Goal: Task Accomplishment & Management: Complete application form

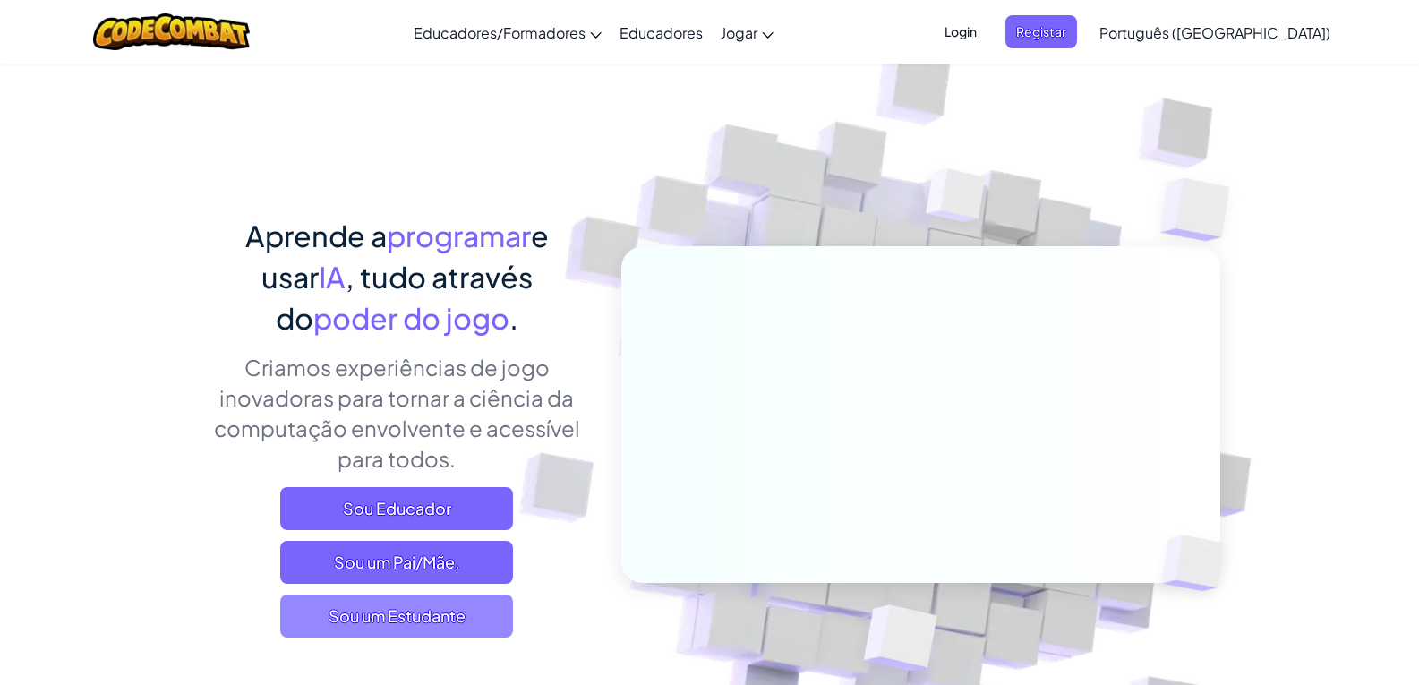
click at [444, 607] on span "Sou um Estudante" at bounding box center [396, 616] width 233 height 43
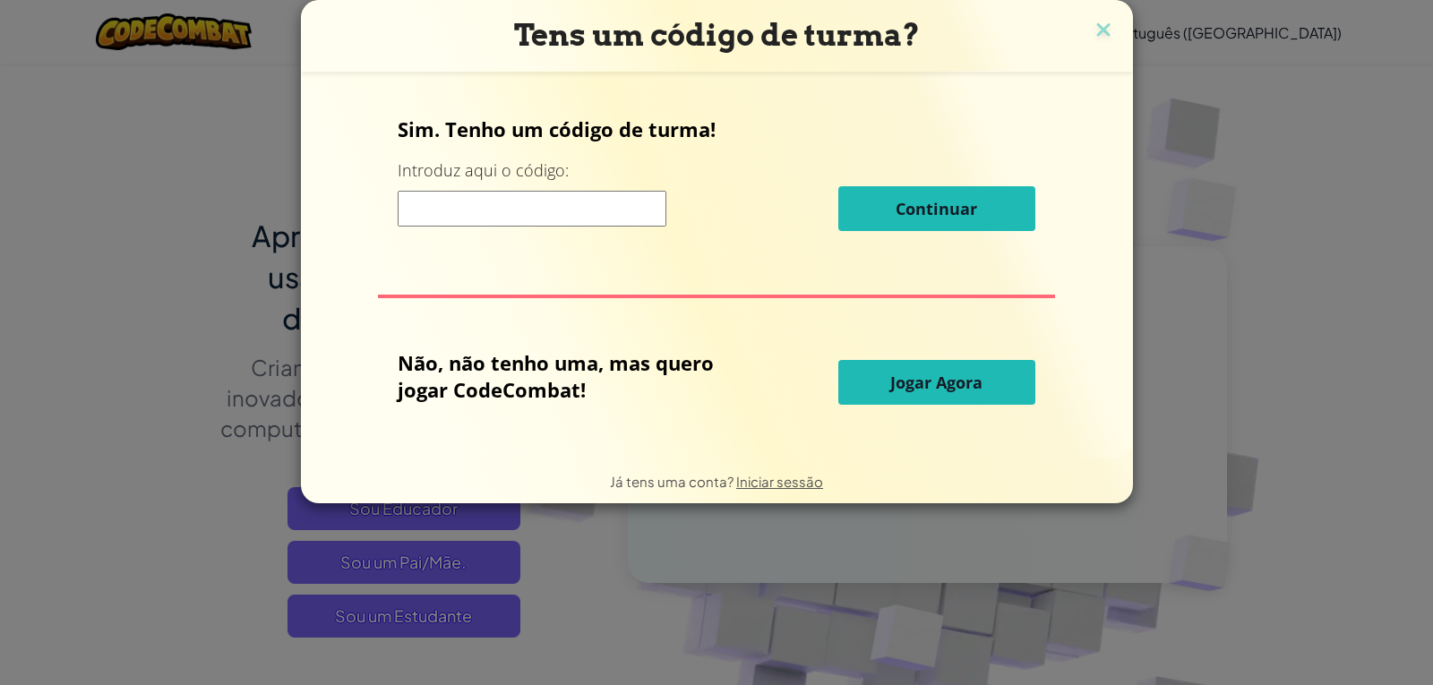
click at [499, 201] on input at bounding box center [532, 209] width 269 height 36
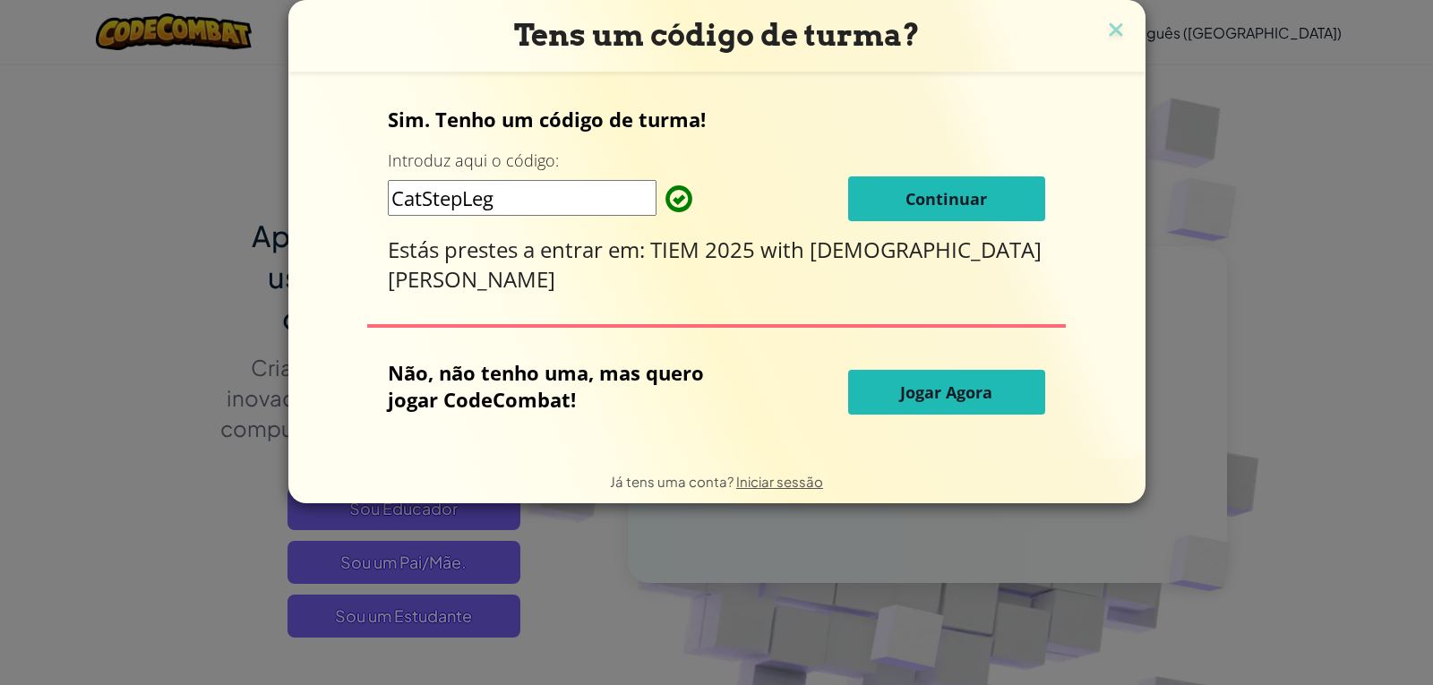
type input "CatStepLeg"
click at [905, 202] on span "Continuar" at bounding box center [945, 198] width 81 height 21
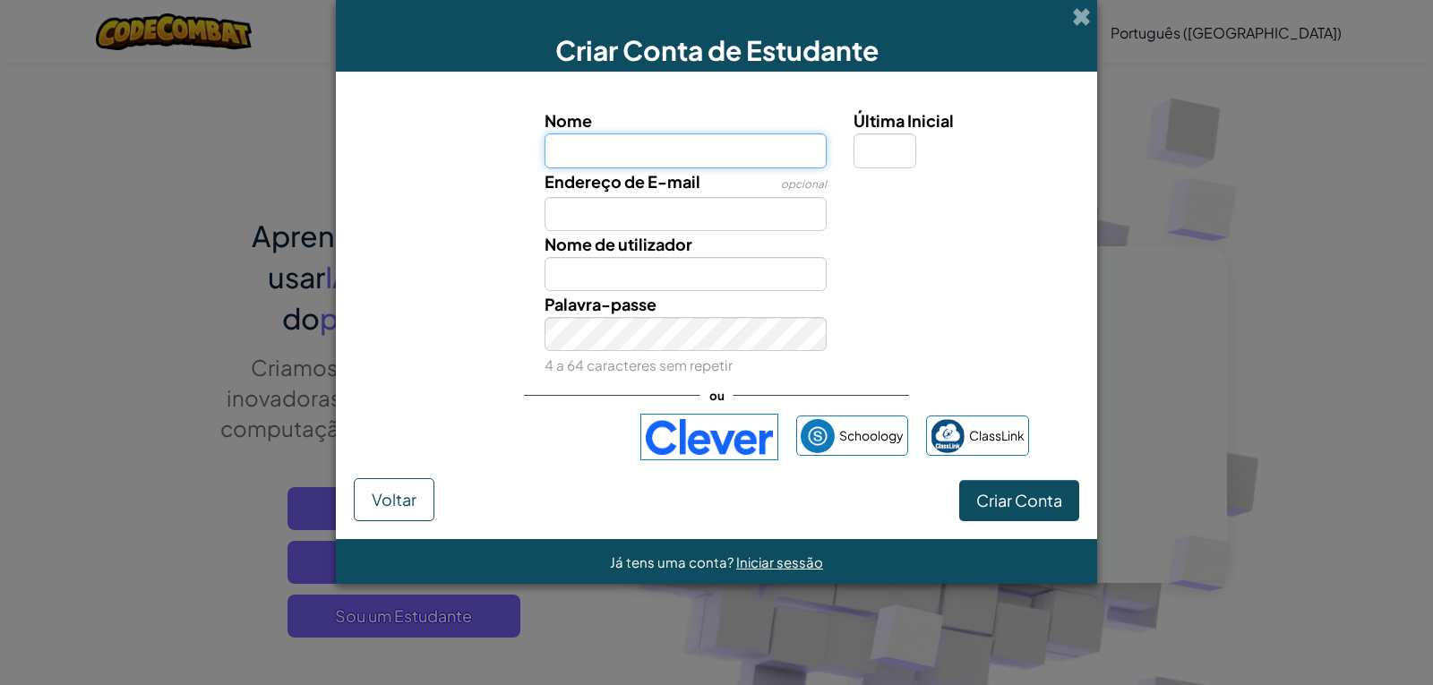
click at [647, 158] on input "Nome" at bounding box center [685, 150] width 283 height 34
type input "g"
type input "Guilherme"
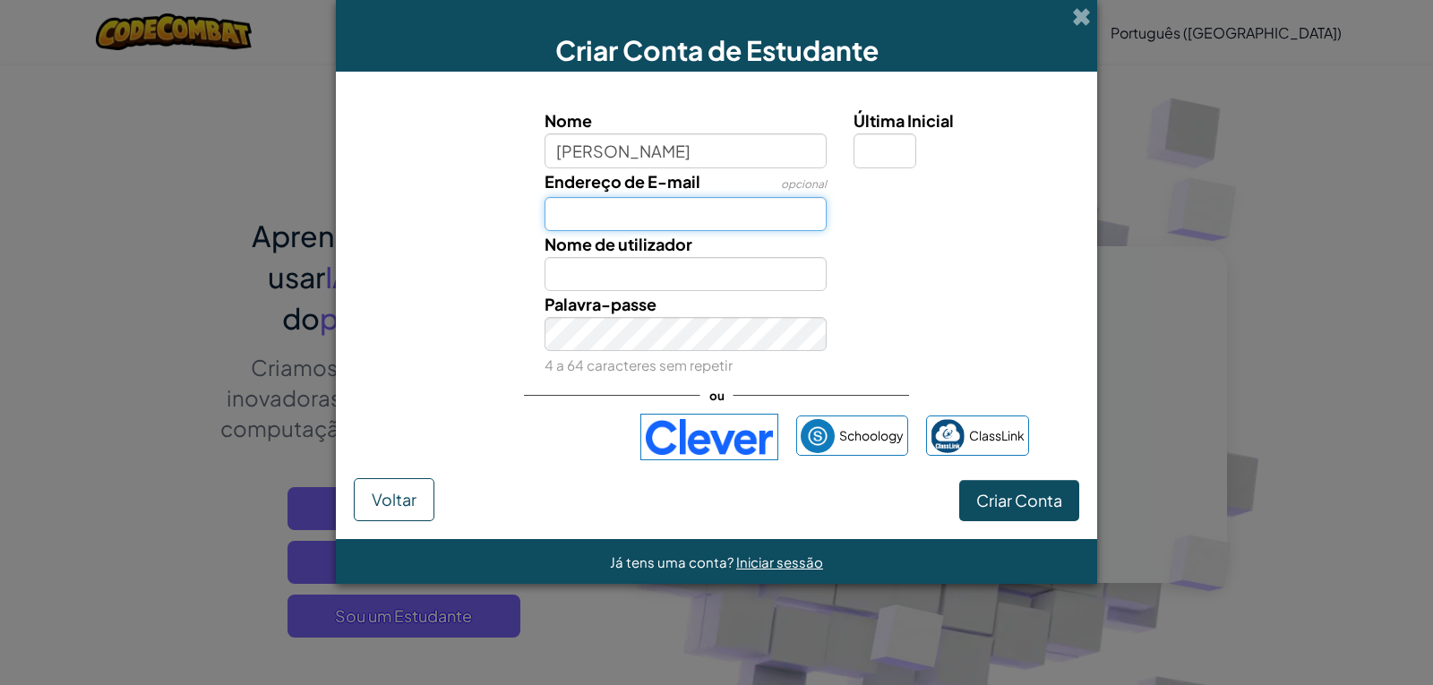
type input "Guilherme"
click at [565, 213] on input "Endereço de E-mail" at bounding box center [685, 214] width 283 height 34
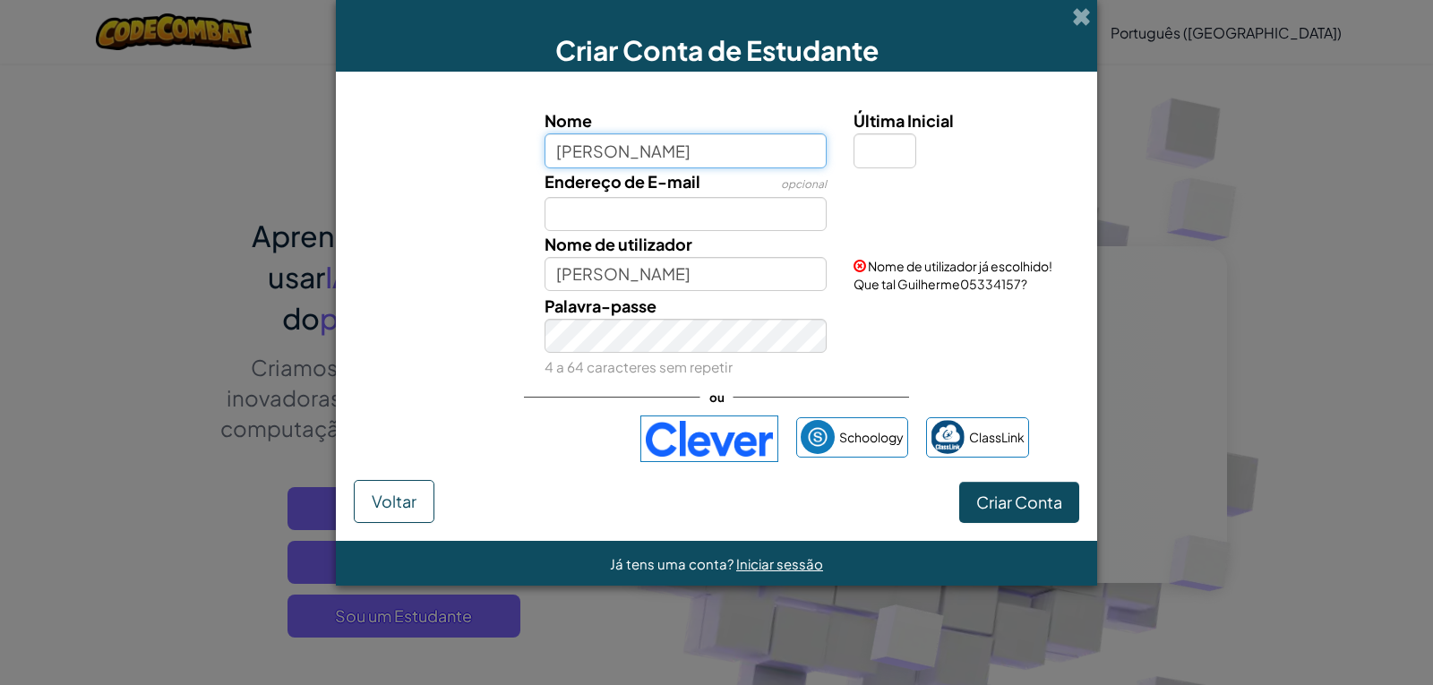
drag, startPoint x: 633, startPoint y: 161, endPoint x: 621, endPoint y: 161, distance: 12.5
click at [621, 161] on input "Guilherme" at bounding box center [685, 150] width 283 height 34
click at [637, 148] on input "Guilherme" at bounding box center [685, 150] width 283 height 34
type input "G"
type input "Fernando_Água Fria"
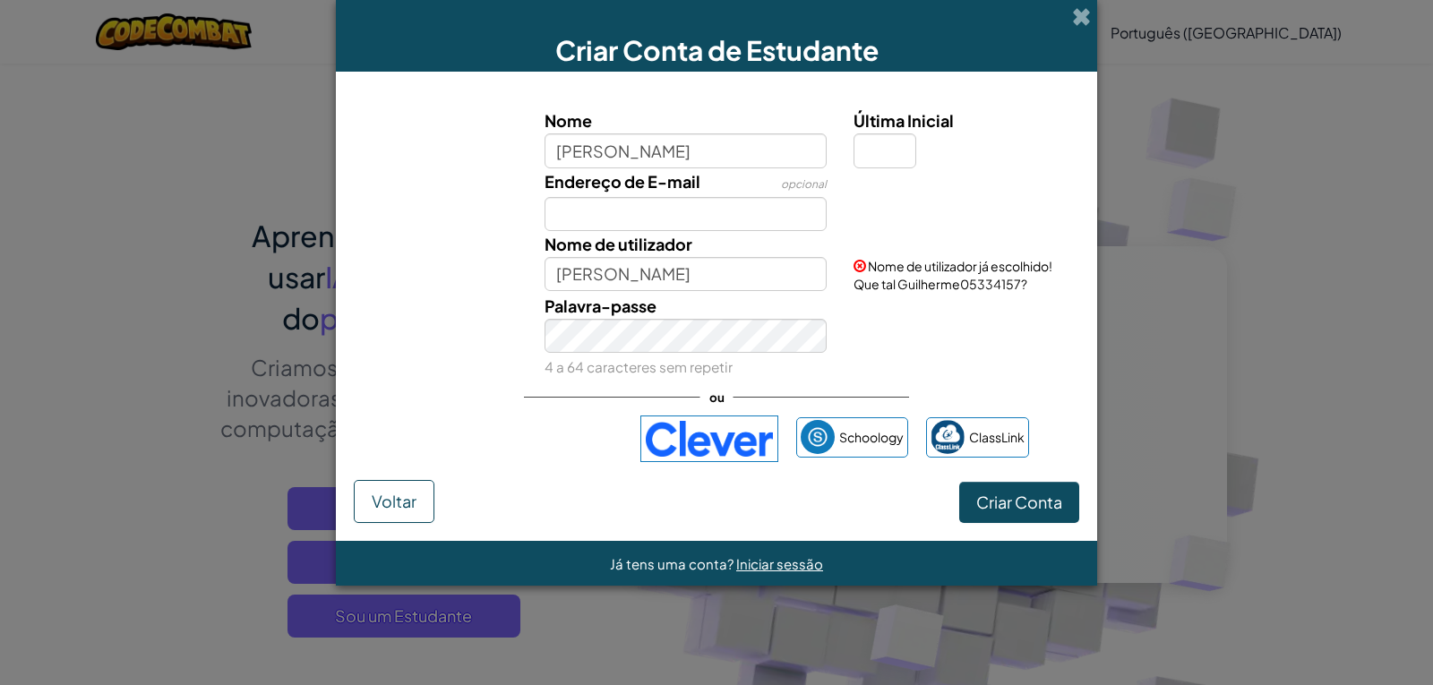
type input "Fernando_Água Fria"
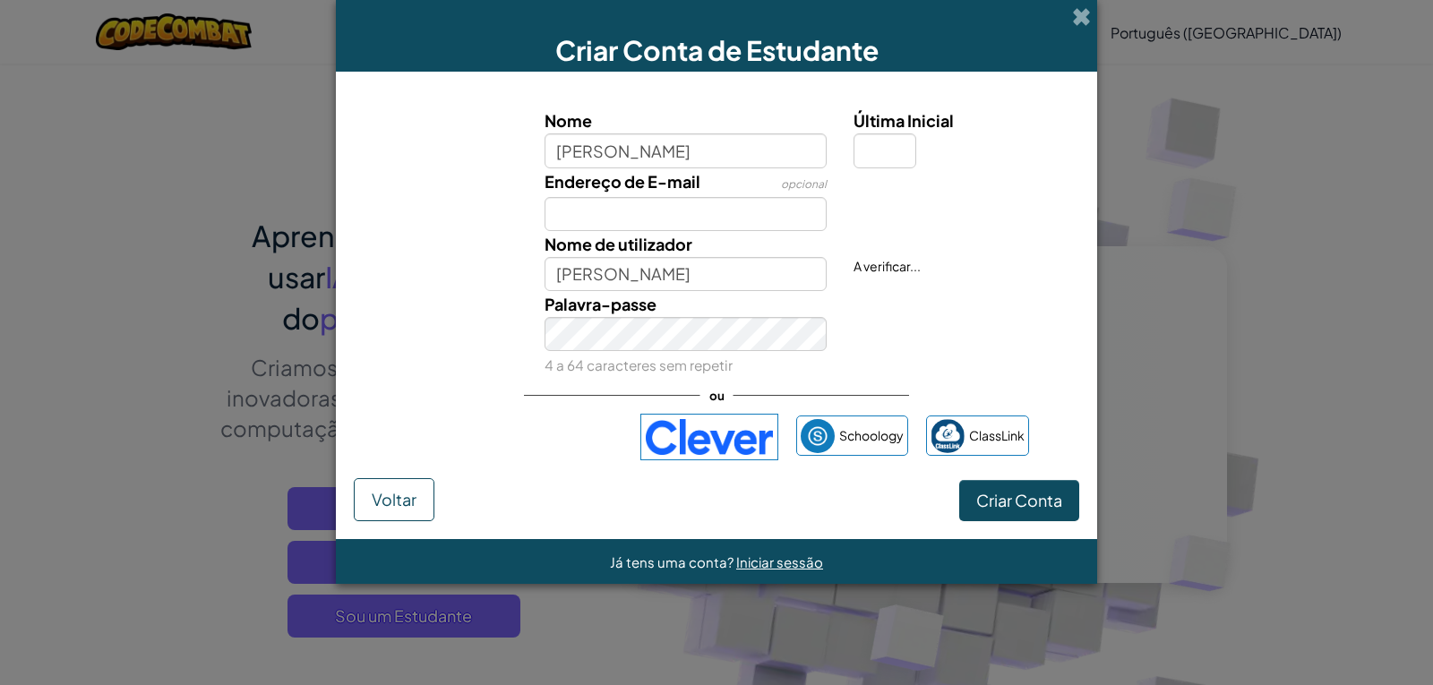
click at [702, 238] on div "Nome de utilizador Fernando_Água Fria" at bounding box center [686, 261] width 310 height 60
click at [728, 151] on input "Fernando_Água Fria" at bounding box center [685, 150] width 283 height 34
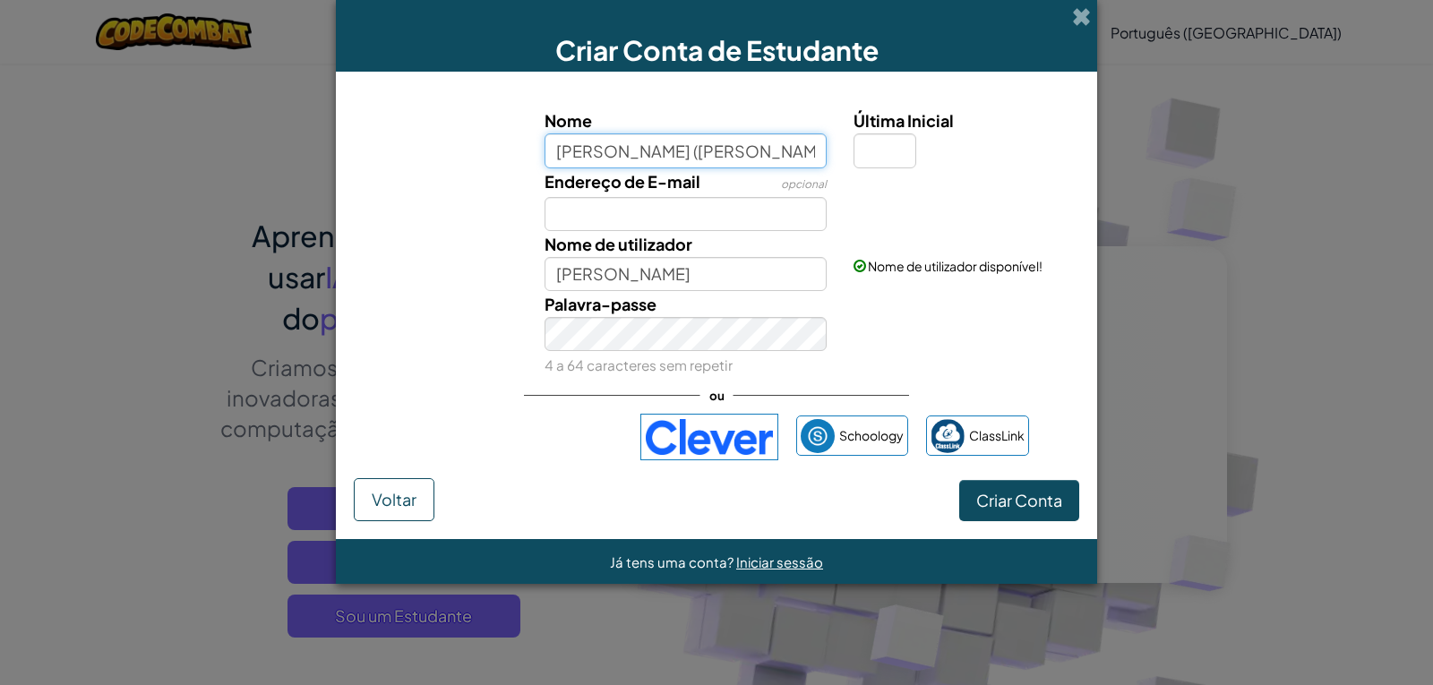
type input "Fernando_Água Fria (Guilherme)"
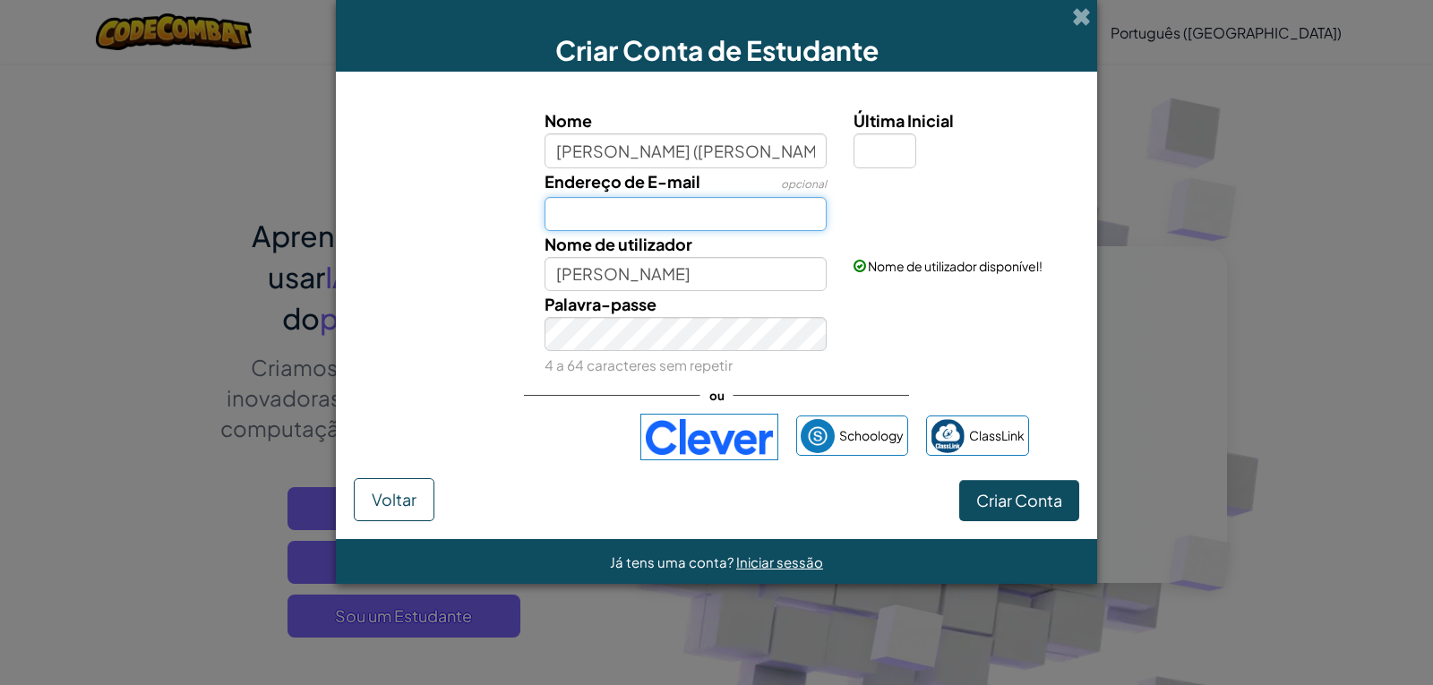
type input "Fernando_Água Fria (Guilherme)"
click at [764, 210] on input "Endereço de E-mail" at bounding box center [685, 214] width 283 height 34
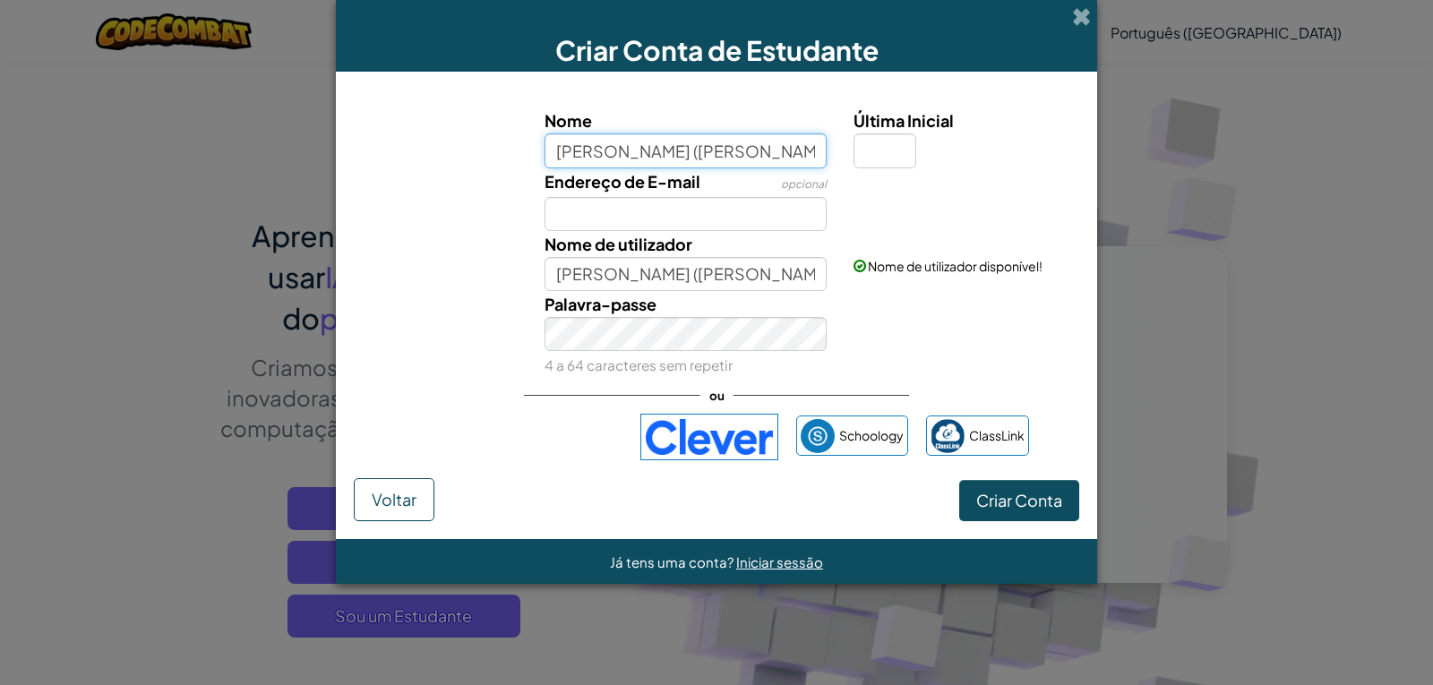
click at [633, 159] on input "Fernando_Água Fria (Guilherme)" at bounding box center [685, 150] width 283 height 34
click at [637, 156] on input "Fernando_Água Fria (Guilherme)" at bounding box center [685, 150] width 283 height 34
click at [638, 150] on input "Fernando_Água Fria (Guilherme)" at bounding box center [685, 150] width 283 height 34
type input "Fernando Água Fria (Guilherme)"
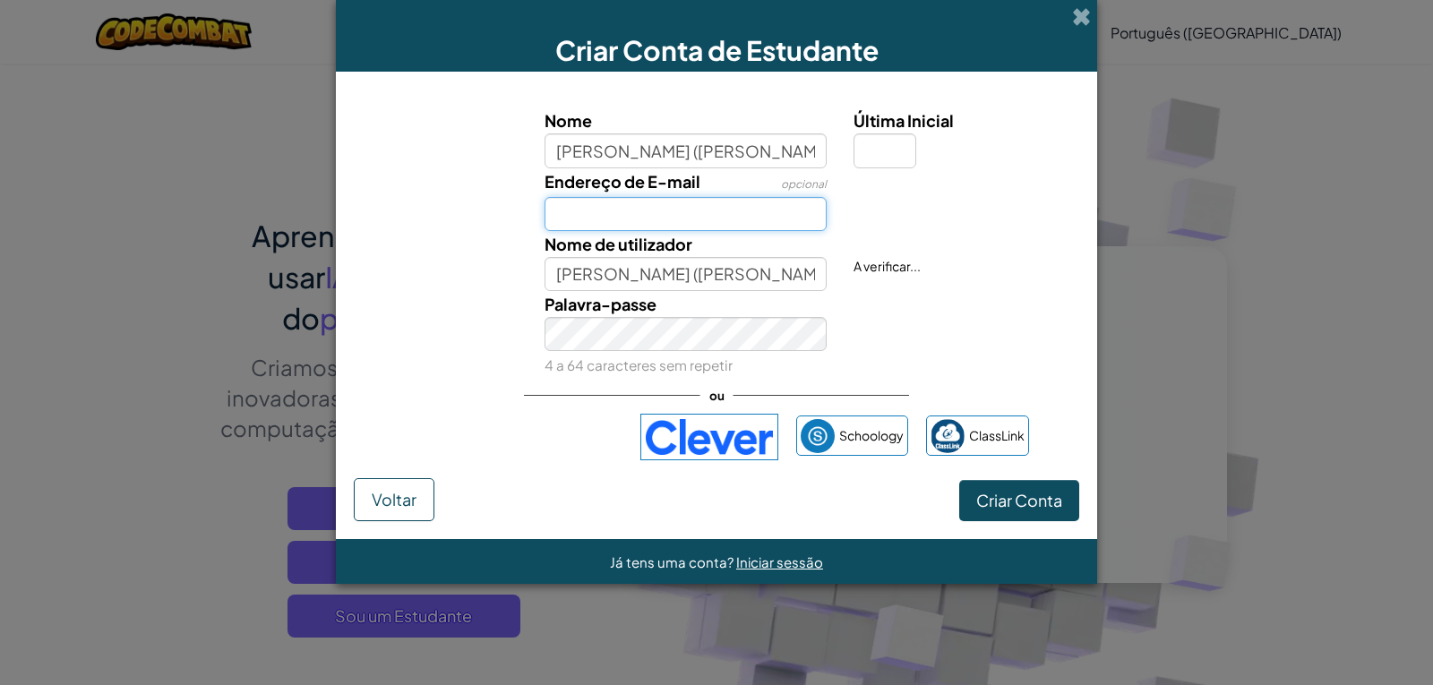
type input "Fernando Água Fria (Guilherme)"
click at [686, 210] on input "Endereço de E-mail" at bounding box center [685, 214] width 283 height 34
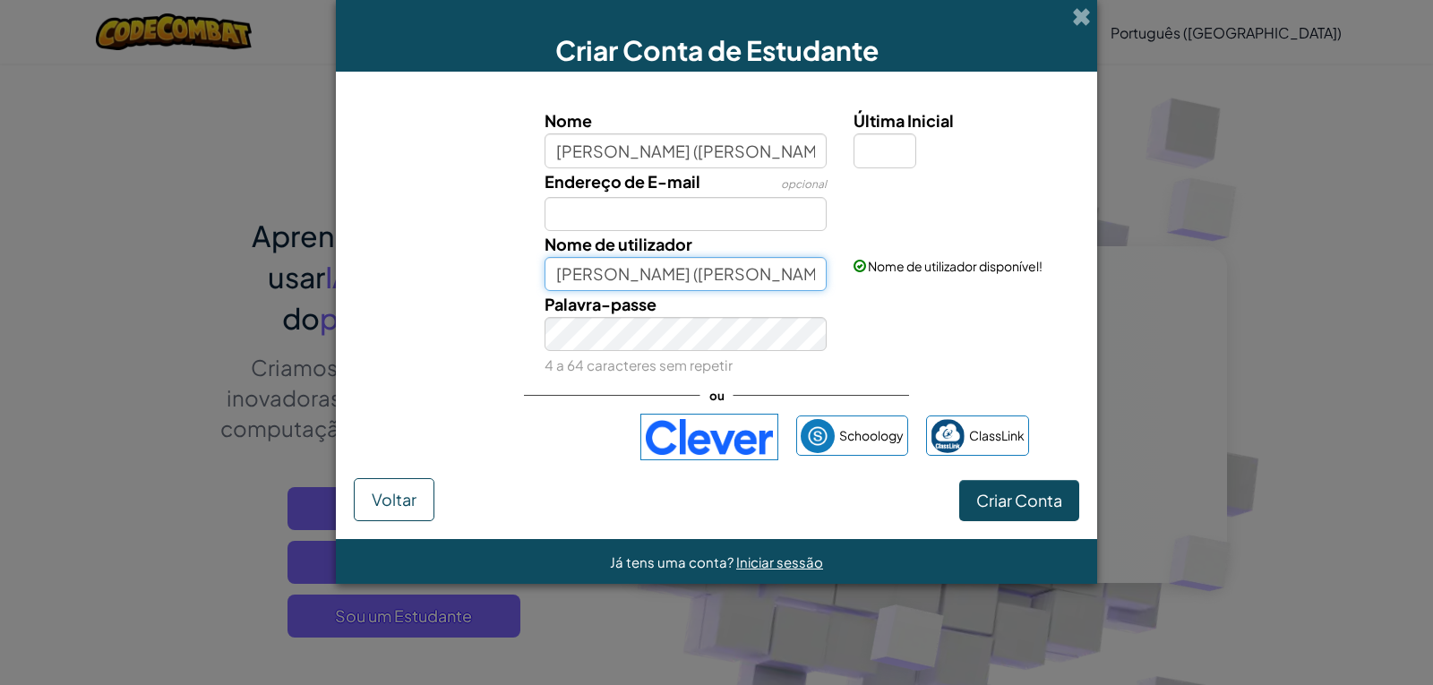
click at [702, 287] on input "Fernando Água Fria (Guilherme)" at bounding box center [685, 274] width 283 height 34
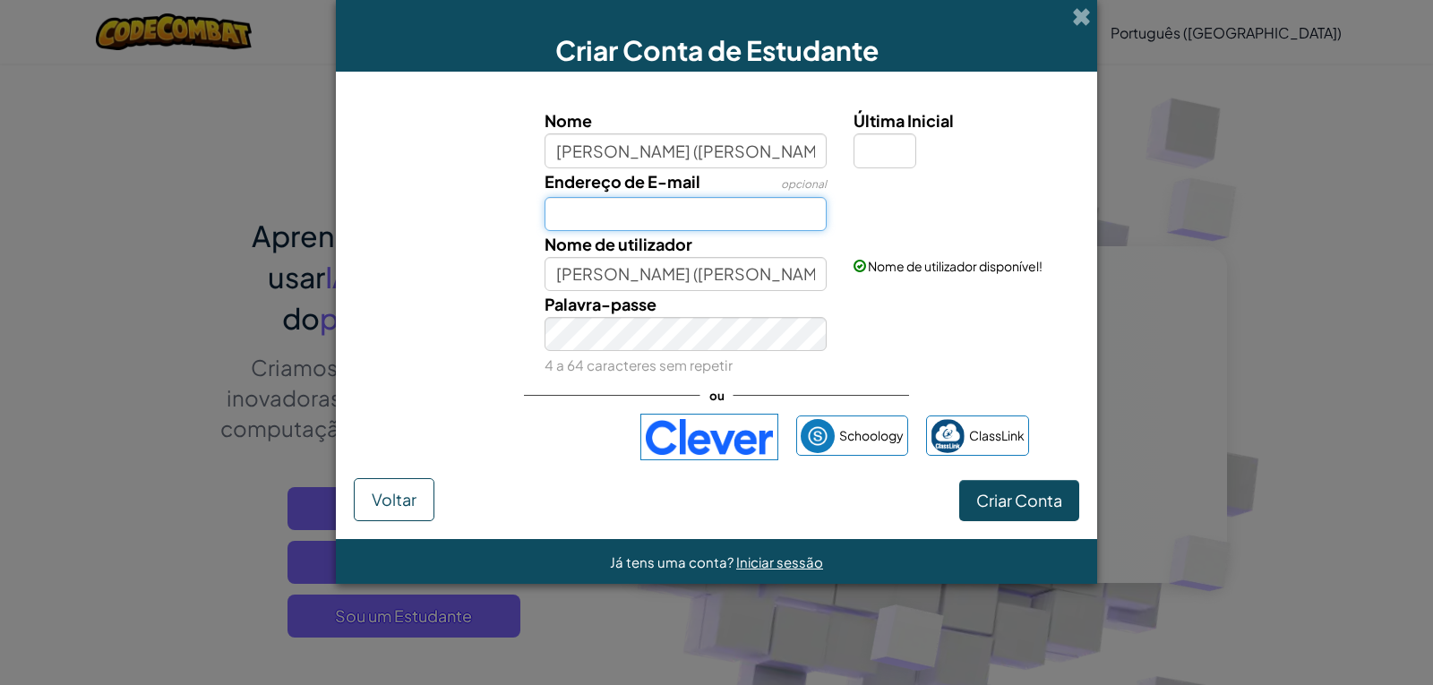
click at [691, 219] on input "Endereço de E-mail" at bounding box center [685, 214] width 283 height 34
drag, startPoint x: 693, startPoint y: 226, endPoint x: 674, endPoint y: 218, distance: 20.5
click at [674, 218] on input "Endereço de E-mail" at bounding box center [685, 214] width 283 height 34
click at [674, 214] on input "Endereço de E-mail" at bounding box center [685, 214] width 283 height 34
click at [680, 220] on input "Endereço de E-mail" at bounding box center [685, 214] width 283 height 34
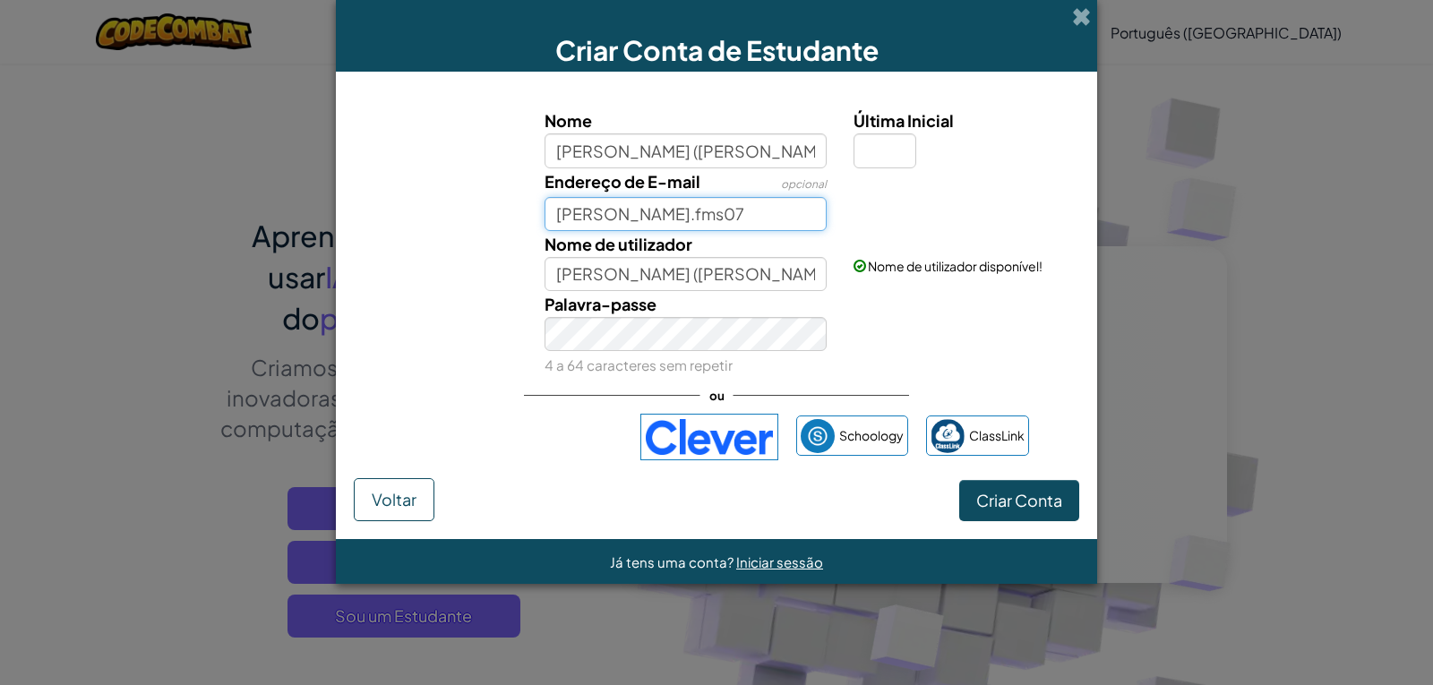
type input "guilherme.fms07"
click at [925, 148] on div "Última Inicial" at bounding box center [963, 137] width 221 height 60
click at [897, 147] on input "Última Inicial" at bounding box center [884, 150] width 63 height 34
type input "G"
type input "Fernando Água Fria (Guilherme)G"
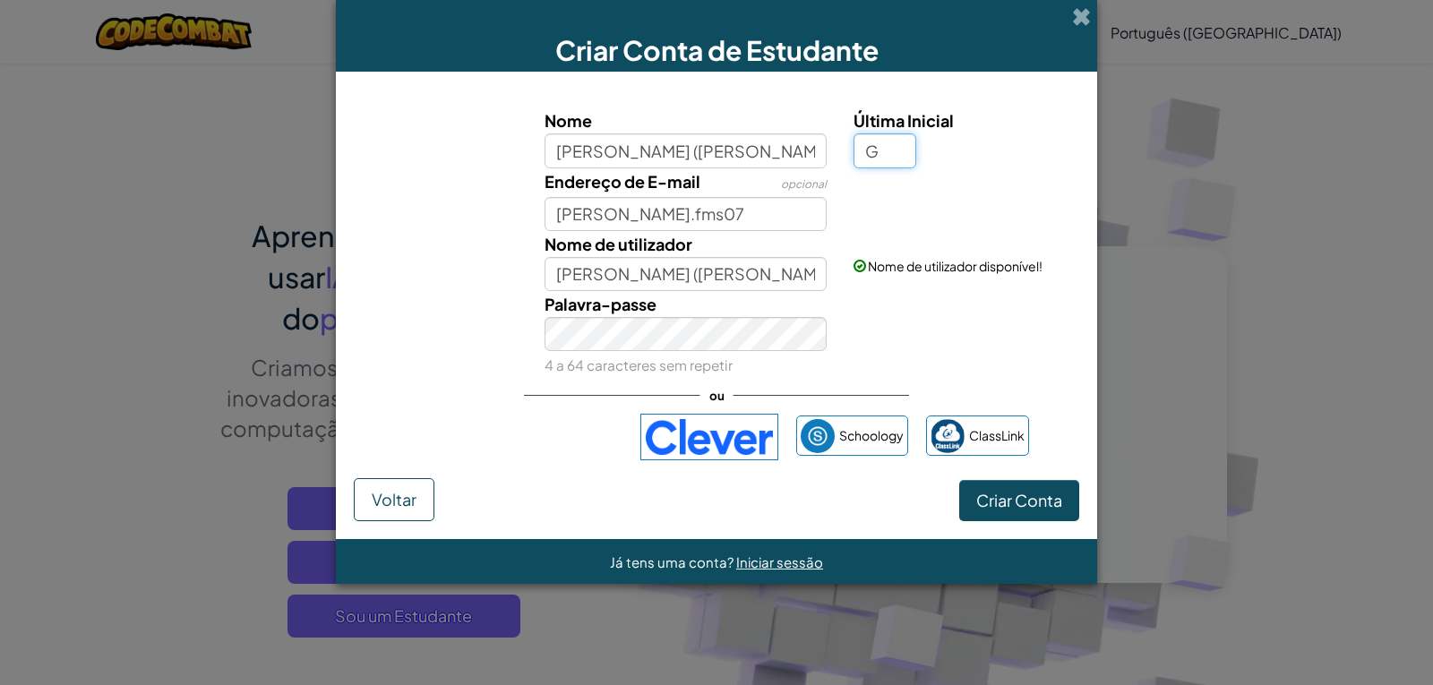
drag, startPoint x: 827, startPoint y: 317, endPoint x: 877, endPoint y: 150, distance: 174.8
click at [877, 150] on input "G" at bounding box center [884, 150] width 63 height 34
type input "S"
type input "Fernando Água Fria (Guilherme)S"
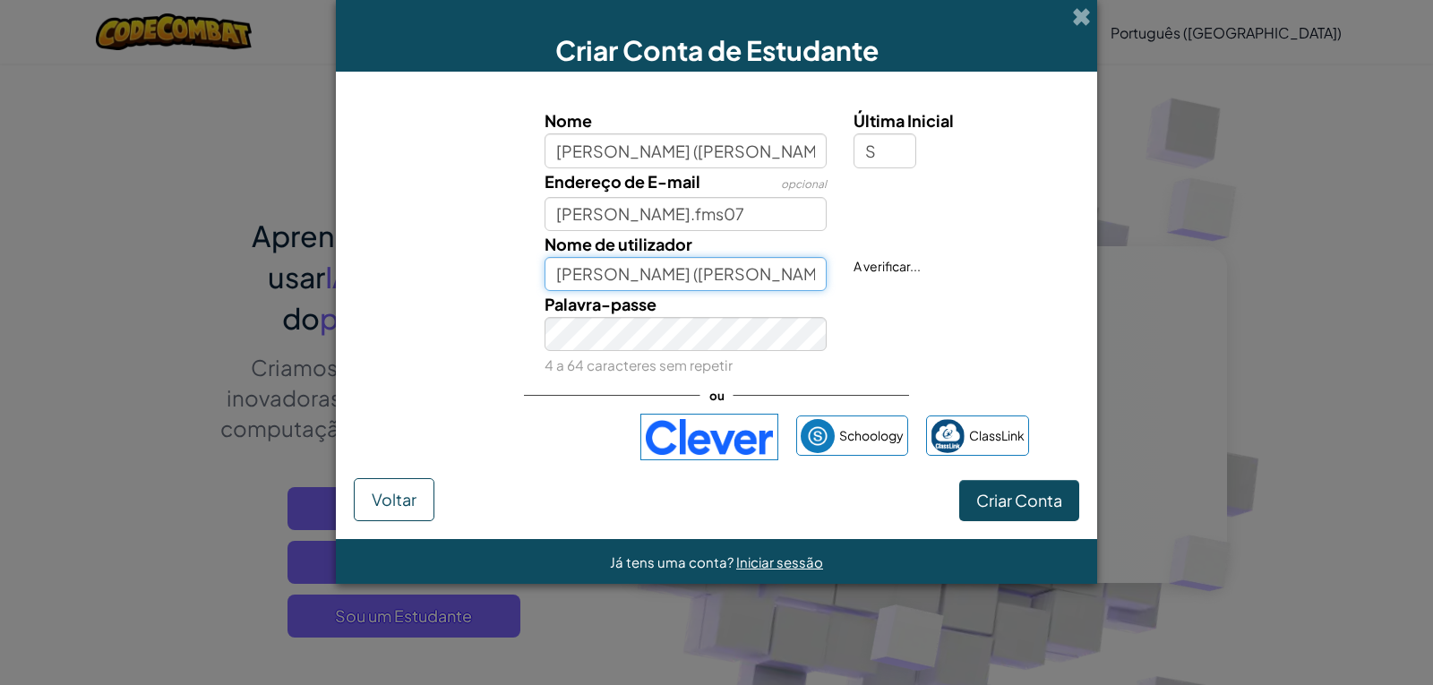
click at [814, 285] on input "Fernando Água Fria (Guilherme)S" at bounding box center [685, 274] width 283 height 34
click at [741, 361] on div "Palavra-passe 4 a 64 caracteres sem repetir" at bounding box center [686, 334] width 310 height 87
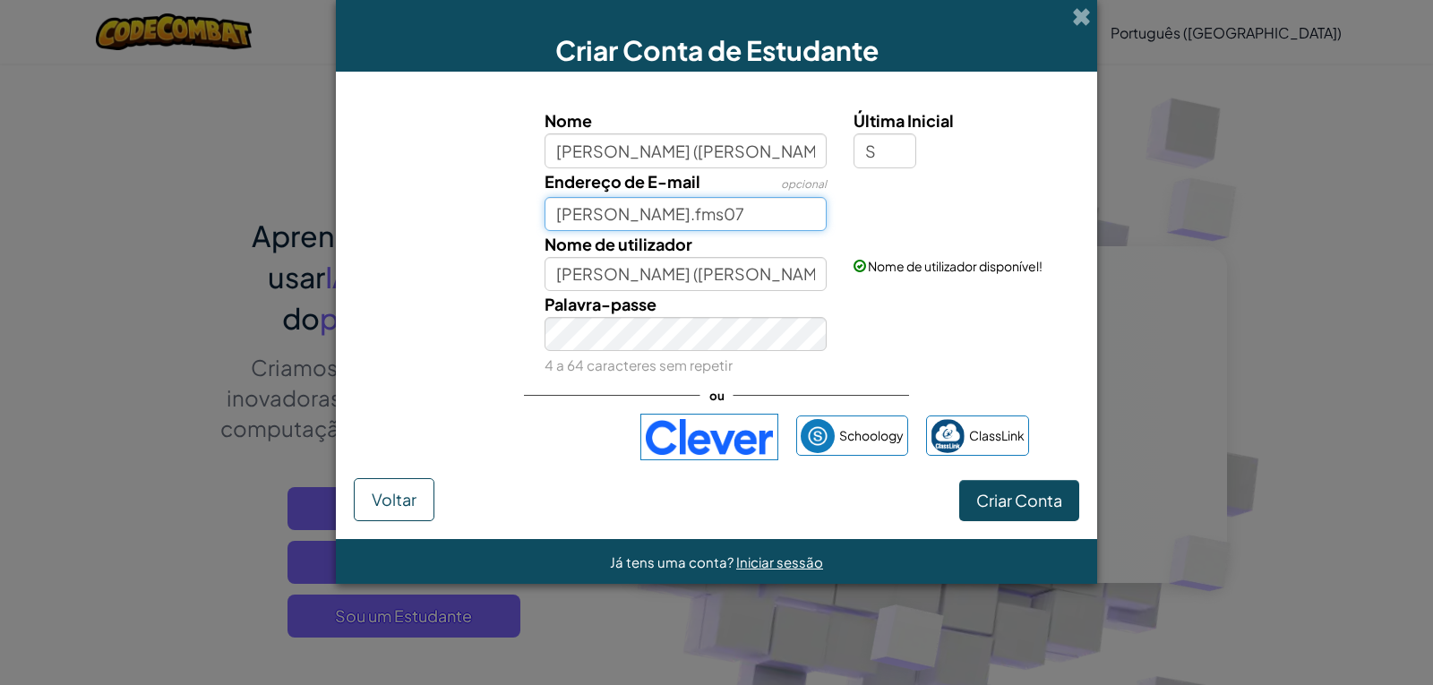
click at [725, 215] on input "guilherme.fms07" at bounding box center [685, 214] width 283 height 34
type input "guilherme.fms07@aluno.ifsc.edu.br"
click at [1008, 513] on button "Criar Conta" at bounding box center [1019, 500] width 120 height 41
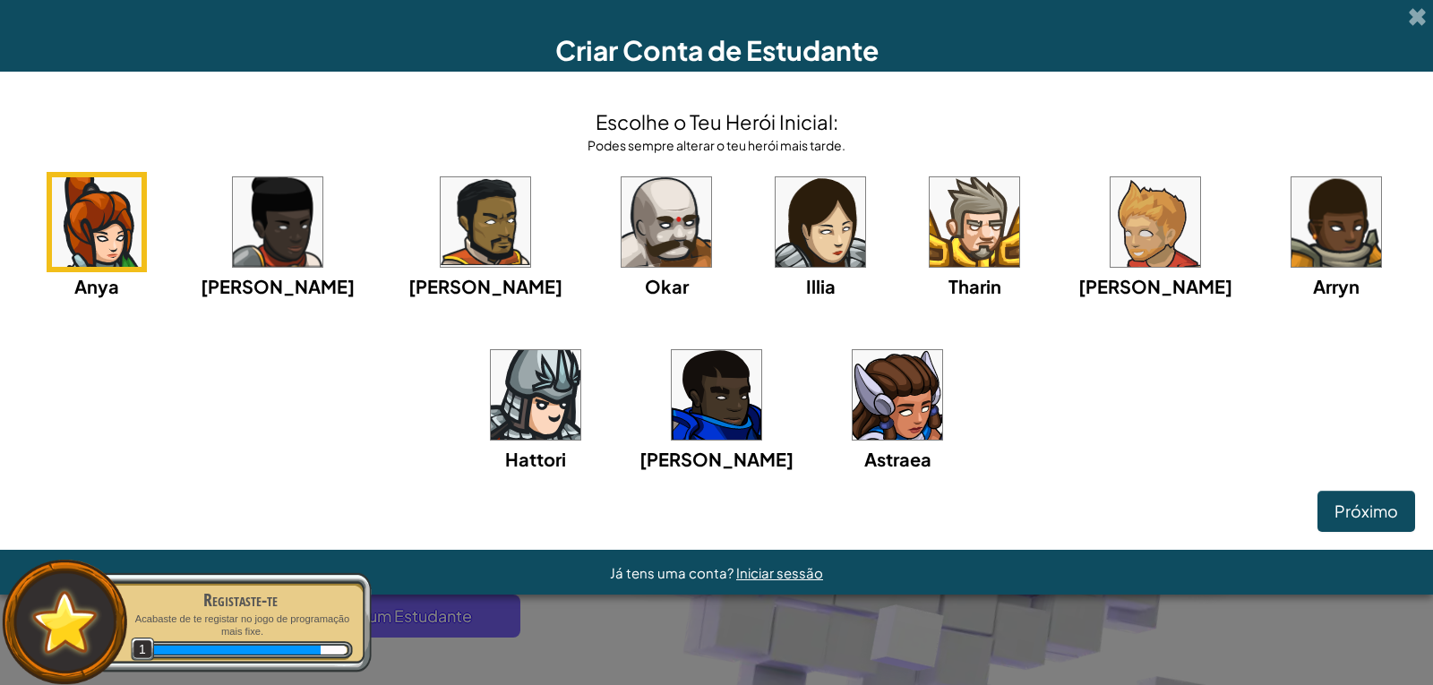
click at [580, 350] on img at bounding box center [536, 395] width 90 height 90
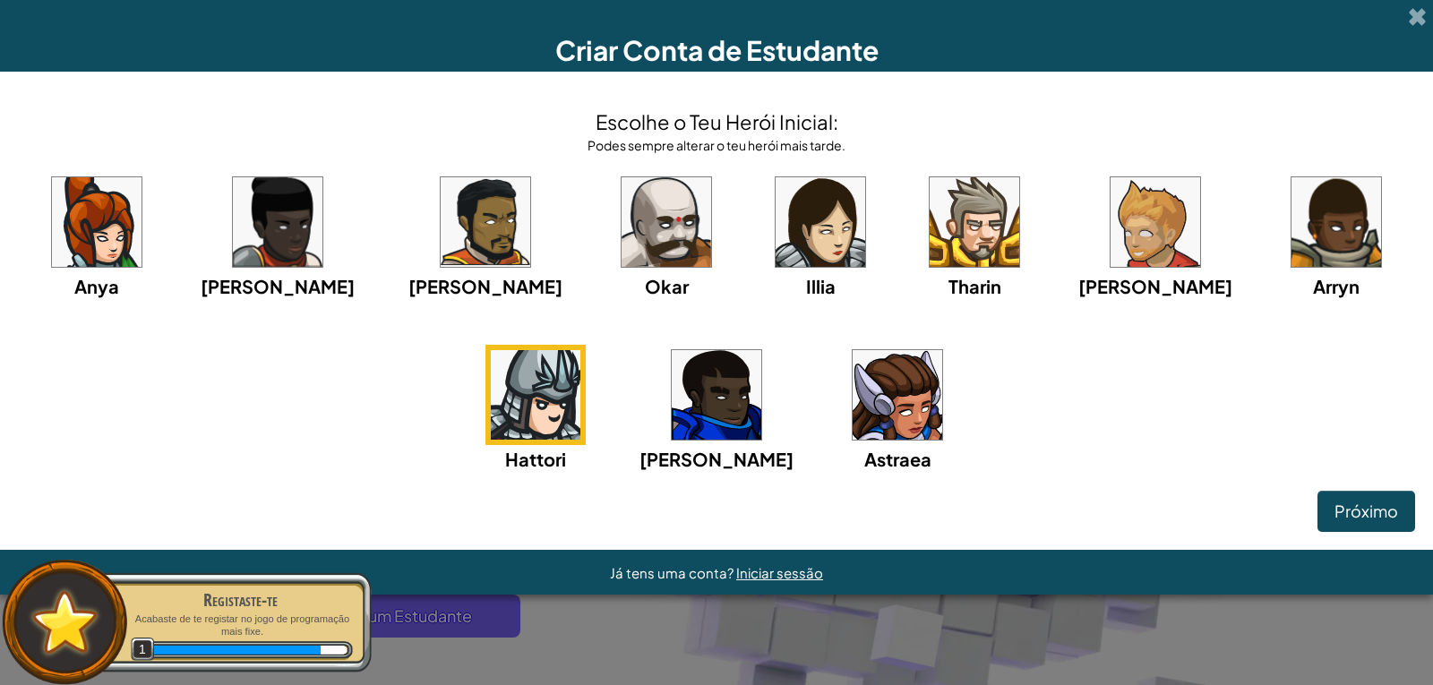
click at [1110, 202] on img at bounding box center [1155, 222] width 90 height 90
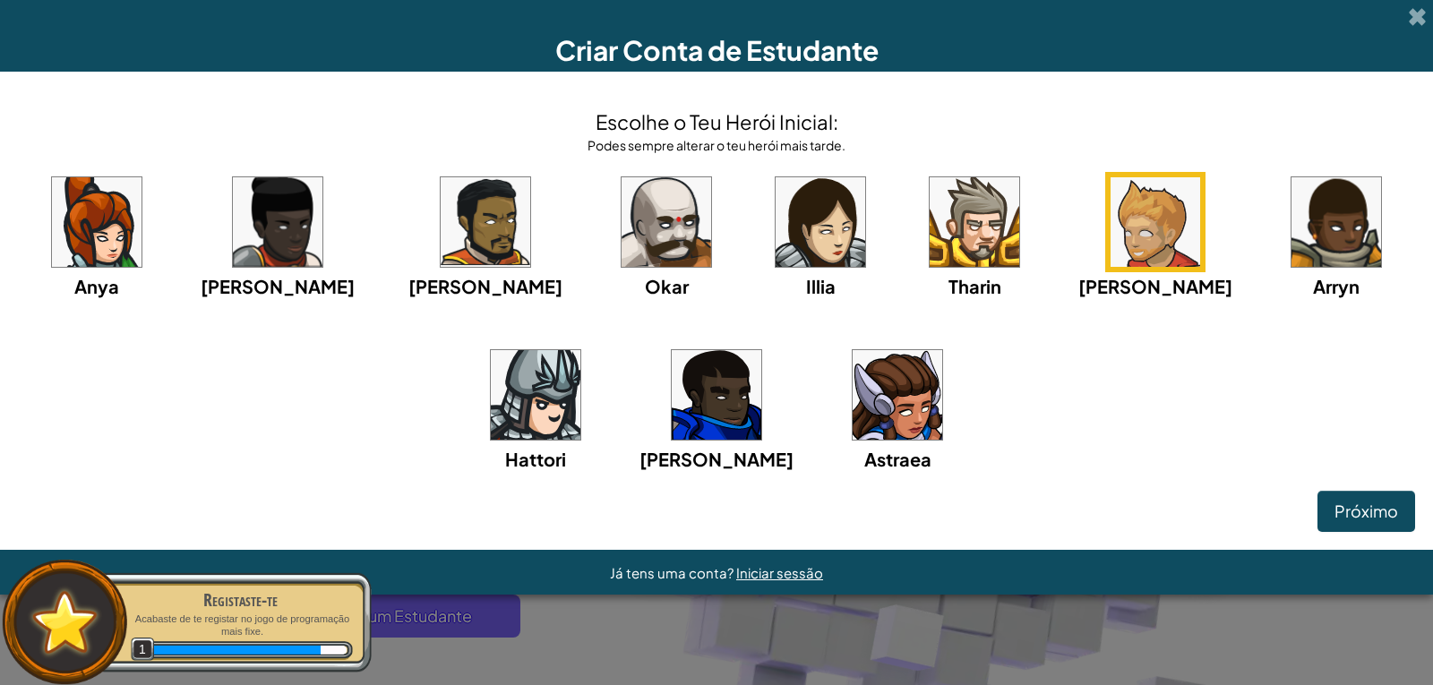
click at [930, 193] on img at bounding box center [975, 222] width 90 height 90
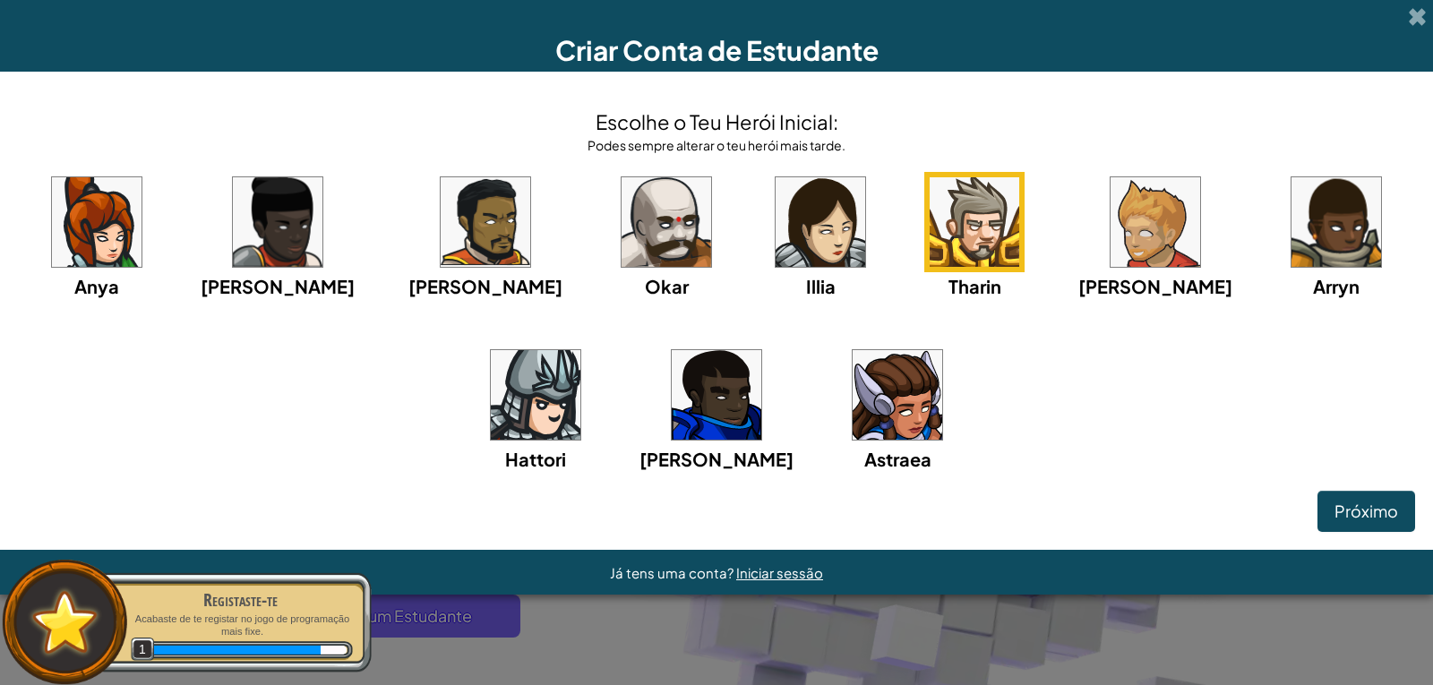
click at [776, 200] on img at bounding box center [821, 222] width 90 height 90
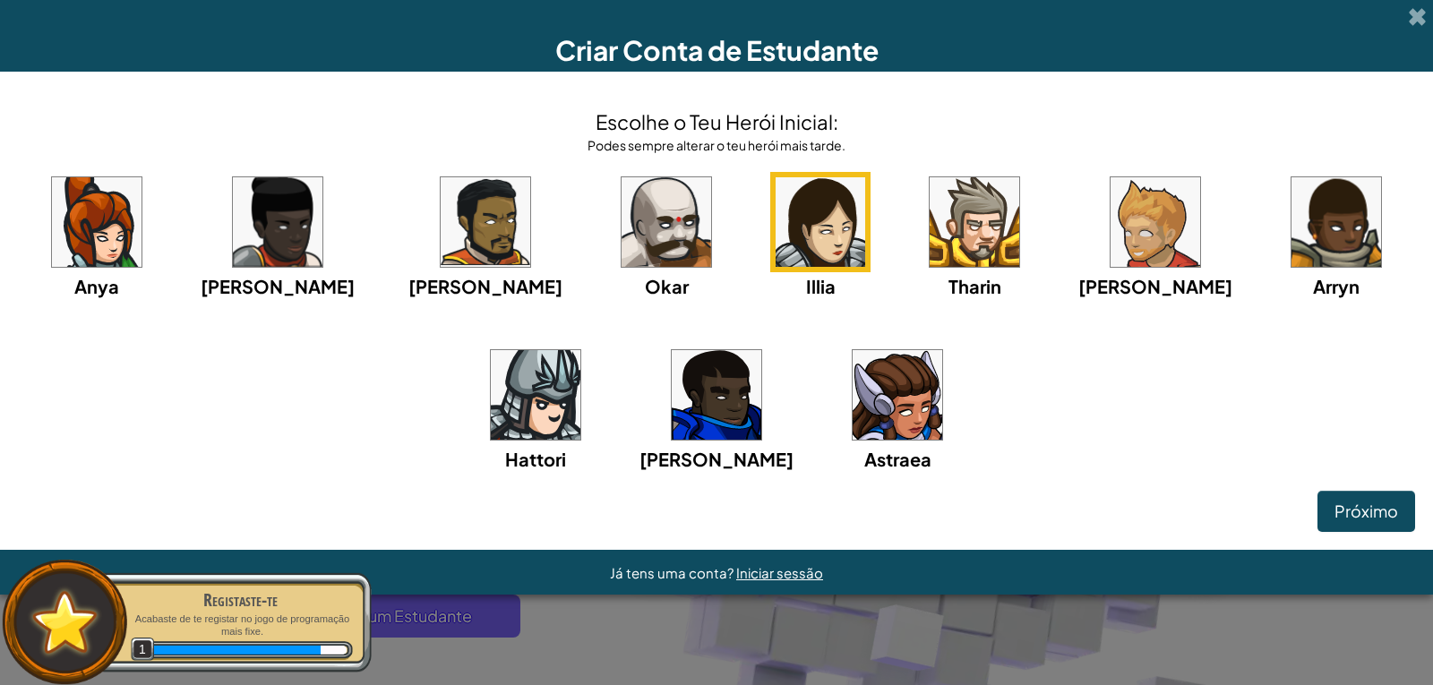
click at [499, 217] on div "Anya Ida Alejandro Okar Illia Tharin Ned Arryn Hattori Gordon Astraea" at bounding box center [716, 345] width 1397 height 346
click at [672, 432] on img at bounding box center [717, 395] width 90 height 90
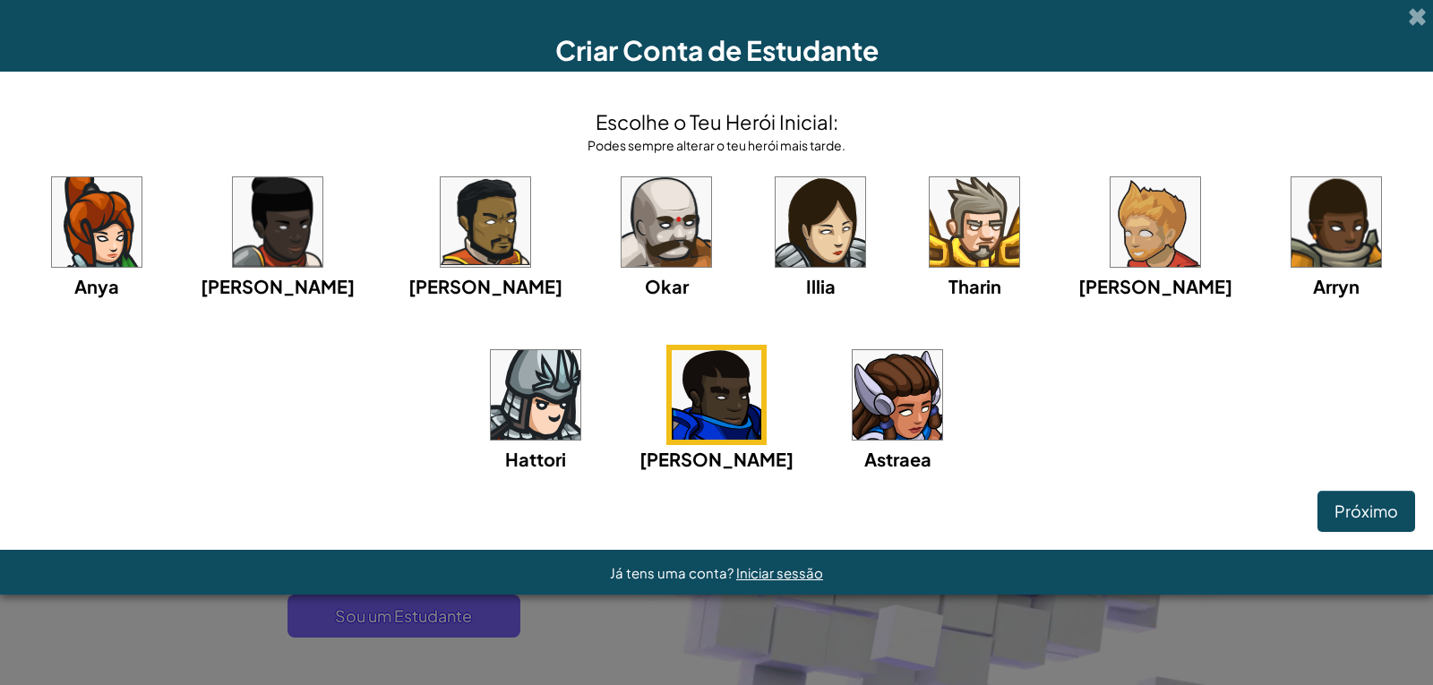
click at [776, 227] on img at bounding box center [821, 222] width 90 height 90
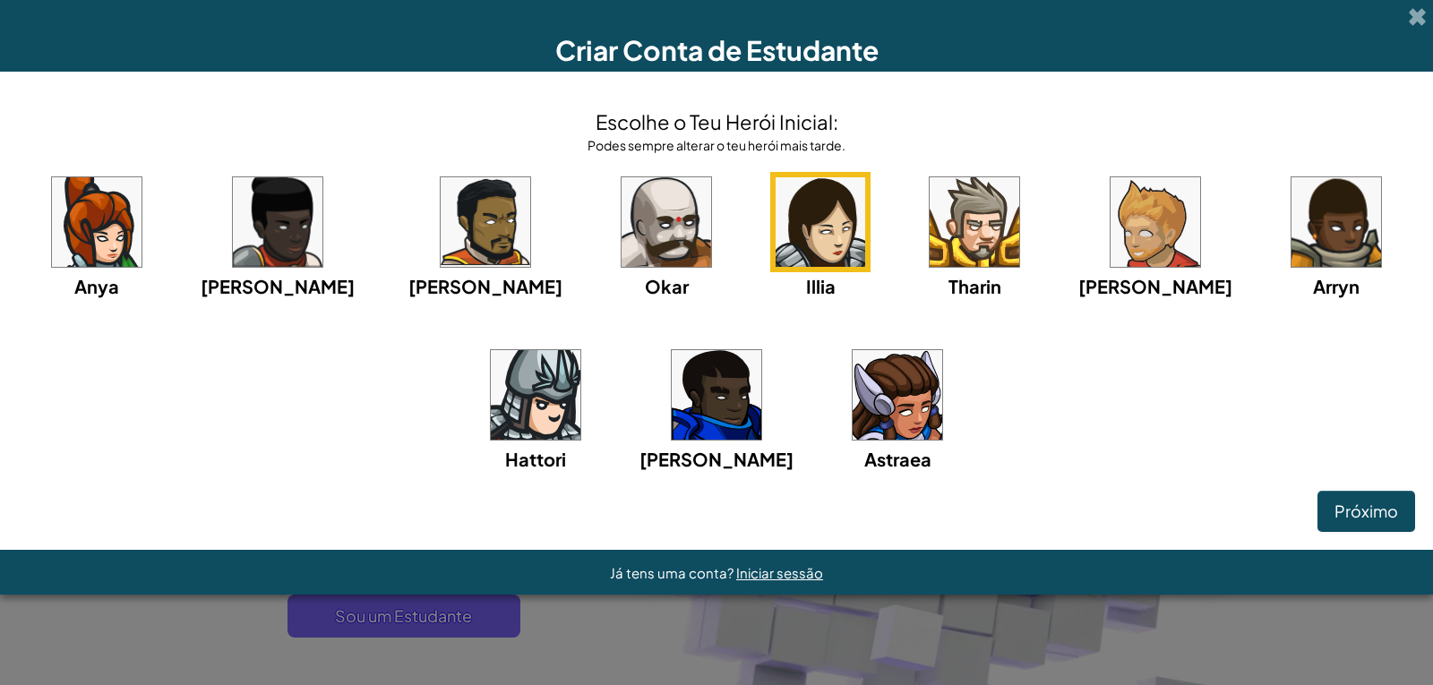
click at [622, 244] on img at bounding box center [667, 222] width 90 height 90
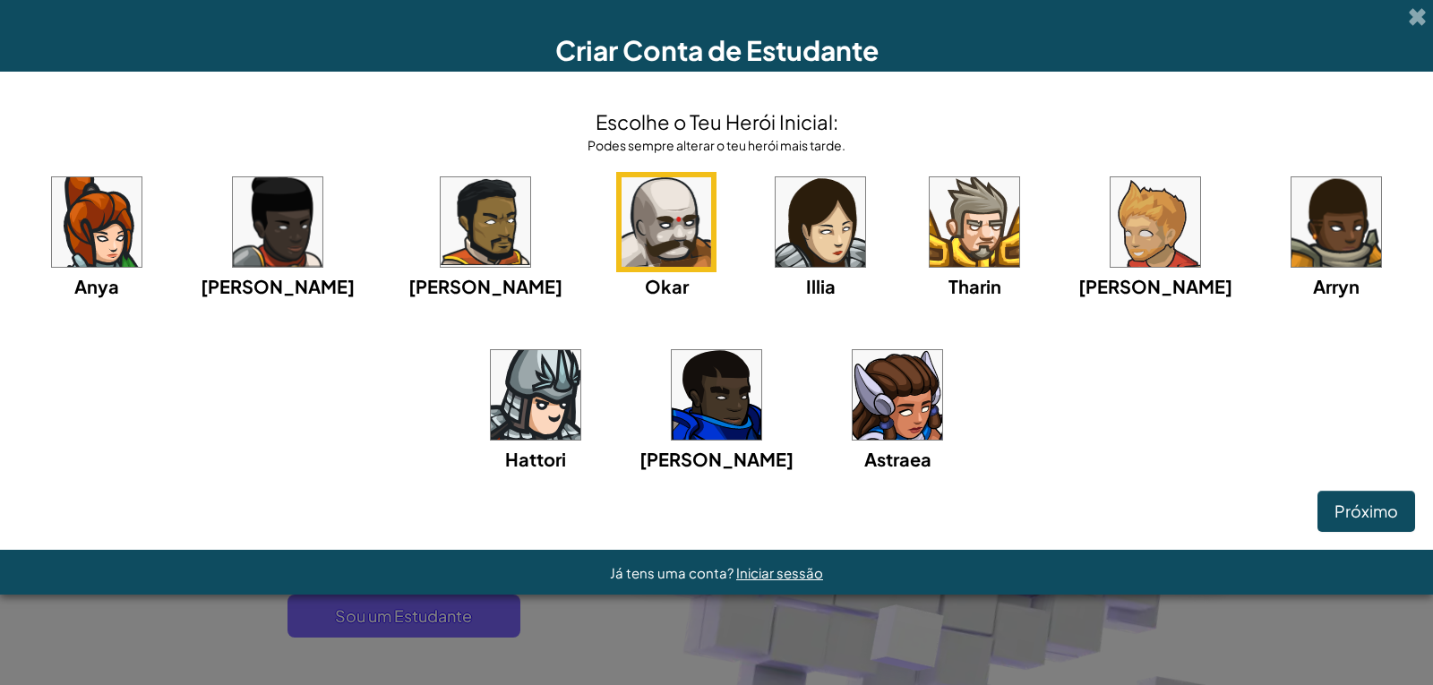
click at [441, 260] on img at bounding box center [486, 222] width 90 height 90
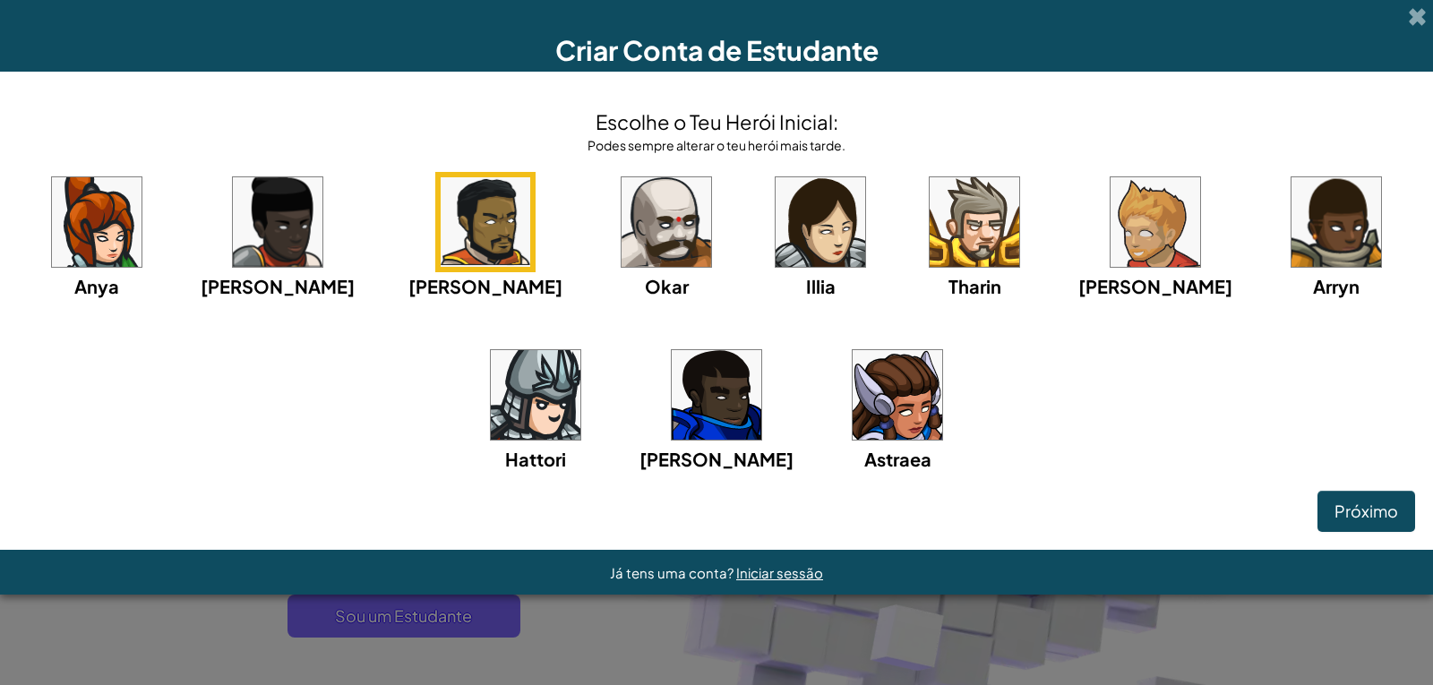
click at [278, 242] on img at bounding box center [278, 222] width 90 height 90
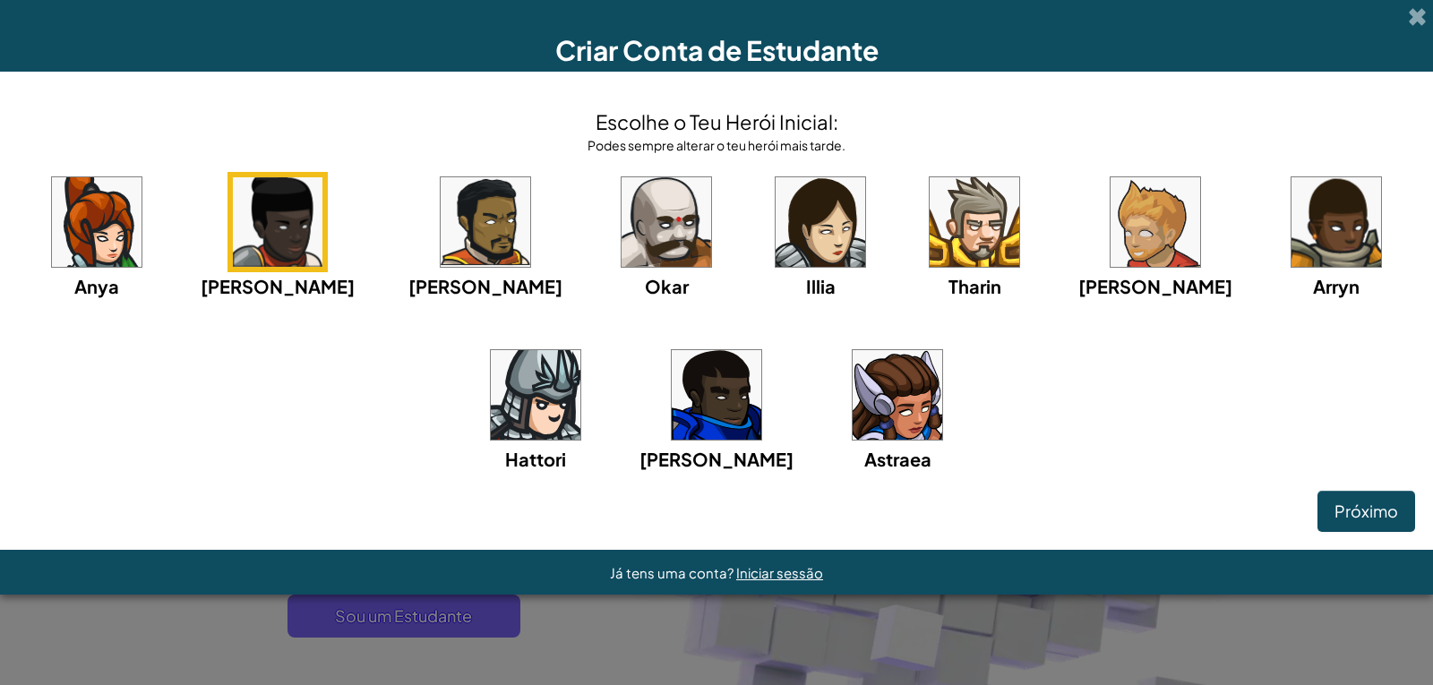
drag, startPoint x: 656, startPoint y: 263, endPoint x: 624, endPoint y: 253, distance: 32.9
click at [646, 260] on div "Anya Ida Alejandro Okar Illia Tharin Ned Arryn Hattori Gordon Astraea" at bounding box center [716, 345] width 1397 height 346
click at [624, 253] on div "Anya Ida Alejandro Okar Illia Tharin Ned Arryn Hattori Gordon Astraea" at bounding box center [716, 345] width 1397 height 346
click at [616, 269] on div "Okar" at bounding box center [666, 236] width 100 height 128
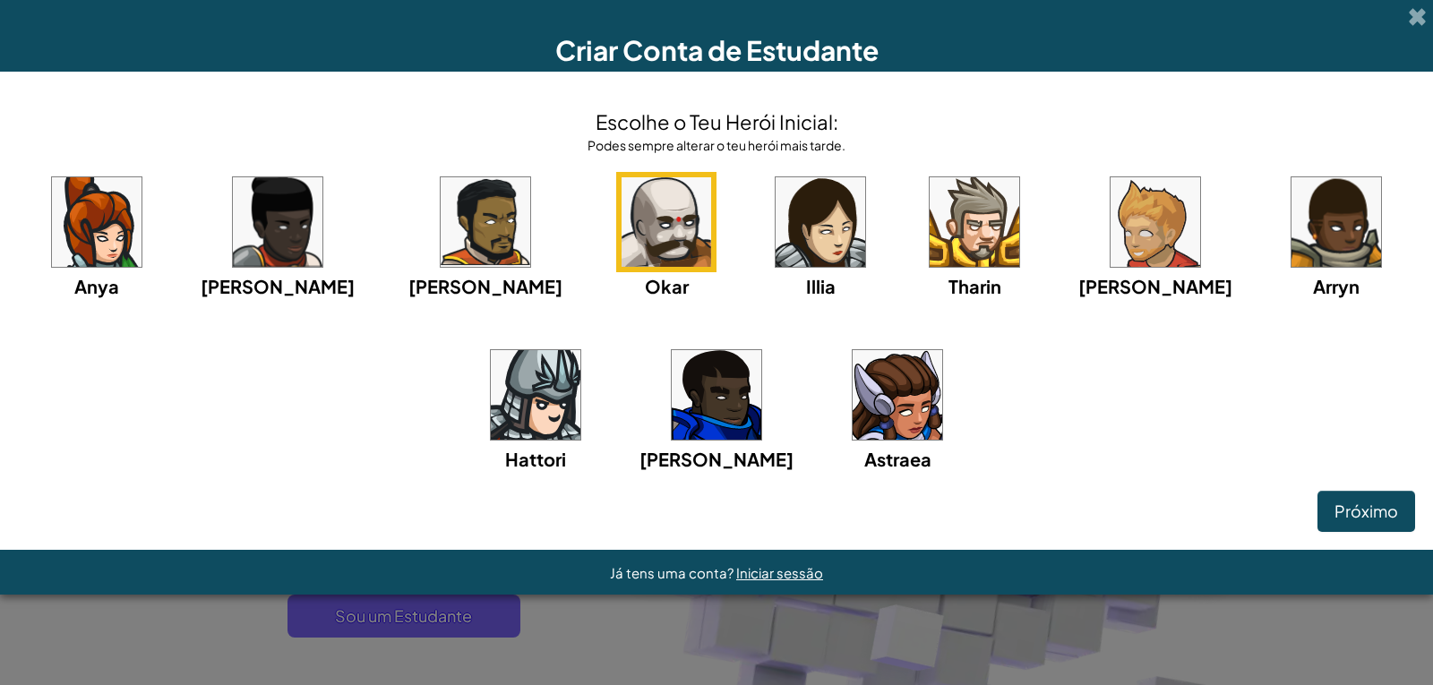
click at [776, 265] on img at bounding box center [821, 222] width 90 height 90
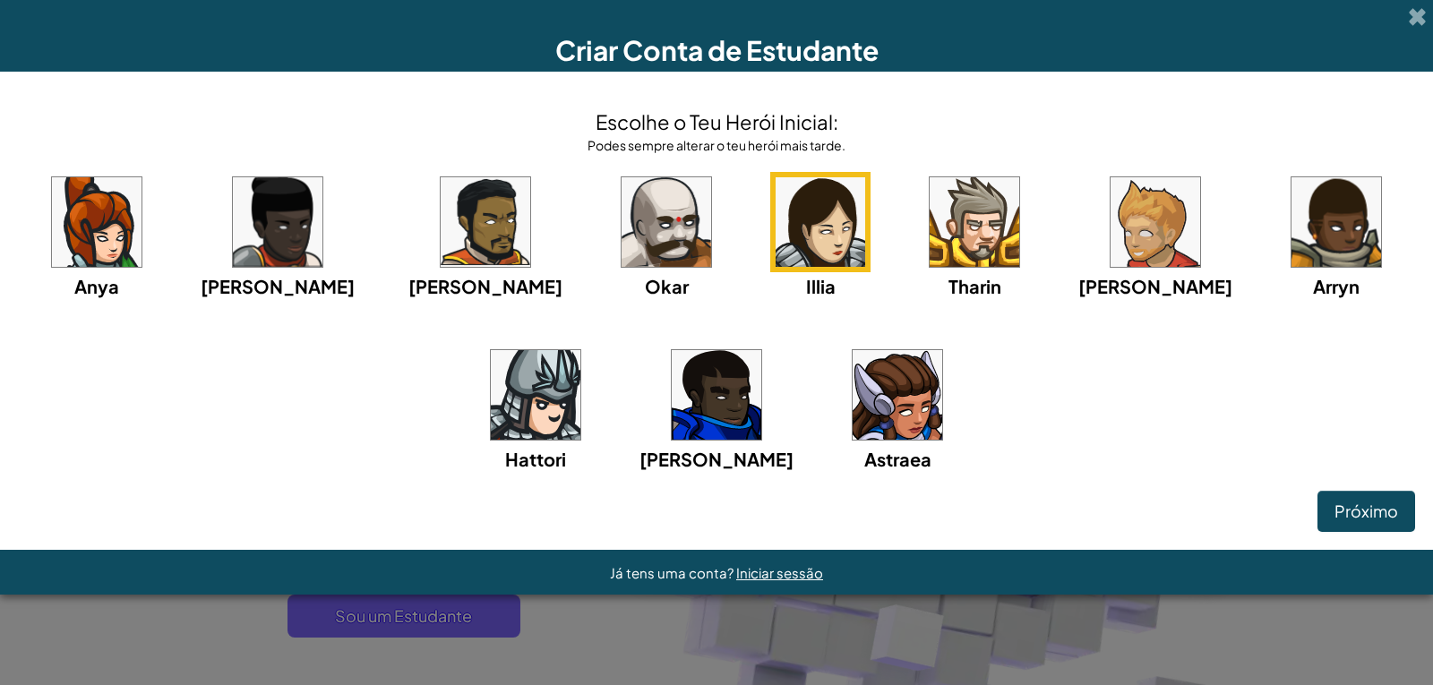
click at [441, 236] on img at bounding box center [486, 222] width 90 height 90
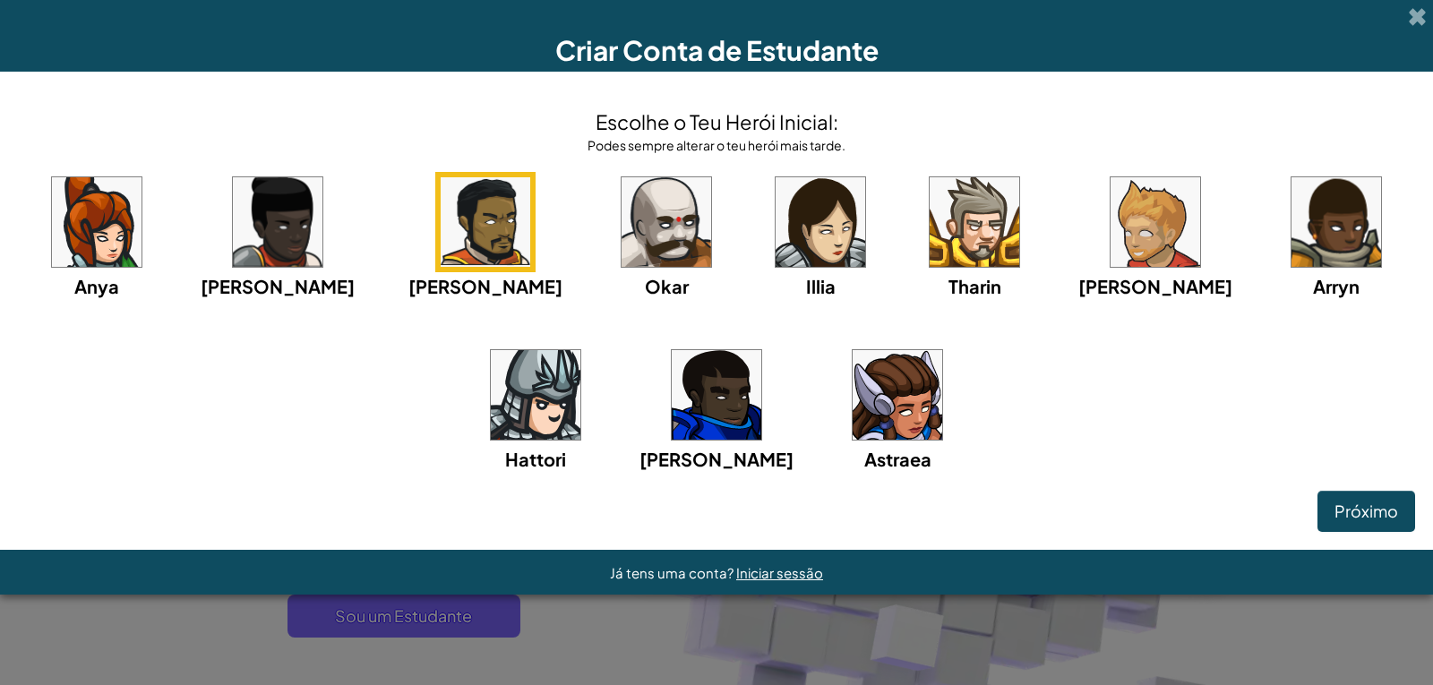
click at [622, 252] on img at bounding box center [667, 222] width 90 height 90
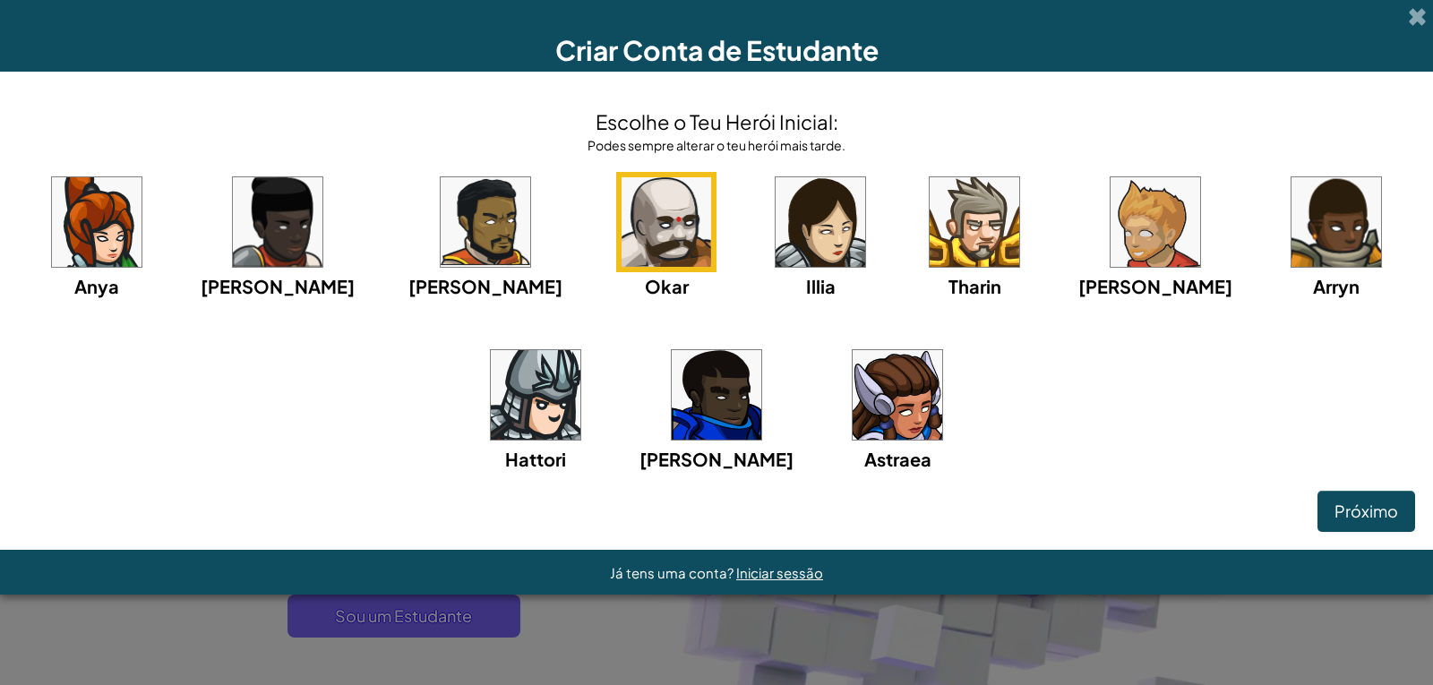
click at [441, 256] on img at bounding box center [486, 222] width 90 height 90
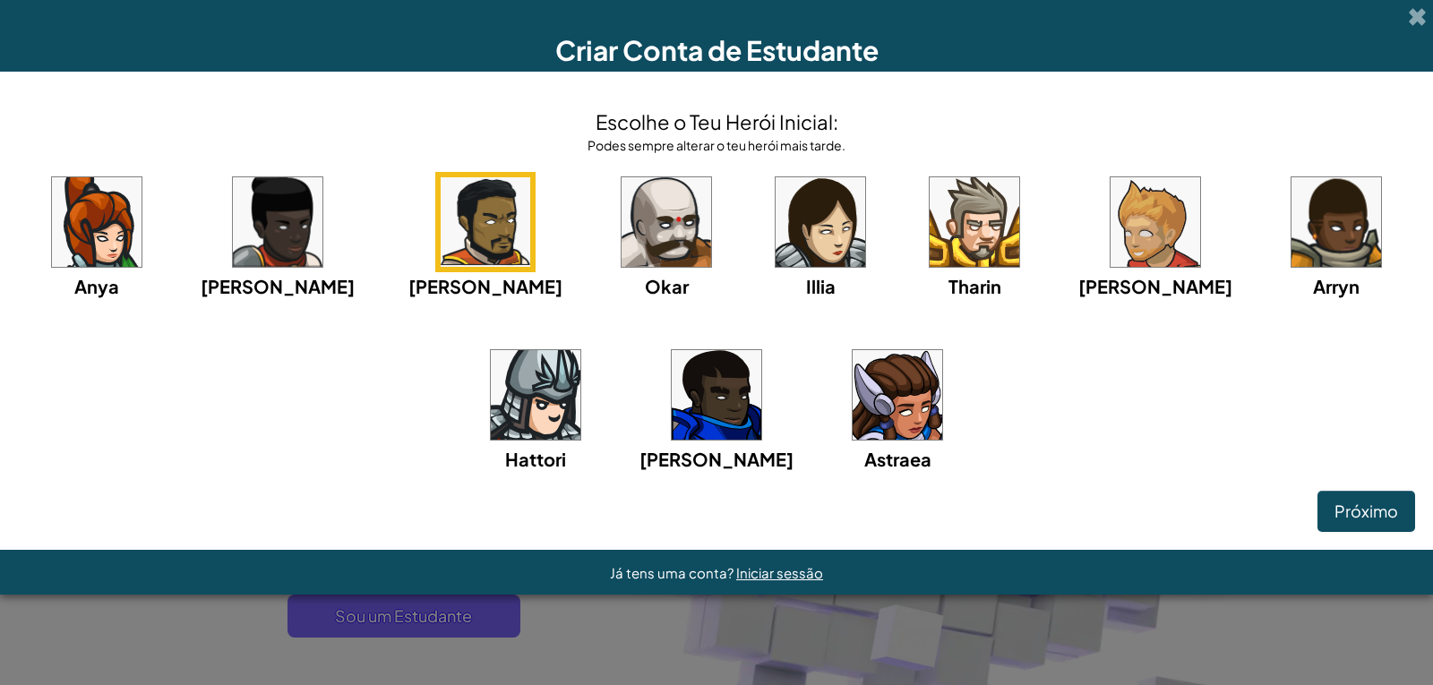
click at [645, 274] on div "Okar" at bounding box center [667, 286] width 44 height 28
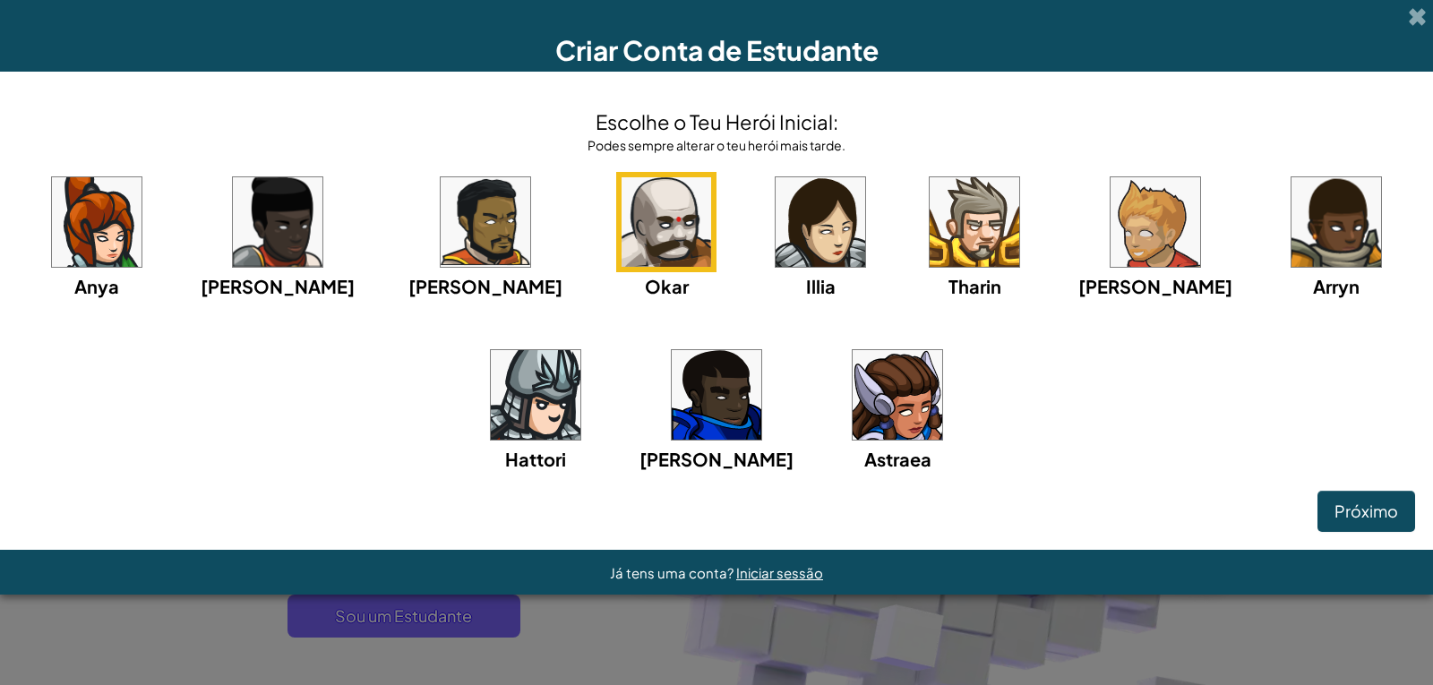
click at [447, 214] on img at bounding box center [486, 222] width 90 height 90
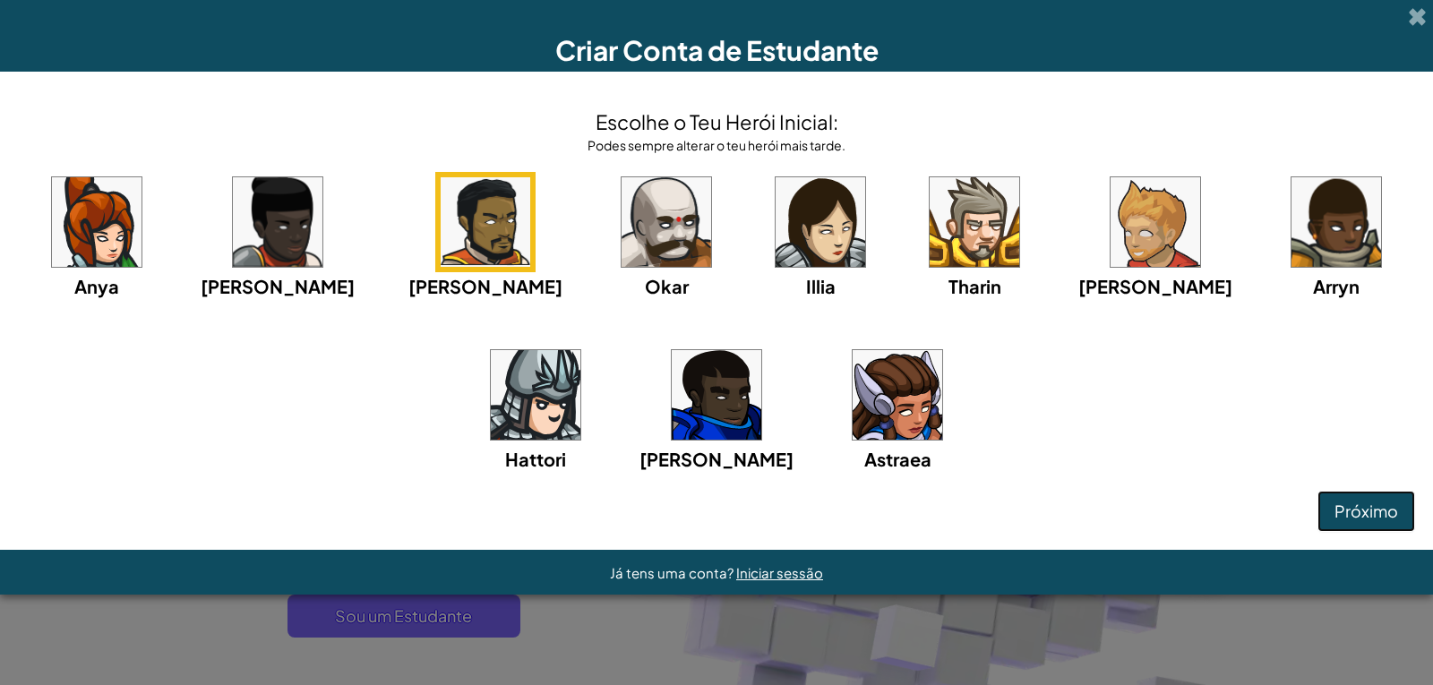
click at [1346, 520] on span "Próximo" at bounding box center [1366, 511] width 64 height 21
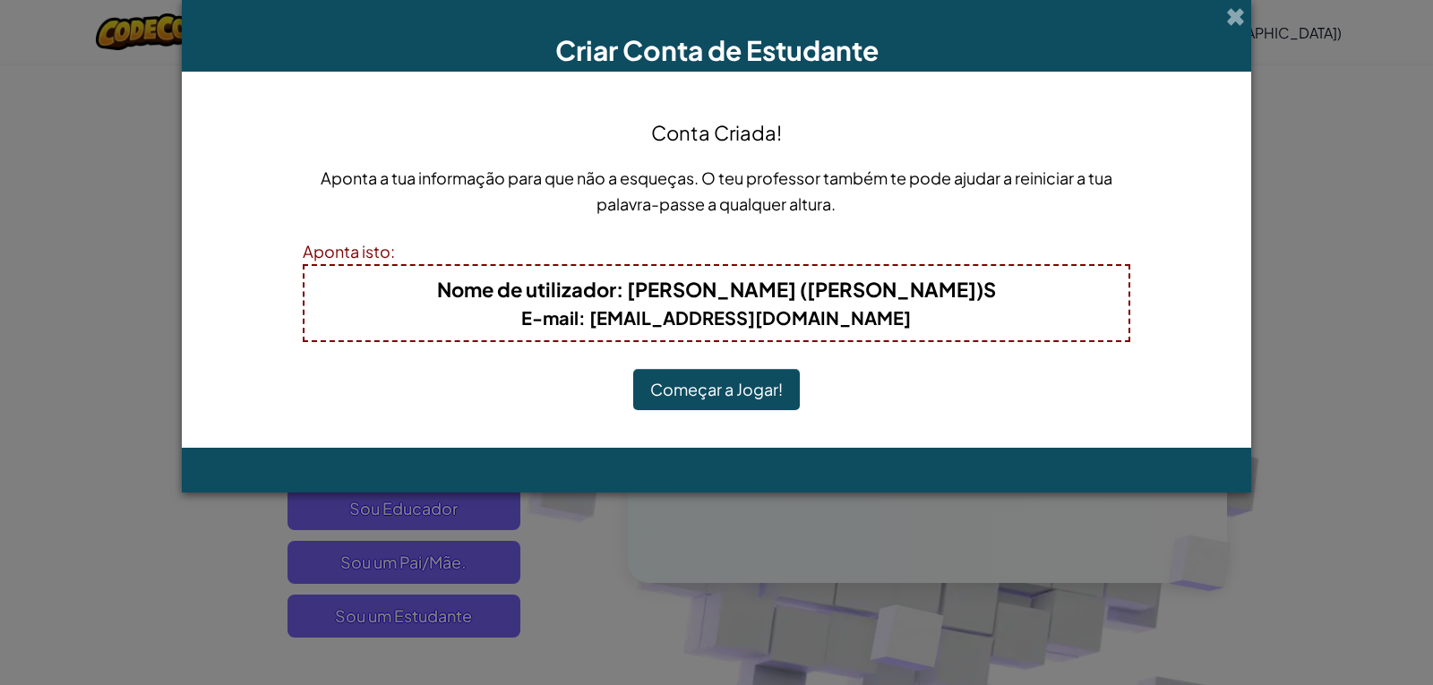
click at [688, 390] on button "Começar a Jogar!" at bounding box center [716, 389] width 167 height 41
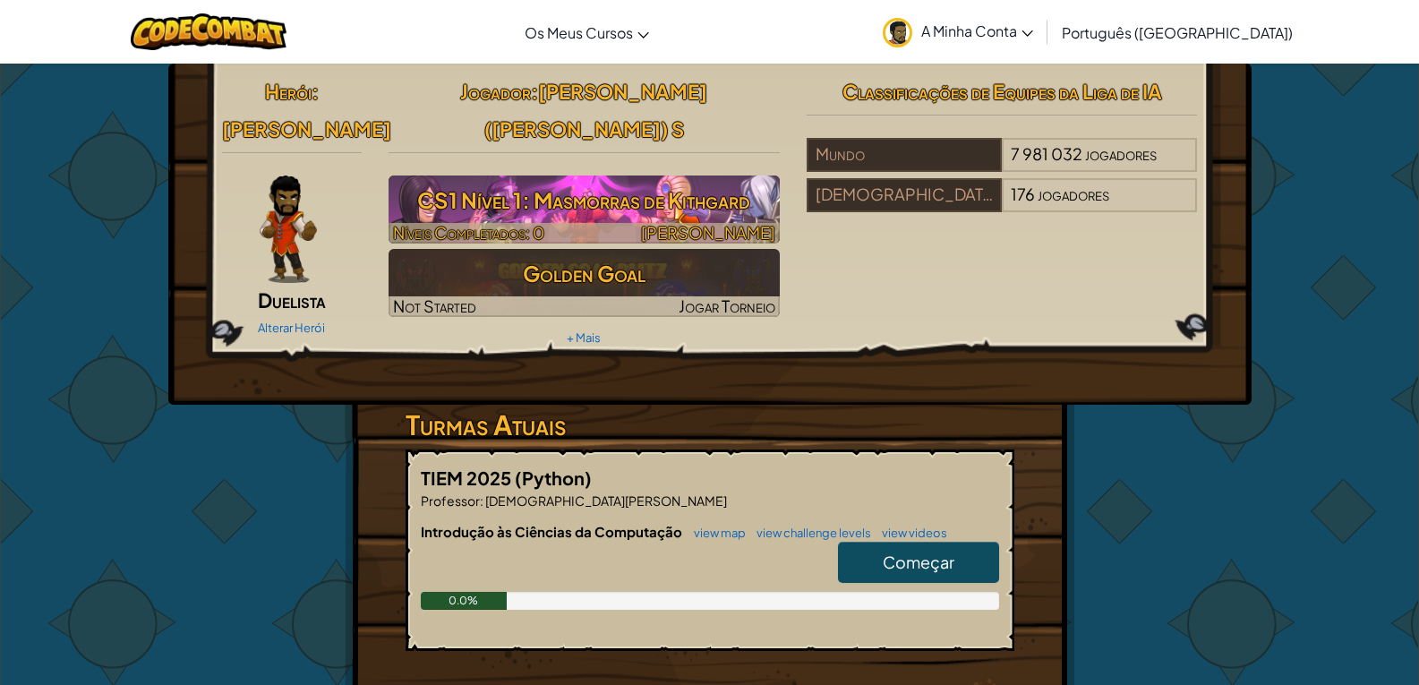
click at [613, 180] on h3 "CS1 Nível 1: Masmorras de Kithgard" at bounding box center [584, 200] width 391 height 40
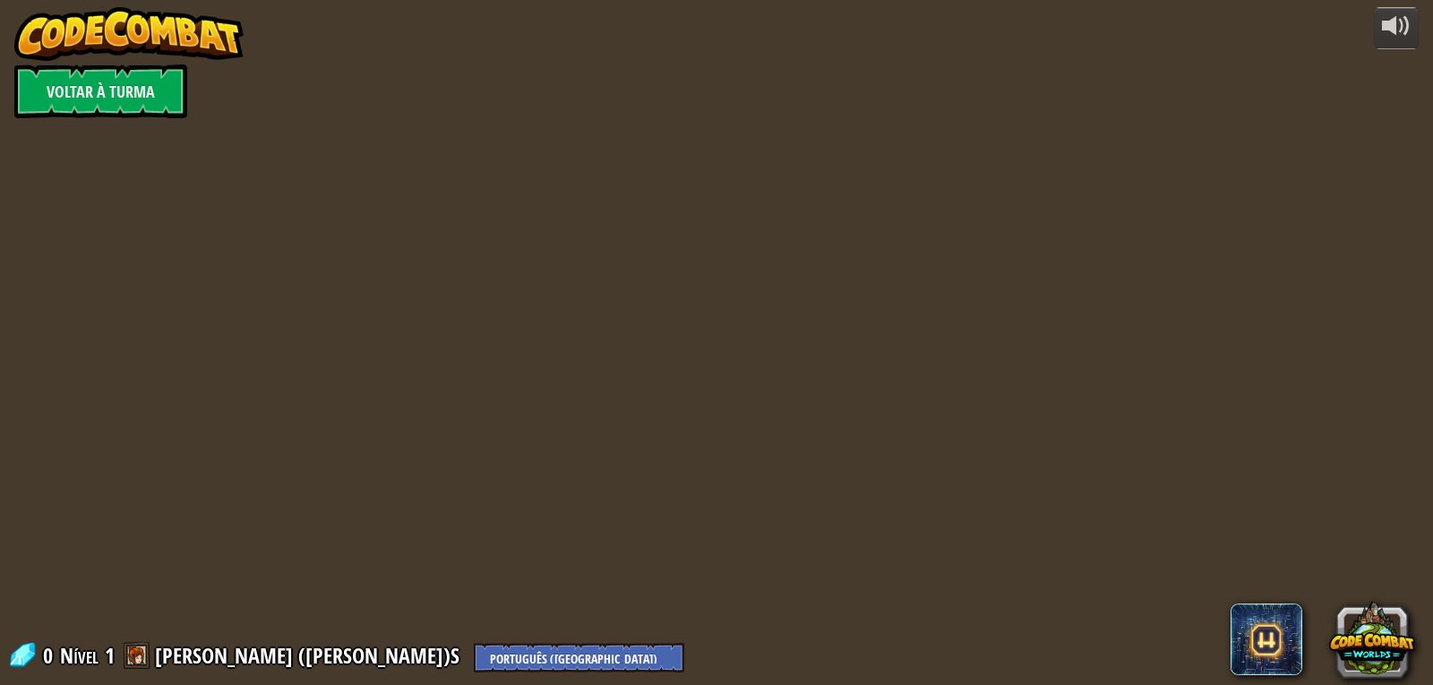
select select "pt-PT"
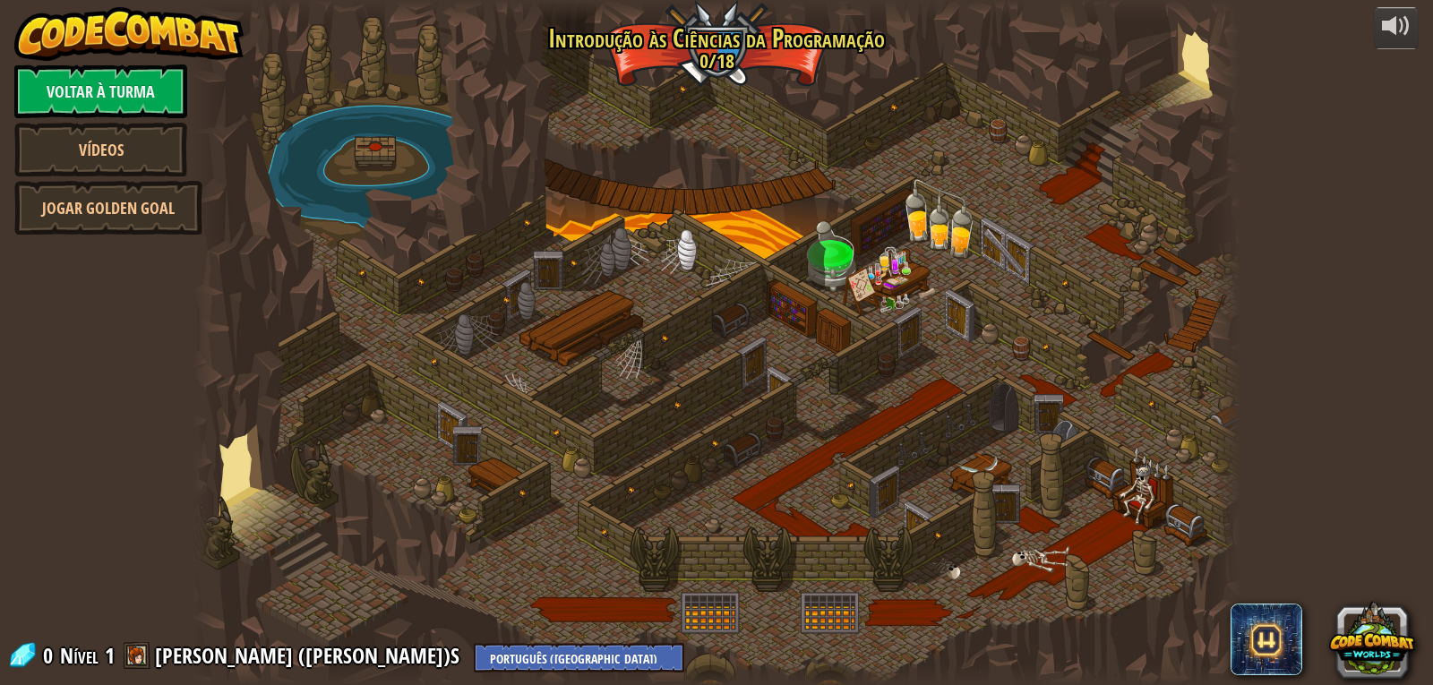
select select "pt-PT"
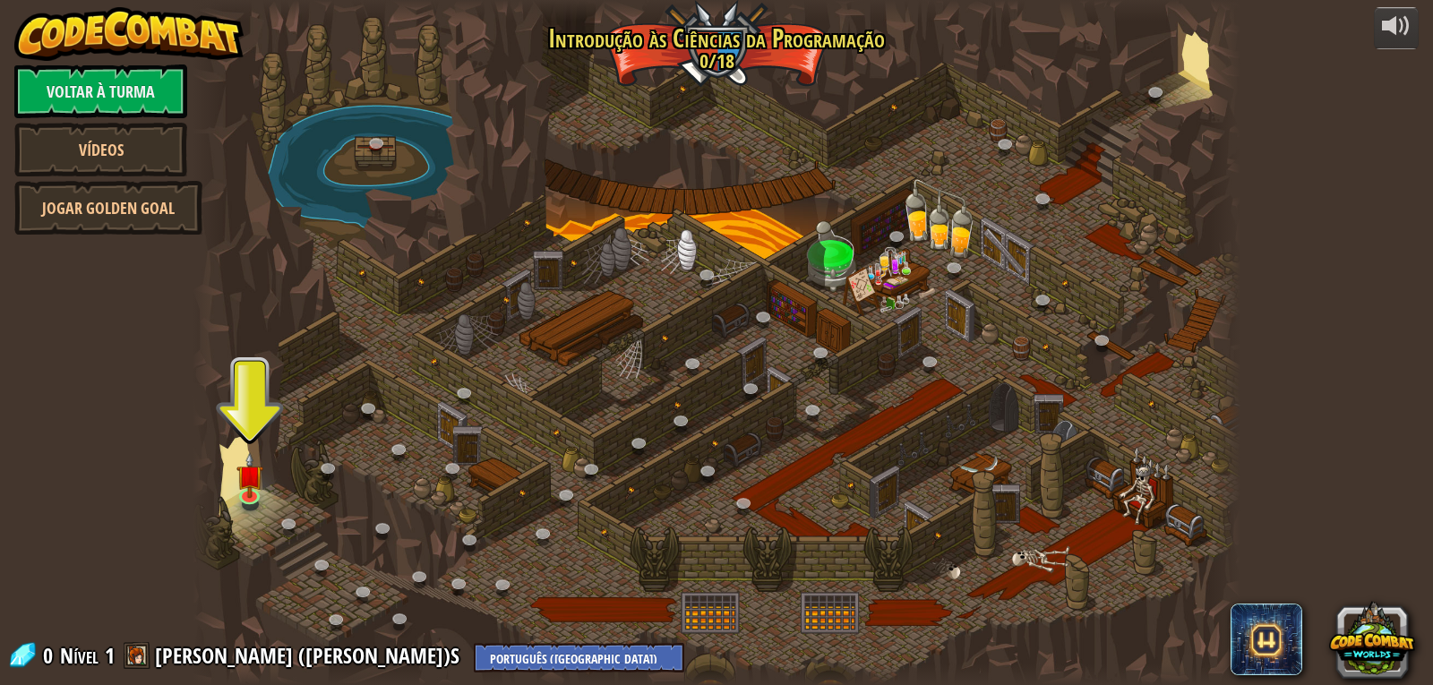
drag, startPoint x: 639, startPoint y: 353, endPoint x: 654, endPoint y: 307, distance: 47.9
click at [654, 307] on div at bounding box center [717, 342] width 1048 height 685
click at [245, 489] on img at bounding box center [249, 463] width 27 height 61
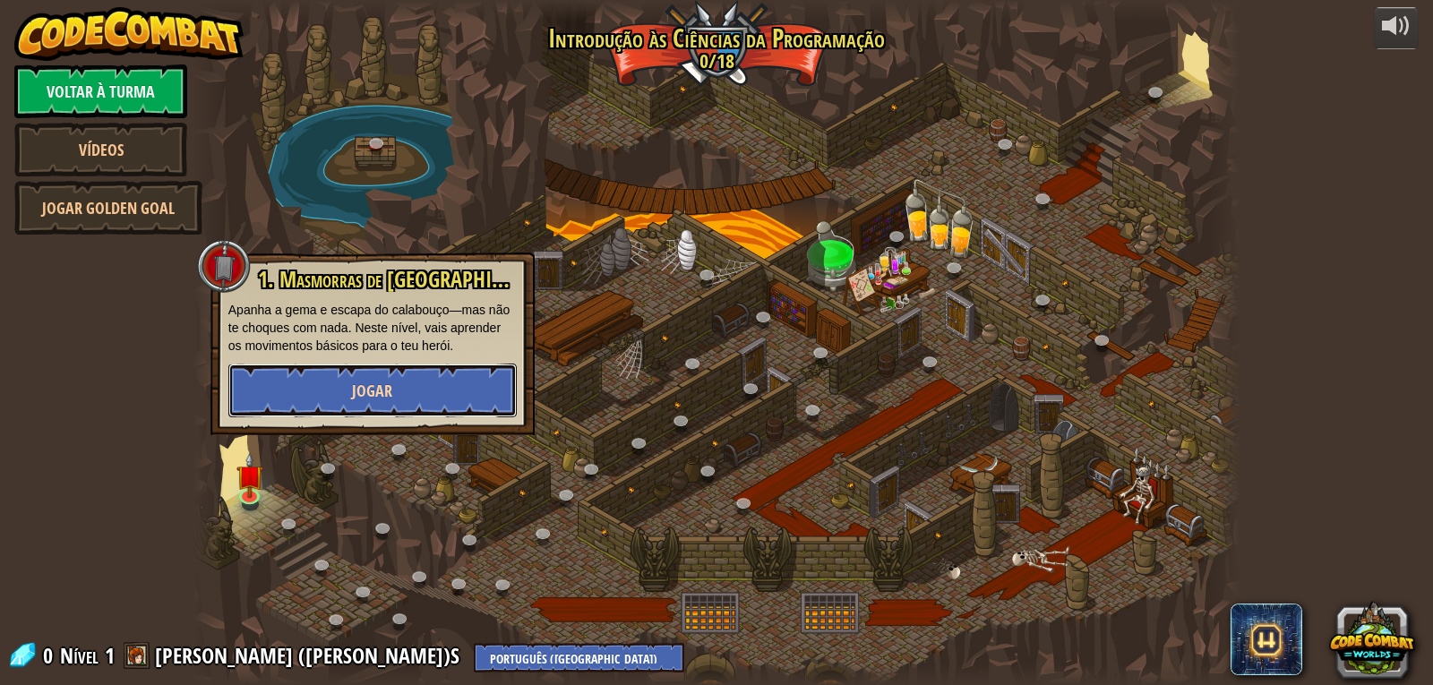
click at [304, 388] on button "Jogar" at bounding box center [372, 391] width 288 height 54
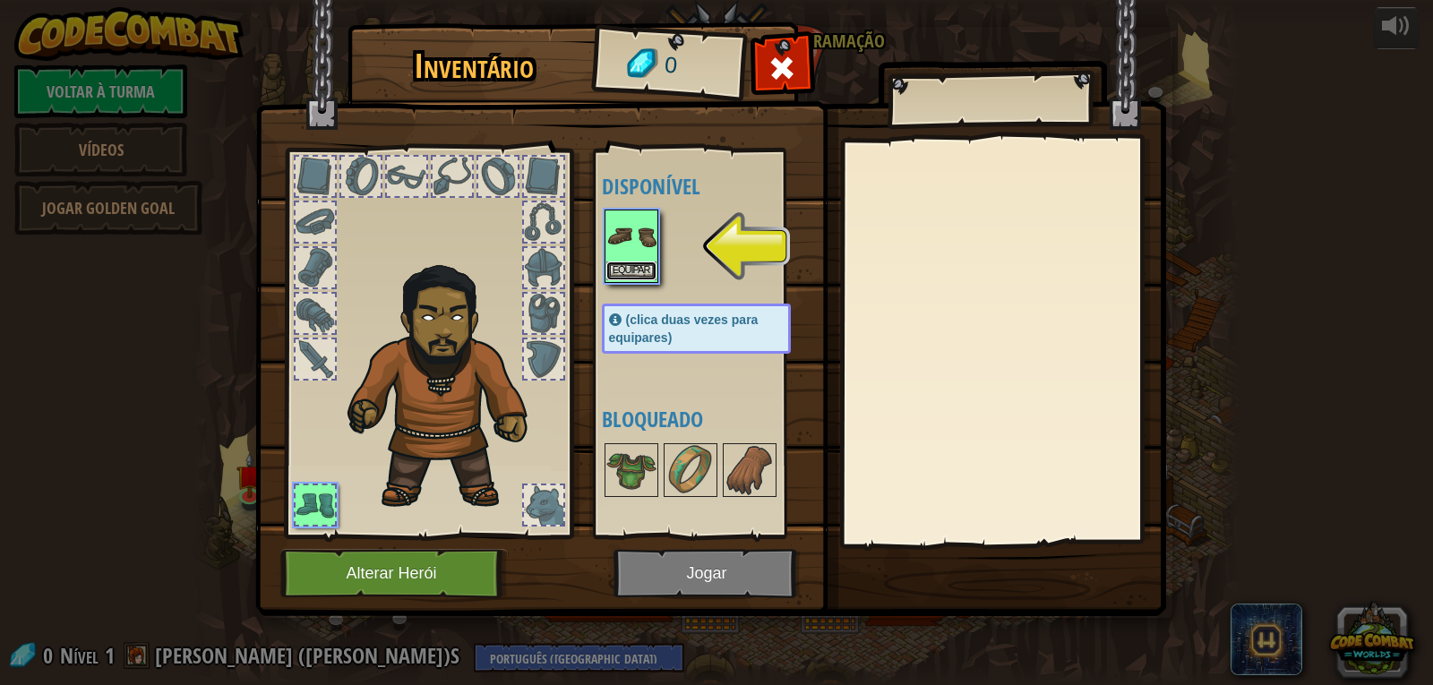
click at [636, 272] on button "Equipar" at bounding box center [631, 271] width 50 height 19
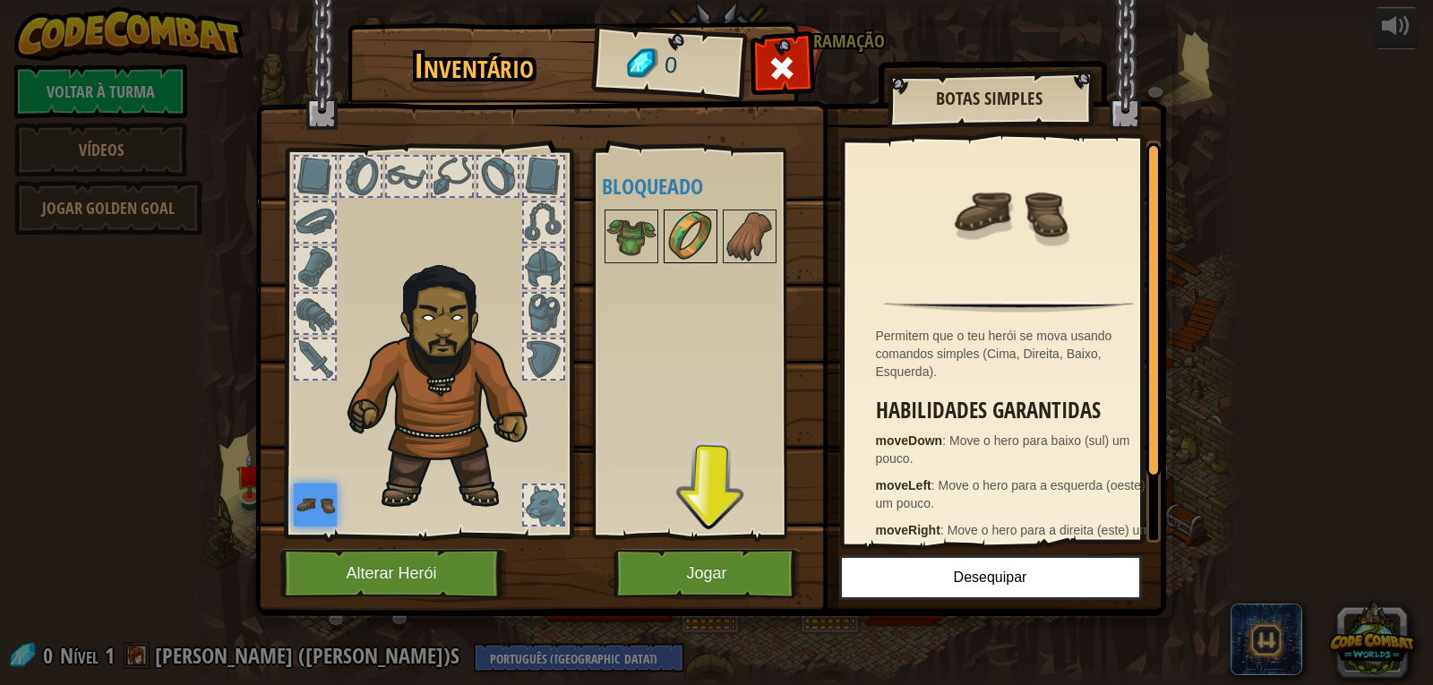
click at [676, 239] on img at bounding box center [690, 236] width 50 height 50
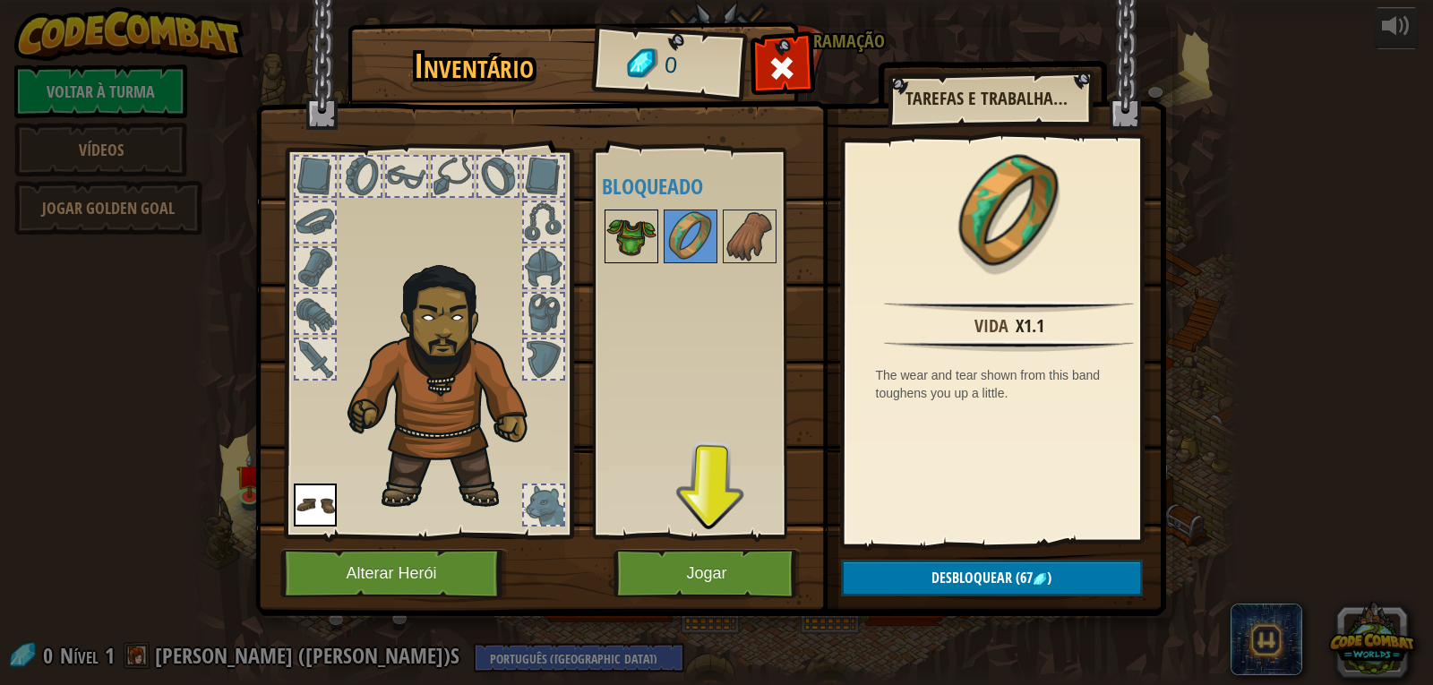
click at [623, 234] on img at bounding box center [631, 236] width 50 height 50
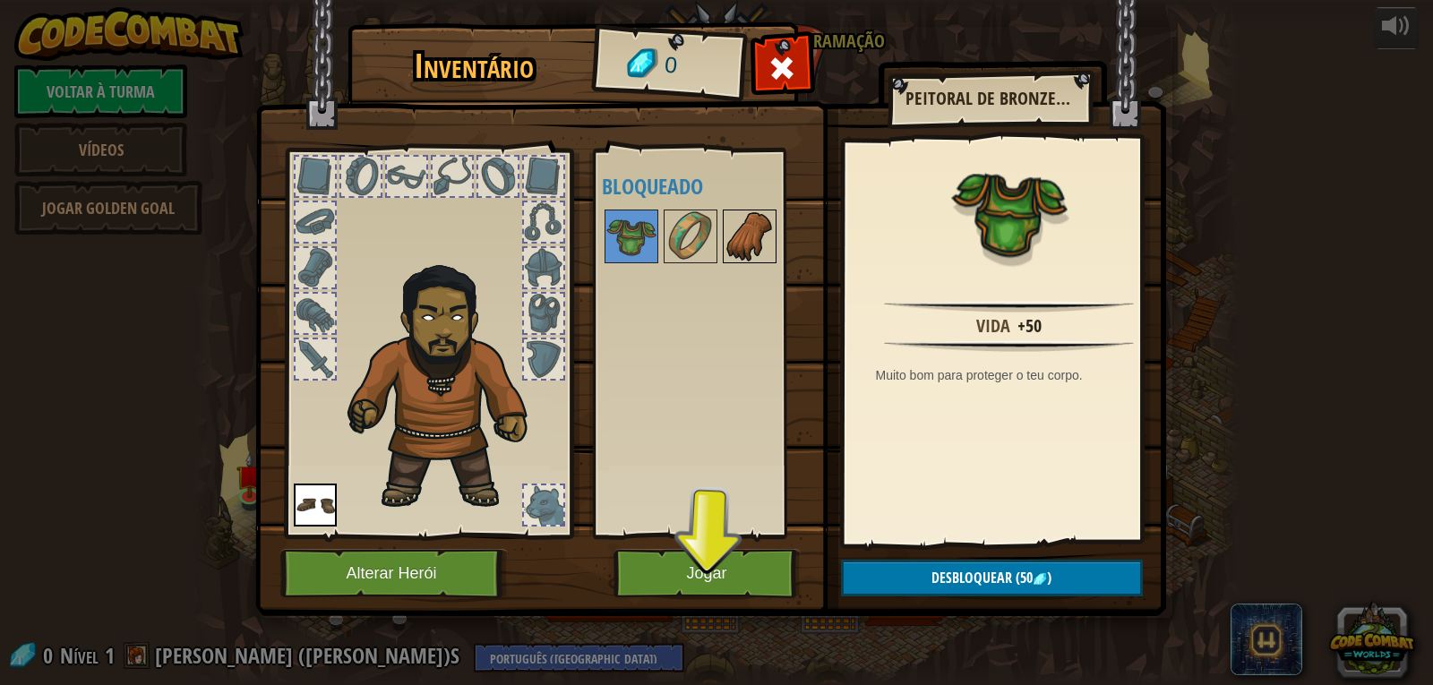
click at [731, 225] on img at bounding box center [749, 236] width 50 height 50
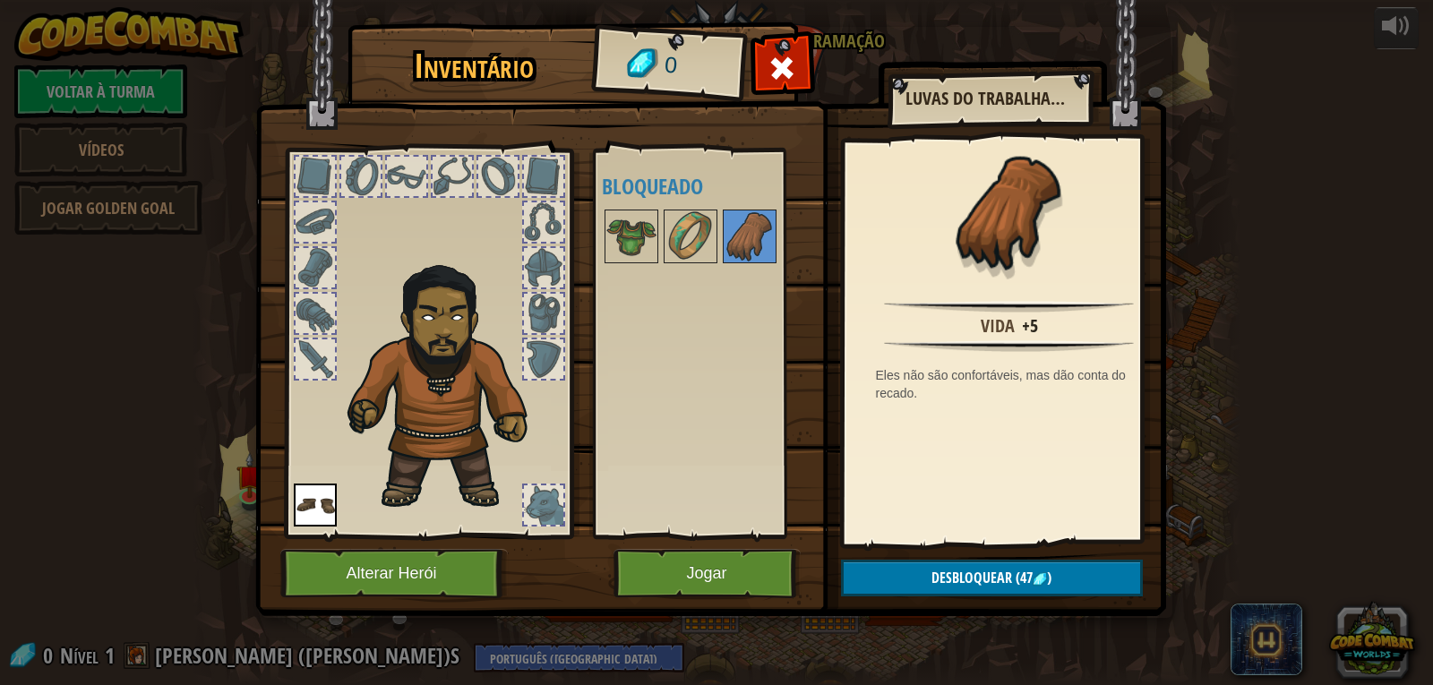
click at [664, 420] on div "Disponível Equipar (clica duas vezes para equipares) Bloqueado" at bounding box center [714, 343] width 225 height 373
click at [695, 237] on img at bounding box center [690, 236] width 50 height 50
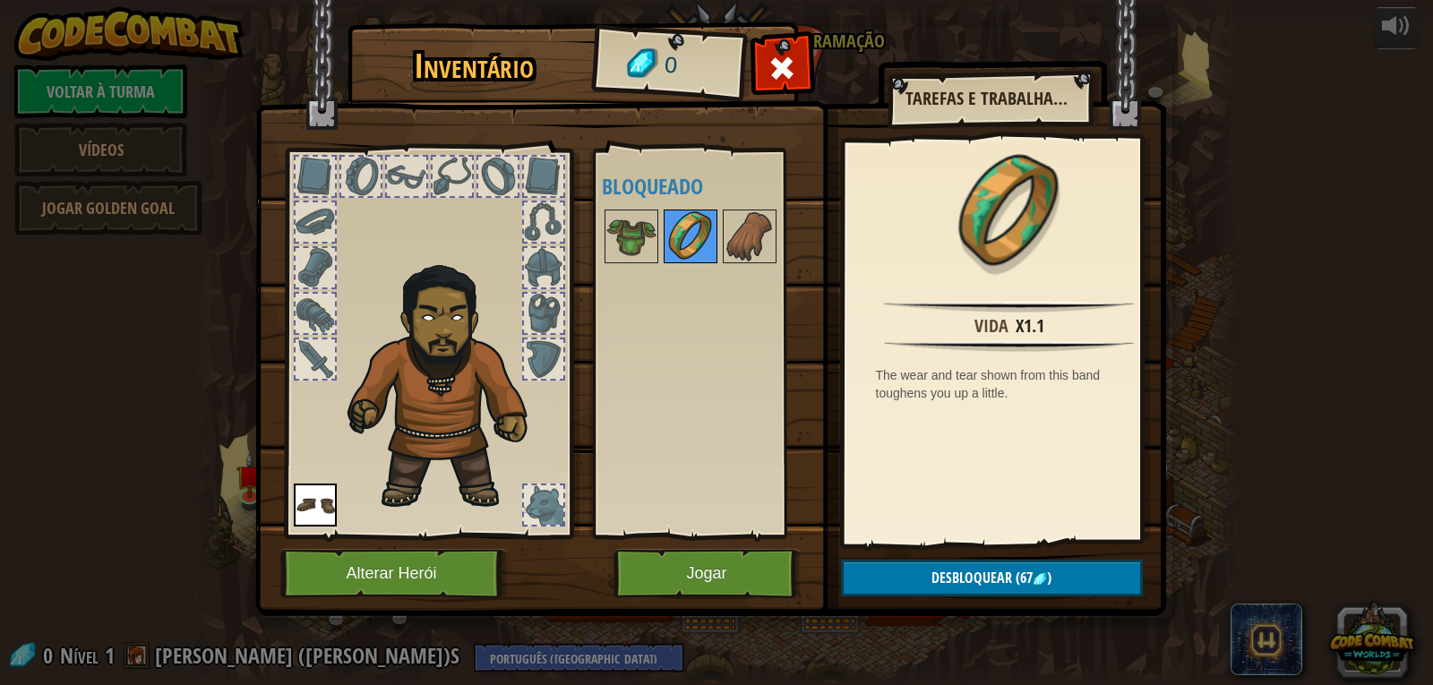
click at [664, 232] on div at bounding box center [691, 237] width 54 height 54
click at [656, 233] on div "Disponível Equipar (clica duas vezes para equipares) Bloqueado" at bounding box center [714, 343] width 225 height 373
click at [650, 236] on img at bounding box center [631, 236] width 50 height 50
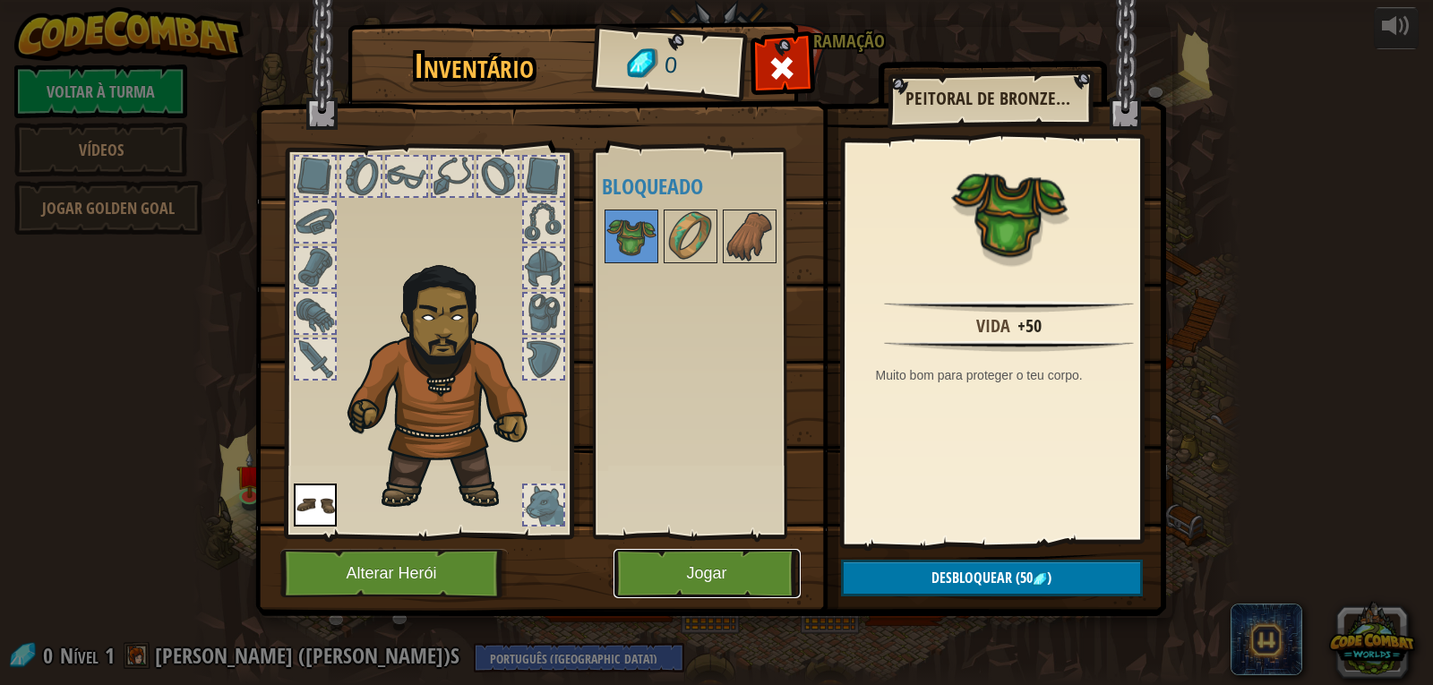
click at [665, 581] on button "Jogar" at bounding box center [706, 573] width 187 height 49
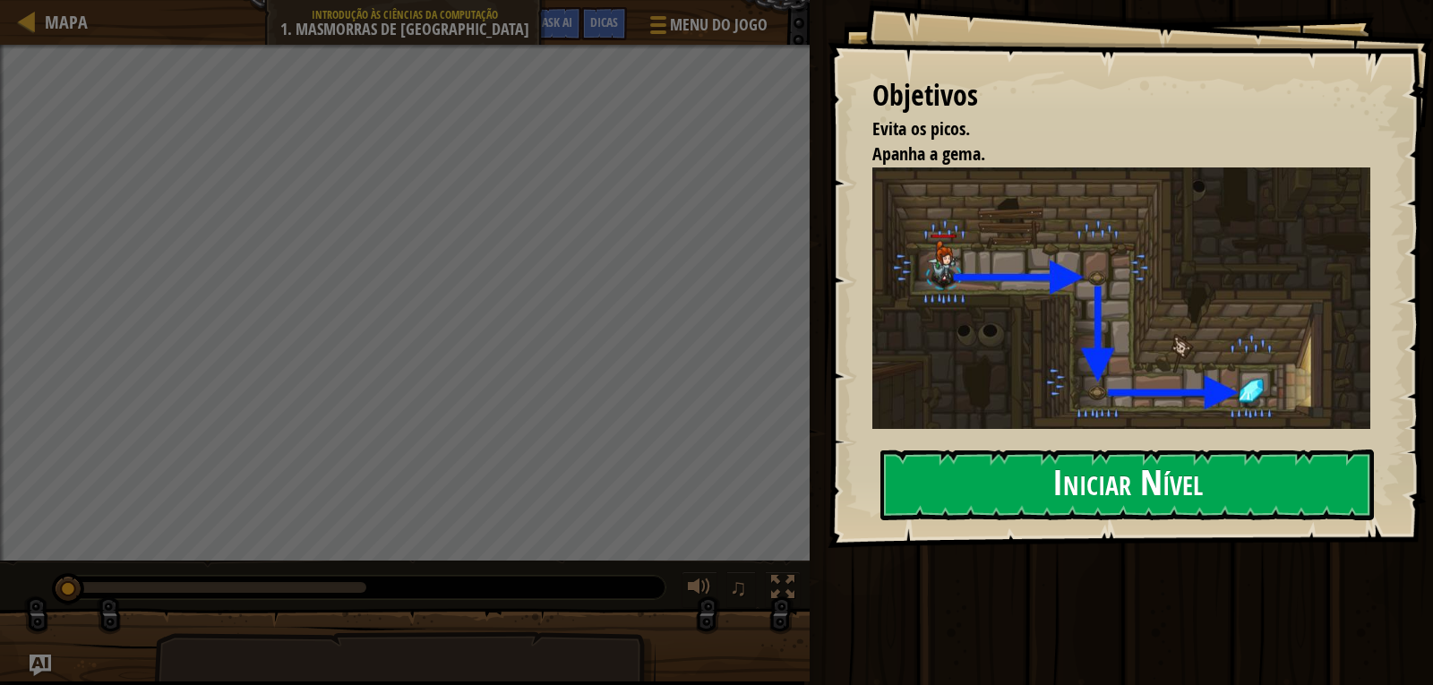
click at [948, 467] on button "Iniciar Nível" at bounding box center [1126, 485] width 493 height 71
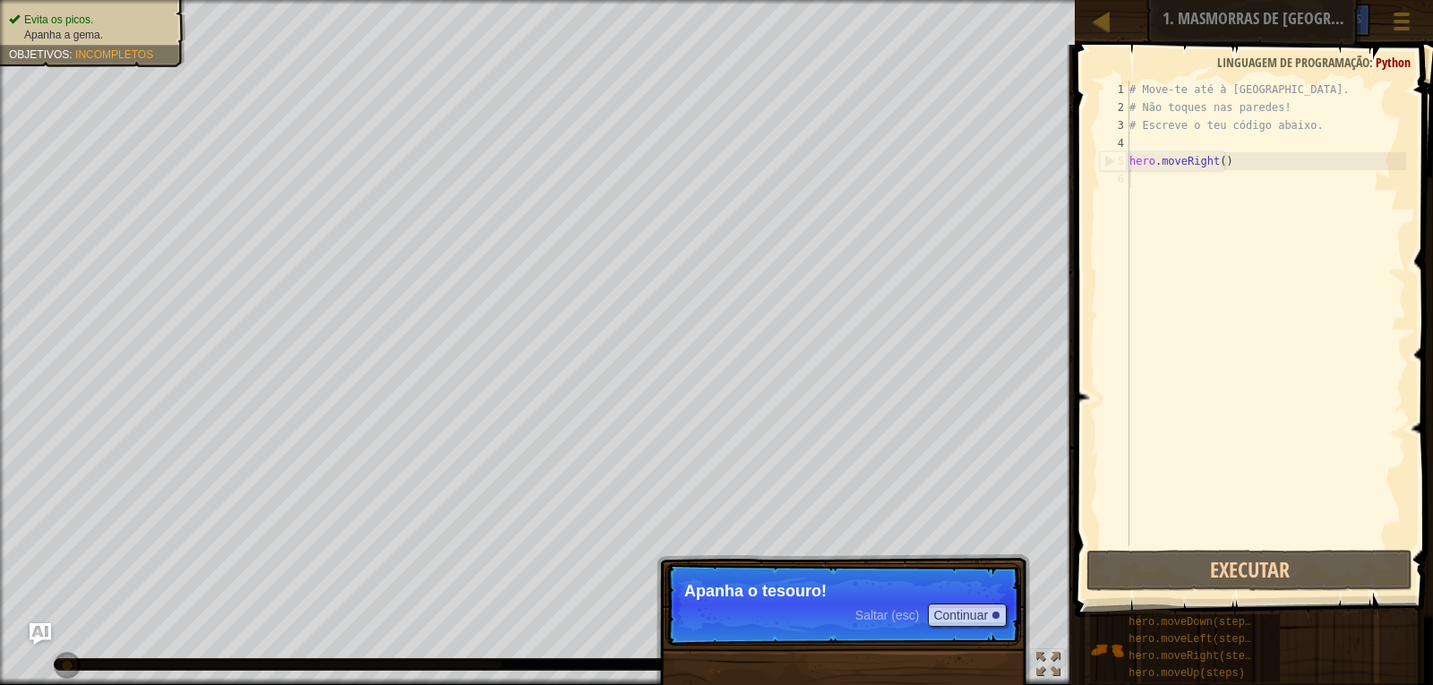
click at [879, 628] on p "Saltar (esc) Continuar Apanha o tesouro!" at bounding box center [843, 604] width 356 height 82
click at [959, 608] on button "Continuar" at bounding box center [967, 615] width 79 height 23
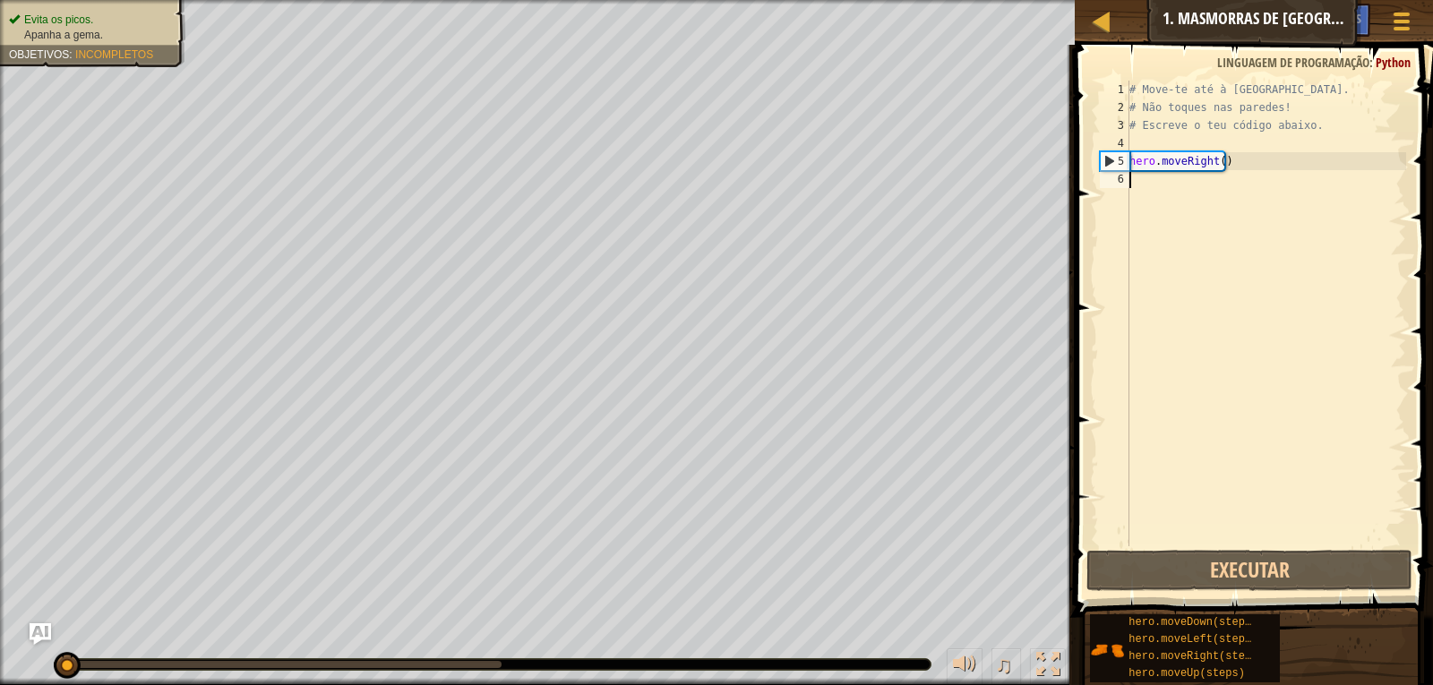
click at [1162, 202] on div "# Move-te até à gema. # Não toques nas paredes! # Escreve o teu código abaixo. …" at bounding box center [1266, 332] width 280 height 502
drag, startPoint x: 1162, startPoint y: 202, endPoint x: 1150, endPoint y: 196, distance: 13.2
click at [1150, 196] on div "# Move-te até à gema. # Não toques nas paredes! # Escreve o teu código abaixo. …" at bounding box center [1266, 332] width 280 height 502
click at [1148, 195] on div "# Move-te até à gema. # Não toques nas paredes! # Escreve o teu código abaixo. …" at bounding box center [1266, 332] width 280 height 502
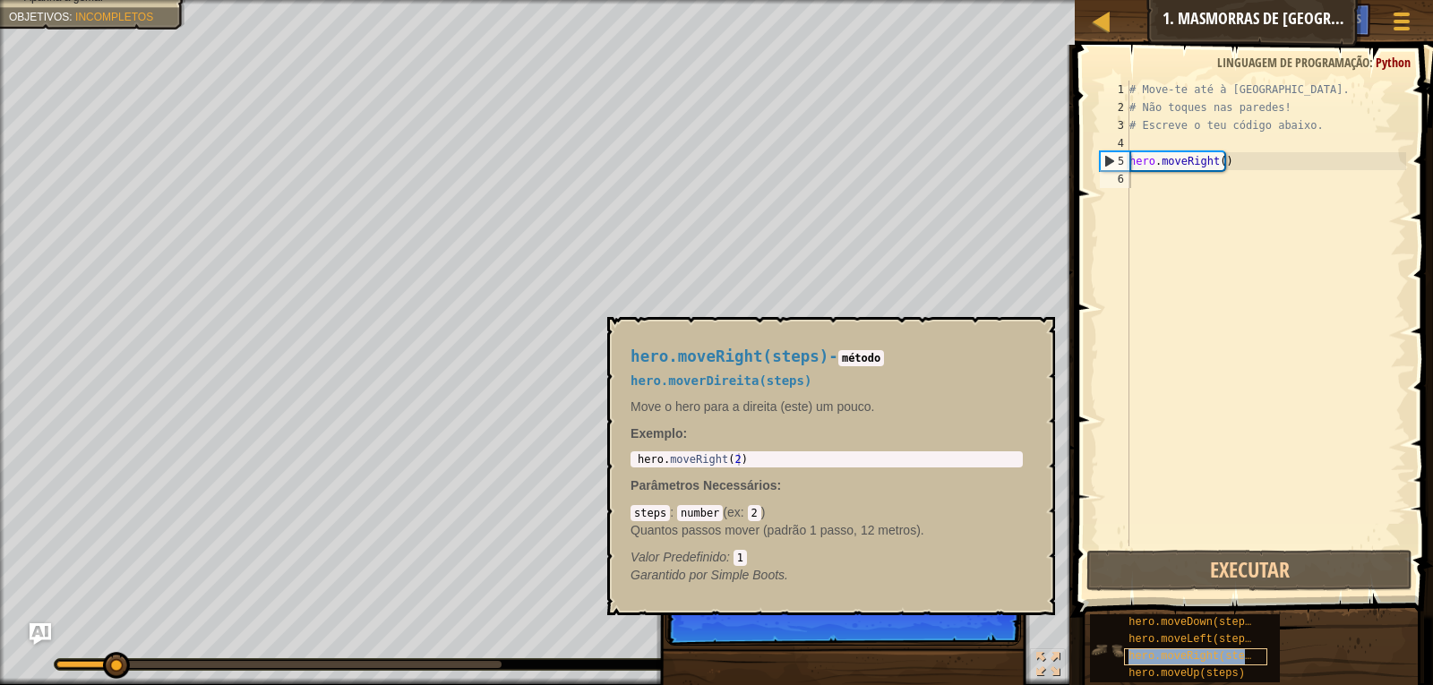
click at [1153, 654] on span "hero.moveRight(steps)" at bounding box center [1195, 656] width 135 height 13
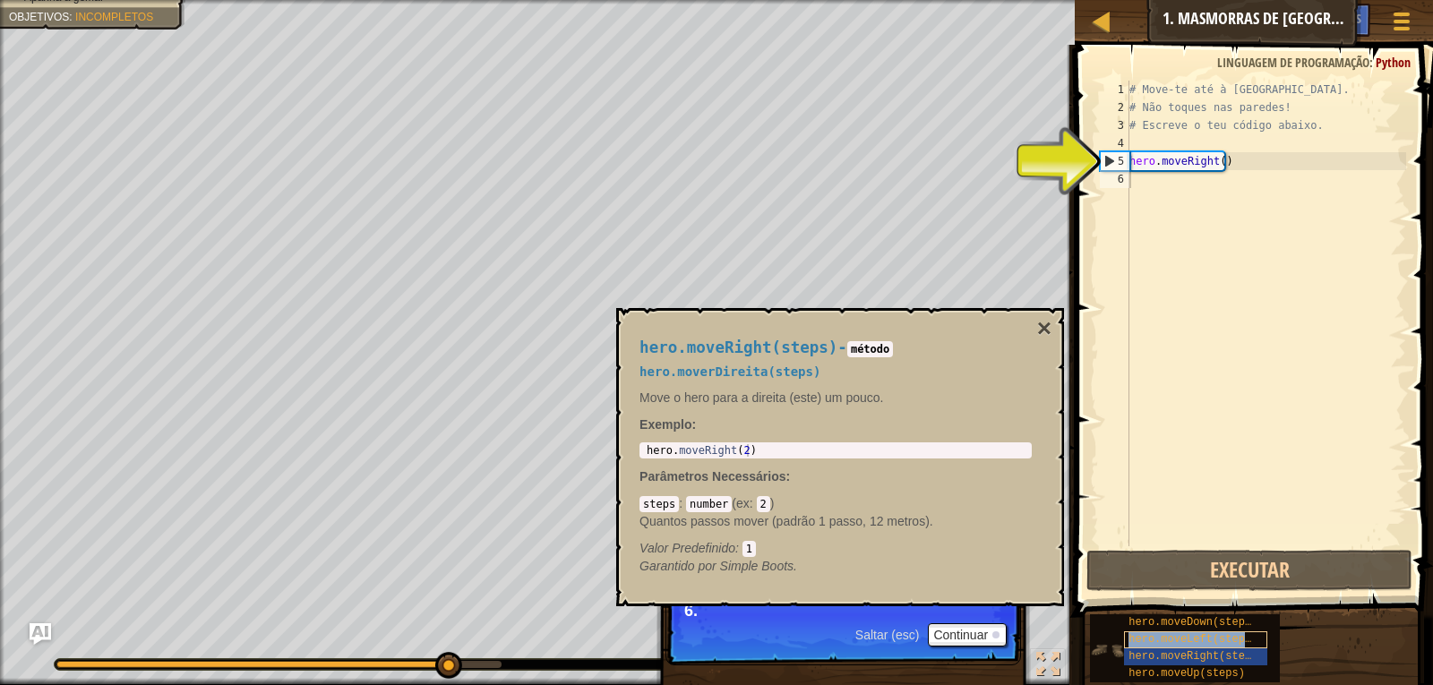
click at [1188, 642] on span "hero.moveLeft(steps)" at bounding box center [1192, 639] width 129 height 13
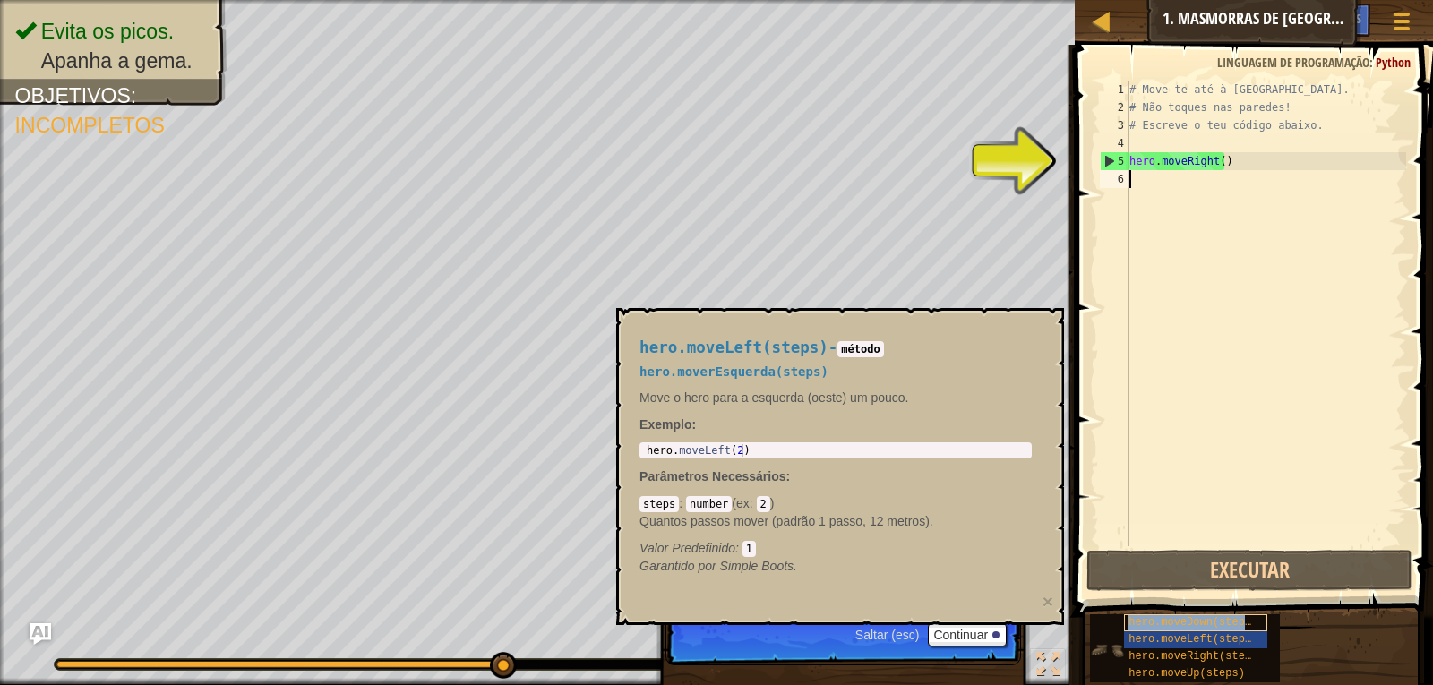
click at [1189, 626] on span "hero.moveDown(steps)" at bounding box center [1192, 622] width 129 height 13
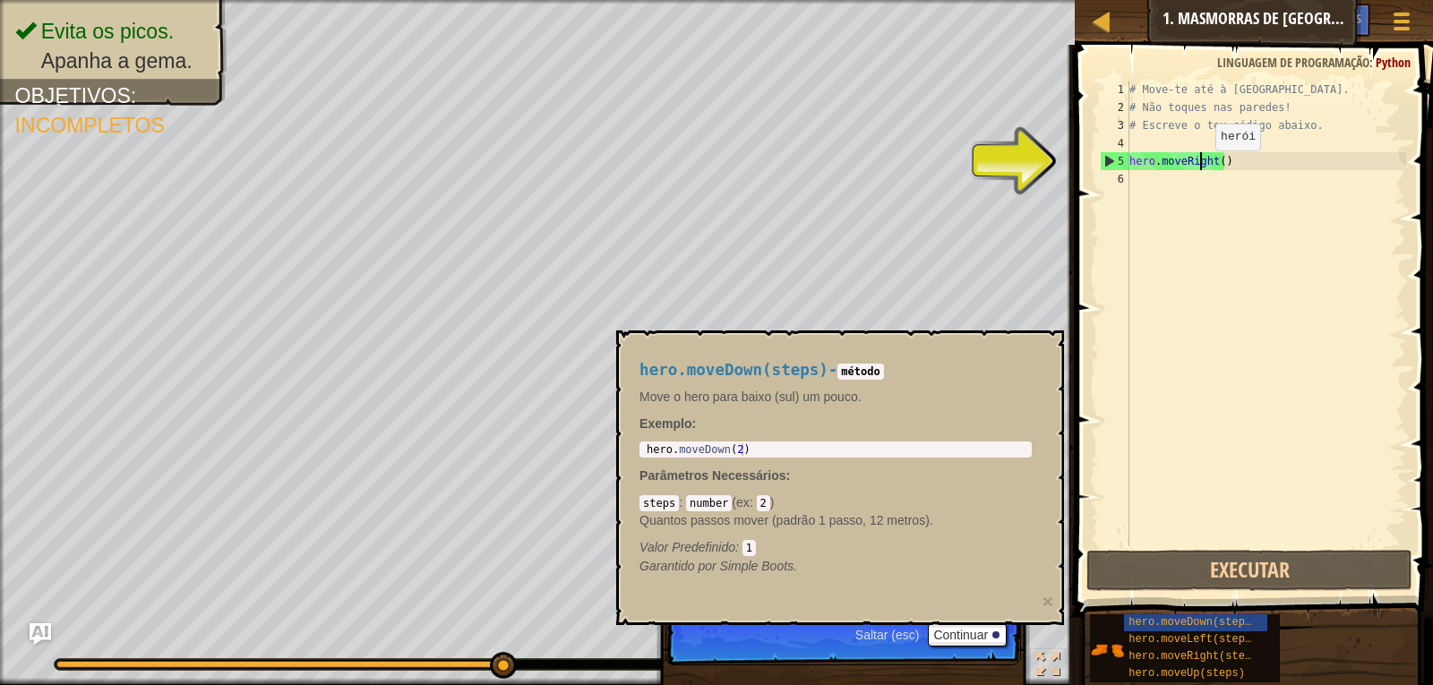
click at [1200, 168] on div "# Move-te até à gema. # Não toques nas paredes! # Escreve o teu código abaixo. …" at bounding box center [1266, 332] width 280 height 502
type textarea "hero.moveRight()"
click at [1207, 165] on div "# Move-te até à gema. # Não toques nas paredes! # Escreve o teu código abaixo. …" at bounding box center [1266, 332] width 280 height 502
click at [1216, 175] on div "# Move-te até à gema. # Não toques nas paredes! # Escreve o teu código abaixo. …" at bounding box center [1266, 332] width 280 height 502
click at [1213, 159] on div "# Move-te até à gema. # Não toques nas paredes! # Escreve o teu código abaixo. …" at bounding box center [1266, 332] width 280 height 502
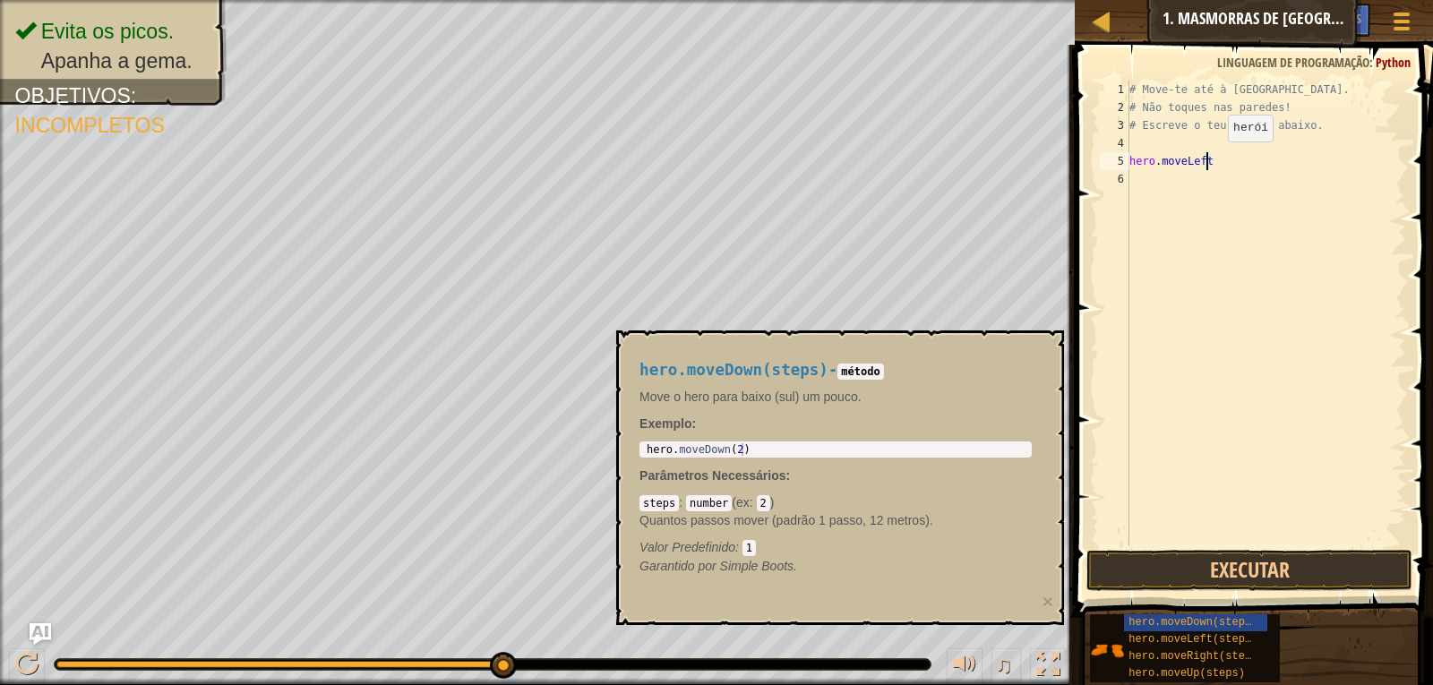
scroll to position [8, 5]
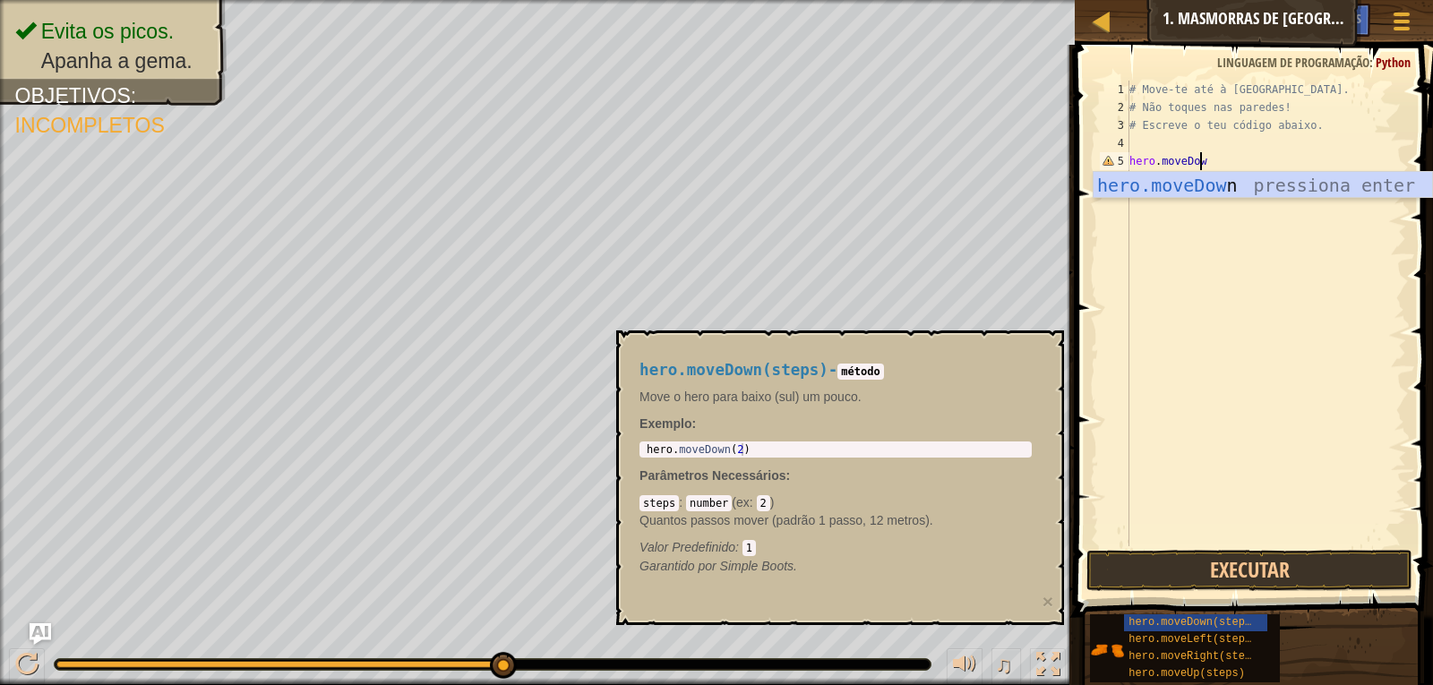
type textarea "hero.moveDown"
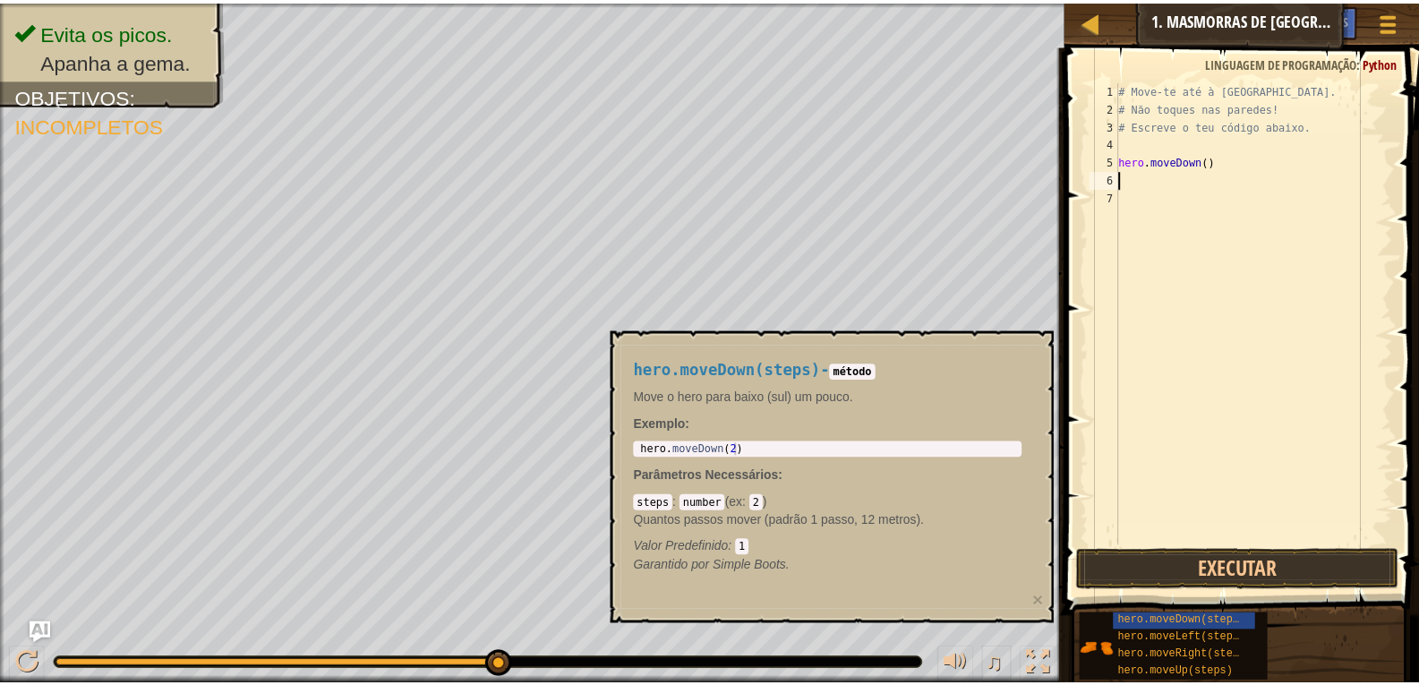
scroll to position [8, 0]
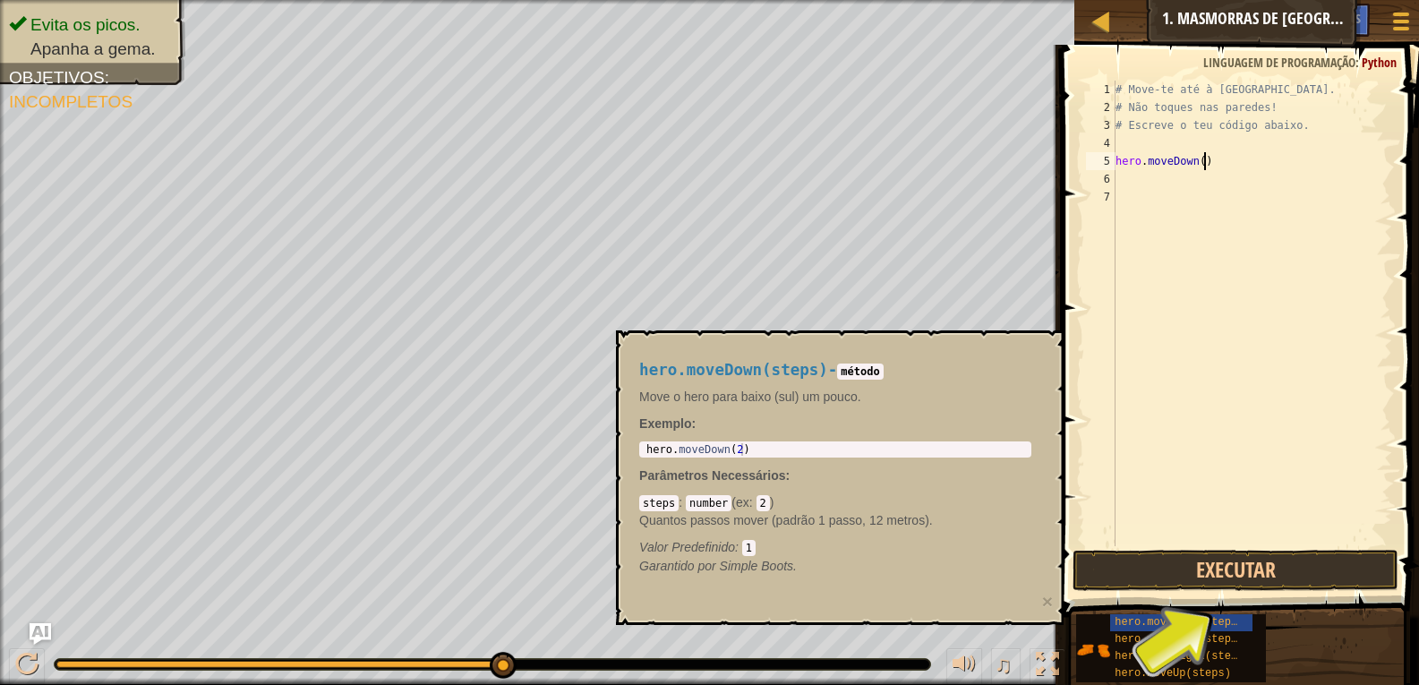
click at [1203, 155] on div "# Move-te até à gema. # Não toques nas paredes! # Escreve o teu código abaixo. …" at bounding box center [1252, 332] width 280 height 502
click at [1196, 159] on div "# Move-te até à gema. # Não toques nas paredes! # Escreve o teu código abaixo. …" at bounding box center [1252, 332] width 280 height 502
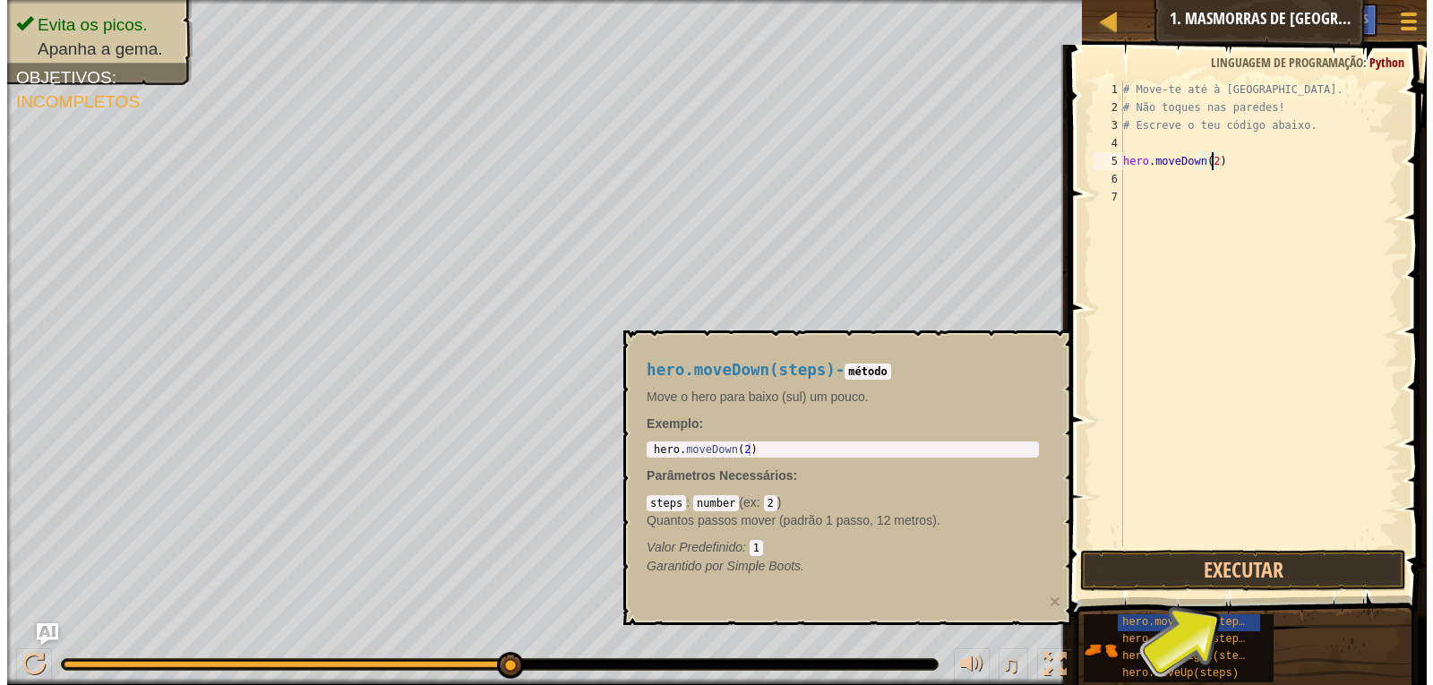
scroll to position [8, 7]
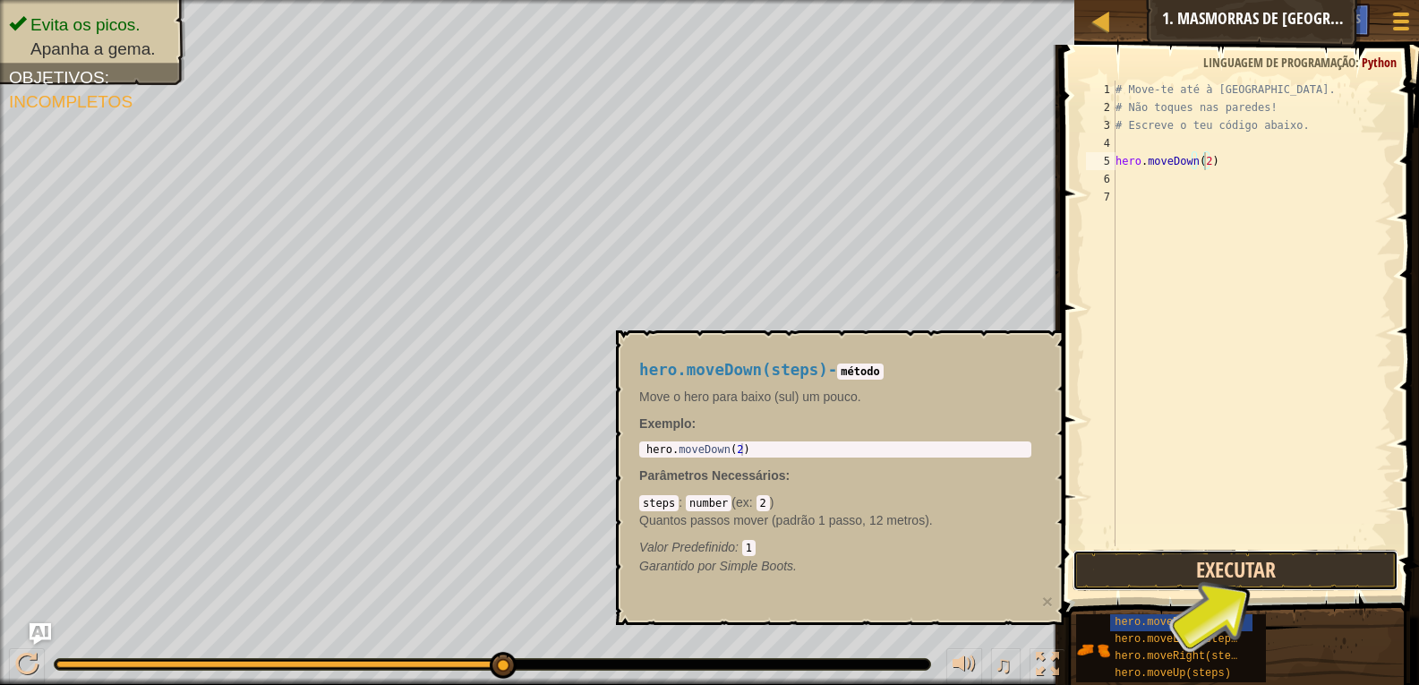
click at [1193, 570] on button "Executar" at bounding box center [1236, 570] width 327 height 41
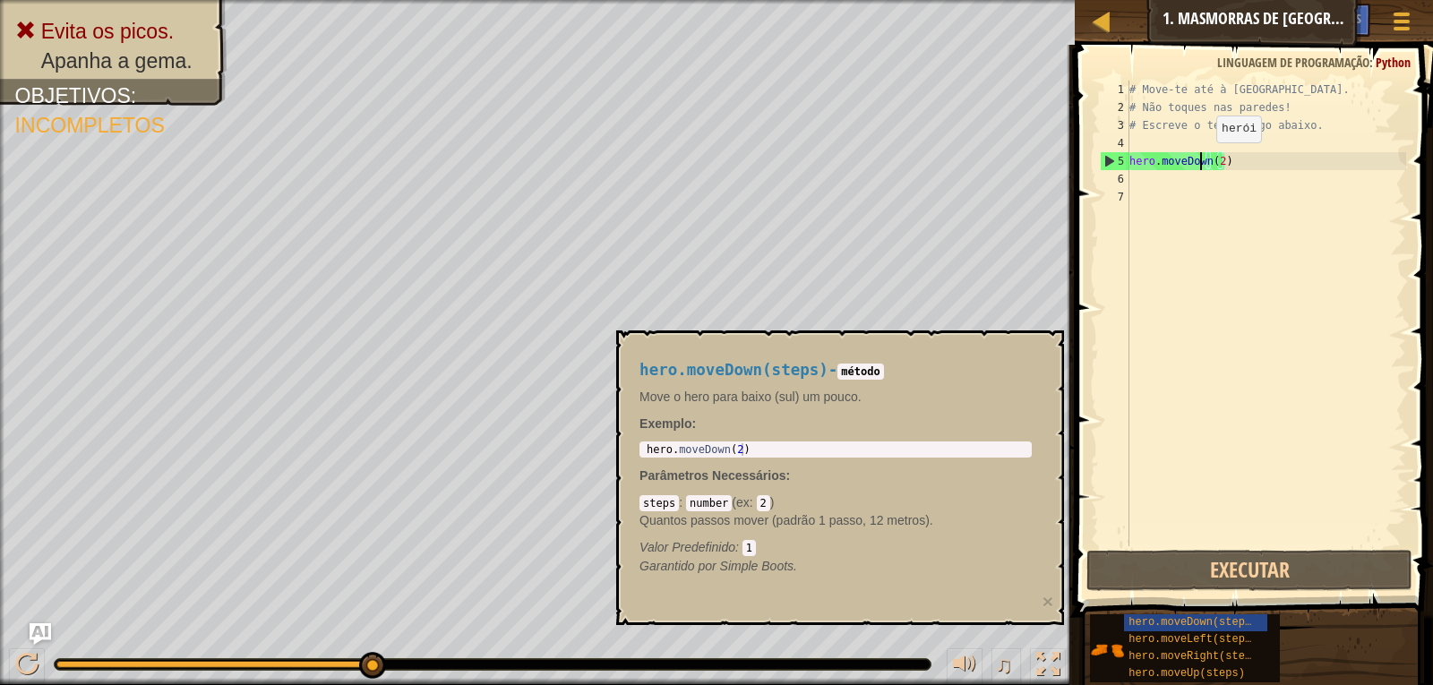
click at [1201, 160] on div "# Move-te até à gema. # Não toques nas paredes! # Escreve o teu código abaixo. …" at bounding box center [1266, 332] width 280 height 502
click at [1205, 160] on div "# Move-te até à gema. # Não toques nas paredes! # Escreve o teu código abaixo. …" at bounding box center [1266, 332] width 280 height 502
click at [1213, 159] on div "# Move-te até à gema. # Não toques nas paredes! # Escreve o teu código abaixo. …" at bounding box center [1266, 332] width 280 height 502
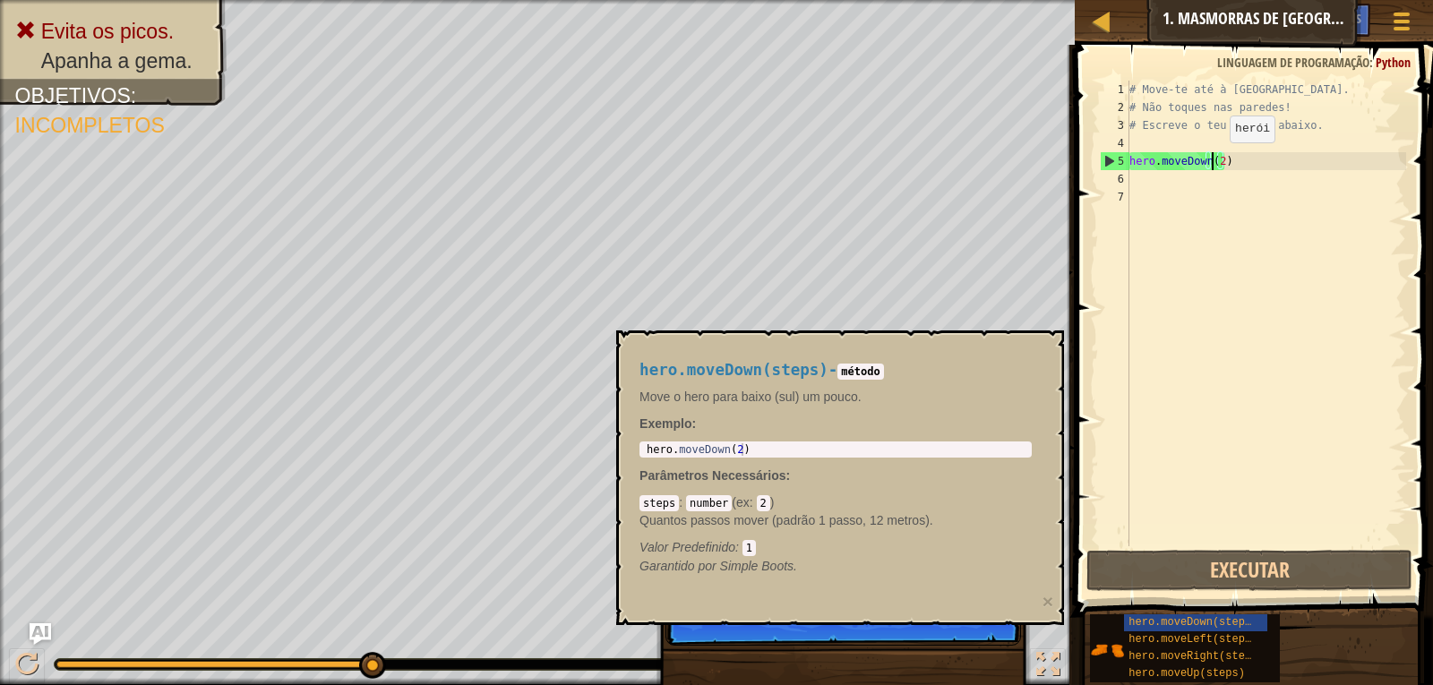
click at [1214, 160] on div "# Move-te até à gema. # Não toques nas paredes! # Escreve o teu código abaixo. …" at bounding box center [1266, 332] width 280 height 502
click at [1217, 165] on div "# Move-te até à gema. # Não toques nas paredes! # Escreve o teu código abaixo. …" at bounding box center [1266, 332] width 280 height 502
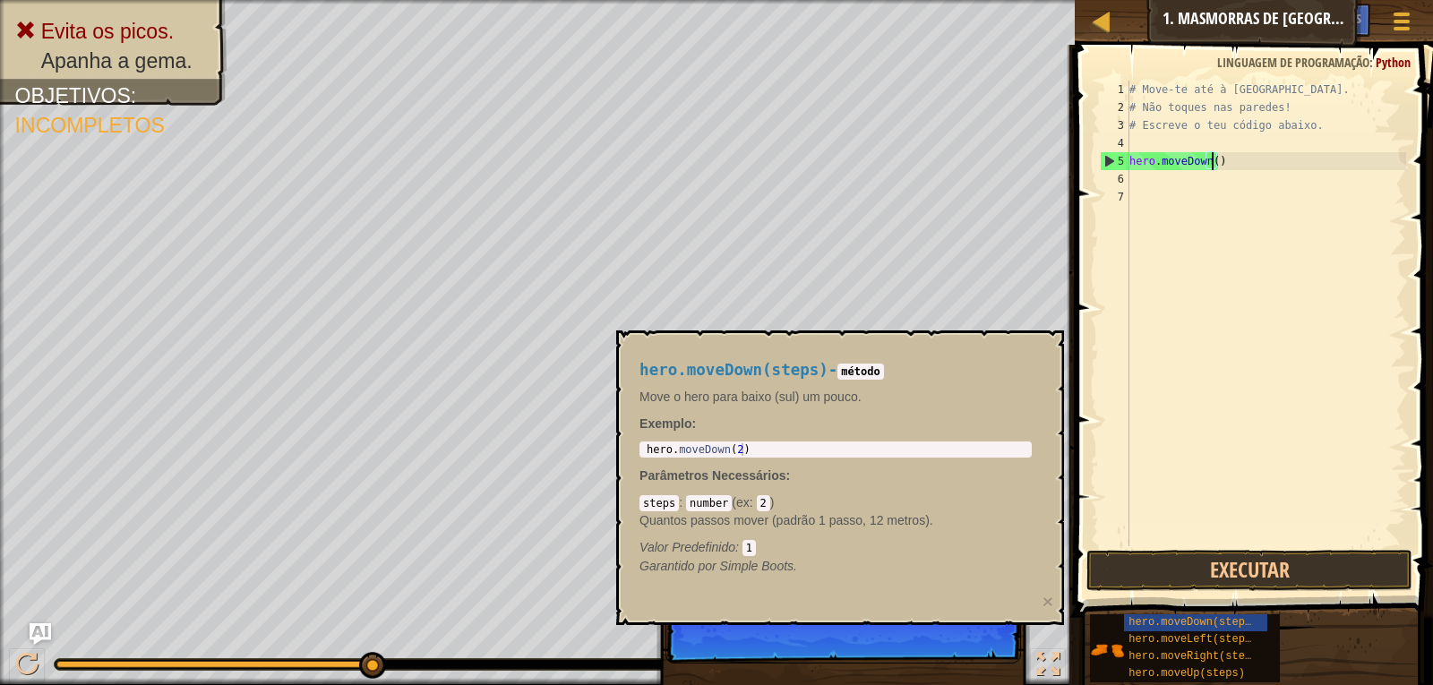
scroll to position [8, 6]
click at [1200, 164] on div "# Move-te até à gema. # Não toques nas paredes! # Escreve o teu código abaixo. …" at bounding box center [1266, 332] width 280 height 502
click at [1204, 164] on div "# Move-te até à gema. # Não toques nas paredes! # Escreve o teu código abaixo. …" at bounding box center [1266, 332] width 280 height 502
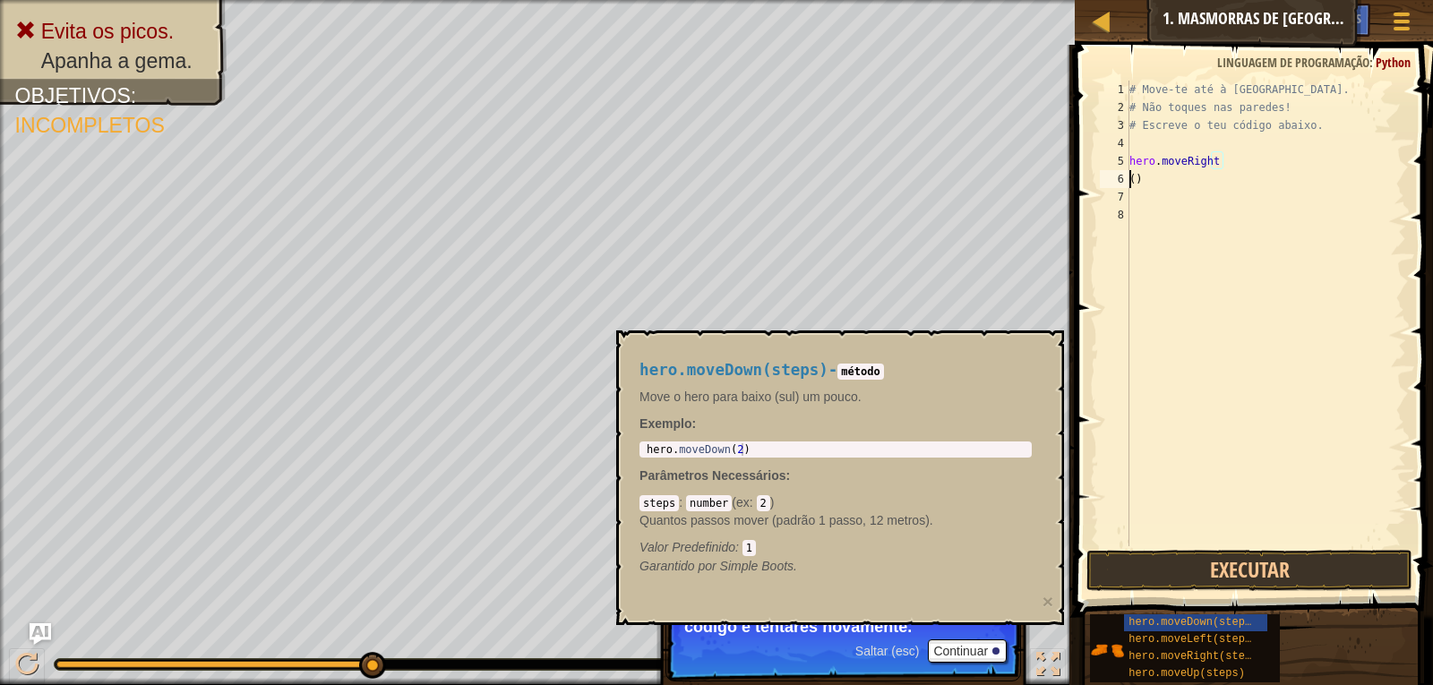
scroll to position [8, 0]
type textarea "hero.moveRight()"
click at [1234, 167] on div "# Move-te até à gema. # Não toques nas paredes! # Escreve o teu código abaixo. …" at bounding box center [1266, 332] width 280 height 502
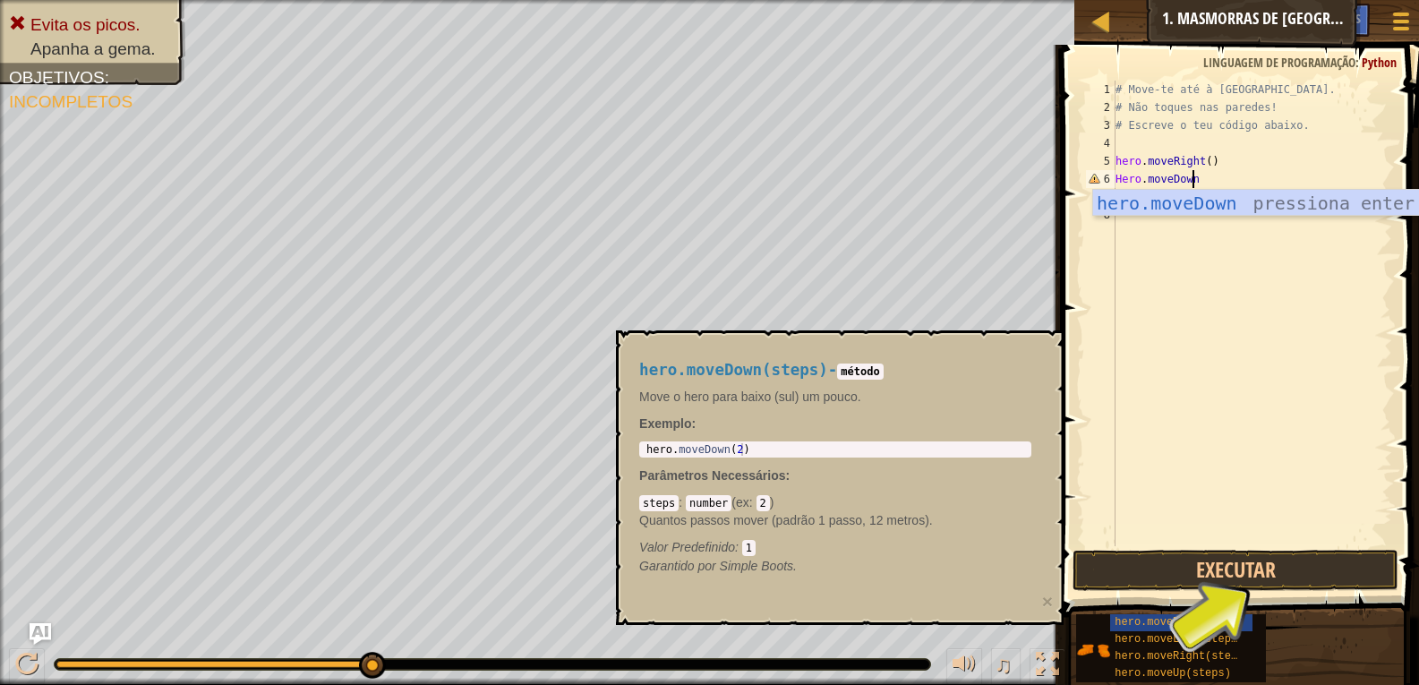
scroll to position [8, 6]
type textarea "Hero.moveDown()"
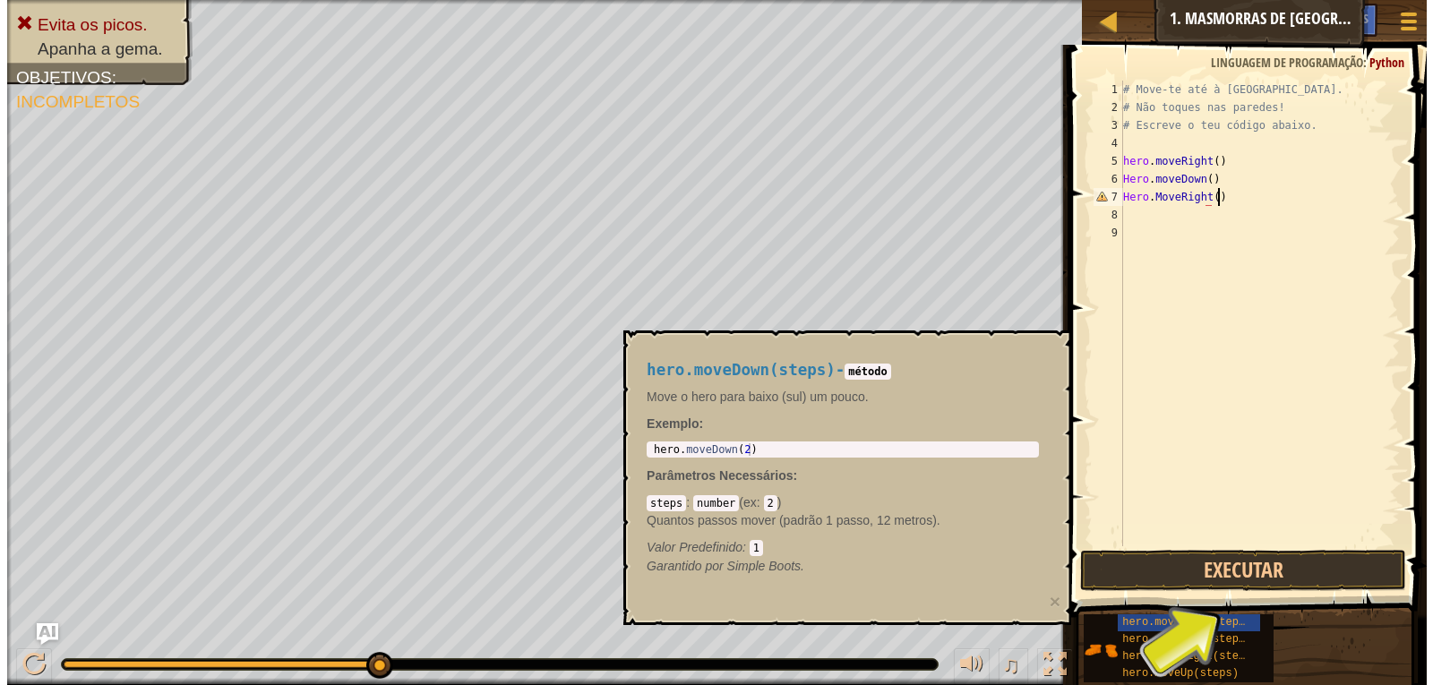
scroll to position [8, 7]
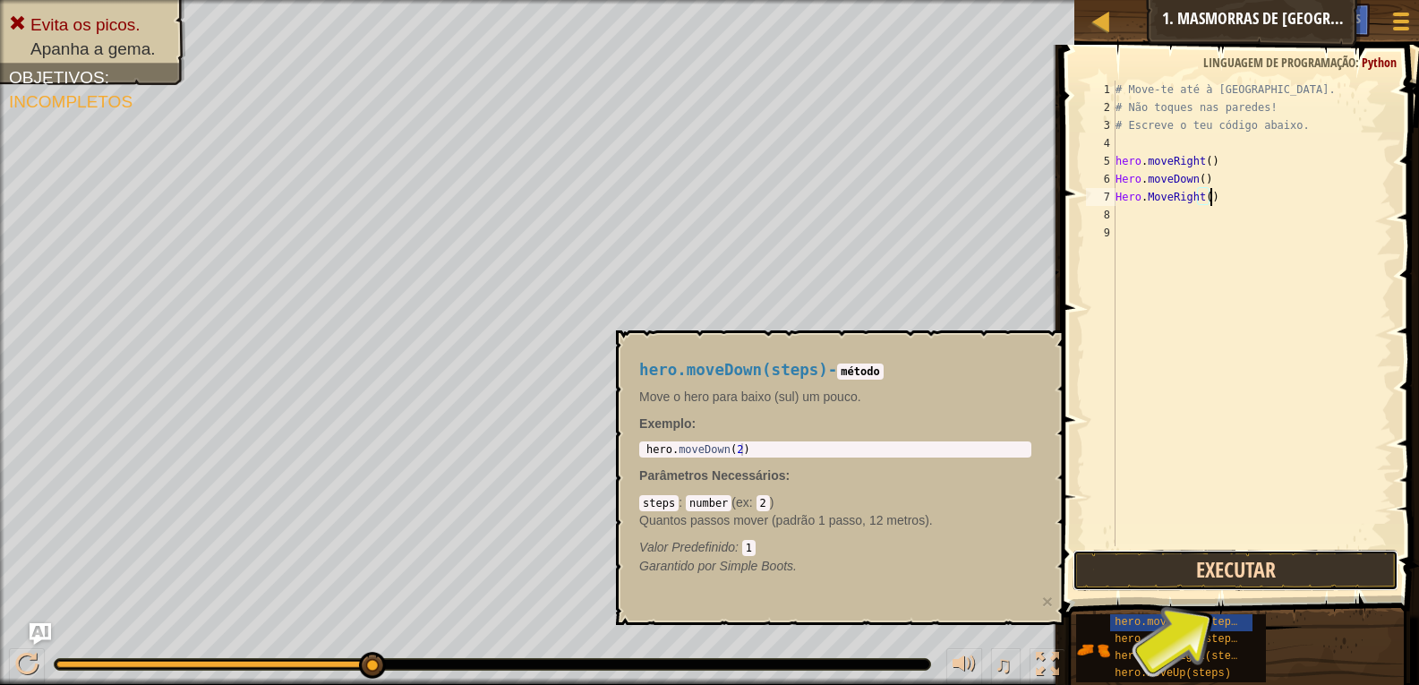
click at [1164, 561] on button "Executar" at bounding box center [1236, 570] width 327 height 41
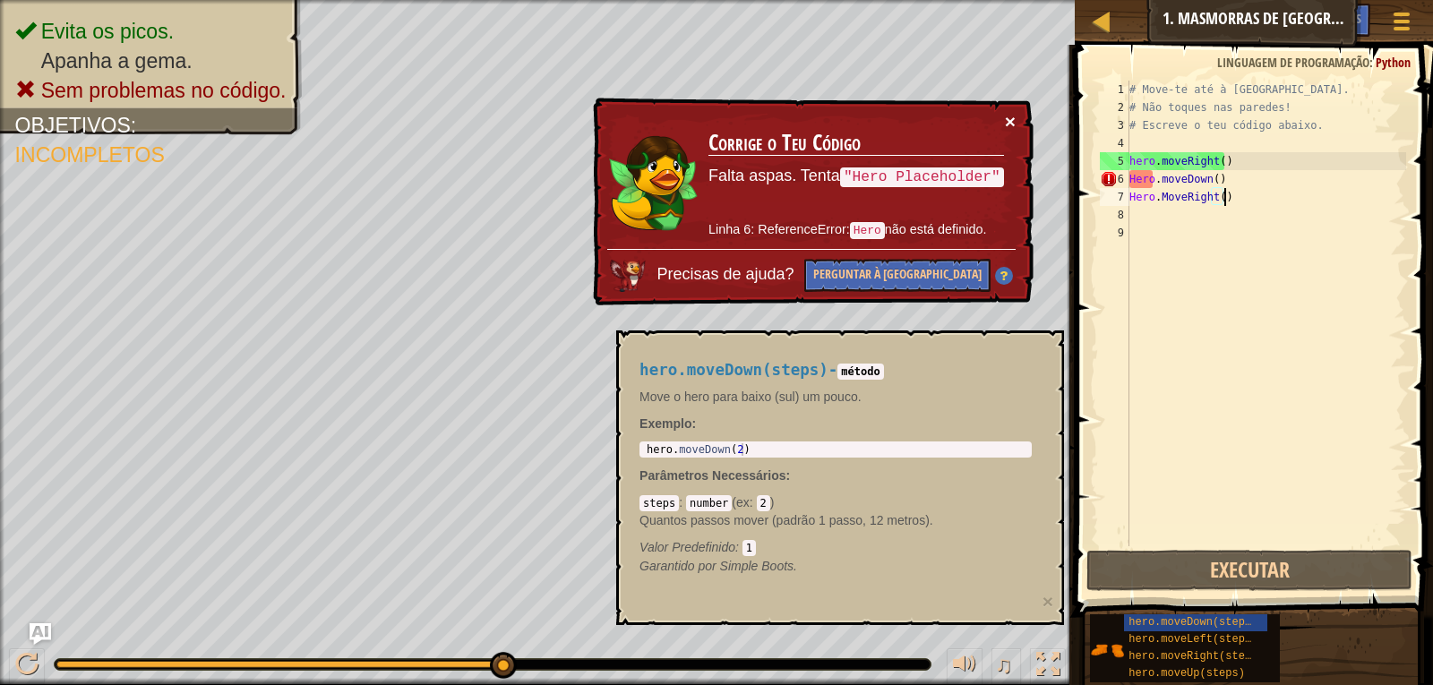
click at [1012, 119] on button "×" at bounding box center [1010, 121] width 11 height 19
click at [1140, 183] on div "# Move-te até à gema. # Não toques nas paredes! # Escreve o teu código abaixo. …" at bounding box center [1266, 332] width 280 height 502
click at [1141, 185] on div "# Move-te até à gema. # Não toques nas paredes! # Escreve o teu código abaixo. …" at bounding box center [1266, 332] width 280 height 502
click at [1135, 181] on div "# Move-te até à gema. # Não toques nas paredes! # Escreve o teu código abaixo. …" at bounding box center [1266, 332] width 280 height 502
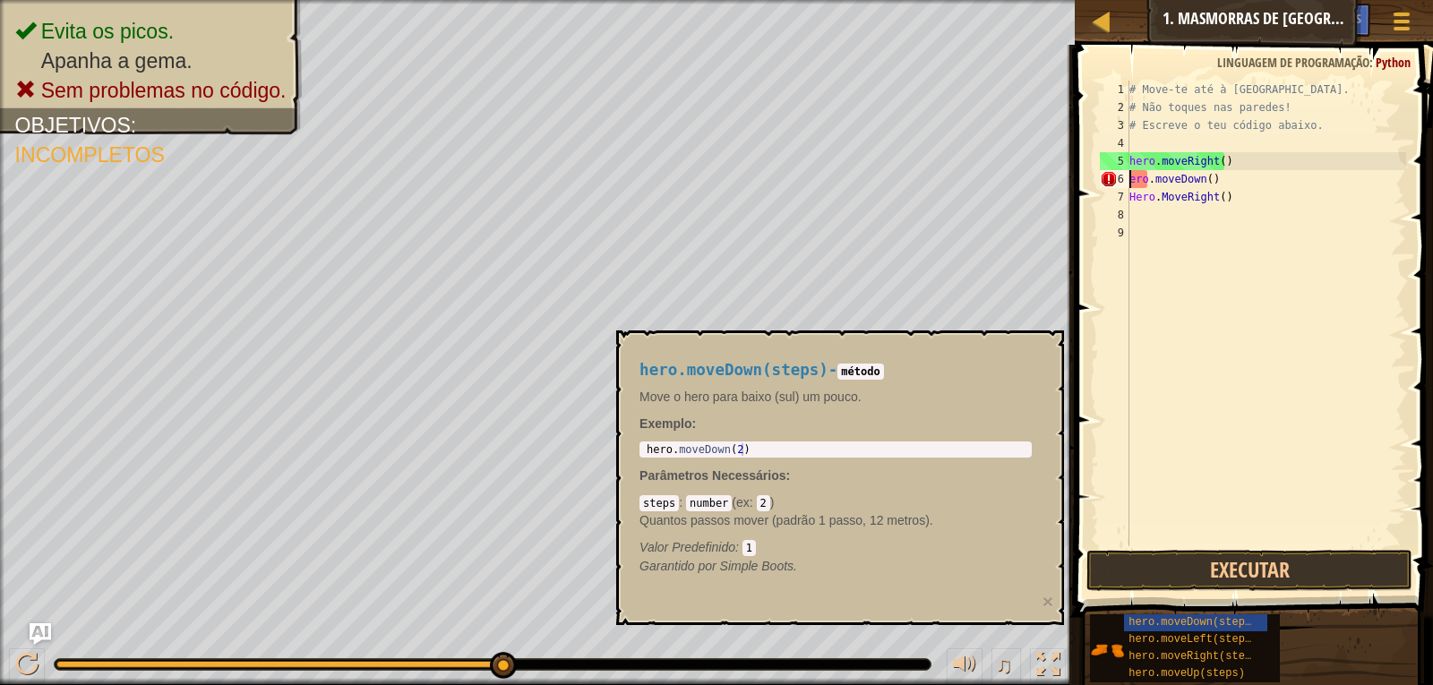
type textarea "hero.moveDown()"
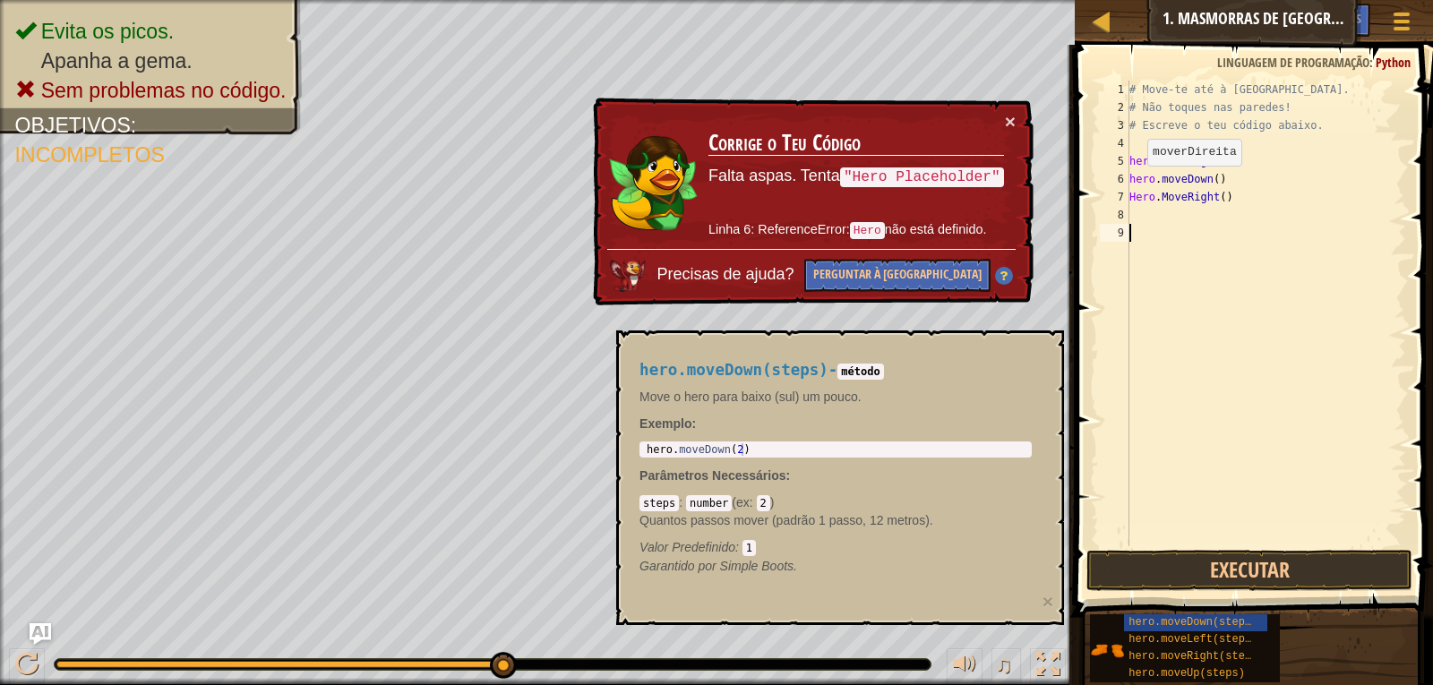
scroll to position [8, 0]
click at [1134, 197] on div "# Move-te até à gema. # Não toques nas paredes! # Escreve o teu código abaixo. …" at bounding box center [1266, 332] width 280 height 502
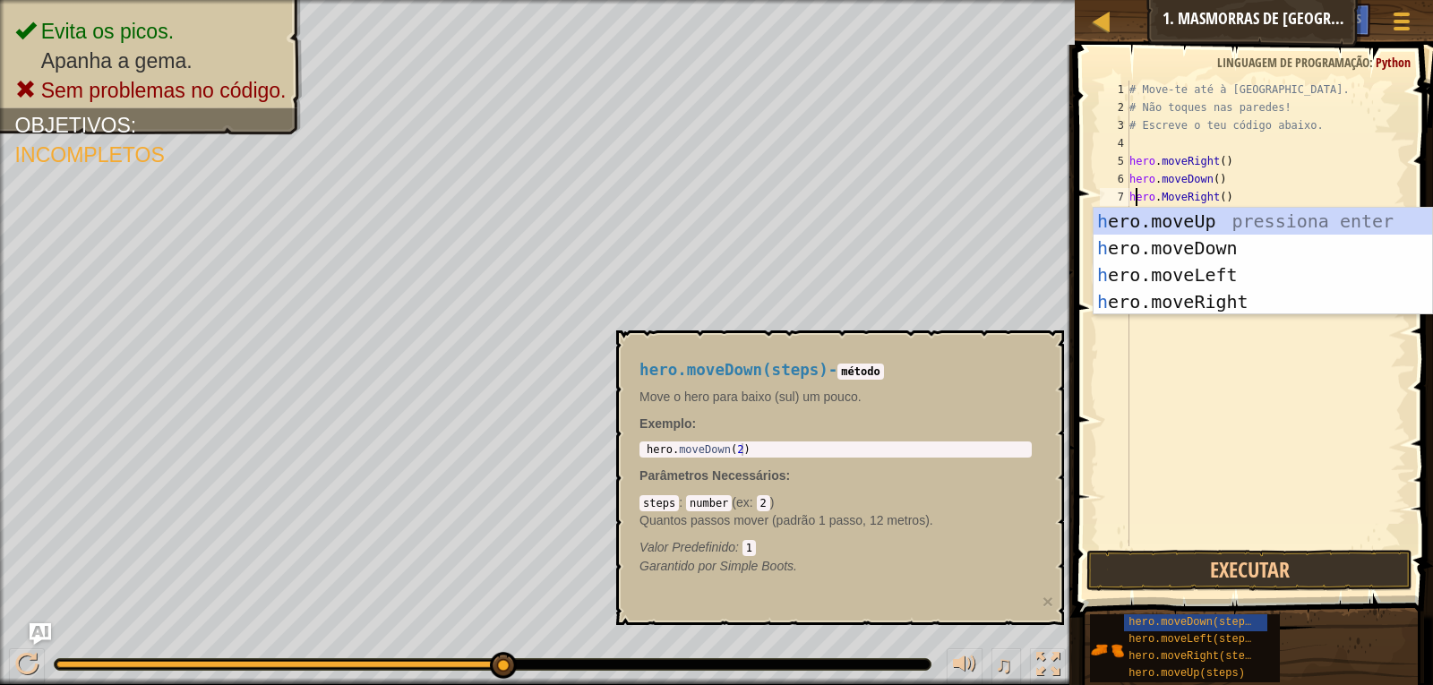
scroll to position [8, 1]
click at [1258, 574] on button "Executar" at bounding box center [1249, 570] width 327 height 41
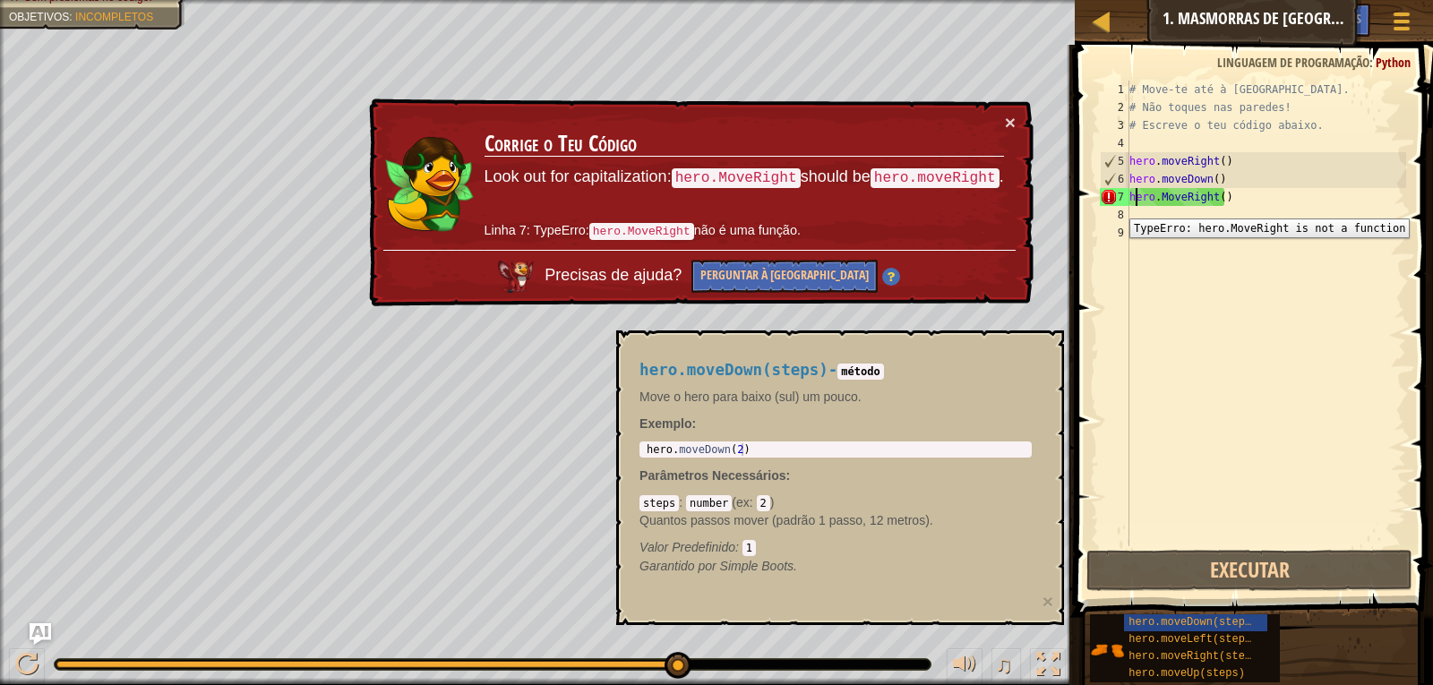
click at [1116, 205] on div "7" at bounding box center [1115, 197] width 30 height 18
drag, startPoint x: 1127, startPoint y: 196, endPoint x: 1165, endPoint y: 201, distance: 37.9
click at [1165, 201] on div "# Move-te até à gema. # Não toques nas paredes! # Escreve o teu código abaixo. …" at bounding box center [1266, 332] width 280 height 502
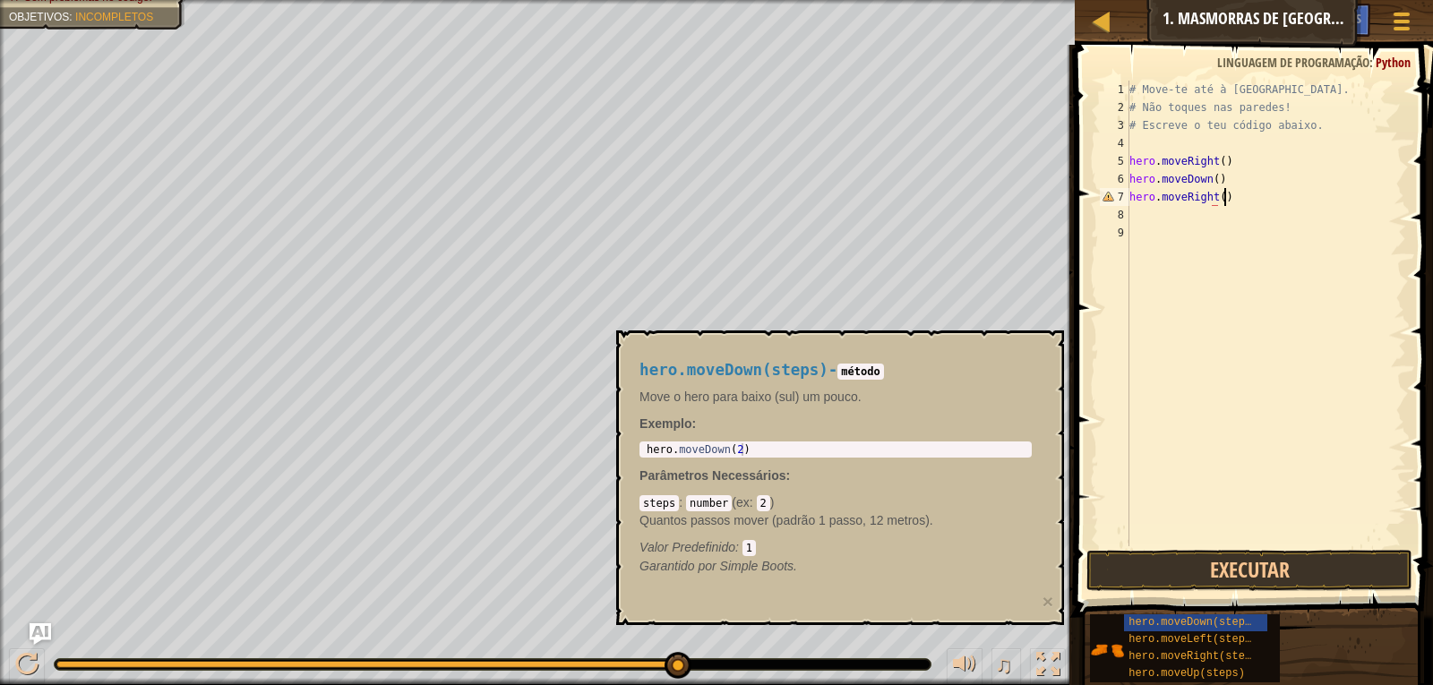
scroll to position [8, 7]
type textarea "hero.moveRight()"
click at [1215, 584] on button "Executar" at bounding box center [1249, 570] width 327 height 41
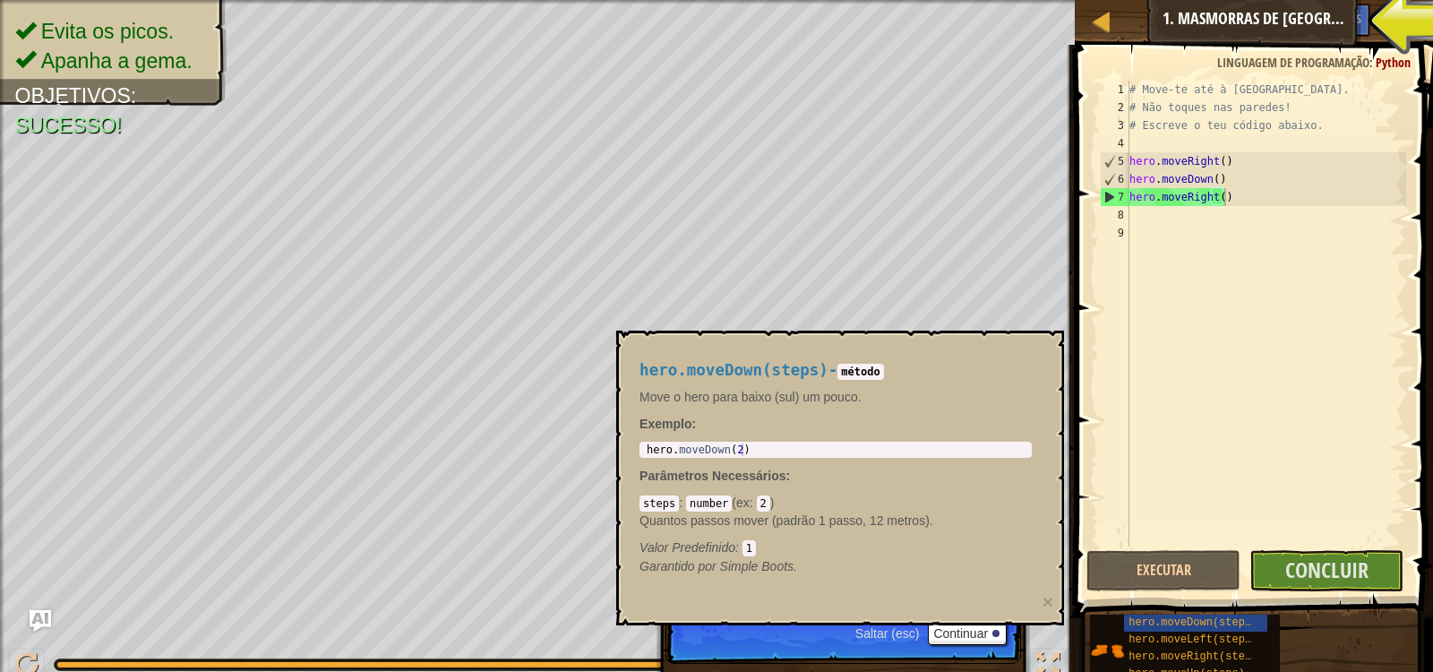
drag, startPoint x: 1239, startPoint y: 24, endPoint x: 1336, endPoint y: 39, distance: 98.7
click at [1239, 27] on div "Mapa Introdução às Ciências da Computação 1. Masmorras de Kithgard Menu do Jogo…" at bounding box center [1254, 22] width 358 height 45
click at [1365, 20] on div "Dicas" at bounding box center [1348, 20] width 46 height 33
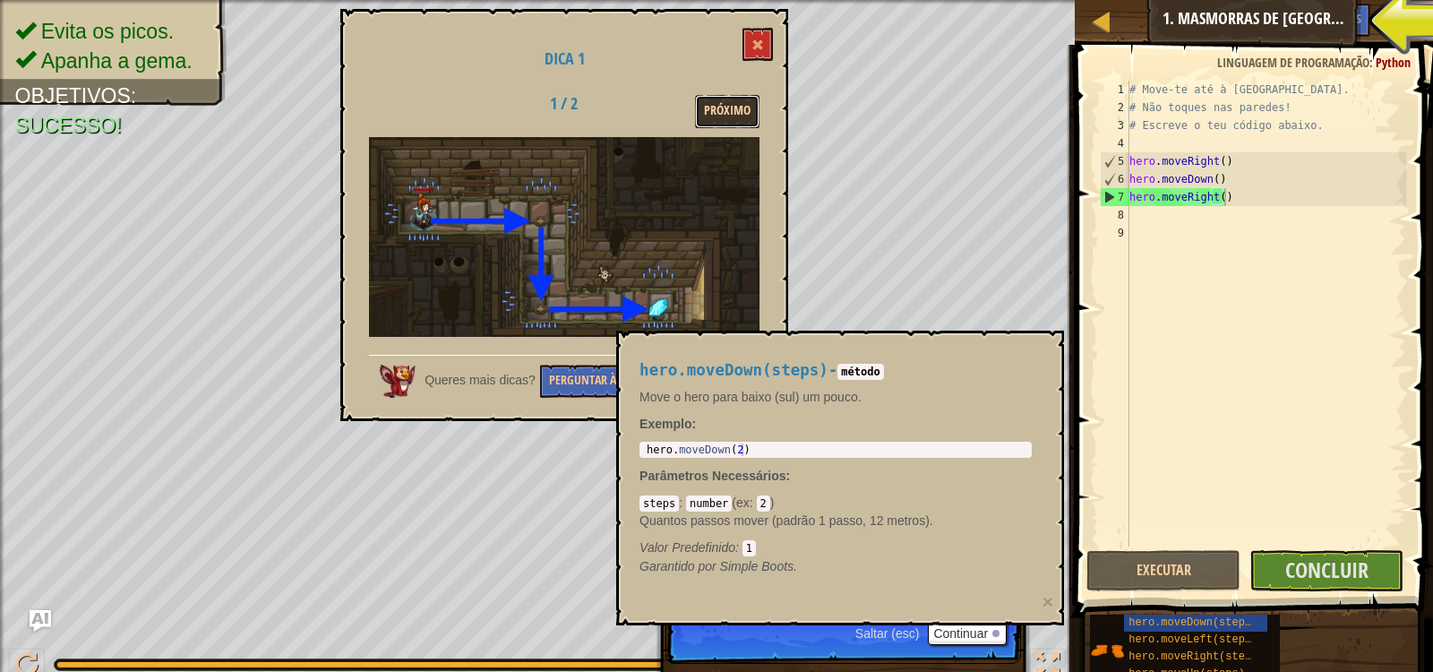
click at [723, 113] on button "Próximo" at bounding box center [727, 111] width 64 height 33
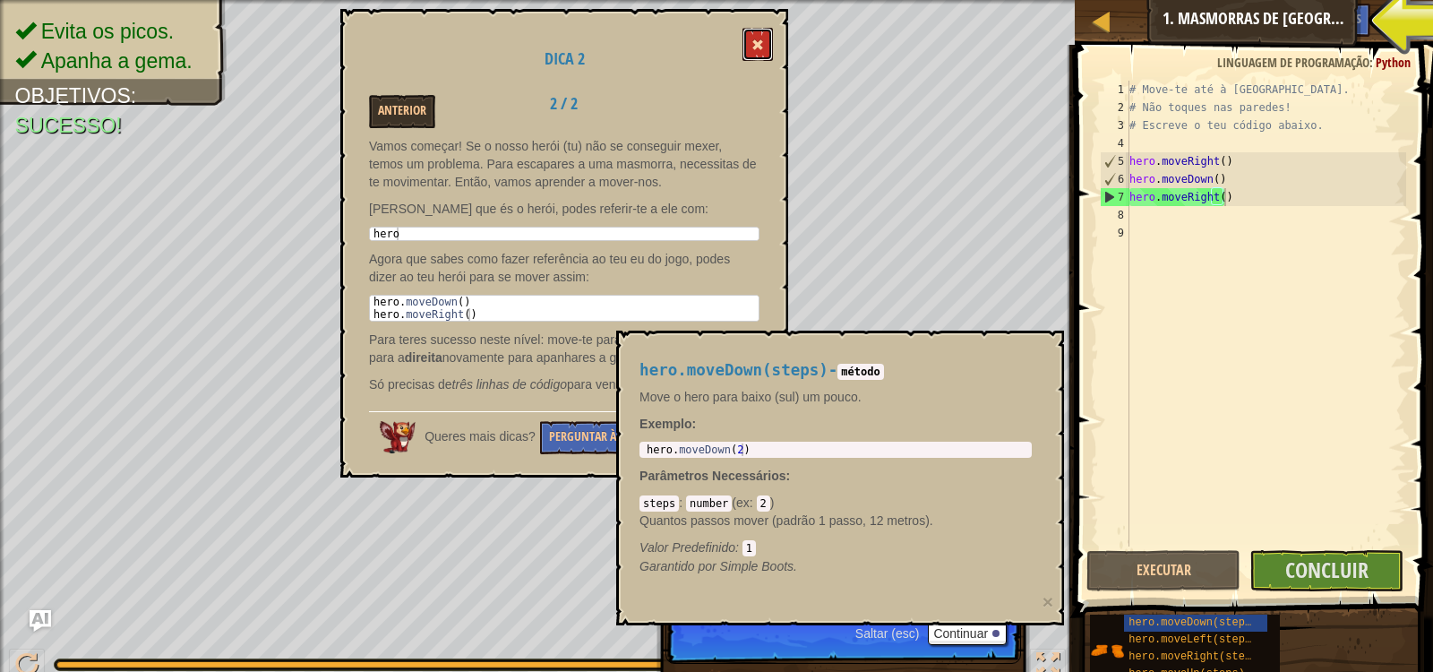
click at [763, 43] on span at bounding box center [757, 45] width 13 height 13
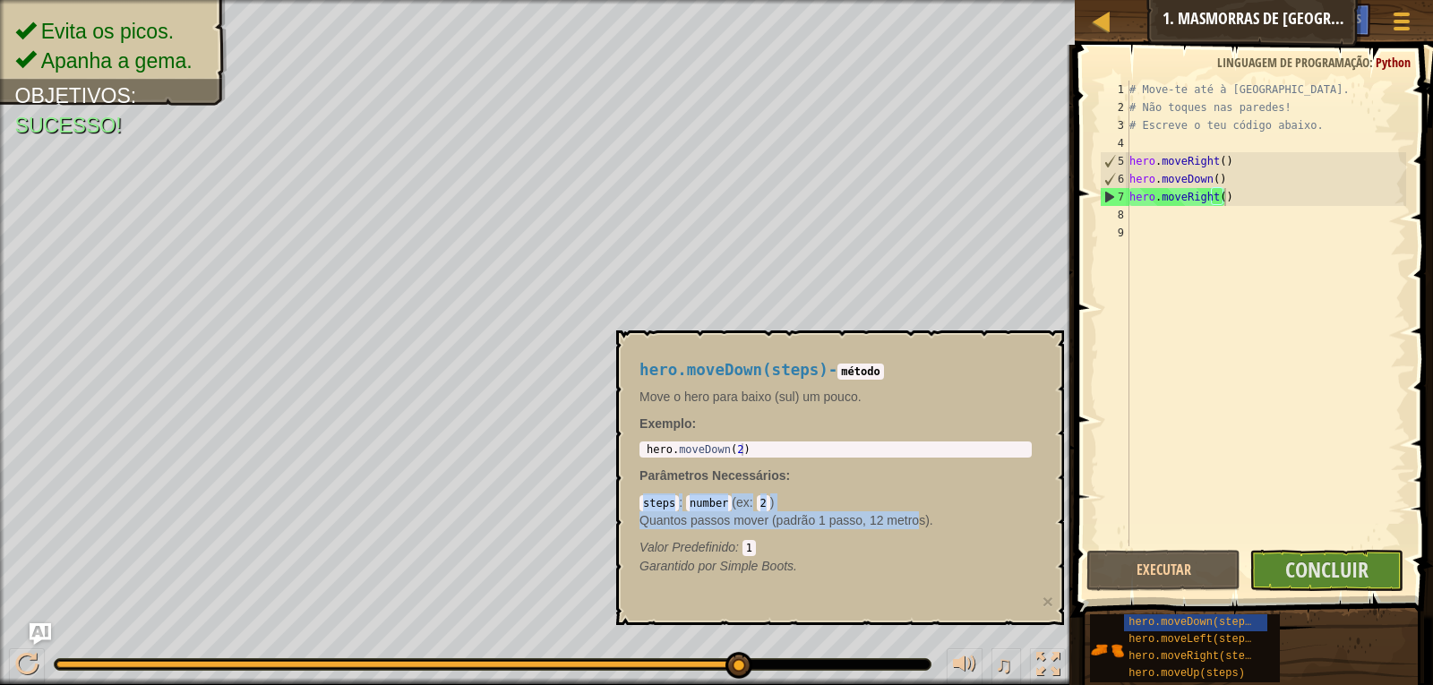
drag, startPoint x: 910, startPoint y: 479, endPoint x: 896, endPoint y: 399, distance: 81.0
click at [905, 448] on div "hero.moveDown(steps) - método Move o hero para baixo (sul) um pouco. Exemplo : …" at bounding box center [835, 468] width 417 height 247
click at [857, 432] on div "hero.moveDown(steps) - método Move o hero para baixo (sul) um pouco. Exemplo : …" at bounding box center [835, 468] width 417 height 247
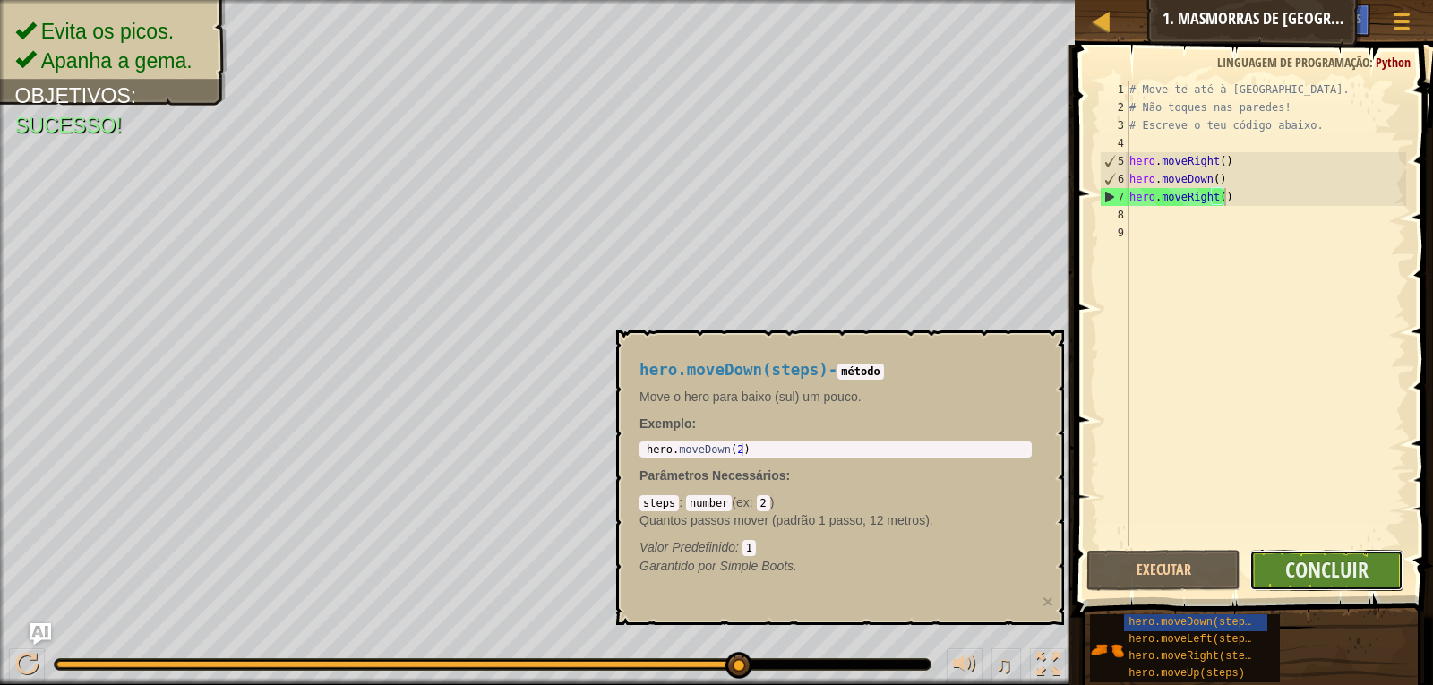
click at [1277, 563] on button "Concluir" at bounding box center [1326, 570] width 154 height 41
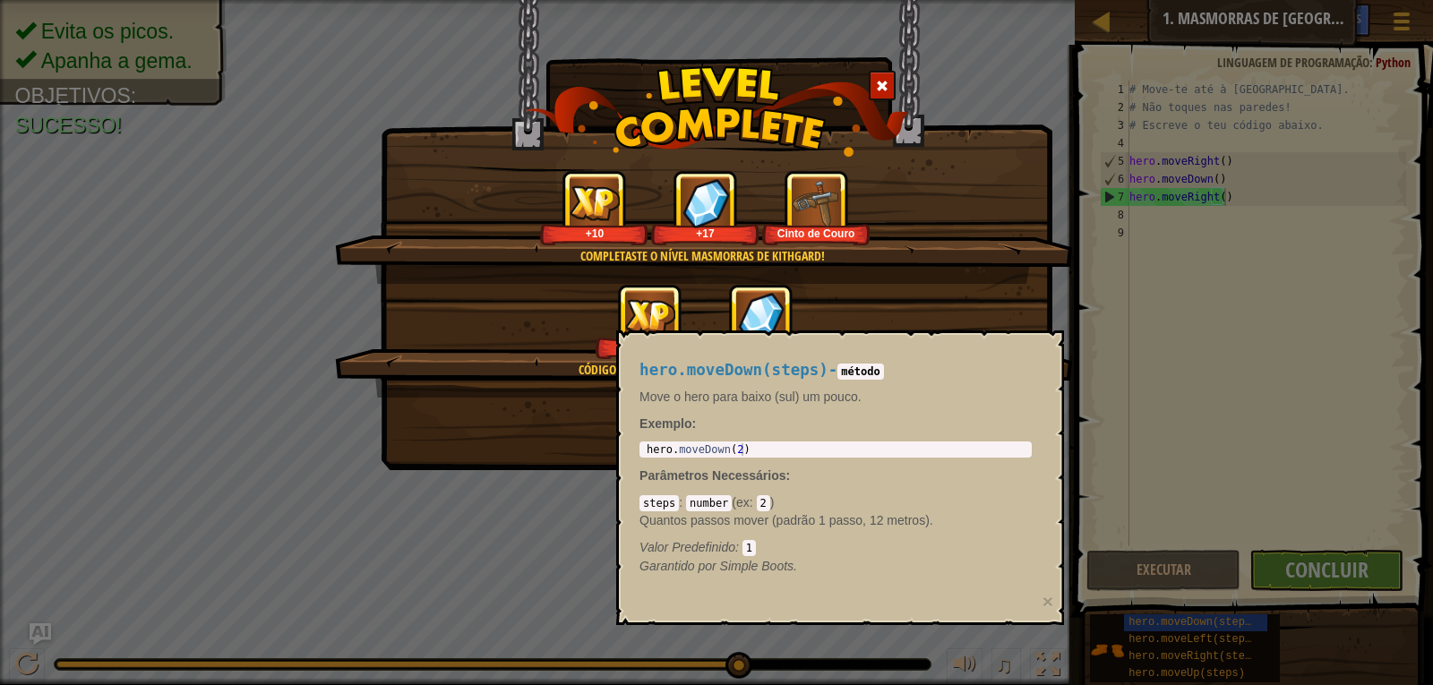
click at [958, 239] on div "+10 +17 Cinto de Couro" at bounding box center [704, 207] width 695 height 75
click at [1115, 351] on div "Completaste o nível Masmorras de Kithgard! +10 +17 Cinto de Couro Código limpo:…" at bounding box center [716, 342] width 1433 height 685
click at [746, 459] on div "hero.moveDown(steps) - método Move o hero para baixo (sul) um pouco. Exemplo : …" at bounding box center [835, 468] width 417 height 247
drag, startPoint x: 831, startPoint y: 367, endPoint x: 810, endPoint y: 411, distance: 48.9
click at [810, 411] on div "hero.moveDown(steps) - método Move o hero para baixo (sul) um pouco. Exemplo : …" at bounding box center [835, 468] width 417 height 247
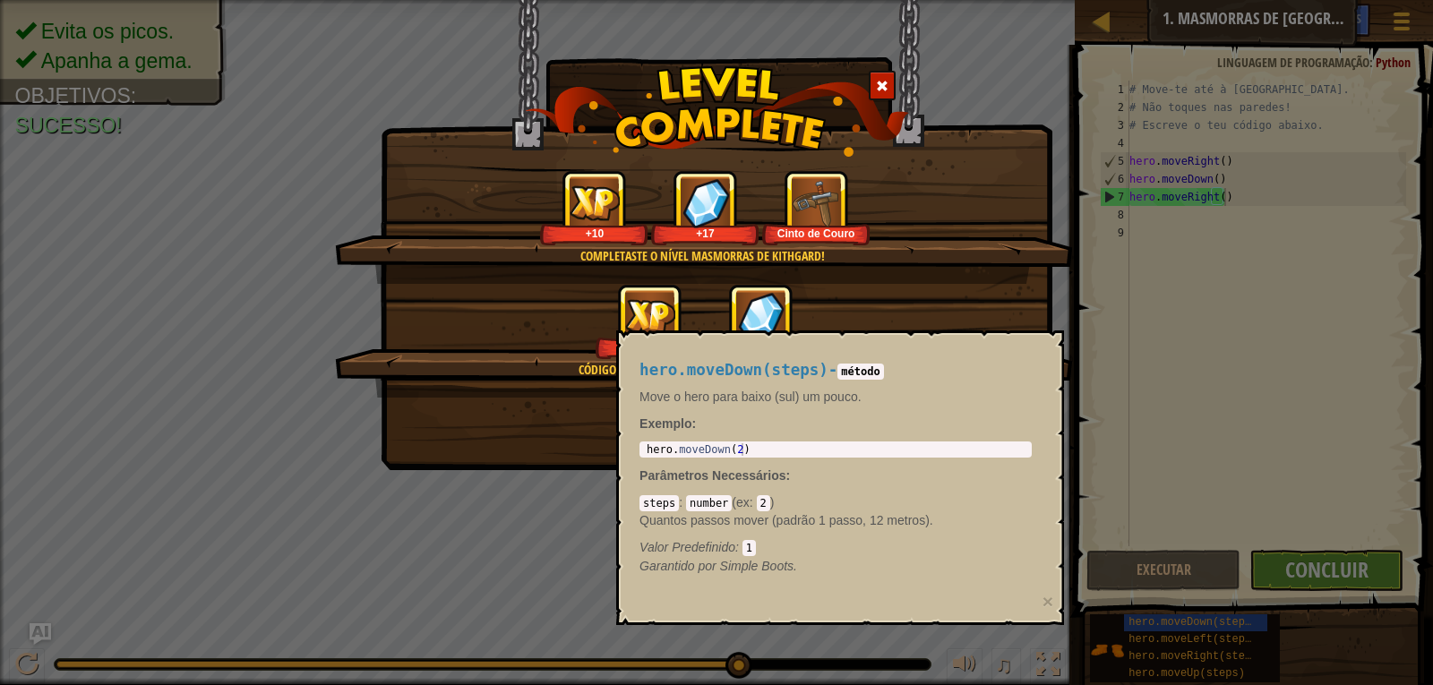
click at [923, 430] on p "Exemplo :" at bounding box center [835, 424] width 392 height 18
click at [1366, 579] on div "Completaste o nível Masmorras de Kithgard! +10 +17 Cinto de Couro Código limpo:…" at bounding box center [716, 342] width 1433 height 685
click at [545, 442] on div "Completaste o nível Masmorras de Kithgard! +10 +17 Cinto de Couro Código limpo:…" at bounding box center [716, 310] width 634 height 281
click at [664, 418] on span "Exemplo" at bounding box center [665, 423] width 52 height 14
click at [679, 419] on span "Exemplo" at bounding box center [665, 423] width 52 height 14
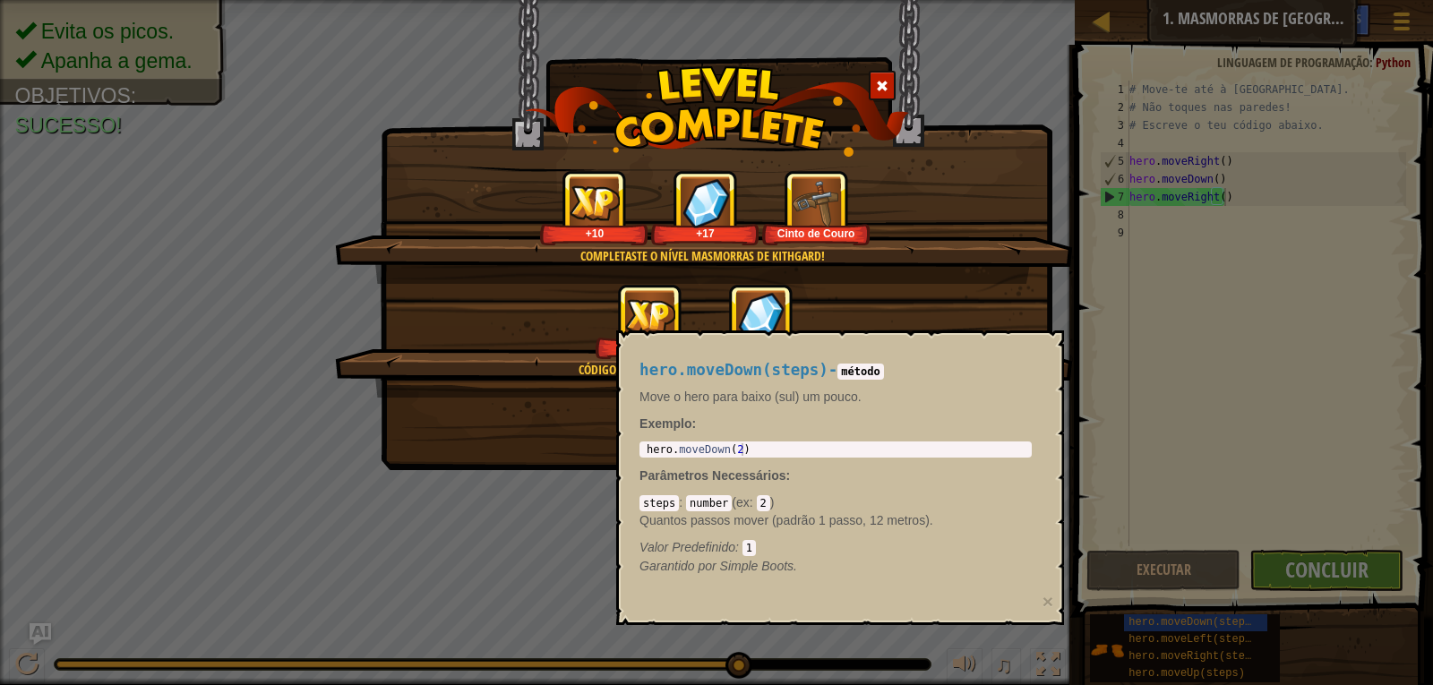
click at [735, 430] on p "Exemplo :" at bounding box center [835, 424] width 392 height 18
drag, startPoint x: 724, startPoint y: 414, endPoint x: 707, endPoint y: 417, distance: 17.4
click at [724, 414] on div "hero.moveDown(steps) - método Move o hero para baixo (sul) um pouco. Exemplo : …" at bounding box center [835, 468] width 417 height 247
drag, startPoint x: 707, startPoint y: 420, endPoint x: 661, endPoint y: 416, distance: 46.8
click at [707, 421] on p "Exemplo :" at bounding box center [835, 424] width 392 height 18
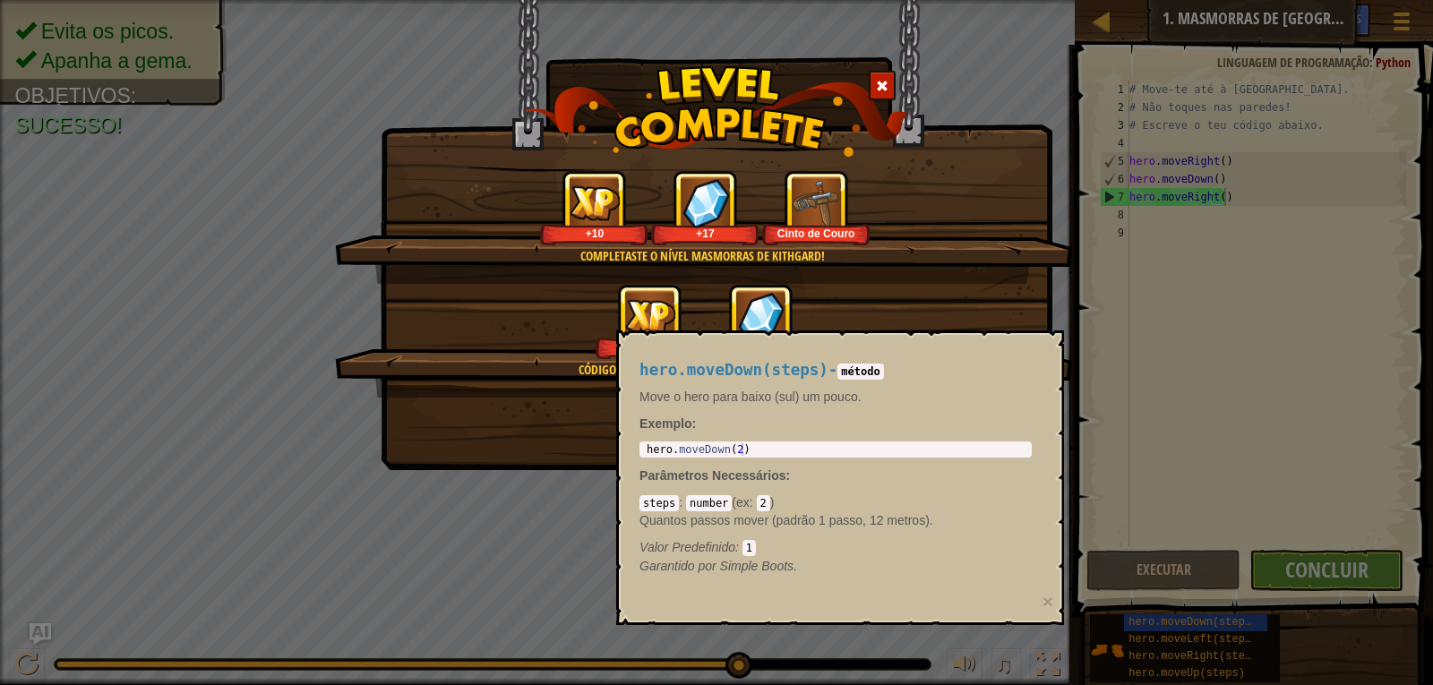
click at [266, 282] on div "Completaste o nível Masmorras de Kithgard! +10 +17 Cinto de Couro Código limpo:…" at bounding box center [716, 342] width 1433 height 685
click at [419, 495] on div "Completaste o nível Masmorras de Kithgard! +10 +17 Cinto de Couro Código limpo:…" at bounding box center [716, 342] width 1433 height 685
click at [1091, 93] on div "Completaste o nível Masmorras de Kithgard! +10 +17 Cinto de Couro Código limpo:…" at bounding box center [716, 342] width 1433 height 685
drag, startPoint x: 1063, startPoint y: 97, endPoint x: 958, endPoint y: 109, distance: 105.5
click at [970, 107] on div at bounding box center [717, 111] width 670 height 90
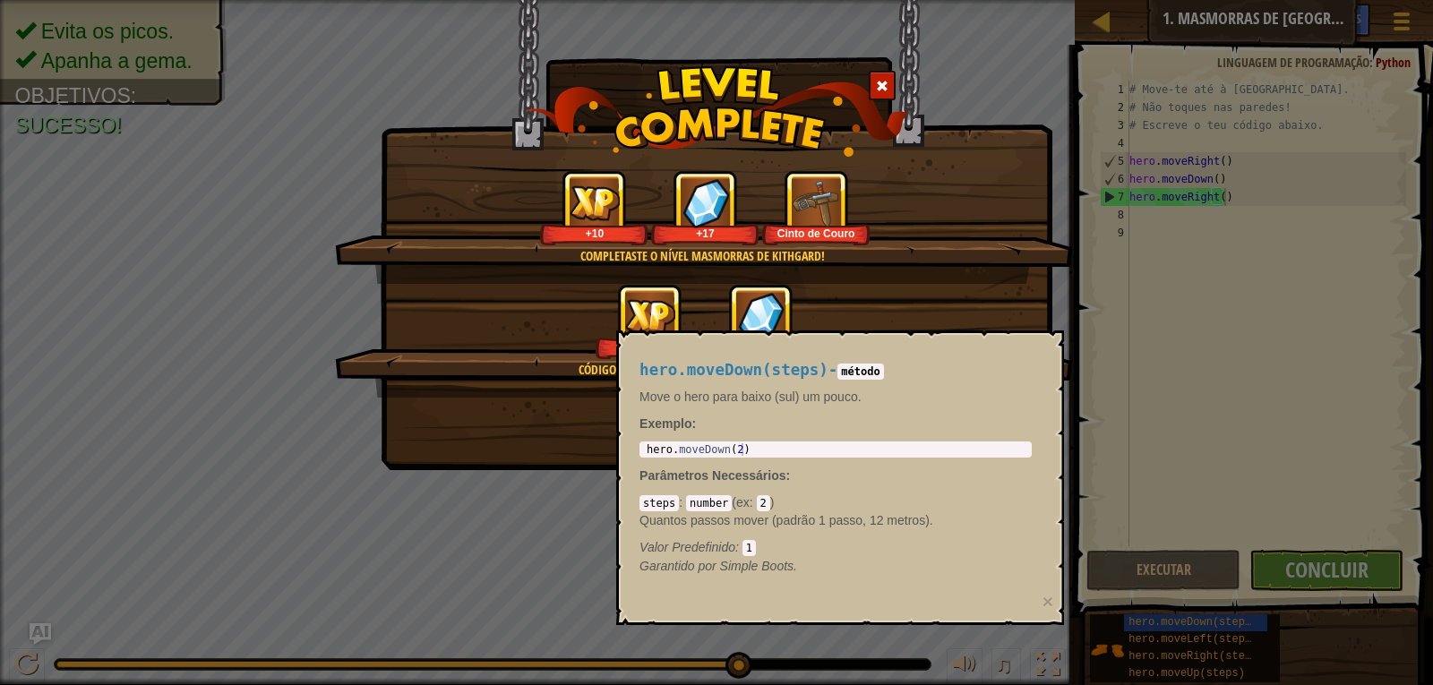
drag, startPoint x: 958, startPoint y: 109, endPoint x: 733, endPoint y: 258, distance: 270.2
click at [842, 159] on div "Completaste o nível Masmorras de Kithgard! +10 +17 Cinto de Couro Código limpo:…" at bounding box center [717, 297] width 670 height 308
click at [703, 279] on div "Completaste o nível Masmorras de Kithgard! +10 +17 Cinto de Couro" at bounding box center [704, 227] width 738 height 114
click at [704, 367] on span "hero.moveDown(steps)" at bounding box center [733, 370] width 189 height 18
click at [1177, 359] on div "Completaste o nível Masmorras de Kithgard! +10 +17 Cinto de Couro Código limpo:…" at bounding box center [716, 342] width 1433 height 685
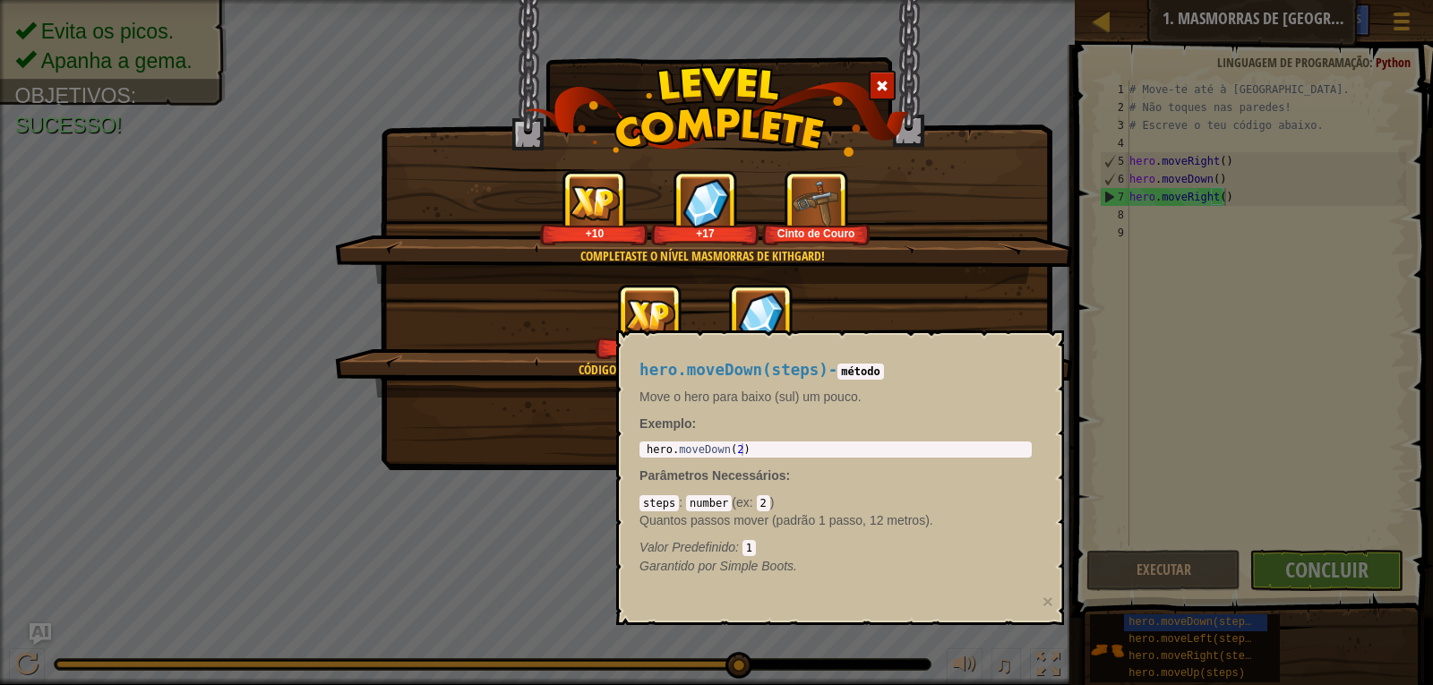
click at [1149, 330] on div "Completaste o nível Masmorras de Kithgard! +10 +17 Cinto de Couro Código limpo:…" at bounding box center [716, 342] width 1433 height 685
drag, startPoint x: 819, startPoint y: 639, endPoint x: 759, endPoint y: 565, distance: 95.5
click at [816, 635] on div "Completaste o nível Masmorras de Kithgard! +10 +17 Cinto de Couro Código limpo:…" at bounding box center [716, 342] width 1433 height 685
type textarea "hero.moveDown(2)"
click at [696, 448] on div "hero . moveDown ( 2 )" at bounding box center [835, 462] width 385 height 38
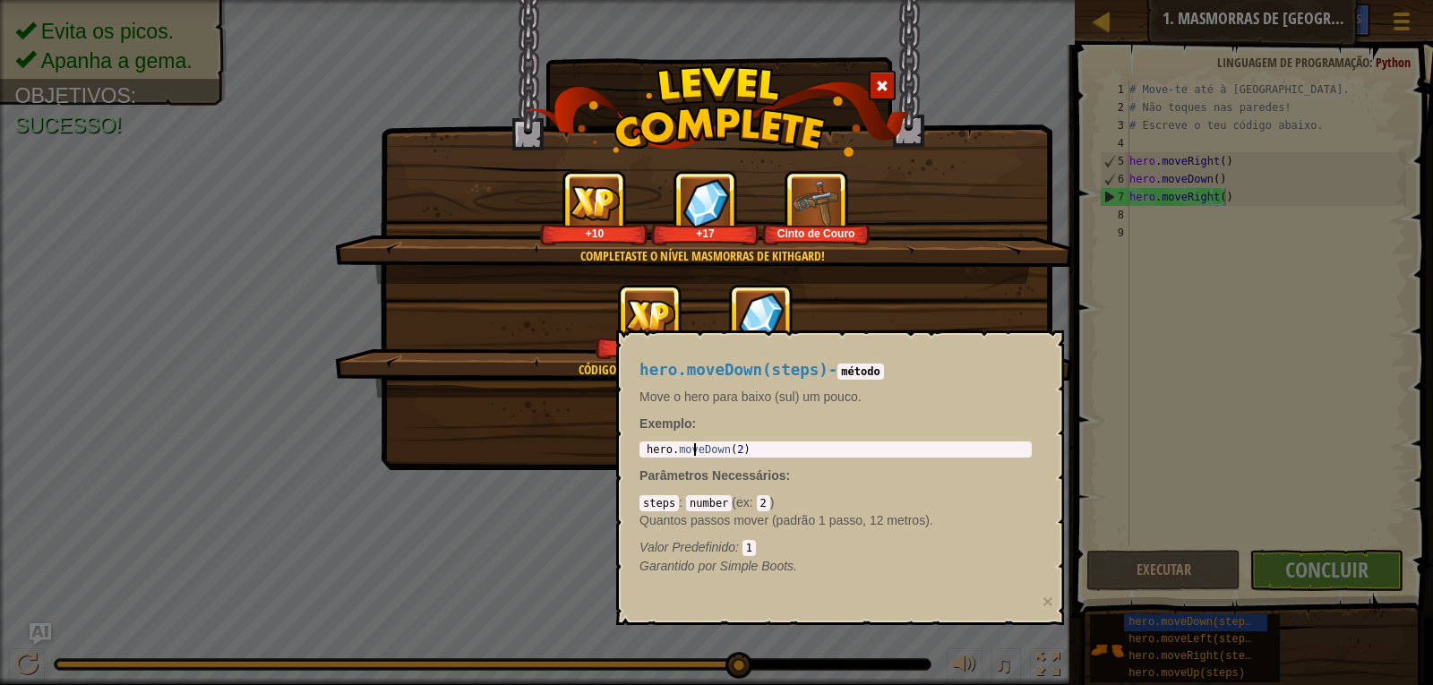
click at [675, 397] on p "Move o hero para baixo (sul) um pouco." at bounding box center [835, 397] width 392 height 18
click at [636, 407] on div "hero.moveDown(steps) - método Move o hero para baixo (sul) um pouco. Exemplo : …" at bounding box center [835, 468] width 417 height 247
drag, startPoint x: 716, startPoint y: 426, endPoint x: 933, endPoint y: 431, distance: 216.8
click at [896, 449] on div "hero.moveDown(steps) - método Move o hero para baixo (sul) um pouco. Exemplo : …" at bounding box center [835, 468] width 417 height 247
drag, startPoint x: 1007, startPoint y: 346, endPoint x: 1020, endPoint y: 342, distance: 13.0
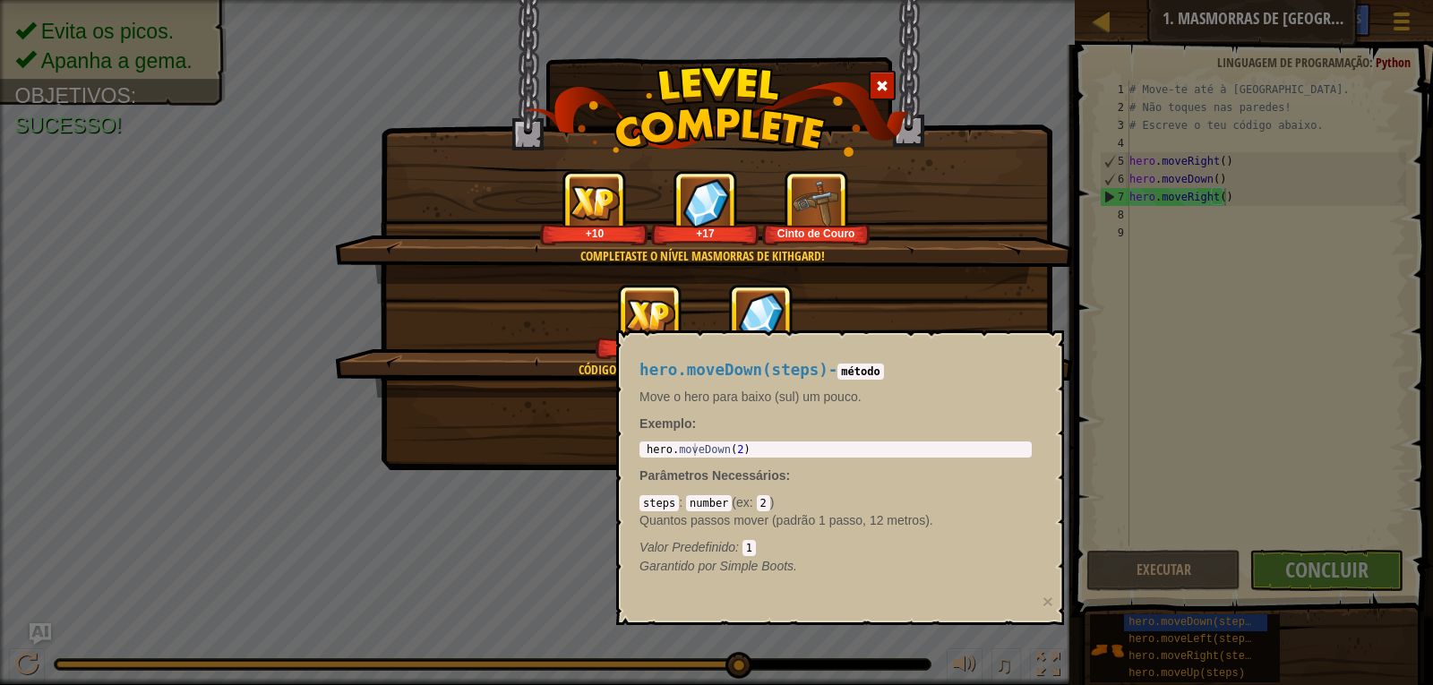
click at [1020, 342] on div "hero.moveDown(steps) - método Move o hero para baixo (sul) um pouco. Exemplo : …" at bounding box center [840, 477] width 448 height 295
drag, startPoint x: 1042, startPoint y: 334, endPoint x: 951, endPoint y: 562, distance: 245.1
click at [960, 556] on div "hero.moveDown(steps) - método Move o hero para baixo (sul) um pouco. Exemplo : …" at bounding box center [840, 477] width 448 height 295
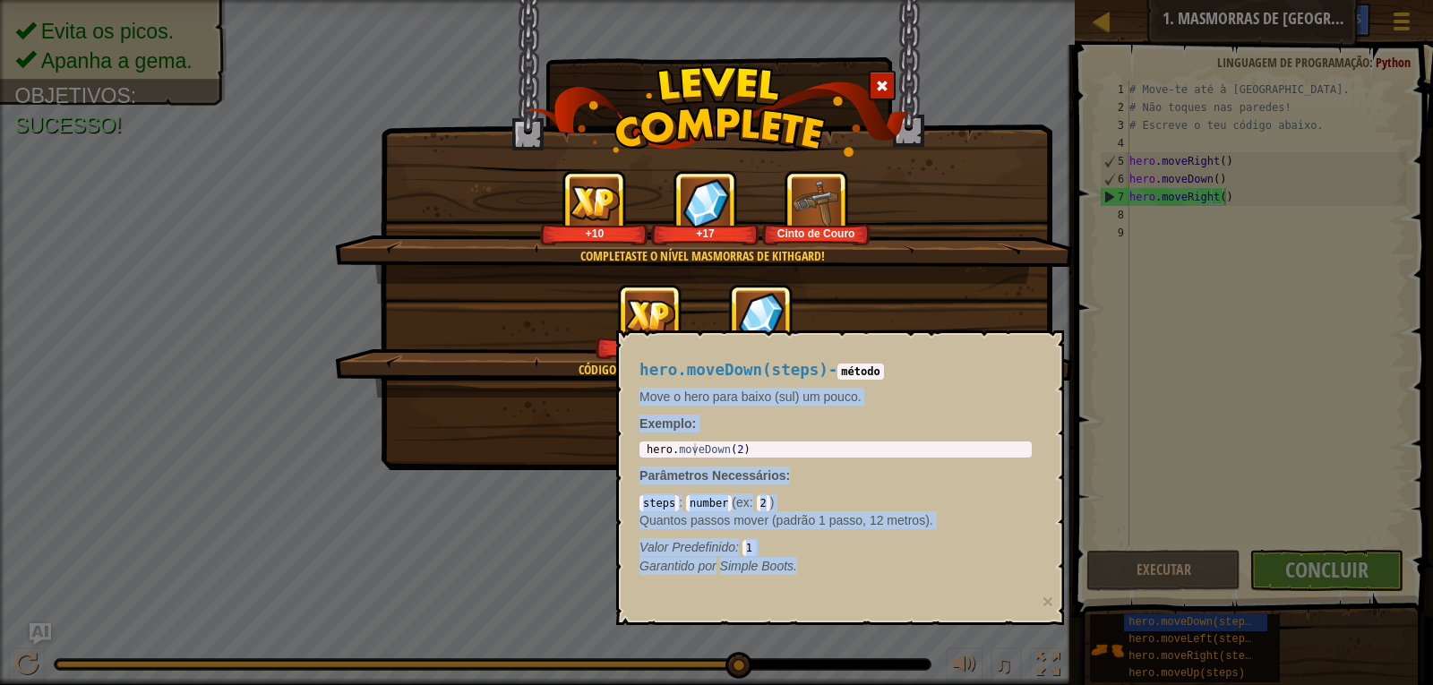
drag, startPoint x: 951, startPoint y: 562, endPoint x: 986, endPoint y: 630, distance: 77.3
click at [973, 603] on div "hero.moveDown(steps) - método Move o hero para baixo (sul) um pouco. Exemplo : …" at bounding box center [840, 477] width 448 height 295
click at [1052, 605] on button "×" at bounding box center [1047, 601] width 11 height 19
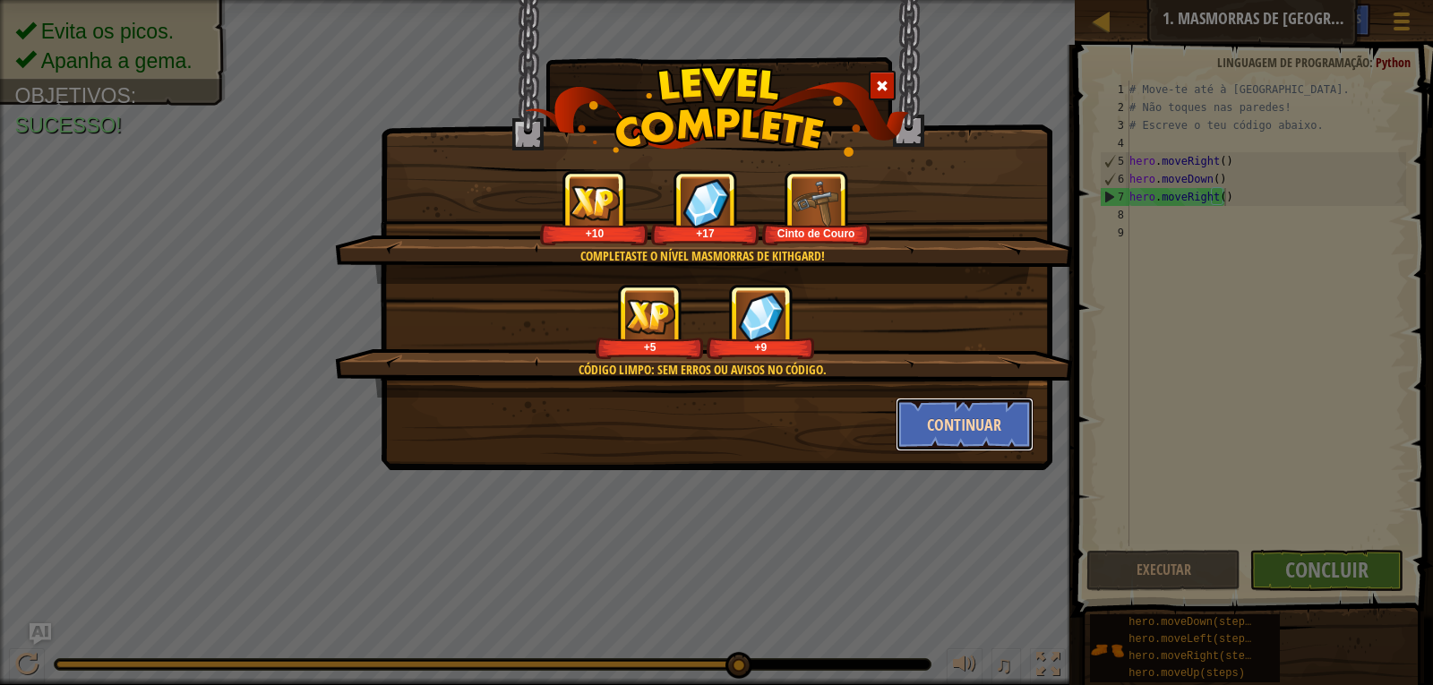
drag, startPoint x: 1052, startPoint y: 605, endPoint x: 925, endPoint y: 440, distance: 208.9
click at [925, 440] on button "Continuar" at bounding box center [965, 425] width 139 height 54
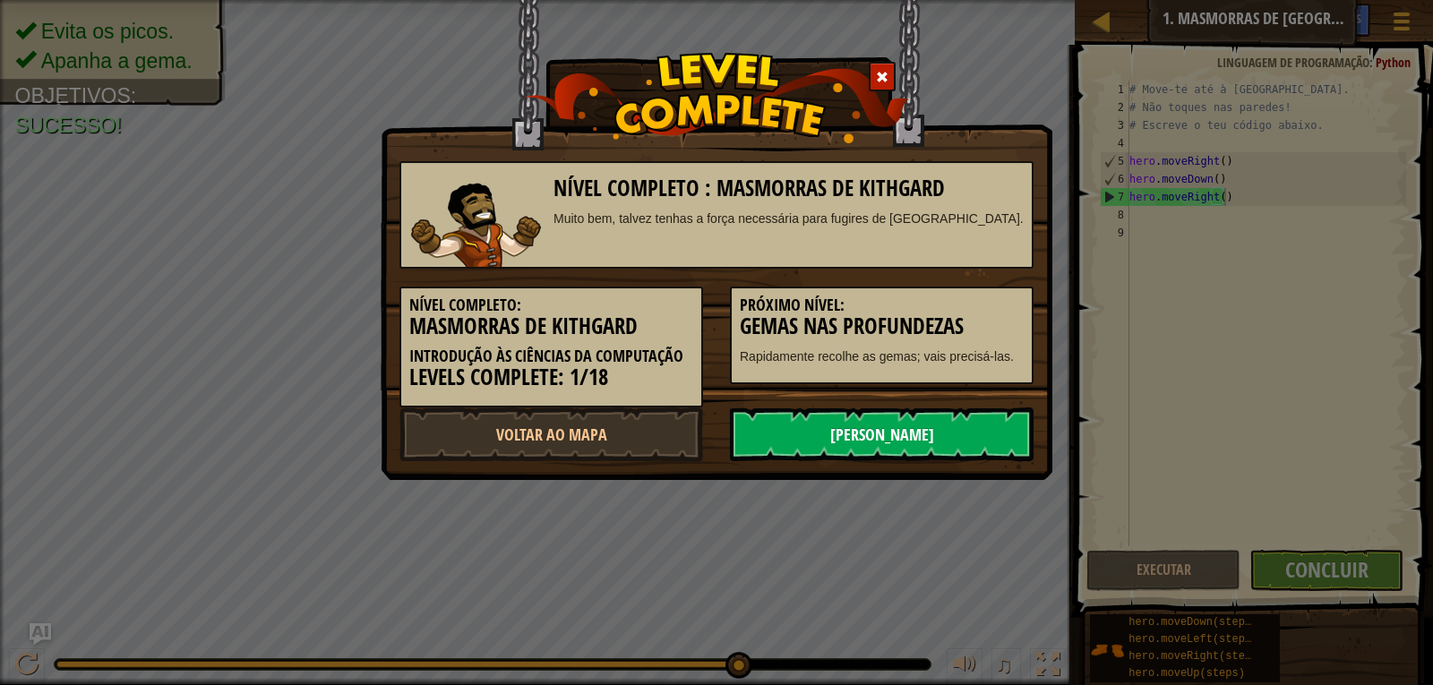
click at [851, 429] on link "[PERSON_NAME]" at bounding box center [882, 434] width 304 height 54
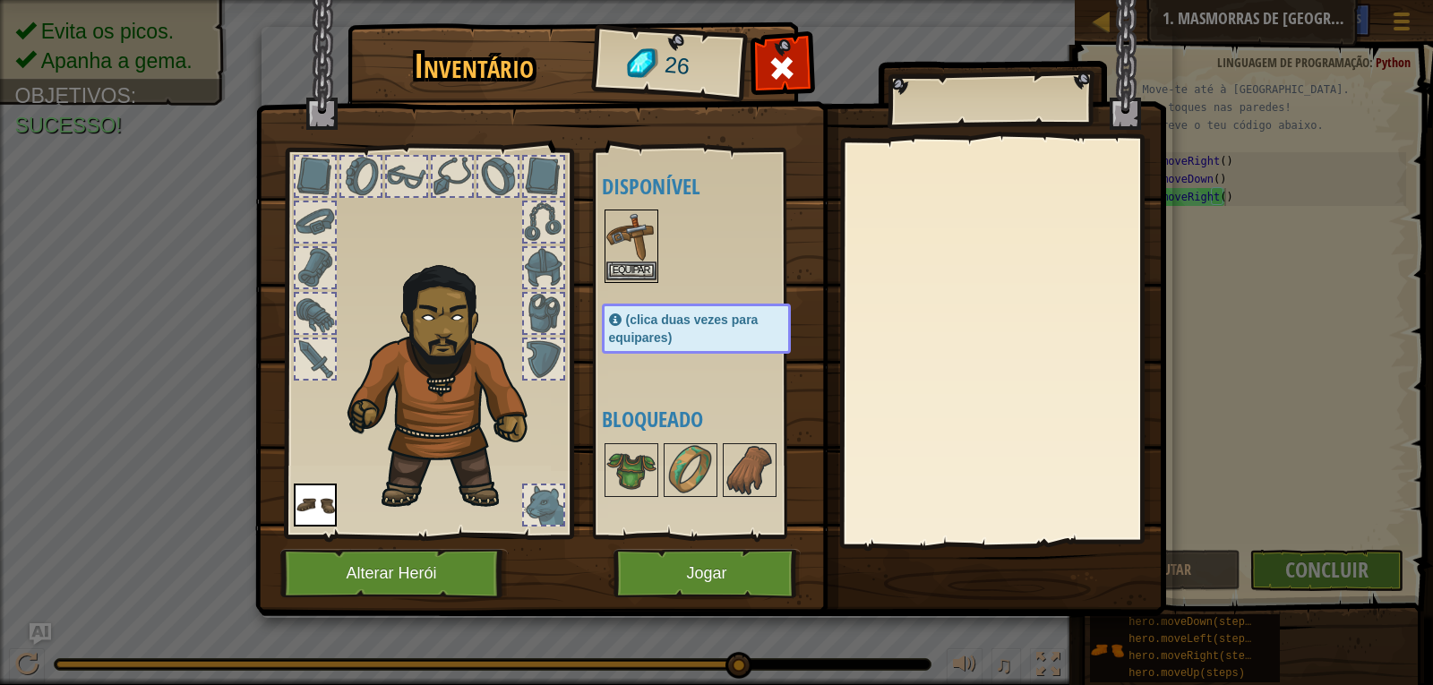
click at [623, 217] on img at bounding box center [631, 236] width 50 height 50
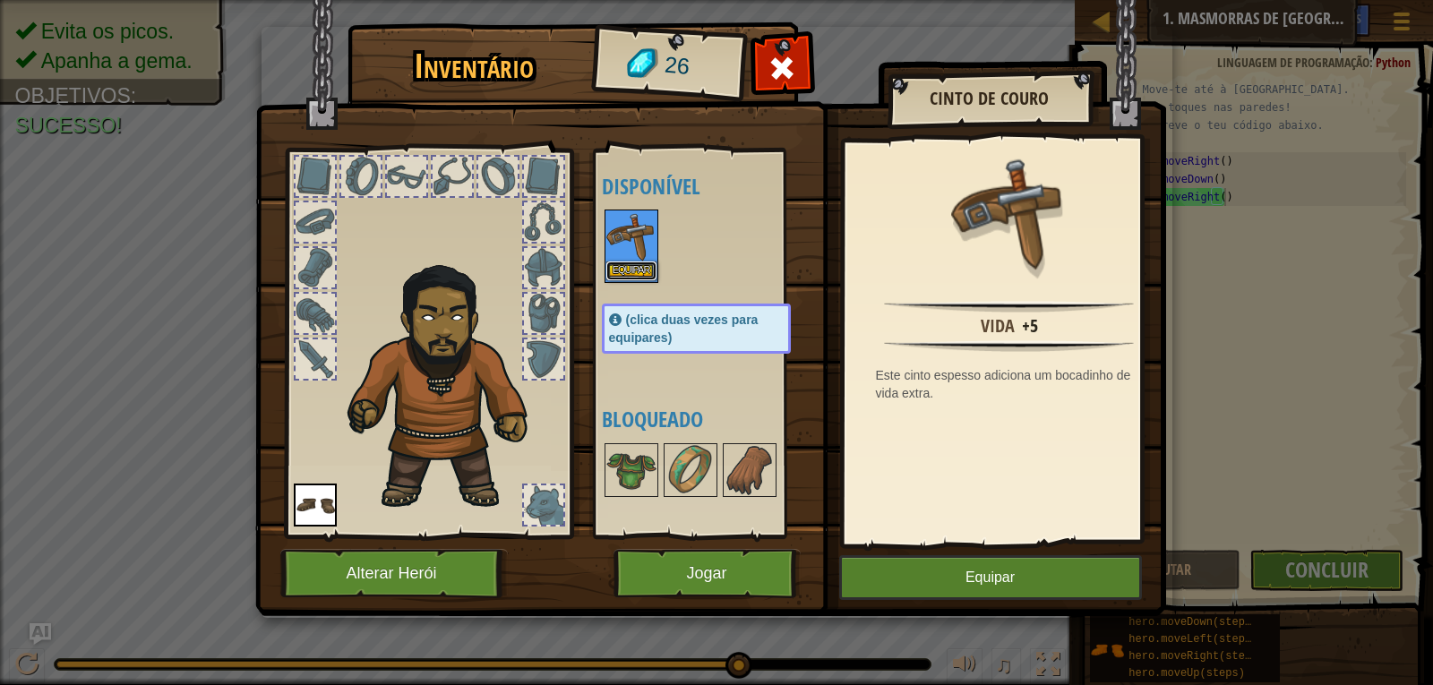
click at [632, 274] on button "Equipar" at bounding box center [631, 271] width 50 height 19
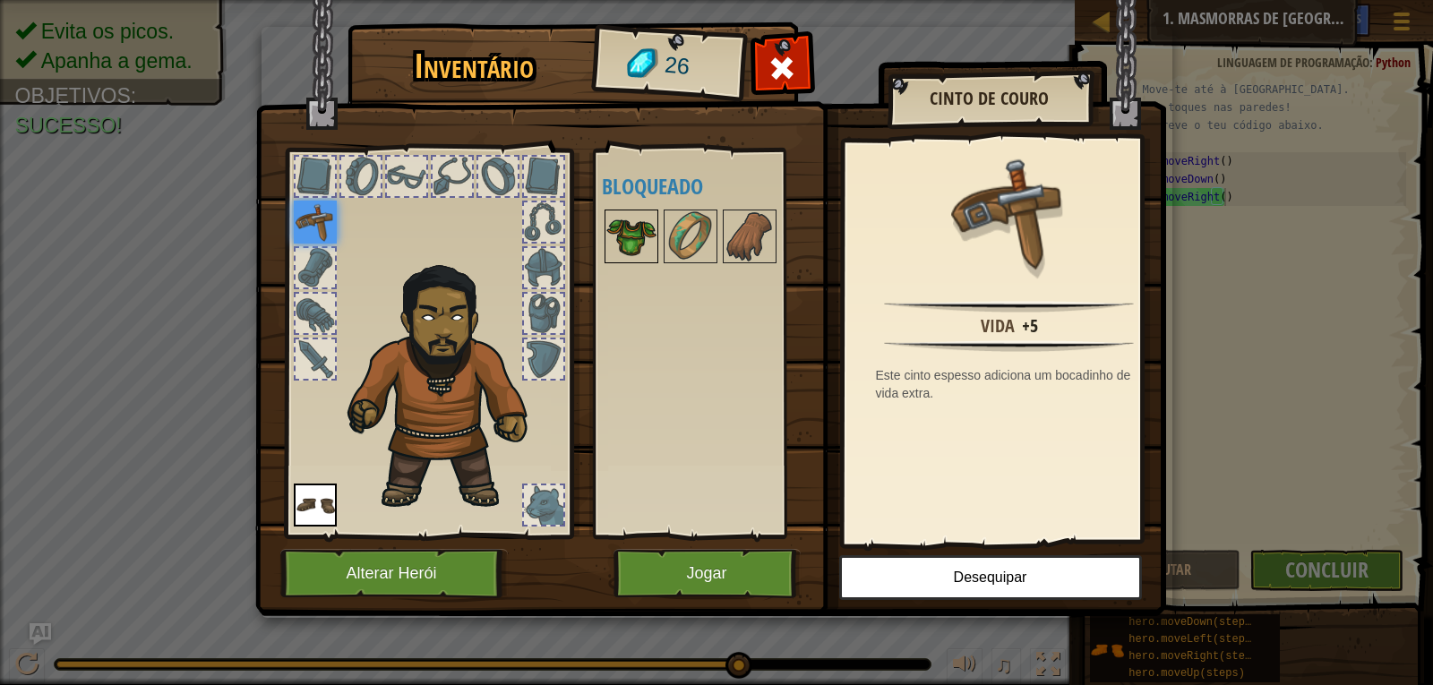
click at [654, 250] on img at bounding box center [631, 236] width 50 height 50
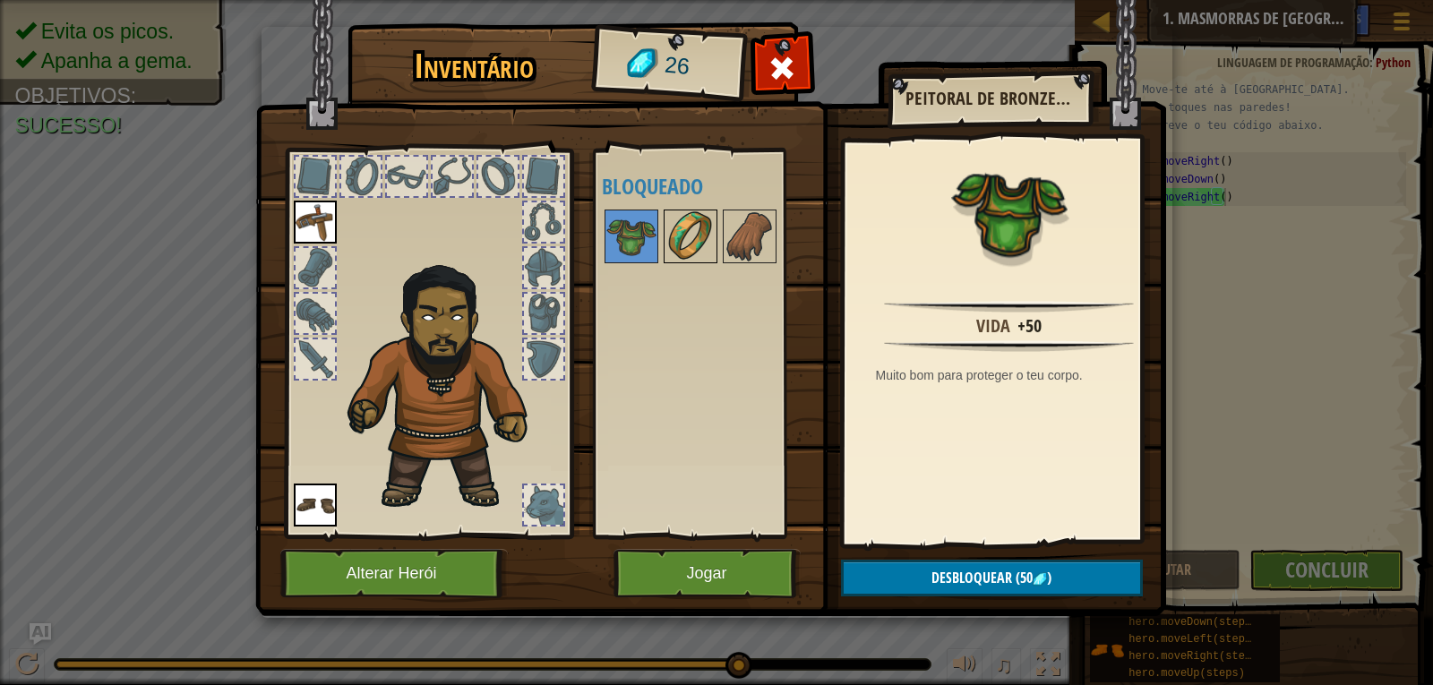
click at [688, 233] on img at bounding box center [690, 236] width 50 height 50
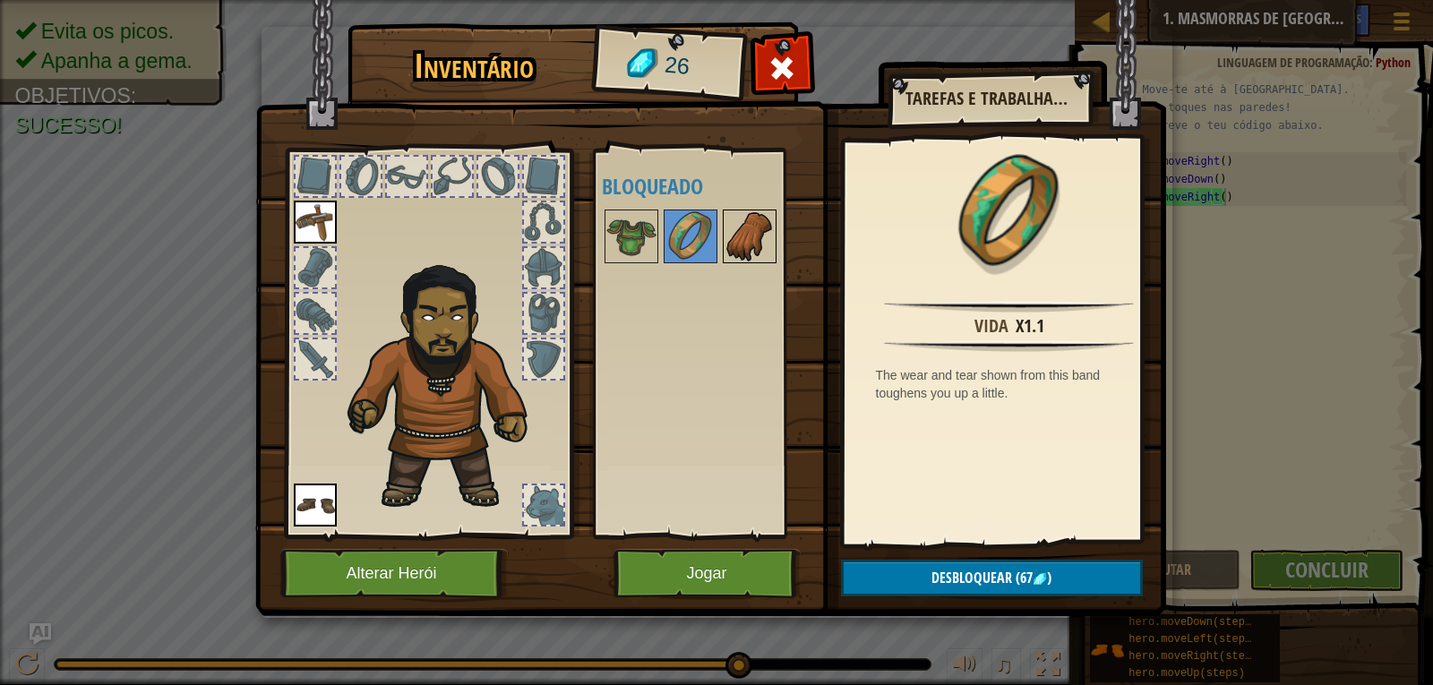
click at [730, 224] on img at bounding box center [749, 236] width 50 height 50
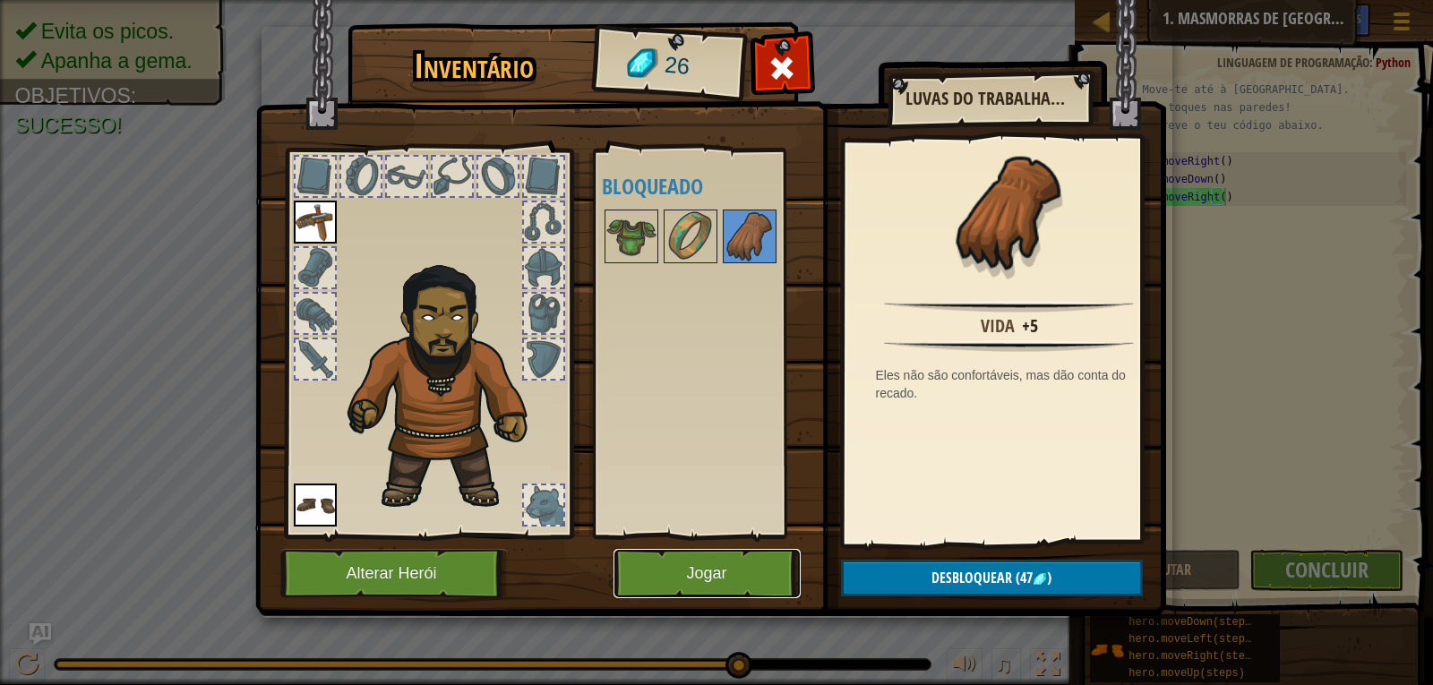
click at [731, 566] on button "Jogar" at bounding box center [706, 573] width 187 height 49
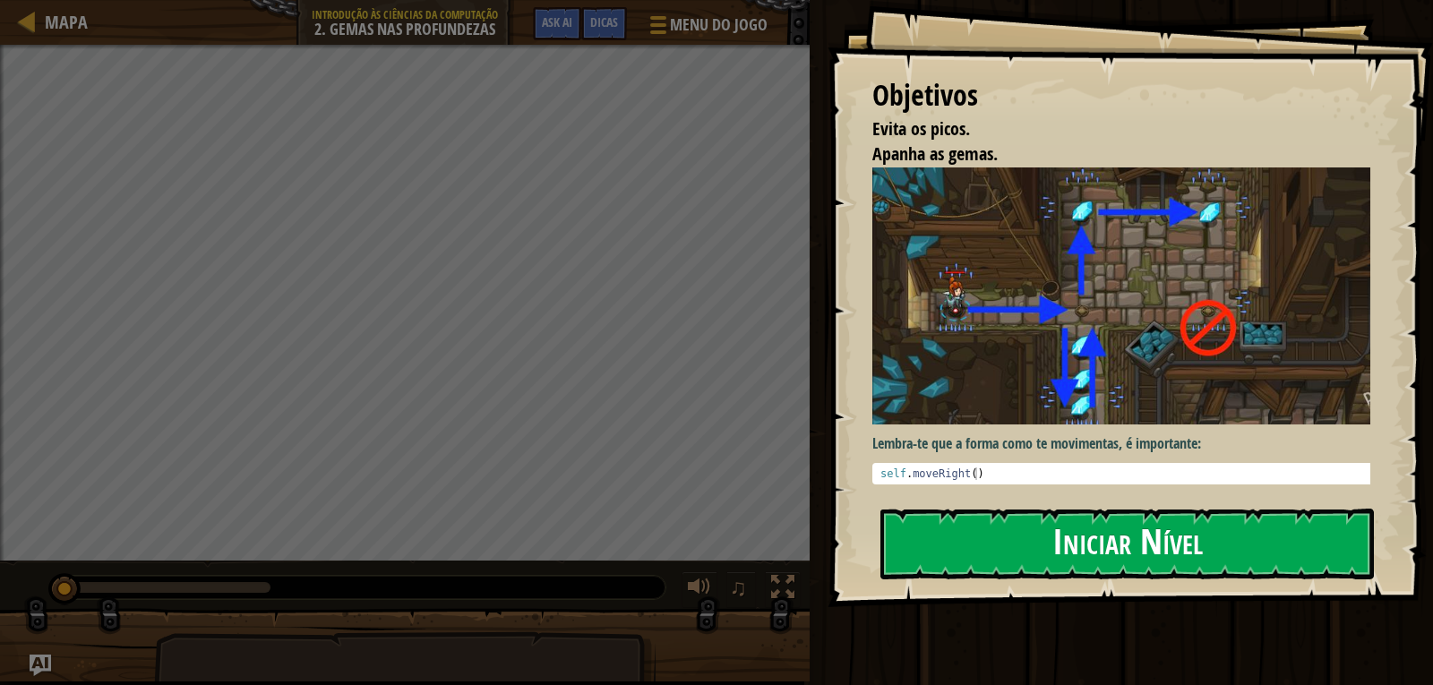
click at [1016, 532] on button "Iniciar Nível" at bounding box center [1126, 544] width 493 height 71
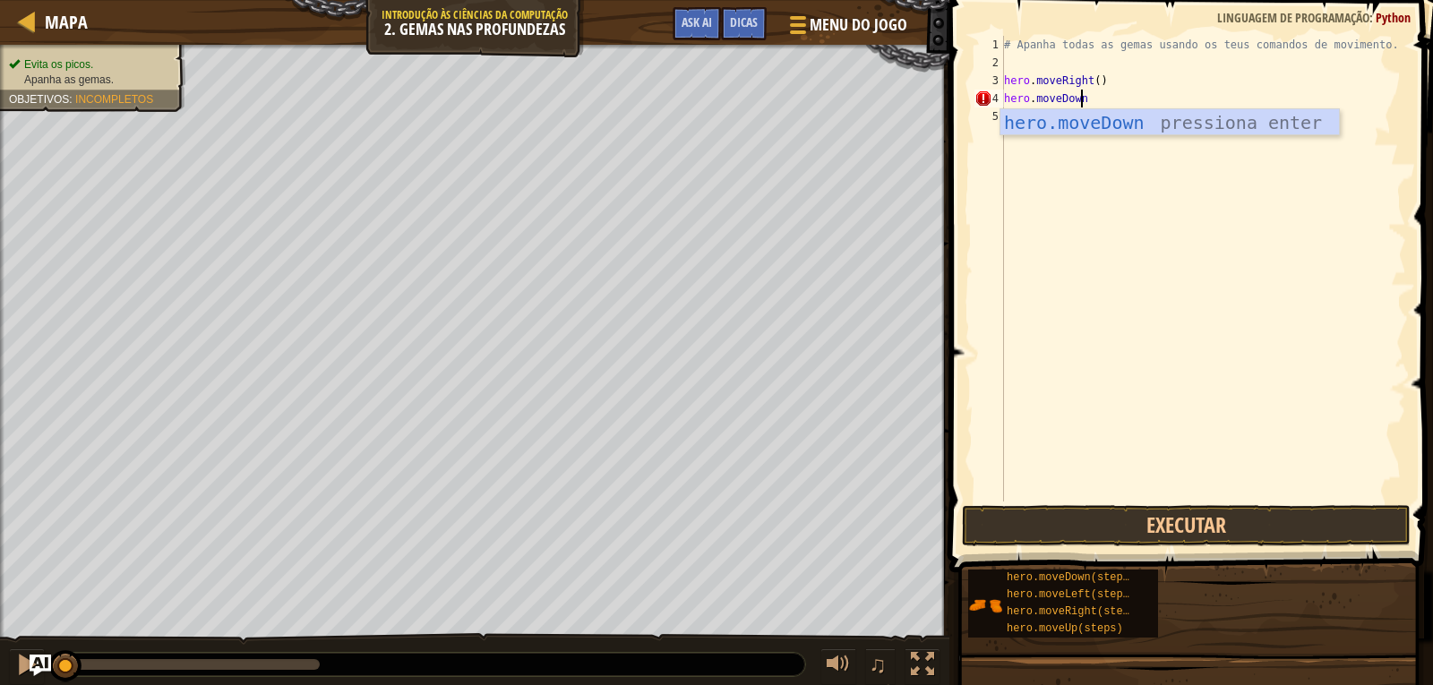
scroll to position [8, 5]
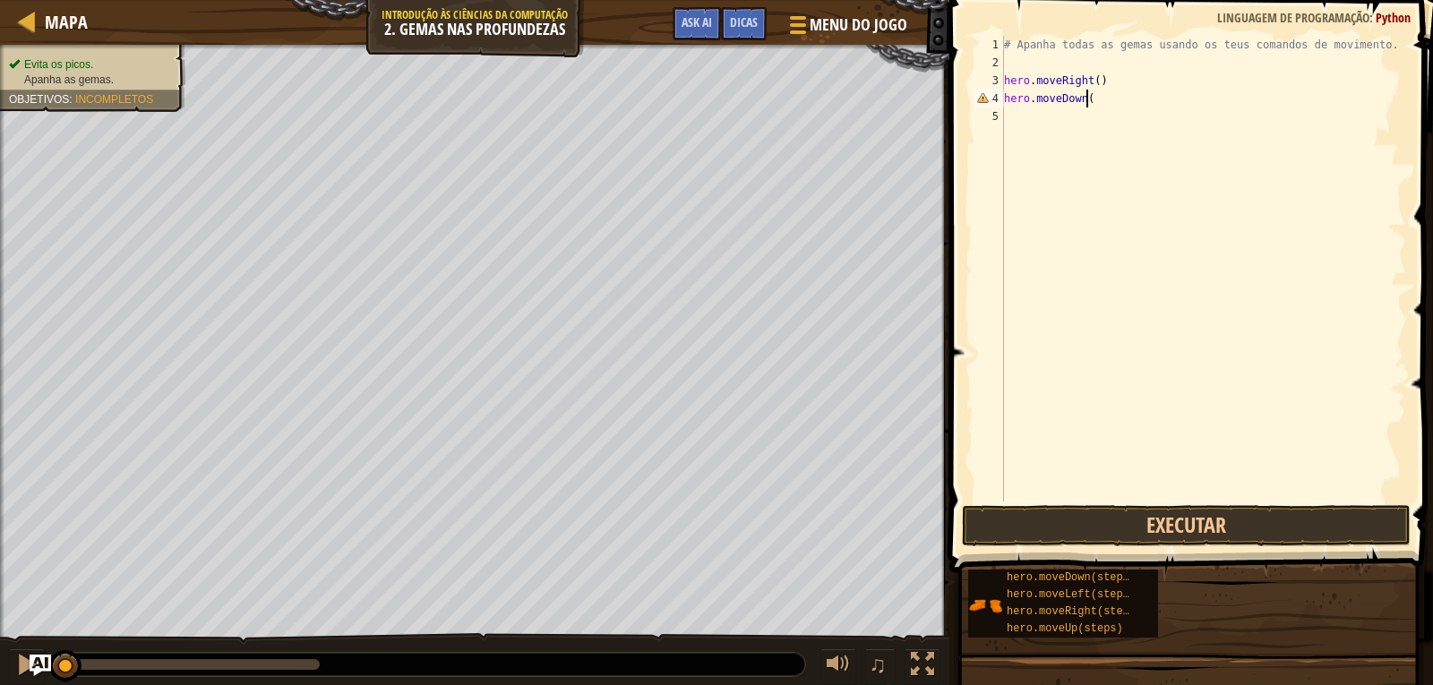
type textarea "hero.moveDown()"
type textarea "hero.moveUp(2)"
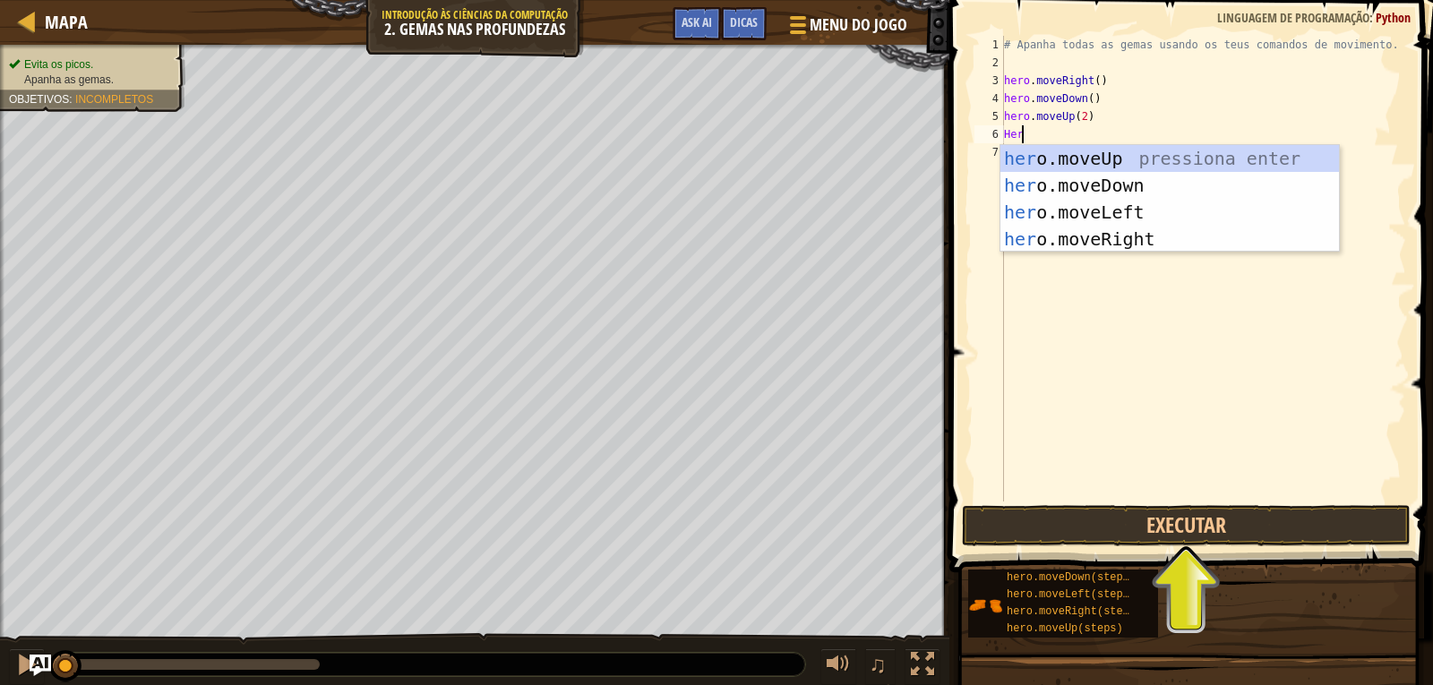
scroll to position [8, 0]
type textarea "H"
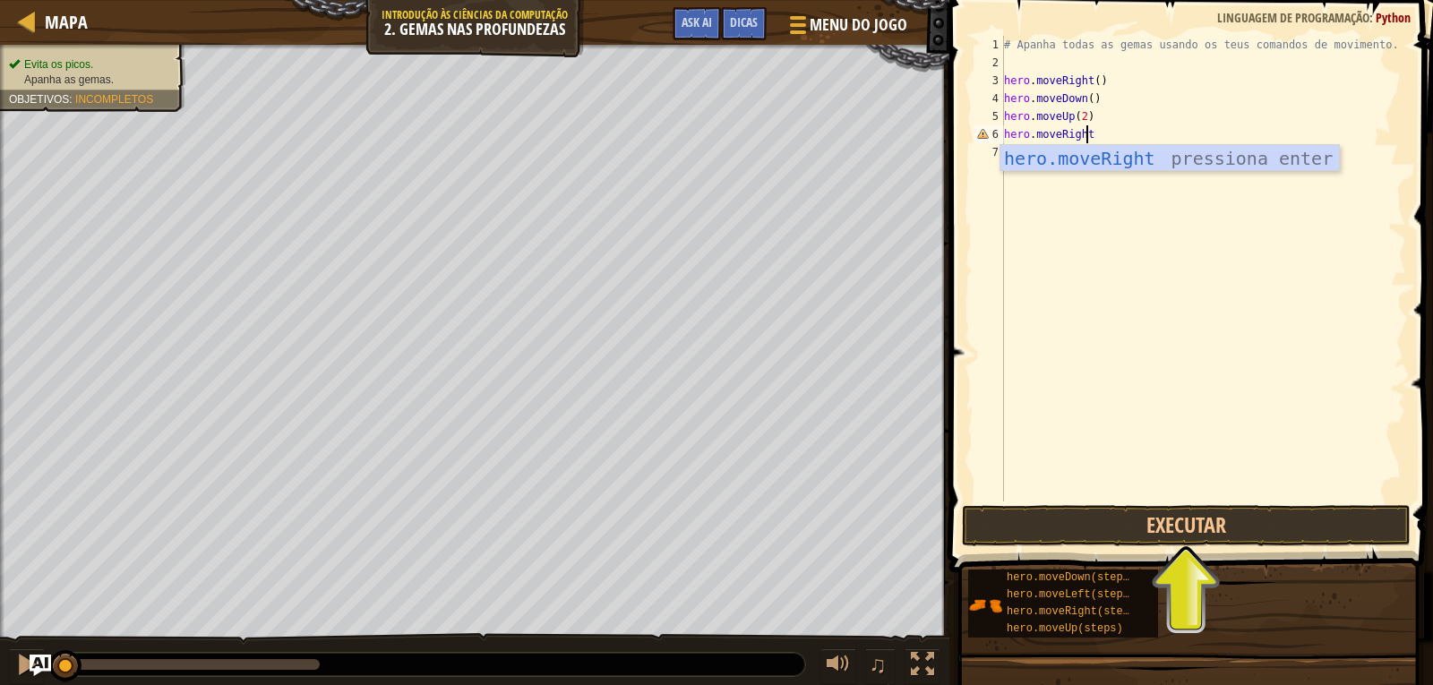
scroll to position [8, 6]
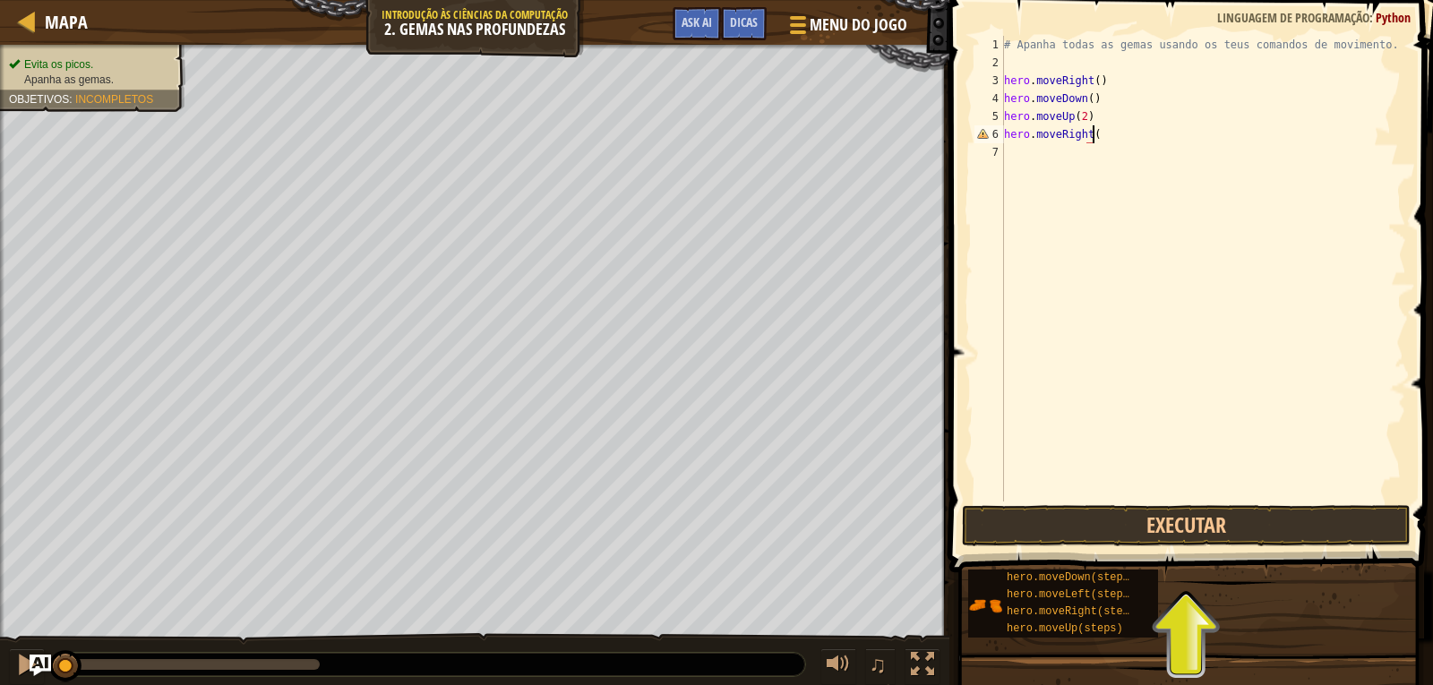
type textarea "hero.moveRight()"
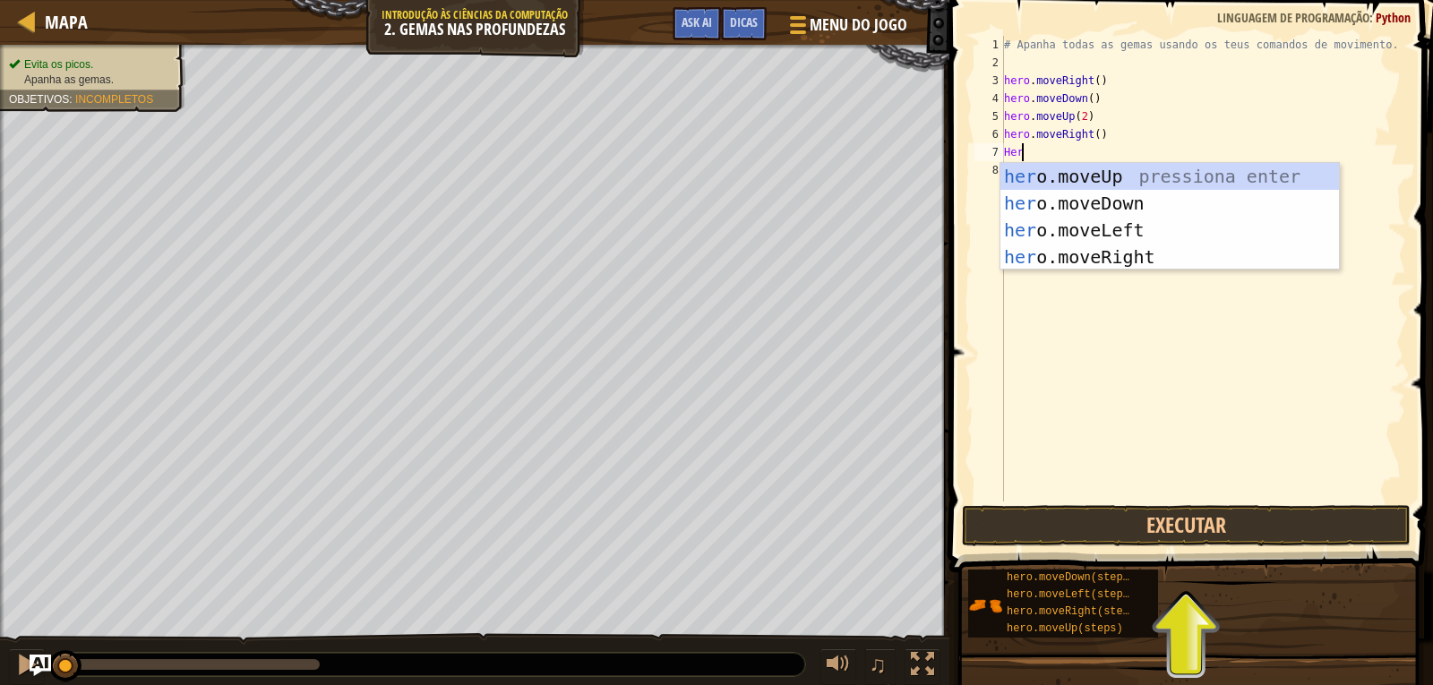
scroll to position [8, 0]
type textarea "H"
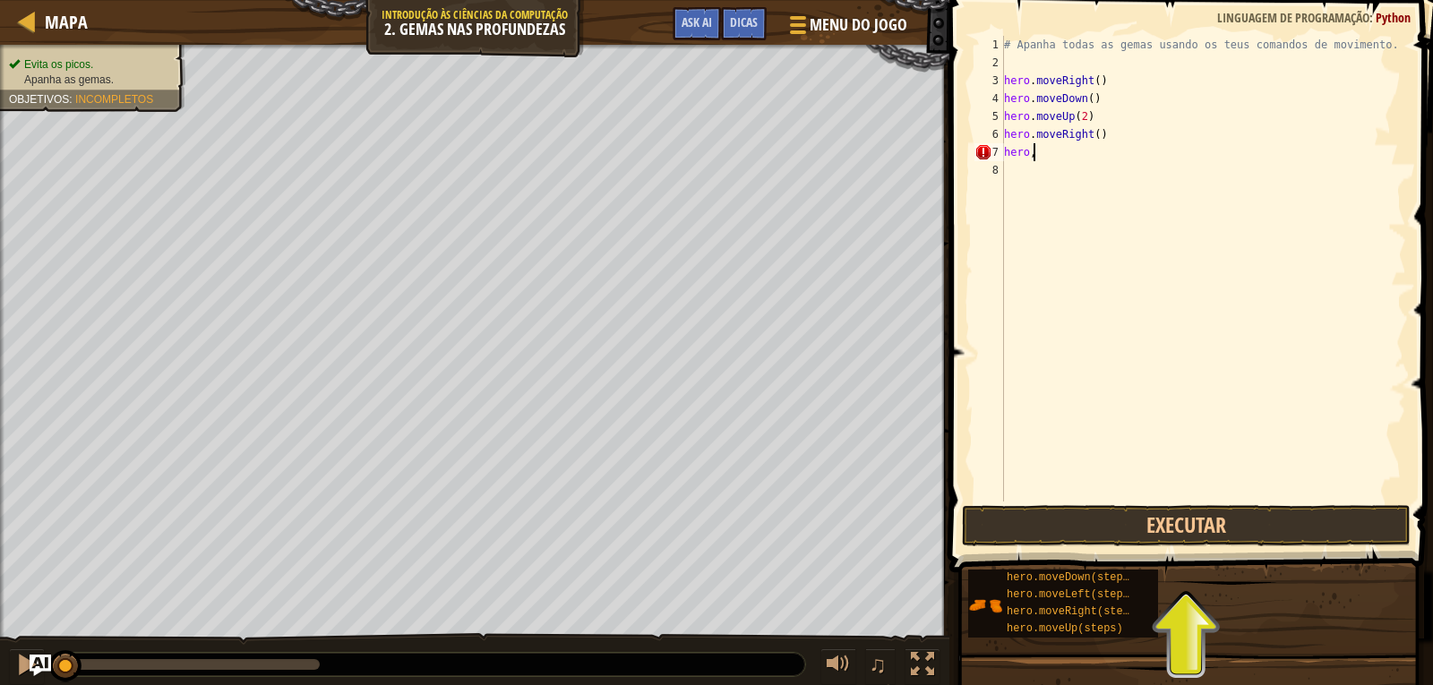
scroll to position [8, 1]
type textarea "hero.moveDown()"
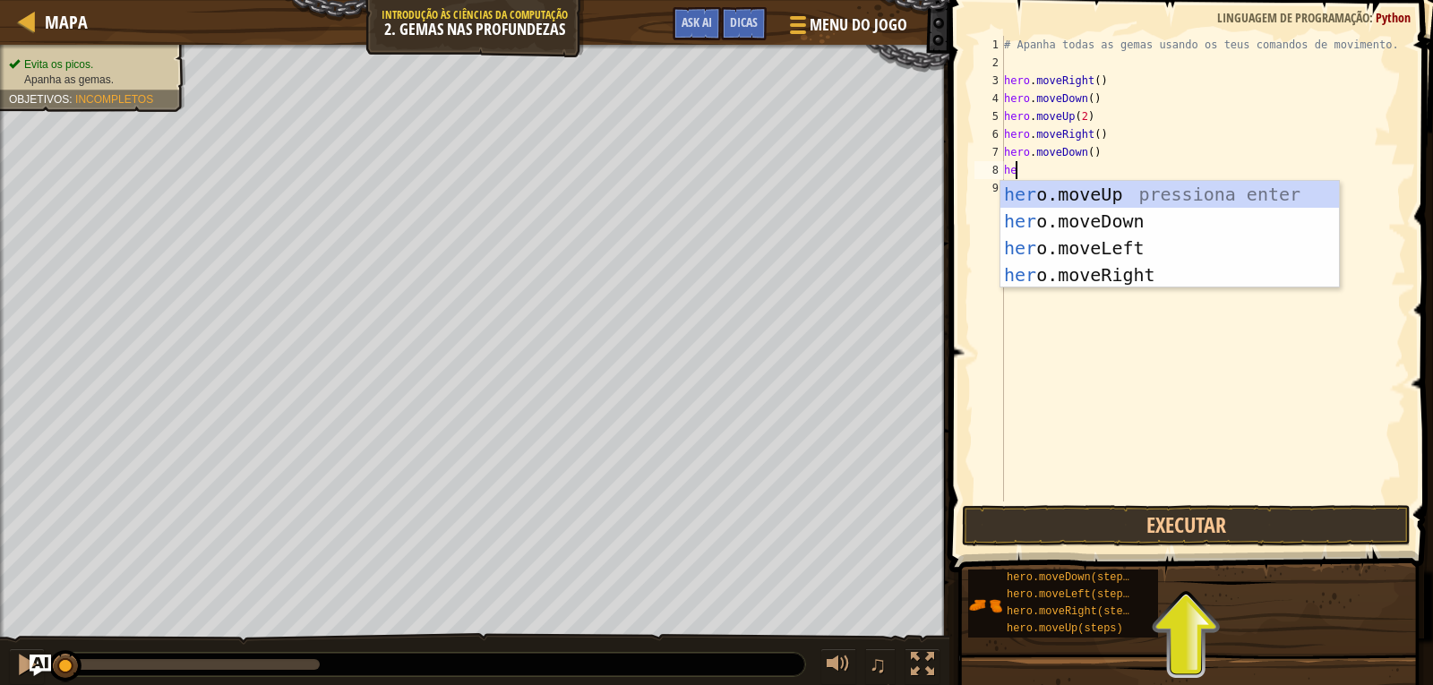
scroll to position [8, 0]
type textarea "h"
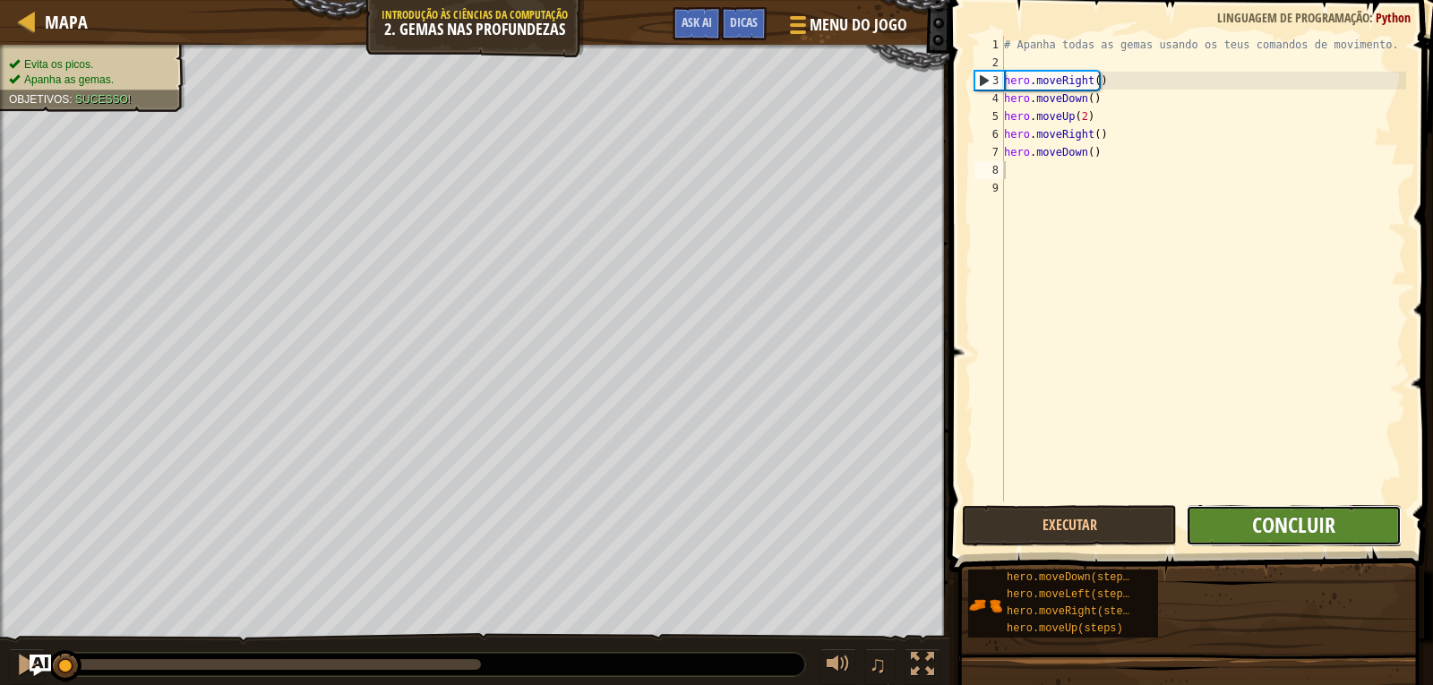
click at [1280, 527] on span "Concluir" at bounding box center [1293, 524] width 83 height 29
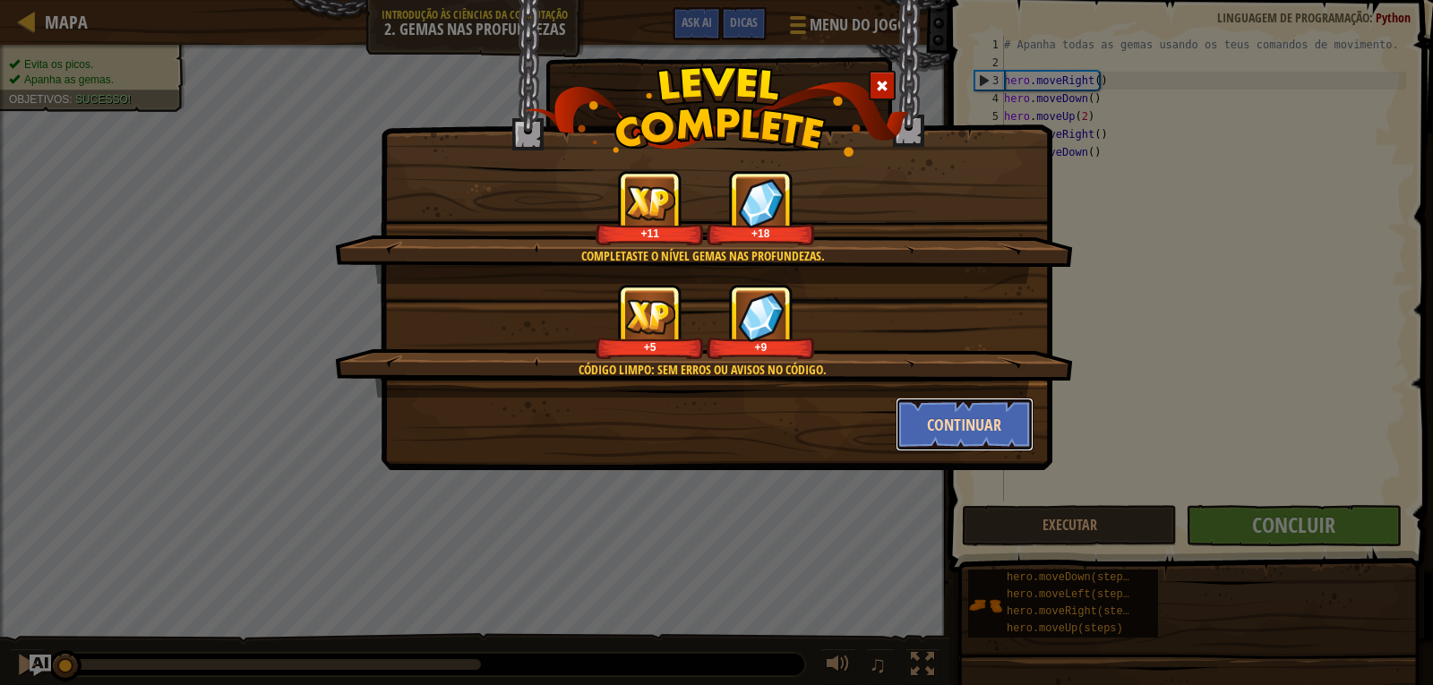
click at [902, 416] on button "Continuar" at bounding box center [965, 425] width 139 height 54
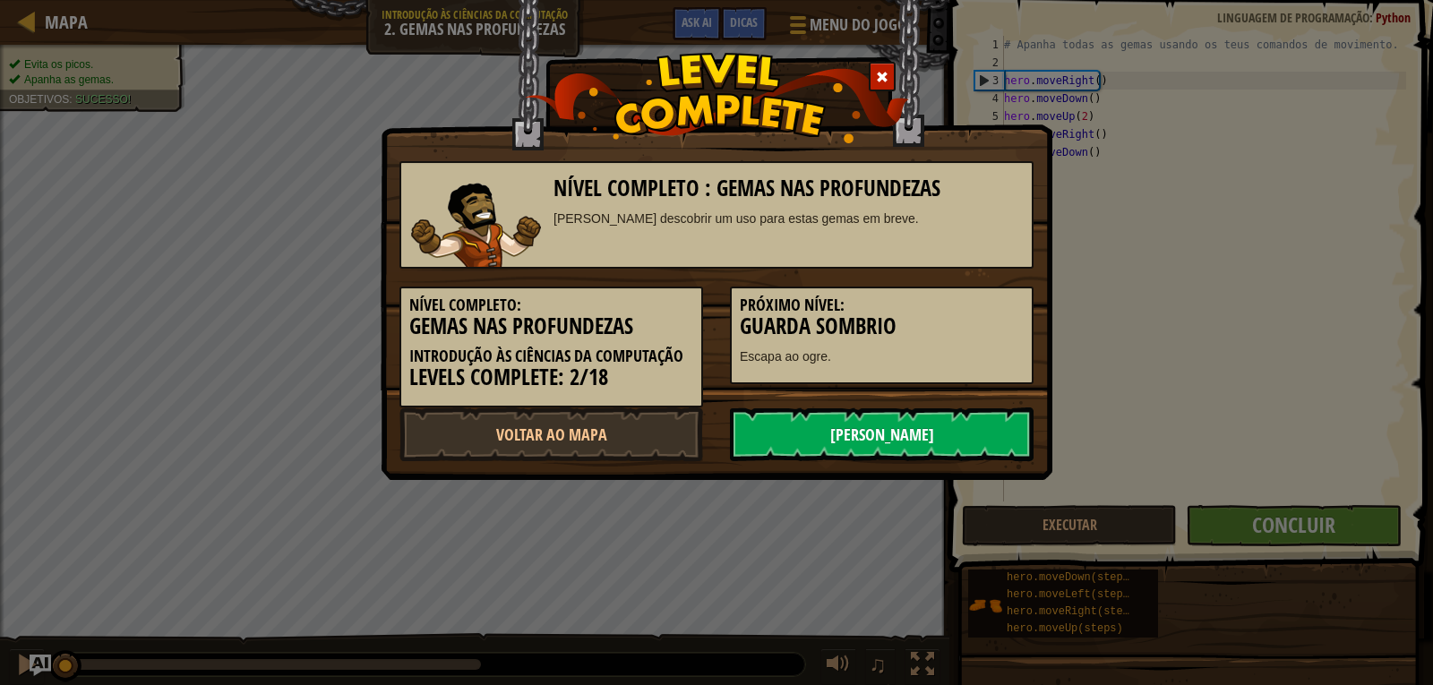
click at [922, 430] on link "[PERSON_NAME]" at bounding box center [882, 434] width 304 height 54
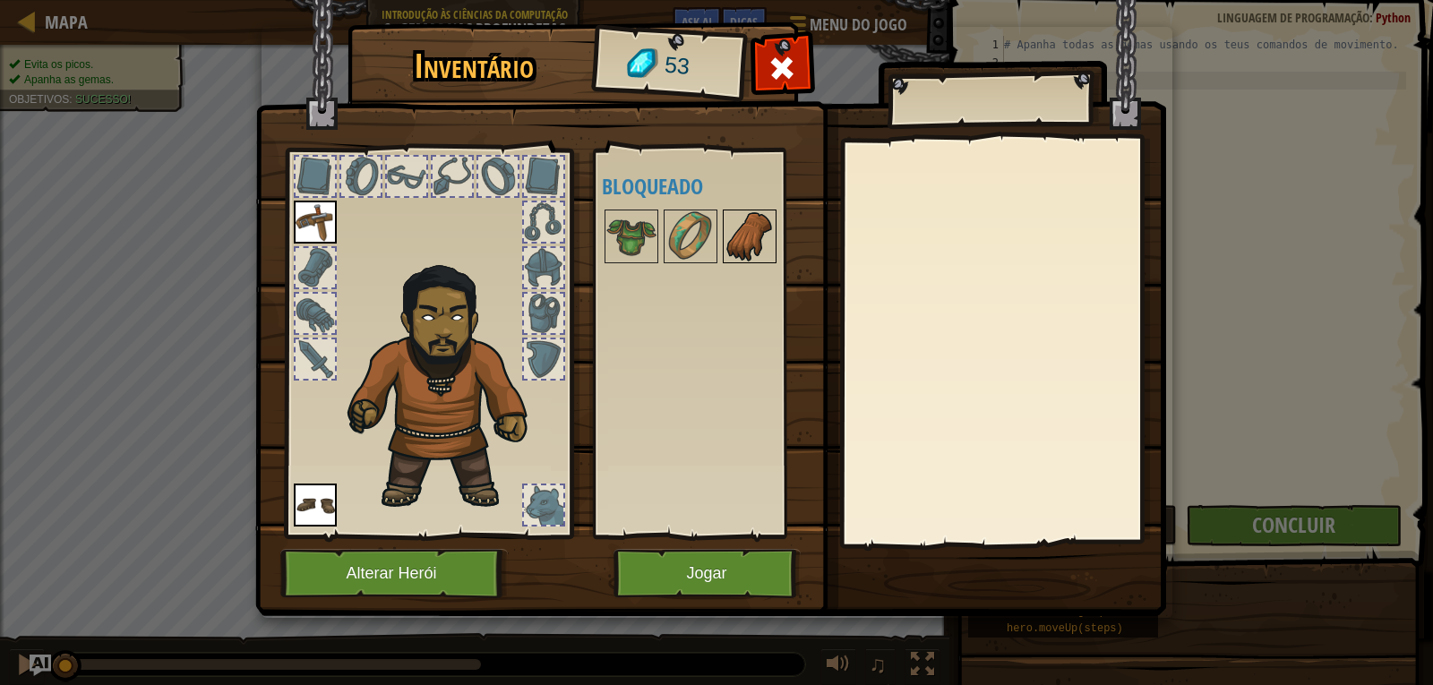
click at [763, 224] on img at bounding box center [749, 236] width 50 height 50
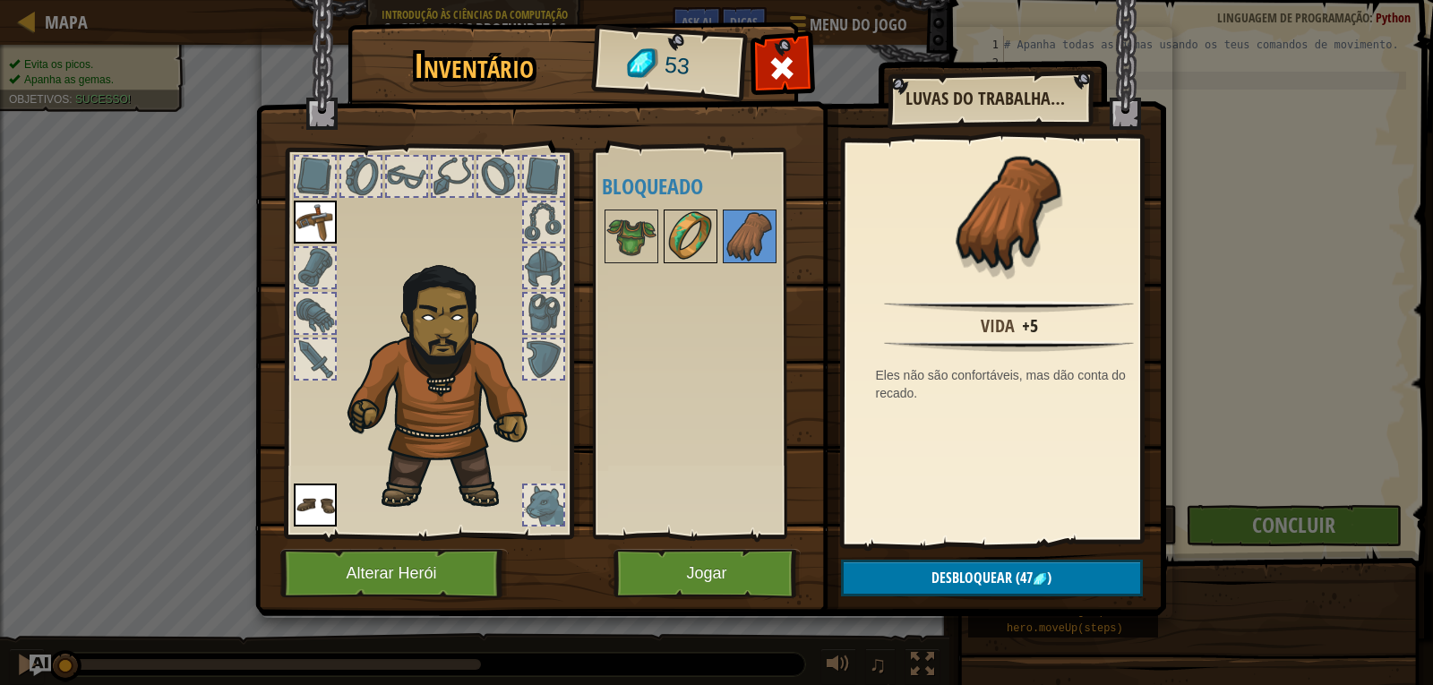
click at [713, 233] on img at bounding box center [690, 236] width 50 height 50
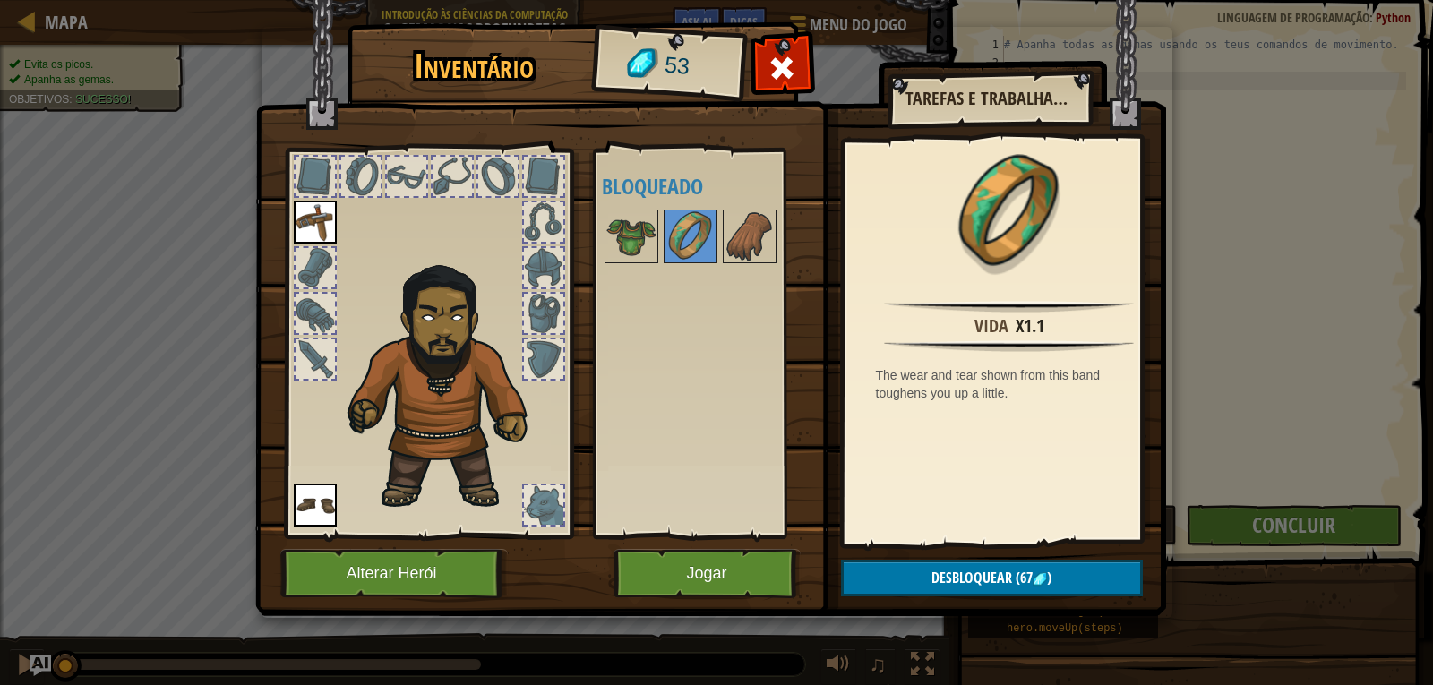
click at [597, 235] on div "Disponível Equipar Equipar (clica duas vezes para equipares) Bloqueado" at bounding box center [703, 344] width 219 height 390
click at [611, 227] on div "Disponível Equipar Equipar (clica duas vezes para equipares) Bloqueado" at bounding box center [703, 344] width 219 height 390
click at [660, 218] on div at bounding box center [714, 236] width 225 height 59
click at [622, 195] on h4 "Bloqueado" at bounding box center [714, 186] width 225 height 23
click at [613, 197] on h4 "Bloqueado" at bounding box center [714, 186] width 225 height 23
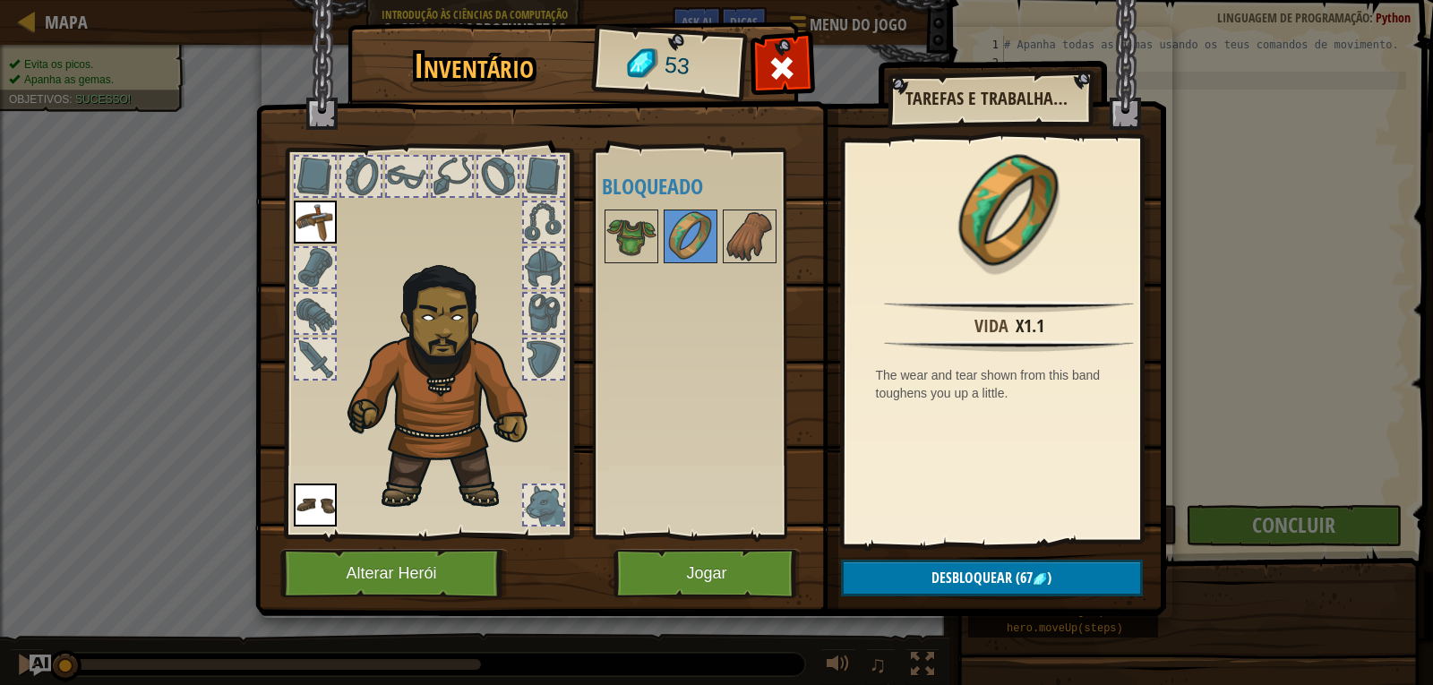
click at [613, 203] on div "Disponível Equipar Equipar (clica duas vezes para equipares) Bloqueado" at bounding box center [714, 343] width 225 height 373
drag, startPoint x: 642, startPoint y: 268, endPoint x: 630, endPoint y: 265, distance: 11.9
click at [637, 268] on div "Disponível Equipar Equipar (clica duas vezes para equipares) Bloqueado" at bounding box center [714, 343] width 225 height 373
click at [624, 252] on img at bounding box center [631, 236] width 50 height 50
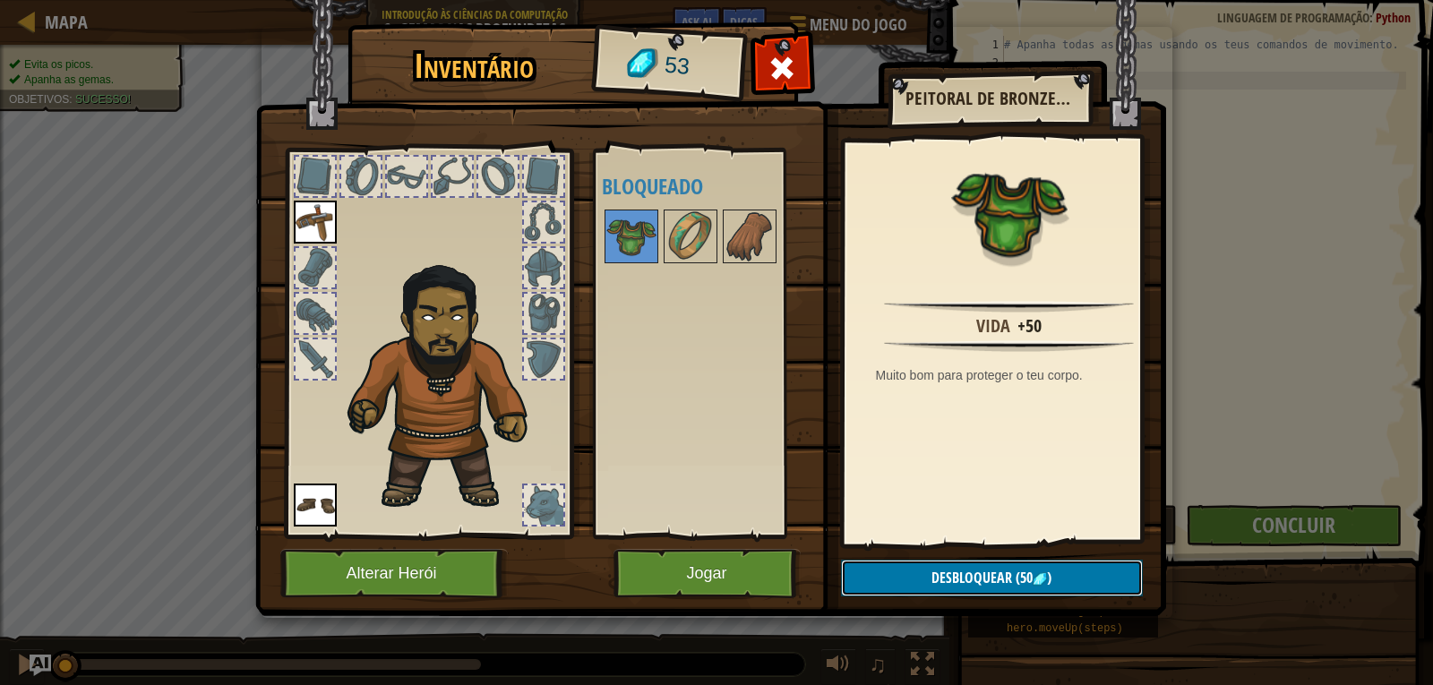
click at [924, 586] on button "Desbloquear (50 )" at bounding box center [992, 578] width 302 height 37
click at [930, 586] on button "Confirmar" at bounding box center [992, 578] width 302 height 37
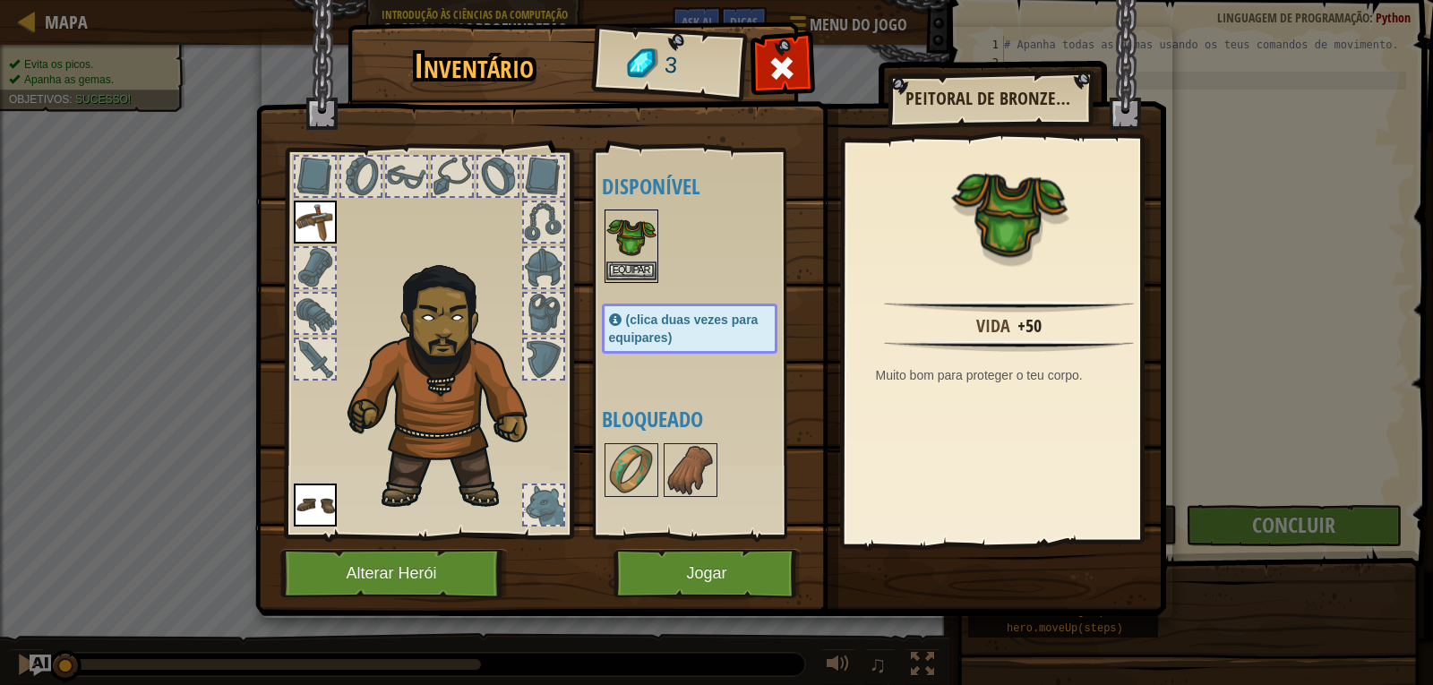
drag, startPoint x: 601, startPoint y: 239, endPoint x: 627, endPoint y: 251, distance: 28.5
click at [611, 244] on div "Inventário 3 Disponível Equipar Equipar Equipar (clica duas vezes para equipare…" at bounding box center [717, 322] width 911 height 591
click at [634, 260] on img at bounding box center [631, 236] width 50 height 50
click at [631, 264] on button "Equipar" at bounding box center [631, 271] width 50 height 19
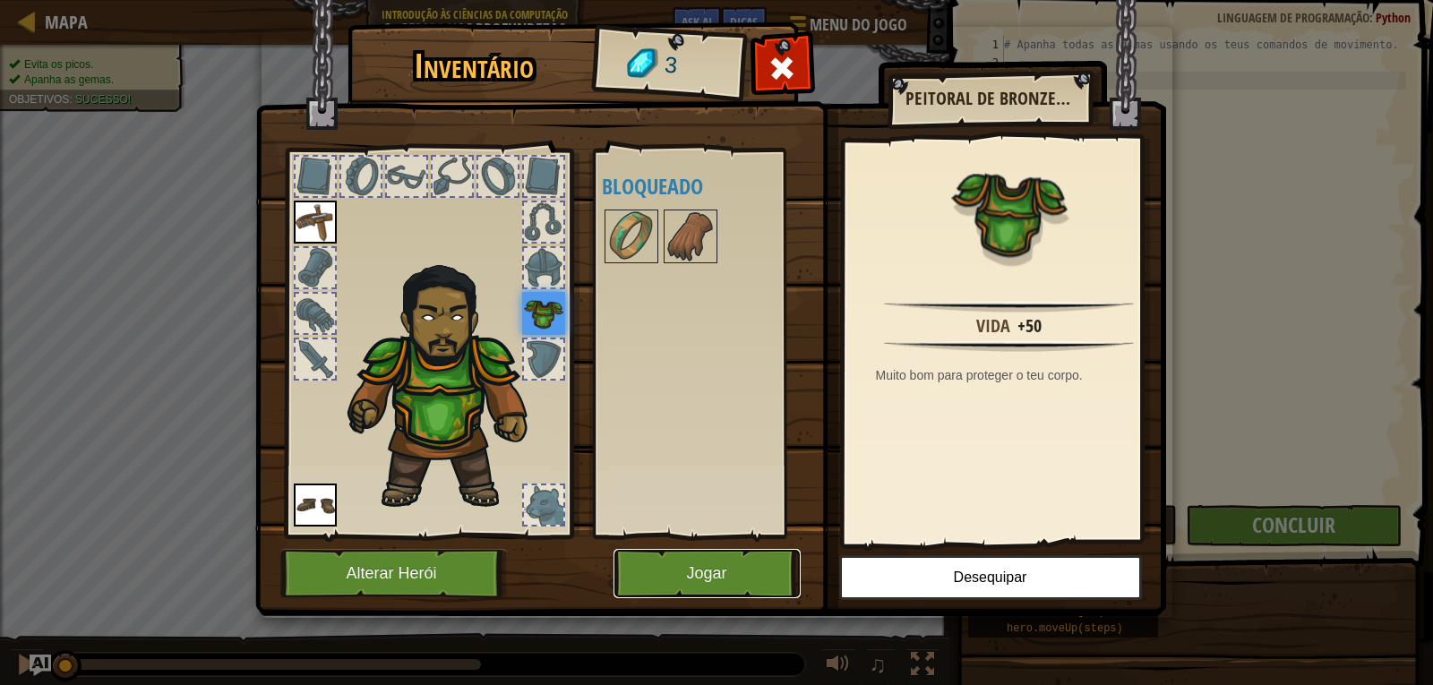
click at [665, 571] on button "Jogar" at bounding box center [706, 573] width 187 height 49
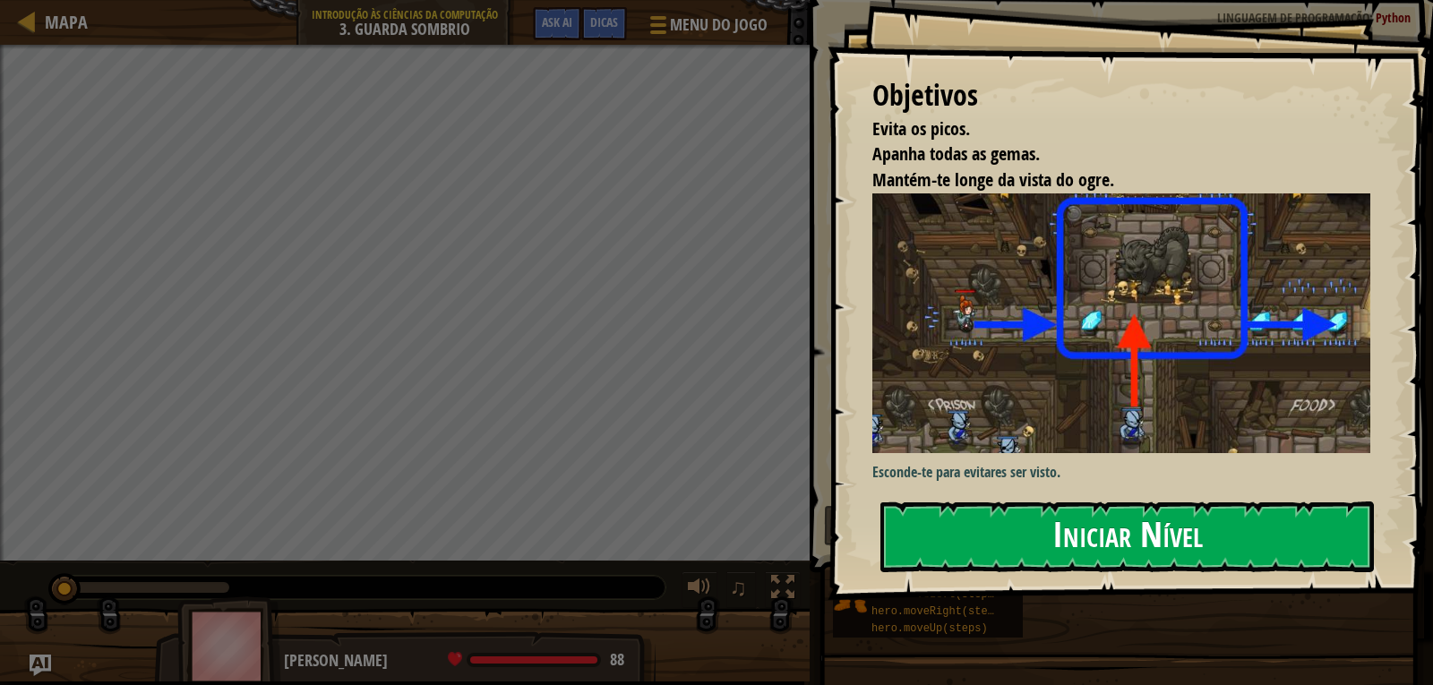
drag, startPoint x: 1063, startPoint y: 536, endPoint x: 1033, endPoint y: 537, distance: 30.5
click at [1044, 537] on button "Iniciar Nível" at bounding box center [1126, 537] width 493 height 71
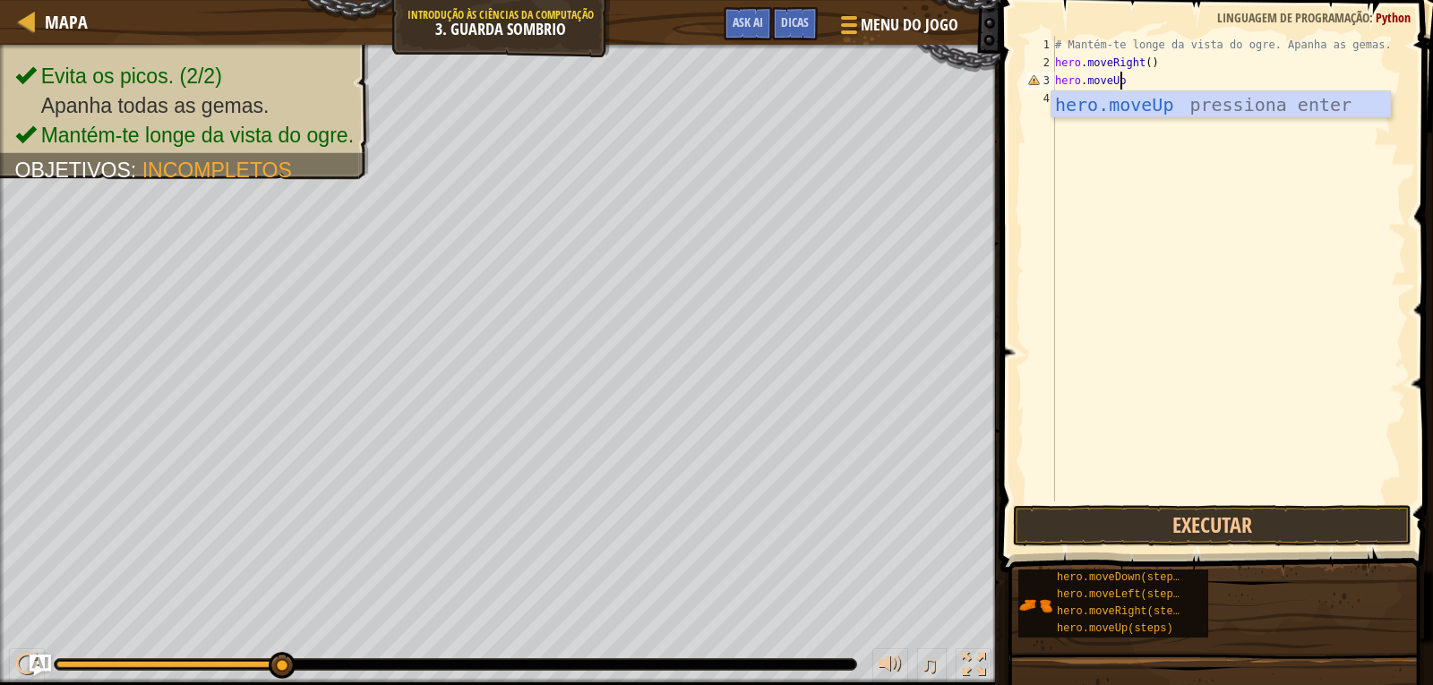
scroll to position [8, 5]
type textarea "hero.moveUp()"
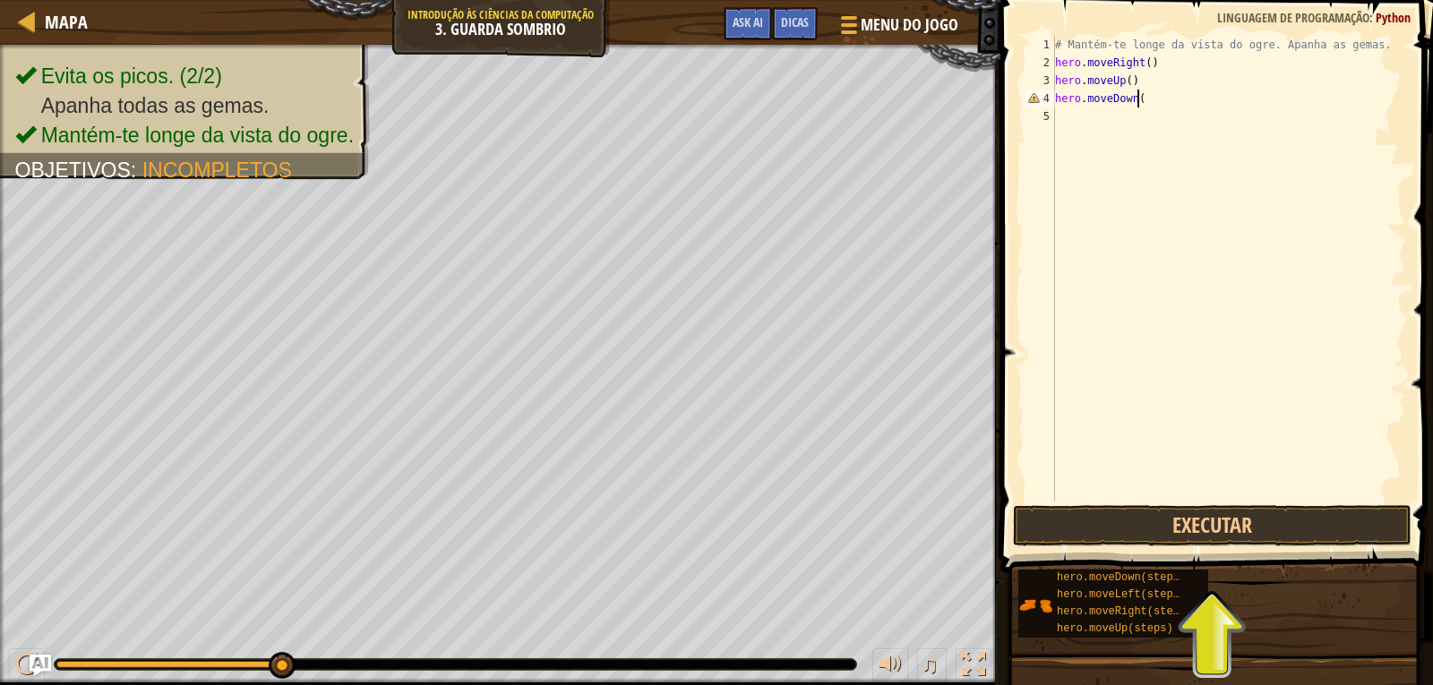
scroll to position [8, 6]
type textarea "hero.moveDown()"
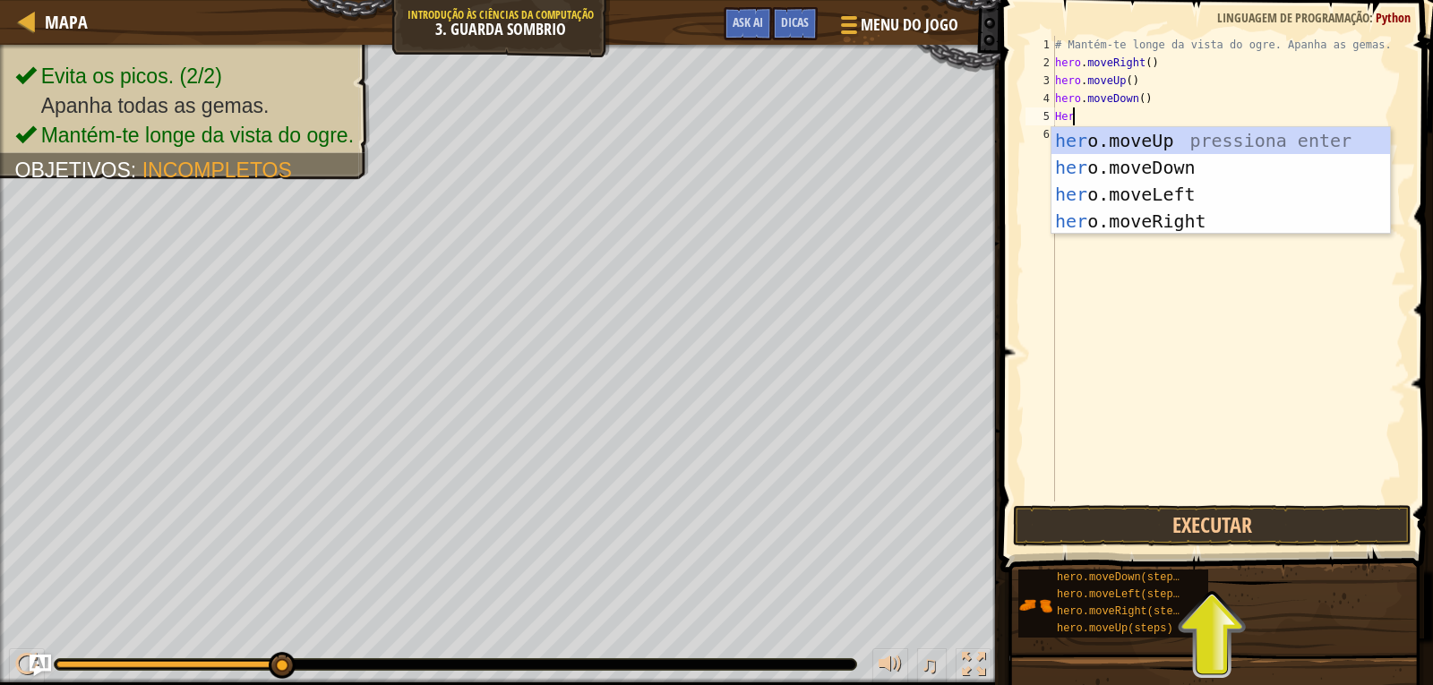
scroll to position [8, 0]
type textarea "H"
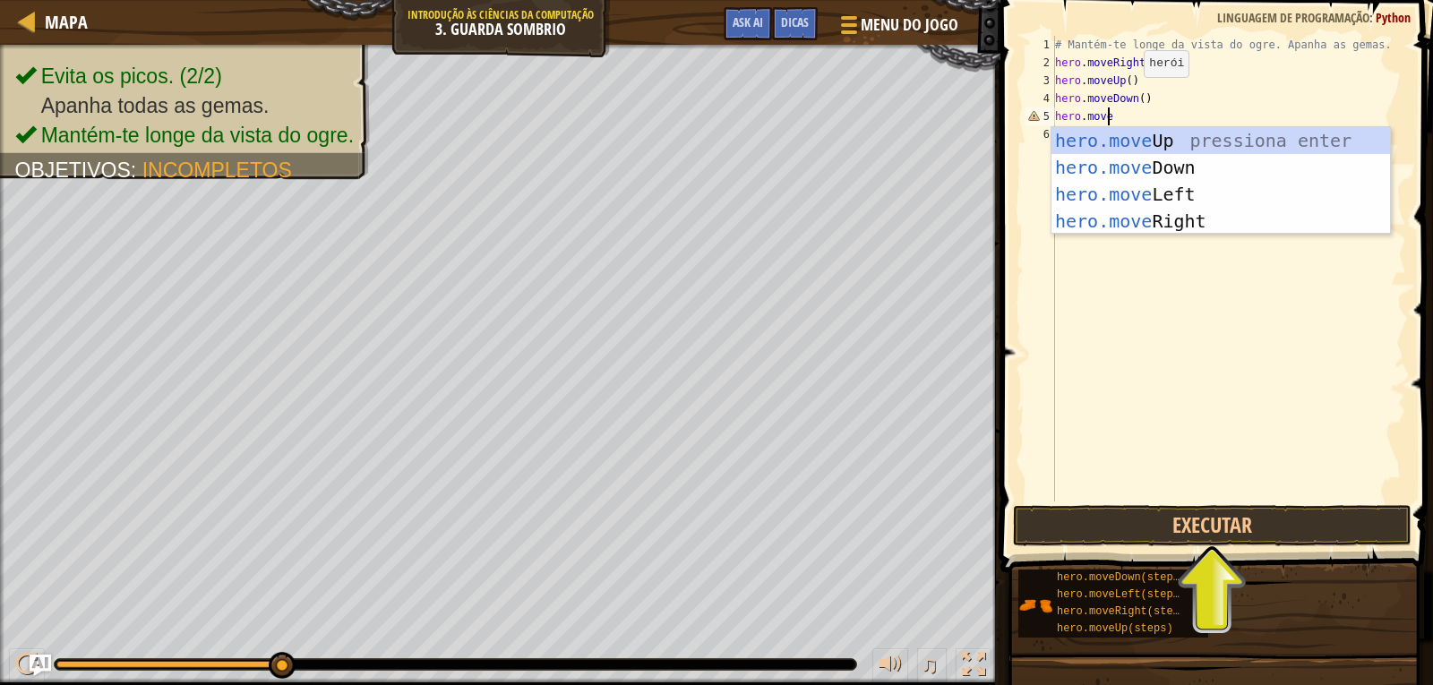
click at [1128, 95] on div "# Mantém-te longe da vista do ogre. Apanha as gemas. hero . moveRight ( ) hero …" at bounding box center [1228, 287] width 355 height 502
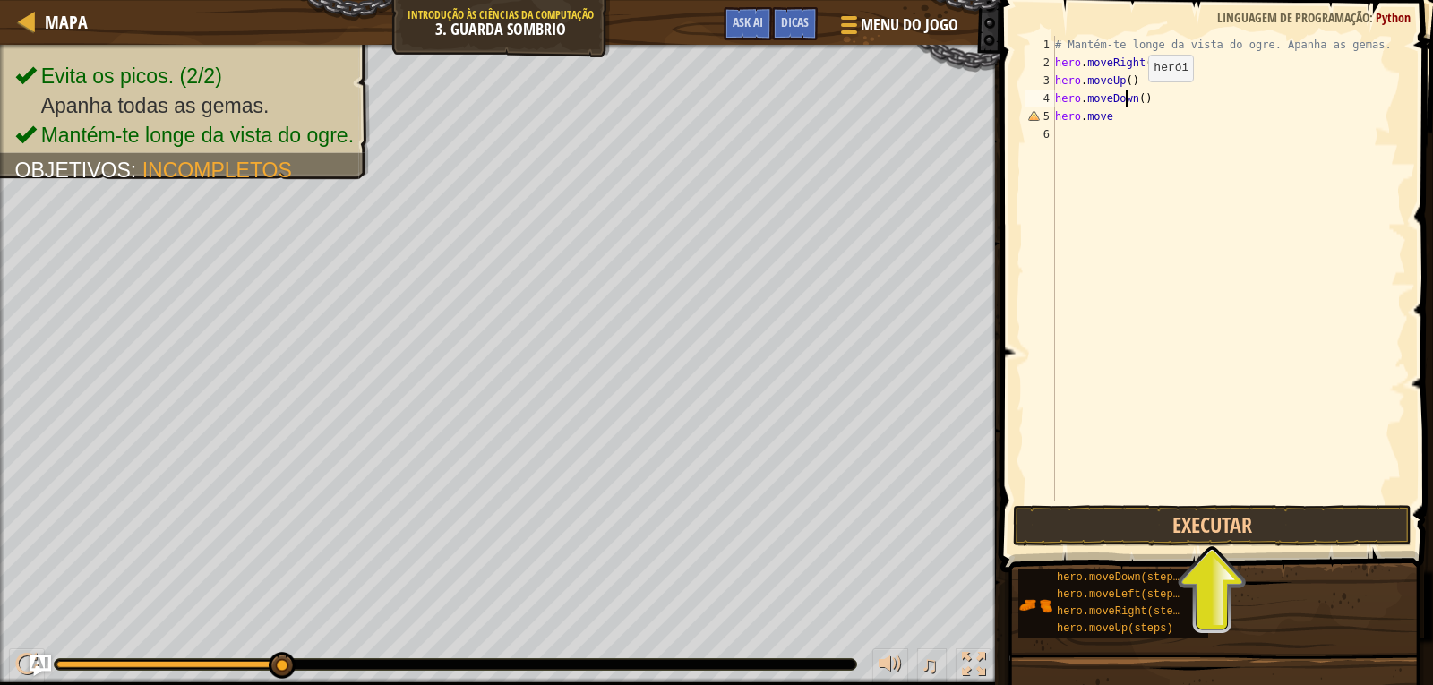
click at [1127, 97] on div "# Mantém-te longe da vista do ogre. Apanha as gemas. hero . moveRight ( ) hero …" at bounding box center [1228, 287] width 355 height 502
click at [1137, 88] on div "# Mantém-te longe da vista do ogre. Apanha as gemas. hero . moveRight ( ) hero …" at bounding box center [1228, 287] width 355 height 502
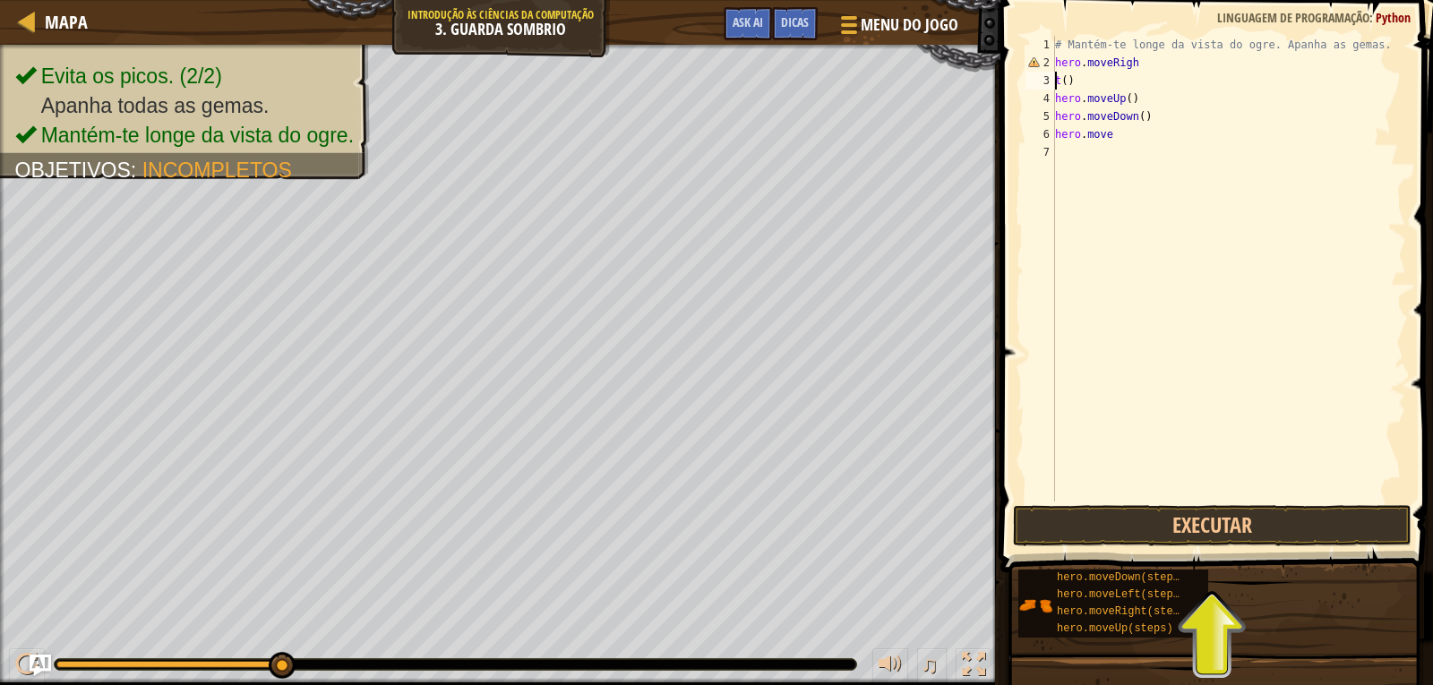
type textarea "hero.moveRight()"
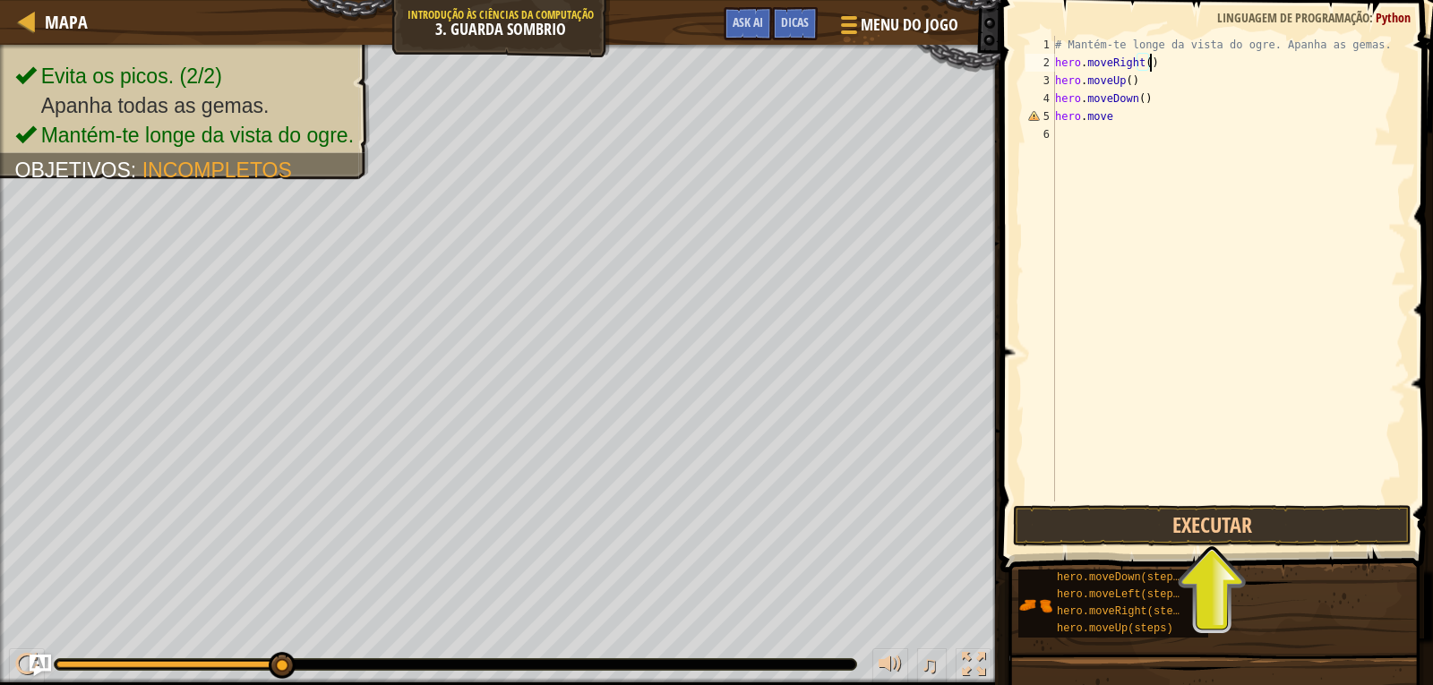
click at [1152, 64] on div "# Mantém-te longe da vista do ogre. Apanha as gemas. hero . moveRight ( ) hero …" at bounding box center [1228, 287] width 355 height 502
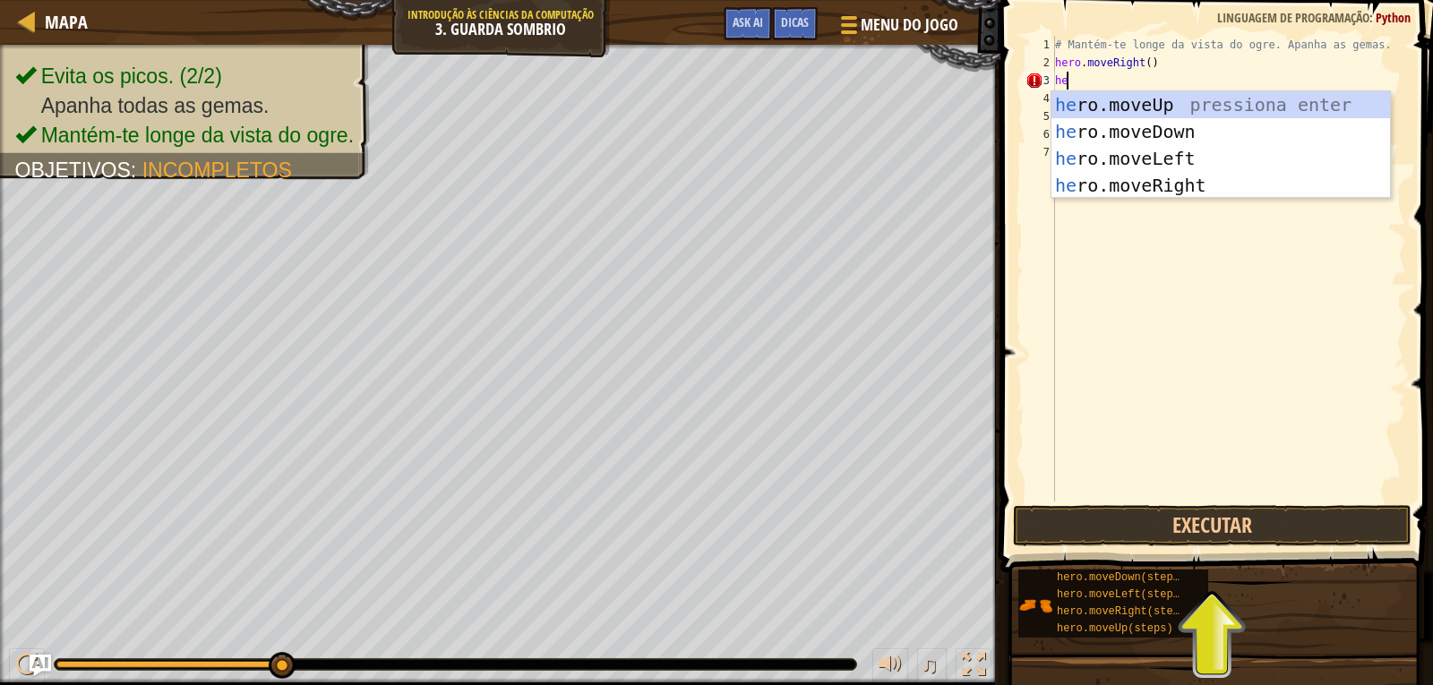
scroll to position [8, 0]
type textarea "h"
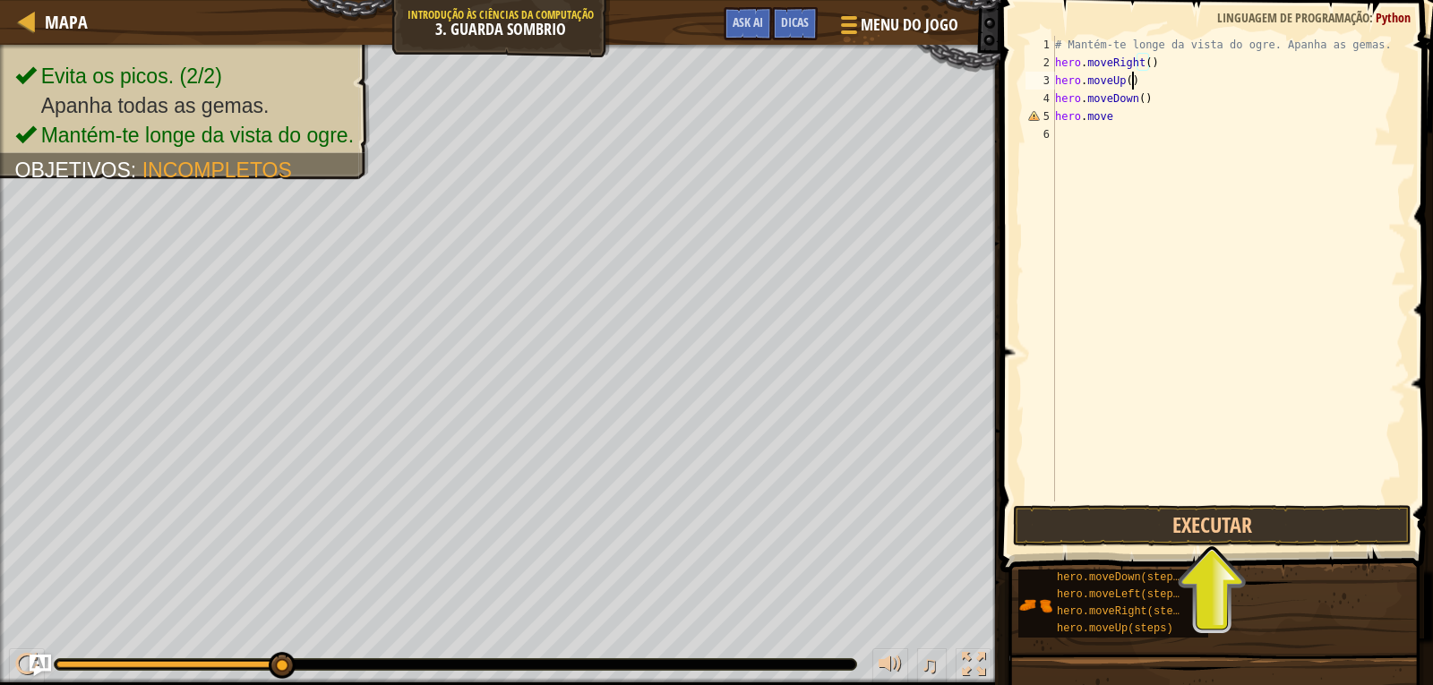
click at [1149, 78] on div "# Mantém-te longe da vista do ogre. Apanha as gemas. hero . moveRight ( ) hero …" at bounding box center [1228, 287] width 355 height 502
type textarea "hero.moveUp()"
click at [1172, 133] on div "# Mantém-te longe da vista do ogre. Apanha as gemas. hero . moveRight ( ) hero …" at bounding box center [1228, 287] width 355 height 502
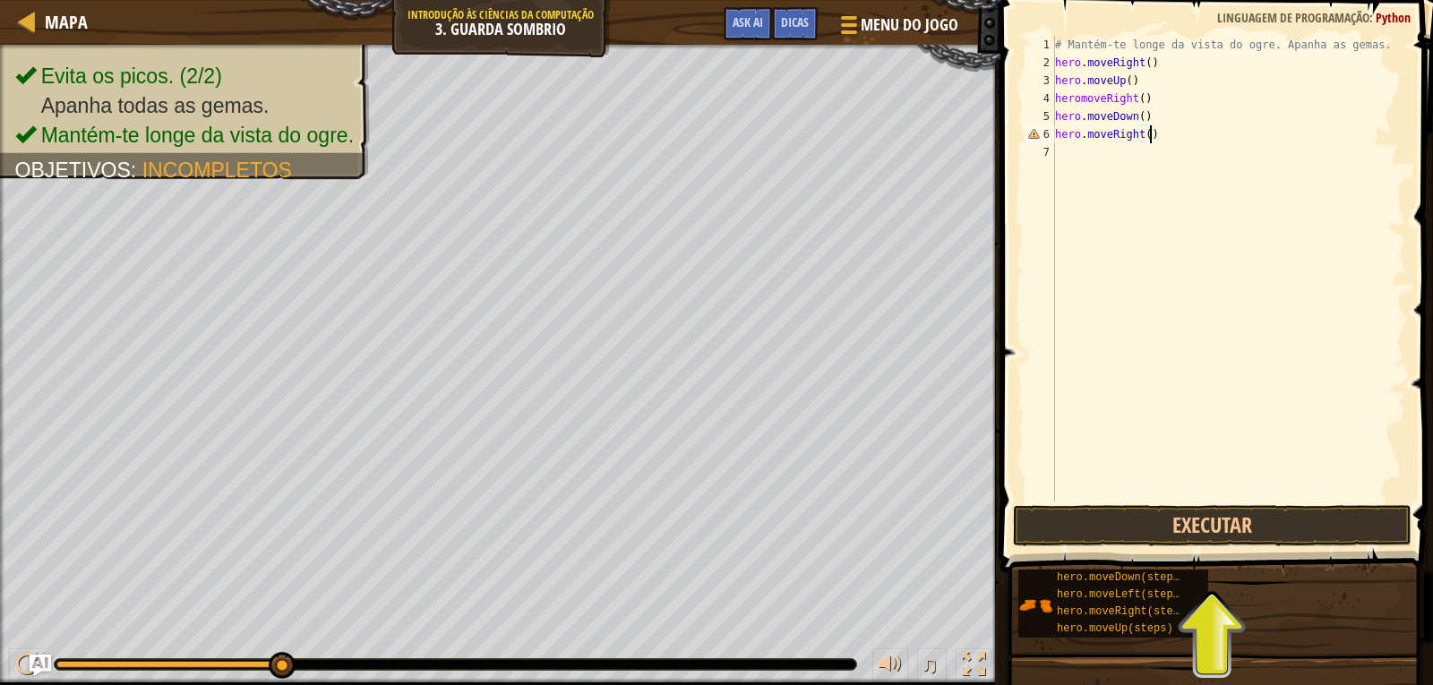
scroll to position [8, 7]
click at [1087, 515] on button "Executar" at bounding box center [1212, 525] width 399 height 41
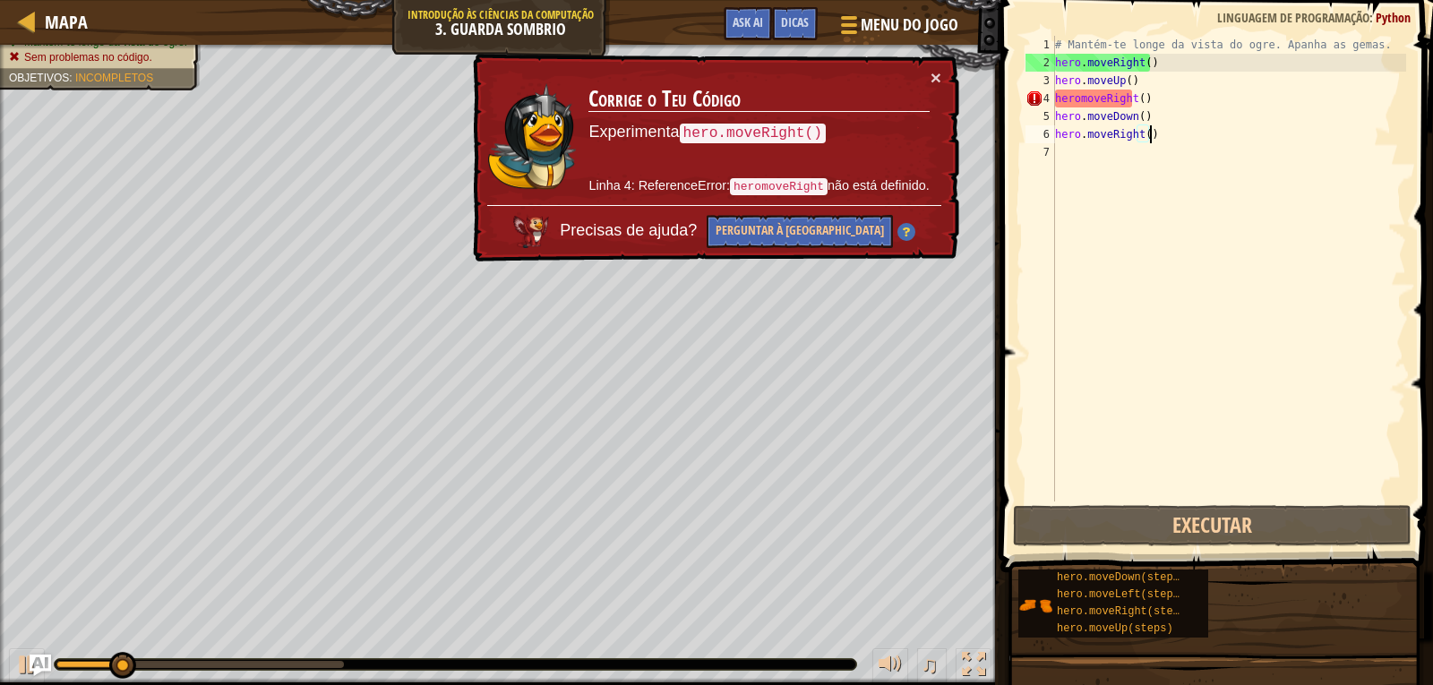
click at [927, 73] on td "Corrige o Teu Código Experimenta hero.moveRight() Linha 4: ReferenceError: hero…" at bounding box center [758, 136] width 342 height 137
click at [930, 73] on button "×" at bounding box center [935, 77] width 11 height 19
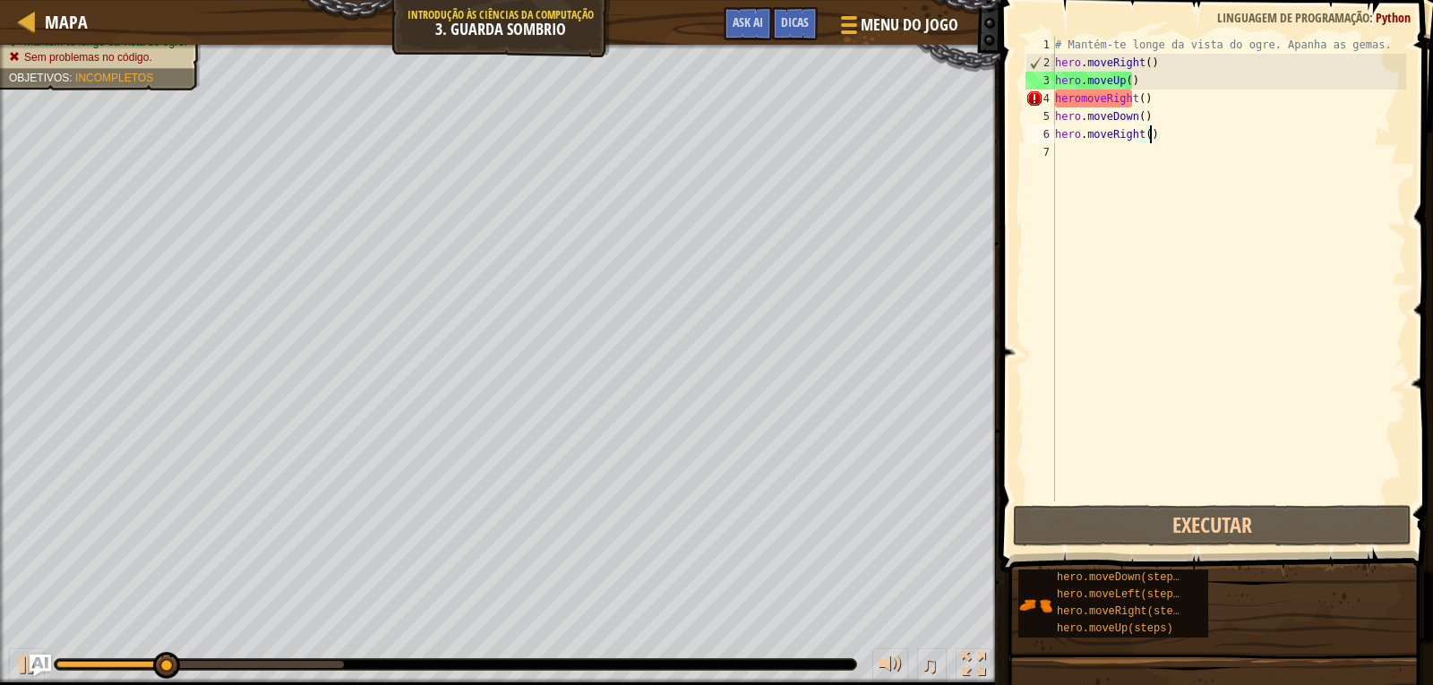
click at [1073, 94] on div "# Mantém-te longe da vista do ogre. Apanha as gemas. hero . moveRight ( ) hero …" at bounding box center [1228, 287] width 355 height 502
click at [1077, 94] on div "# Mantém-te longe da vista do ogre. Apanha as gemas. hero . moveRight ( ) hero …" at bounding box center [1228, 287] width 355 height 502
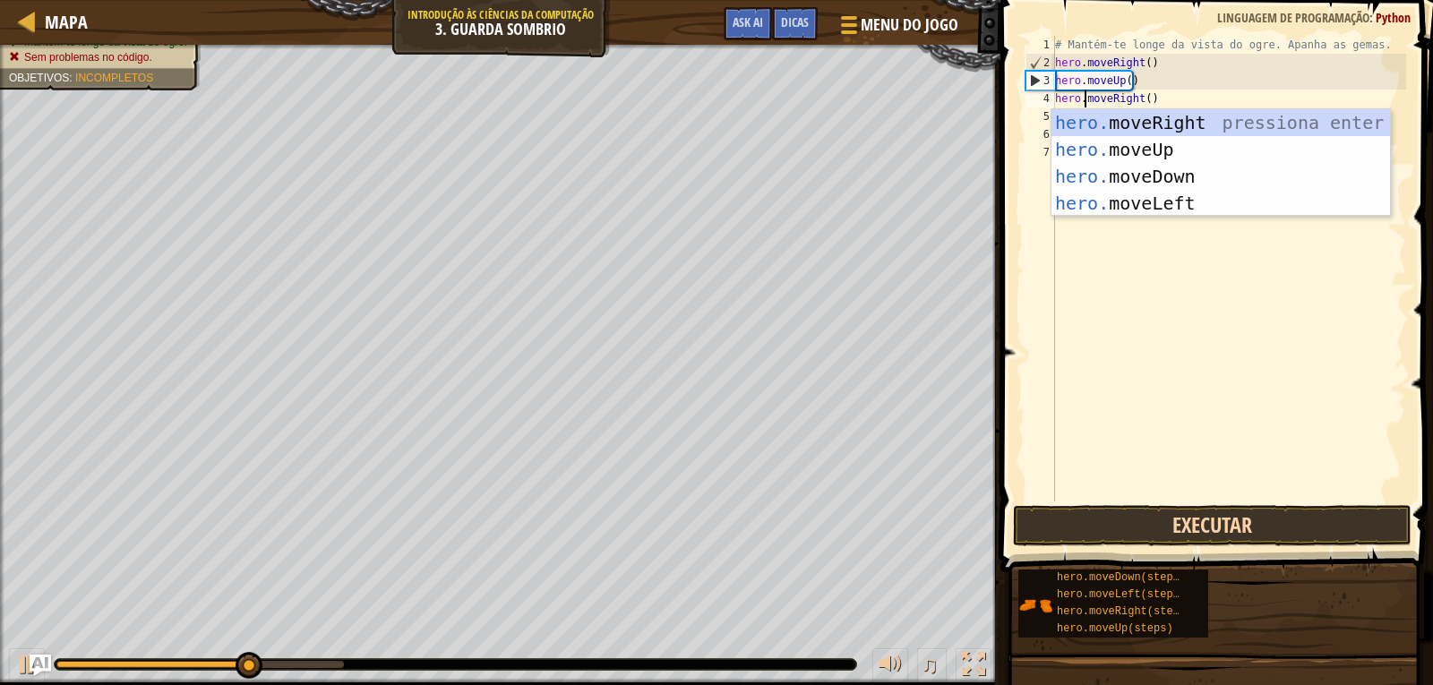
type textarea "hero.moveRight()"
click at [1209, 519] on button "Executar" at bounding box center [1212, 525] width 399 height 41
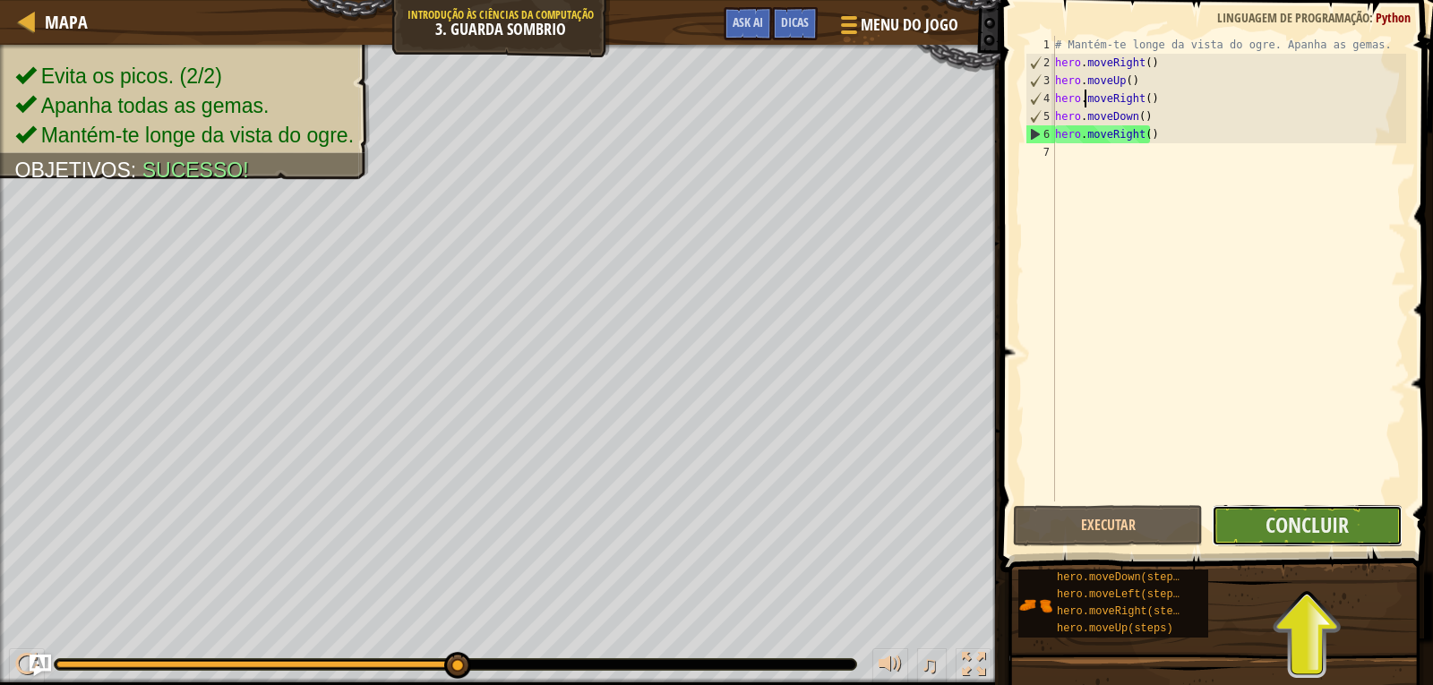
click at [1325, 544] on button "Concluir" at bounding box center [1307, 525] width 190 height 41
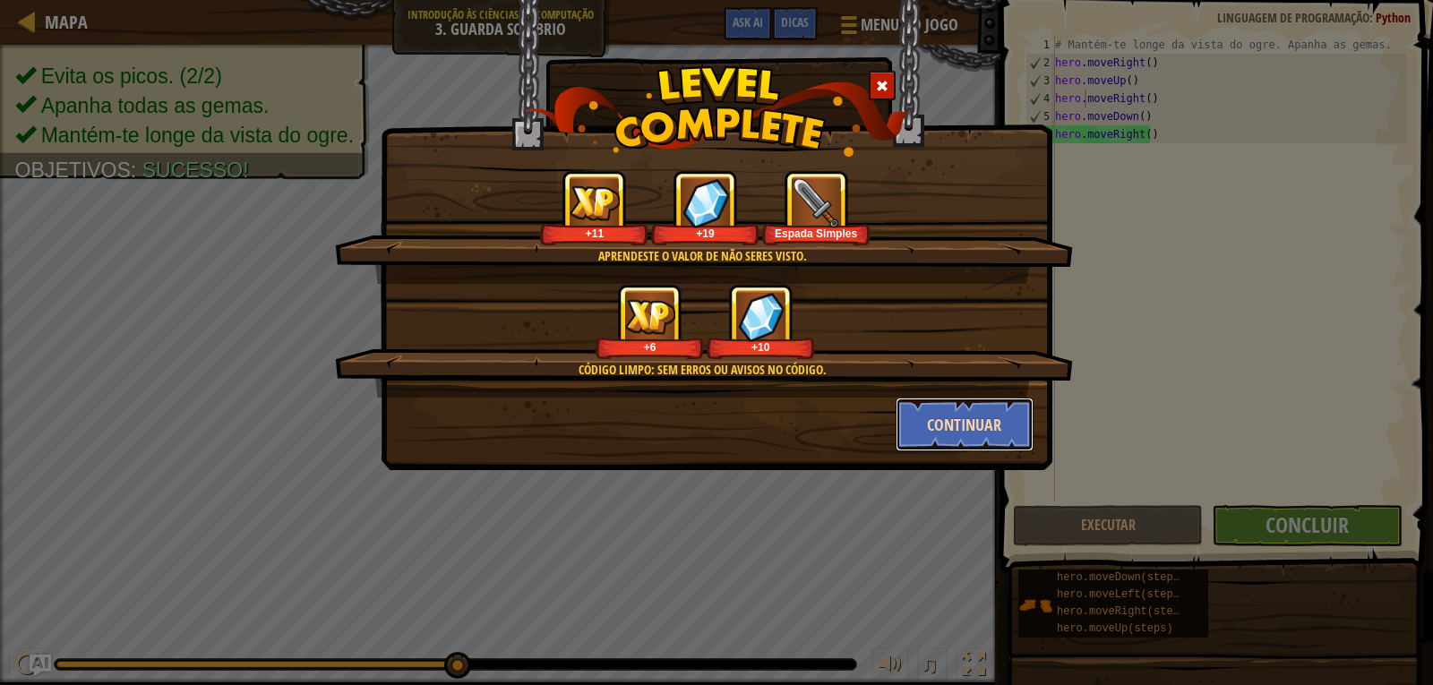
click at [954, 427] on button "Continuar" at bounding box center [965, 425] width 139 height 54
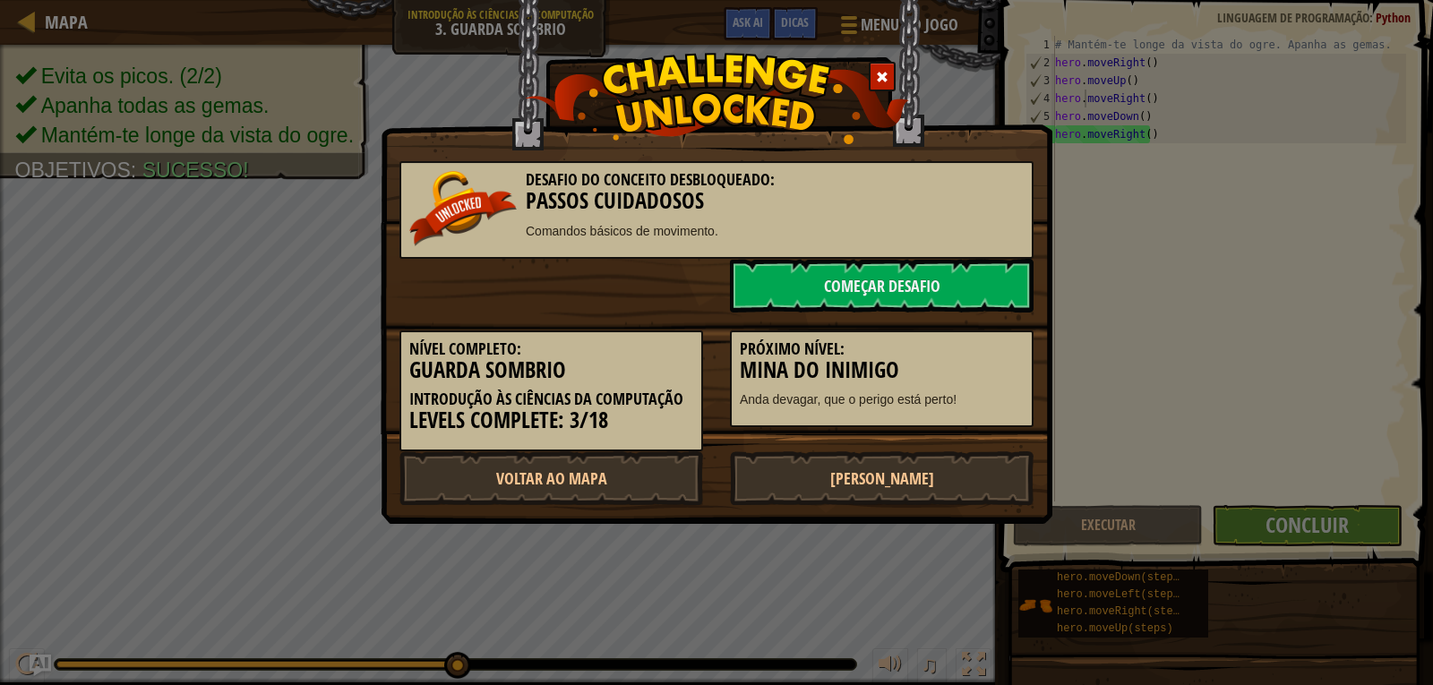
click at [853, 544] on div "Desafio do conceito desbloqueado: Passos Cuidadosos Comandos básicos de movimen…" at bounding box center [716, 342] width 1433 height 685
drag, startPoint x: 945, startPoint y: 496, endPoint x: 939, endPoint y: 514, distance: 18.7
click at [939, 505] on link "[PERSON_NAME]" at bounding box center [882, 478] width 304 height 54
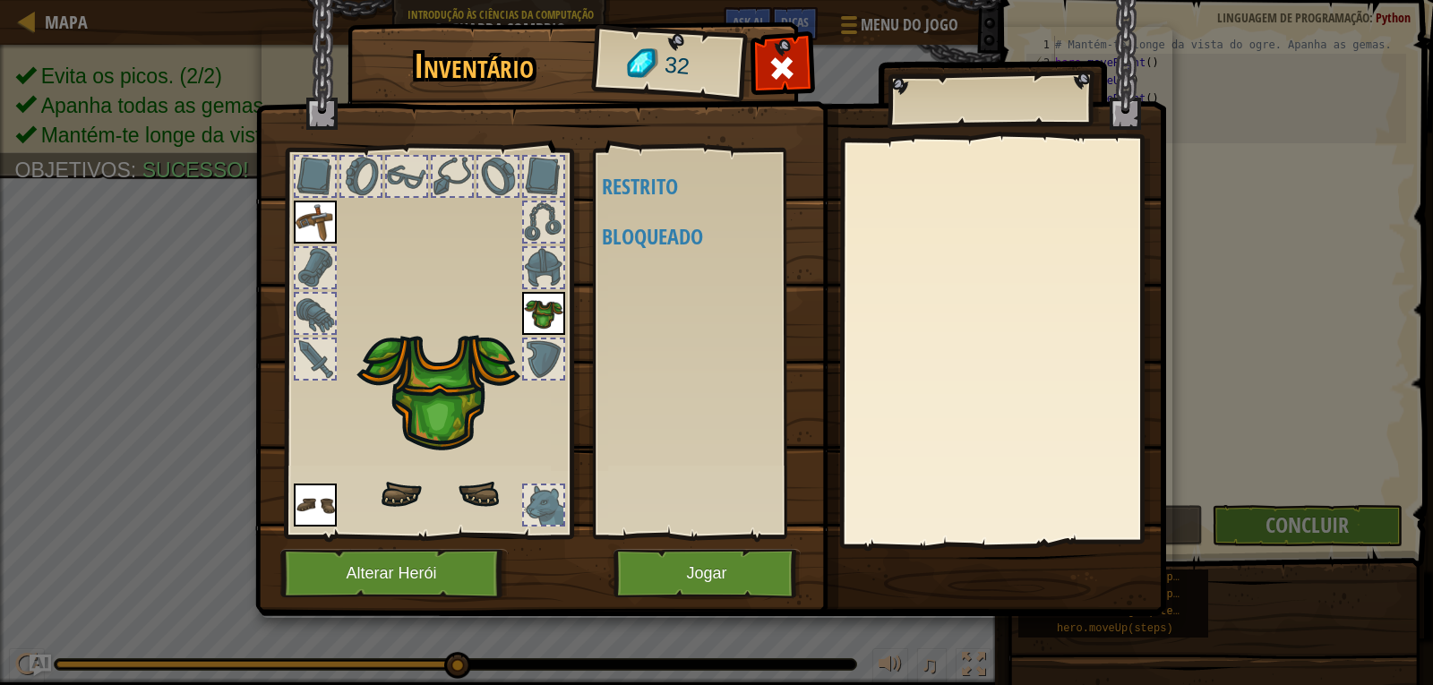
click at [944, 2] on body "Mapa Introdução às Ciências da Computação 3. Guarda Sombrio Menu do Jogo Conclu…" at bounding box center [716, 1] width 1433 height 2
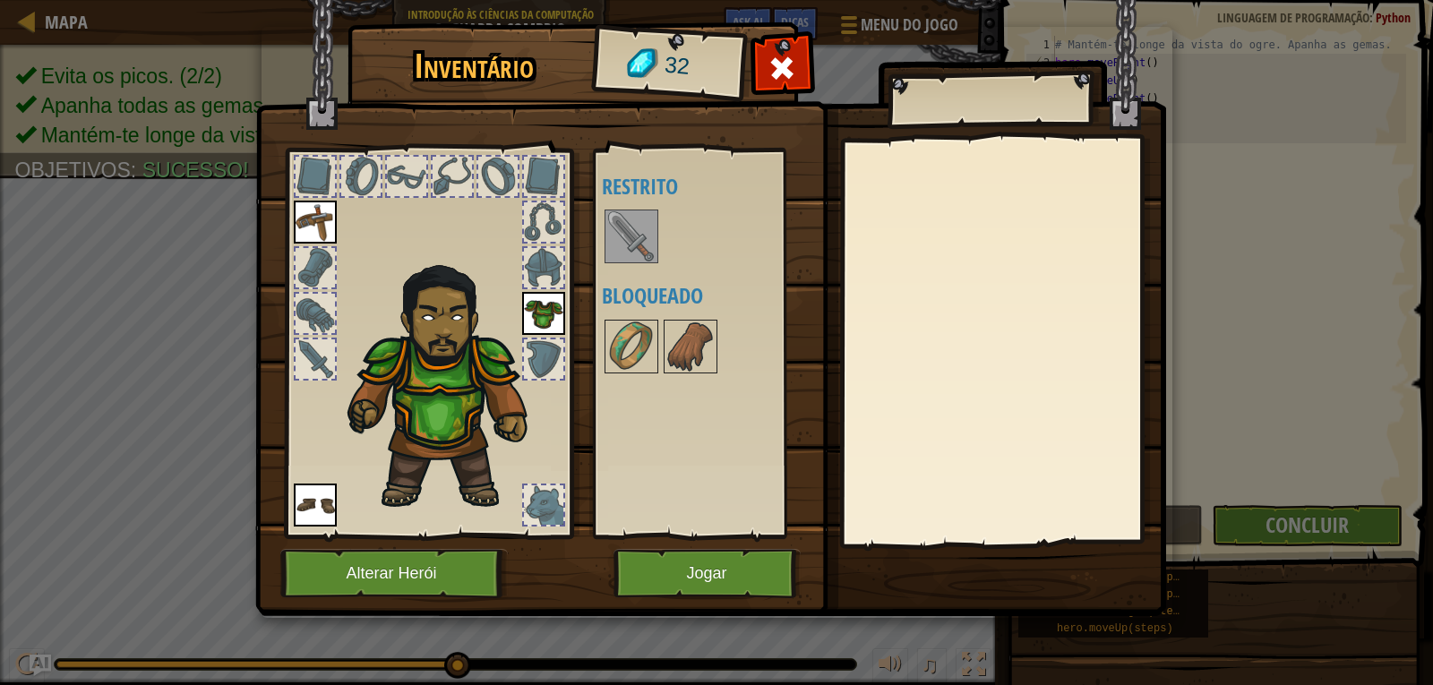
click at [633, 248] on img at bounding box center [631, 236] width 50 height 50
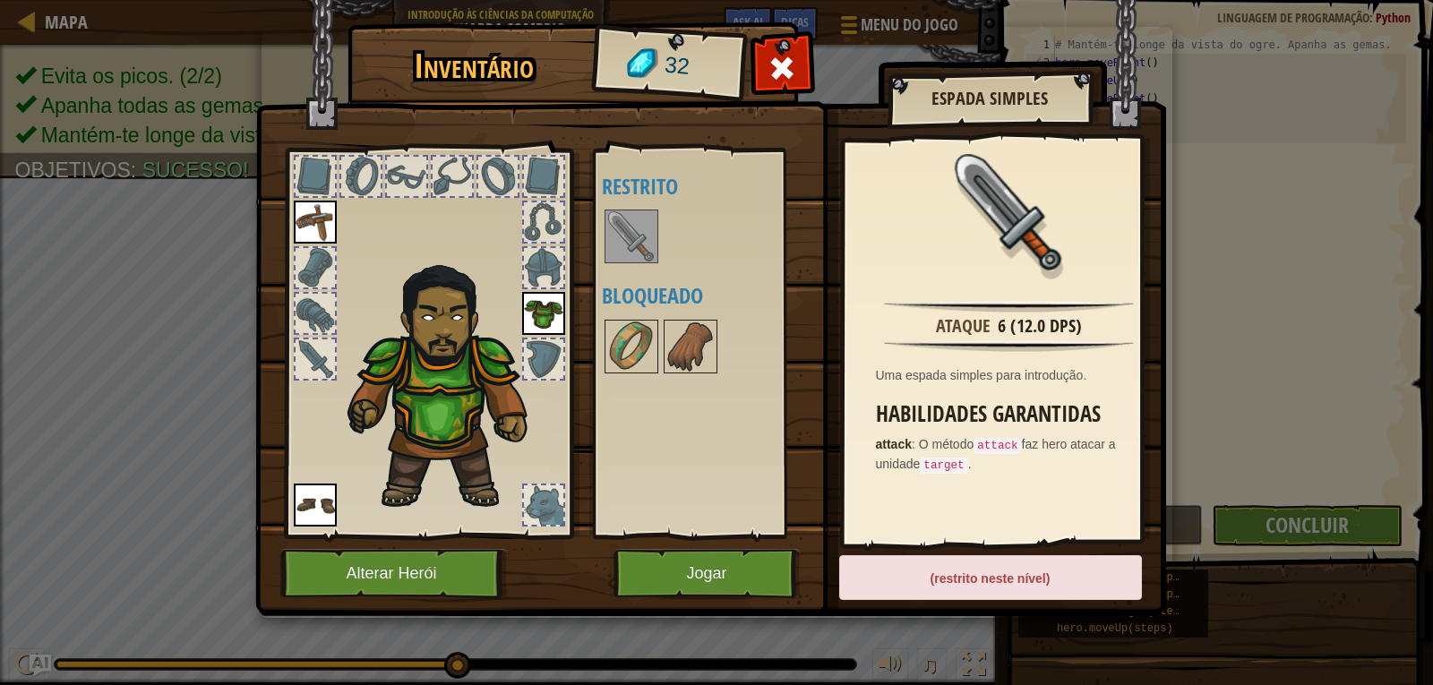
click at [940, 583] on div "(restrito neste nível)" at bounding box center [990, 577] width 303 height 45
click at [632, 354] on img at bounding box center [631, 347] width 50 height 50
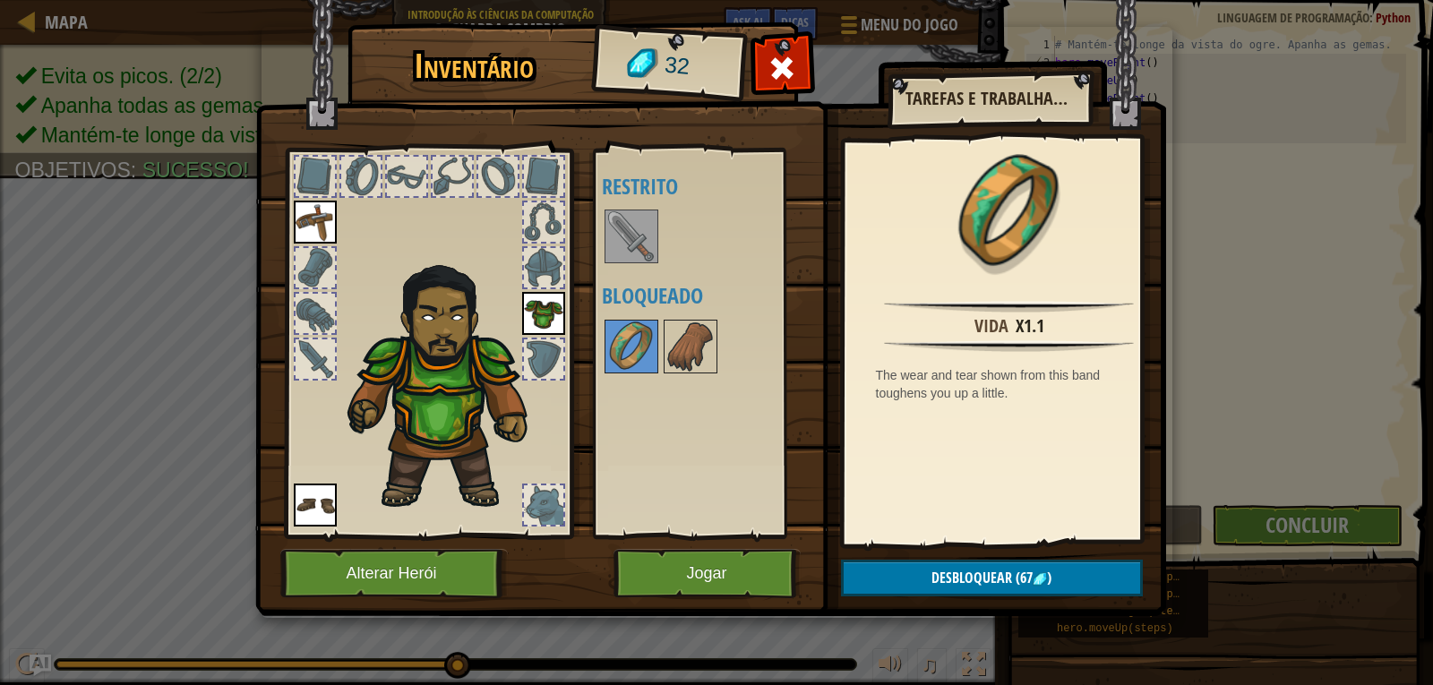
drag, startPoint x: 850, startPoint y: 376, endPoint x: 810, endPoint y: 370, distance: 39.9
click at [850, 375] on div "Inventário 32 Disponível Equipar Equipar Equipar (clica duas vezes para equipar…" at bounding box center [717, 322] width 911 height 591
click at [728, 332] on div at bounding box center [714, 346] width 225 height 59
click at [739, 355] on div at bounding box center [714, 346] width 225 height 59
click at [677, 358] on img at bounding box center [690, 347] width 50 height 50
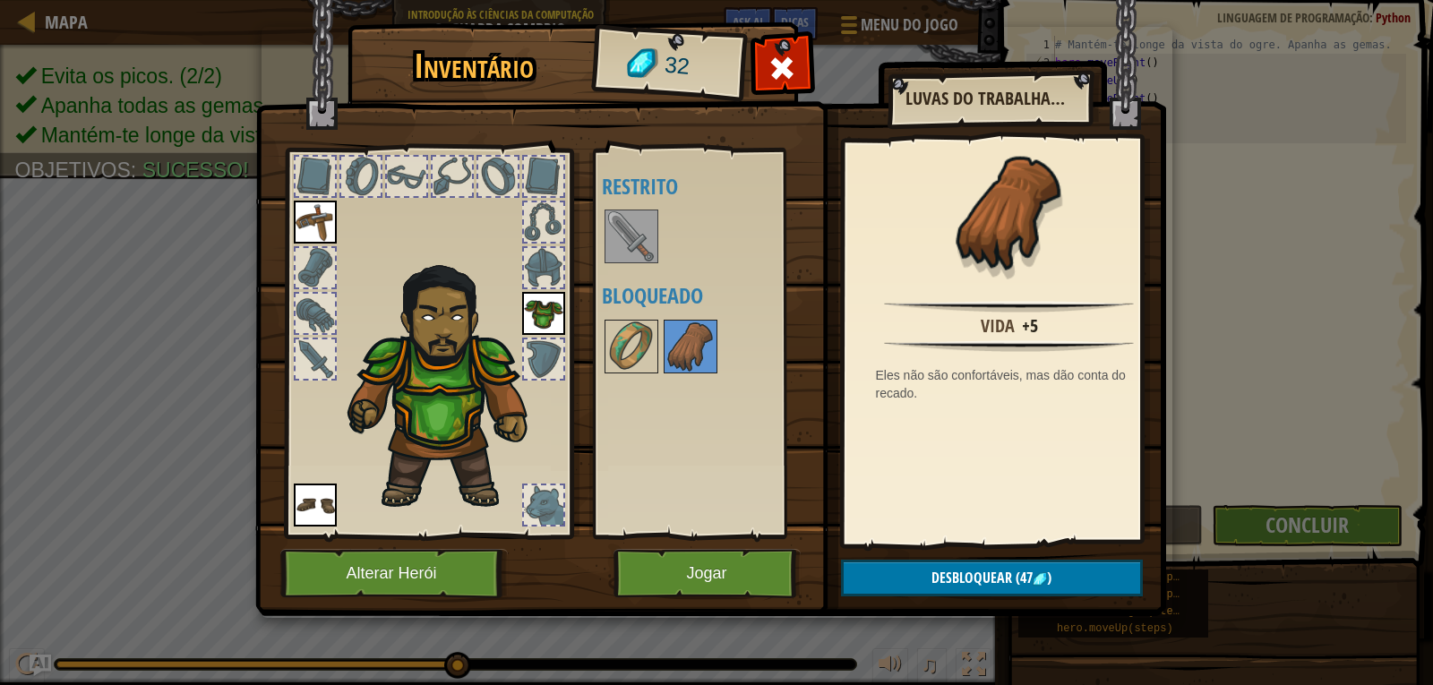
click at [640, 245] on img at bounding box center [631, 236] width 50 height 50
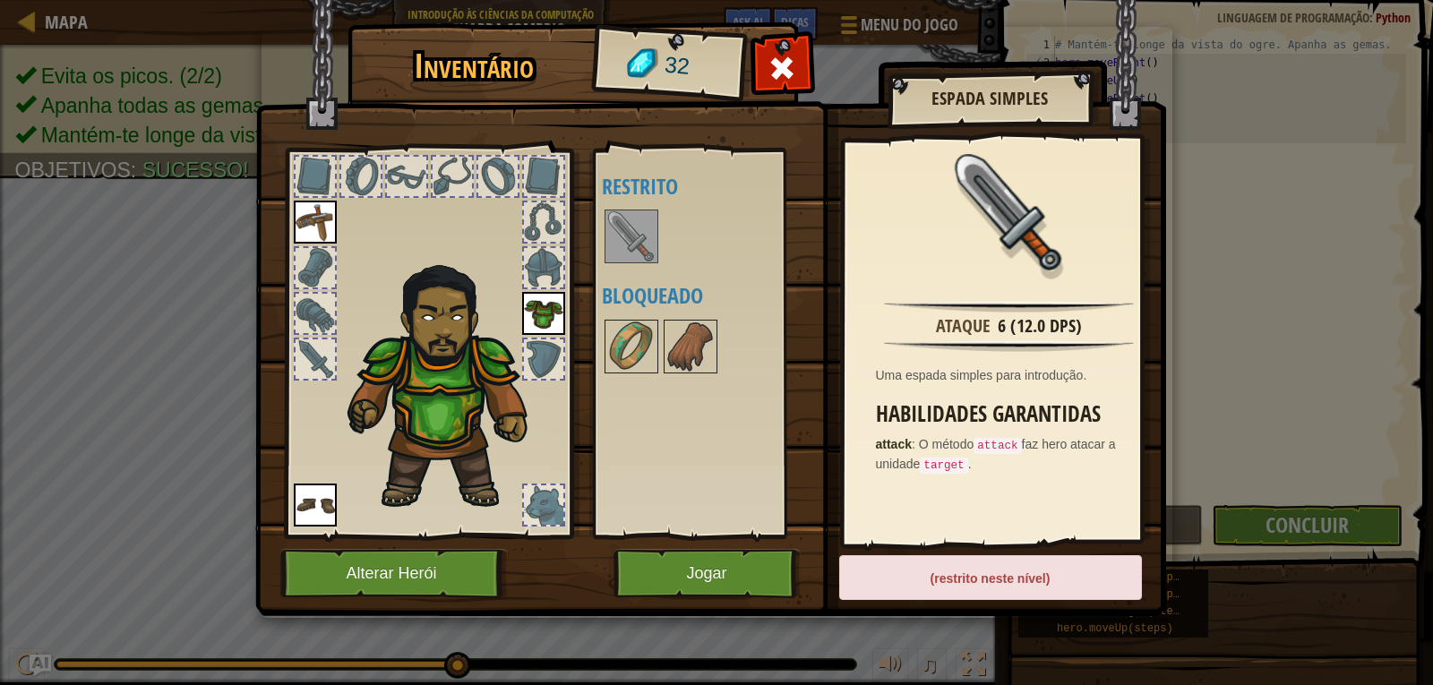
click at [640, 245] on img at bounding box center [631, 236] width 50 height 50
click at [737, 616] on div "Inventário 32 Disponível Equipar Equipar Equipar (clica duas vezes para equipar…" at bounding box center [717, 322] width 911 height 591
click at [757, 567] on button "Jogar" at bounding box center [706, 573] width 187 height 49
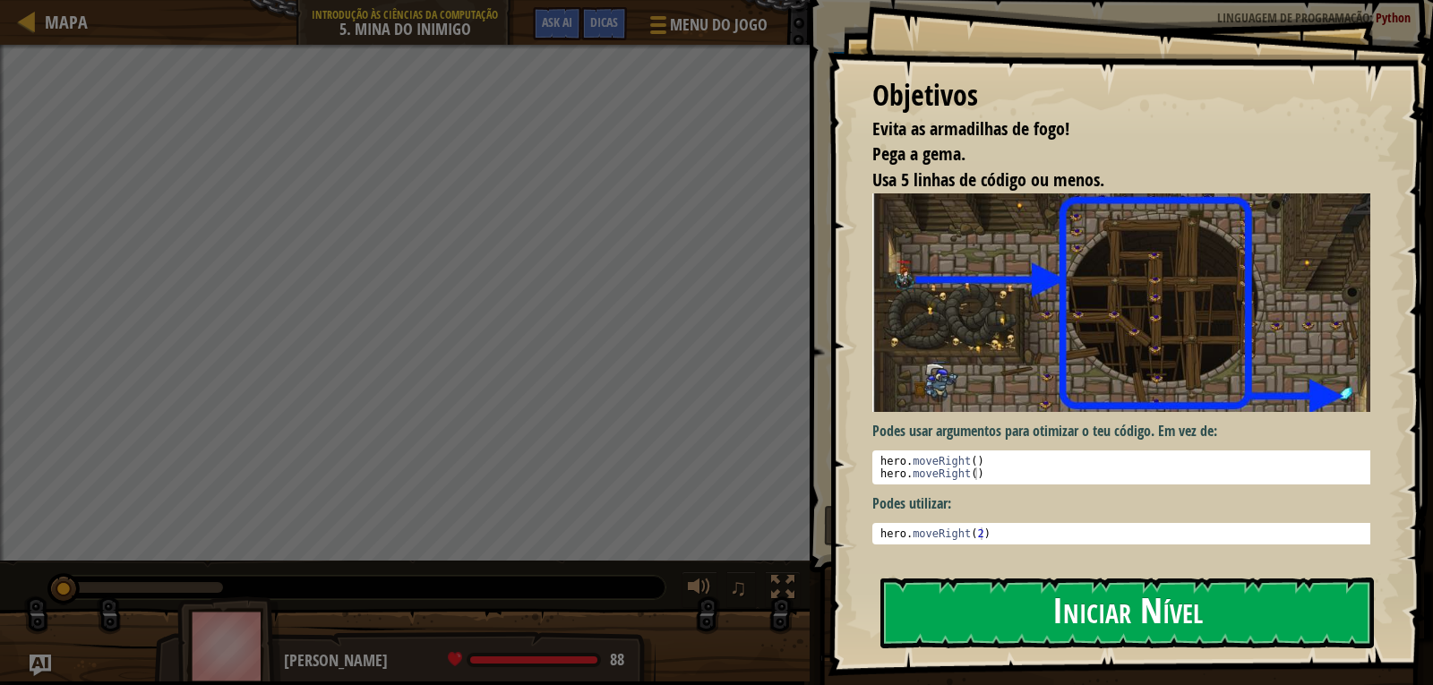
click at [1145, 600] on button "Iniciar Nível" at bounding box center [1126, 613] width 493 height 71
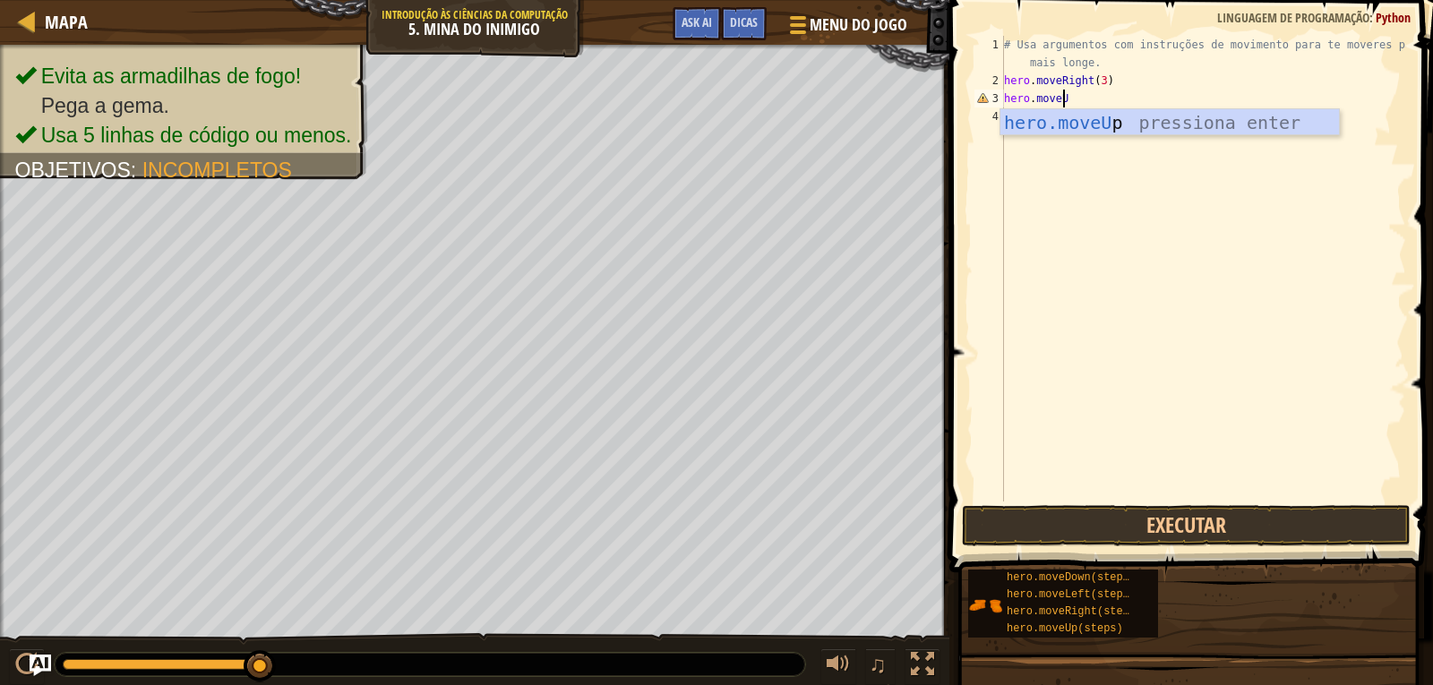
scroll to position [8, 4]
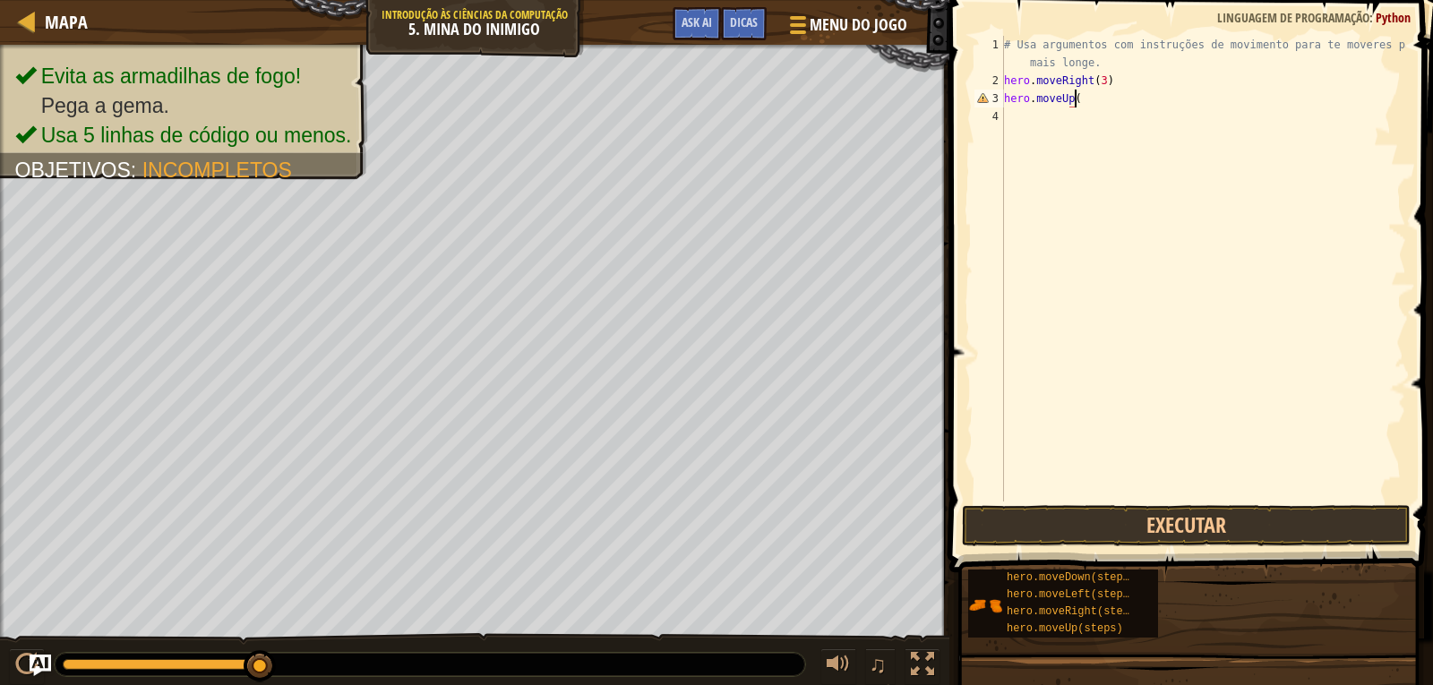
type textarea "hero.moveUp()"
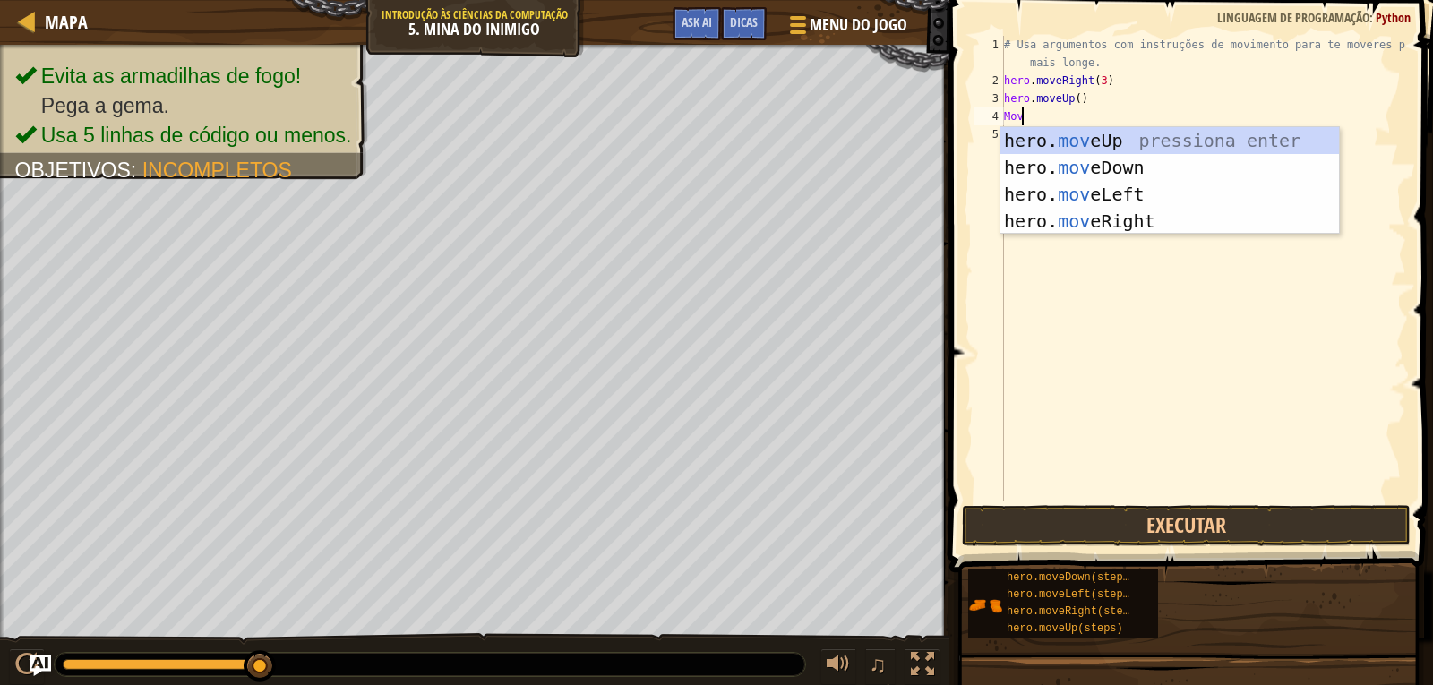
scroll to position [8, 0]
type textarea "M"
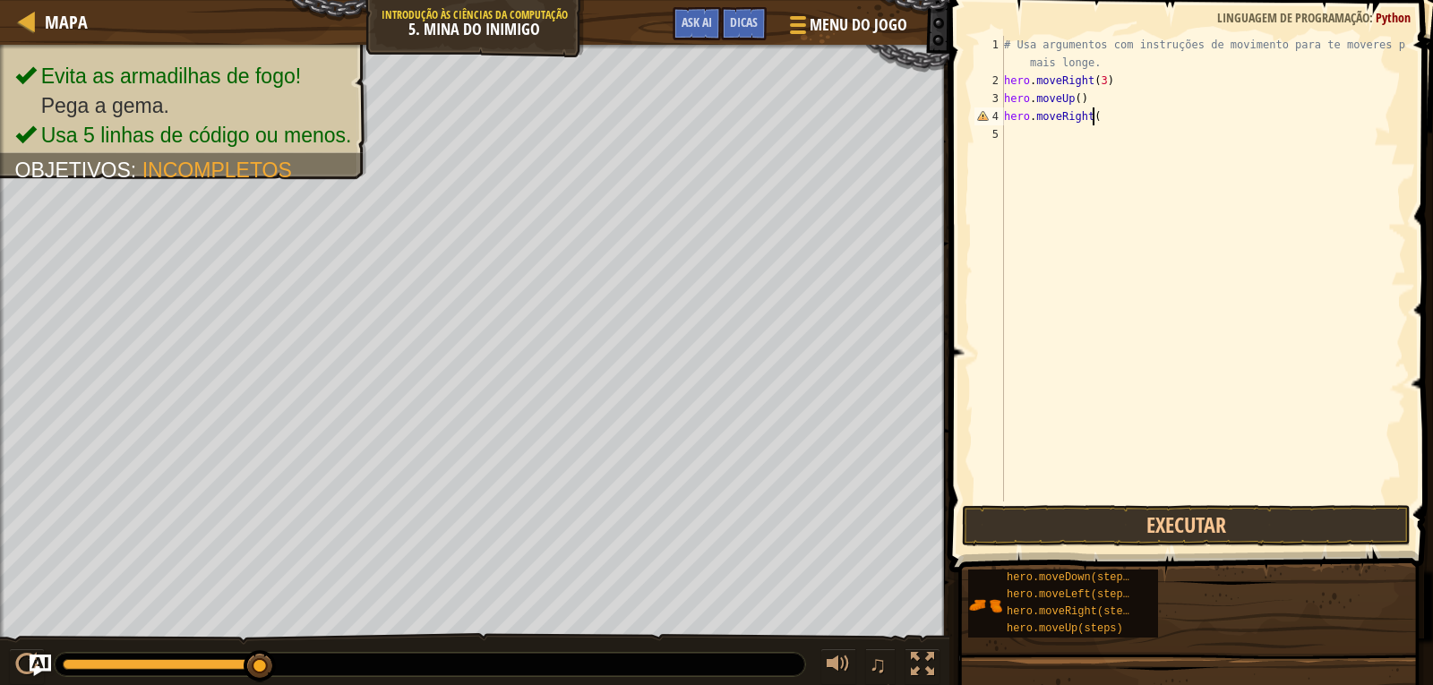
scroll to position [8, 6]
type textarea "hero.moveRight()"
type textarea "M"
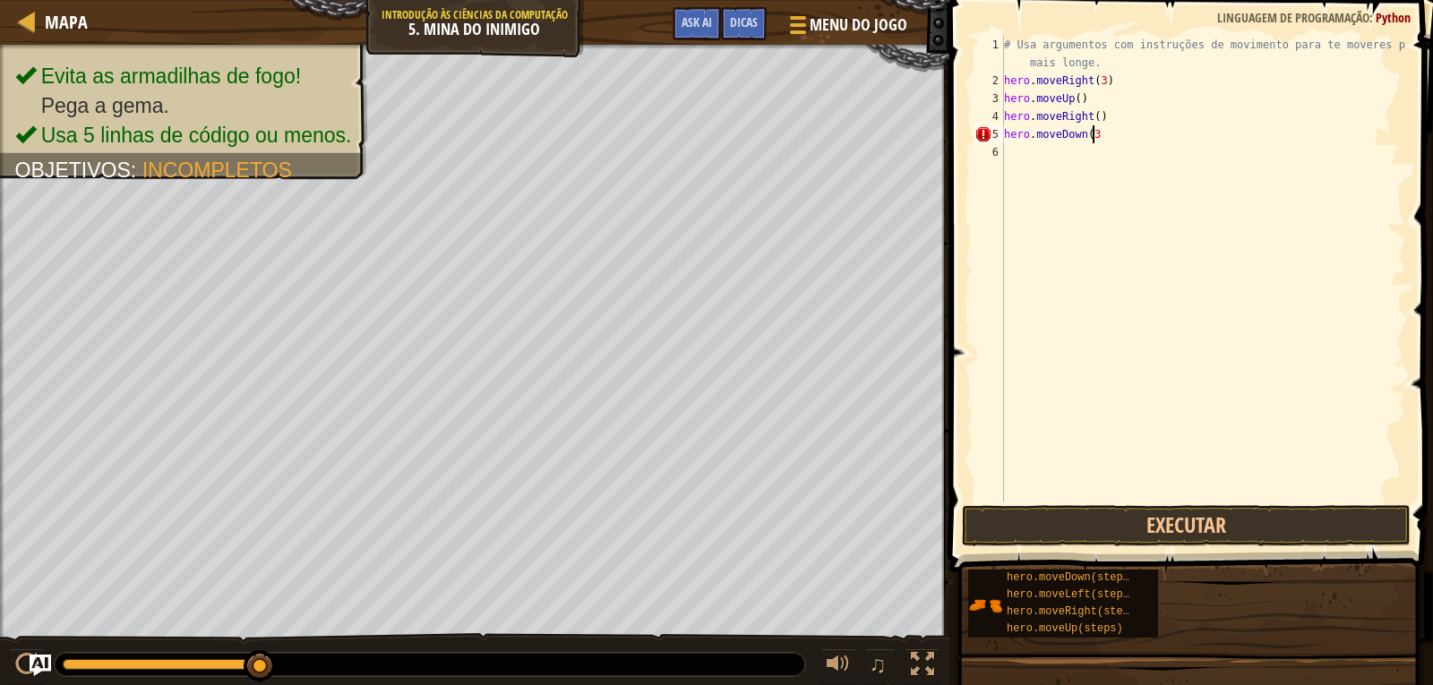
type textarea "hero.moveDown(3)"
type textarea "hero.moveRight(2)"
click at [1256, 524] on button "Executar" at bounding box center [1186, 525] width 449 height 41
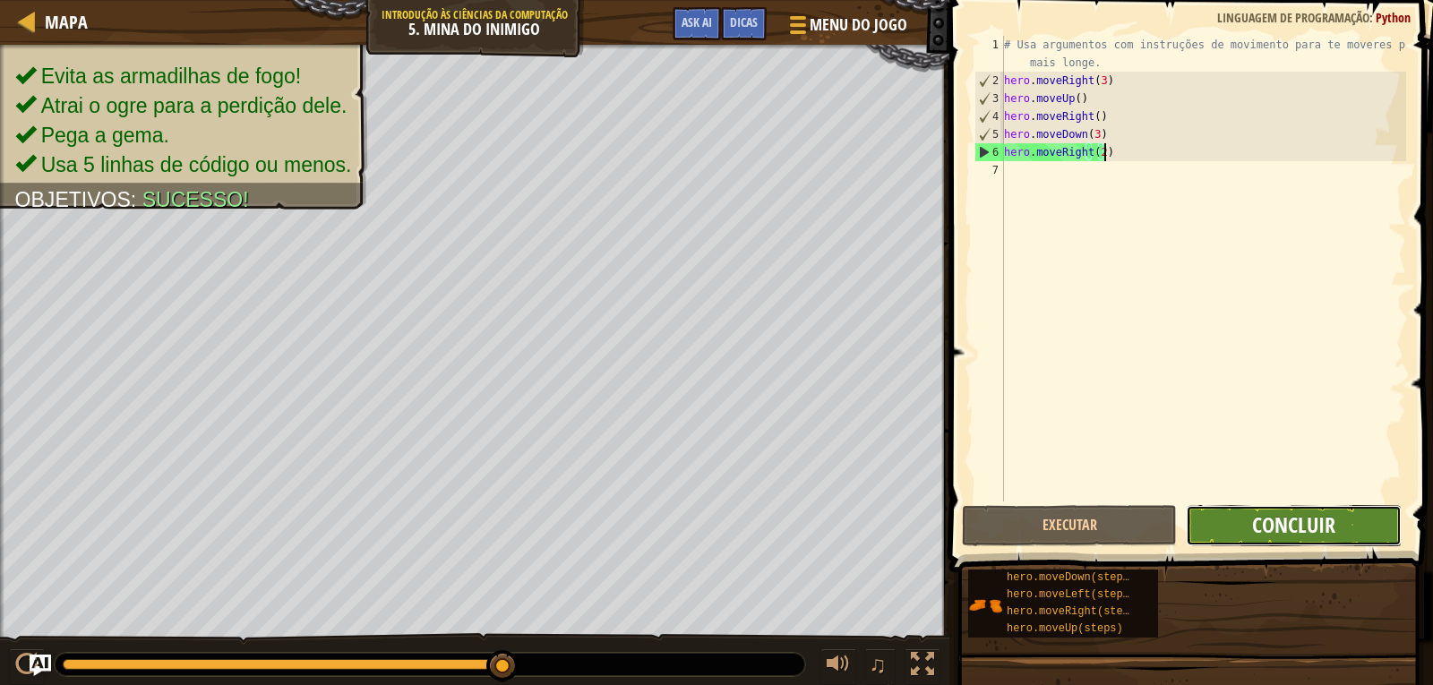
click at [1298, 519] on span "Concluir" at bounding box center [1293, 524] width 83 height 29
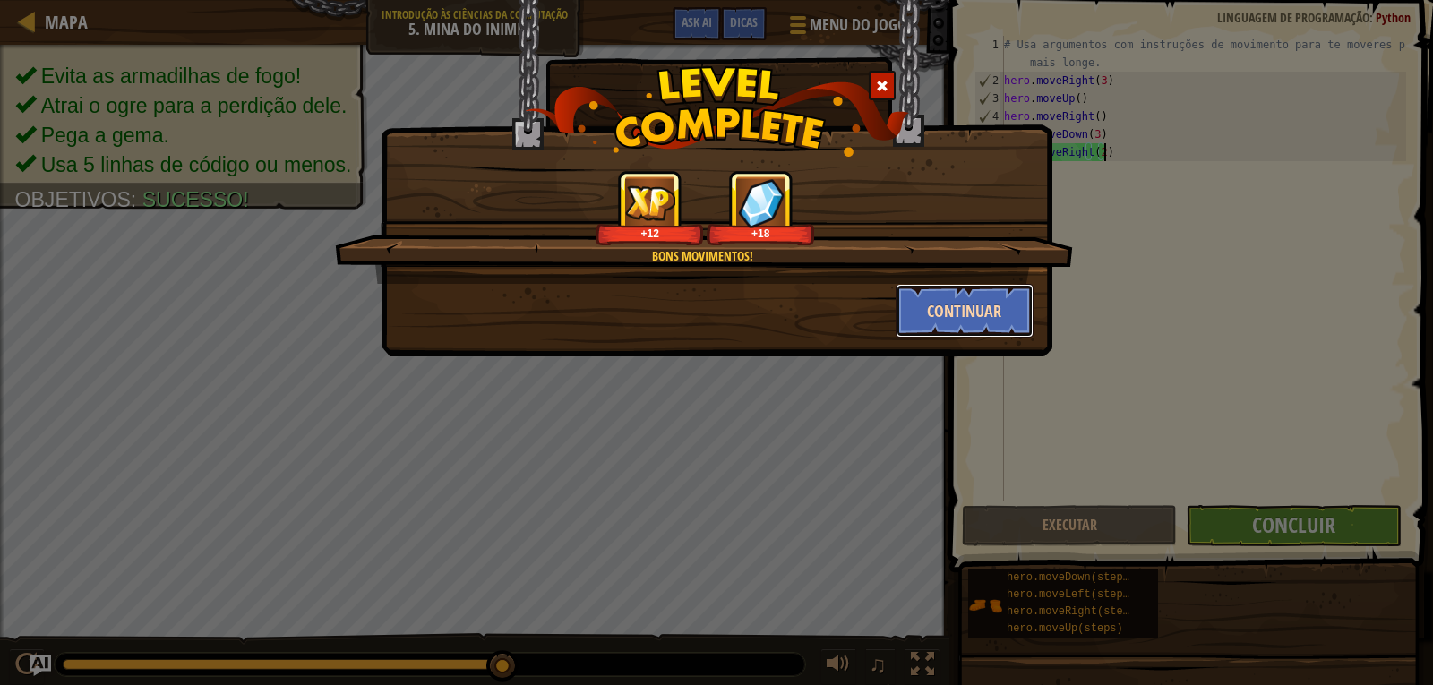
click at [946, 313] on button "Continuar" at bounding box center [965, 311] width 139 height 54
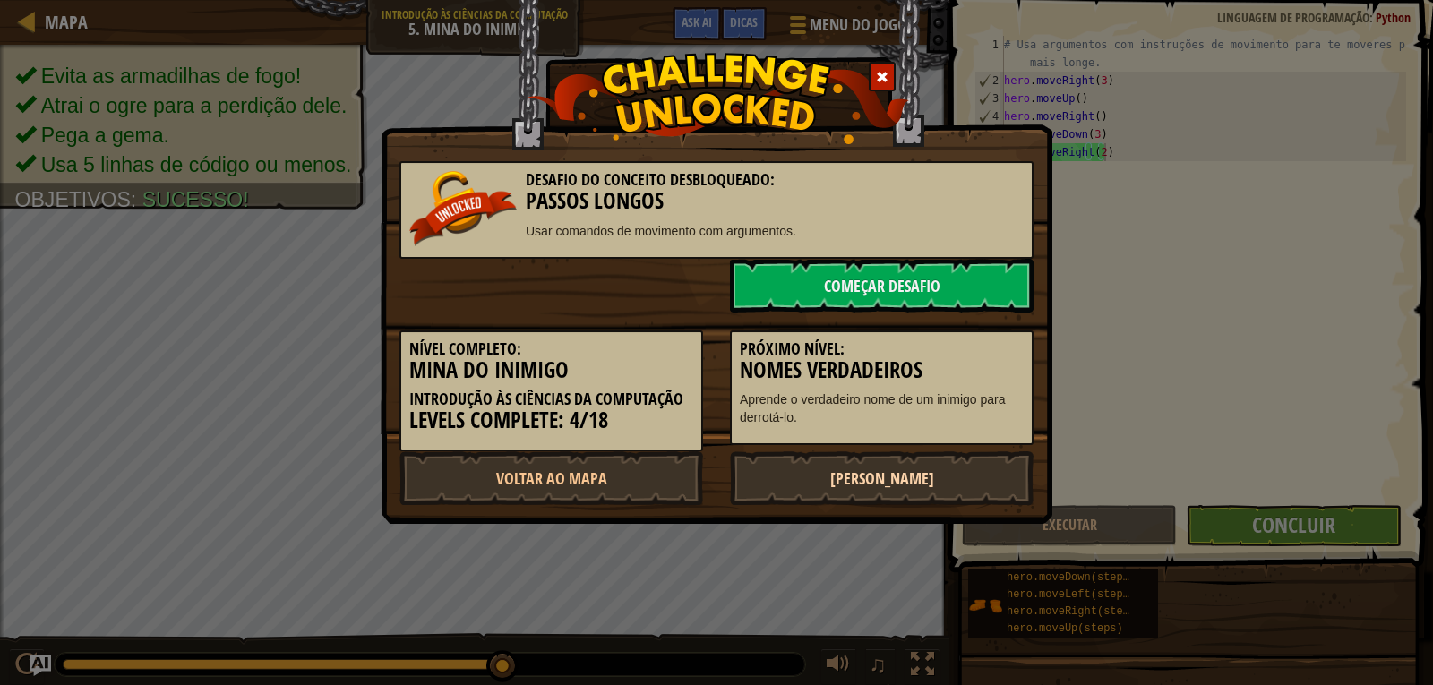
click at [881, 472] on link "[PERSON_NAME]" at bounding box center [882, 478] width 304 height 54
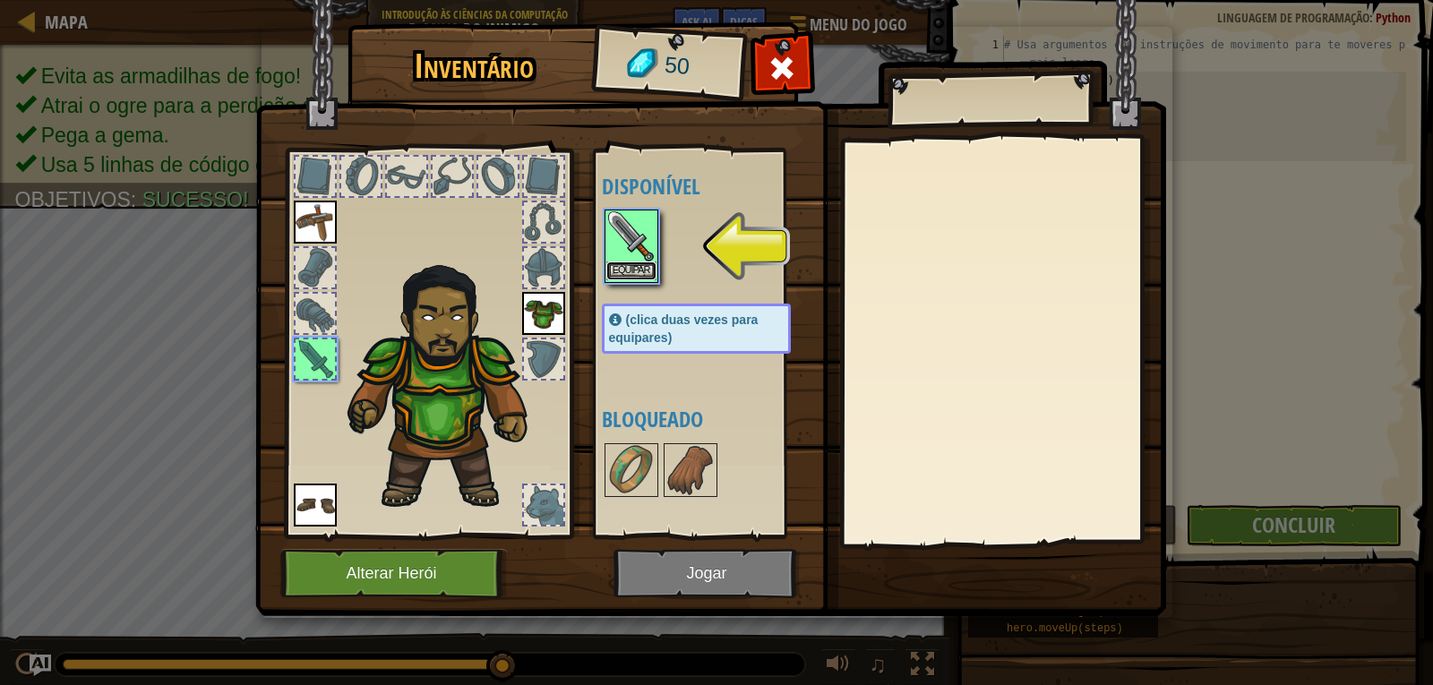
click at [639, 268] on button "Equipar" at bounding box center [631, 271] width 50 height 19
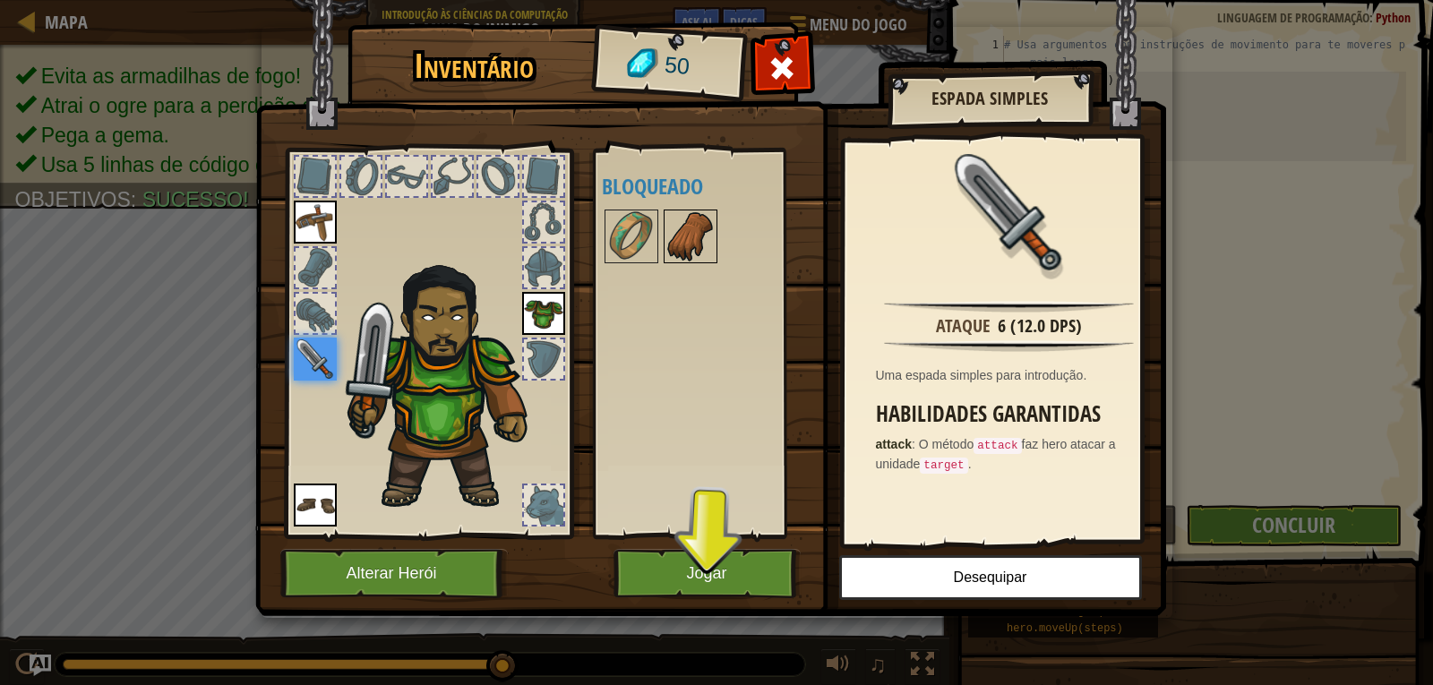
click at [681, 253] on img at bounding box center [690, 236] width 50 height 50
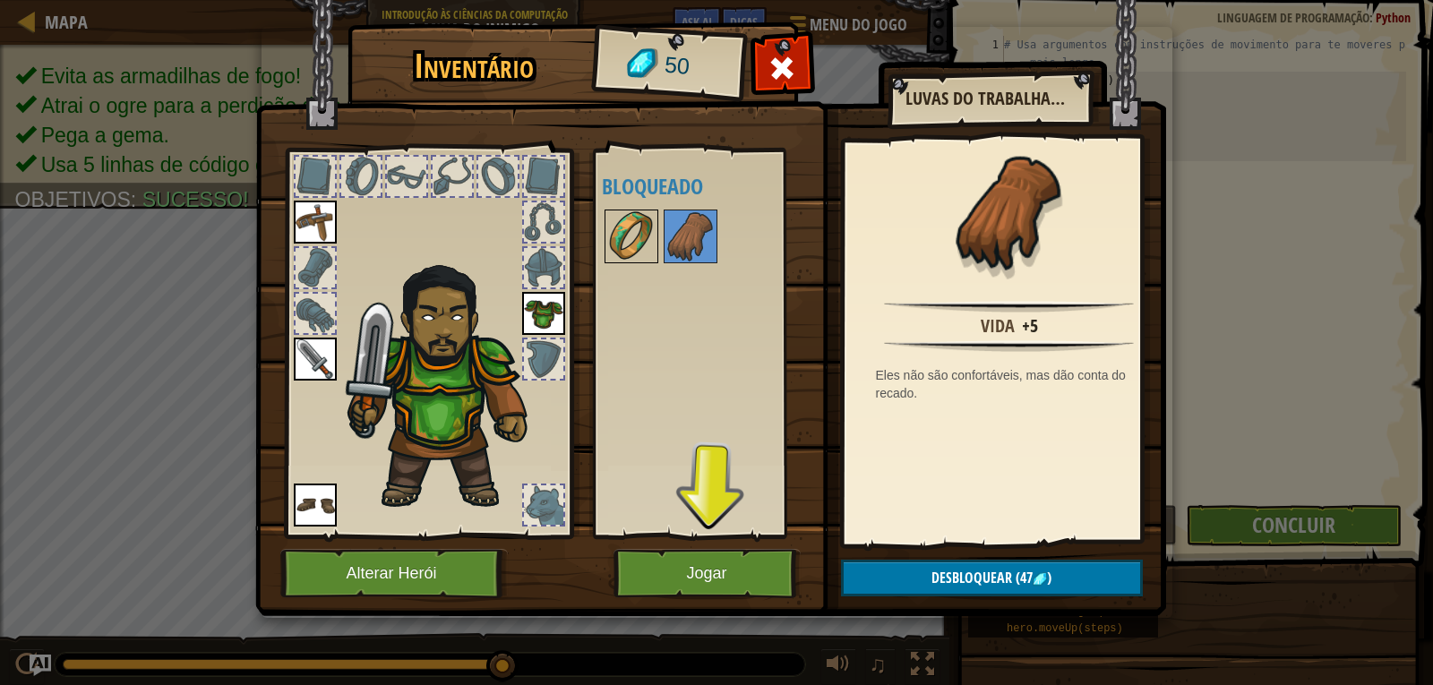
click at [642, 235] on img at bounding box center [631, 236] width 50 height 50
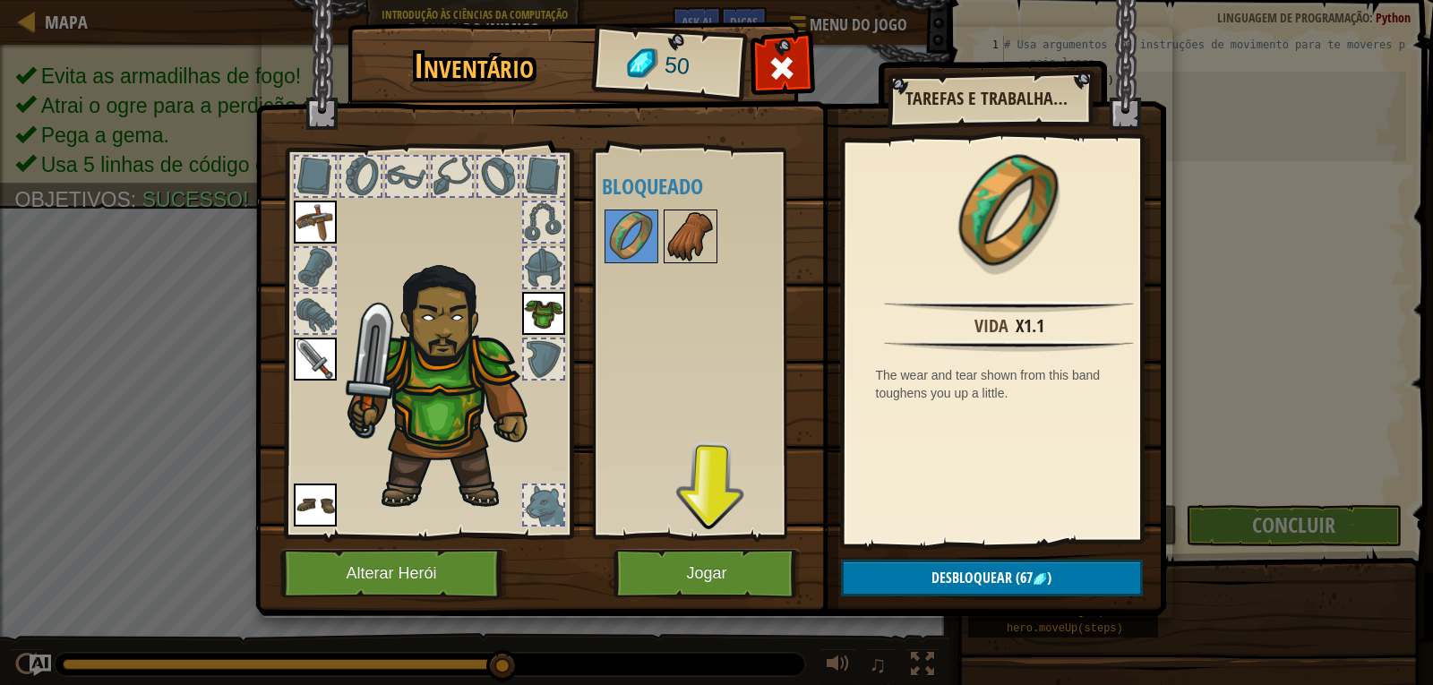
click at [681, 257] on img at bounding box center [690, 236] width 50 height 50
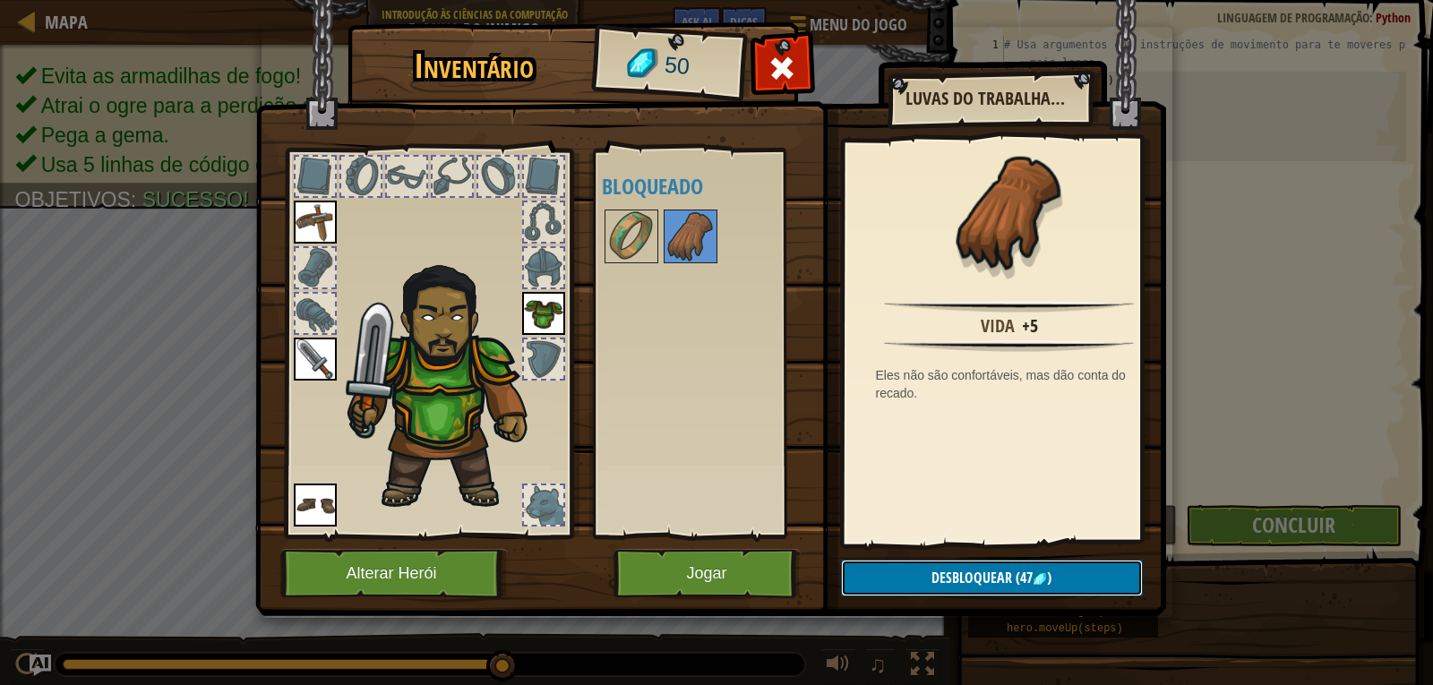
click at [947, 590] on button "Desbloquear (47 )" at bounding box center [992, 578] width 302 height 37
click at [930, 592] on button "Confirmar" at bounding box center [992, 578] width 302 height 37
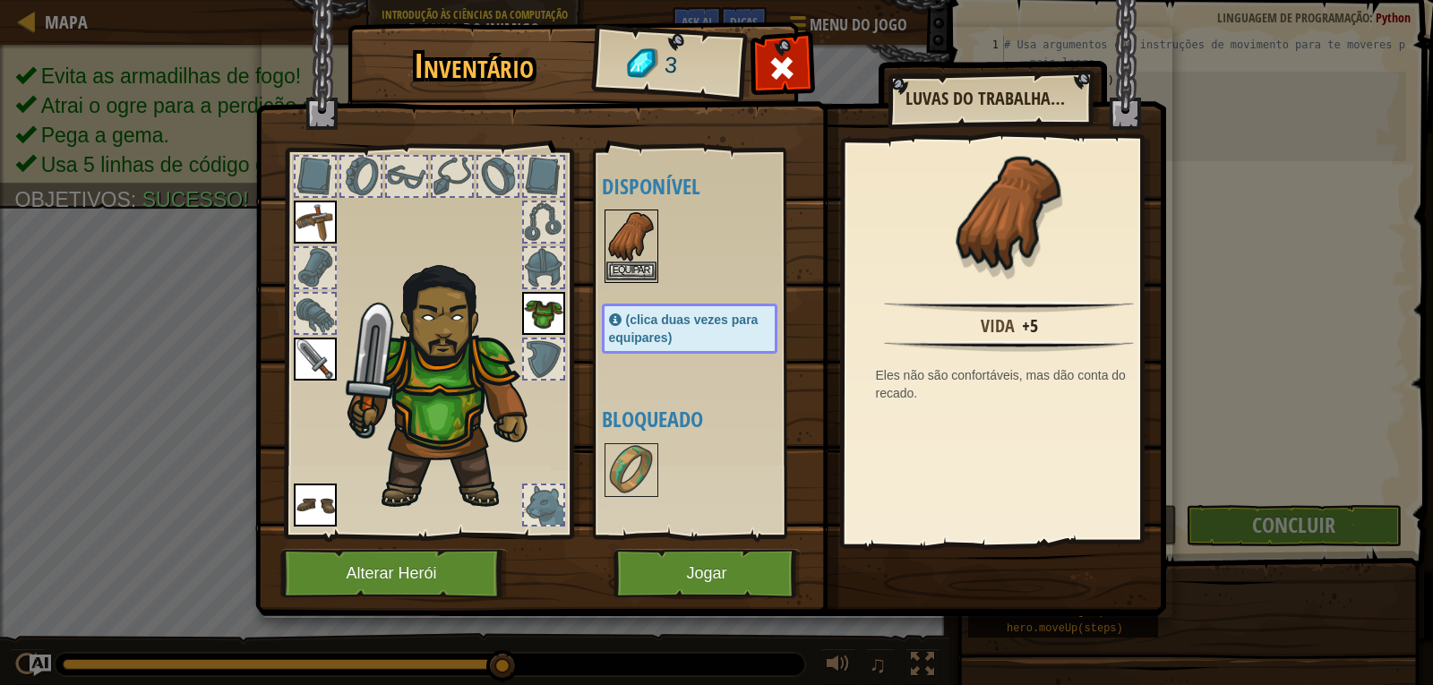
click at [647, 254] on img at bounding box center [631, 236] width 50 height 50
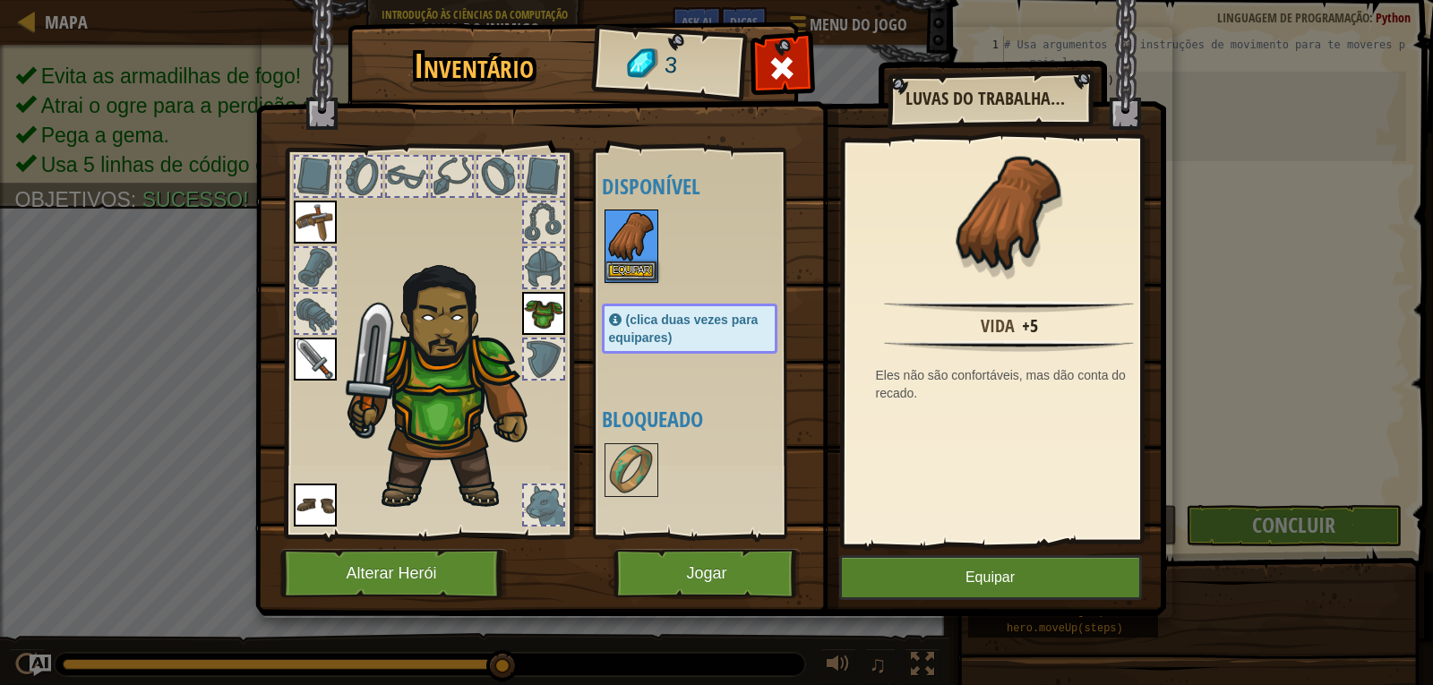
click at [631, 283] on div "Equipar" at bounding box center [631, 246] width 54 height 73
click at [627, 267] on button "Equipar" at bounding box center [631, 271] width 50 height 19
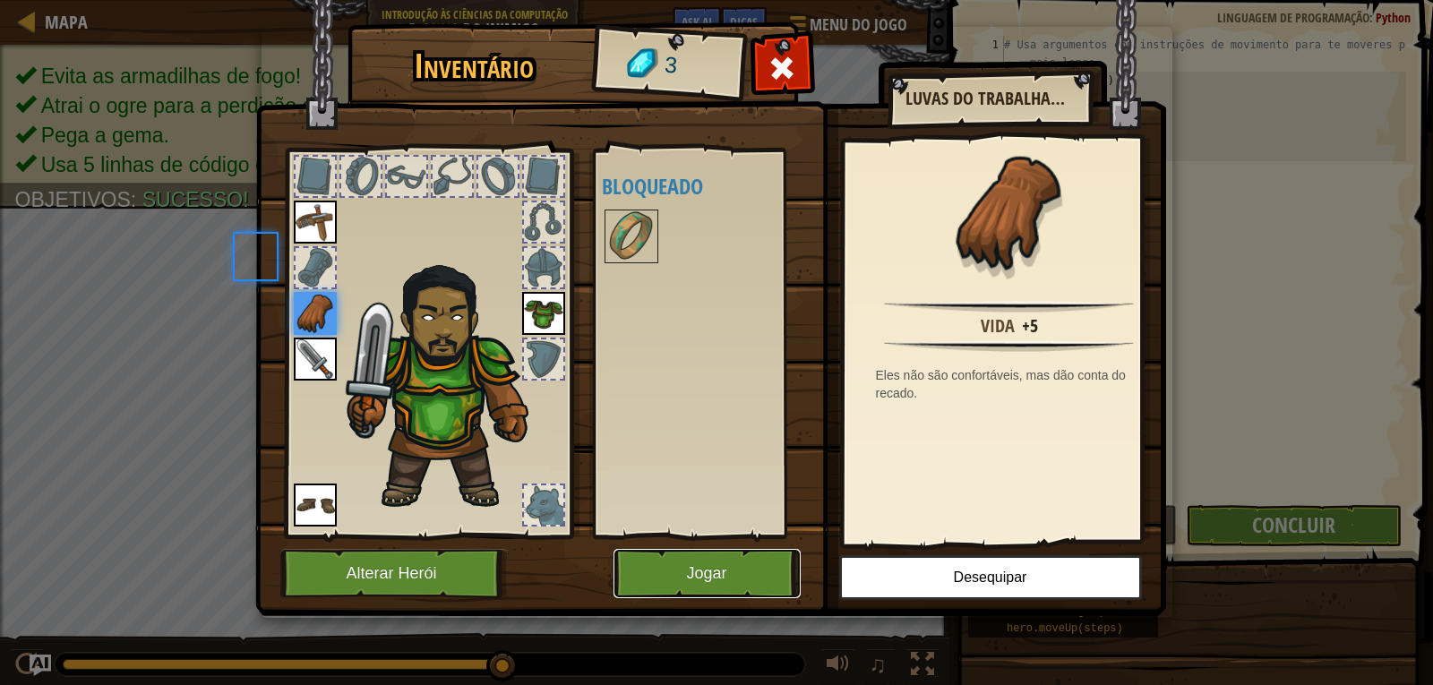
click at [759, 589] on button "Jogar" at bounding box center [706, 573] width 187 height 49
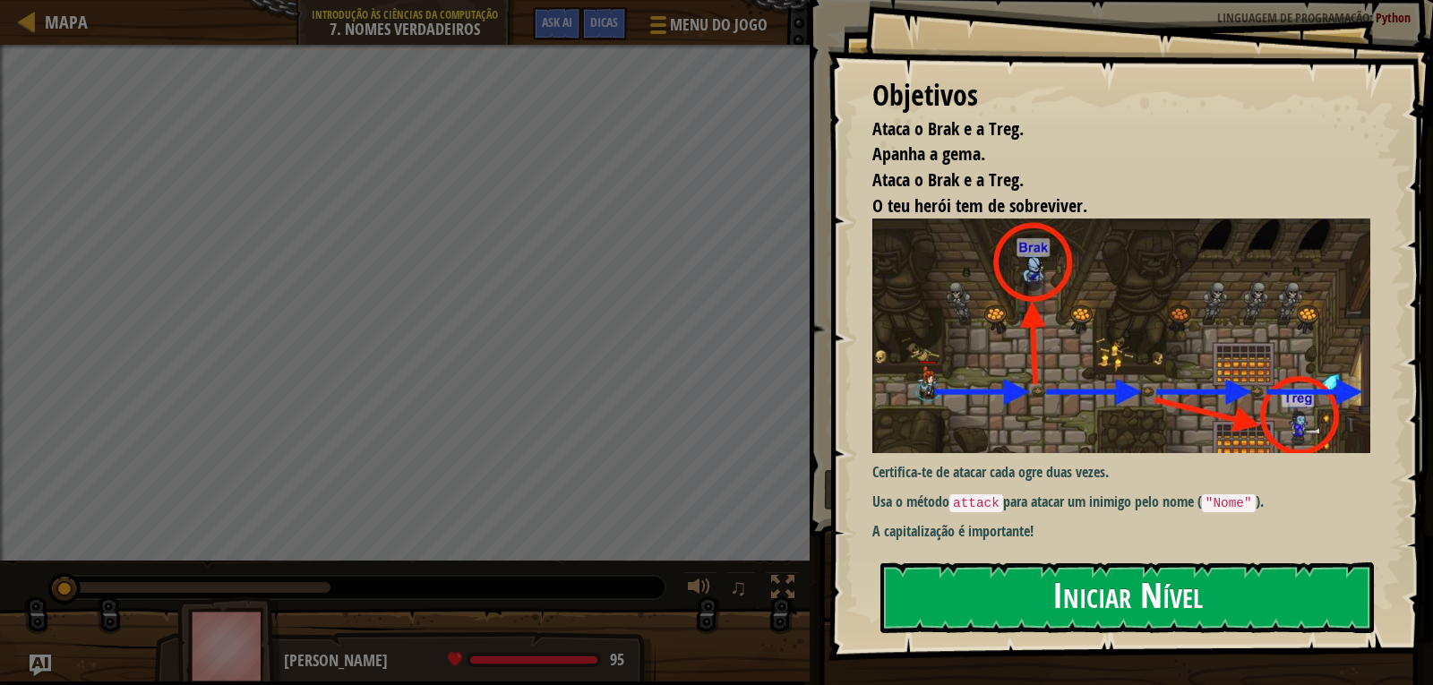
click at [936, 601] on button "Iniciar Nível" at bounding box center [1126, 597] width 493 height 71
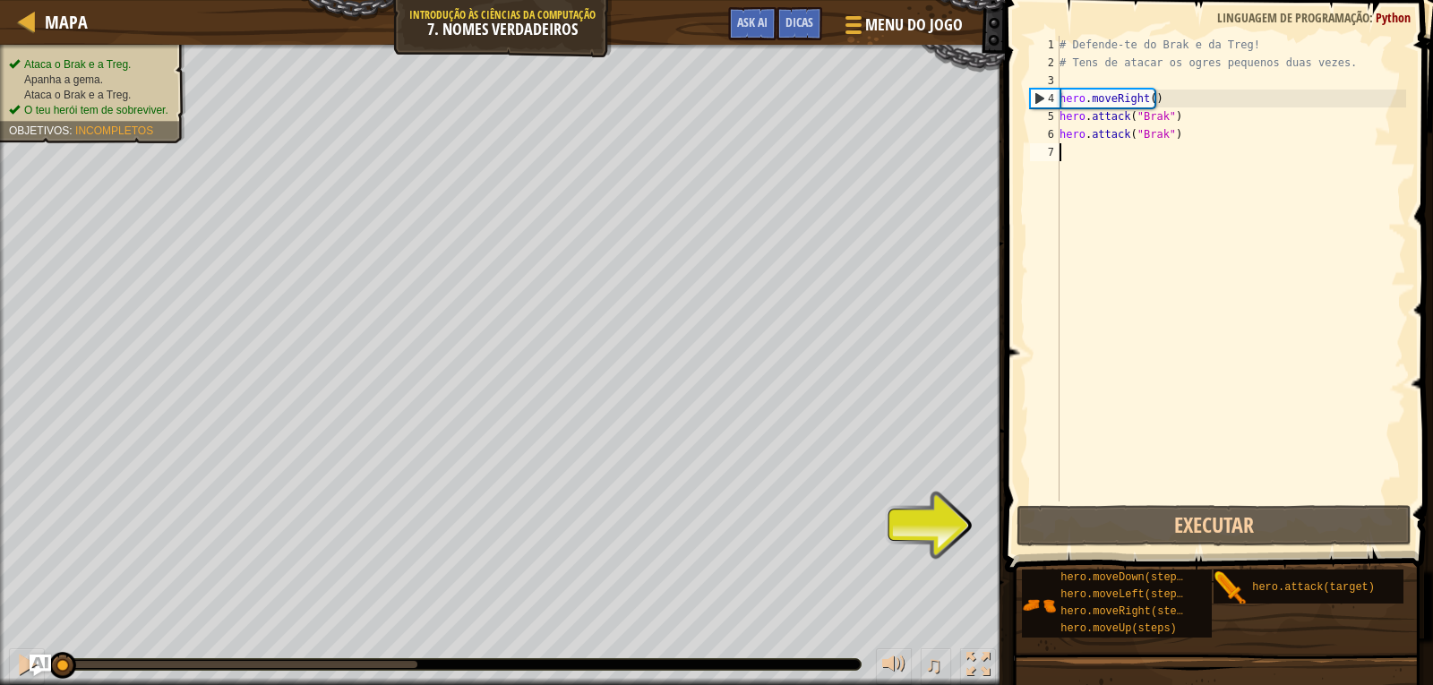
click at [1071, 158] on div "# Defende-te do Brak e da Treg! # Tens de atacar os ogres pequenos duas vezes. …" at bounding box center [1231, 287] width 350 height 502
click at [1164, 87] on div "# Defende-te do Brak e da Treg! # Tens de atacar os ogres pequenos duas vezes. …" at bounding box center [1231, 287] width 350 height 502
click at [1162, 93] on div "# Defende-te do Brak e da Treg! # Tens de atacar os ogres pequenos duas vezes. …" at bounding box center [1231, 287] width 350 height 502
type textarea "hero.moveRight()"
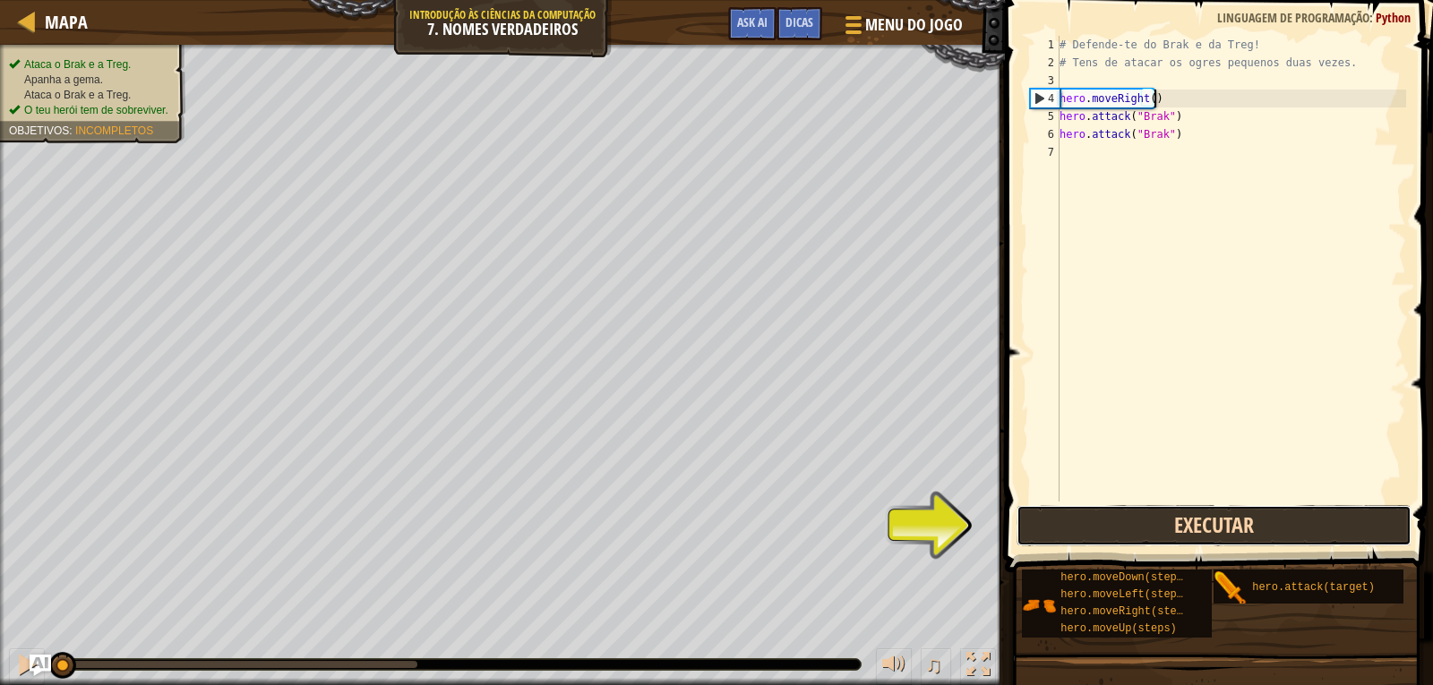
click at [1162, 530] on button "Executar" at bounding box center [1213, 525] width 395 height 41
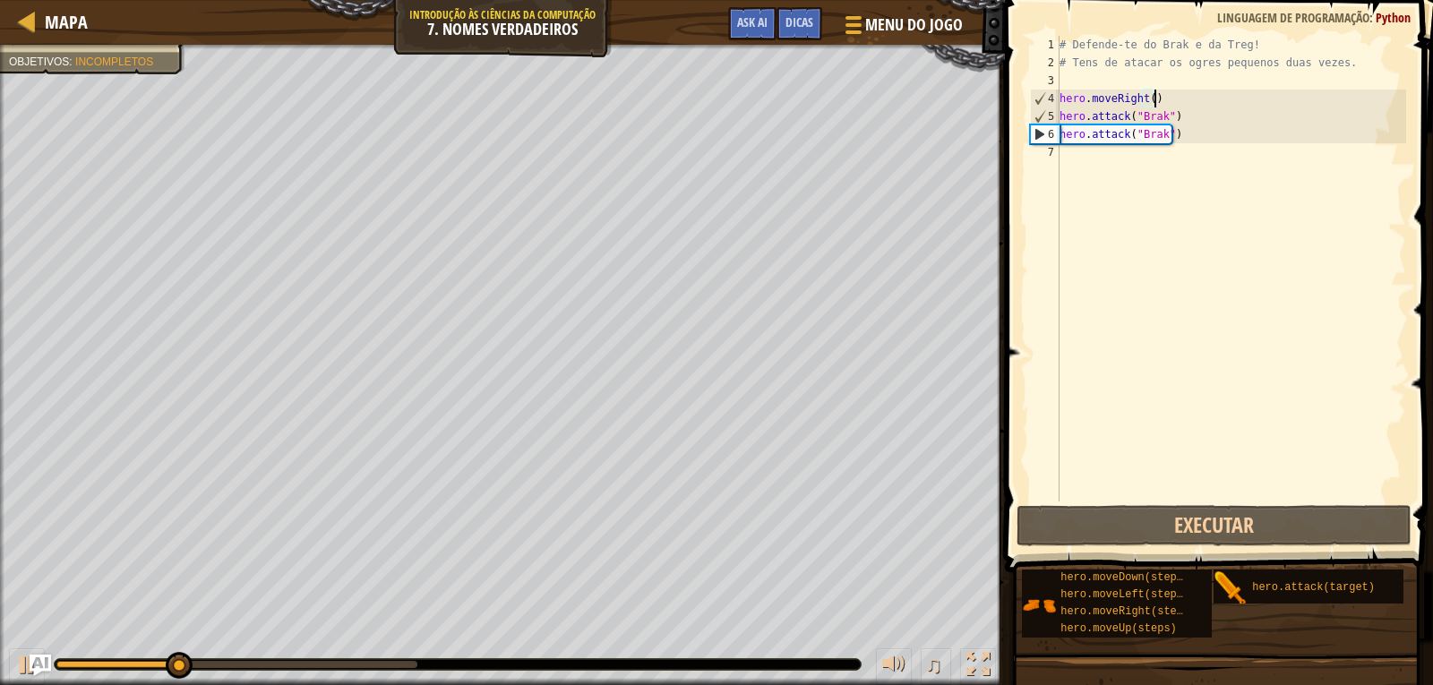
drag, startPoint x: 1162, startPoint y: 530, endPoint x: 1099, endPoint y: 442, distance: 108.6
drag, startPoint x: 1099, startPoint y: 442, endPoint x: 1090, endPoint y: 429, distance: 15.4
click at [1090, 429] on div "# Defende-te do Brak e da Treg! # Tens de atacar os ogres pequenos duas vezes. …" at bounding box center [1231, 287] width 350 height 502
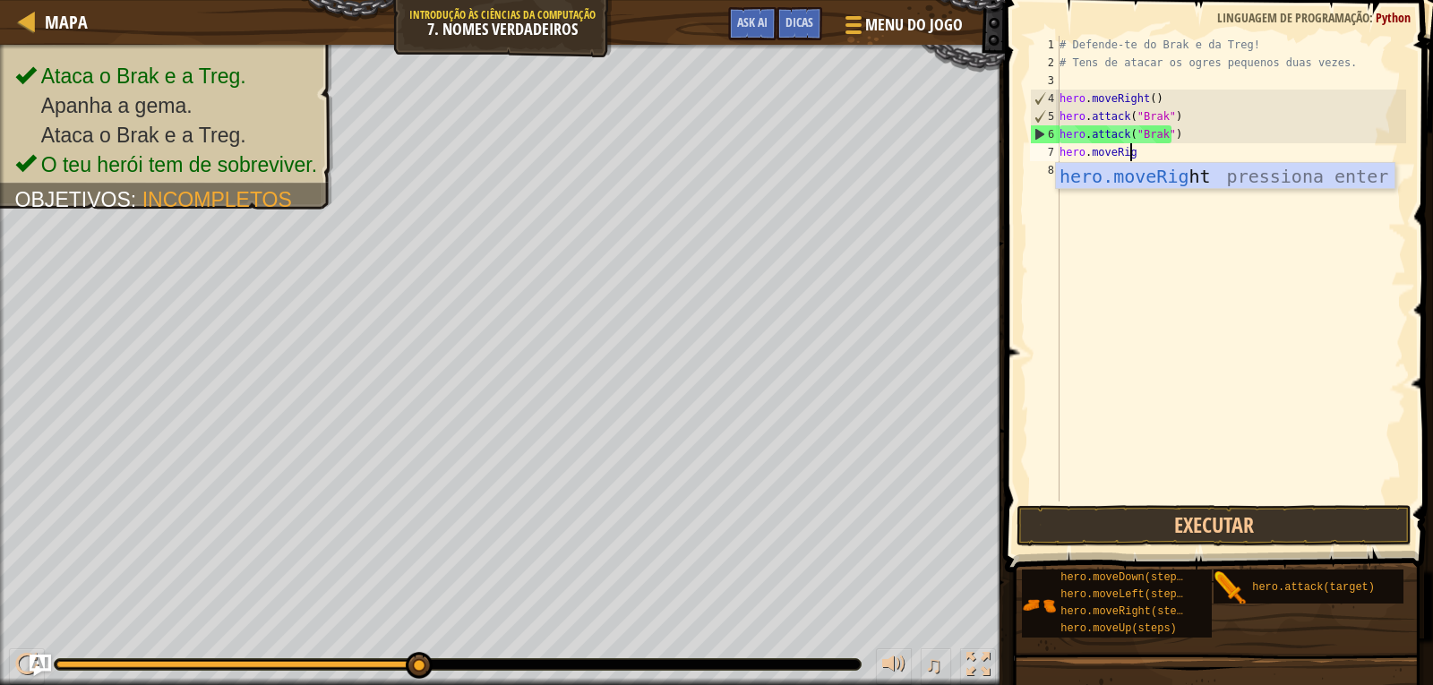
scroll to position [8, 5]
type textarea "hero.moveRight"
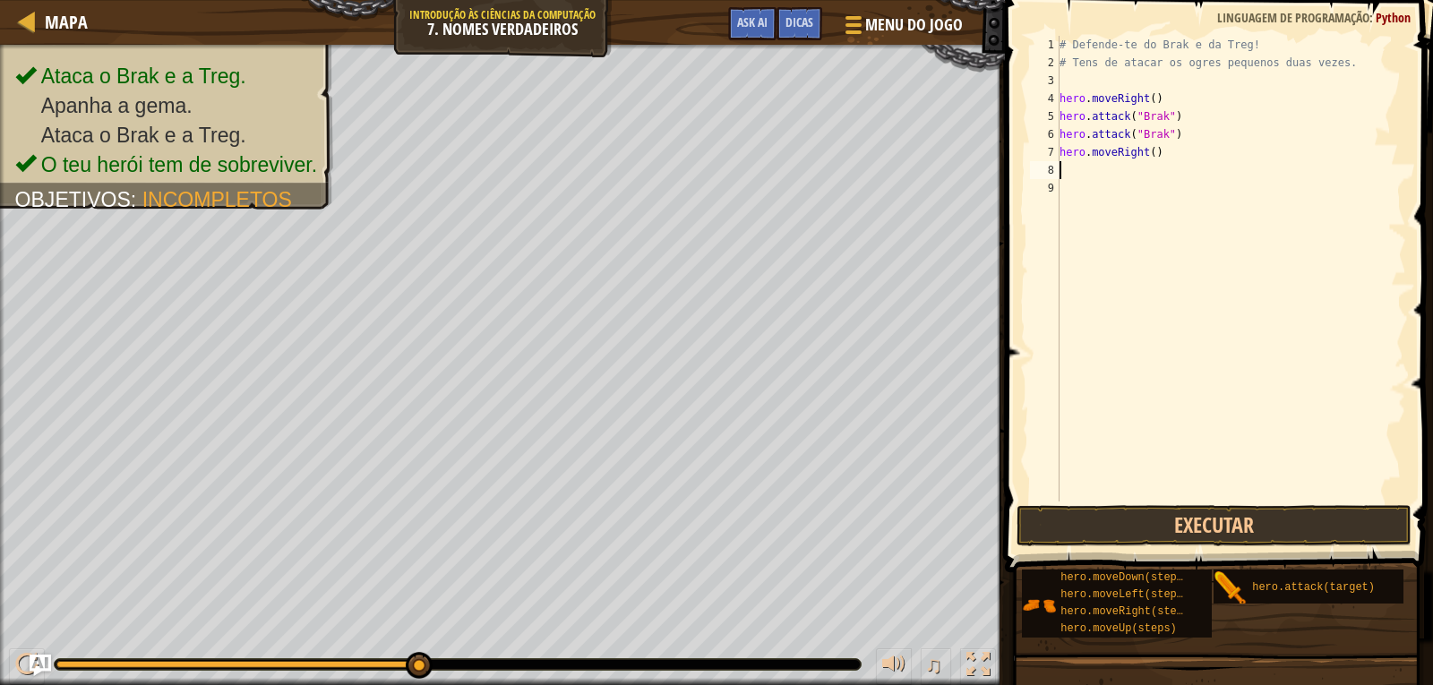
scroll to position [8, 0]
type textarea "h"
type textarea "hero.attack("Treg")()"
click at [1174, 170] on div "# Defende-te do Brak e da Treg! # Tens de atacar os ogres pequenos duas vezes. …" at bounding box center [1231, 287] width 350 height 502
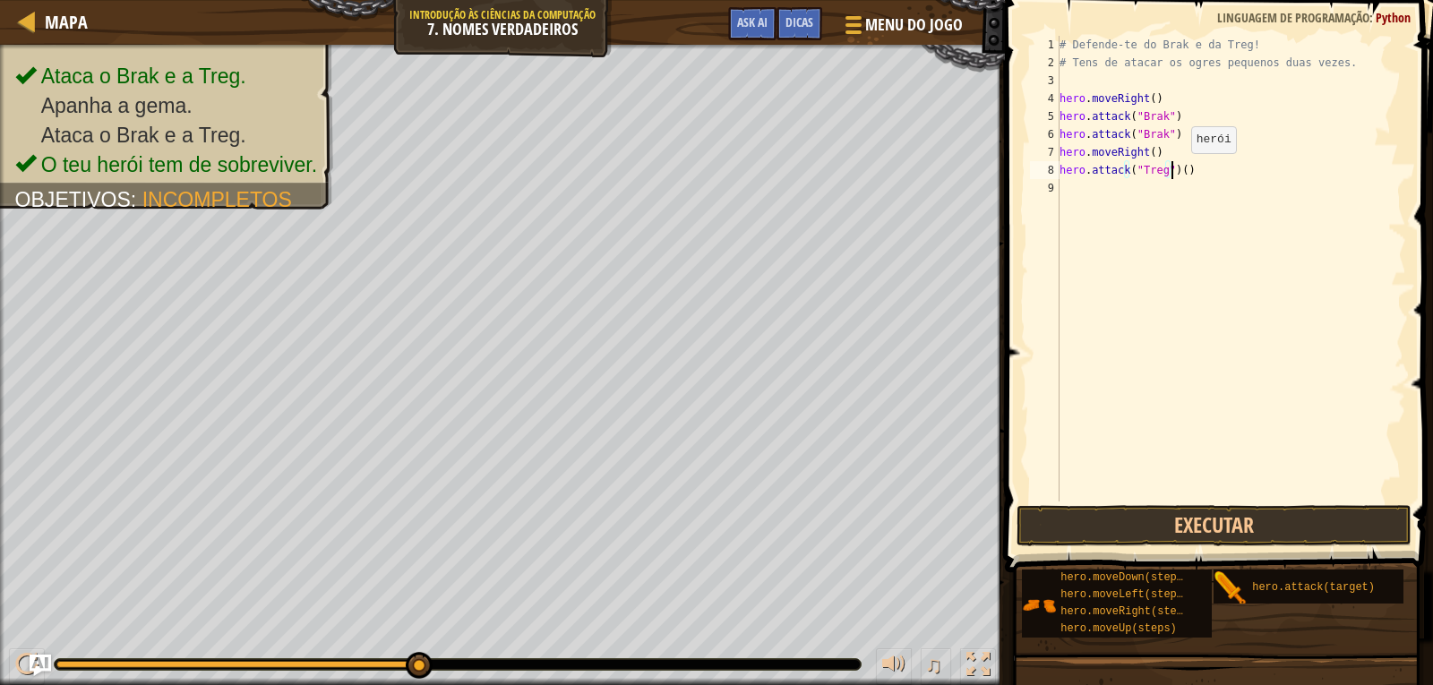
click at [1176, 171] on div "# Defende-te do Brak e da Treg! # Tens de atacar os ogres pequenos duas vezes. …" at bounding box center [1231, 287] width 350 height 502
click at [1179, 182] on div "# Defende-te do Brak e da Treg! # Tens de atacar os ogres pequenos duas vezes. …" at bounding box center [1231, 287] width 350 height 502
click at [1175, 176] on div "# Defende-te do Brak e da Treg! # Tens de atacar os ogres pequenos duas vezes. …" at bounding box center [1231, 287] width 350 height 502
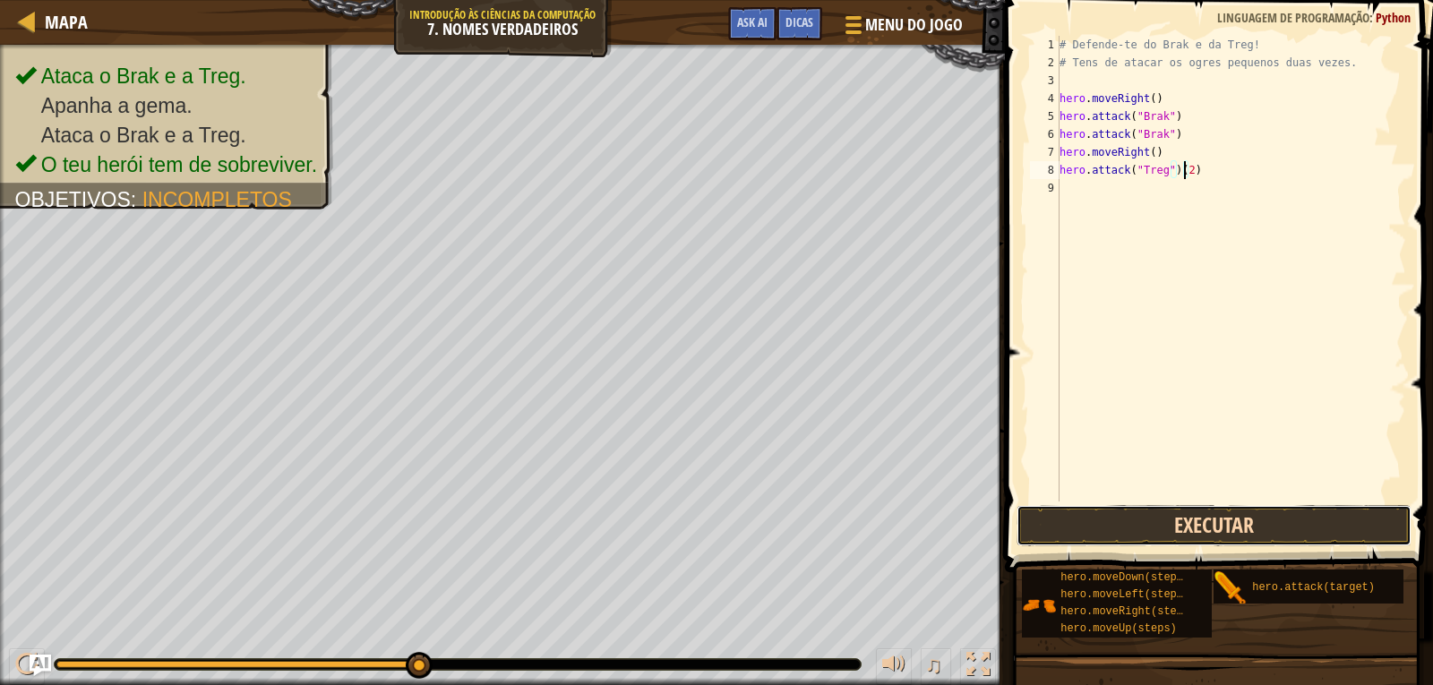
click at [1154, 536] on button "Executar" at bounding box center [1213, 525] width 395 height 41
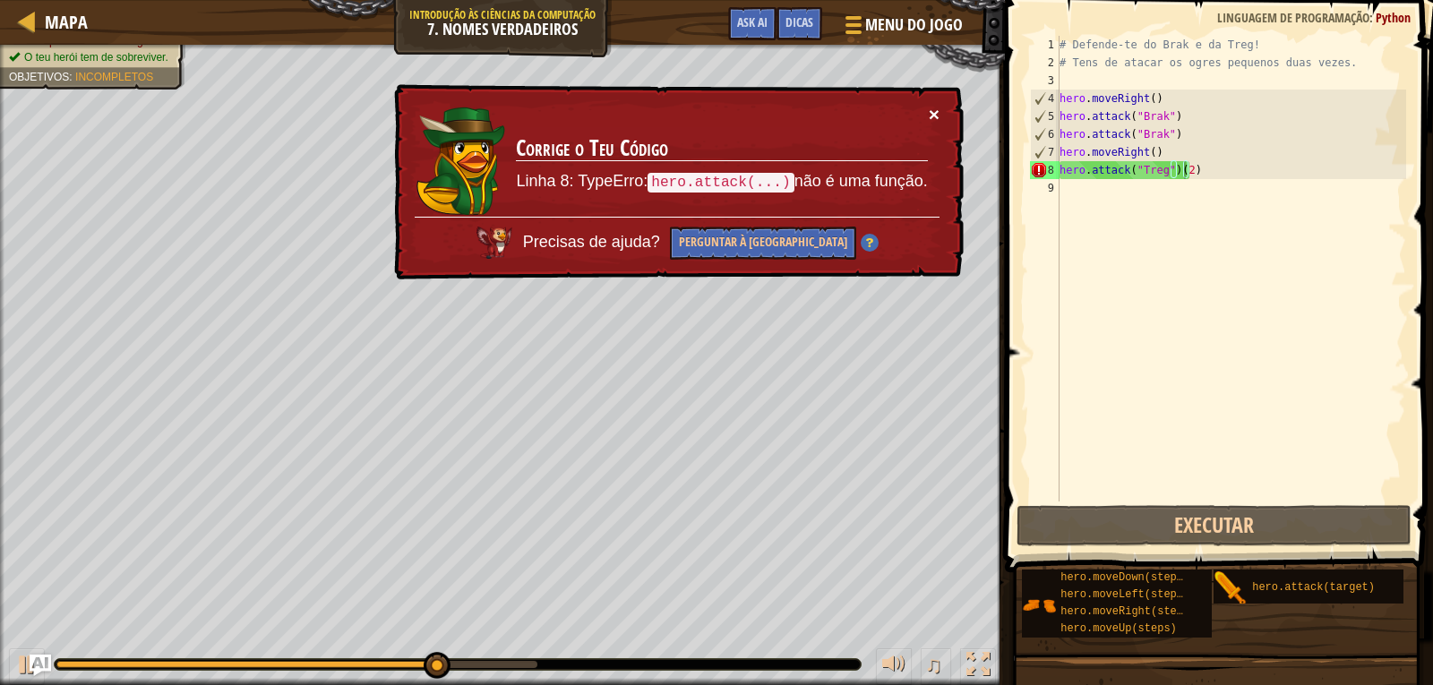
click at [930, 116] on button "×" at bounding box center [934, 114] width 11 height 19
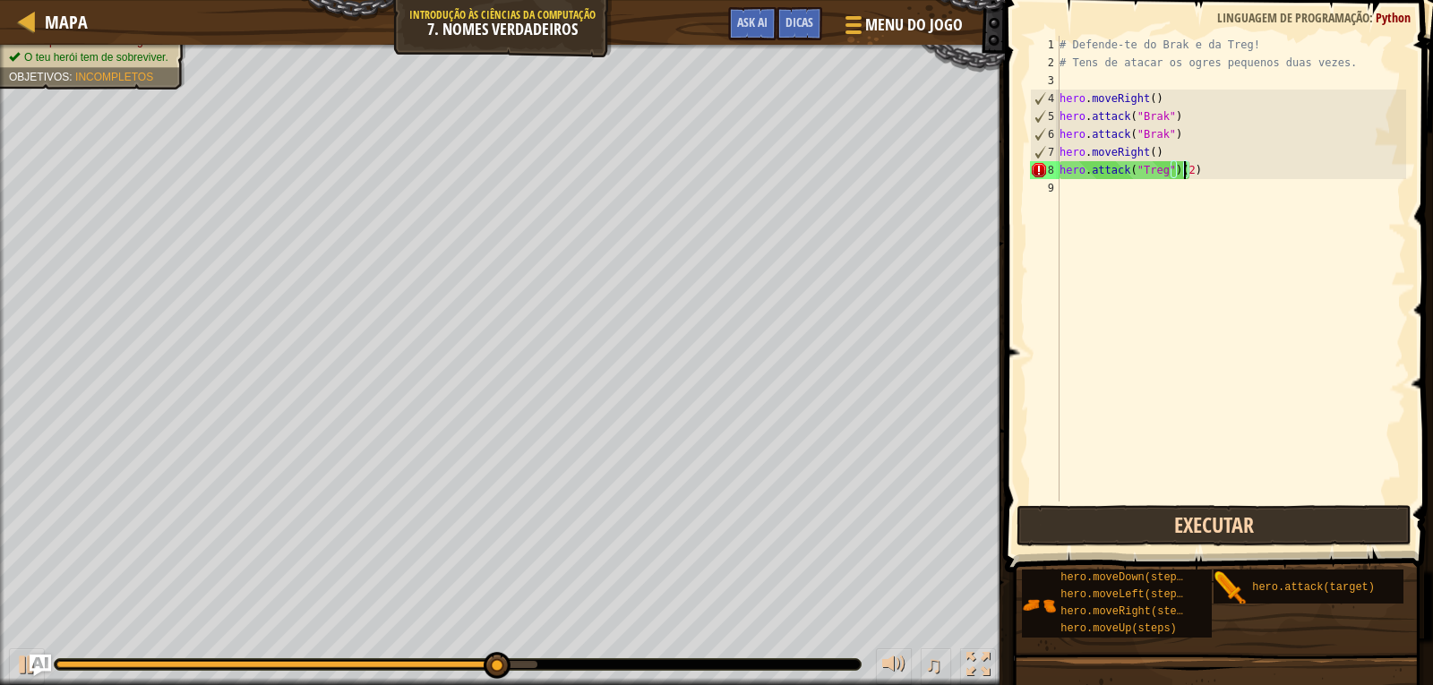
type textarea "hero.attack("Treg")()"
click at [1204, 521] on button "Executar" at bounding box center [1213, 525] width 395 height 41
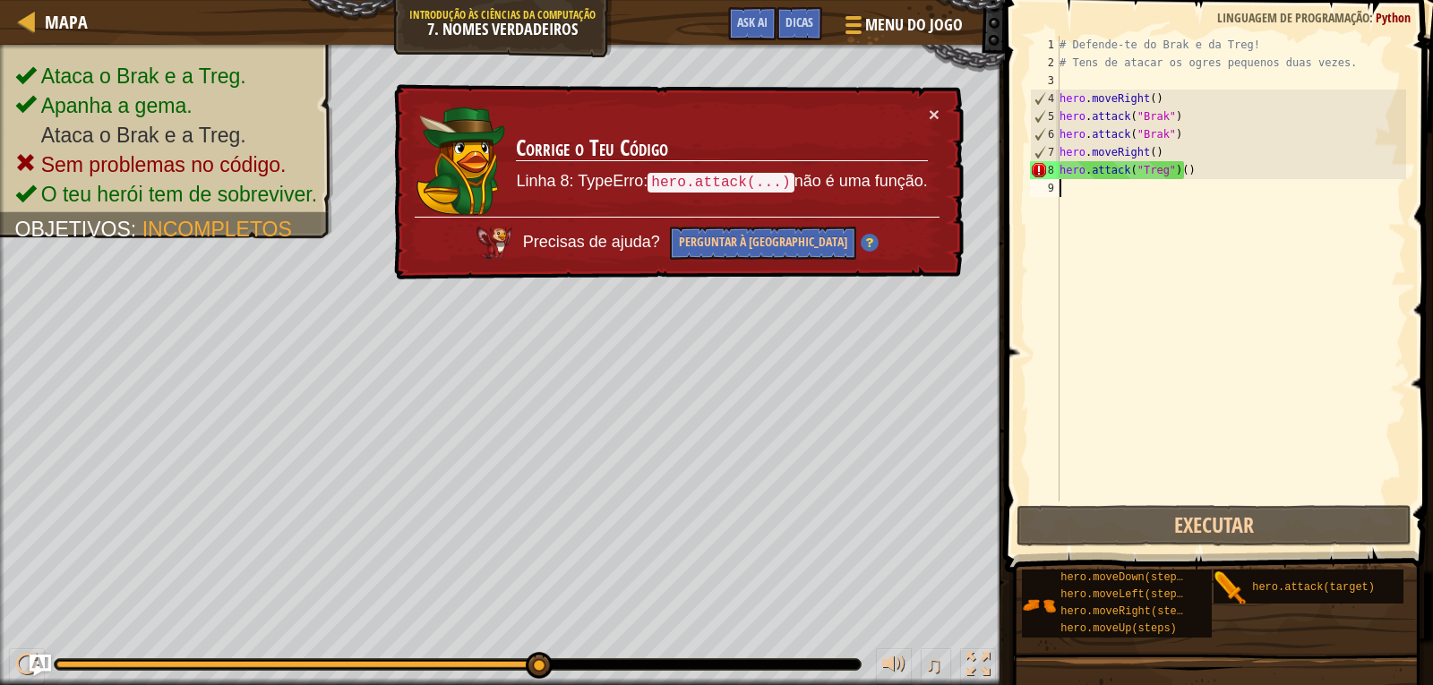
click at [1196, 176] on div "# Defende-te do Brak e da Treg! # Tens de atacar os ogres pequenos duas vezes. …" at bounding box center [1231, 287] width 350 height 502
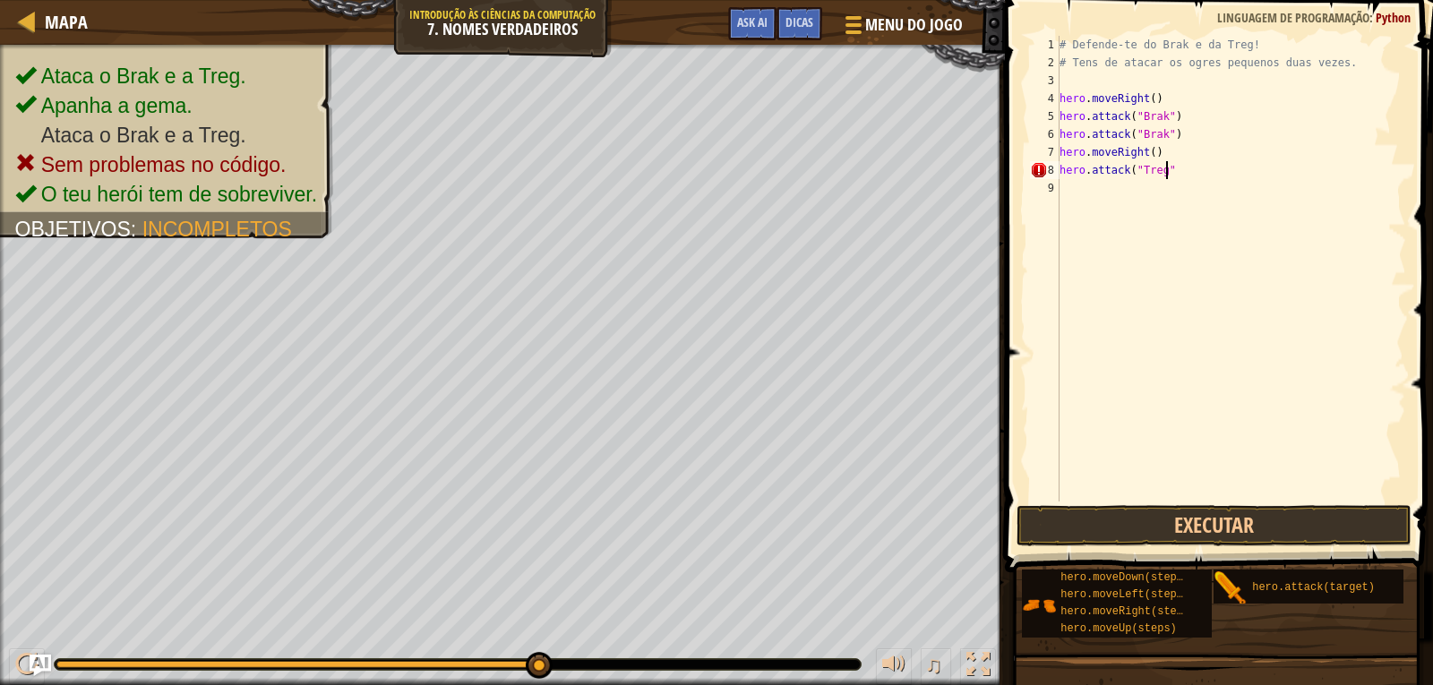
type textarea "hero.attack("Treg")"
type textarea "H"
type textarea "hero.attack("Treg")"
click at [1238, 514] on button "Executar" at bounding box center [1213, 525] width 395 height 41
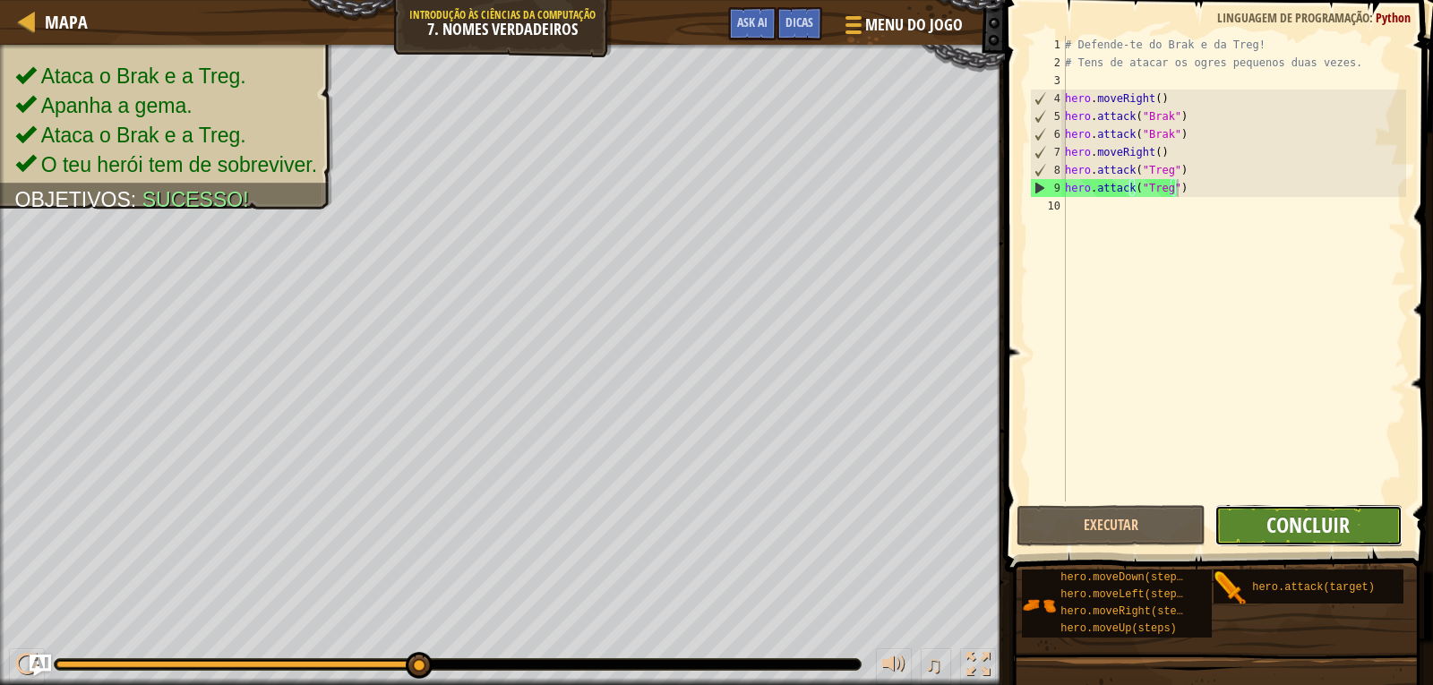
click at [1323, 532] on span "Concluir" at bounding box center [1307, 524] width 83 height 29
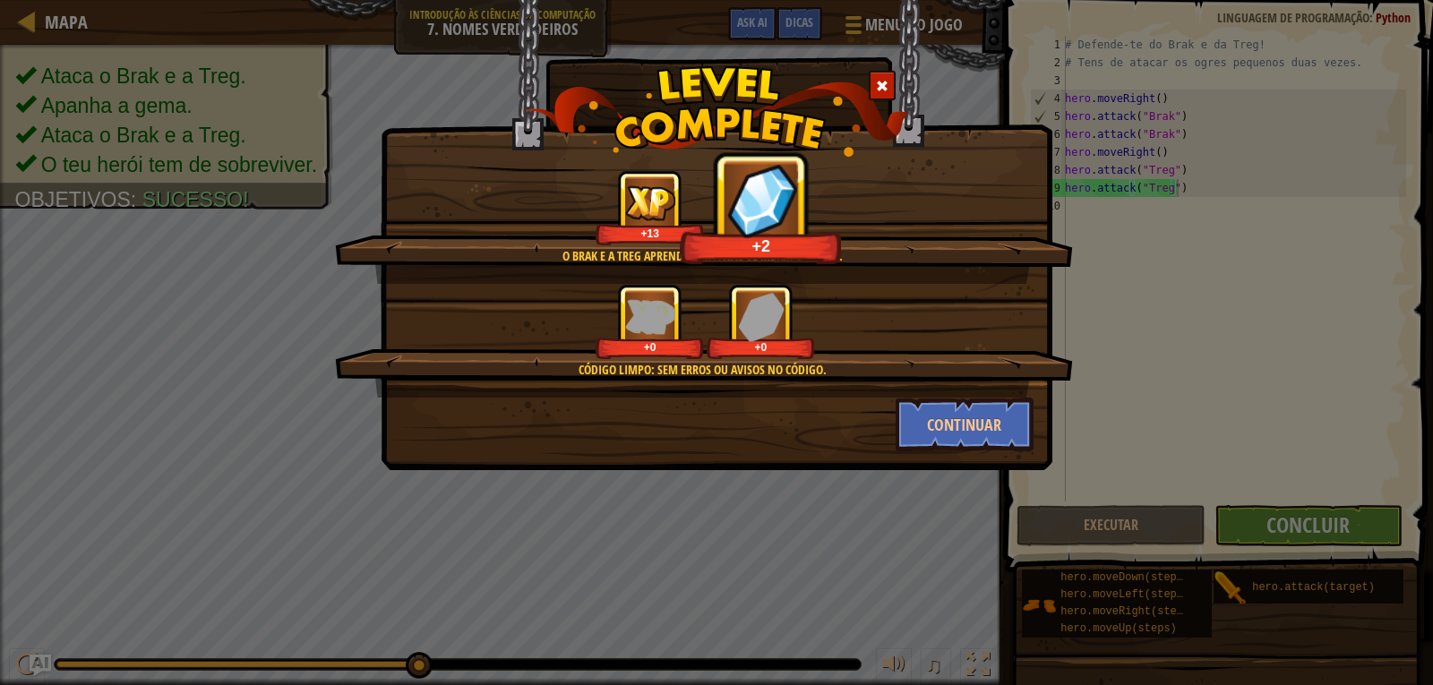
click at [968, 472] on div "O Brak e a Treg aprenderam a não se meter contigo. +13 +2 Código limpo: sem err…" at bounding box center [716, 342] width 1433 height 685
click at [970, 468] on div "O Brak e a Treg aprenderam a não se meter contigo. +13 +19 Código limpo: sem er…" at bounding box center [717, 235] width 672 height 470
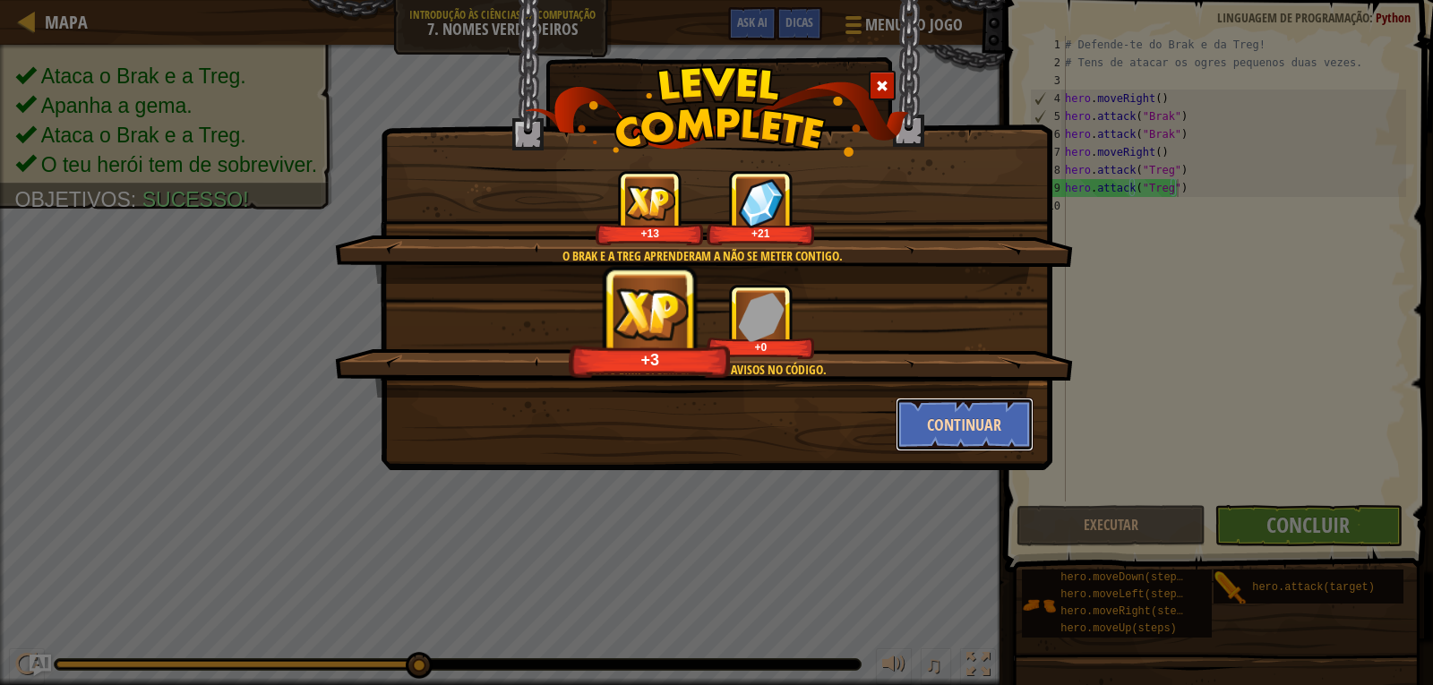
click at [984, 439] on button "Continuar" at bounding box center [965, 425] width 139 height 54
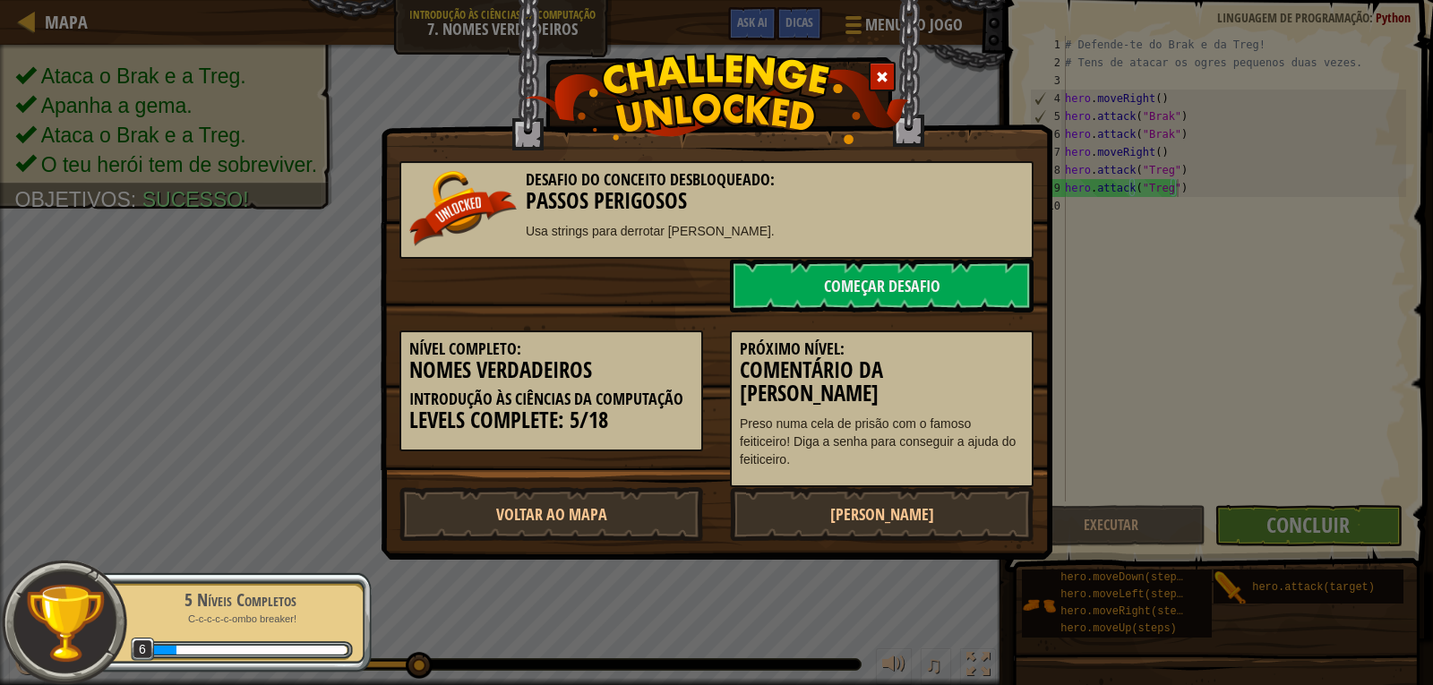
click at [984, 439] on p "Preso numa cela de prisão com o famoso feiticeiro! Diga a senha para conseguir …" at bounding box center [882, 442] width 284 height 54
click at [844, 487] on link "[PERSON_NAME]" at bounding box center [882, 514] width 304 height 54
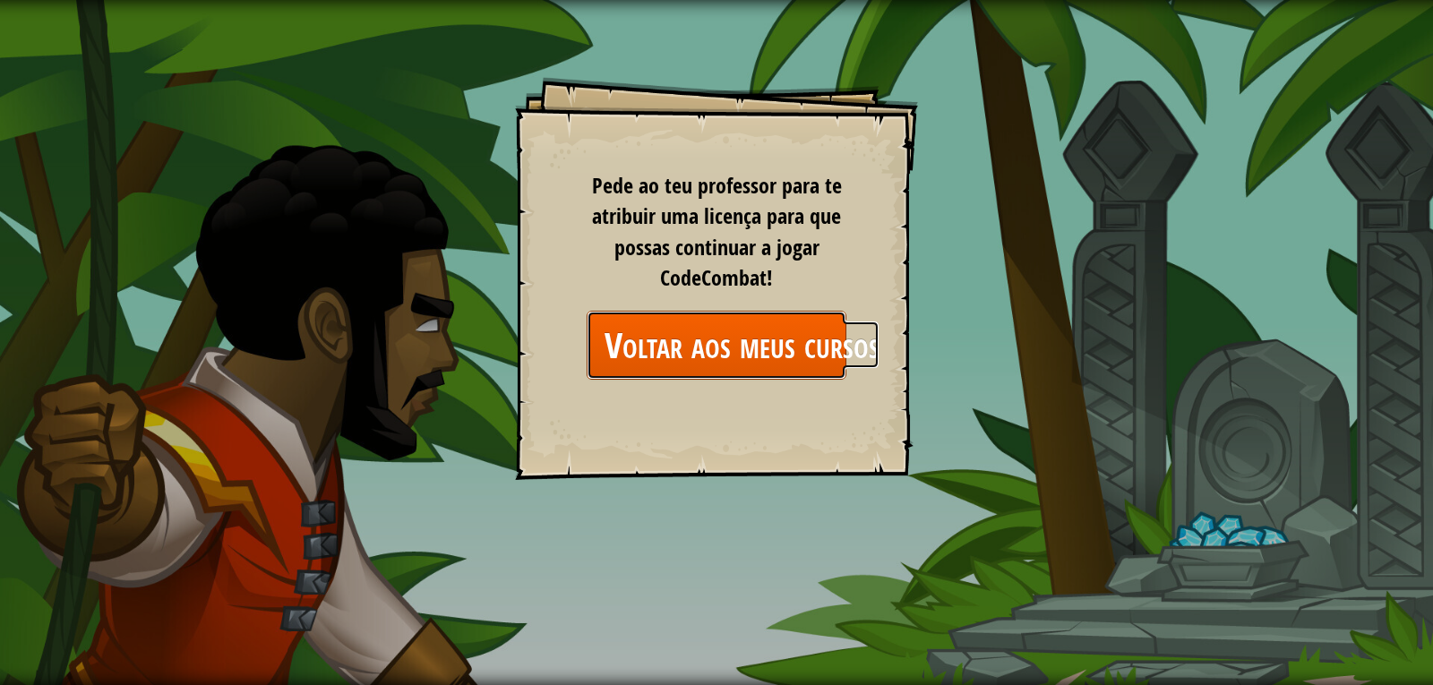
click at [610, 378] on link "Voltar aos meus cursos" at bounding box center [717, 345] width 260 height 69
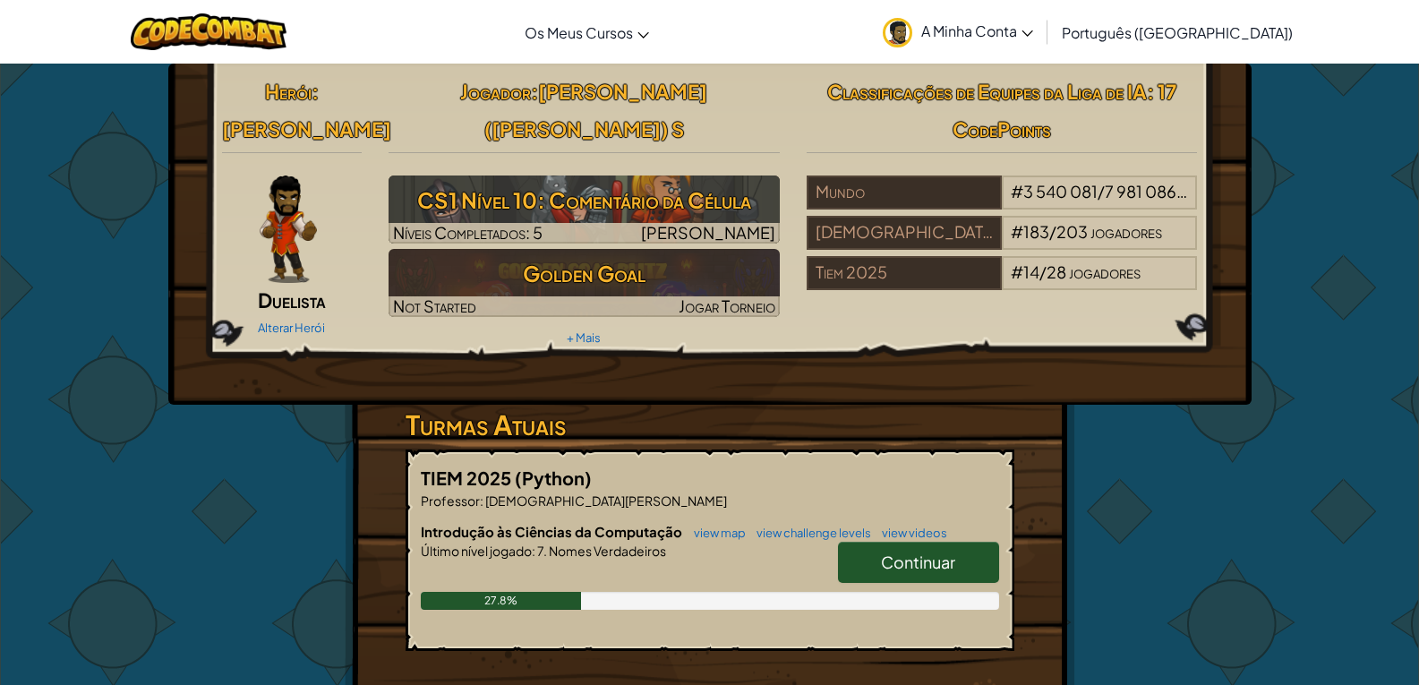
click at [860, 564] on link "Continuar" at bounding box center [918, 562] width 161 height 41
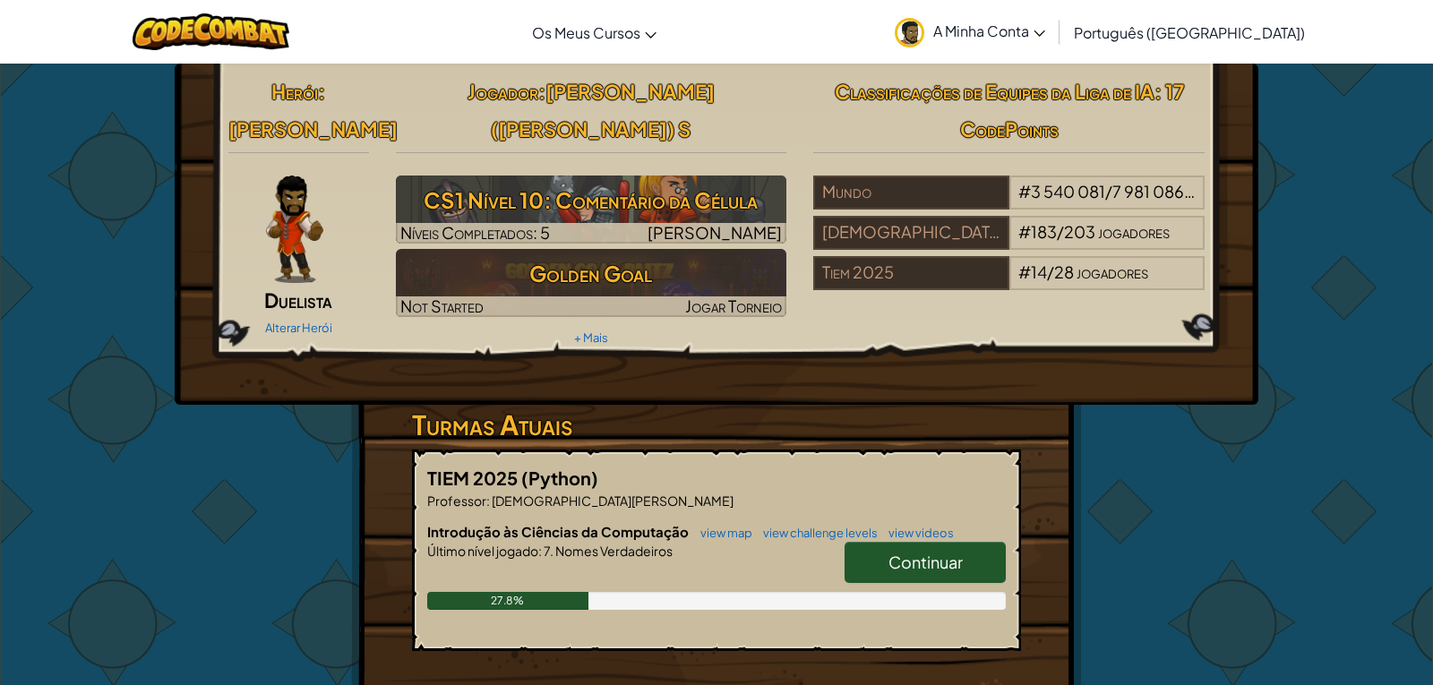
select select "pt-PT"
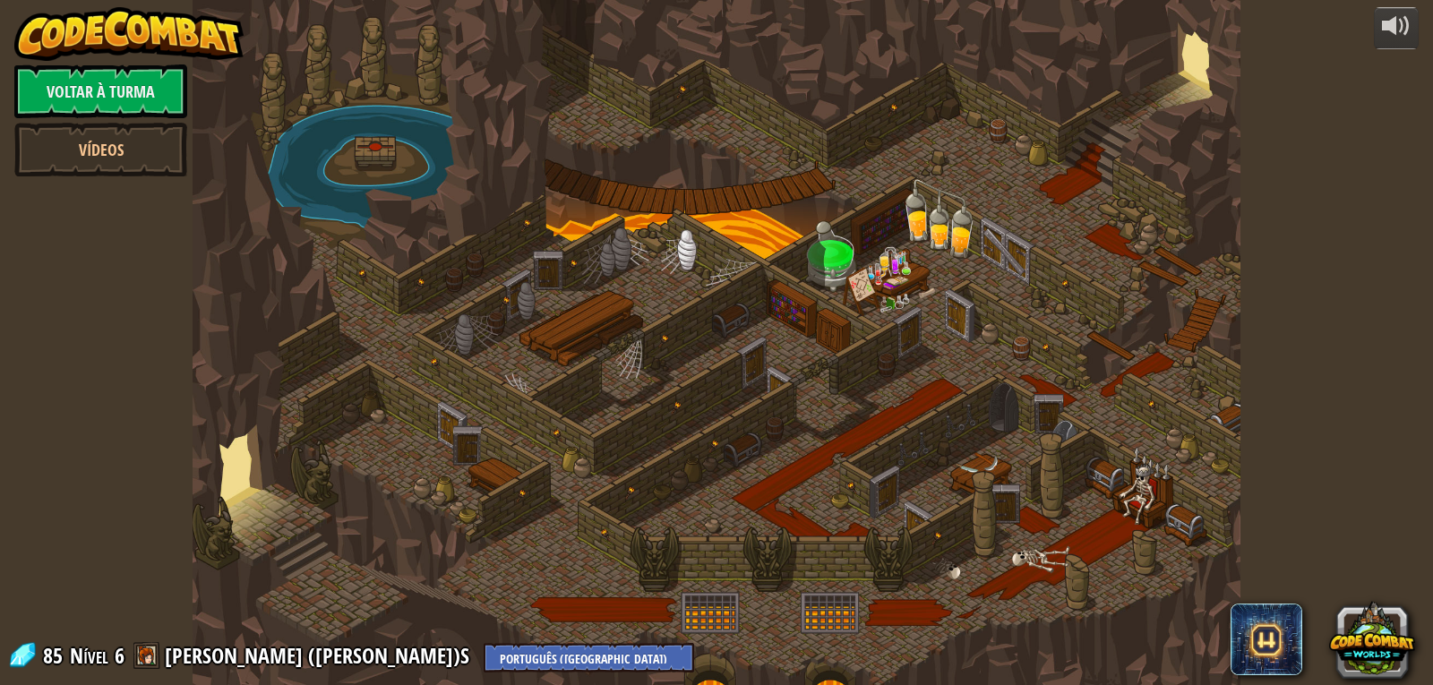
select select "pt-PT"
click at [860, 564] on div at bounding box center [717, 342] width 1048 height 685
select select "pt-PT"
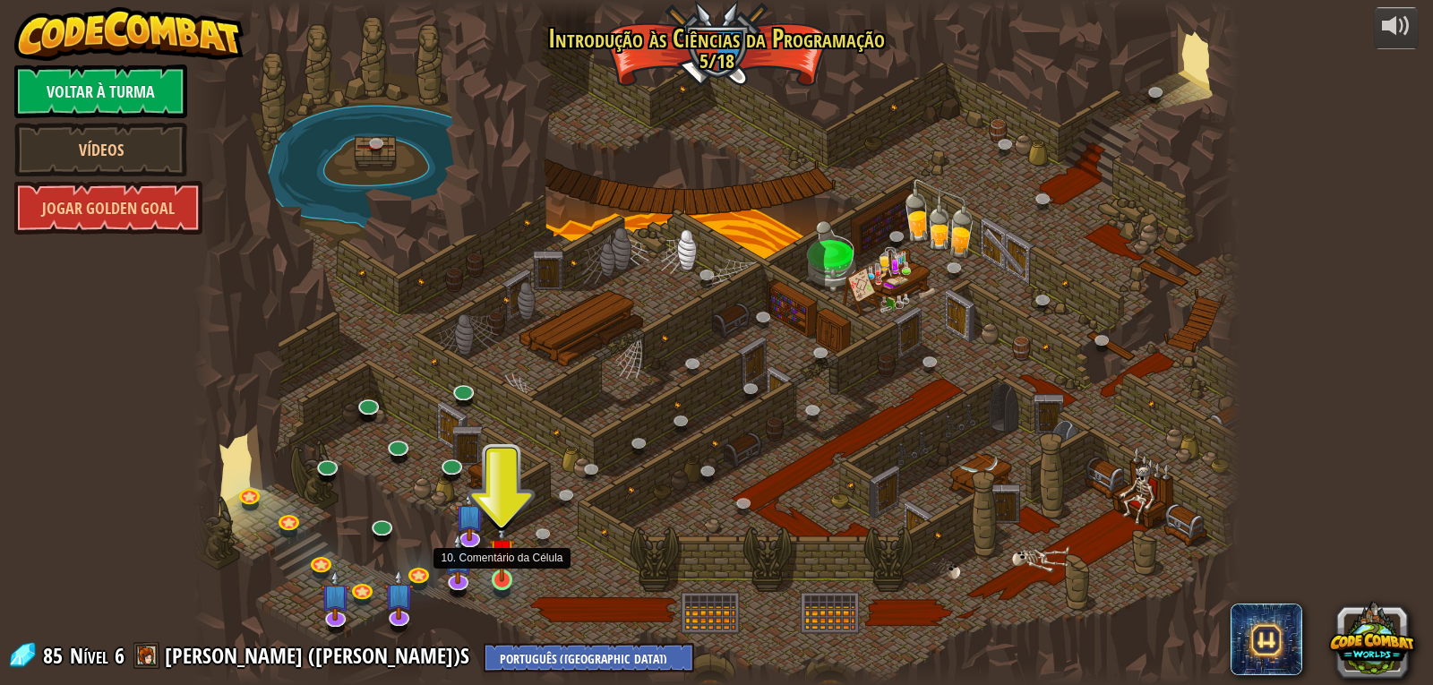
click at [489, 579] on img at bounding box center [502, 551] width 27 height 61
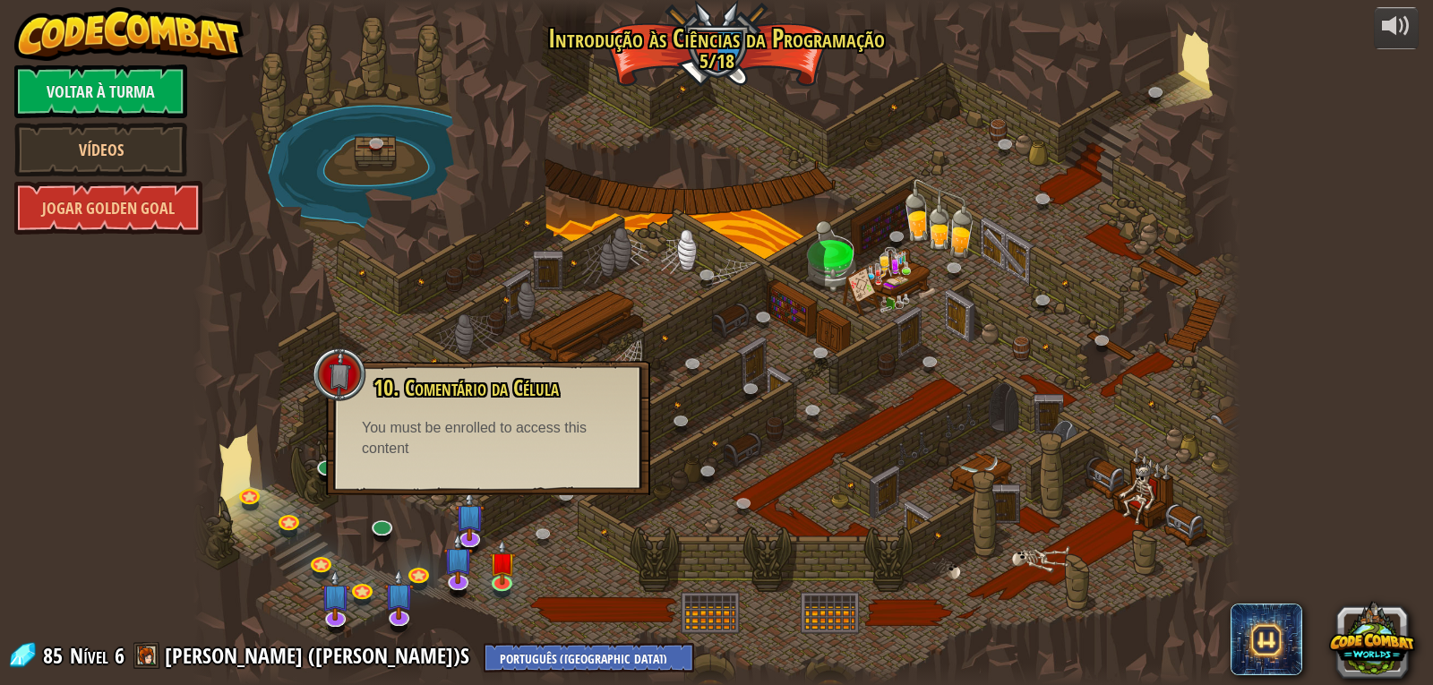
click at [485, 492] on div "10. Comentário da Célula Preso numa cela de prisão com o famoso feiticeiro! Dig…" at bounding box center [488, 428] width 324 height 134
click at [495, 562] on img at bounding box center [502, 551] width 27 height 61
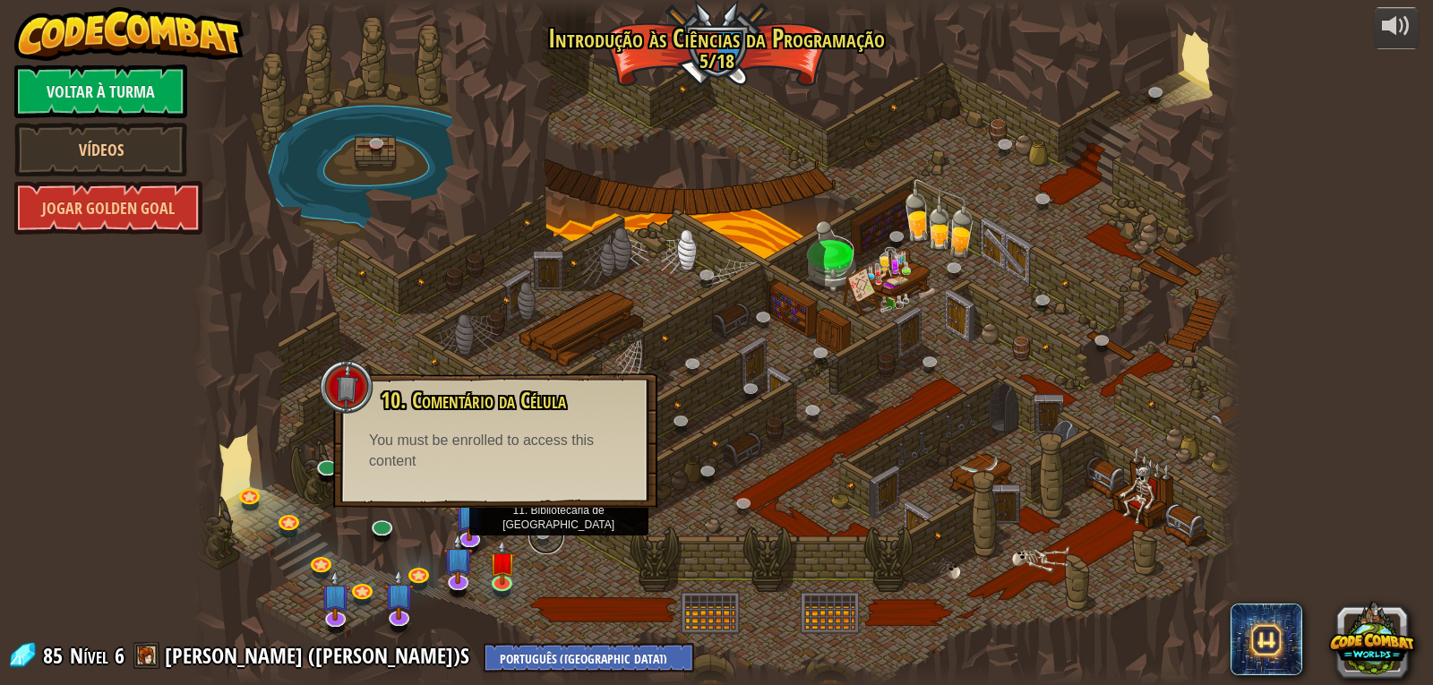
click at [544, 544] on link at bounding box center [546, 537] width 36 height 36
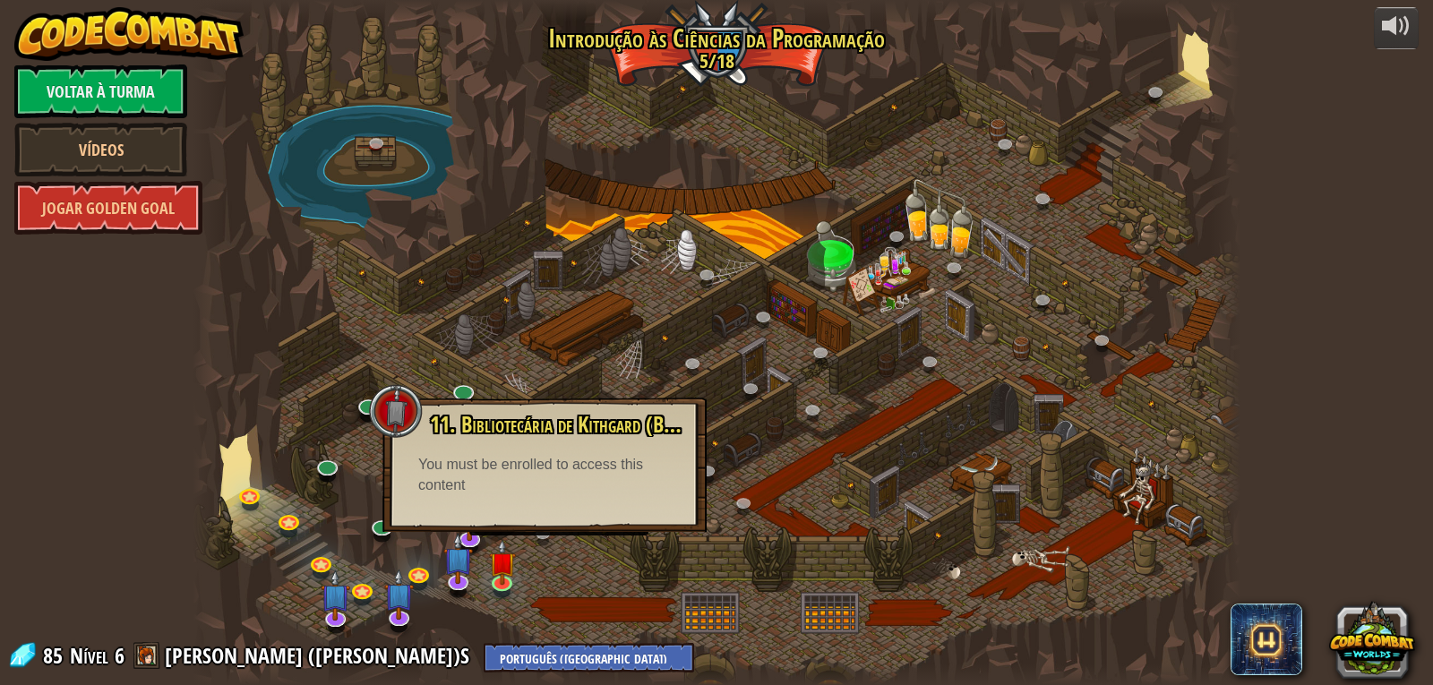
click at [560, 587] on div at bounding box center [717, 342] width 1048 height 685
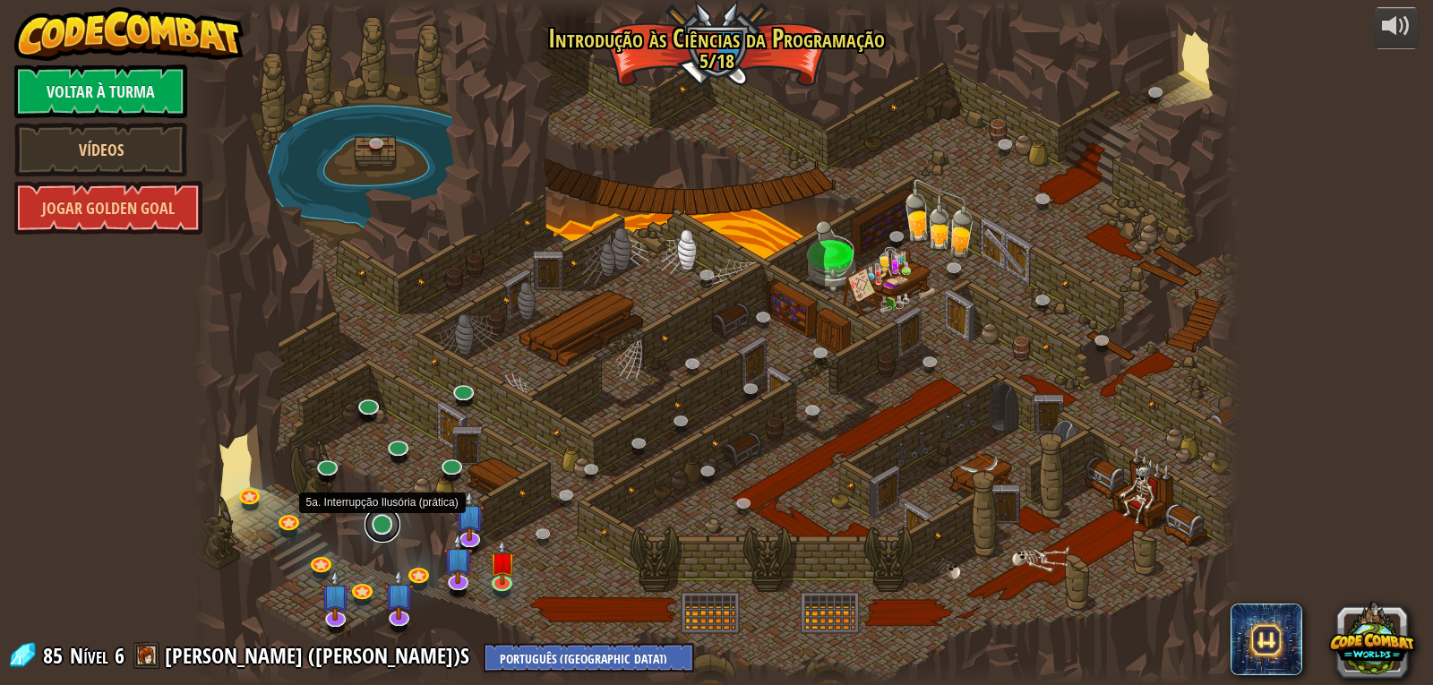
click at [383, 531] on link at bounding box center [382, 525] width 36 height 36
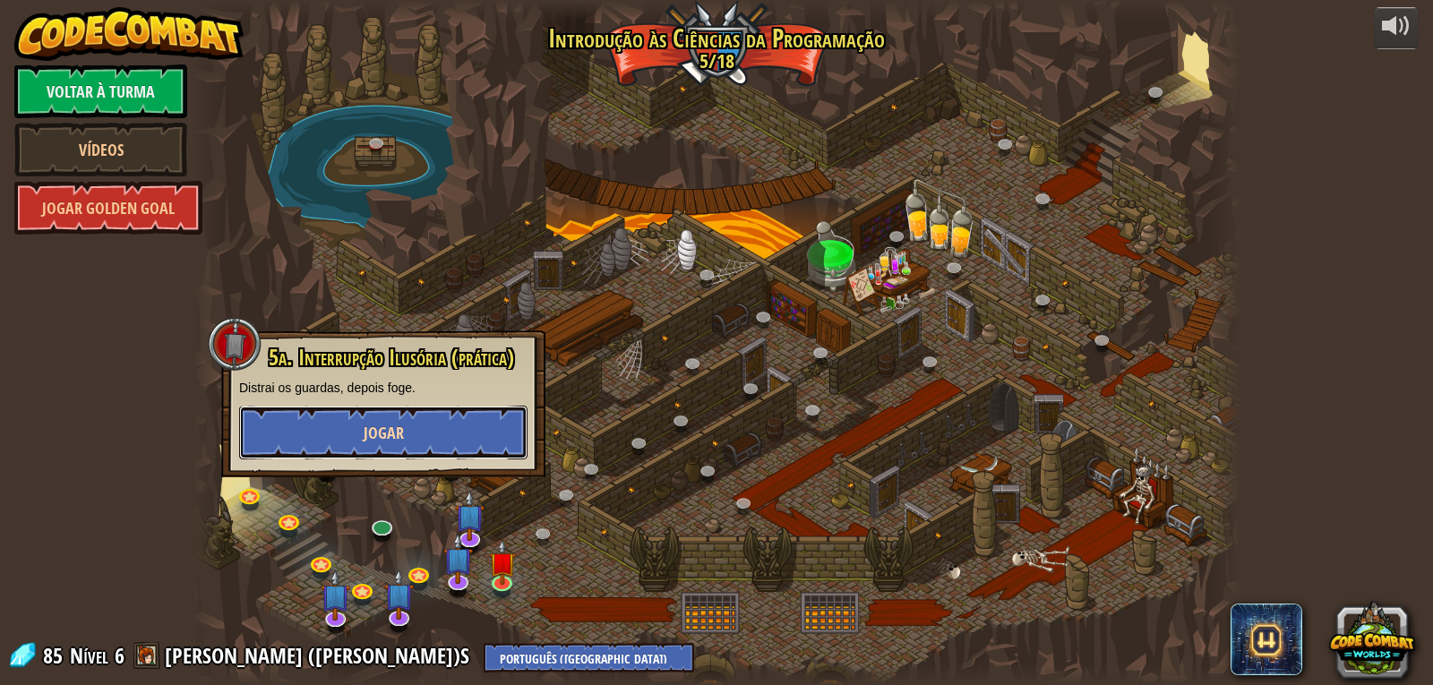
click at [278, 445] on button "Jogar" at bounding box center [383, 433] width 288 height 54
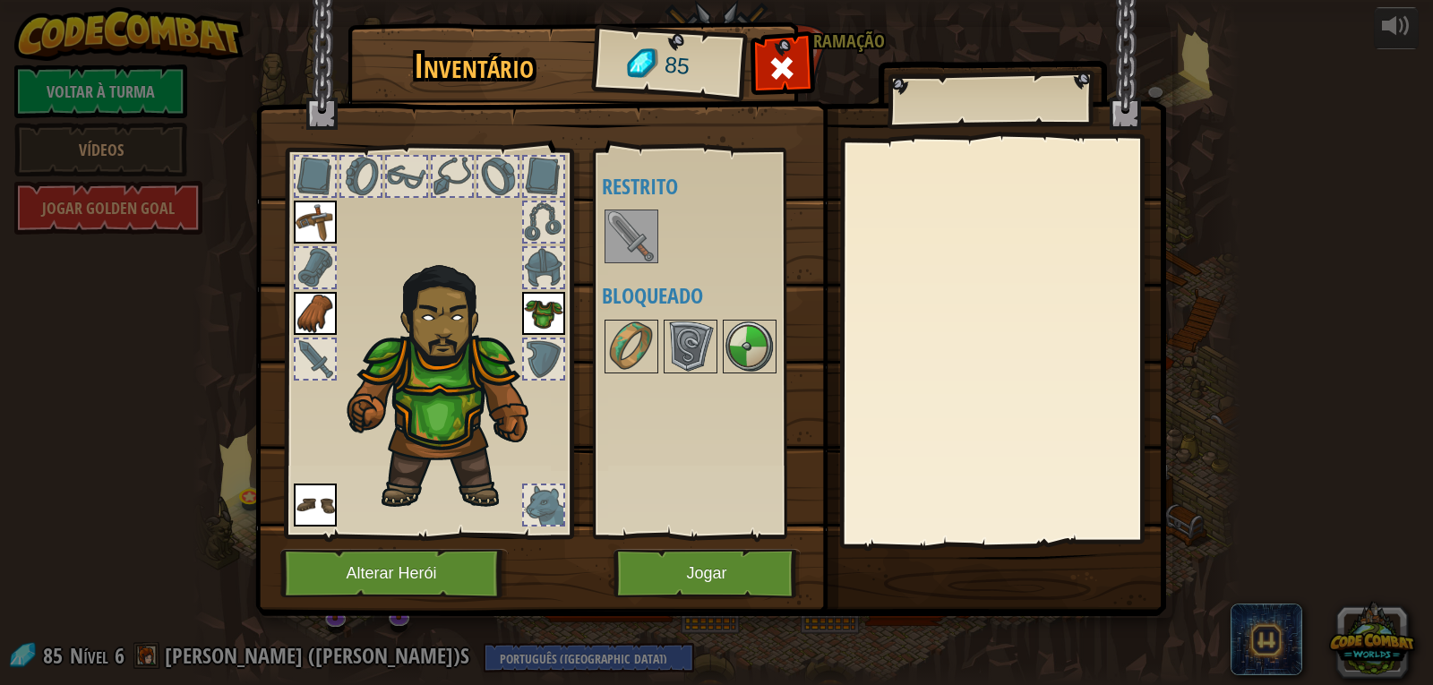
click at [646, 233] on img at bounding box center [631, 236] width 50 height 50
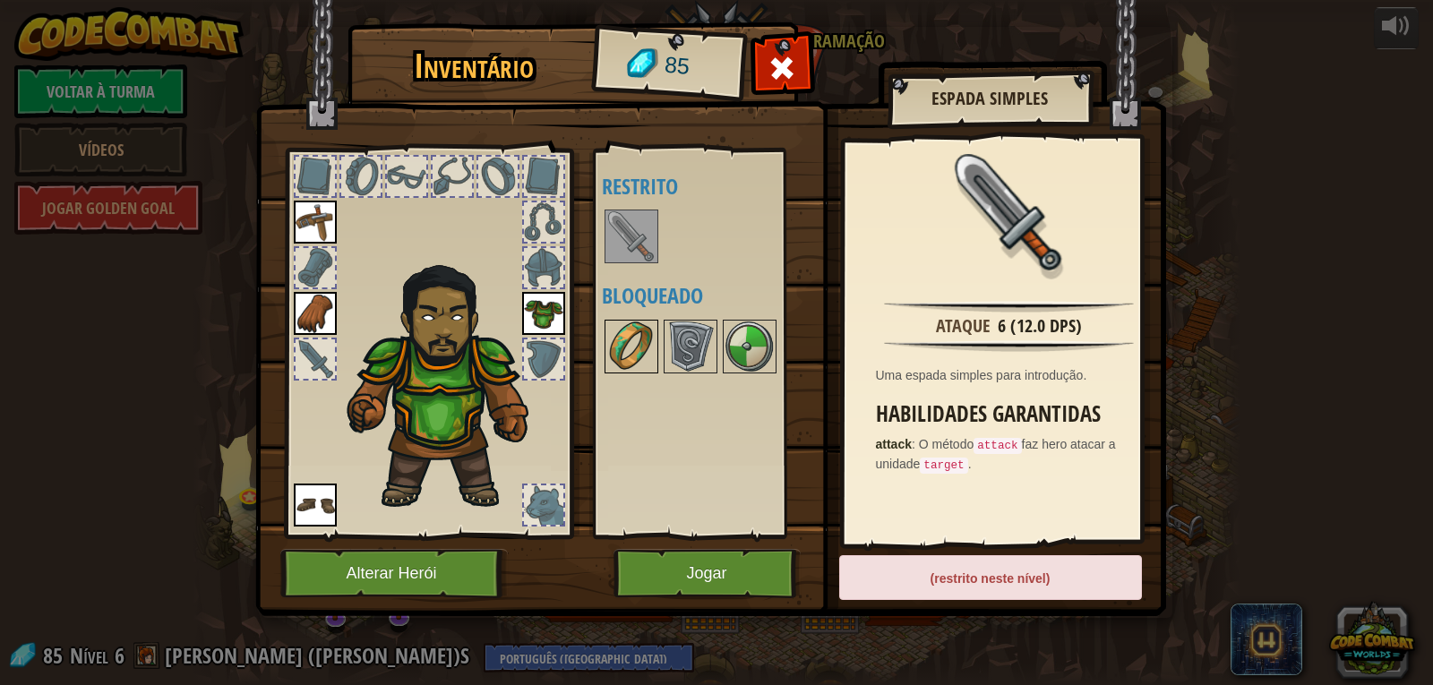
click at [634, 347] on img at bounding box center [631, 347] width 50 height 50
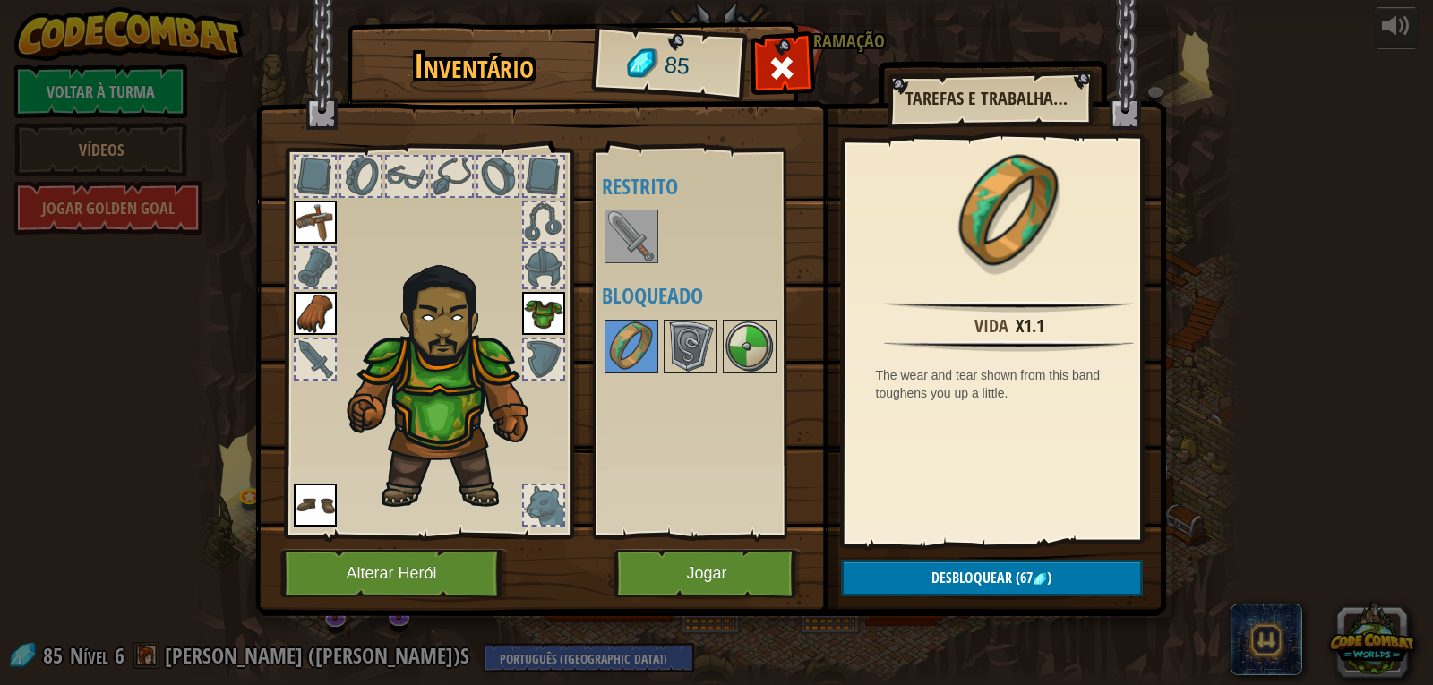
click at [630, 228] on img at bounding box center [631, 236] width 50 height 50
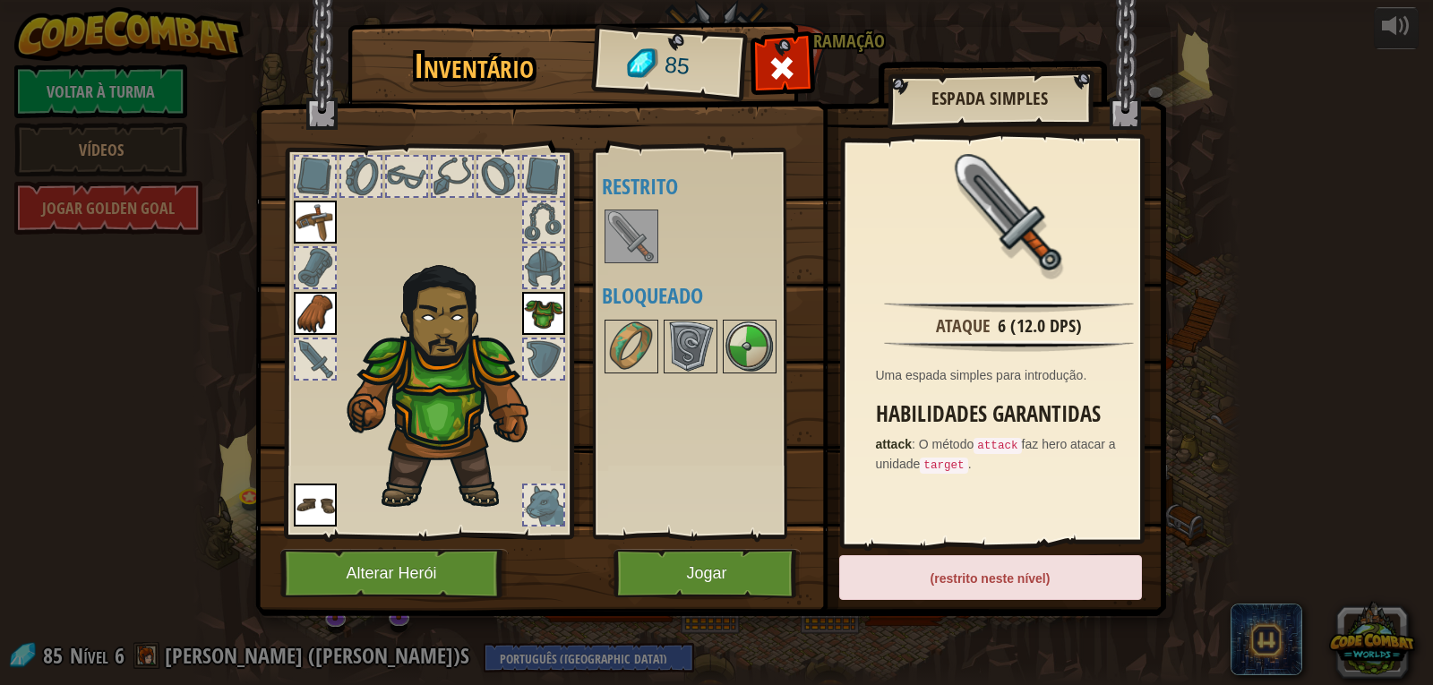
drag, startPoint x: 675, startPoint y: 592, endPoint x: 744, endPoint y: 617, distance: 73.4
click at [744, 617] on div "Inventário 85 Disponível Equipar Equipar Equipar Equipar (clica duas vezes para…" at bounding box center [717, 322] width 911 height 591
click at [752, 608] on img at bounding box center [710, 291] width 911 height 650
click at [751, 572] on button "Jogar" at bounding box center [706, 573] width 187 height 49
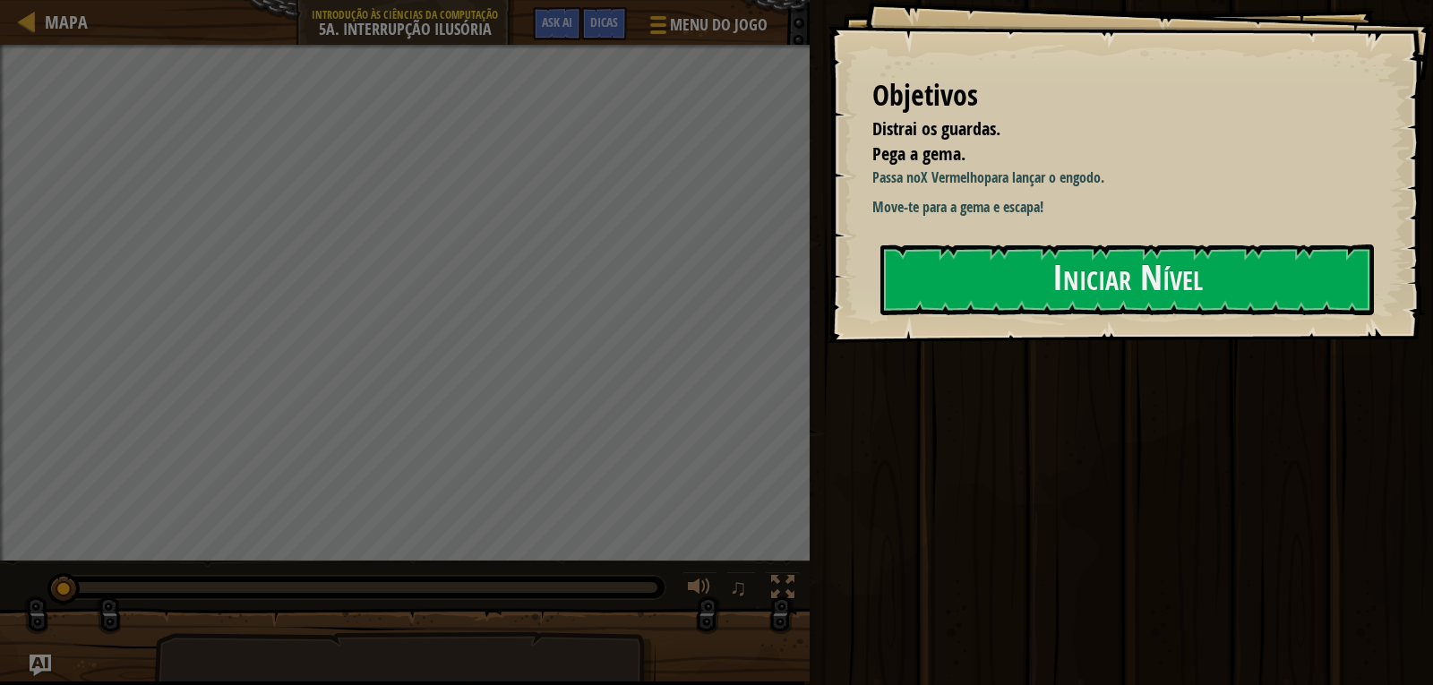
click at [926, 242] on div "Objetivos Distrai os guardas. Pega a gema. Passa no X Vermelho para lançar o en…" at bounding box center [1129, 171] width 605 height 343
drag, startPoint x: 926, startPoint y: 242, endPoint x: 924, endPoint y: 257, distance: 15.3
click at [924, 257] on button "Iniciar Nível" at bounding box center [1126, 279] width 493 height 71
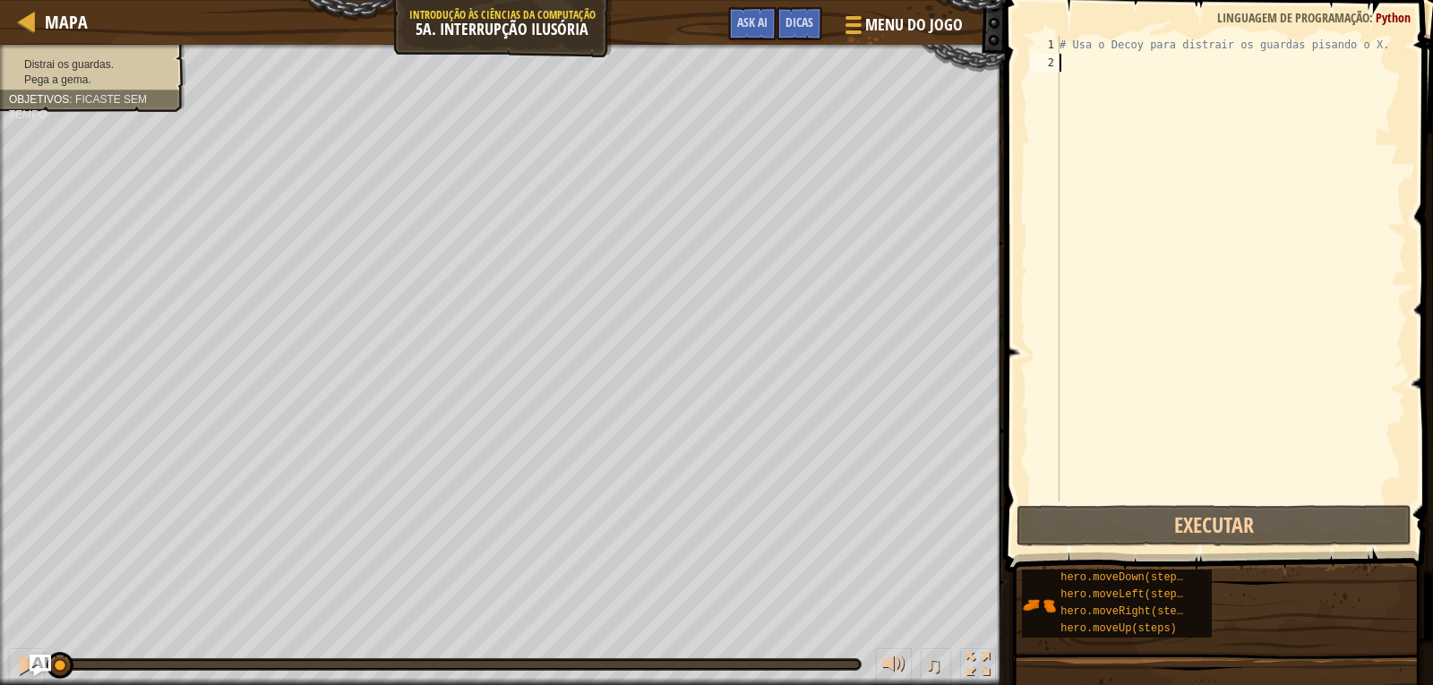
drag, startPoint x: 1013, startPoint y: 112, endPoint x: 1001, endPoint y: 106, distance: 13.2
click at [1074, 66] on div "# Usa o Decoy para distrair os guardas pisando o X." at bounding box center [1231, 287] width 350 height 502
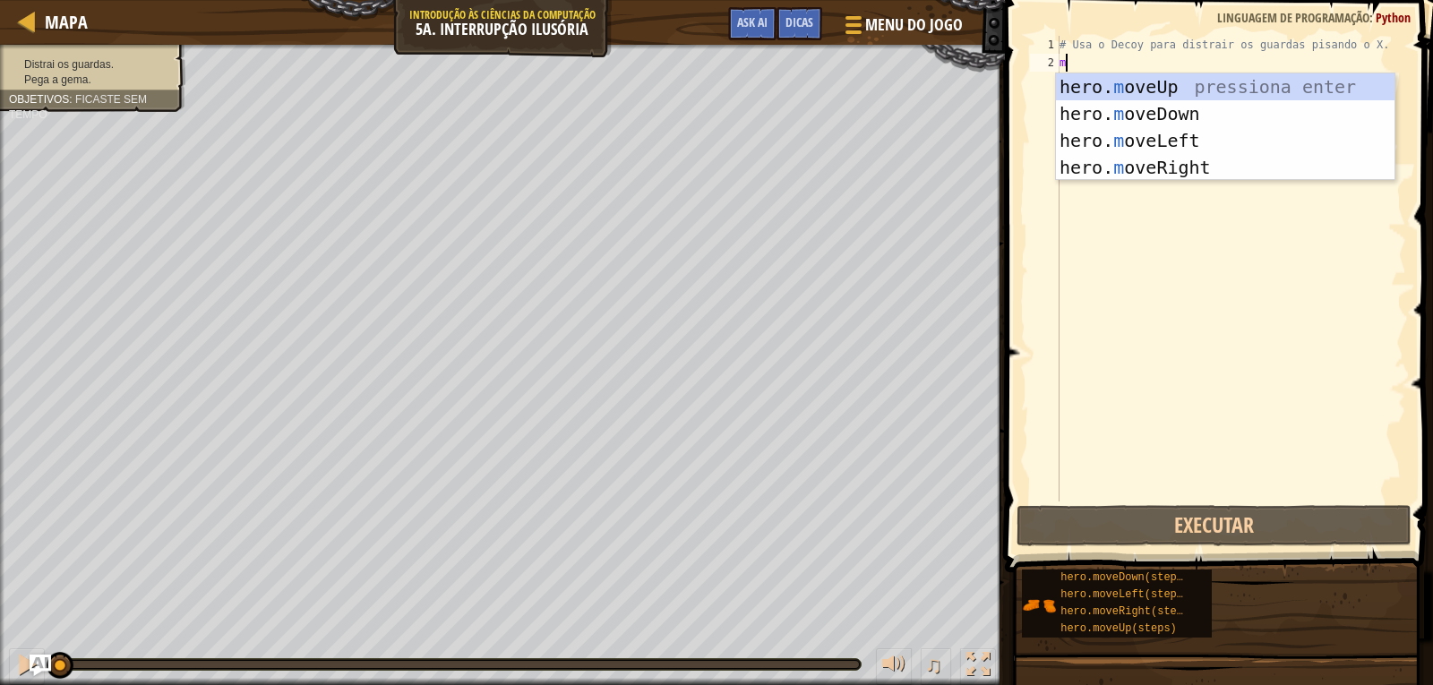
scroll to position [8, 0]
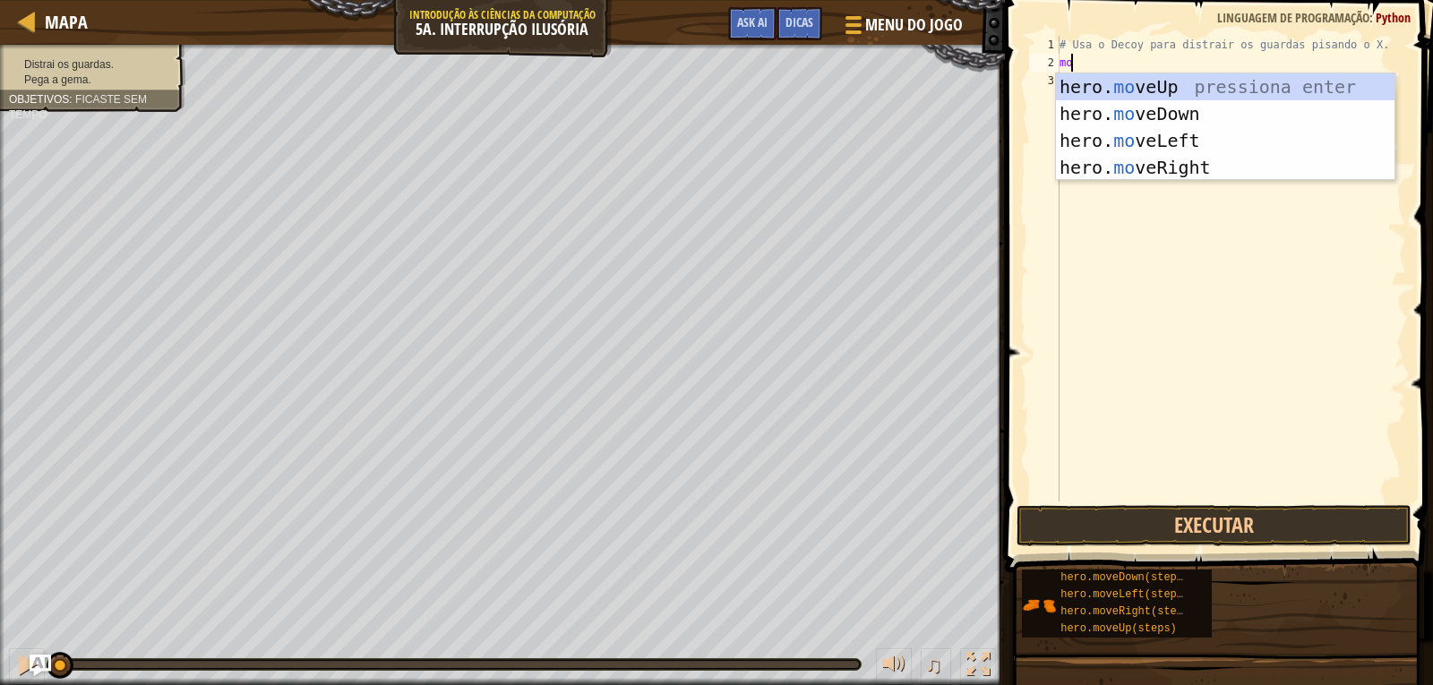
type textarea "m"
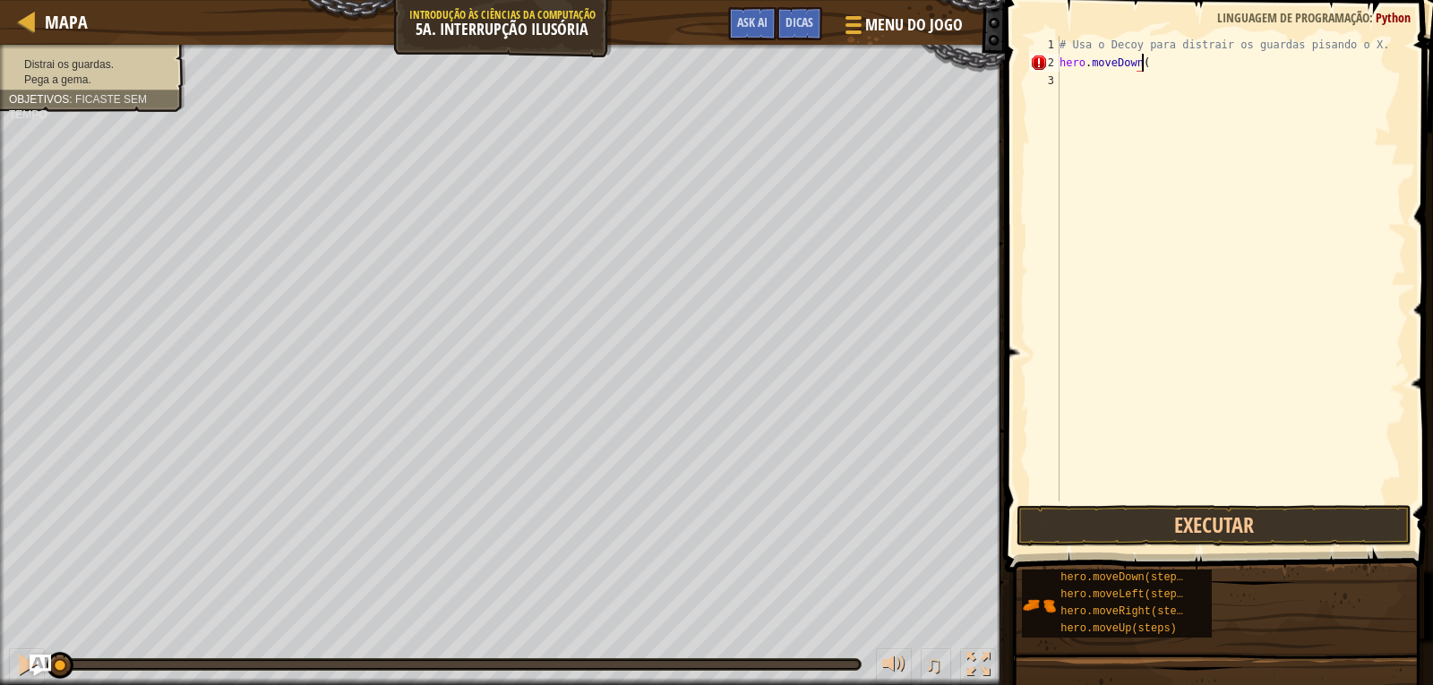
scroll to position [8, 6]
click at [1064, 51] on div "# Usa o Decoy para distrair os guardas pisando o X. hero . moveDown ( 3 )" at bounding box center [1231, 287] width 350 height 502
click at [1063, 55] on div "# Usa o Decoy para distrair os guardas pisando o X. hero . moveDown ( 3 )" at bounding box center [1231, 287] width 350 height 502
type textarea "hero.moveDown(3)"
click at [1060, 59] on div "# Usa o Decoy para distrair os guardas pisando o X. hero . moveDown ( 3 )" at bounding box center [1231, 287] width 350 height 502
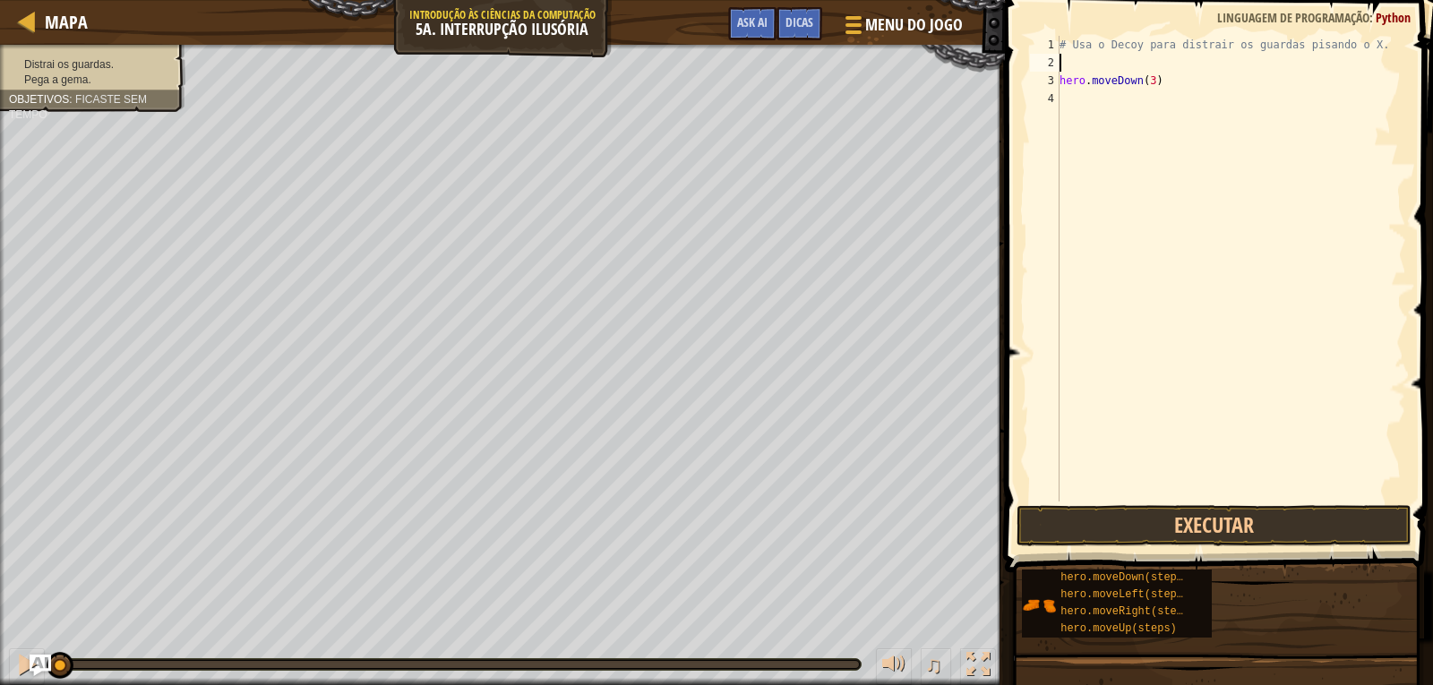
click at [1062, 62] on div "# Usa o Decoy para distrair os guardas pisando o X. hero . moveDown ( 3 )" at bounding box center [1231, 287] width 350 height 502
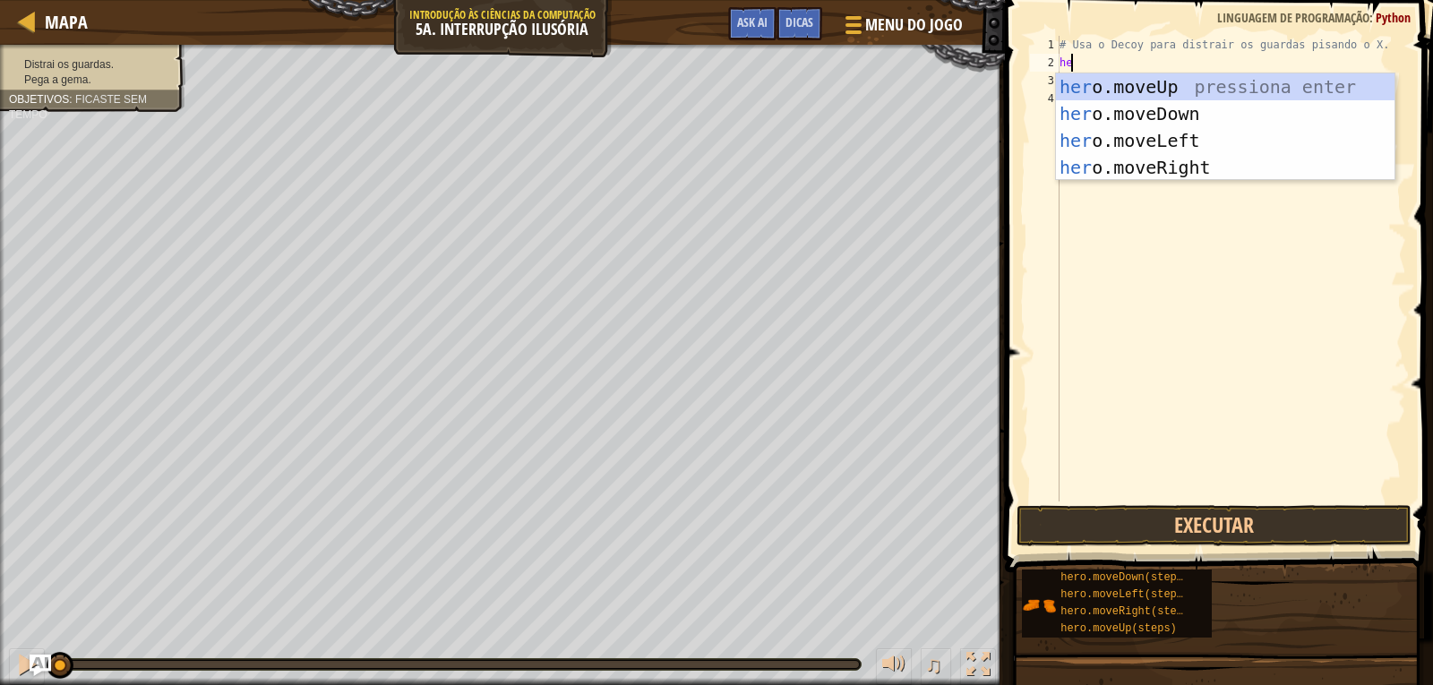
scroll to position [8, 0]
type textarea "h"
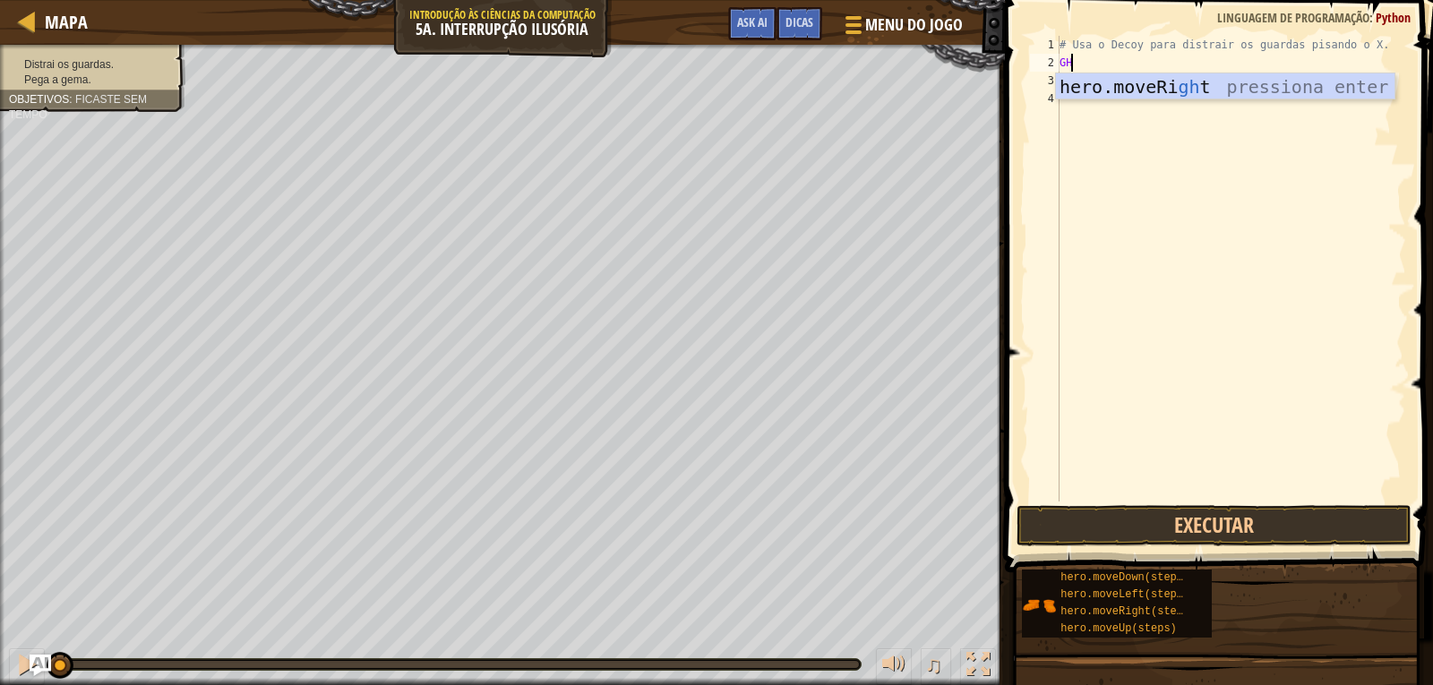
type textarea "G"
type textarea "H"
type textarea "g"
type textarea "hero.moveRight"
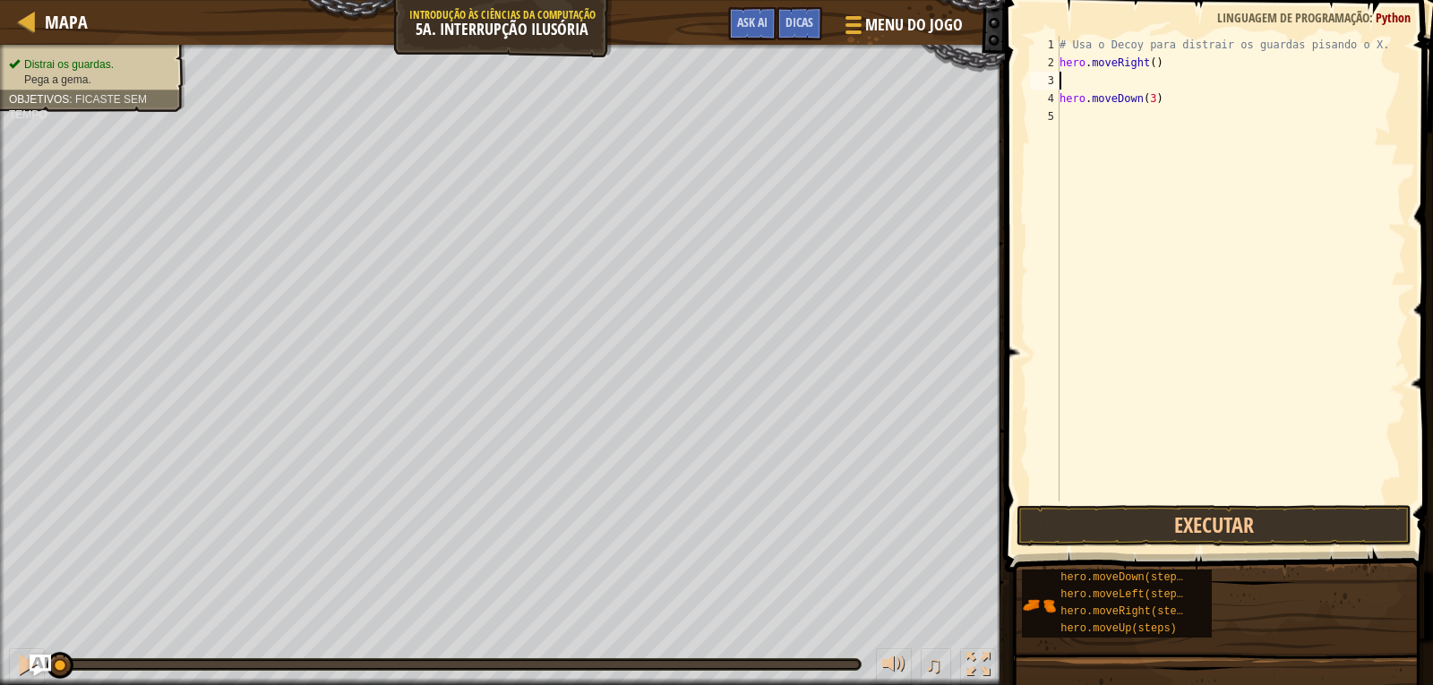
scroll to position [8, 0]
type textarea "hero.moveRight()"
click at [1157, 524] on button "Executar" at bounding box center [1213, 525] width 395 height 41
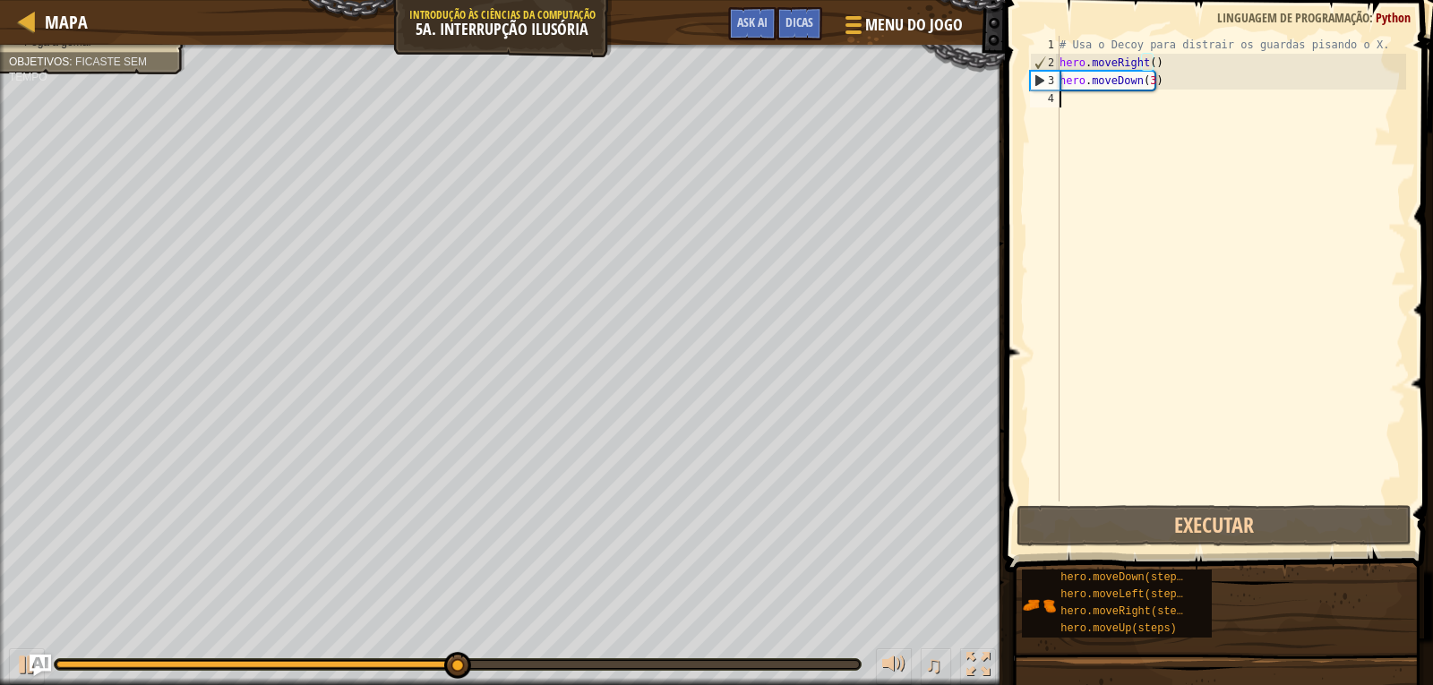
click at [1167, 96] on div "# Usa o Decoy para distrair os guardas pisando o X. hero . moveRight ( ) hero .…" at bounding box center [1231, 287] width 350 height 502
click at [1163, 75] on div "# Usa o Decoy para distrair os guardas pisando o X. hero . moveRight ( ) hero .…" at bounding box center [1231, 287] width 350 height 502
type textarea "hero.moveDown(3)"
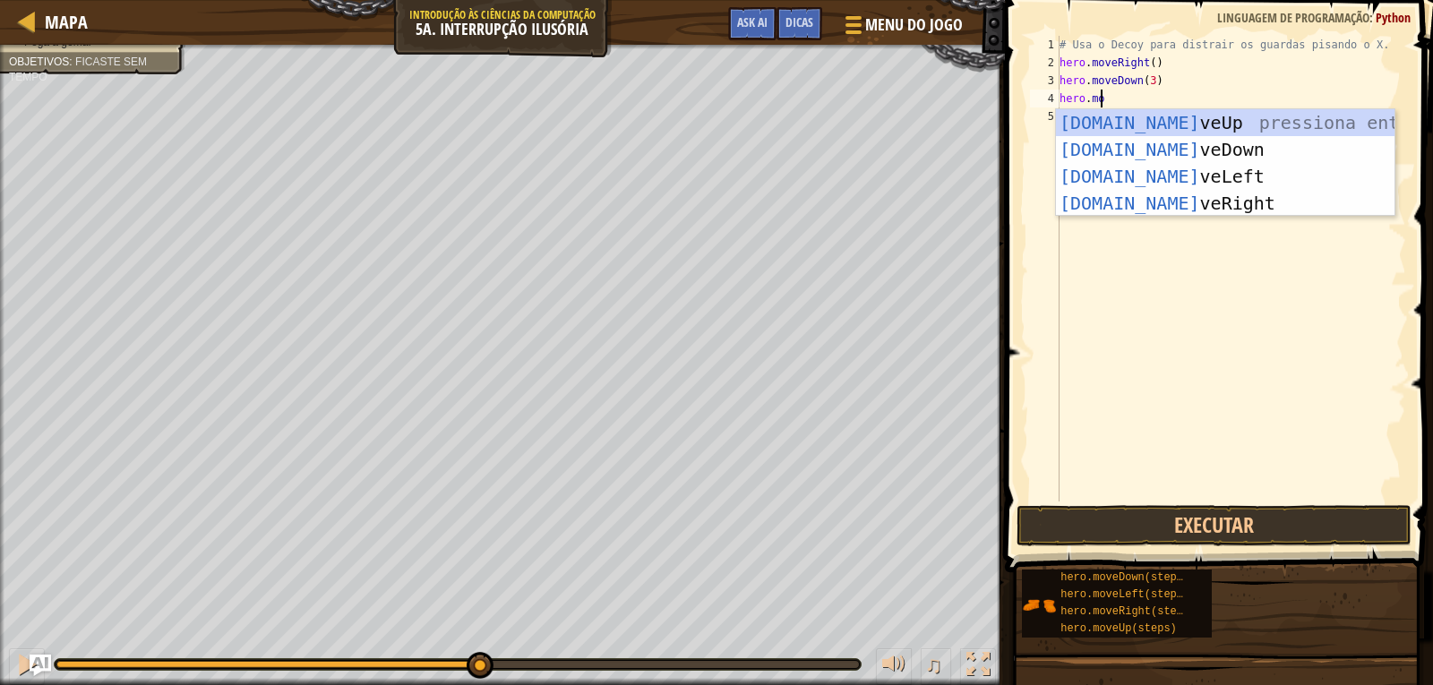
scroll to position [8, 3]
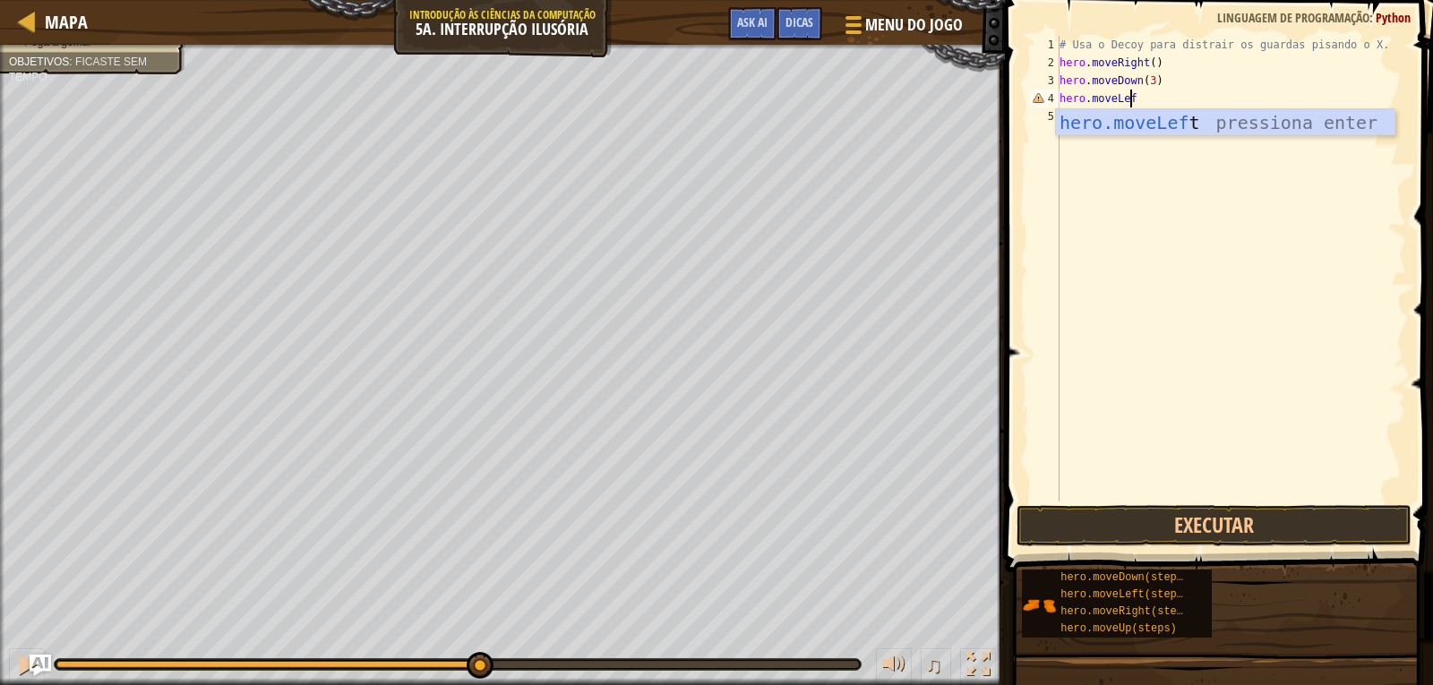
type textarea "hero.moveLeft"
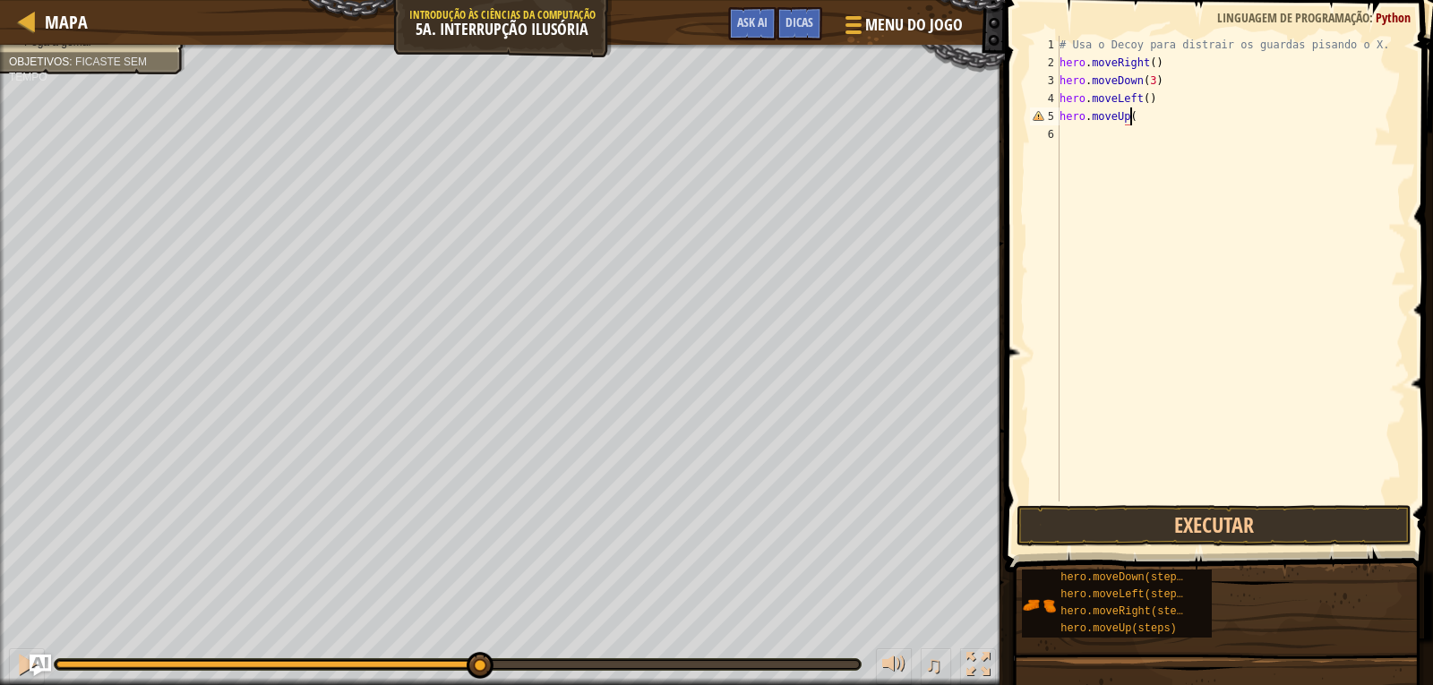
scroll to position [8, 5]
type textarea "hero.moveUp(3)"
type textarea "hero.moveRight(3)"
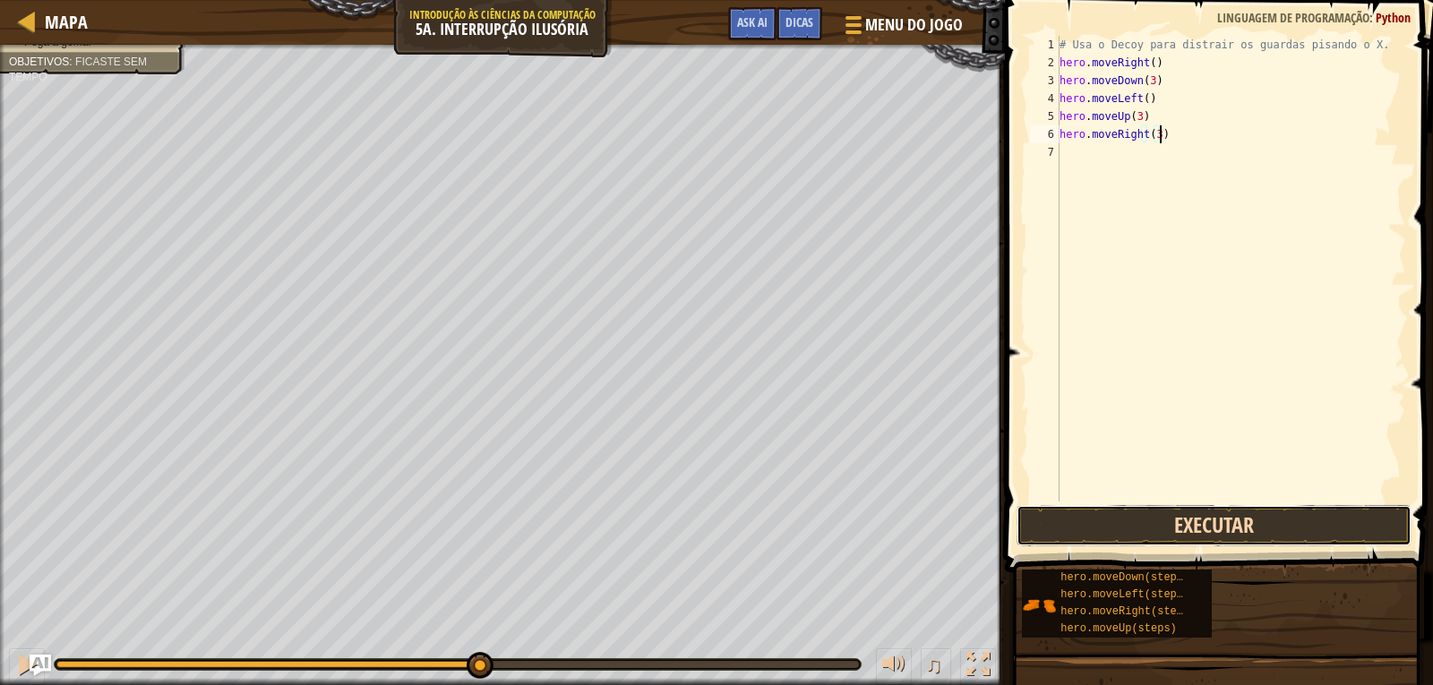
click at [1043, 513] on button "Executar" at bounding box center [1213, 525] width 395 height 41
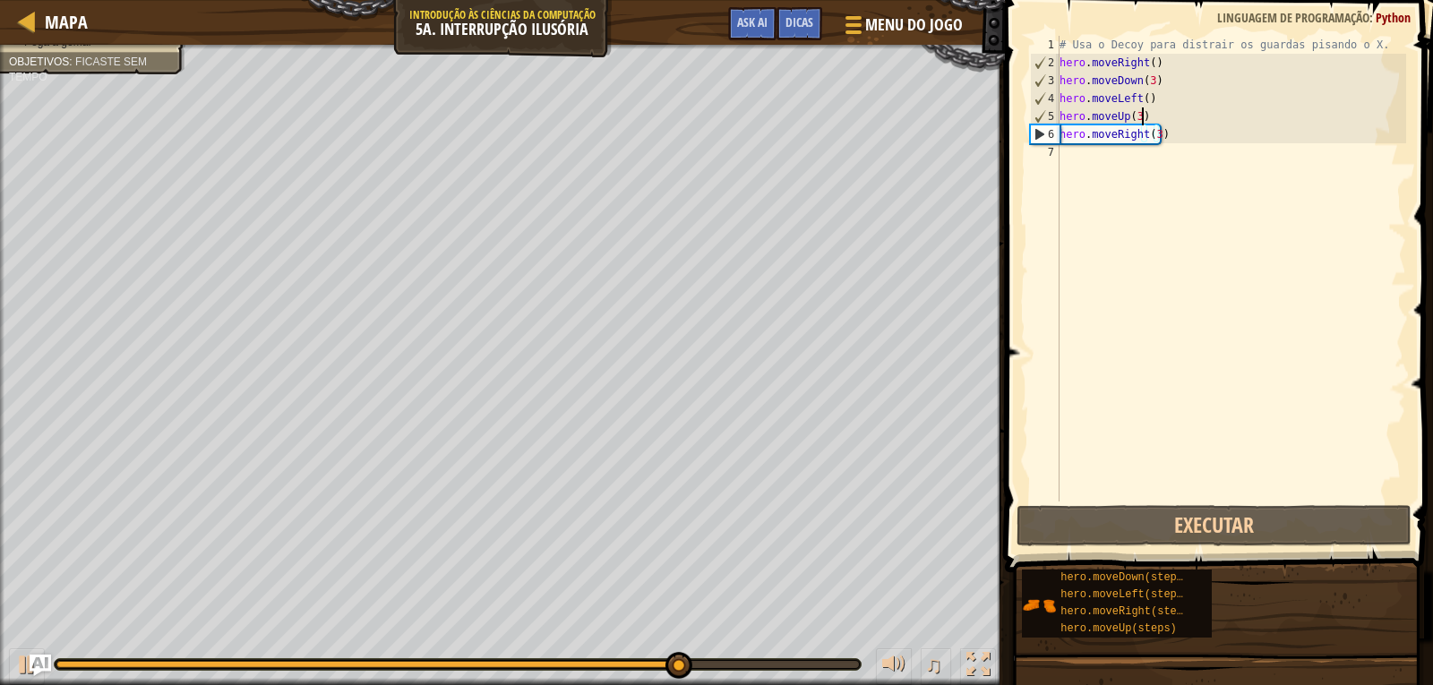
click at [1177, 120] on div "# Usa o Decoy para distrair os guardas pisando o X. hero . moveRight ( ) hero .…" at bounding box center [1231, 287] width 350 height 502
type textarea "hero.moveUp(3)"
click at [1153, 144] on div "# Usa o Decoy para distrair os guardas pisando o X. hero . moveRight ( ) hero .…" at bounding box center [1231, 287] width 350 height 502
click at [1154, 137] on div "# Usa o Decoy para distrair os guardas pisando o X. hero . moveRight ( ) hero .…" at bounding box center [1231, 287] width 350 height 502
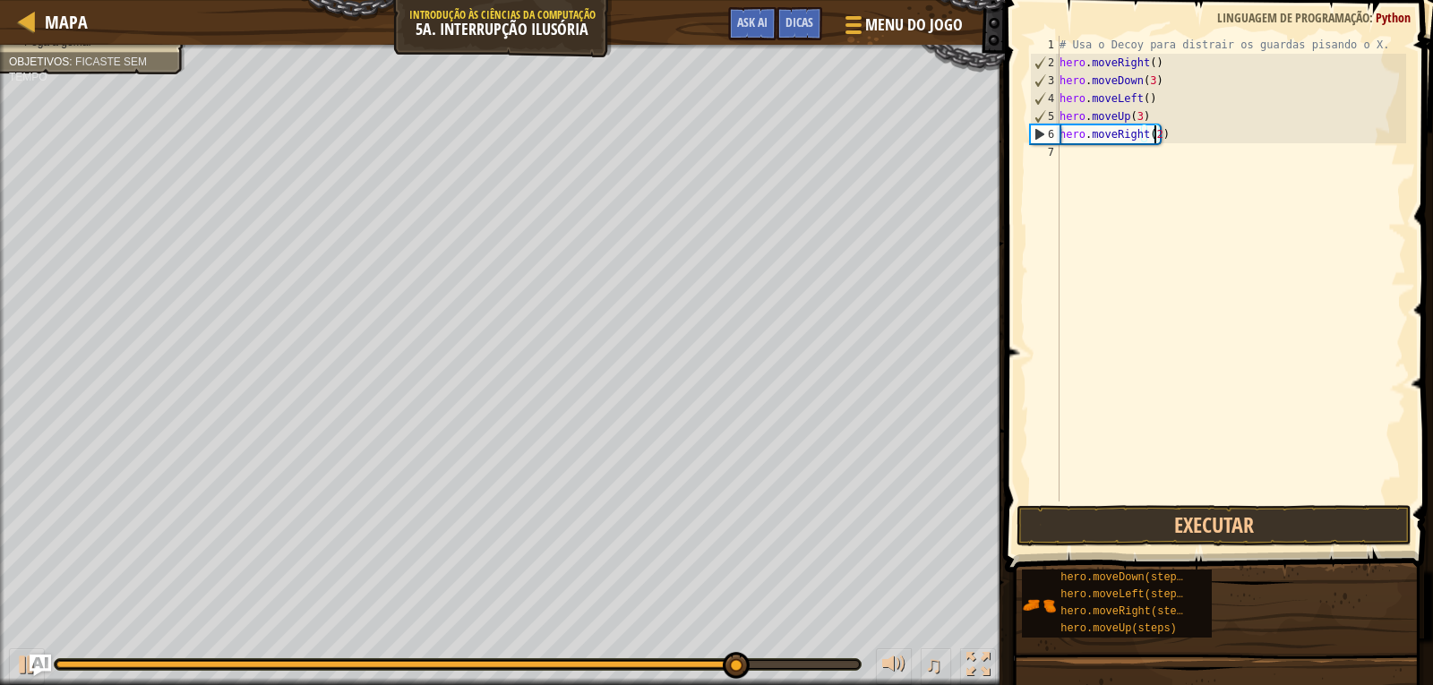
click at [1139, 92] on div "# Usa o Decoy para distrair os guardas pisando o X. hero . moveRight ( ) hero .…" at bounding box center [1231, 287] width 350 height 502
click at [1148, 98] on div "# Usa o Decoy para distrair os guardas pisando o X. hero . moveRight ( ) hero .…" at bounding box center [1231, 287] width 350 height 502
type textarea "h"
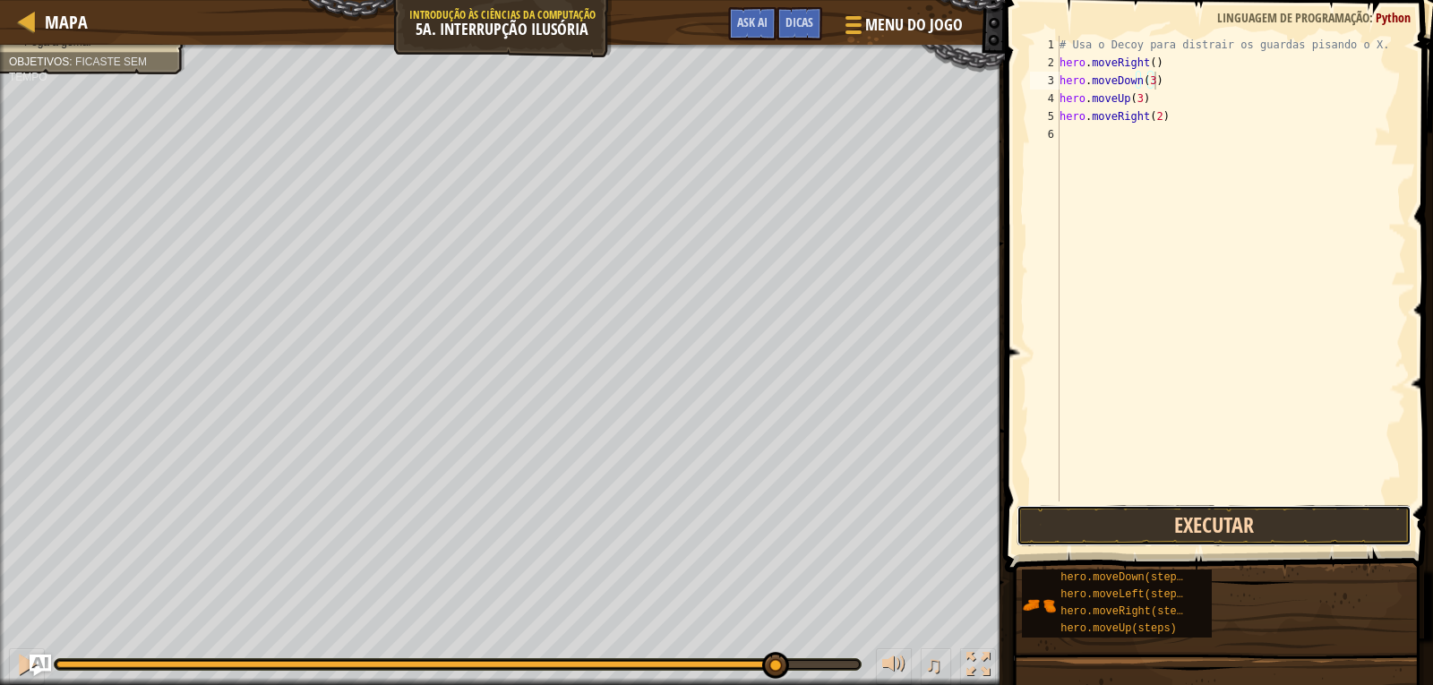
click at [1083, 544] on button "Executar" at bounding box center [1213, 525] width 395 height 41
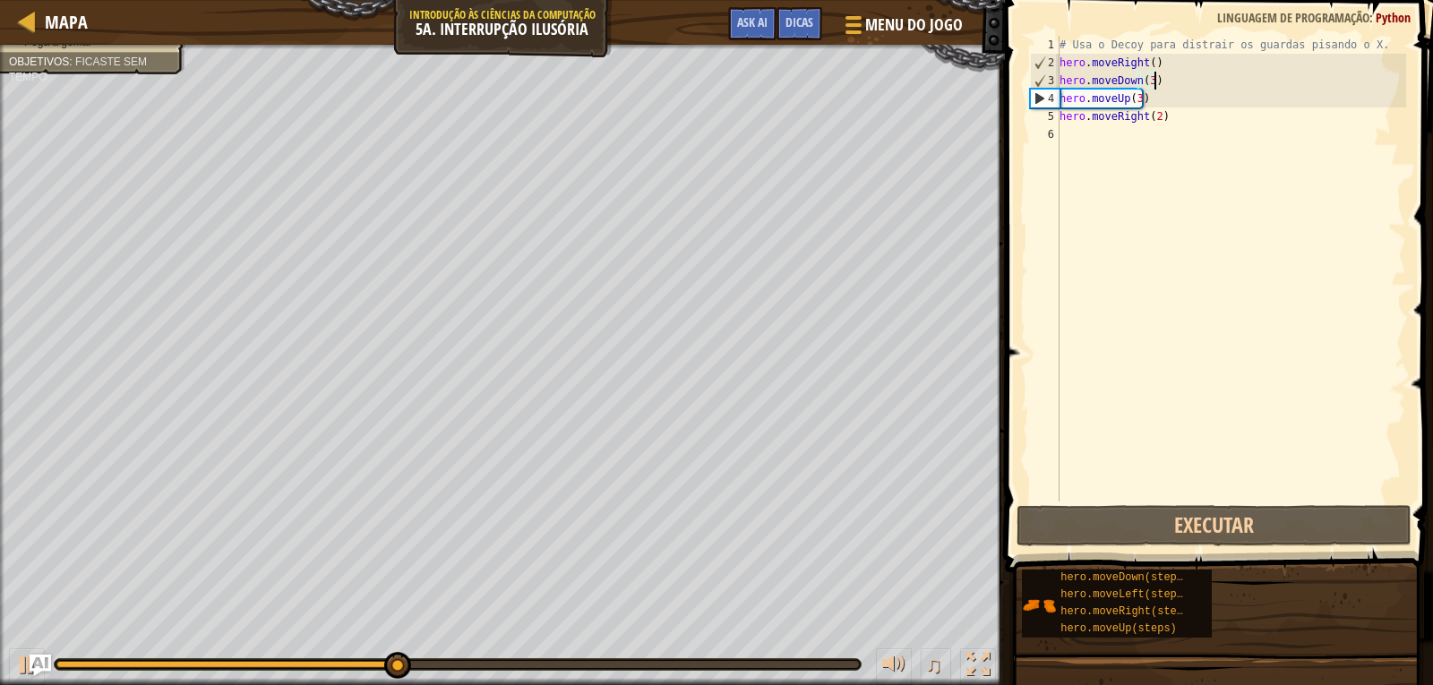
click at [1138, 104] on div "# Usa o Decoy para distrair os guardas pisando o X. hero . moveRight ( ) hero .…" at bounding box center [1231, 287] width 350 height 502
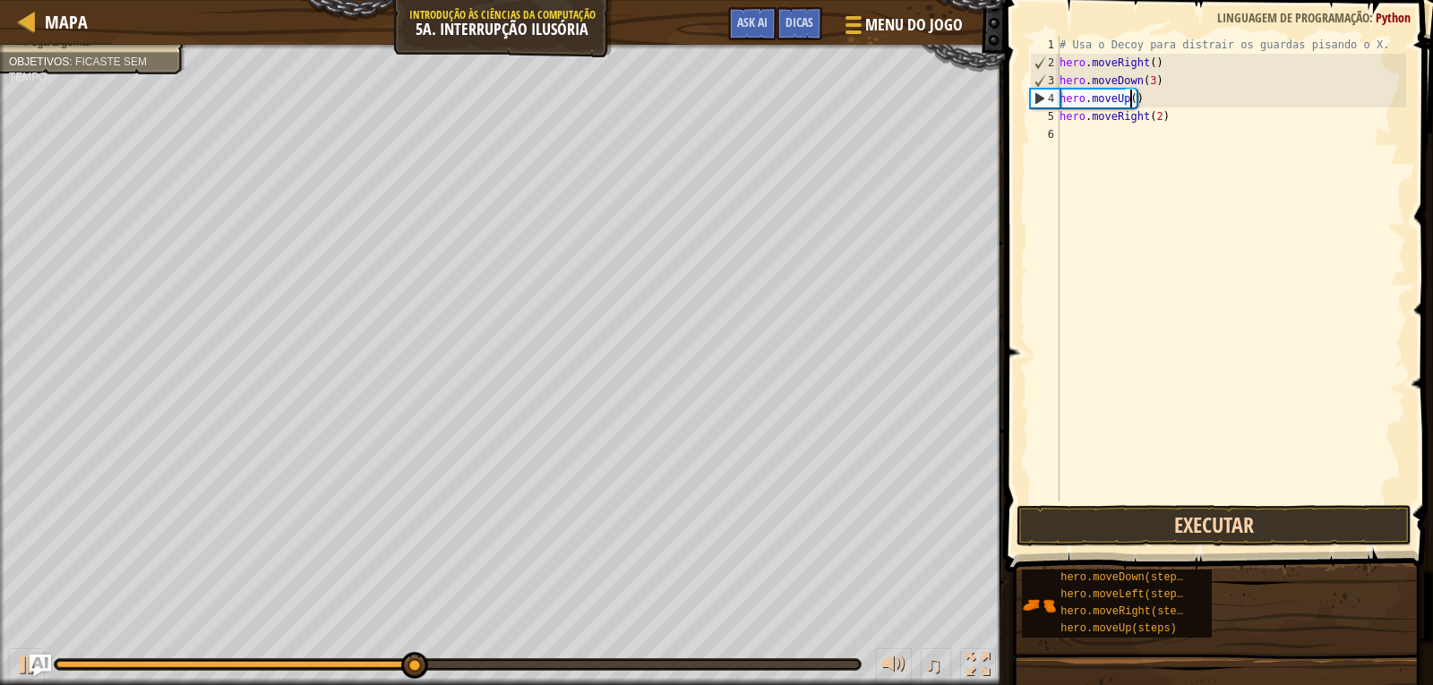
scroll to position [8, 5]
drag, startPoint x: 1170, startPoint y: 520, endPoint x: 1162, endPoint y: 519, distance: 9.0
click at [1162, 519] on button "Executar" at bounding box center [1213, 525] width 395 height 41
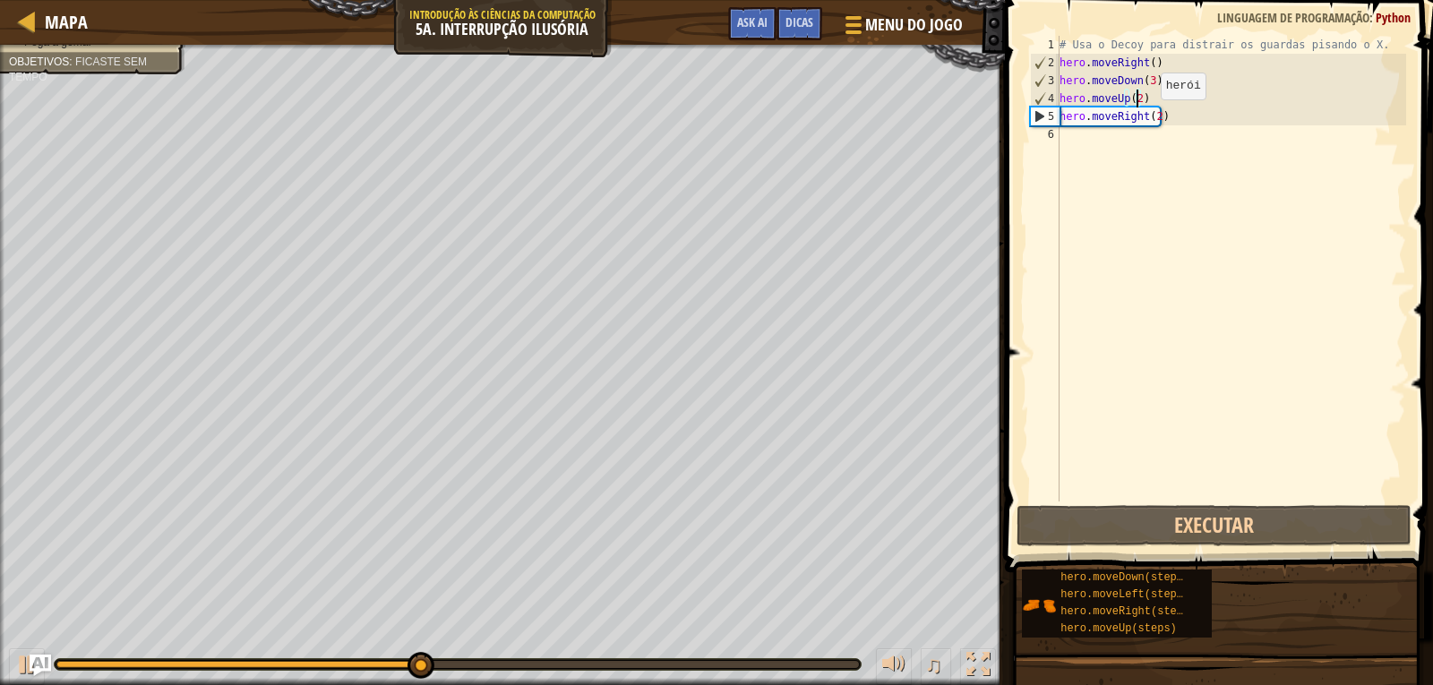
click at [1153, 121] on div "# Usa o Decoy para distrair os guardas pisando o X. hero . moveRight ( ) hero .…" at bounding box center [1231, 287] width 350 height 502
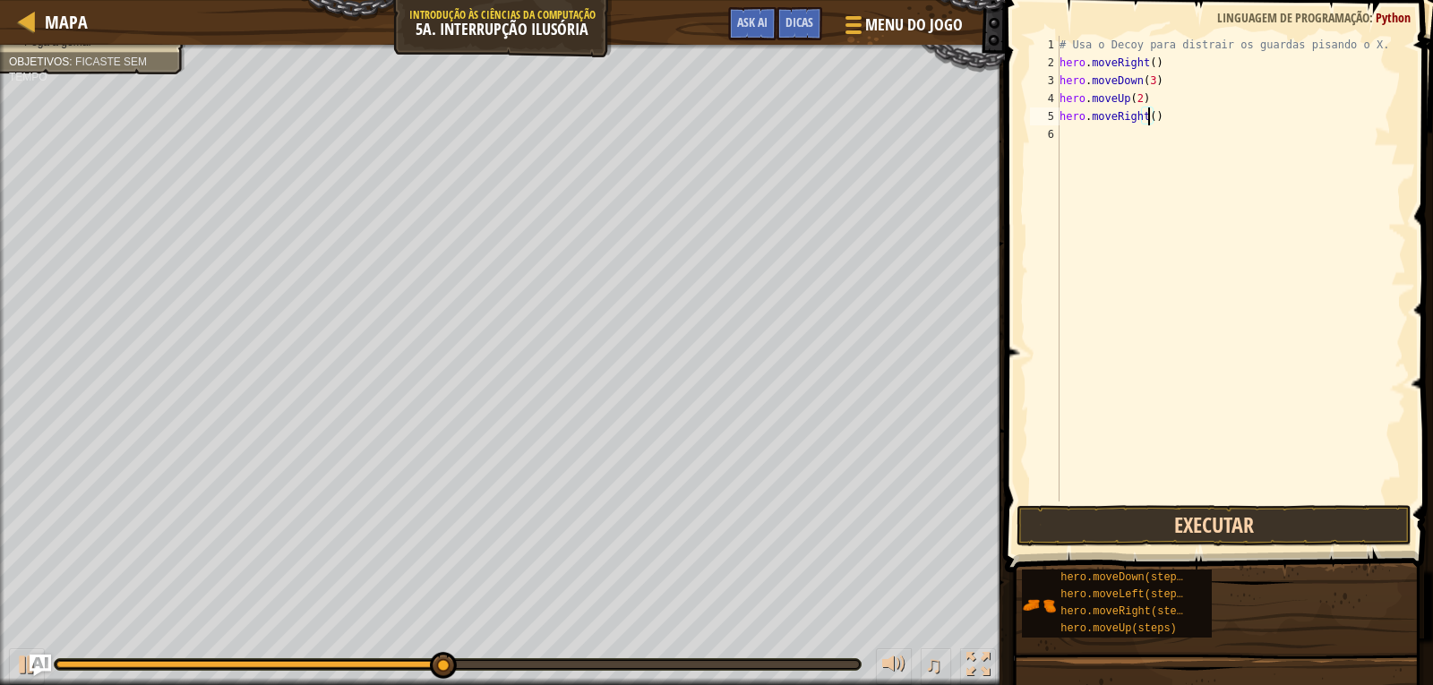
scroll to position [8, 7]
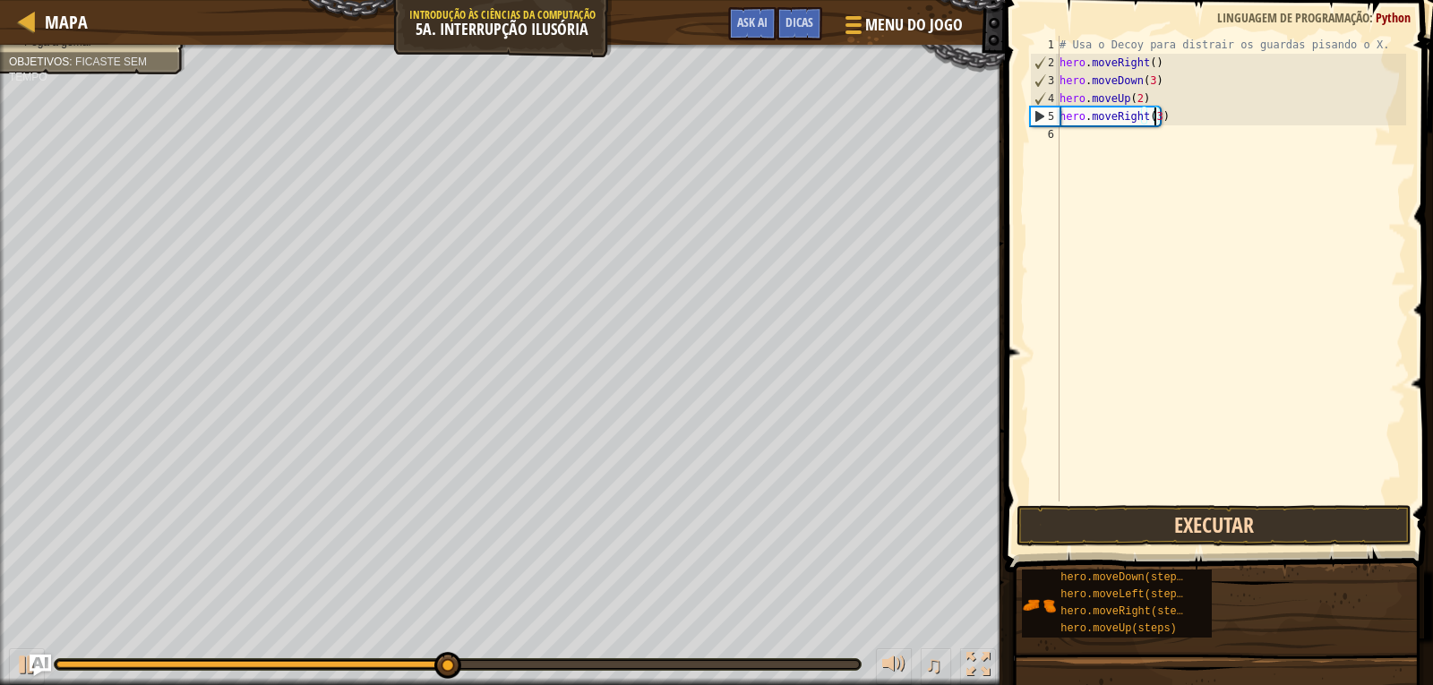
type textarea "hero.moveRight(3)"
click at [1194, 533] on button "Executar" at bounding box center [1213, 525] width 395 height 41
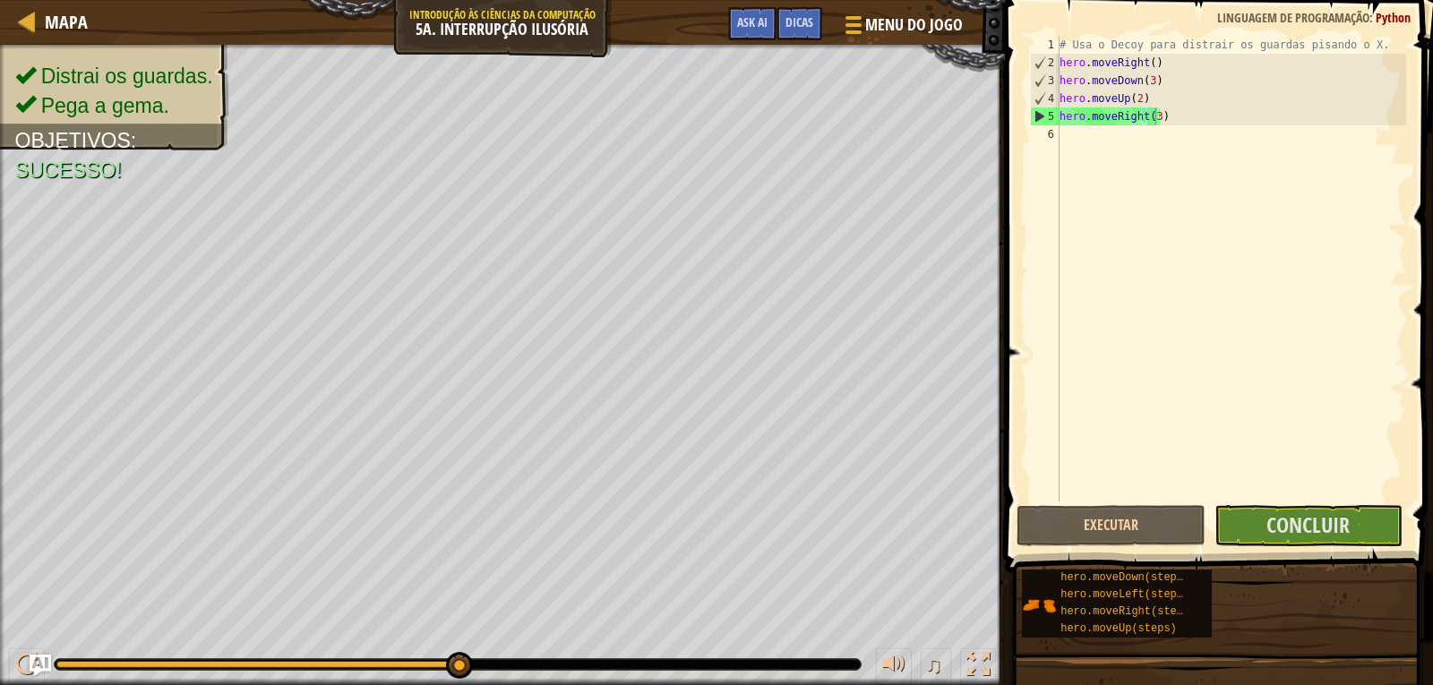
drag, startPoint x: 1317, startPoint y: 558, endPoint x: 1313, endPoint y: 531, distance: 27.2
click at [1322, 546] on div "Dicas Vídeos hero.moveRight(3) 1 2 3 4 5 6 # Usa o Decoy para distrair os guard…" at bounding box center [1215, 338] width 433 height 676
click at [1313, 531] on span "Concluir" at bounding box center [1307, 524] width 83 height 29
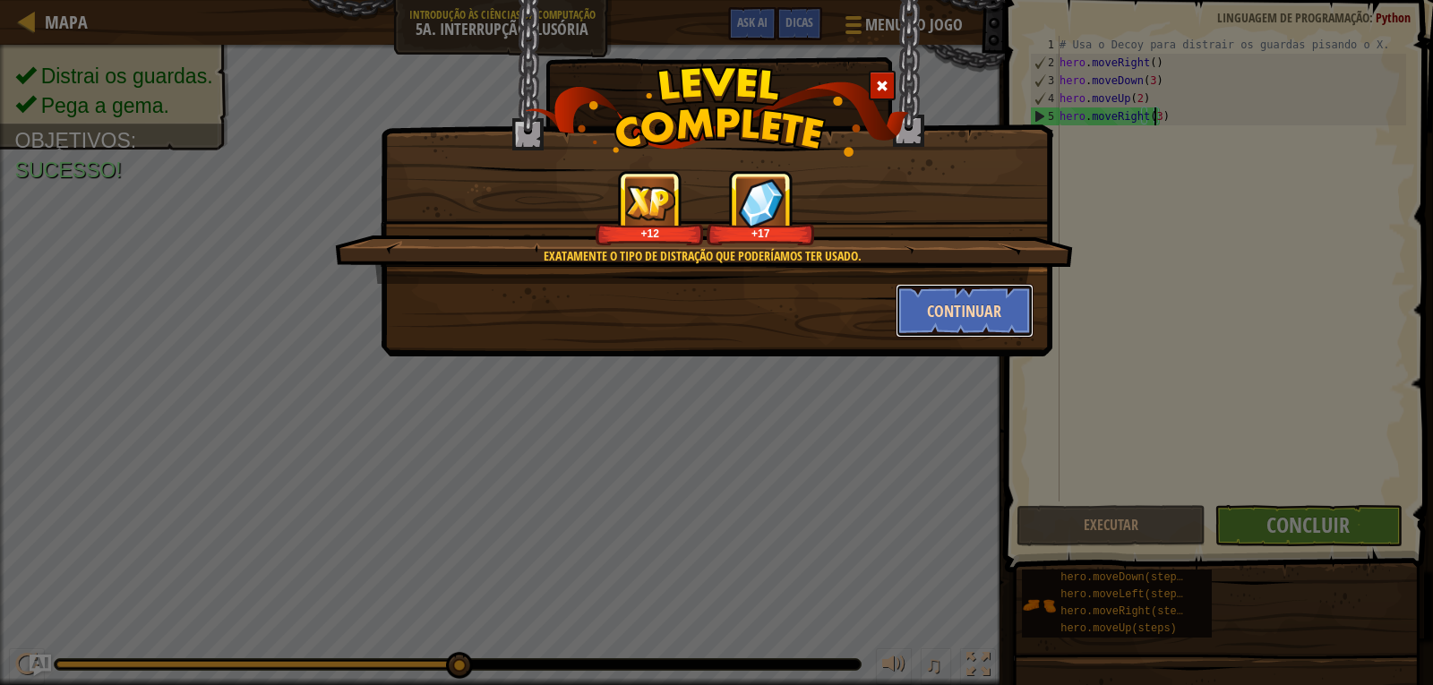
click at [946, 305] on button "Continuar" at bounding box center [965, 311] width 139 height 54
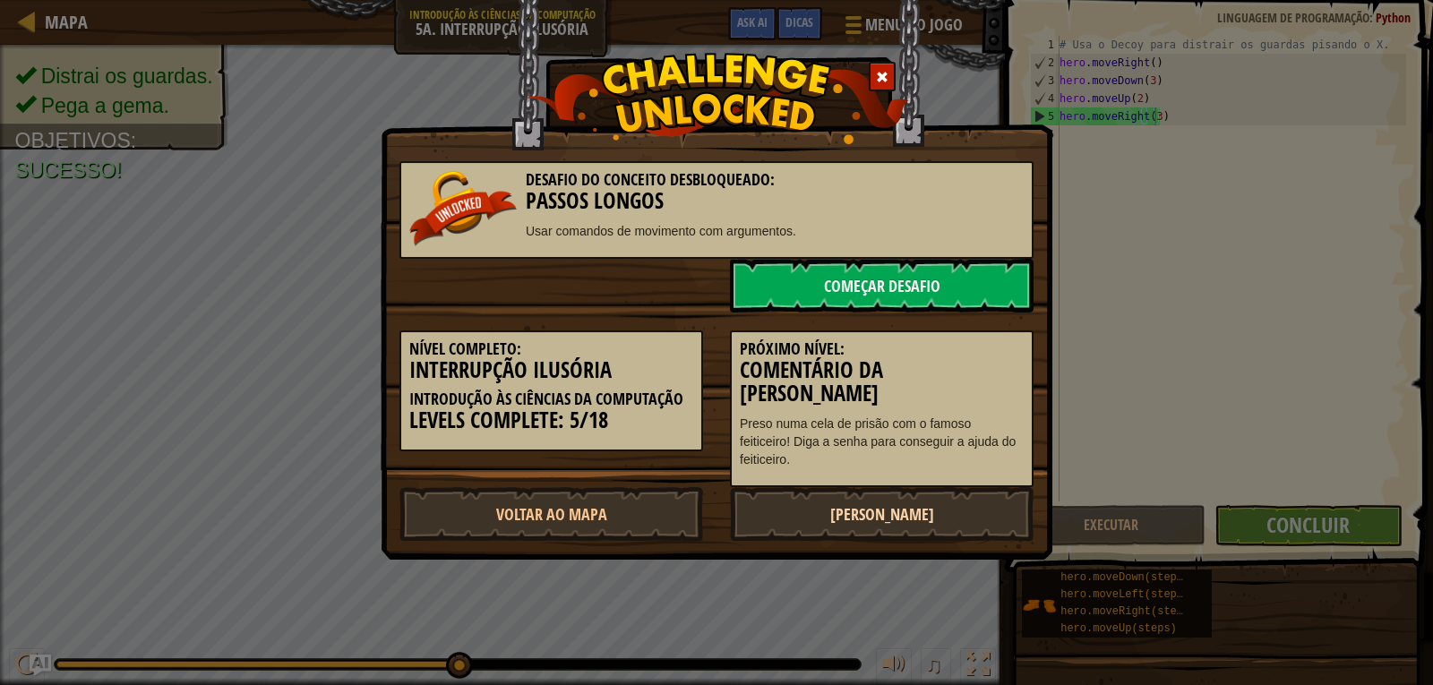
click at [916, 487] on link "[PERSON_NAME]" at bounding box center [882, 514] width 304 height 54
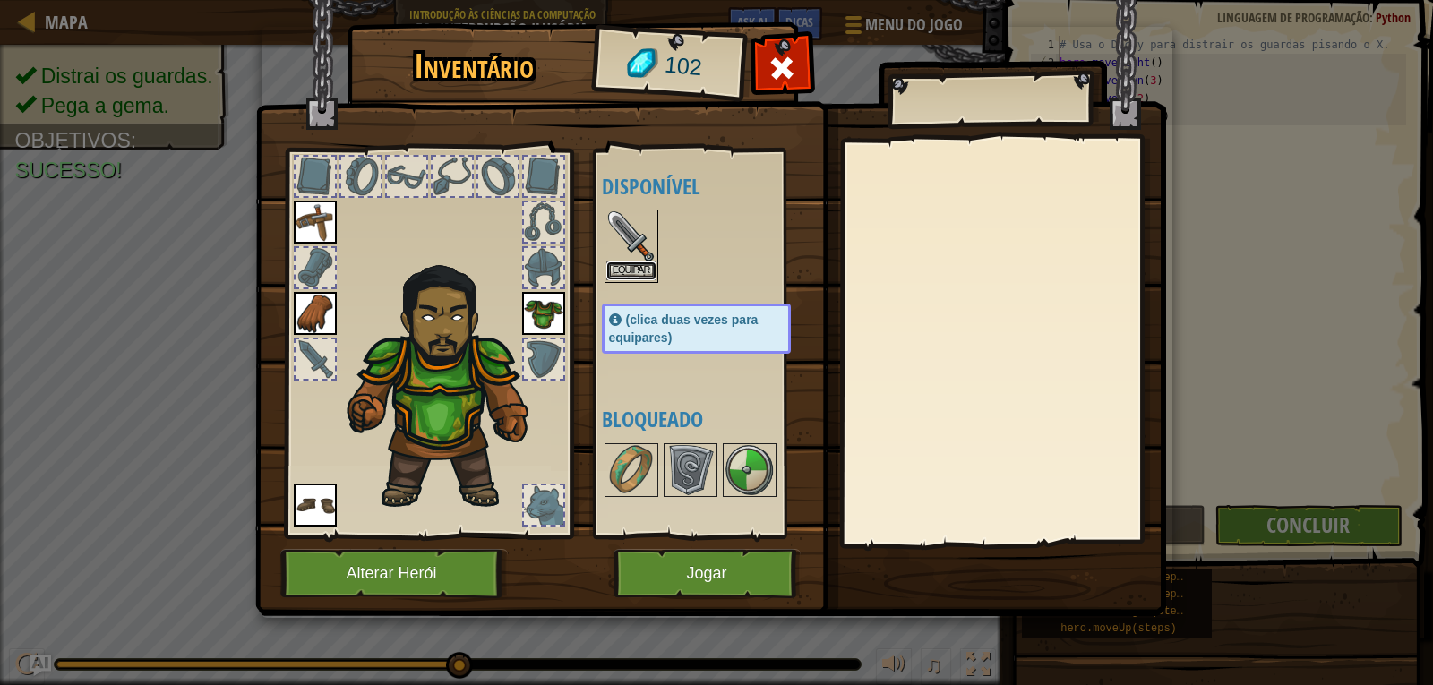
click at [641, 264] on button "Equipar" at bounding box center [631, 271] width 50 height 19
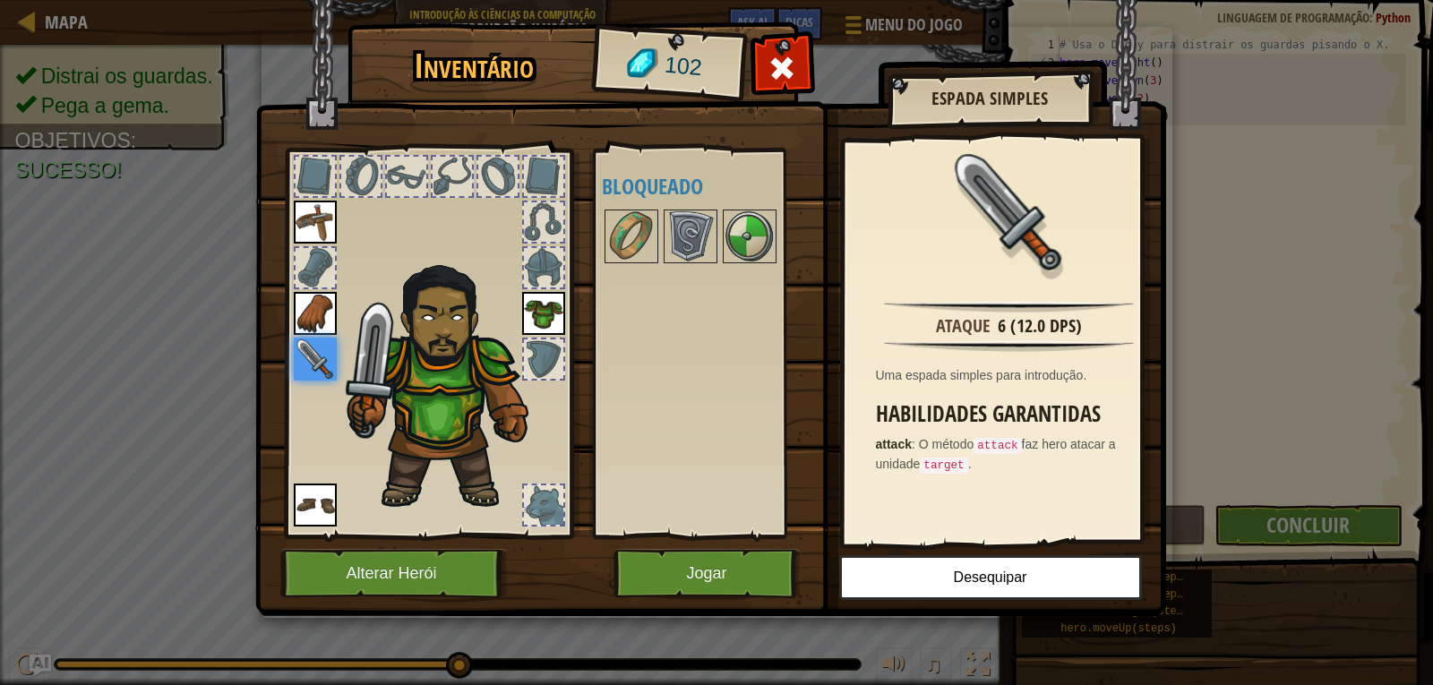
click at [822, 52] on img at bounding box center [710, 291] width 911 height 650
click at [792, 66] on span at bounding box center [781, 68] width 29 height 29
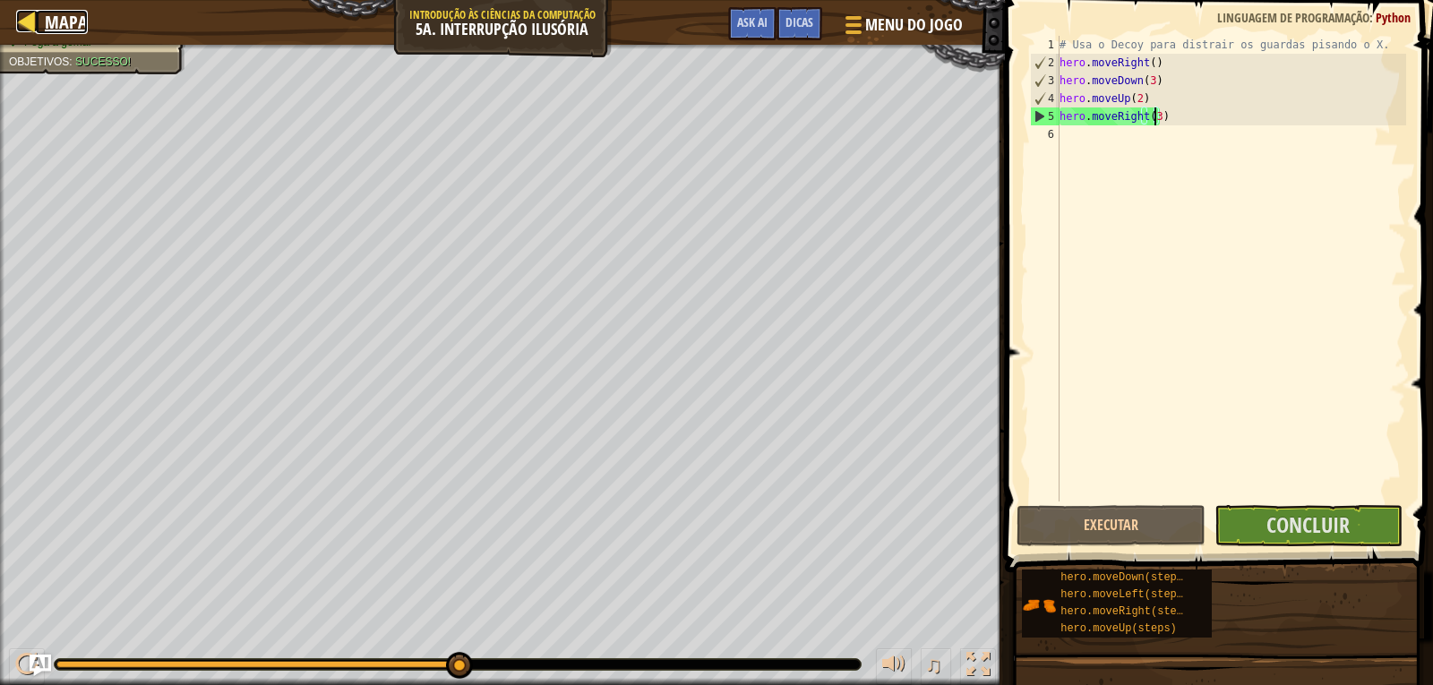
click at [33, 31] on div at bounding box center [27, 21] width 22 height 22
select select "pt-PT"
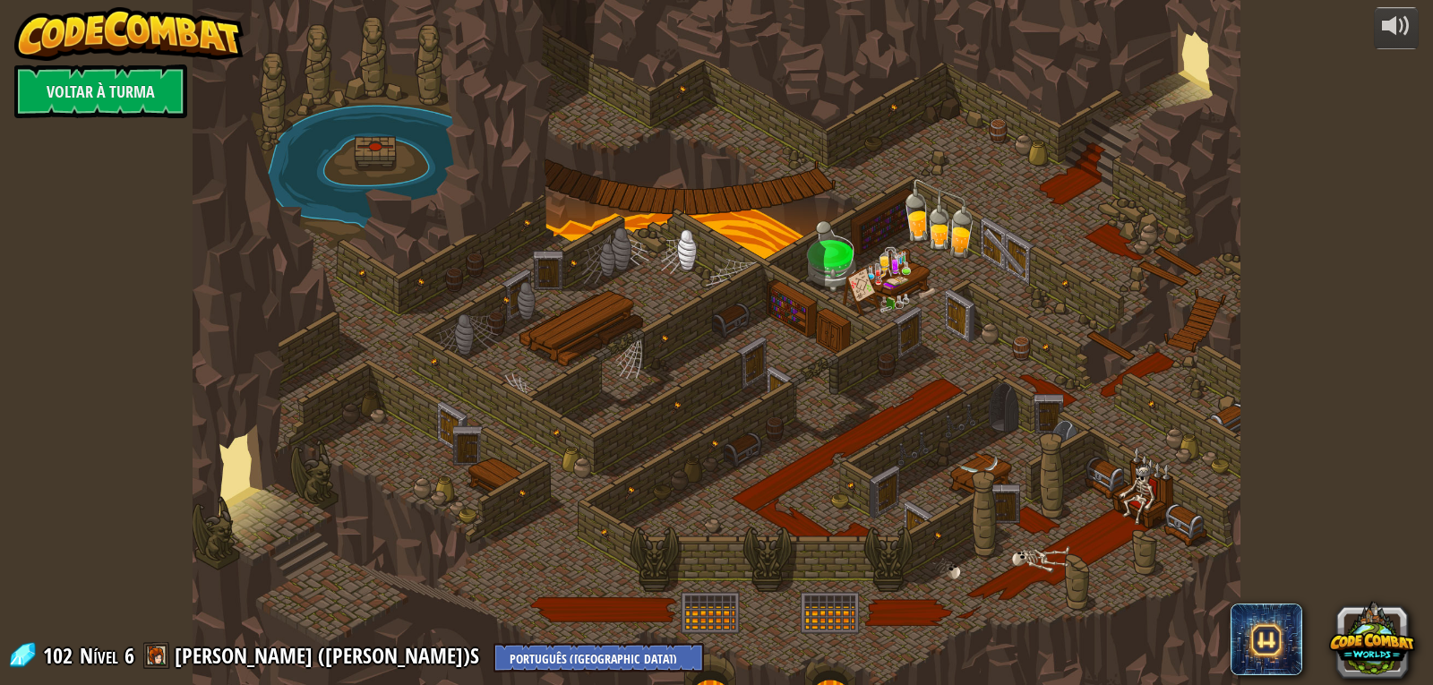
select select "pt-PT"
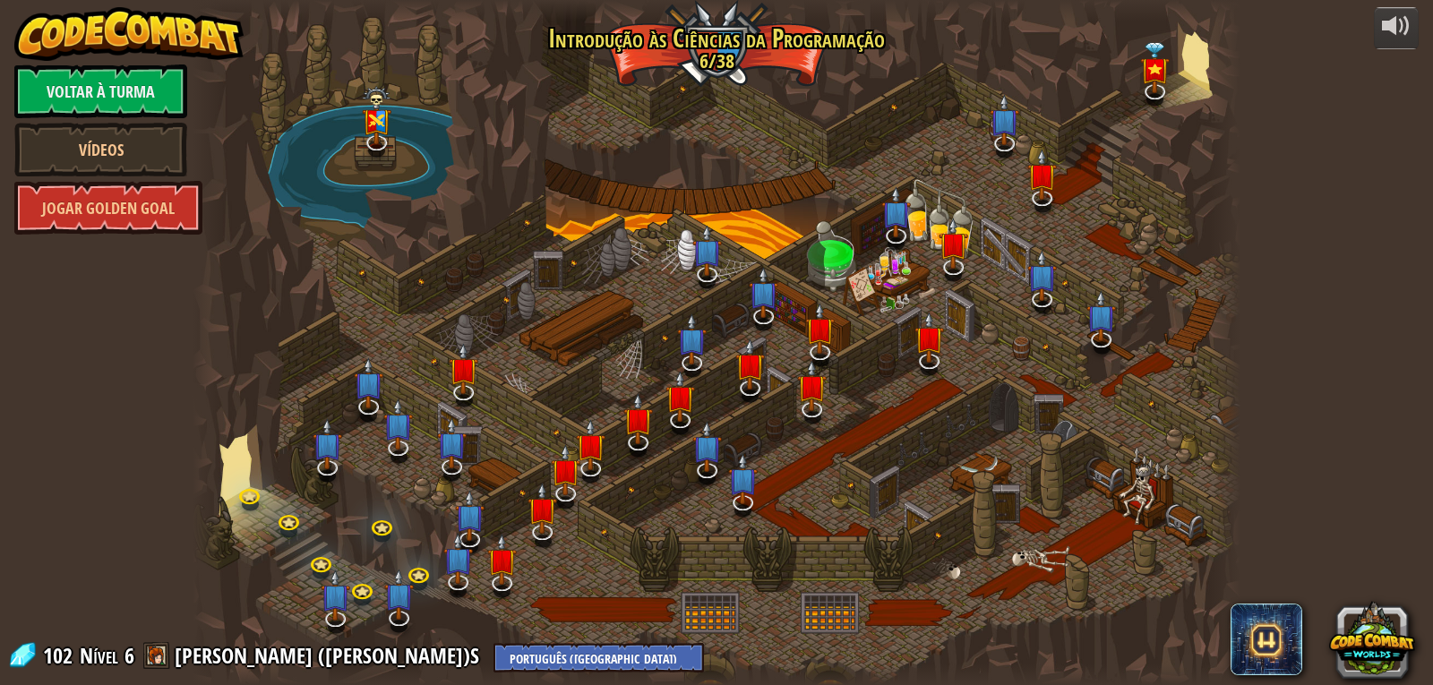
select select "pt-PT"
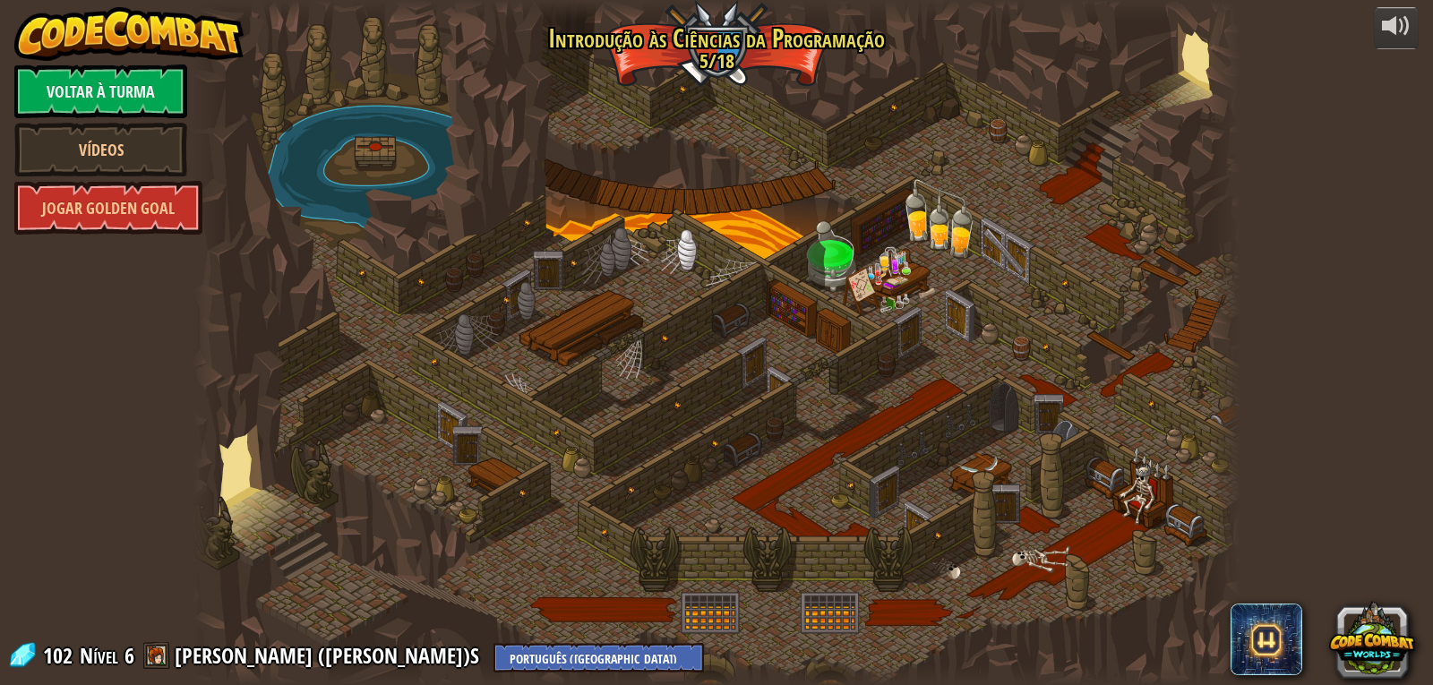
select select "pt-PT"
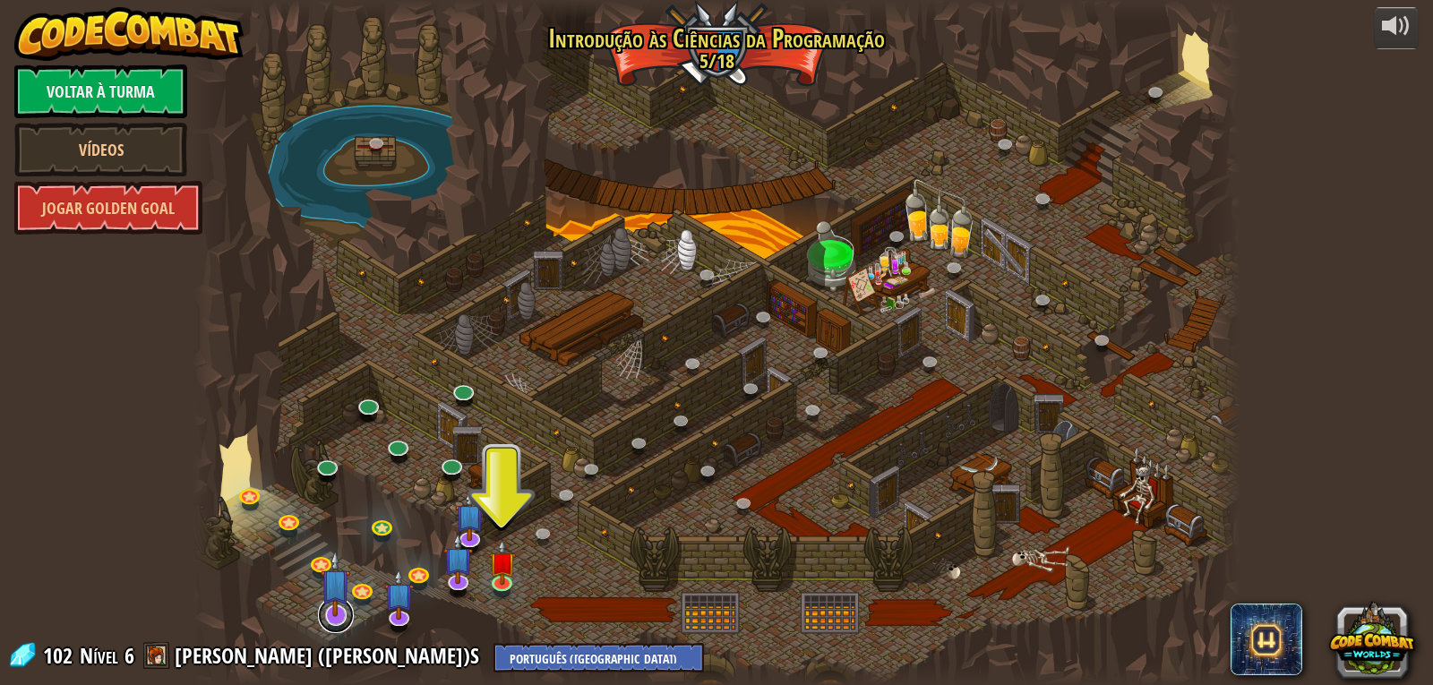
click at [330, 619] on link at bounding box center [336, 615] width 36 height 36
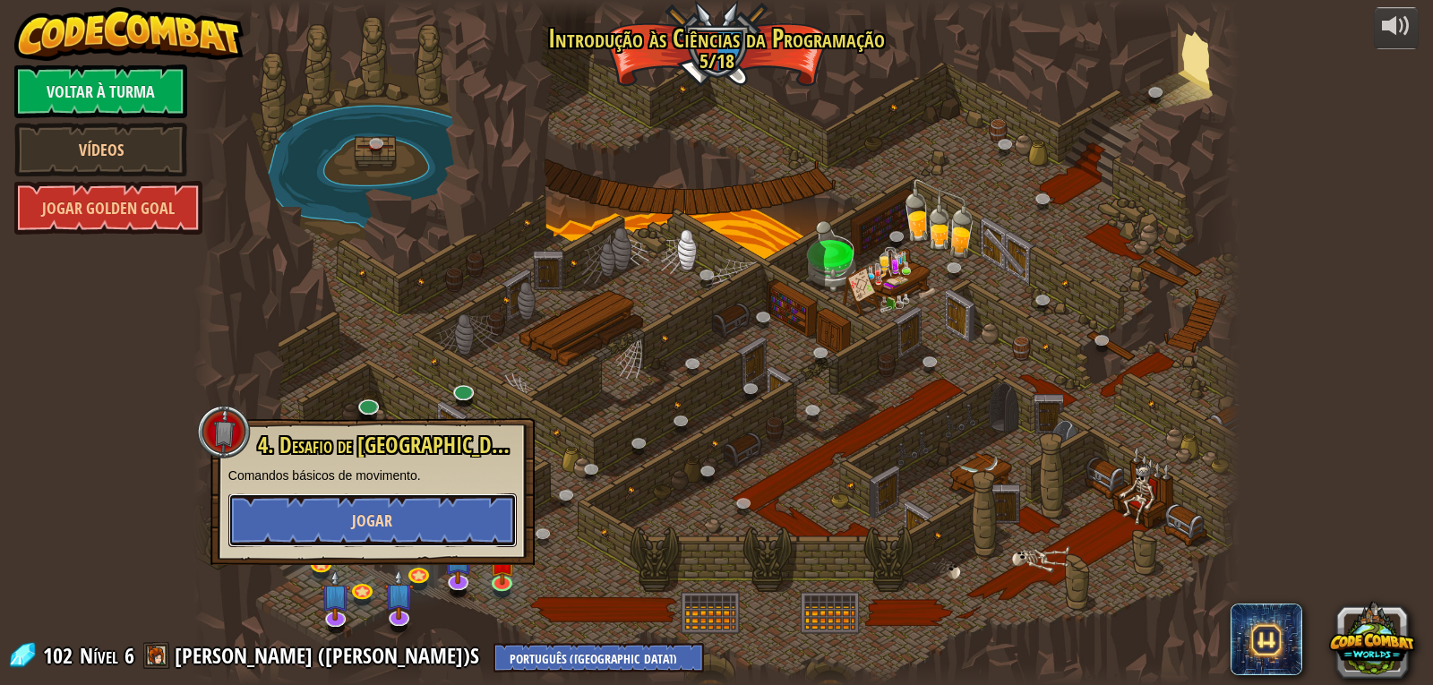
click at [357, 540] on button "Jogar" at bounding box center [372, 520] width 288 height 54
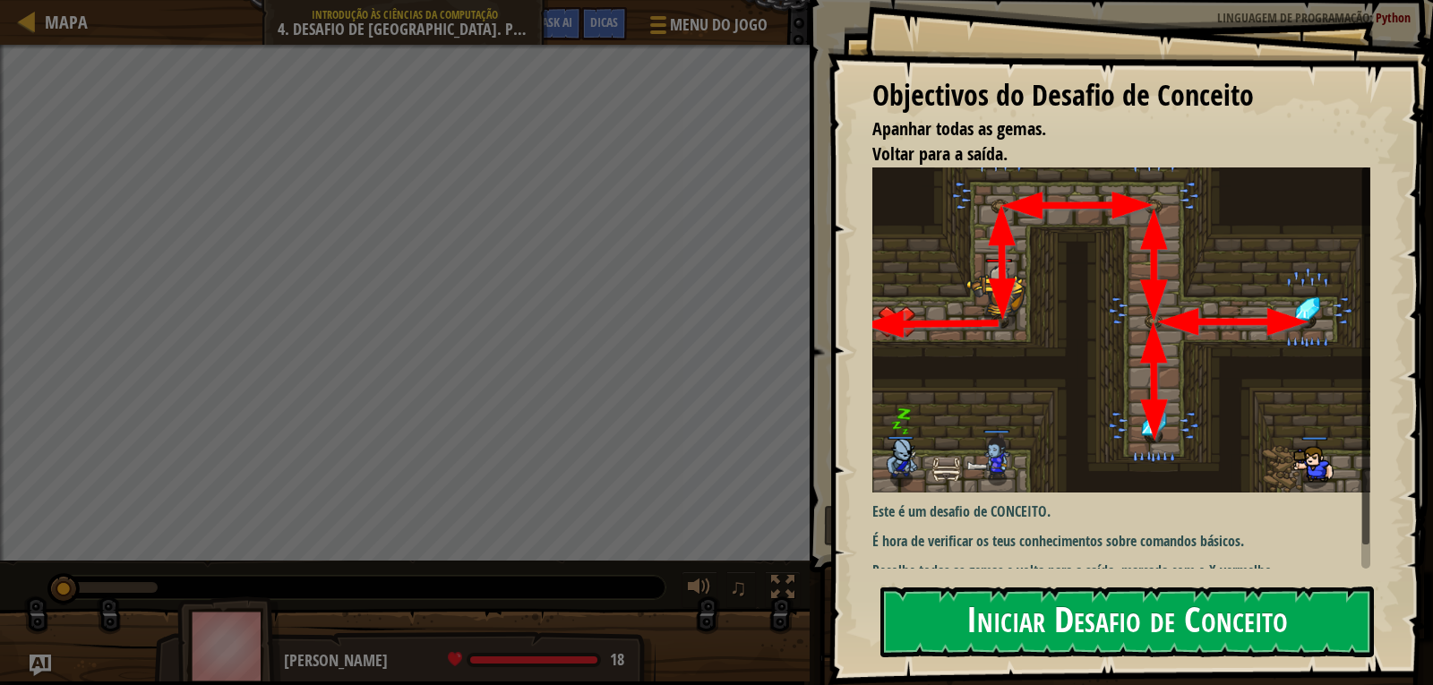
click at [1035, 601] on button "Iniciar Desafio de Conceito" at bounding box center [1126, 622] width 493 height 71
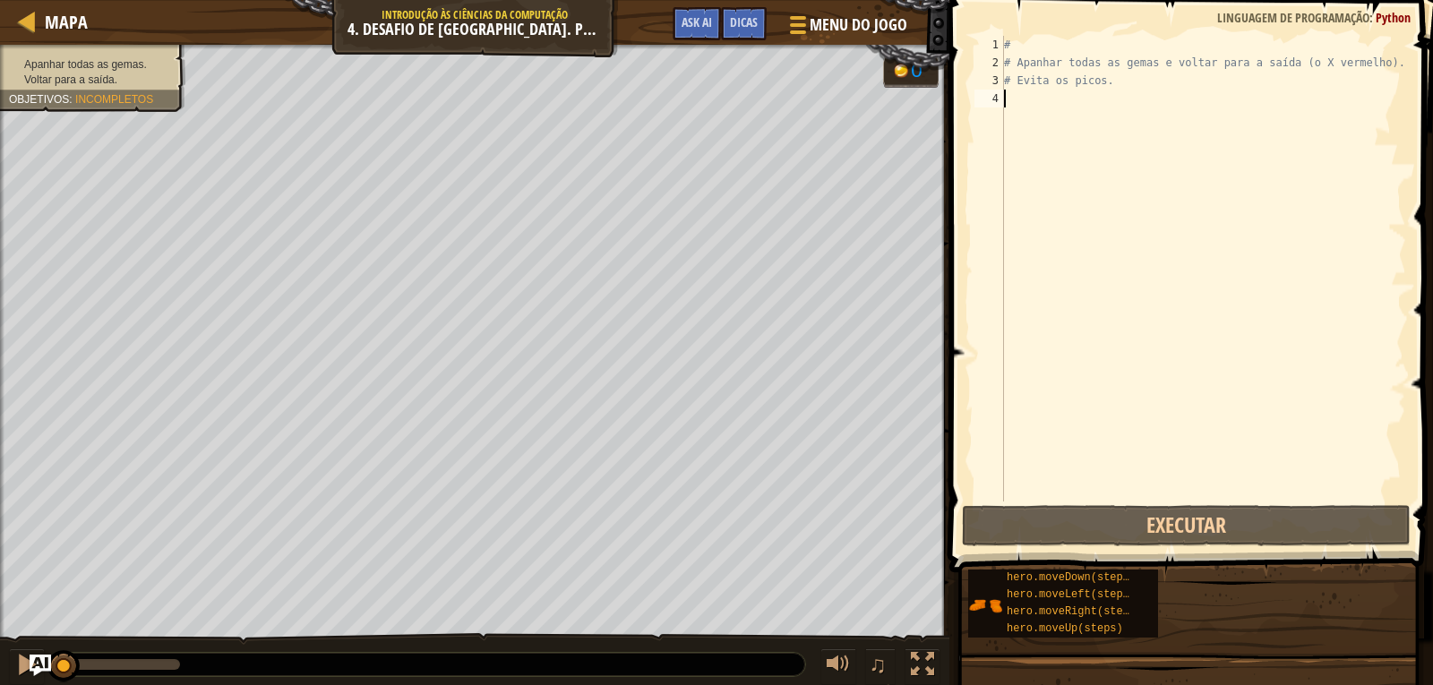
click at [1012, 104] on div "# # Apanhar todas as gemas e voltar para a saída (o X vermelho). # Evita os pic…" at bounding box center [1203, 287] width 406 height 502
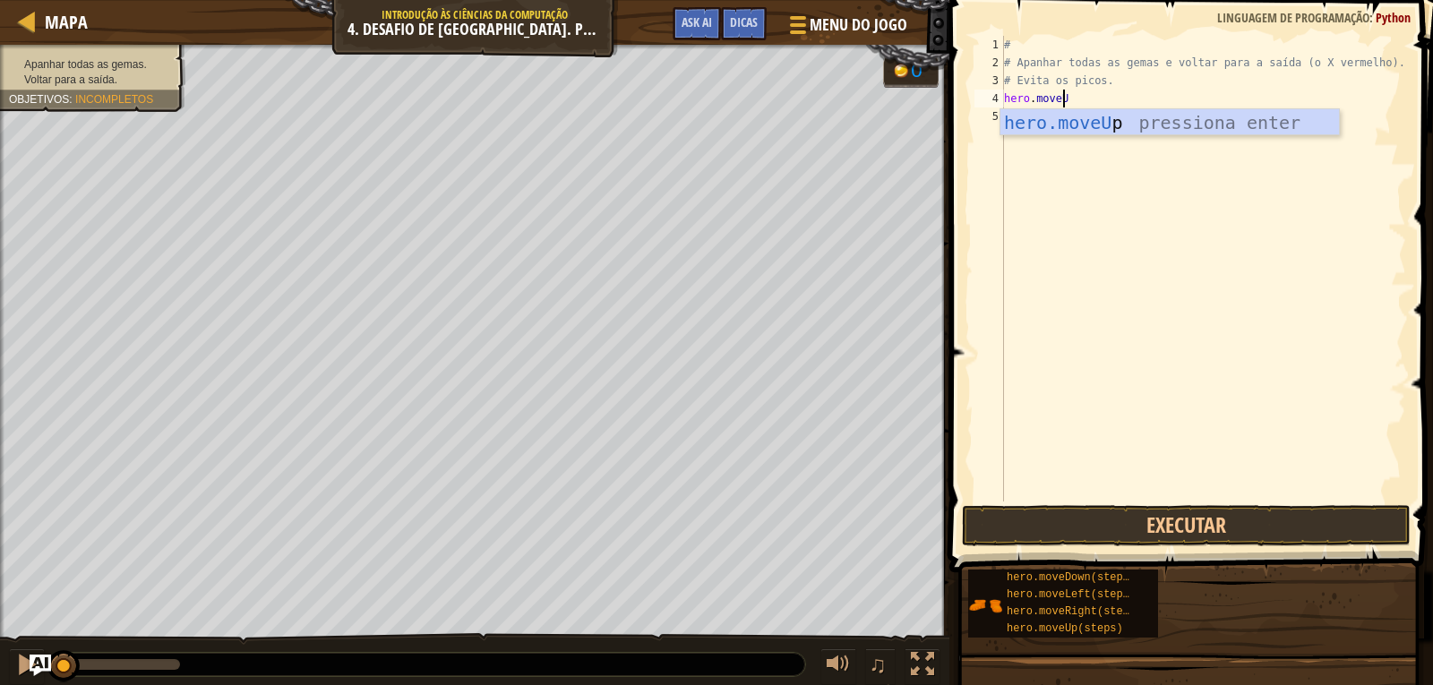
type textarea "hero.moveUp"
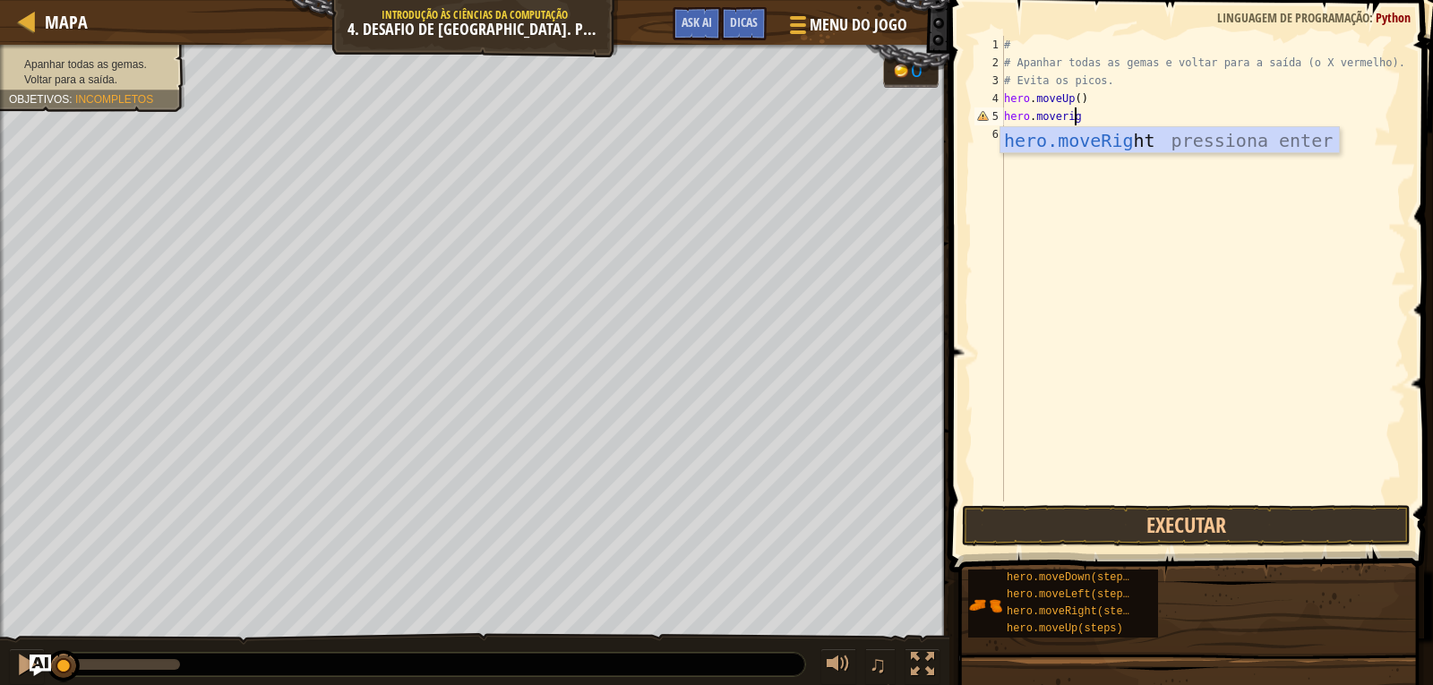
scroll to position [8, 5]
type textarea "hero.moveright"
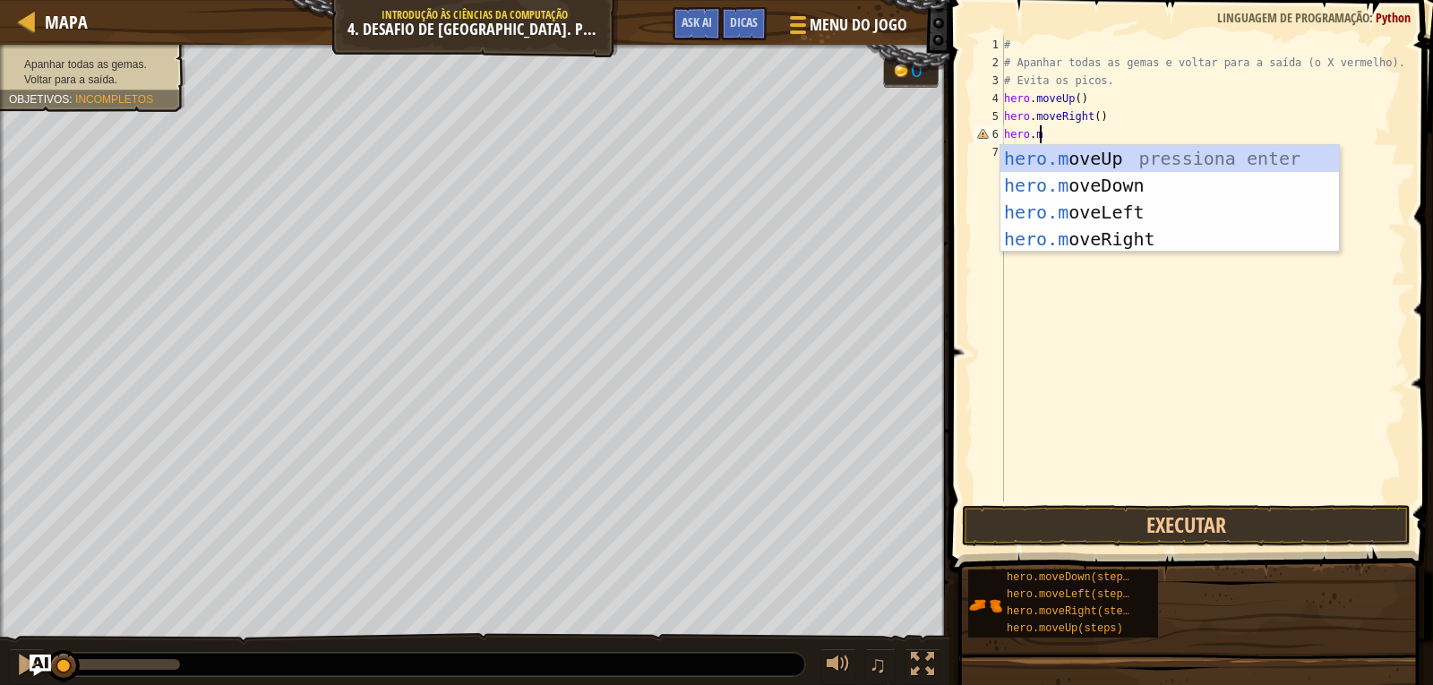
scroll to position [8, 3]
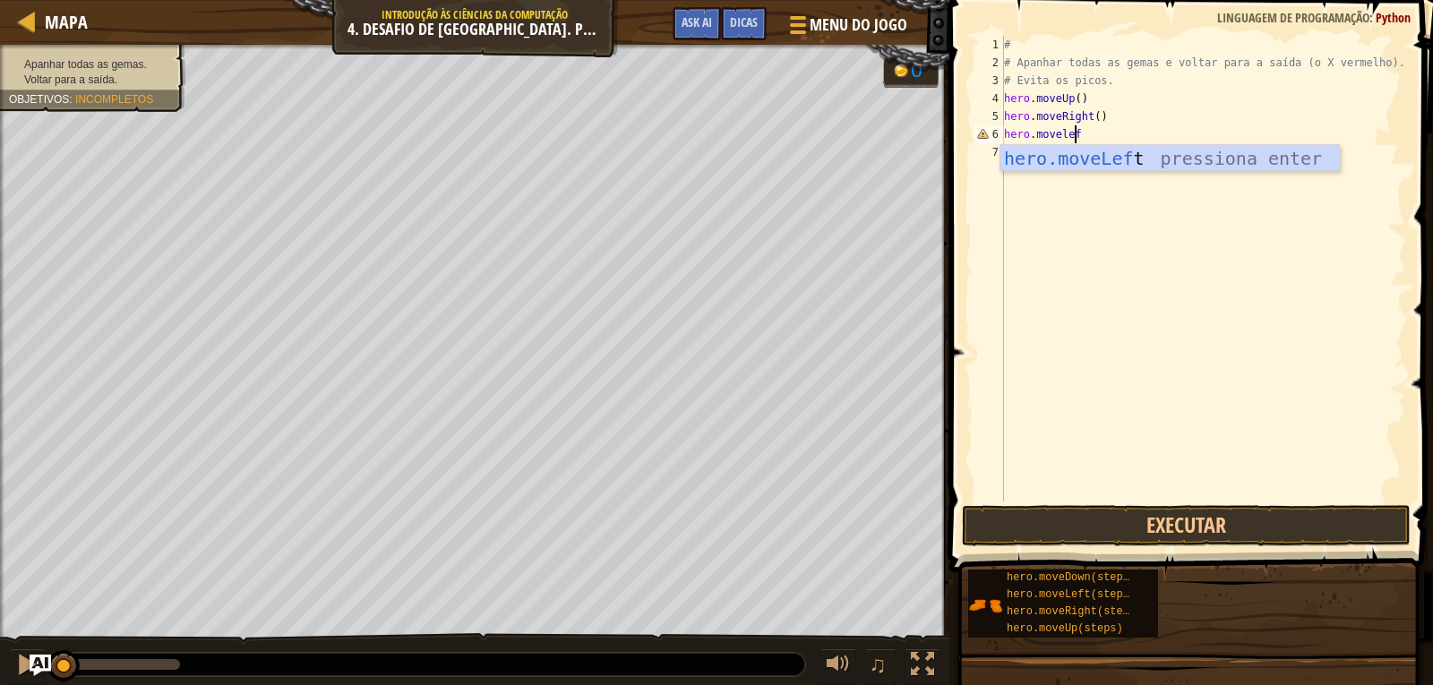
type textarea "hero.moveleft"
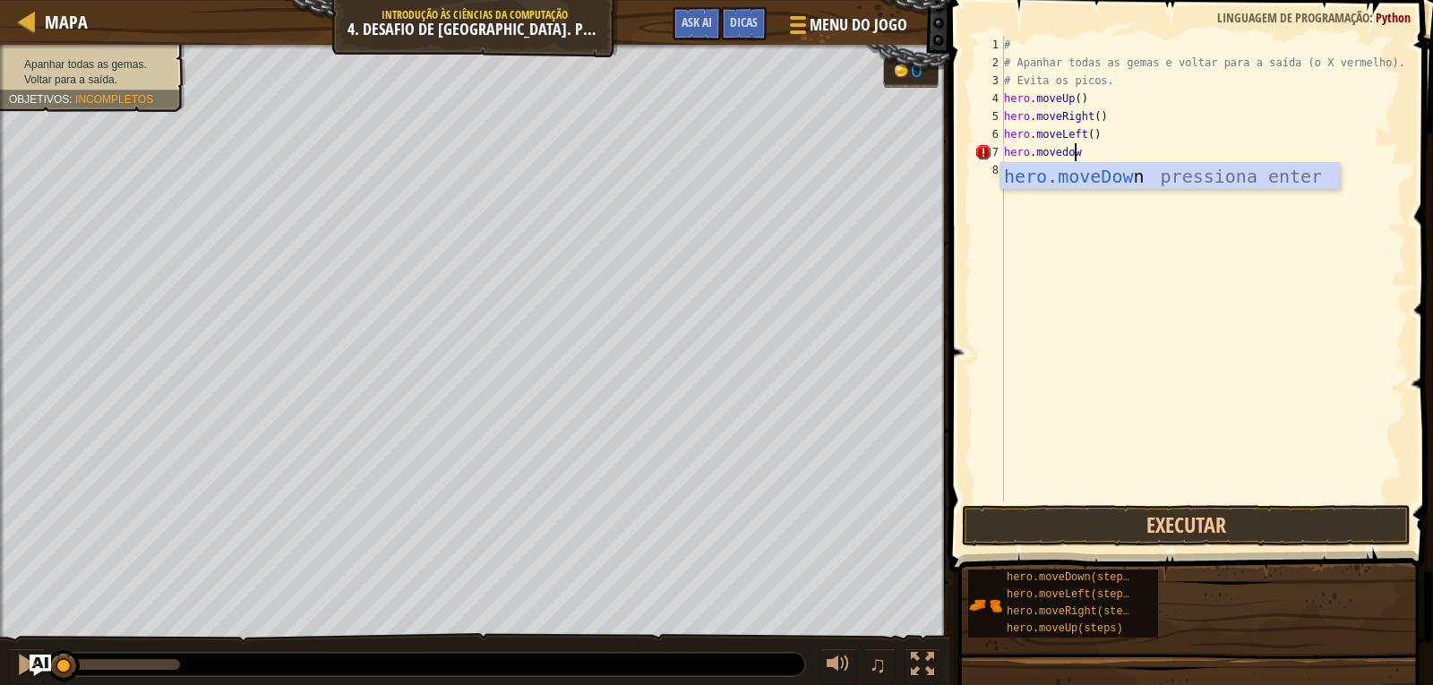
scroll to position [8, 5]
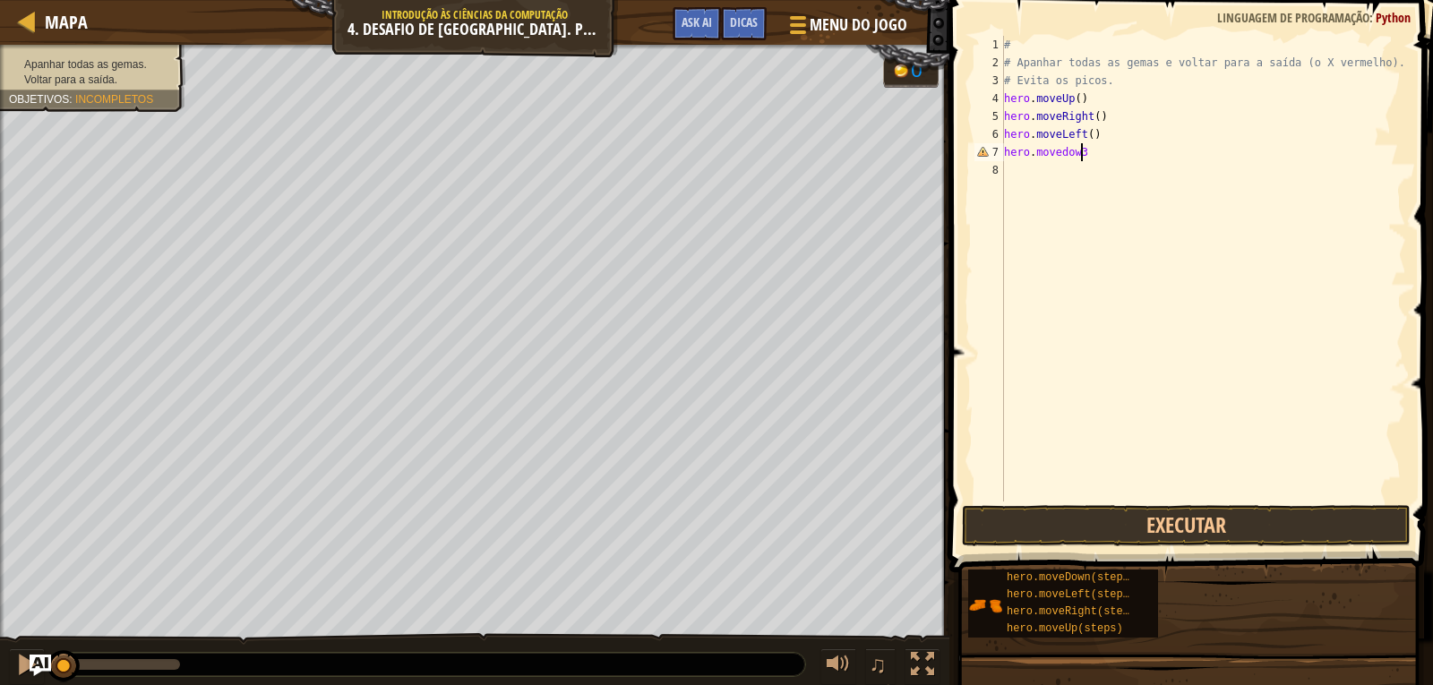
type textarea "hero.movedow"
click at [1070, 146] on div "# # Apanhar todas as gemas e voltar para a saída (o X vermelho). # Evita os pic…" at bounding box center [1203, 287] width 406 height 502
click at [1075, 151] on div "# # Apanhar todas as gemas e voltar para a saída (o X vermelho). # Evita os pic…" at bounding box center [1203, 287] width 406 height 502
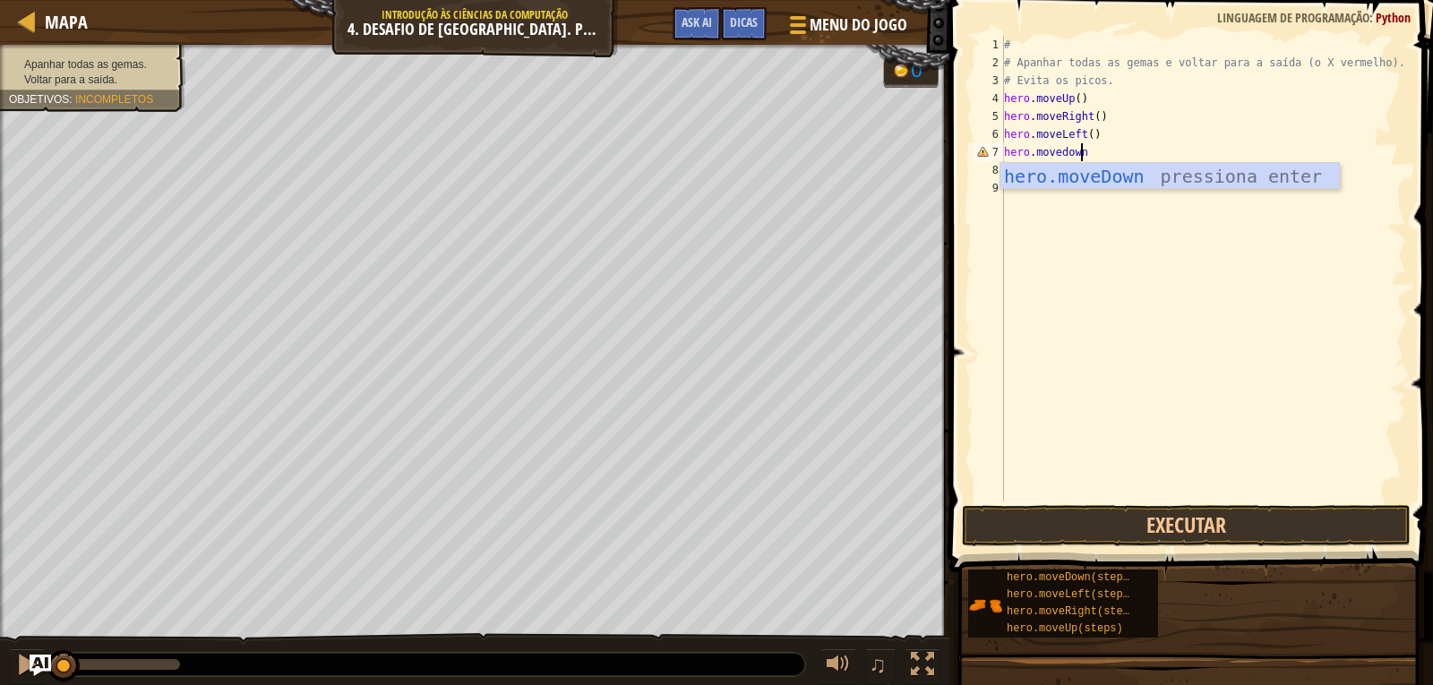
type textarea "hero.movedown"
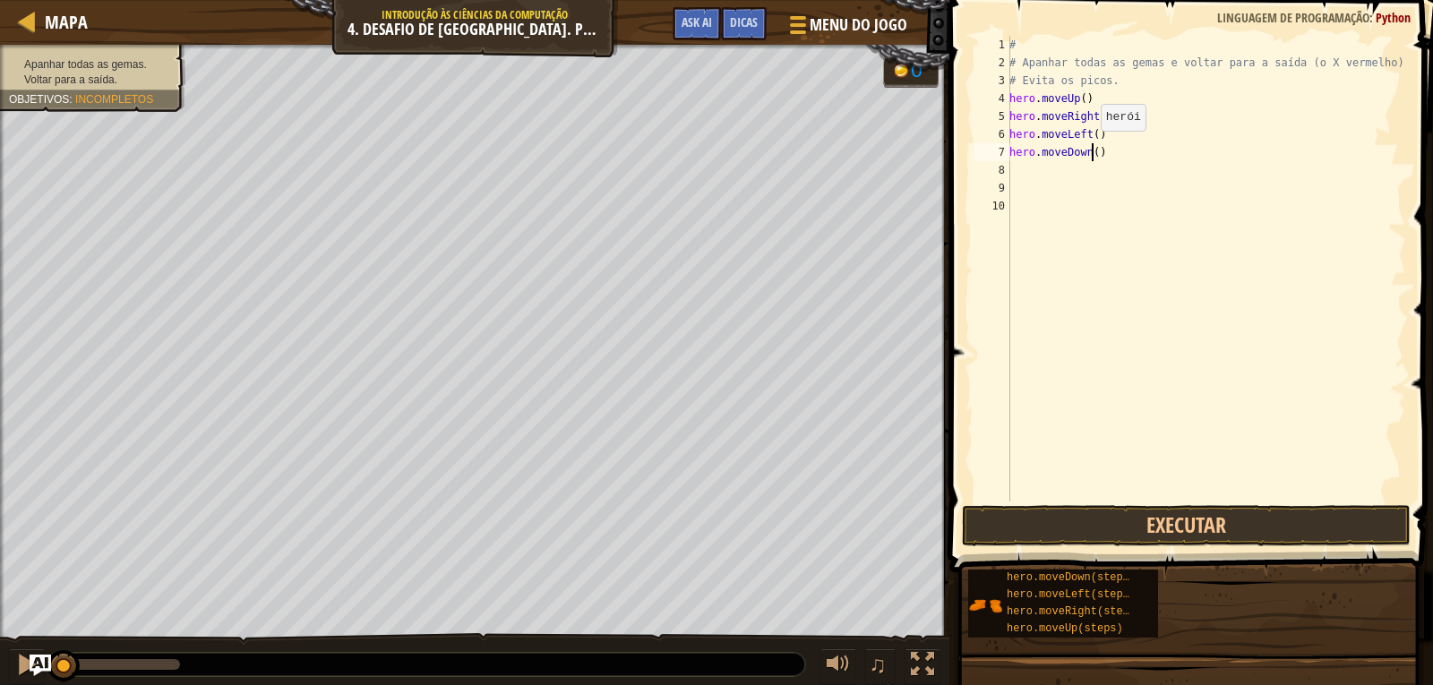
click at [1091, 149] on div "# # Apanhar todas as gemas e voltar para a saída (o X vermelho). # Evita os pic…" at bounding box center [1206, 287] width 400 height 502
type textarea "hero.moveDown(3)"
click at [1107, 146] on div "# # Apanhar todas as gemas e voltar para a saída (o X vermelho). # Evita os pic…" at bounding box center [1206, 287] width 400 height 502
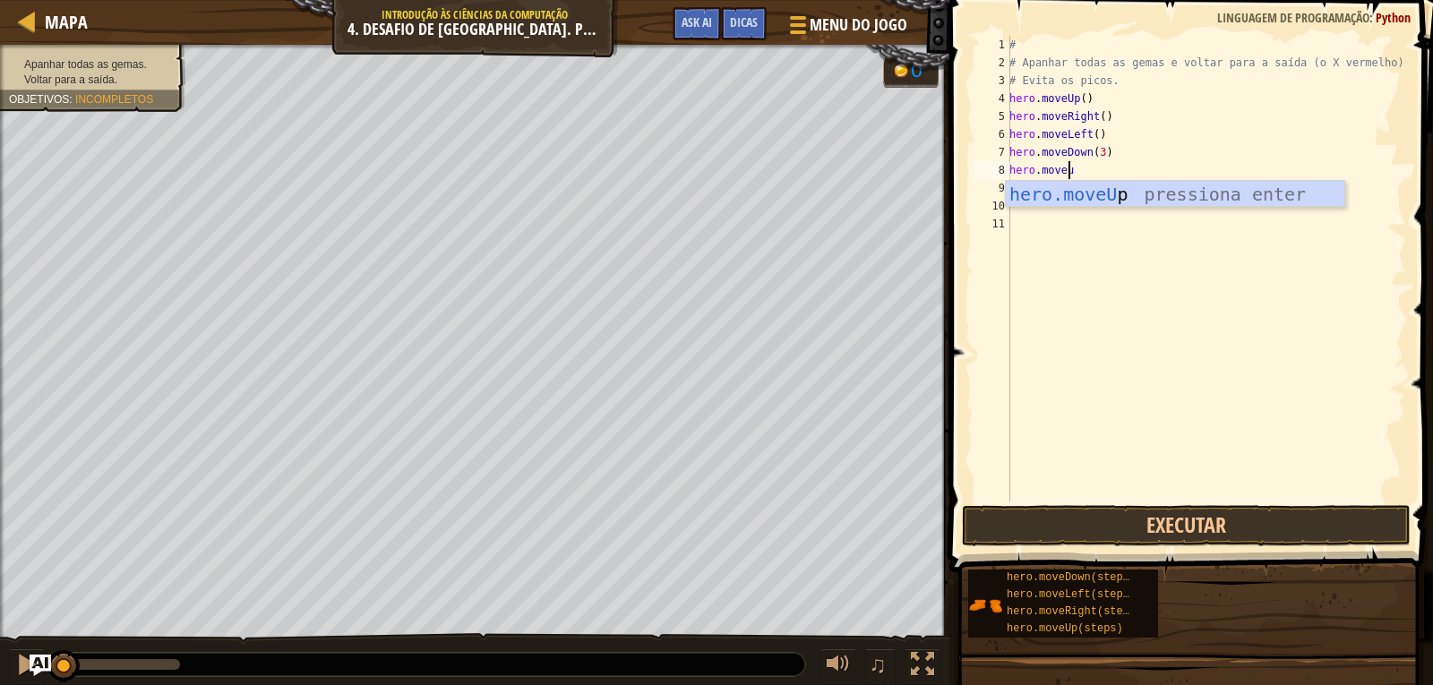
type textarea "hero.moveup"
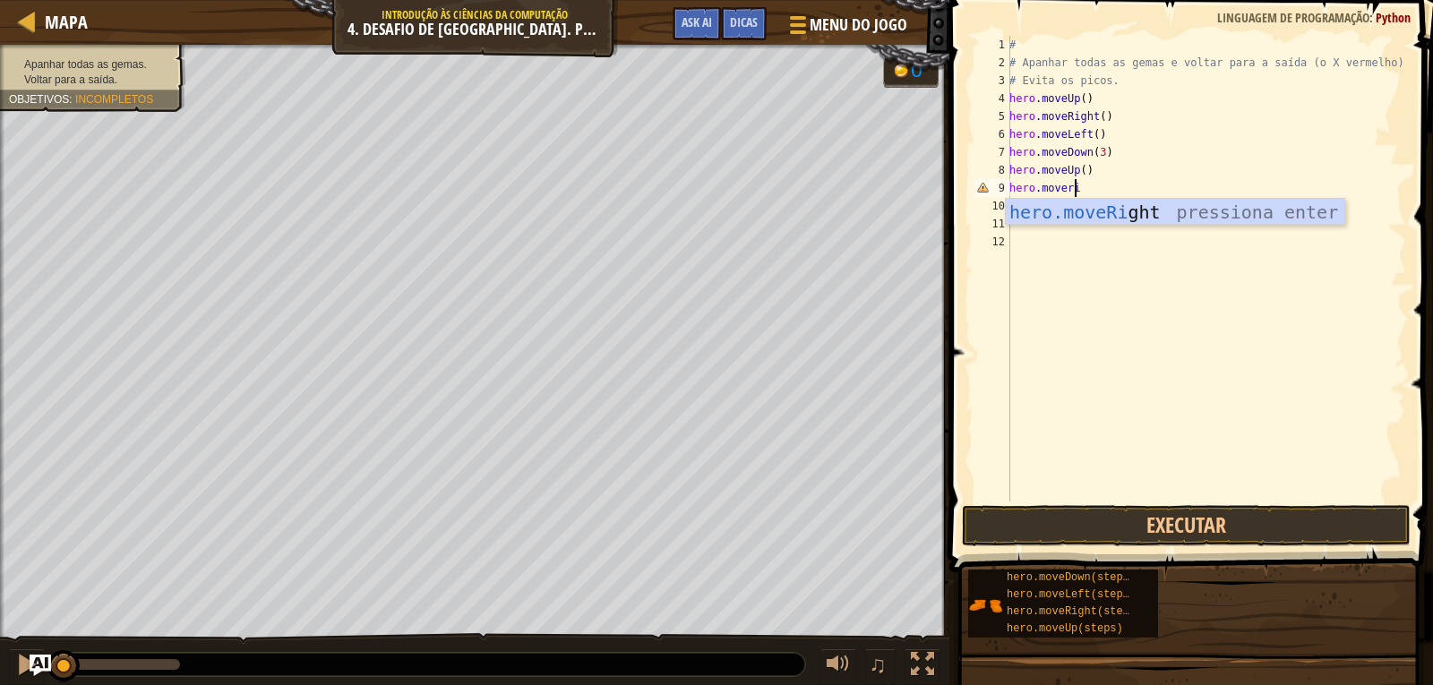
scroll to position [8, 5]
type textarea "hero.moveright"
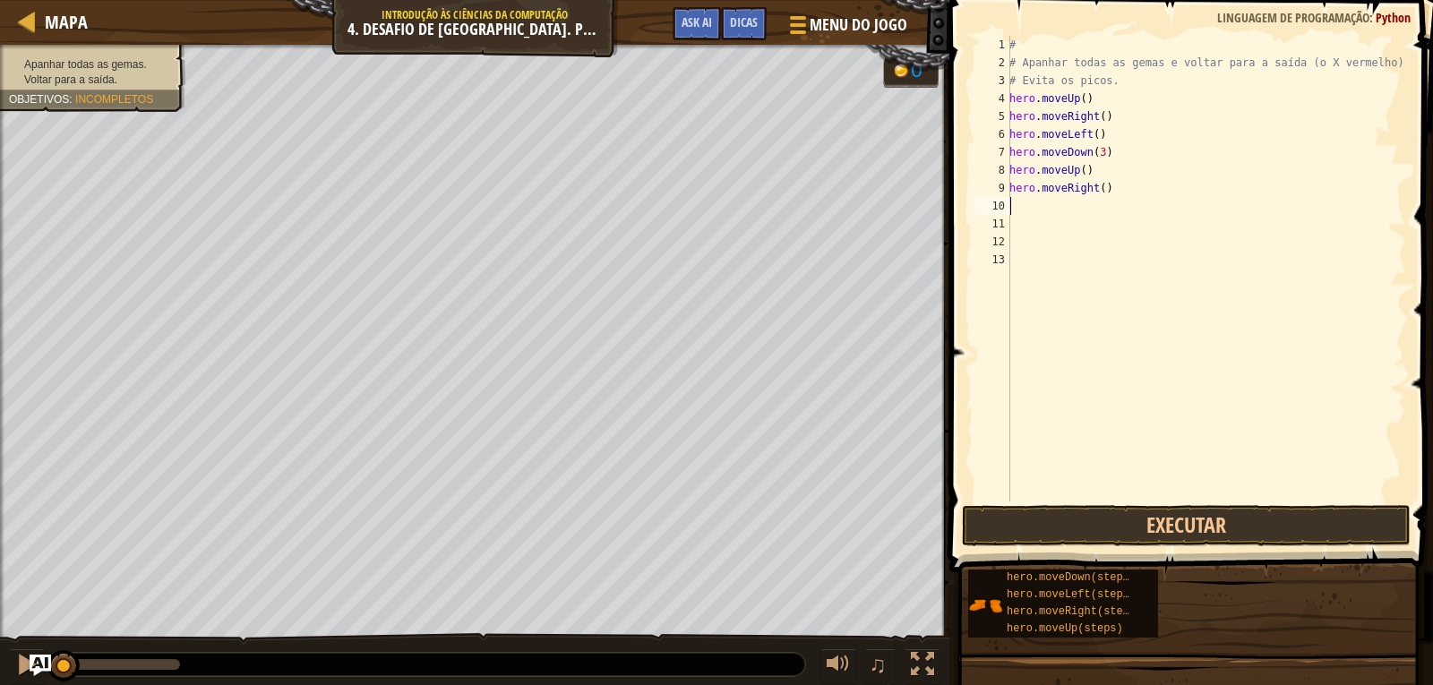
scroll to position [8, 0]
click at [1031, 523] on button "Executar" at bounding box center [1186, 525] width 449 height 41
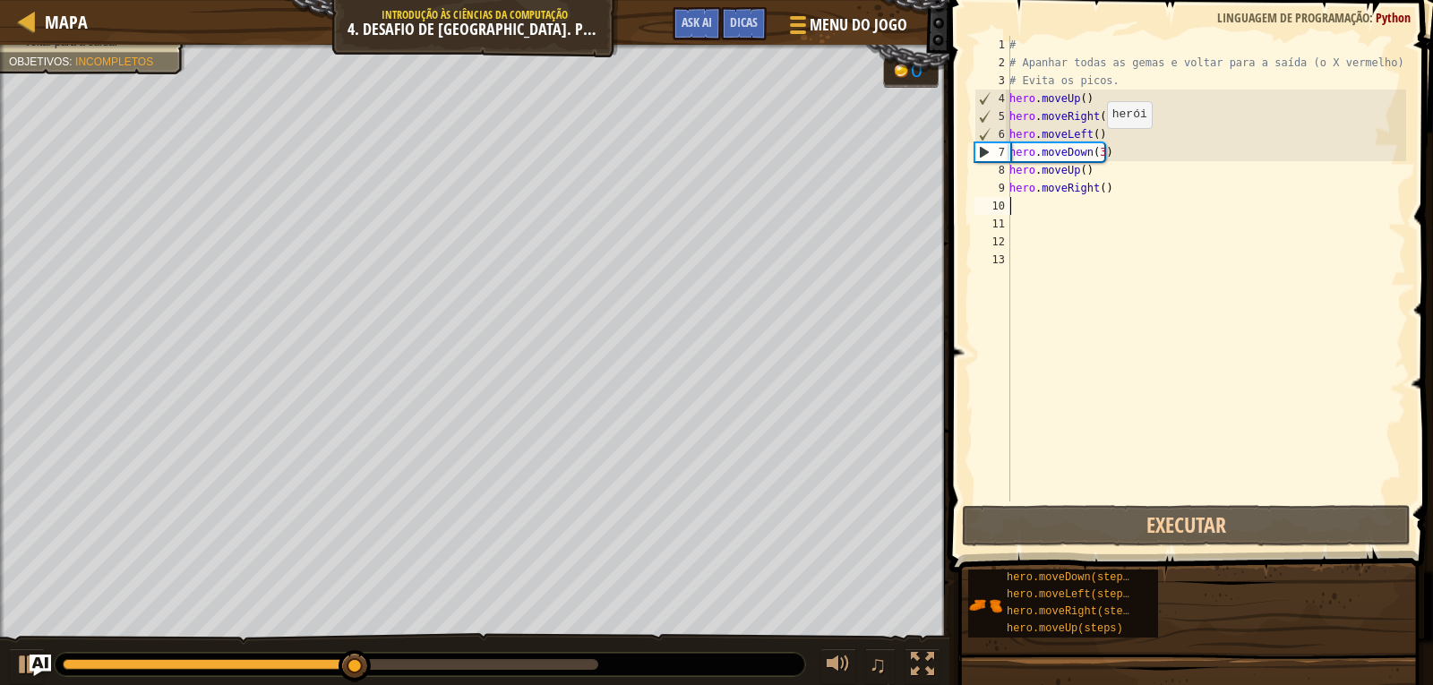
click at [1105, 140] on div "# # Apanhar todas as gemas e voltar para a saída (o X vermelho). # Evita os pic…" at bounding box center [1206, 287] width 400 height 502
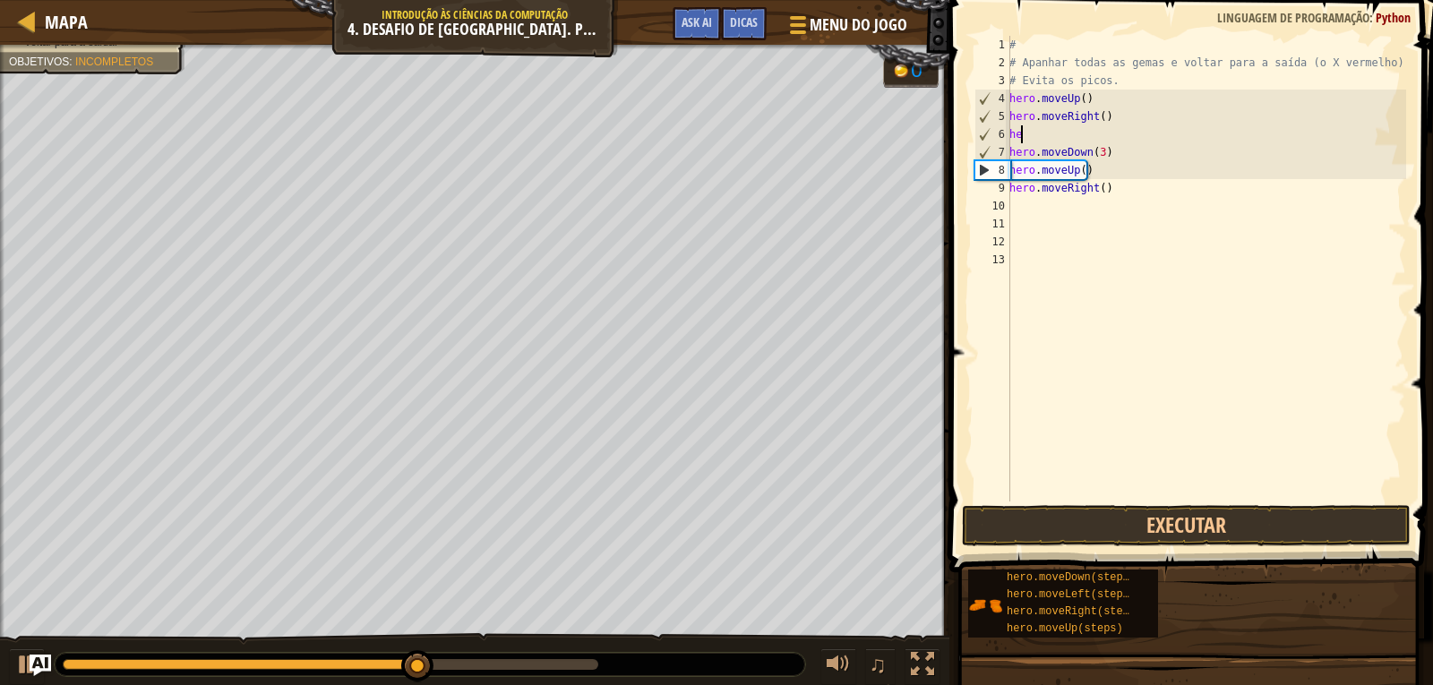
type textarea "h"
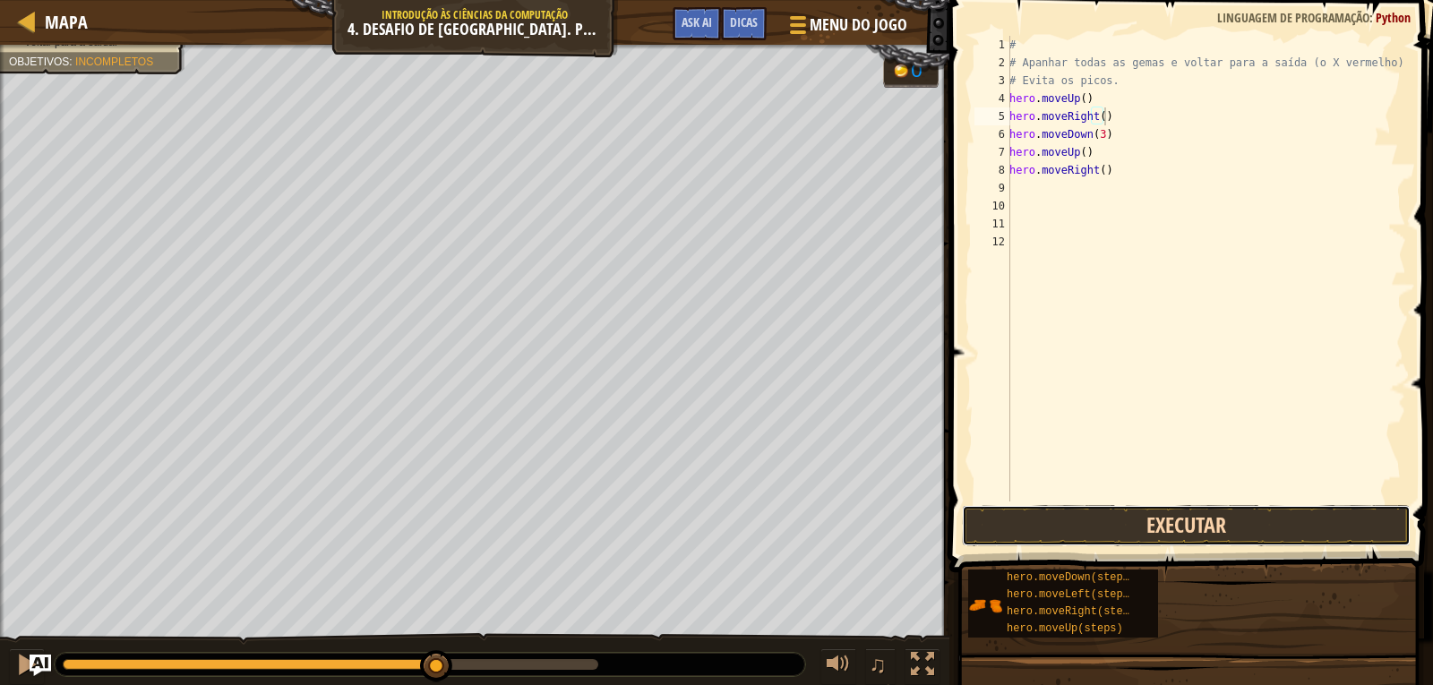
click at [1226, 527] on button "Executar" at bounding box center [1186, 525] width 449 height 41
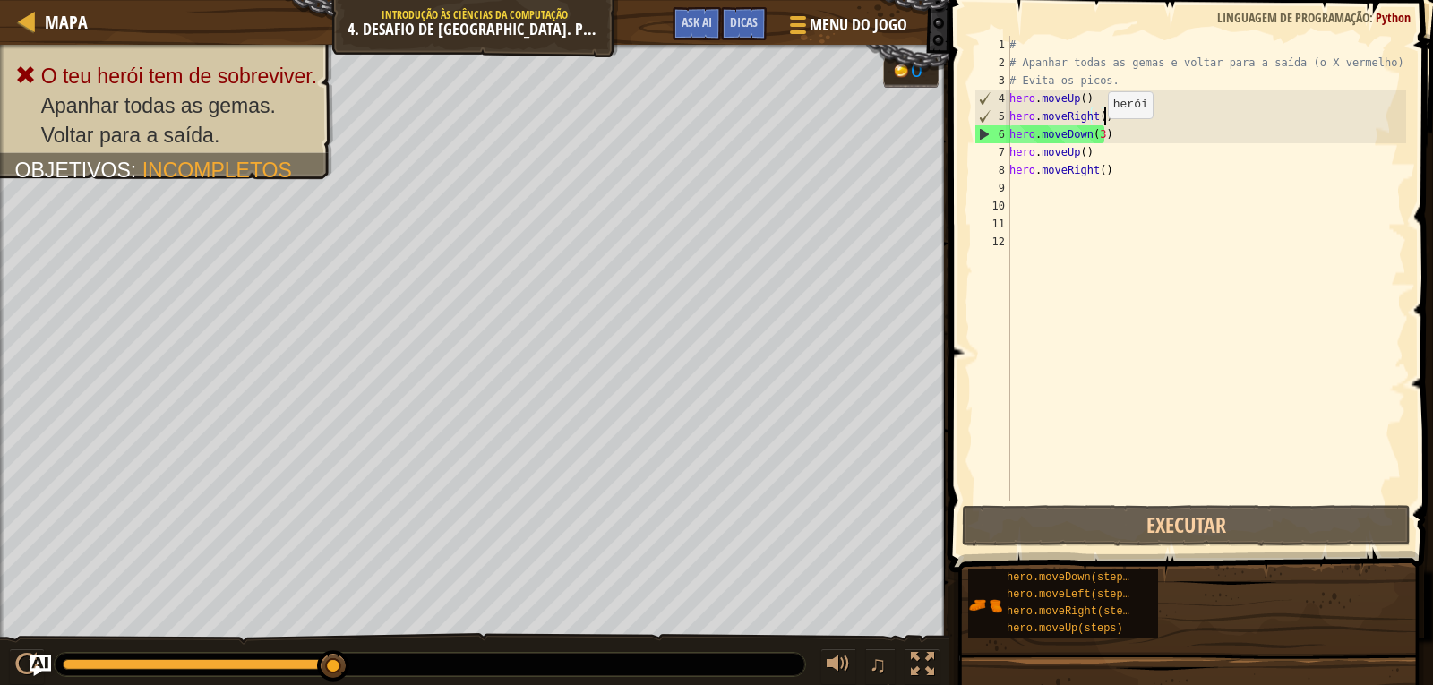
click at [1098, 136] on div "# # Apanhar todas as gemas e voltar para a saída (o X vermelho). # Evita os pic…" at bounding box center [1206, 287] width 400 height 502
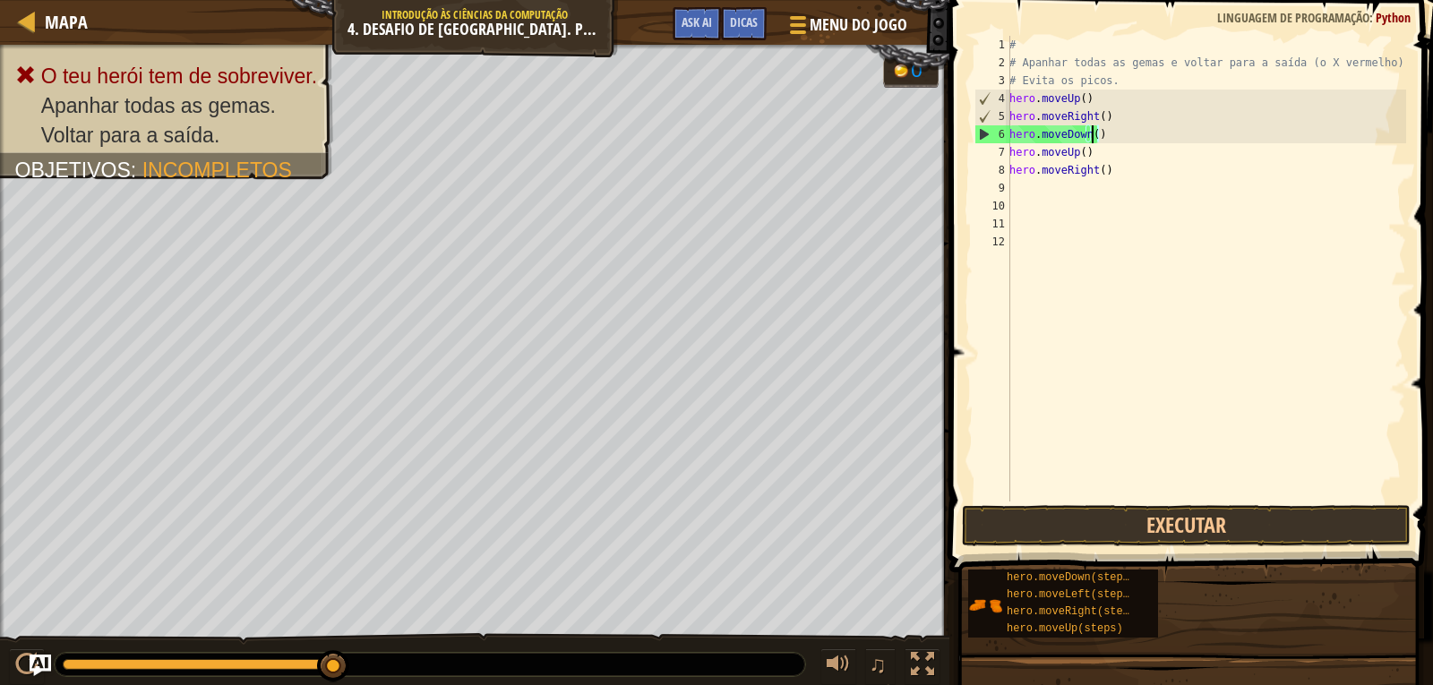
scroll to position [8, 6]
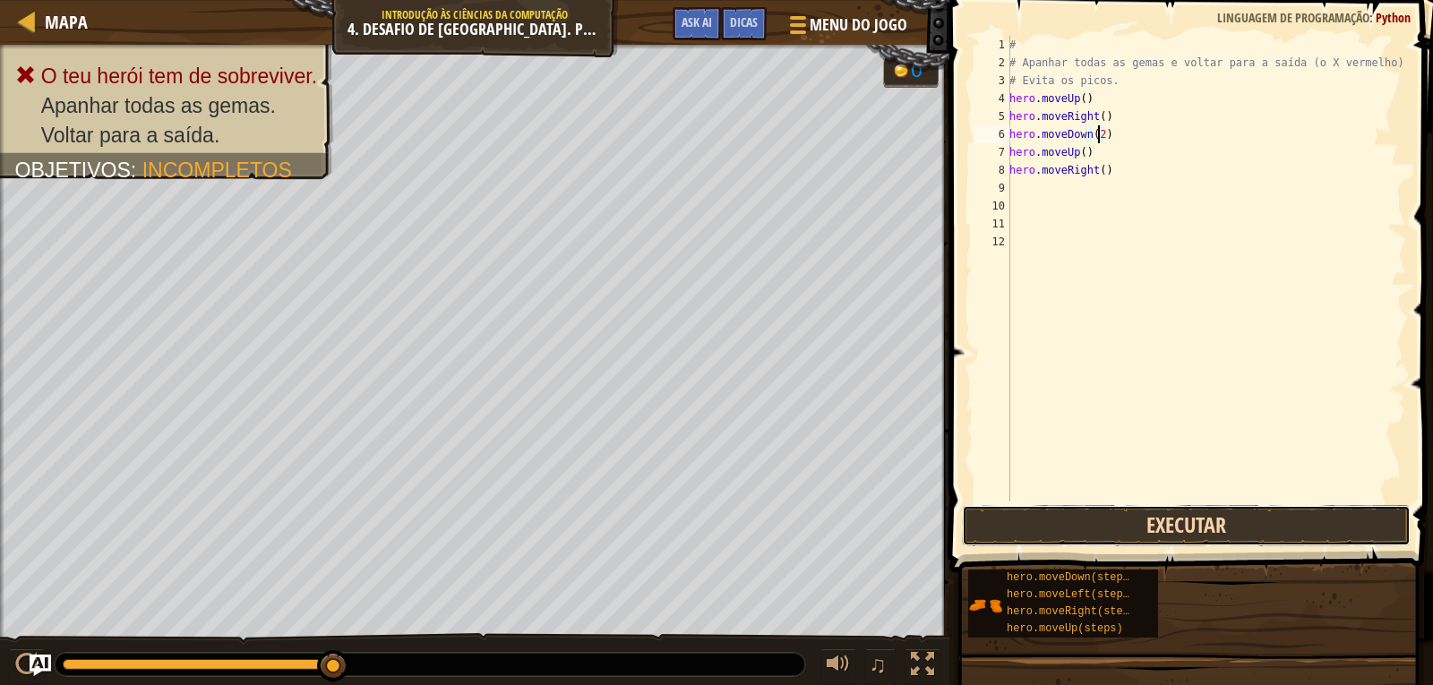
click at [1173, 515] on button "Executar" at bounding box center [1186, 525] width 449 height 41
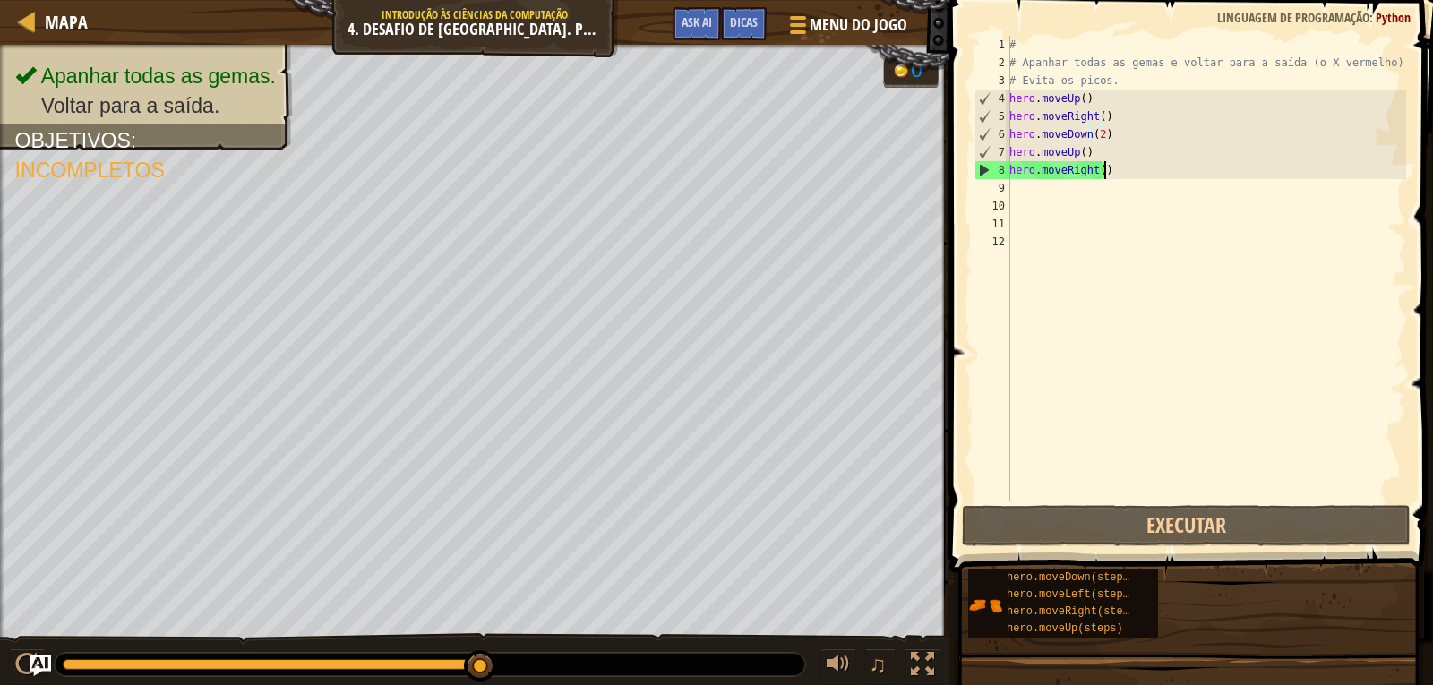
click at [1102, 176] on div "# # Apanhar todas as gemas e voltar para a saída (o X vermelho). # Evita os pic…" at bounding box center [1206, 287] width 400 height 502
type textarea "hero.moveRight()"
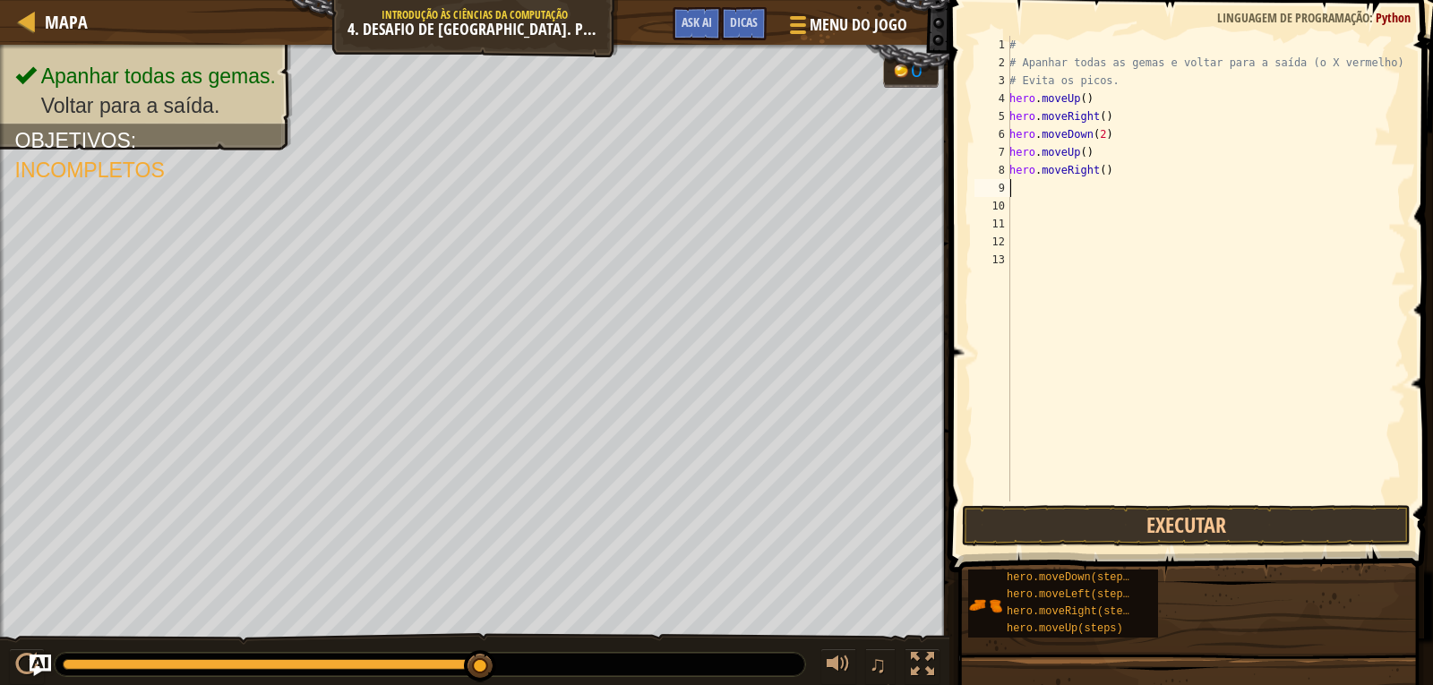
type textarea "g"
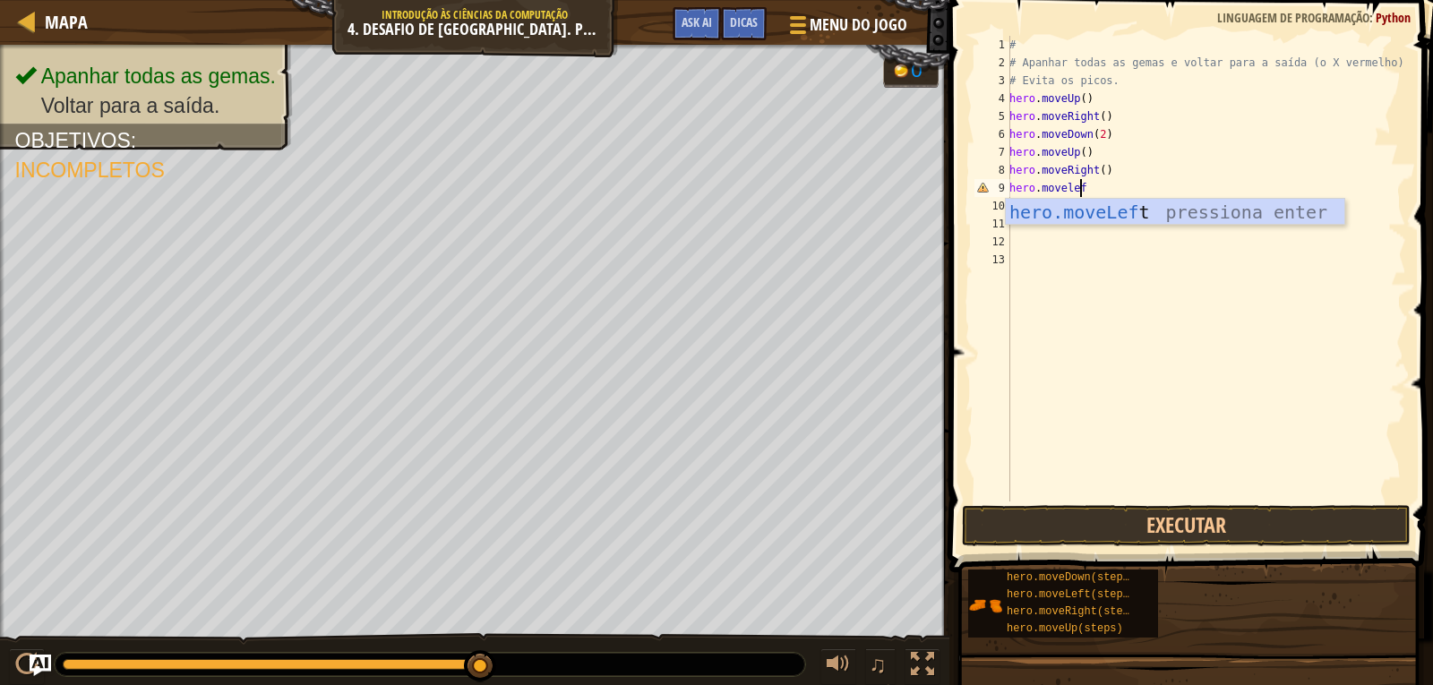
type textarea "hero.moveleft"
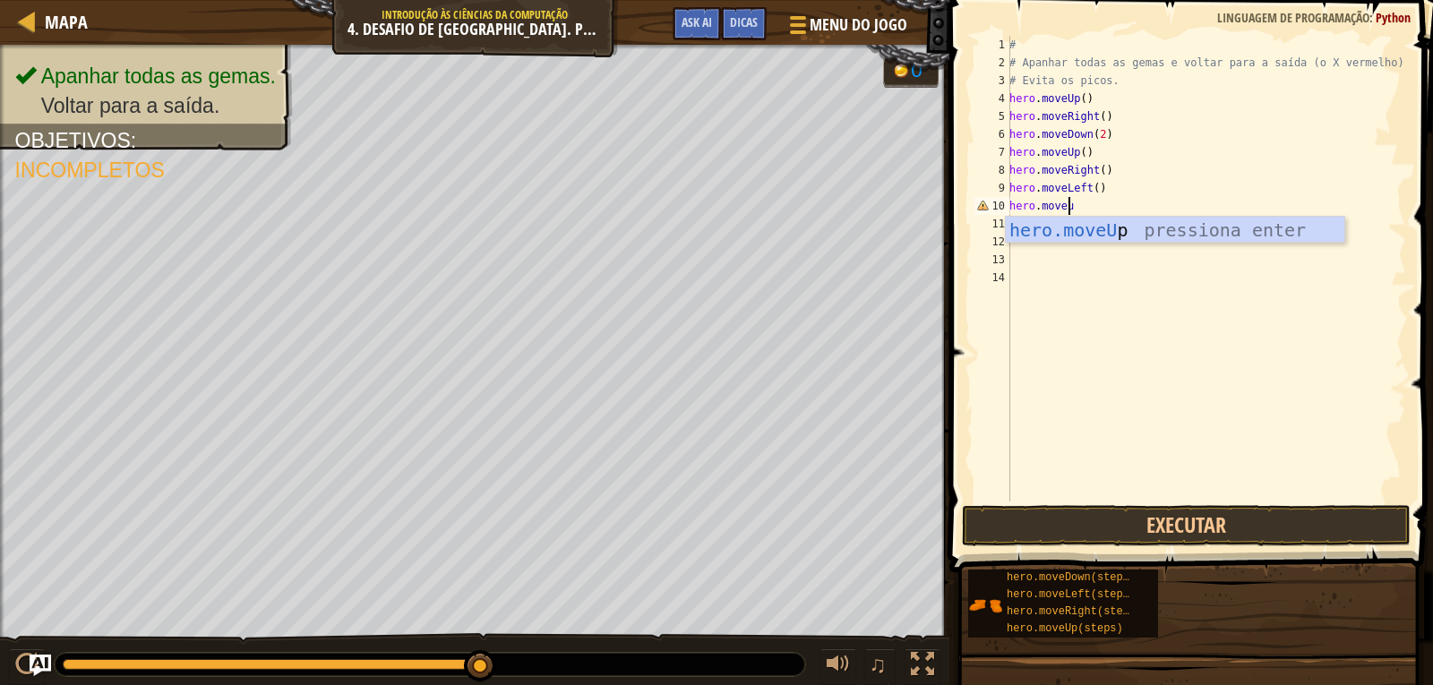
scroll to position [8, 4]
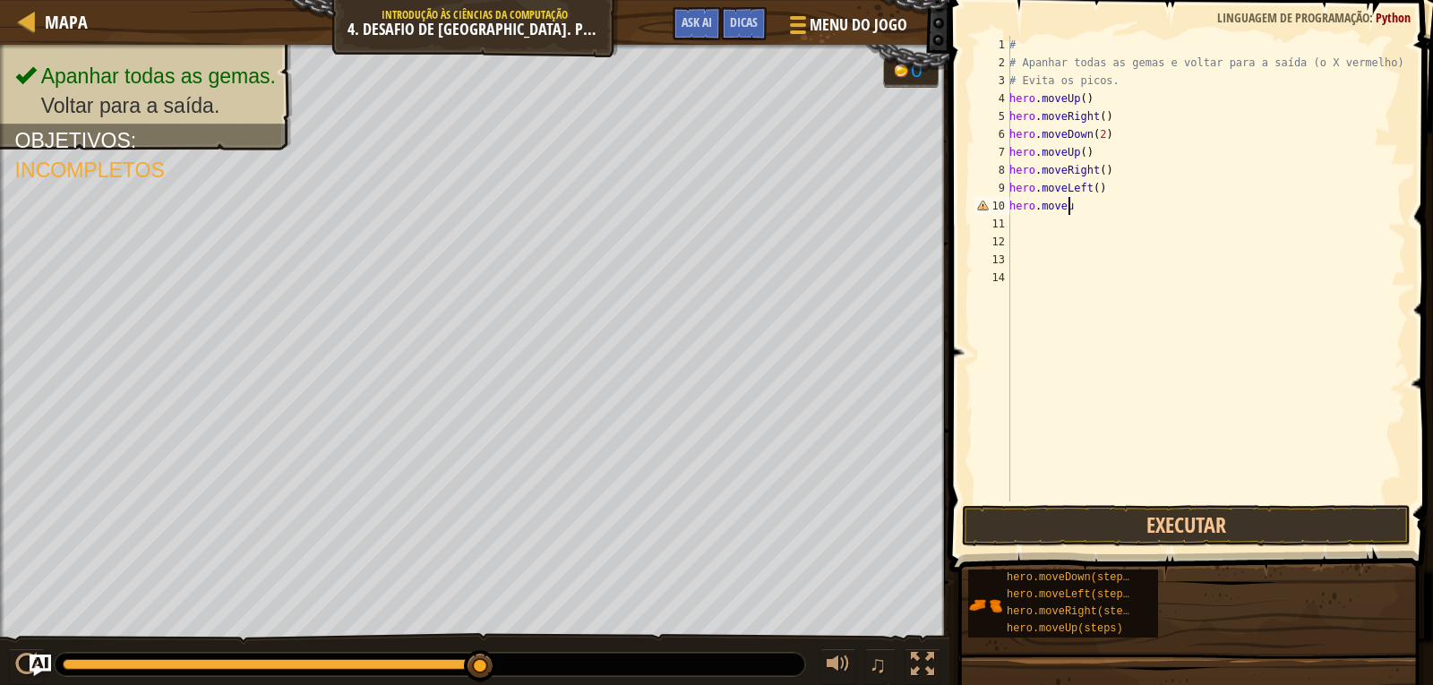
type textarea "hero.moveup"
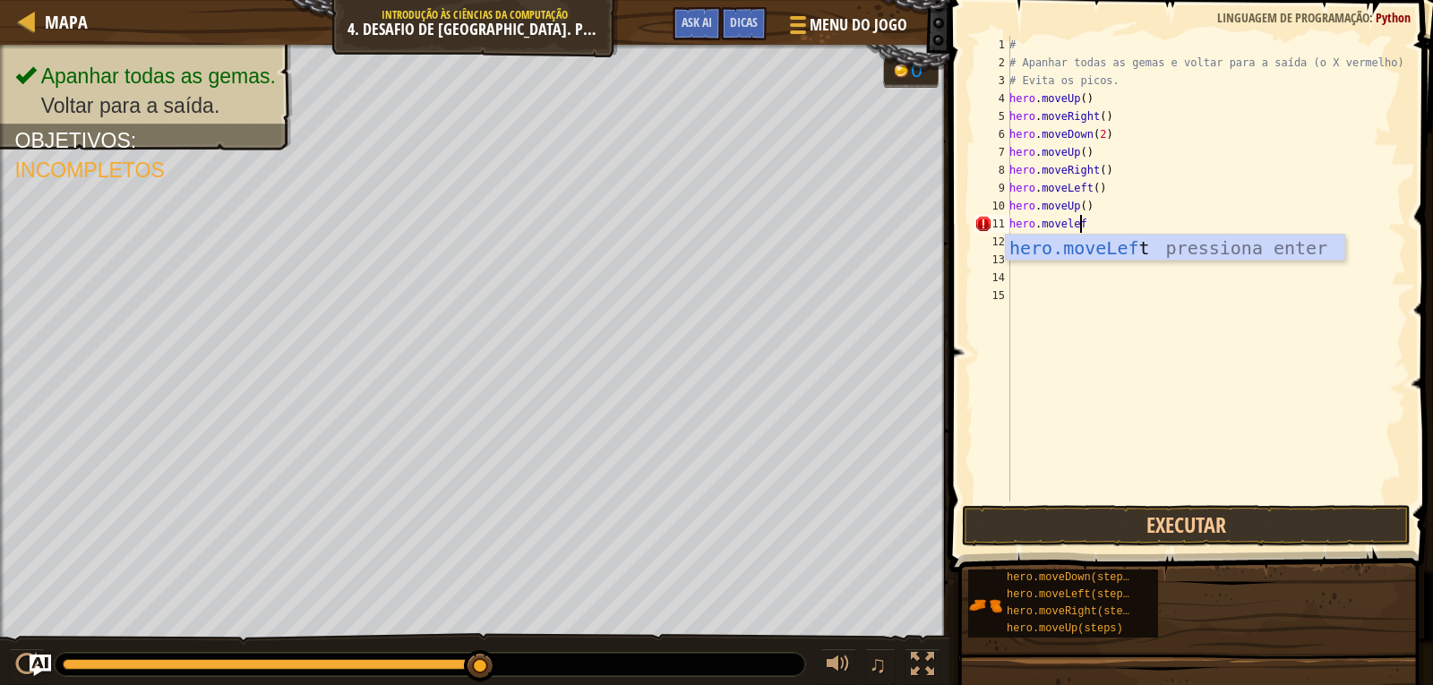
type textarea "hero.moveleft"
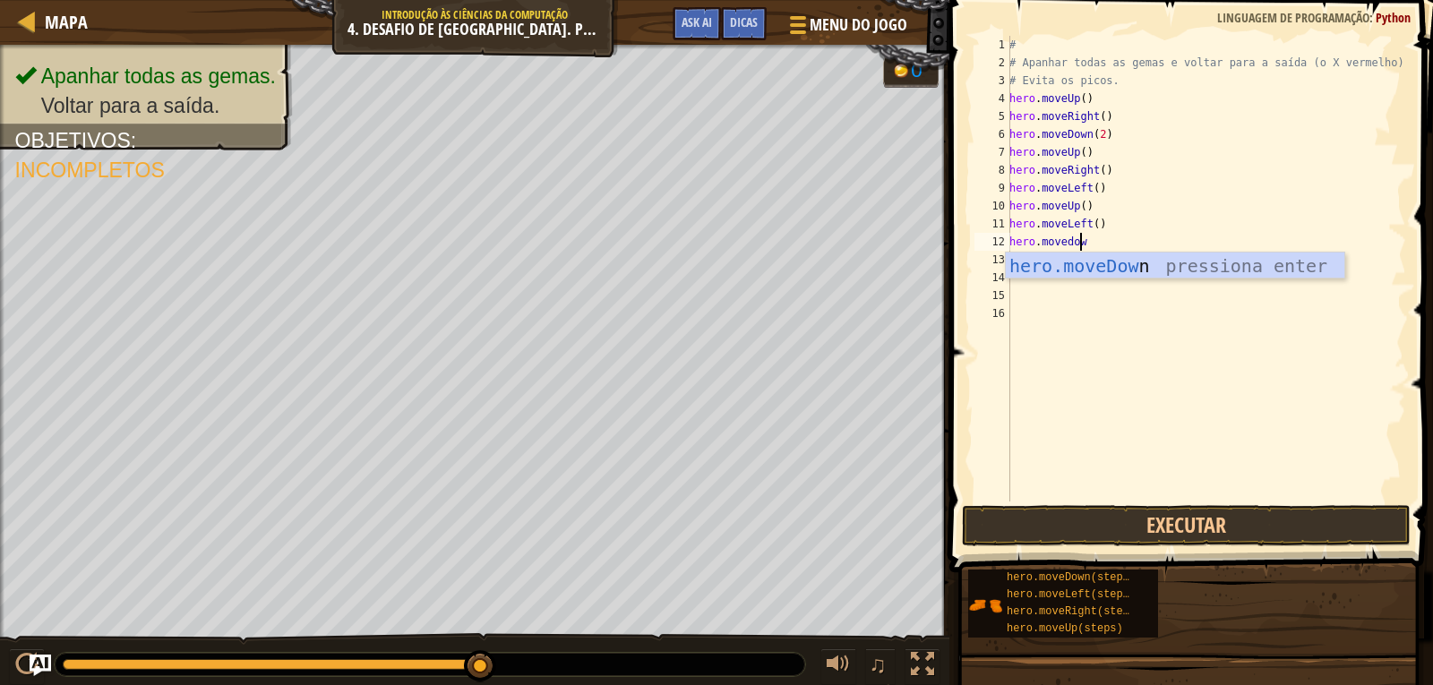
type textarea "hero.movedown"
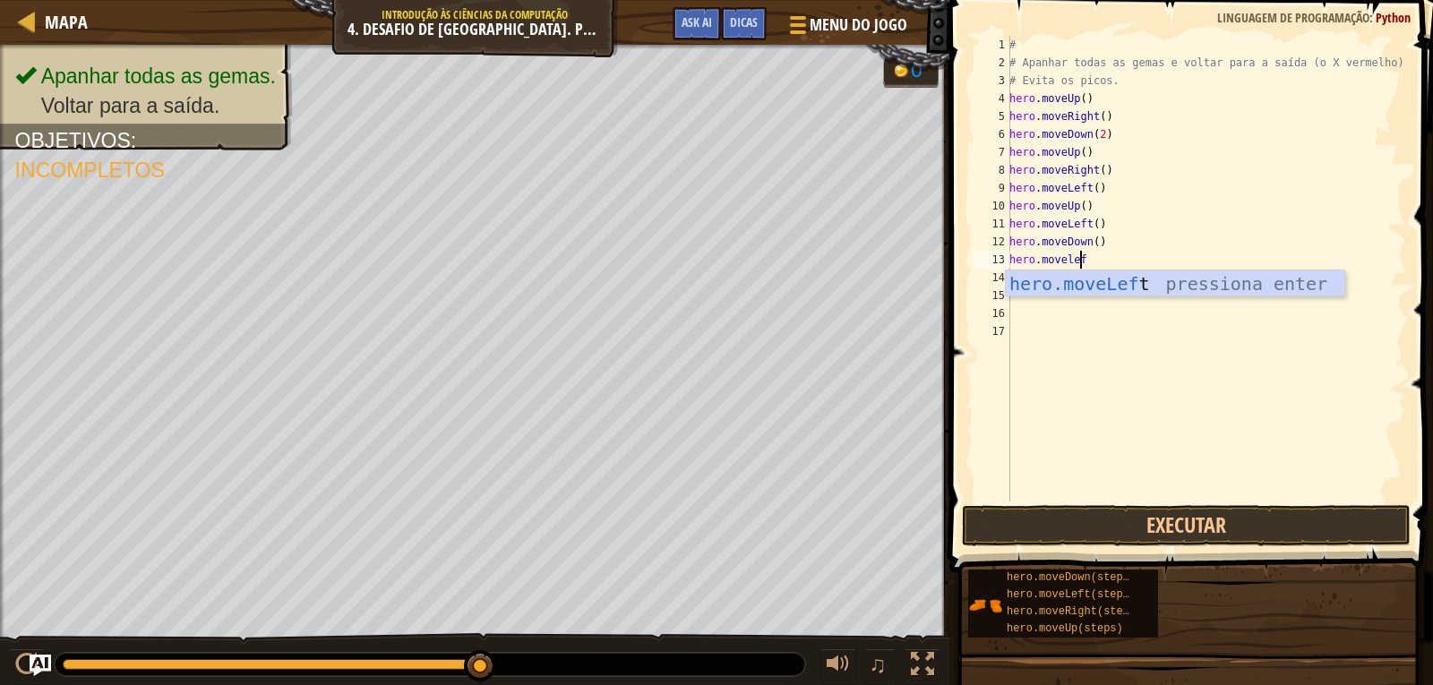
type textarea "hero.moveleft"
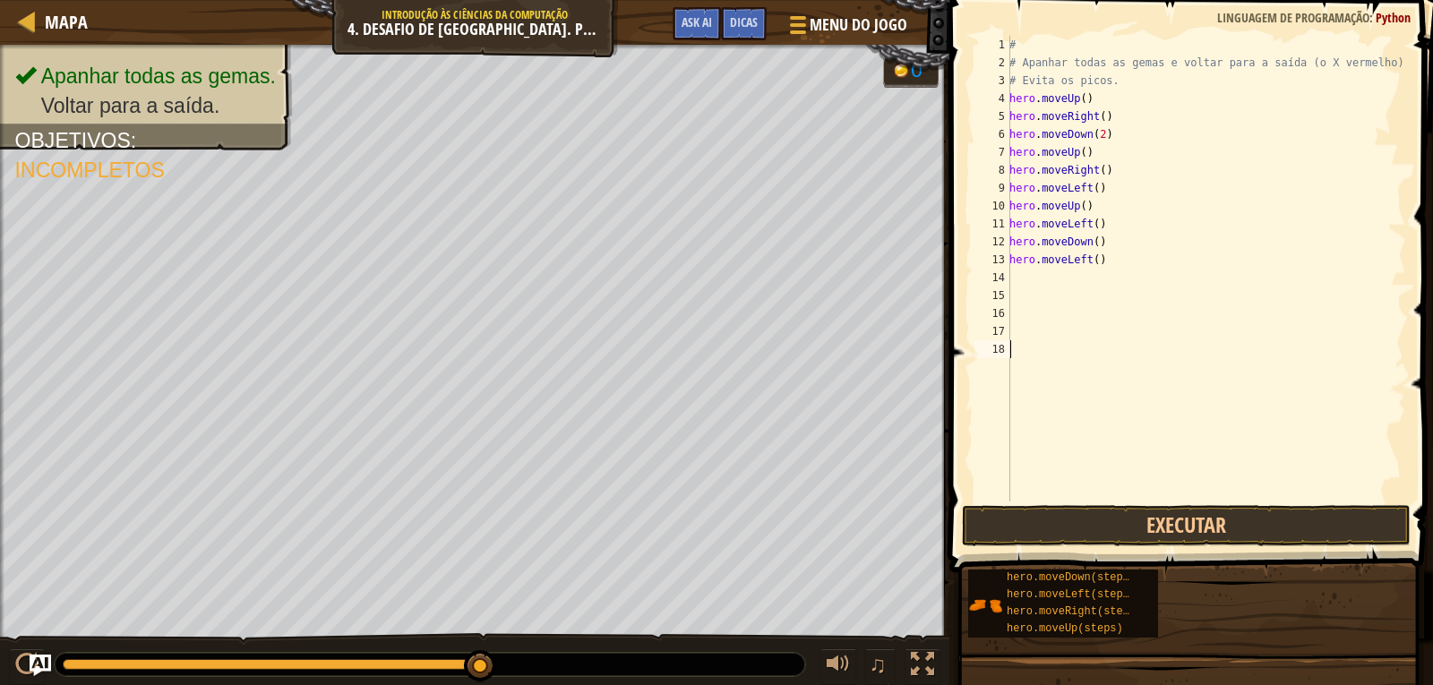
click at [1024, 364] on div "# # Apanhar todas as gemas e voltar para a saída (o X vermelho). # Evita os pic…" at bounding box center [1206, 287] width 400 height 502
type textarea "hero.moveLeft()"
click at [1085, 519] on button "Executar" at bounding box center [1186, 525] width 449 height 41
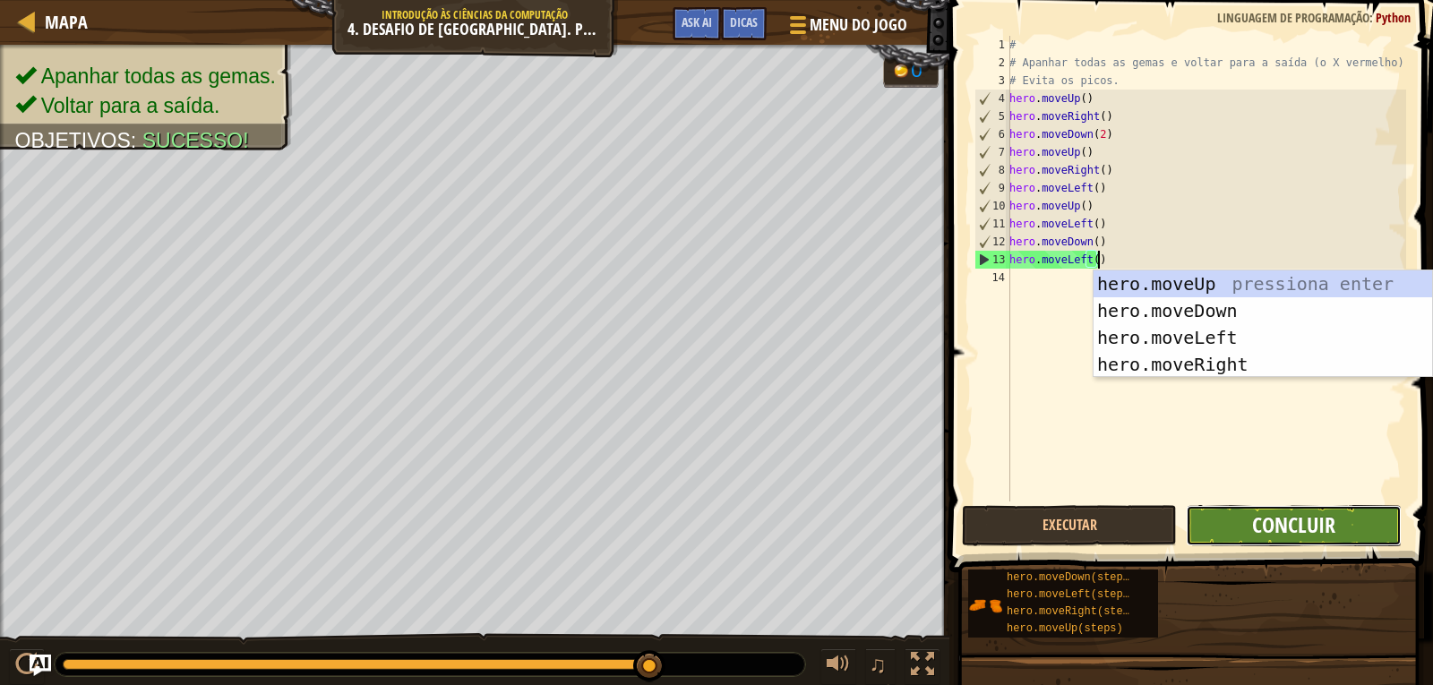
click at [1316, 531] on span "Concluir" at bounding box center [1293, 524] width 83 height 29
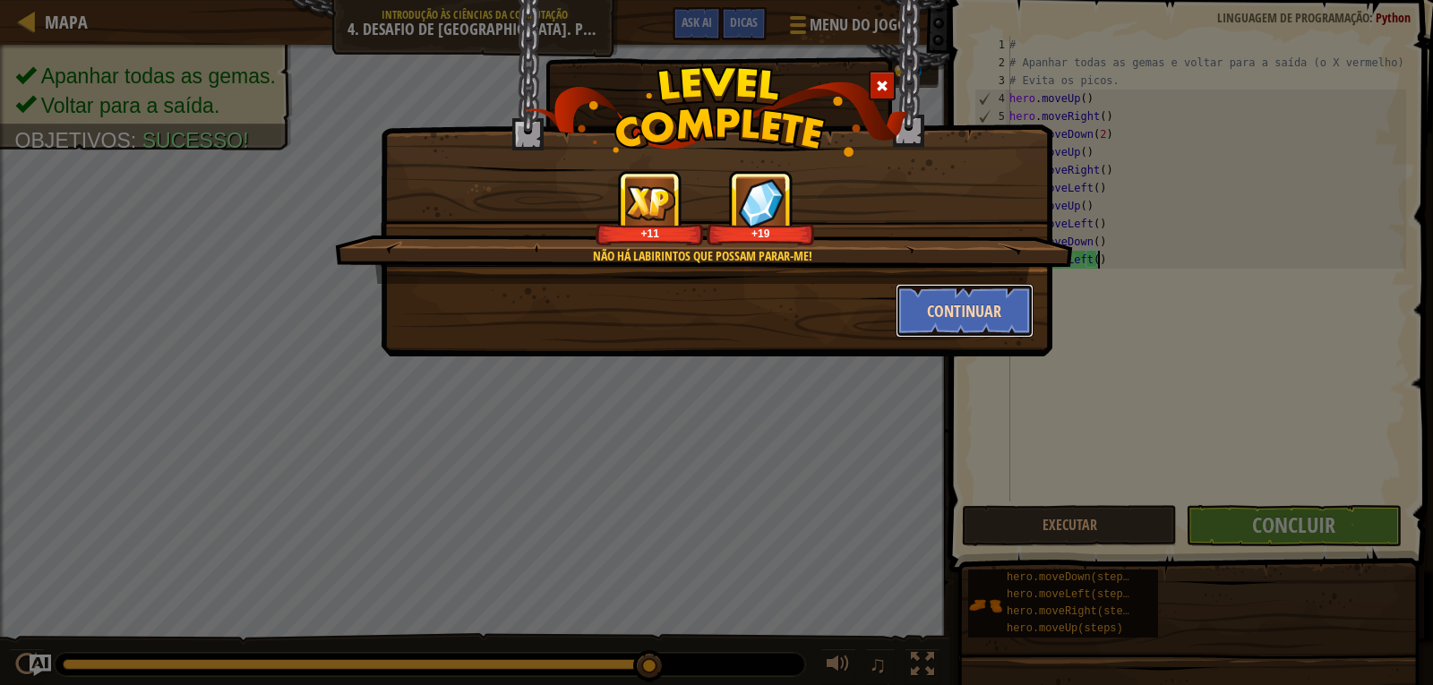
click at [953, 320] on button "Continuar" at bounding box center [965, 311] width 139 height 54
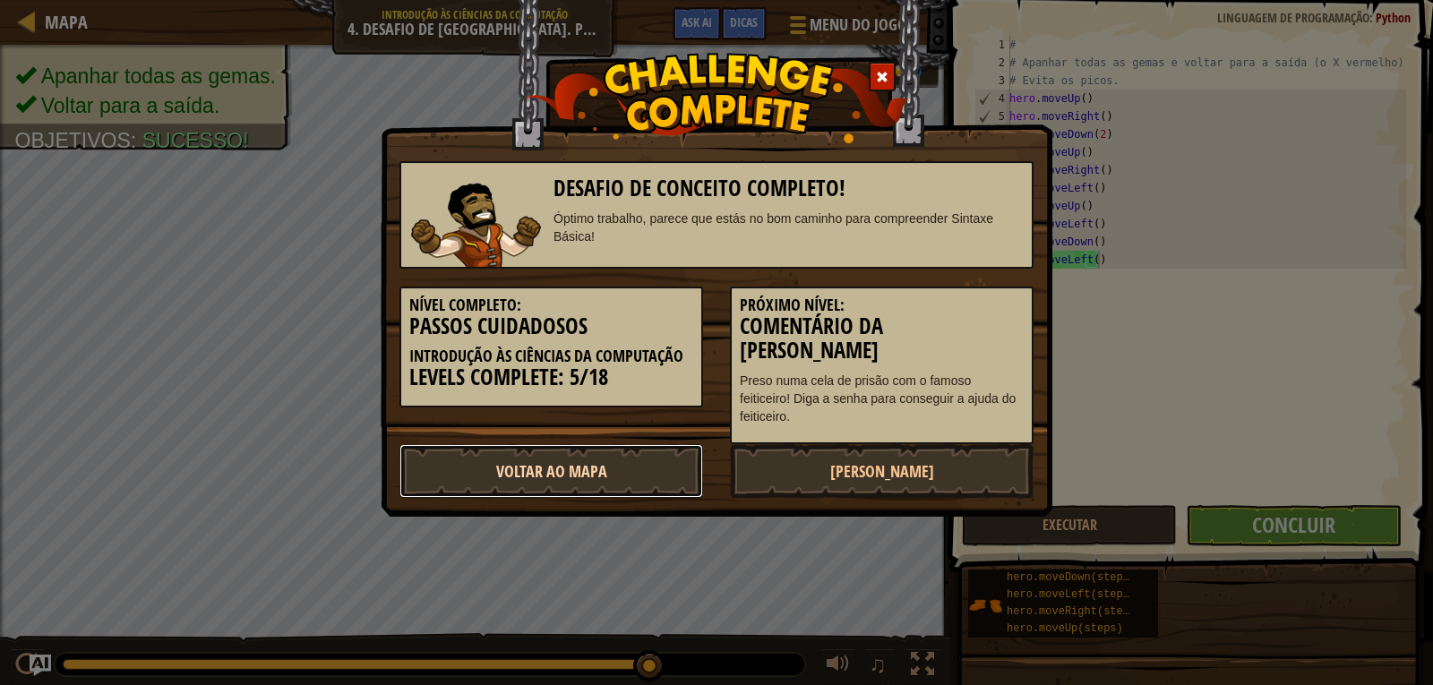
click at [616, 467] on link "Voltar ao Mapa" at bounding box center [551, 471] width 304 height 54
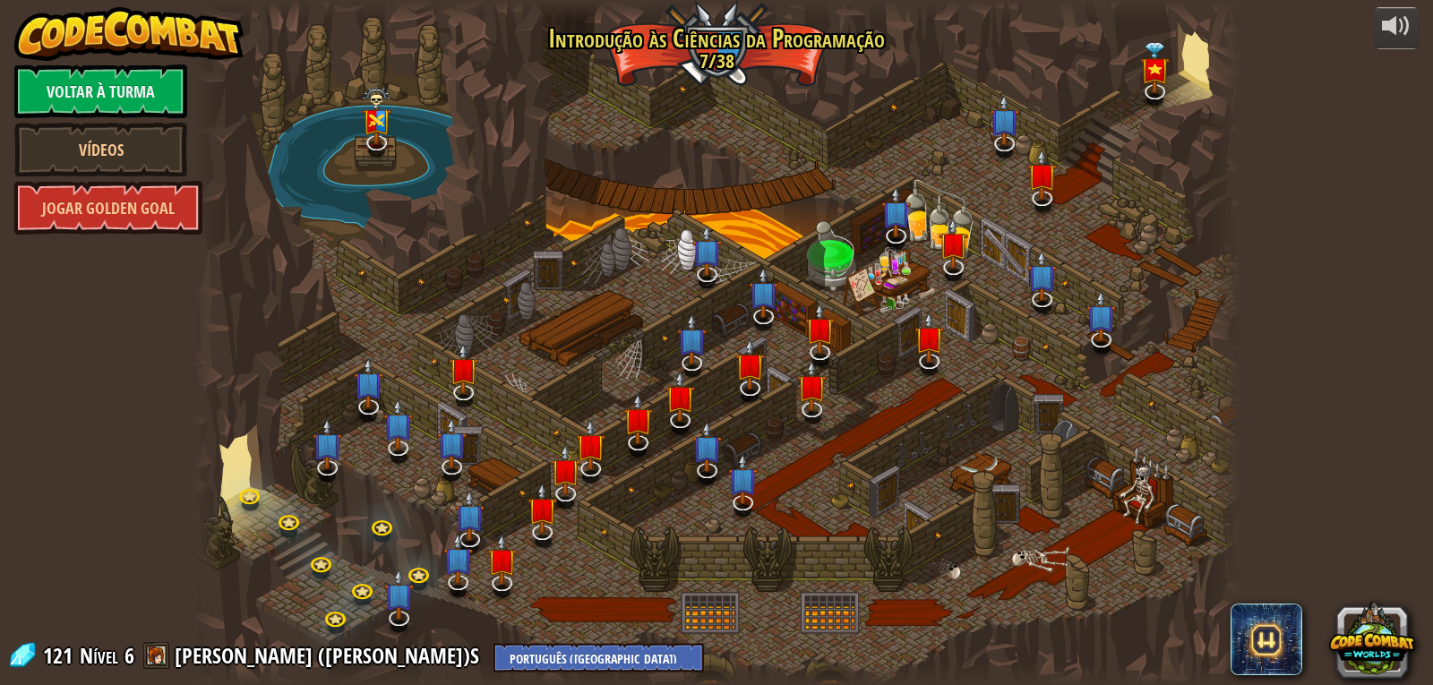
select select "pt-PT"
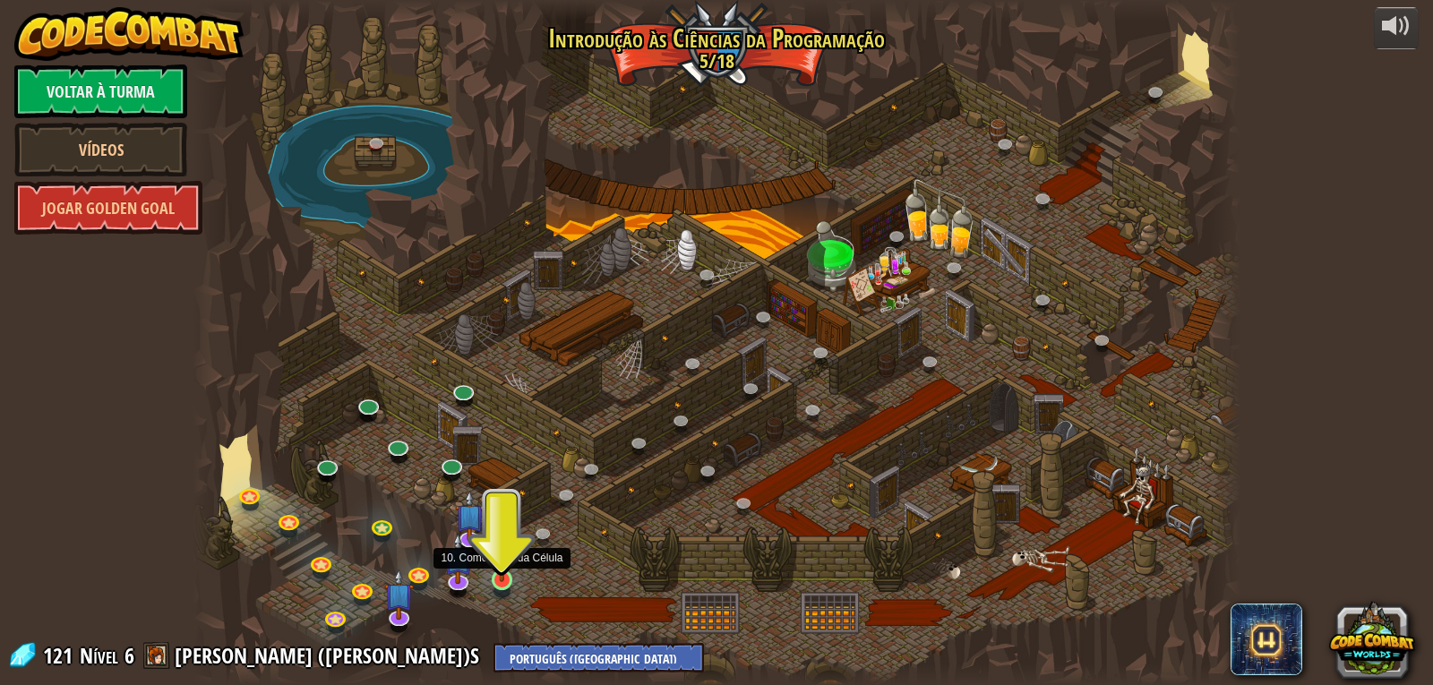
click at [502, 568] on img at bounding box center [502, 551] width 27 height 61
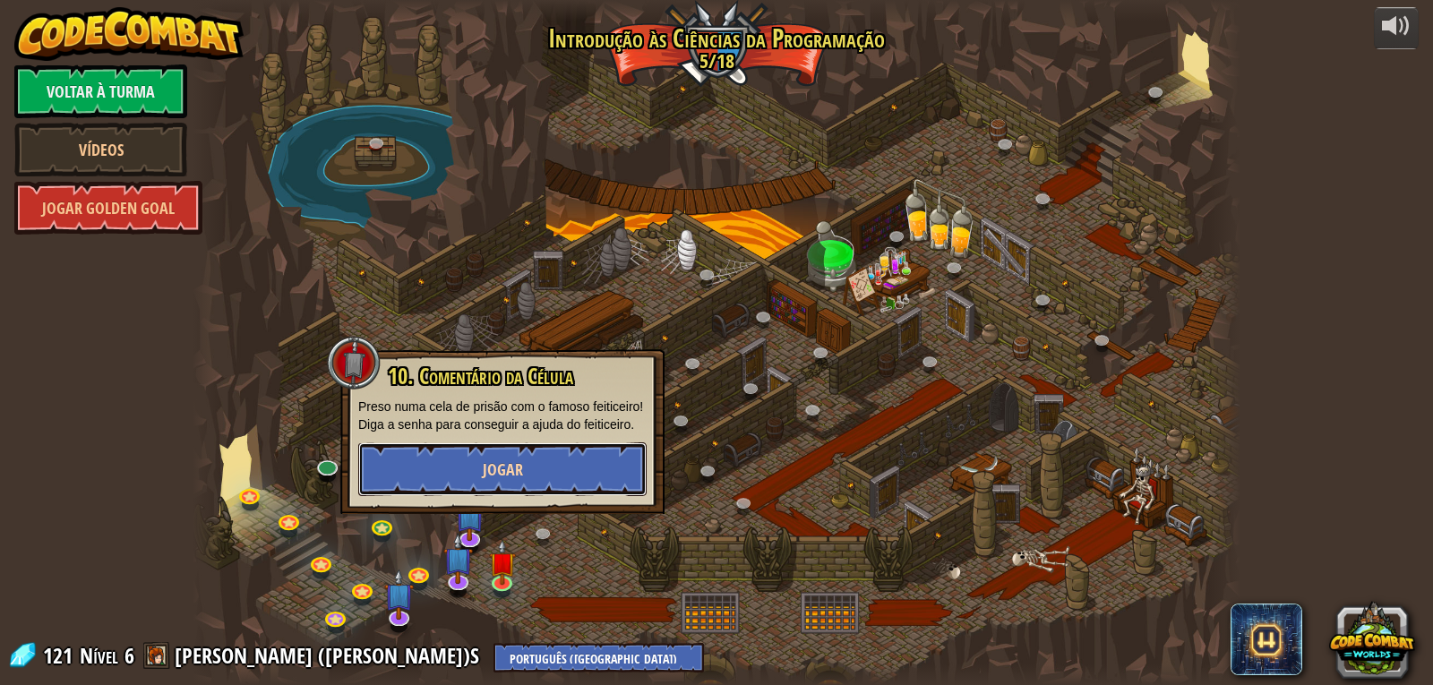
click at [503, 491] on button "Jogar" at bounding box center [502, 469] width 288 height 54
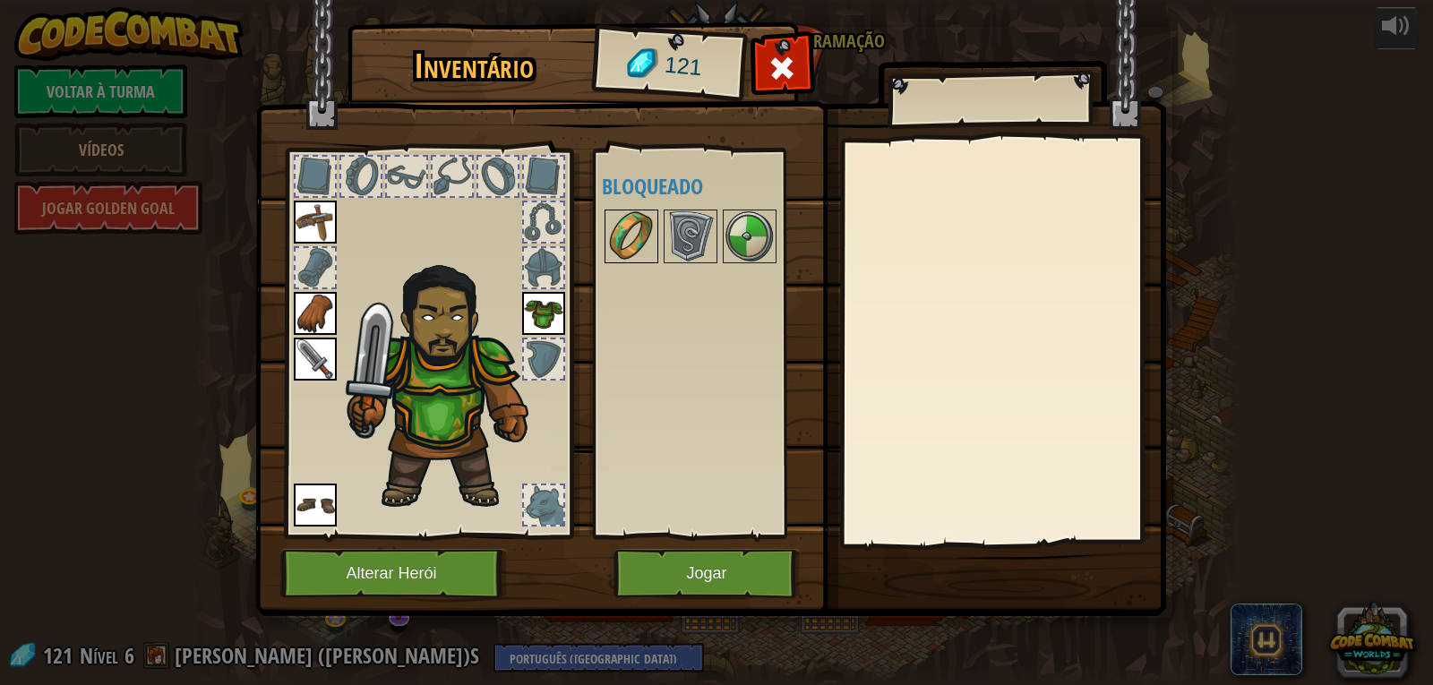
drag, startPoint x: 640, startPoint y: 243, endPoint x: 636, endPoint y: 255, distance: 13.3
click at [639, 247] on img at bounding box center [631, 236] width 50 height 50
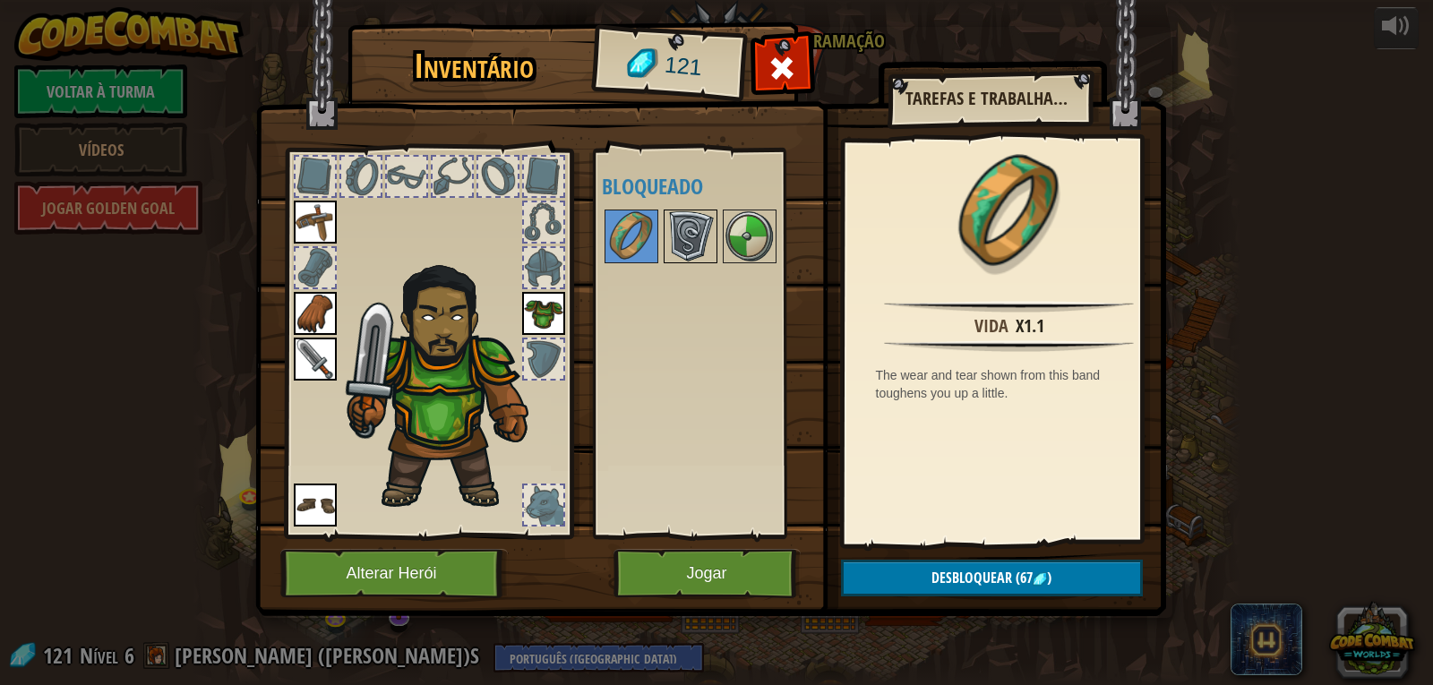
drag, startPoint x: 684, startPoint y: 238, endPoint x: 690, endPoint y: 224, distance: 15.3
click at [685, 229] on img at bounding box center [690, 236] width 50 height 50
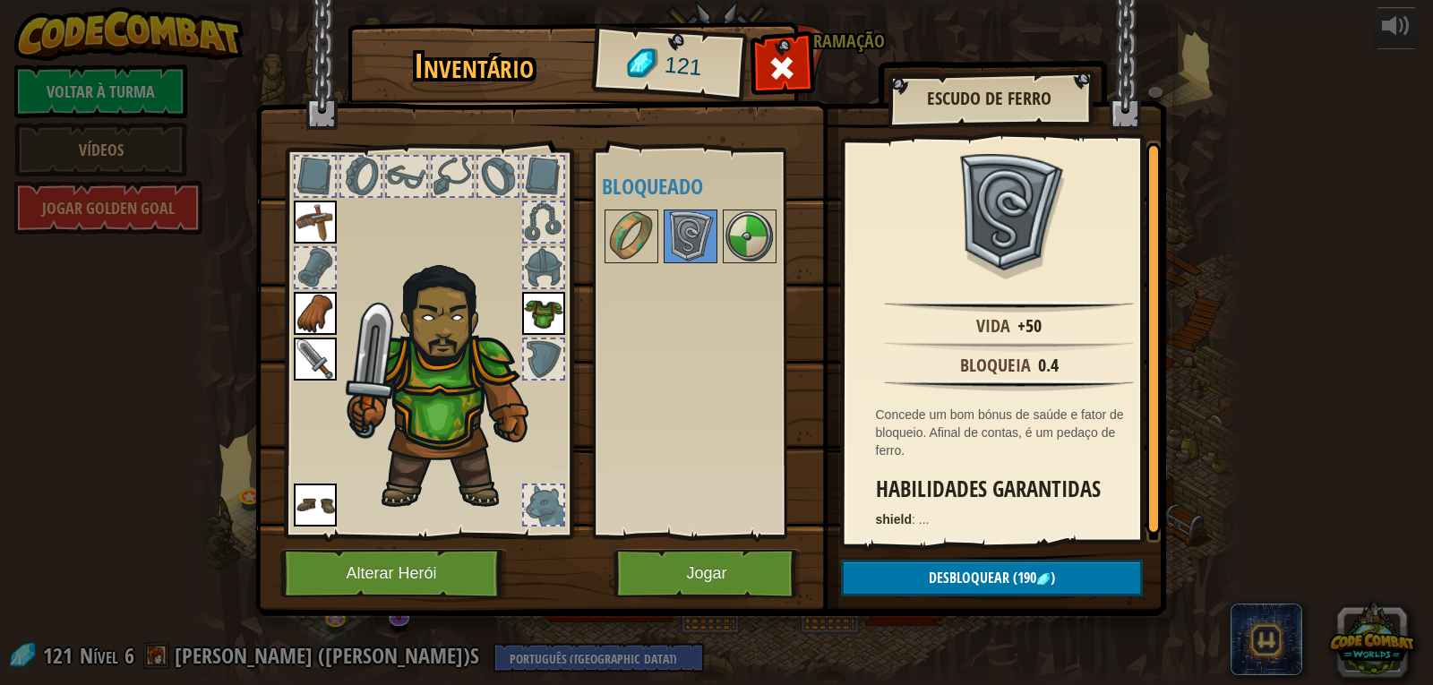
click at [637, 207] on div at bounding box center [714, 236] width 225 height 59
click at [664, 233] on div at bounding box center [691, 237] width 54 height 54
click at [676, 238] on img at bounding box center [690, 236] width 50 height 50
click at [660, 230] on div at bounding box center [714, 236] width 225 height 59
click at [631, 262] on img at bounding box center [631, 236] width 50 height 50
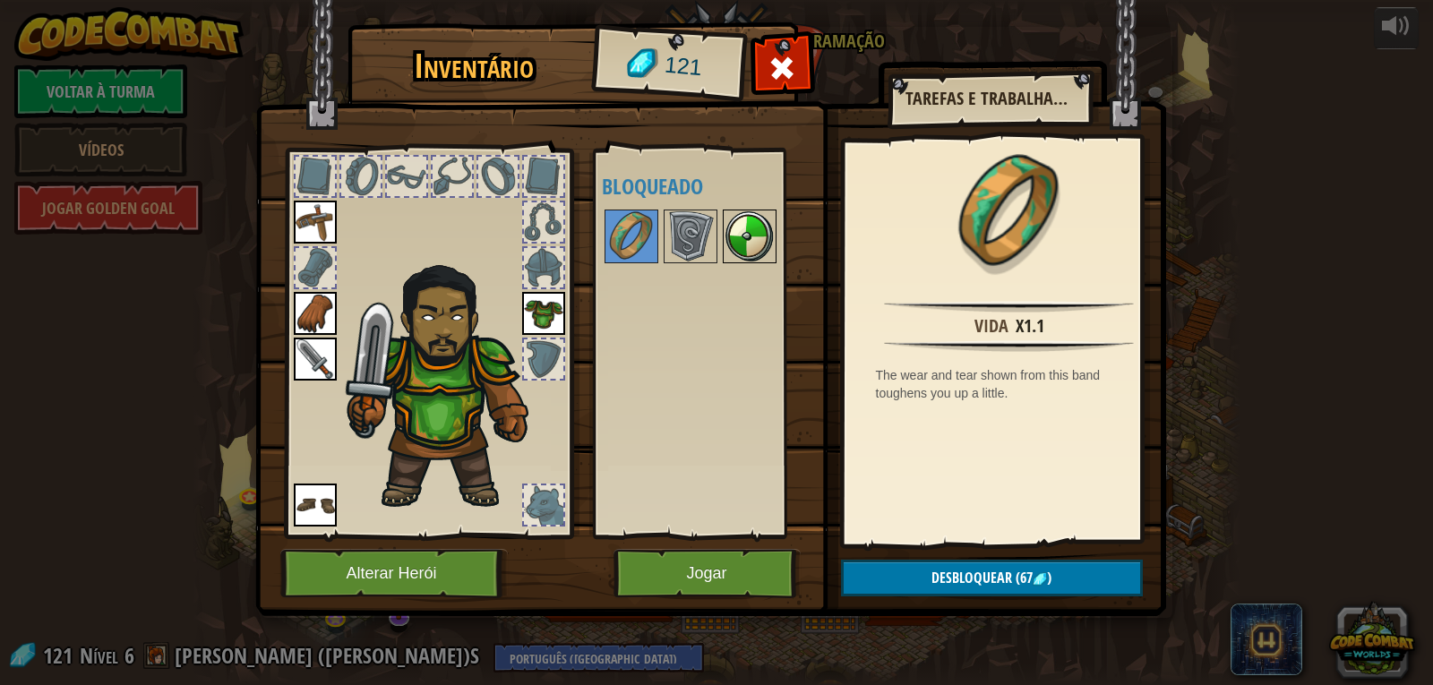
click at [720, 236] on div at bounding box center [714, 236] width 225 height 59
click at [734, 229] on img at bounding box center [749, 236] width 50 height 50
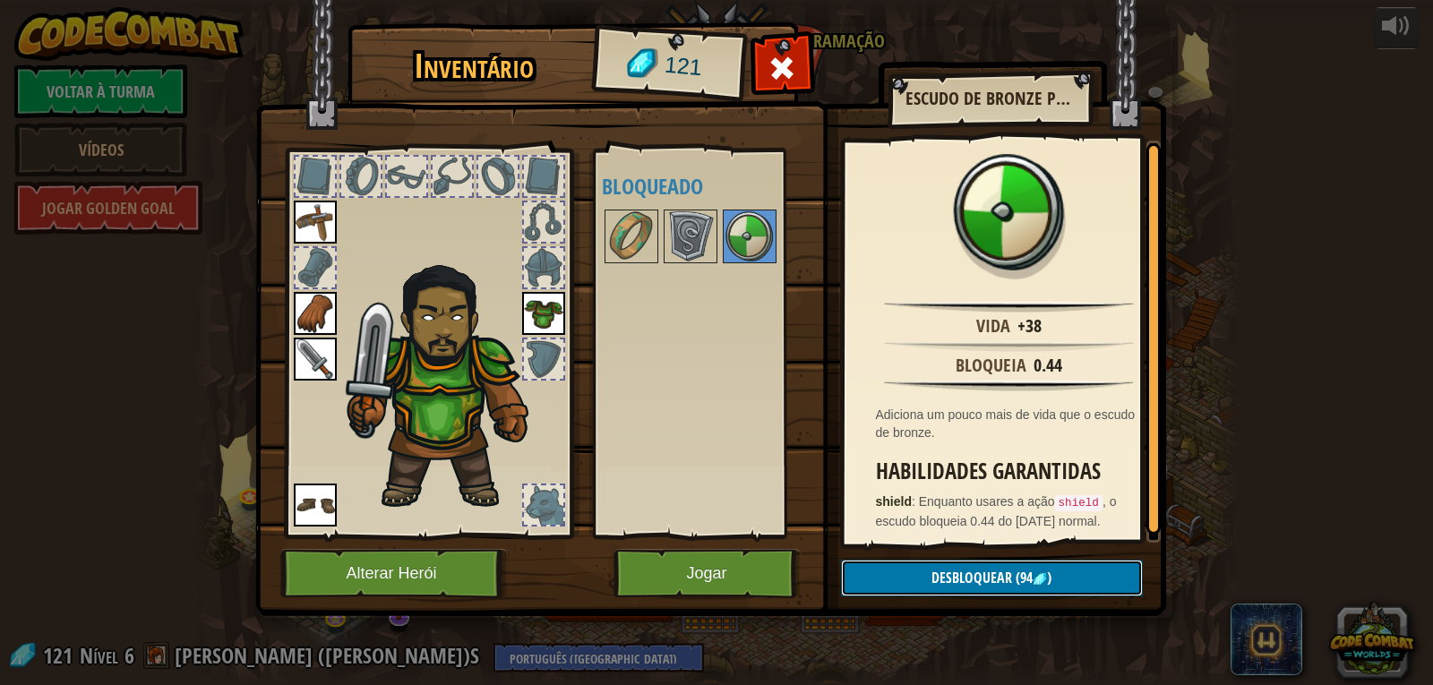
click at [883, 579] on button "Desbloquear (94 )" at bounding box center [992, 578] width 302 height 37
click at [923, 576] on button "Confirmar" at bounding box center [992, 578] width 302 height 37
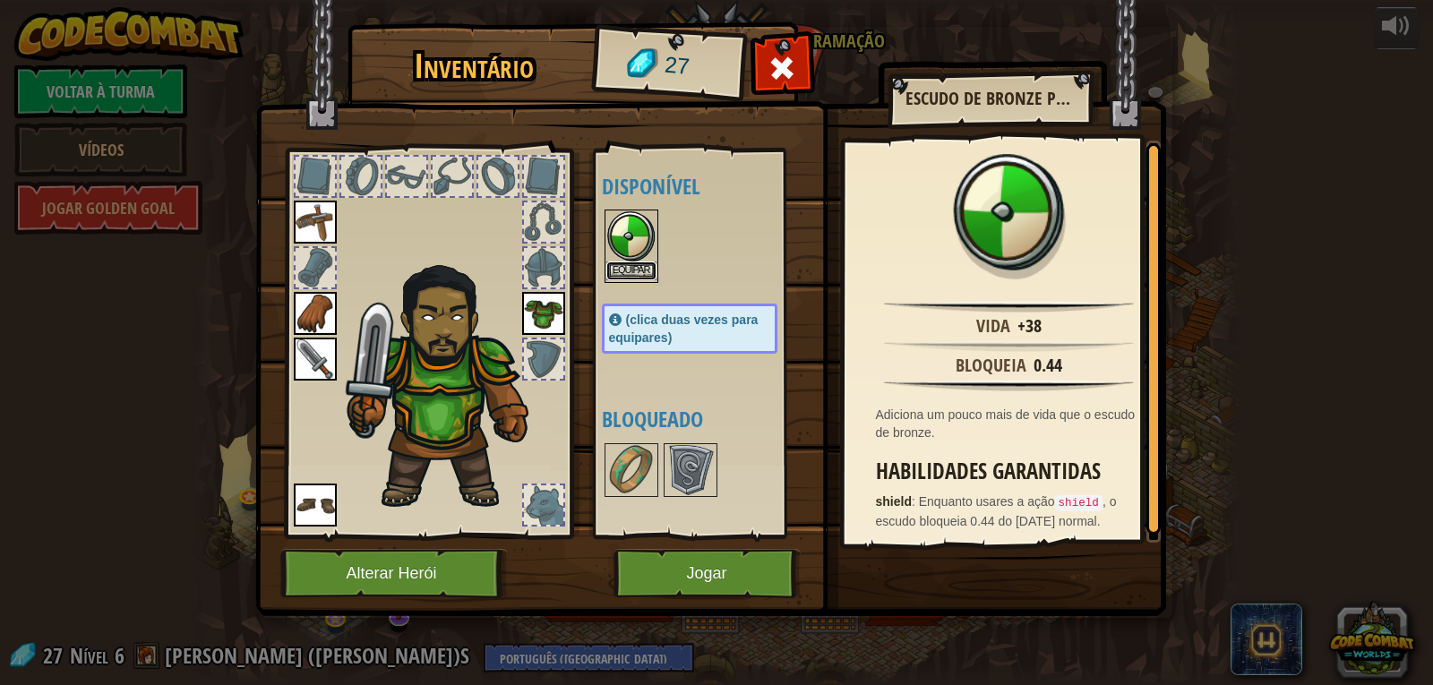
click at [633, 267] on button "Equipar" at bounding box center [631, 271] width 50 height 19
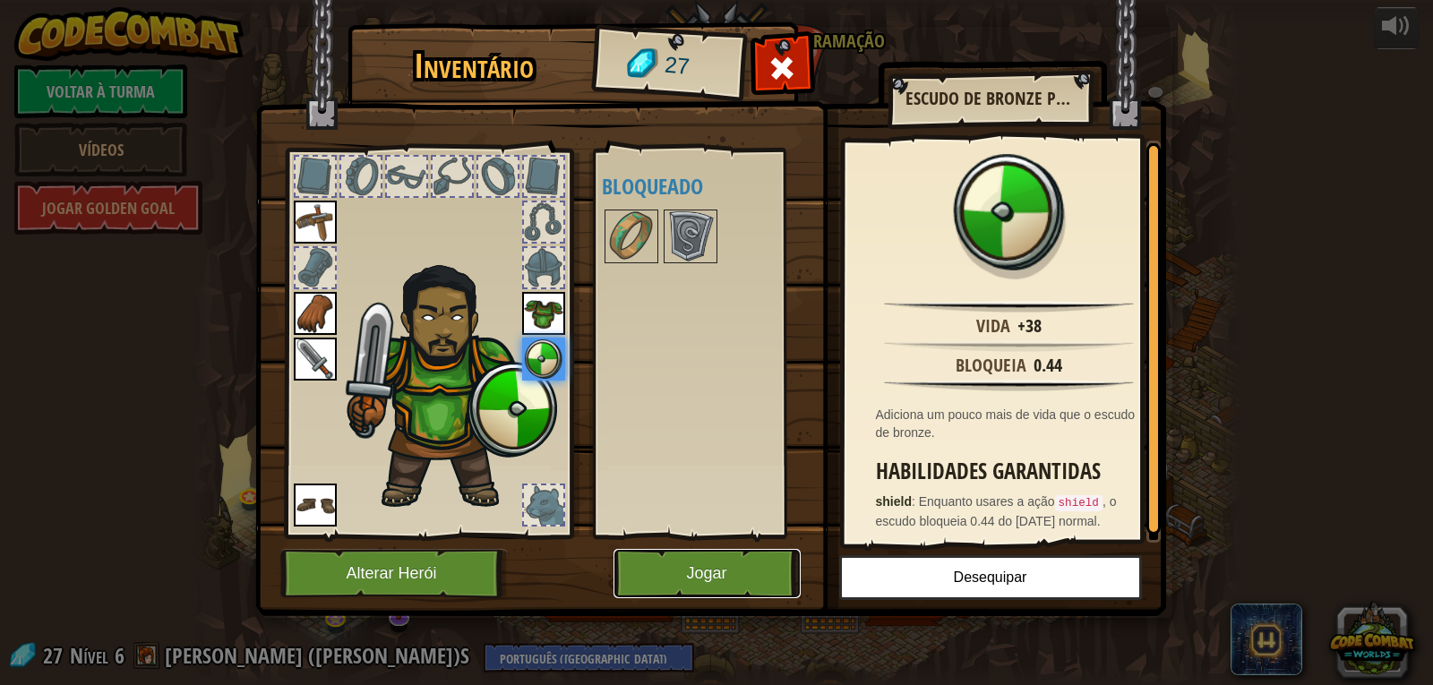
click at [712, 575] on button "Jogar" at bounding box center [706, 573] width 187 height 49
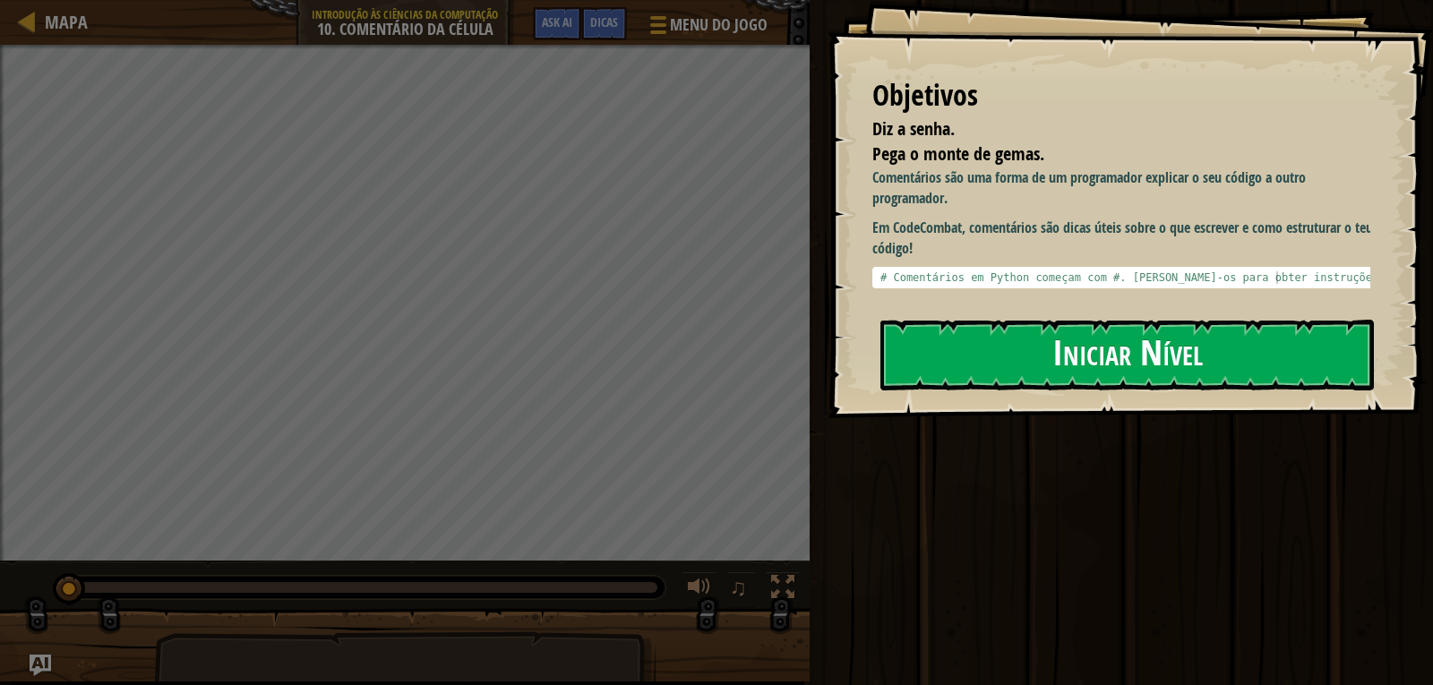
click at [1111, 335] on button "Iniciar Nível" at bounding box center [1126, 355] width 493 height 71
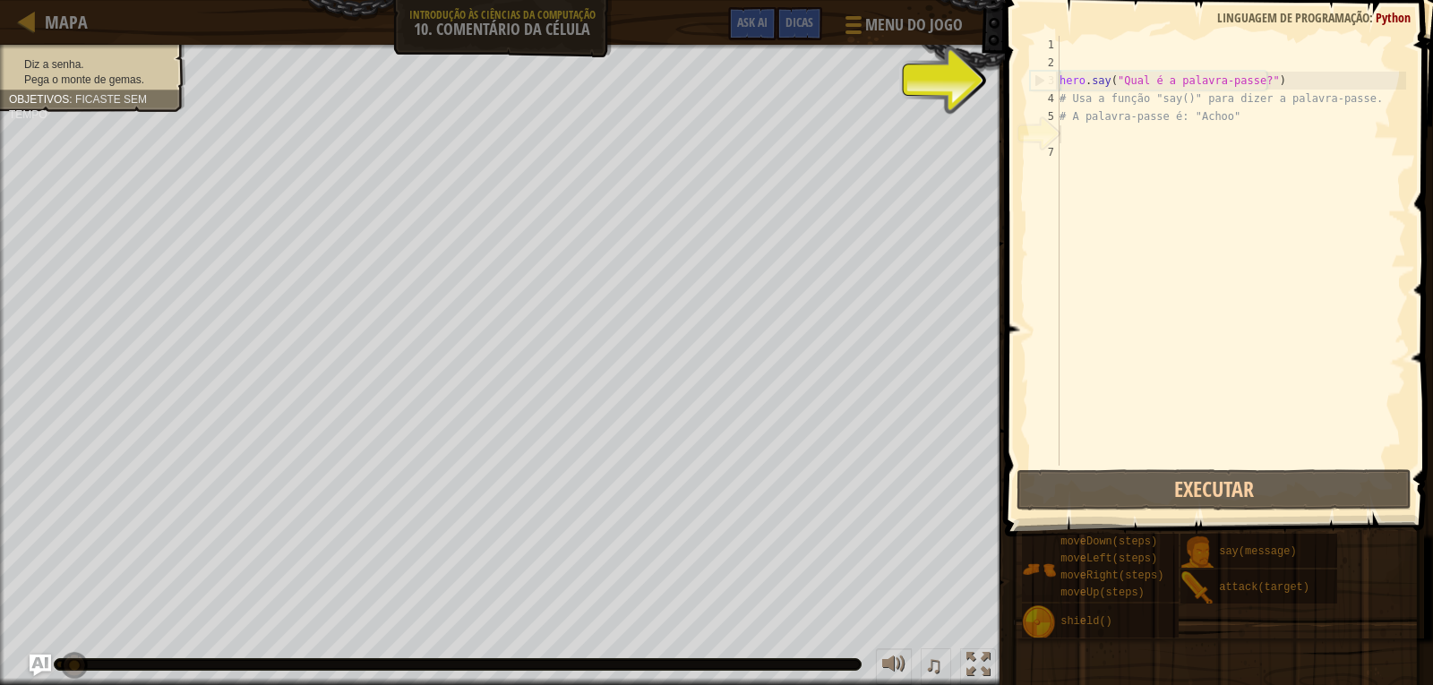
click at [1087, 125] on div "hero . say ( "Qual é a palavra-passe?" ) # Usa a função "say()" para dizer a pa…" at bounding box center [1231, 269] width 350 height 466
drag, startPoint x: 1087, startPoint y: 133, endPoint x: 1069, endPoint y: 116, distance: 24.7
click at [1086, 133] on div "hero . say ( "Qual é a palavra-passe?" ) # Usa a função "say()" para dizer a pa…" at bounding box center [1231, 269] width 350 height 466
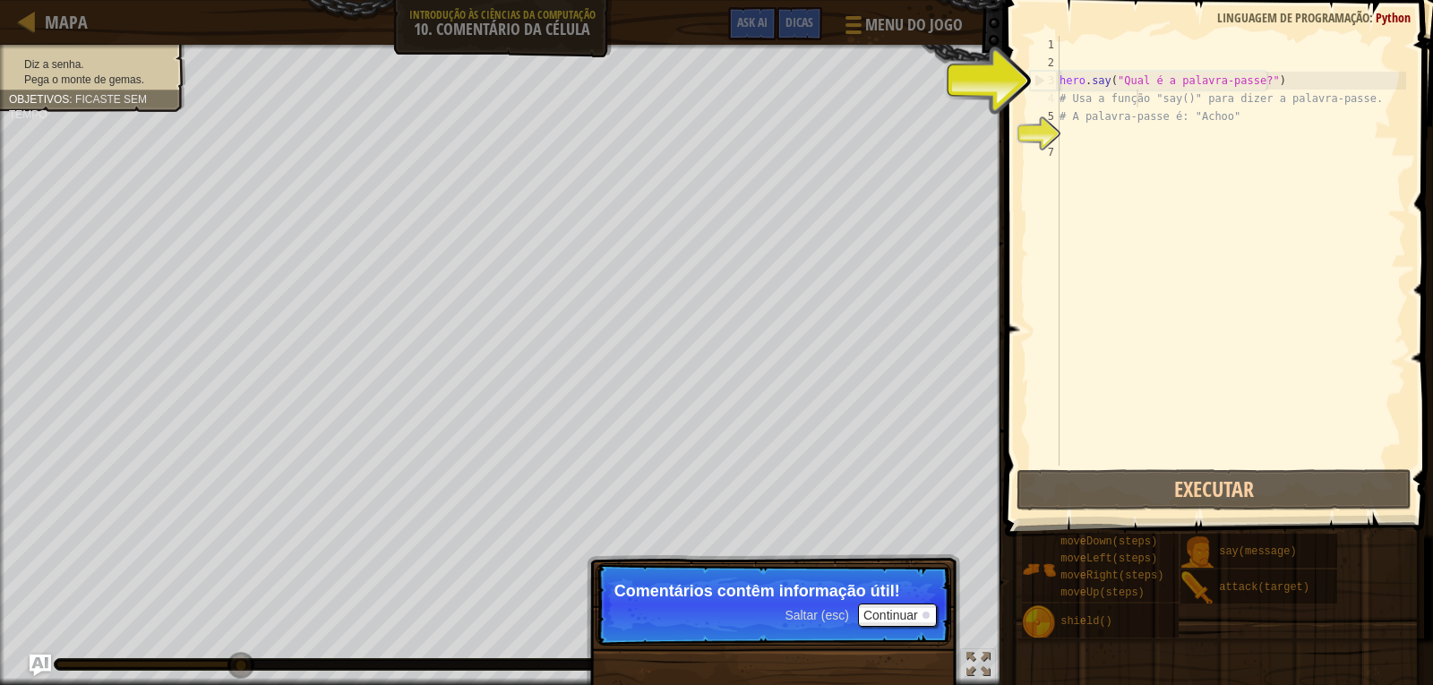
click at [1138, 92] on div "hero . say ( "Qual é a palavra-passe?" ) # Usa a função "say()" para dizer a pa…" at bounding box center [1231, 269] width 350 height 466
click at [1156, 89] on div "hero . say ( "Qual é a palavra-passe?" ) # Usa a função "say()" para dizer a pa…" at bounding box center [1231, 269] width 350 height 466
click at [884, 611] on button "Continuar" at bounding box center [897, 615] width 79 height 23
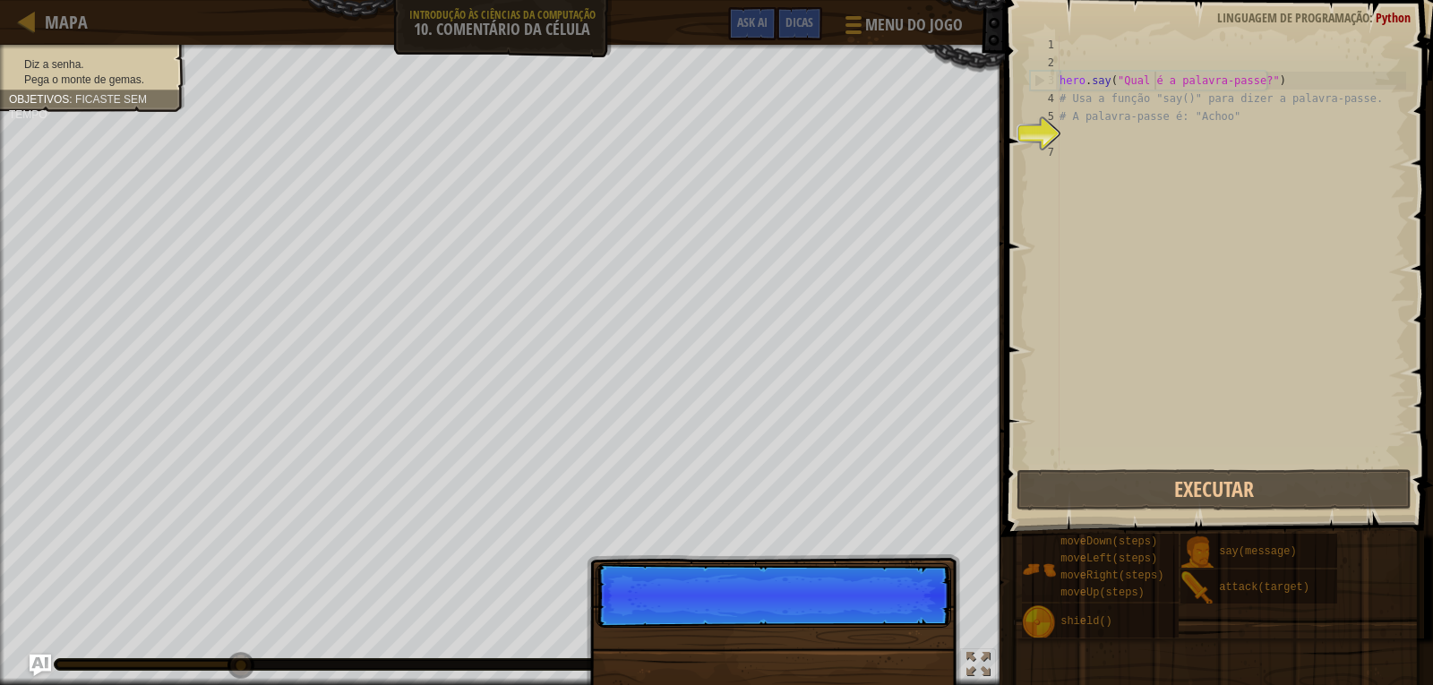
scroll to position [8, 7]
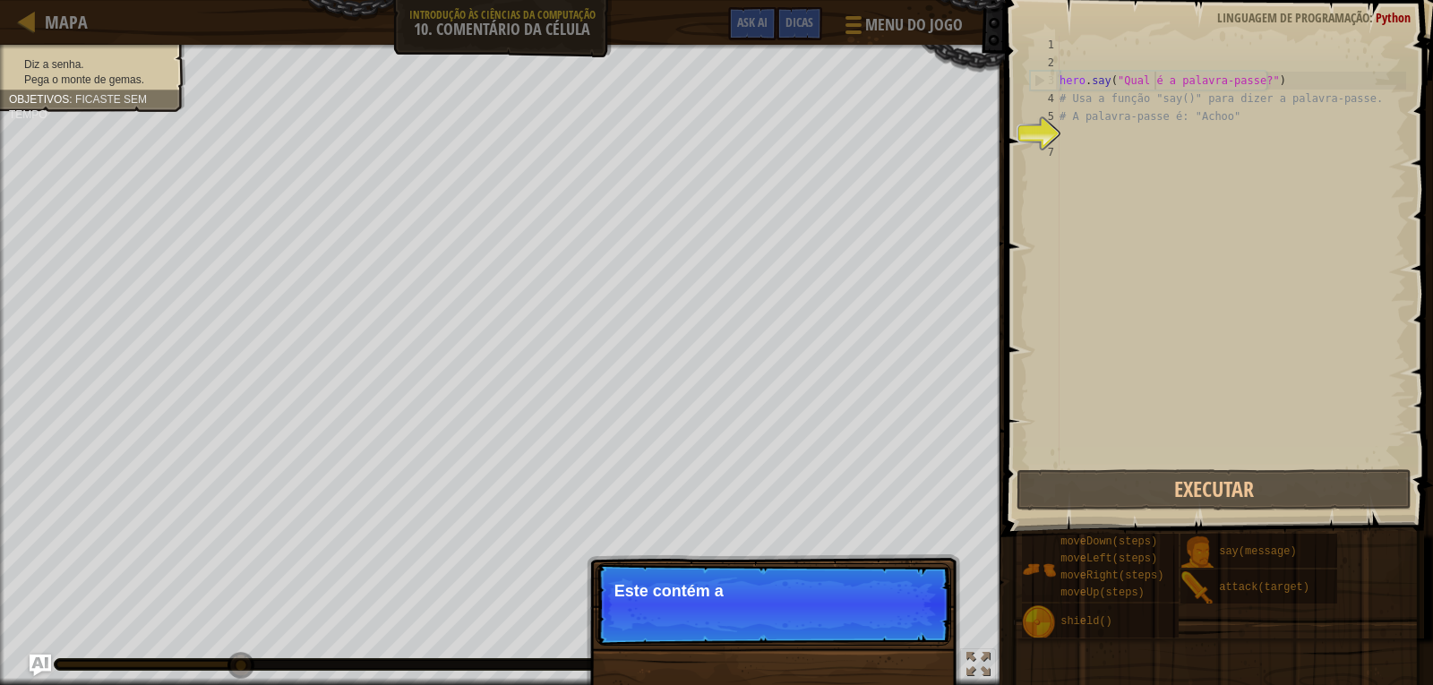
click at [868, 611] on p "Saltar (esc) Continuar Este contém a" at bounding box center [774, 604] width 356 height 82
click at [861, 620] on p "Saltar (esc) Continuar Este contém a senha" at bounding box center [774, 604] width 356 height 82
click at [882, 634] on p "Saltar (esc) Continuar Este contém a senha para o" at bounding box center [774, 604] width 356 height 82
click at [930, 642] on p "Saltar (esc) Continuar Este contém a senha para o mago!" at bounding box center [774, 604] width 356 height 82
click at [862, 608] on button "Continuar" at bounding box center [897, 615] width 79 height 23
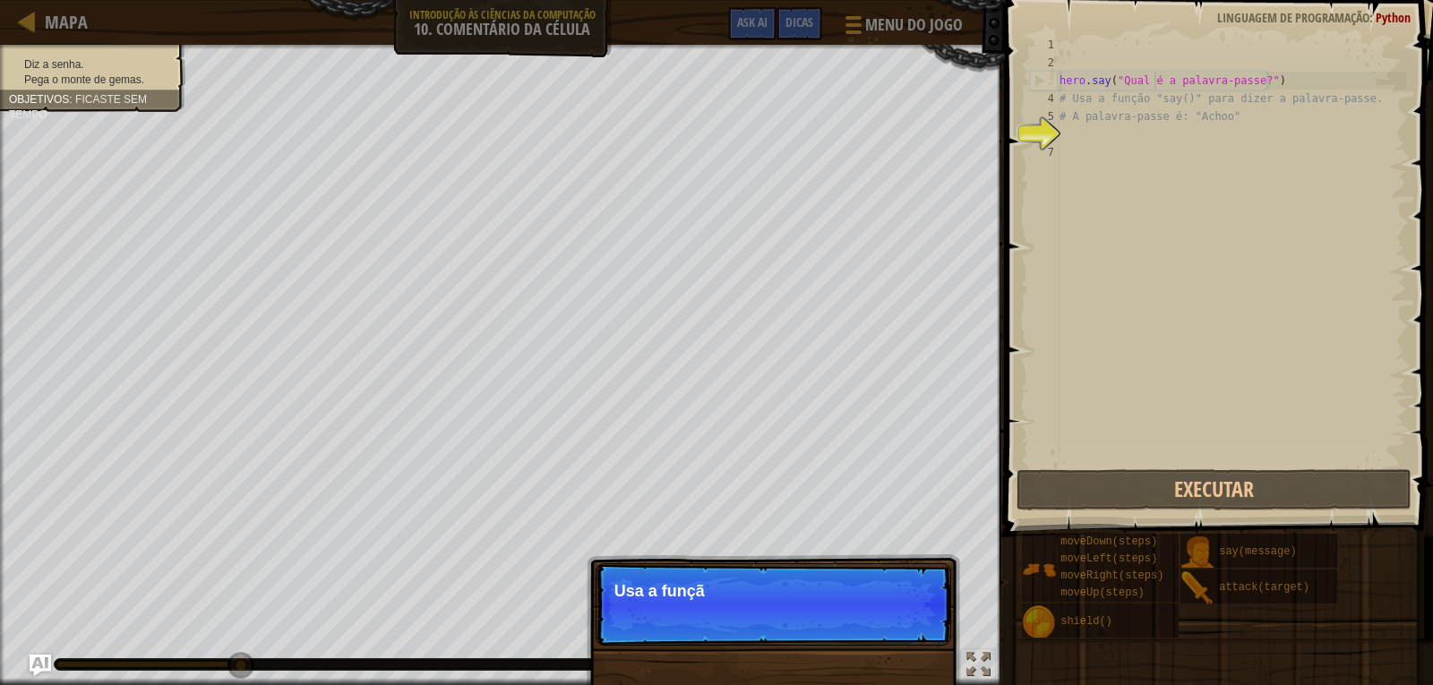
click at [840, 613] on p "Saltar (esc) Continuar Usa a funçã" at bounding box center [774, 604] width 356 height 82
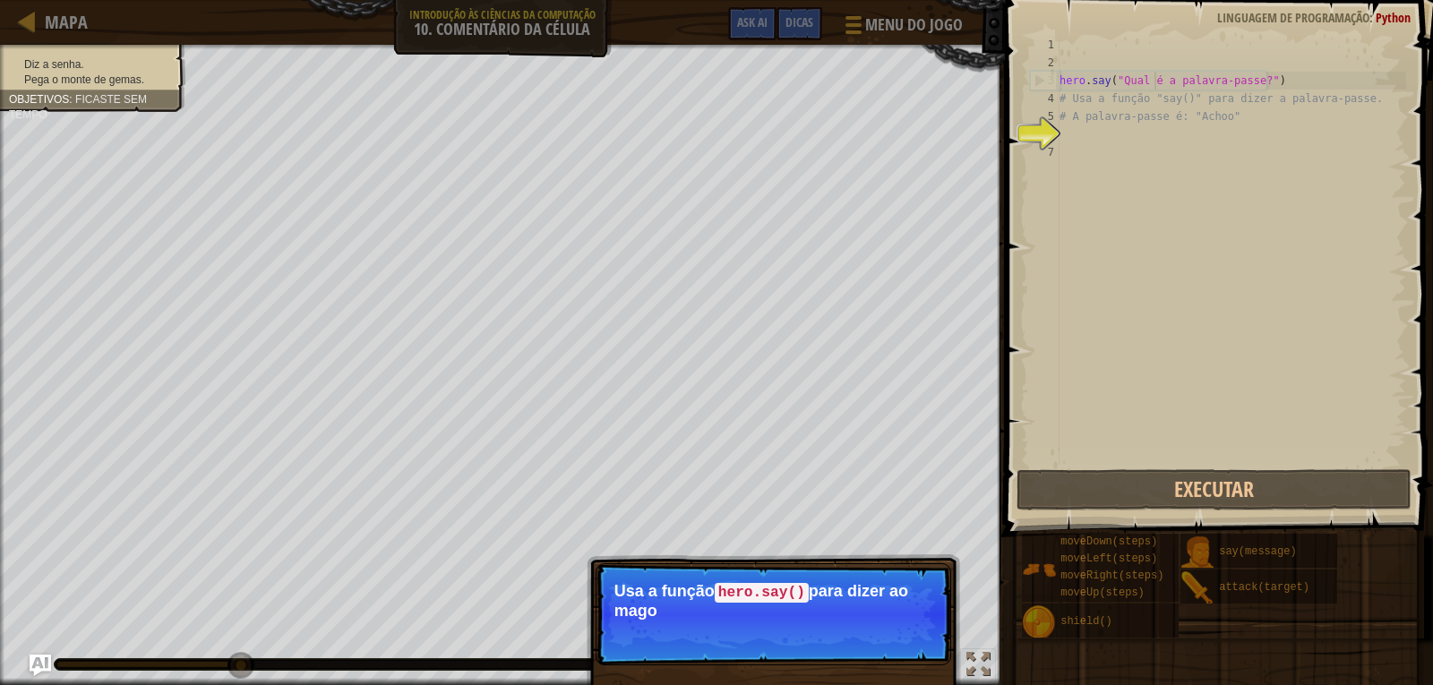
click at [826, 620] on p "Saltar (esc) Continuar Usa a função hero.say() para dizer ao mago" at bounding box center [774, 614] width 356 height 102
click at [825, 632] on p "Saltar (esc) Continuar Usa a função hero.say() para dizer ao mago a palavra-pa" at bounding box center [774, 614] width 356 height 102
click at [827, 643] on div "Saltar (esc) Continuar" at bounding box center [860, 634] width 151 height 23
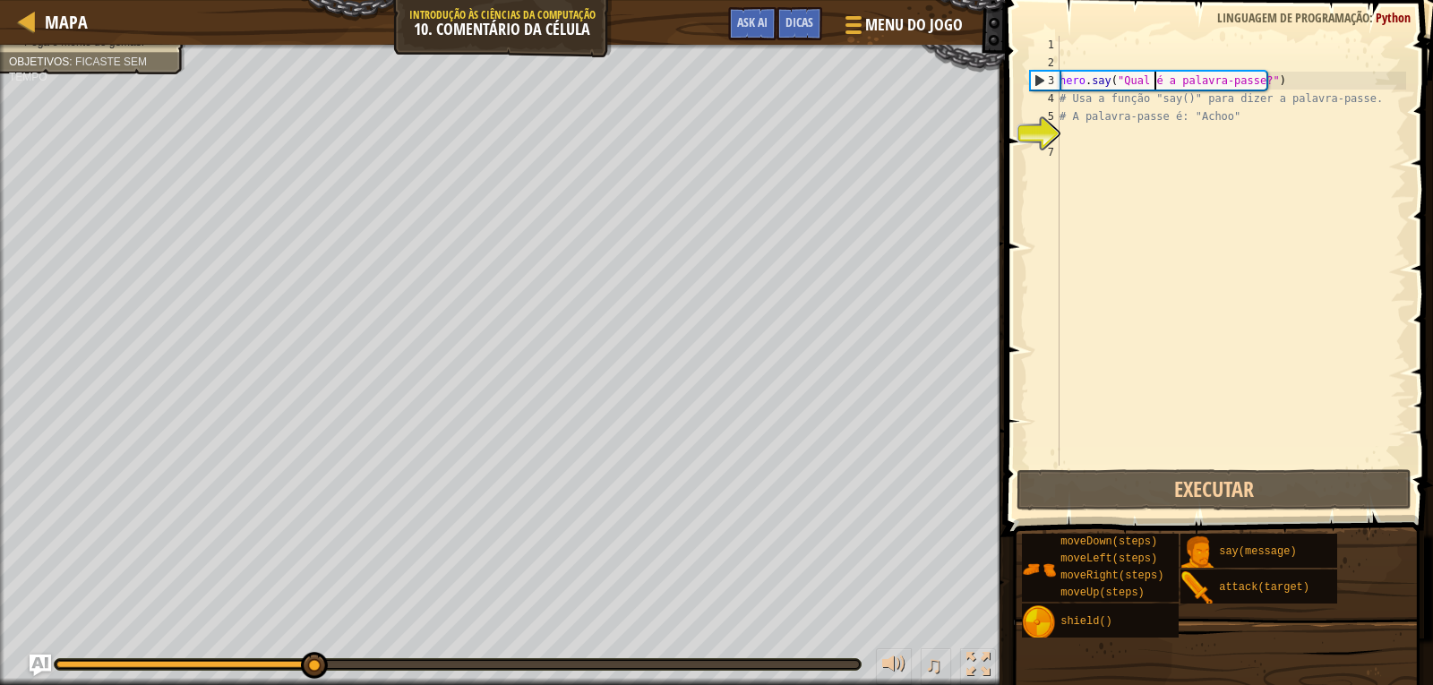
click at [1137, 107] on div "hero . say ( "Qual é a palavra-passe?" ) # Usa a função "say()" para dizer a pa…" at bounding box center [1231, 269] width 350 height 466
type textarea "# A palavra-passe é: "Achoo""
click at [1205, 124] on div "hero . say ( "Qual é a palavra-passe?" ) # Usa a função "say()" para dizer a pa…" at bounding box center [1231, 269] width 350 height 466
click at [1243, 115] on div "hero . say ( "Qual é a palavra-passe?" ) # Usa a função "say()" para dizer a pa…" at bounding box center [1231, 269] width 350 height 466
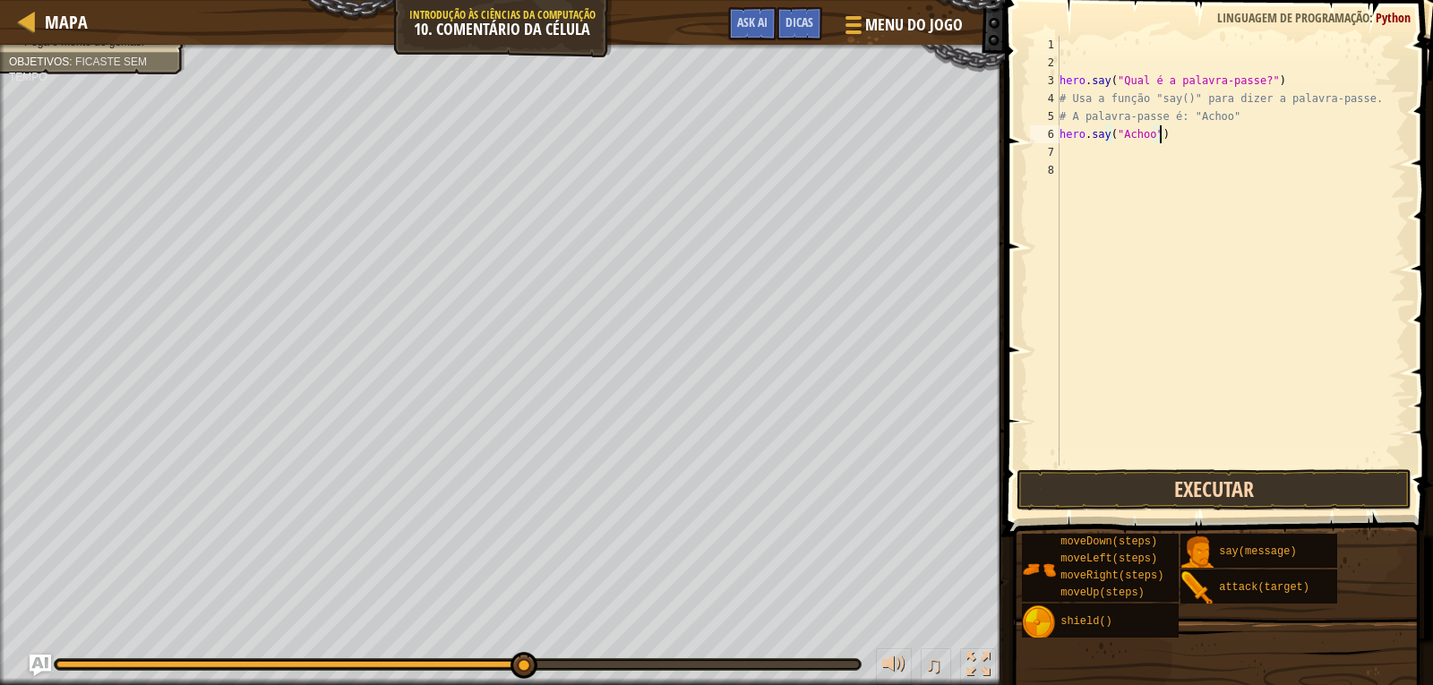
type textarea "hero.say("Achoo")"
click at [1113, 504] on button "Executar" at bounding box center [1213, 489] width 395 height 41
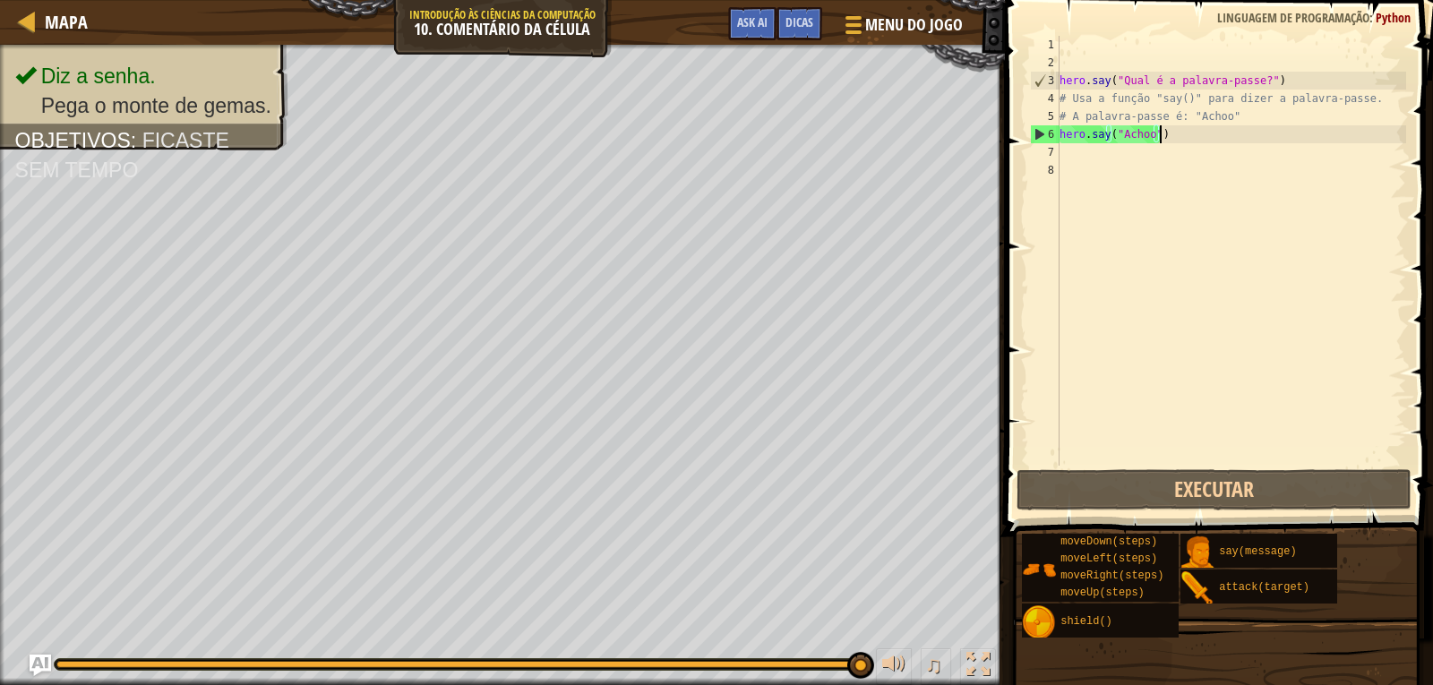
click at [1174, 136] on div "hero . say ( "Qual é a palavra-passe?" ) # Usa a função "say()" para dizer a pa…" at bounding box center [1231, 269] width 350 height 466
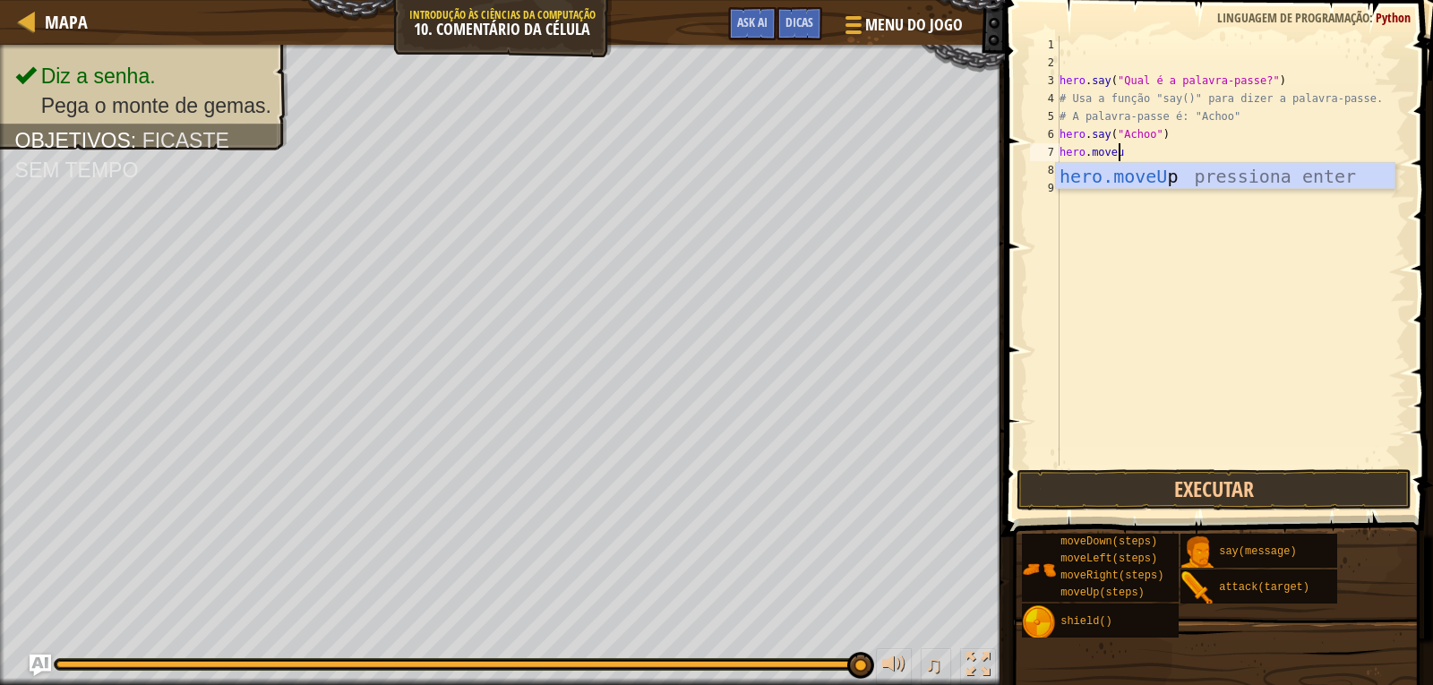
type textarea "hero.moveup"
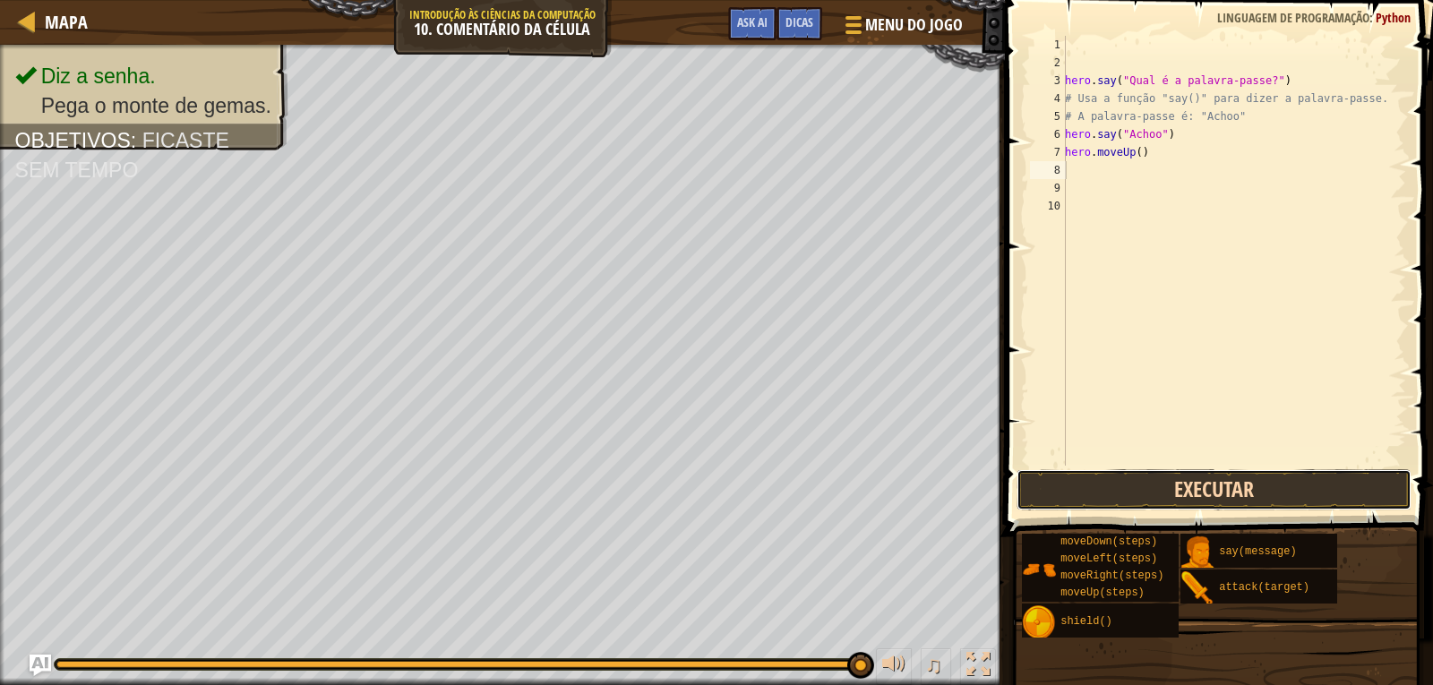
click at [1282, 491] on button "Executar" at bounding box center [1213, 489] width 395 height 41
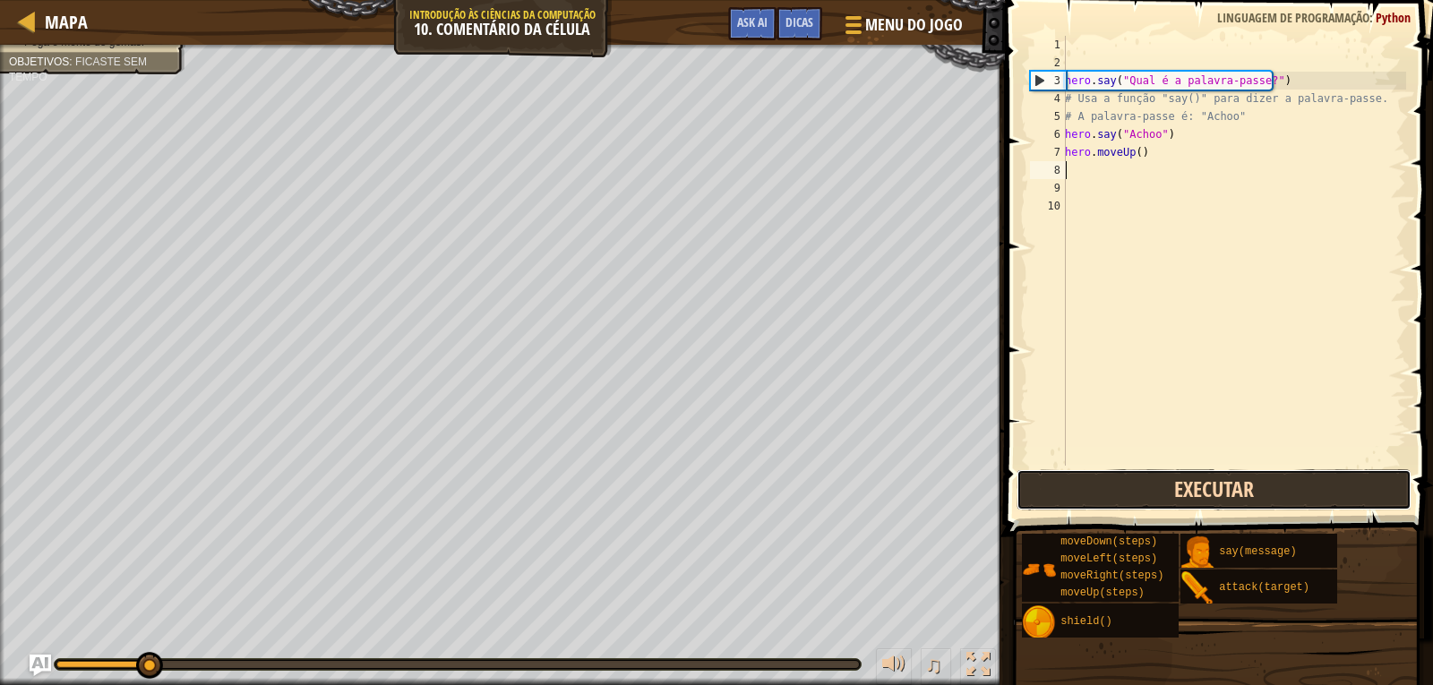
click at [1282, 491] on button "Executar" at bounding box center [1213, 489] width 395 height 41
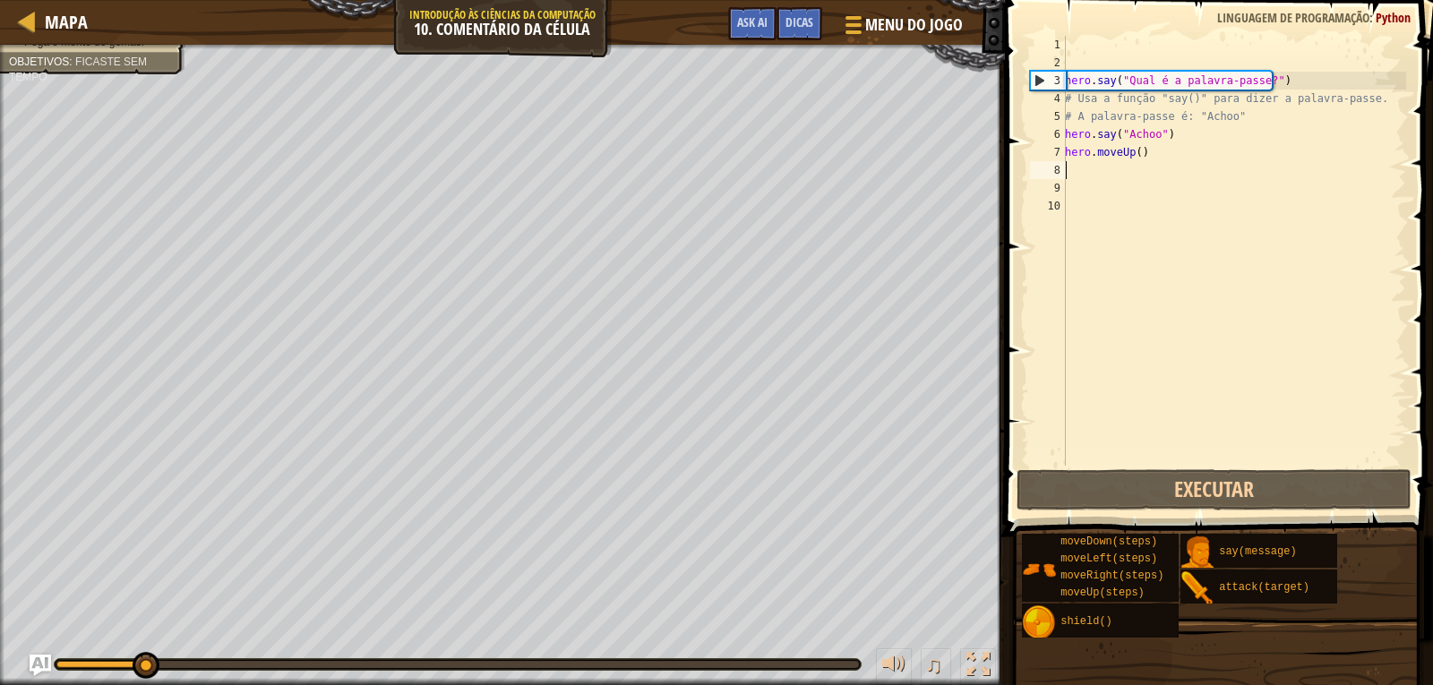
click at [1135, 155] on div "hero . say ( "Qual é a palavra-passe?" ) # Usa a função "say()" para dizer a pa…" at bounding box center [1233, 269] width 345 height 466
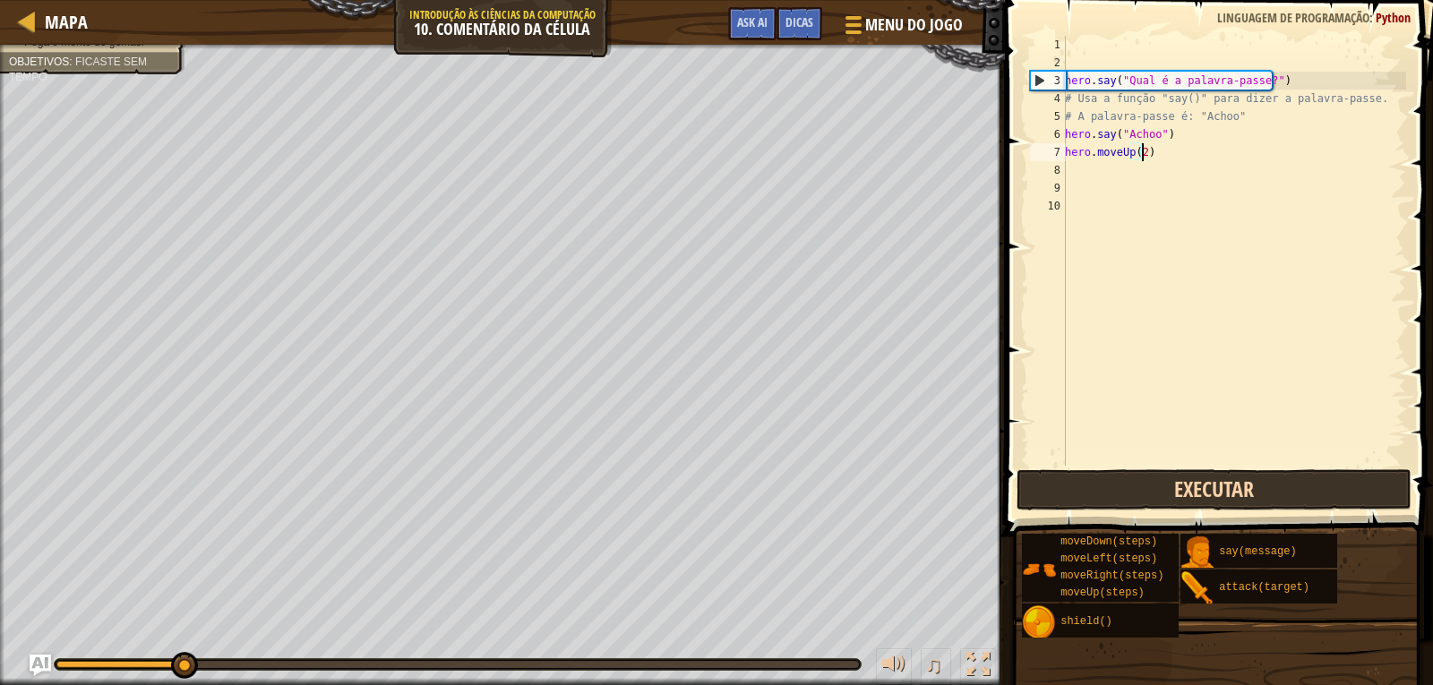
scroll to position [8, 5]
type textarea "hero.moveUp(2)"
click at [1093, 499] on button "Executar" at bounding box center [1213, 489] width 395 height 41
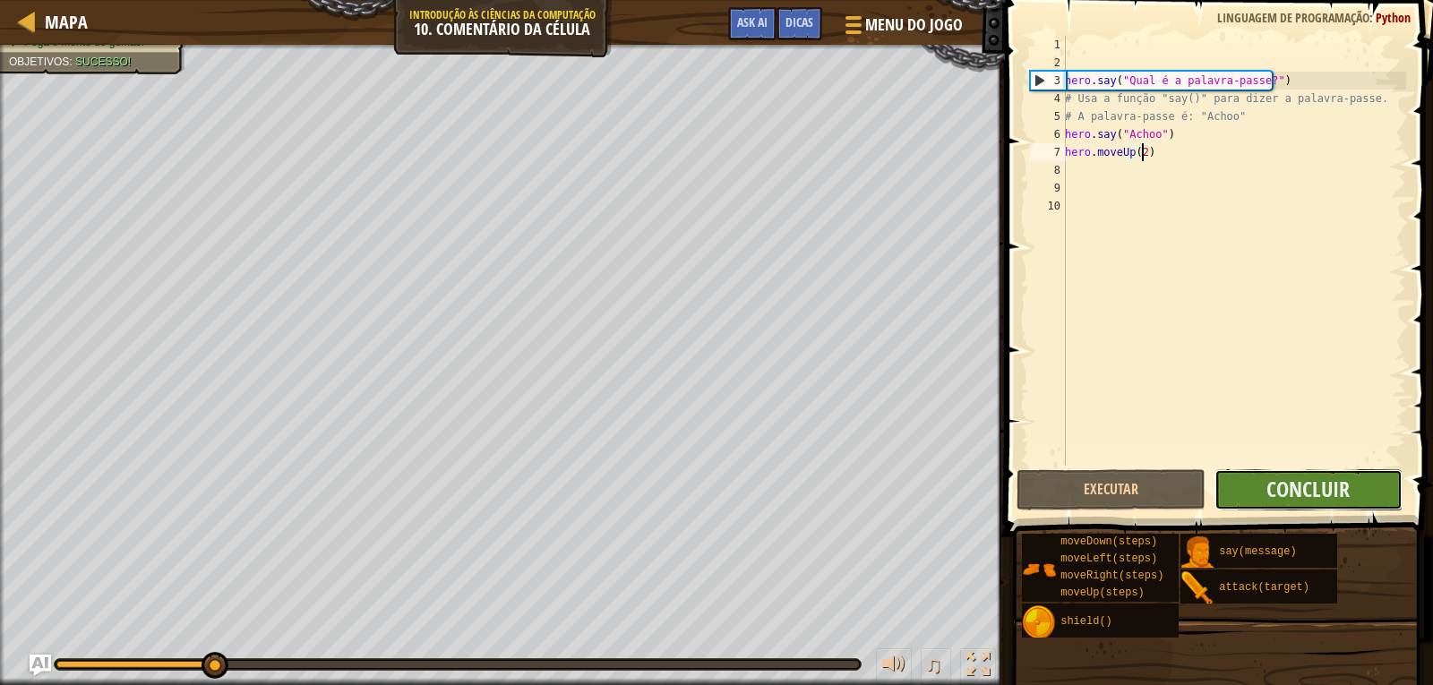
click at [1224, 493] on button "Concluir" at bounding box center [1308, 489] width 188 height 41
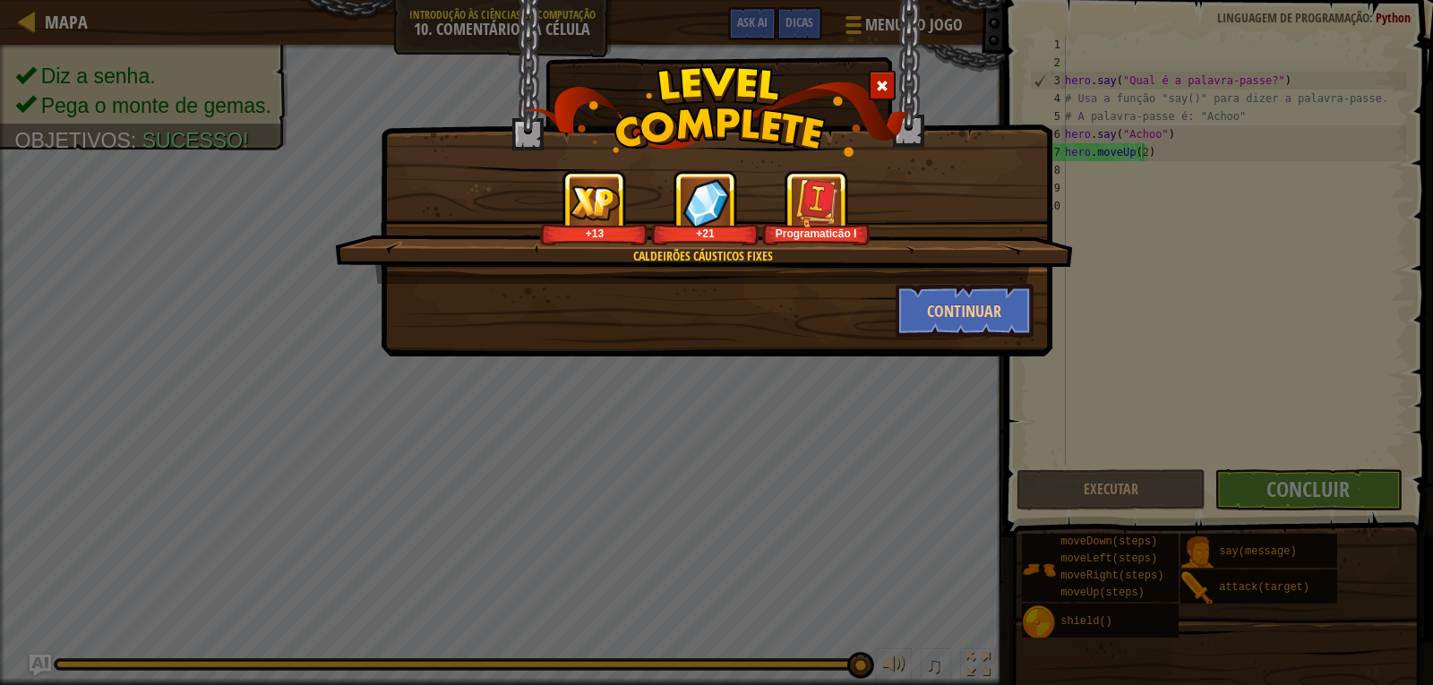
click at [805, 194] on img at bounding box center [816, 202] width 49 height 49
click at [944, 330] on button "Continuar" at bounding box center [965, 311] width 139 height 54
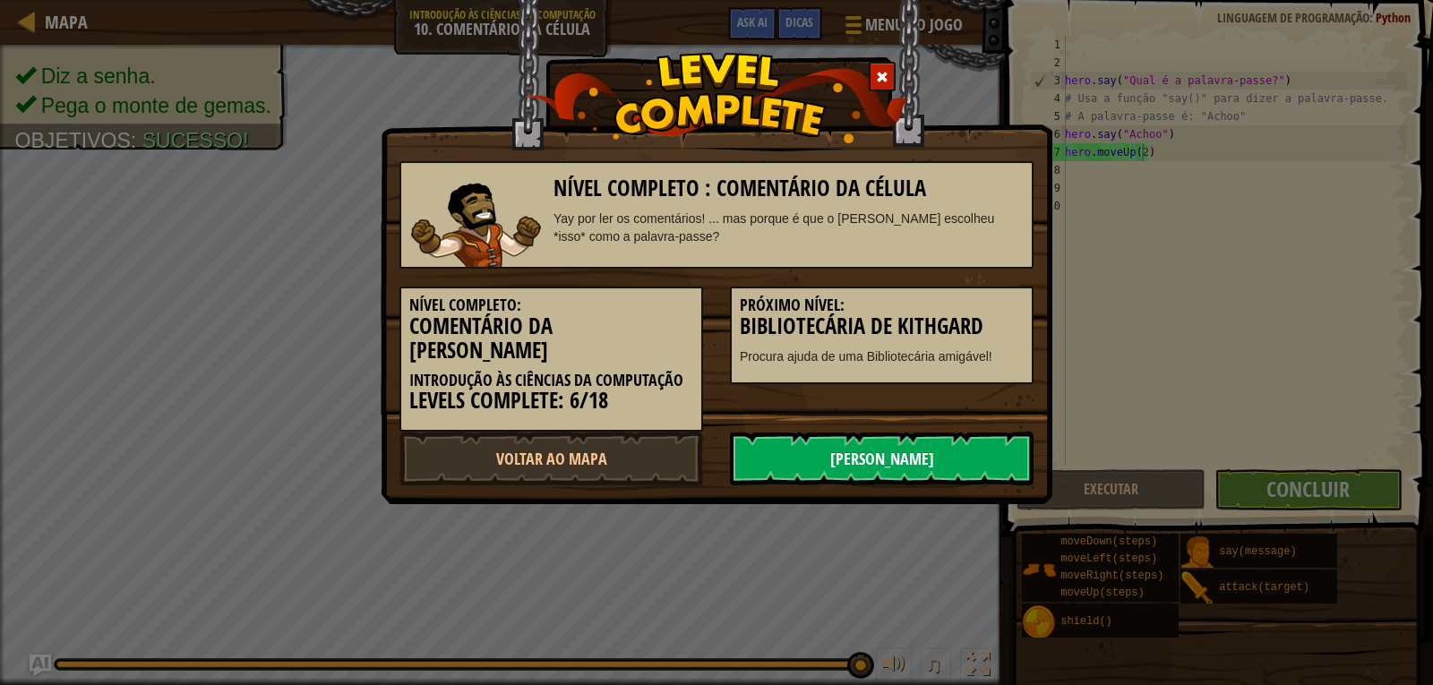
click at [790, 432] on link "[PERSON_NAME]" at bounding box center [882, 459] width 304 height 54
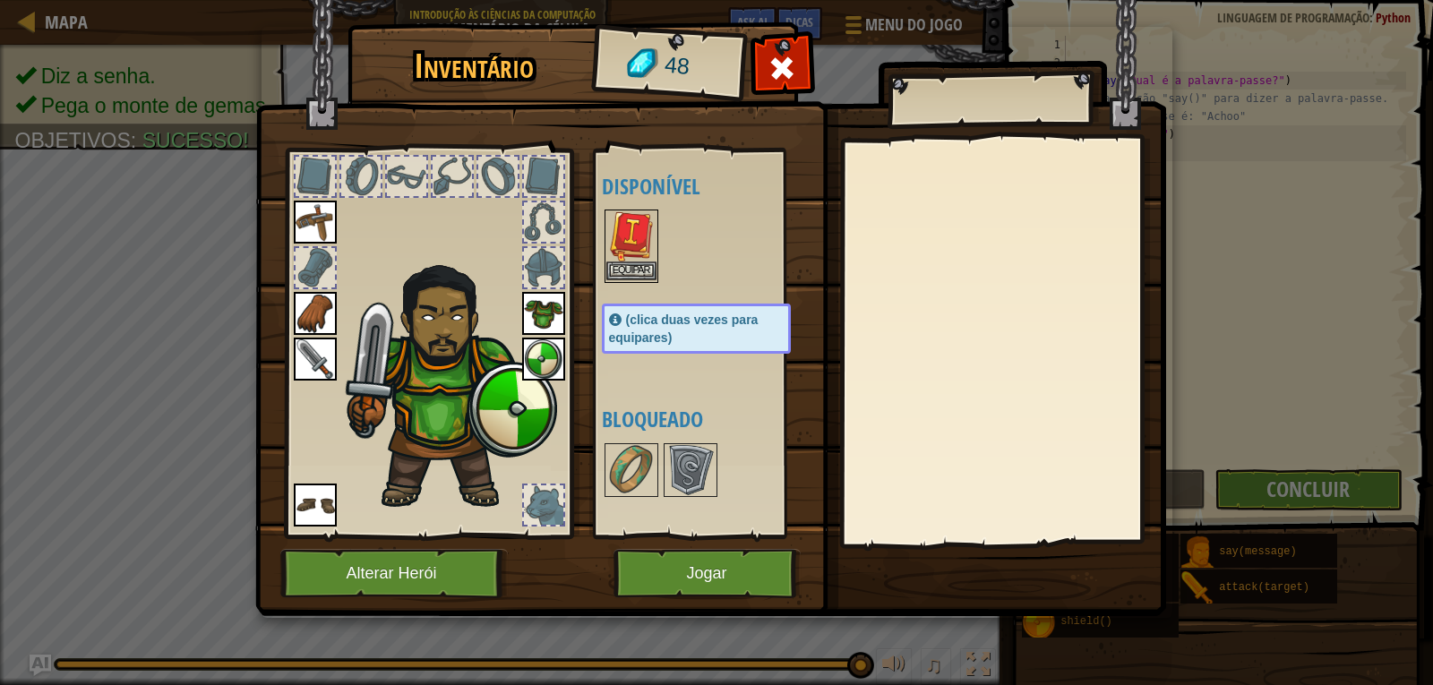
click at [617, 261] on img at bounding box center [631, 236] width 50 height 50
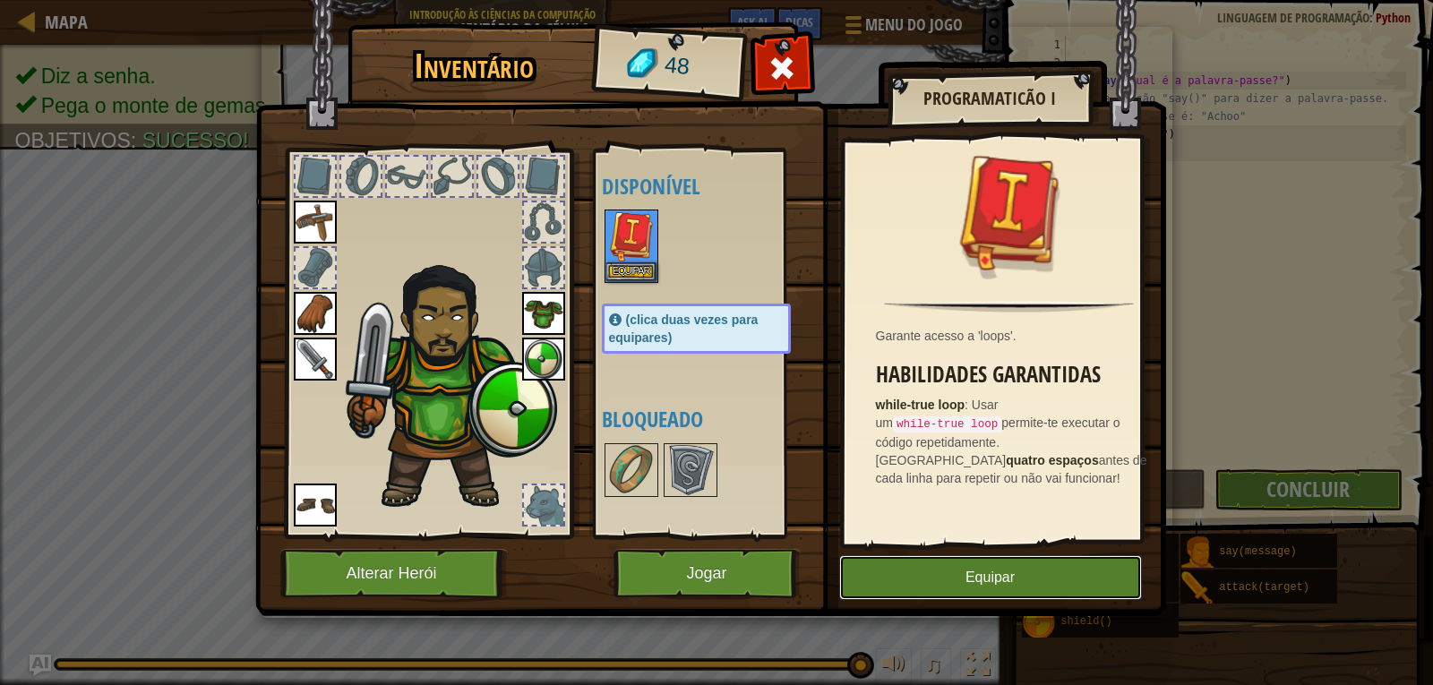
click at [961, 578] on button "Equipar" at bounding box center [990, 577] width 303 height 45
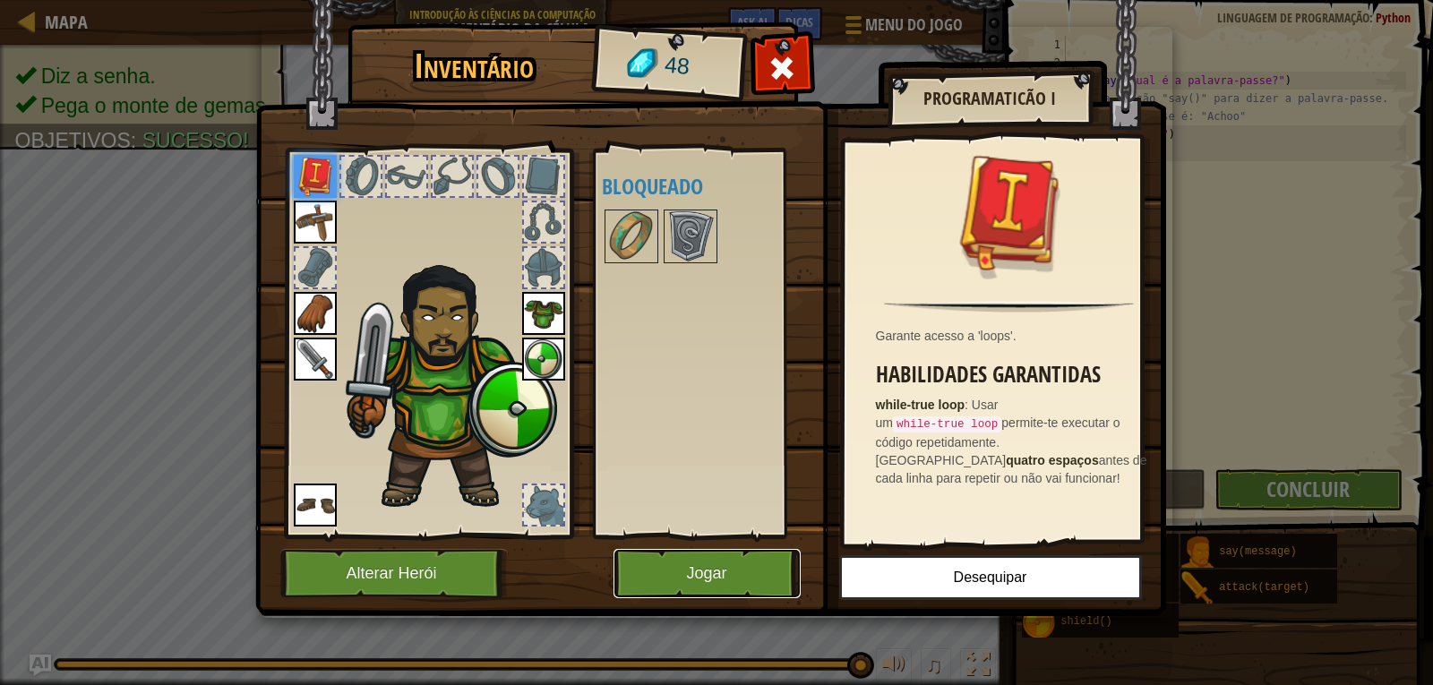
click at [666, 567] on button "Jogar" at bounding box center [706, 573] width 187 height 49
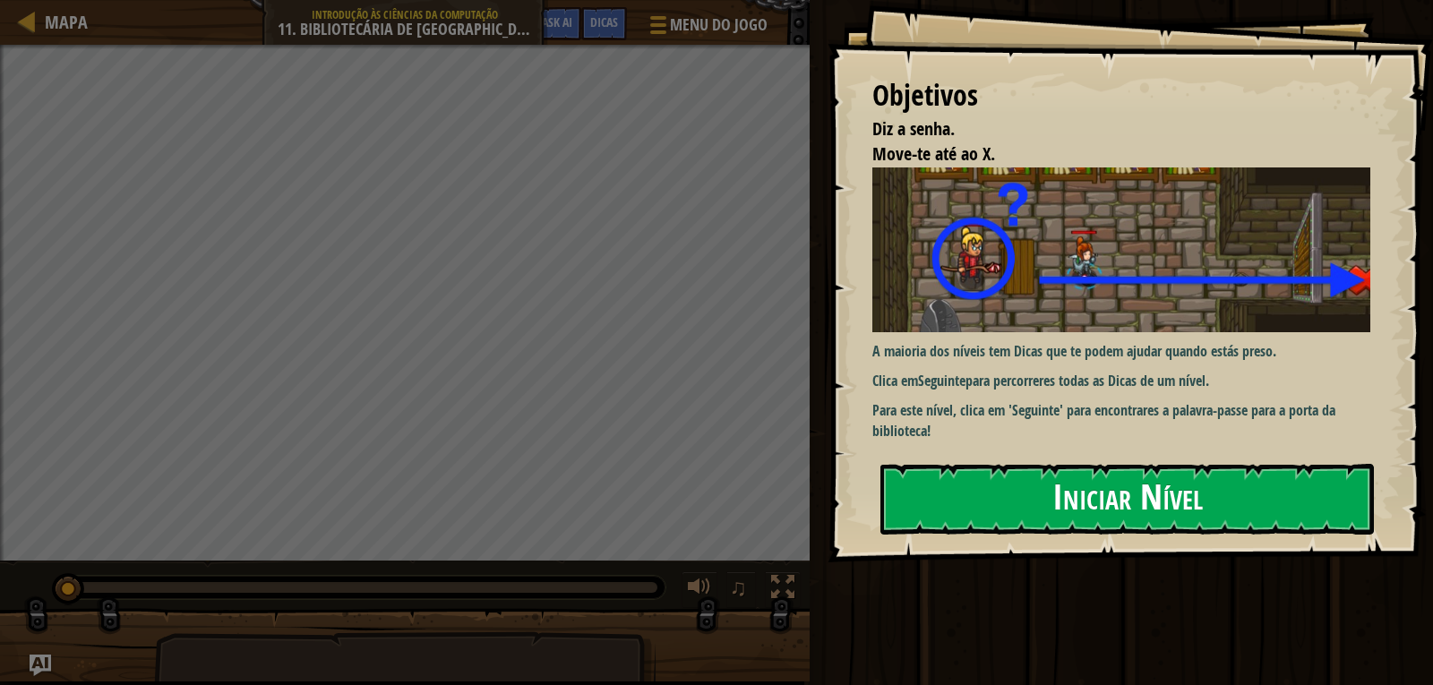
click at [999, 478] on button "Iniciar Nível" at bounding box center [1126, 499] width 493 height 71
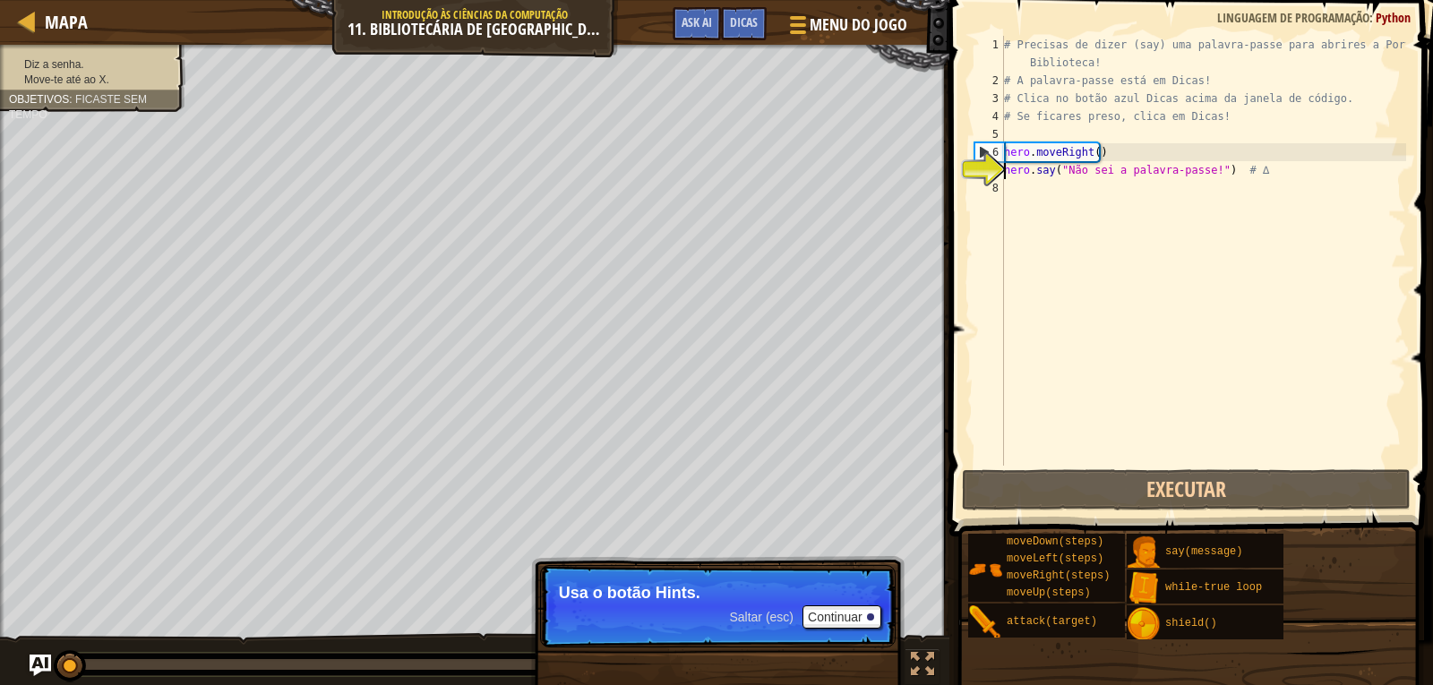
click at [755, 625] on div "Saltar (esc) Continuar" at bounding box center [804, 616] width 151 height 23
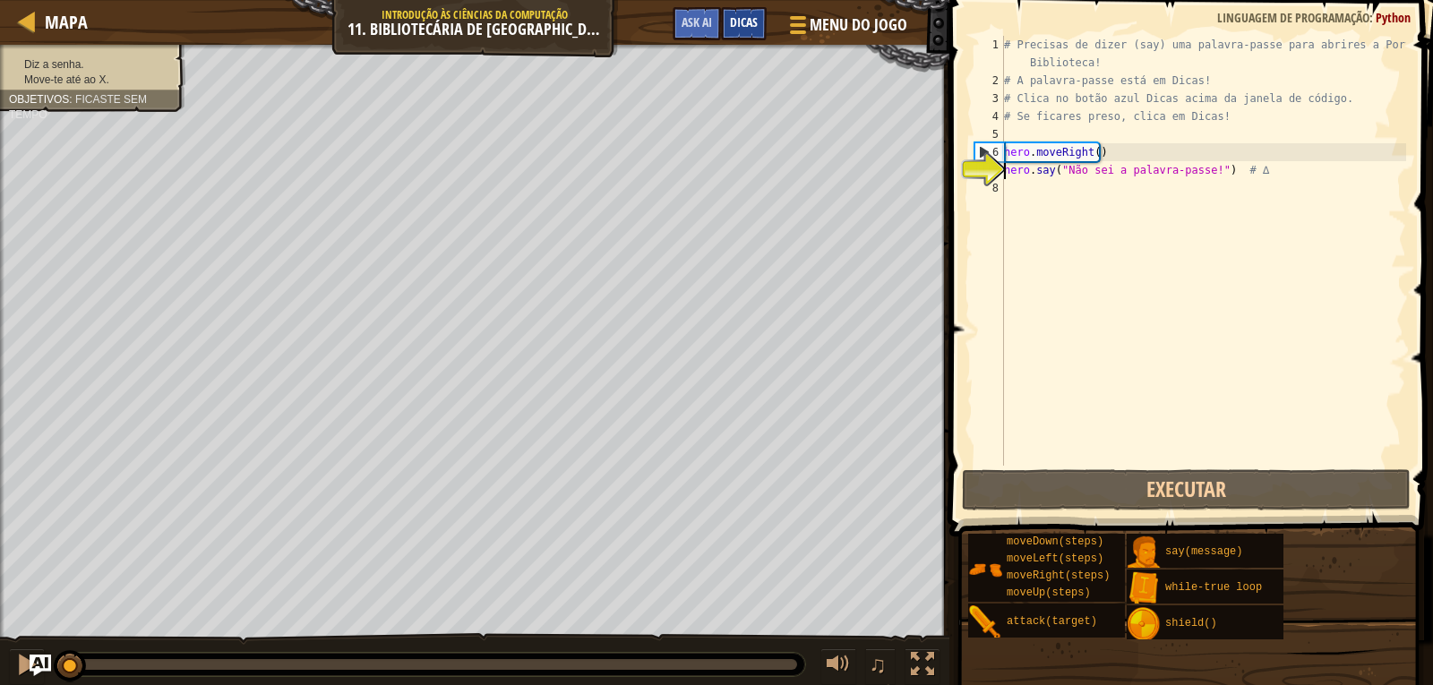
click at [732, 21] on span "Dicas" at bounding box center [744, 21] width 28 height 17
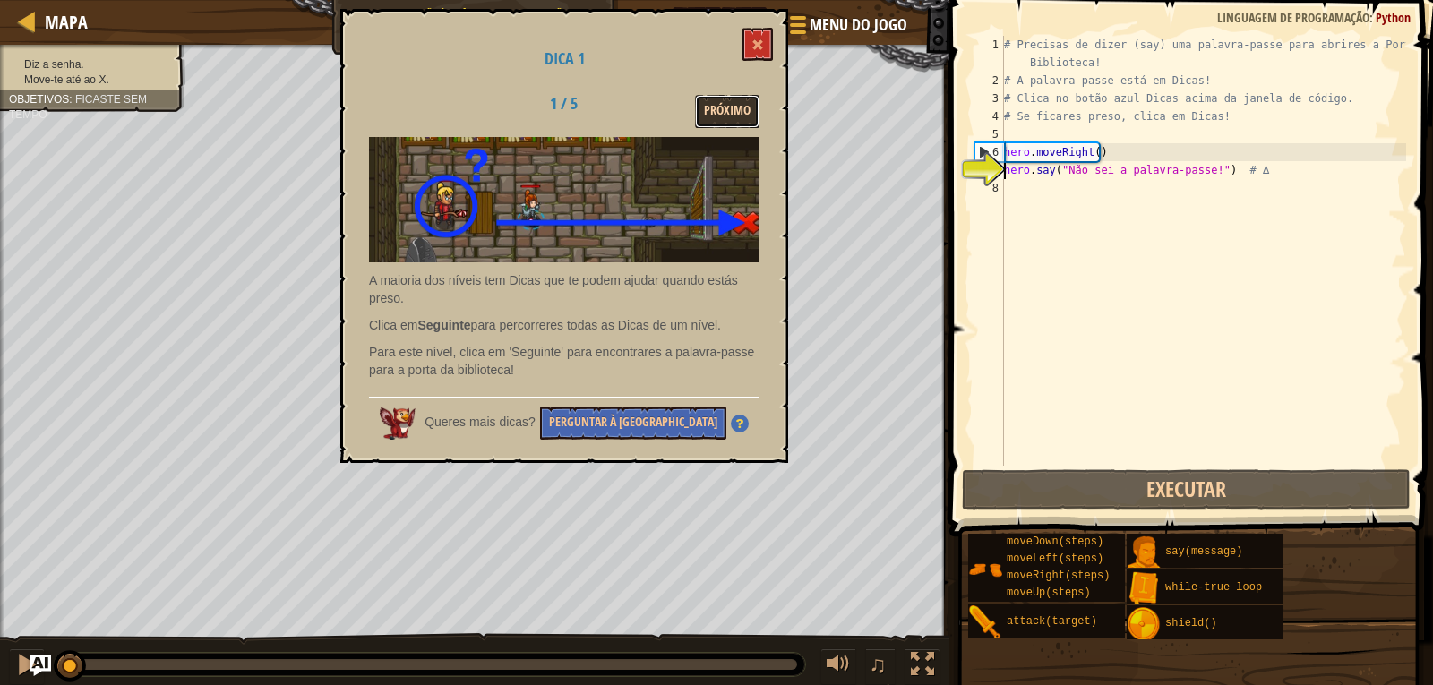
click at [741, 111] on button "Próximo" at bounding box center [727, 111] width 64 height 33
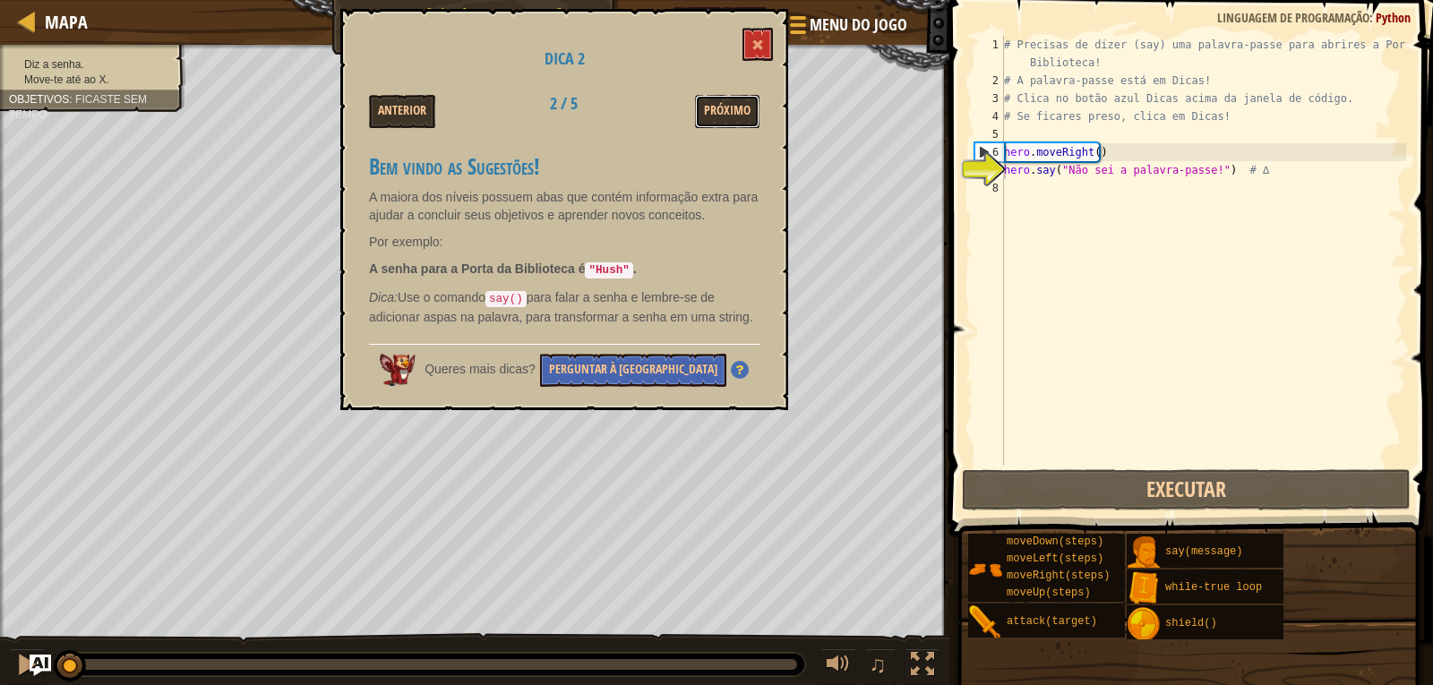
click at [741, 111] on button "Próximo" at bounding box center [727, 111] width 64 height 33
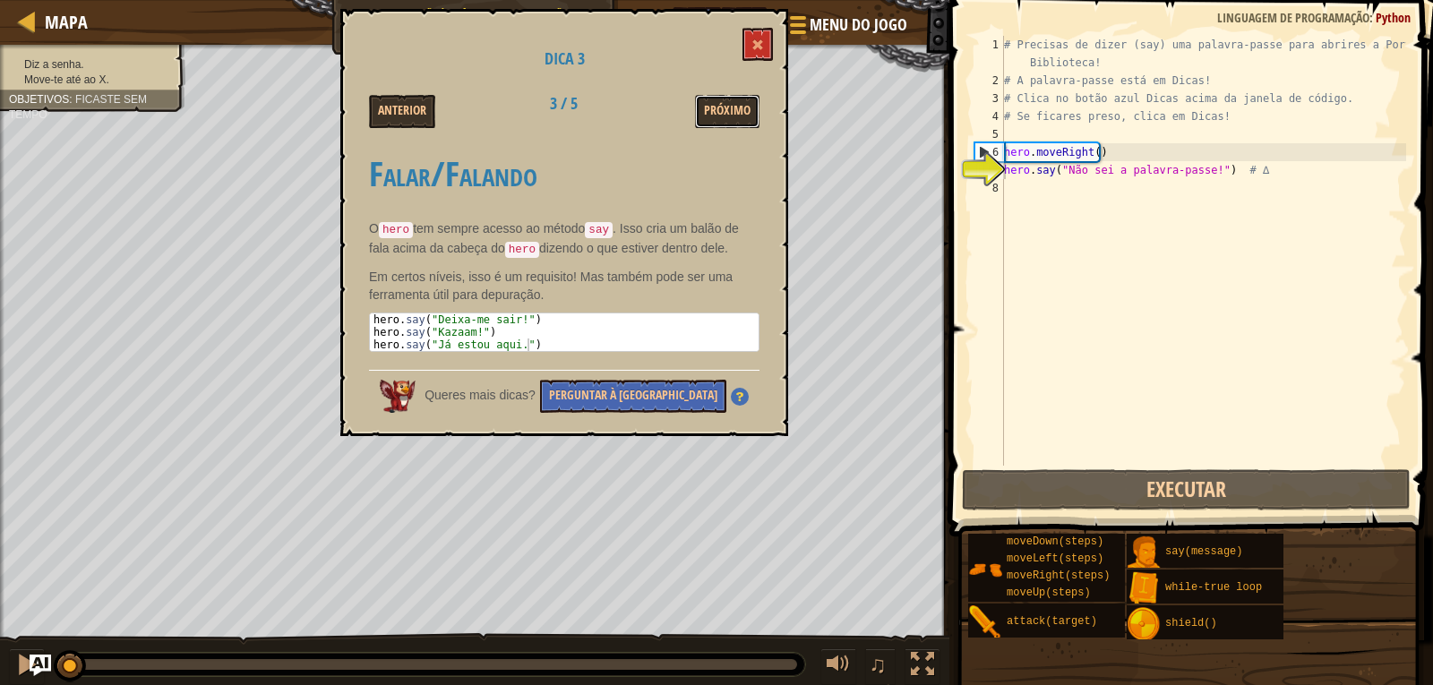
click at [741, 111] on button "Próximo" at bounding box center [727, 111] width 64 height 33
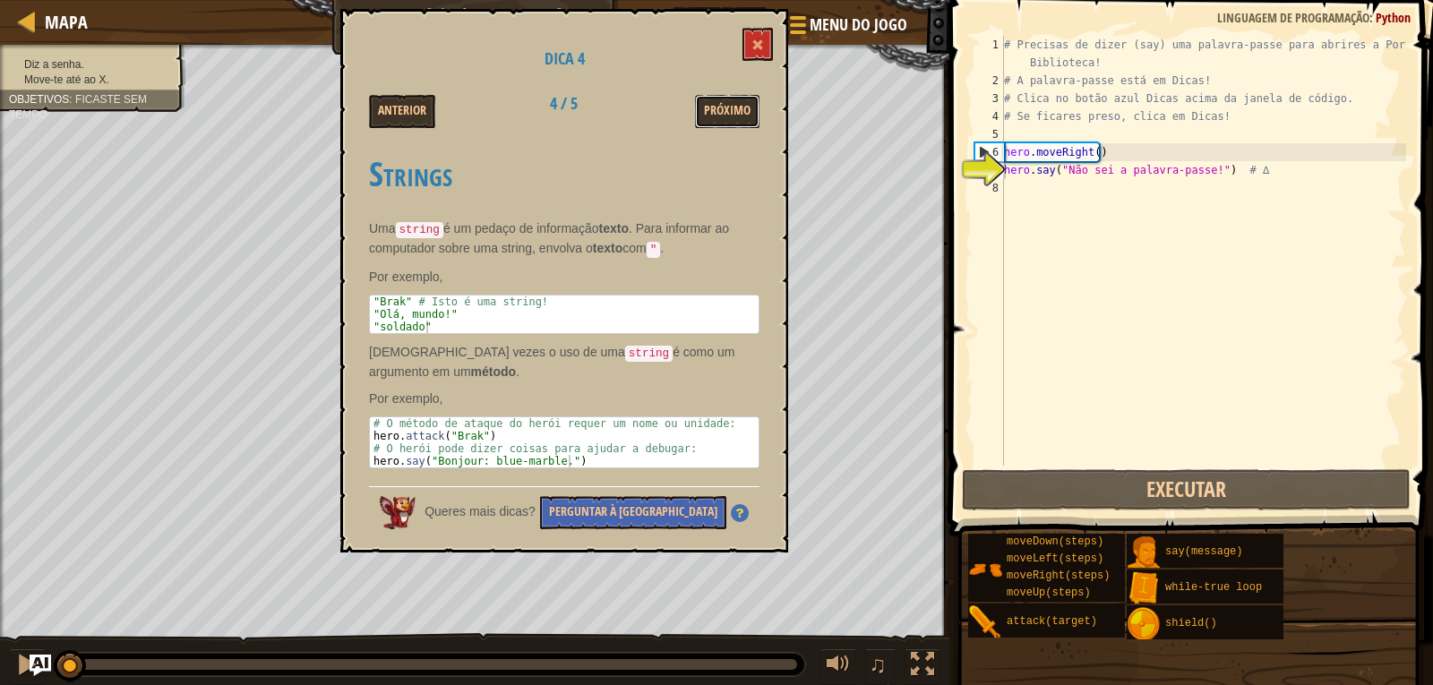
click at [741, 111] on button "Próximo" at bounding box center [727, 111] width 64 height 33
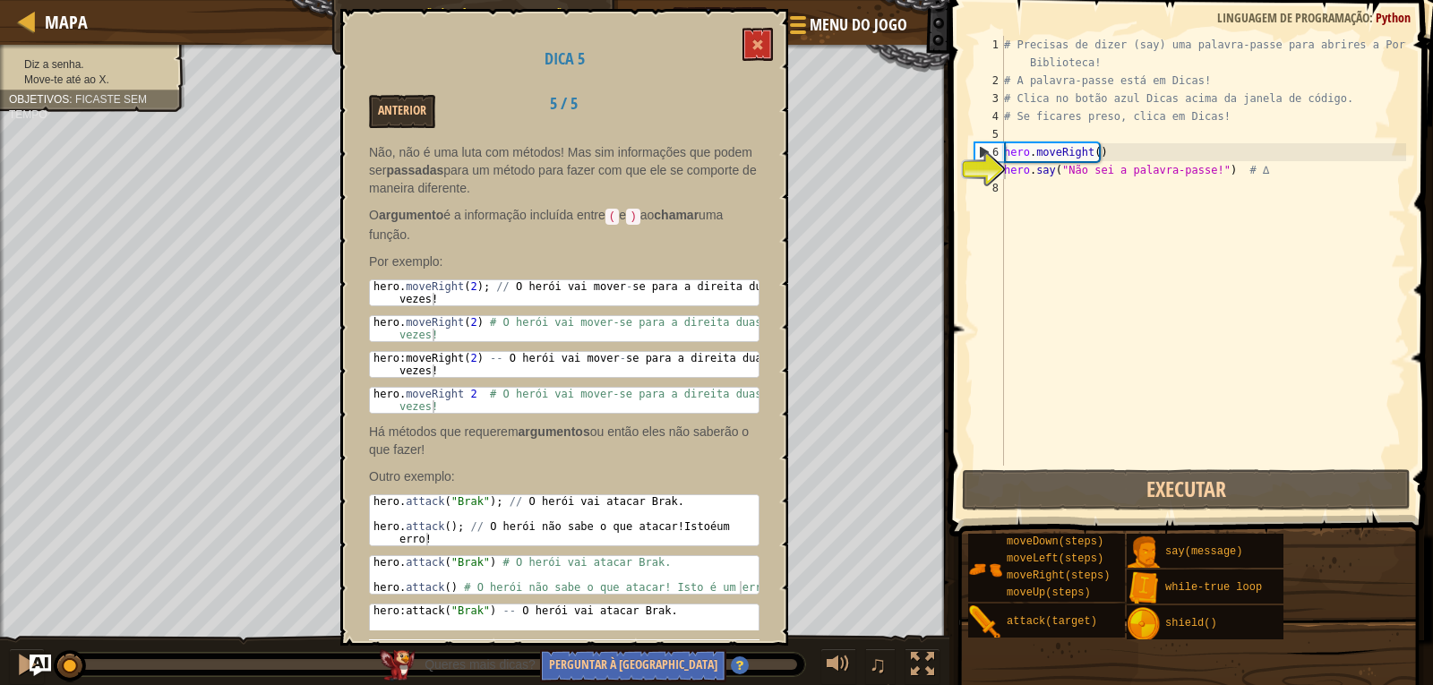
scroll to position [169, 0]
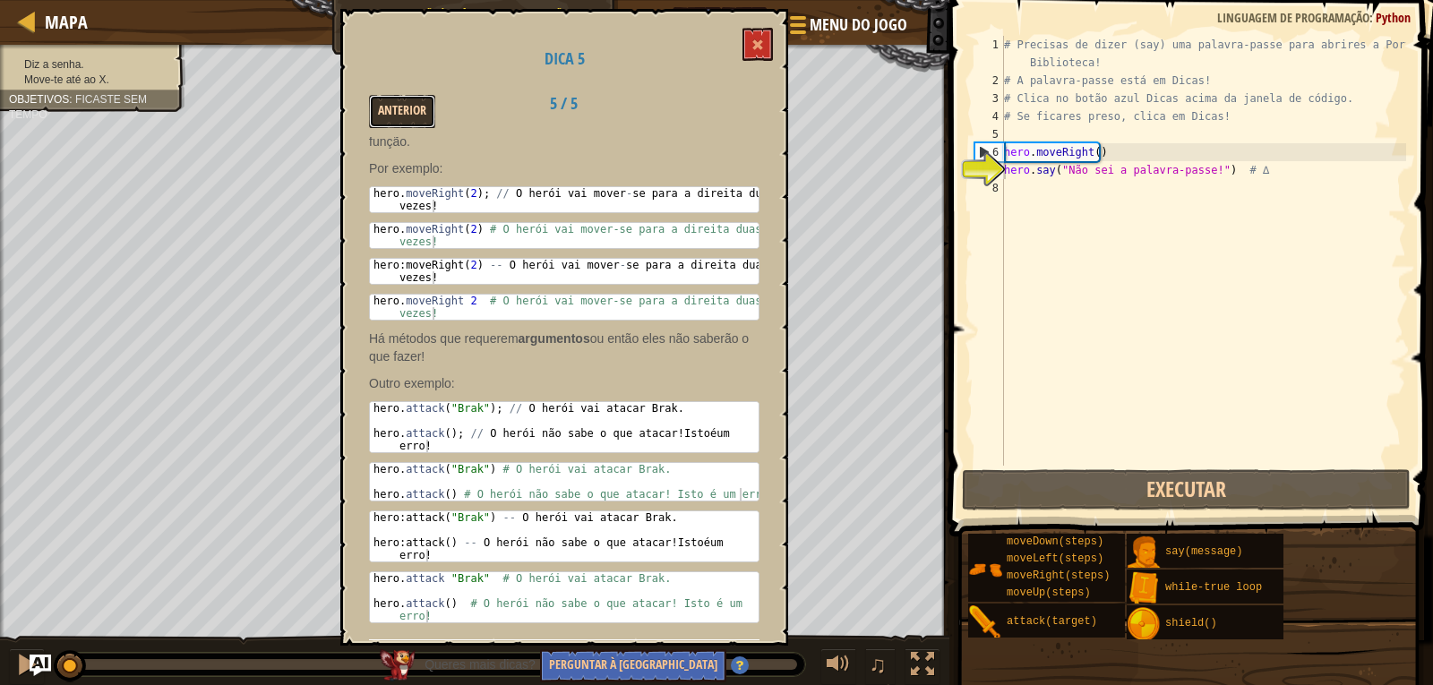
click at [399, 113] on button "Anterior" at bounding box center [402, 111] width 66 height 33
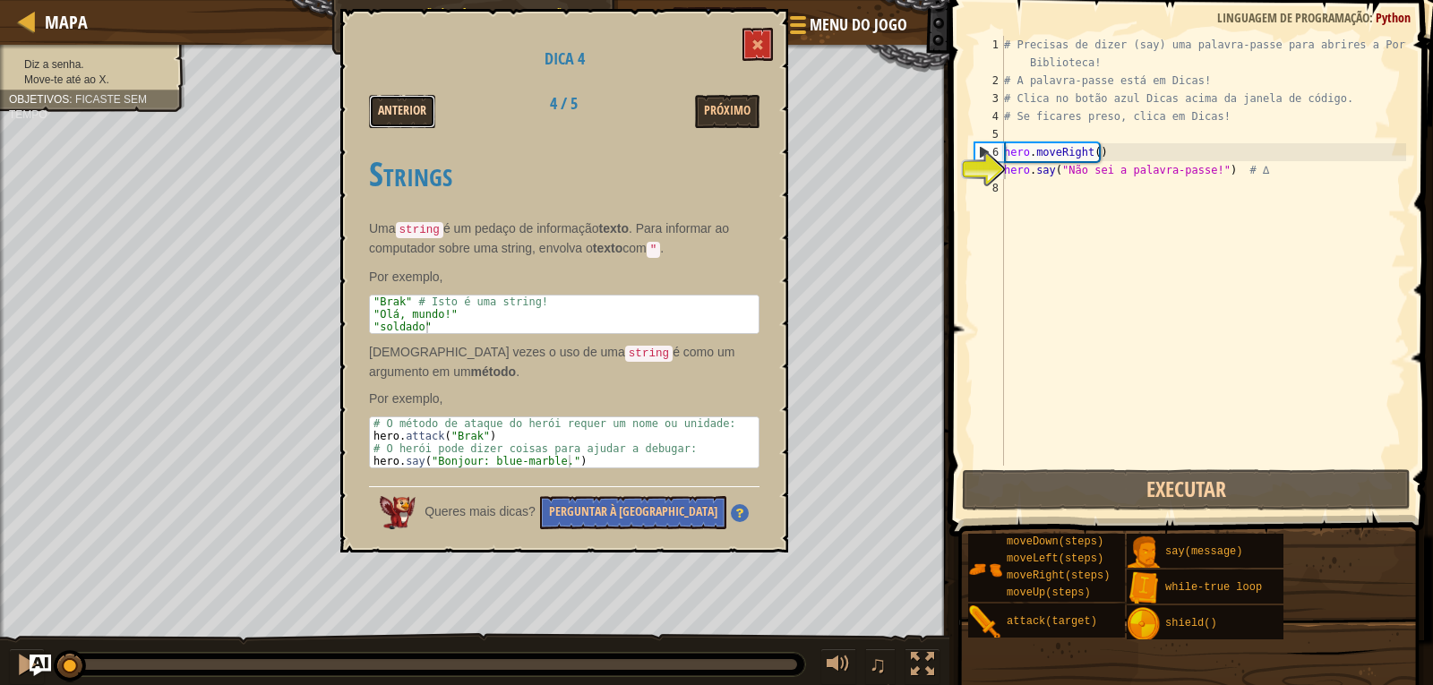
click at [387, 99] on button "Anterior" at bounding box center [402, 111] width 66 height 33
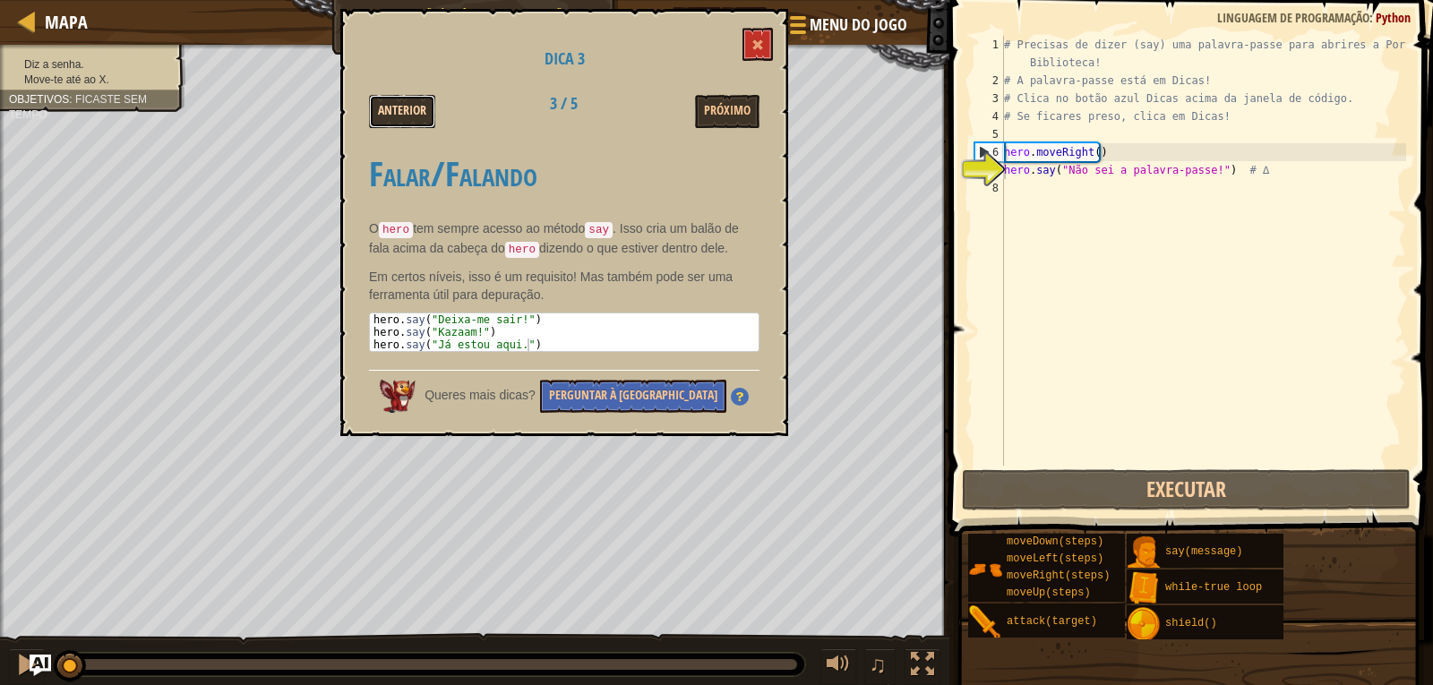
click at [392, 108] on button "Anterior" at bounding box center [402, 111] width 66 height 33
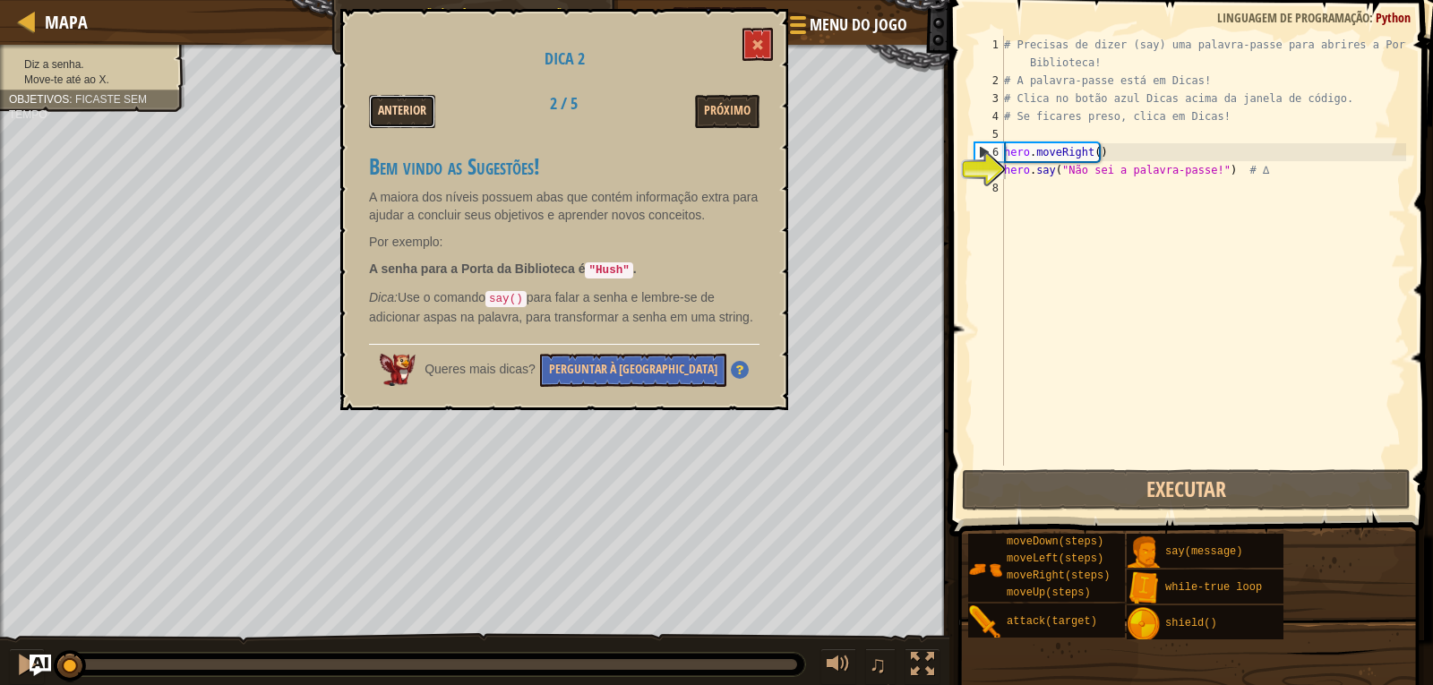
click at [399, 115] on button "Anterior" at bounding box center [402, 111] width 66 height 33
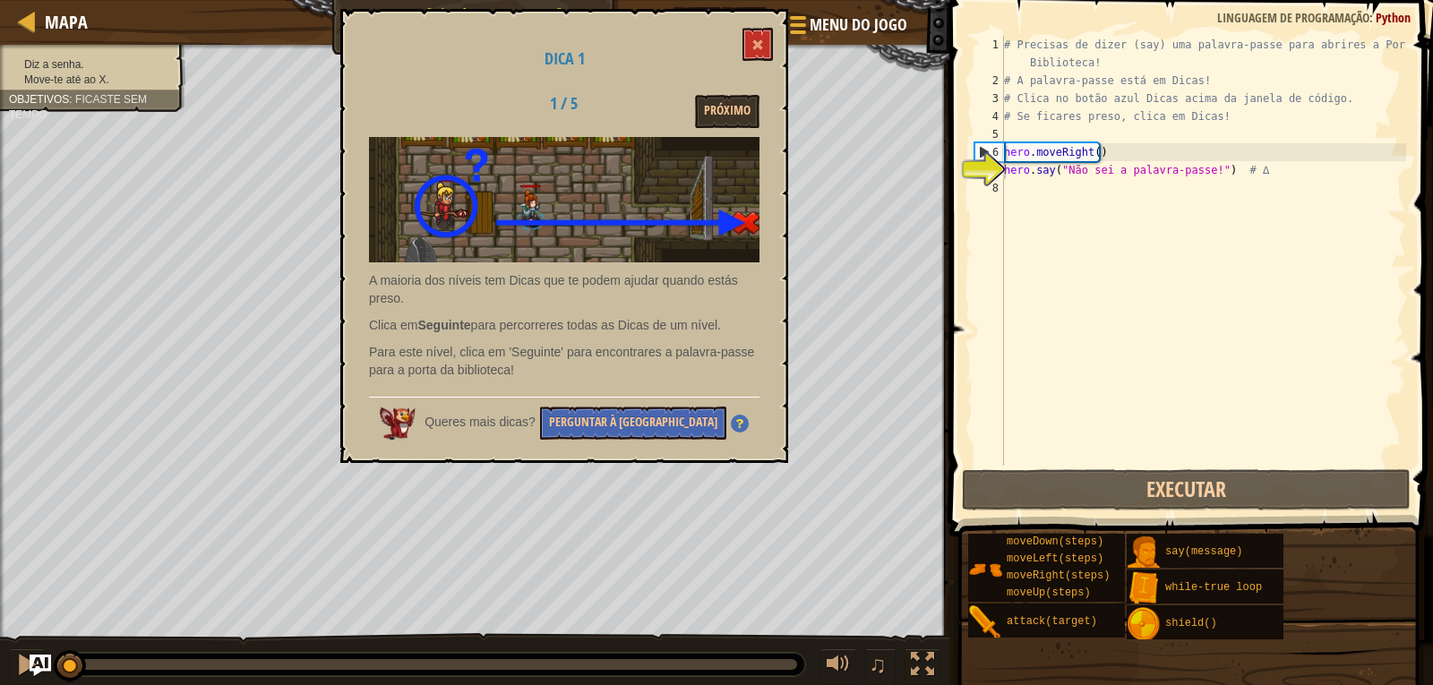
click at [484, 259] on div "Dica 1 1 / 5 Próximo A maioria dos níveis tem Dicas que te podem ajudar quando …" at bounding box center [564, 236] width 448 height 454
drag, startPoint x: 541, startPoint y: 339, endPoint x: 478, endPoint y: 250, distance: 108.6
click at [489, 266] on div "A maioria dos níveis tem Dicas que te podem ajudar quando estás preso. Clica em…" at bounding box center [564, 263] width 390 height 252
click at [738, 120] on button "Próximo" at bounding box center [727, 111] width 64 height 33
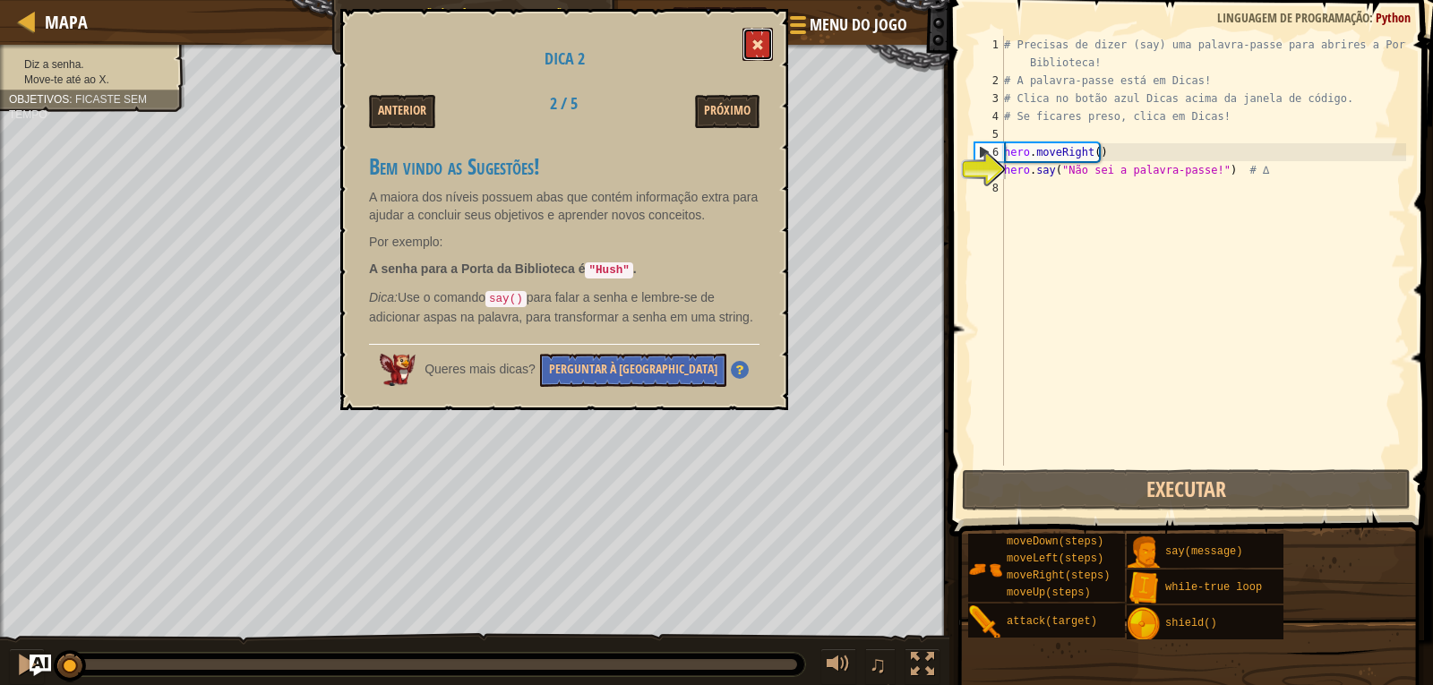
click at [772, 50] on button at bounding box center [757, 44] width 30 height 33
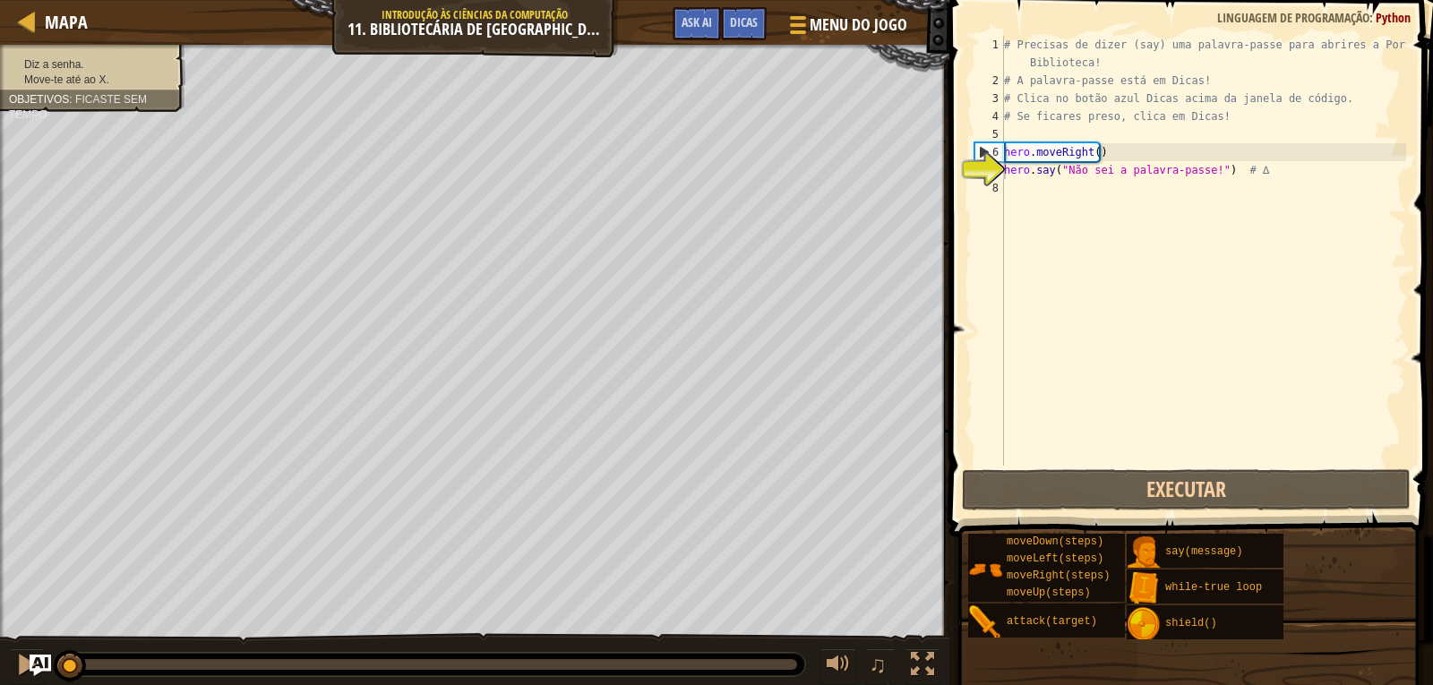
click at [1093, 184] on div "# Precisas de dizer (say) uma palavra-passe para abrires a Porta da Biblioteca!…" at bounding box center [1203, 278] width 406 height 484
click at [1204, 174] on div "# Precisas de dizer (say) uma palavra-passe para abrires a Porta da Biblioteca!…" at bounding box center [1203, 278] width 406 height 484
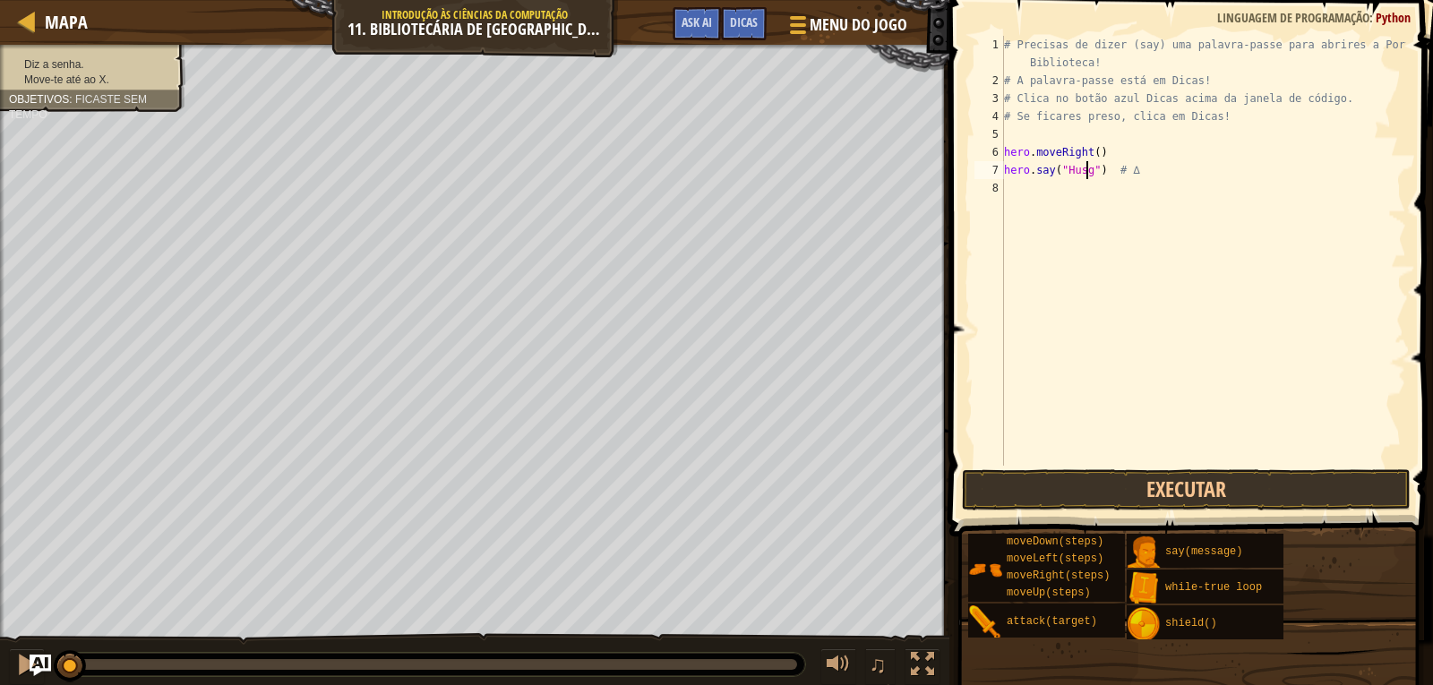
scroll to position [8, 6]
click at [1205, 488] on button "Executar" at bounding box center [1186, 489] width 449 height 41
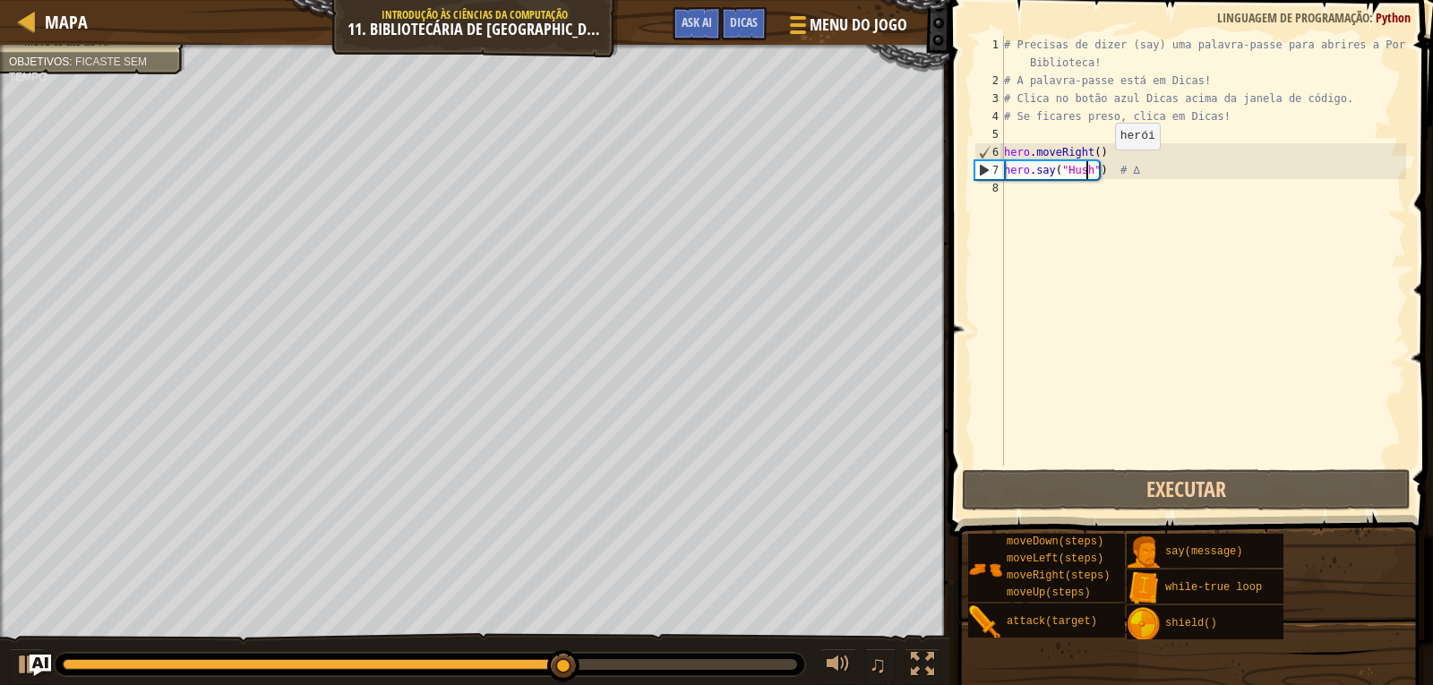
click at [1101, 170] on div "# Precisas de dizer (say) uma palavra-passe para abrires a Porta da Biblioteca!…" at bounding box center [1203, 278] width 406 height 484
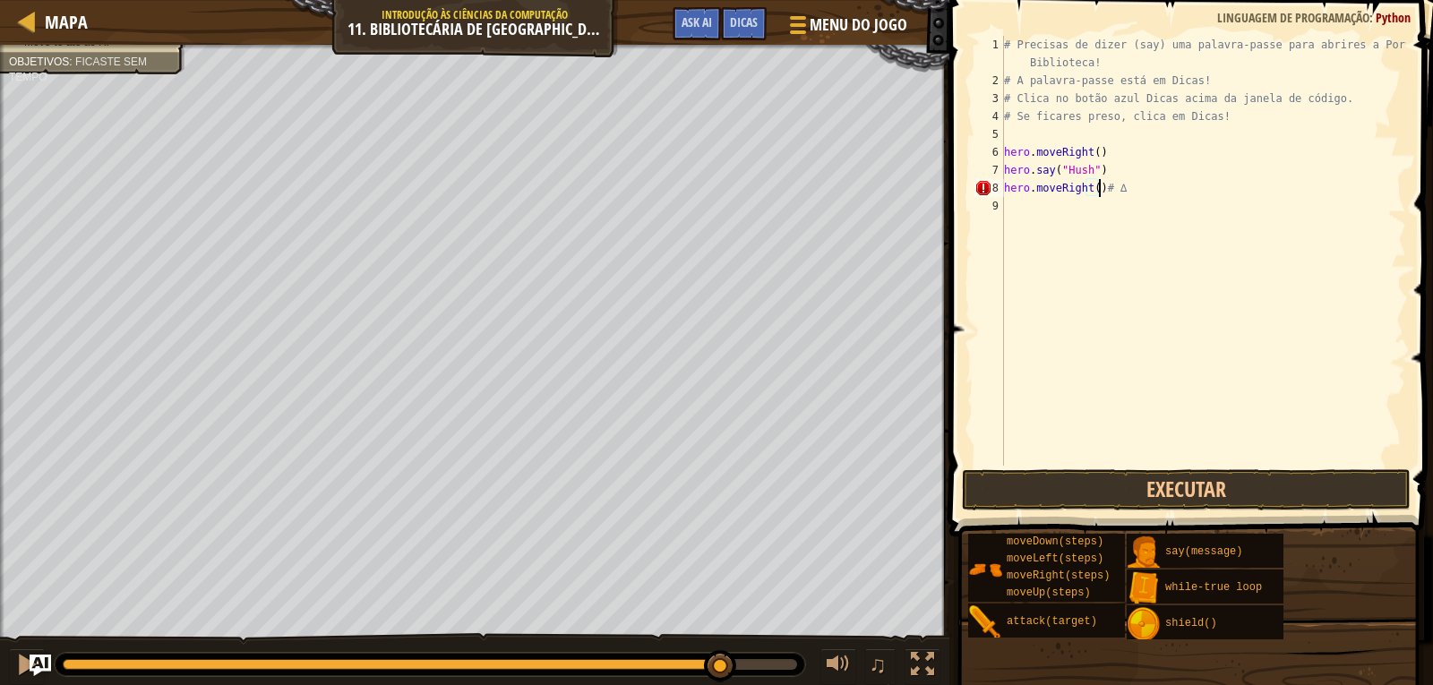
scroll to position [8, 1]
type textarea "hero.moveRight()# ∆"
click at [1140, 492] on button "Executar" at bounding box center [1186, 489] width 449 height 41
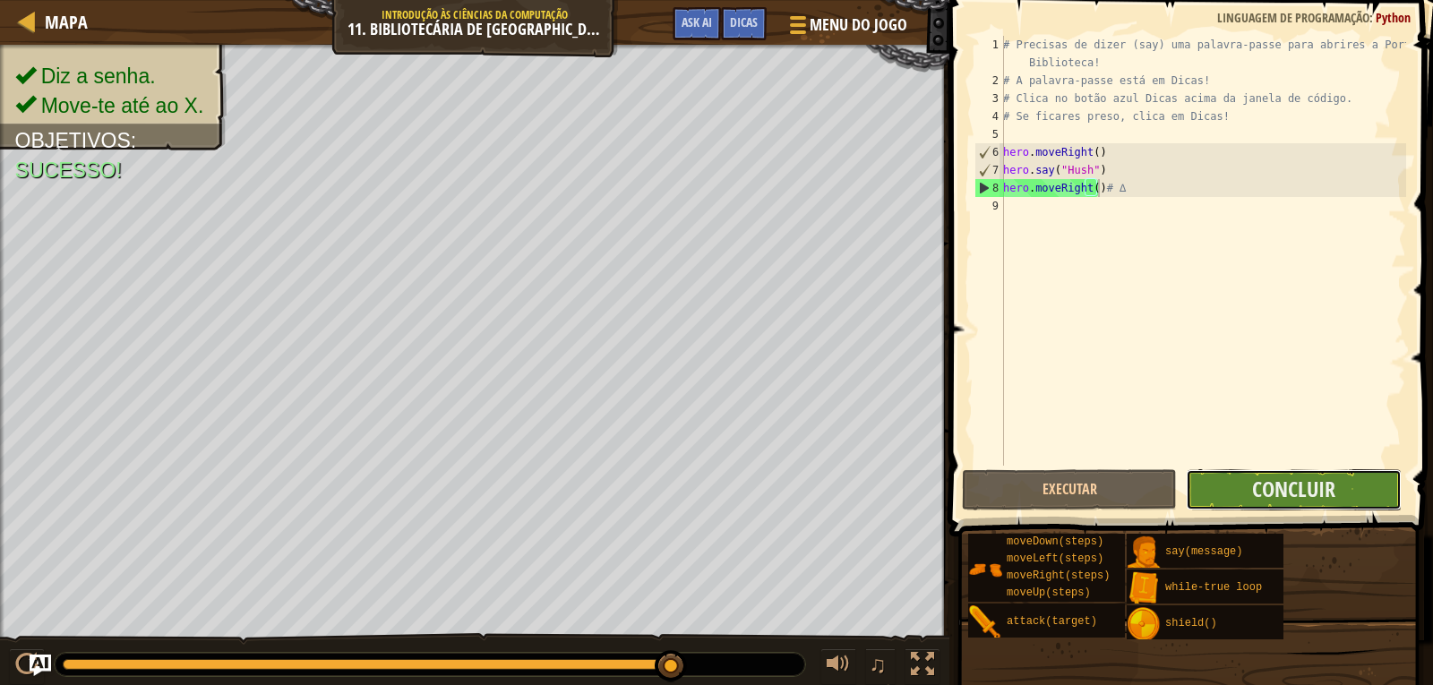
click at [1239, 488] on button "Concluir" at bounding box center [1293, 489] width 215 height 41
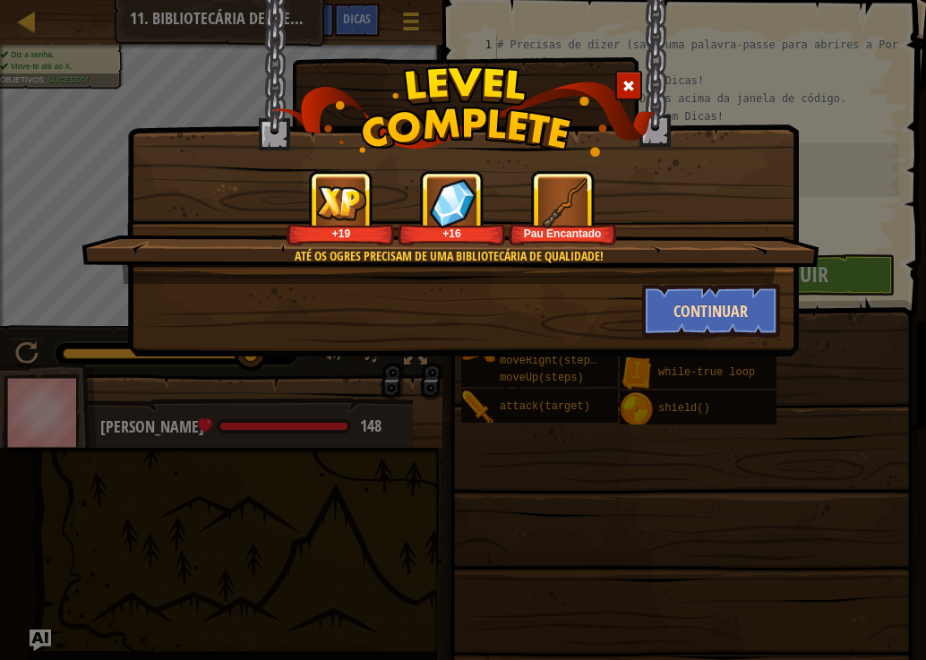
drag, startPoint x: 616, startPoint y: 316, endPoint x: 653, endPoint y: 314, distance: 36.8
click at [653, 314] on div "Continuar" at bounding box center [463, 311] width 661 height 54
click at [754, 351] on div "Até os ogres precisam de uma Bibliotecária de qualidade! +19 +16 Pau Encantado …" at bounding box center [463, 178] width 672 height 356
click at [716, 313] on button "Continuar" at bounding box center [711, 311] width 139 height 54
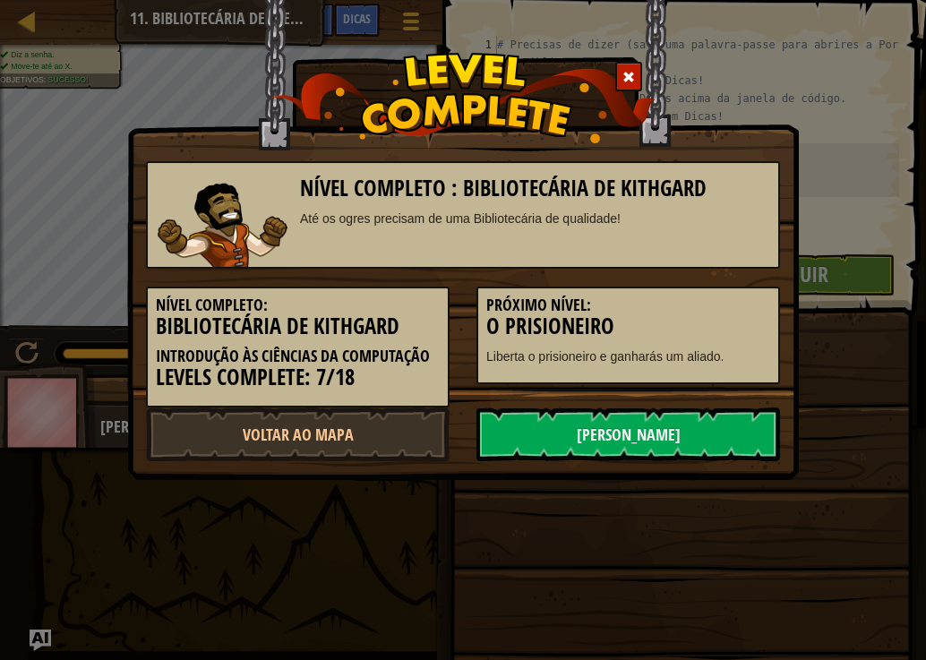
drag, startPoint x: 617, startPoint y: 496, endPoint x: 613, endPoint y: 522, distance: 26.4
click at [613, 522] on div "Nível Completo : Bibliotecária de Kithgard Até os ogres precisam de uma Bibliot…" at bounding box center [463, 330] width 926 height 660
click at [696, 445] on link "[PERSON_NAME]" at bounding box center [628, 434] width 304 height 54
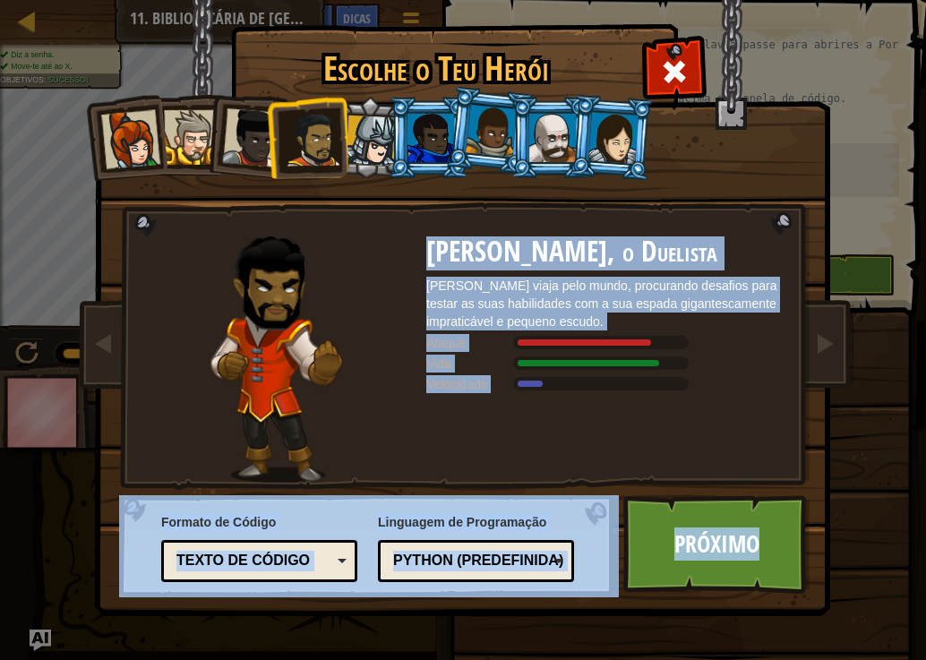
drag, startPoint x: 1023, startPoint y: 630, endPoint x: 1013, endPoint y: 628, distance: 10.2
click at [926, 2] on html "Mapa Introdução às Ciências da Computação 11. Bibliotecária de Kithgard Menu do…" at bounding box center [463, 1] width 926 height 2
click at [881, 456] on div "Escolhe o Teu Herói 64 Capitã Anya Weston Anya é uma líder sem meias-medidas qu…" at bounding box center [463, 330] width 926 height 660
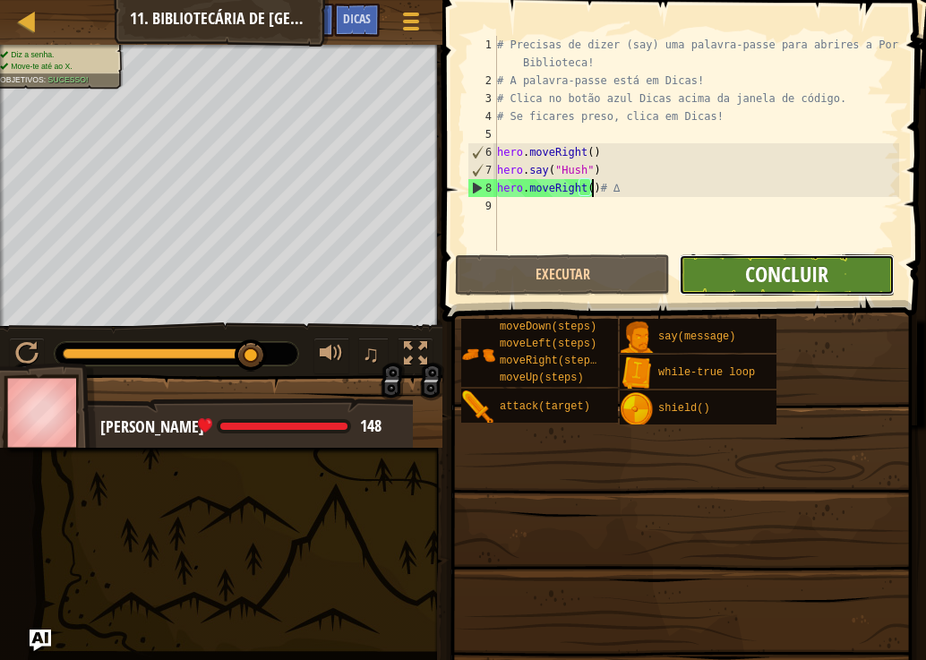
click at [813, 288] on button "Concluir" at bounding box center [786, 274] width 215 height 41
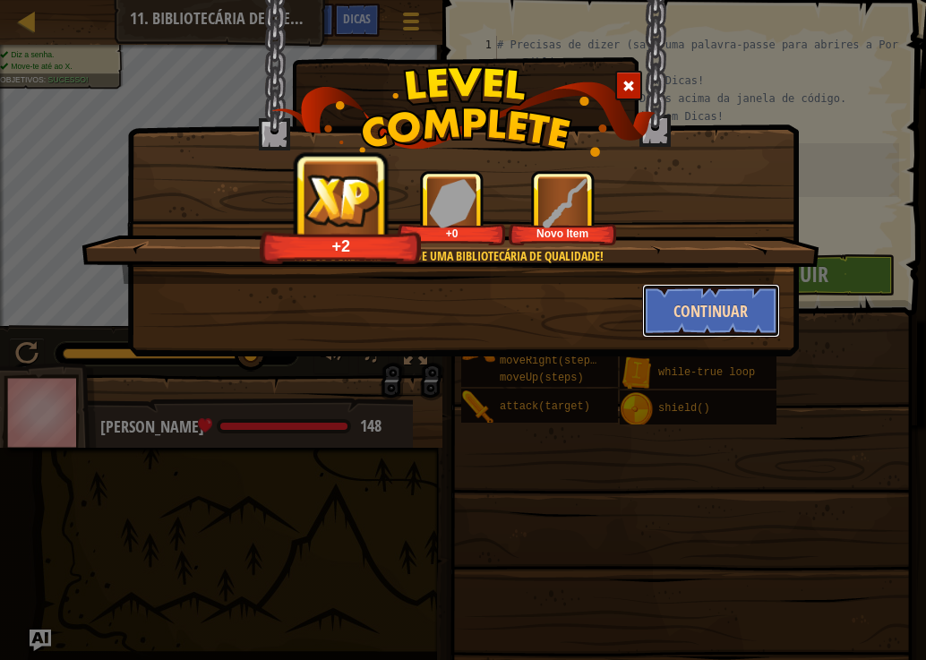
click at [760, 306] on button "Continuar" at bounding box center [711, 311] width 139 height 54
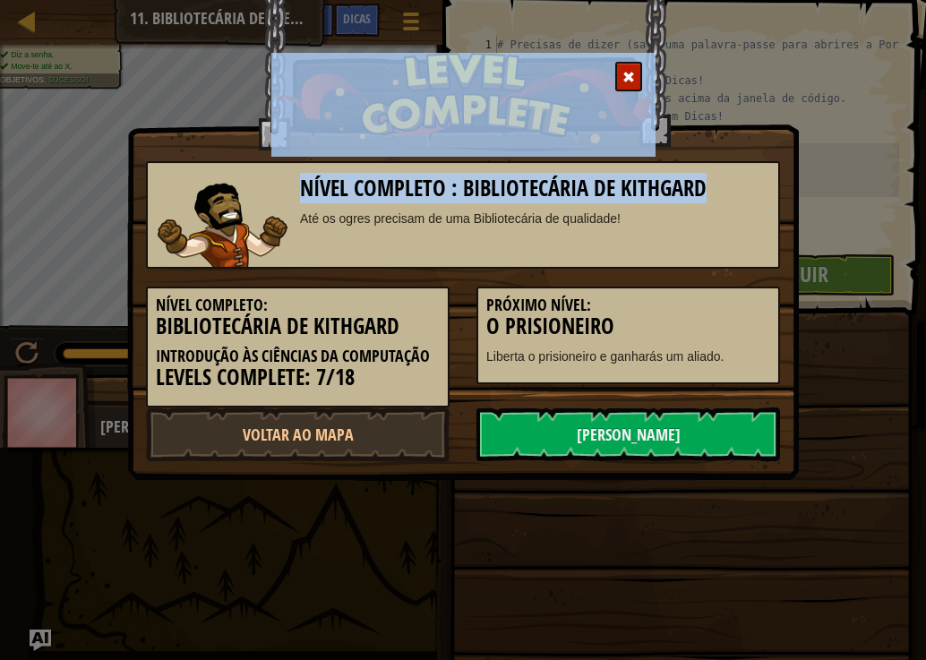
drag, startPoint x: 767, startPoint y: 67, endPoint x: 815, endPoint y: 2, distance: 80.8
click at [815, 2] on div "Nível Completo : Bibliotecária de Kithgard Até os ogres precisam de uma Bibliot…" at bounding box center [463, 330] width 926 height 660
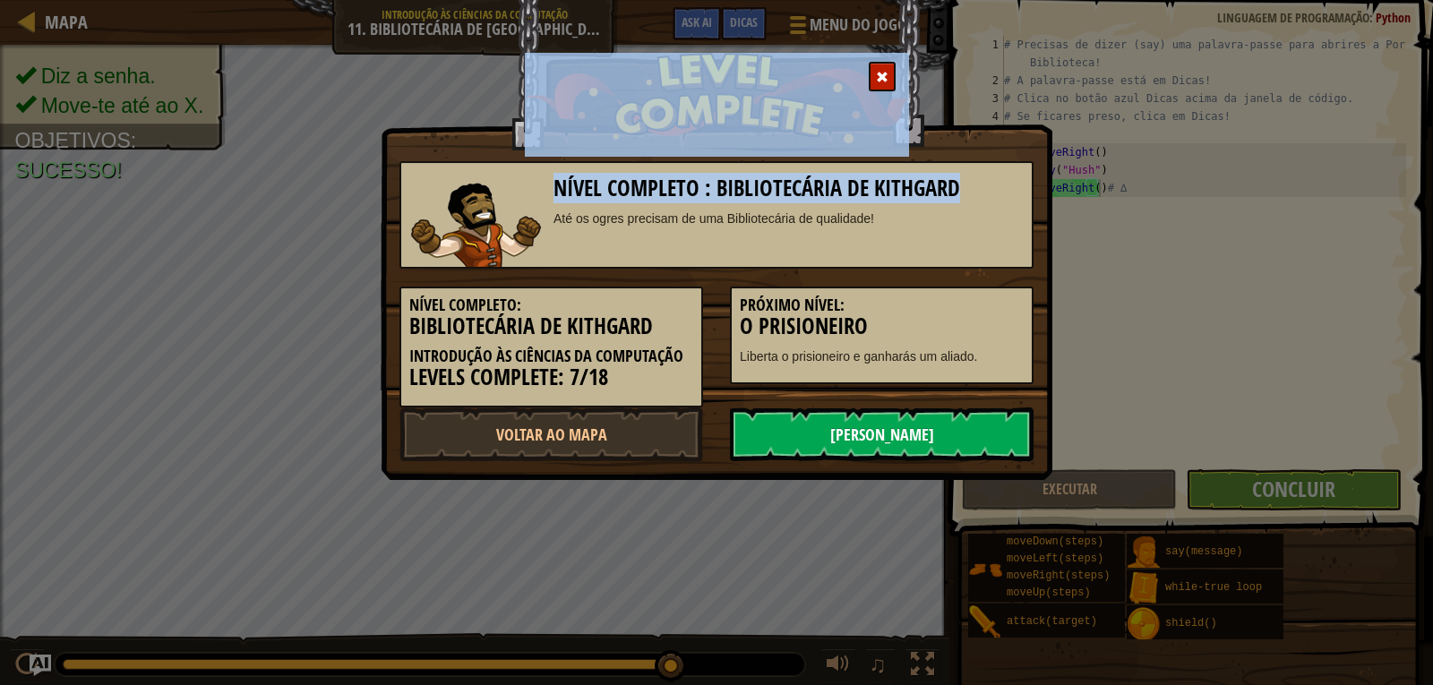
click at [750, 442] on link "[PERSON_NAME]" at bounding box center [882, 434] width 304 height 54
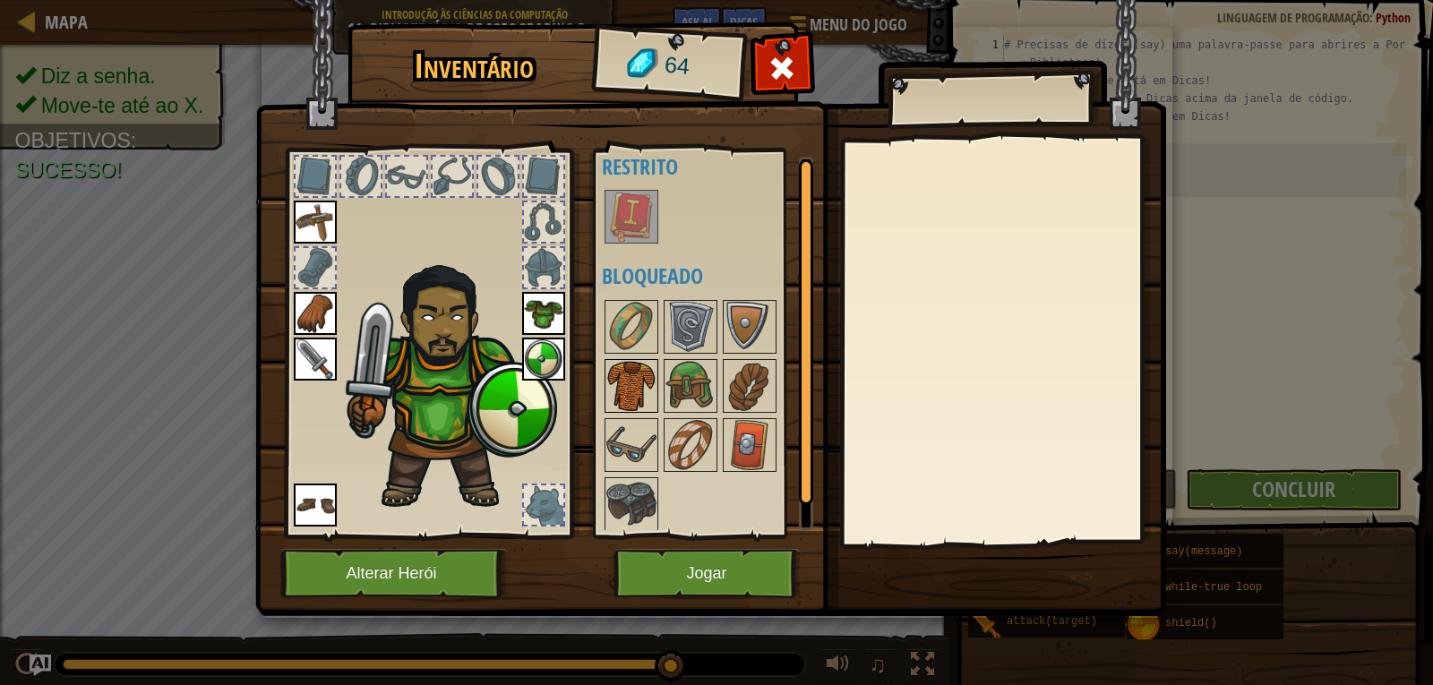
scroll to position [23, 0]
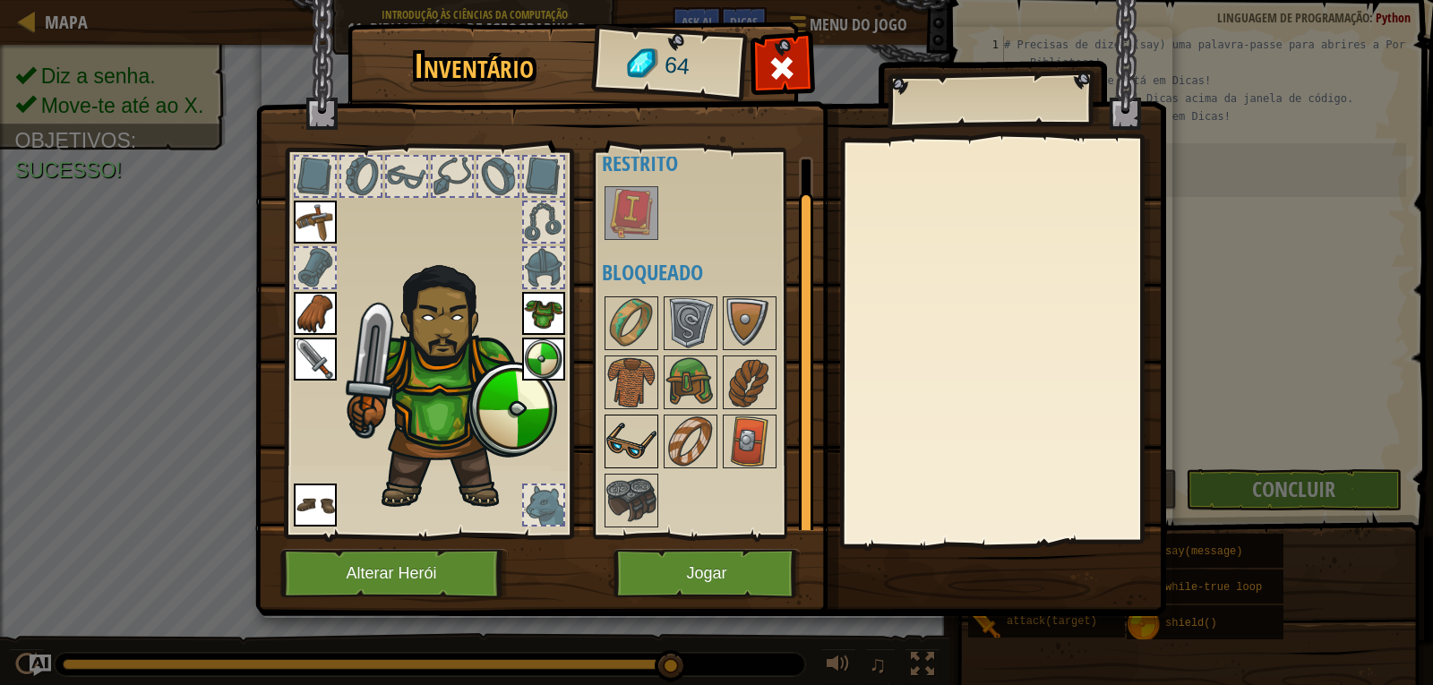
click at [639, 463] on img at bounding box center [631, 441] width 50 height 50
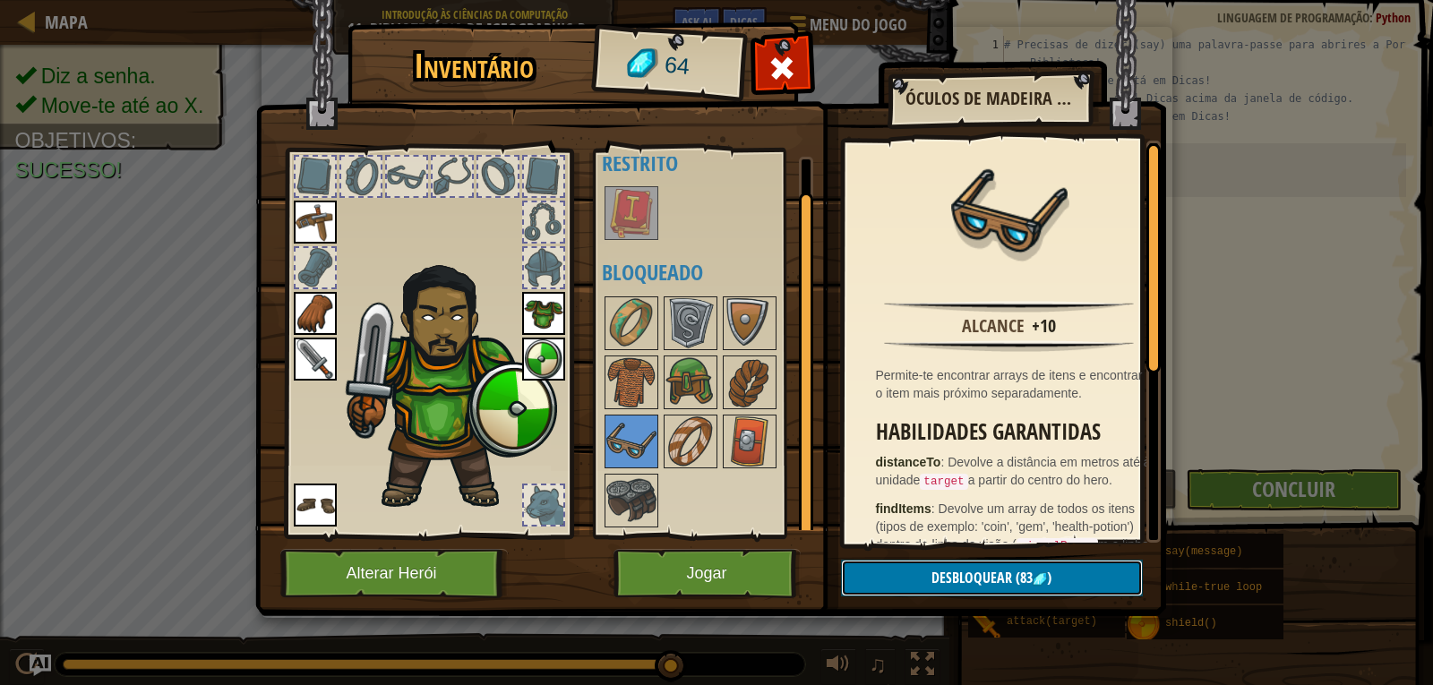
drag, startPoint x: 958, startPoint y: 561, endPoint x: 944, endPoint y: 564, distance: 14.8
click at [956, 564] on button "Desbloquear (83 )" at bounding box center [992, 578] width 302 height 37
click at [943, 565] on button "Desbloquear (83 )" at bounding box center [992, 578] width 302 height 37
click at [847, 584] on button "Desbloquear (83 )" at bounding box center [992, 578] width 302 height 37
click at [841, 591] on button "Desbloquear (83 )" at bounding box center [992, 578] width 302 height 37
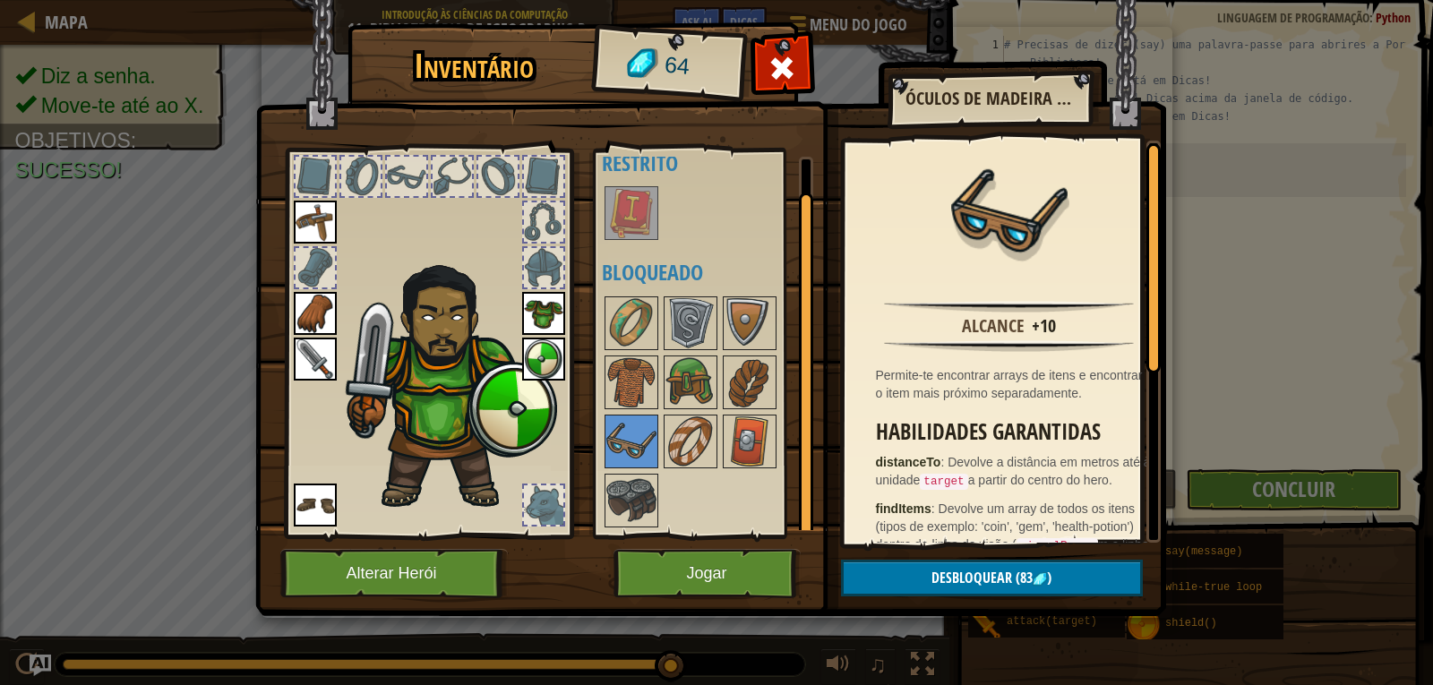
click at [775, 505] on div at bounding box center [714, 412] width 225 height 236
click at [752, 463] on div "Disponível Equipar Equipar Equipar Equipar Equipar Equipar (clica duas vezes pa…" at bounding box center [714, 343] width 225 height 373
click at [752, 463] on img at bounding box center [749, 441] width 50 height 50
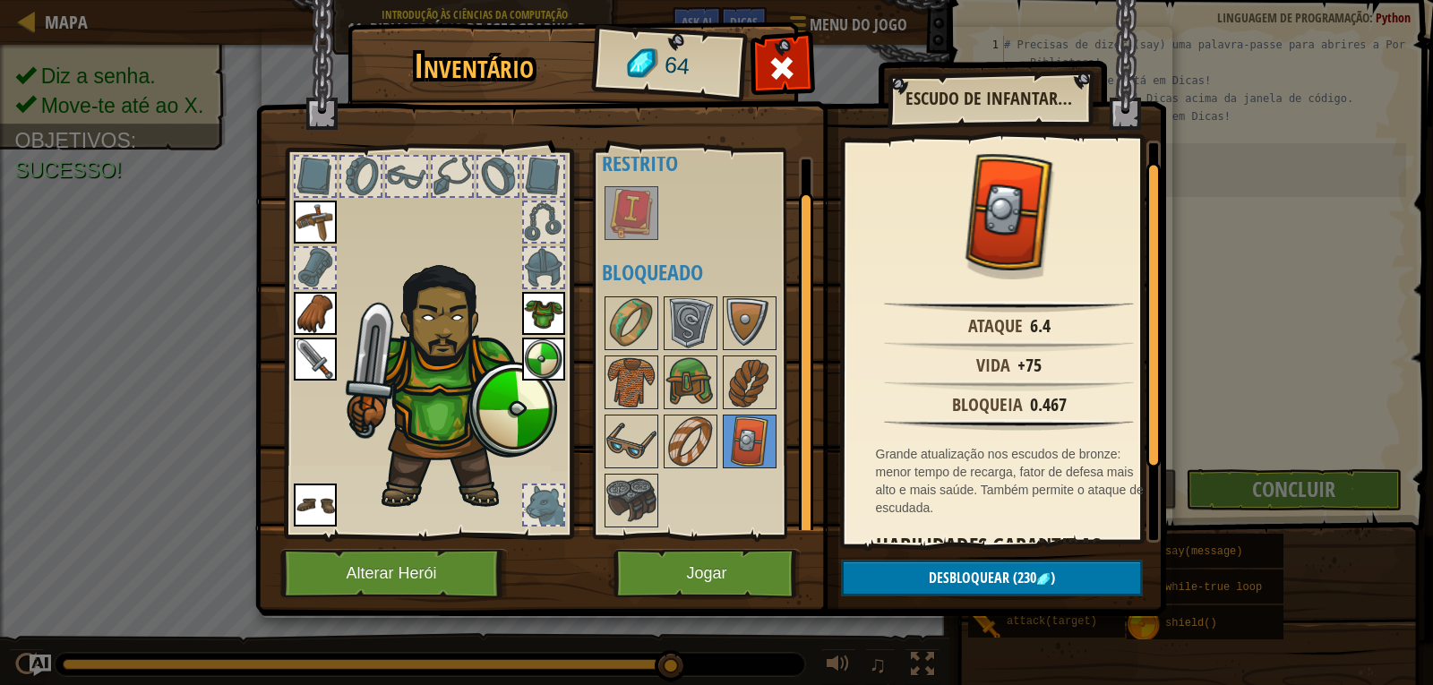
scroll to position [124, 0]
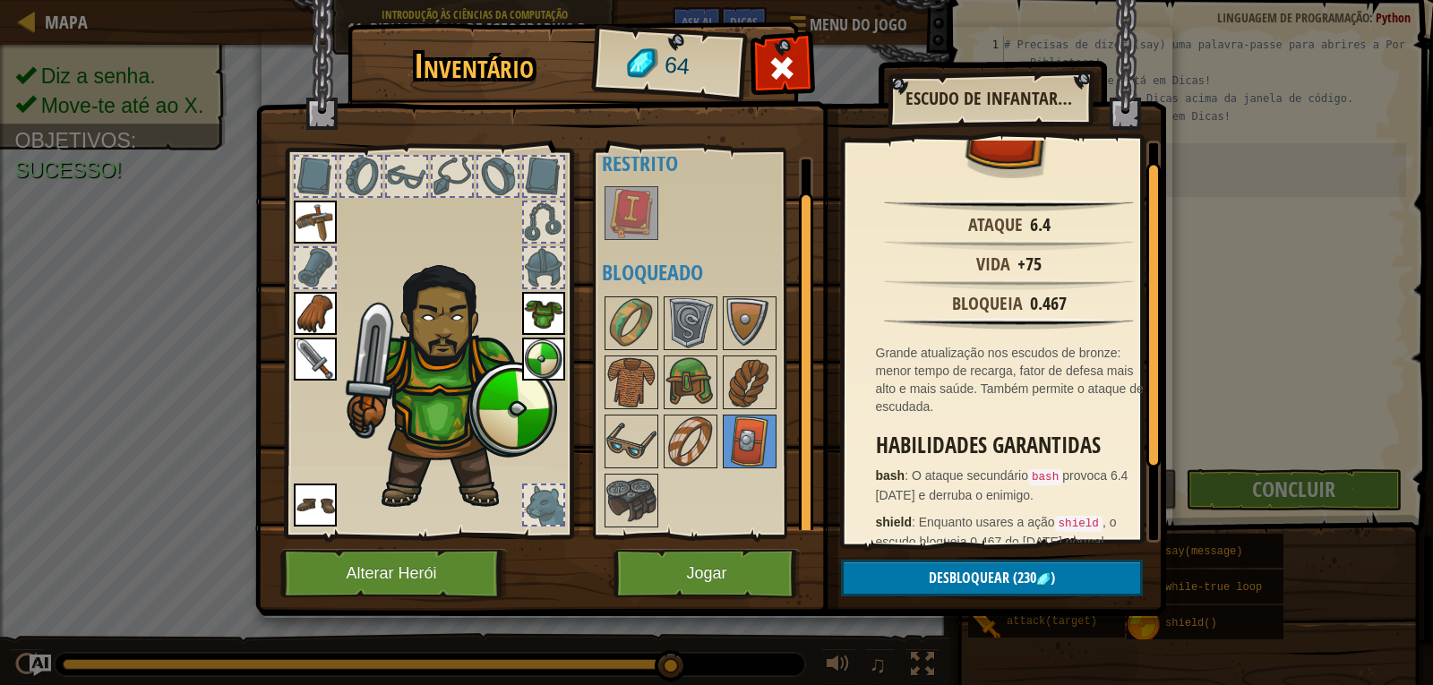
drag, startPoint x: 879, startPoint y: 450, endPoint x: 866, endPoint y: 453, distance: 13.0
click at [867, 457] on div "Ataque 6.4 Vida +75 Bloqueia 0.467 Grande atualização nos escudos de bronze: me…" at bounding box center [1010, 342] width 330 height 402
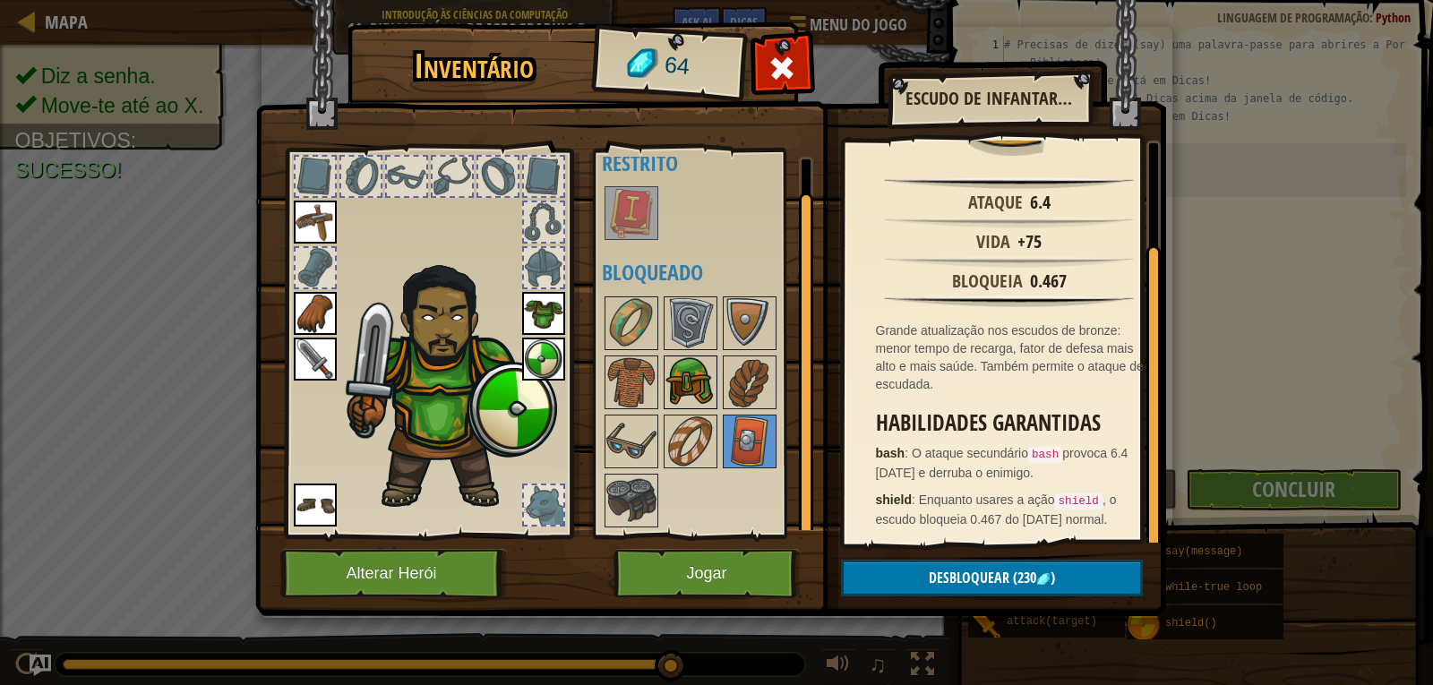
click at [685, 383] on img at bounding box center [690, 382] width 50 height 50
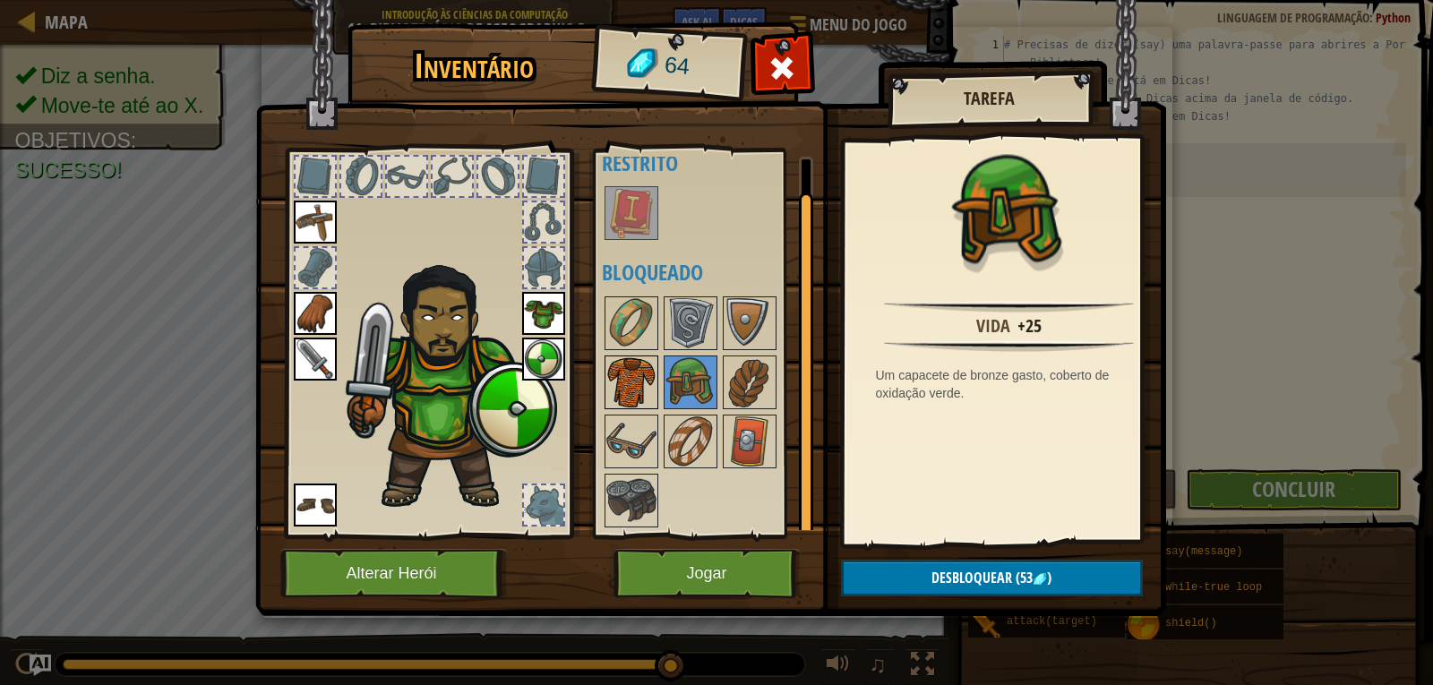
click at [628, 366] on img at bounding box center [631, 382] width 50 height 50
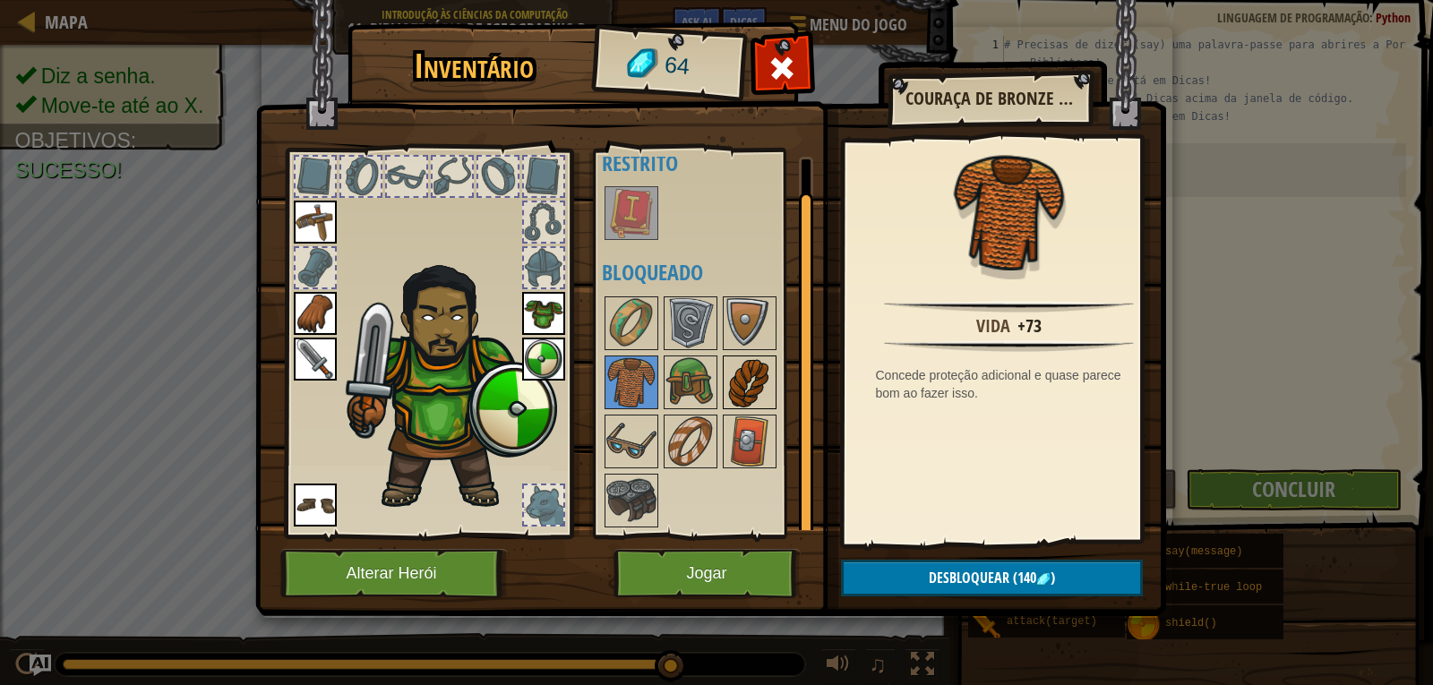
click at [754, 391] on img at bounding box center [749, 382] width 50 height 50
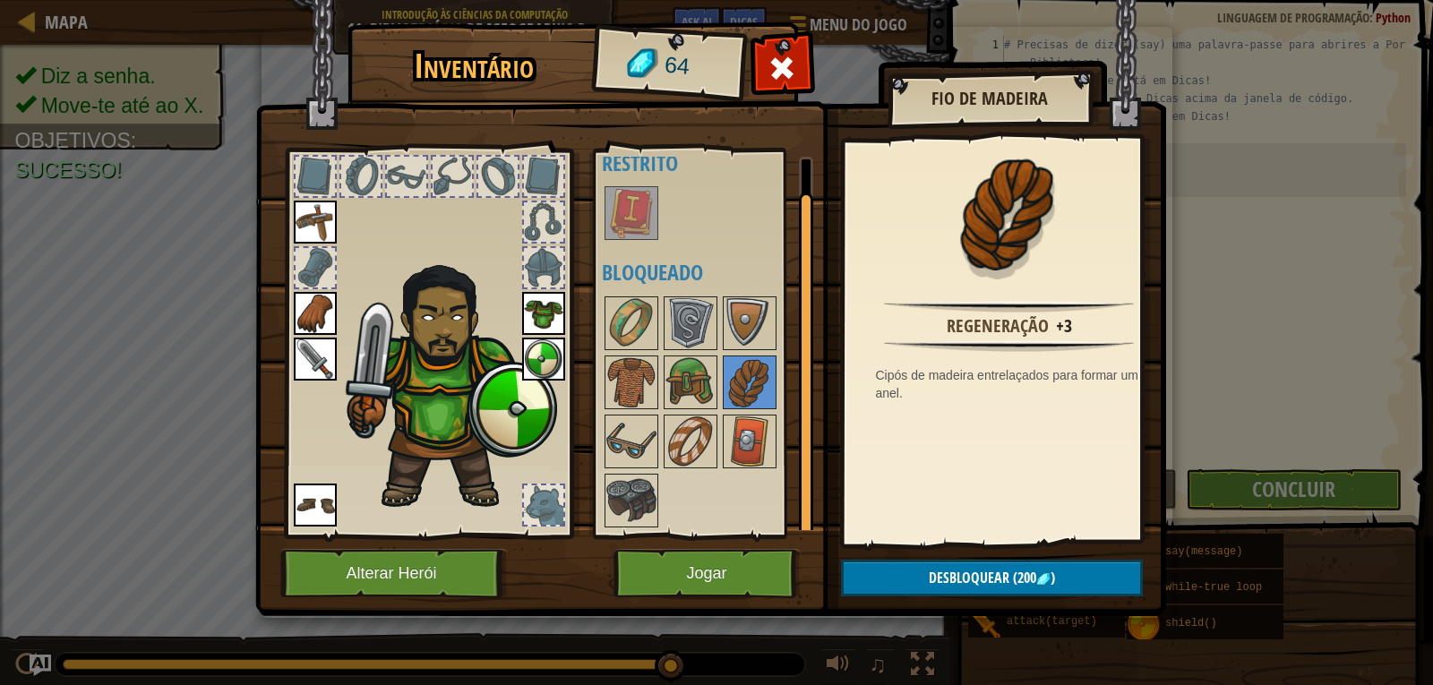
click at [719, 339] on div at bounding box center [714, 412] width 225 height 236
click at [654, 298] on img at bounding box center [631, 323] width 50 height 50
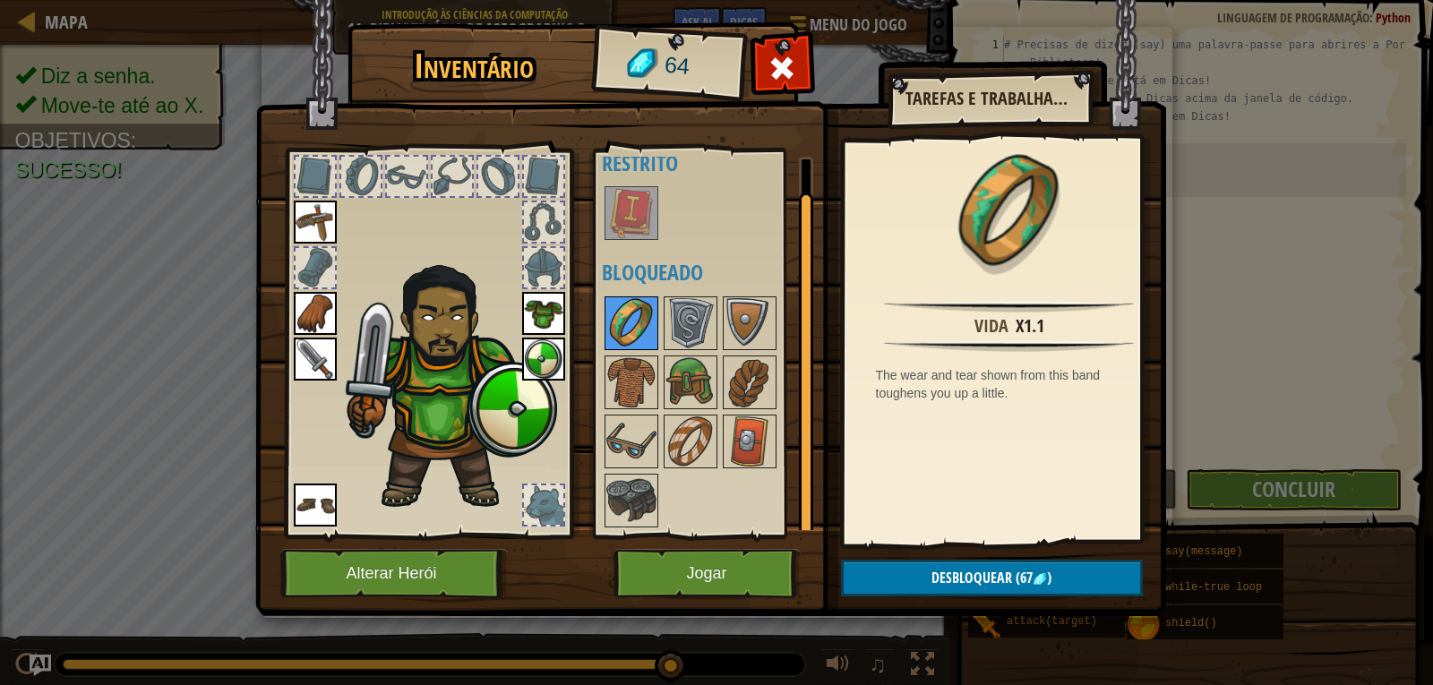
click at [629, 299] on img at bounding box center [631, 323] width 50 height 50
click at [628, 441] on img at bounding box center [631, 441] width 50 height 50
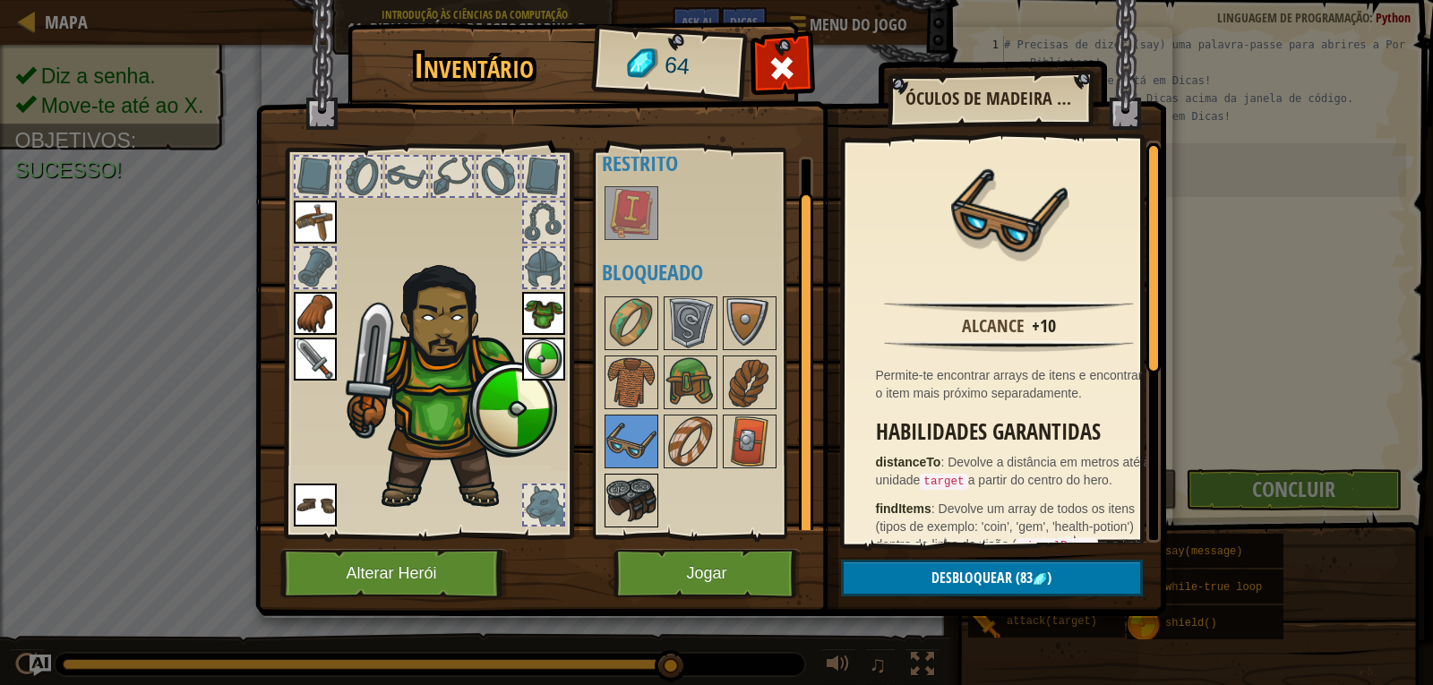
click at [654, 510] on img at bounding box center [631, 501] width 50 height 50
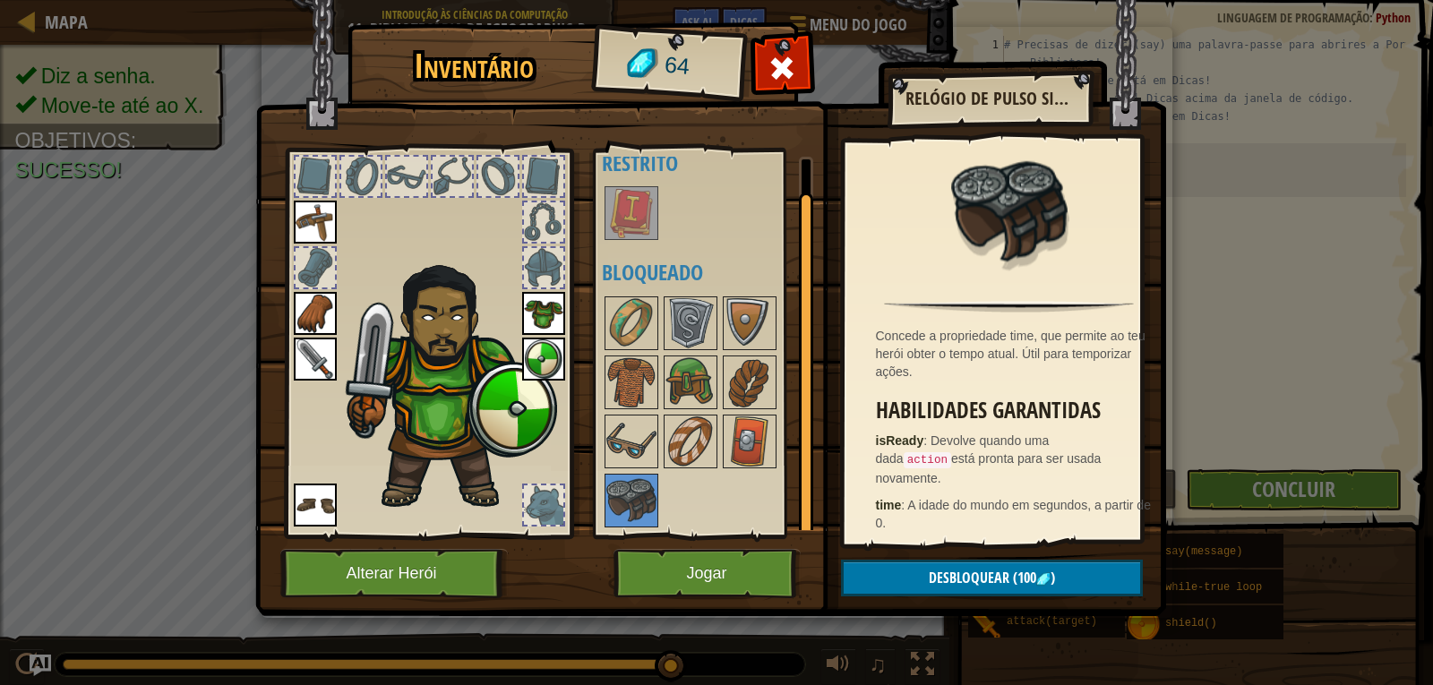
click at [692, 580] on div "Inventário 64 Disponível Equipar Equipar Equipar Equipar Equipar Equipar (clica…" at bounding box center [717, 322] width 911 height 591
drag, startPoint x: 683, startPoint y: 585, endPoint x: 712, endPoint y: 560, distance: 38.1
click at [712, 560] on button "Jogar" at bounding box center [706, 573] width 187 height 49
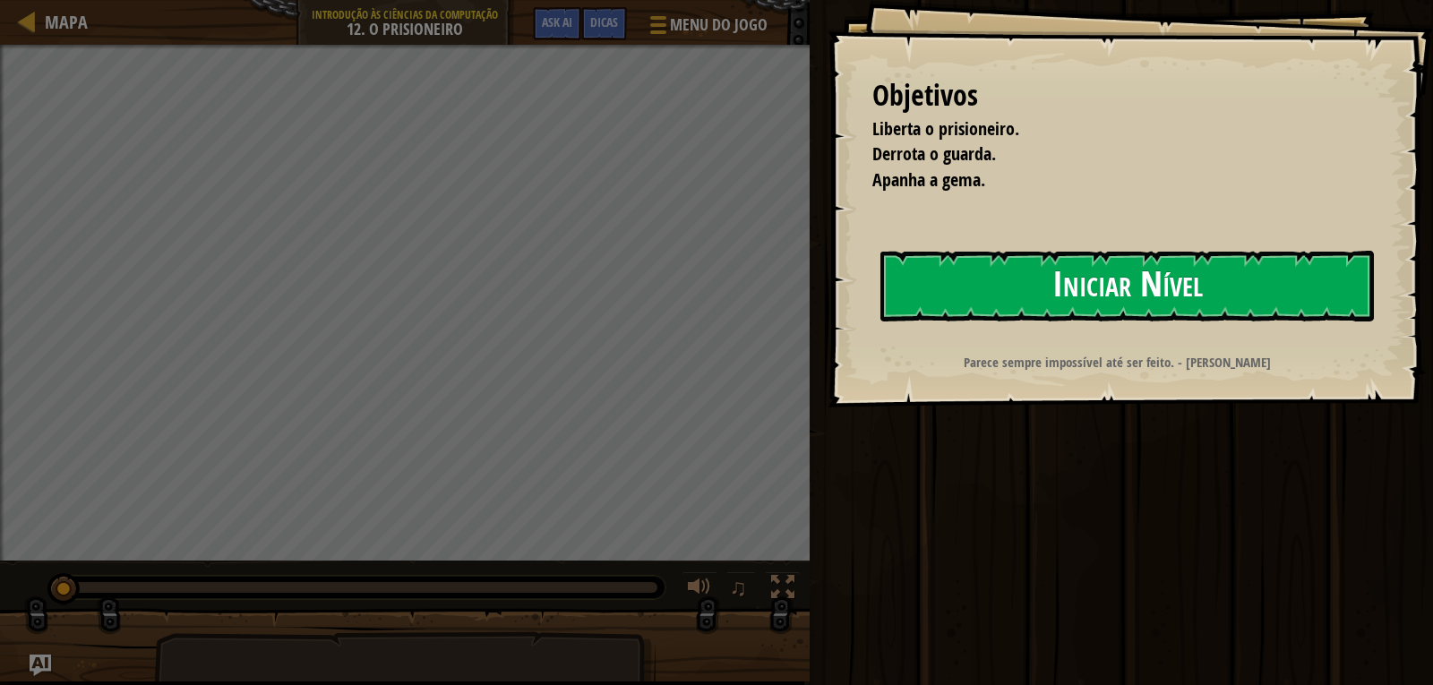
click at [1041, 286] on button "Iniciar Nível" at bounding box center [1126, 286] width 493 height 71
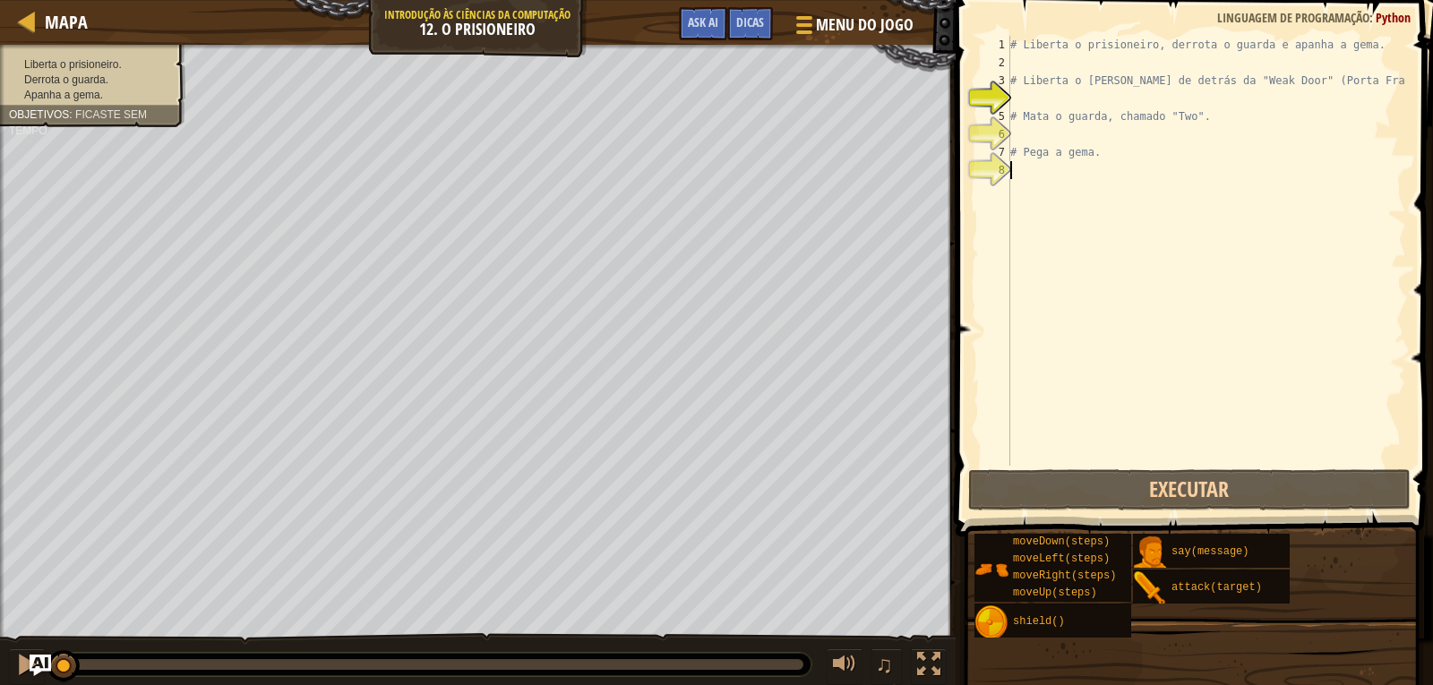
click at [1033, 103] on div "# Liberta o prisioneiro, derrota o guarda e apanha a gema. # Liberta o Patrick …" at bounding box center [1206, 269] width 399 height 466
drag, startPoint x: 1029, startPoint y: 126, endPoint x: 1033, endPoint y: 134, distance: 9.2
drag, startPoint x: 1033, startPoint y: 134, endPoint x: 1012, endPoint y: 70, distance: 68.0
click at [1012, 70] on div "# Liberta o prisioneiro, derrota o guarda e apanha a gema. # Liberta o Patrick …" at bounding box center [1206, 269] width 399 height 466
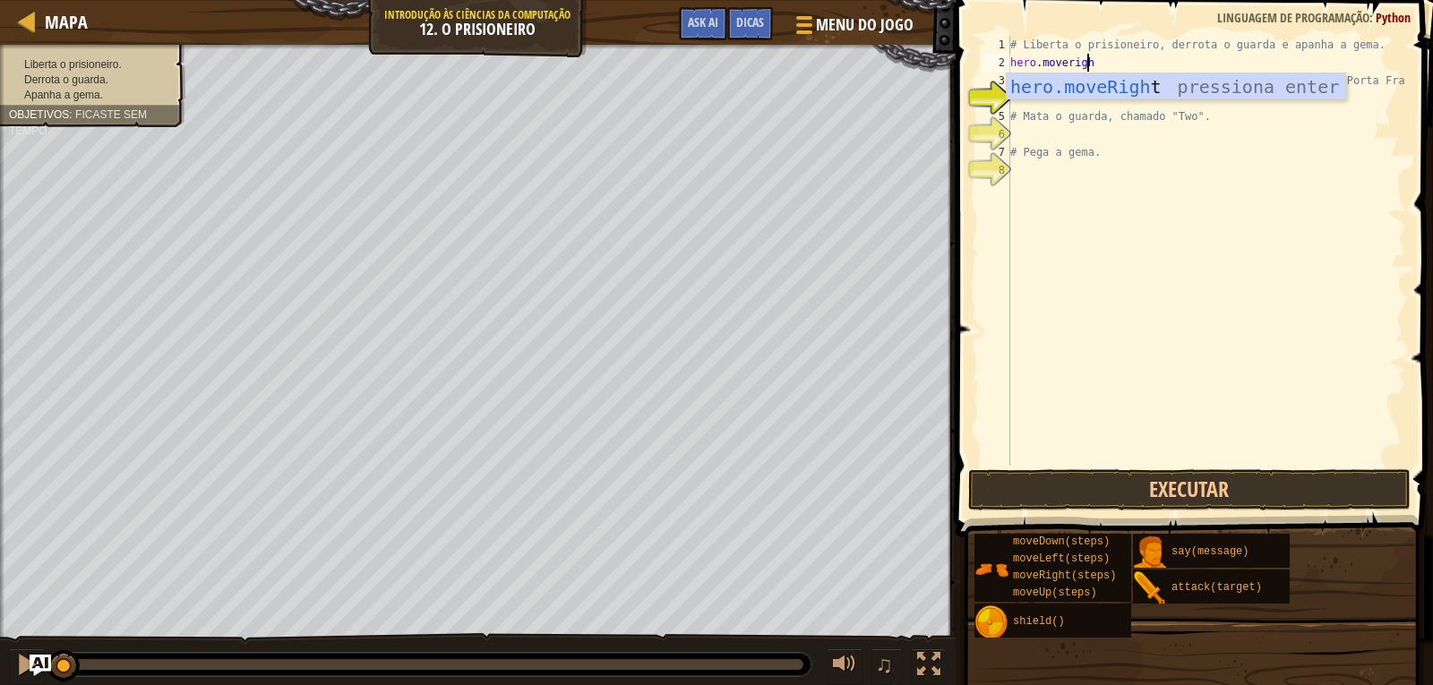
scroll to position [8, 5]
type textarea "hero.moveright"
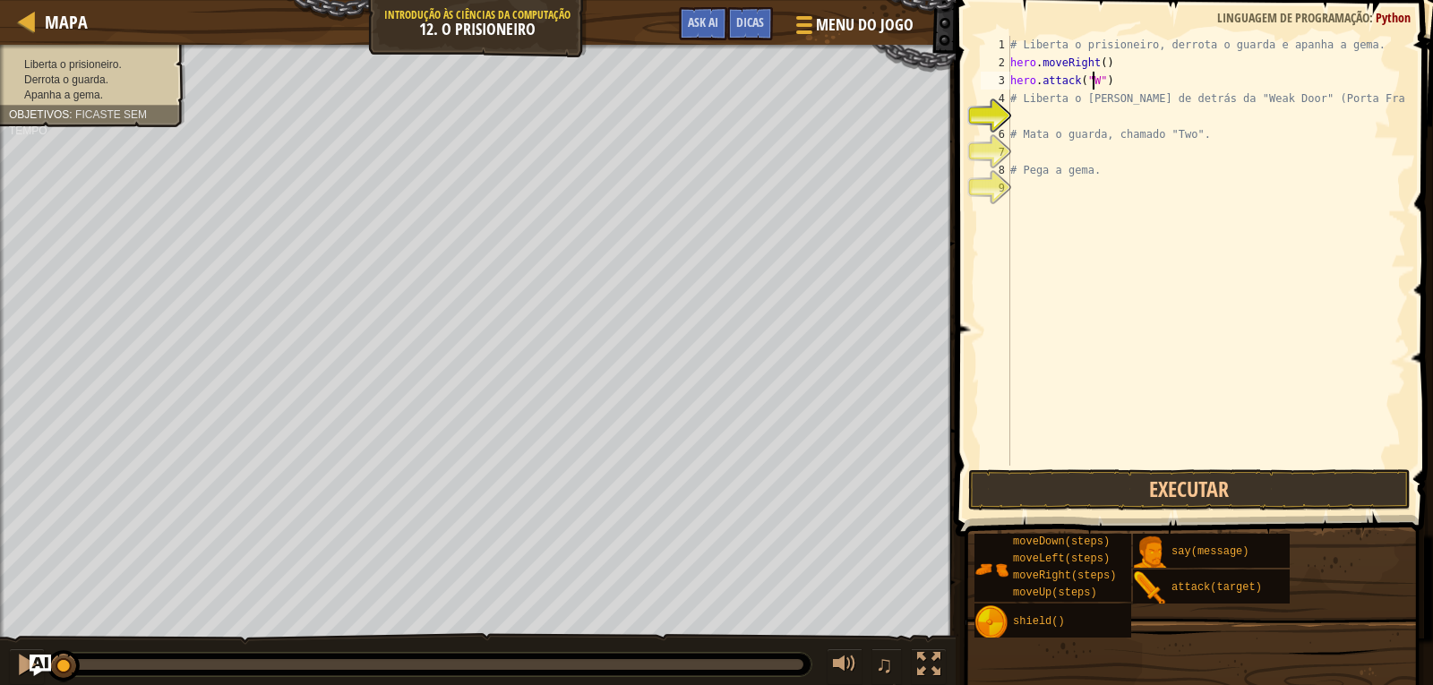
scroll to position [8, 7]
type textarea "hero.attack("Weak Door")"
click at [1176, 86] on div "# Liberta o prisioneiro, derrota o guarda e apanha a gema. hero . moveRight ( )…" at bounding box center [1206, 269] width 399 height 466
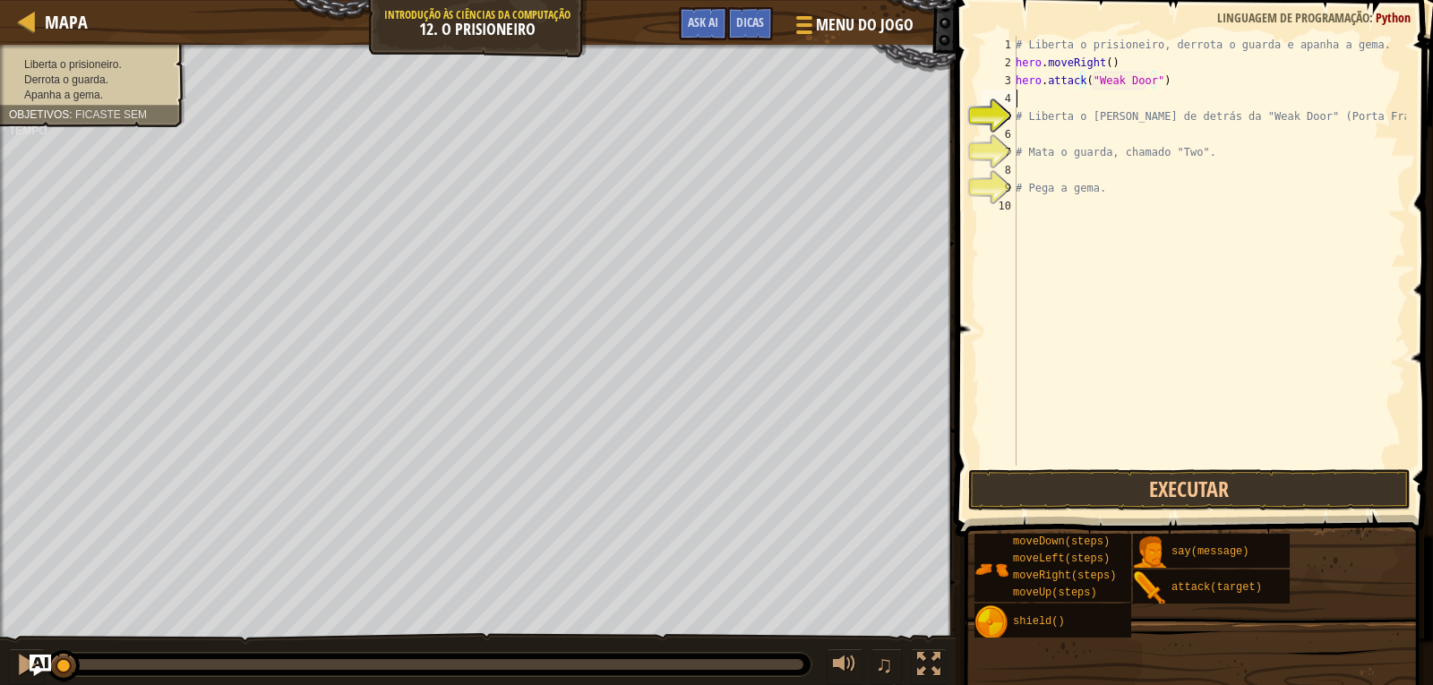
scroll to position [8, 0]
click at [1004, 490] on button "Executar" at bounding box center [1189, 489] width 442 height 41
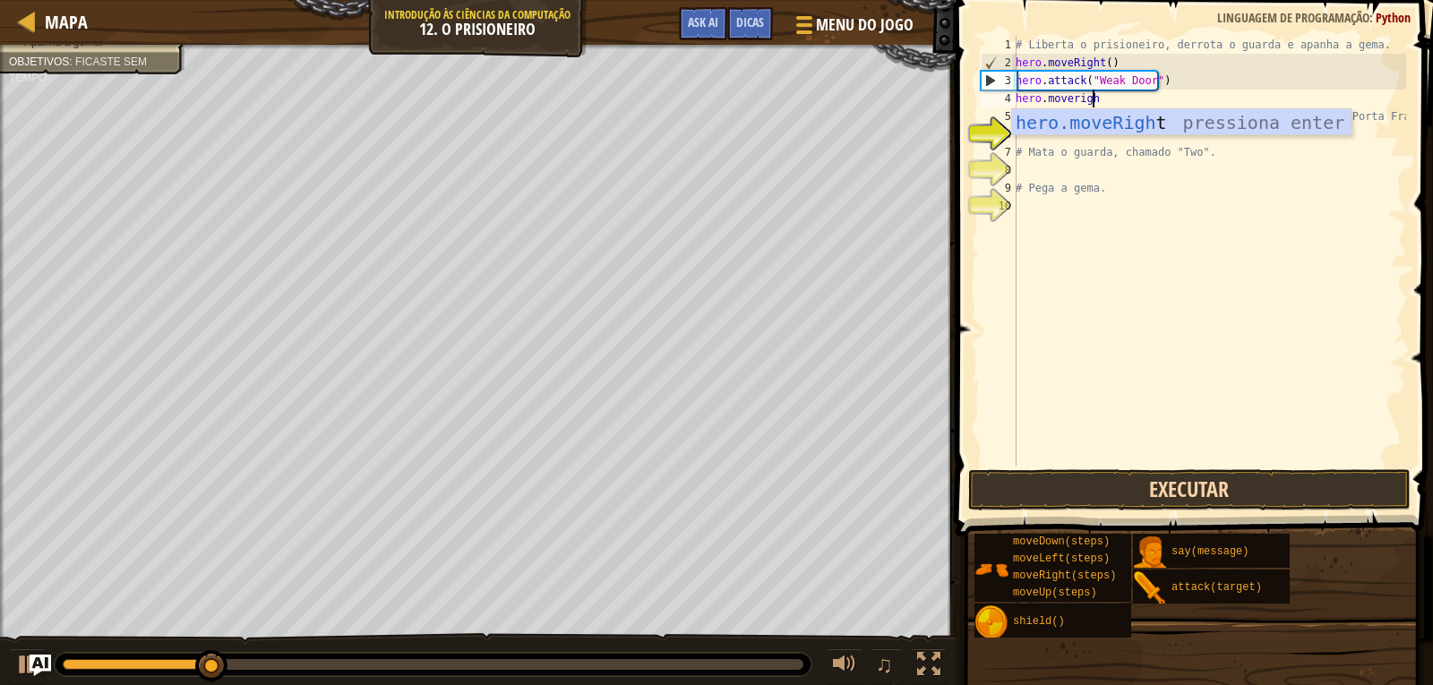
scroll to position [8, 5]
type textarea "hero.moveright"
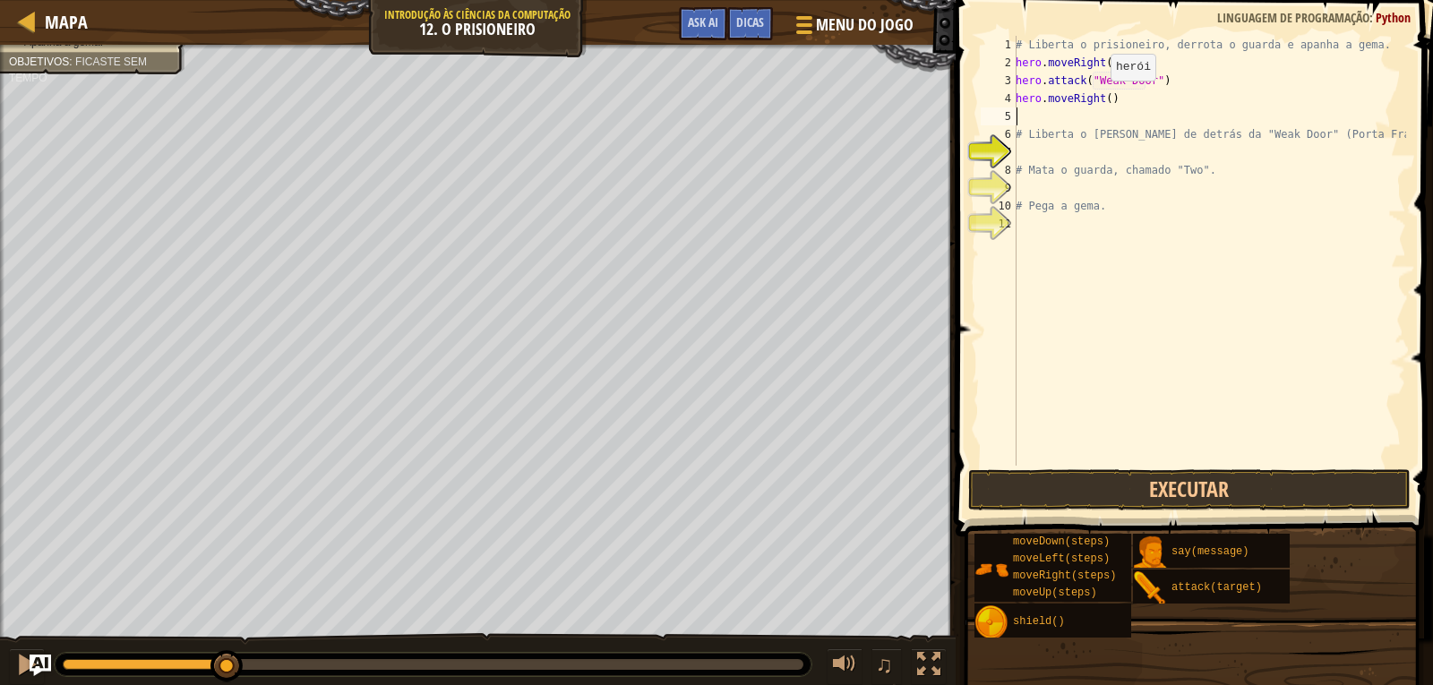
click at [1103, 99] on div "# Liberta o prisioneiro, derrota o guarda e apanha a gema. hero . moveRight ( )…" at bounding box center [1209, 269] width 394 height 466
click at [1099, 493] on button "Executar" at bounding box center [1189, 489] width 442 height 41
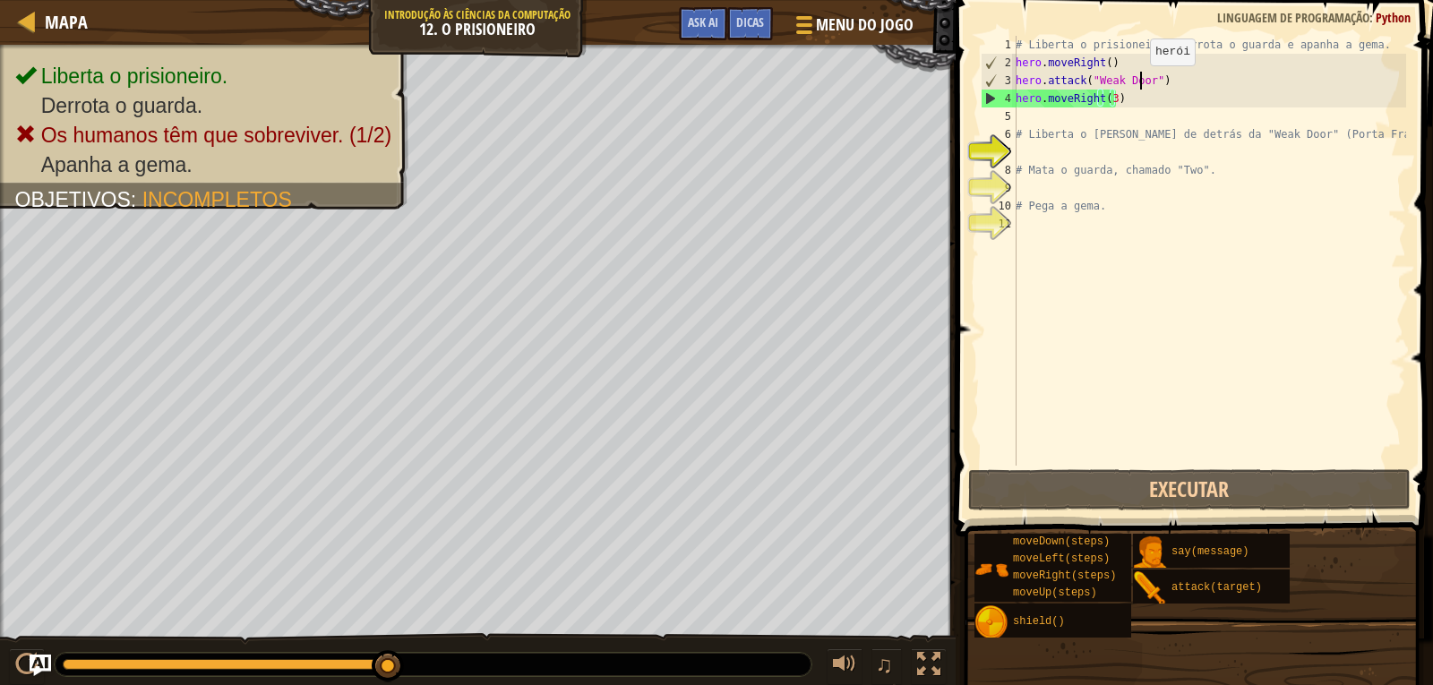
drag, startPoint x: 1140, startPoint y: 83, endPoint x: 1127, endPoint y: 88, distance: 14.2
click at [1127, 88] on div "# Liberta o prisioneiro, derrota o guarda e apanha a gema. hero . moveRight ( )…" at bounding box center [1209, 269] width 394 height 466
click at [1125, 97] on div "# Liberta o prisioneiro, derrota o guarda e apanha a gema. hero . moveRight ( )…" at bounding box center [1209, 269] width 394 height 466
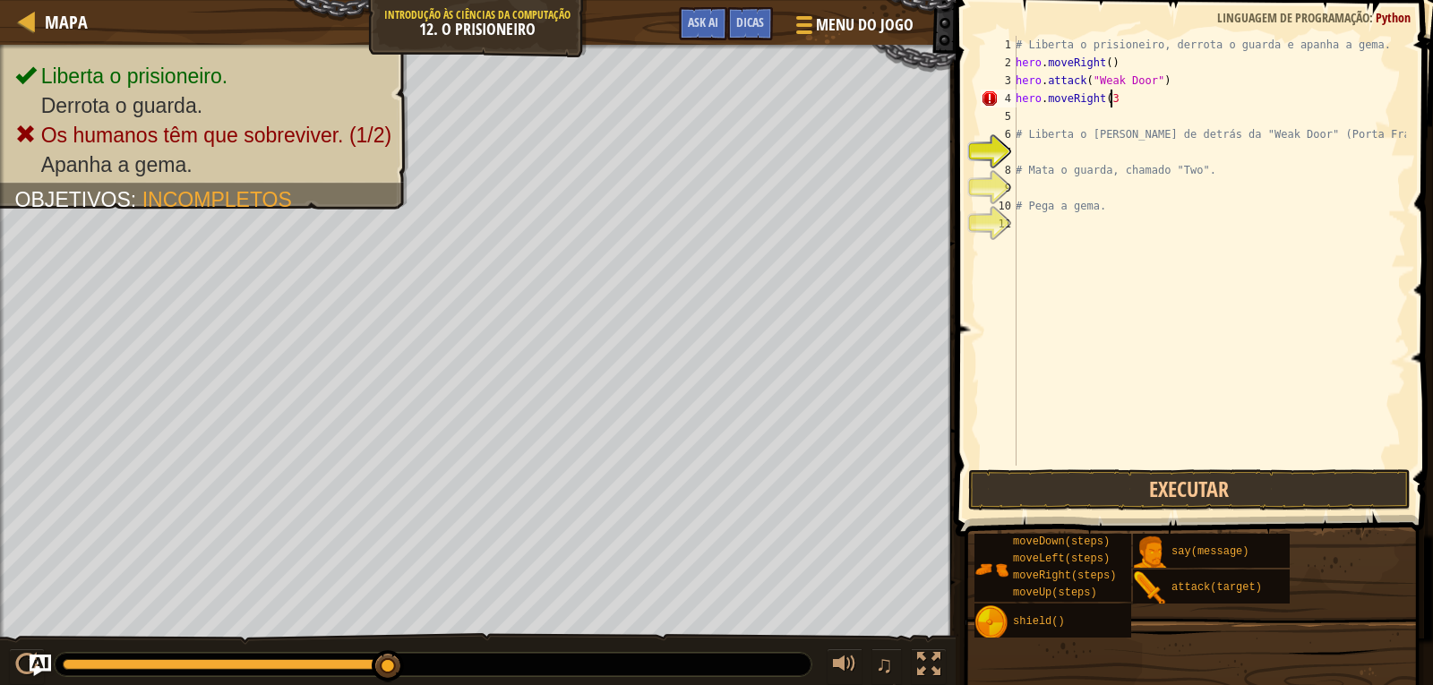
type textarea "hero.moveRight(3)"
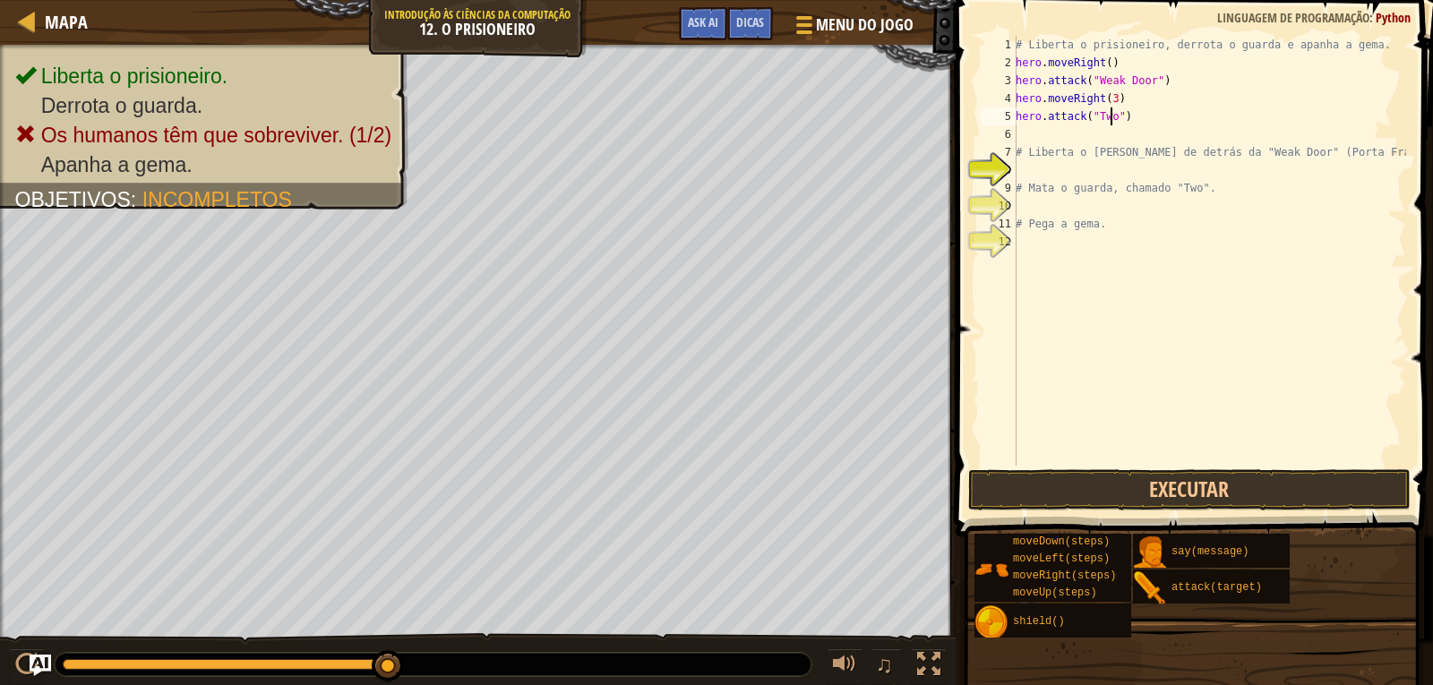
type textarea "hero.attack("Two")"
click at [1082, 512] on span at bounding box center [1196, 242] width 492 height 589
click at [1074, 508] on button "Executar" at bounding box center [1189, 489] width 442 height 41
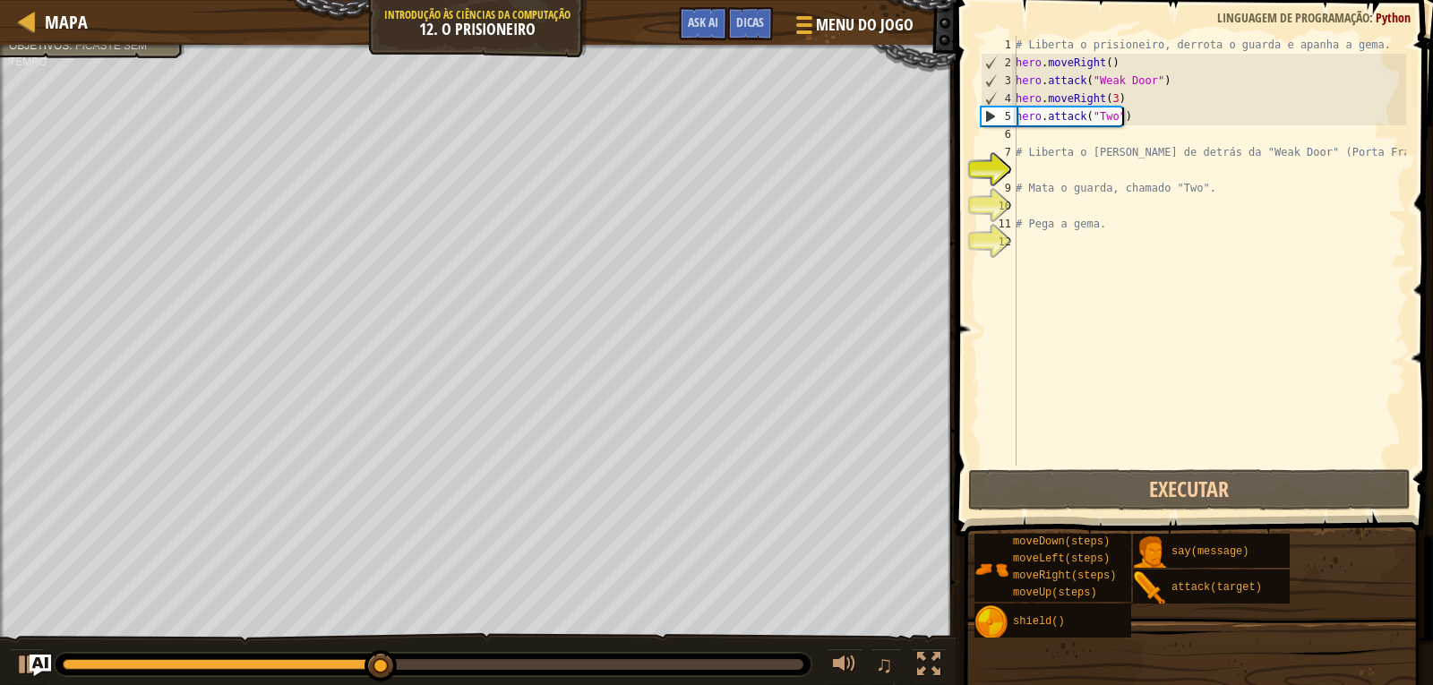
click at [1130, 117] on div "# Liberta o prisioneiro, derrota o guarda e apanha a gema. hero . moveRight ( )…" at bounding box center [1209, 269] width 394 height 466
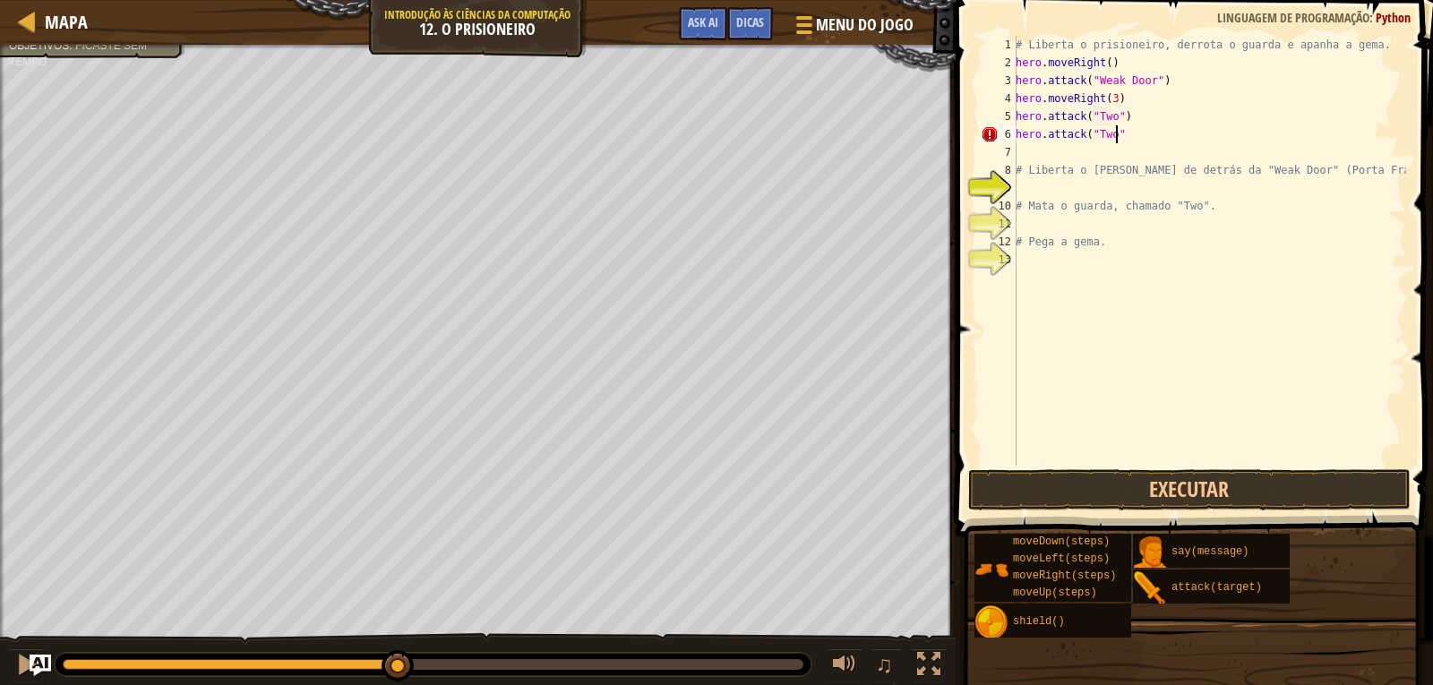
type textarea "hero.attack("Two")"
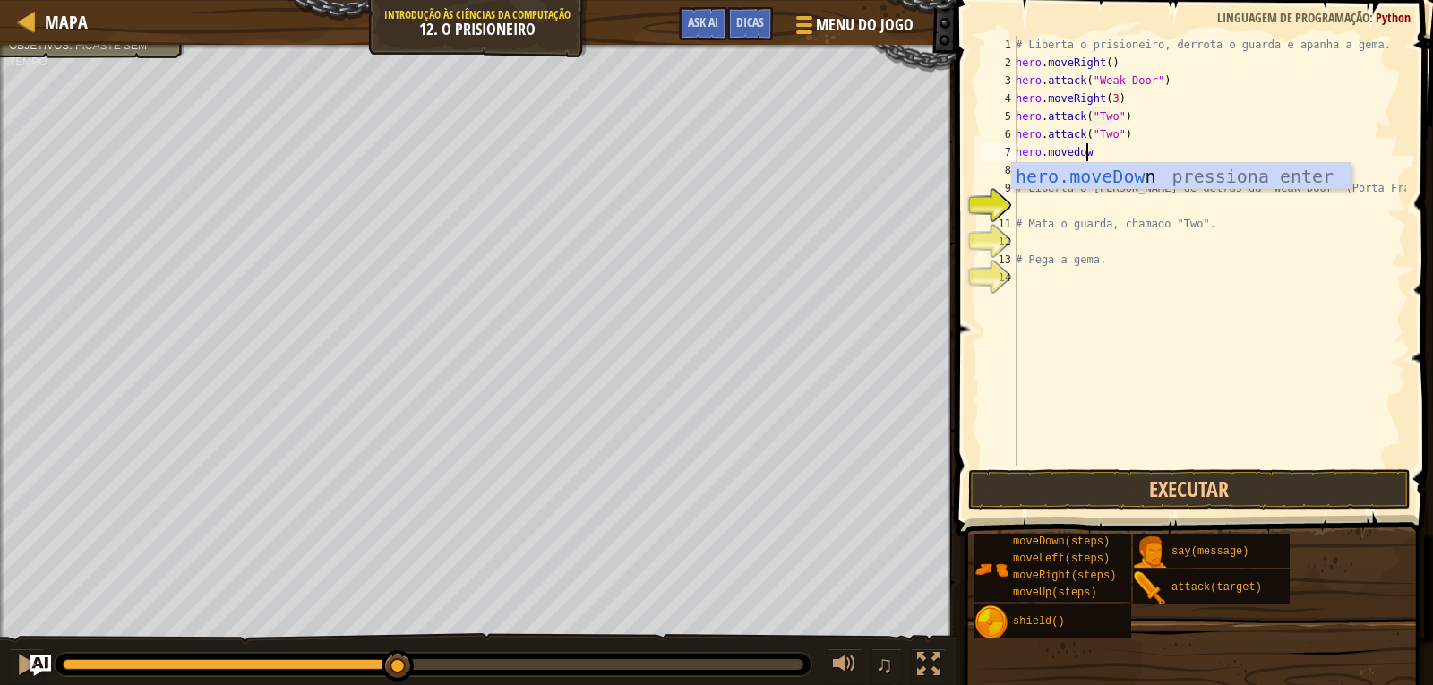
type textarea "hero.movedown"
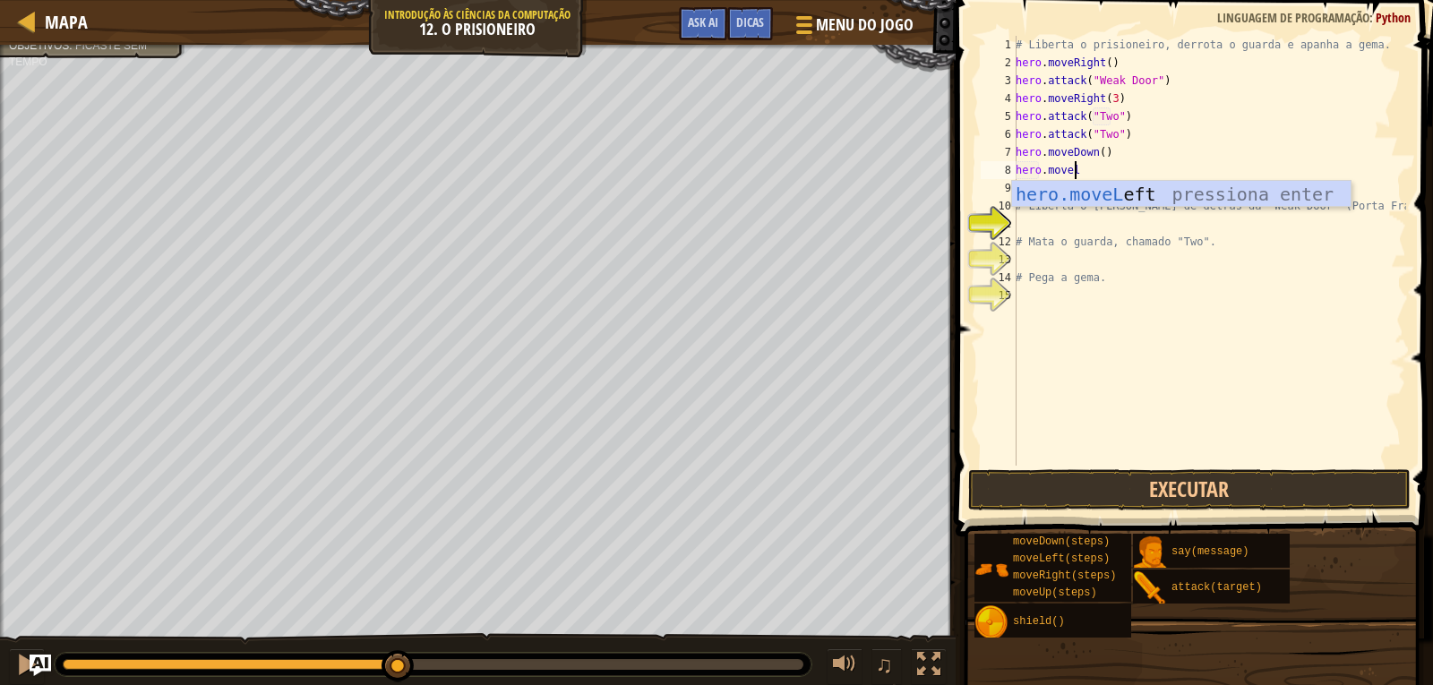
scroll to position [8, 4]
type textarea "hero.moveleft"
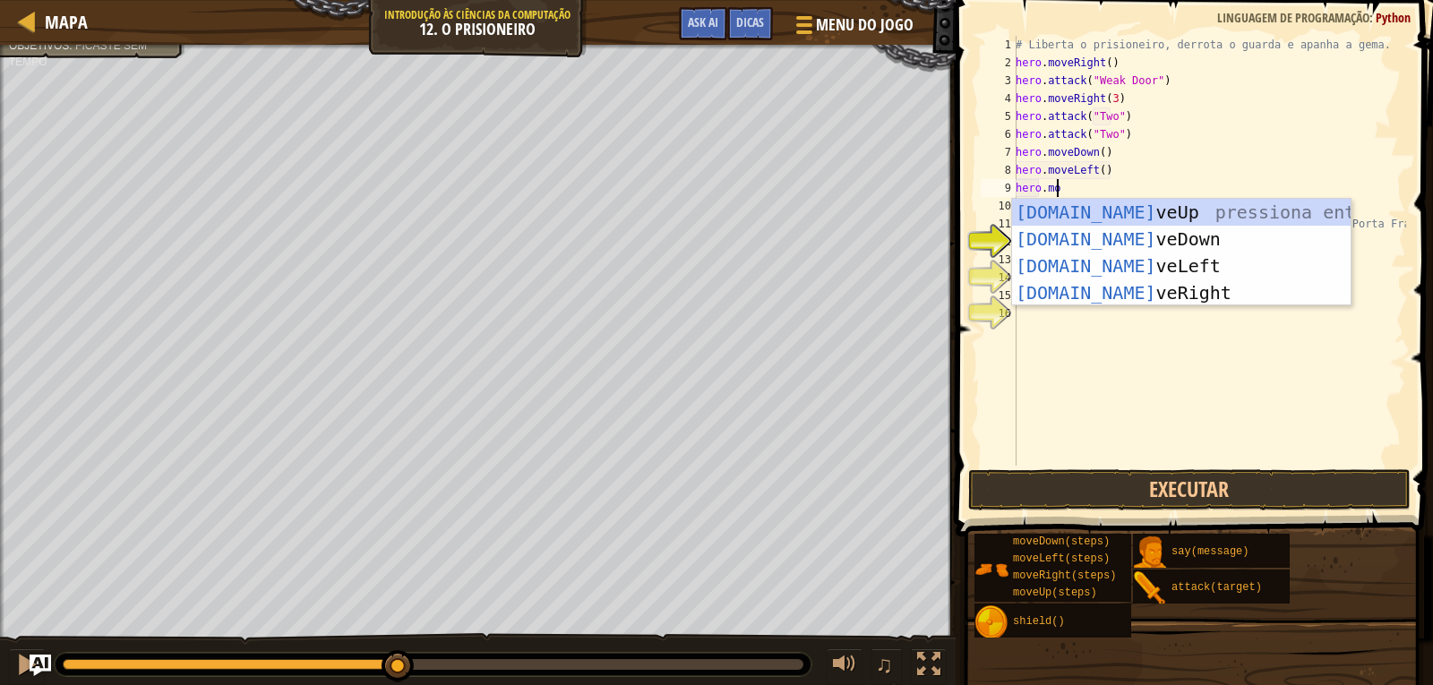
scroll to position [8, 3]
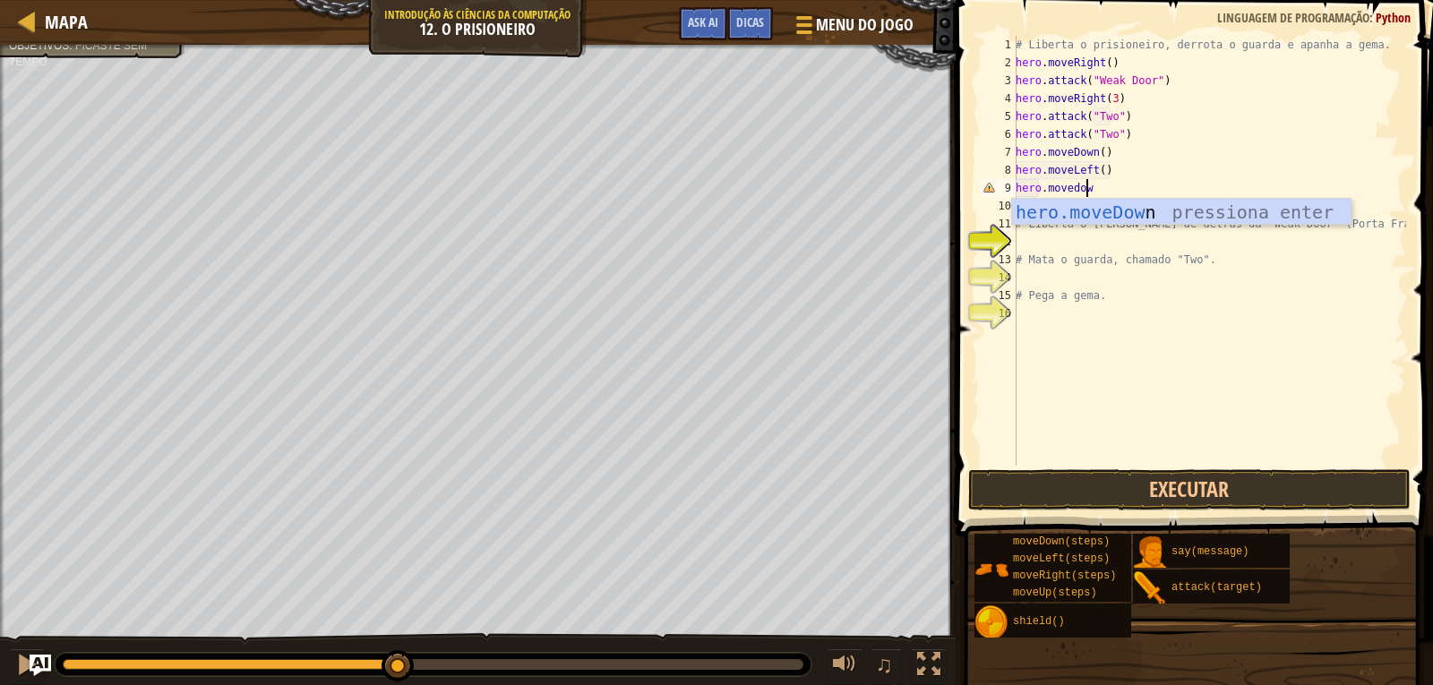
type textarea "hero.movedown"
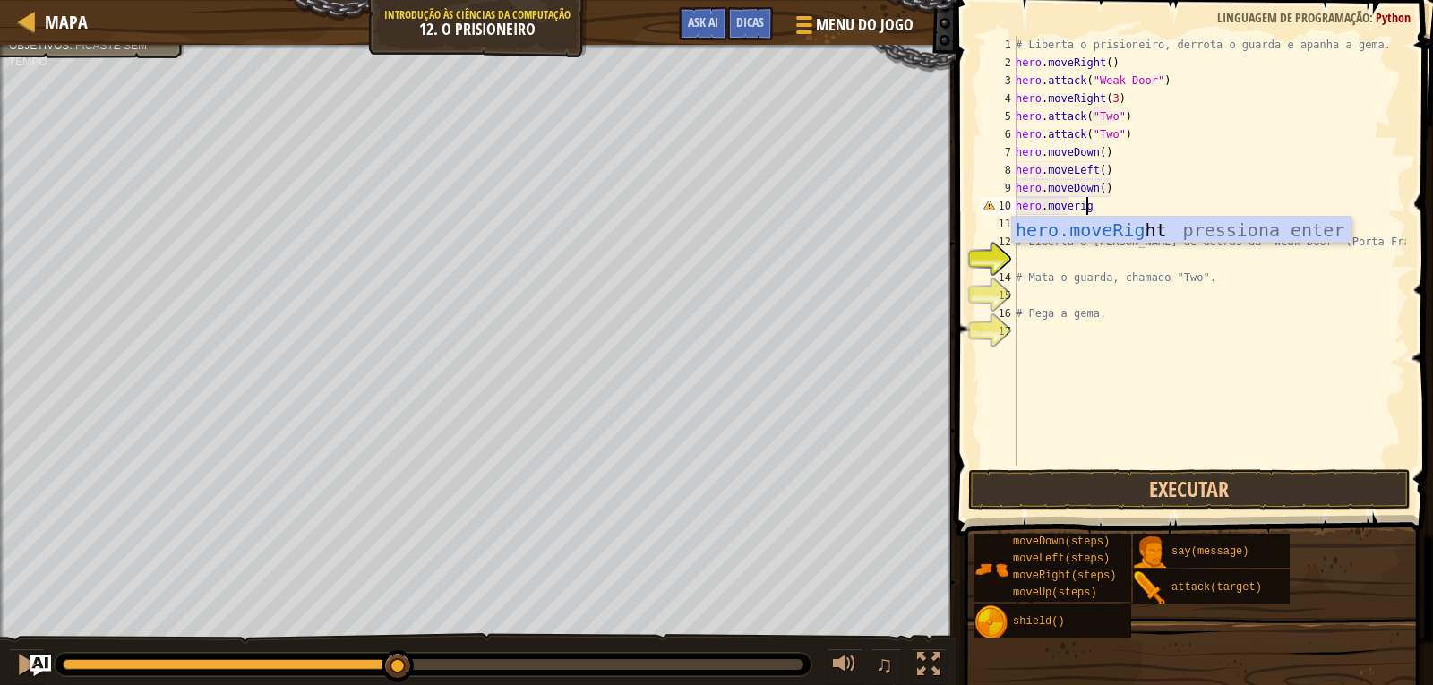
scroll to position [8, 5]
type textarea "hero.moveright"
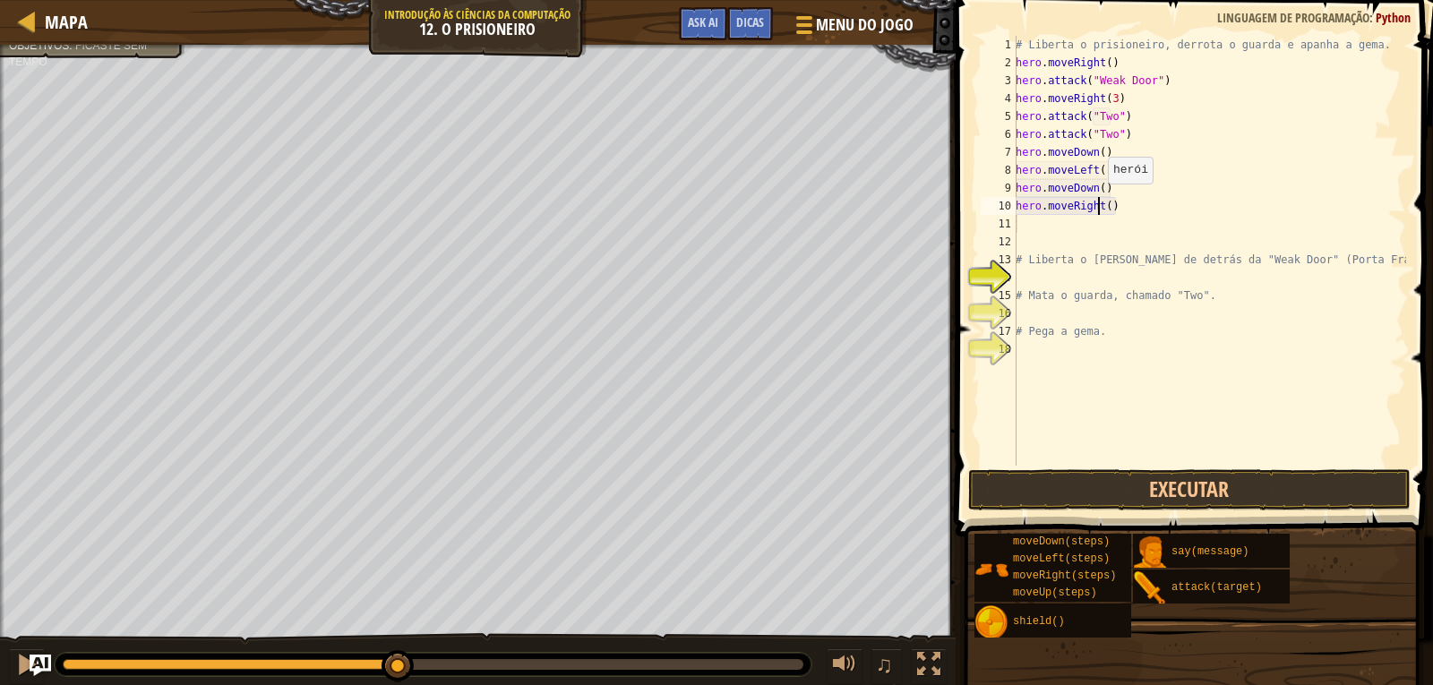
click at [1098, 201] on div "# Liberta o prisioneiro, derrota o guarda e apanha a gema. hero . moveRight ( )…" at bounding box center [1209, 269] width 394 height 466
click at [1104, 205] on div "# Liberta o prisioneiro, derrota o guarda e apanha a gema. hero . moveRight ( )…" at bounding box center [1209, 269] width 394 height 466
type textarea "hero.moveRight(2)"
click at [1136, 493] on button "Executar" at bounding box center [1189, 489] width 442 height 41
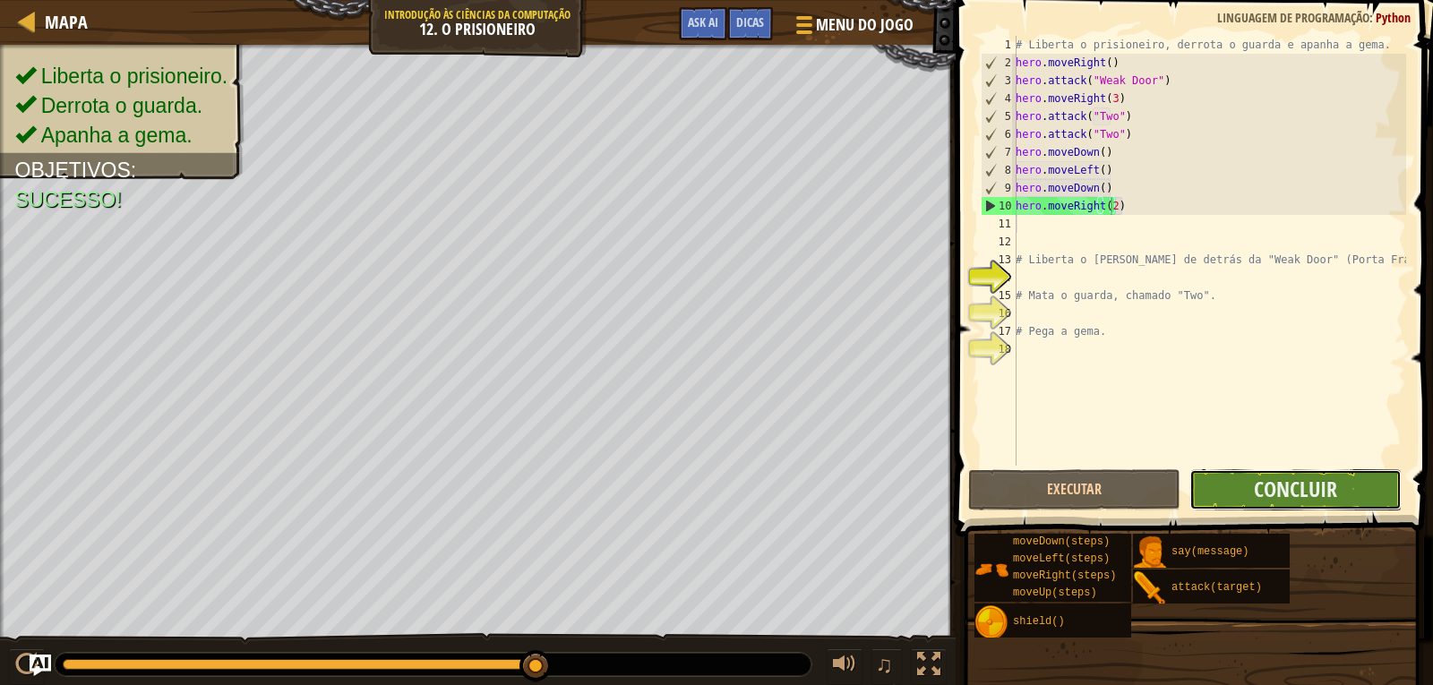
click at [1253, 484] on button "Concluir" at bounding box center [1295, 489] width 212 height 41
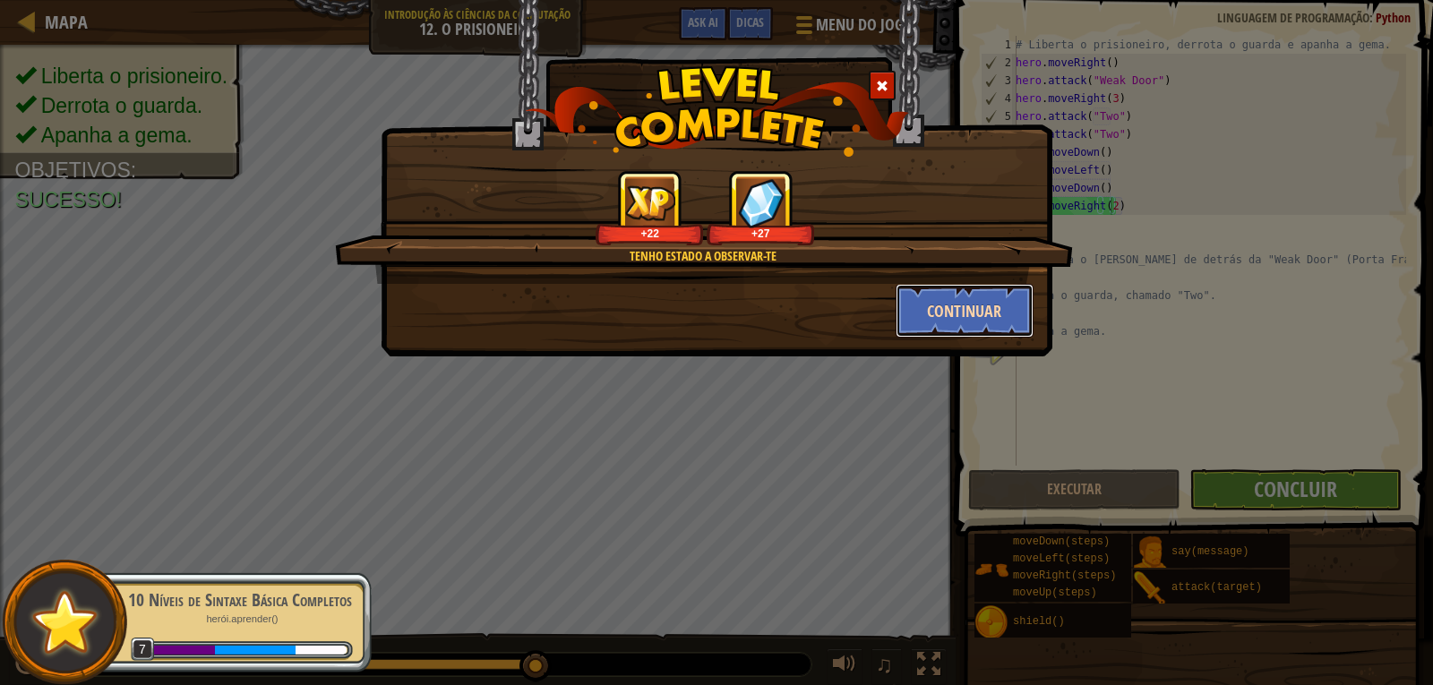
click at [944, 291] on button "Continuar" at bounding box center [965, 311] width 139 height 54
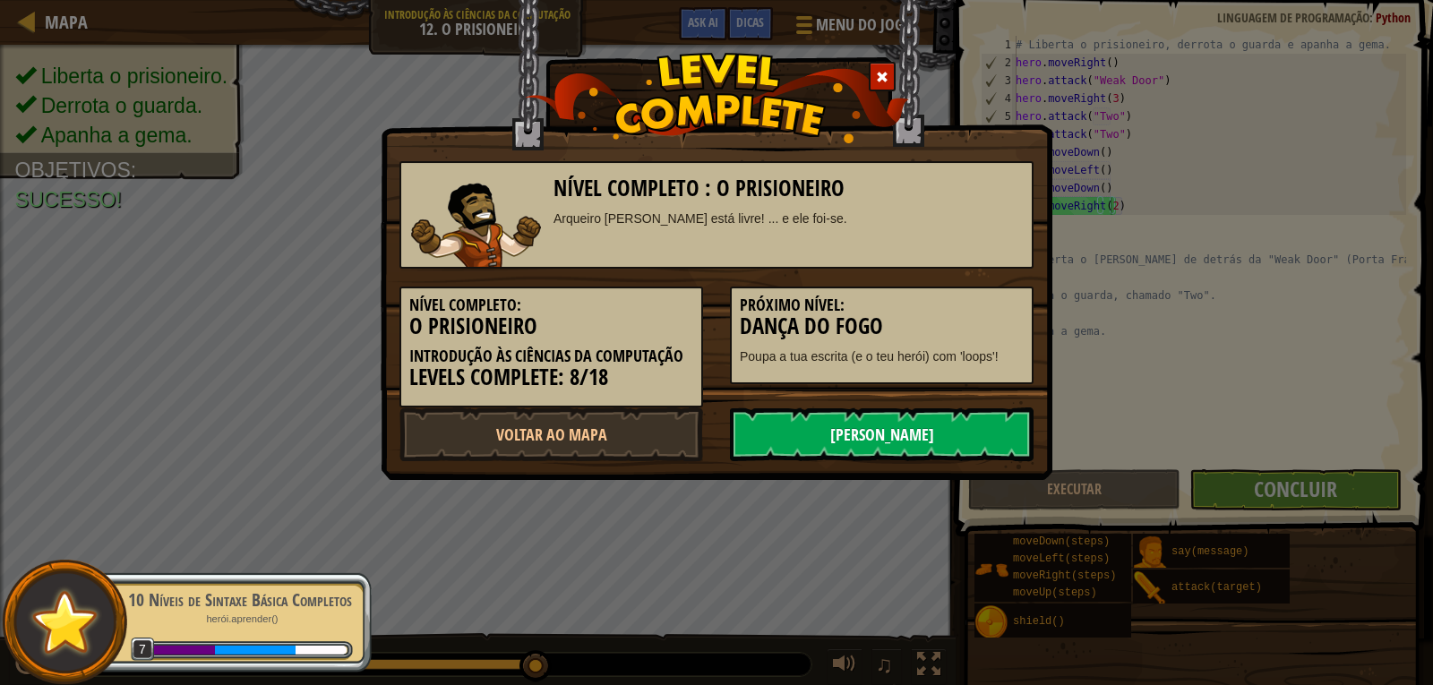
click at [866, 423] on link "[PERSON_NAME]" at bounding box center [882, 434] width 304 height 54
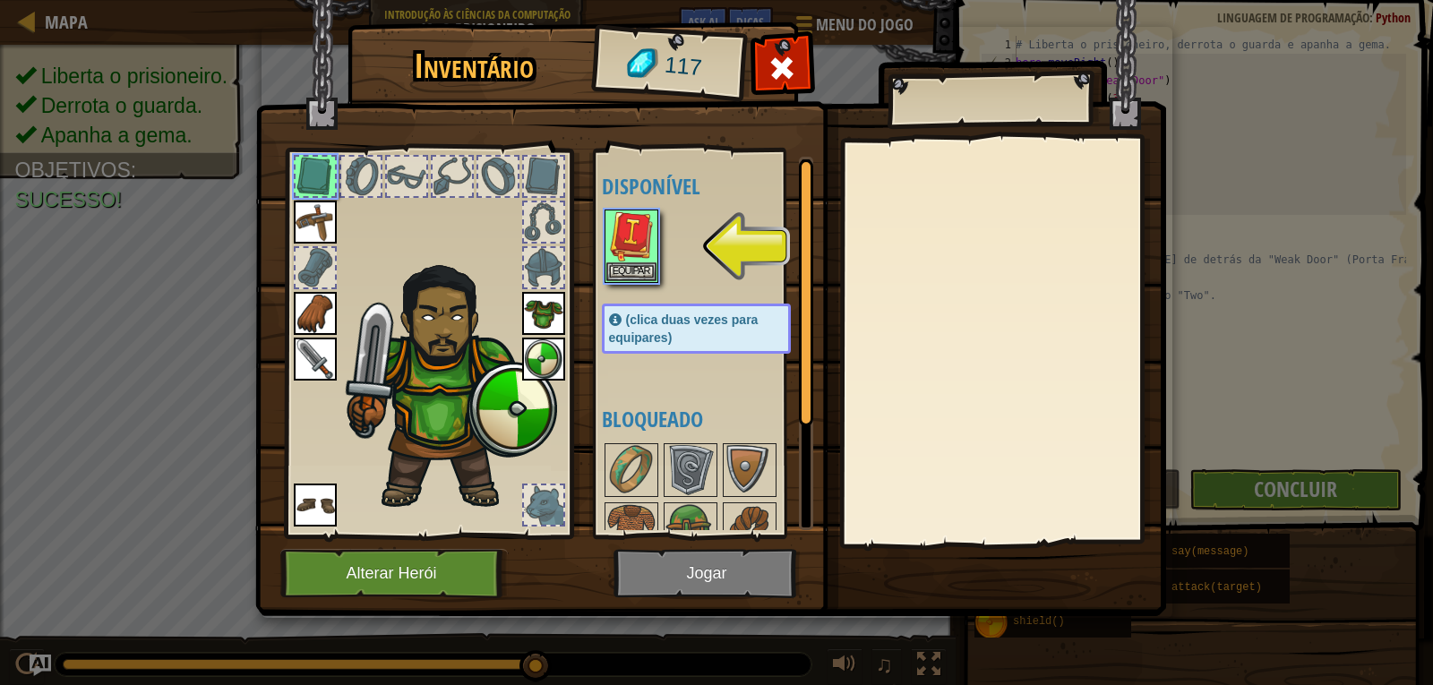
drag, startPoint x: 598, startPoint y: 245, endPoint x: 609, endPoint y: 267, distance: 24.0
click at [597, 245] on div "Disponível Equipar Equipar Equipar Equipar Equipar Equipar Equipar (clica duas …" at bounding box center [703, 344] width 219 height 390
click at [611, 270] on button "Equipar" at bounding box center [631, 271] width 50 height 19
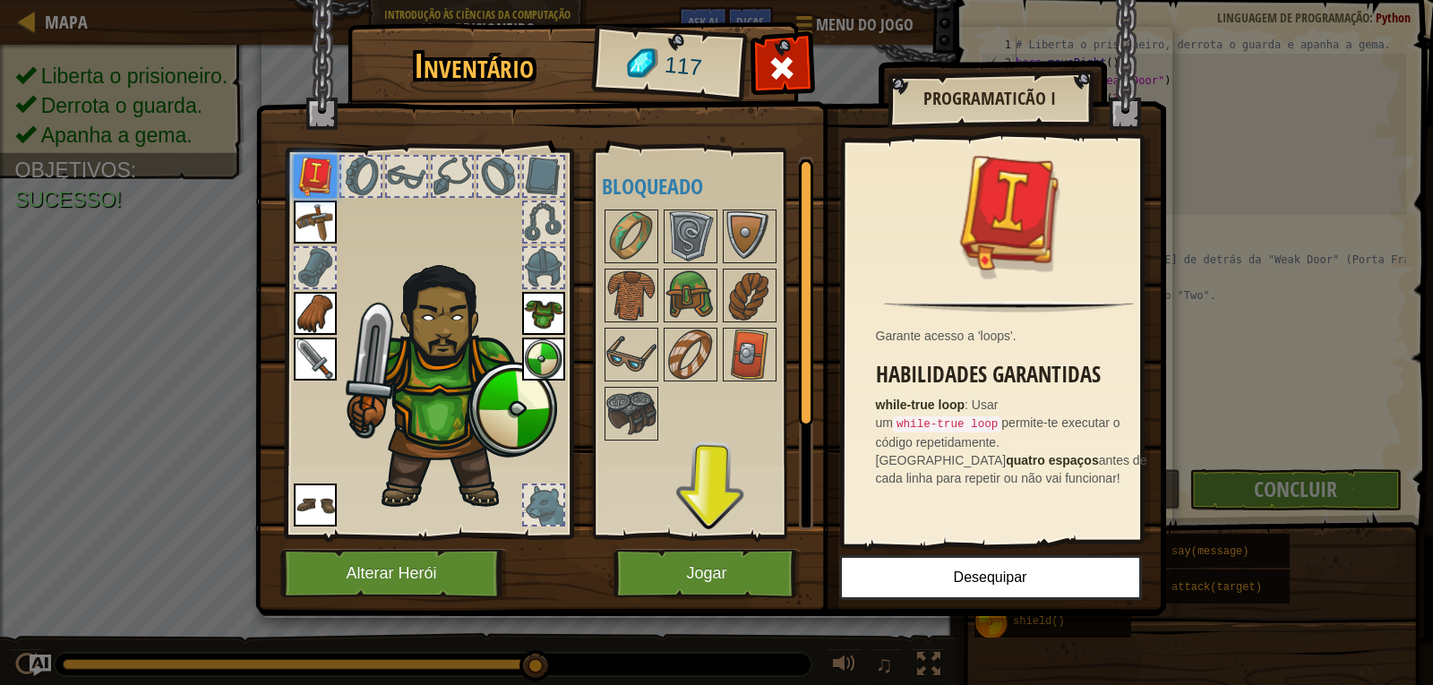
click at [692, 605] on img at bounding box center [710, 291] width 911 height 650
click at [677, 589] on button "Jogar" at bounding box center [706, 573] width 187 height 49
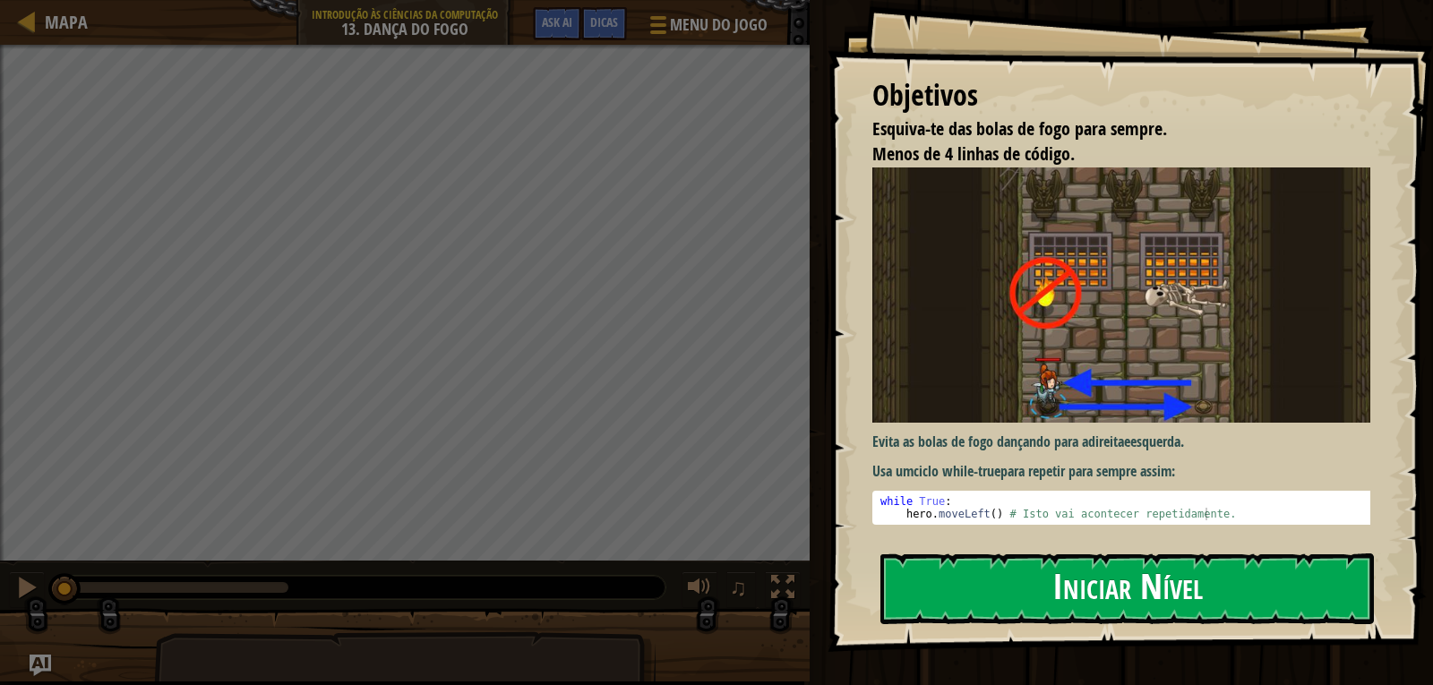
click at [964, 539] on div "Objetivos Esquiva-te das bolas de fogo para sempre. Menos de 4 linhas de código…" at bounding box center [1129, 326] width 605 height 652
type textarea "while True: hero.moveLeft() # Isto vai acontecer repetidamente."
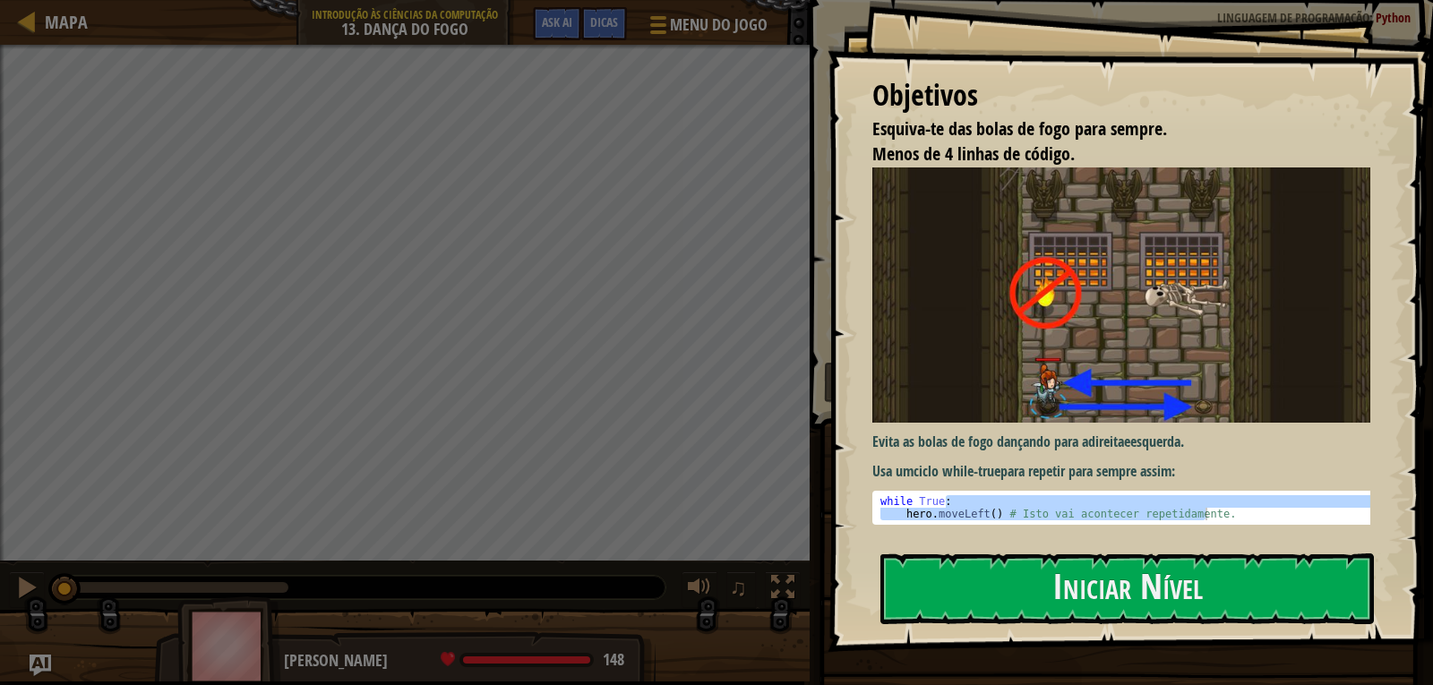
drag, startPoint x: 912, startPoint y: 553, endPoint x: 877, endPoint y: 539, distance: 37.4
click at [878, 540] on div "Objetivos Esquiva-te das bolas de fogo para sempre. Menos de 4 linhas de código…" at bounding box center [1129, 326] width 605 height 652
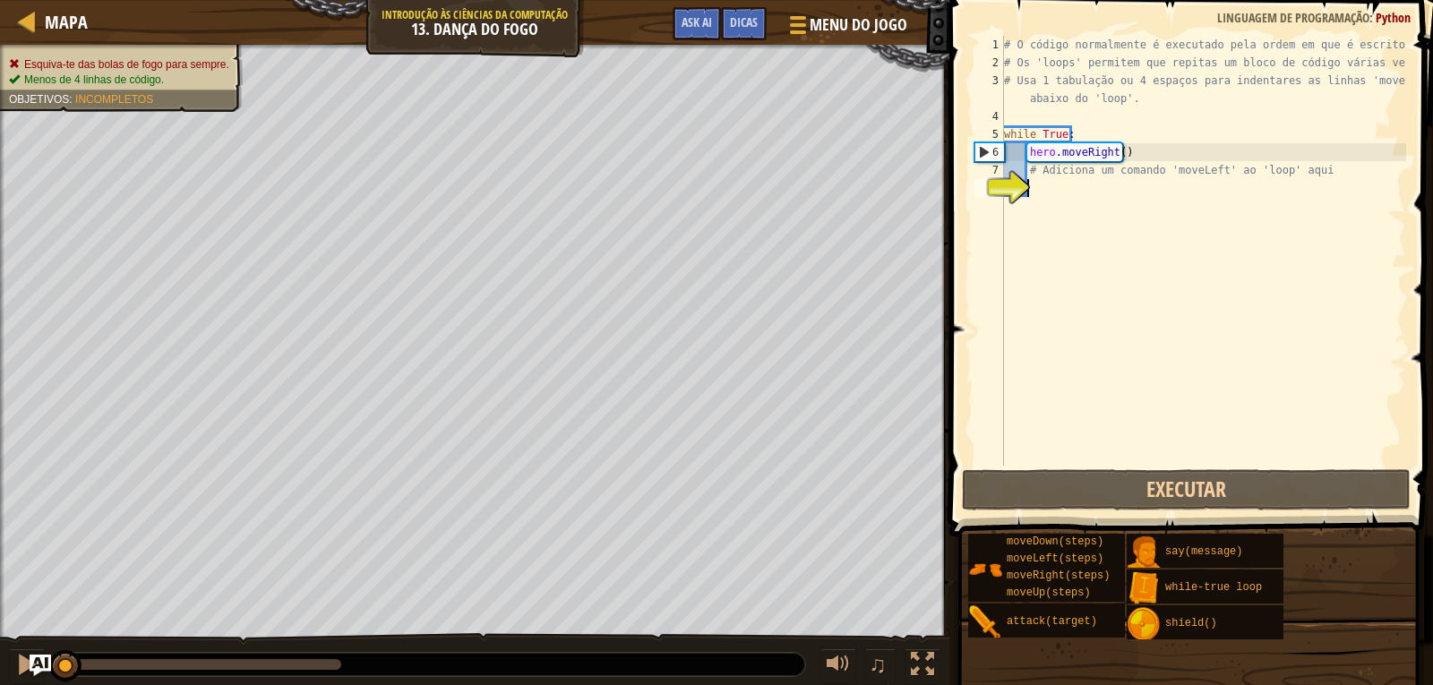
click at [1052, 178] on div "# O código normalmente é executado pela ordem em que é escrito. # Os 'loops' pe…" at bounding box center [1203, 269] width 406 height 466
type textarea "# Adiciona um comando 'moveLeft' ao 'loop' aqui"
click at [1056, 191] on div "# O código normalmente é executado pela ordem em que é escrito. # Os 'loops' pe…" at bounding box center [1203, 269] width 406 height 466
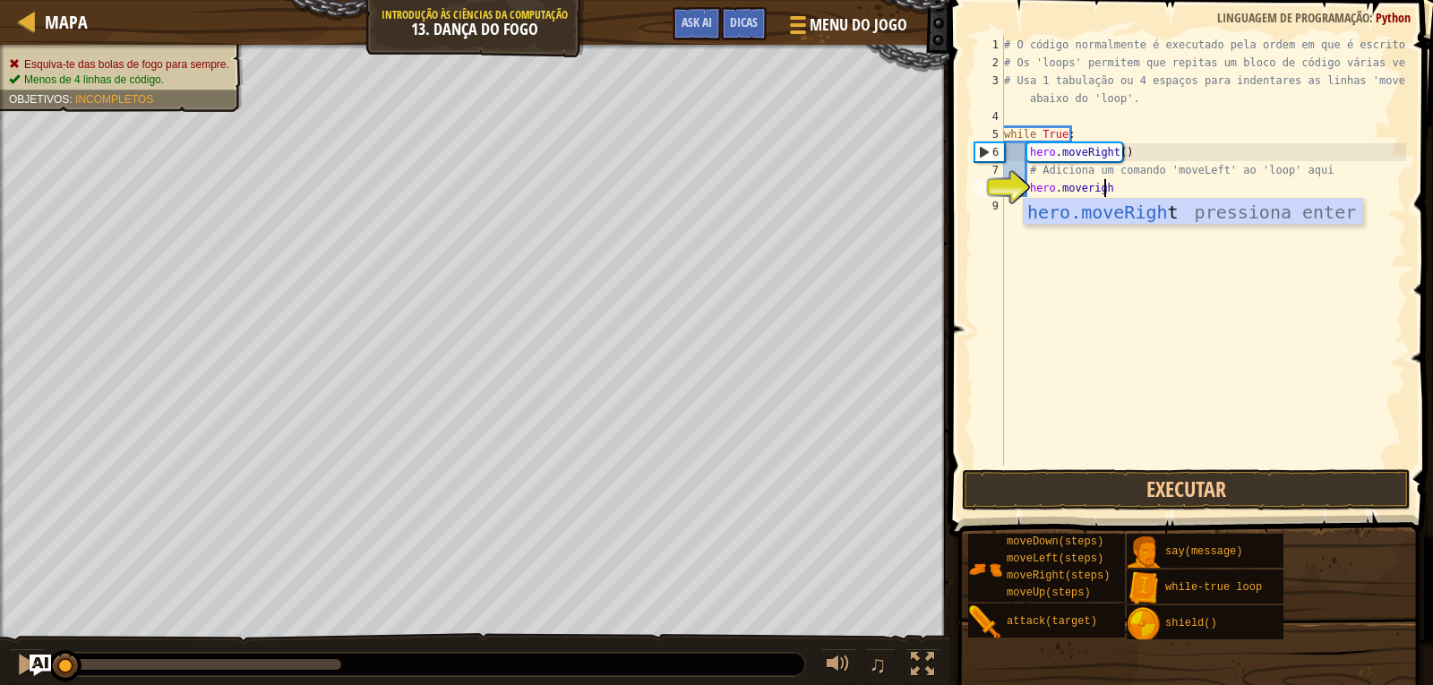
type textarea "hero.moveright"
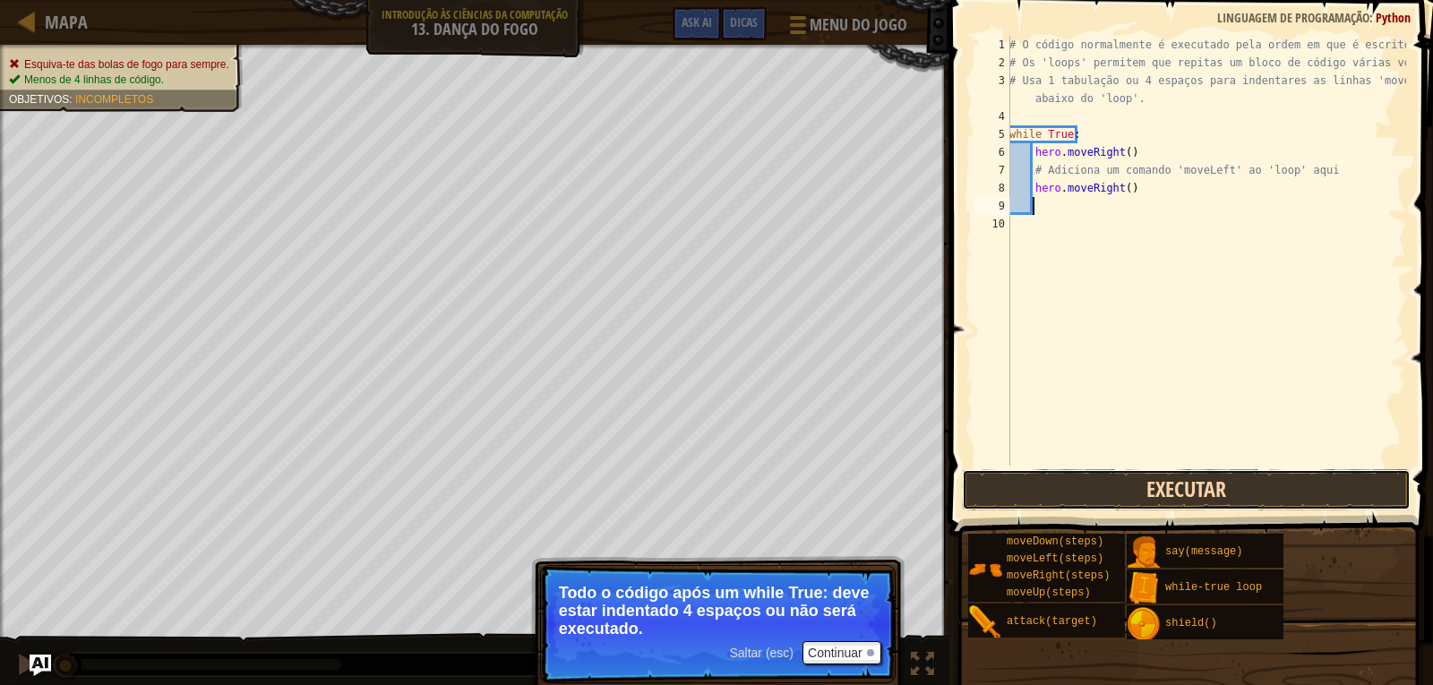
click at [1012, 488] on button "Executar" at bounding box center [1186, 489] width 449 height 41
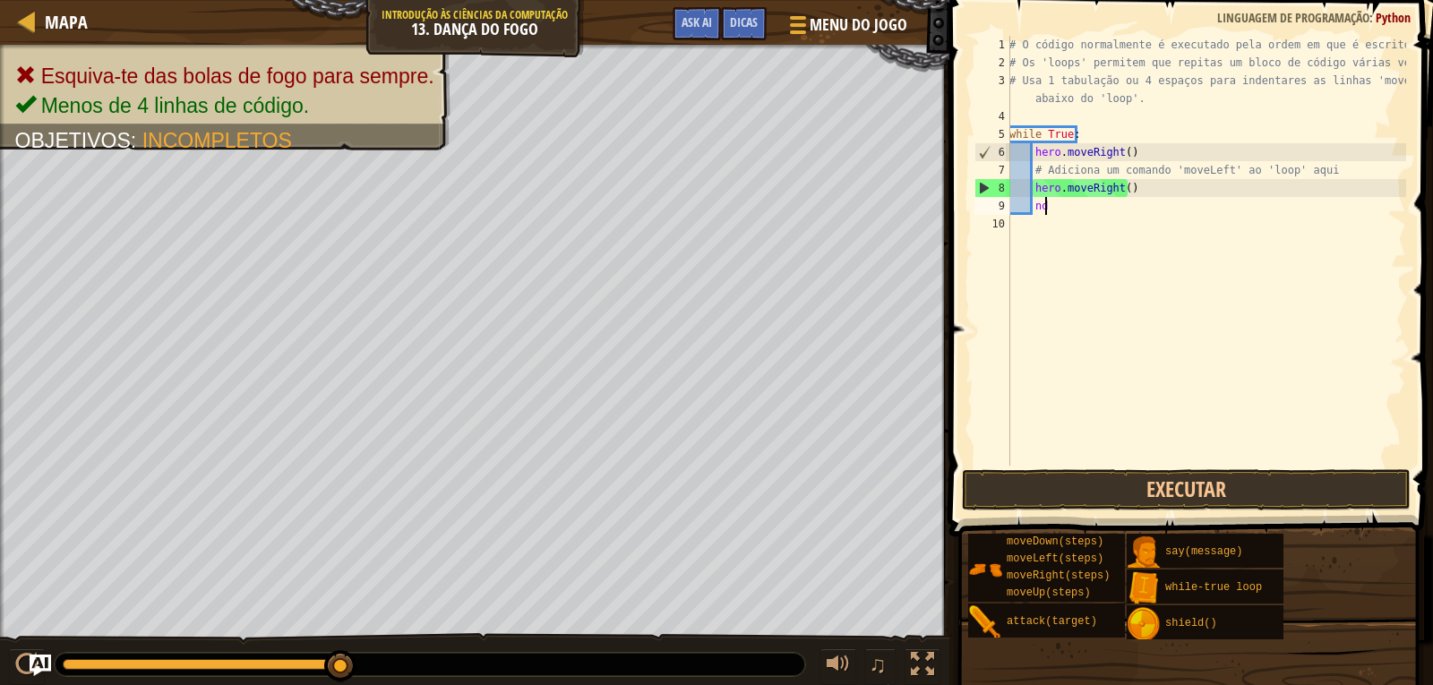
scroll to position [8, 2]
type textarea "n"
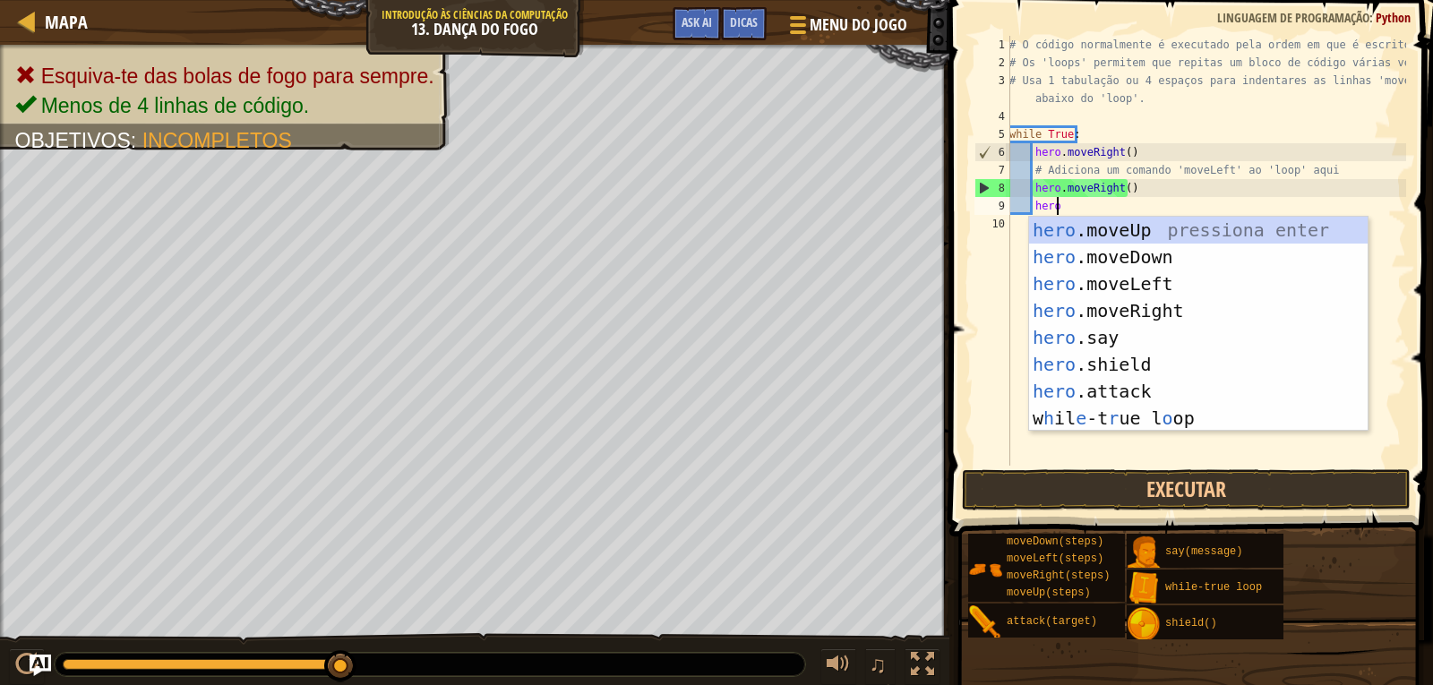
scroll to position [8, 3]
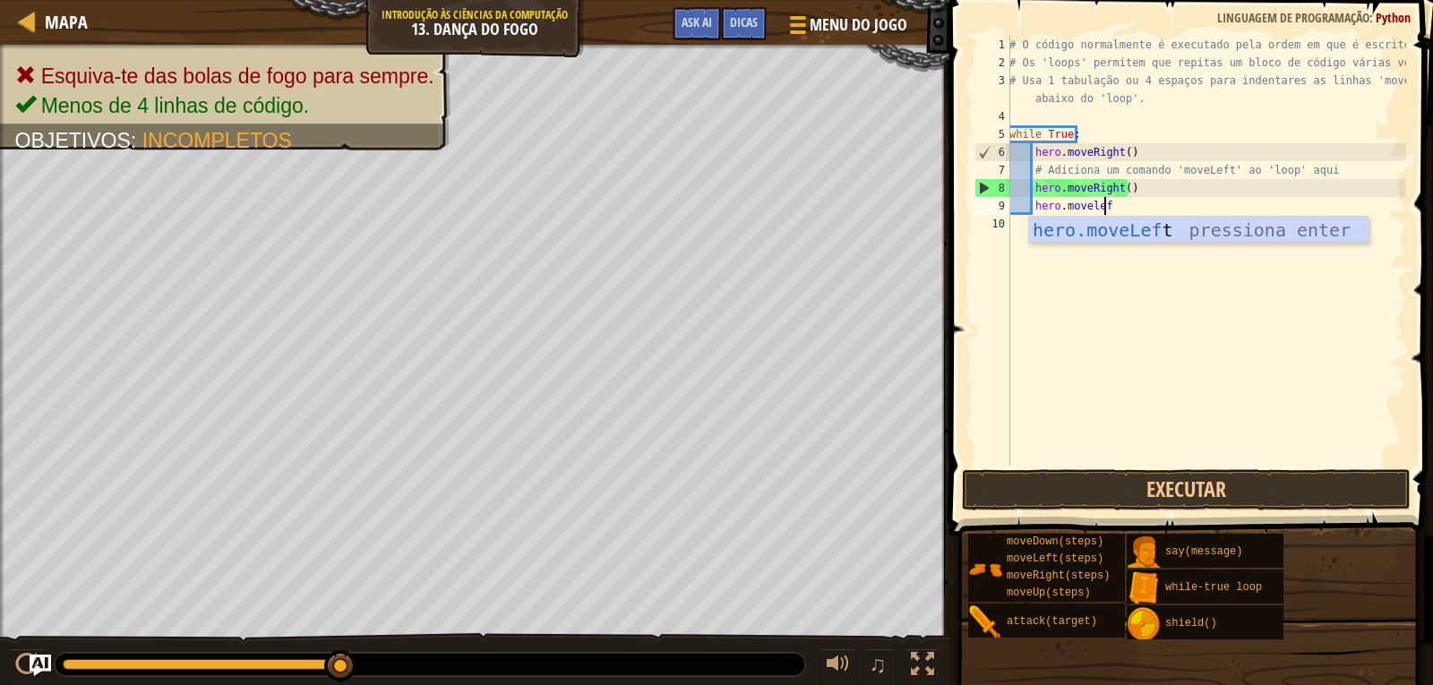
type textarea "hero.moveleft"
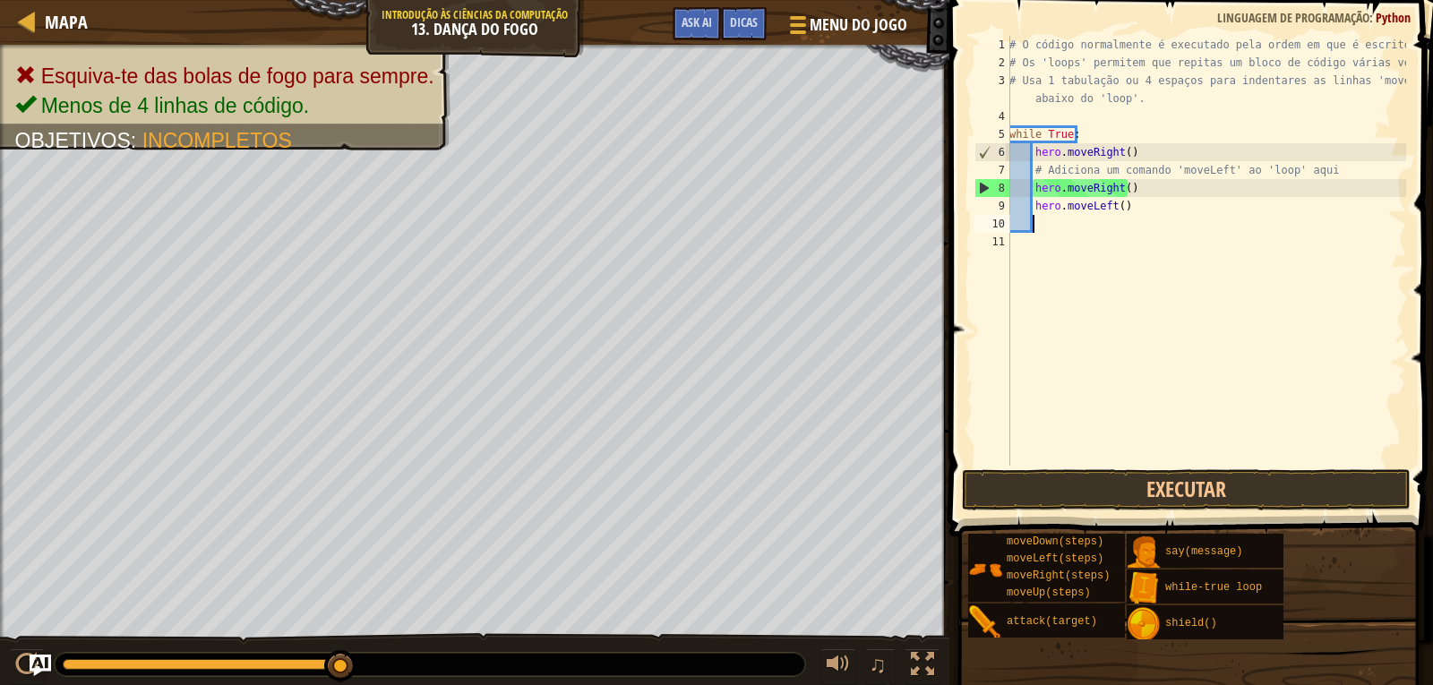
scroll to position [8, 1]
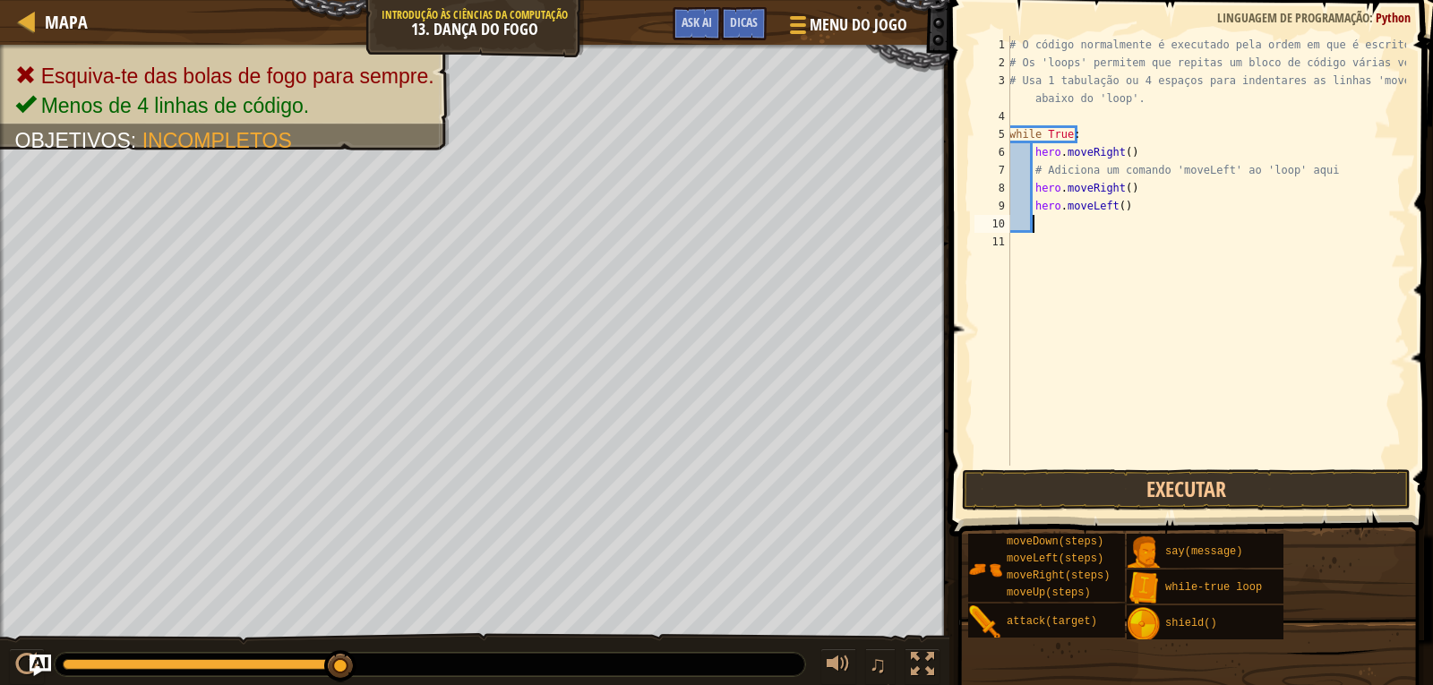
type textarea "l"
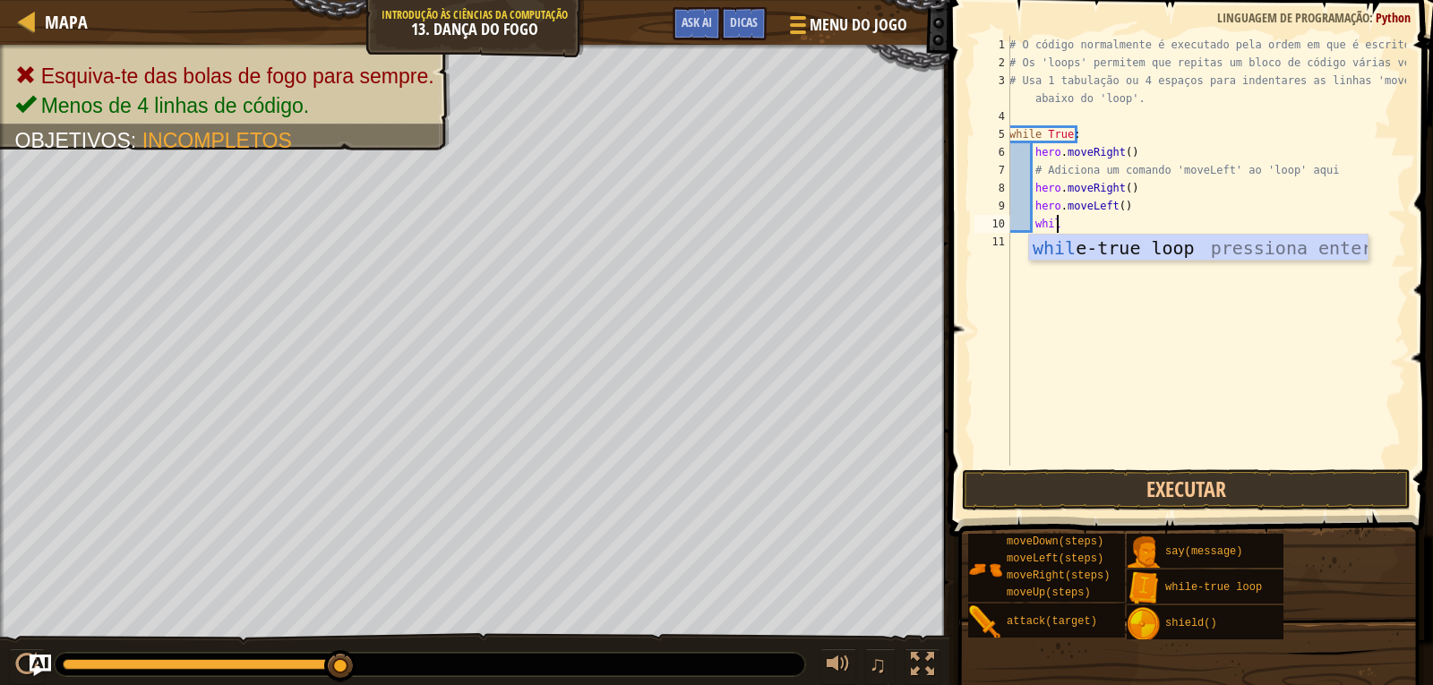
scroll to position [8, 3]
type textarea "while"
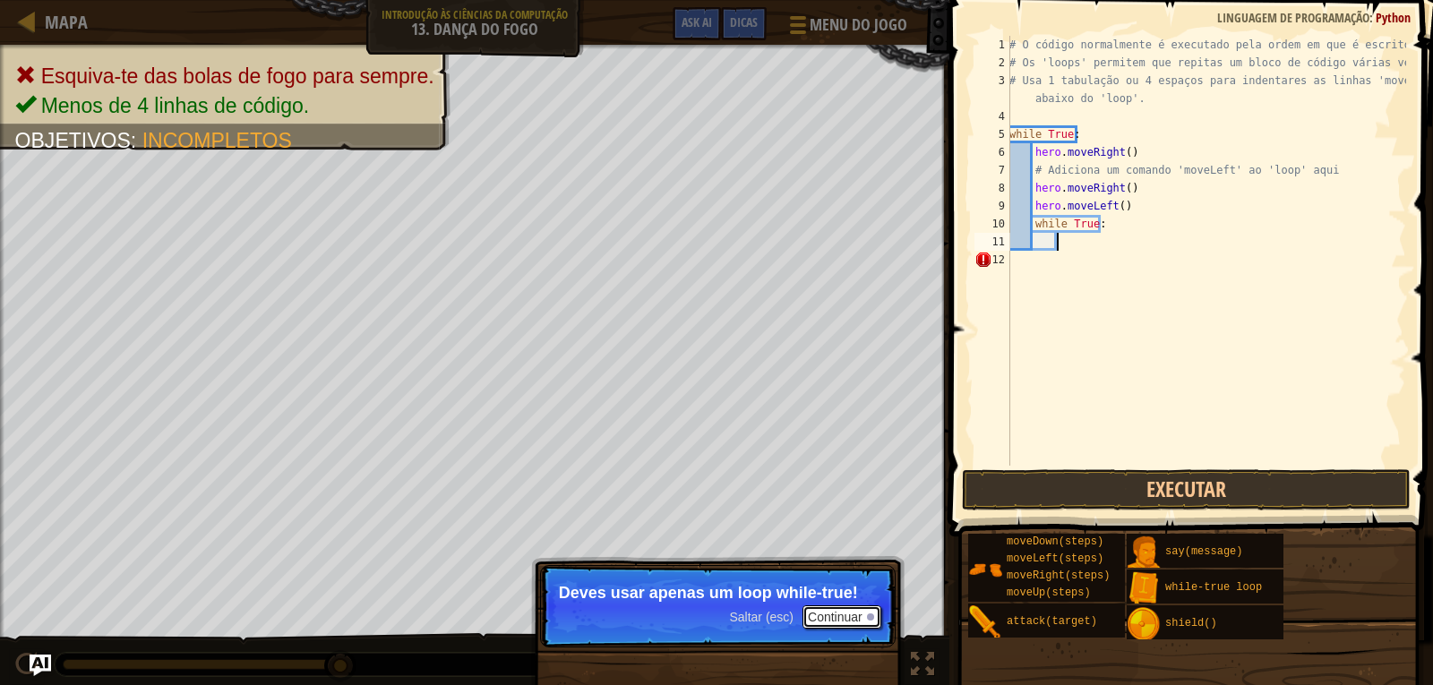
click at [824, 614] on button "Continuar" at bounding box center [841, 616] width 79 height 23
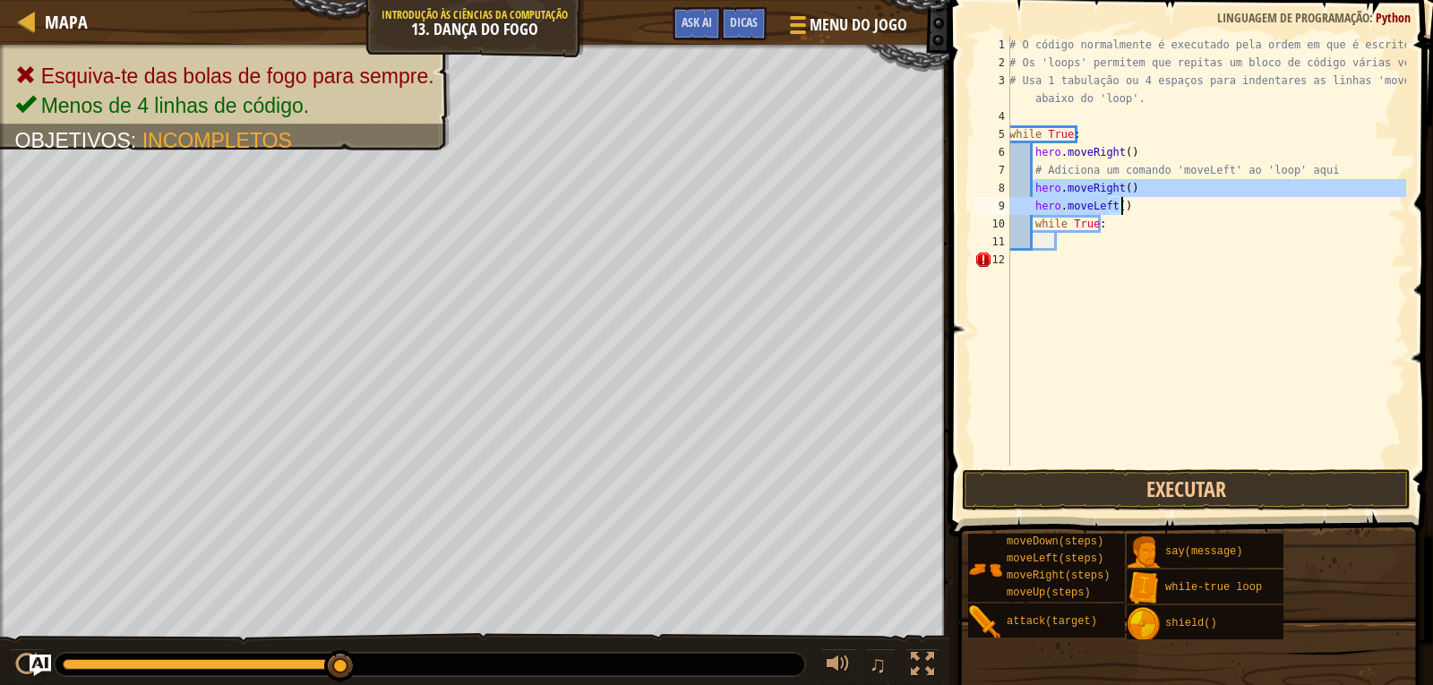
drag, startPoint x: 1032, startPoint y: 193, endPoint x: 1124, endPoint y: 200, distance: 92.5
click at [1124, 200] on div "# O código normalmente é executado pela ordem em que é escrito. # Os 'loops' pe…" at bounding box center [1206, 269] width 400 height 466
type textarea "hero.moveRight() hero.moveLeft()"
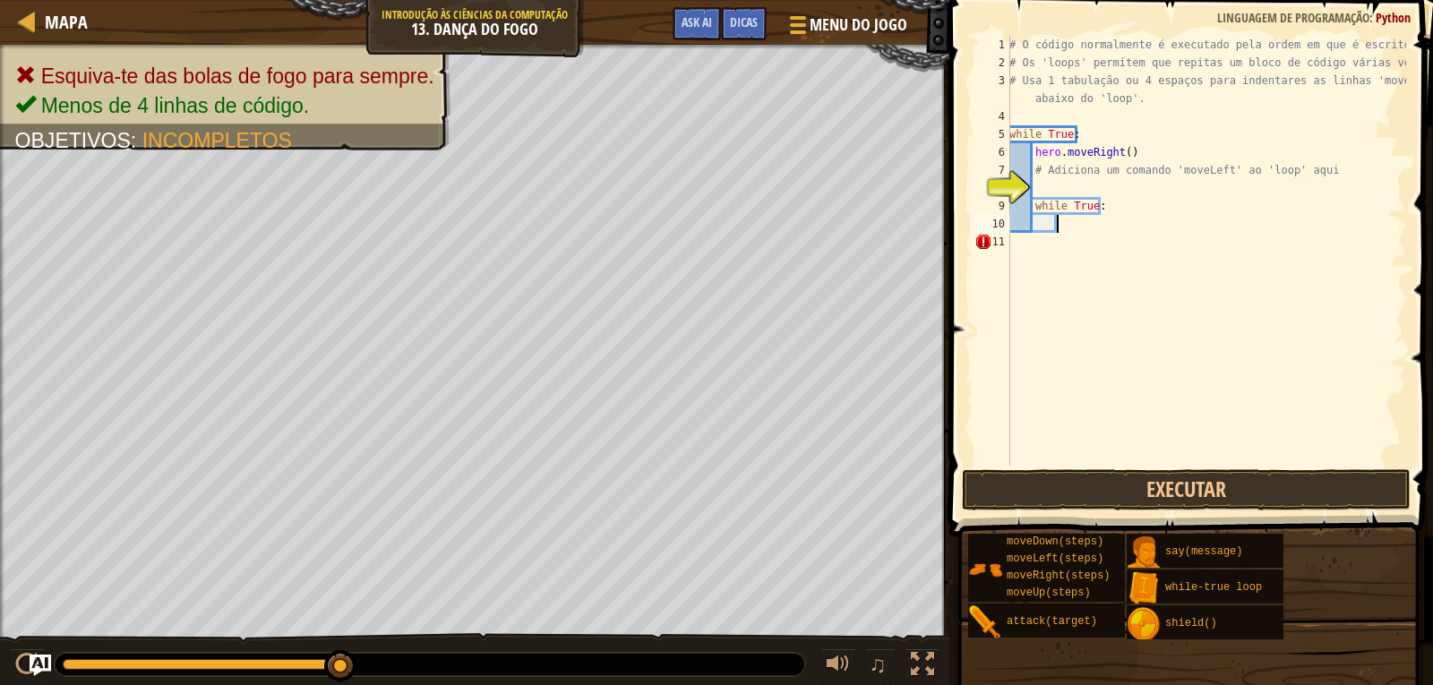
click at [1101, 218] on div "# O código normalmente é executado pela ordem em que é escrito. # Os 'loops' pe…" at bounding box center [1206, 269] width 400 height 466
paste textarea "hero.moveLeft()"
type textarea "hero.moveLeft()"
click at [1069, 277] on div "# O código normalmente é executado pela ordem em que é escrito. # Os 'loops' pe…" at bounding box center [1206, 269] width 400 height 466
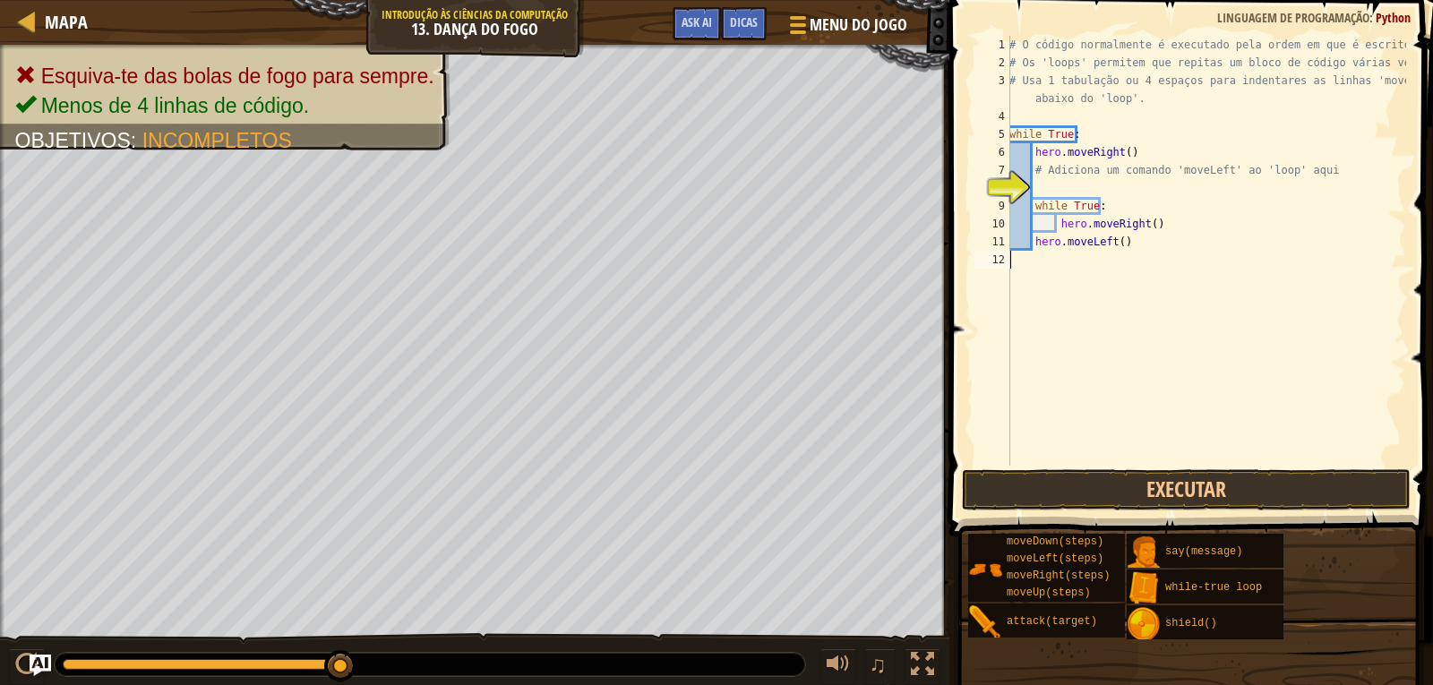
click at [1043, 193] on div "# O código normalmente é executado pela ordem em que é escrito. # Os 'loops' pe…" at bounding box center [1206, 269] width 400 height 466
click at [1036, 192] on div "# O código normalmente é executado pela ordem em que é escrito. # Os 'loops' pe…" at bounding box center [1206, 269] width 400 height 466
type textarea "# Adiciona um comando 'moveLeft' ao 'loop' aqui"
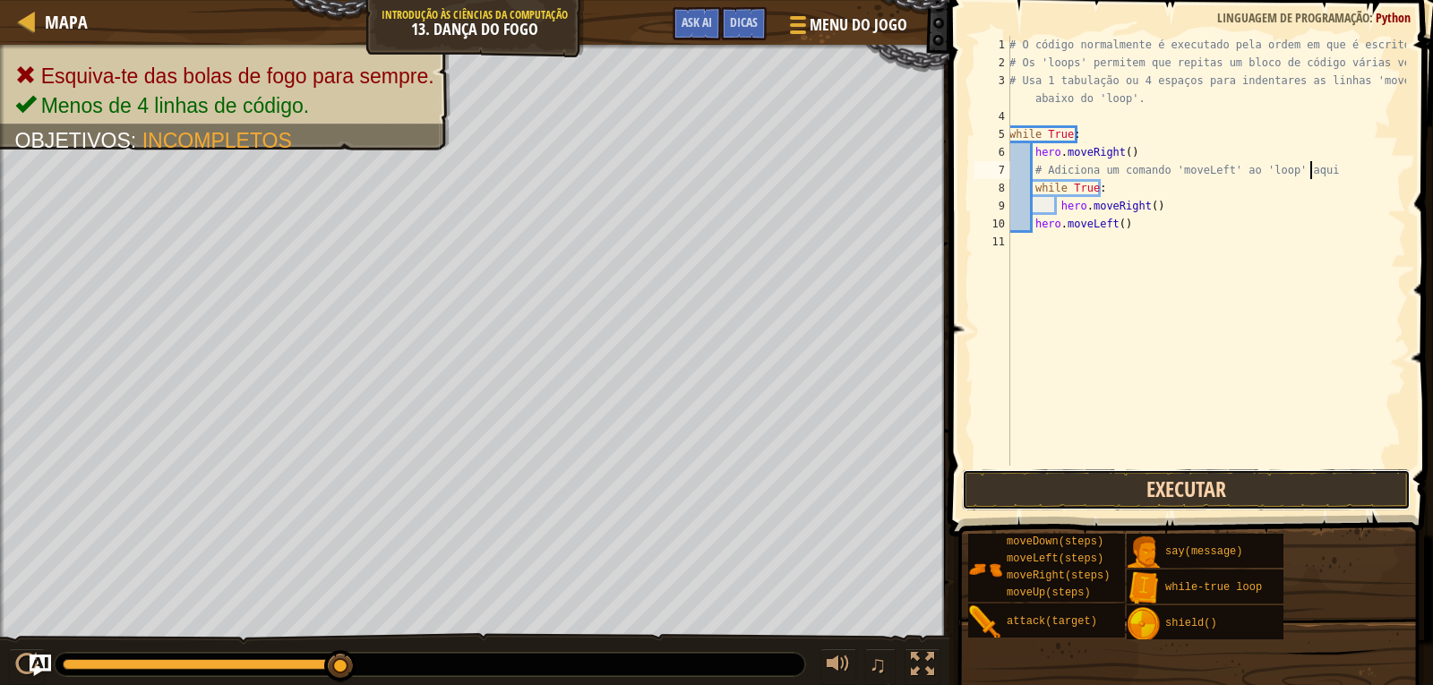
click at [1127, 491] on button "Executar" at bounding box center [1186, 489] width 449 height 41
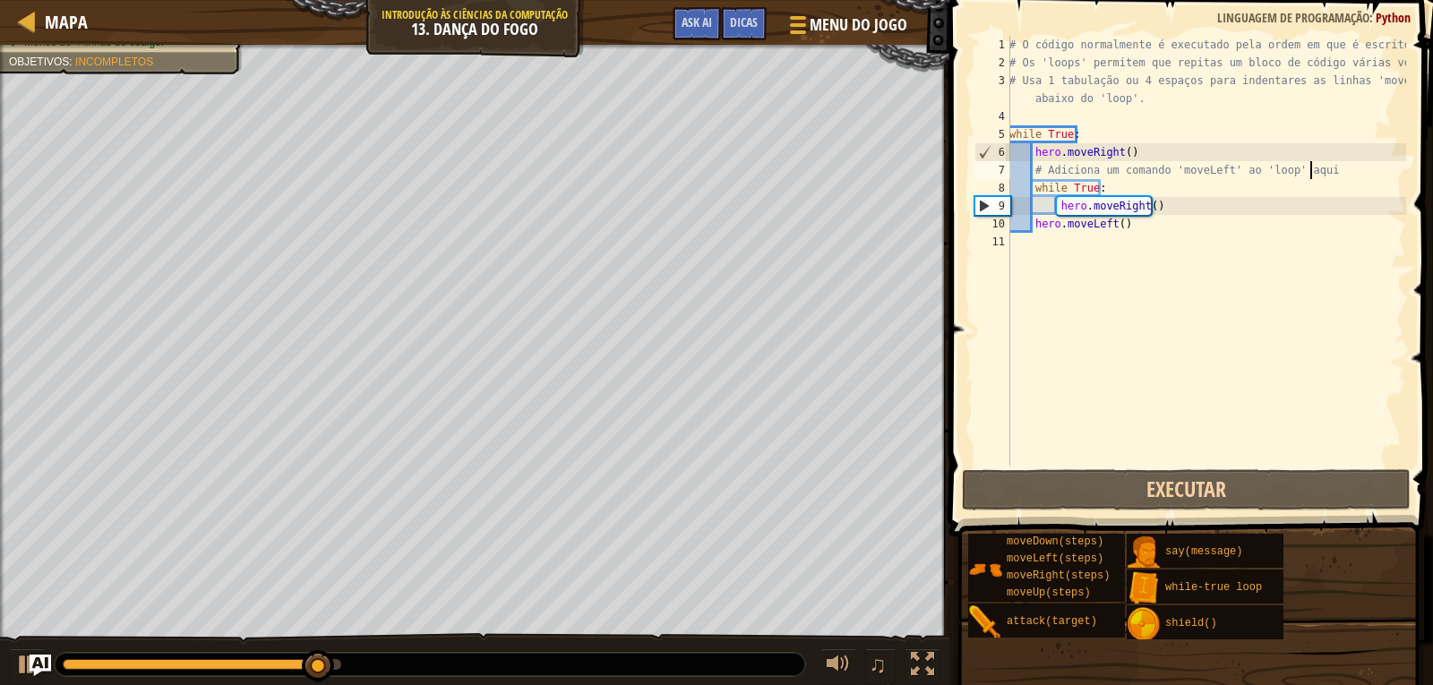
click at [1093, 244] on div "# O código normalmente é executado pela ordem em que é escrito. # Os 'loops' pe…" at bounding box center [1206, 269] width 400 height 466
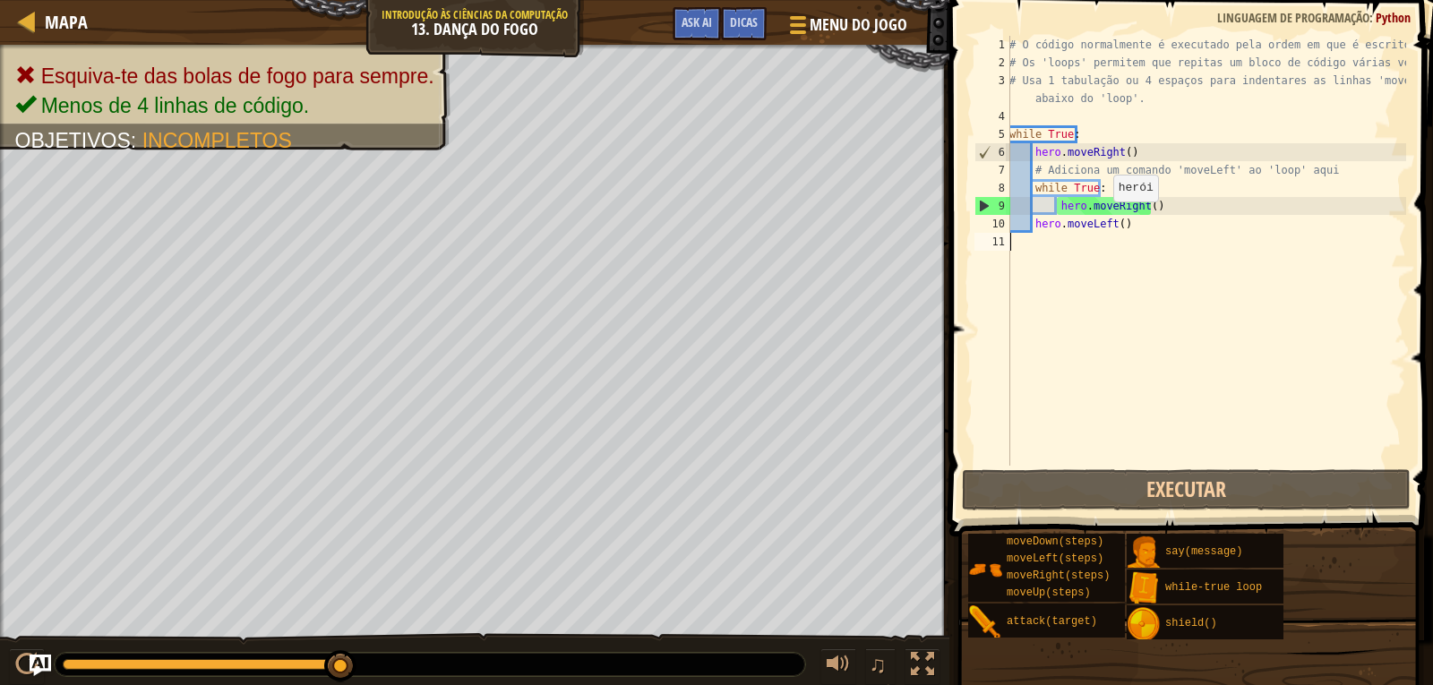
click at [1103, 205] on div "# O código normalmente é executado pela ordem em que é escrito. # Os 'loops' pe…" at bounding box center [1206, 269] width 400 height 466
click at [1097, 181] on div "# O código normalmente é executado pela ordem em que é escrito. # Os 'loops' pe…" at bounding box center [1206, 269] width 400 height 466
click at [1102, 212] on div "# O código normalmente é executado pela ordem em que é escrito. # Os 'loops' pe…" at bounding box center [1206, 269] width 400 height 466
type textarea "hero.moveRight()"
click at [1169, 201] on div "# O código normalmente é executado pela ordem em que é escrito. # Os 'loops' pe…" at bounding box center [1206, 269] width 400 height 466
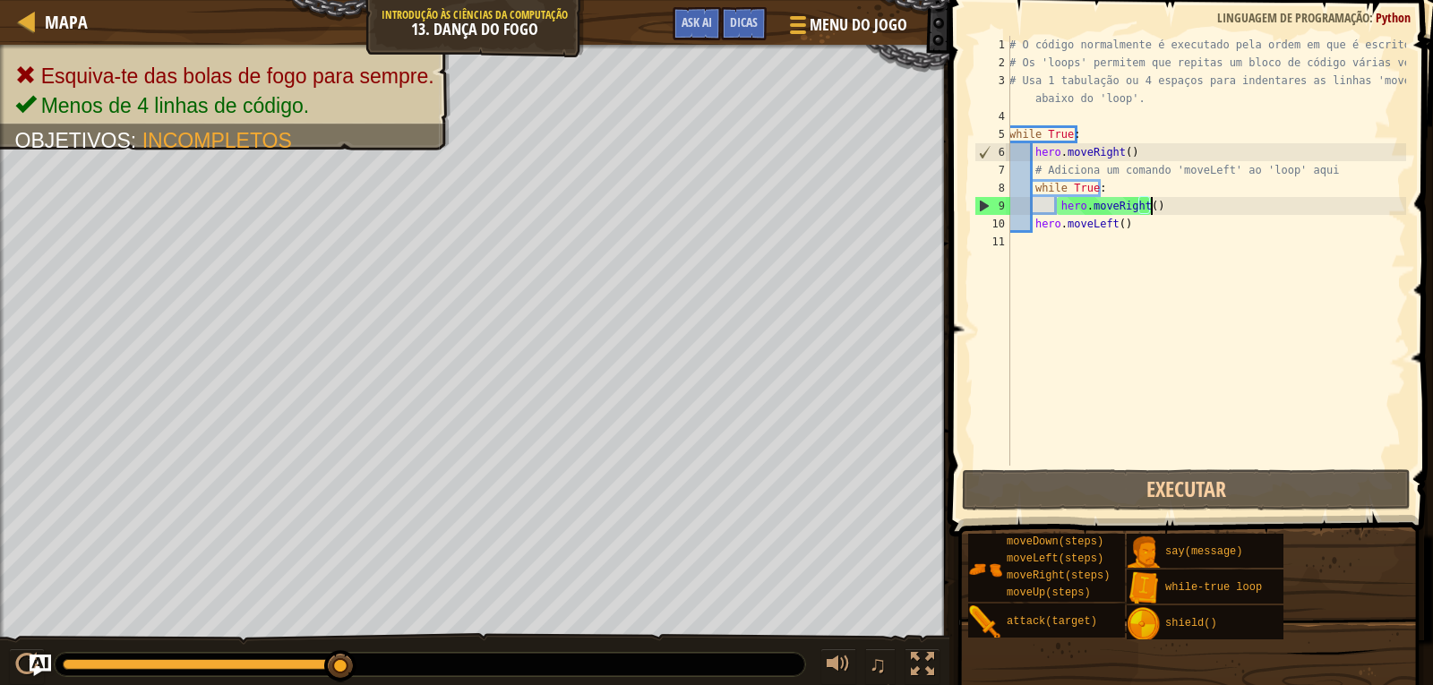
click at [1135, 246] on div "# O código normalmente é executado pela ordem em que é escrito. # Os 'loops' pe…" at bounding box center [1206, 269] width 400 height 466
click at [1141, 210] on div "# O código normalmente é executado pela ordem em que é escrito. # Os 'loops' pe…" at bounding box center [1206, 269] width 400 height 466
click at [1134, 222] on div "# O código normalmente é executado pela ordem em que é escrito. # Os 'loops' pe…" at bounding box center [1206, 269] width 400 height 466
click at [1141, 150] on div "# O código normalmente é executado pela ordem em que é escrito. # Os 'loops' pe…" at bounding box center [1206, 269] width 400 height 466
drag, startPoint x: 1153, startPoint y: 224, endPoint x: 1152, endPoint y: 211, distance: 12.6
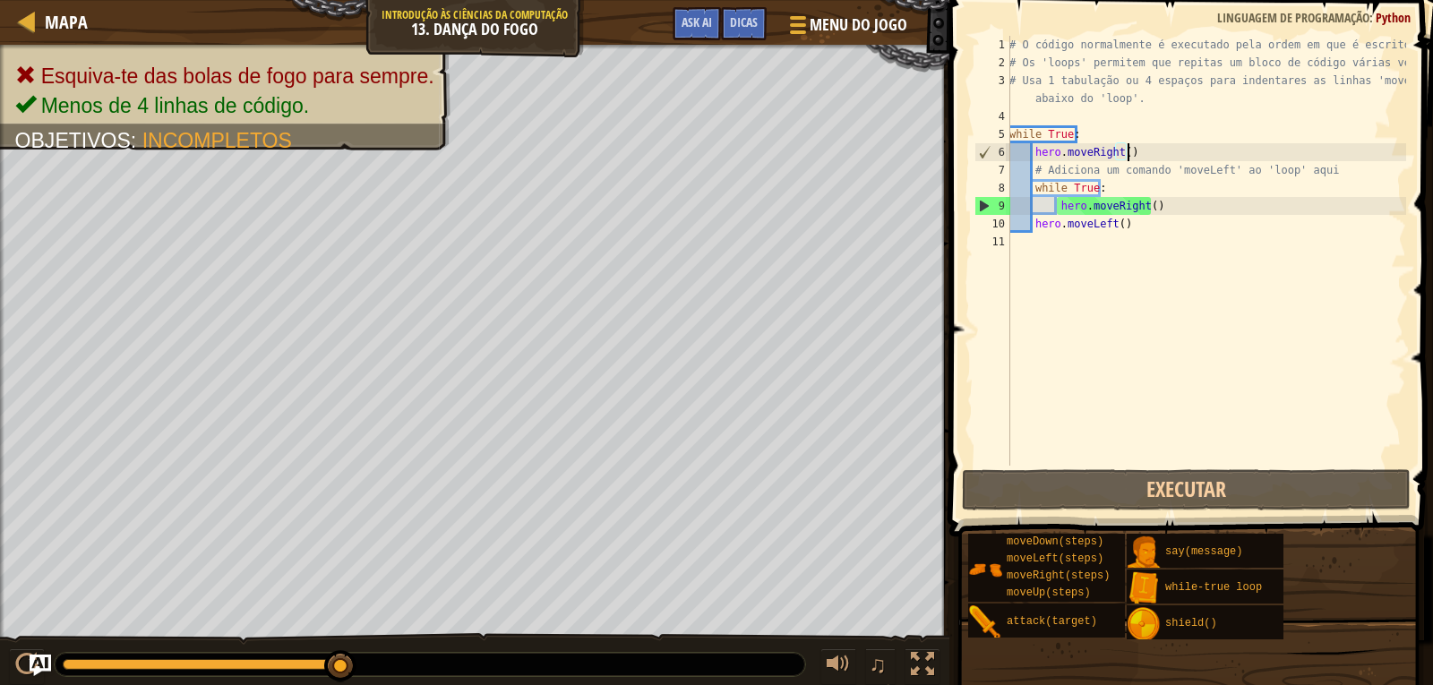
click at [1153, 222] on div "# O código normalmente é executado pela ordem em que é escrito. # Os 'loops' pe…" at bounding box center [1206, 269] width 400 height 466
click at [1150, 210] on div "# O código normalmente é executado pela ordem em que é escrito. # Os 'loops' pe…" at bounding box center [1206, 269] width 400 height 466
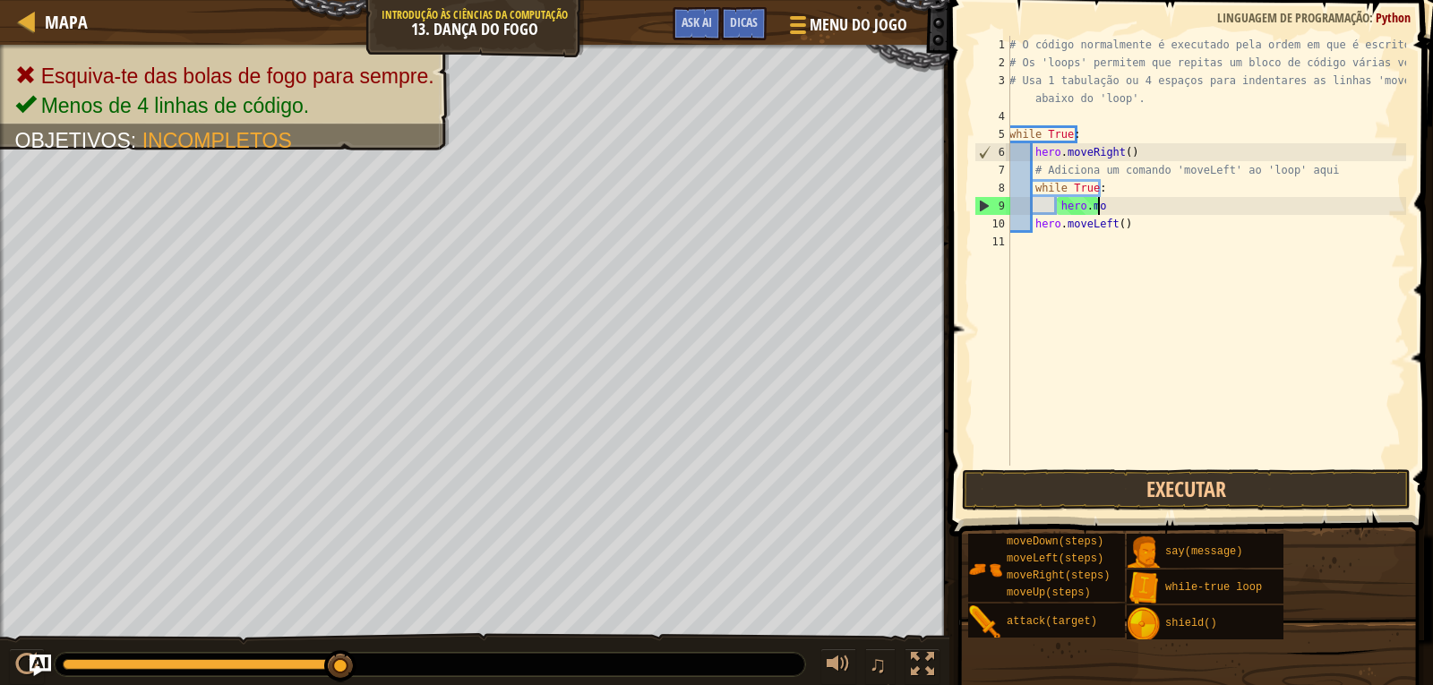
type textarea "h"
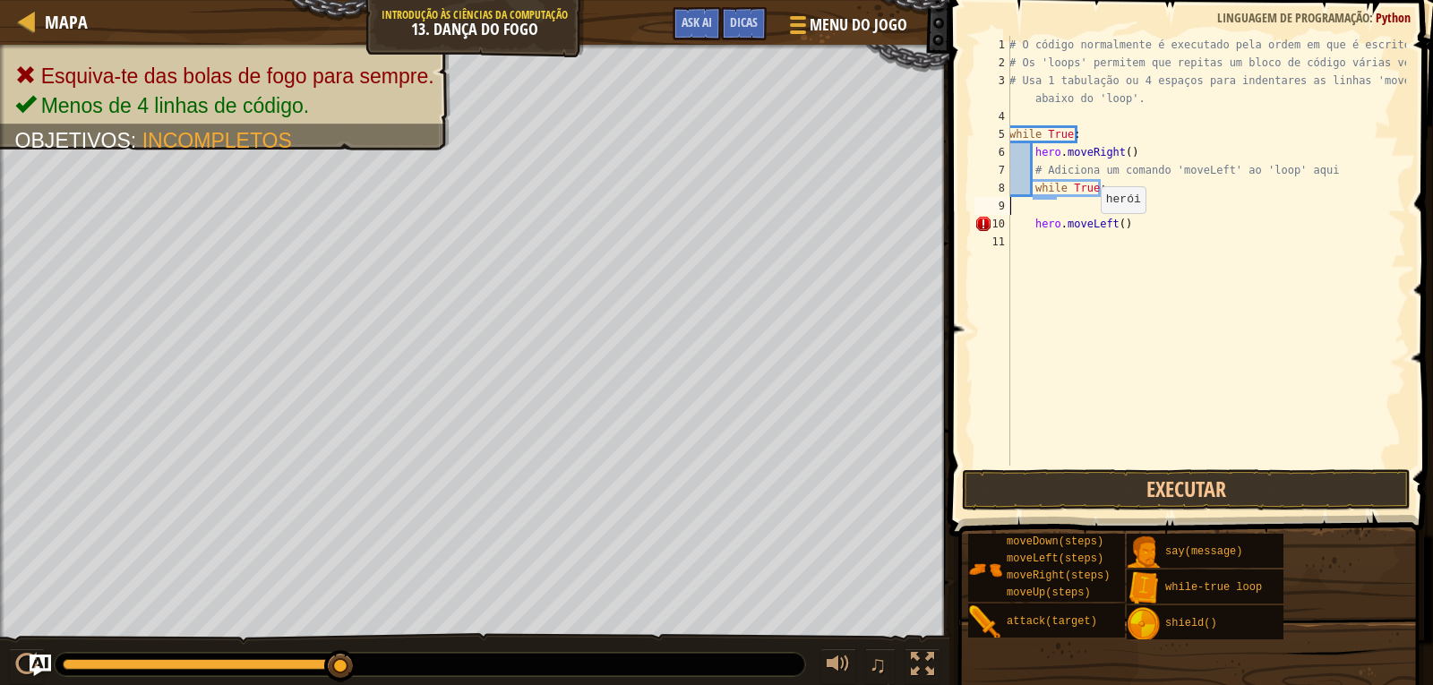
type textarea "while True:"
click at [1033, 215] on div "# O código normalmente é executado pela ordem em que é escrito. # Os 'loops' pe…" at bounding box center [1206, 269] width 400 height 466
click at [1033, 214] on div "# O código normalmente é executado pela ordem em que é escrito. # Os 'loops' pe…" at bounding box center [1206, 269] width 400 height 466
type textarea "hero.moveLeft()"
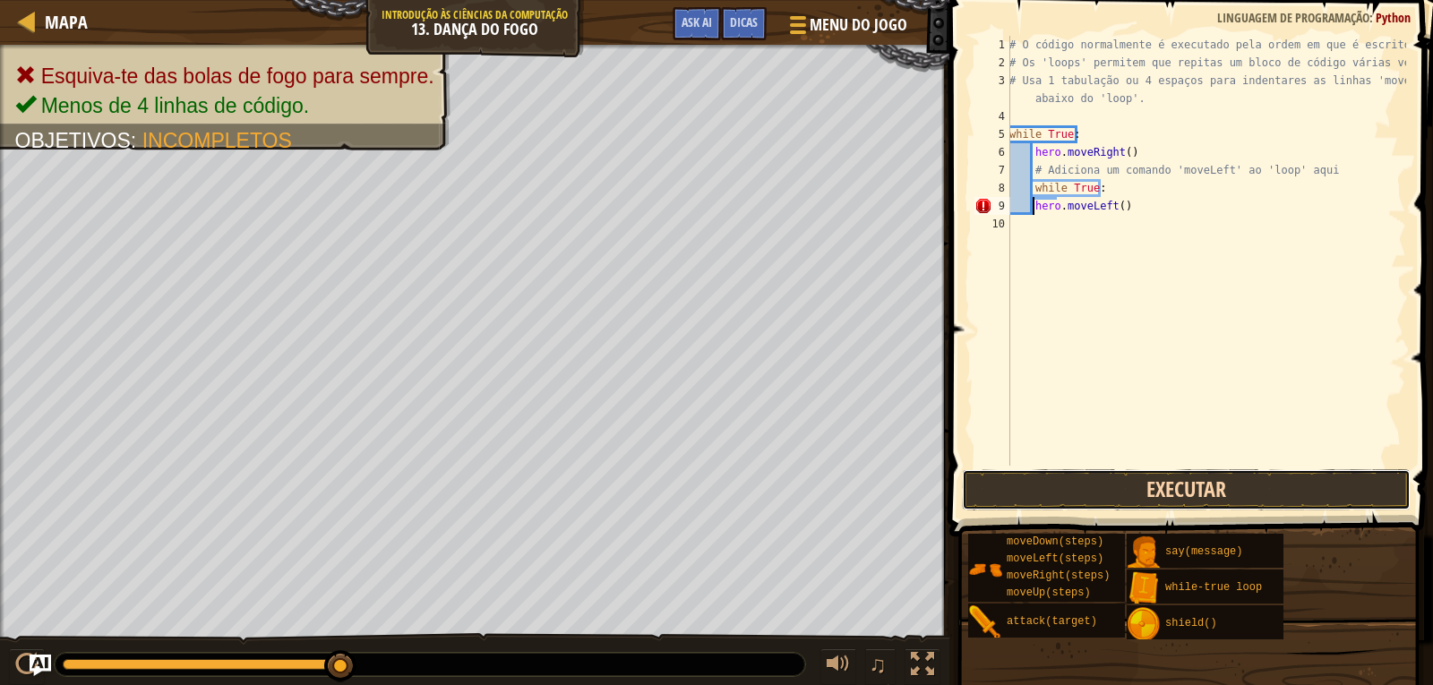
click at [1096, 480] on button "Executar" at bounding box center [1186, 489] width 449 height 41
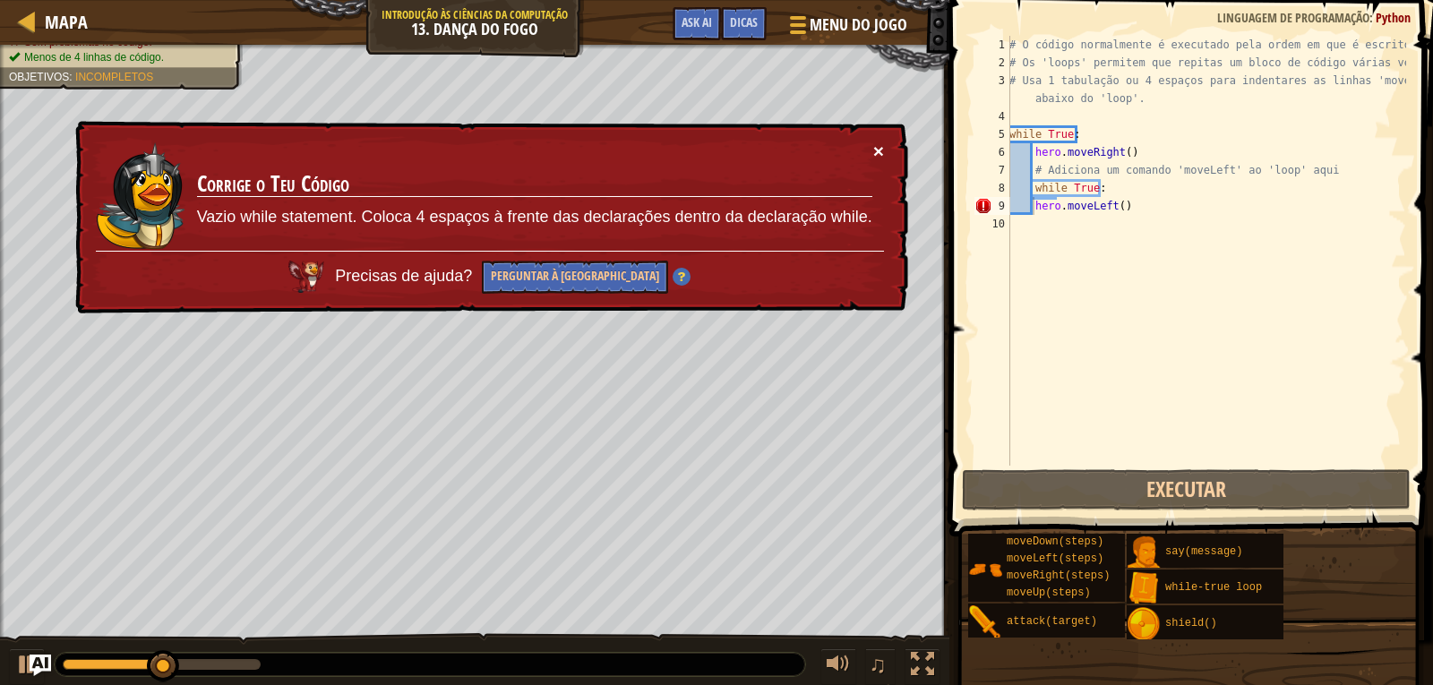
click at [873, 144] on button "×" at bounding box center [878, 150] width 11 height 19
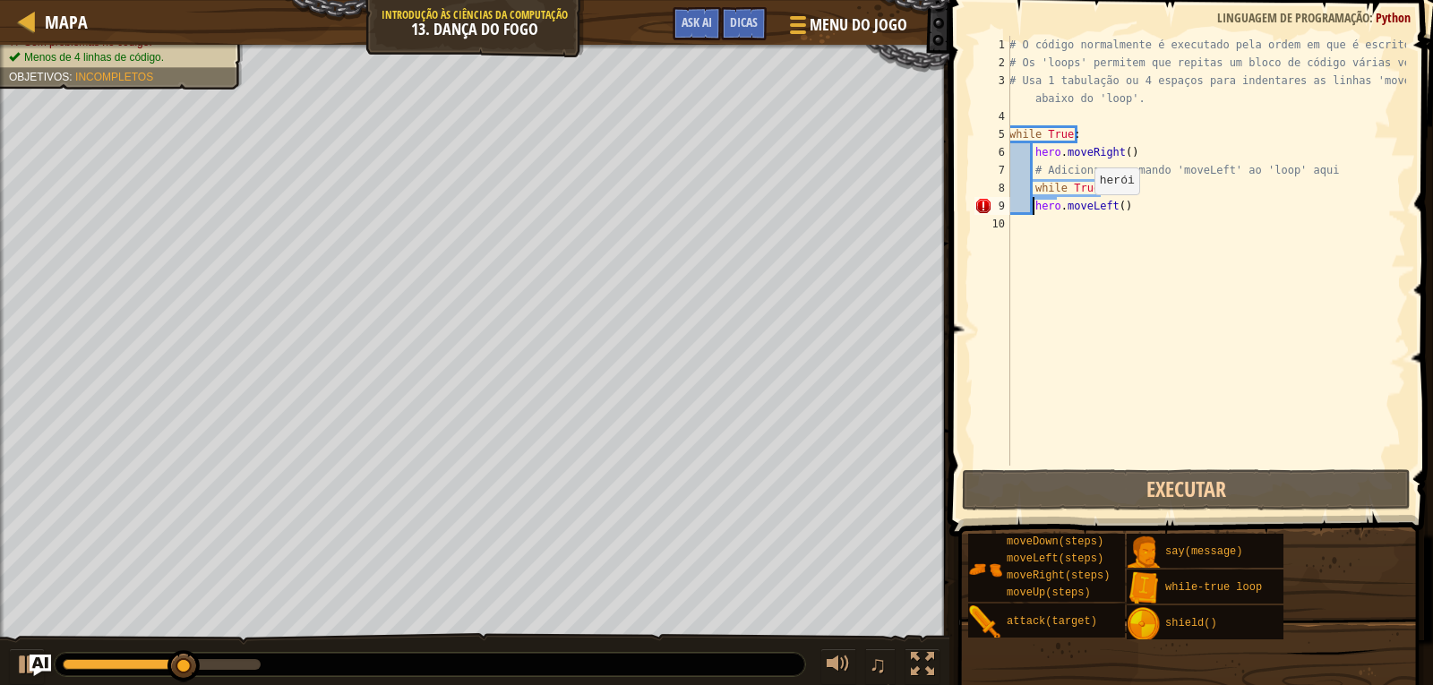
click at [1077, 209] on div "# O código normalmente é executado pela ordem em que é escrito. # Os 'loops' pe…" at bounding box center [1206, 269] width 400 height 466
drag, startPoint x: 1133, startPoint y: 203, endPoint x: 1027, endPoint y: 197, distance: 105.9
click at [1027, 197] on div "# O código normalmente é executado pela ordem em que é escrito. # Os 'loops' pe…" at bounding box center [1206, 269] width 400 height 466
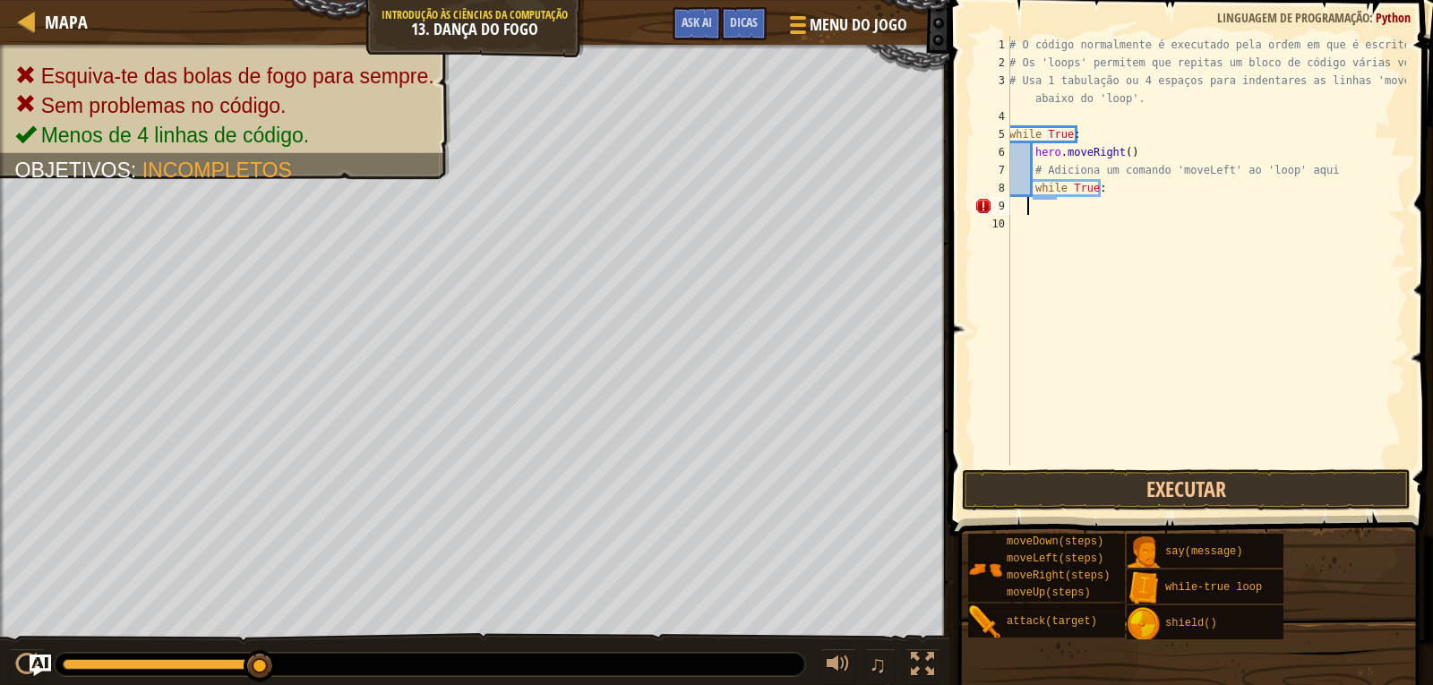
click at [1113, 192] on div "# O código normalmente é executado pela ordem em que é escrito. # Os 'loops' pe…" at bounding box center [1206, 269] width 400 height 466
type textarea "while True:"
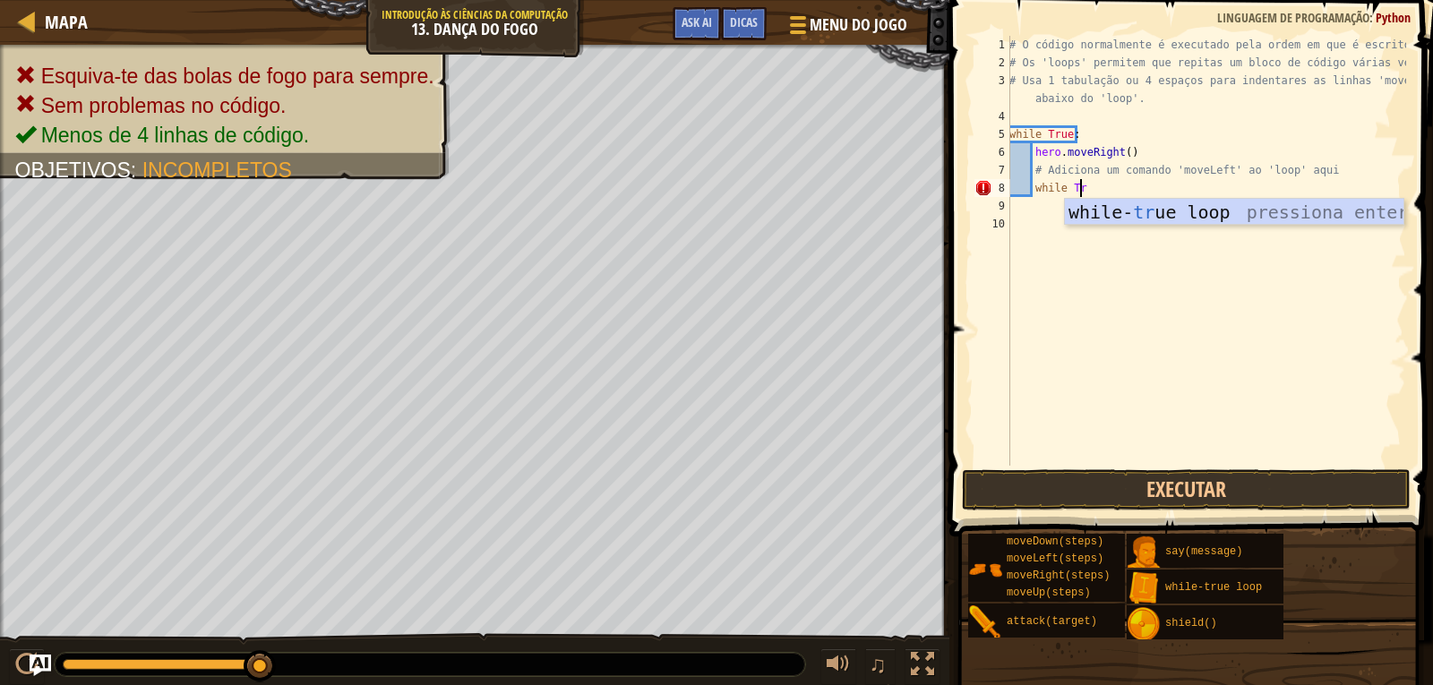
scroll to position [8, 5]
type textarea "while True"
click at [1161, 225] on div "# O código normalmente é executado pela ordem em que é escrito. # Os 'loops' pe…" at bounding box center [1206, 269] width 400 height 466
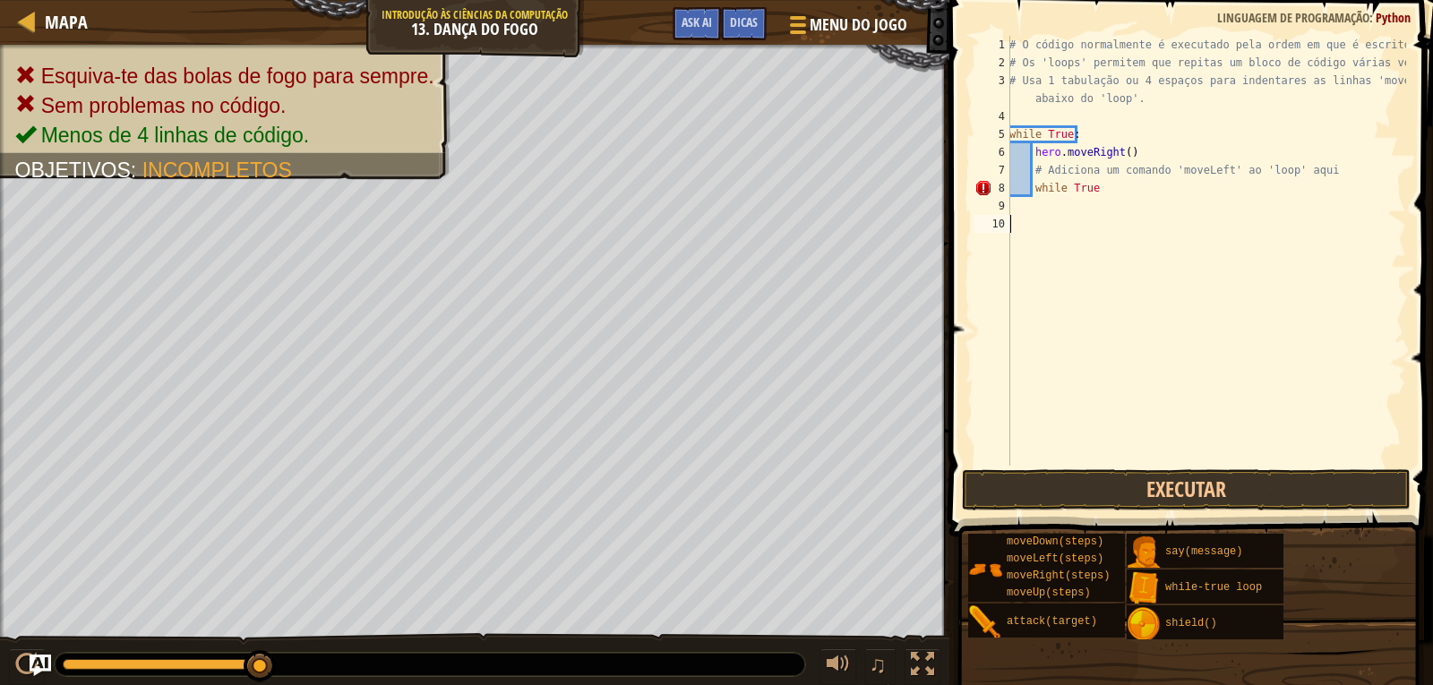
scroll to position [8, 0]
click at [1079, 179] on div "# O código normalmente é executado pela ordem em que é escrito. # Os 'loops' pe…" at bounding box center [1206, 269] width 400 height 466
click at [1092, 184] on div "# O código normalmente é executado pela ordem em que é escrito. # Os 'loops' pe…" at bounding box center [1206, 269] width 400 height 466
type textarea "while Truel"
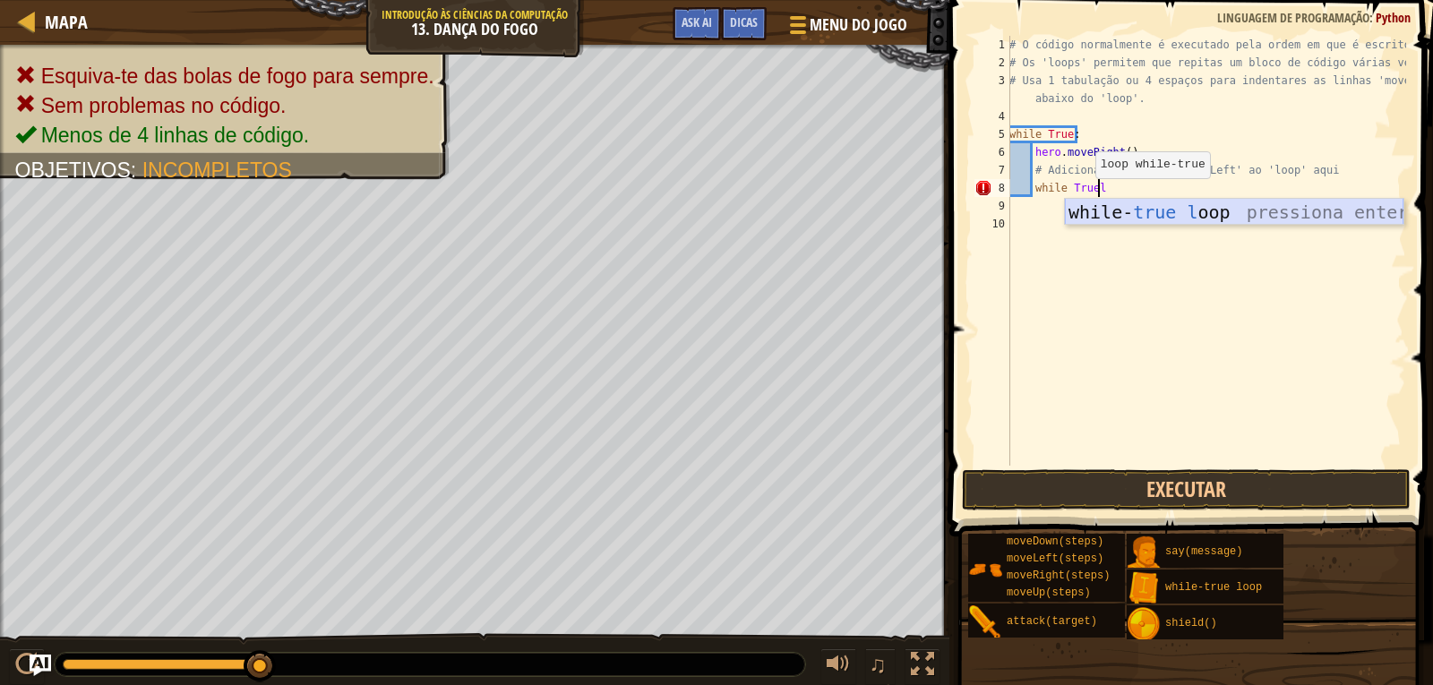
click at [1100, 205] on div "while- true l oop pressiona enter" at bounding box center [1234, 239] width 339 height 81
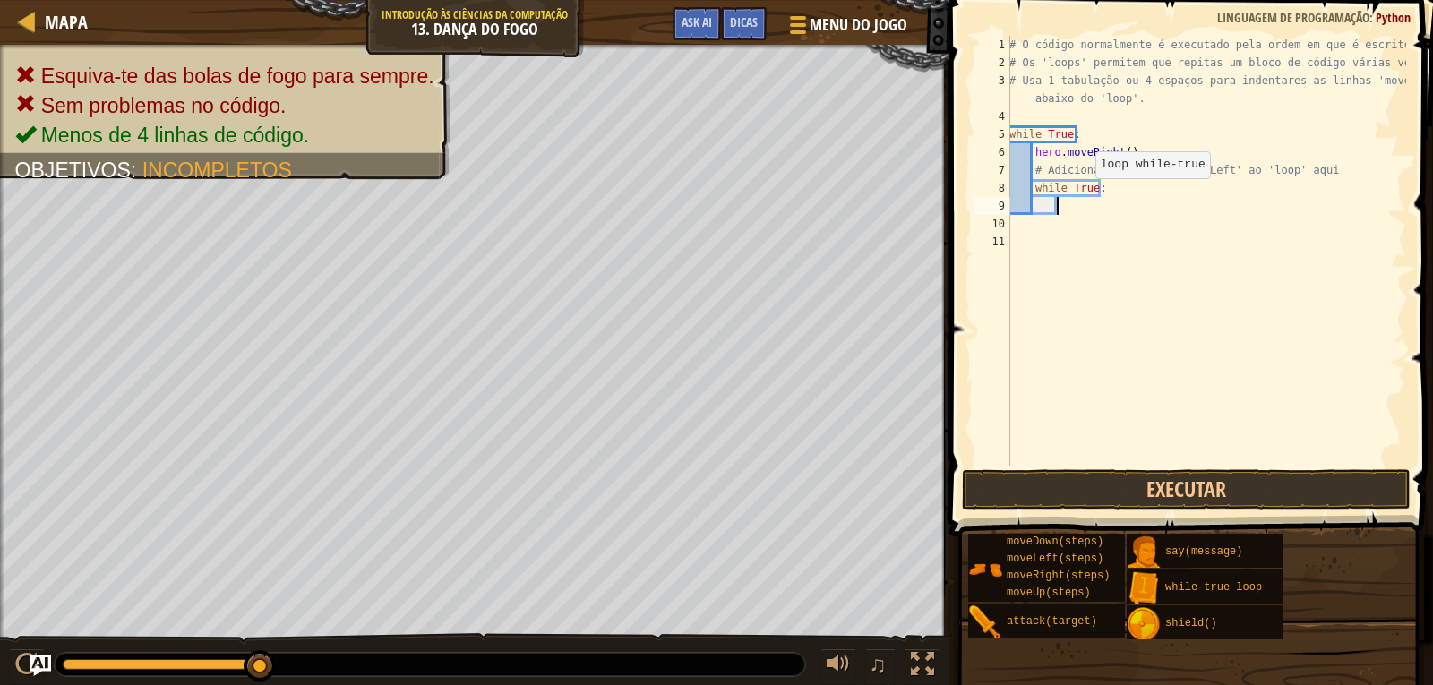
scroll to position [8, 3]
type textarea "l"
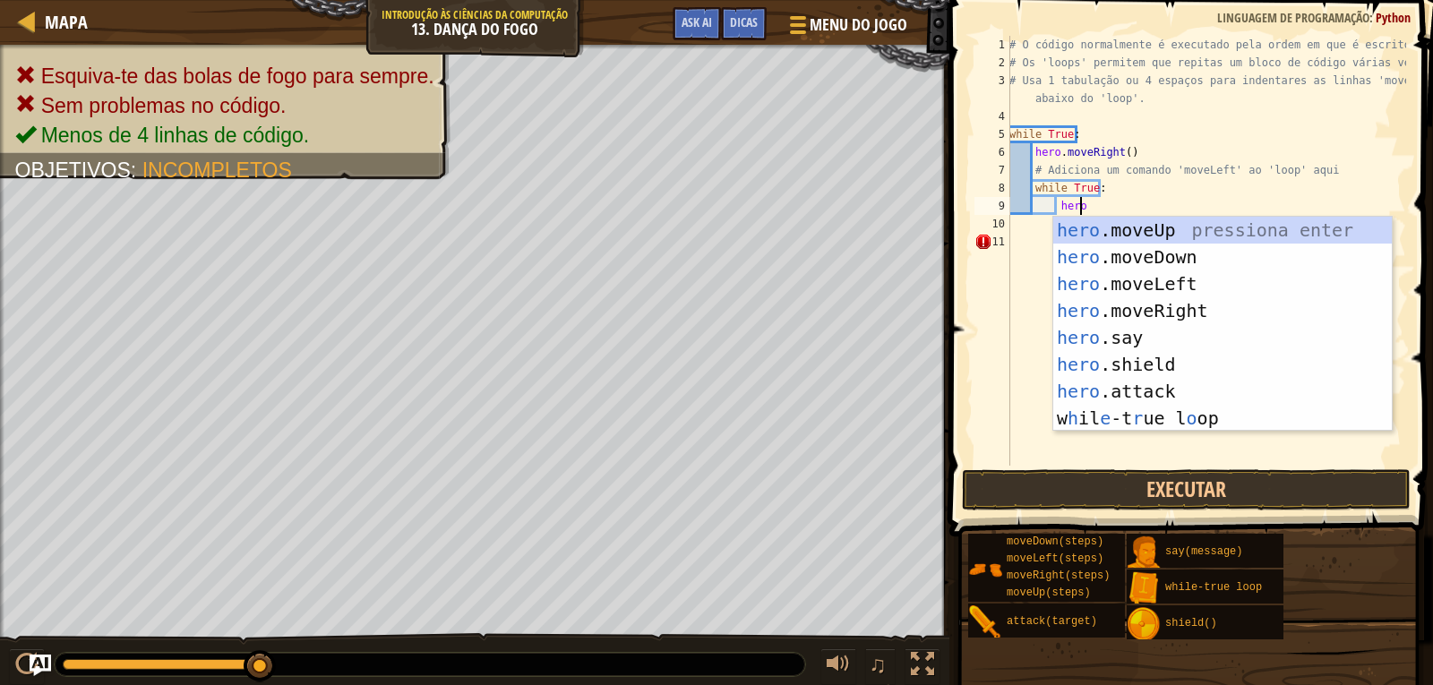
scroll to position [8, 5]
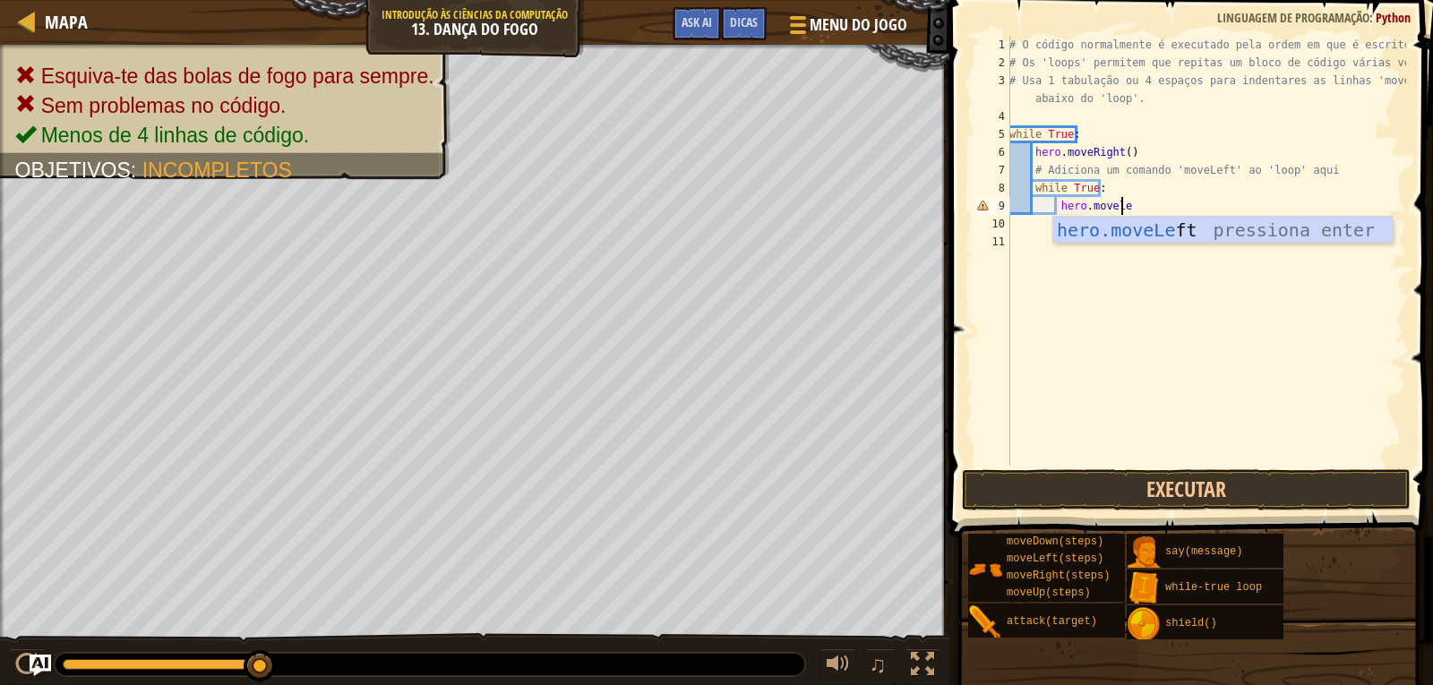
type textarea "hero.moveleft"
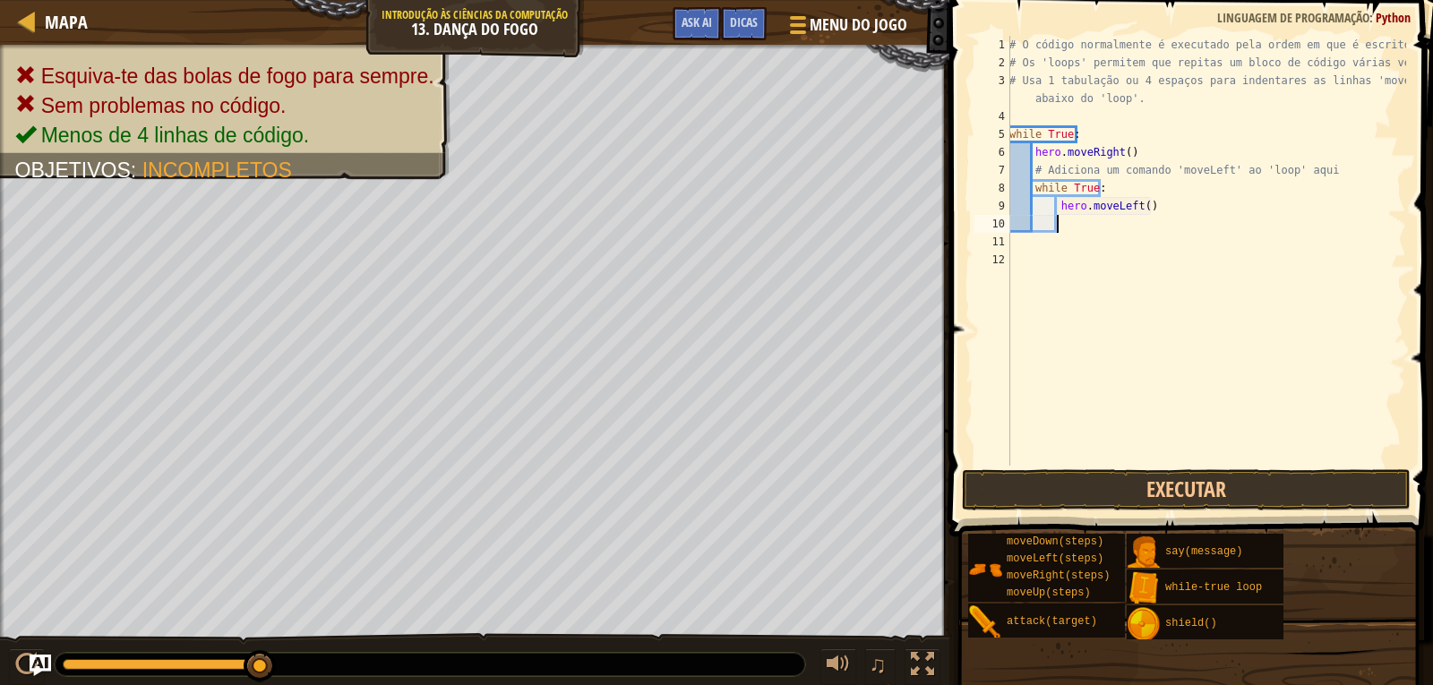
scroll to position [8, 3]
click at [1135, 491] on button "Executar" at bounding box center [1186, 489] width 449 height 41
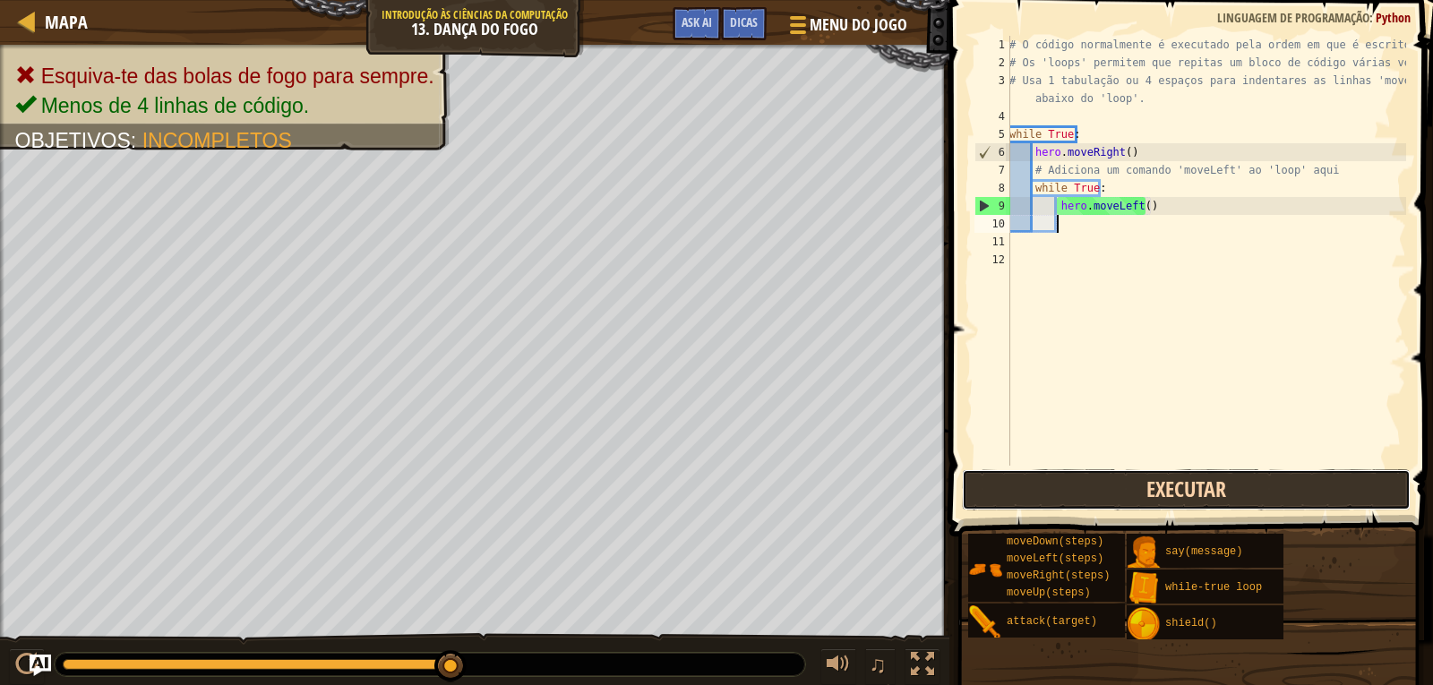
click at [1105, 495] on button "Executar" at bounding box center [1186, 489] width 449 height 41
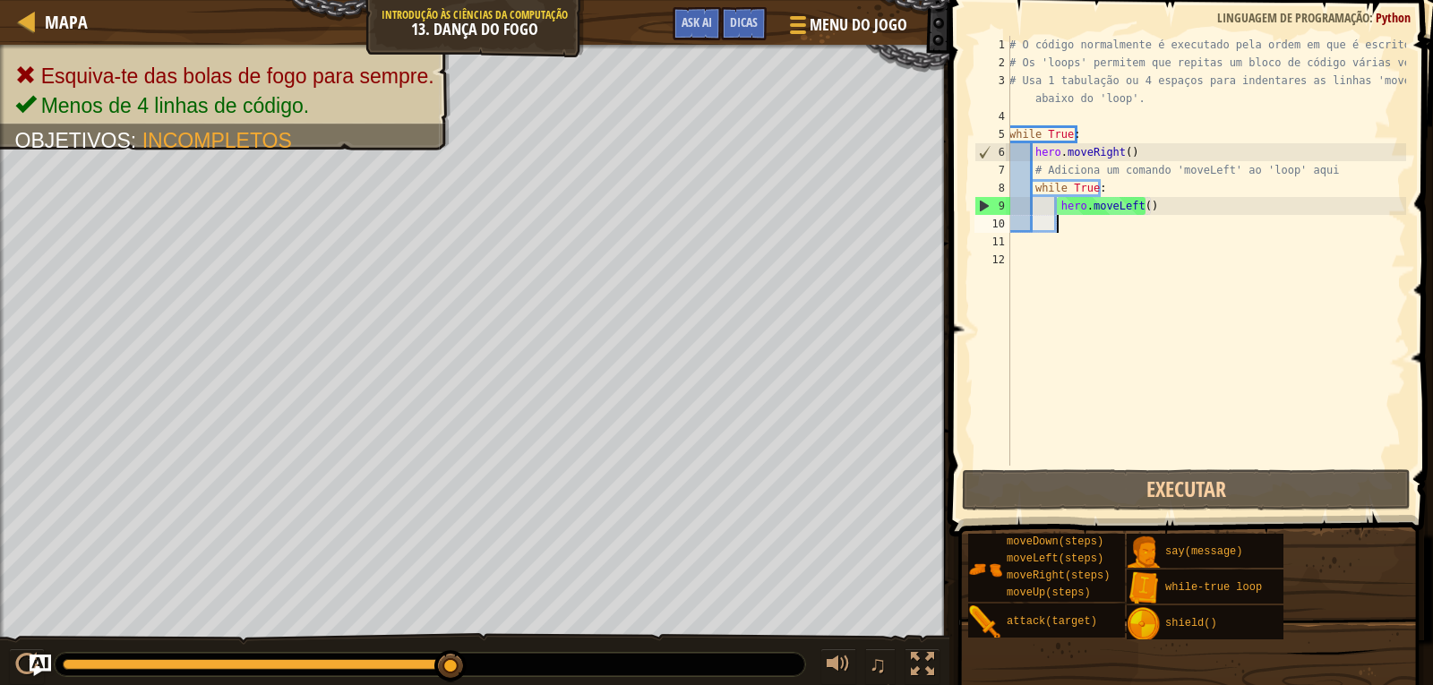
click at [1029, 185] on div "# O código normalmente é executado pela ordem em que é escrito. # Os 'loops' pe…" at bounding box center [1206, 269] width 400 height 466
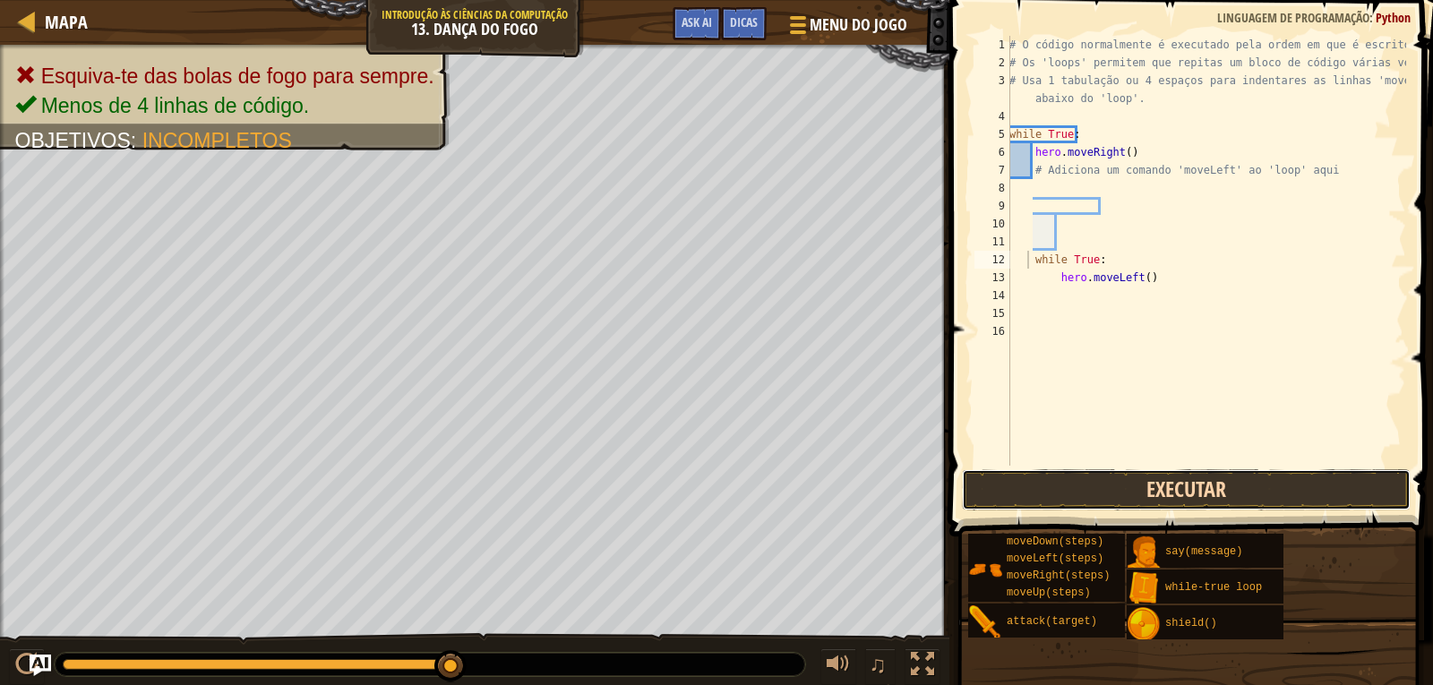
click at [1085, 500] on button "Executar" at bounding box center [1186, 489] width 449 height 41
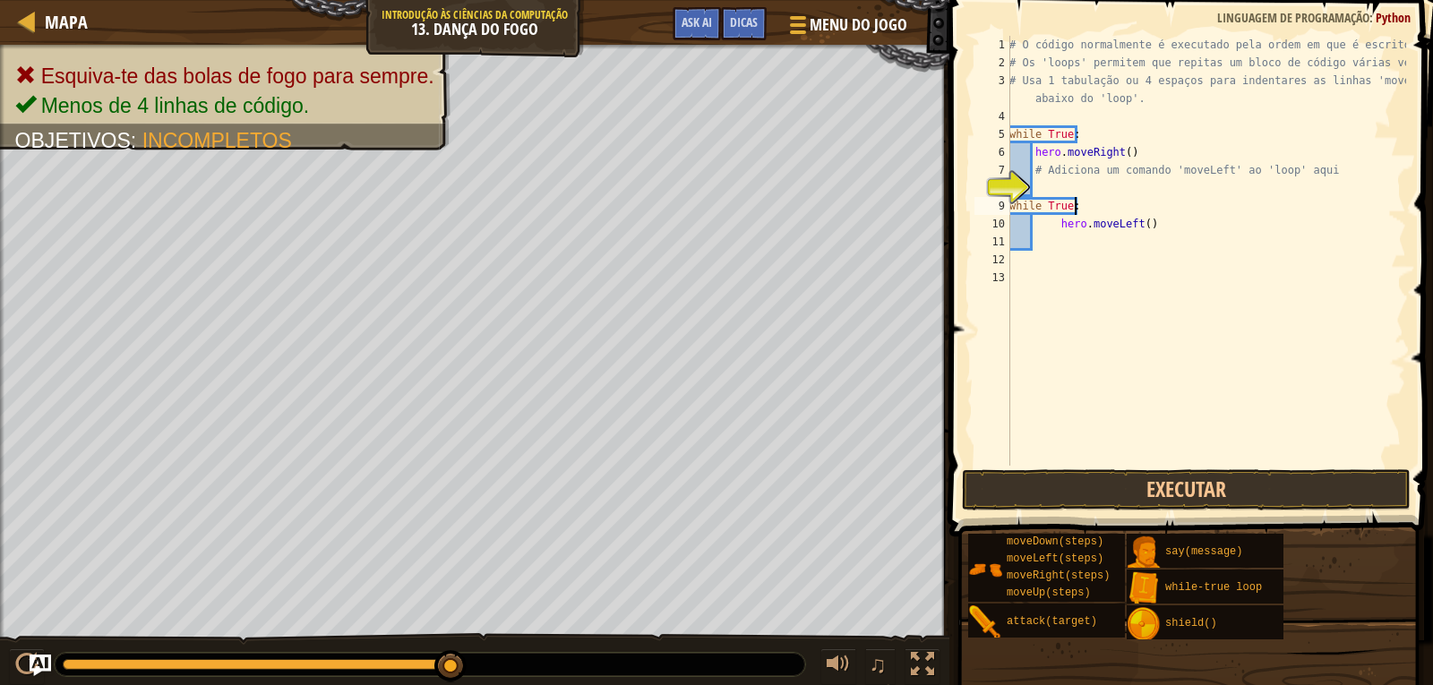
click at [1075, 207] on div "# O código normalmente é executado pela ordem em que é escrito. # Os 'loops' pe…" at bounding box center [1206, 269] width 400 height 466
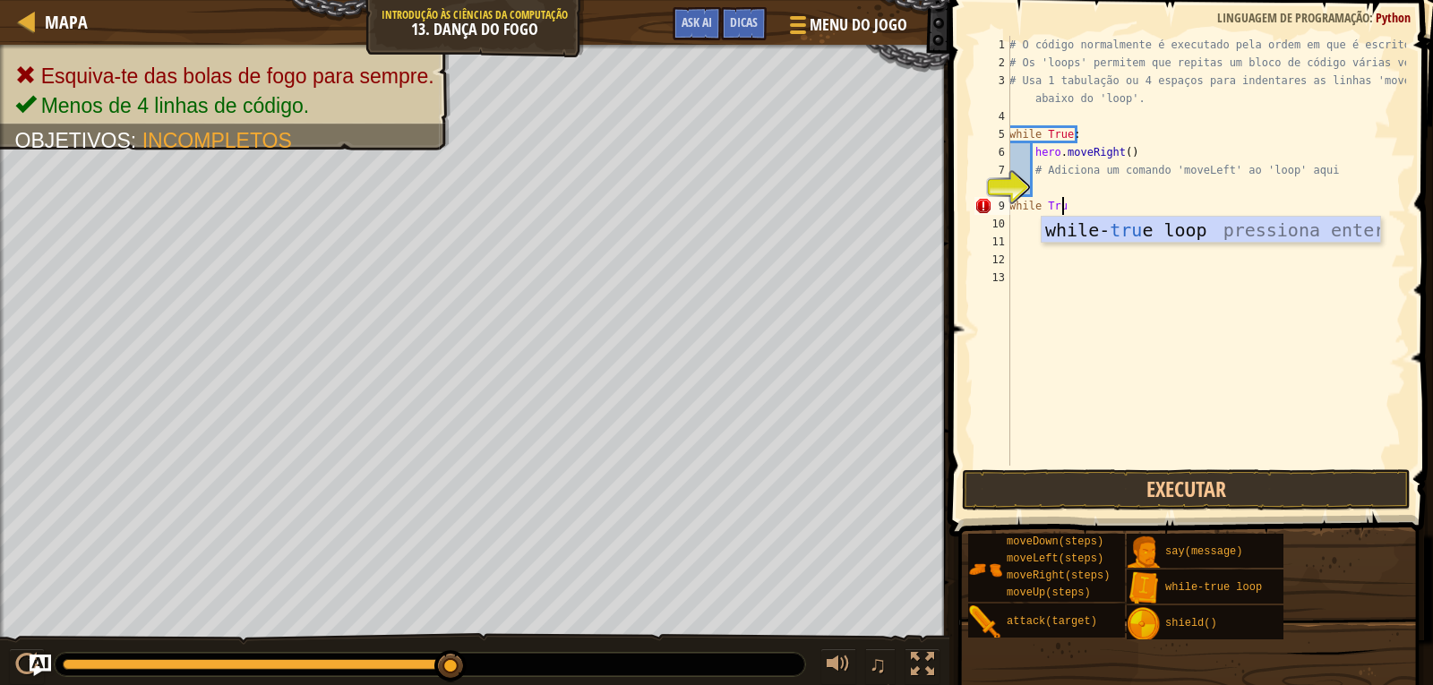
type textarea "while True"
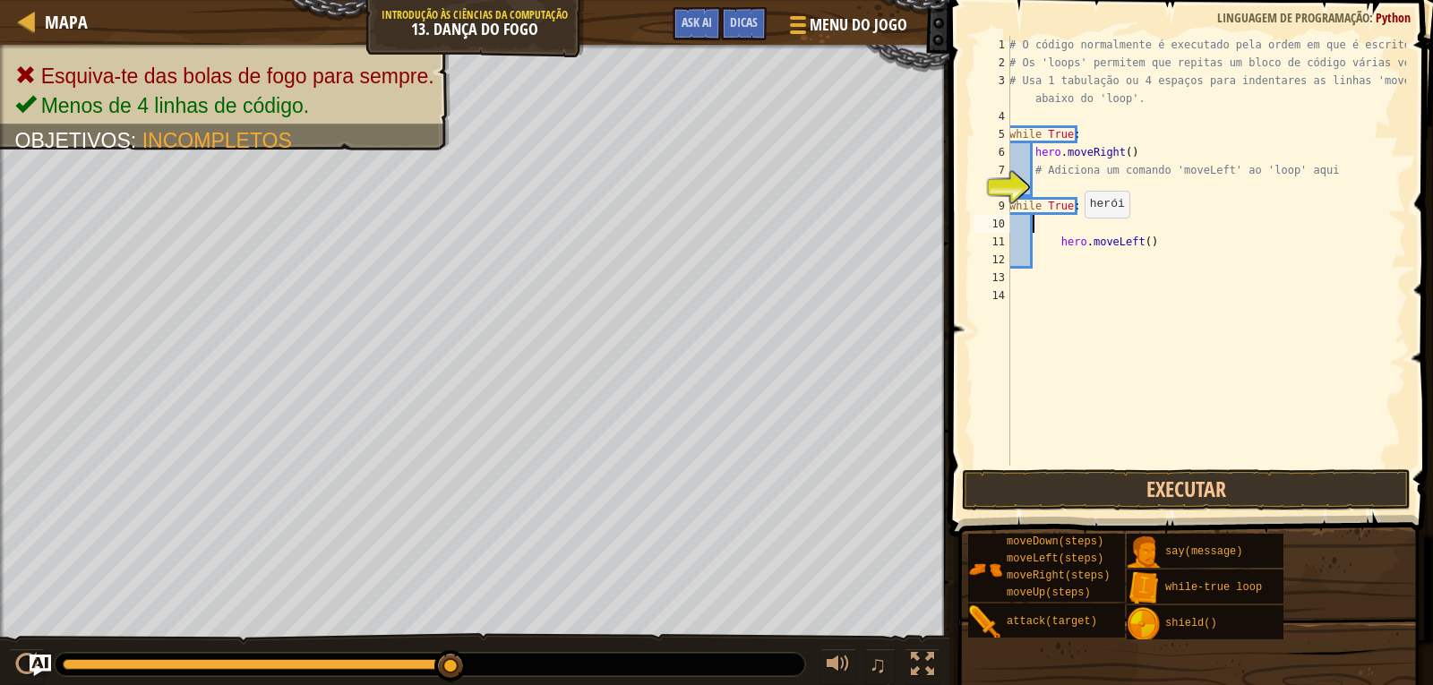
click at [1083, 247] on div "# O código normalmente é executado pela ordem em que é escrito. # Os 'loops' pe…" at bounding box center [1206, 269] width 400 height 466
type textarea "hero.moveLeft()"
drag, startPoint x: 1058, startPoint y: 236, endPoint x: 1150, endPoint y: 250, distance: 93.3
click at [1150, 250] on div "# O código normalmente é executado pela ordem em que é escrito. # Os 'loops' pe…" at bounding box center [1206, 269] width 400 height 466
click at [1033, 213] on div "# O código normalmente é executado pela ordem em que é escrito. # Os 'loops' pe…" at bounding box center [1206, 269] width 400 height 466
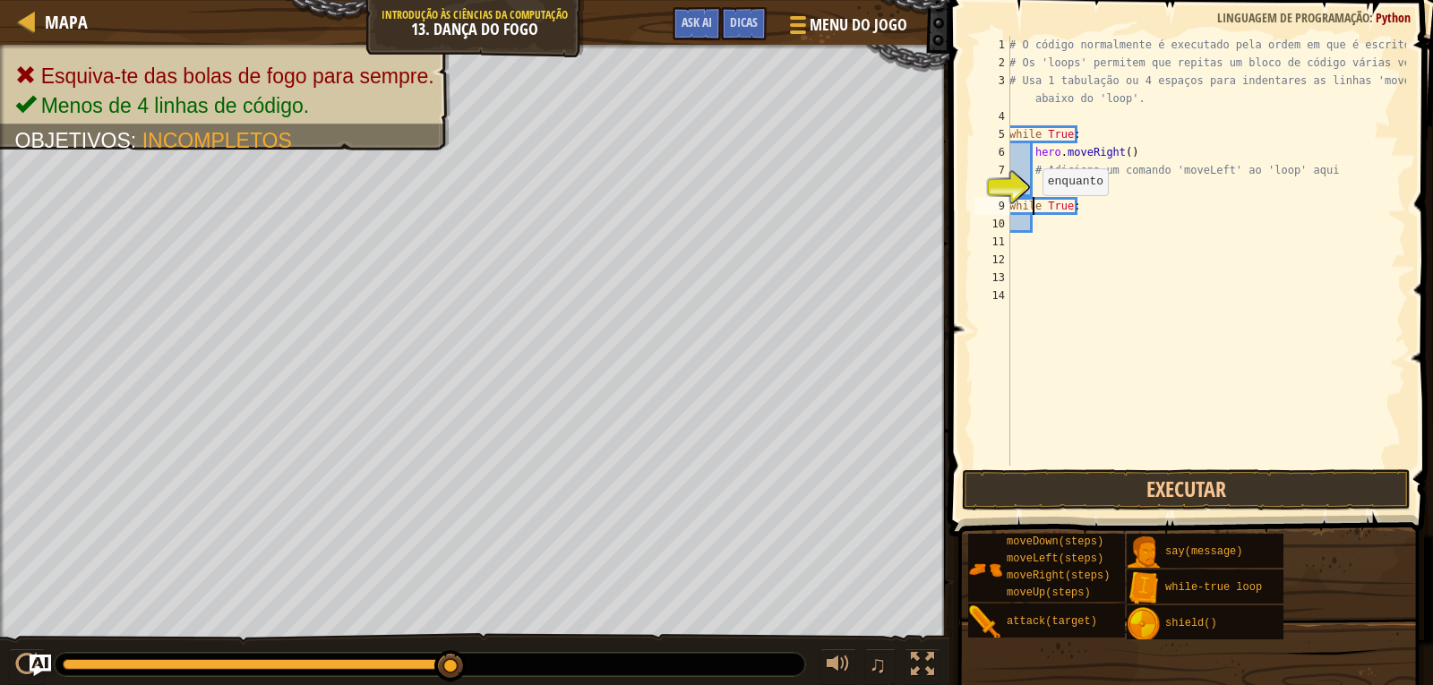
type textarea "while True:"
click at [1030, 227] on div "# O código normalmente é executado pela ordem em que é escrito. # Os 'loops' pe…" at bounding box center [1206, 269] width 400 height 466
click at [1036, 227] on div "# O código normalmente é executado pela ordem em que é escrito. # Os 'loops' pe…" at bounding box center [1206, 251] width 400 height 430
paste textarea "hero.moveLeft()"
type textarea "hero.moveLeft()"
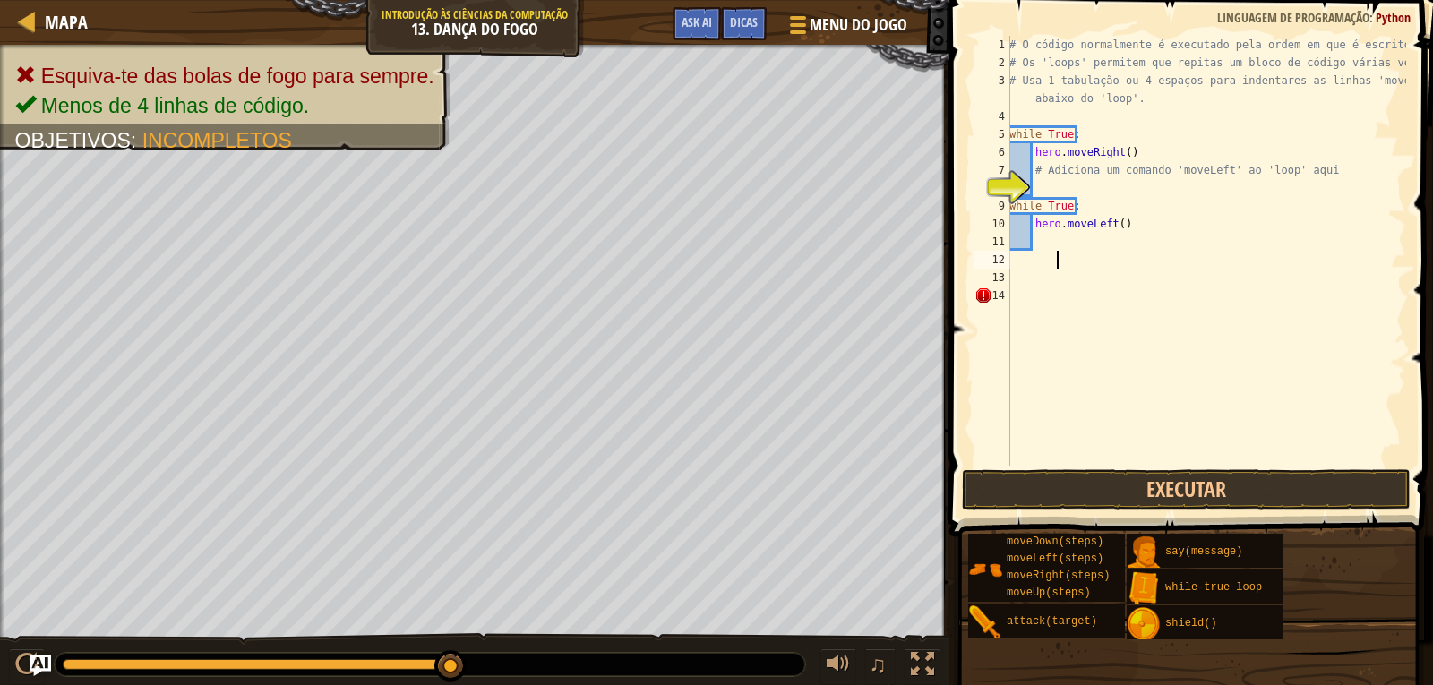
drag, startPoint x: 1076, startPoint y: 255, endPoint x: 1076, endPoint y: 244, distance: 10.7
click at [1076, 250] on div "# O código normalmente é executado pela ordem em que é escrito. # Os 'loops' pe…" at bounding box center [1206, 269] width 400 height 466
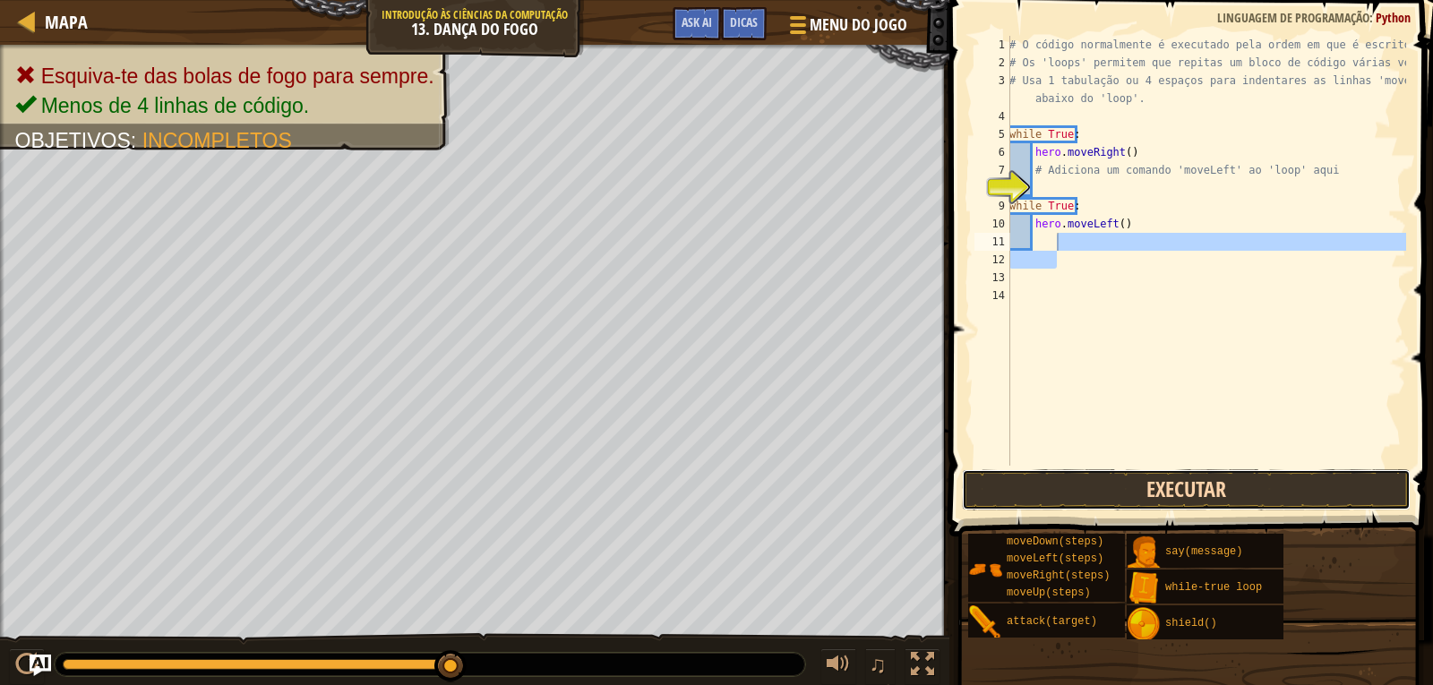
click at [1127, 508] on button "Executar" at bounding box center [1186, 489] width 449 height 41
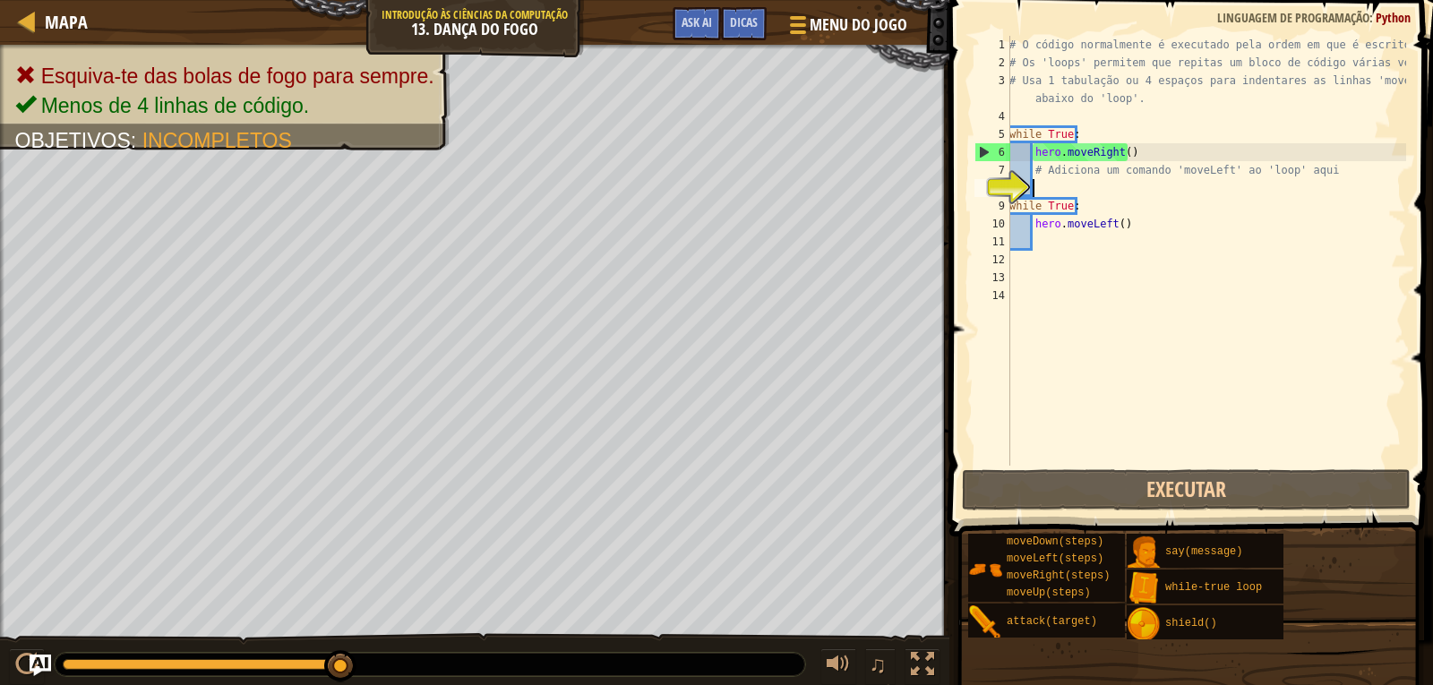
click at [1046, 184] on div "# O código normalmente é executado pela ordem em que é escrito. # Os 'loops' pe…" at bounding box center [1206, 269] width 400 height 466
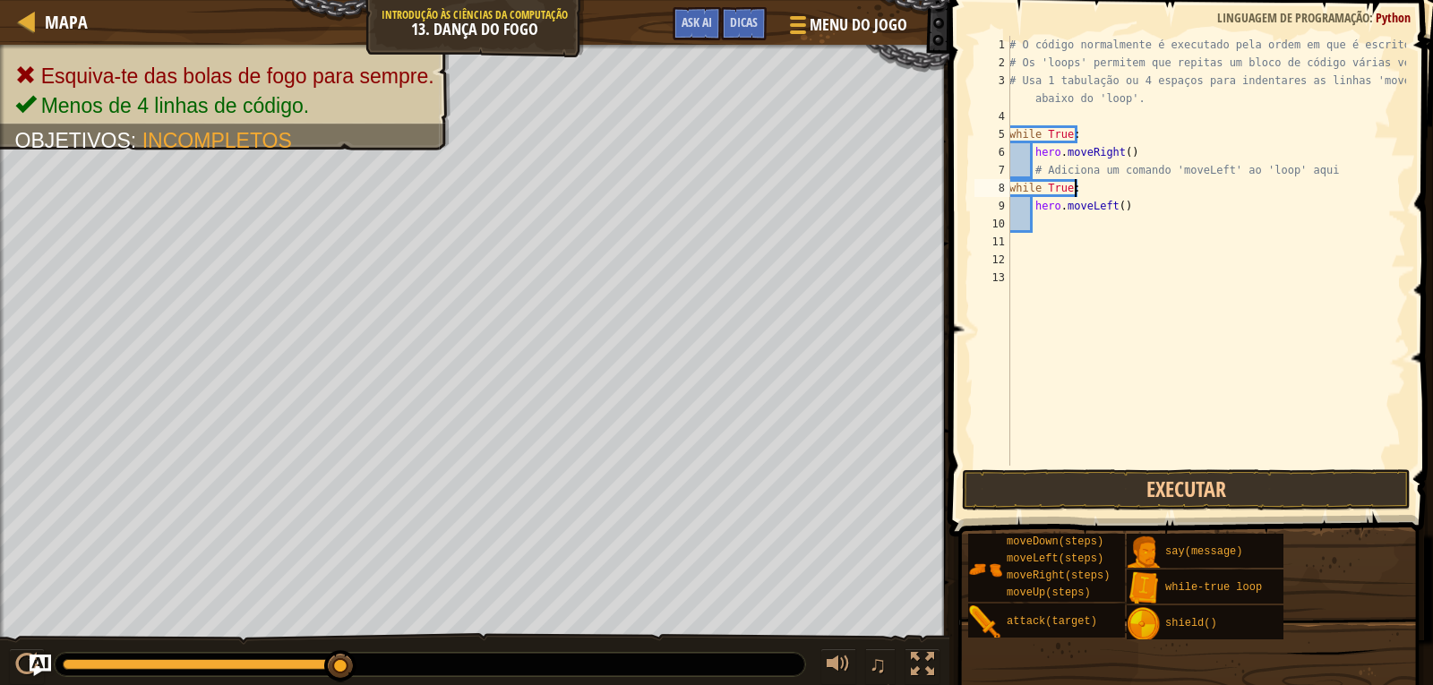
click at [1088, 188] on div "# O código normalmente é executado pela ordem em que é escrito. # Os 'loops' pe…" at bounding box center [1206, 269] width 400 height 466
type textarea "while True:"
click at [1146, 481] on button "Executar" at bounding box center [1186, 489] width 449 height 41
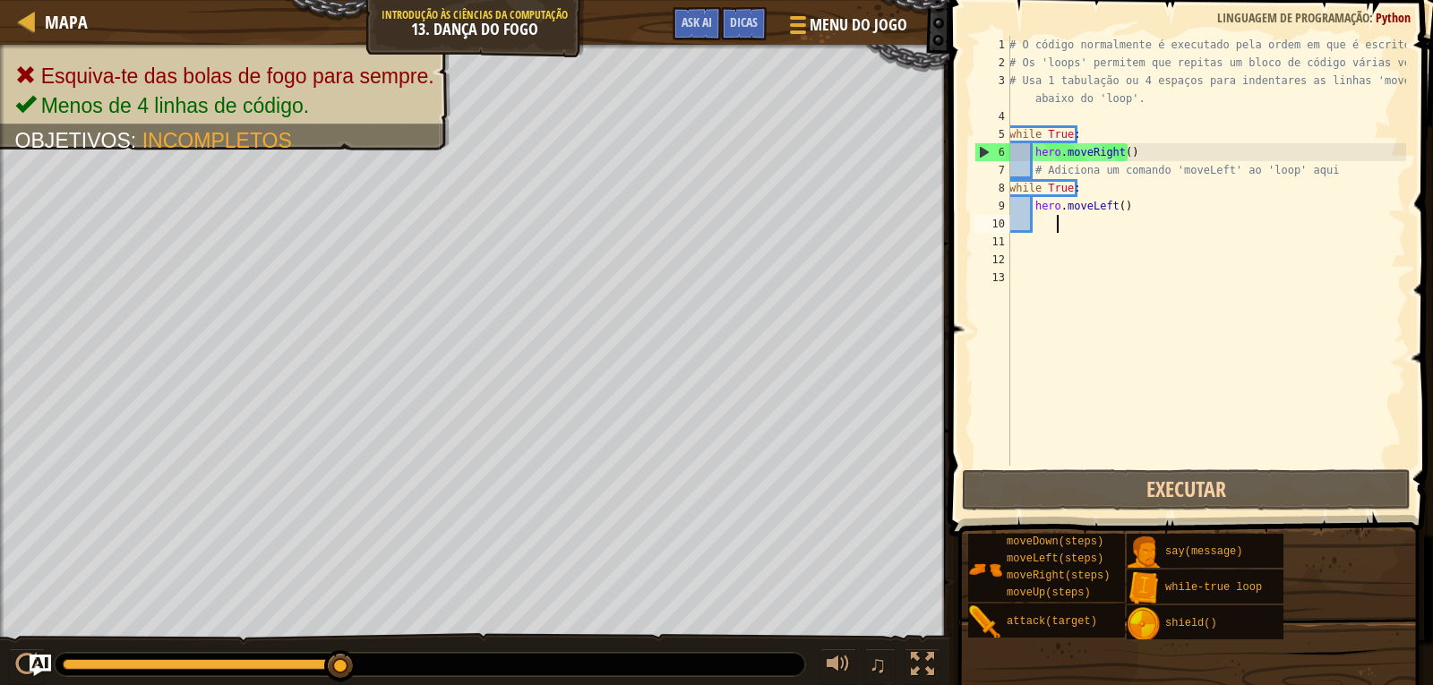
click at [1251, 222] on div "# O código normalmente é executado pela ordem em que é escrito. # Os 'loops' pe…" at bounding box center [1206, 269] width 400 height 466
type textarea "# Adiciona um comando 'moveLeft' ao 'loop' aqui"
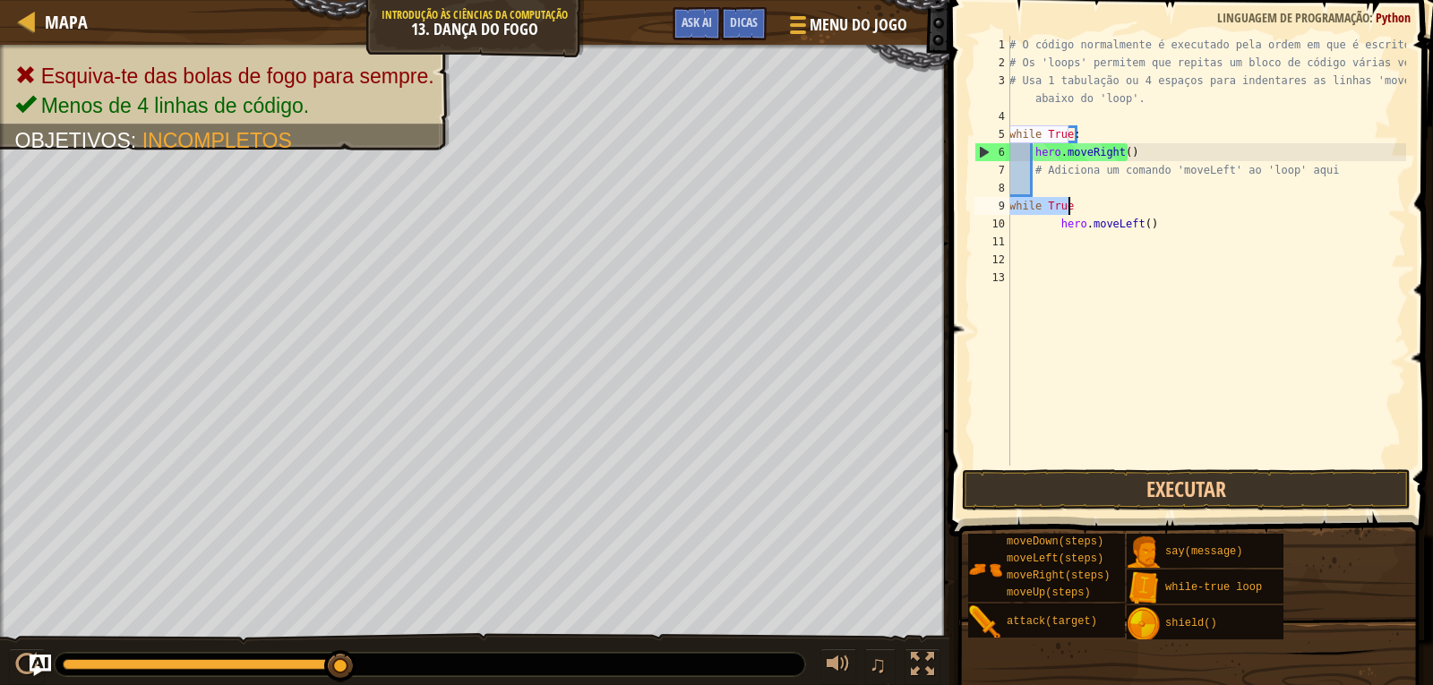
type textarea "while Tr"
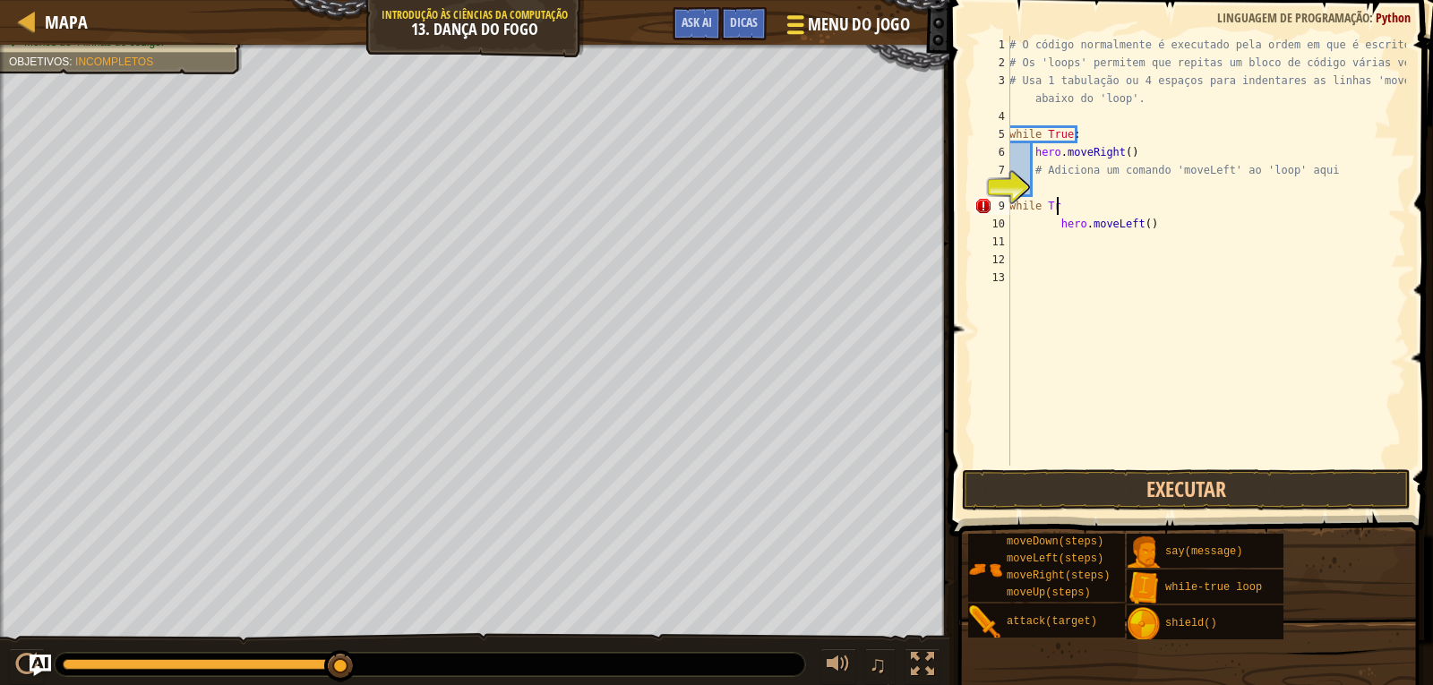
click at [853, 17] on span "Menu do Jogo" at bounding box center [859, 25] width 102 height 24
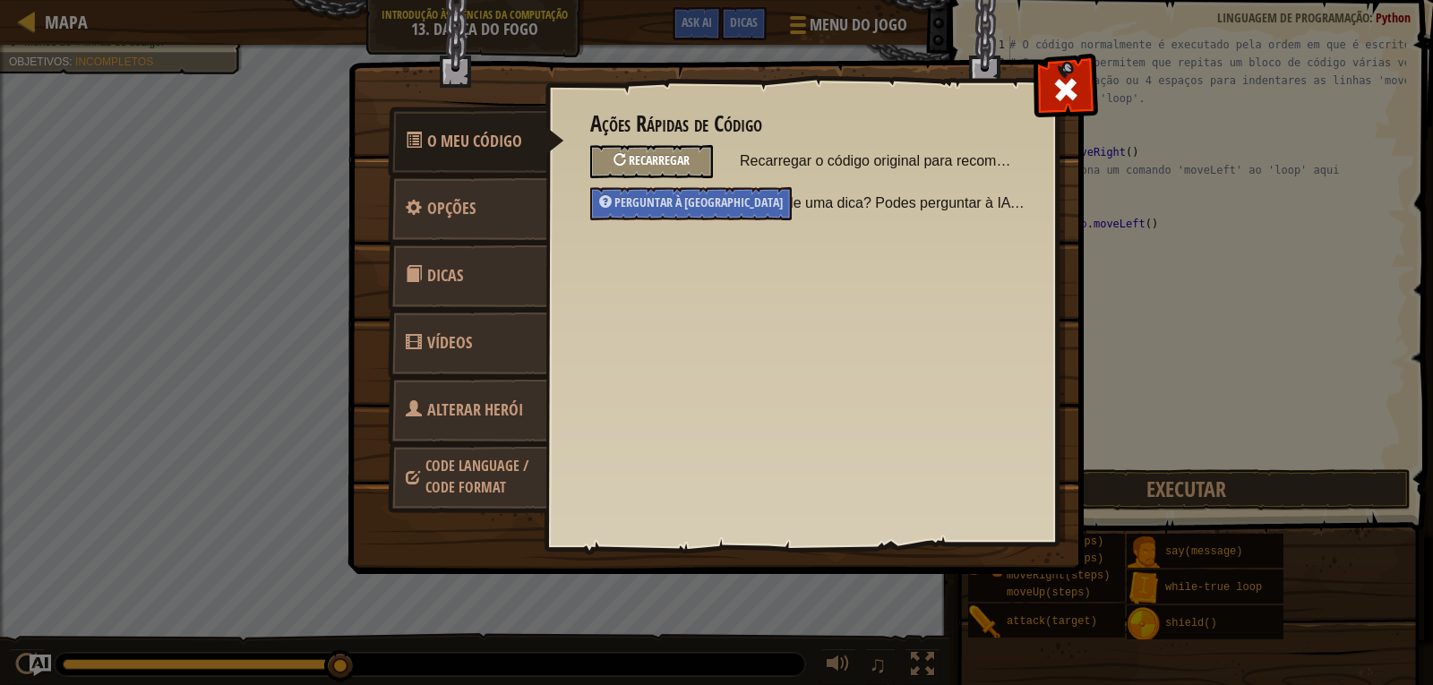
click at [668, 154] on span "Recarregar" at bounding box center [659, 159] width 61 height 17
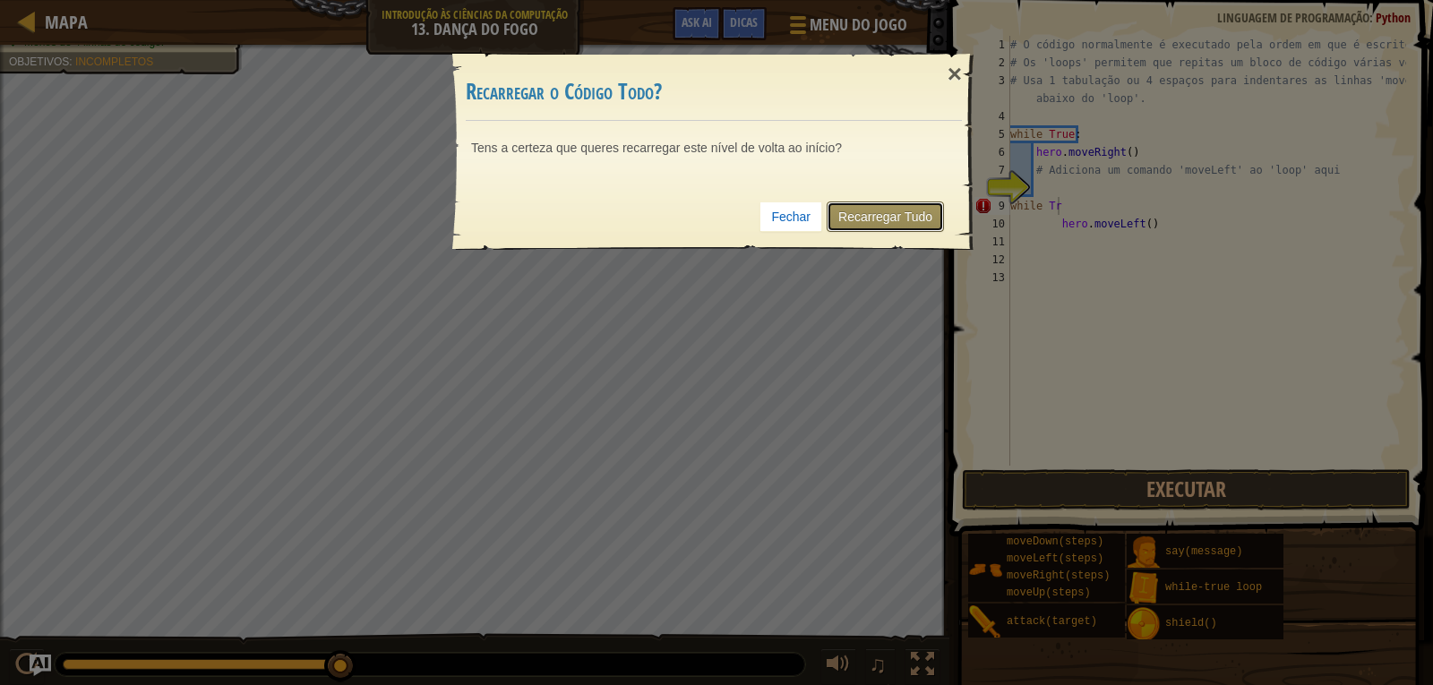
click at [877, 208] on link "Recarregar Tudo" at bounding box center [885, 216] width 117 height 30
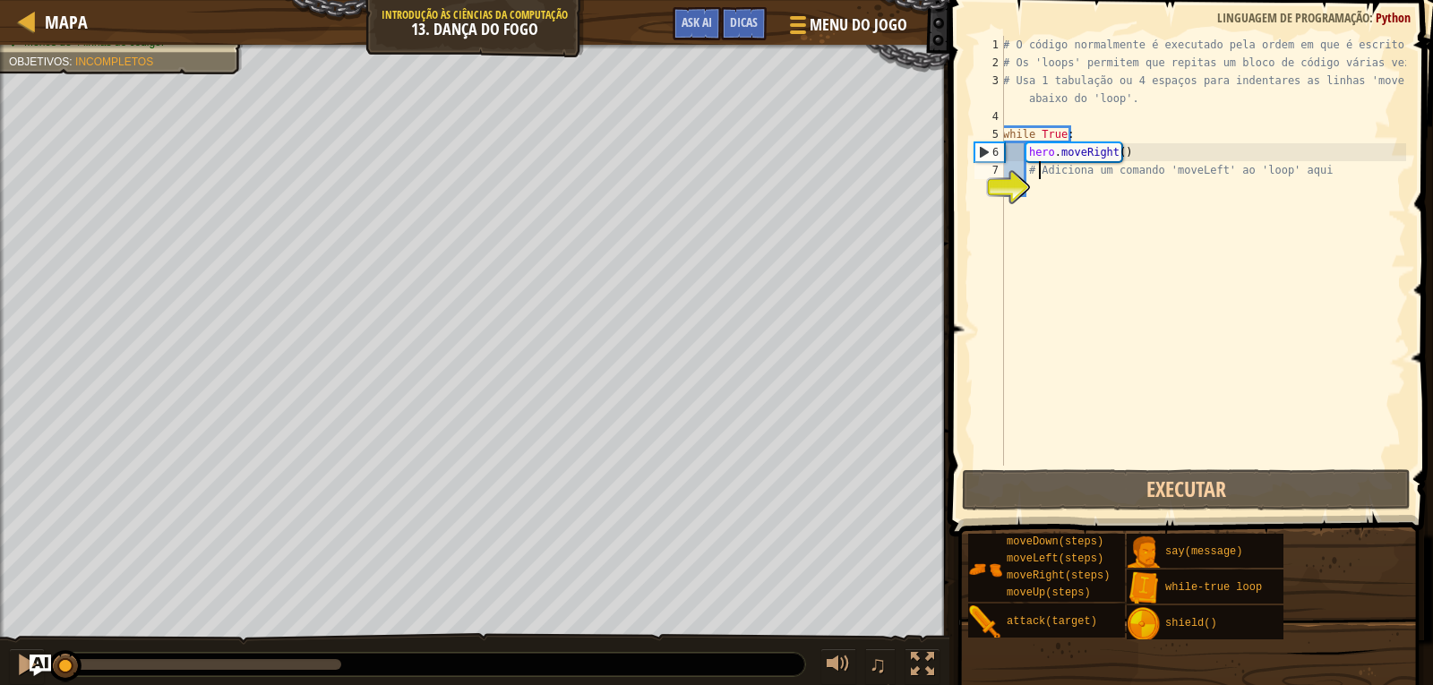
click at [1038, 176] on div "# O código normalmente é executado pela ordem em que é escrito. # Os 'loops' pe…" at bounding box center [1202, 269] width 407 height 466
type textarea "# Adiciona um comando 'moveLeft' ao 'loop' aqui"
click at [1037, 186] on div "# O código normalmente é executado pela ordem em que é escrito. # Os 'loops' pe…" at bounding box center [1202, 269] width 407 height 466
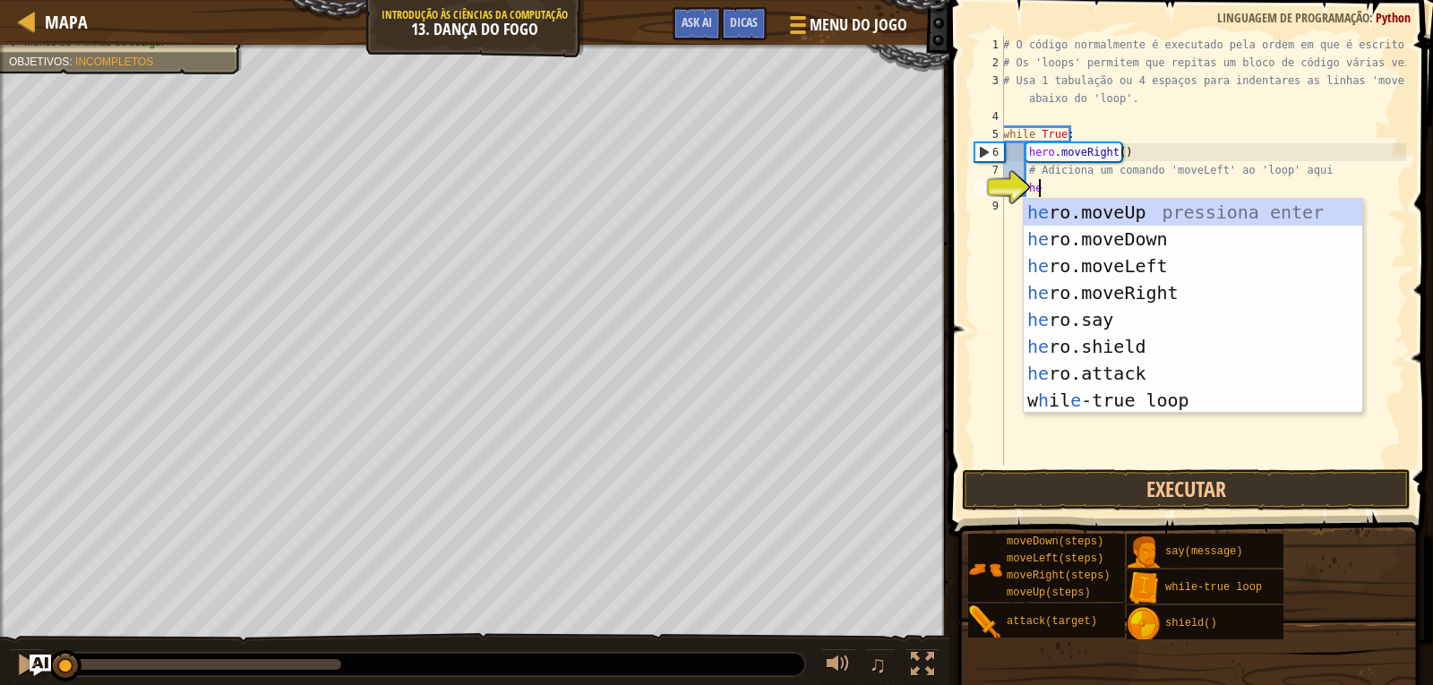
scroll to position [8, 3]
type textarea "h"
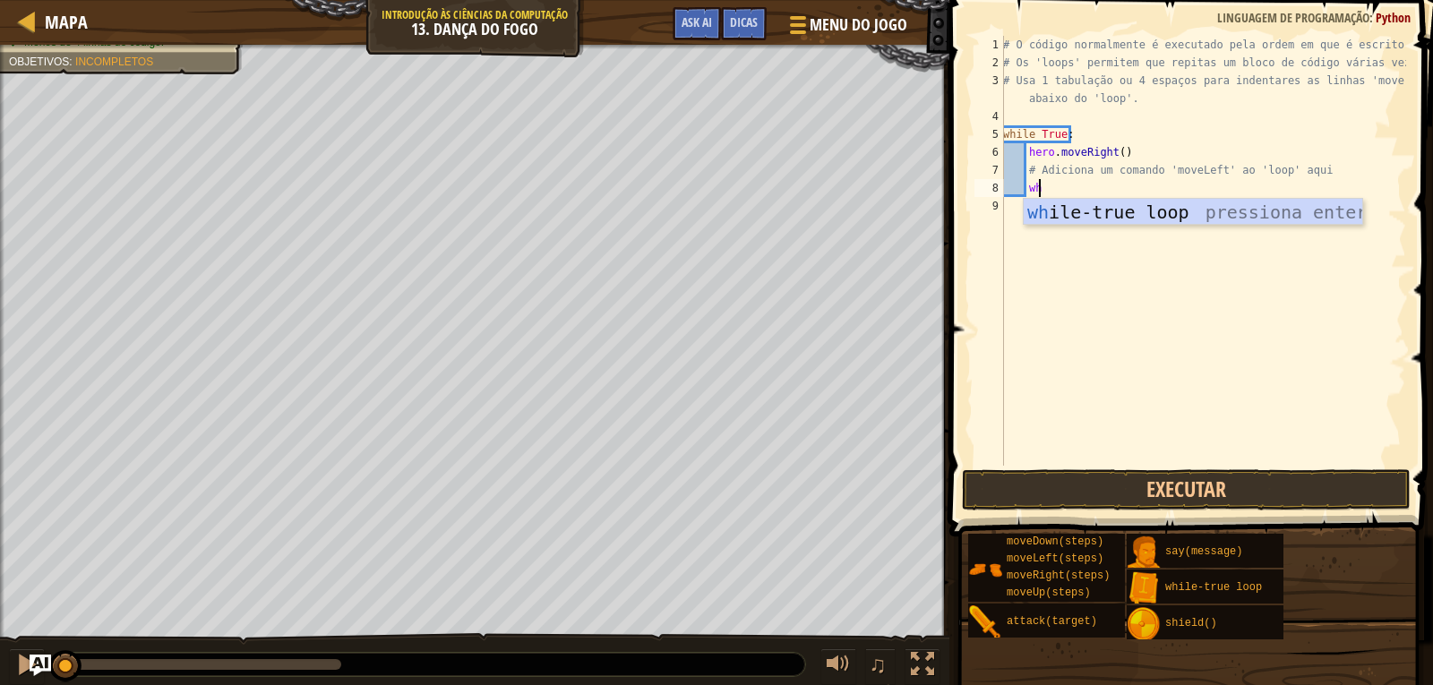
scroll to position [8, 2]
type textarea "whi"
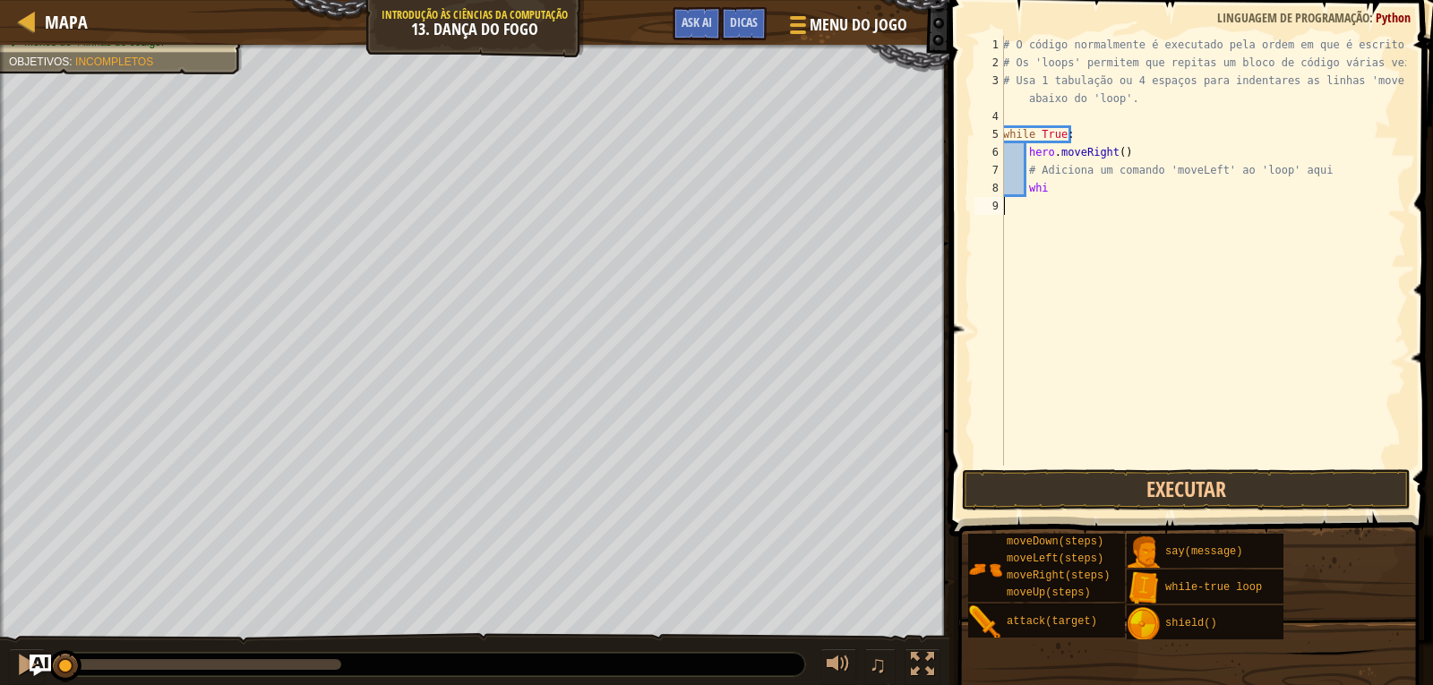
click at [1060, 234] on div "# O código normalmente é executado pela ordem em que é escrito. # Os 'loops' pe…" at bounding box center [1202, 269] width 407 height 466
click at [1041, 188] on div "# O código normalmente é executado pela ordem em que é escrito. # Os 'loops' pe…" at bounding box center [1202, 269] width 407 height 466
click at [1046, 188] on div "# O código normalmente é executado pela ordem em que é escrito. # Os 'loops' pe…" at bounding box center [1202, 269] width 407 height 466
type textarea "whil"
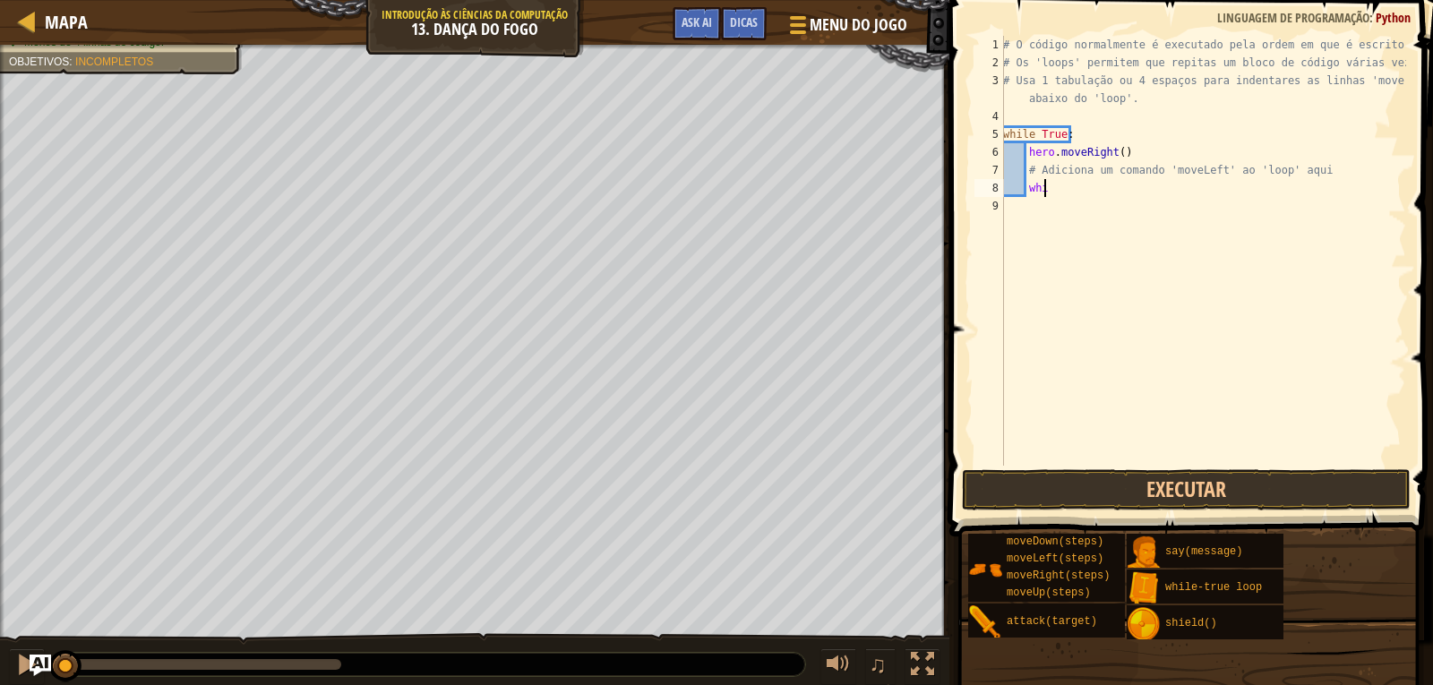
scroll to position [8, 3]
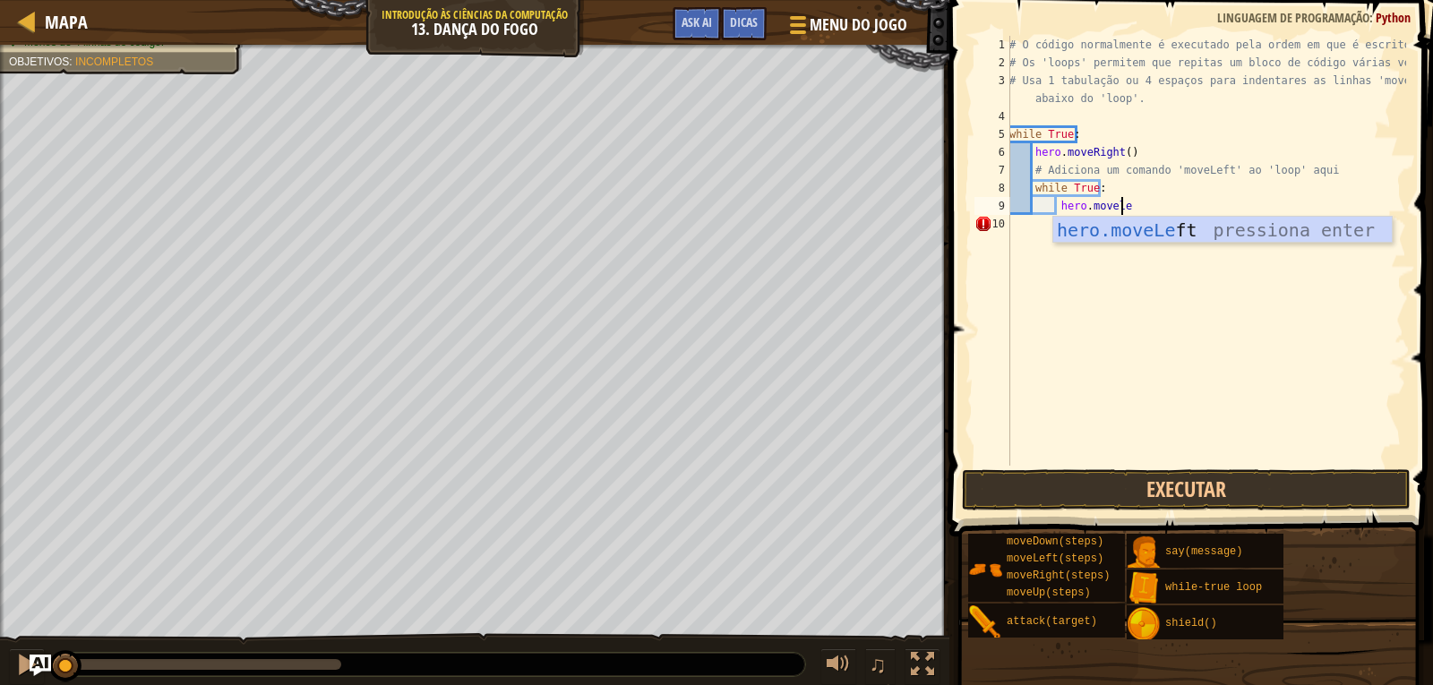
type textarea "hero.moveleft"
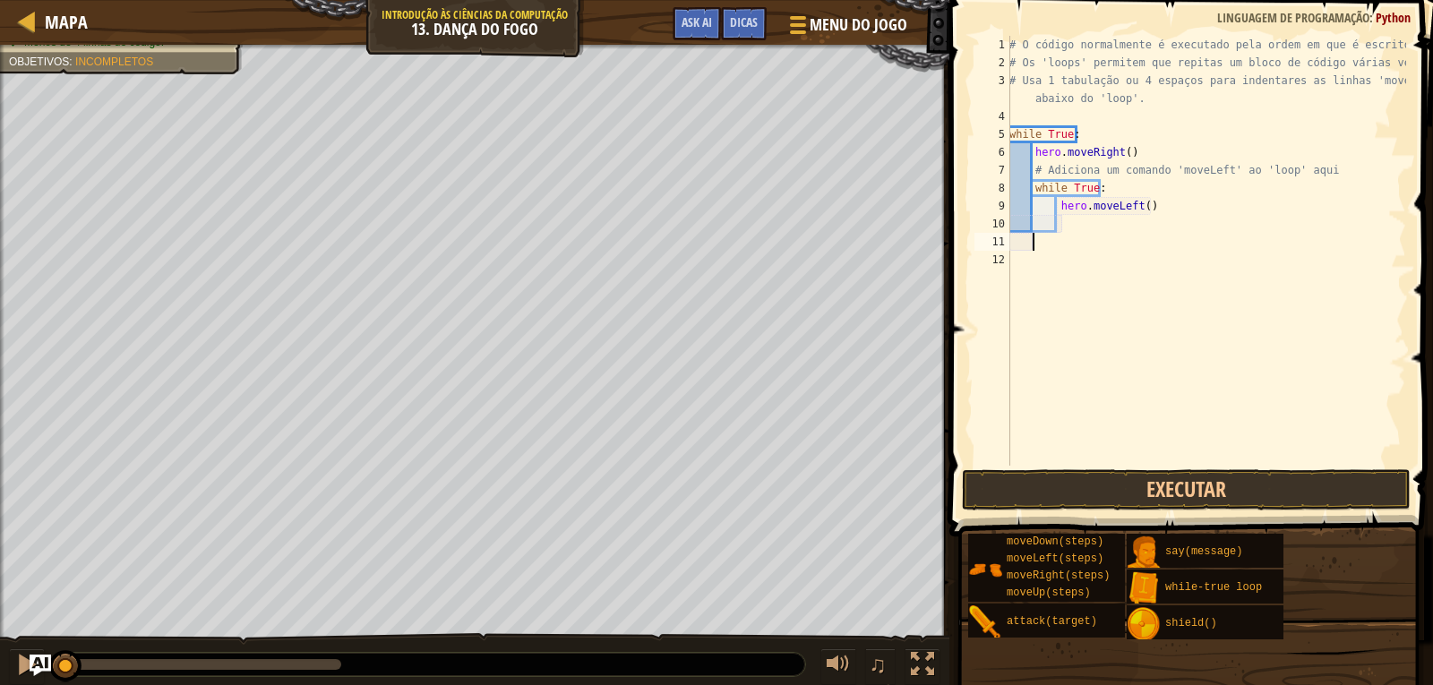
scroll to position [8, 0]
click at [1117, 481] on button "Executar" at bounding box center [1186, 489] width 449 height 41
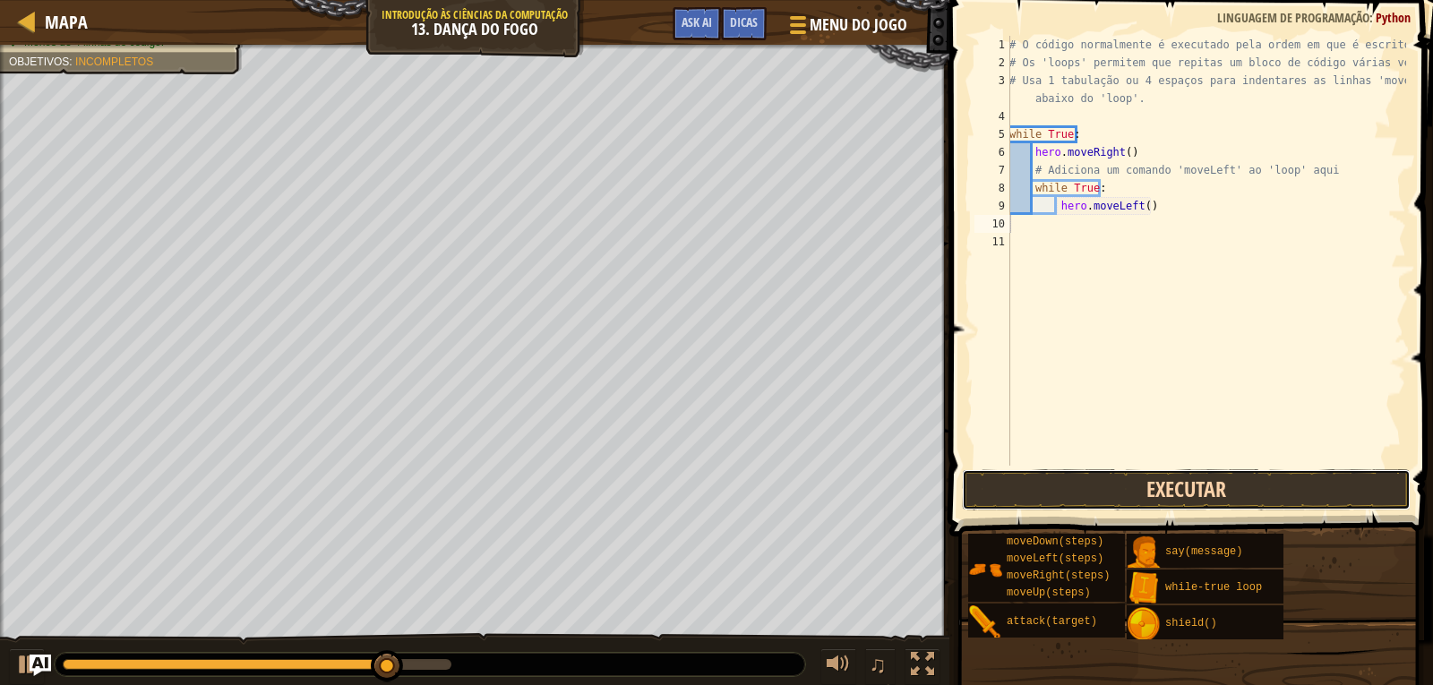
click at [1087, 508] on button "Executar" at bounding box center [1186, 489] width 449 height 41
click at [1067, 492] on button "Executar" at bounding box center [1186, 489] width 449 height 41
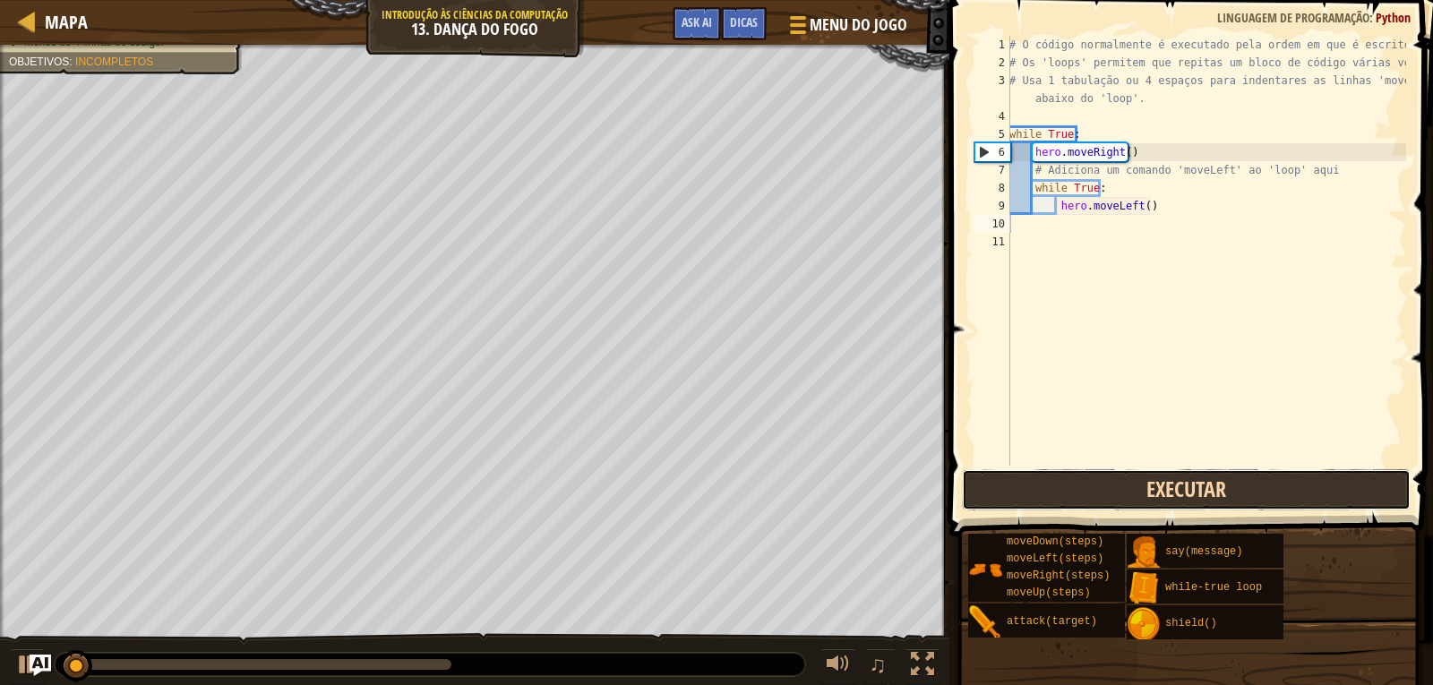
click at [1066, 490] on button "Executar" at bounding box center [1186, 489] width 449 height 41
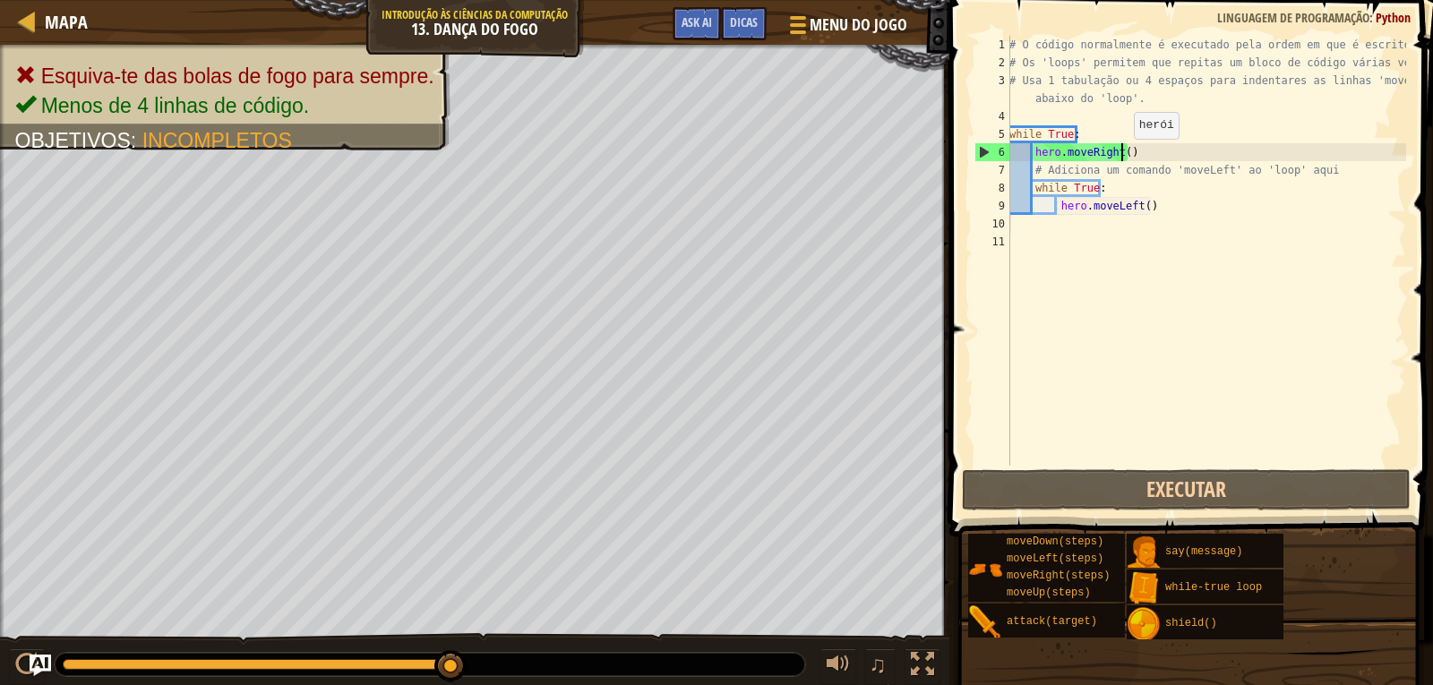
click at [1124, 157] on div "# O código normalmente é executado pela ordem em que é escrito. # Os 'loops' pe…" at bounding box center [1206, 269] width 400 height 466
click at [1057, 196] on div "# O código normalmente é executado pela ordem em que é escrito. # Os 'loops' pe…" at bounding box center [1206, 269] width 400 height 466
click at [1059, 205] on div "# O código normalmente é executado pela ordem em que é escrito. # Os 'loops' pe…" at bounding box center [1206, 269] width 400 height 466
type textarea "hero.moveLeft()"
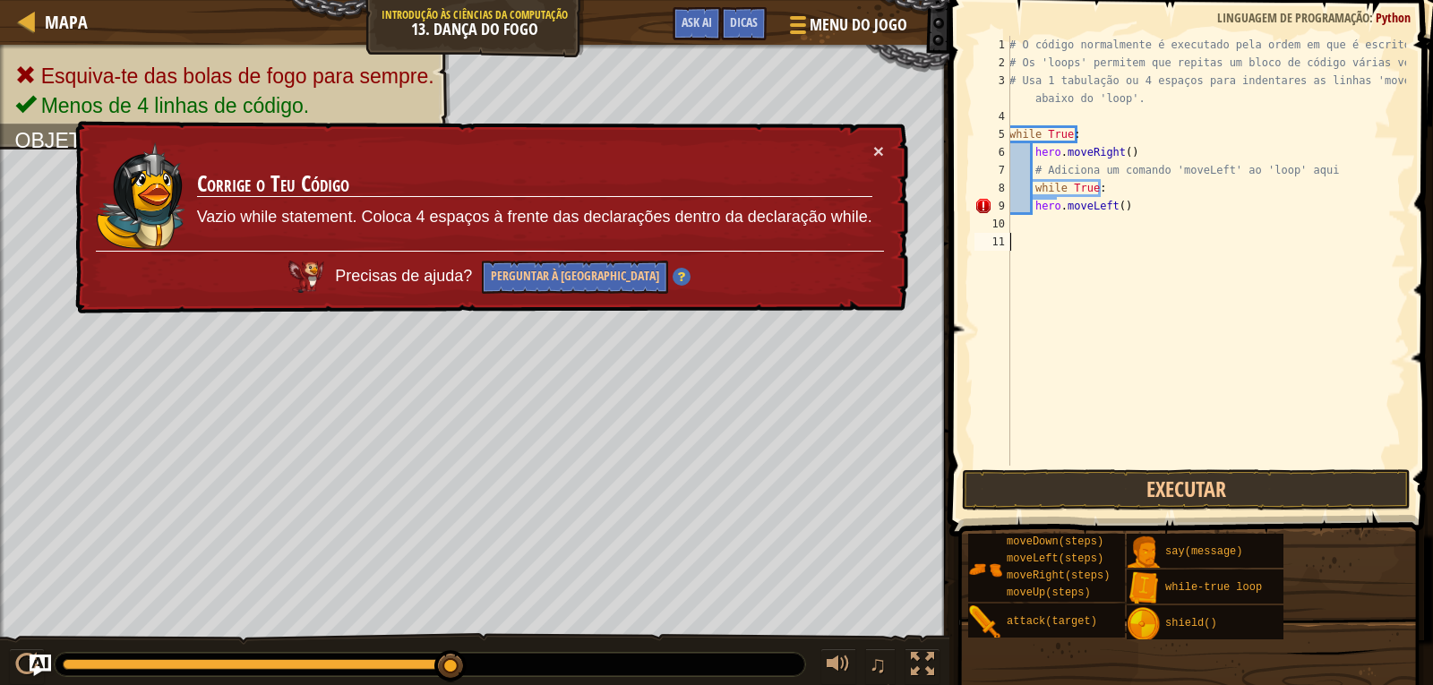
click at [984, 204] on div "9" at bounding box center [992, 206] width 36 height 18
click at [1031, 214] on div "# O código normalmente é executado pela ordem em que é escrito. # Os 'loops' pe…" at bounding box center [1206, 269] width 400 height 466
type textarea "hero.moveLeft()"
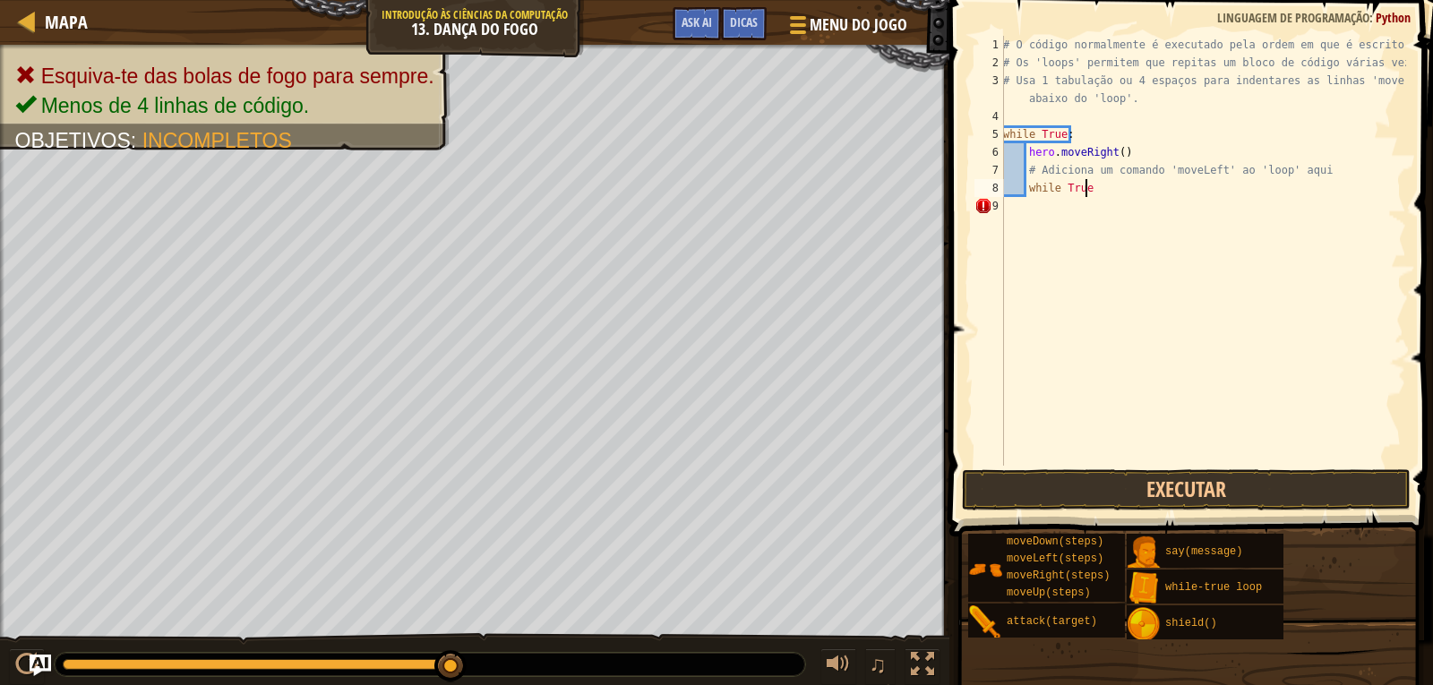
type textarea "while Tru"
type textarea "e"
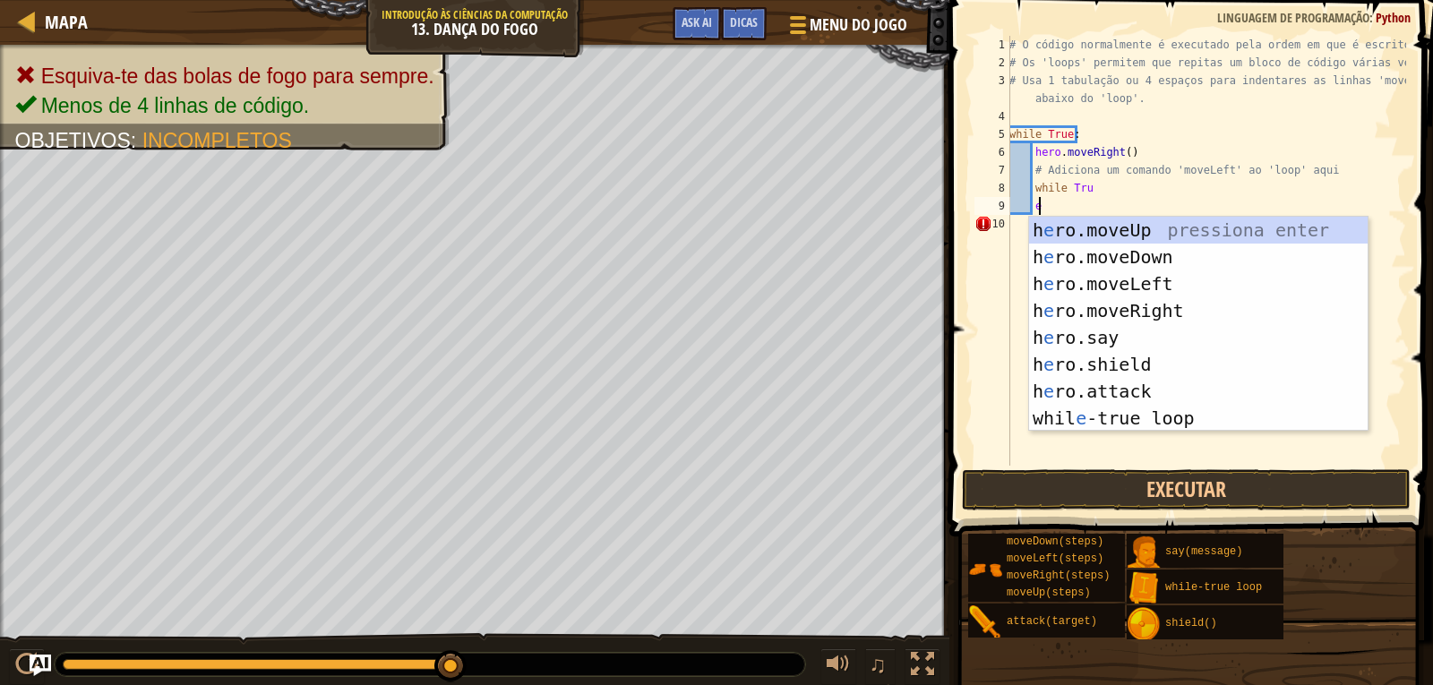
scroll to position [8, 1]
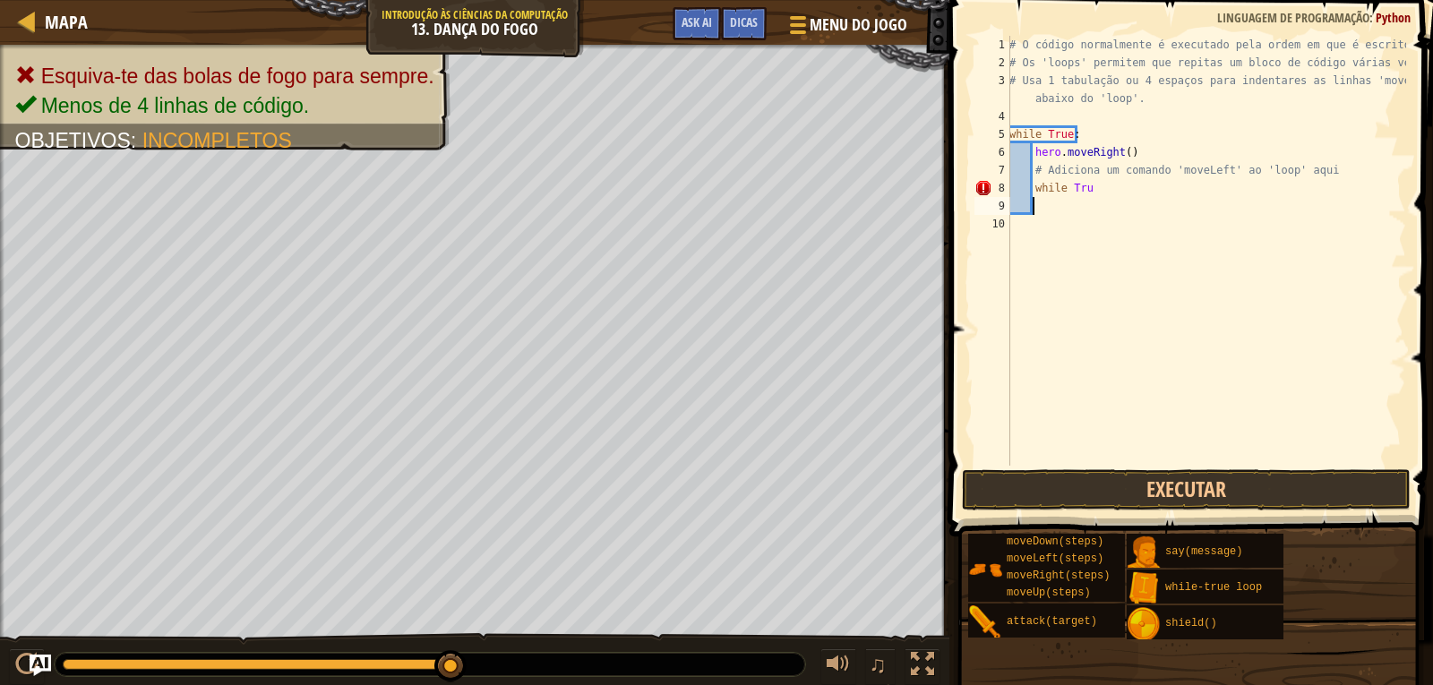
type textarea "e"
type textarea "while True"
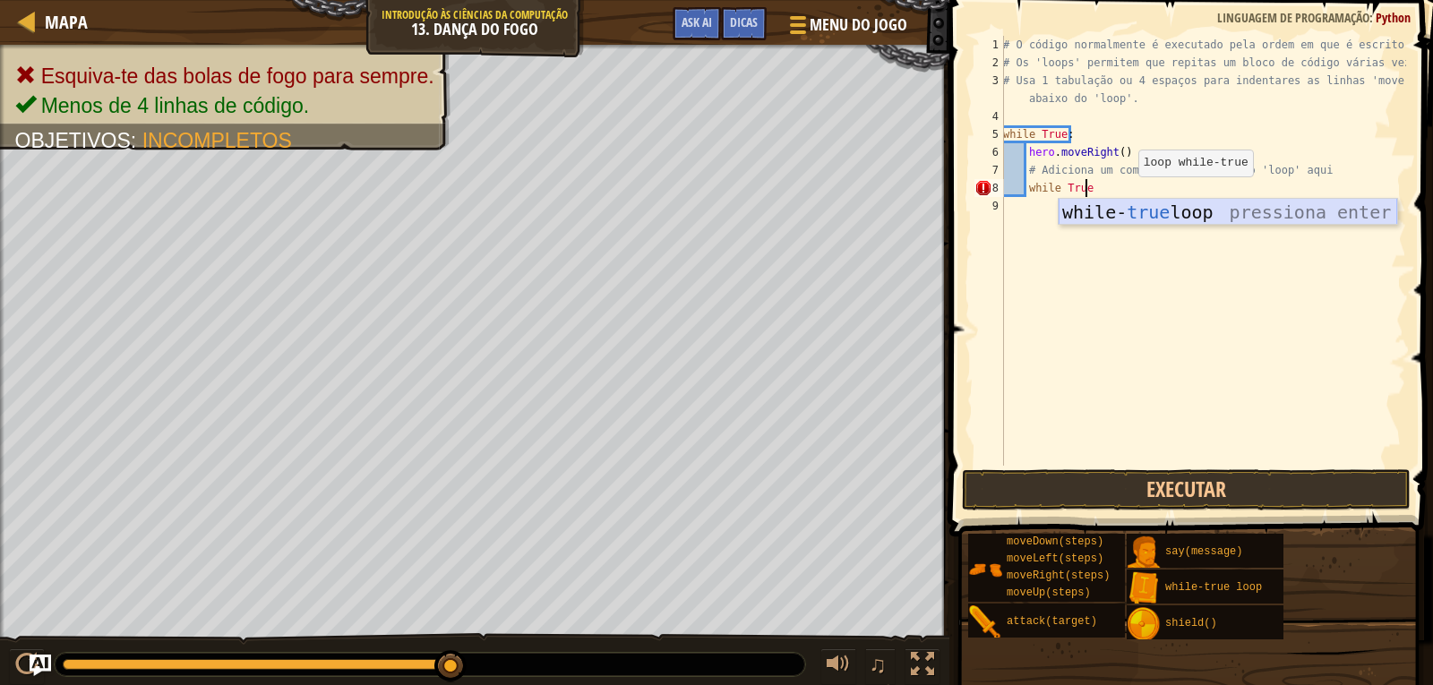
click at [1103, 216] on div "while- true loop pressiona enter" at bounding box center [1228, 239] width 339 height 81
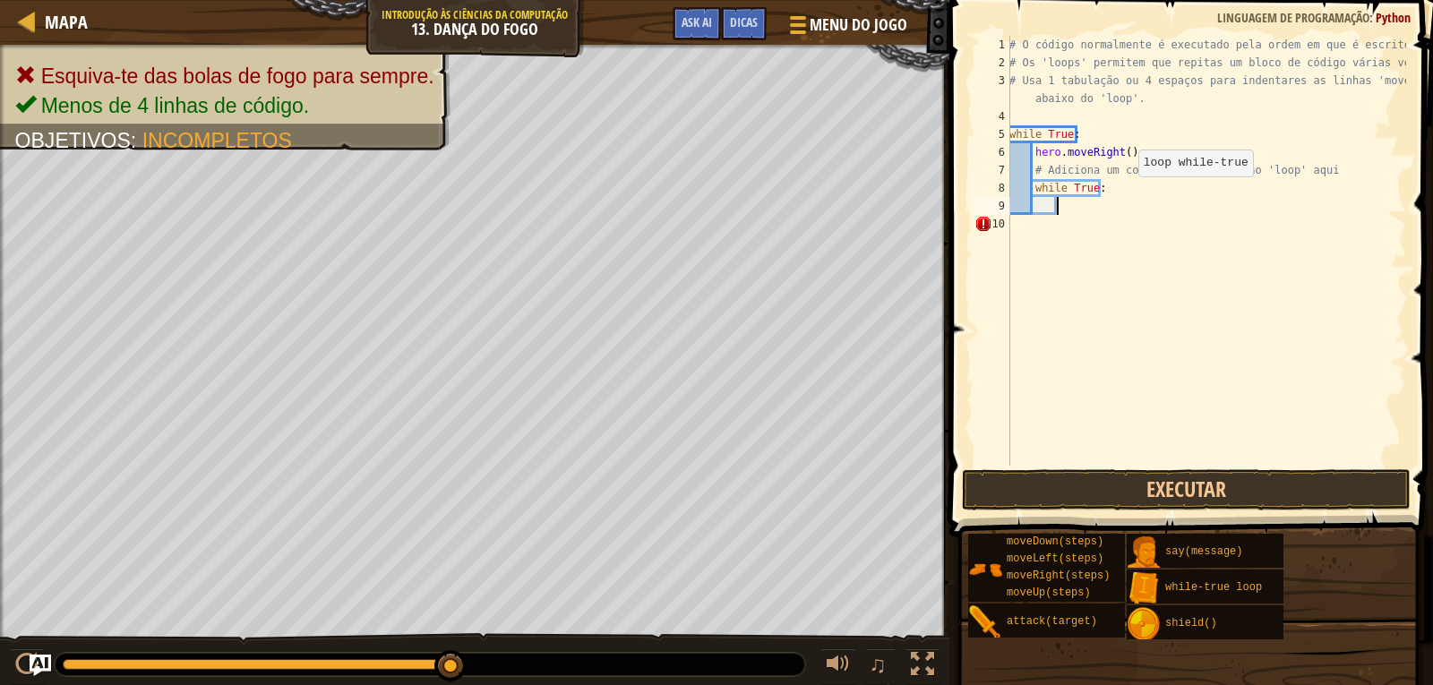
type textarea "m"
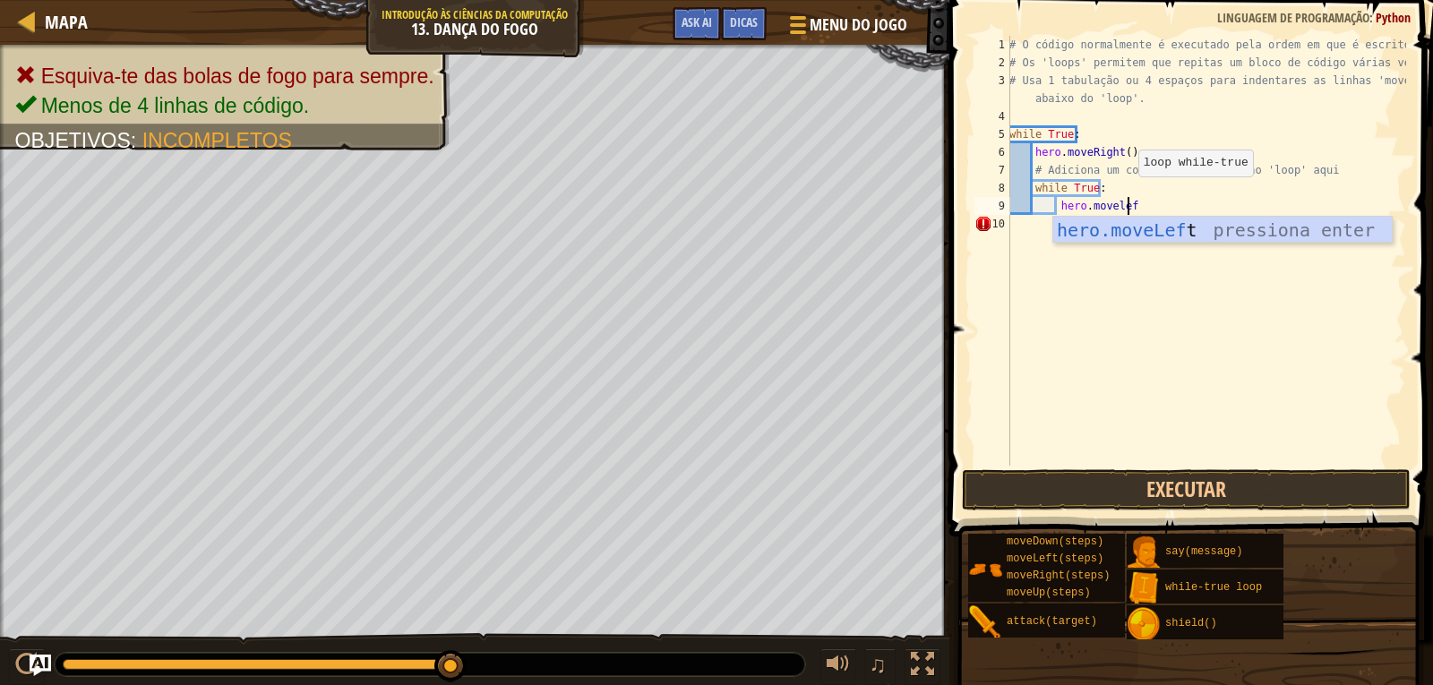
type textarea "hero.moveleft"
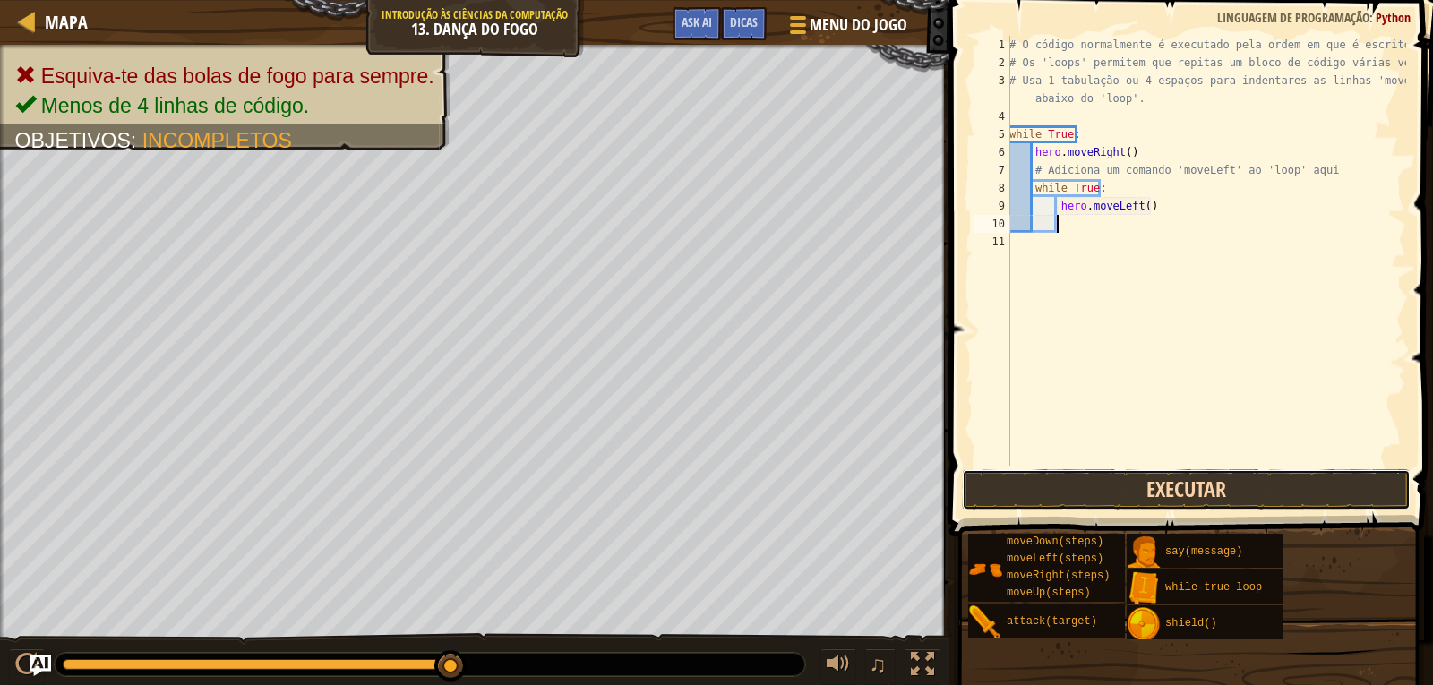
click at [1112, 502] on button "Executar" at bounding box center [1186, 489] width 449 height 41
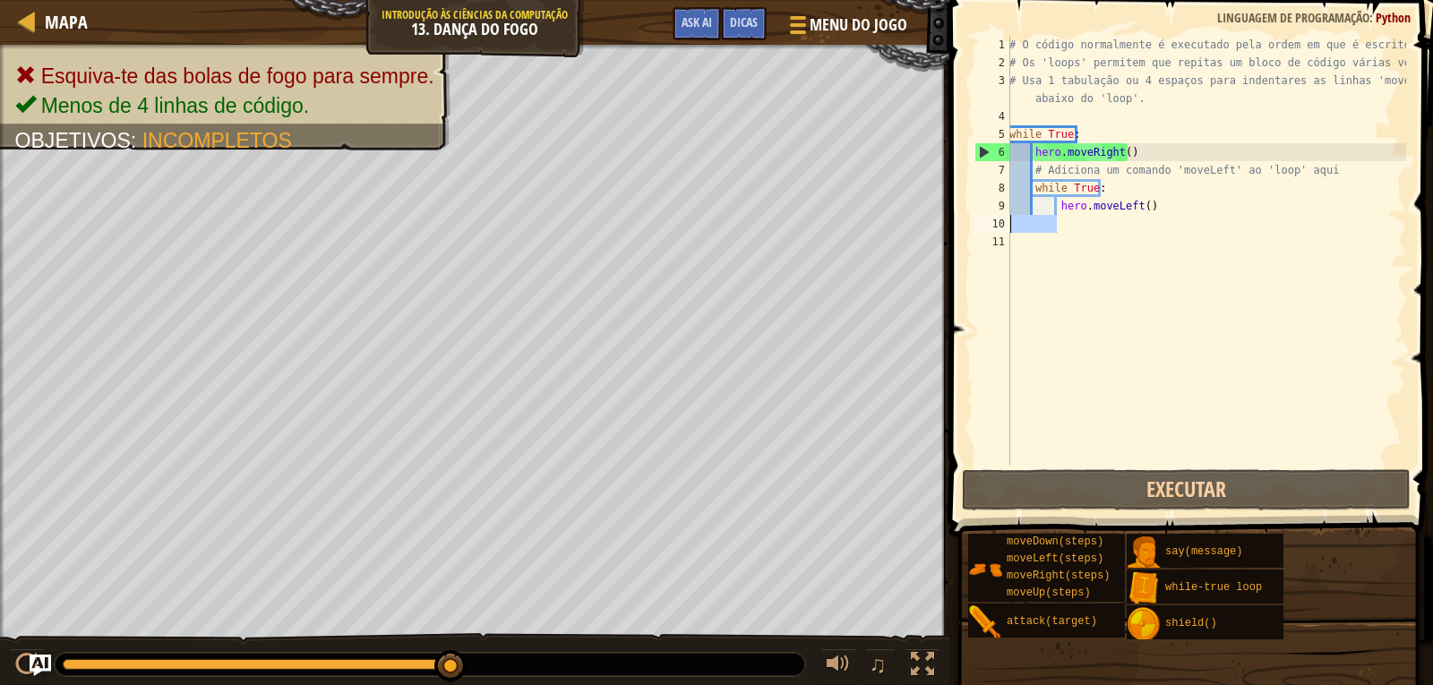
drag, startPoint x: 1071, startPoint y: 227, endPoint x: 1002, endPoint y: 228, distance: 69.0
click at [1002, 228] on div "1 2 3 4 5 6 7 8 9 10 11 # O código normalmente é executado pela ordem em que é …" at bounding box center [1188, 251] width 435 height 430
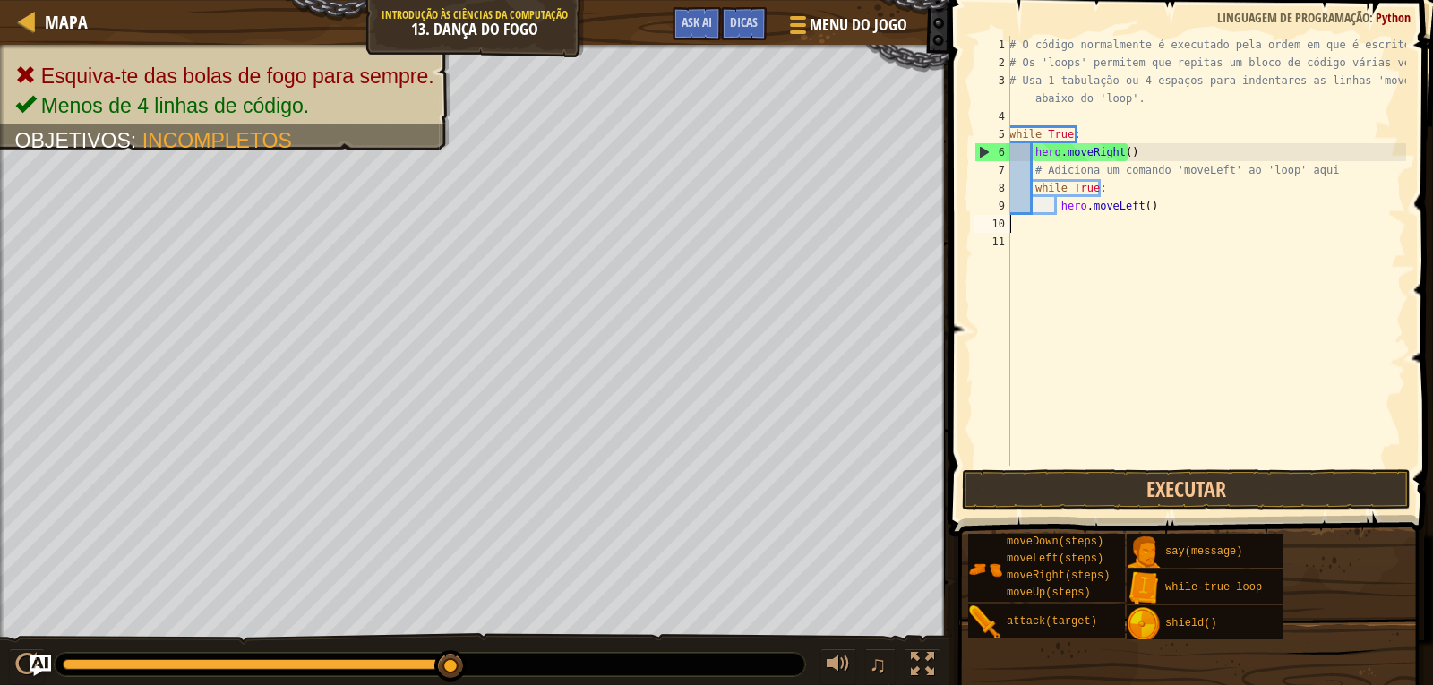
scroll to position [8, 0]
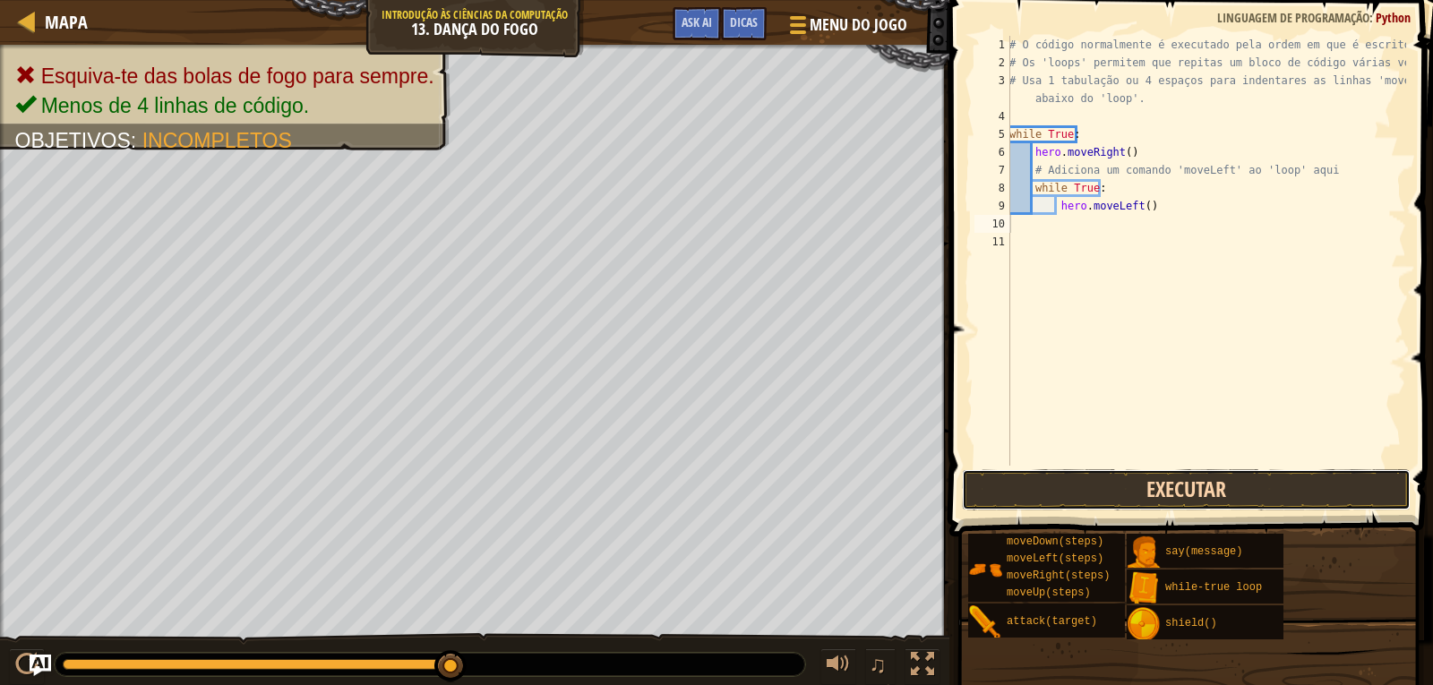
click at [1119, 503] on button "Executar" at bounding box center [1186, 489] width 449 height 41
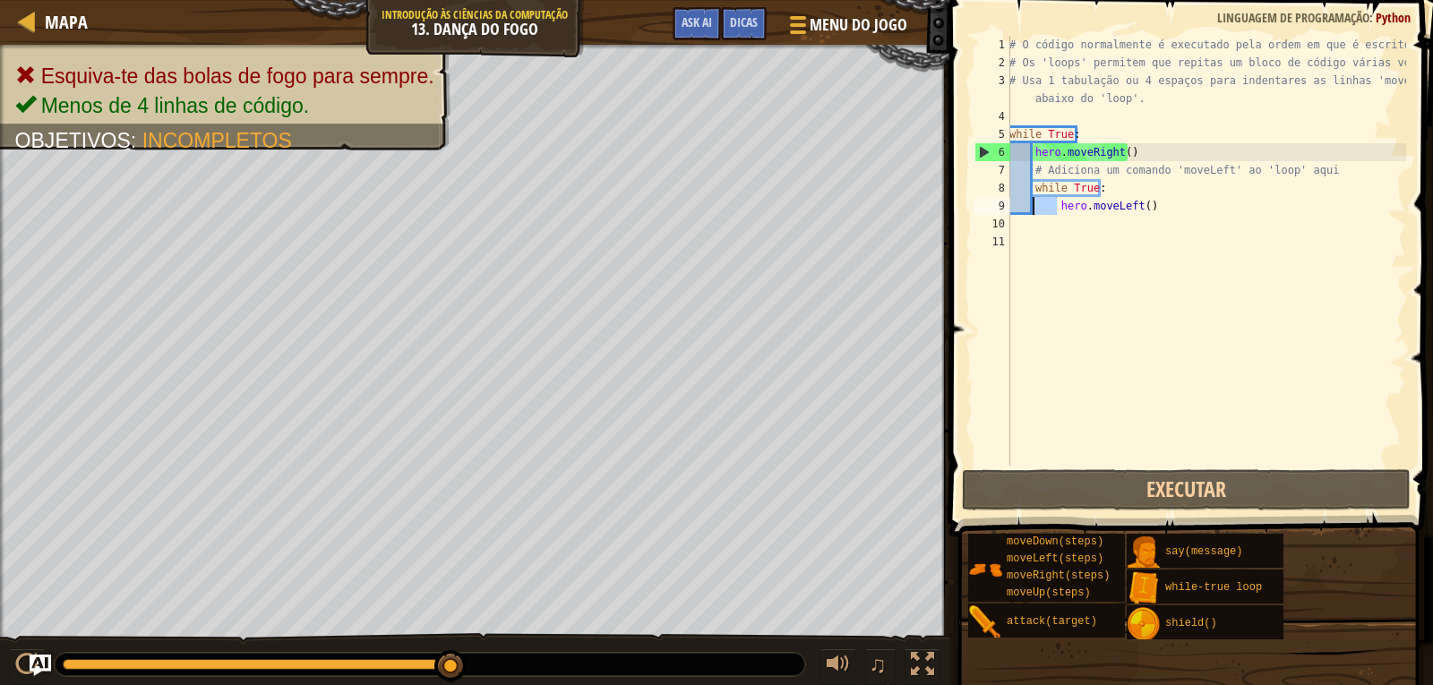
drag, startPoint x: 1059, startPoint y: 209, endPoint x: 1034, endPoint y: 198, distance: 26.5
click at [1034, 198] on div "# O código normalmente é executado pela ordem em que é escrito. # Os 'loops' pe…" at bounding box center [1206, 269] width 400 height 466
type textarea "hero.moveLeft()"
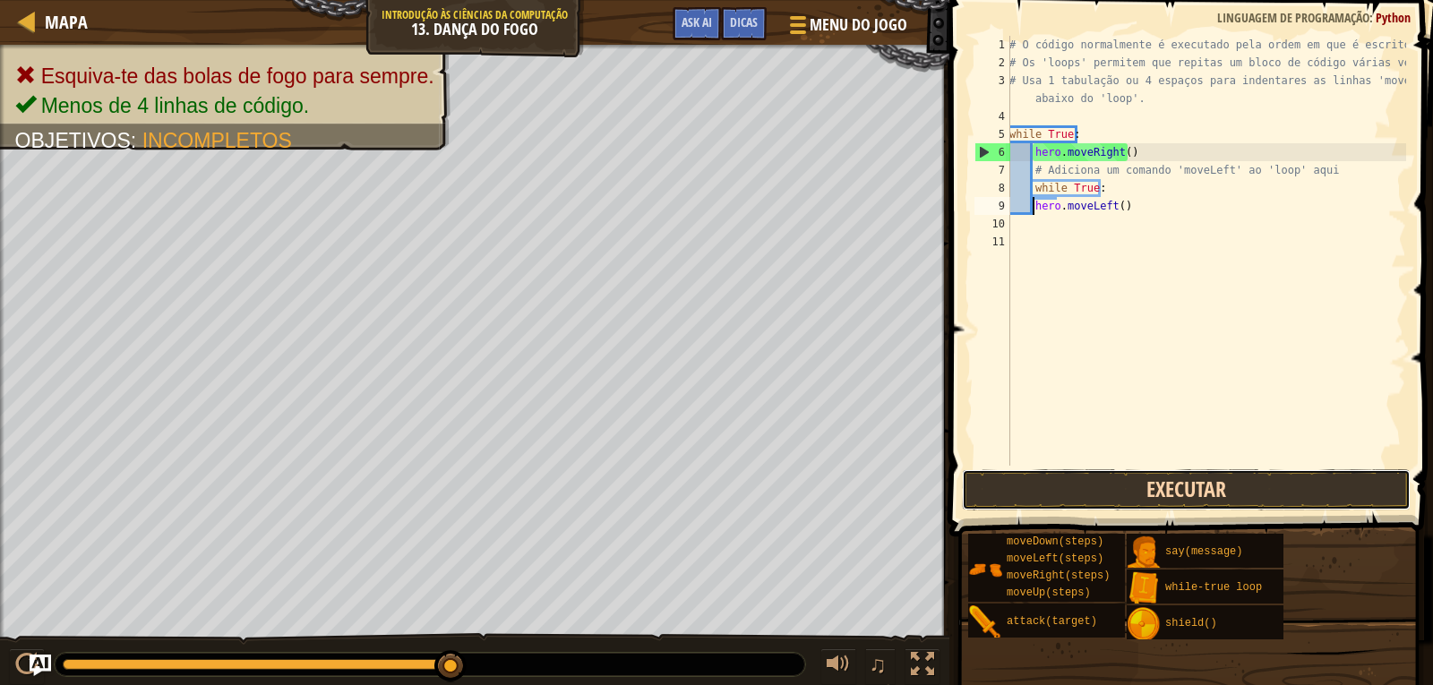
click at [1040, 492] on button "Executar" at bounding box center [1186, 489] width 449 height 41
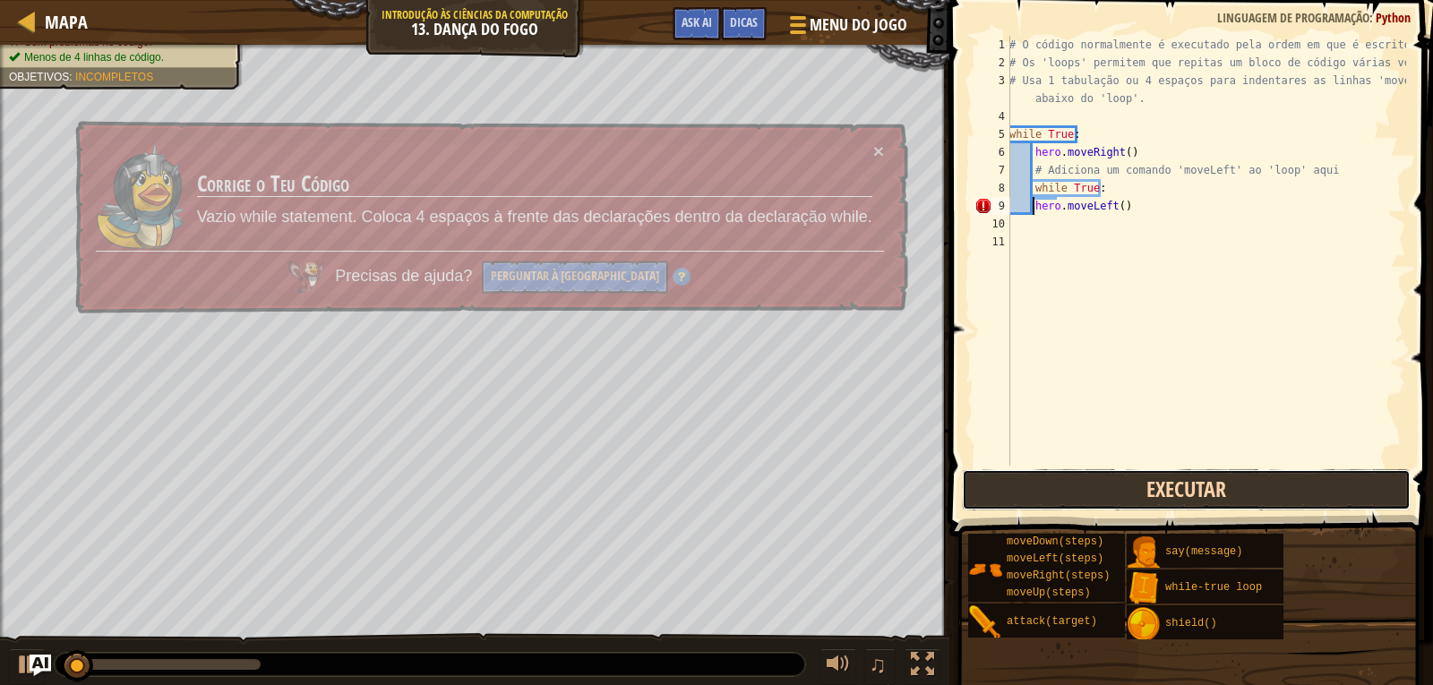
click at [1040, 487] on button "Executar" at bounding box center [1186, 489] width 449 height 41
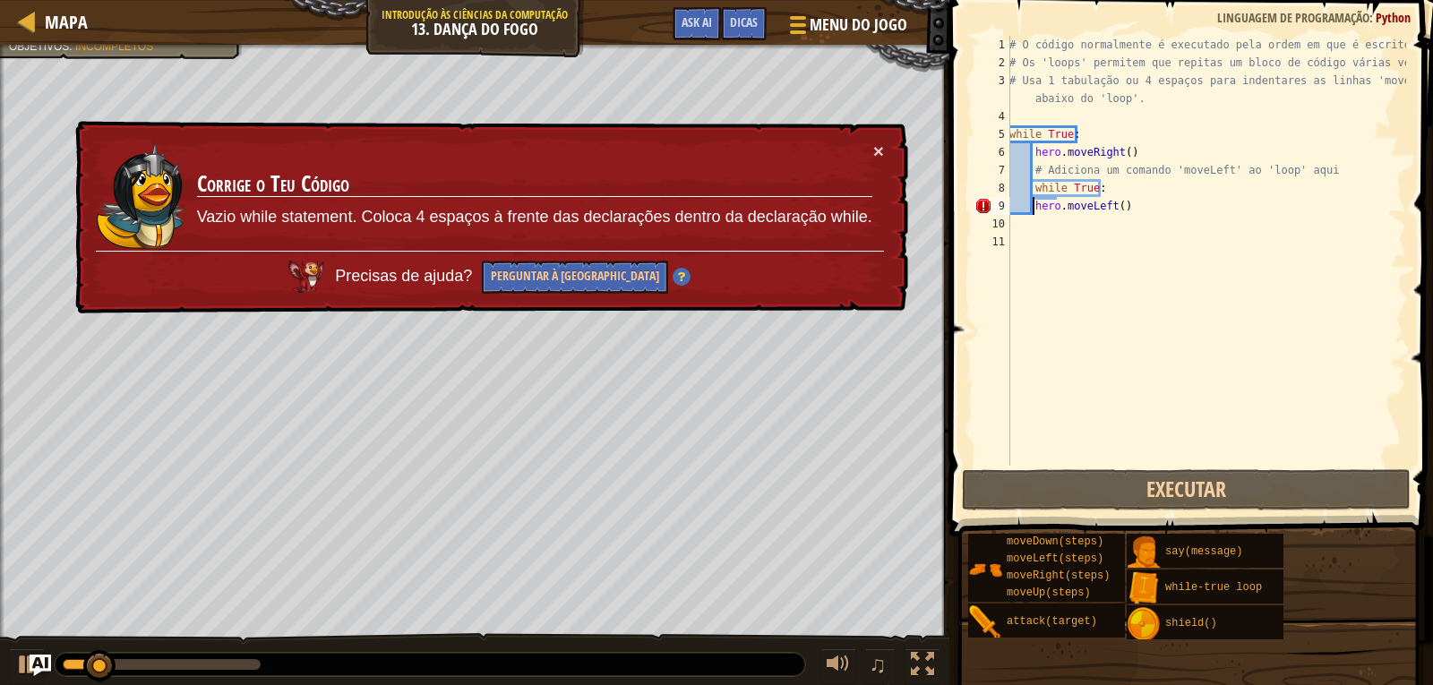
click at [1019, 210] on div "# O código normalmente é executado pela ordem em que é escrito. # Os 'loops' pe…" at bounding box center [1206, 269] width 400 height 466
click at [1034, 215] on div "# O código normalmente é executado pela ordem em que é escrito. # Os 'loops' pe…" at bounding box center [1206, 269] width 400 height 466
click at [1033, 205] on div "# O código normalmente é executado pela ordem em que é escrito. # Os 'loops' pe…" at bounding box center [1206, 269] width 400 height 466
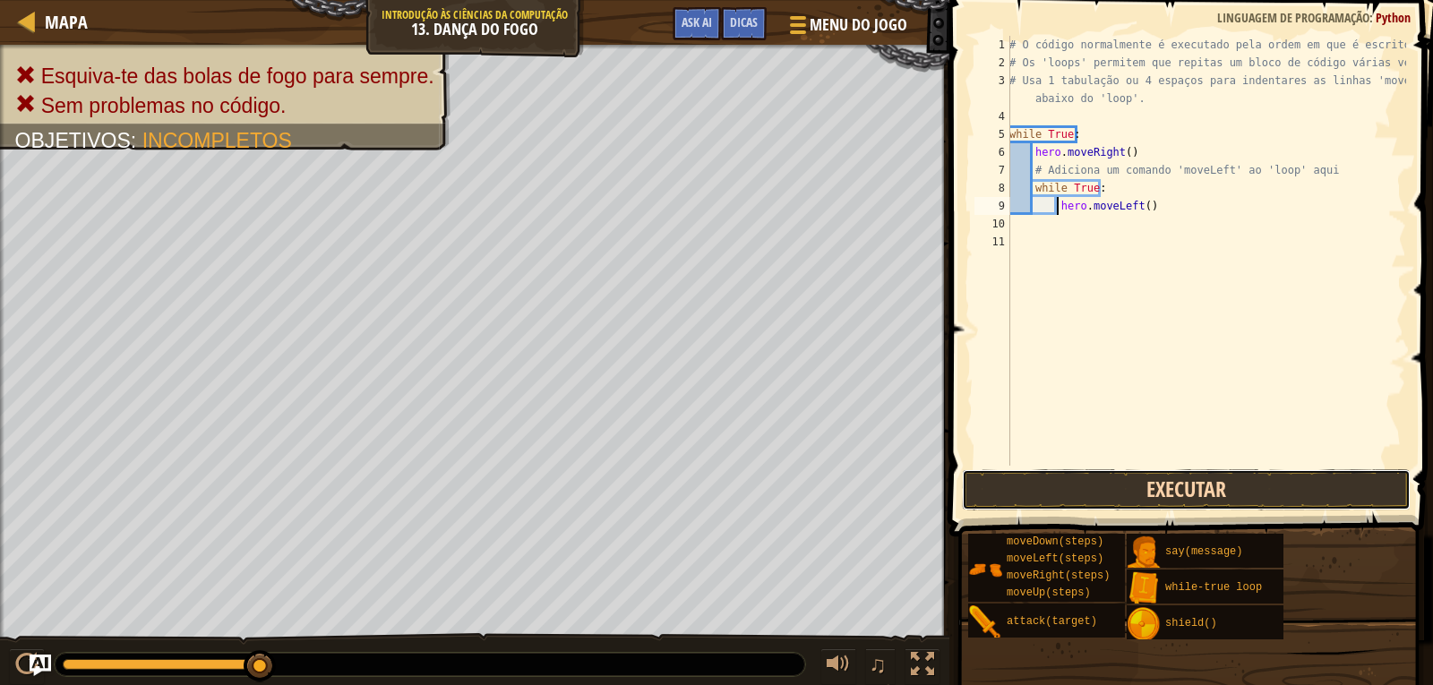
click at [1043, 493] on button "Executar" at bounding box center [1186, 489] width 449 height 41
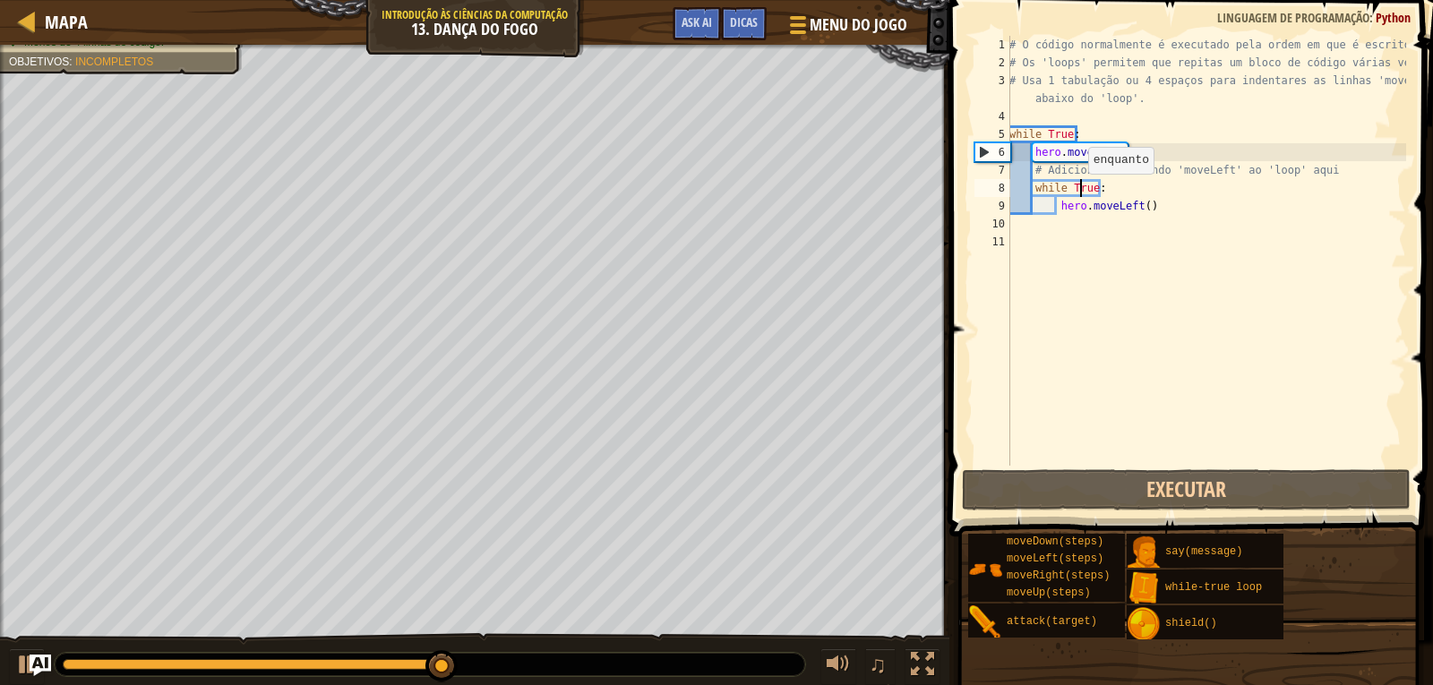
click at [1078, 192] on div "# O código normalmente é executado pela ordem em que é escrito. # Os 'loops' pe…" at bounding box center [1206, 269] width 400 height 466
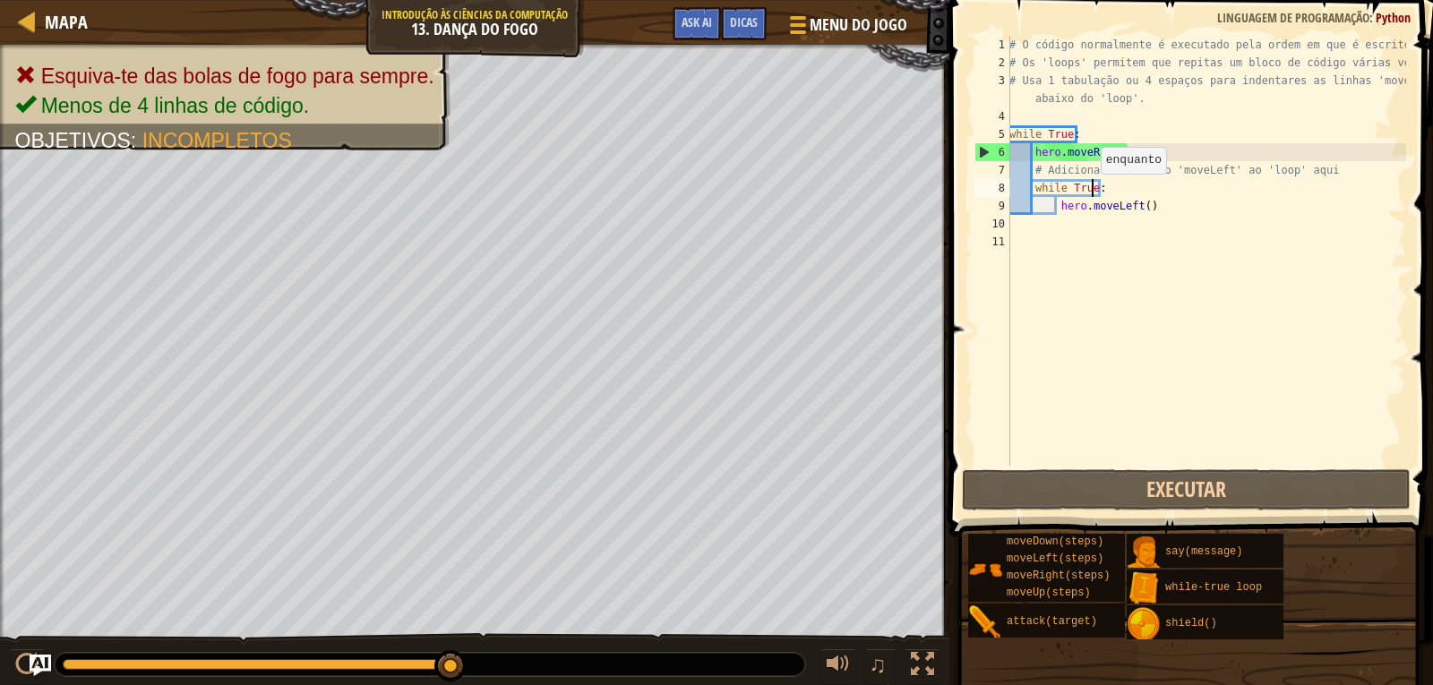
click at [1083, 193] on div "# O código normalmente é executado pela ordem em que é escrito. # Os 'loops' pe…" at bounding box center [1206, 269] width 400 height 466
click at [1092, 193] on div "# O código normalmente é executado pela ordem em que é escrito. # Os 'loops' pe…" at bounding box center [1206, 251] width 400 height 430
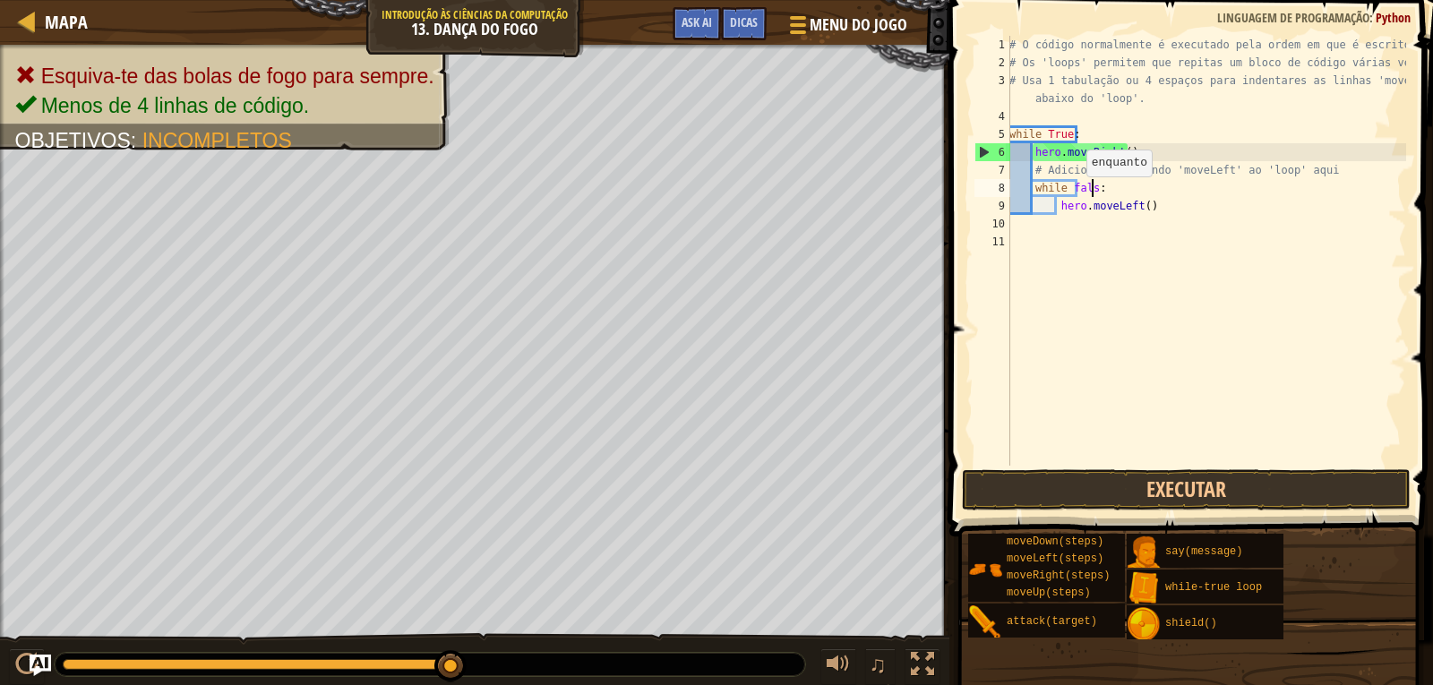
scroll to position [8, 6]
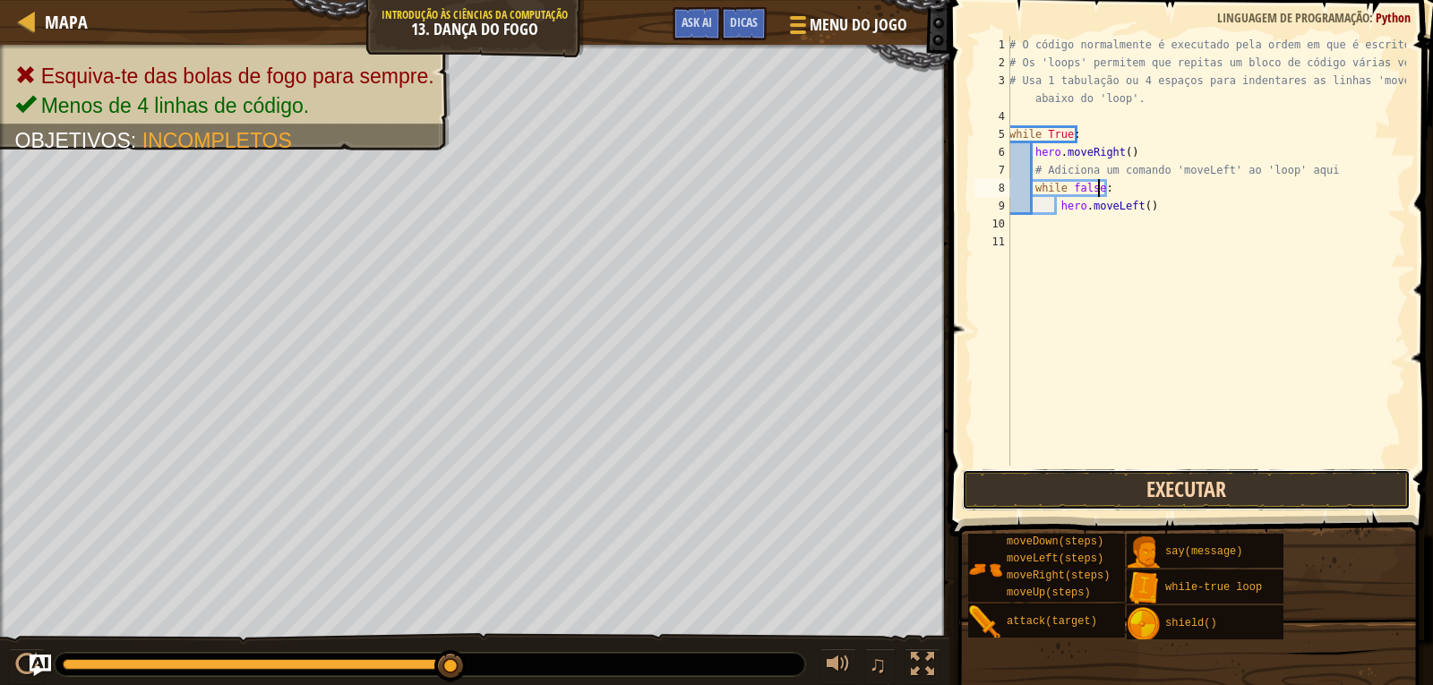
click at [1182, 509] on button "Executar" at bounding box center [1186, 489] width 449 height 41
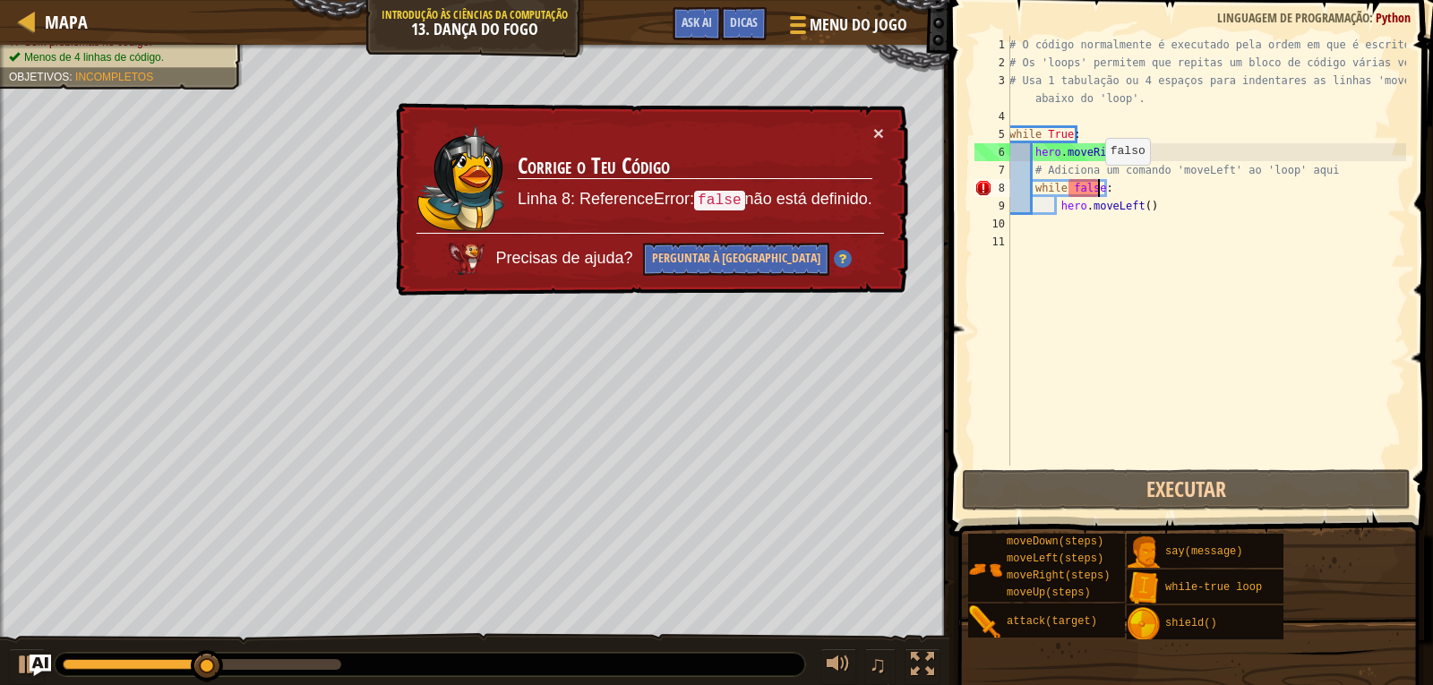
click at [1093, 182] on div "# O código normalmente é executado pela ordem em que é escrito. # Os 'loops' pe…" at bounding box center [1206, 269] width 400 height 466
click at [1099, 184] on div "# O código normalmente é executado pela ordem em que é escrito. # Os 'loops' pe…" at bounding box center [1206, 269] width 400 height 466
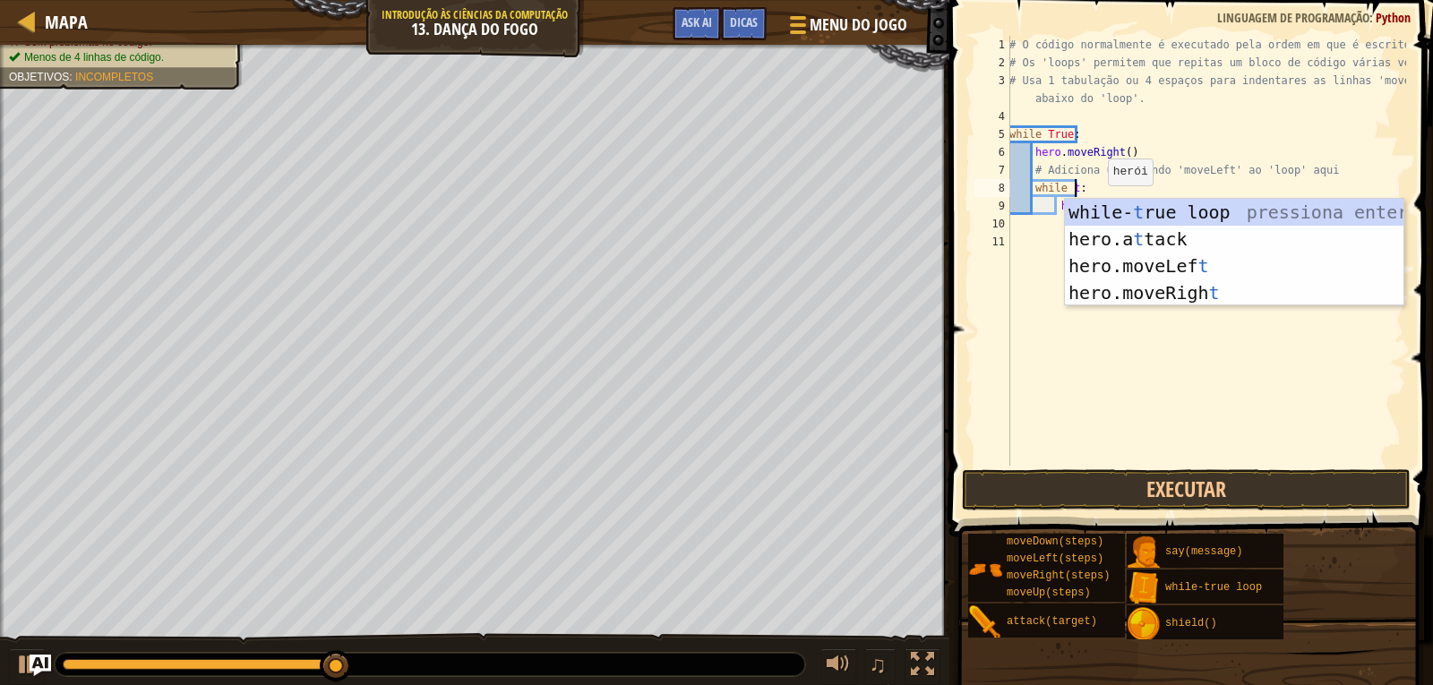
scroll to position [8, 5]
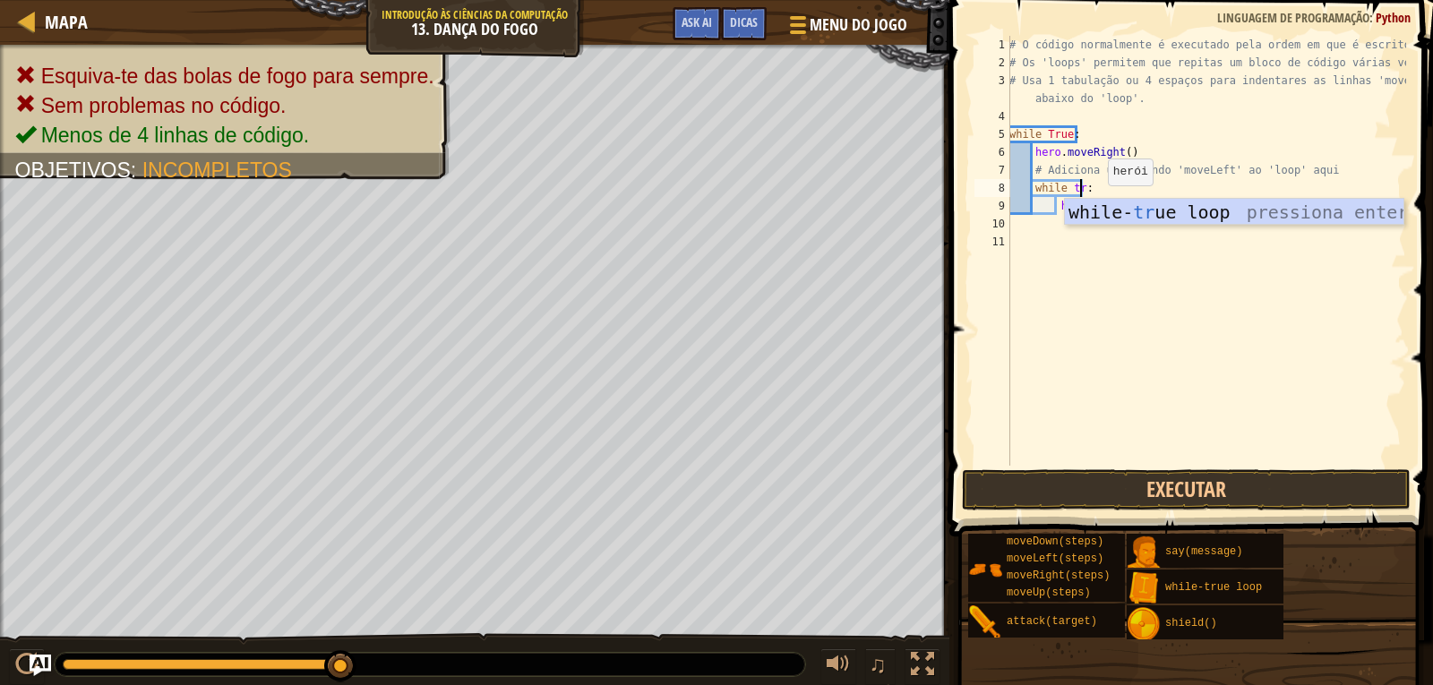
type textarea "while true:"
click at [1164, 240] on div "# O código normalmente é executado pela ordem em que é escrito. # Os 'loops' pe…" at bounding box center [1206, 269] width 400 height 466
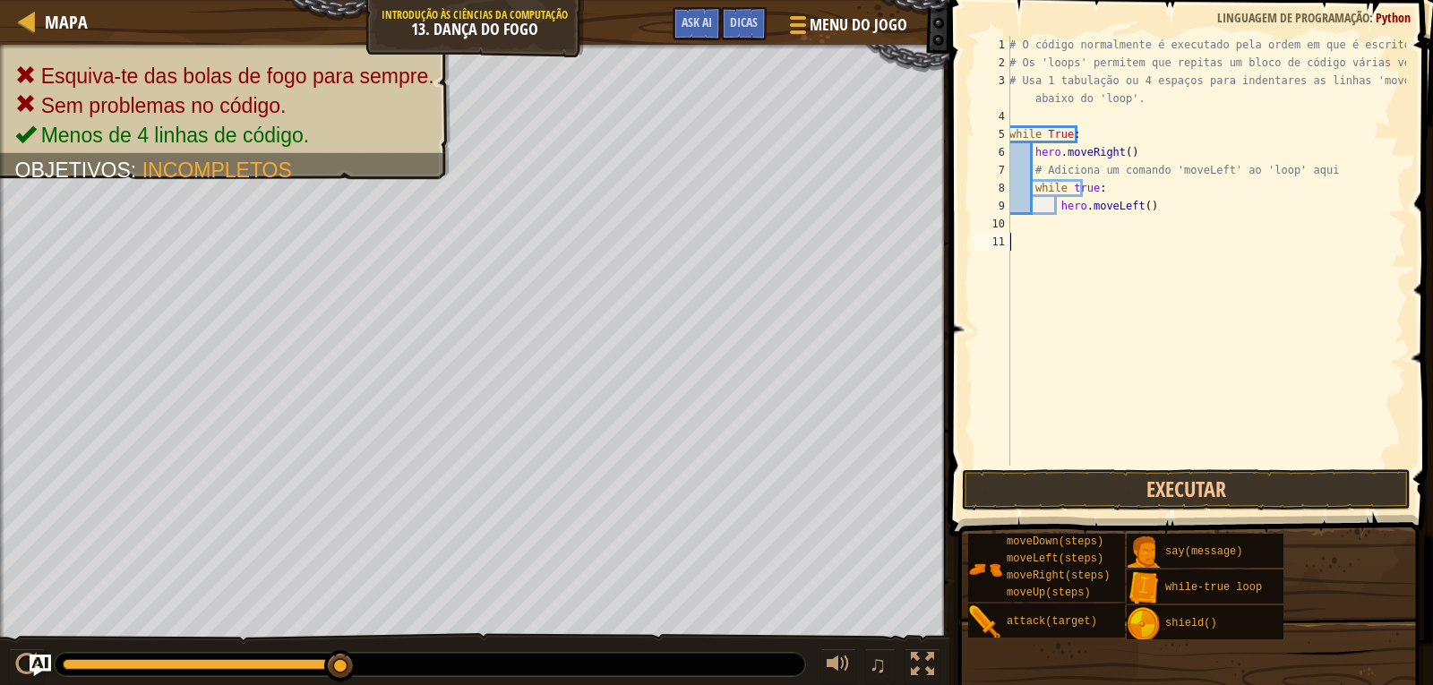
scroll to position [8, 0]
click at [1075, 193] on div "# O código normalmente é executado pela ordem em que é escrito. # Os 'loops' pe…" at bounding box center [1206, 269] width 400 height 466
click at [1138, 477] on button "Executar" at bounding box center [1186, 489] width 449 height 41
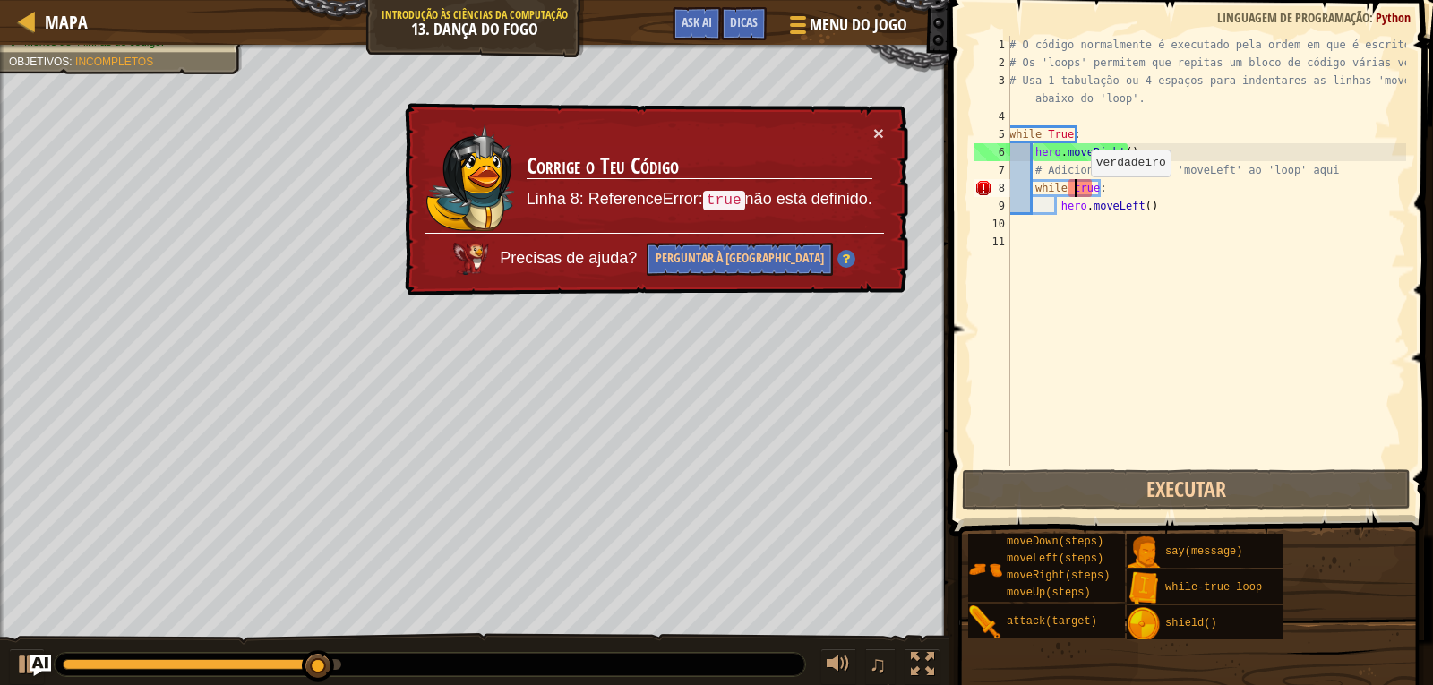
click at [1081, 194] on div "# O código normalmente é executado pela ordem em que é escrito. # Os 'loops' pe…" at bounding box center [1206, 269] width 400 height 466
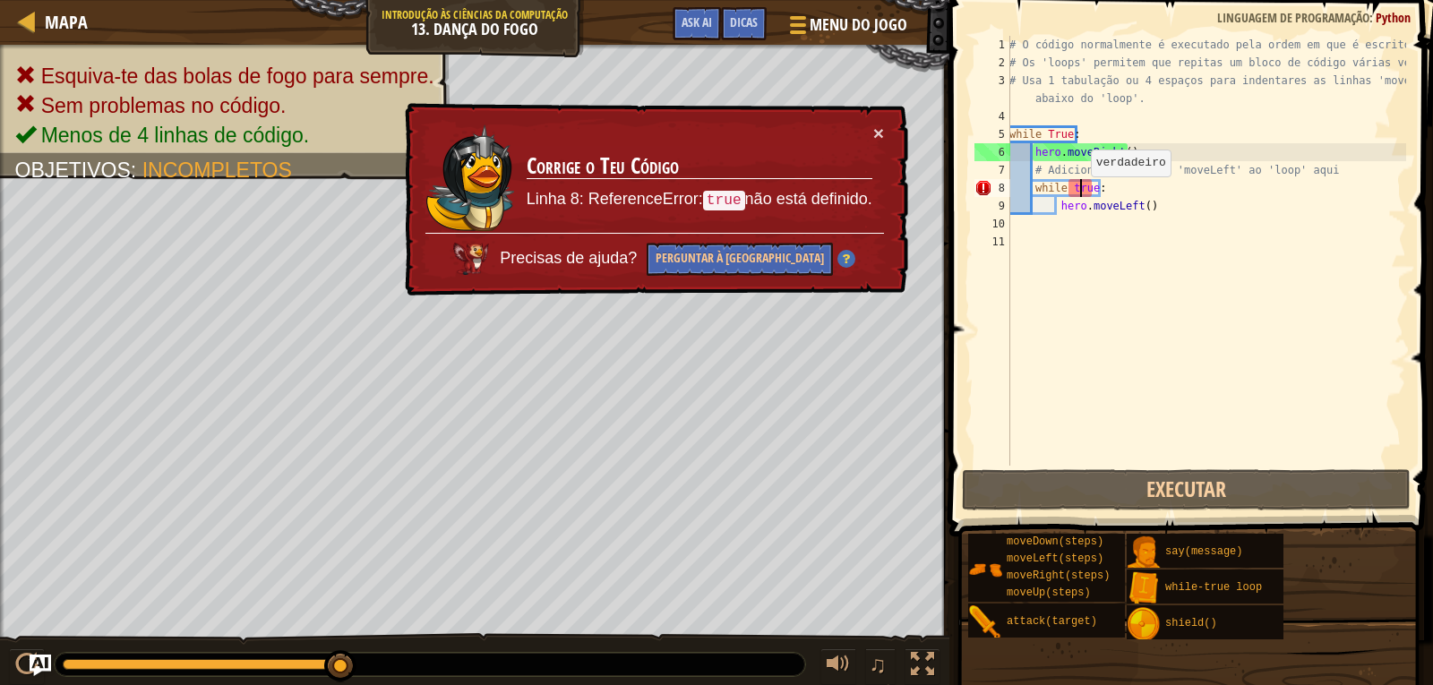
click at [1091, 196] on div "# O código normalmente é executado pela ordem em que é escrito. # Os 'loops' pe…" at bounding box center [1206, 269] width 400 height 466
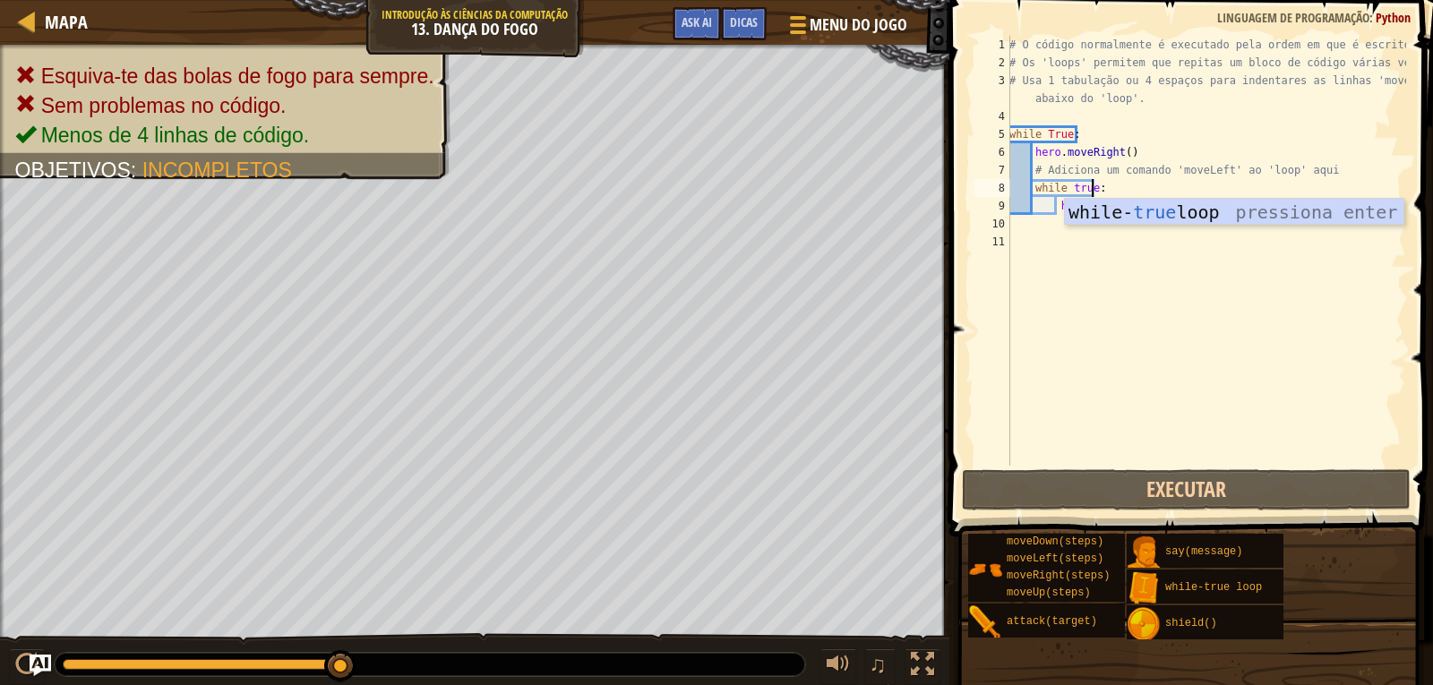
click at [1095, 215] on div "while- true loop pressiona enter" at bounding box center [1234, 239] width 339 height 81
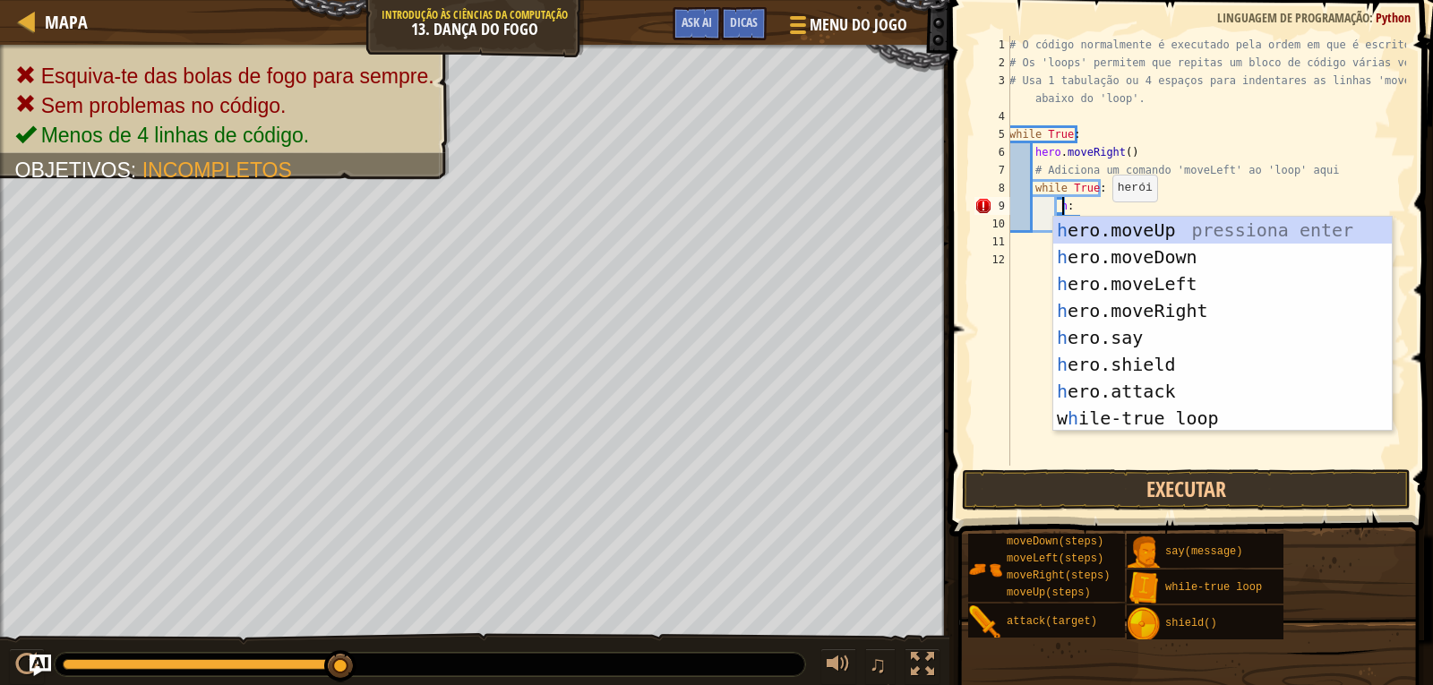
scroll to position [8, 4]
type textarea ":"
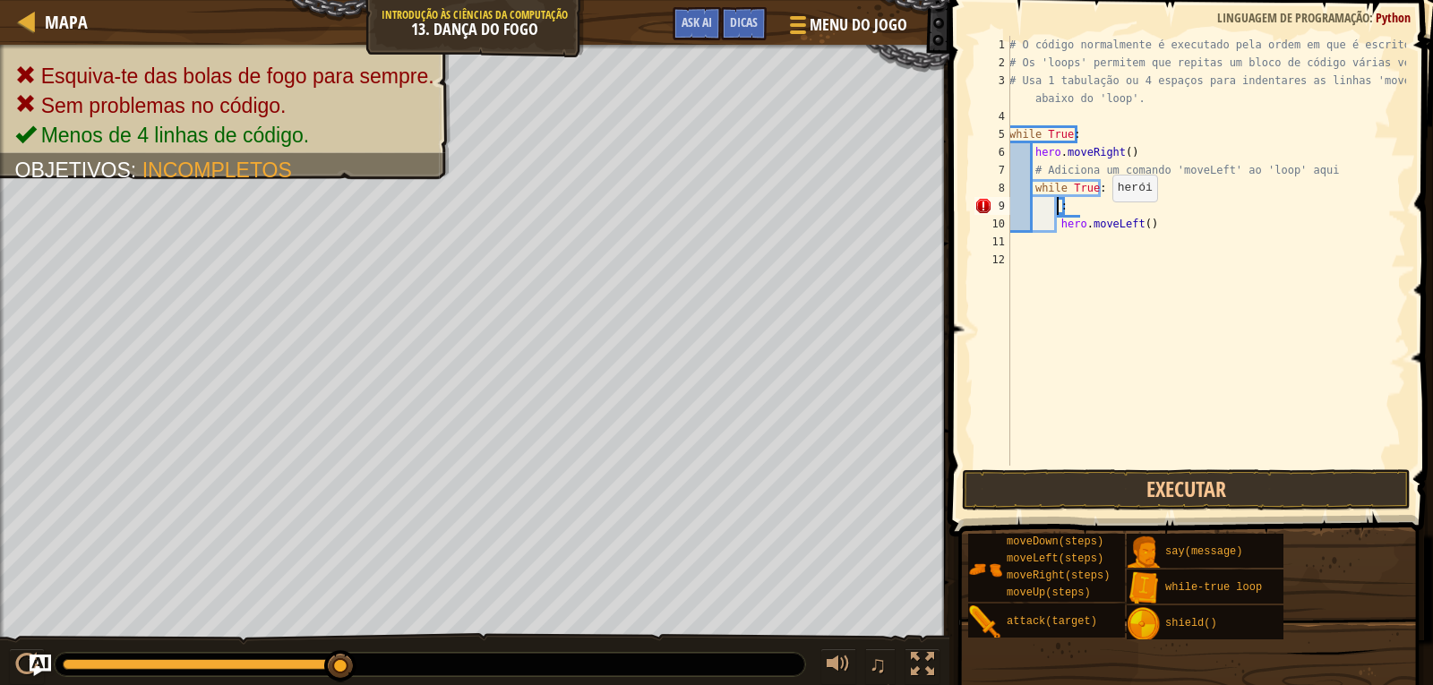
scroll to position [8, 4]
click at [1061, 201] on div "# O código normalmente é executado pela ordem em que é escrito. # Os 'loops' pe…" at bounding box center [1206, 269] width 400 height 466
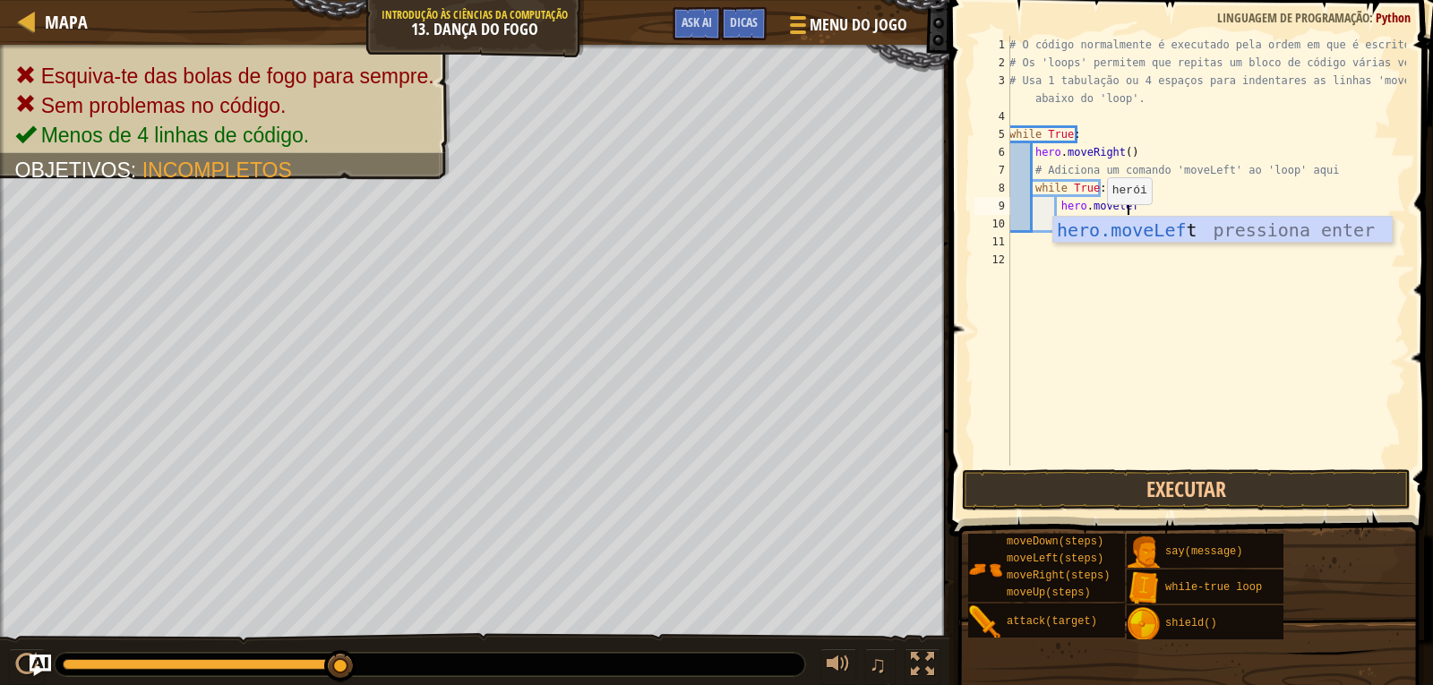
type textarea "hero.moveleft"
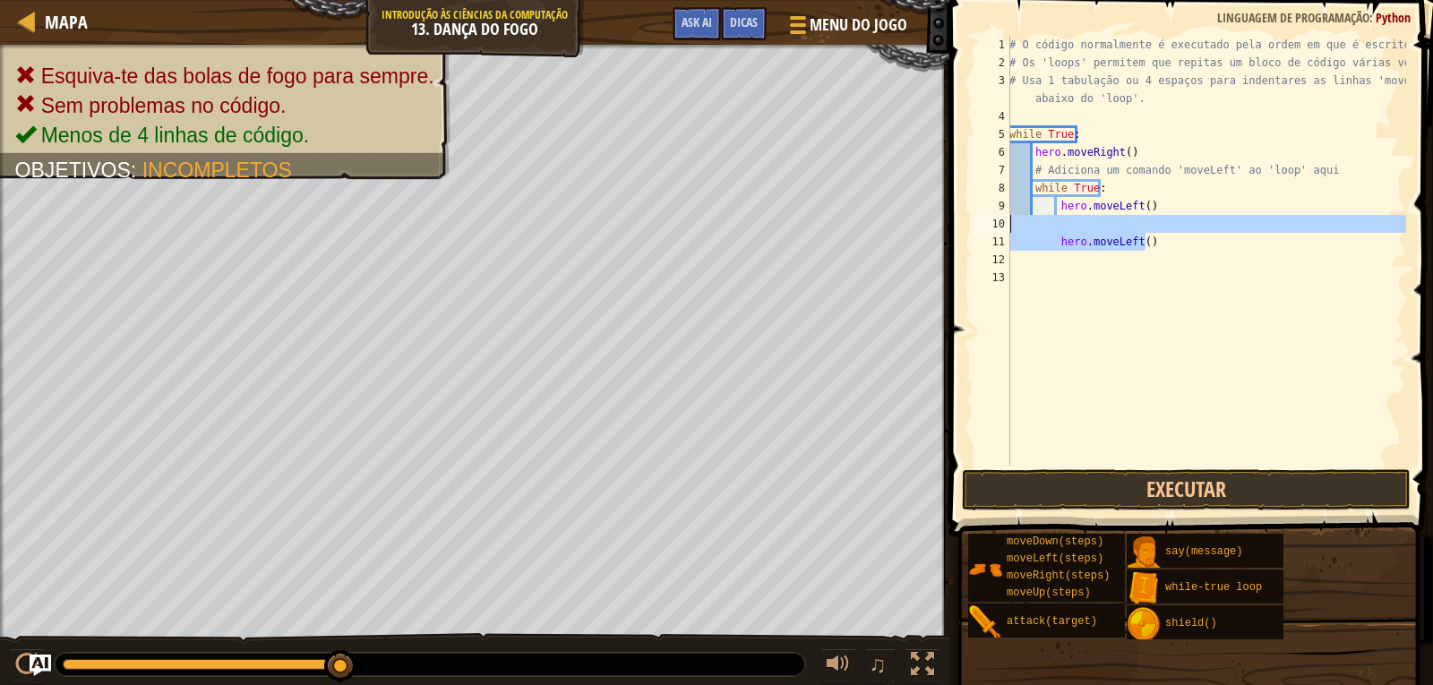
drag, startPoint x: 1152, startPoint y: 250, endPoint x: 1007, endPoint y: 219, distance: 148.4
click at [1007, 219] on div "1 2 3 4 5 6 7 8 9 10 11 12 13 # O código normalmente é executado pela ordem em …" at bounding box center [1188, 251] width 435 height 430
type textarea "hero.moveLeft()"
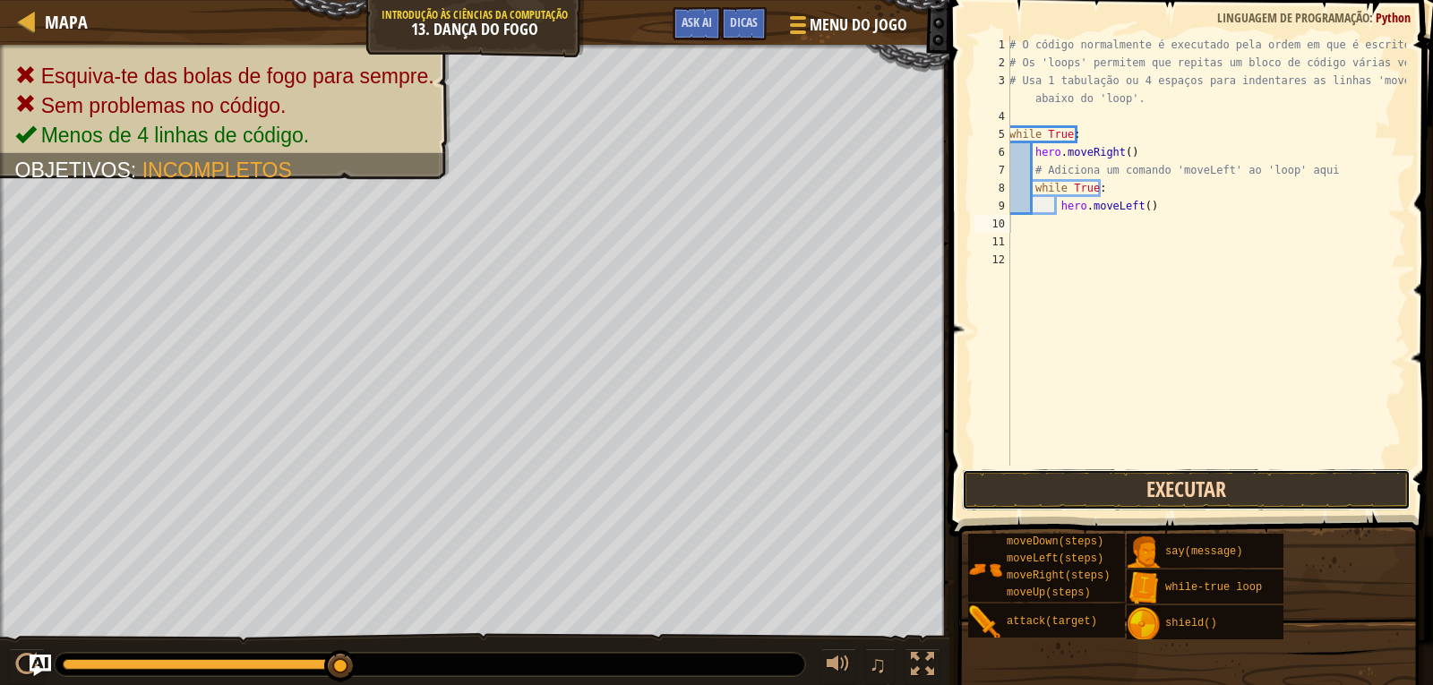
click at [1109, 493] on button "Executar" at bounding box center [1186, 489] width 449 height 41
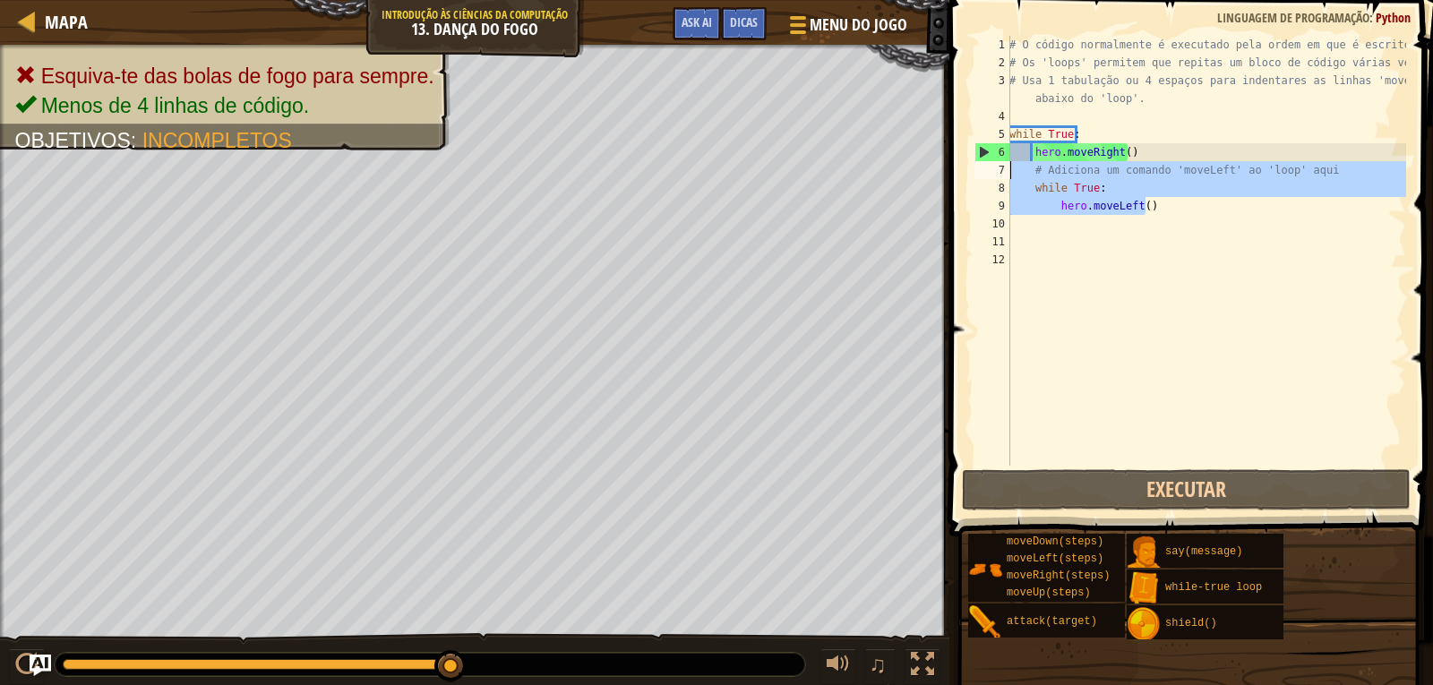
drag, startPoint x: 1119, startPoint y: 184, endPoint x: 994, endPoint y: 178, distance: 124.6
click at [994, 178] on div "1 2 3 4 5 6 7 8 9 10 11 12 # O código normalmente é executado pela ordem em que…" at bounding box center [1188, 251] width 435 height 430
type textarea "# Adiciona um comando 'moveLeft' ao 'loop' aqui while True:"
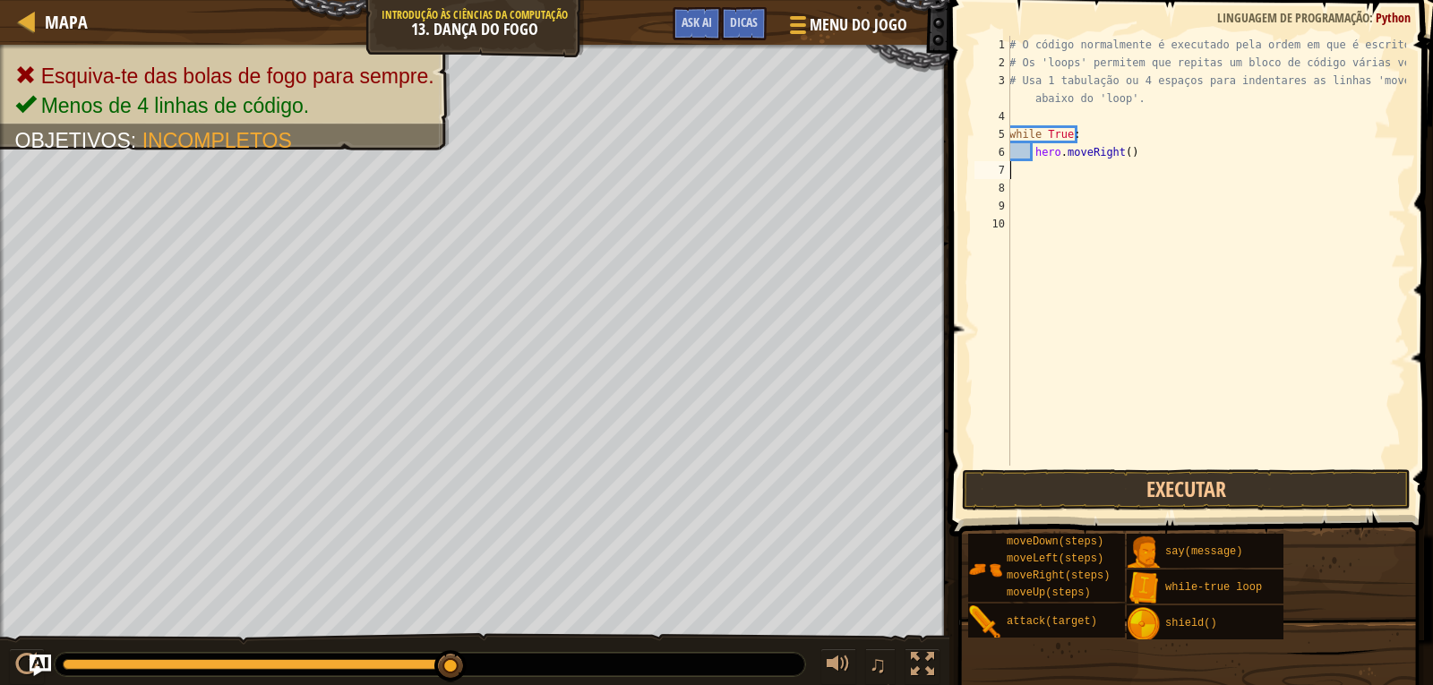
click at [1055, 174] on div "# O código normalmente é executado pela ordem em que é escrito. # Os 'loops' pe…" at bounding box center [1206, 269] width 400 height 466
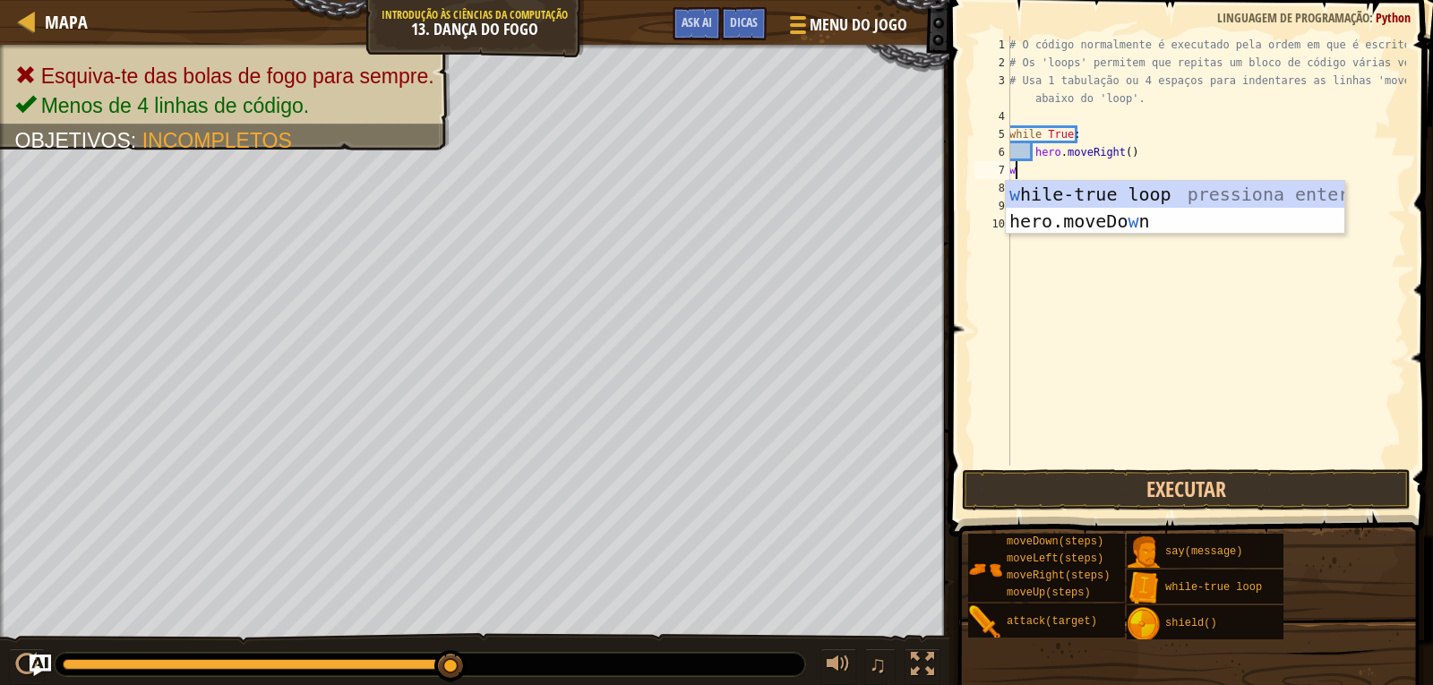
type textarea "wh"
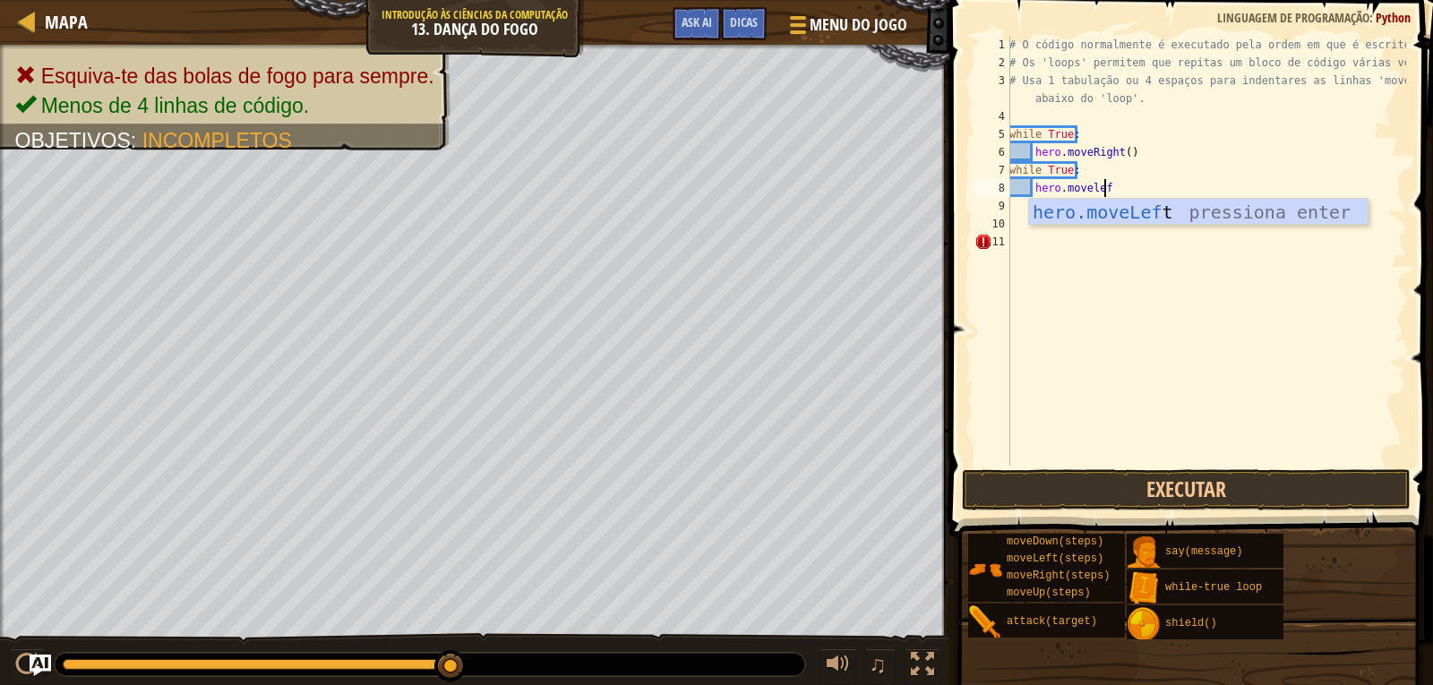
type textarea "hero.moveleft"
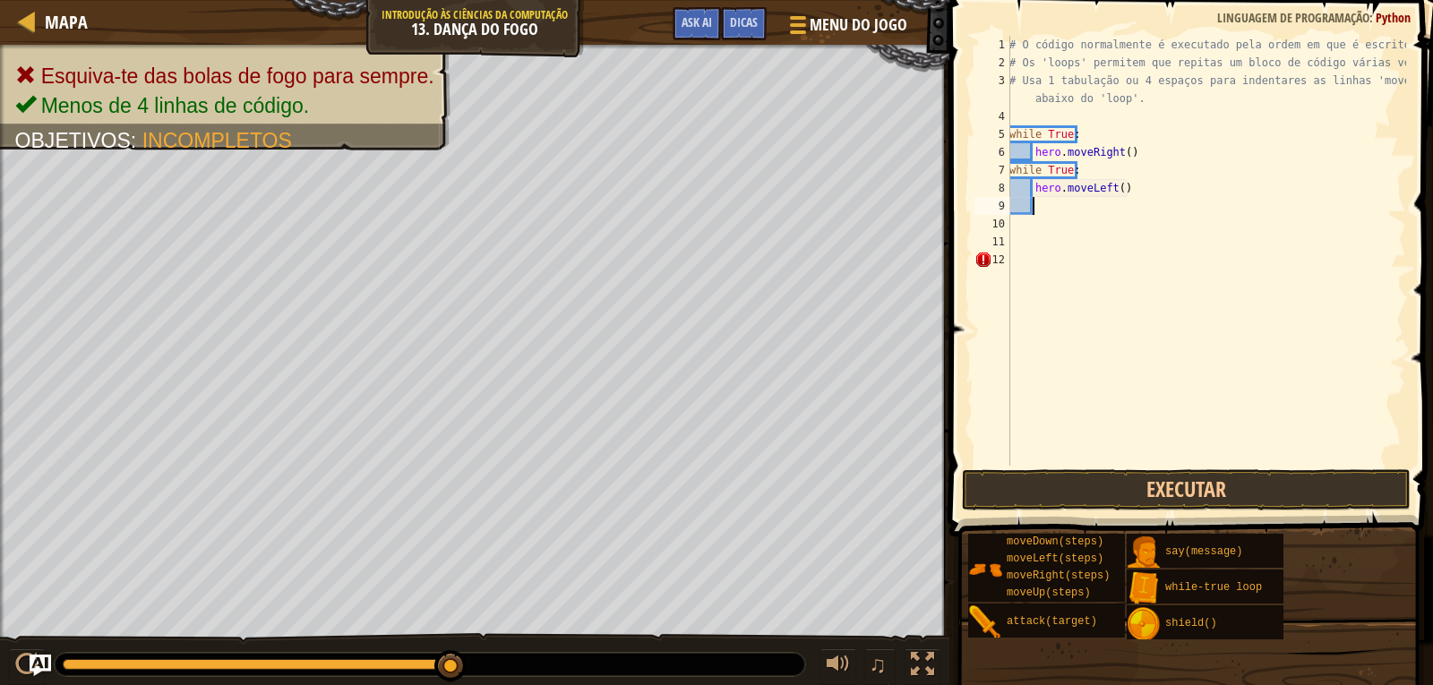
scroll to position [8, 1]
click at [1267, 471] on button "Executar" at bounding box center [1186, 489] width 449 height 41
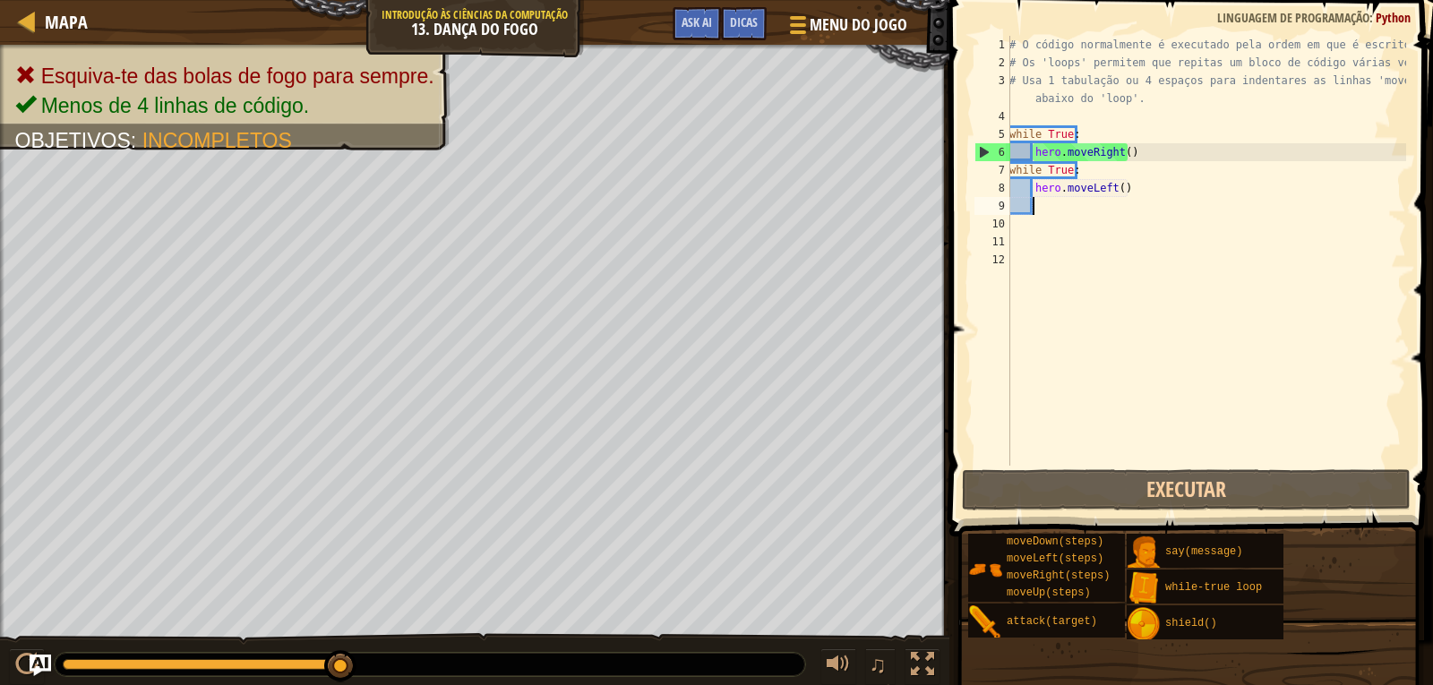
scroll to position [8, 0]
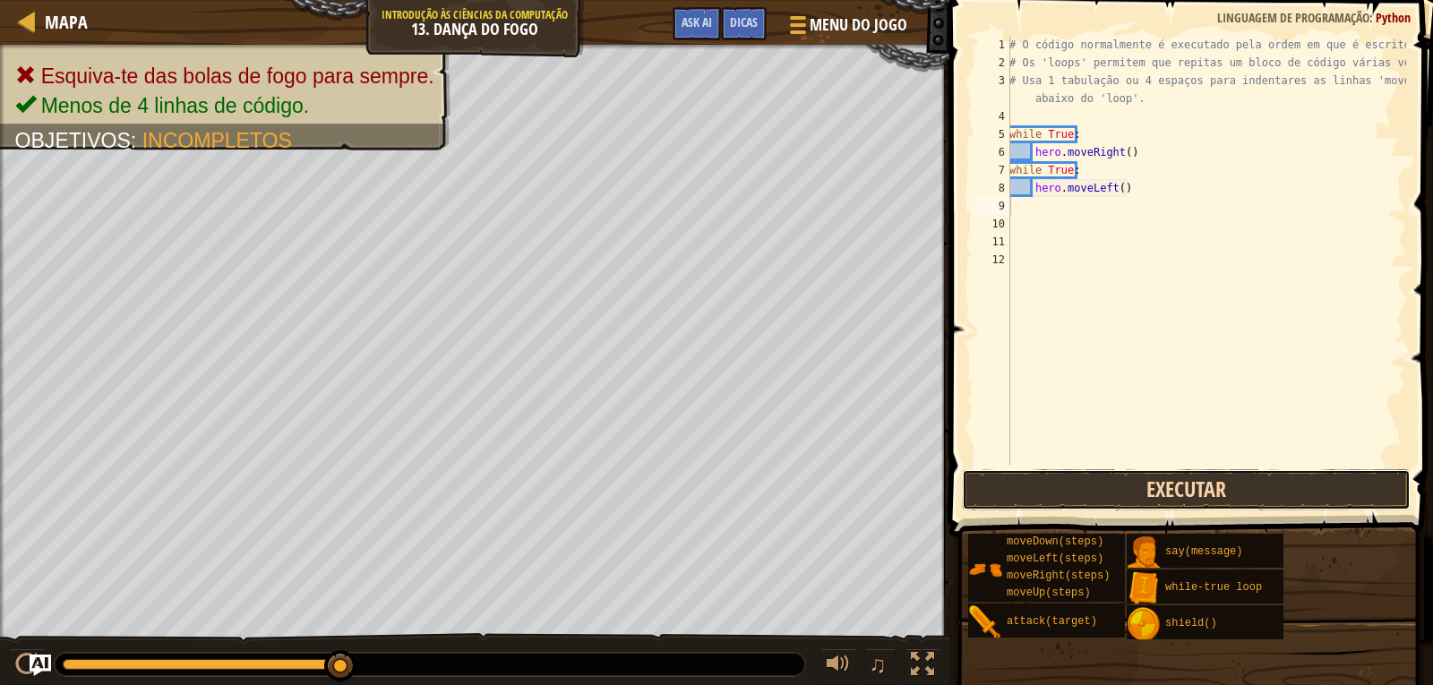
click at [1077, 485] on button "Executar" at bounding box center [1186, 489] width 449 height 41
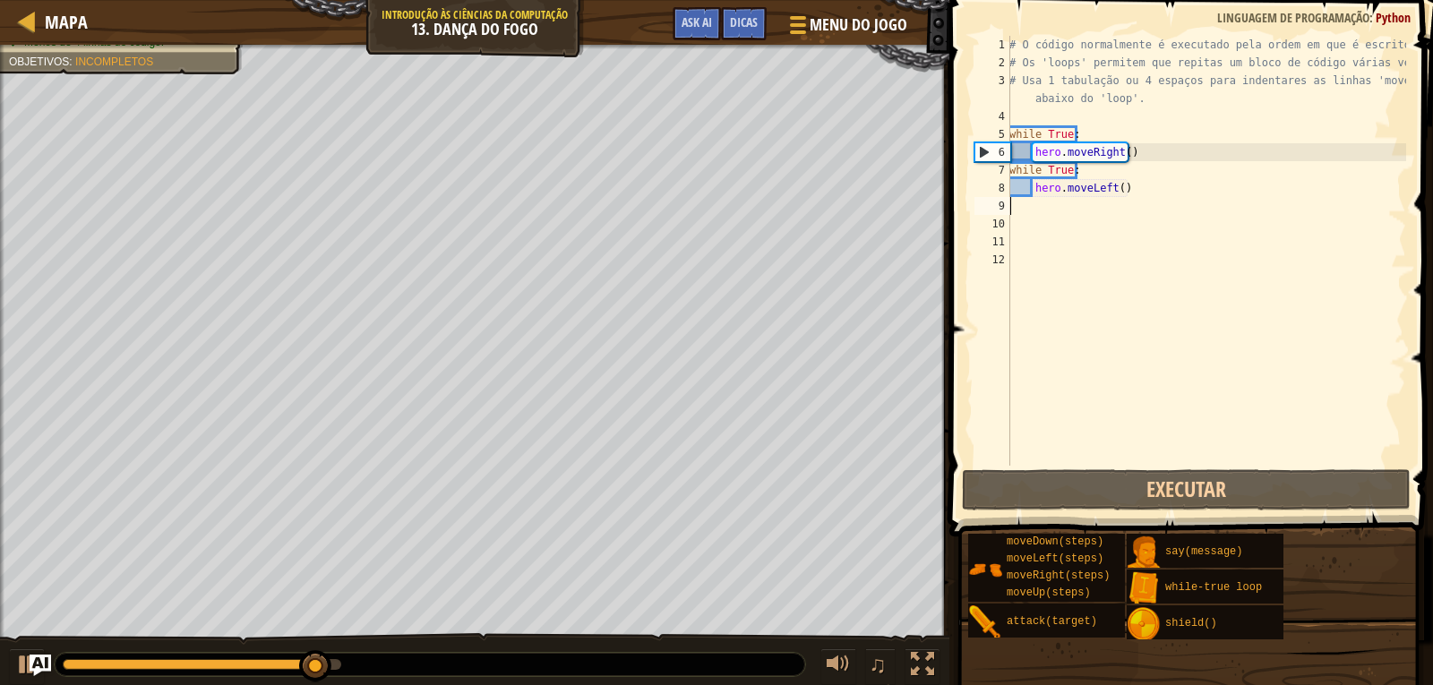
click at [1032, 201] on div "# O código normalmente é executado pela ordem em que é escrito. # Os 'loops' pe…" at bounding box center [1206, 269] width 400 height 466
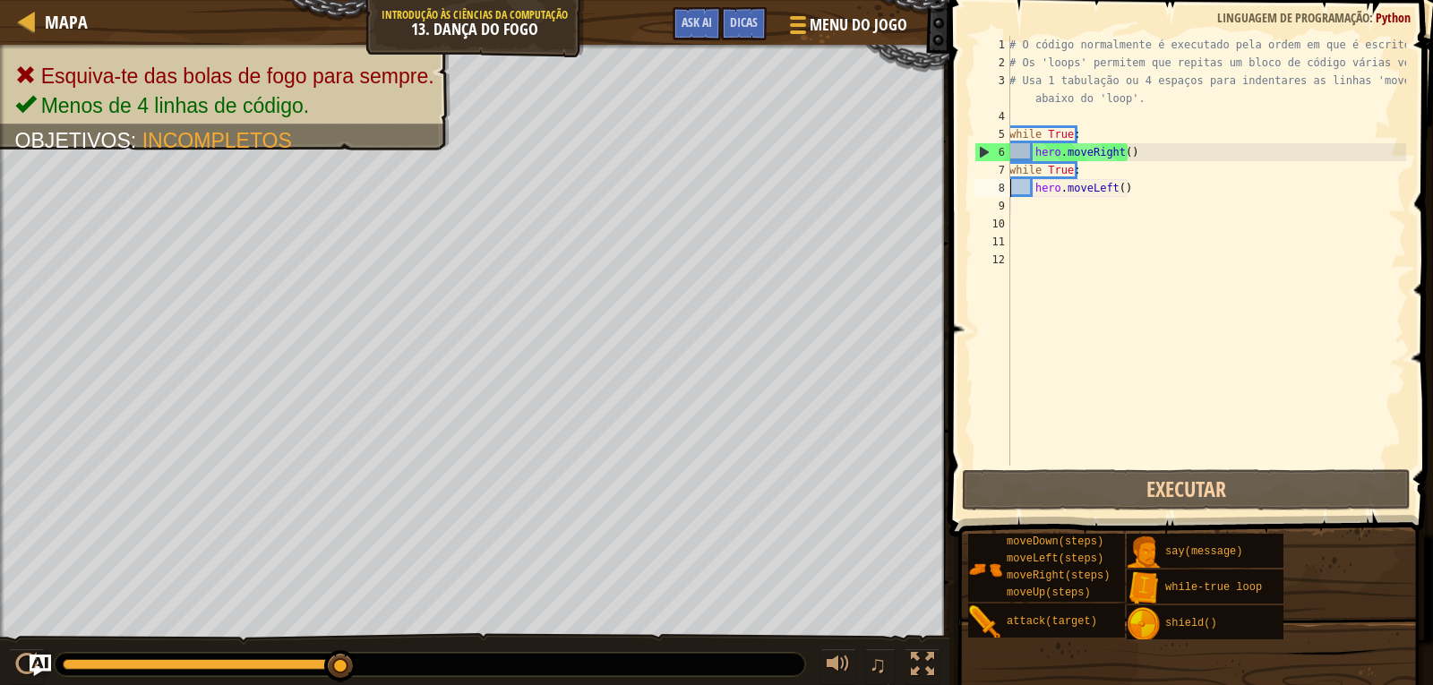
click at [1012, 188] on div "# O código normalmente é executado pela ordem em que é escrito. # Os 'loops' pe…" at bounding box center [1206, 269] width 400 height 466
click at [1032, 184] on div "# O código normalmente é executado pela ordem em que é escrito. # Os 'loops' pe…" at bounding box center [1206, 269] width 400 height 466
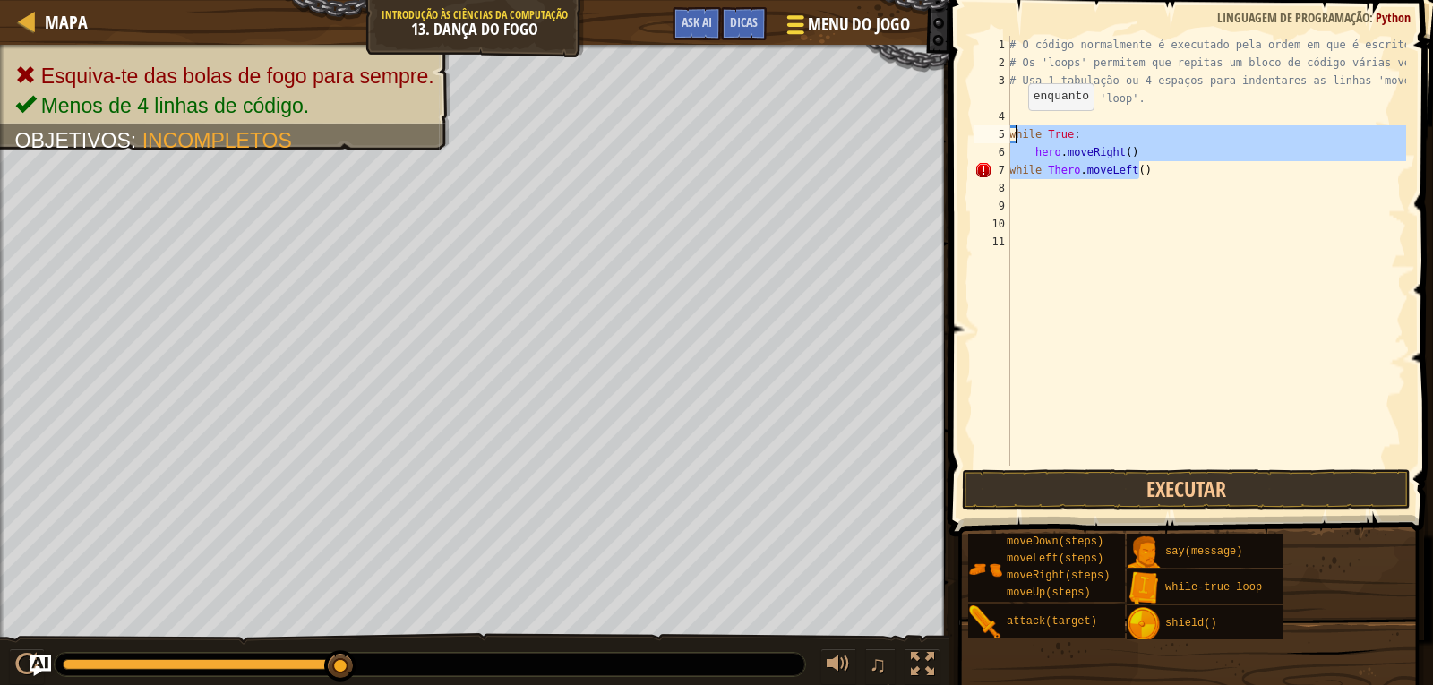
click at [824, 25] on span "Menu do Jogo" at bounding box center [859, 25] width 102 height 24
type textarea "while True:"
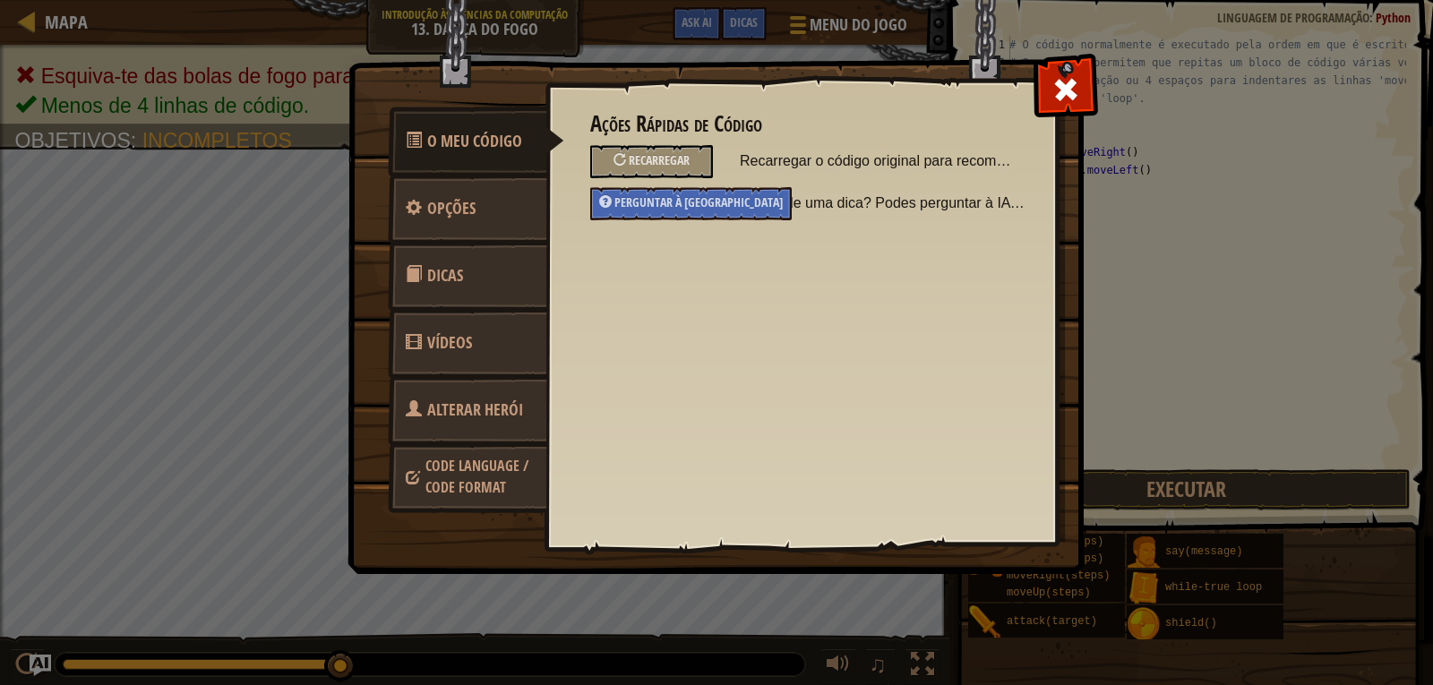
click at [659, 135] on h3 "Ações Rápidas de Código" at bounding box center [801, 124] width 422 height 24
click at [683, 152] on div "Recarregar" at bounding box center [651, 161] width 123 height 33
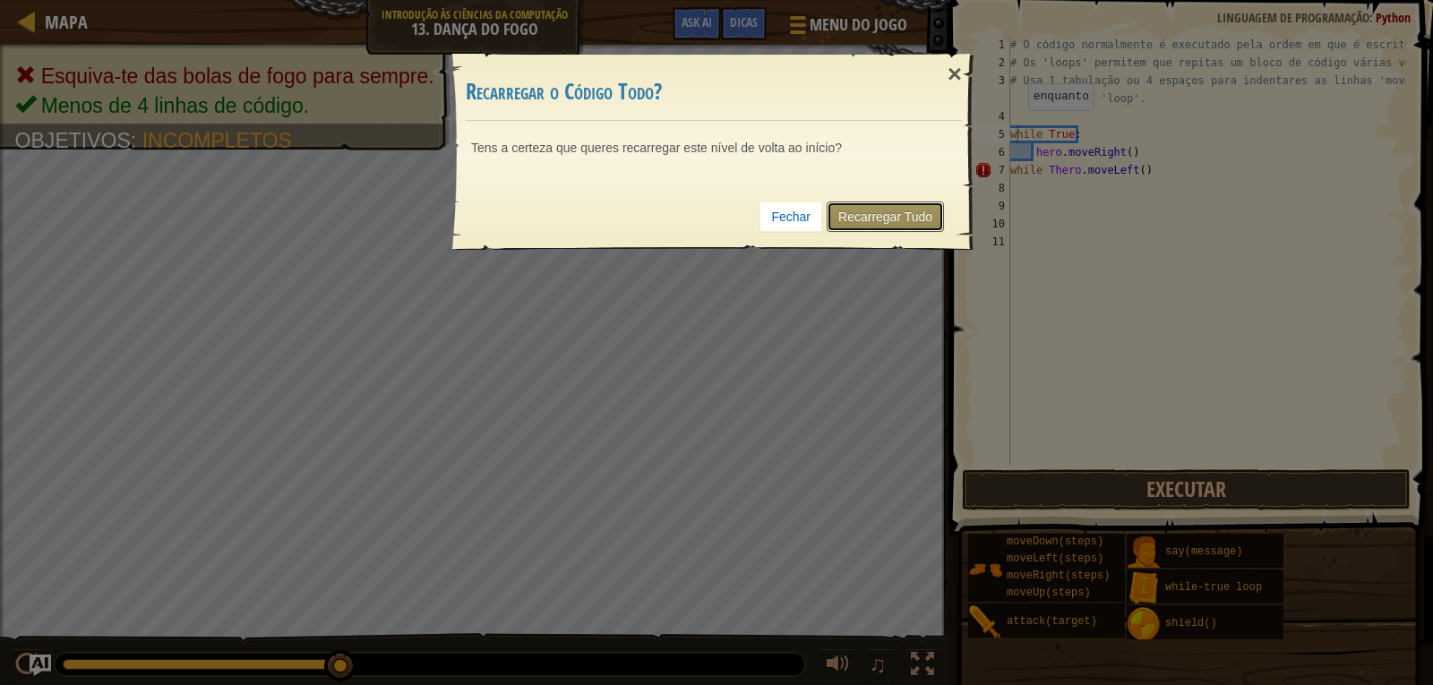
click at [861, 223] on link "Recarregar Tudo" at bounding box center [885, 216] width 117 height 30
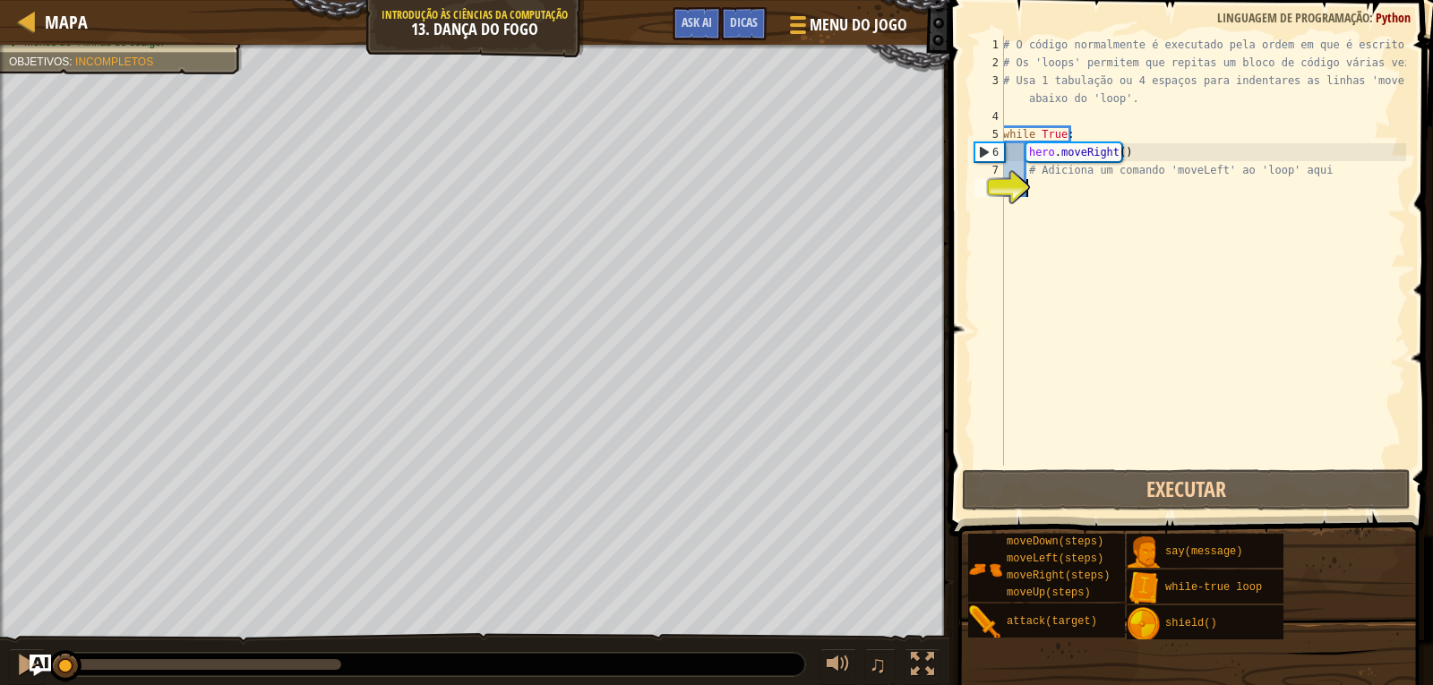
click at [1115, 163] on div "# O código normalmente é executado pela ordem em que é escrito. # Os 'loops' pe…" at bounding box center [1202, 269] width 407 height 466
click at [1126, 158] on div "# O código normalmente é executado pela ordem em que é escrito. # Os 'loops' pe…" at bounding box center [1202, 269] width 407 height 466
type textarea "hero.moveRight()"
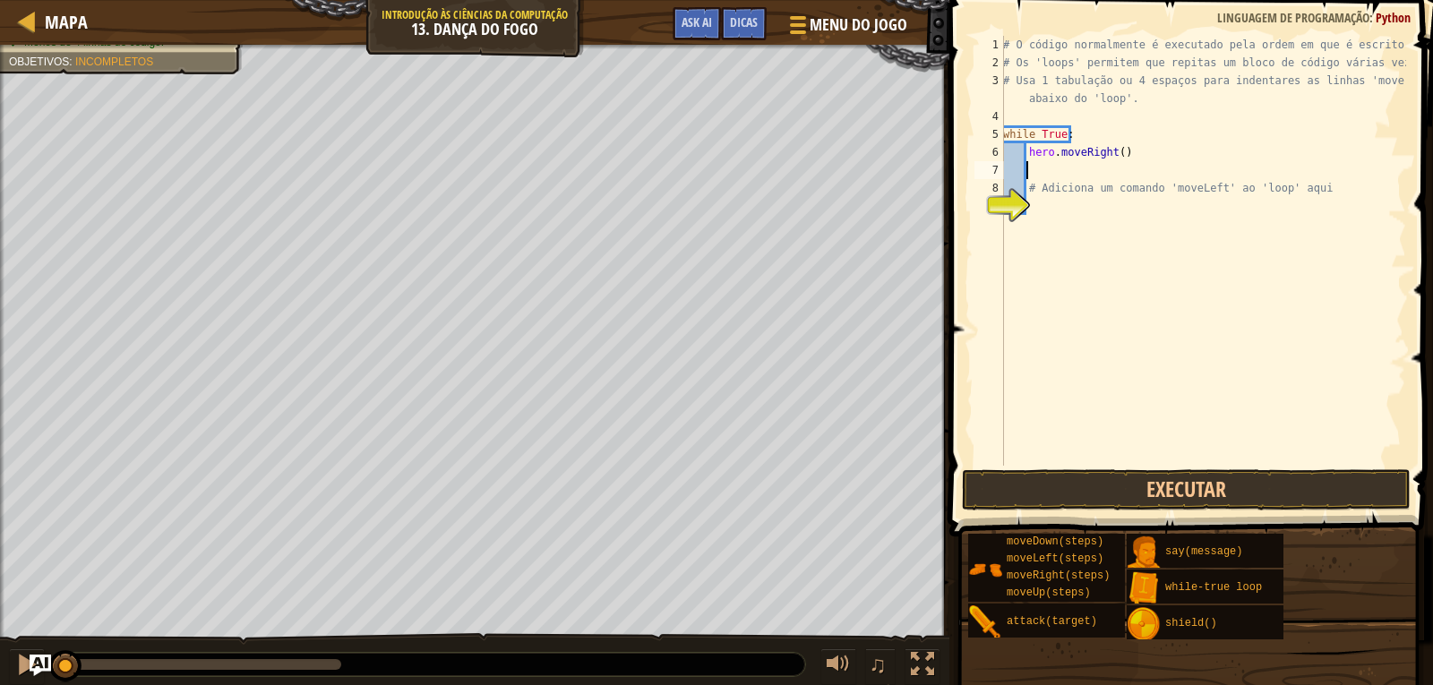
type textarea "h"
click at [1074, 208] on div "# O código normalmente é executado pela ordem em que é escrito. # Os 'loops' pe…" at bounding box center [1202, 269] width 407 height 466
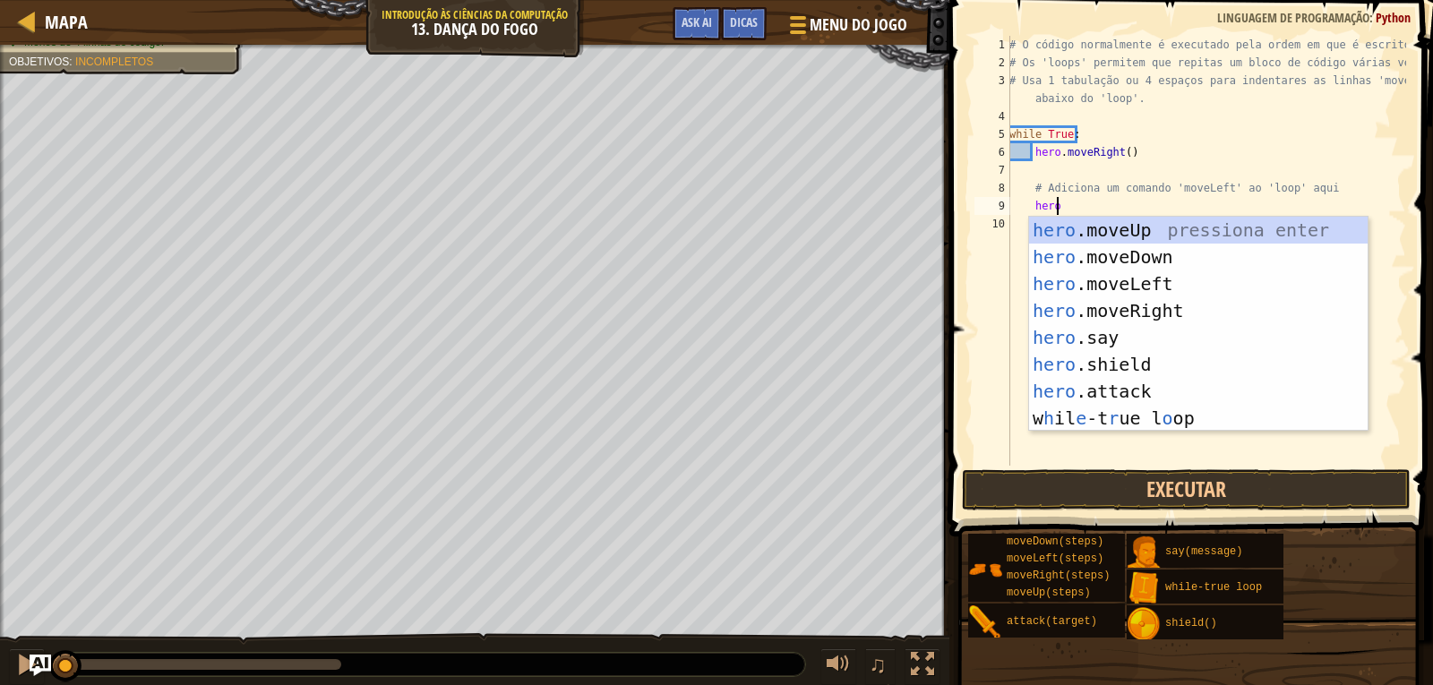
scroll to position [8, 3]
type textarea "h"
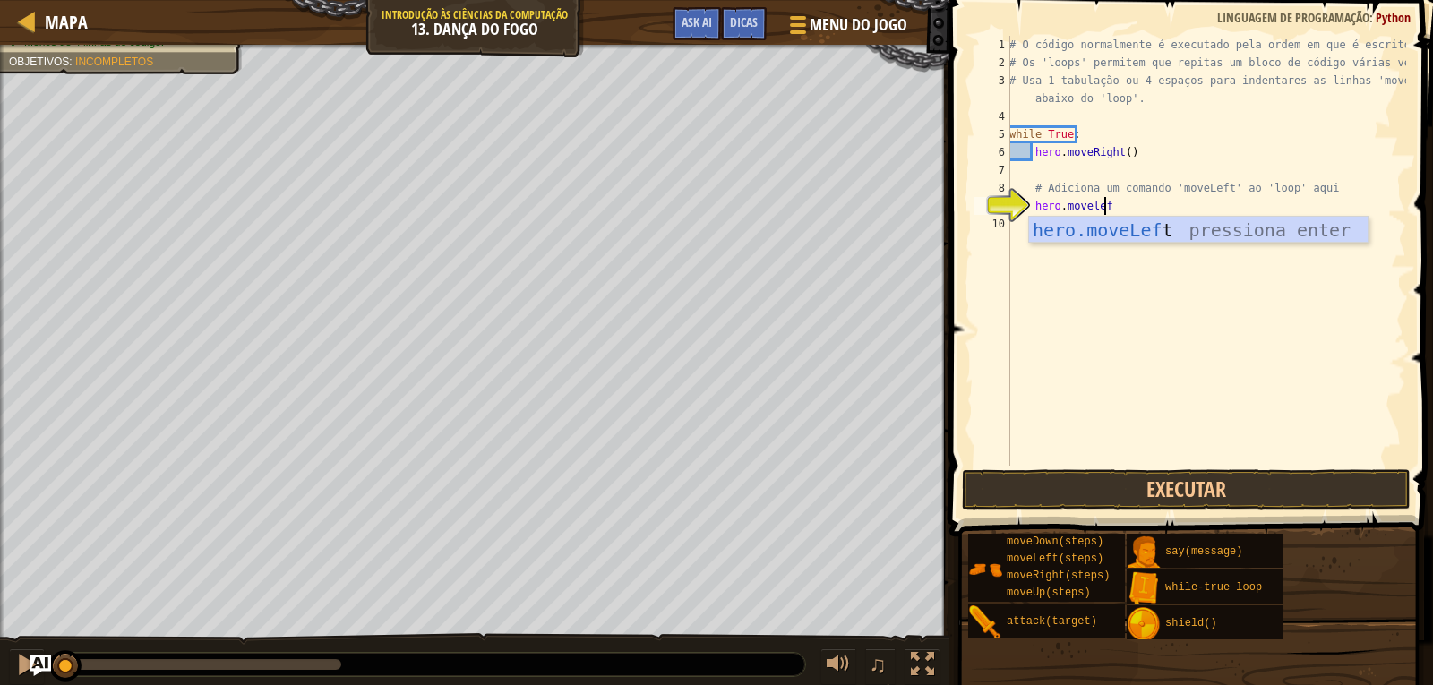
type textarea "hero.movelefrt"
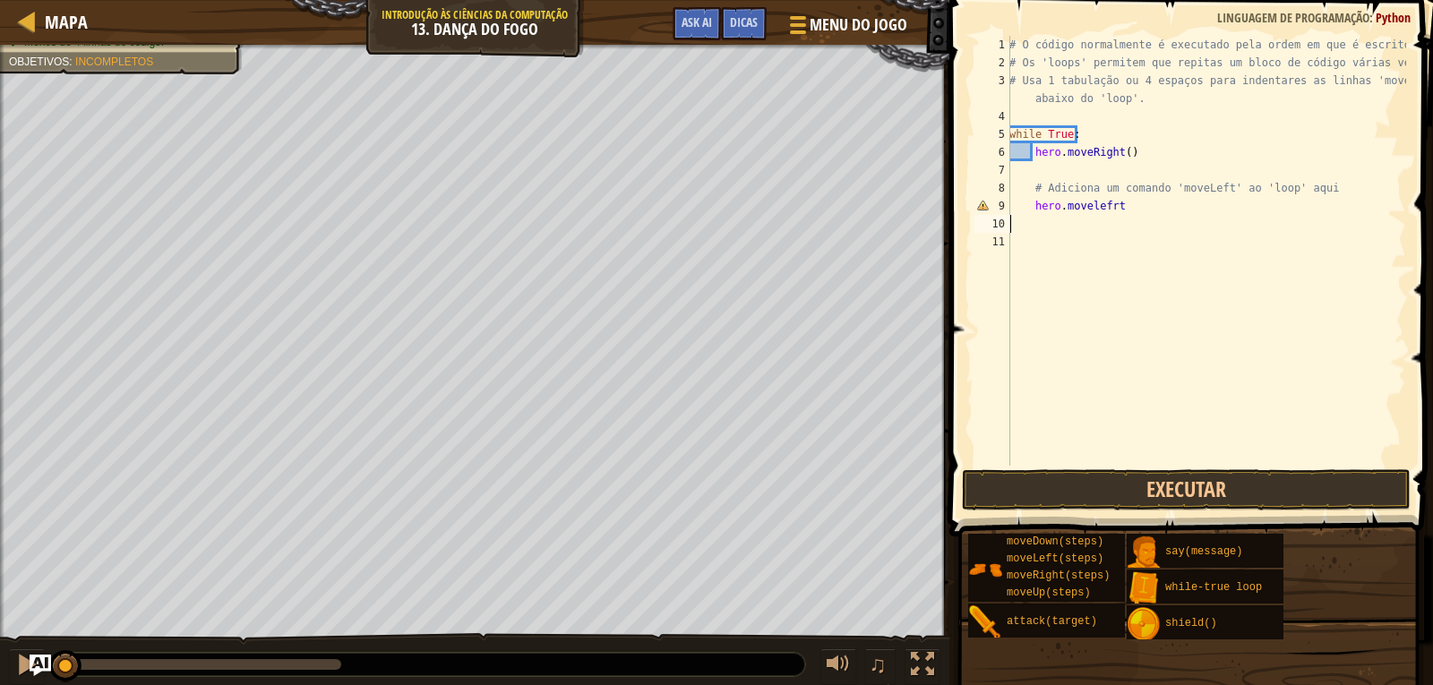
scroll to position [8, 0]
type textarea "hero.moveleft"
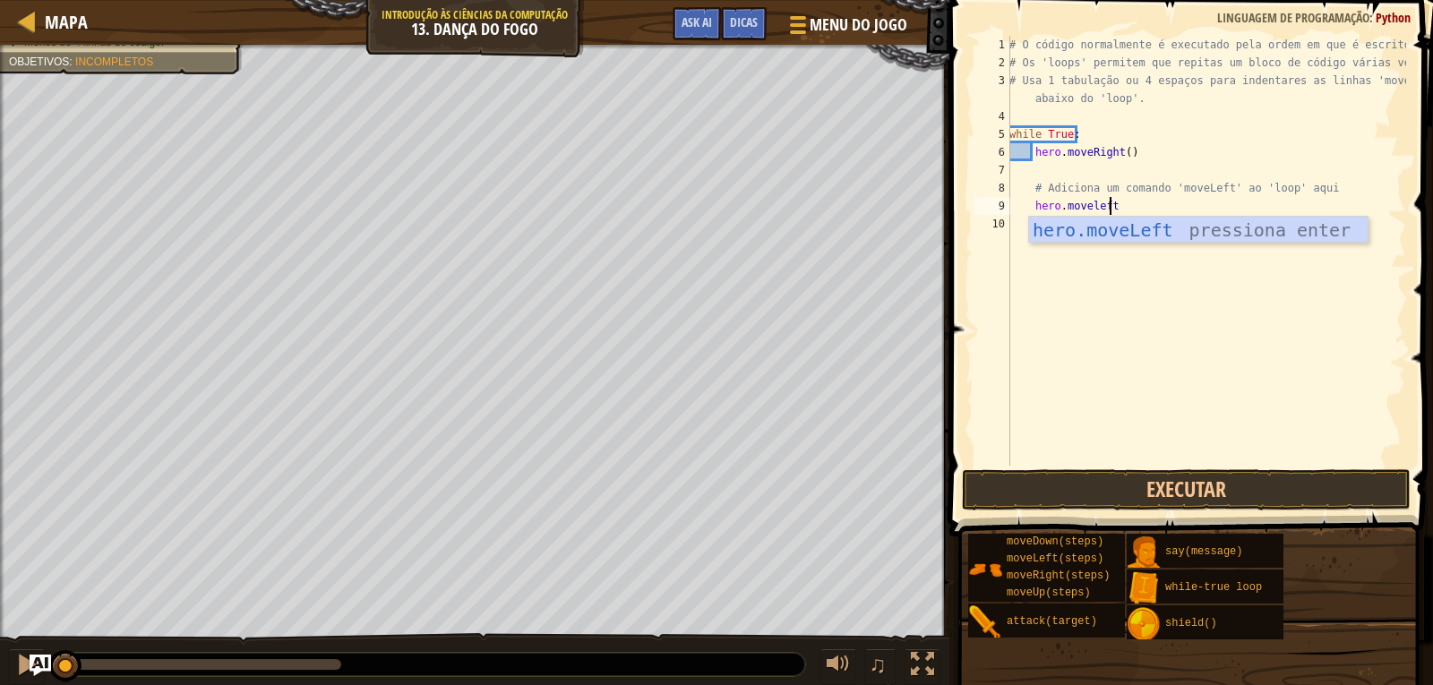
scroll to position [8, 1]
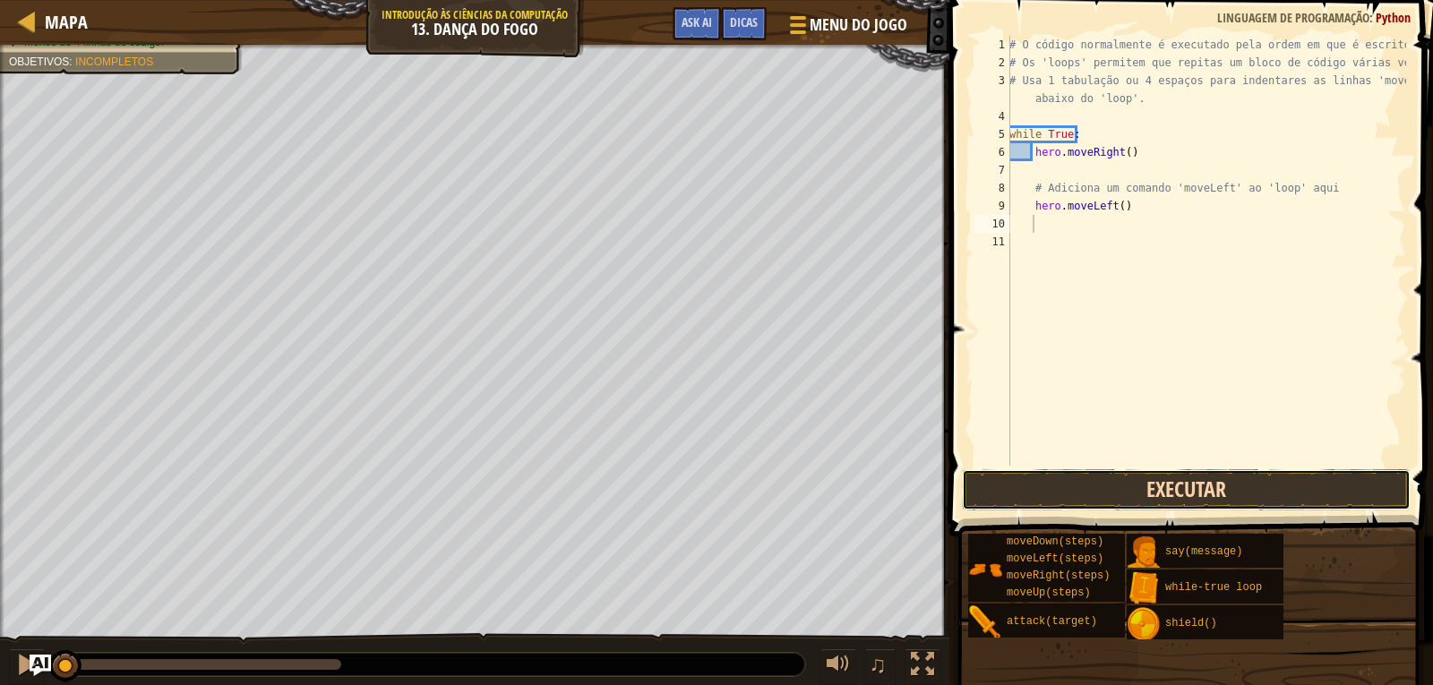
click at [1162, 485] on button "Executar" at bounding box center [1186, 489] width 449 height 41
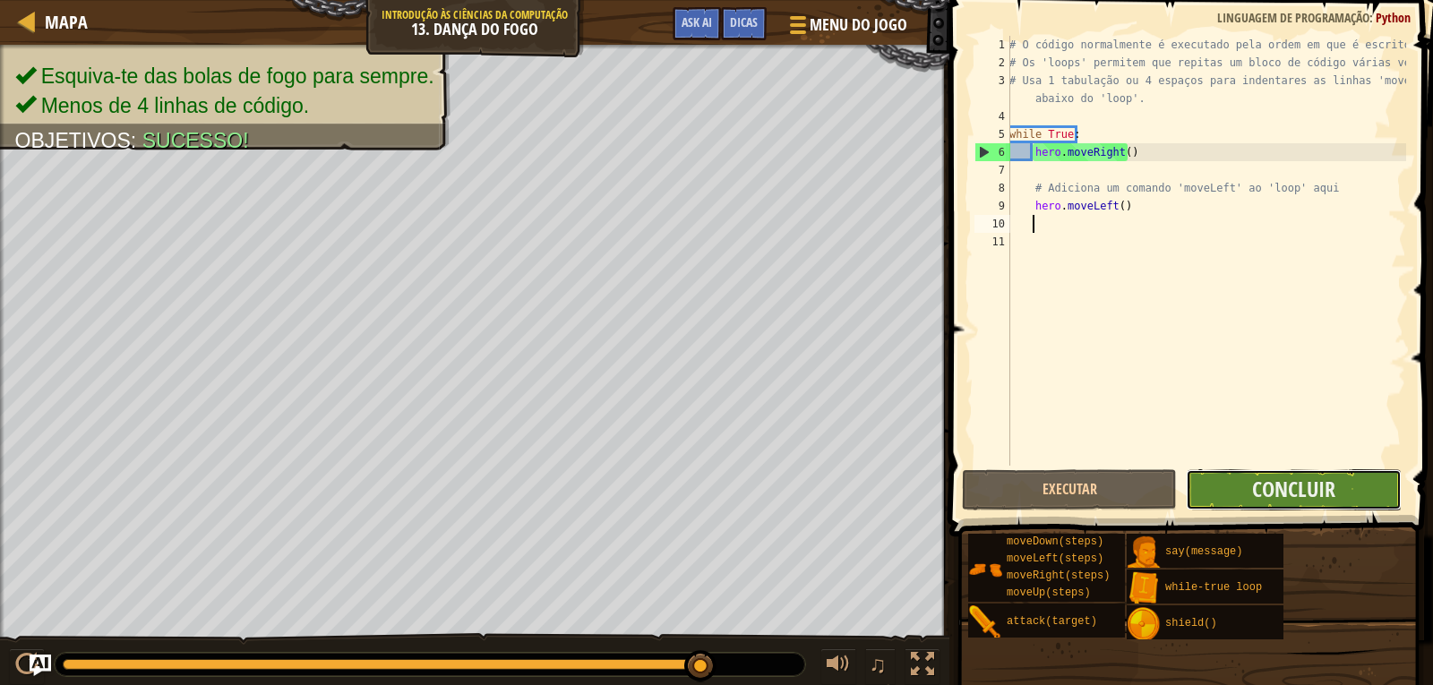
click at [1216, 497] on button "Concluir" at bounding box center [1293, 489] width 215 height 41
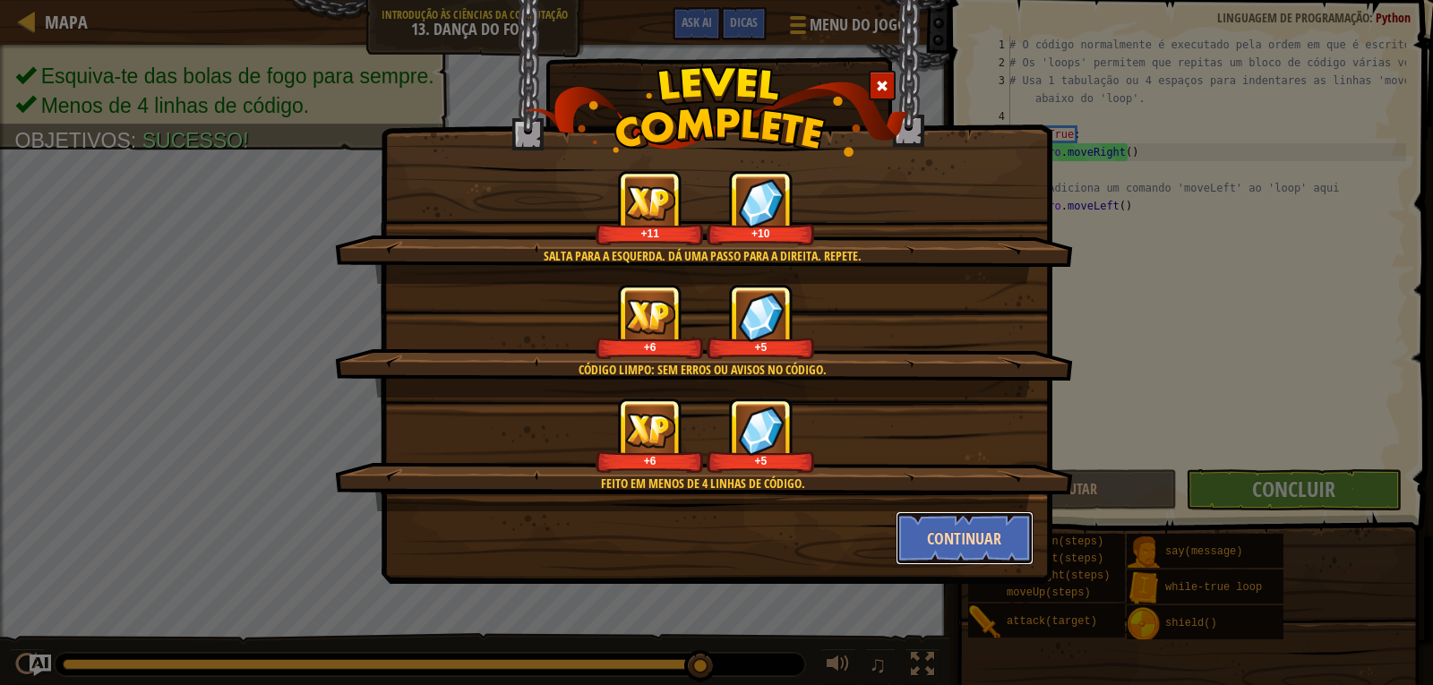
click at [930, 532] on button "Continuar" at bounding box center [965, 538] width 139 height 54
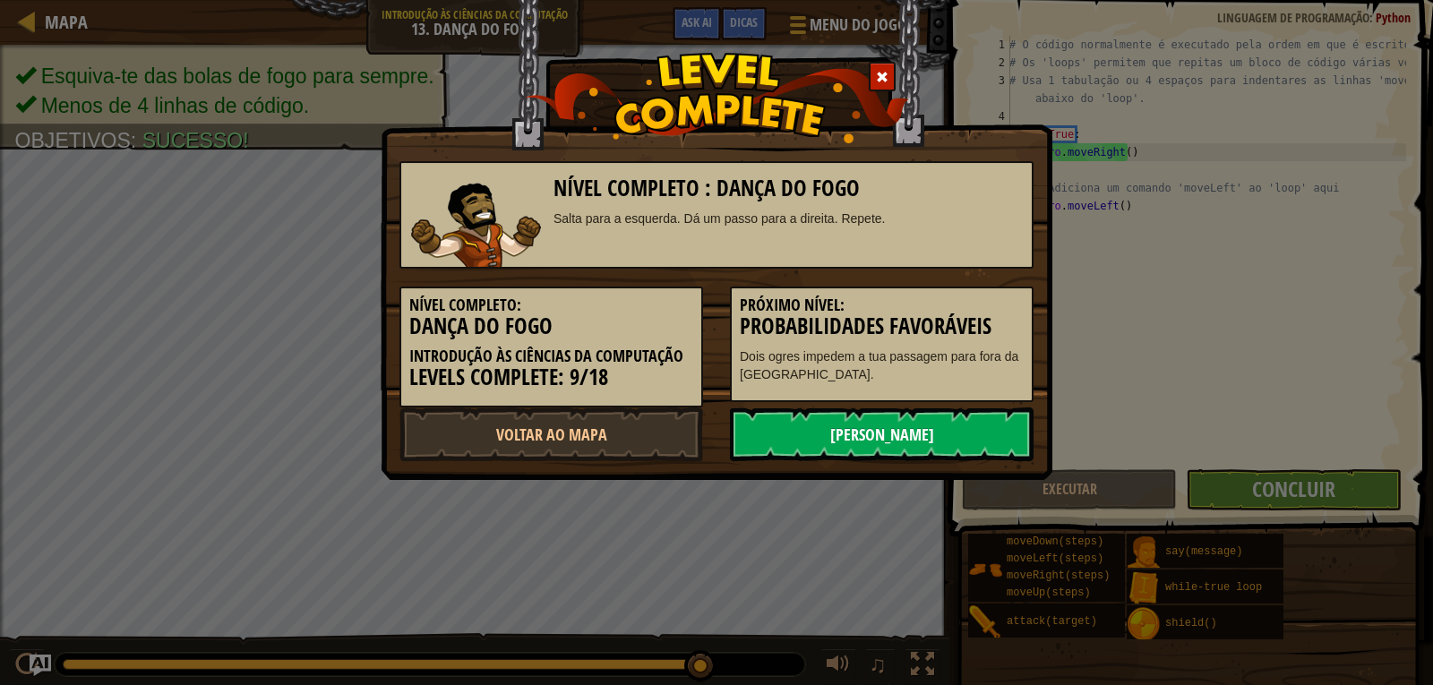
click at [769, 442] on link "[PERSON_NAME]" at bounding box center [882, 434] width 304 height 54
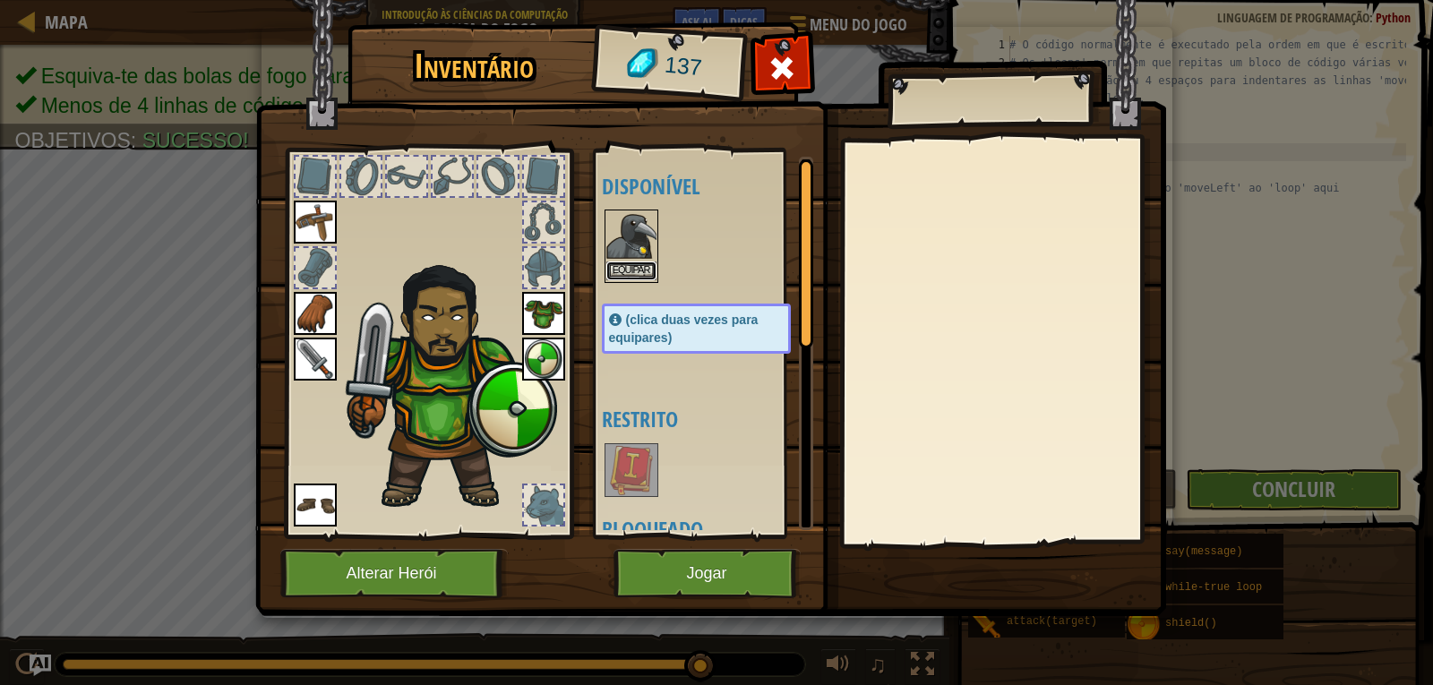
click at [628, 270] on button "Equipar" at bounding box center [631, 271] width 50 height 19
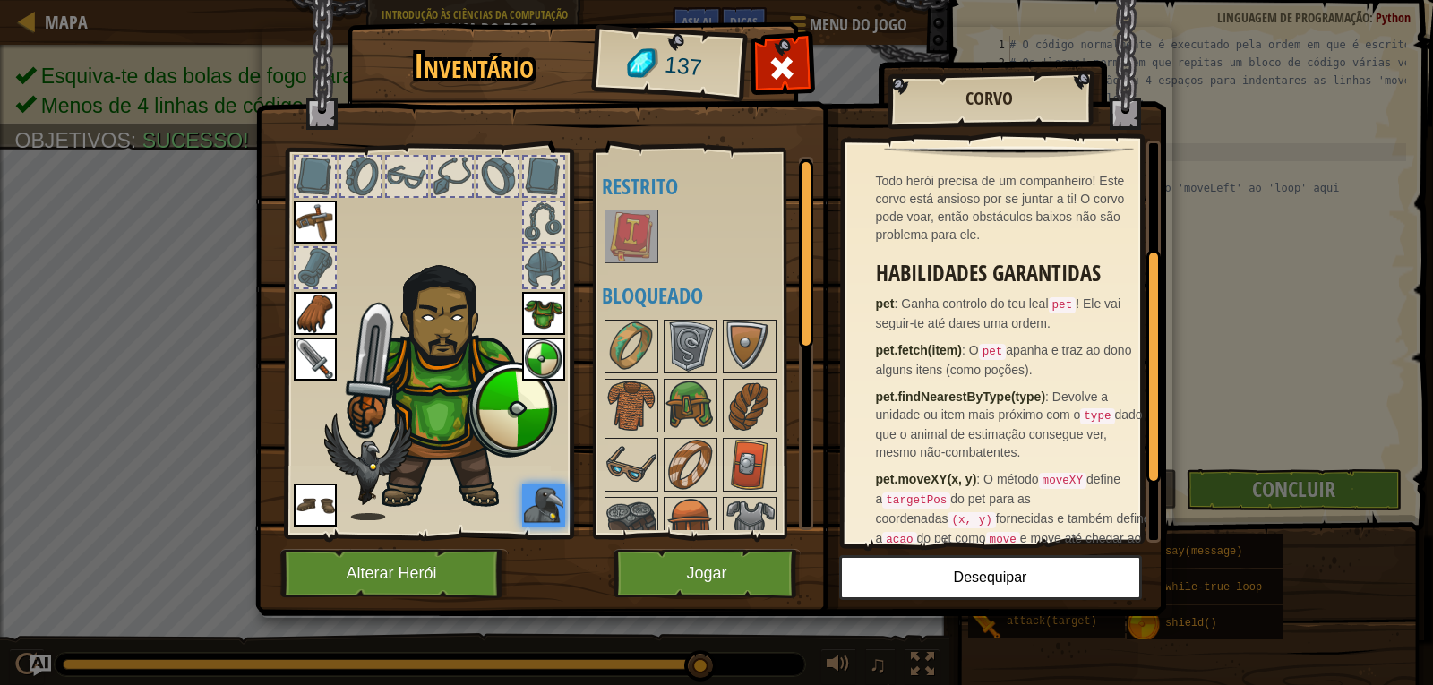
scroll to position [179, 0]
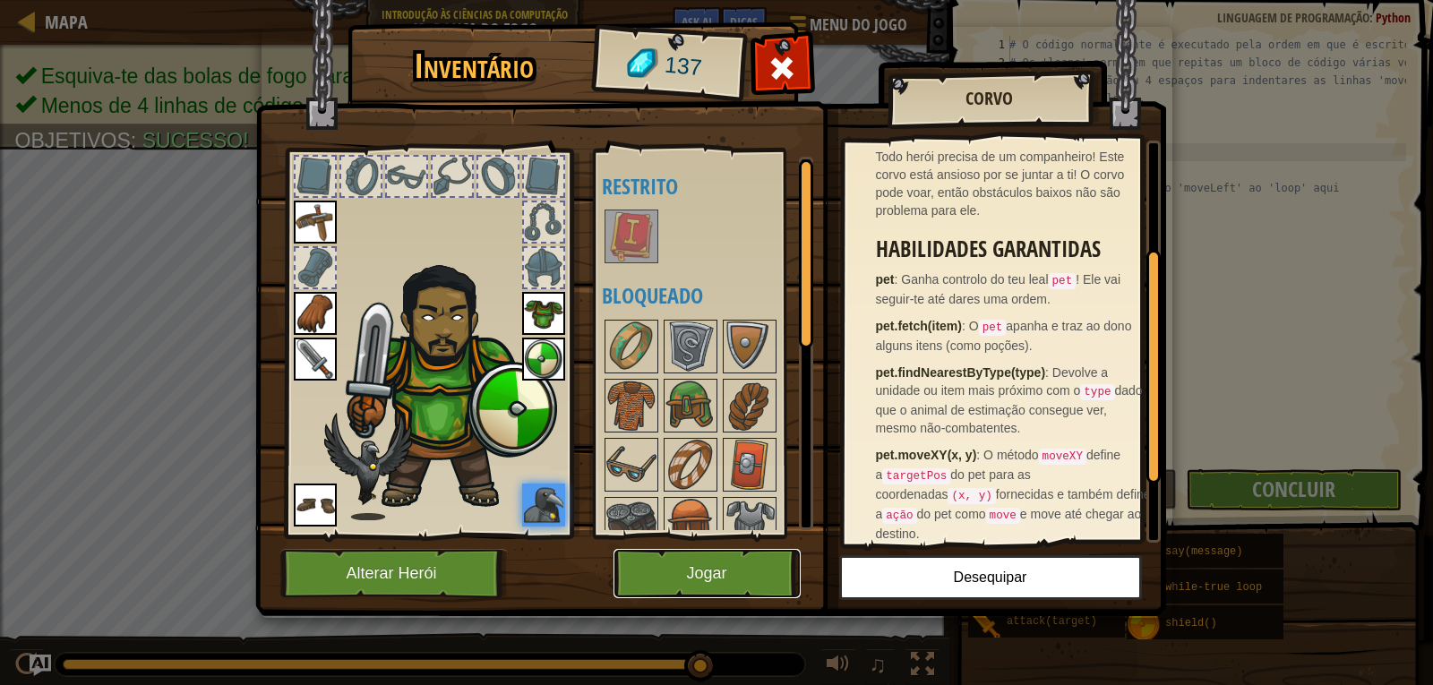
click at [766, 551] on button "Jogar" at bounding box center [706, 573] width 187 height 49
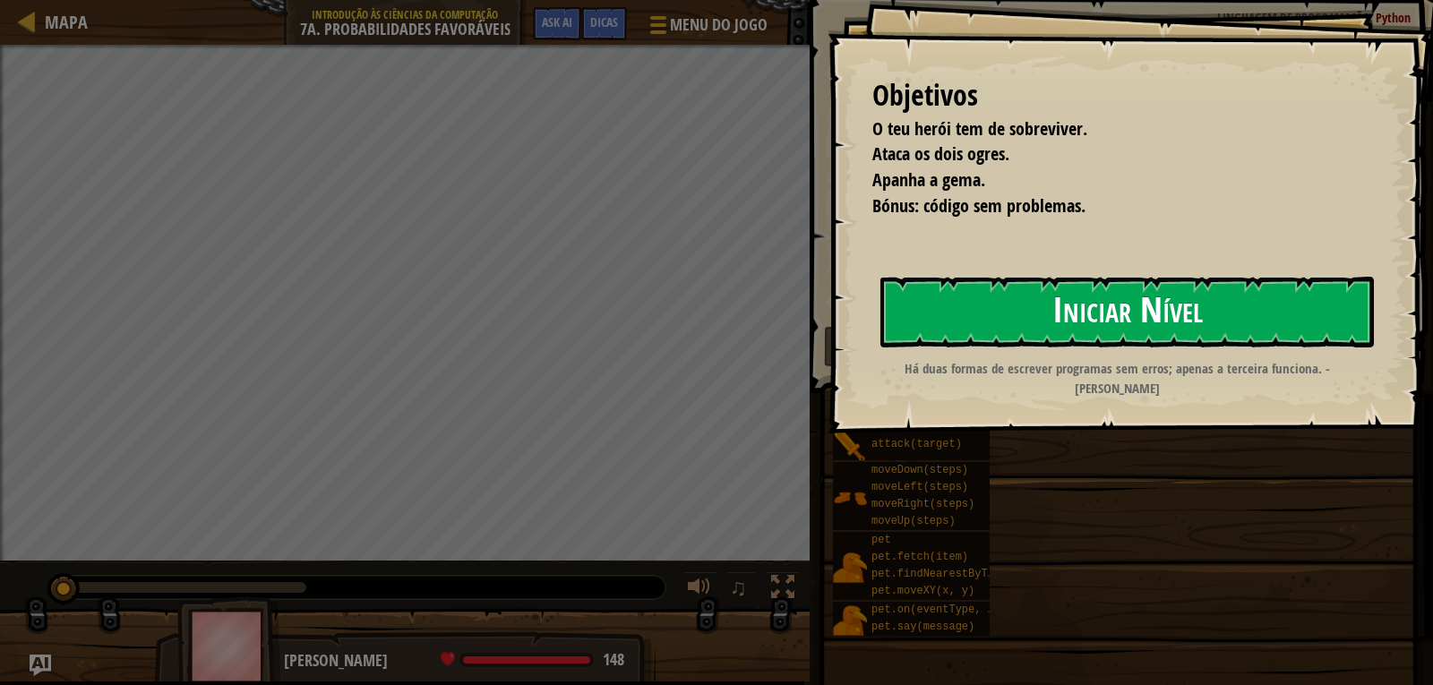
click at [995, 328] on button "Iniciar Nível" at bounding box center [1126, 312] width 493 height 71
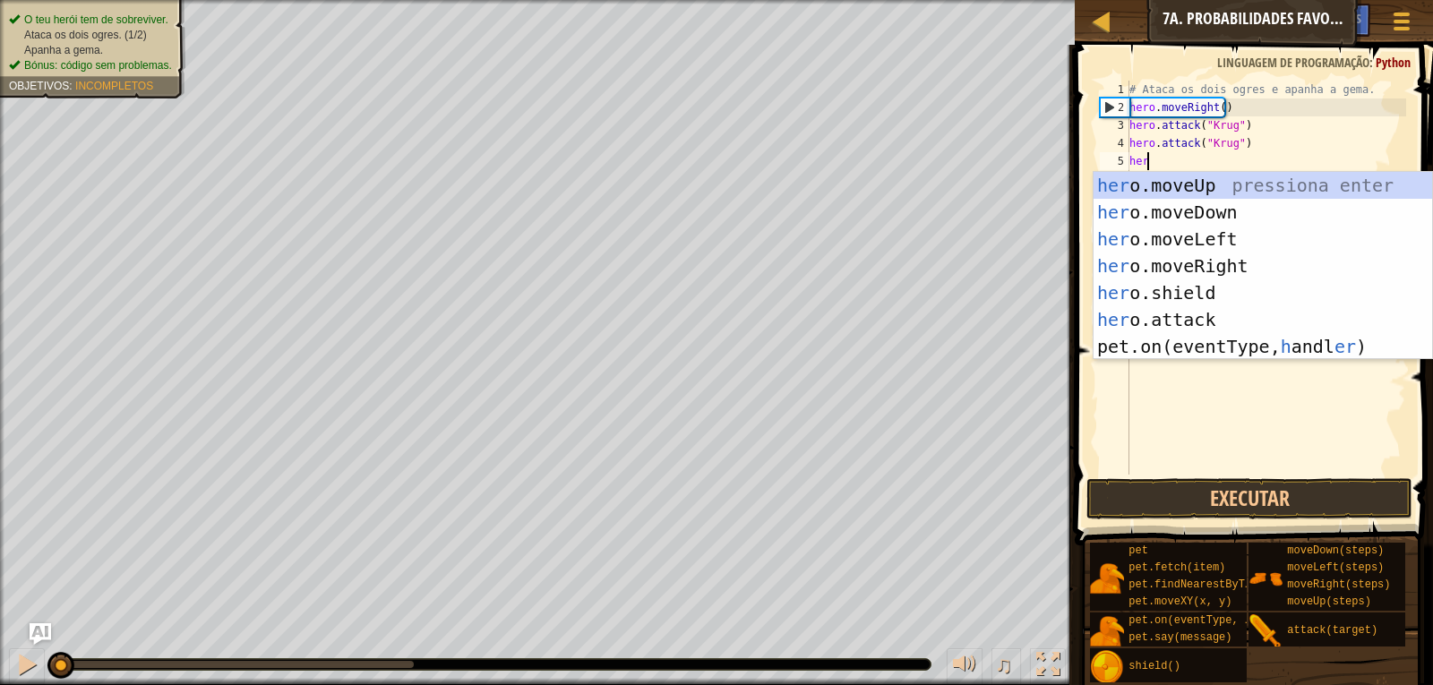
scroll to position [8, 0]
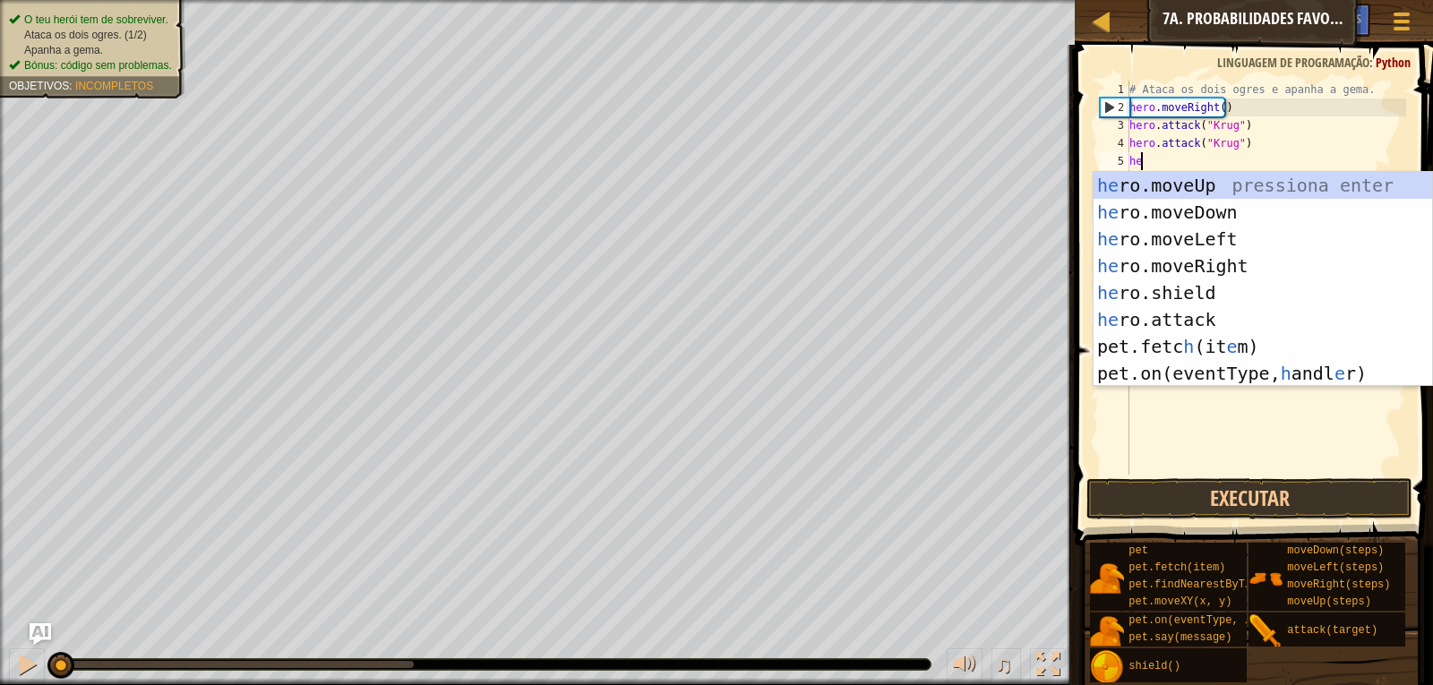
type textarea "h"
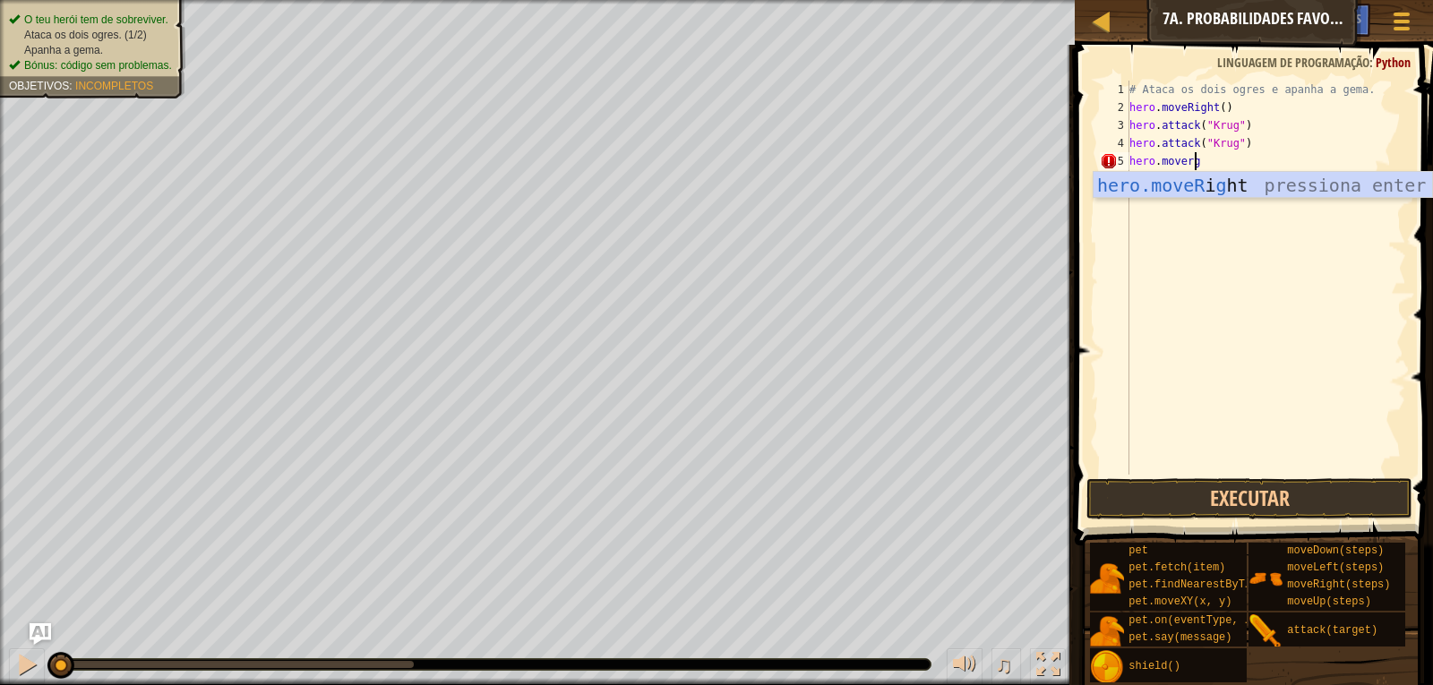
scroll to position [8, 5]
type textarea "hero.moverght"
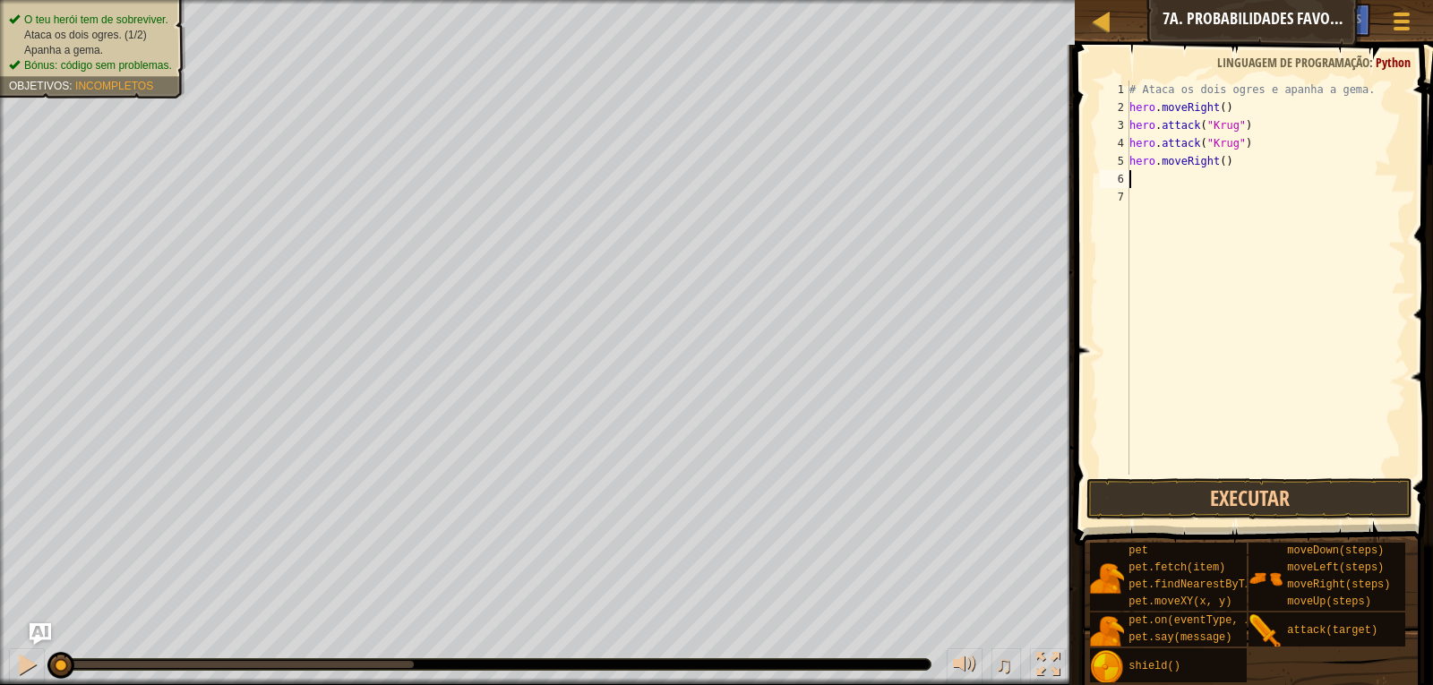
scroll to position [8, 0]
type textarea "hero.moveup"
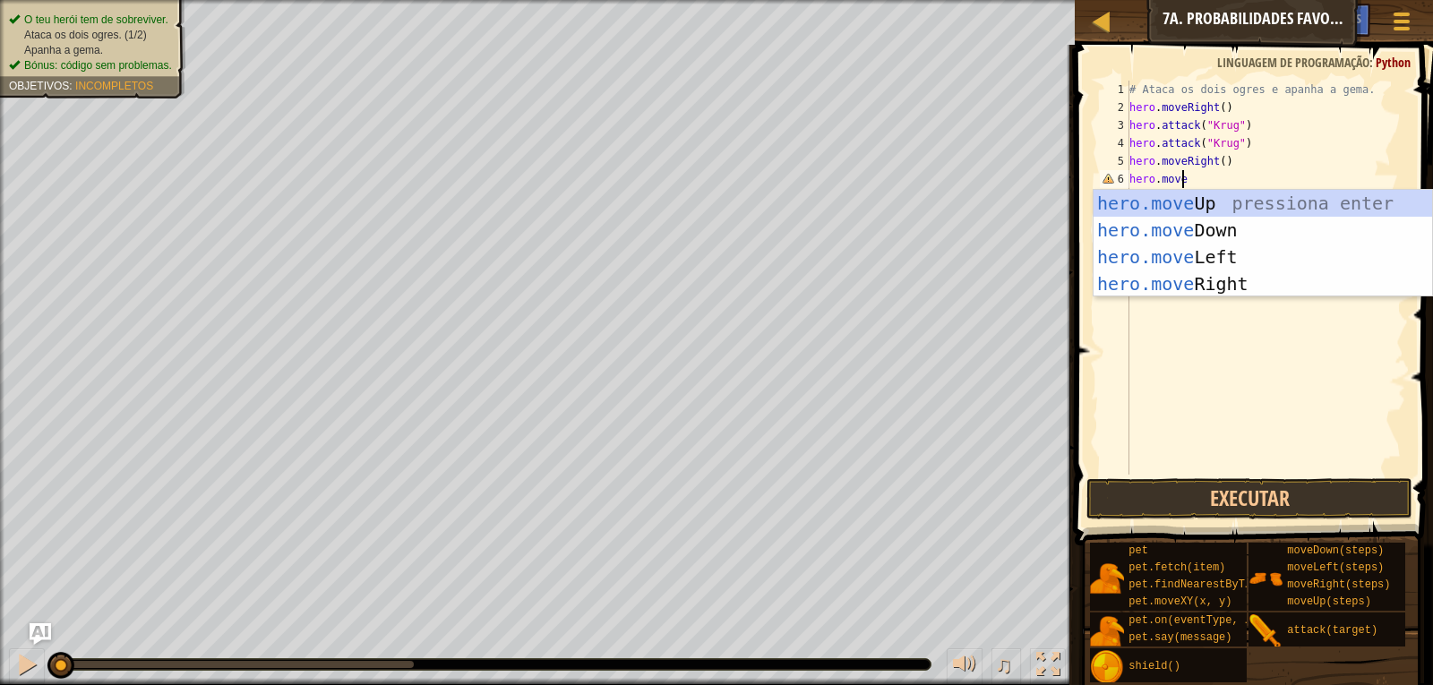
scroll to position [8, 4]
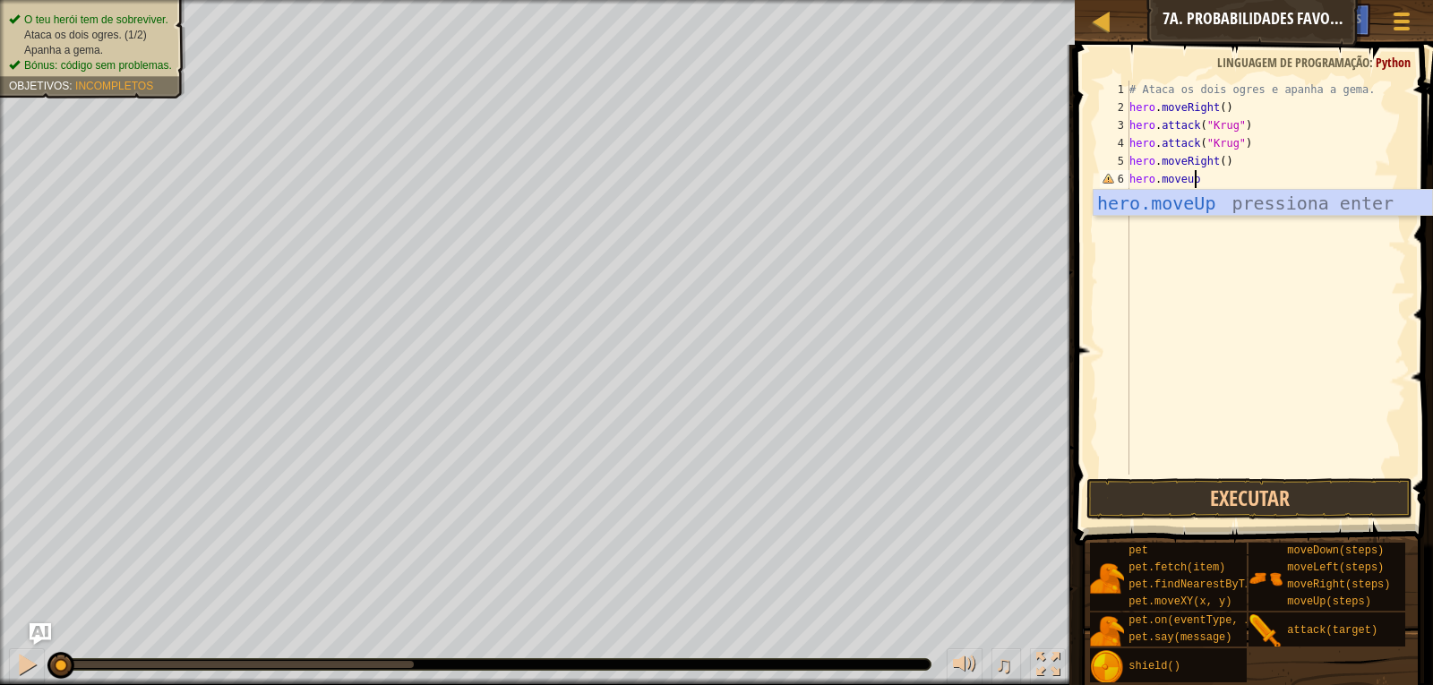
type textarea "hero.moveup"
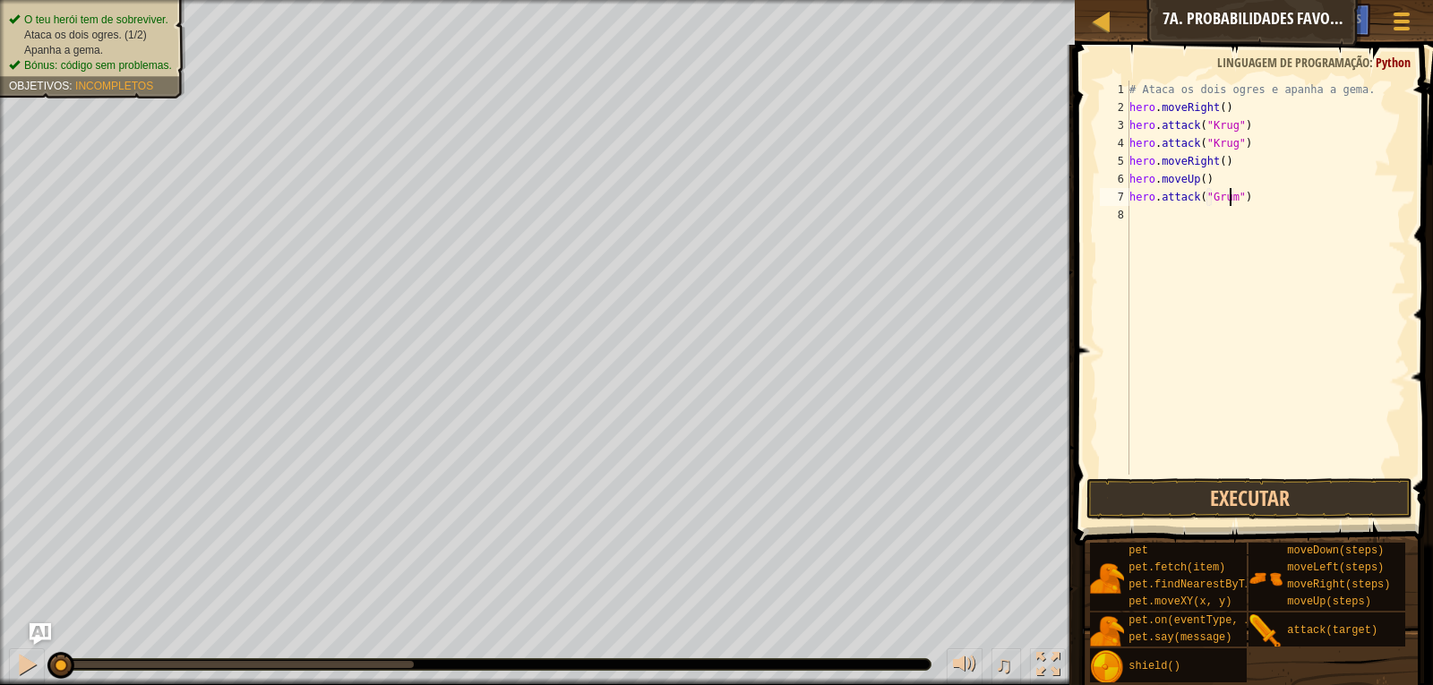
type textarea "hero.attack("Grump")"
click at [1256, 191] on div "# Ataca os dois ogres e apanha a gema. hero . moveRight ( ) hero . attack ( "Kr…" at bounding box center [1266, 296] width 280 height 430
click at [1185, 214] on div "# Ataca os dois ogres e apanha a gema. hero . moveRight ( ) hero . attack ( "Kr…" at bounding box center [1266, 296] width 280 height 430
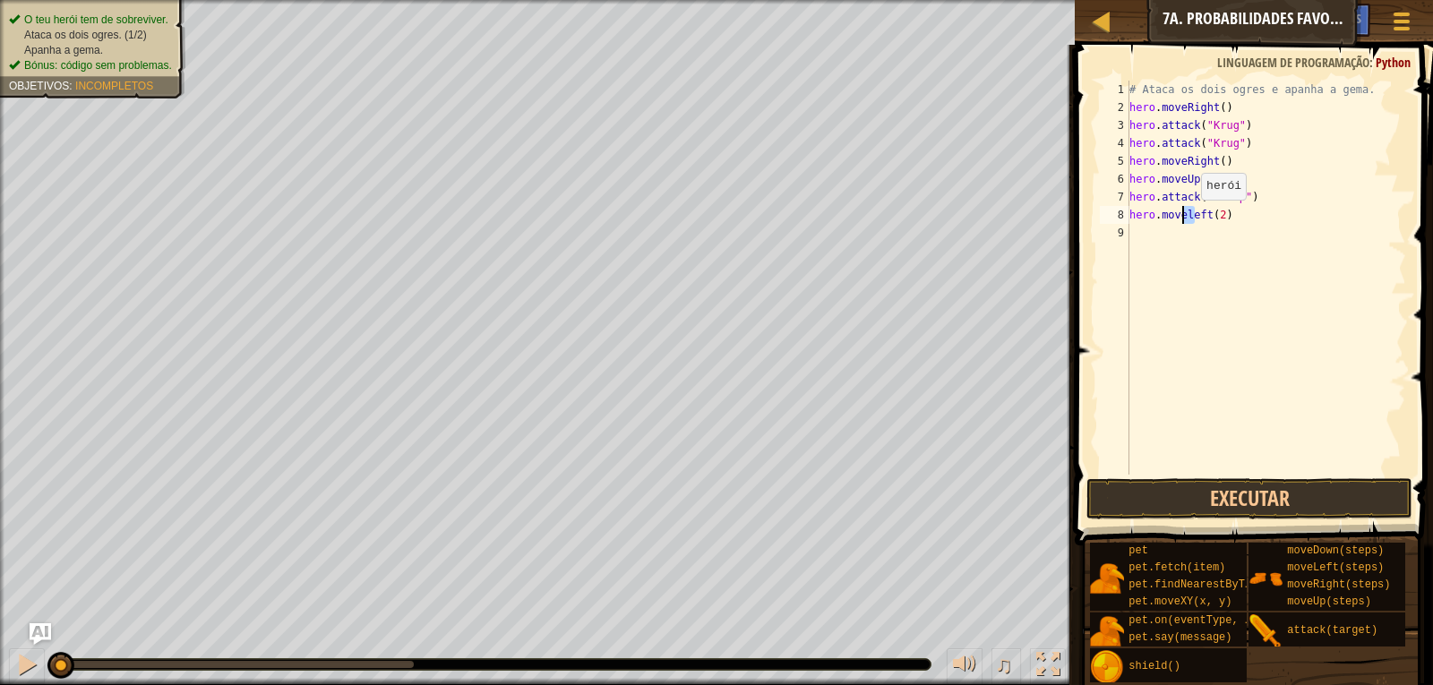
click at [1186, 218] on div "# Ataca os dois ogres e apanha a gema. hero . moveRight ( ) hero . attack ( "Kr…" at bounding box center [1266, 278] width 280 height 394
click at [1187, 218] on div "# Ataca os dois ogres e apanha a gema. hero . moveRight ( ) hero . attack ( "Kr…" at bounding box center [1266, 296] width 280 height 430
click at [1192, 222] on div "# Ataca os dois ogres e apanha a gema. hero . moveRight ( ) hero . attack ( "Kr…" at bounding box center [1266, 278] width 280 height 394
click at [1187, 215] on div "# Ataca os dois ogres e apanha a gema. hero . moveRight ( ) hero . attack ( "Kr…" at bounding box center [1266, 296] width 280 height 430
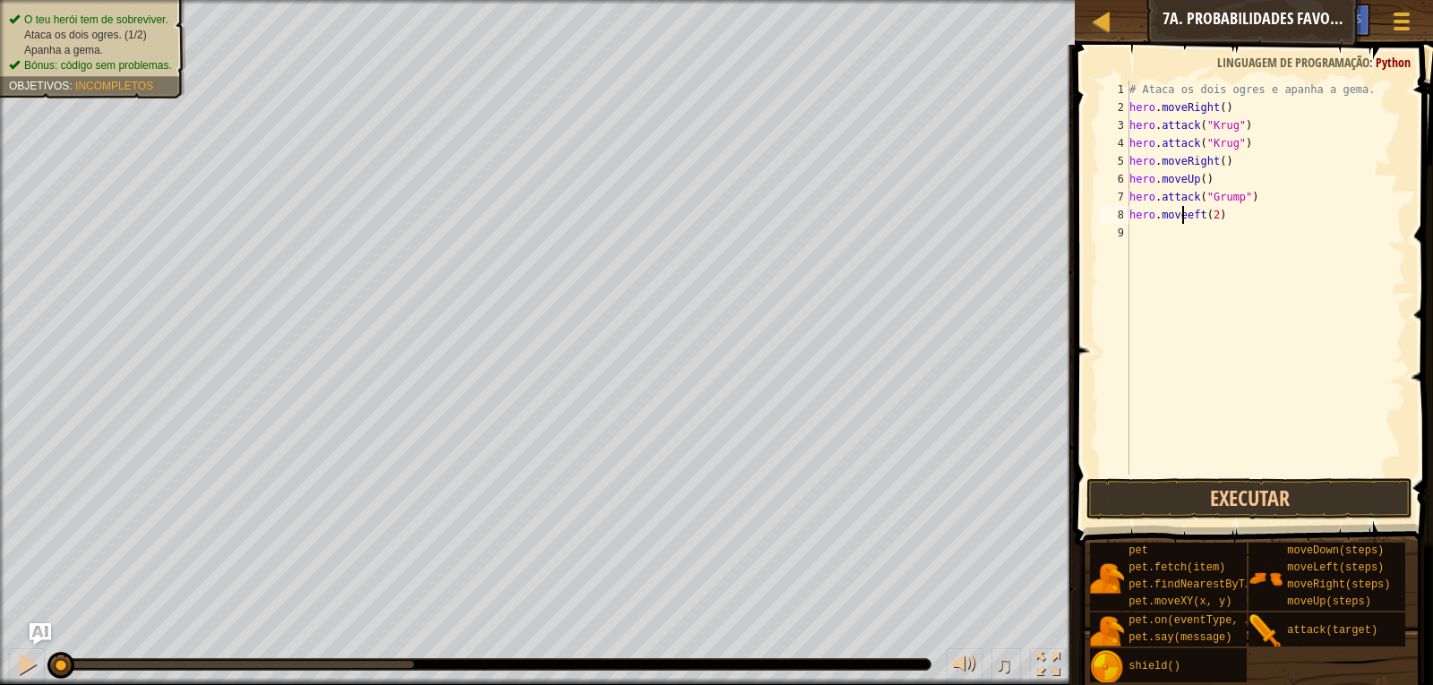
scroll to position [8, 5]
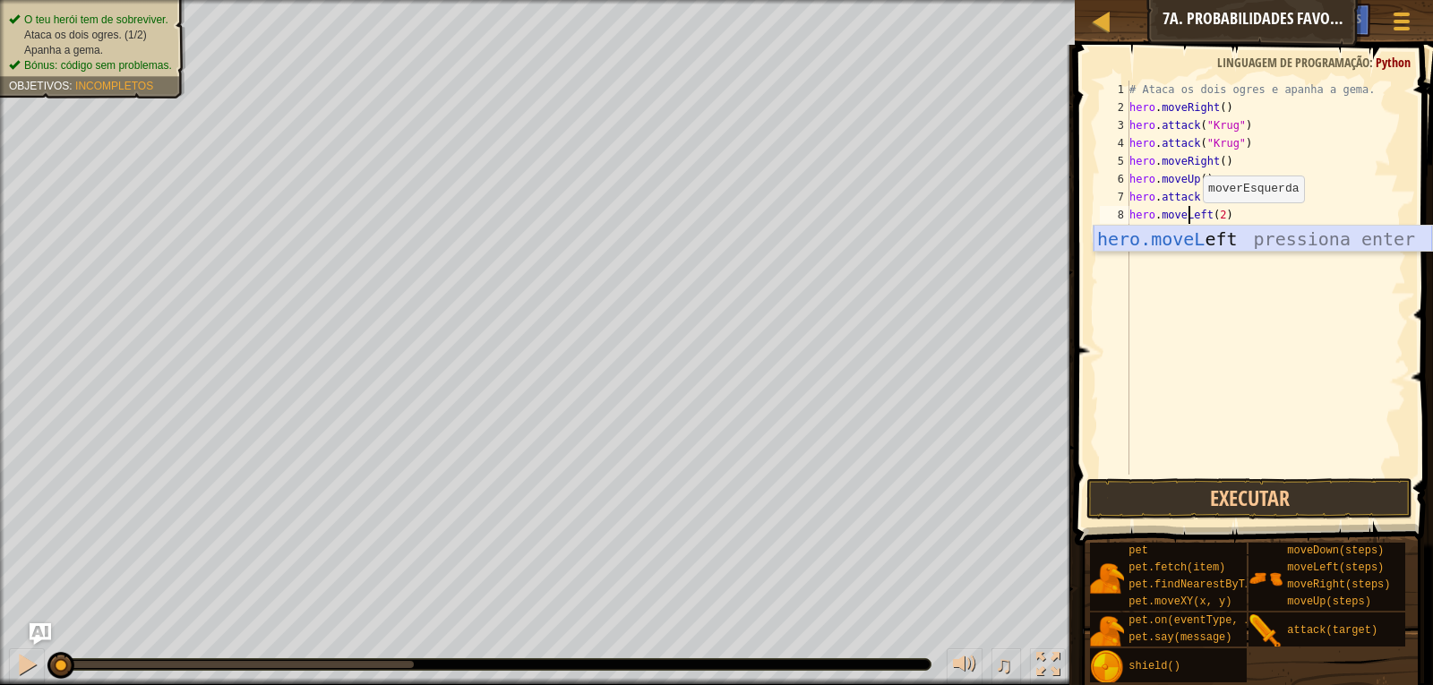
click at [1268, 237] on div "hero.moveL eft pressiona enter" at bounding box center [1262, 266] width 339 height 81
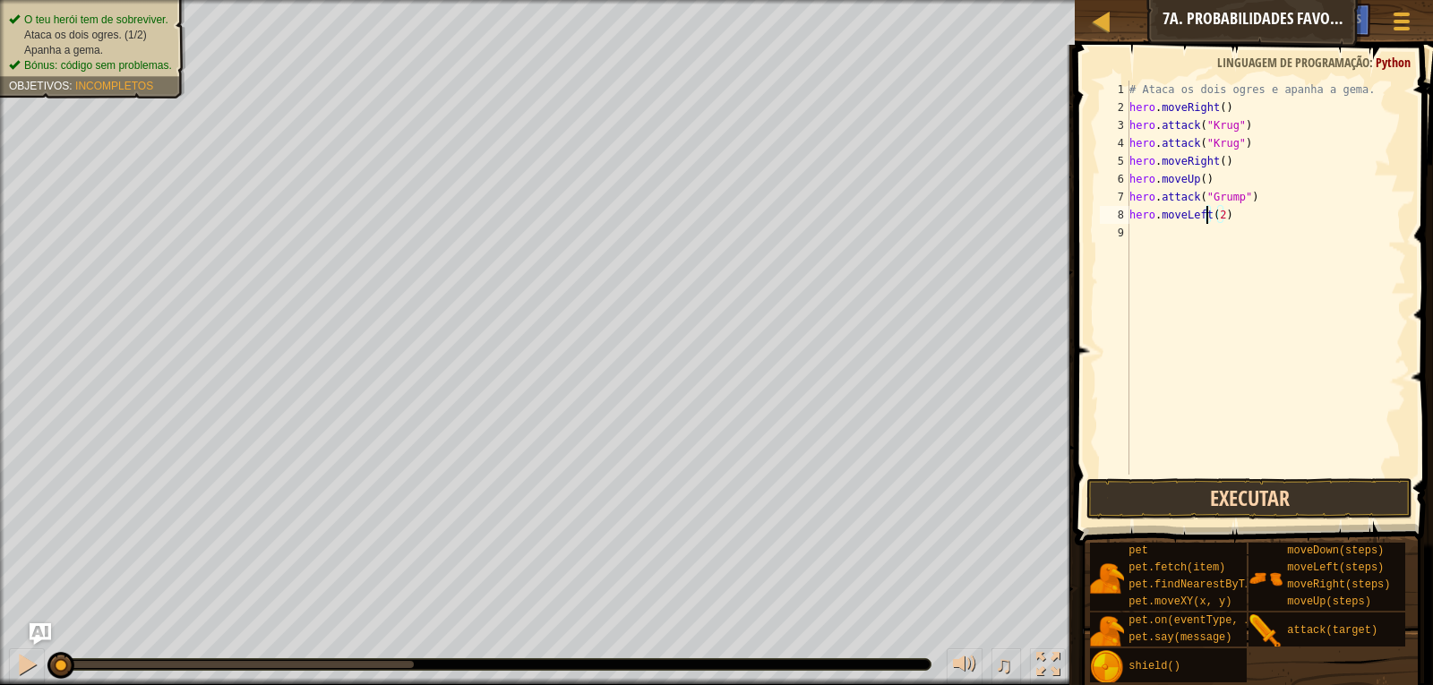
type textarea "hero.moveLeft(2)"
click at [1258, 483] on button "Executar" at bounding box center [1249, 498] width 327 height 41
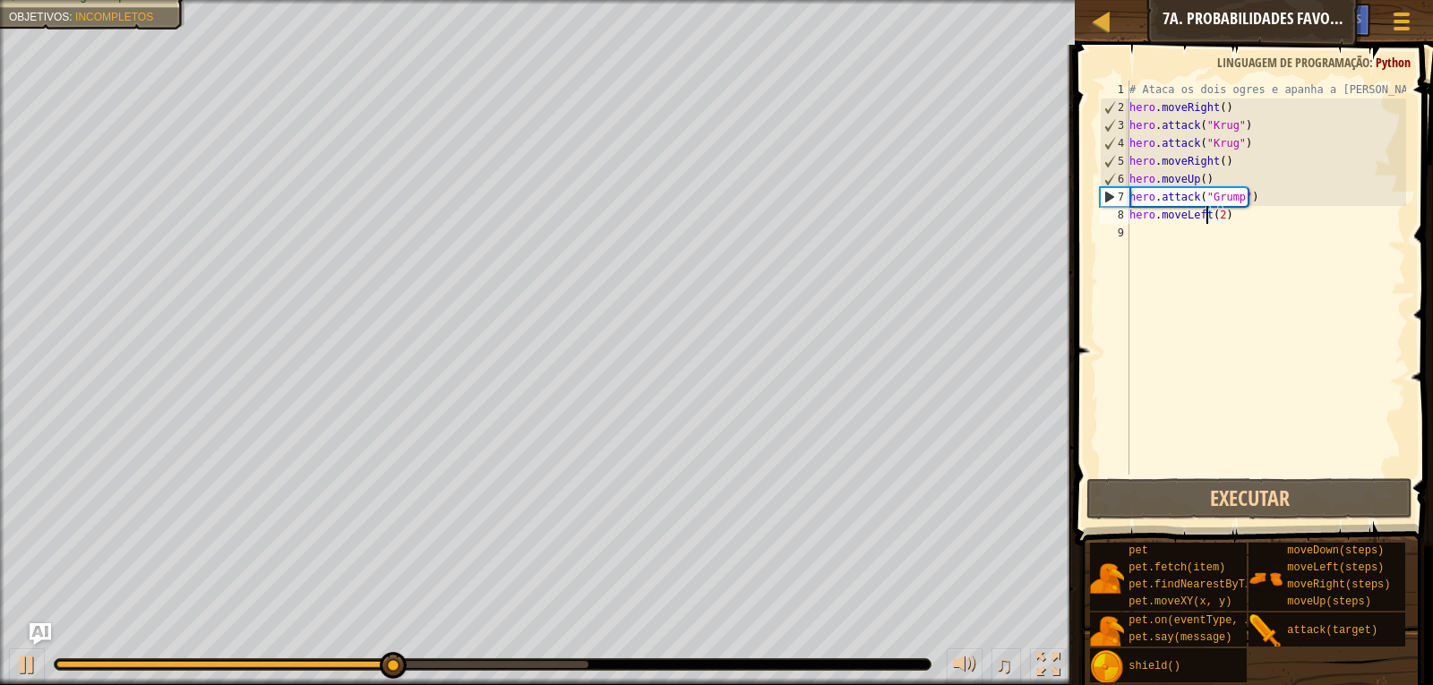
scroll to position [8, 5]
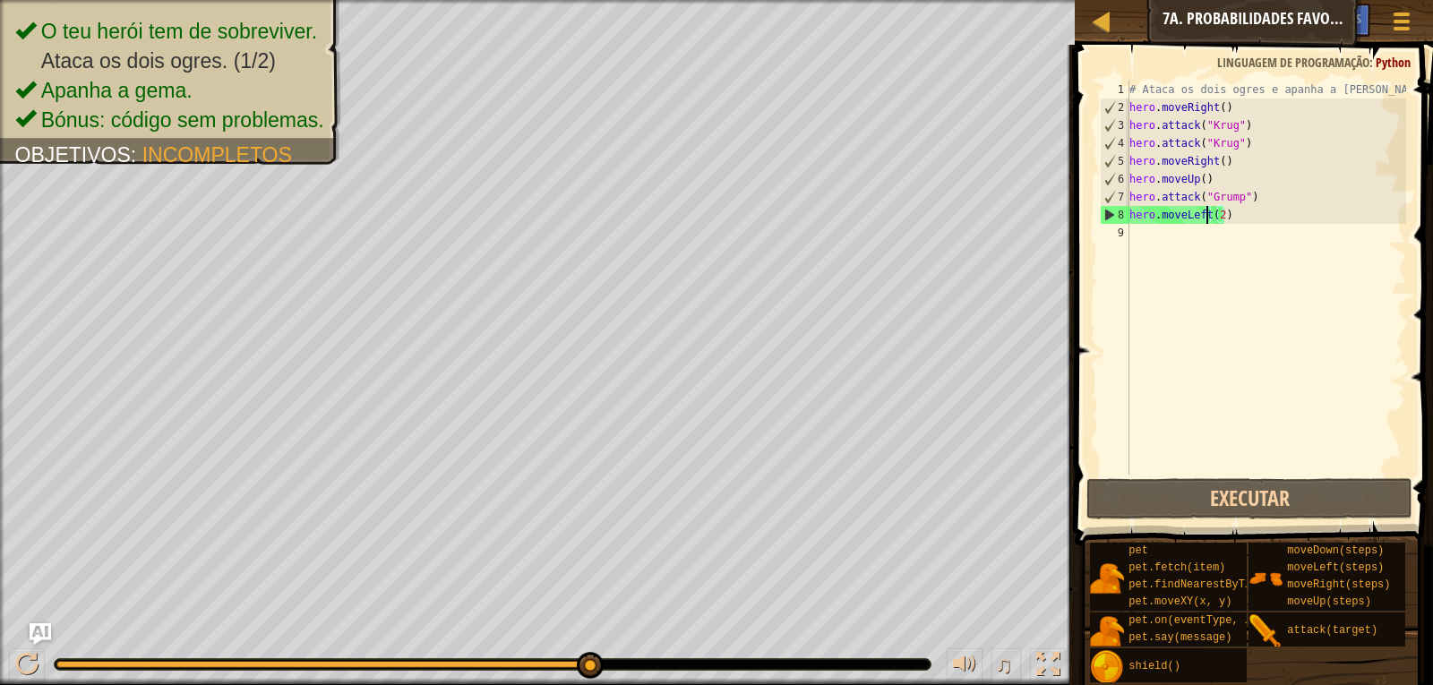
click at [1240, 151] on div "# Ataca os dois ogres e apanha a [PERSON_NAME]. hero . moveRight ( ) hero . att…" at bounding box center [1266, 296] width 280 height 430
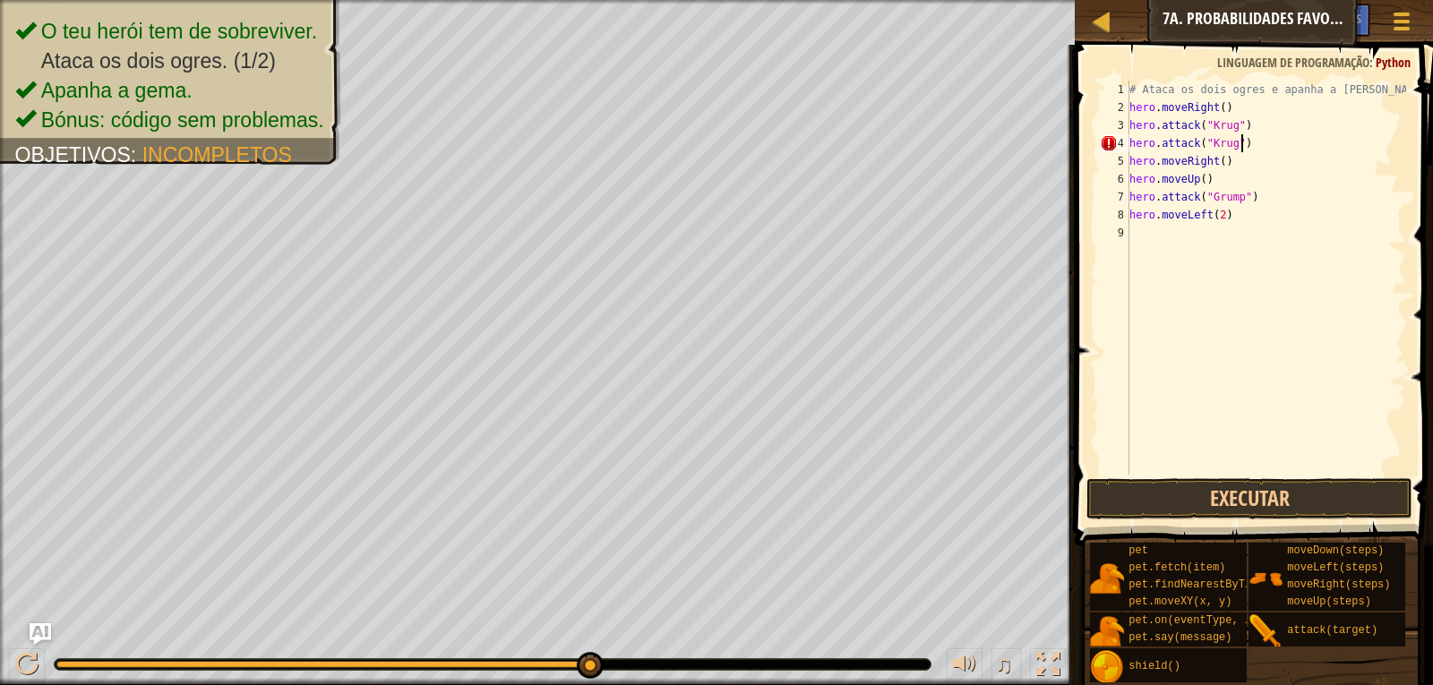
scroll to position [8, 8]
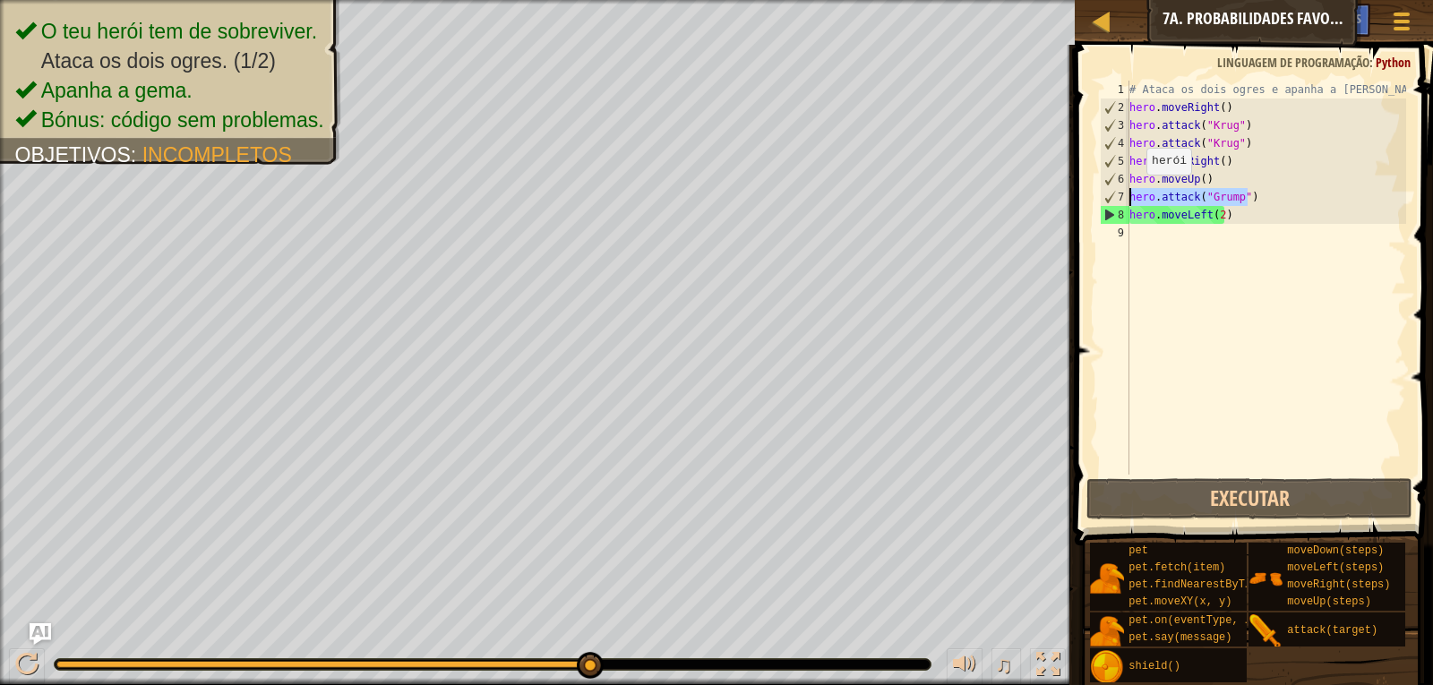
drag, startPoint x: 1266, startPoint y: 201, endPoint x: 1131, endPoint y: 193, distance: 135.5
click at [1131, 193] on div "# Ataca os dois ogres e apanha a [PERSON_NAME]. hero . moveRight ( ) hero . att…" at bounding box center [1266, 296] width 280 height 430
click at [1282, 187] on div "# Ataca os dois ogres e apanha a [PERSON_NAME]. hero . moveRight ( ) hero . att…" at bounding box center [1266, 296] width 280 height 430
click at [1252, 193] on div "# Ataca os dois ogres e apanha a [PERSON_NAME]. hero . moveRight ( ) hero . att…" at bounding box center [1266, 296] width 280 height 430
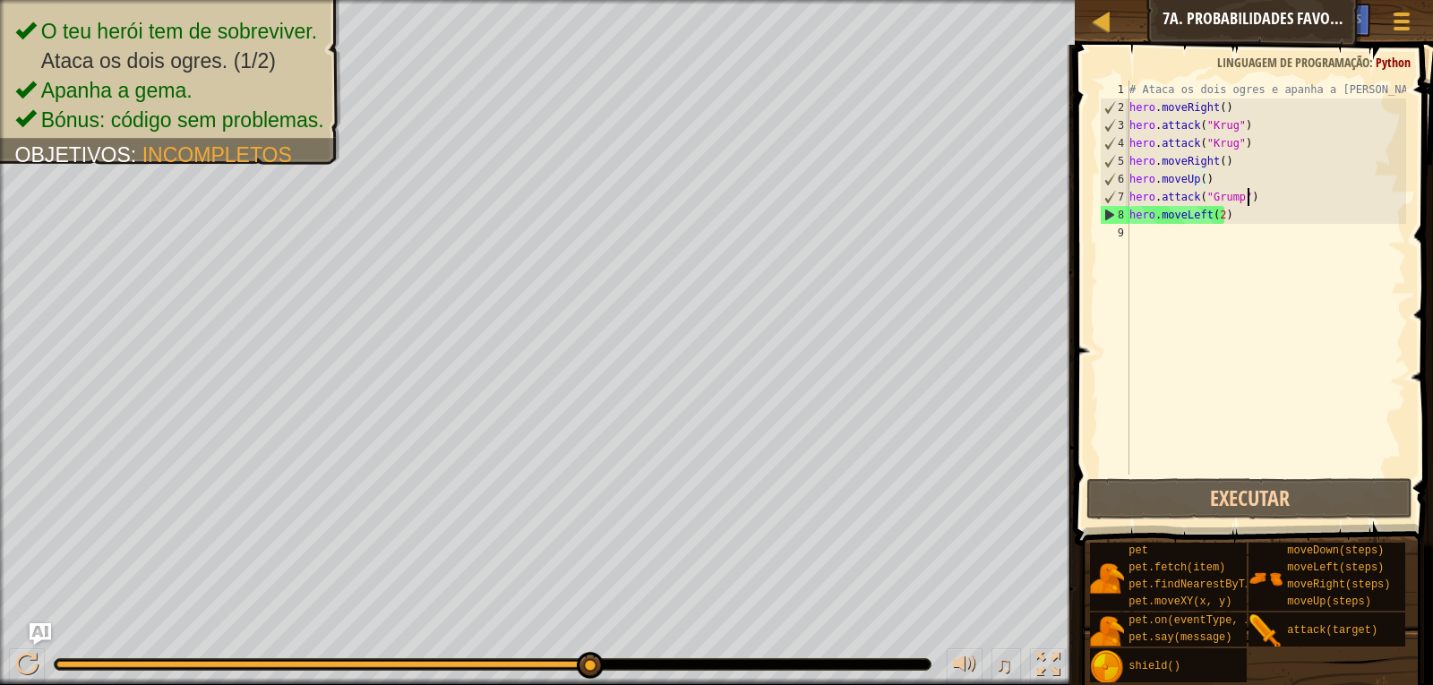
type textarea "hero.attack("Grump")"
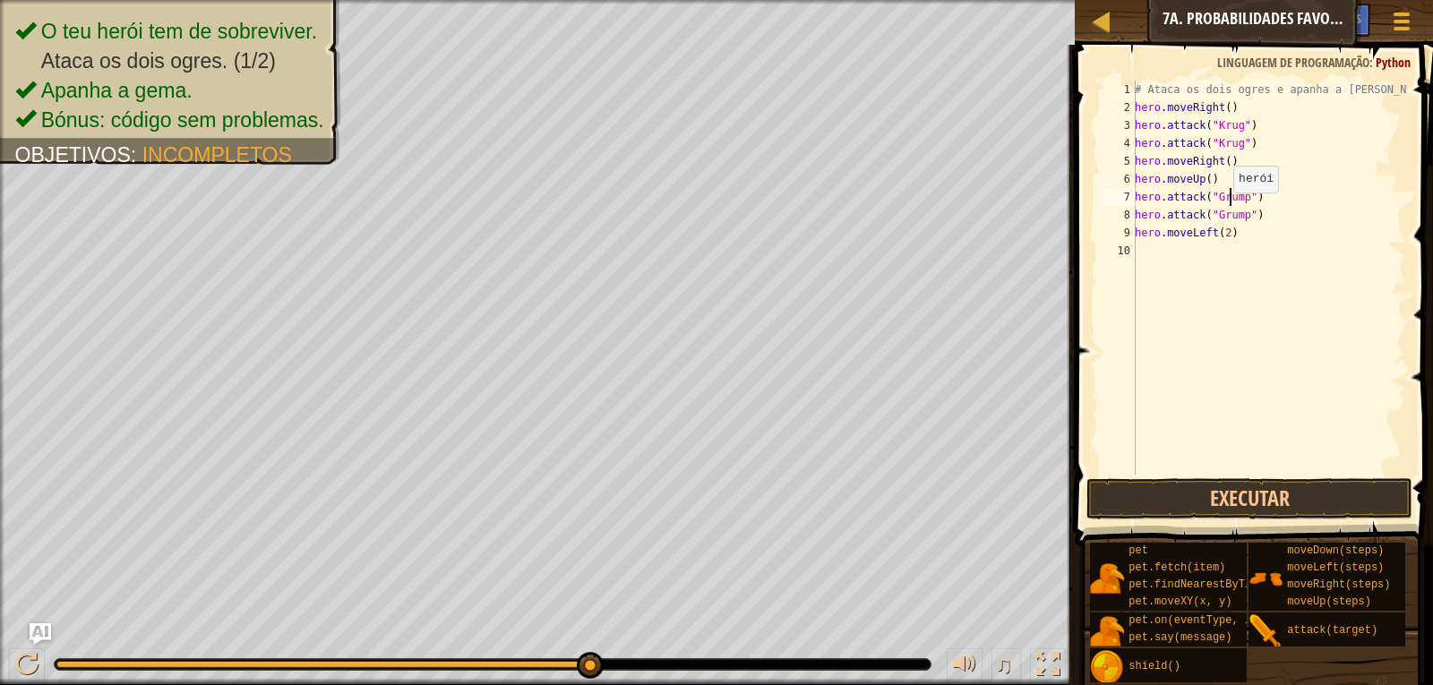
type textarea "hero.attack("Grump")"
drag, startPoint x: 1223, startPoint y: 210, endPoint x: 1282, endPoint y: 509, distance: 303.8
click at [1282, 509] on button "Executar" at bounding box center [1249, 498] width 327 height 41
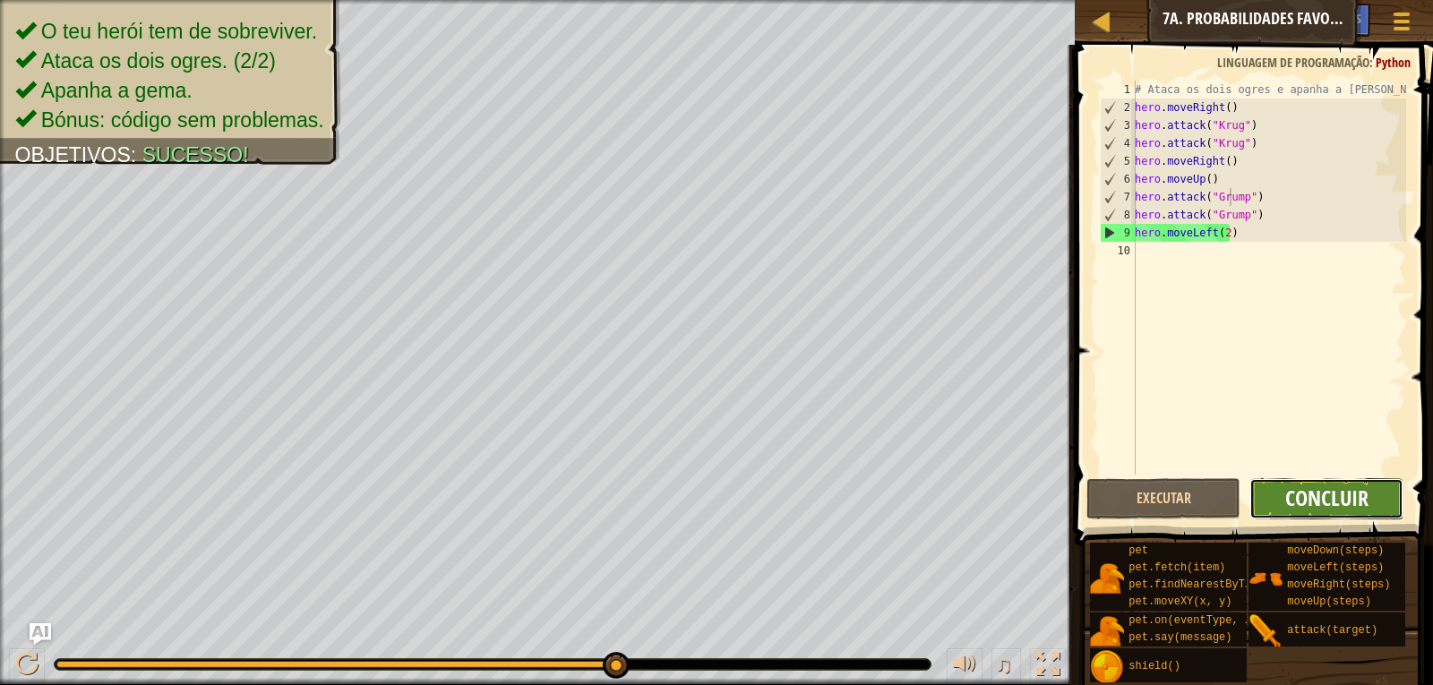
click at [1363, 493] on span "Concluir" at bounding box center [1326, 498] width 83 height 29
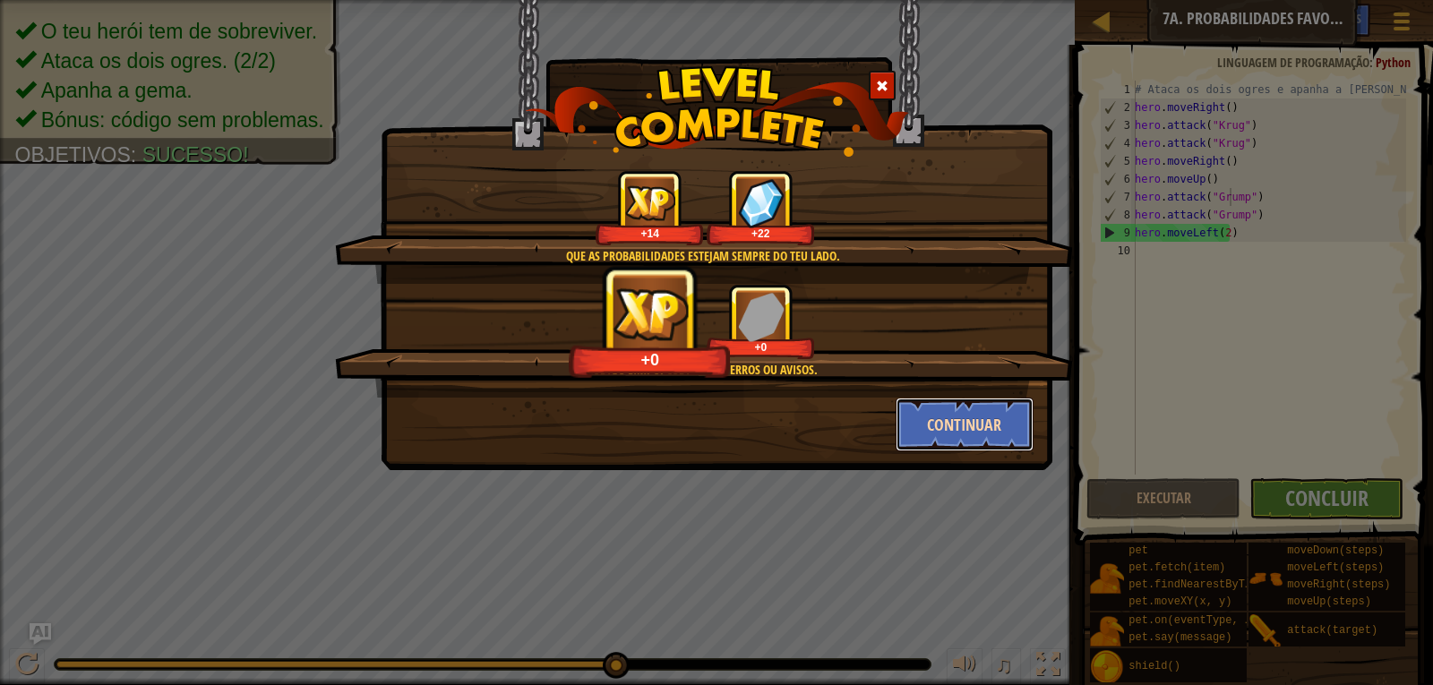
click at [913, 443] on button "Continuar" at bounding box center [965, 425] width 139 height 54
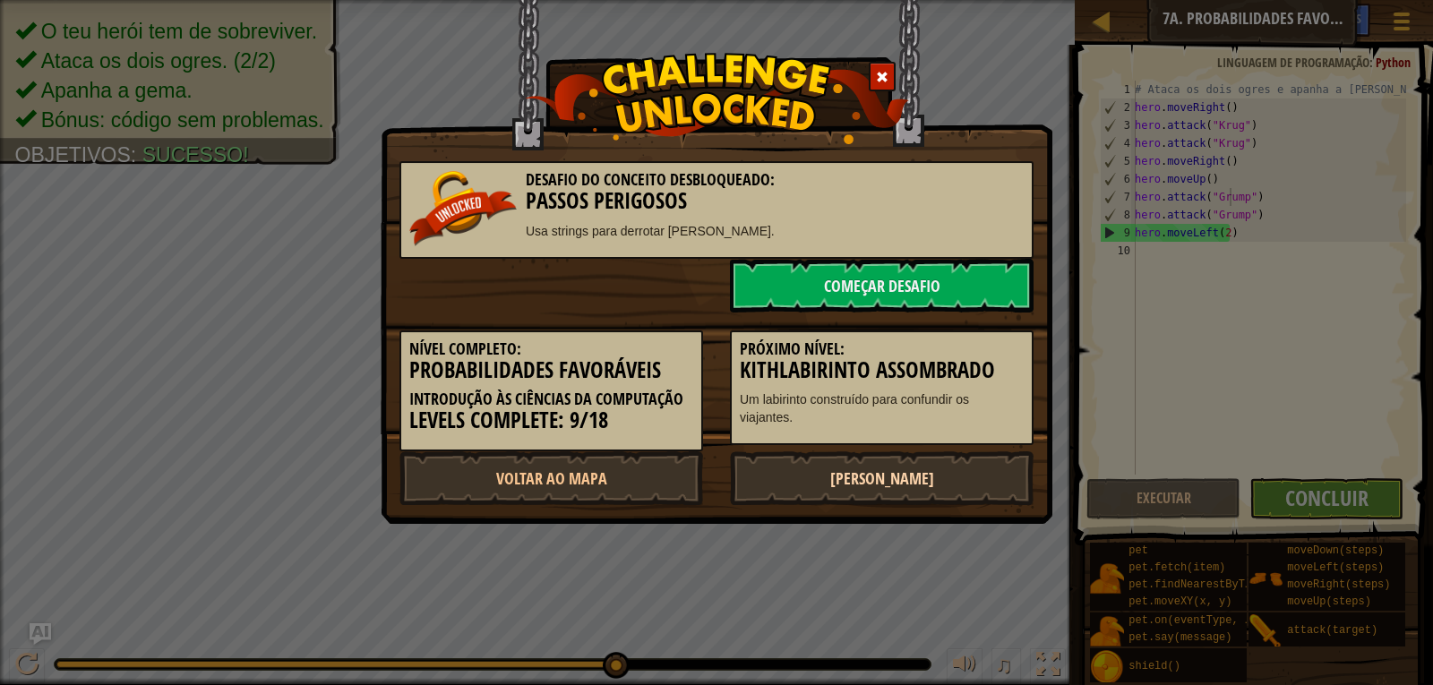
click at [924, 475] on link "[PERSON_NAME]" at bounding box center [882, 478] width 304 height 54
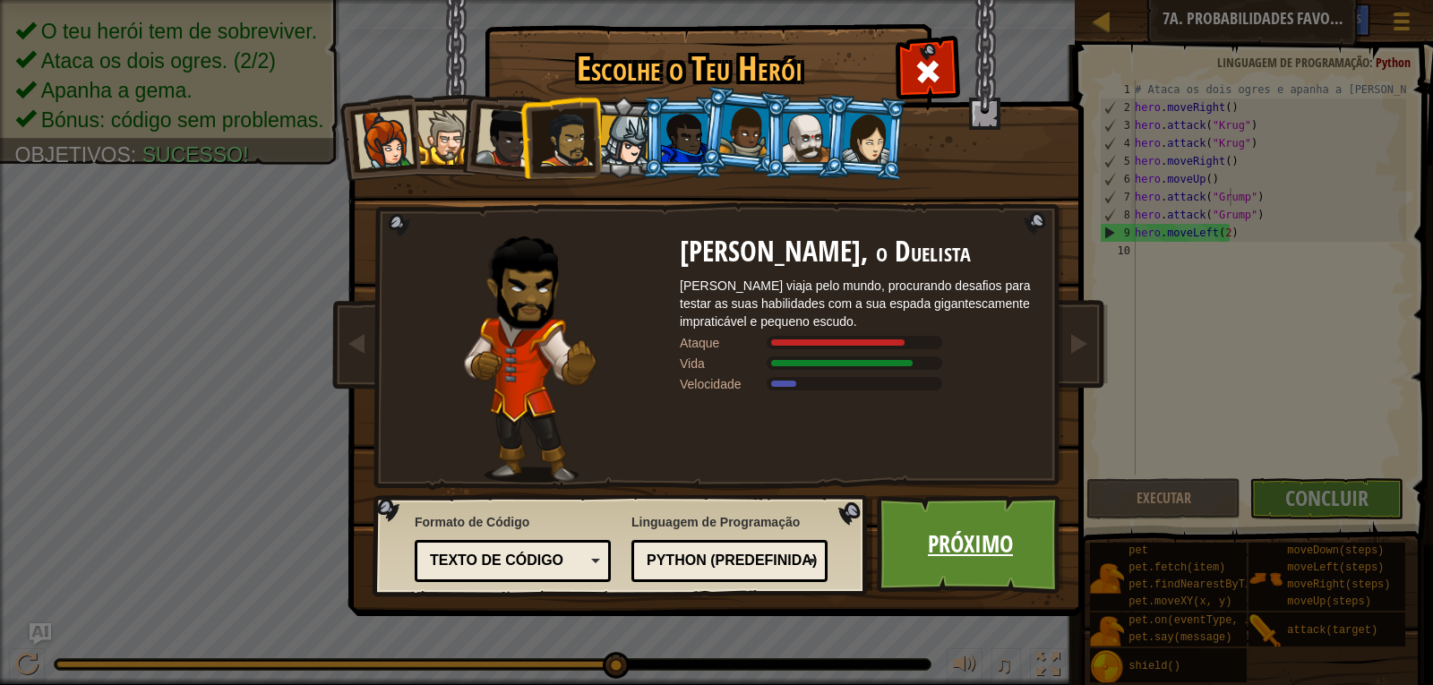
click at [949, 566] on link "Próximo" at bounding box center [970, 544] width 187 height 99
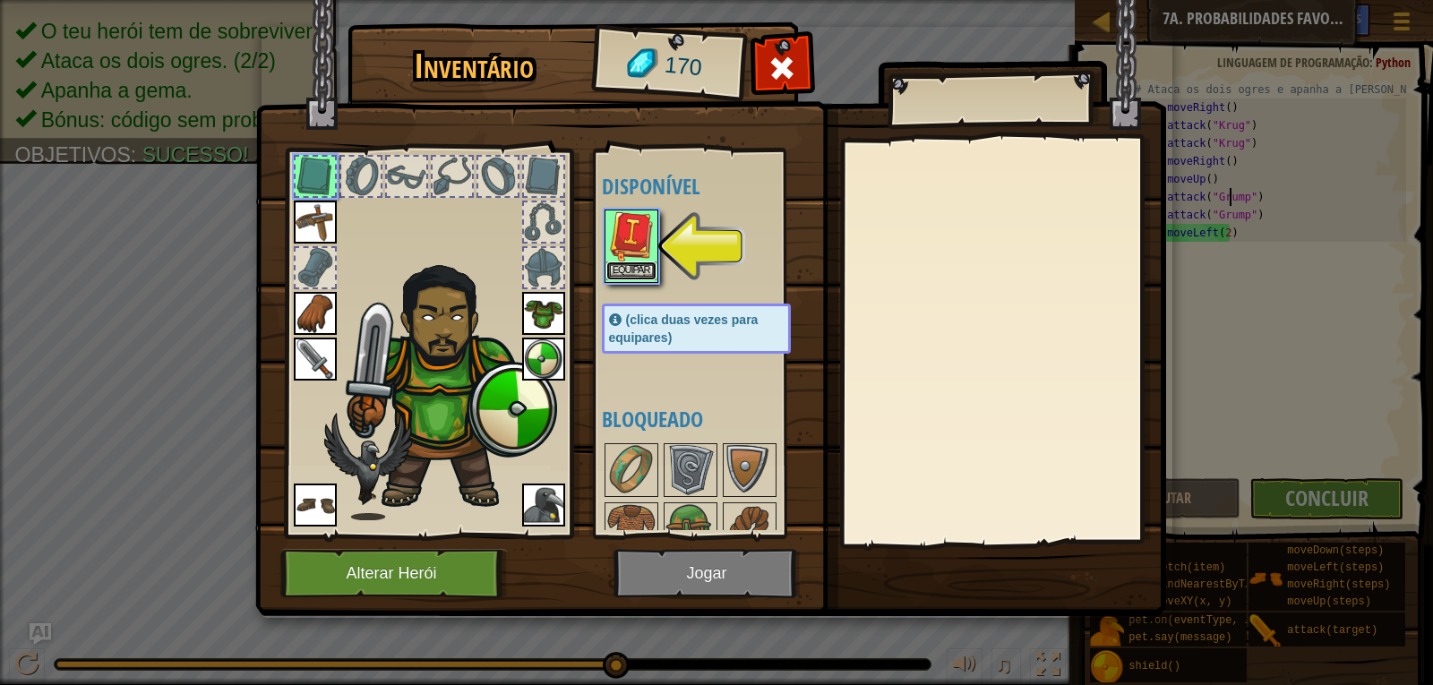
click at [619, 270] on button "Equipar" at bounding box center [631, 271] width 50 height 19
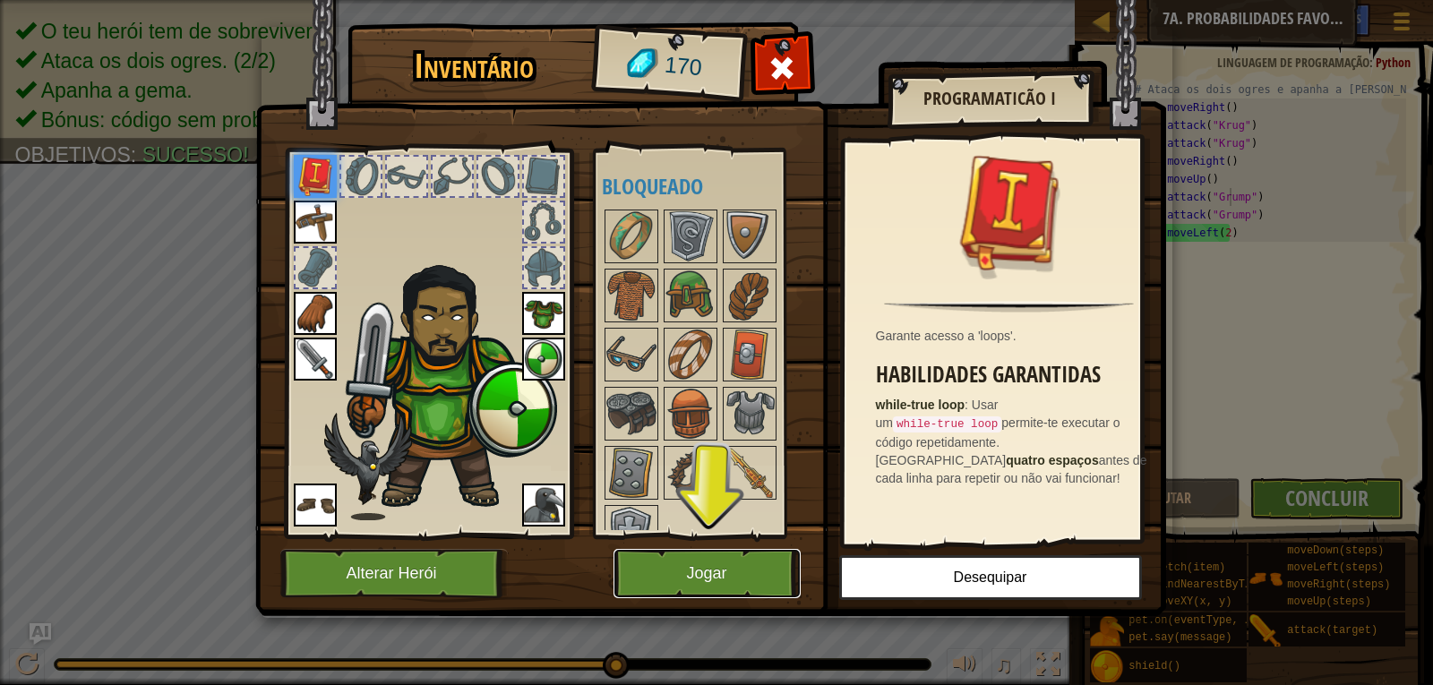
click at [682, 573] on button "Jogar" at bounding box center [706, 573] width 187 height 49
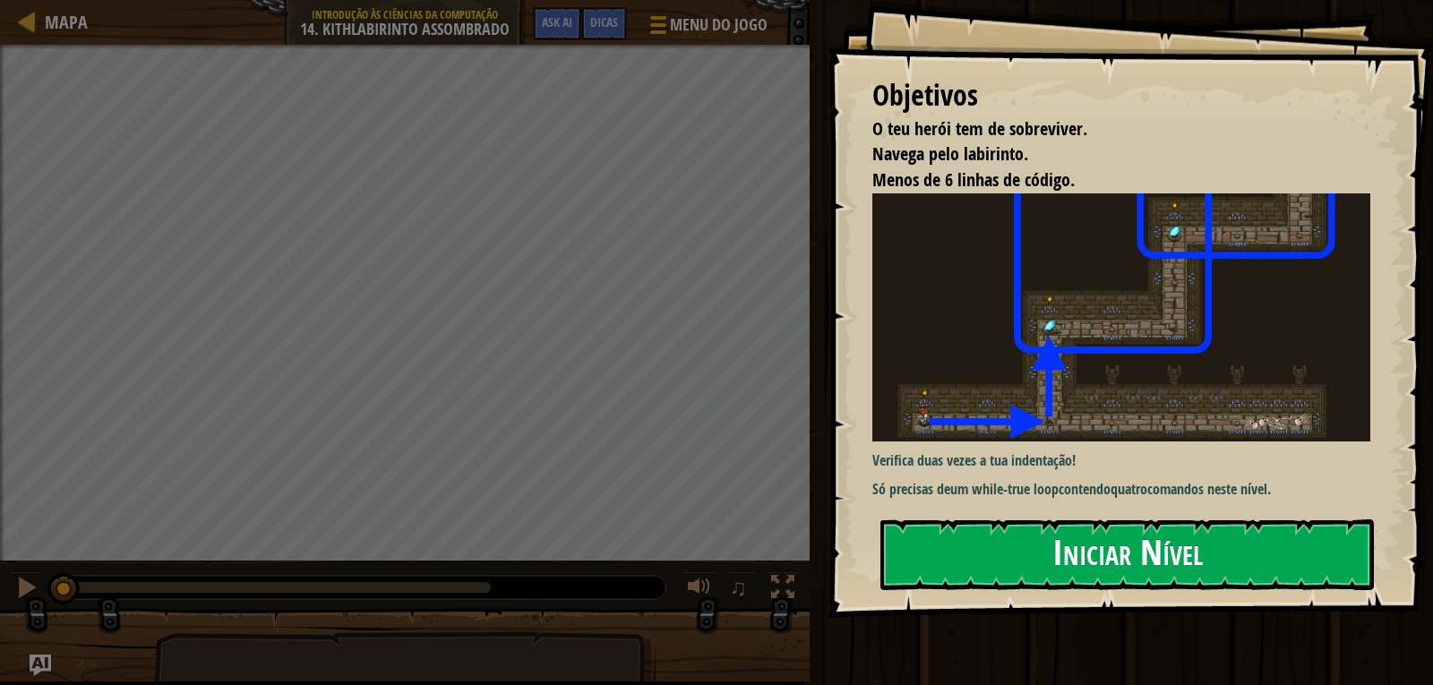
click at [921, 544] on button "Iniciar Nível" at bounding box center [1126, 554] width 493 height 71
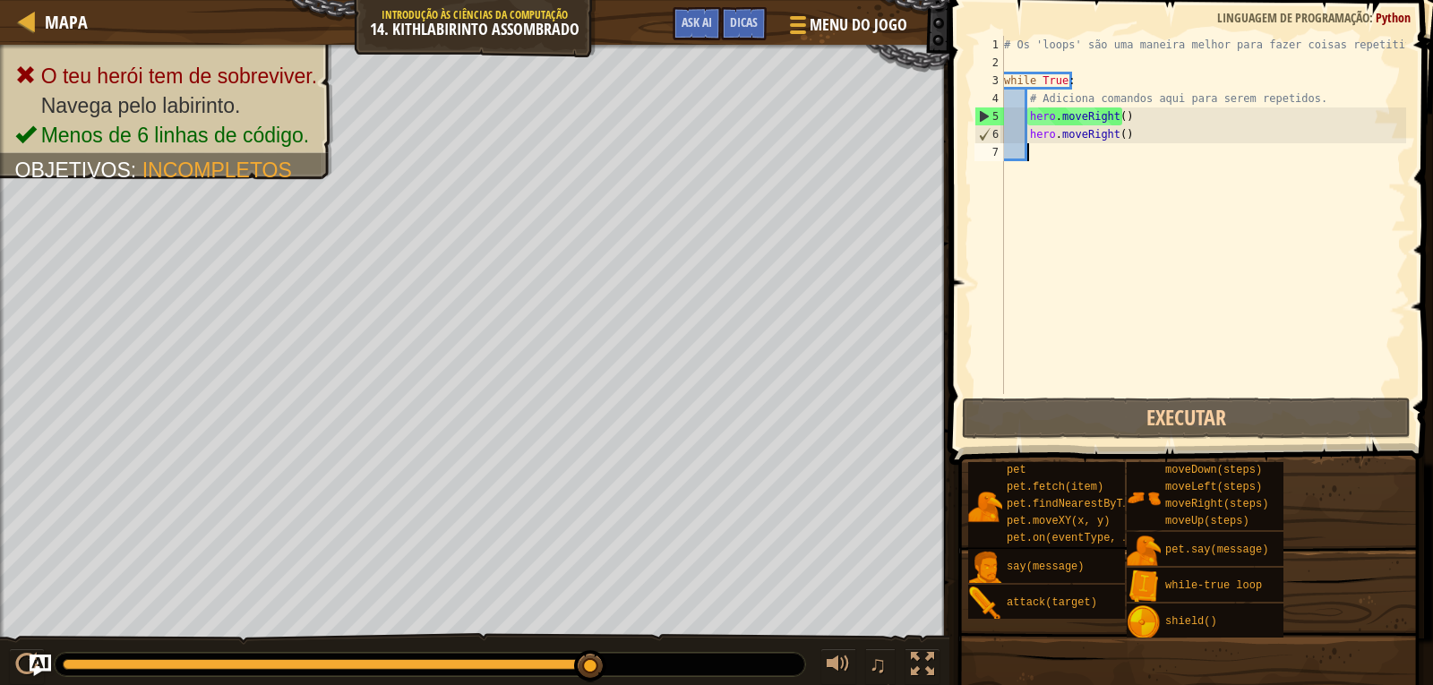
click at [1133, 126] on div "# Os 'loops' são uma maneira melhor para fazer coisas repetitivas. while True :…" at bounding box center [1203, 233] width 406 height 394
type textarea "hero.moveRight()"
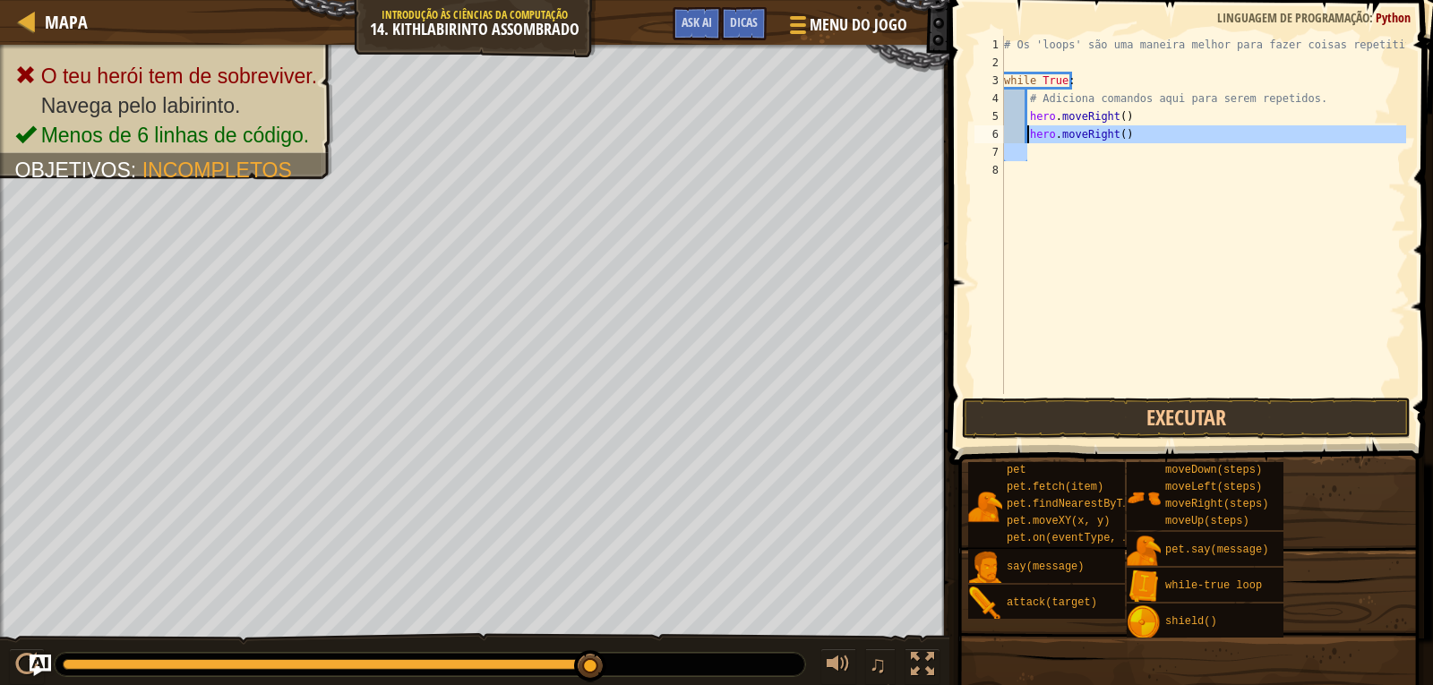
drag, startPoint x: 1123, startPoint y: 145, endPoint x: 1025, endPoint y: 133, distance: 98.4
click at [1025, 133] on div "# Os 'loops' são uma maneira melhor para fazer coisas repetitivas. while True :…" at bounding box center [1203, 233] width 406 height 394
type textarea "hero.moveRight()"
drag, startPoint x: 1128, startPoint y: 136, endPoint x: 1028, endPoint y: 130, distance: 100.5
click at [1028, 130] on div "# Os 'loops' são uma maneira melhor para fazer coisas repetitivas. while True :…" at bounding box center [1203, 233] width 406 height 394
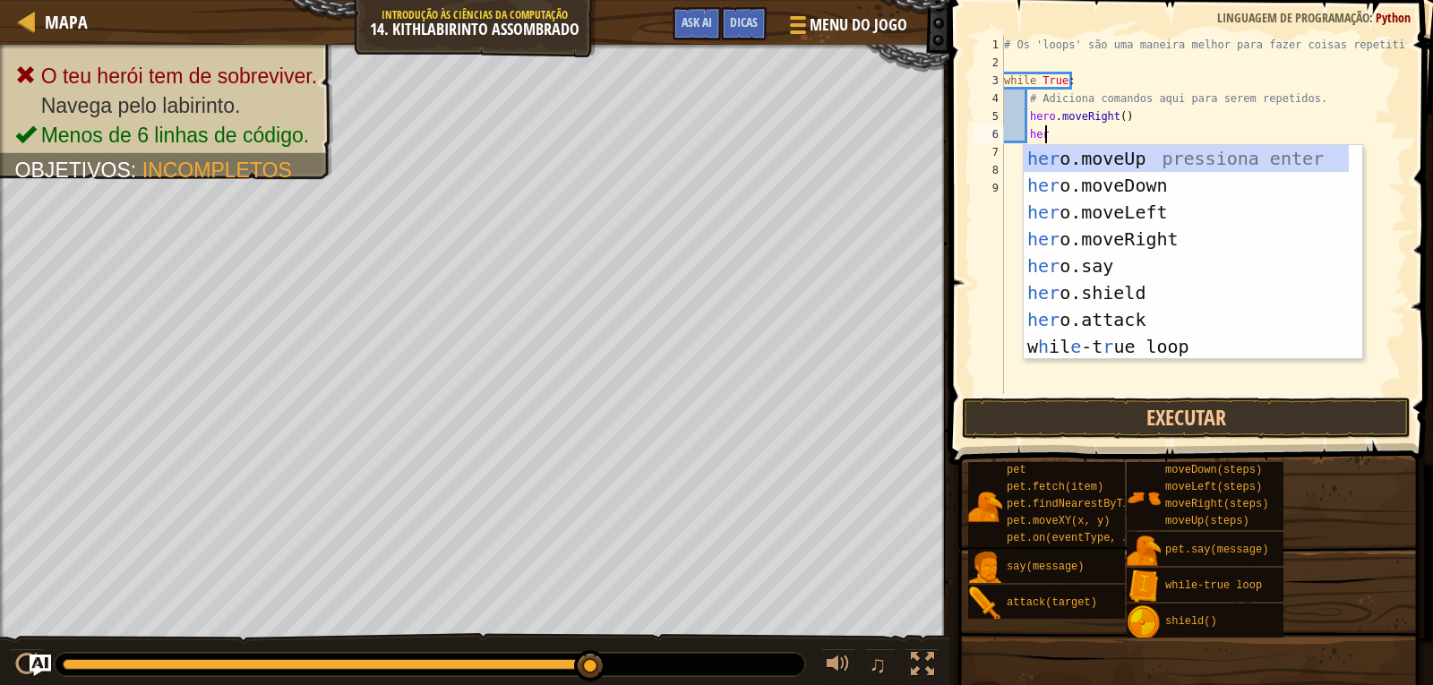
type textarea "hero"
click at [1213, 148] on div "hero .moveUp pressiona enter hero .moveDown pressiona enter hero .moveLeft pres…" at bounding box center [1193, 279] width 339 height 269
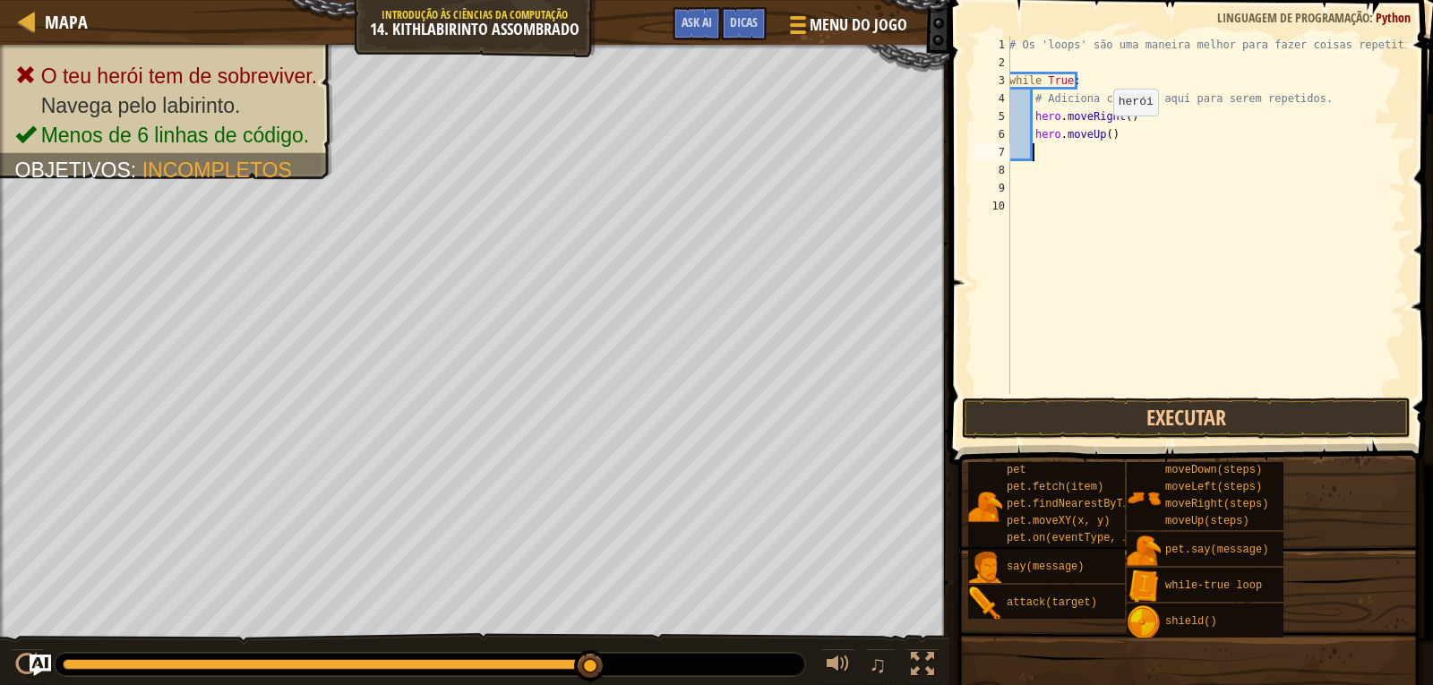
click at [1102, 134] on div "# Os 'loops' são uma maneira melhor para fazer coisas repetitivas. while True :…" at bounding box center [1206, 233] width 400 height 394
click at [1104, 424] on button "Executar" at bounding box center [1186, 418] width 449 height 41
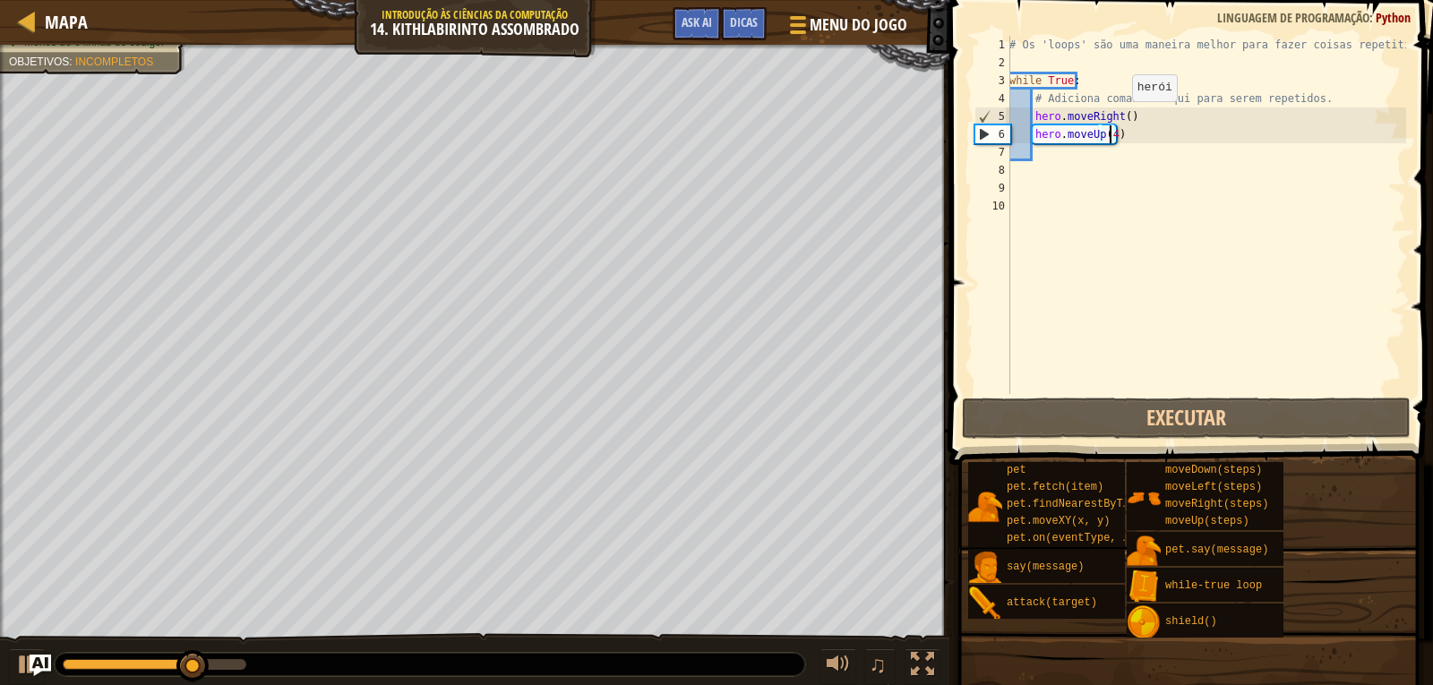
click at [1122, 119] on div "# Os 'loops' são uma maneira melhor para fazer coisas repetitivas. while True :…" at bounding box center [1206, 233] width 400 height 394
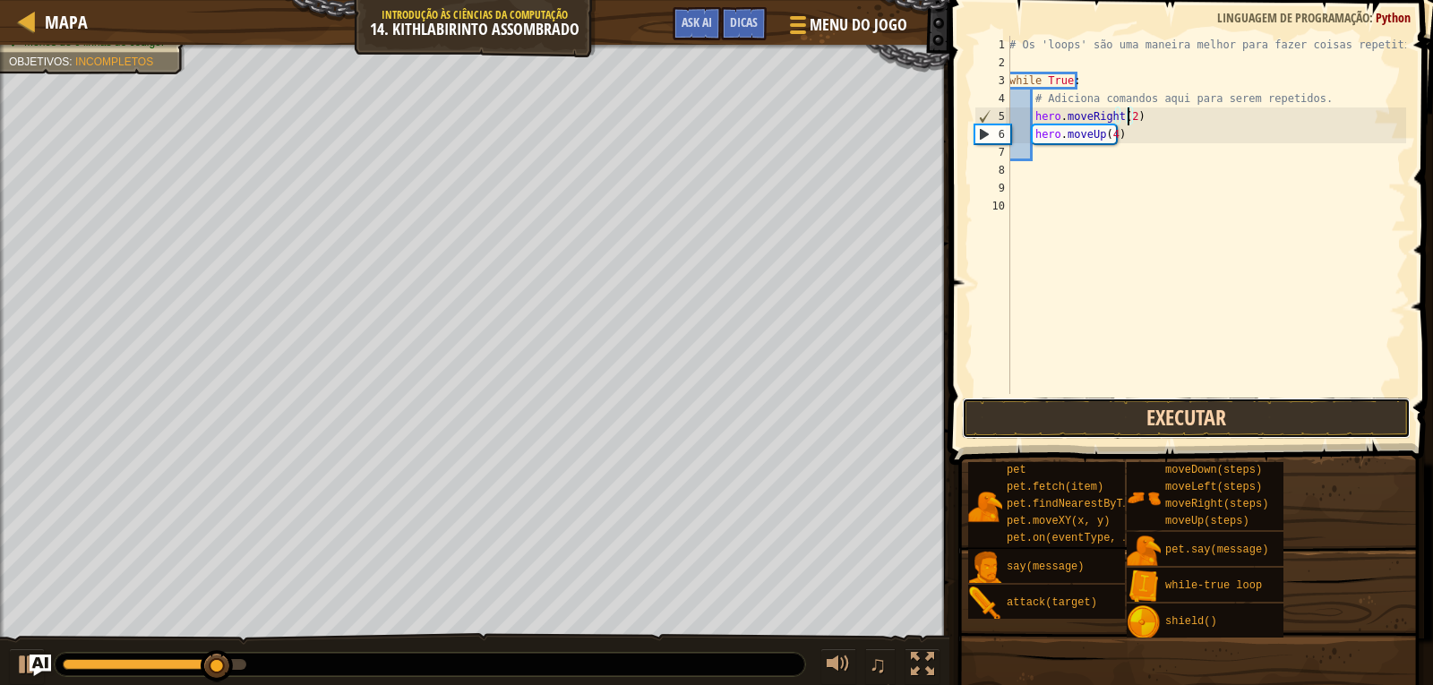
click at [1118, 407] on button "Executar" at bounding box center [1186, 418] width 449 height 41
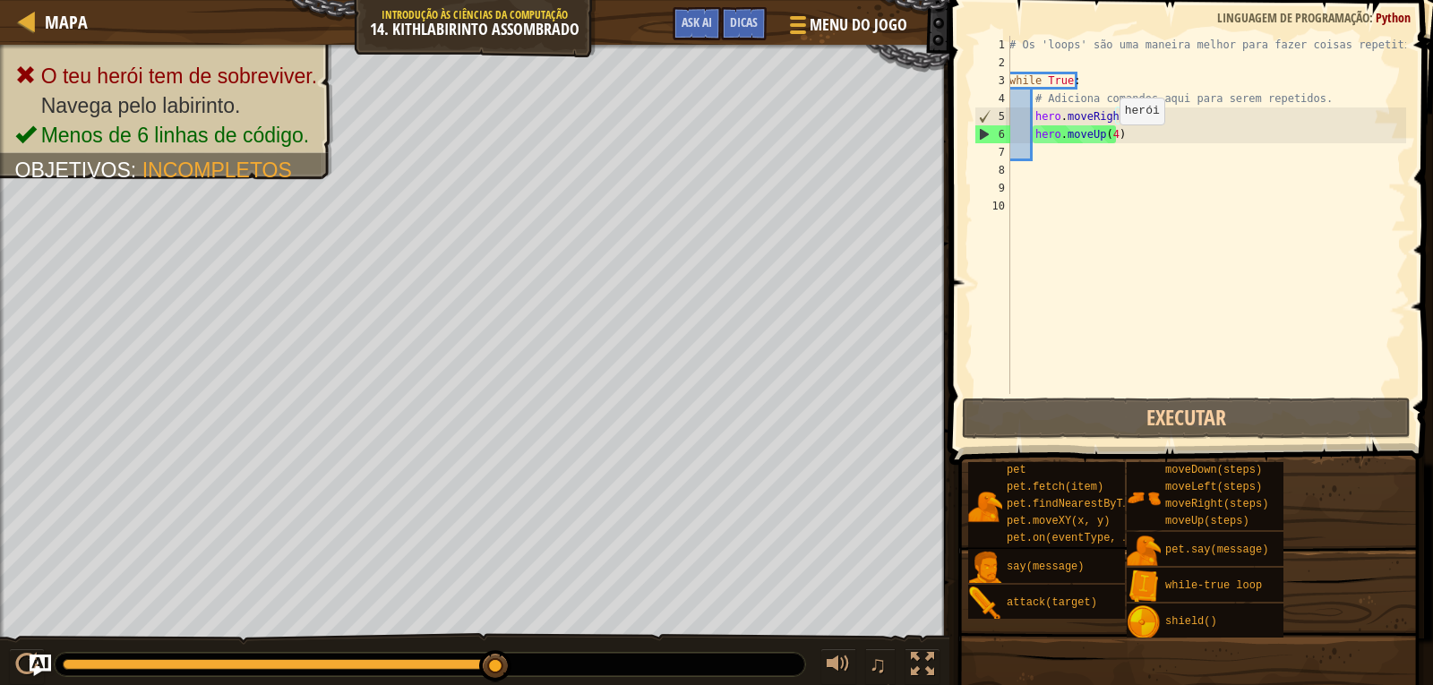
click at [1110, 142] on div "# Os 'loops' são uma maneira melhor para fazer coisas repetitivas. while True :…" at bounding box center [1206, 233] width 400 height 394
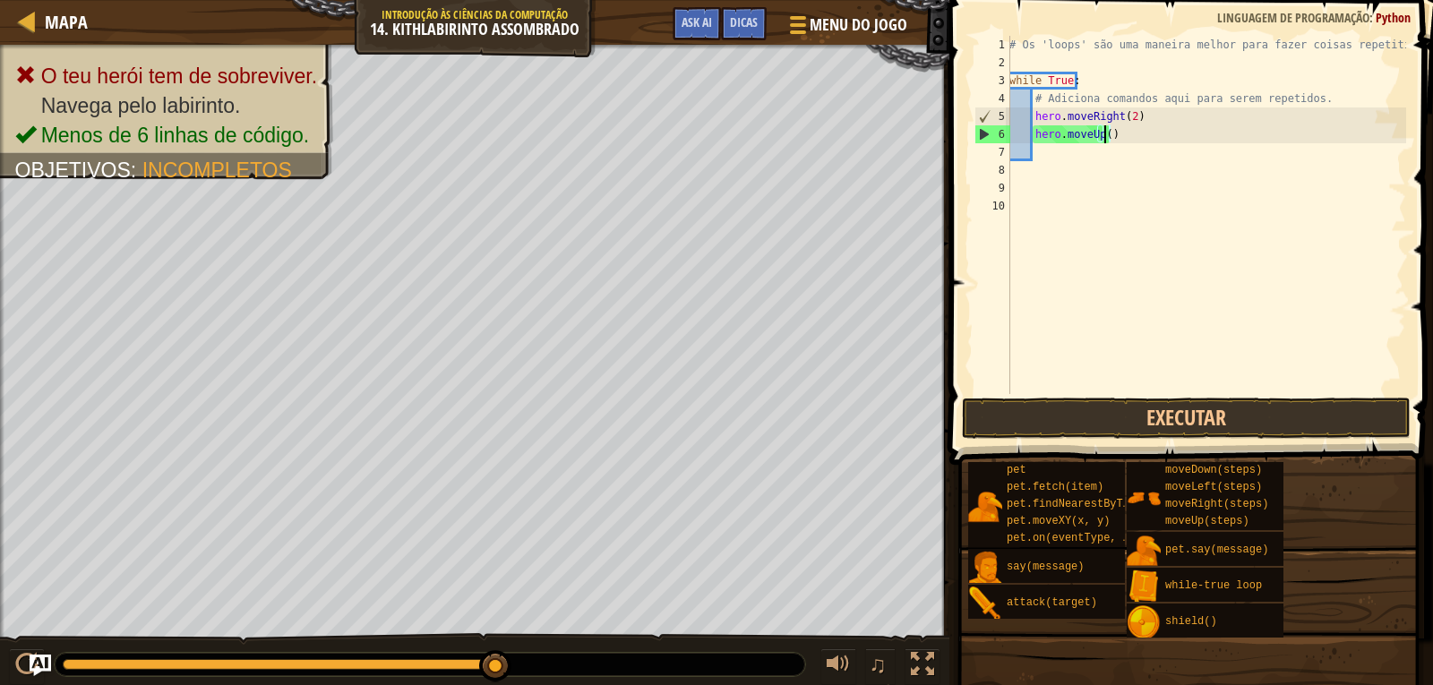
scroll to position [8, 7]
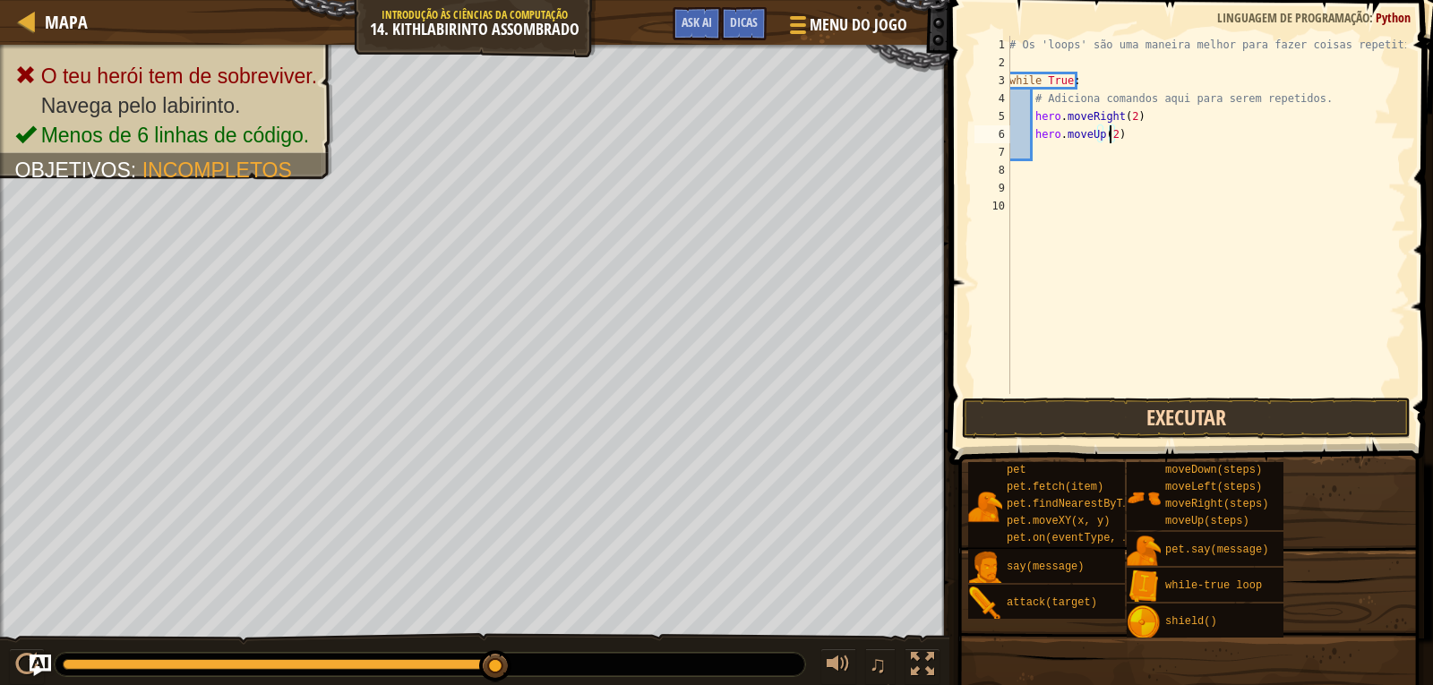
type textarea "hero.moveUp(2)"
click at [1130, 423] on button "Executar" at bounding box center [1186, 418] width 449 height 41
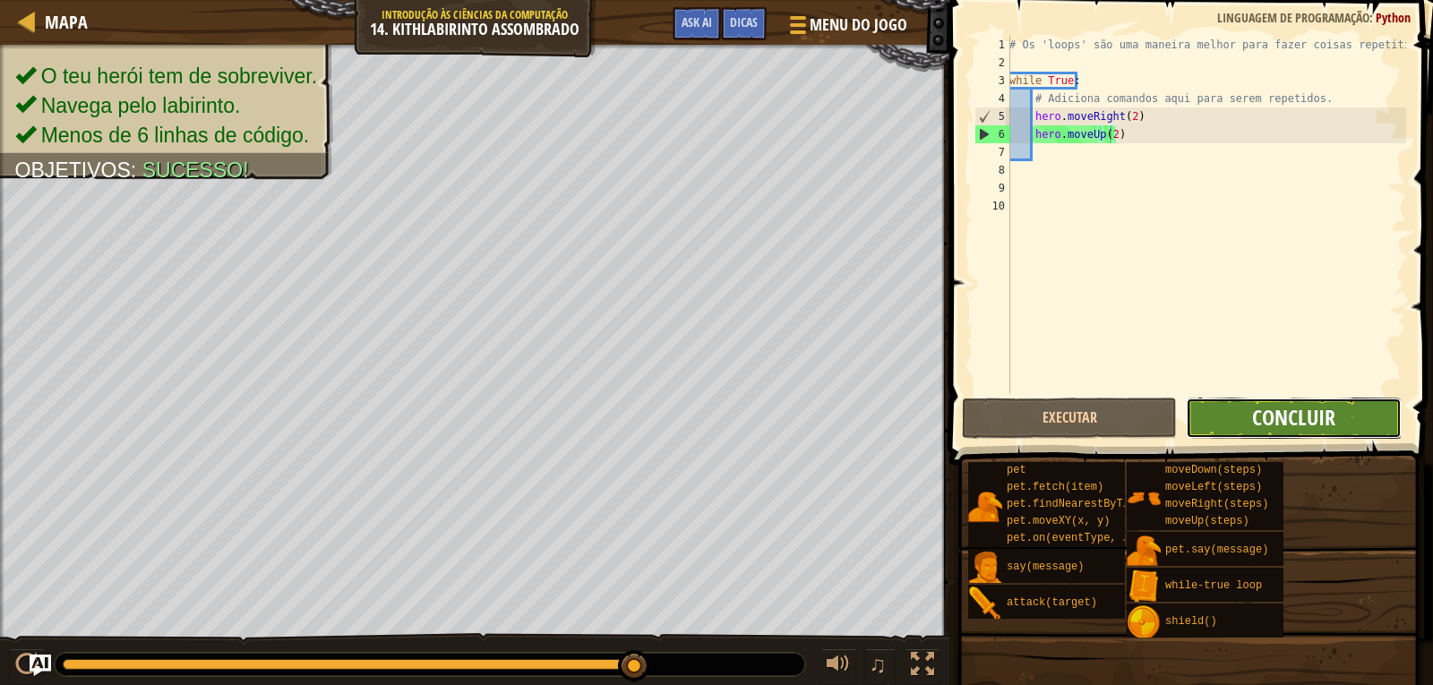
click at [1327, 424] on span "Concluir" at bounding box center [1293, 417] width 83 height 29
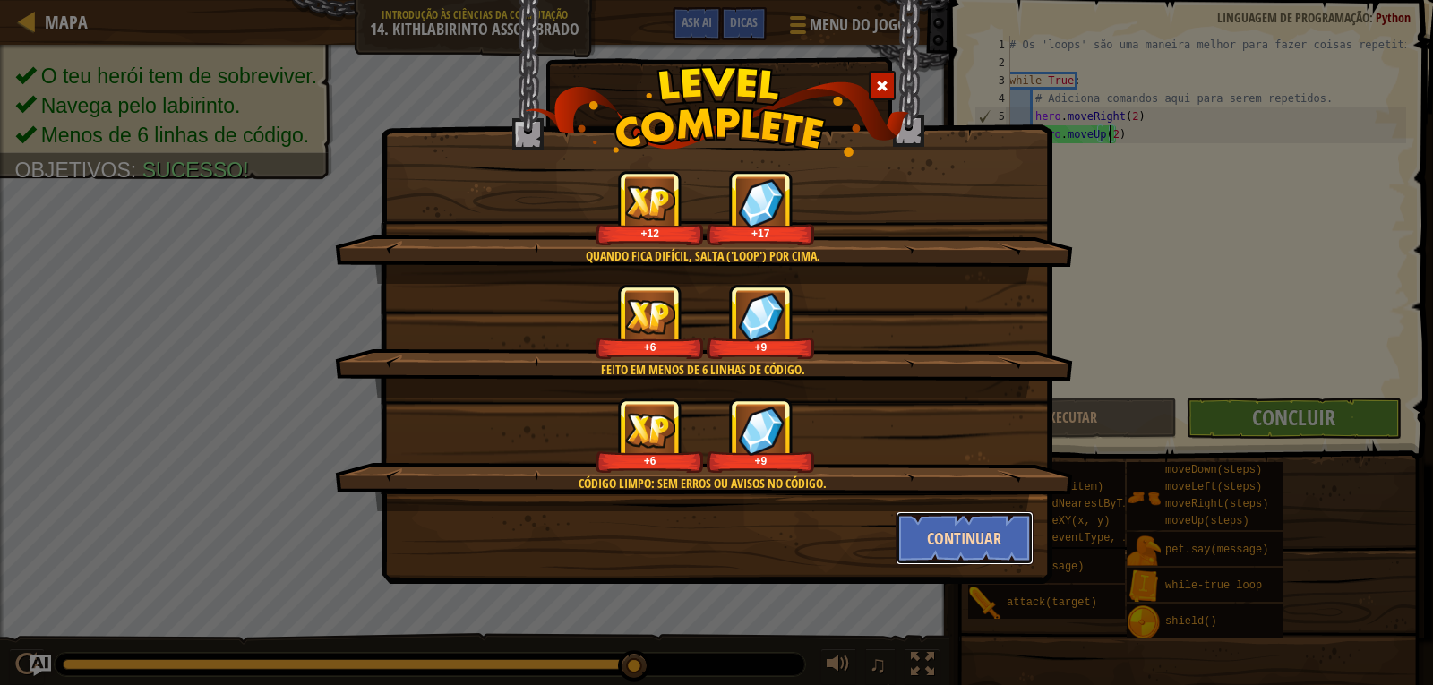
click at [938, 557] on button "Continuar" at bounding box center [965, 538] width 139 height 54
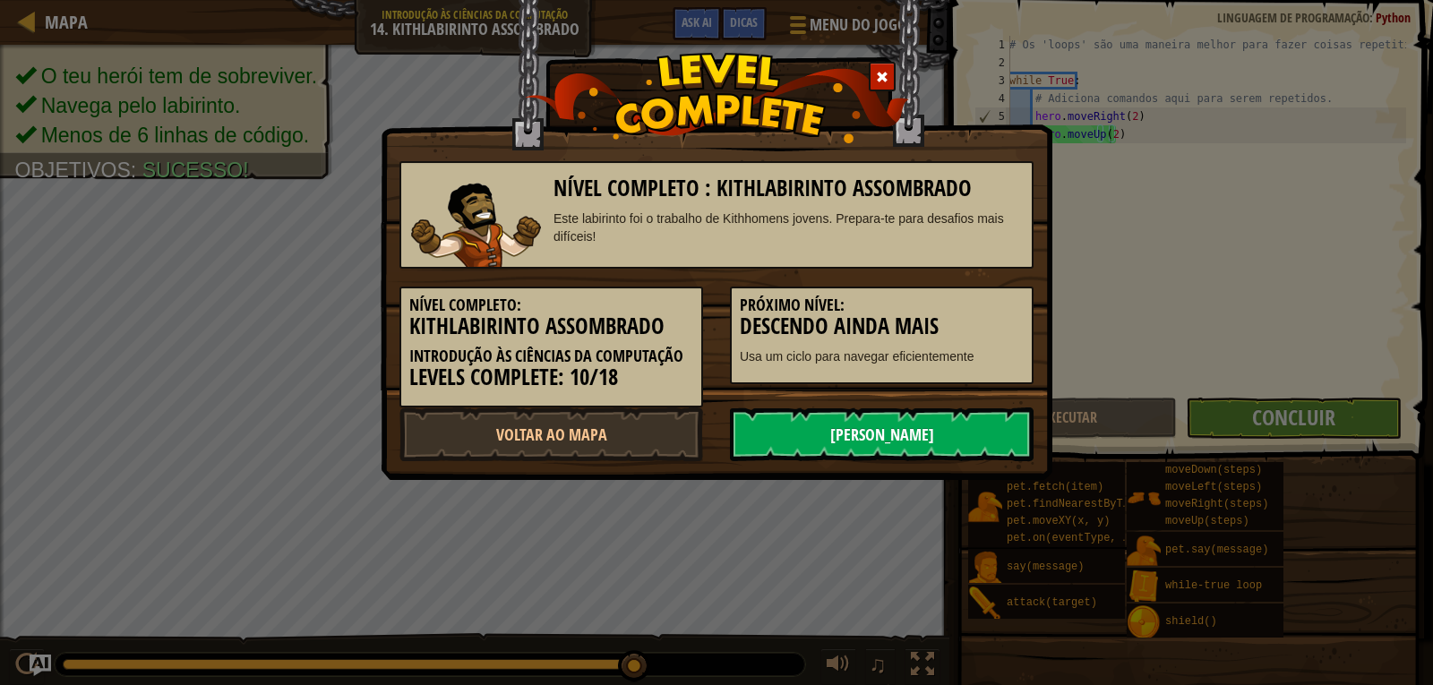
click at [808, 447] on link "[PERSON_NAME]" at bounding box center [882, 434] width 304 height 54
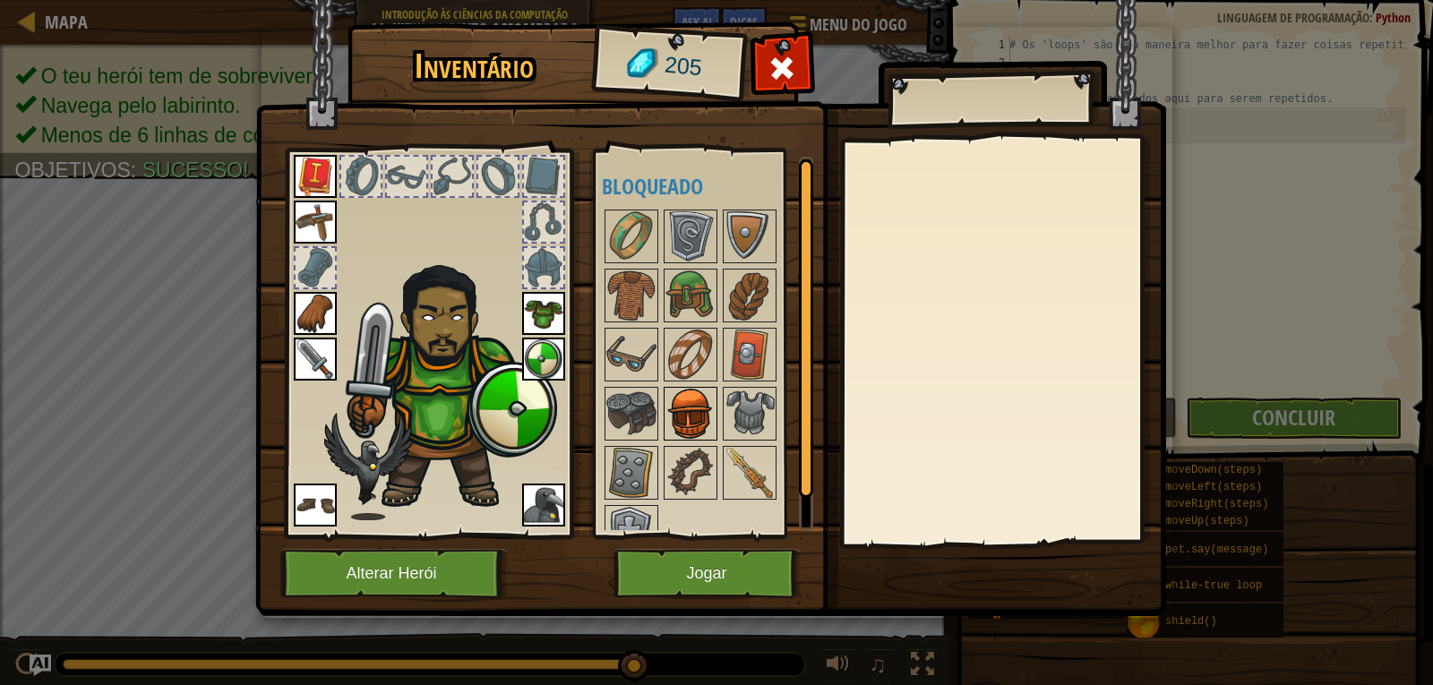
click at [691, 415] on img at bounding box center [690, 414] width 50 height 50
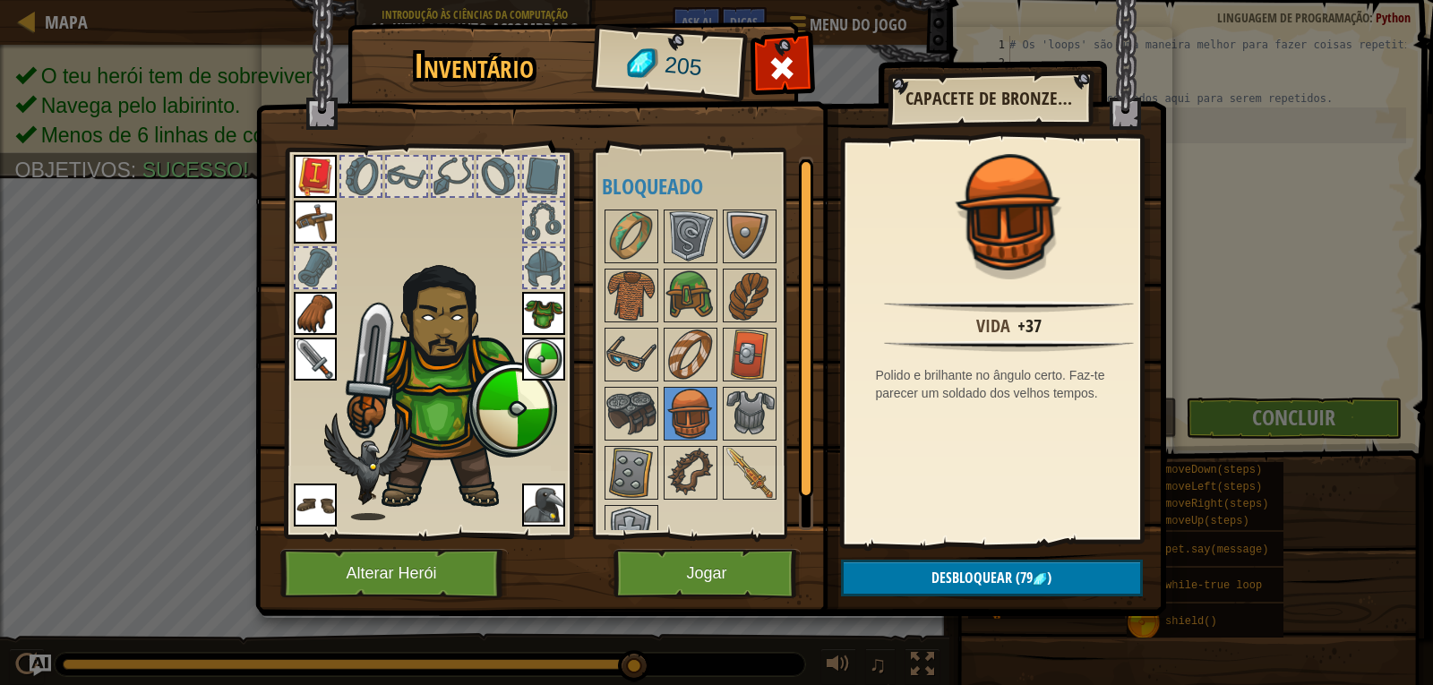
drag, startPoint x: 762, startPoint y: 421, endPoint x: 810, endPoint y: 450, distance: 55.9
click at [810, 443] on div "Disponível [GEOGRAPHIC_DATA] [GEOGRAPHIC_DATA] [GEOGRAPHIC_DATA] [GEOGRAPHIC_DA…" at bounding box center [707, 343] width 211 height 373
click at [744, 427] on img at bounding box center [749, 414] width 50 height 50
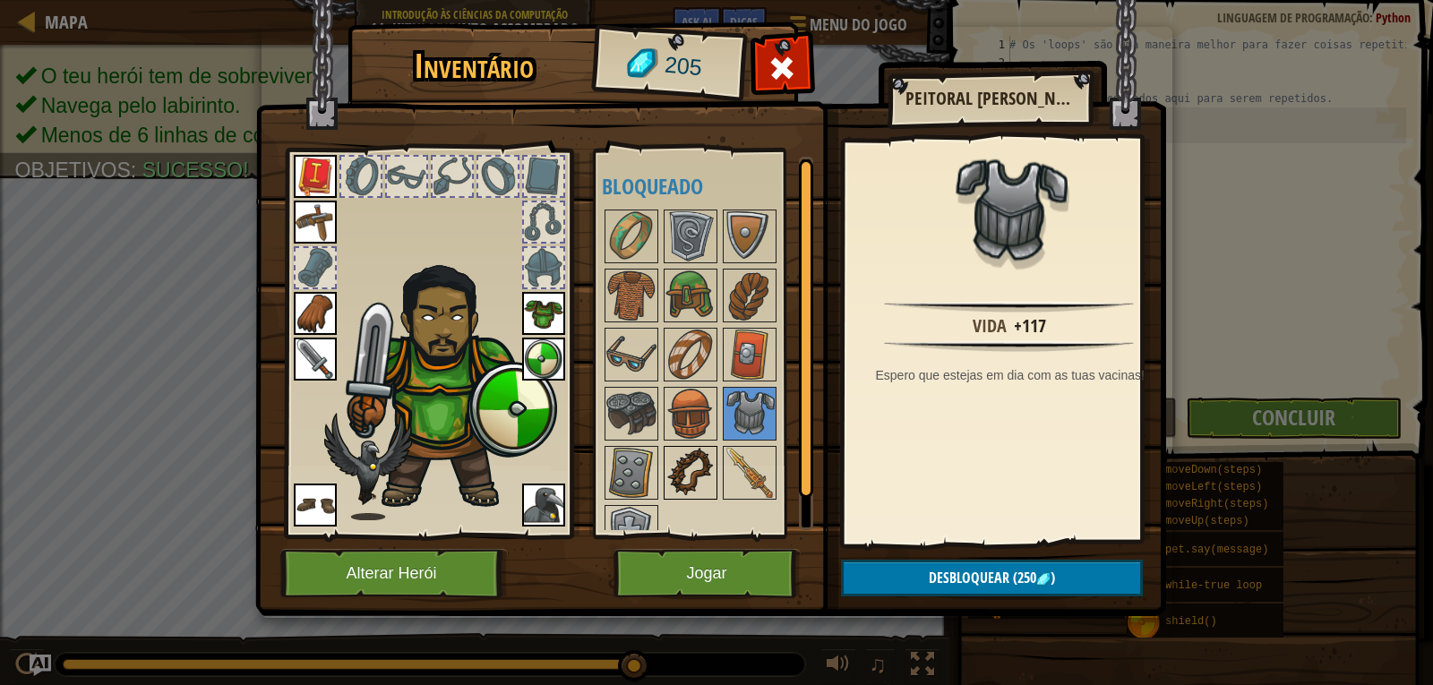
click at [677, 461] on img at bounding box center [690, 473] width 50 height 50
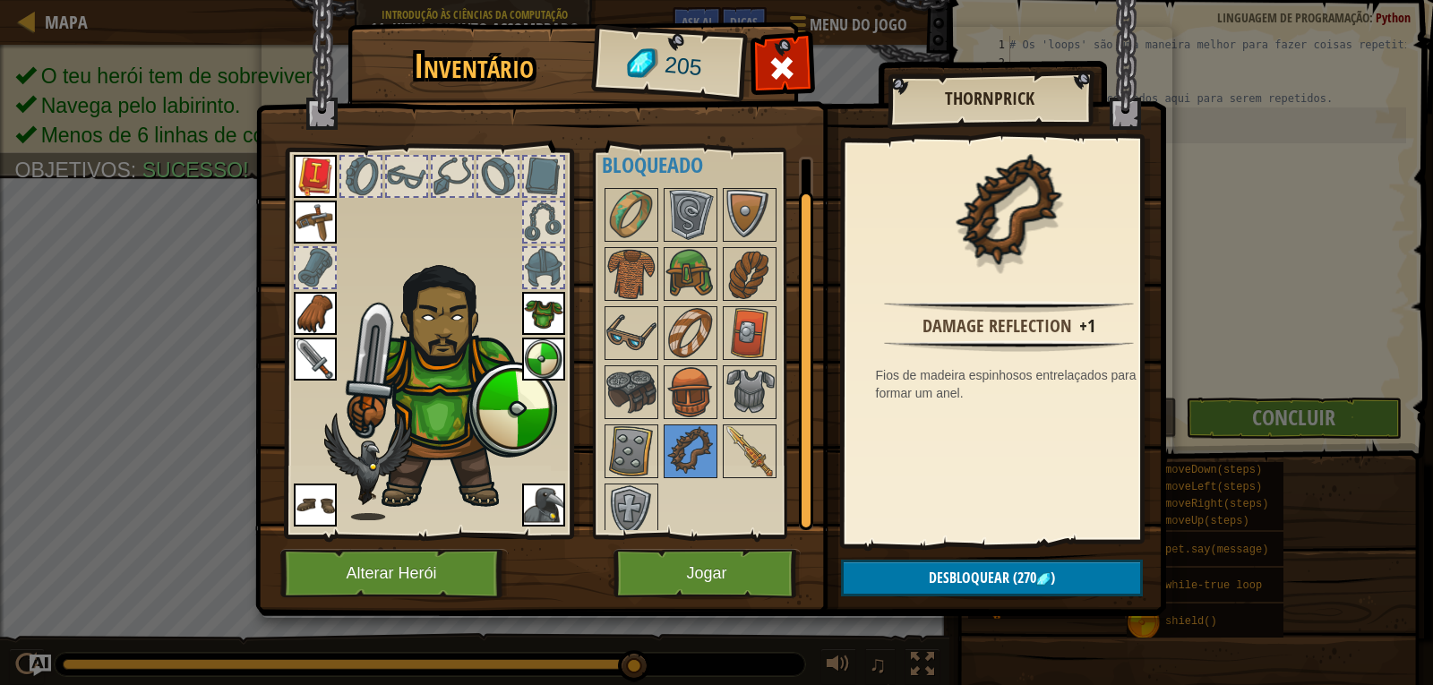
scroll to position [31, 0]
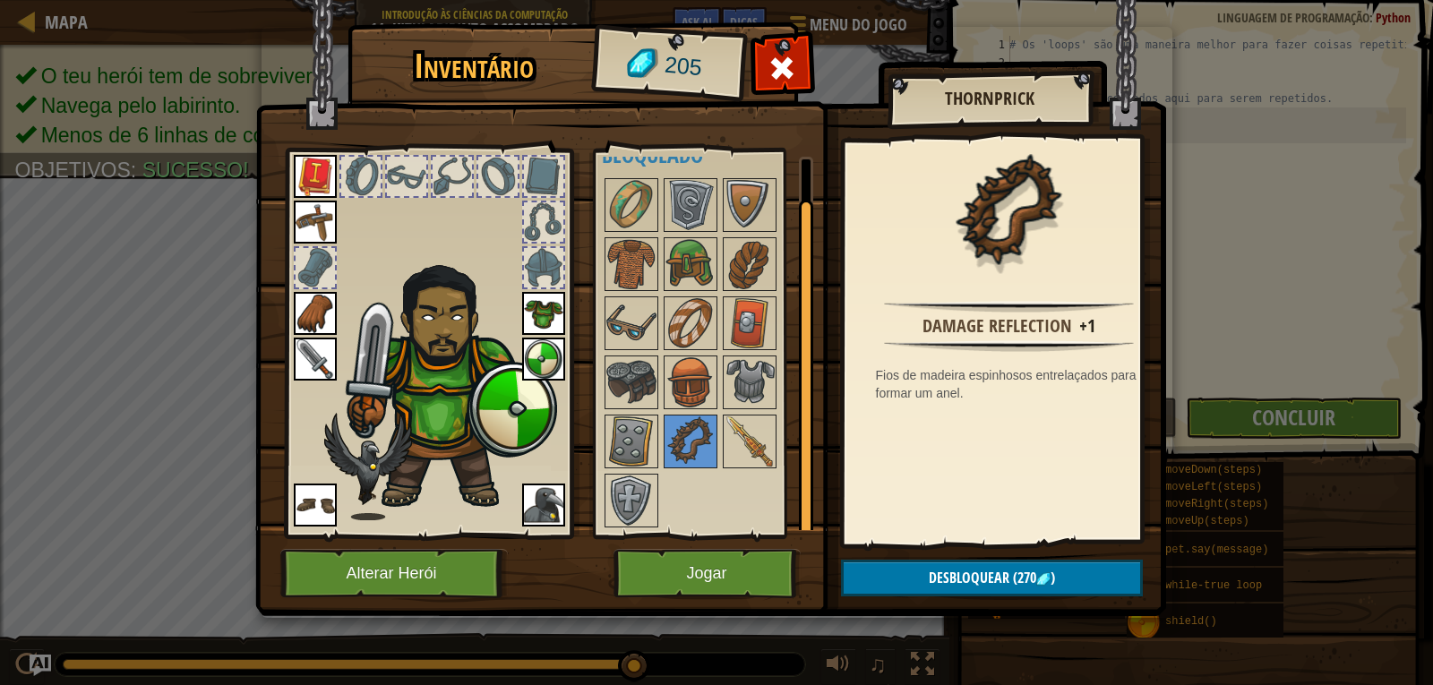
click at [778, 456] on div at bounding box center [714, 353] width 225 height 355
click at [767, 450] on img at bounding box center [749, 441] width 50 height 50
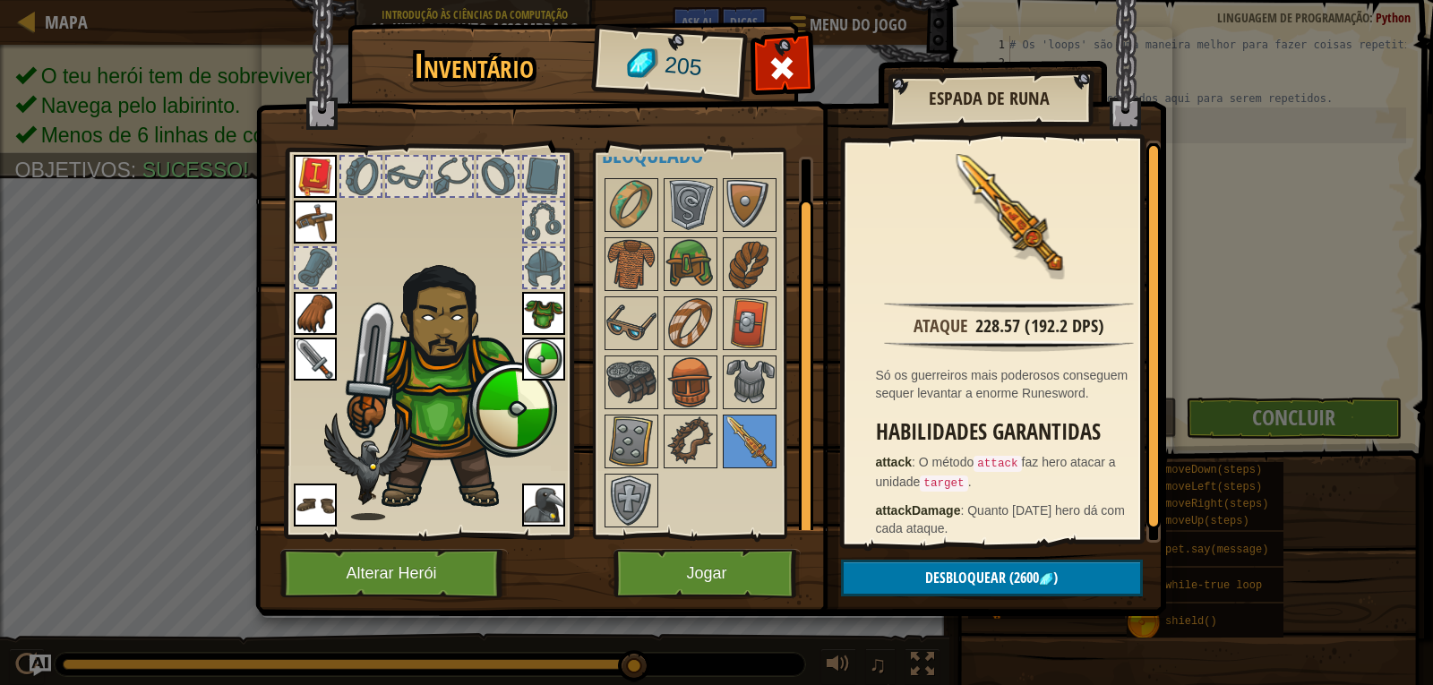
click at [598, 477] on div "Disponível [GEOGRAPHIC_DATA] [GEOGRAPHIC_DATA] [GEOGRAPHIC_DATA] [GEOGRAPHIC_DA…" at bounding box center [703, 344] width 219 height 390
click at [552, 489] on img at bounding box center [543, 505] width 43 height 43
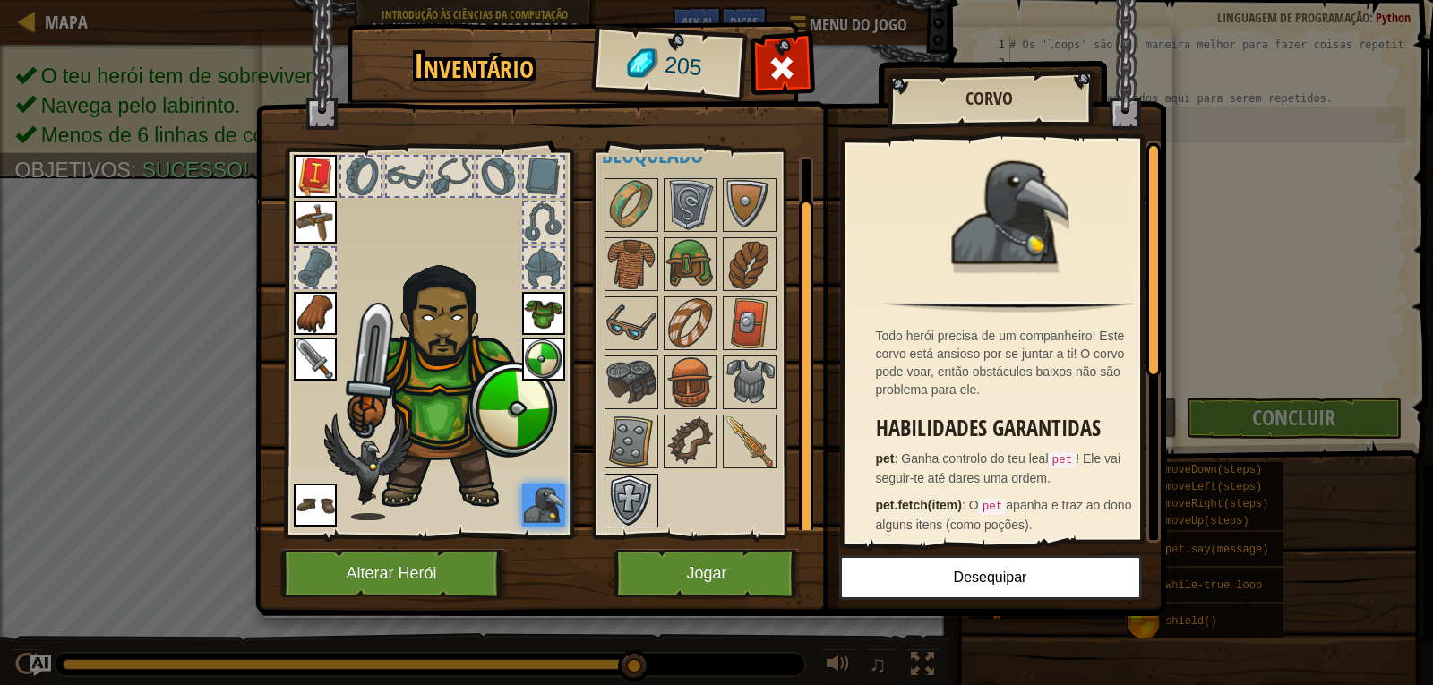
click at [610, 483] on img at bounding box center [631, 501] width 50 height 50
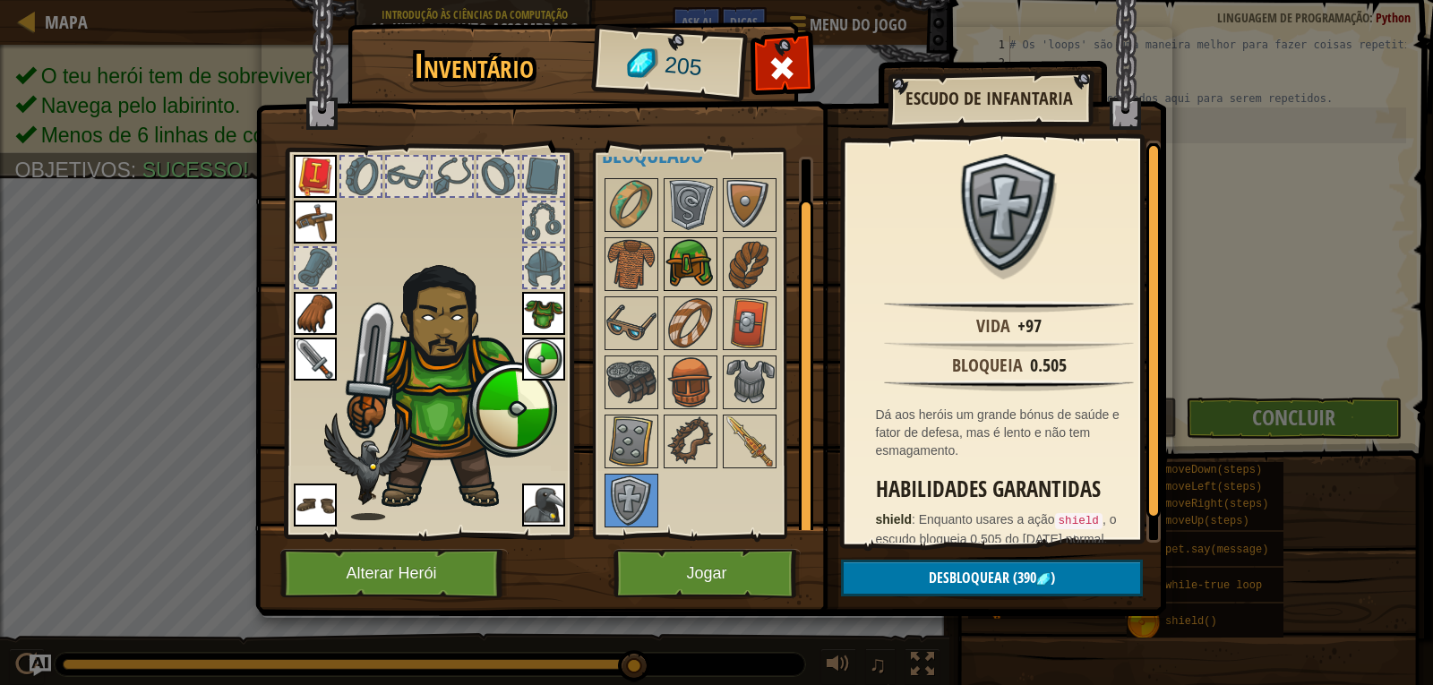
click at [675, 268] on img at bounding box center [690, 264] width 50 height 50
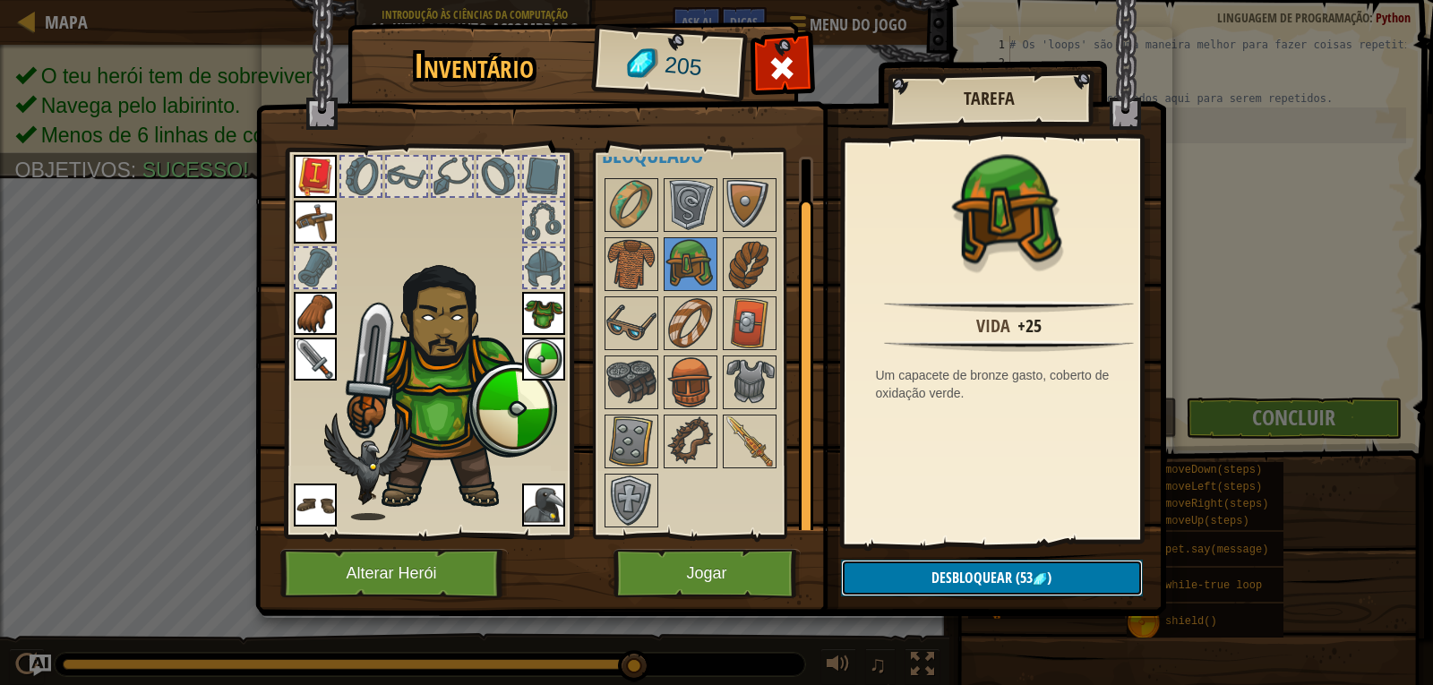
click at [896, 570] on button "Desbloquear (53 )" at bounding box center [992, 578] width 302 height 37
click at [938, 586] on button "Confirmar" at bounding box center [992, 578] width 302 height 37
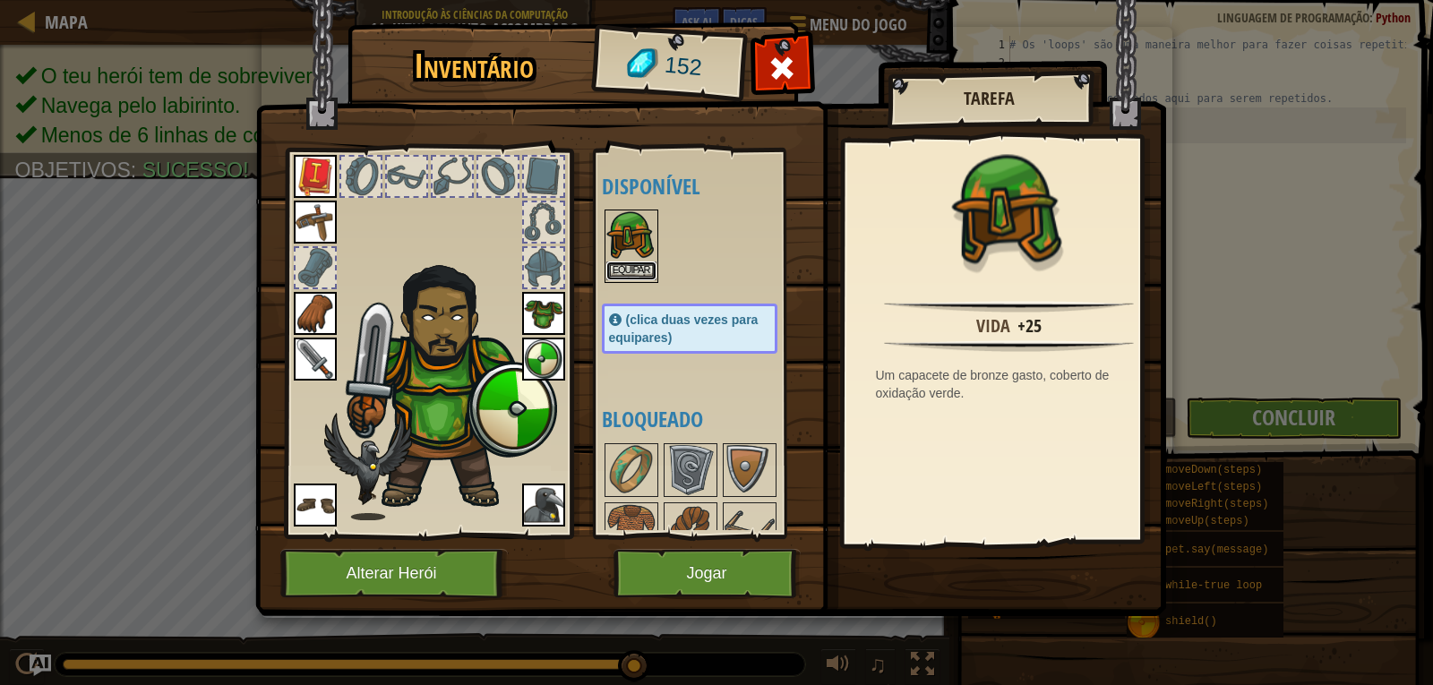
click at [630, 267] on button "Equipar" at bounding box center [631, 271] width 50 height 19
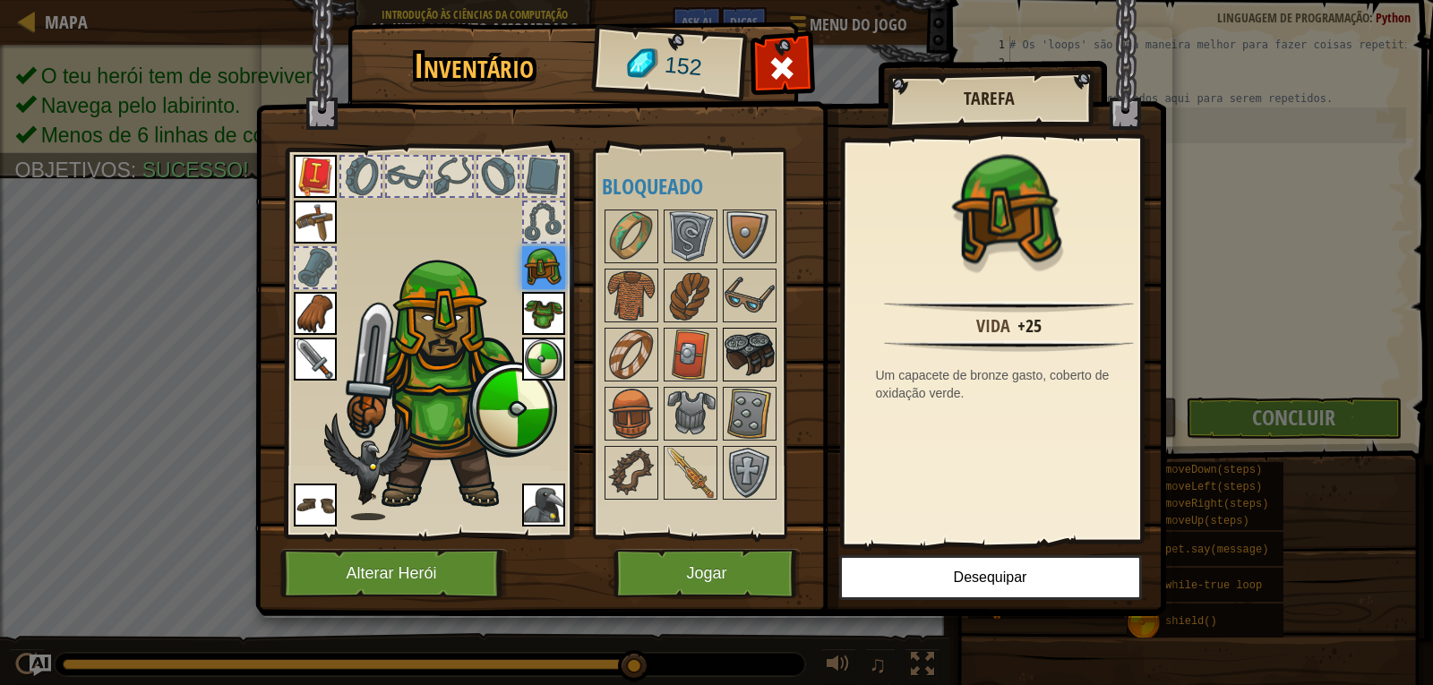
click at [739, 358] on img at bounding box center [749, 355] width 50 height 50
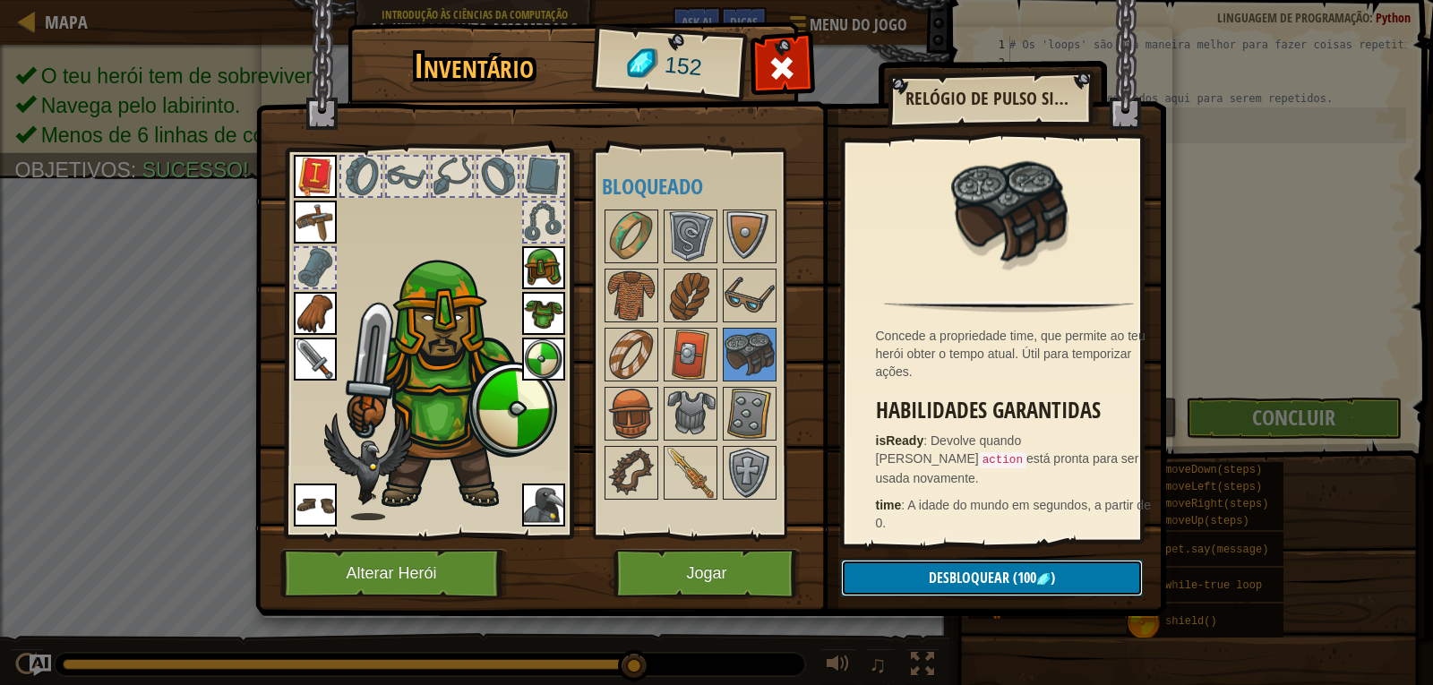
click at [991, 584] on span "Desbloquear" at bounding box center [969, 578] width 81 height 20
click at [964, 575] on button "Confirmar" at bounding box center [992, 578] width 302 height 37
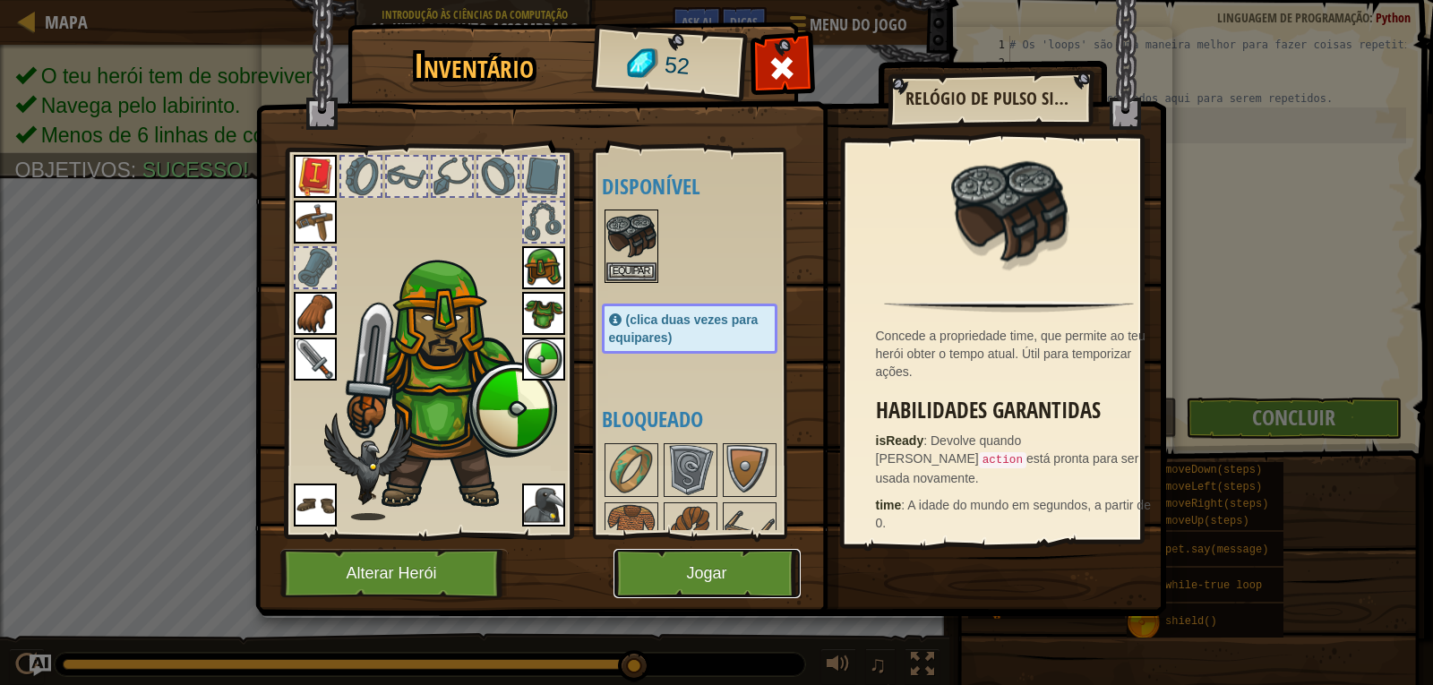
click at [744, 593] on button "Jogar" at bounding box center [706, 573] width 187 height 49
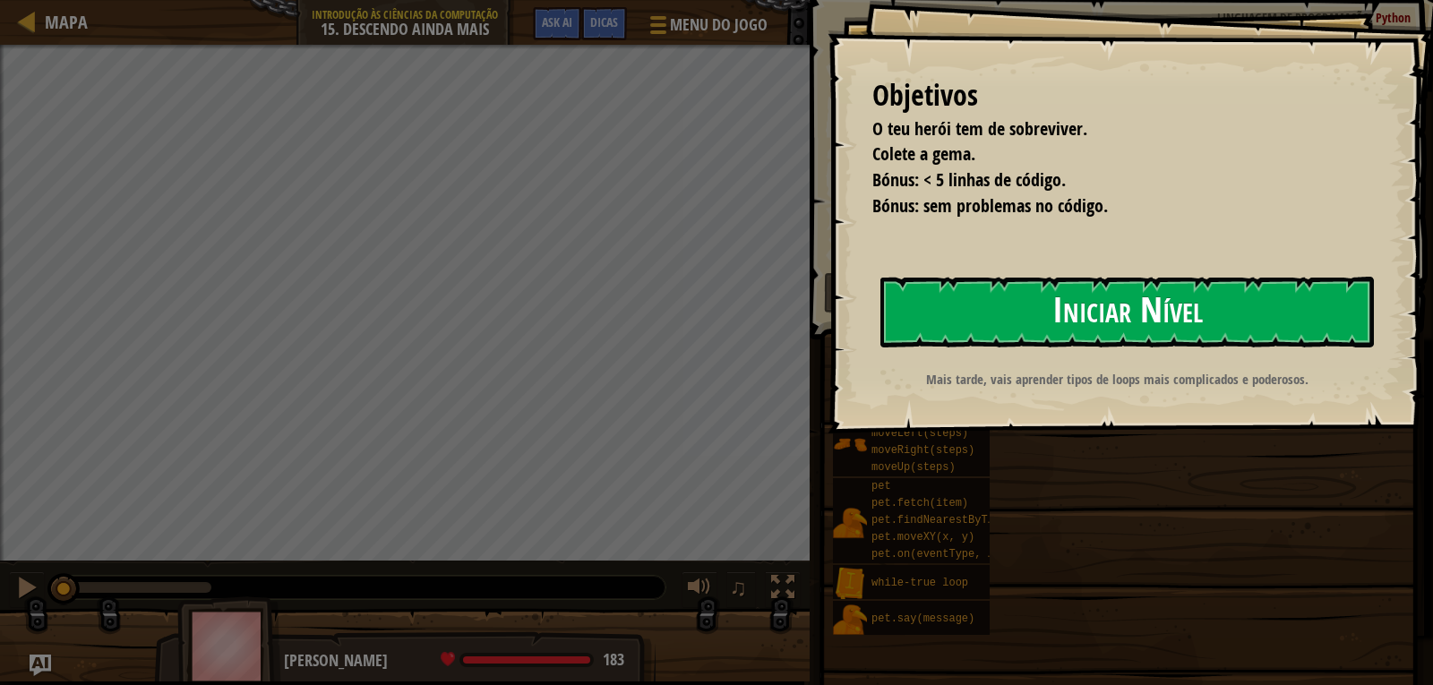
click at [1210, 294] on button "Iniciar Nível" at bounding box center [1126, 312] width 493 height 71
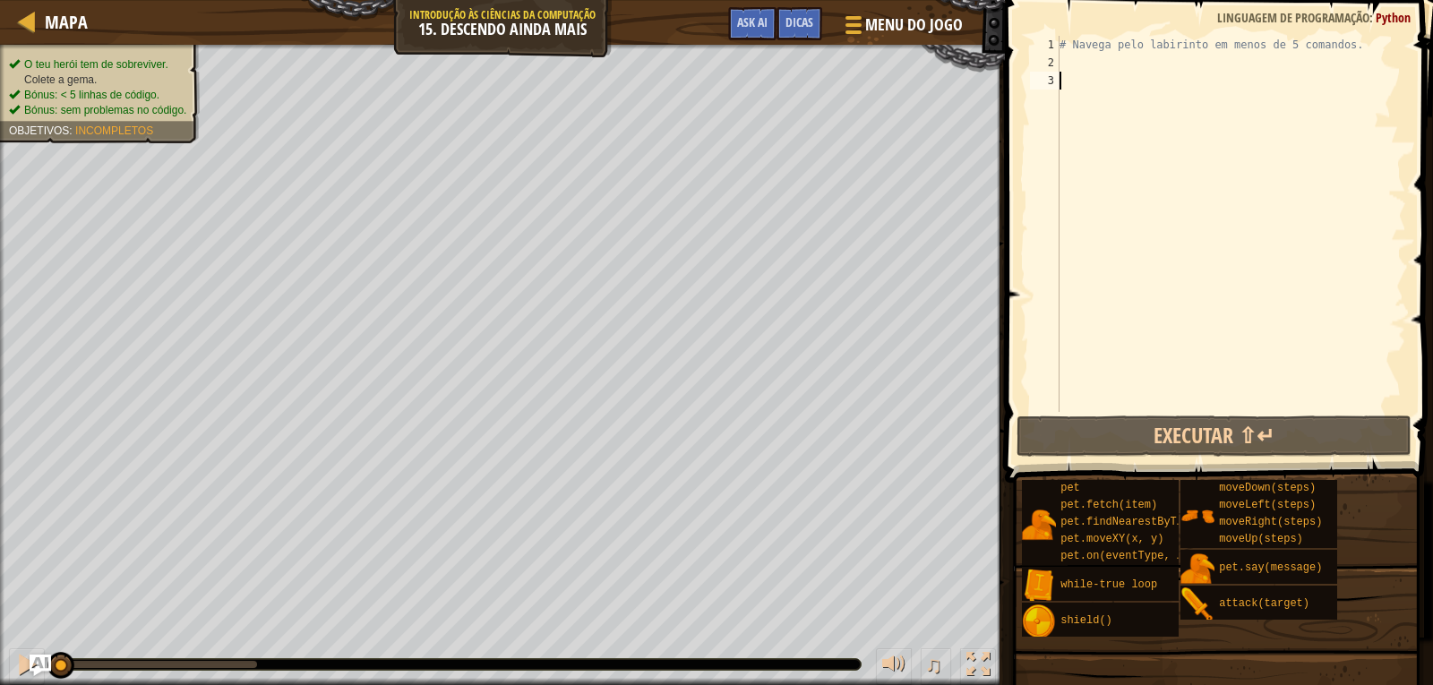
drag, startPoint x: 1154, startPoint y: 263, endPoint x: 1151, endPoint y: 242, distance: 21.8
click at [1151, 242] on div "# Navega pelo labirinto em menos de 5 comandos." at bounding box center [1231, 242] width 350 height 412
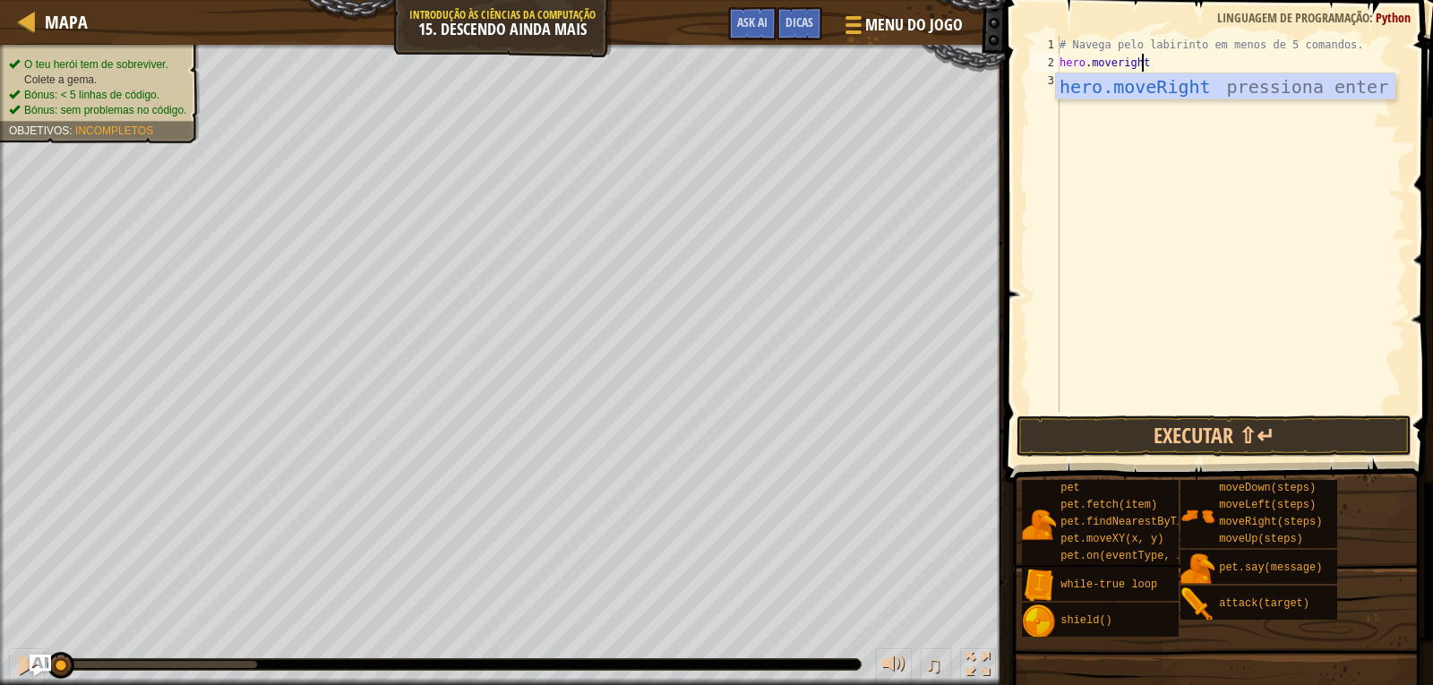
scroll to position [8, 6]
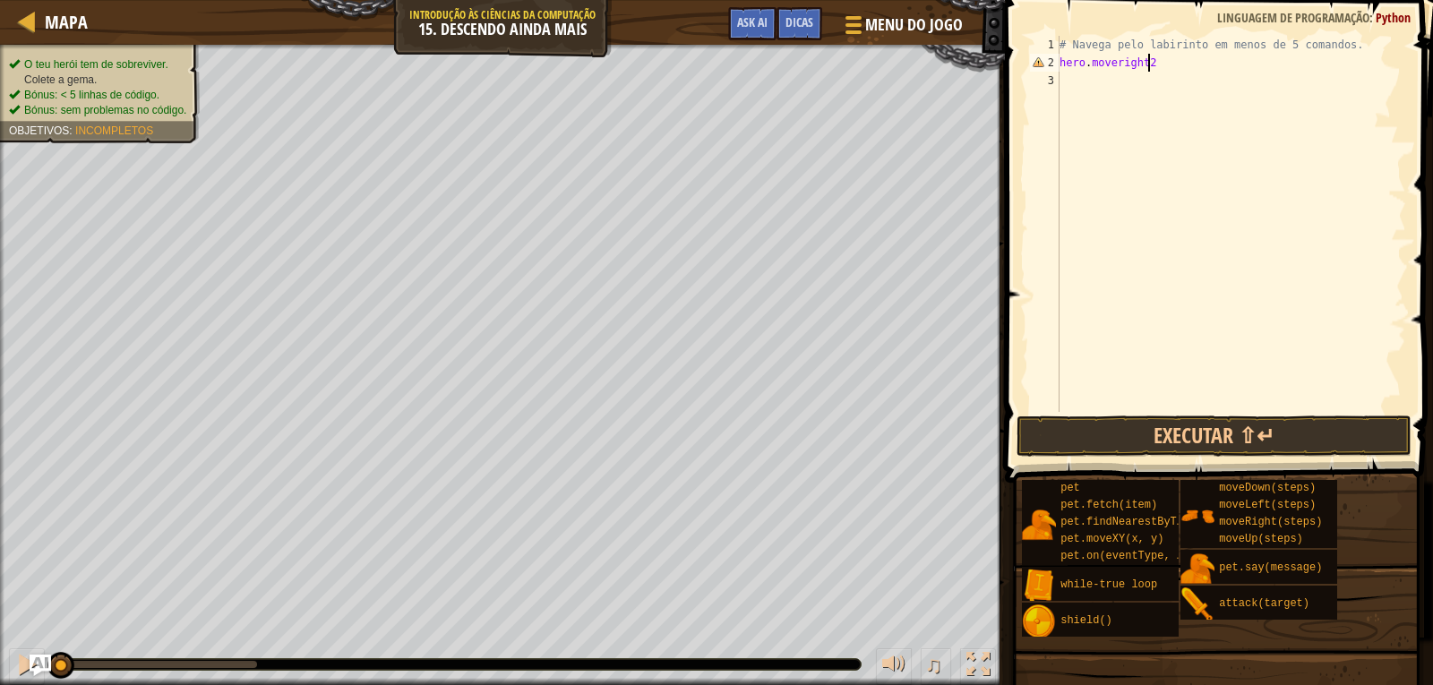
type textarea "hero.moveright"
click at [1149, 61] on div "# Navega pelo labirinto em menos de 5 comandos. hero . moveright" at bounding box center [1231, 242] width 350 height 412
type textarea "hero.moveright(2)"
type textarea "M"
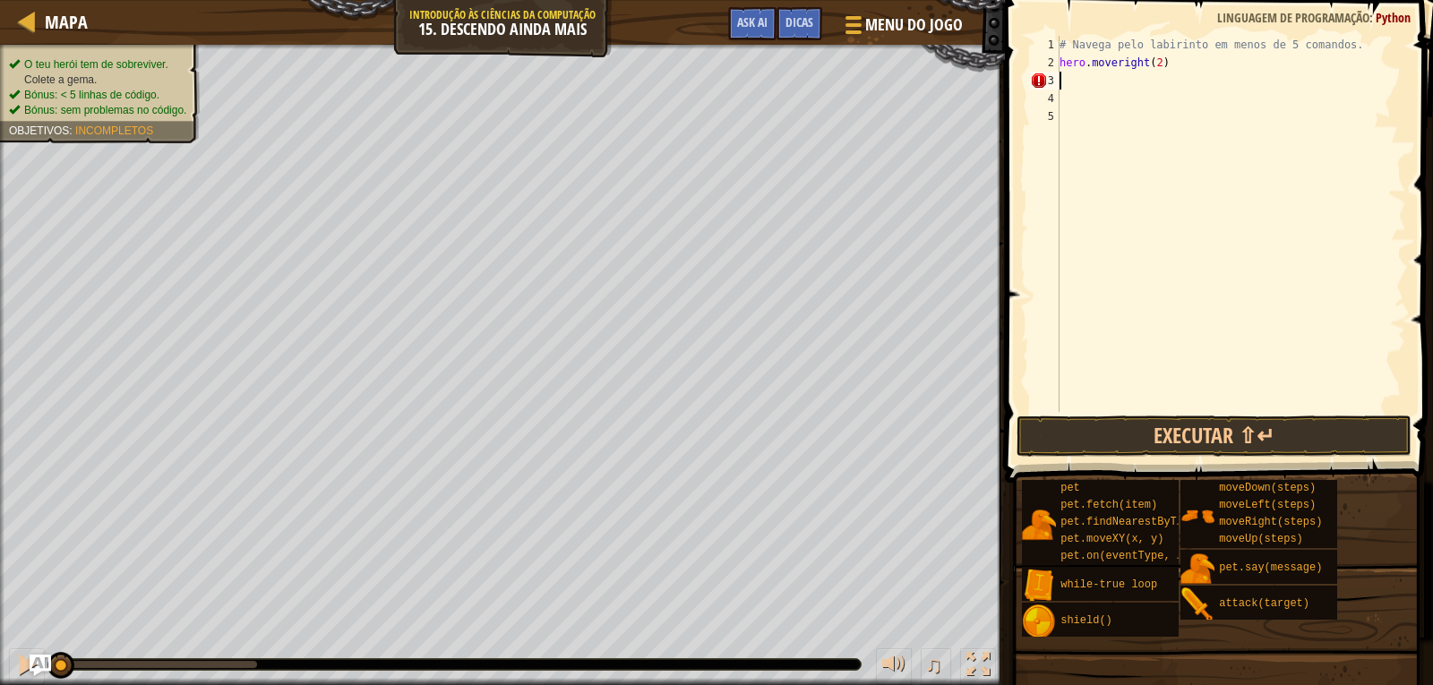
type textarea "H"
type textarea "hero.movedown"
type textarea "hero.moveDown"
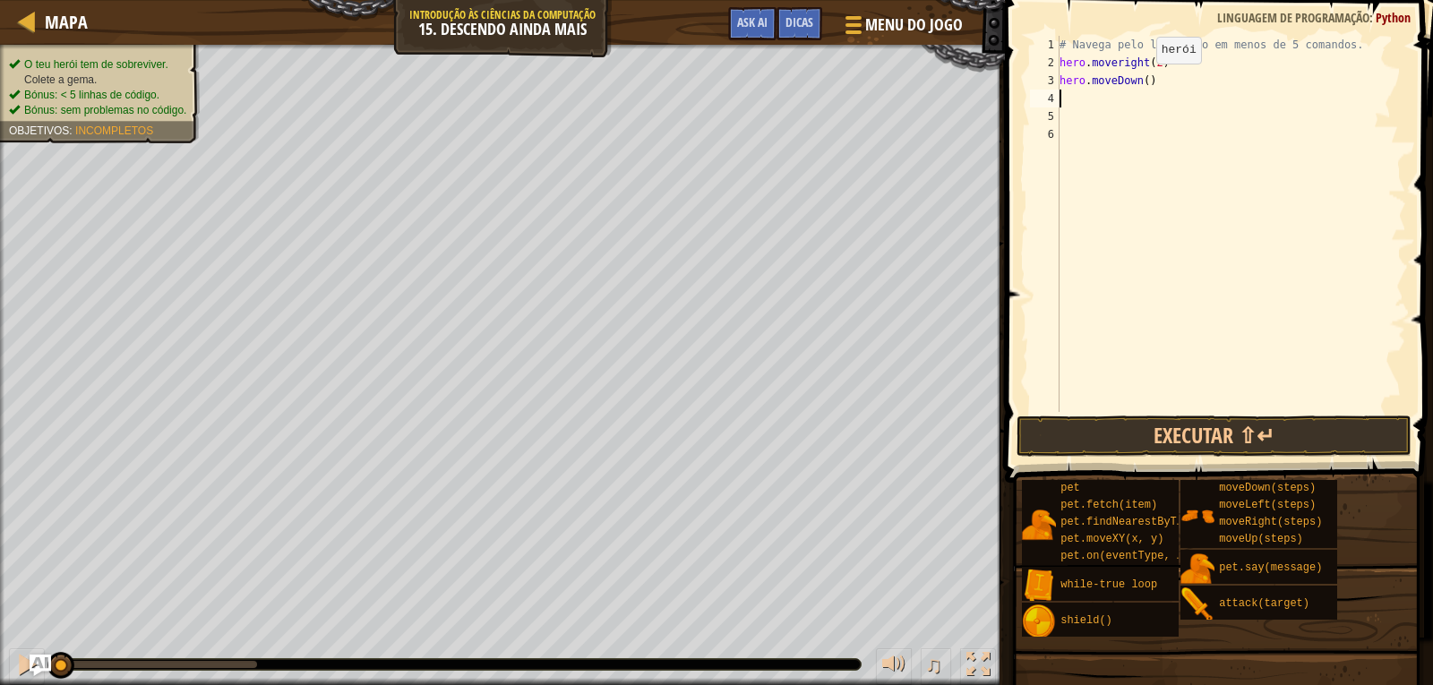
click at [1141, 81] on div "# Navega pelo labirinto em menos de 5 comandos. hero . moveright ( 2 ) hero . m…" at bounding box center [1231, 242] width 350 height 412
click at [1113, 64] on div "# Navega pelo labirinto em menos de 5 comandos. hero . moveright ( 2 ) hero . m…" at bounding box center [1231, 242] width 350 height 412
click at [1117, 63] on div "# Navega pelo labirinto em menos de 5 comandos. hero . moveright ( 2 ) hero . m…" at bounding box center [1231, 242] width 350 height 412
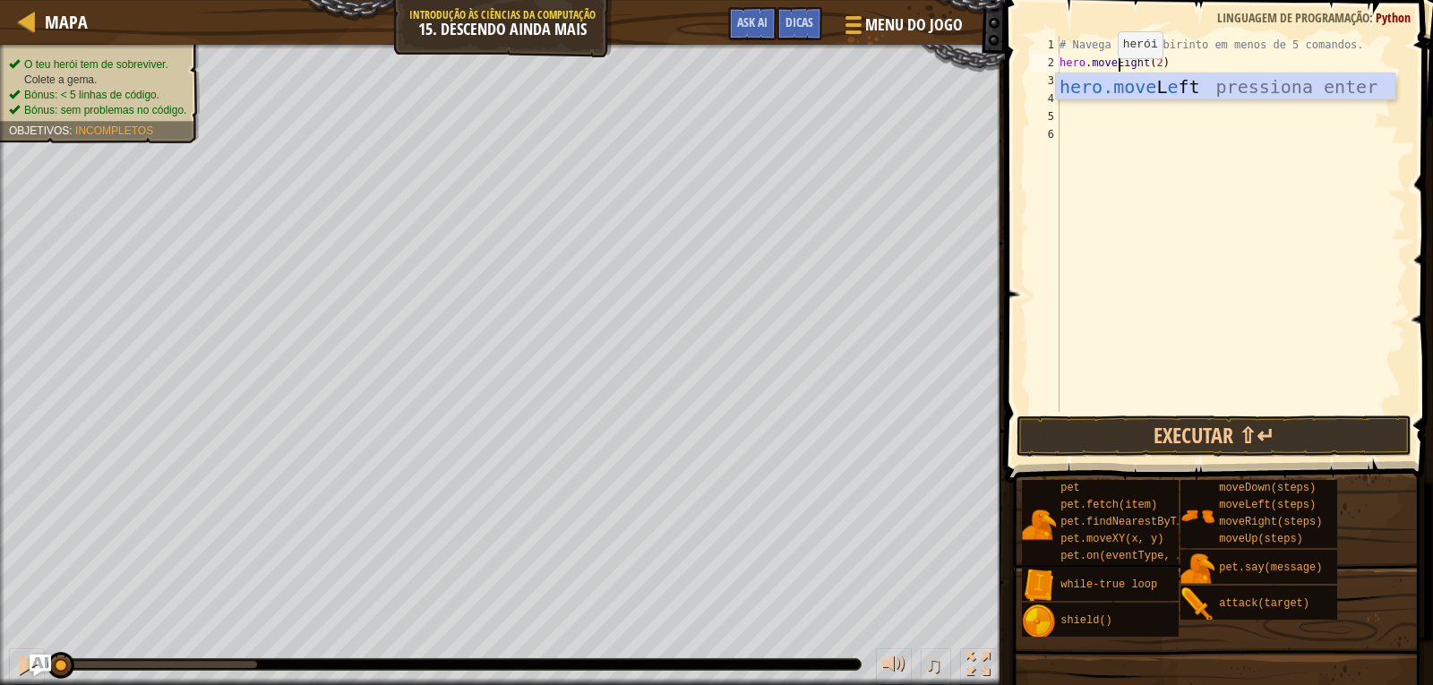
scroll to position [8, 4]
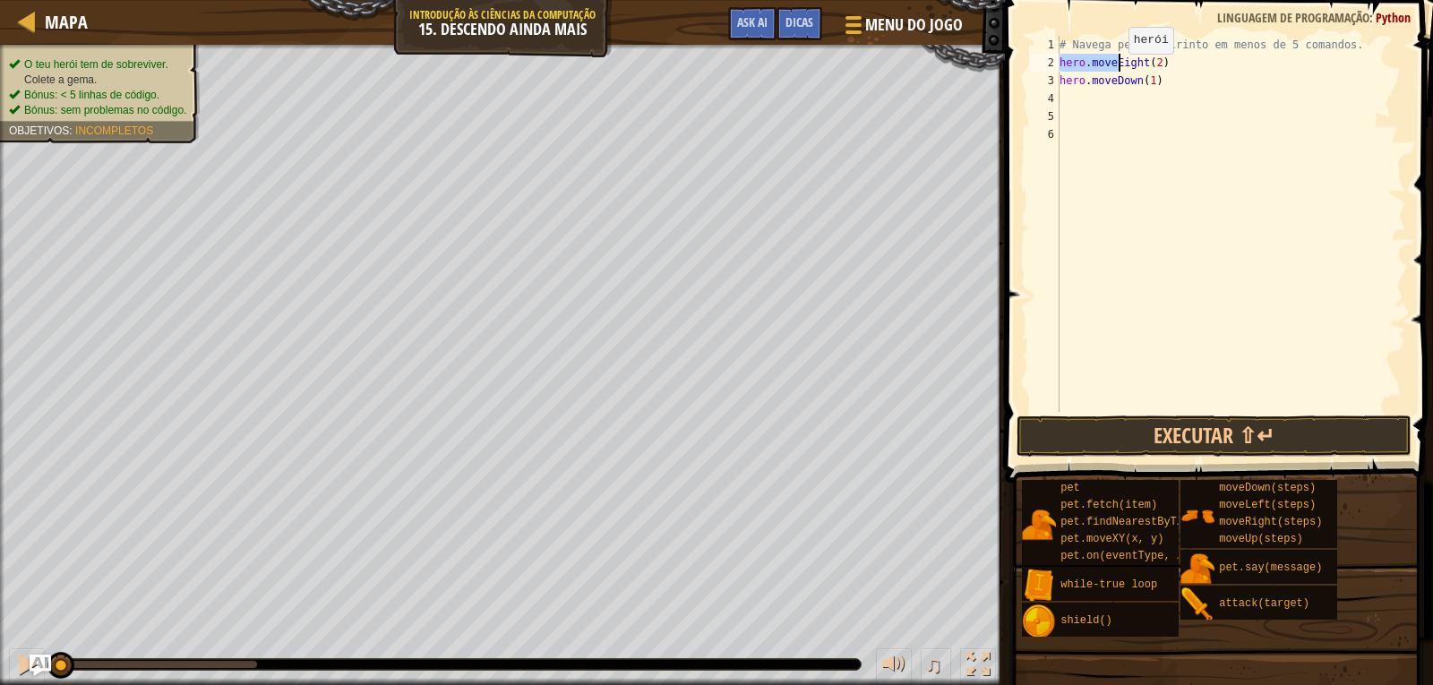
click at [1116, 59] on div "# Navega pelo labirinto em menos de 5 comandos. hero . moveEight ( 2 ) hero . m…" at bounding box center [1231, 224] width 350 height 376
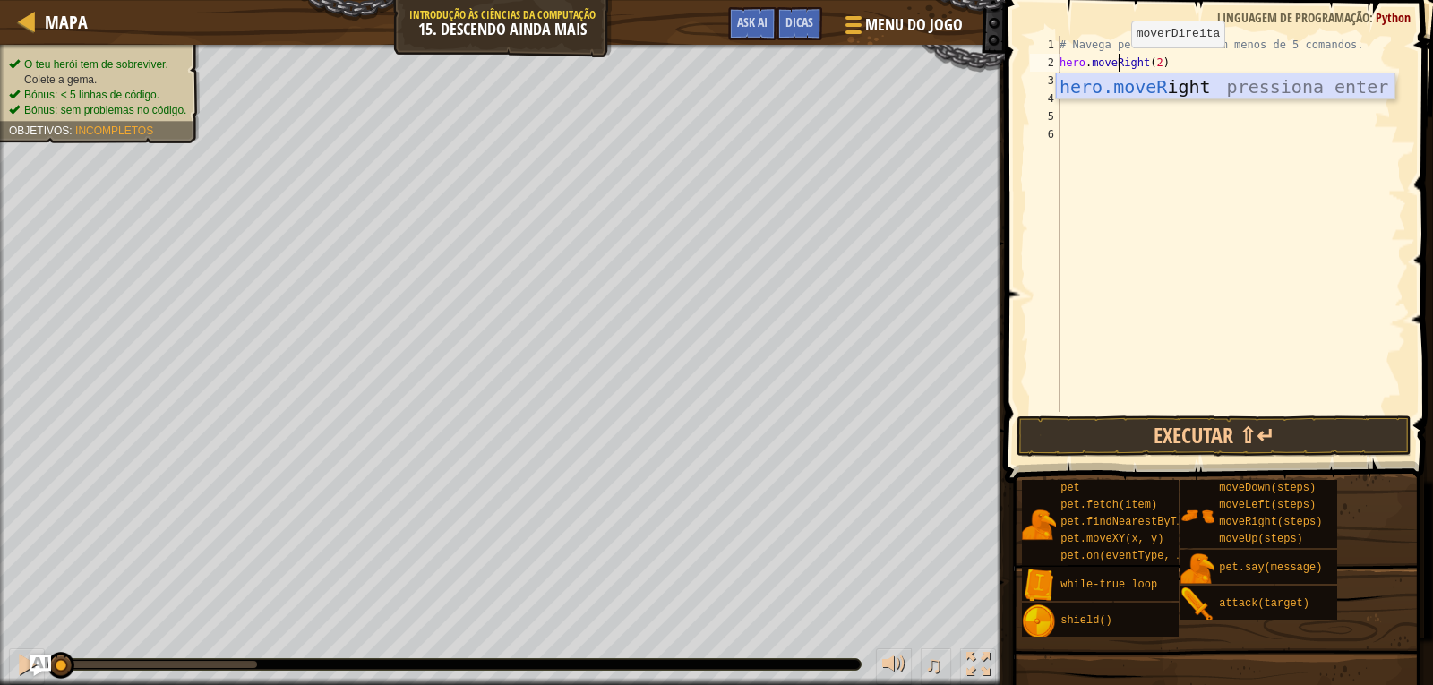
click at [1145, 83] on div "hero.moveR ight pressiona enter" at bounding box center [1225, 113] width 339 height 81
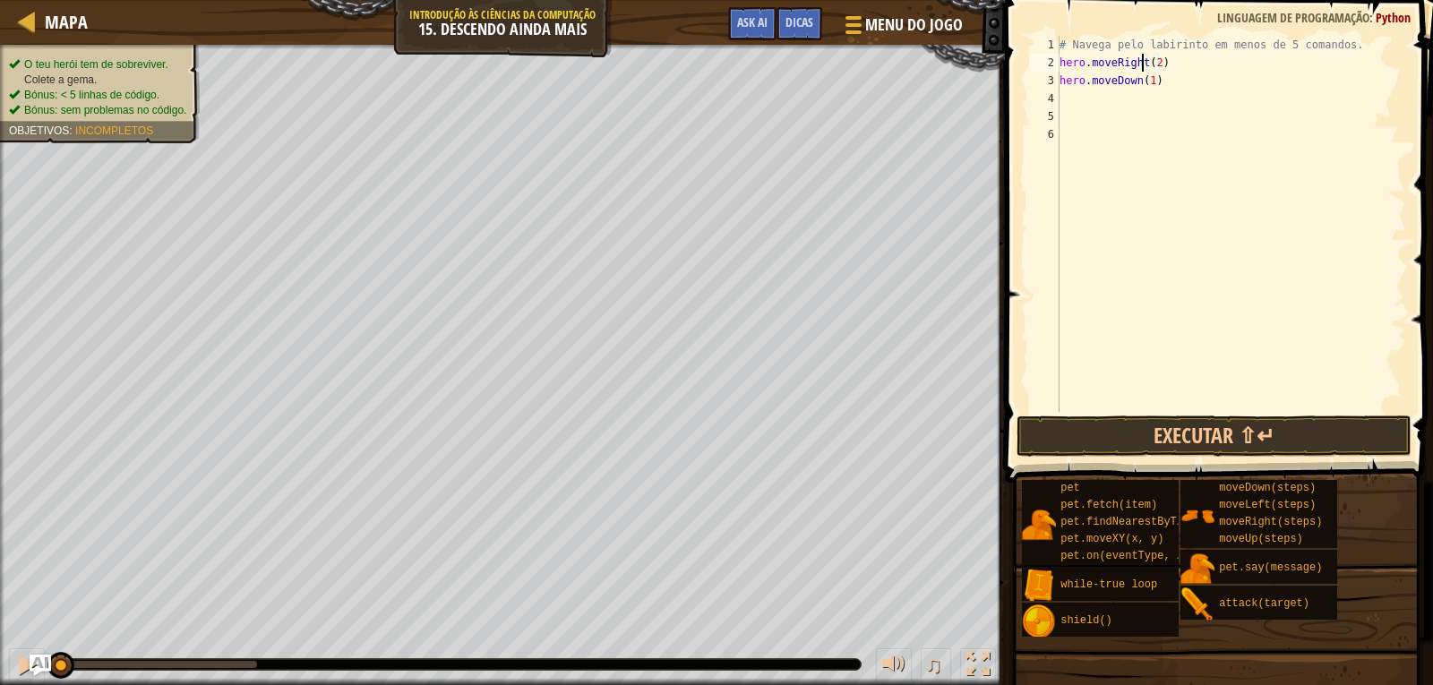
click at [1187, 89] on div "# Navega pelo labirinto em menos de 5 comandos. hero . moveRight ( 2 ) hero . m…" at bounding box center [1231, 242] width 350 height 412
type textarea "hero.moveDown(1)"
drag, startPoint x: 1187, startPoint y: 88, endPoint x: 1148, endPoint y: 83, distance: 38.8
click at [1148, 83] on div "# Navega pelo labirinto em menos de 5 comandos. hero . moveRight ( 2 ) hero . m…" at bounding box center [1231, 242] width 350 height 412
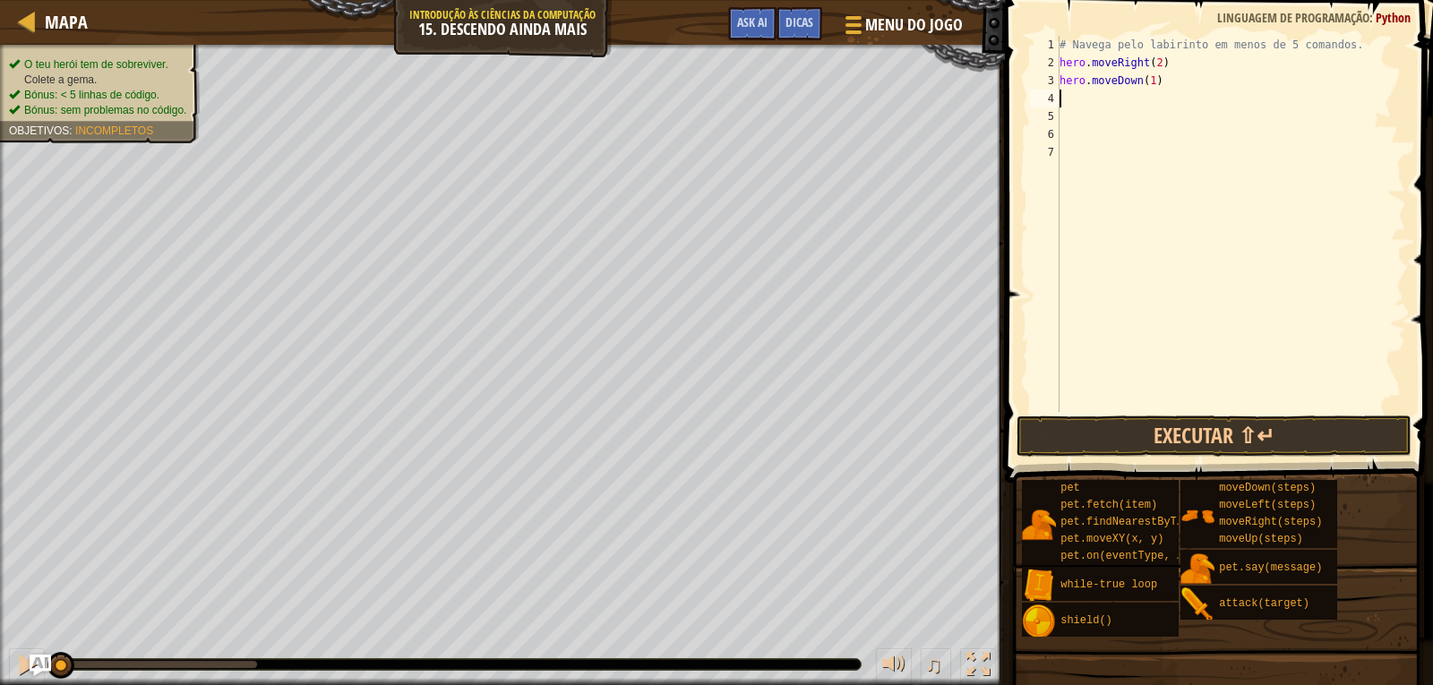
type textarea "hero.moveDown(1)"
click at [1160, 88] on div "# Navega pelo labirinto em menos de 5 comandos. hero . moveRight ( 2 ) hero . m…" at bounding box center [1231, 242] width 350 height 412
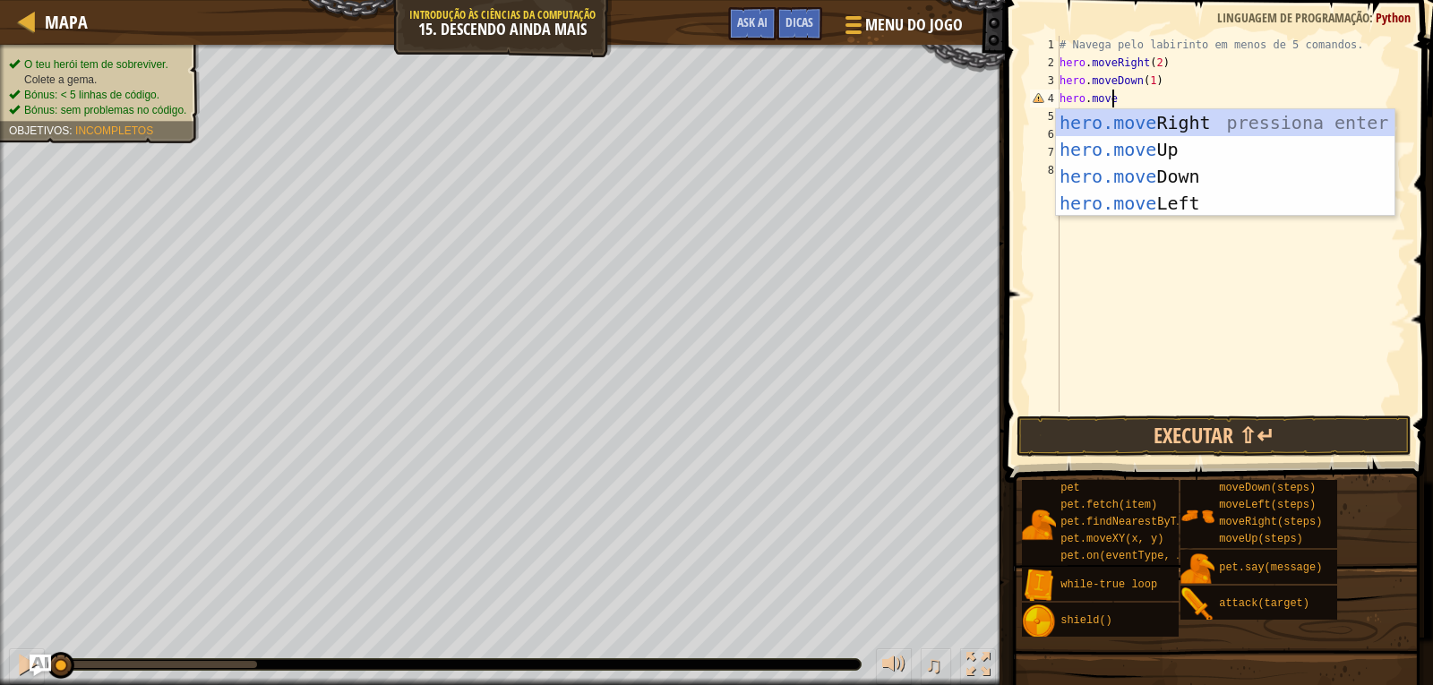
type textarea "hero.mover"
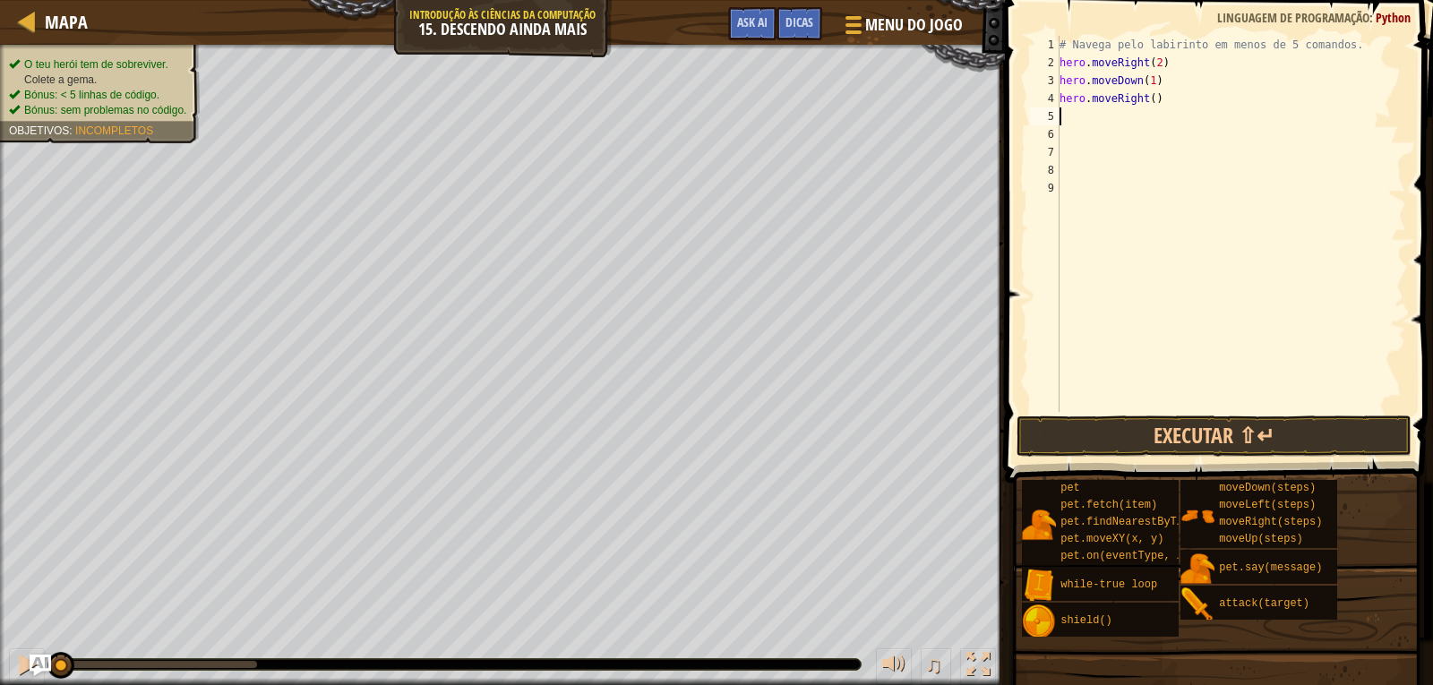
scroll to position [8, 0]
click at [1150, 96] on div "# Navega pelo labirinto em menos de 5 comandos. hero . moveRight ( 2 ) hero . m…" at bounding box center [1231, 242] width 350 height 412
type textarea "hero.moveRight(2)"
click at [1170, 105] on div "# Navega pelo labirinto em menos de 5 comandos. hero . moveRight ( 2 ) hero . m…" at bounding box center [1231, 242] width 350 height 412
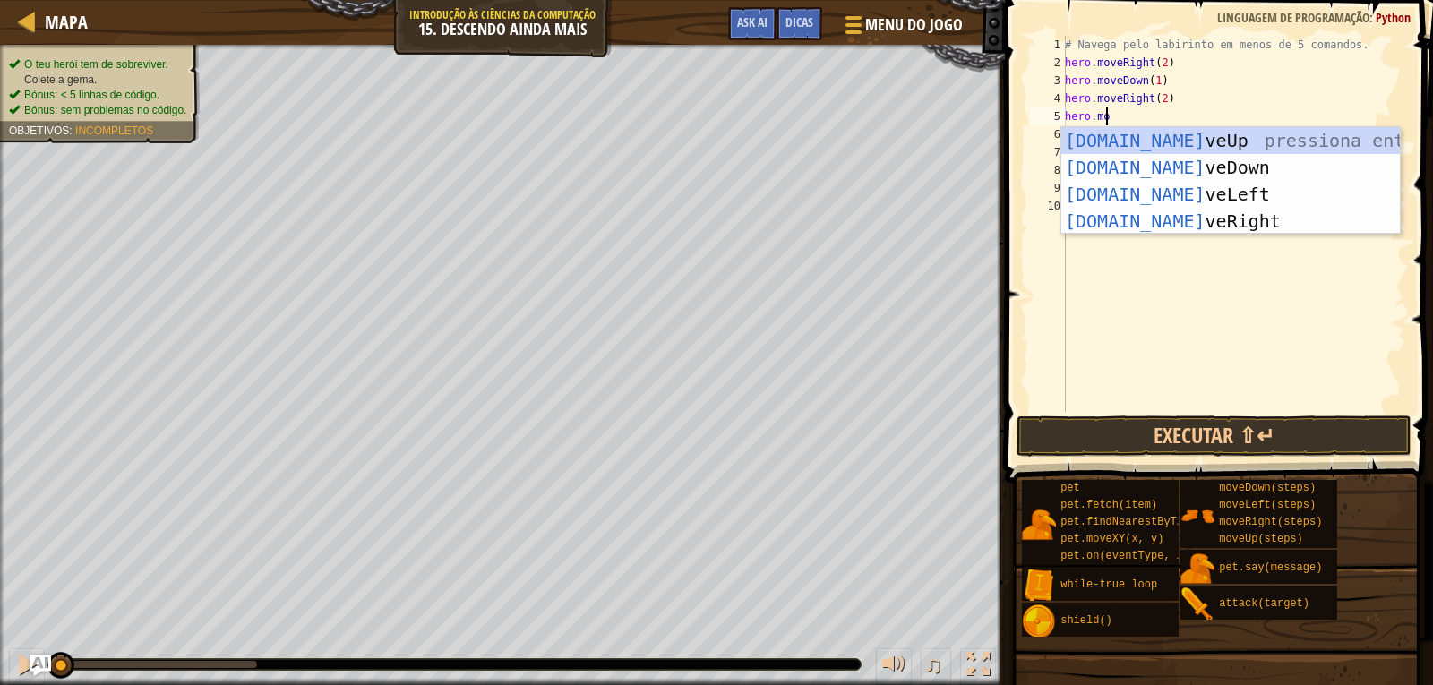
scroll to position [8, 3]
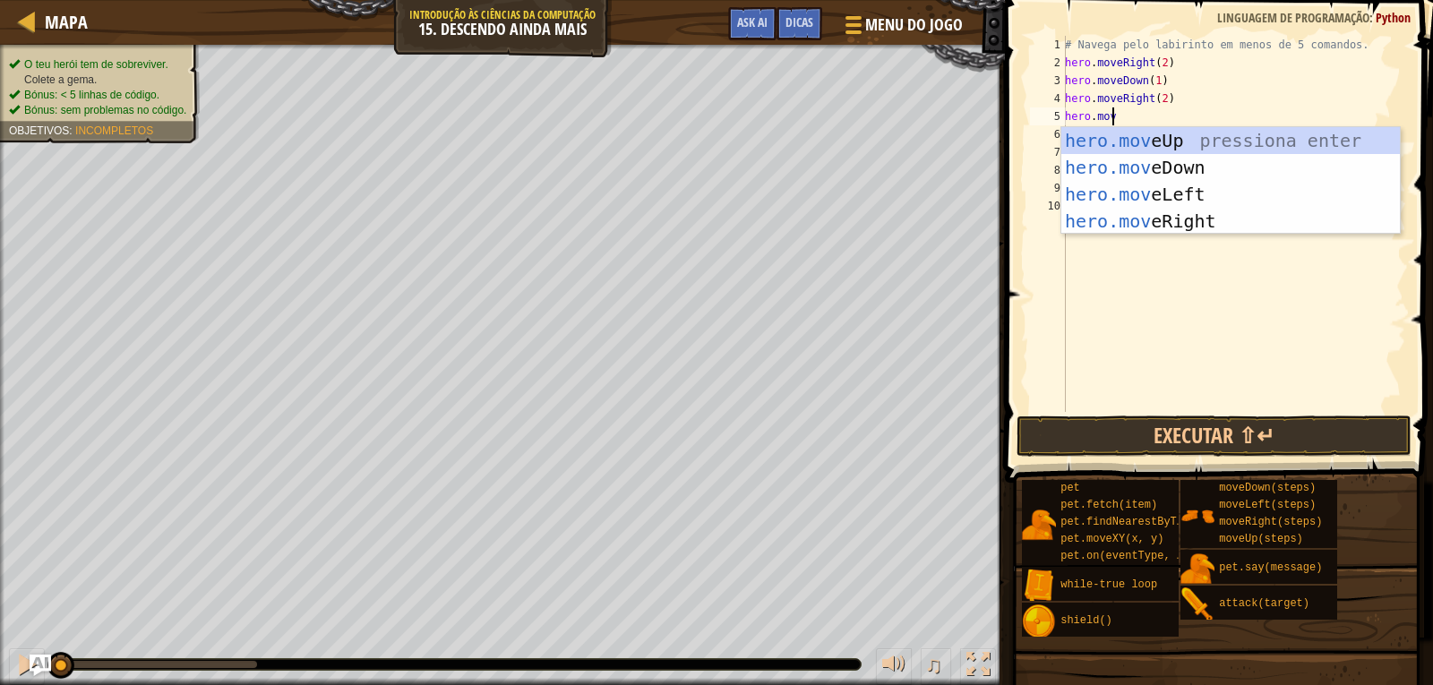
type textarea "hero.move"
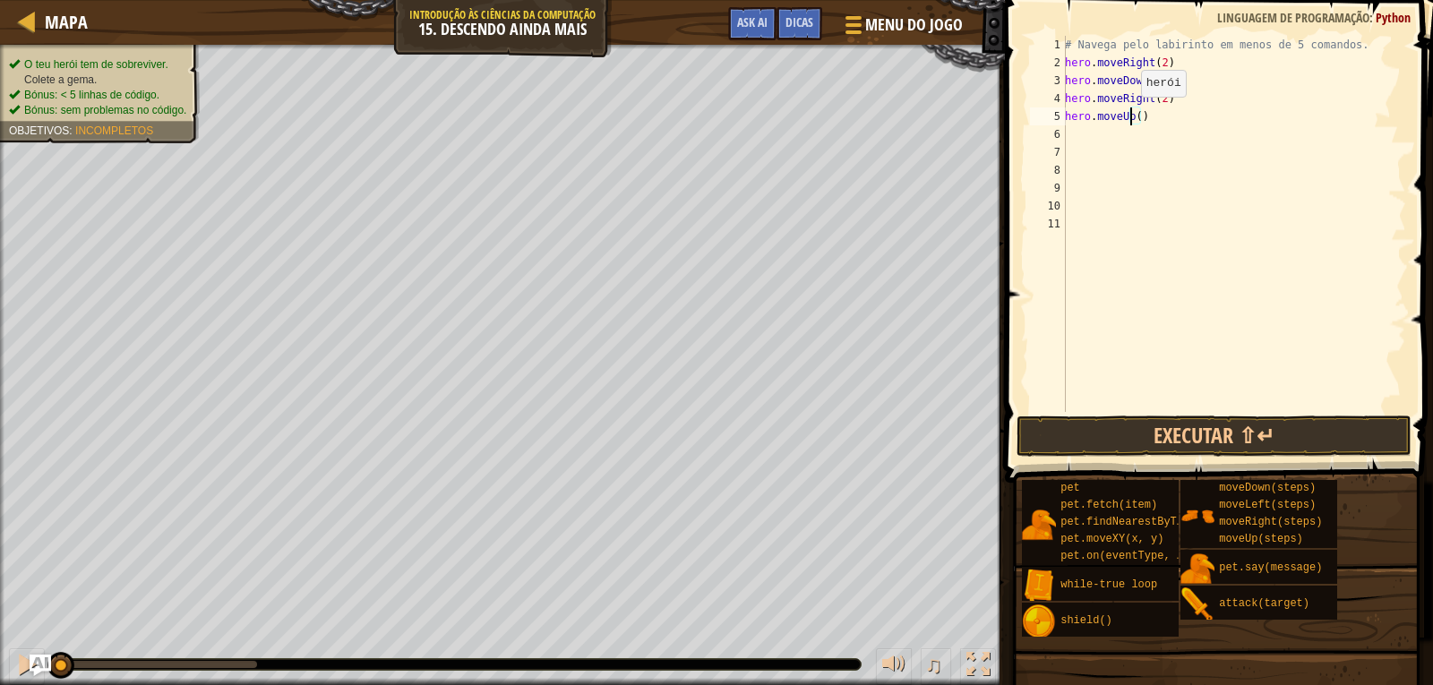
click at [1131, 115] on div "# Navega pelo labirinto em menos de 5 comandos. hero . moveRight ( 2 ) hero . m…" at bounding box center [1233, 242] width 345 height 412
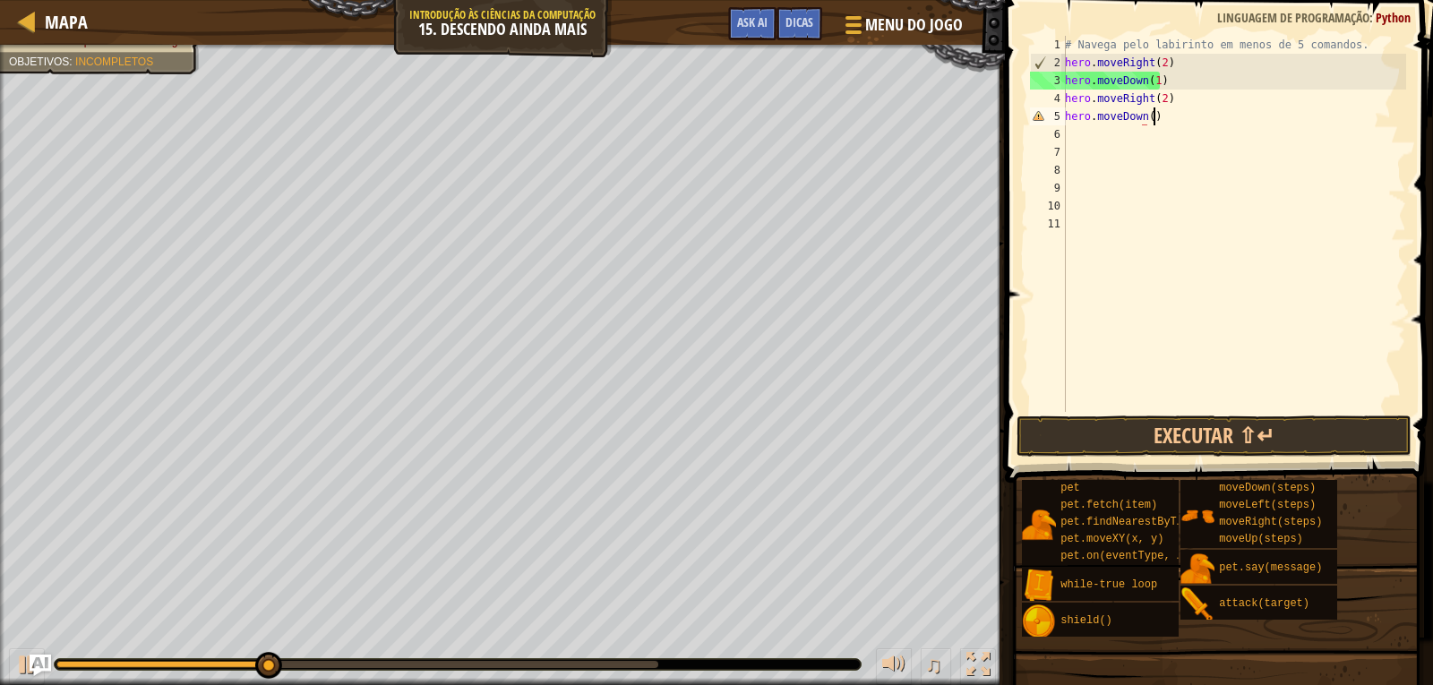
scroll to position [8, 6]
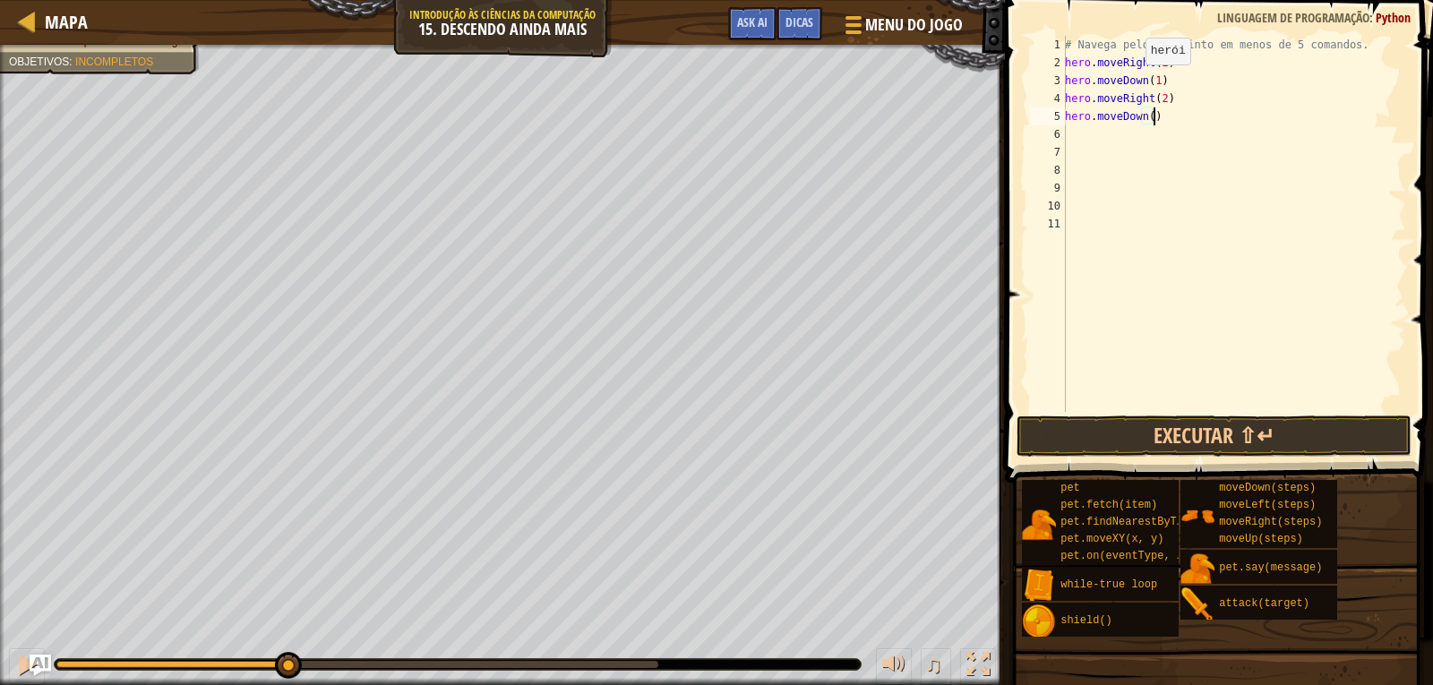
click at [1136, 82] on div "# Navega pelo labirinto em menos de 5 comandos. hero . moveRight ( 2 ) hero . m…" at bounding box center [1233, 242] width 345 height 412
click at [1150, 88] on div "# Navega pelo labirinto em menos de 5 comandos. hero . moveRight ( 2 ) hero . m…" at bounding box center [1233, 242] width 345 height 412
click at [1151, 83] on div "# Navega pelo labirinto em menos de 5 comandos. hero . moveRight ( 2 ) hero . m…" at bounding box center [1233, 242] width 345 height 412
type textarea "hero.moveDown()"
click at [1177, 124] on div "# Navega pelo labirinto em menos de 5 comandos. hero . moveRight ( 2 ) hero . m…" at bounding box center [1233, 242] width 345 height 412
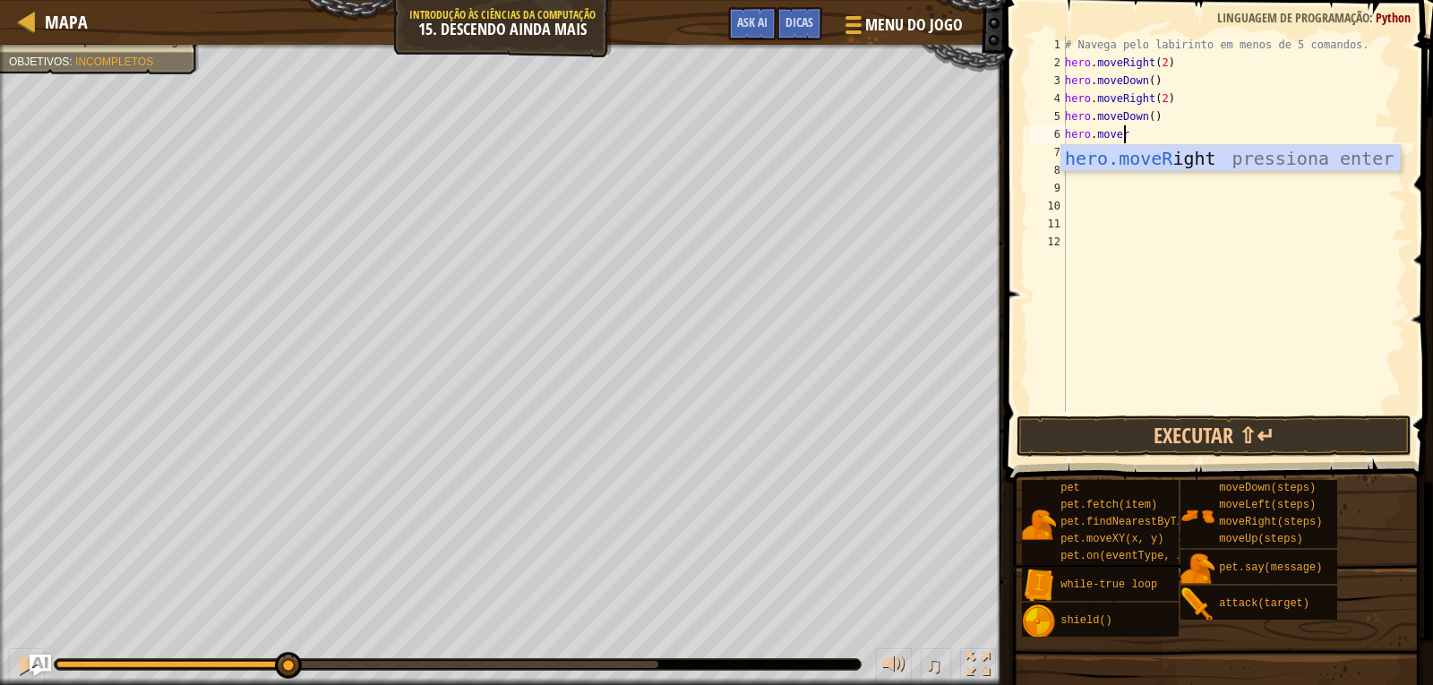
scroll to position [8, 4]
type textarea "hero.moveri"
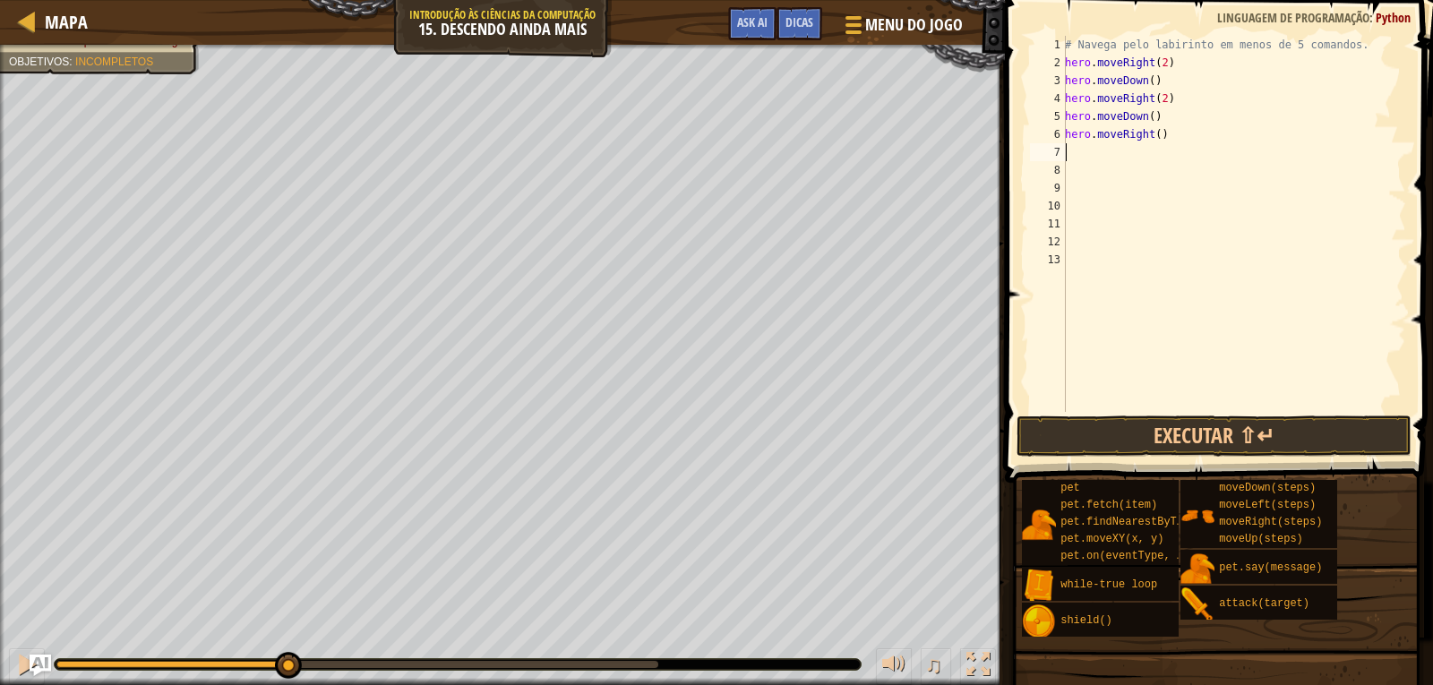
scroll to position [8, 0]
click at [1153, 130] on div "# Navega pelo labirinto em menos de 5 comandos. hero . moveRight ( 2 ) hero . m…" at bounding box center [1233, 242] width 345 height 412
type textarea "hero.moveRight(2)"
click at [1078, 270] on div "# Navega pelo labirinto em menos de 5 comandos. hero . moveRight ( 2 ) hero . m…" at bounding box center [1233, 242] width 345 height 412
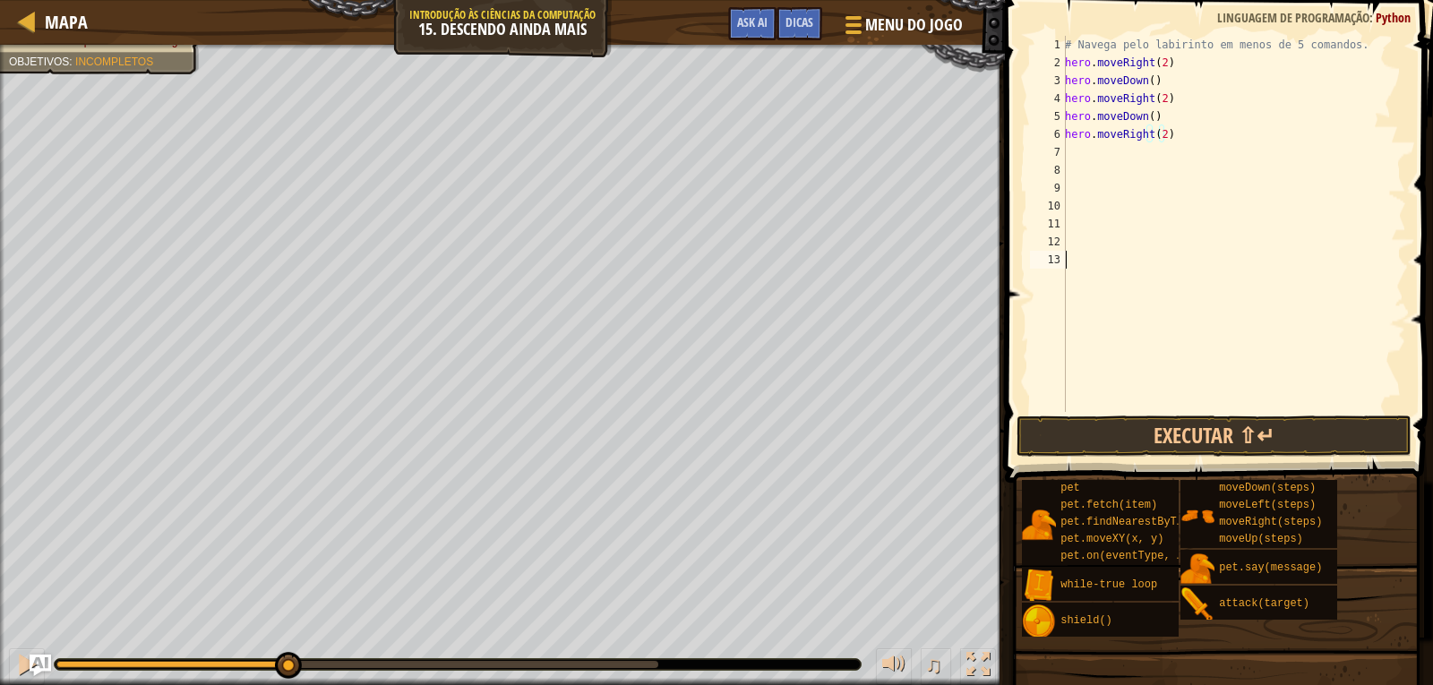
scroll to position [8, 0]
type textarea "hero.moveRight(2)"
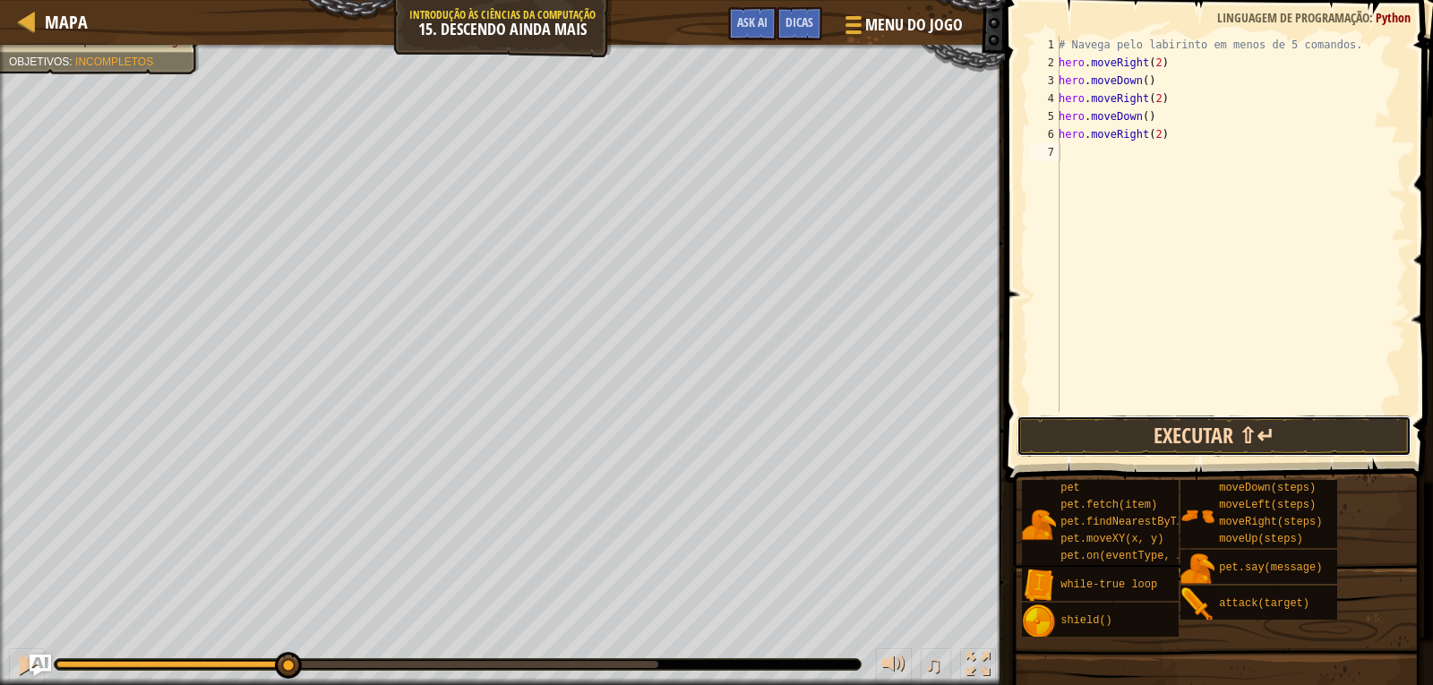
click at [1162, 450] on button "Executar ⇧↵" at bounding box center [1213, 436] width 395 height 41
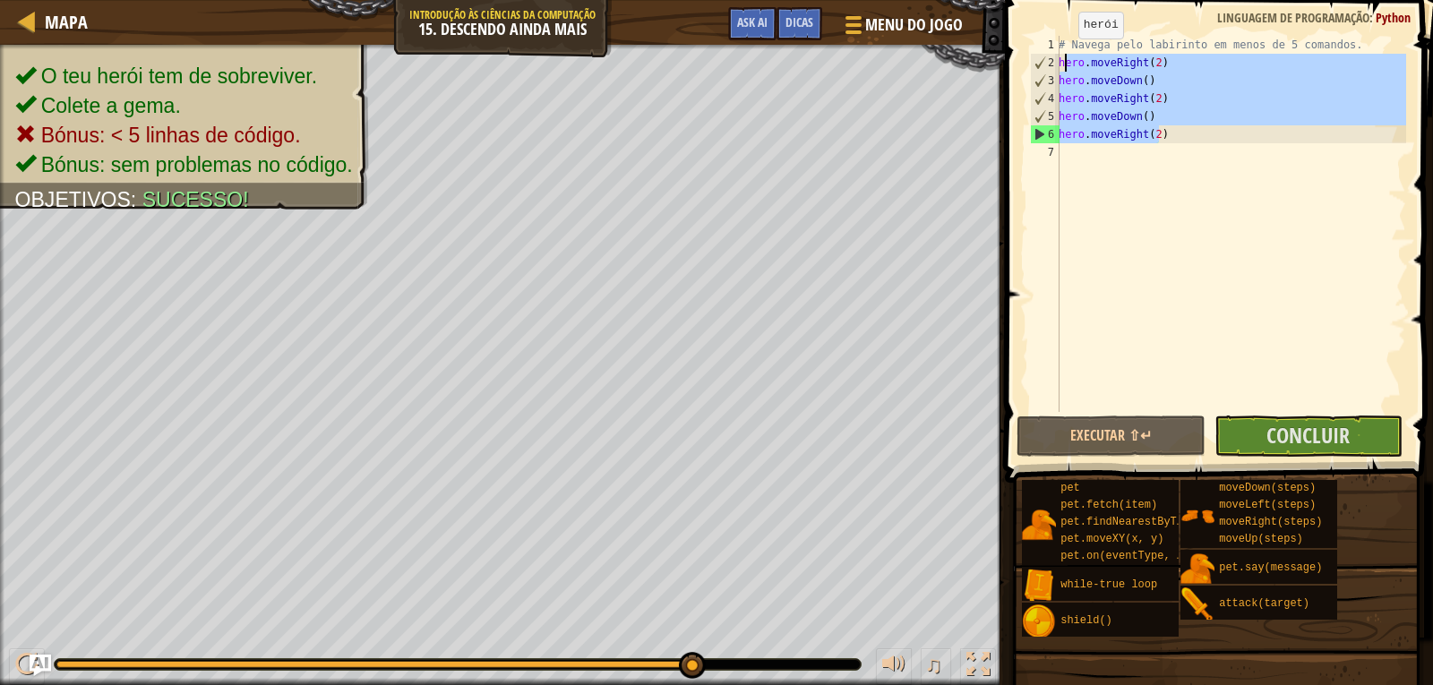
drag, startPoint x: 1172, startPoint y: 132, endPoint x: 1058, endPoint y: 57, distance: 136.6
click at [1058, 57] on div "1 2 3 4 5 6 7 # Navega pelo labirinto em menos de 5 comandos. hero . moveRight …" at bounding box center [1216, 224] width 380 height 376
type textarea "hero.moveRight(2) hero.moveDown()"
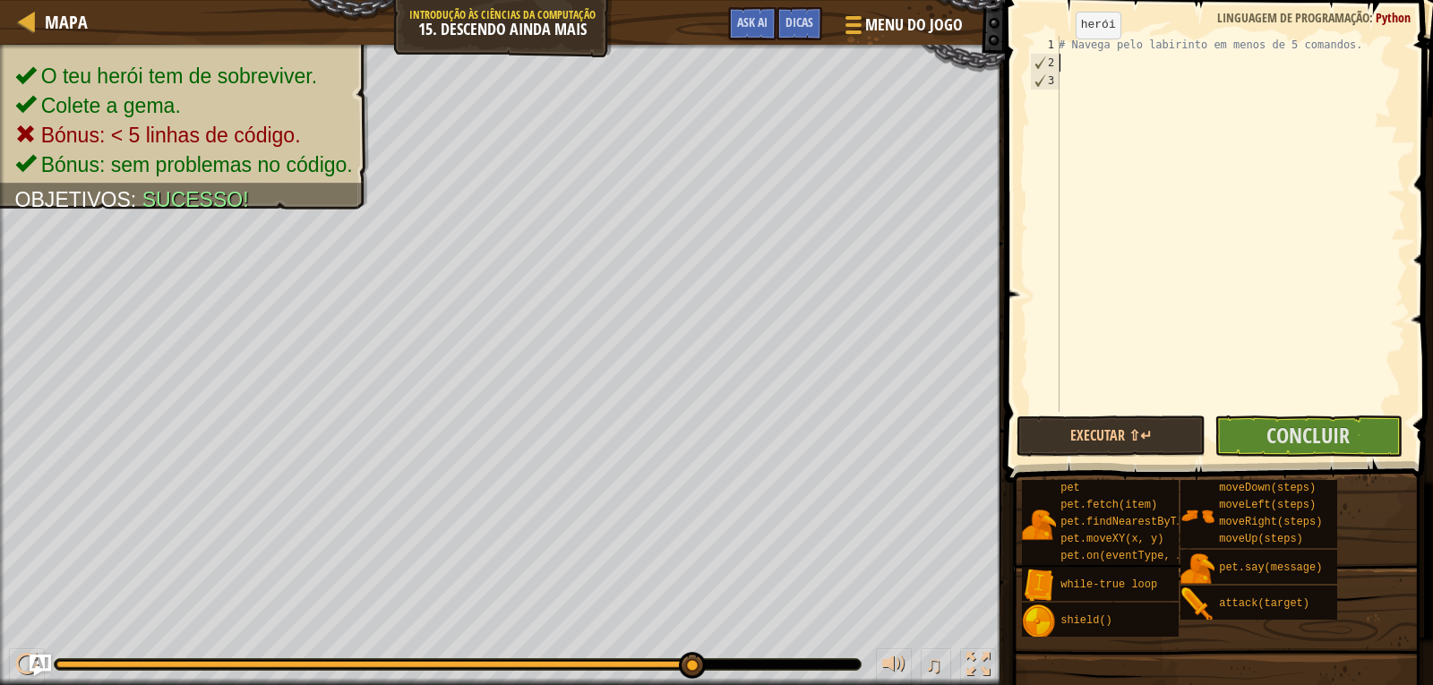
type textarea "l"
type textarea "hero.moveright(2)"
click at [1139, 78] on div "# Navega pelo labirinto em menos de 5 comandos. while True : hero . moveright (…" at bounding box center [1230, 242] width 351 height 412
type textarea "hero.moveRight(2)"
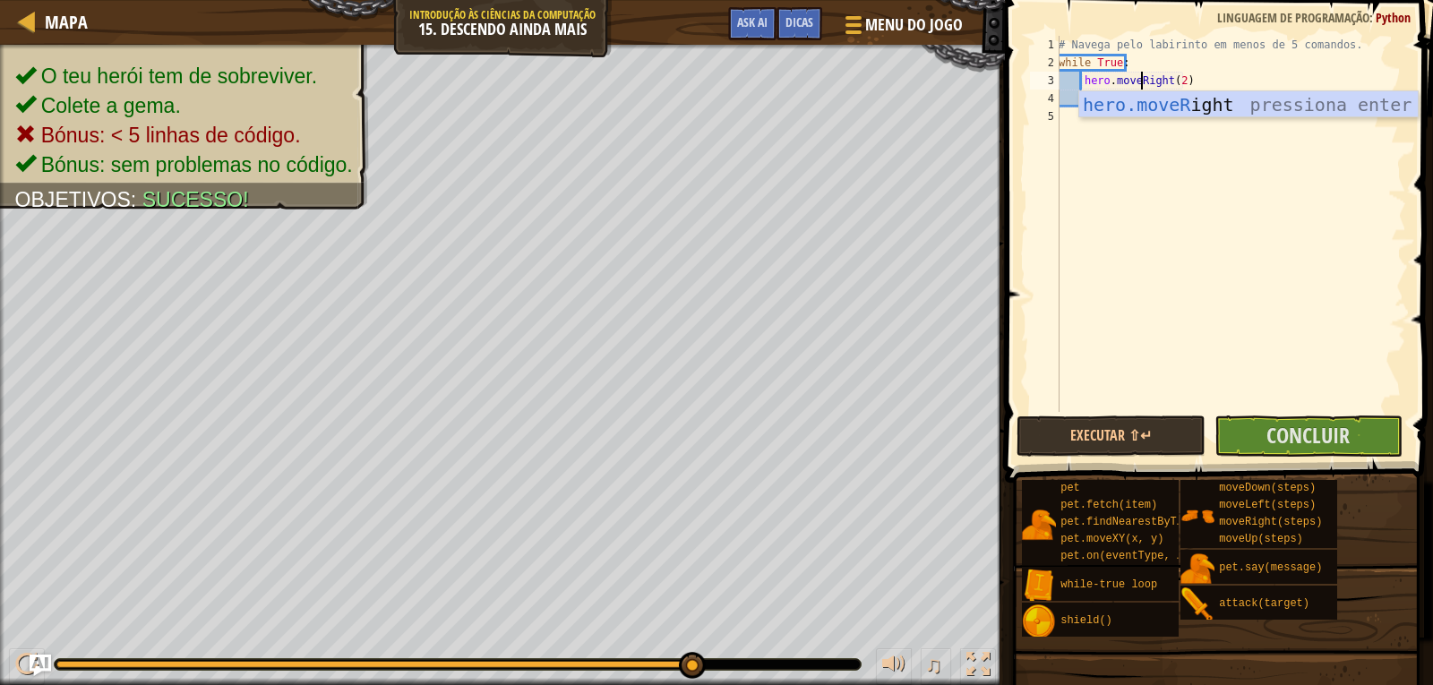
scroll to position [8, 6]
click at [1219, 79] on div "# Navega pelo labirinto em menos de 5 comandos. while True : hero . moveRight (…" at bounding box center [1230, 242] width 351 height 412
type textarea "g"
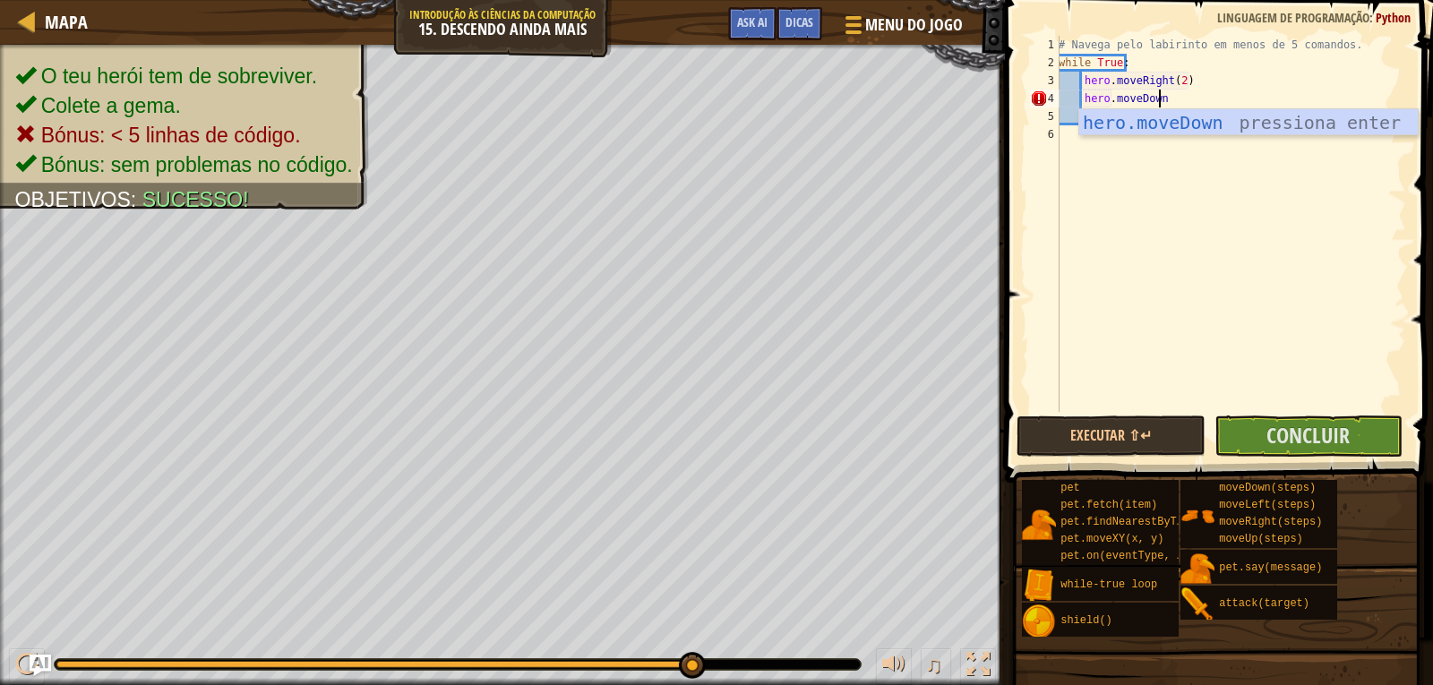
scroll to position [8, 7]
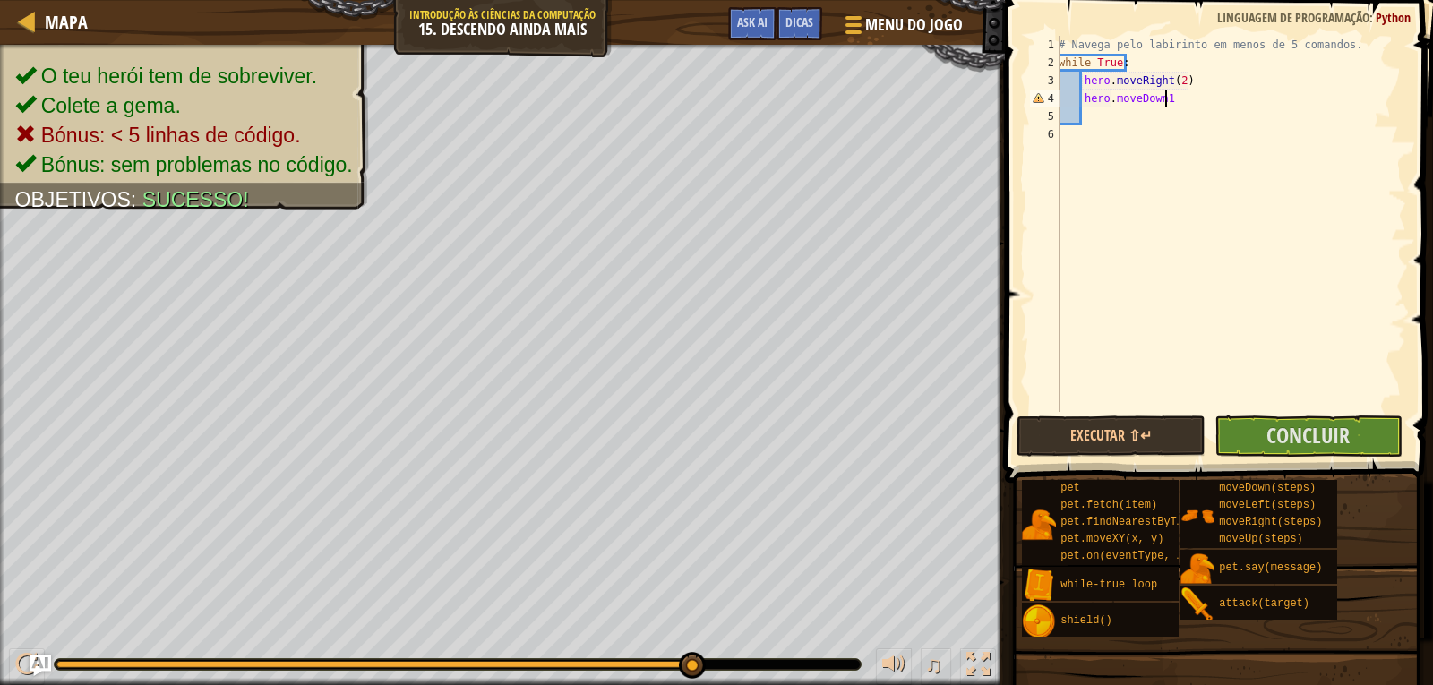
type textarea "hero.moveDown"
type textarea "hero.moveDown()"
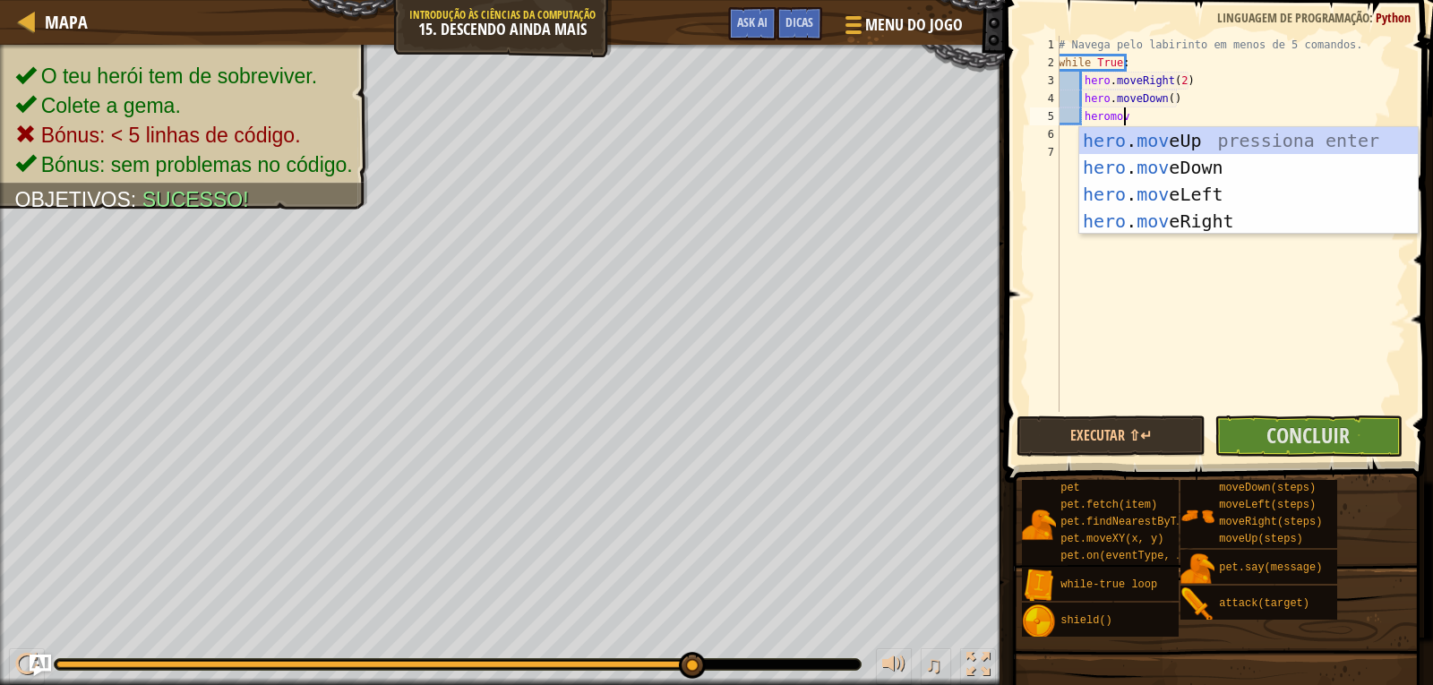
scroll to position [8, 4]
type textarea "heromove"
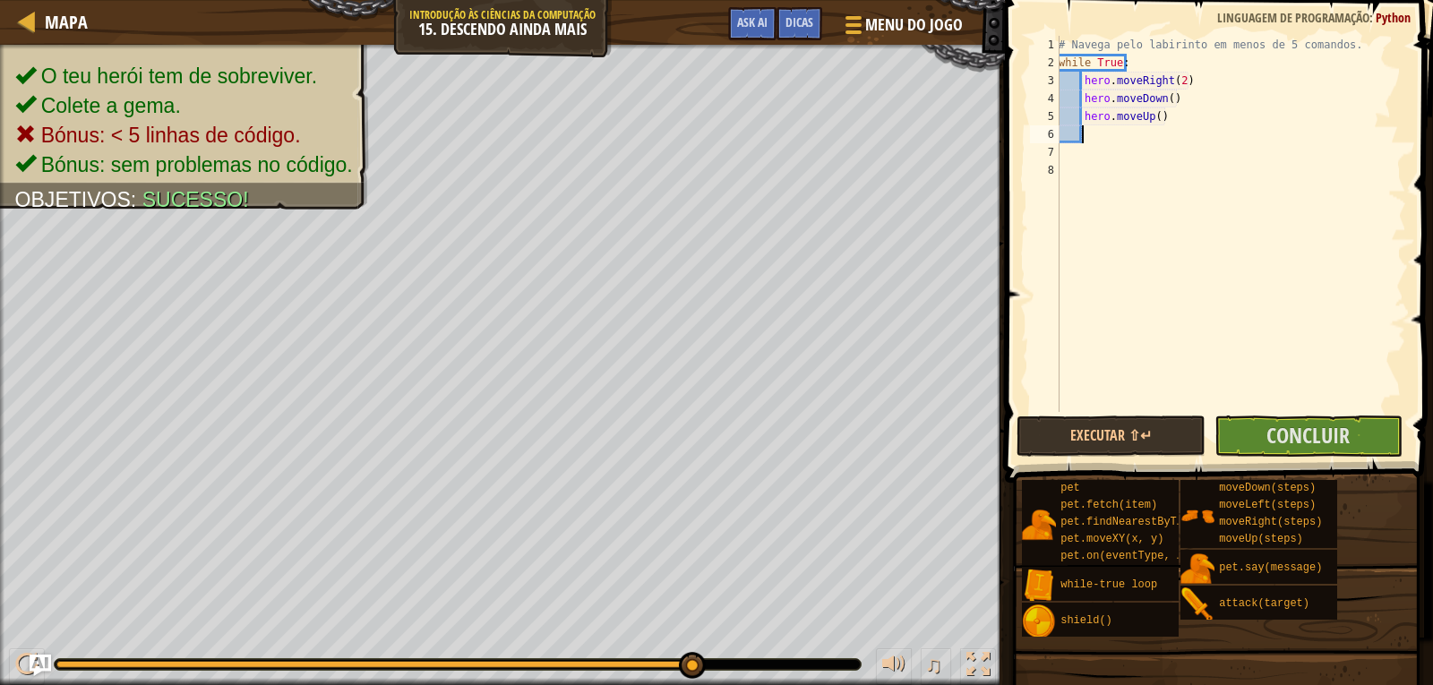
scroll to position [8, 1]
click at [1141, 117] on div "# Navega pelo labirinto em menos de 5 comandos. while True : hero . moveRight (…" at bounding box center [1230, 242] width 351 height 412
click at [1145, 117] on div "# Navega pelo labirinto em menos de 5 comandos. while True : hero . moveRight (…" at bounding box center [1230, 242] width 351 height 412
click at [1162, 124] on div "# Navega pelo labirinto em menos de 5 comandos. while True : hero . moveRight (…" at bounding box center [1230, 242] width 351 height 412
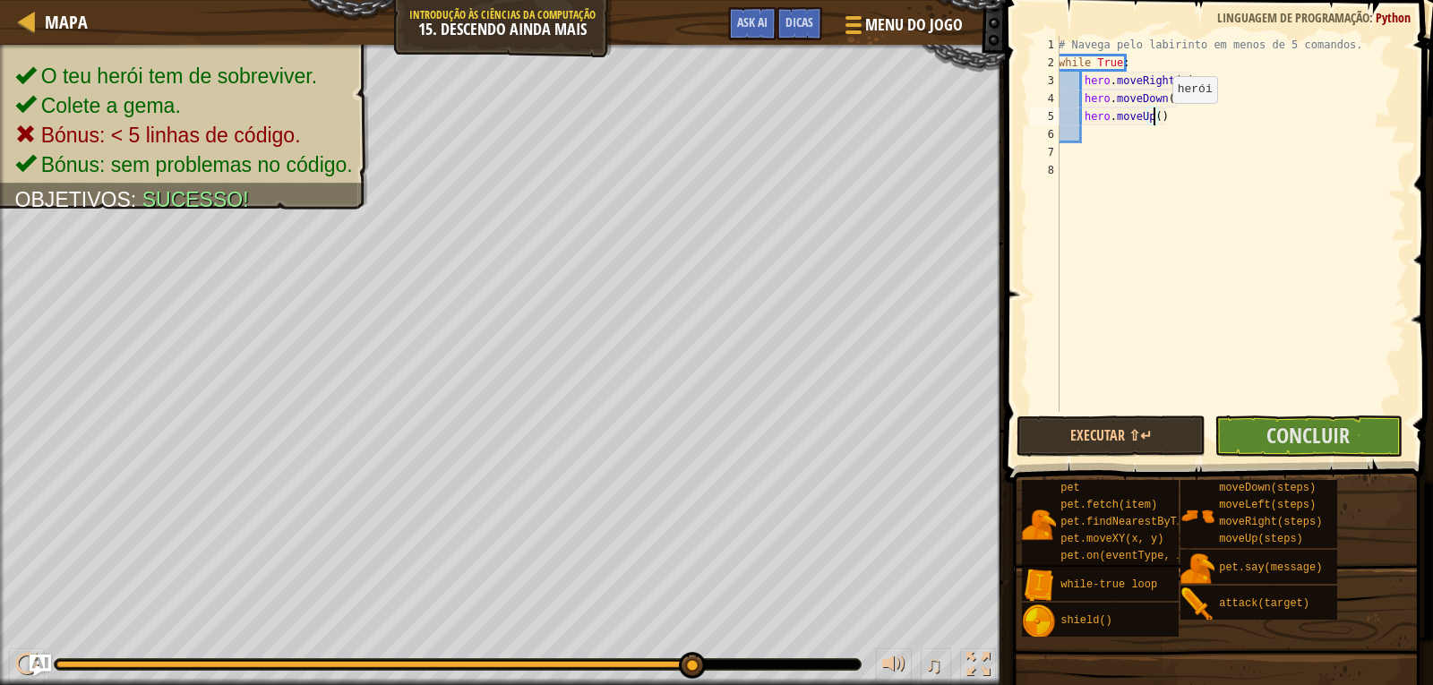
click at [1156, 121] on div "# Navega pelo labirinto em menos de 5 comandos. while True : hero . moveRight (…" at bounding box center [1230, 242] width 351 height 412
click at [1163, 118] on div "# Navega pelo labirinto em menos de 5 comandos. while True : hero . moveRight (…" at bounding box center [1230, 242] width 351 height 412
type textarea "h"
click at [1286, 443] on span "Concluir" at bounding box center [1307, 435] width 83 height 29
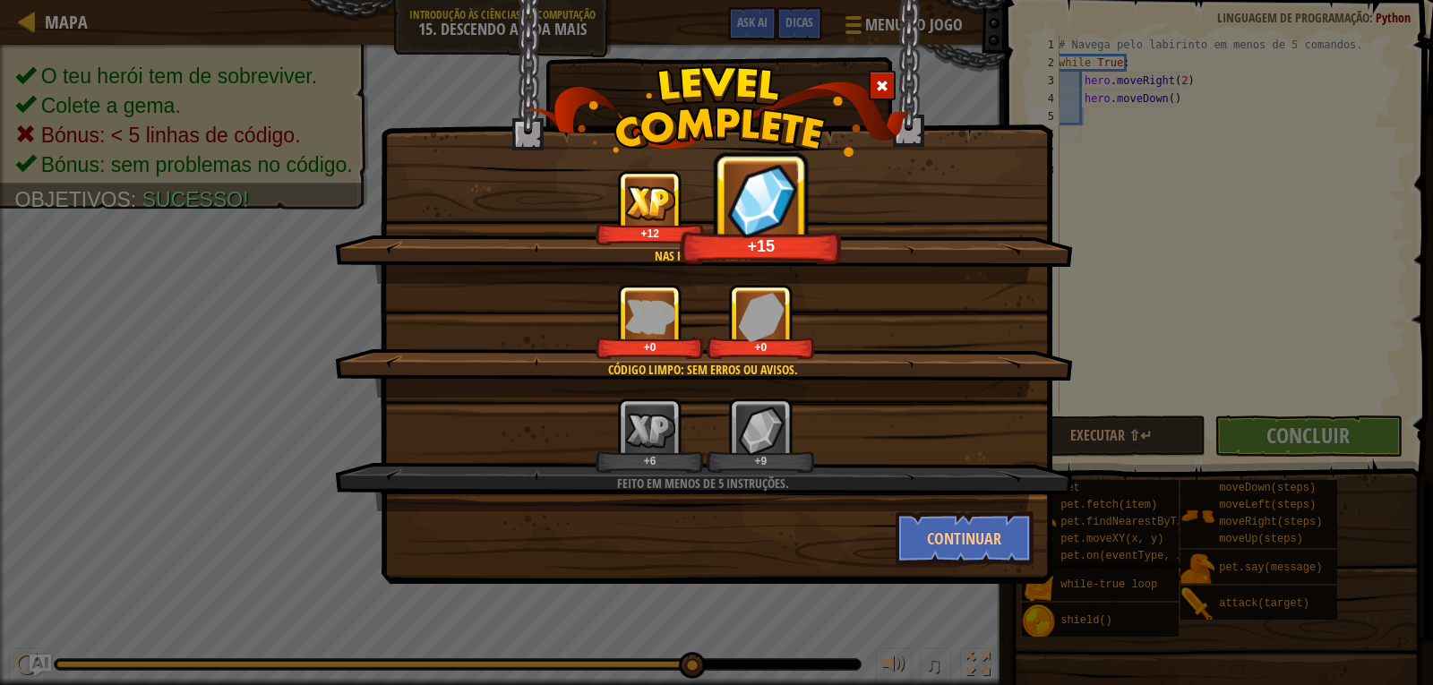
drag, startPoint x: 942, startPoint y: 292, endPoint x: 951, endPoint y: 293, distance: 9.0
click at [948, 292] on div "+0 +0" at bounding box center [704, 321] width 695 height 75
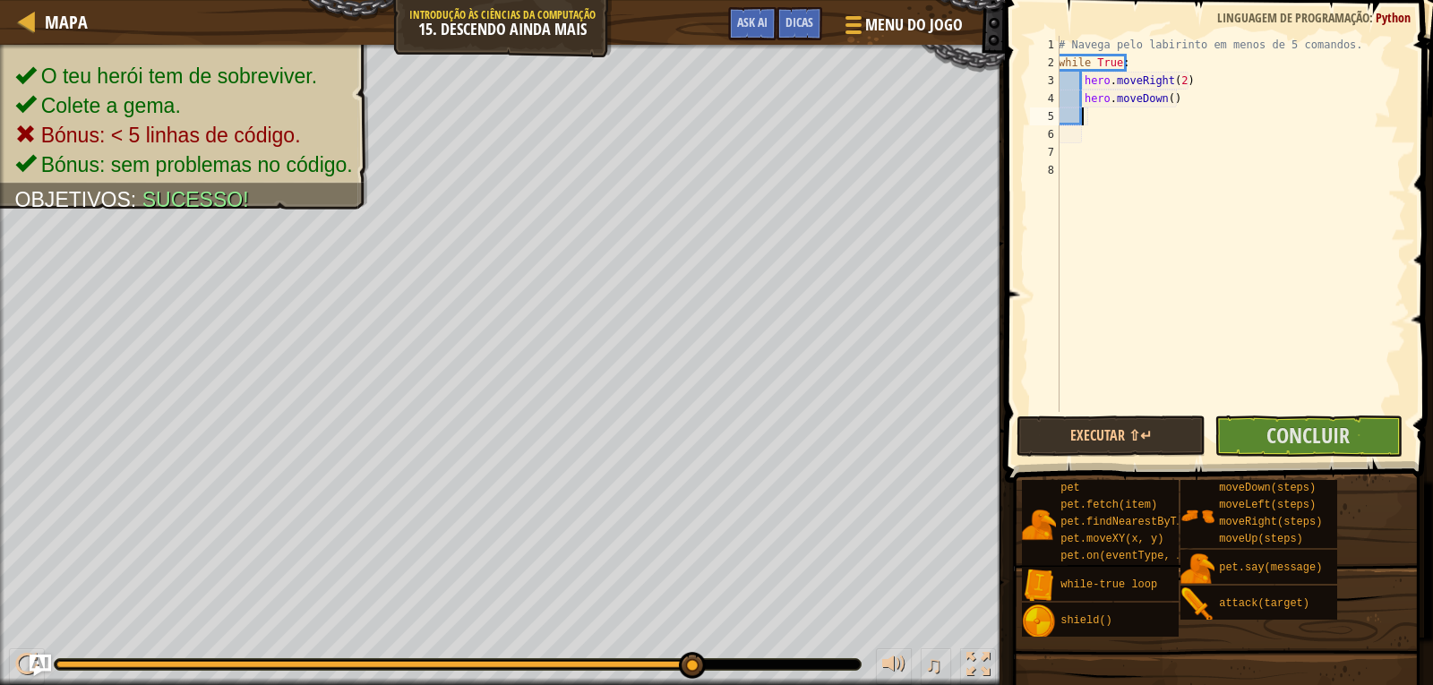
scroll to position [8, 1]
type textarea "'"
click at [1118, 439] on button "Executar ⇧↵" at bounding box center [1110, 436] width 188 height 41
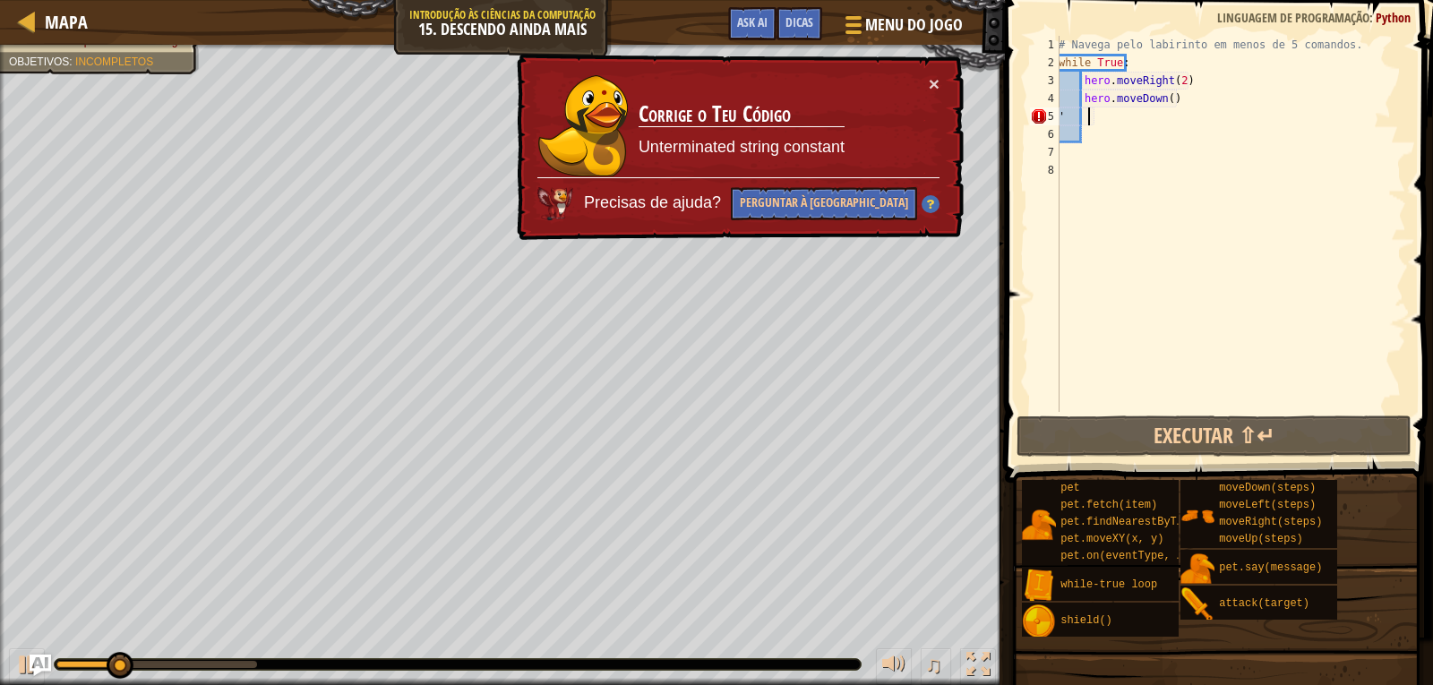
click at [944, 81] on div "× Corrige o Teu Código Unterminated string constant Precisas de ajuda? Pergunta…" at bounding box center [738, 147] width 450 height 187
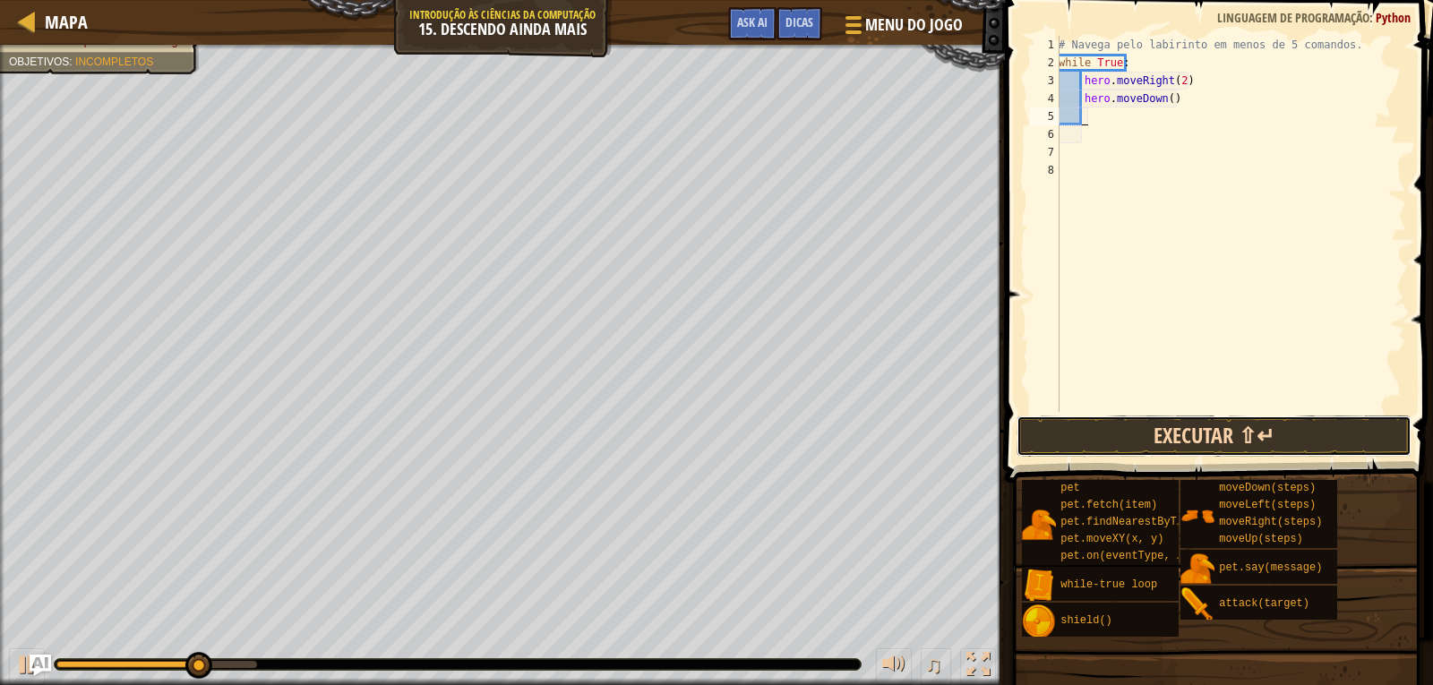
click at [1188, 428] on button "Executar ⇧↵" at bounding box center [1213, 436] width 395 height 41
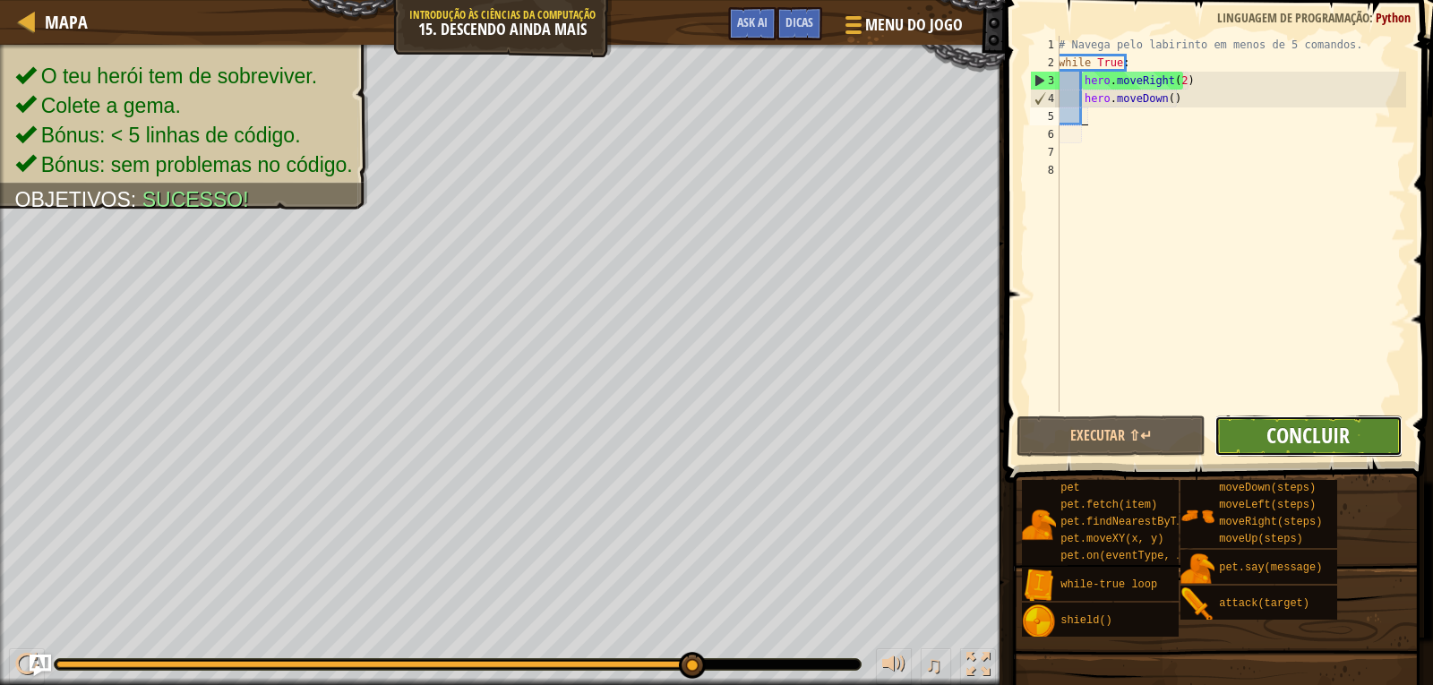
click at [1347, 433] on span "Concluir" at bounding box center [1307, 435] width 83 height 29
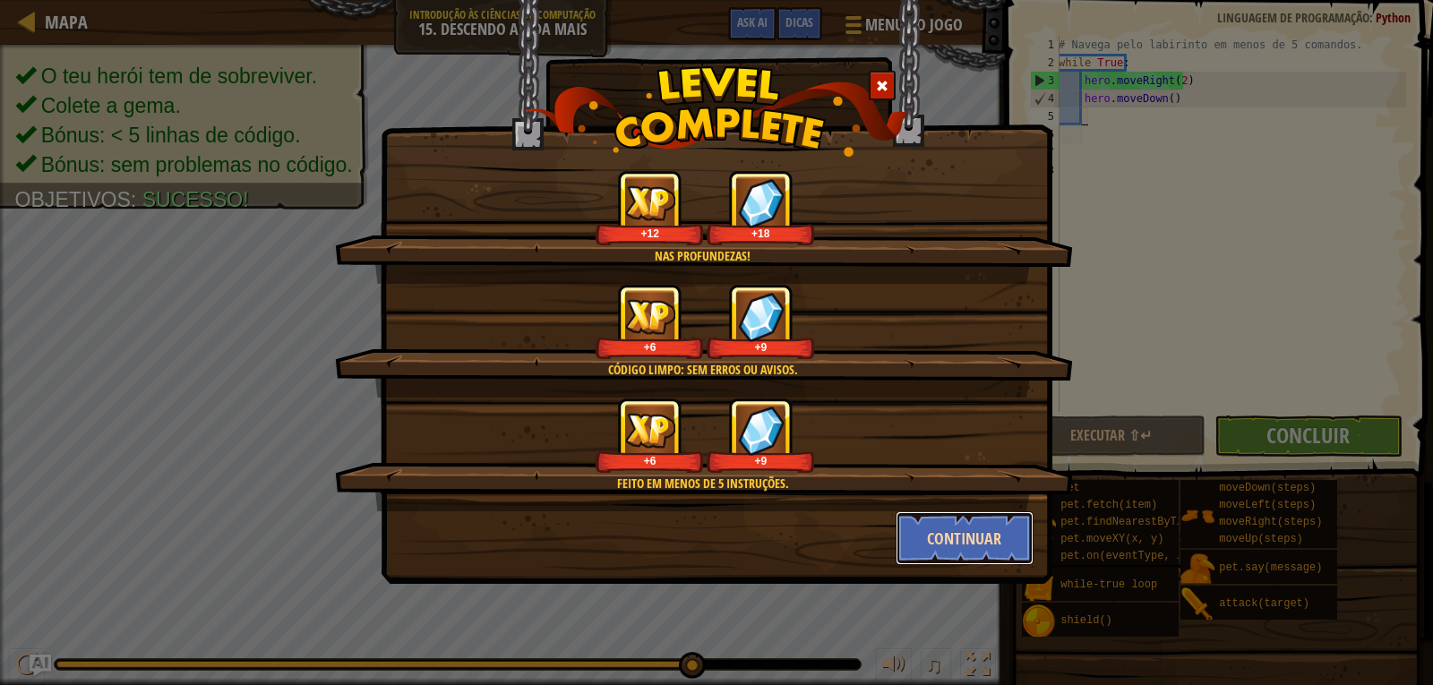
click at [924, 538] on button "Continuar" at bounding box center [965, 538] width 139 height 54
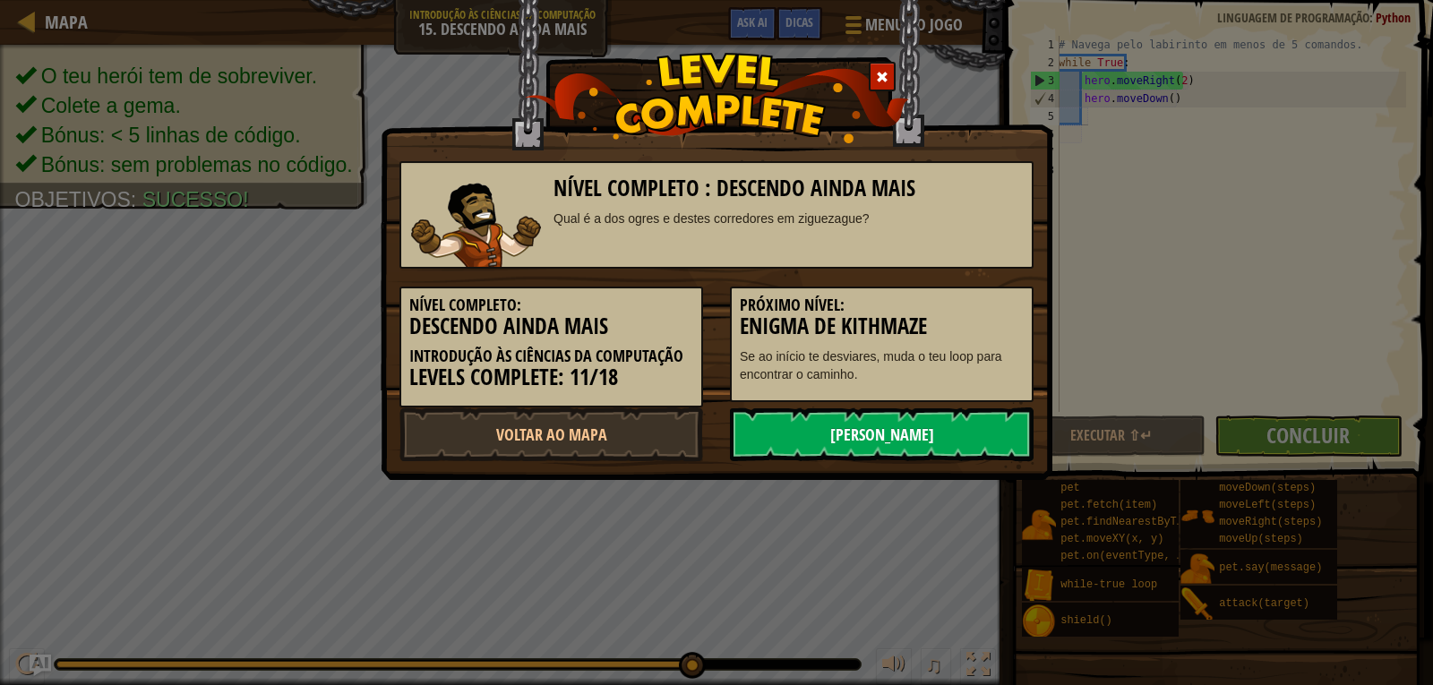
click at [805, 417] on link "[PERSON_NAME]" at bounding box center [882, 434] width 304 height 54
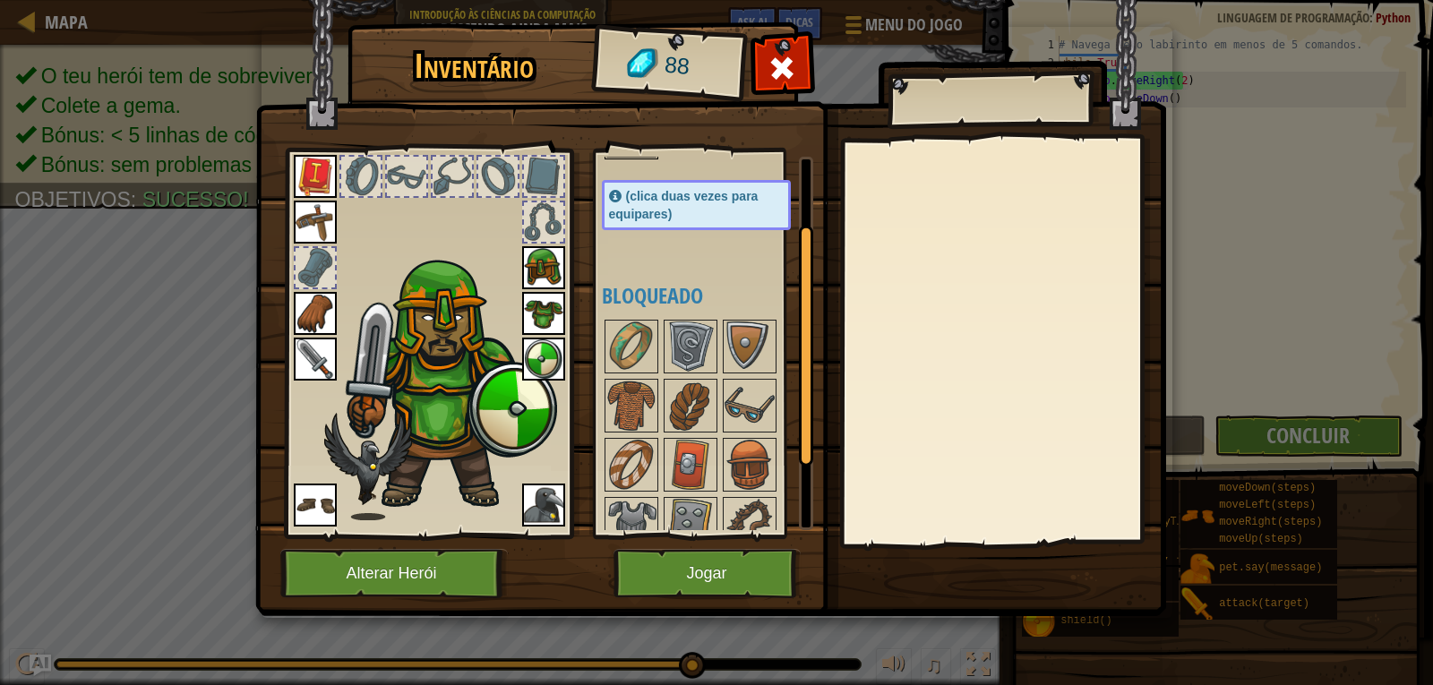
scroll to position [0, 0]
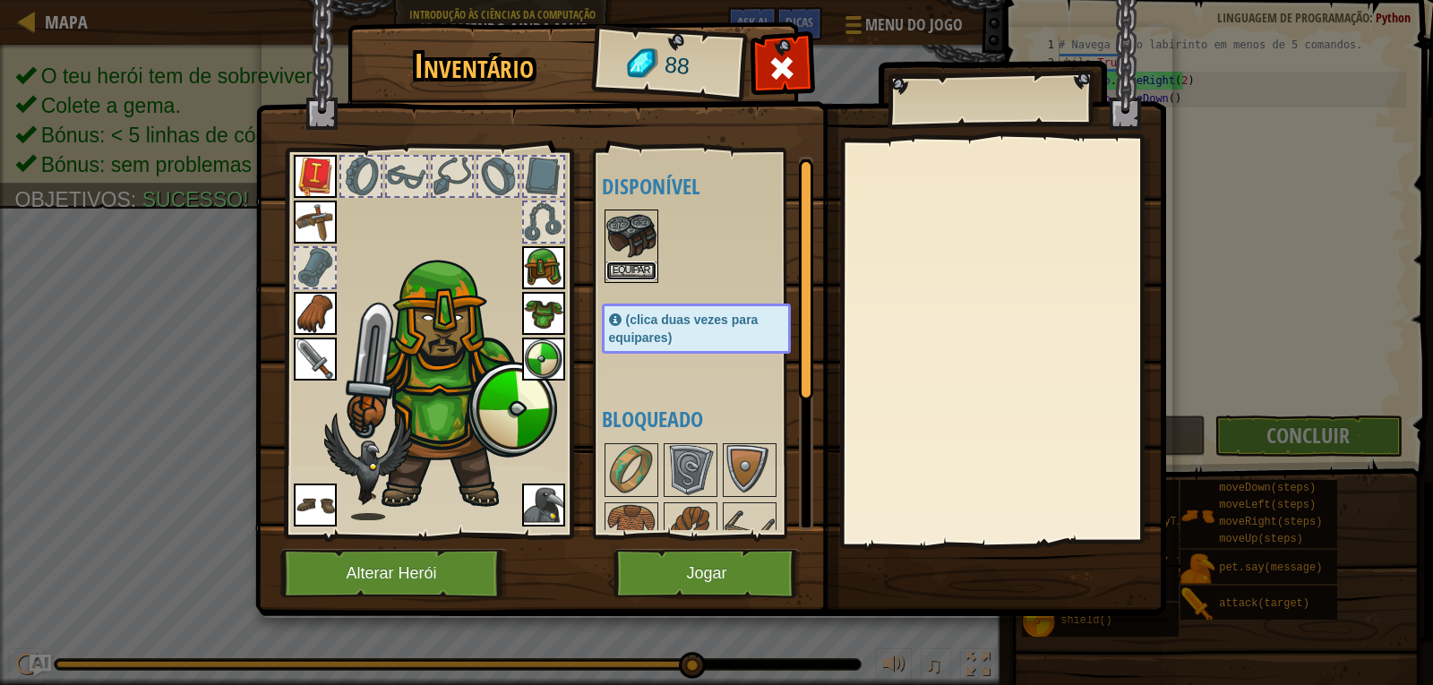
click at [635, 278] on button "Equipar" at bounding box center [631, 271] width 50 height 19
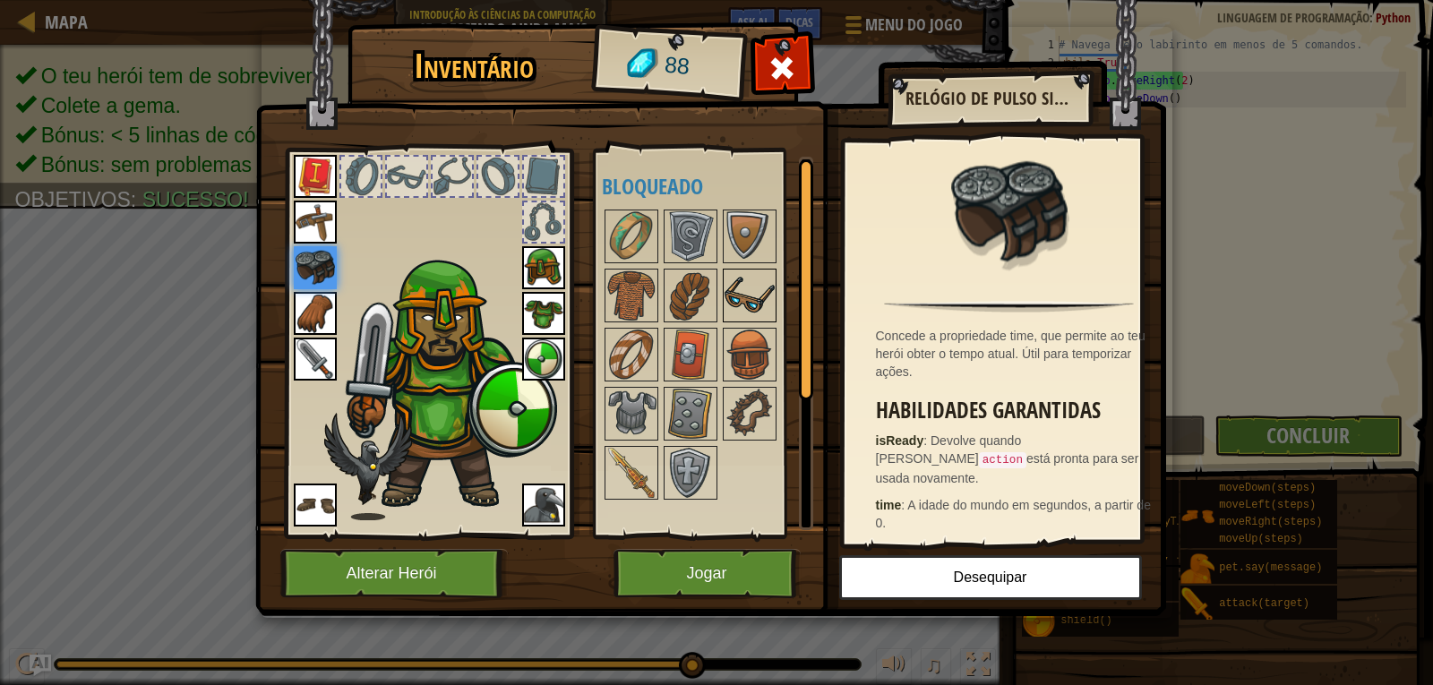
click at [745, 311] on img at bounding box center [749, 295] width 50 height 50
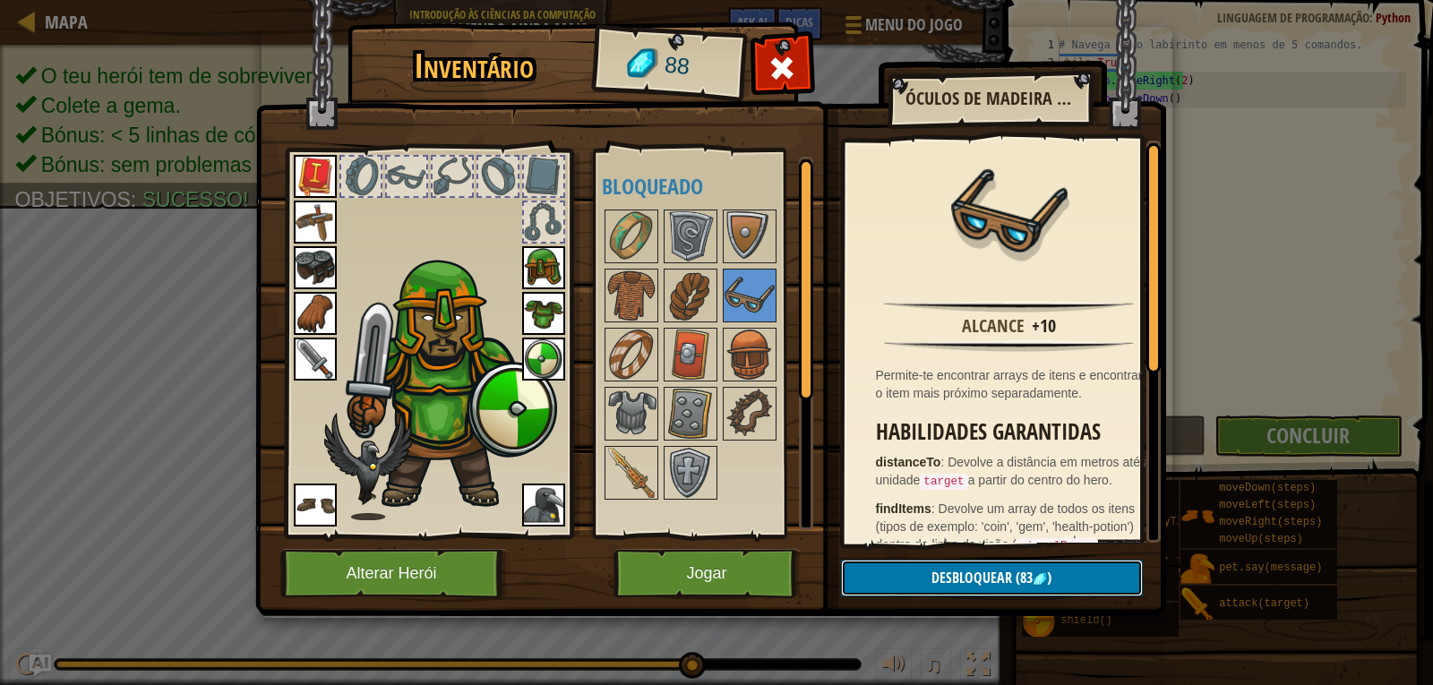
click at [894, 576] on button "Desbloquear (83 )" at bounding box center [992, 578] width 302 height 37
click at [893, 559] on img at bounding box center [710, 291] width 911 height 650
click at [901, 580] on button "Desbloquear" at bounding box center [992, 578] width 302 height 37
click at [901, 580] on button "Confirmar" at bounding box center [992, 578] width 302 height 37
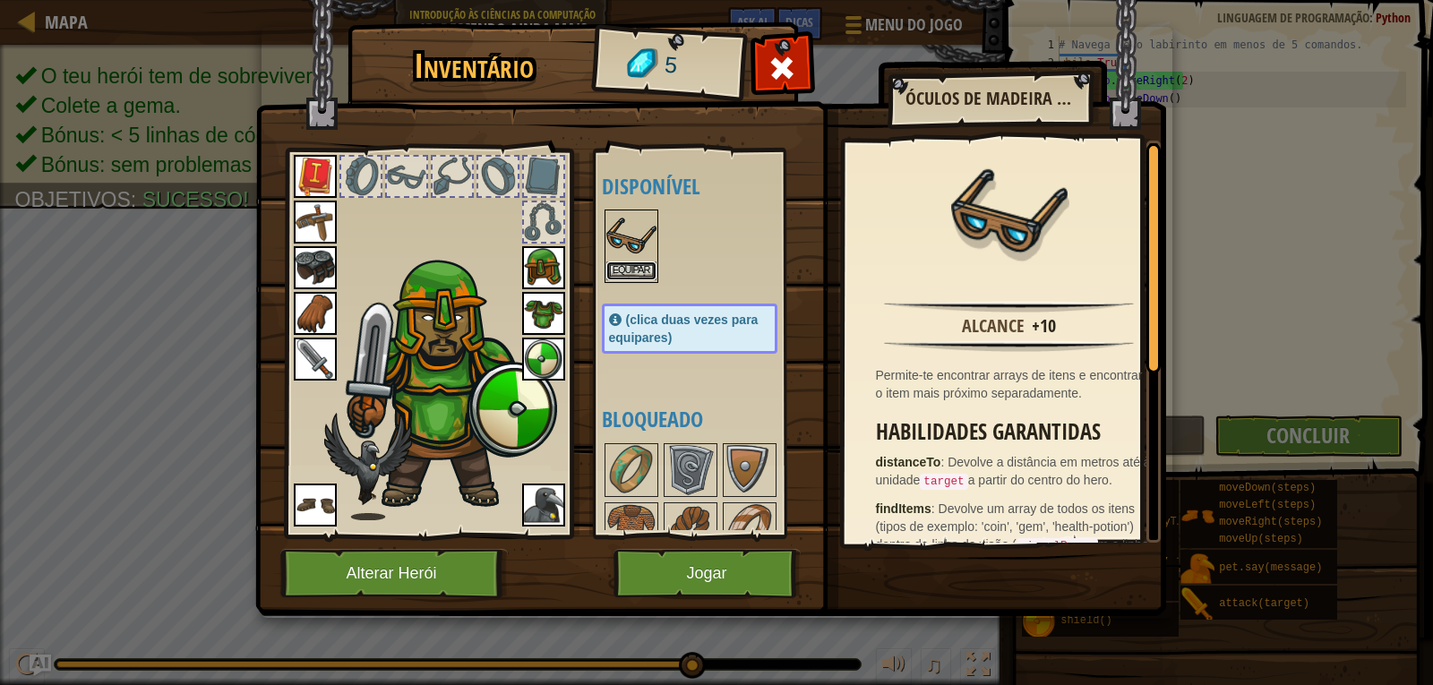
click at [636, 270] on button "Equipar" at bounding box center [631, 271] width 50 height 19
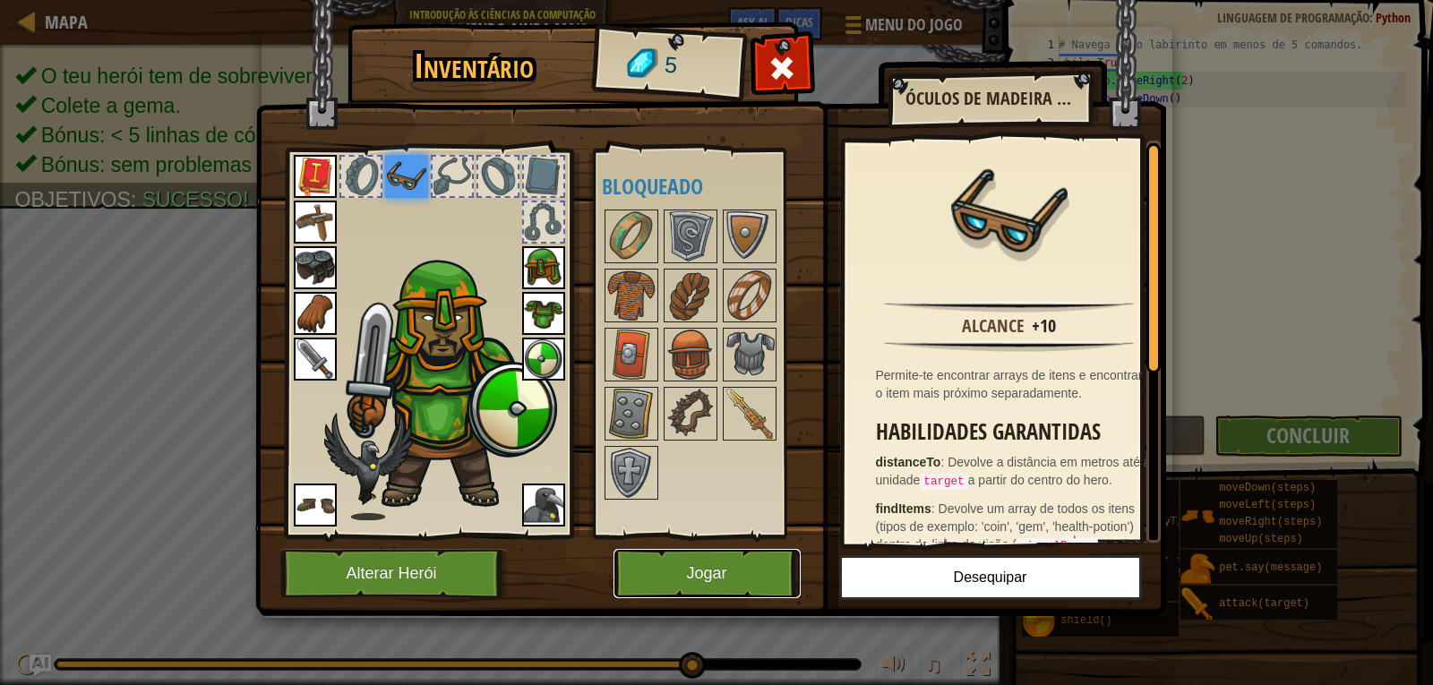
click at [691, 558] on button "Jogar" at bounding box center [706, 573] width 187 height 49
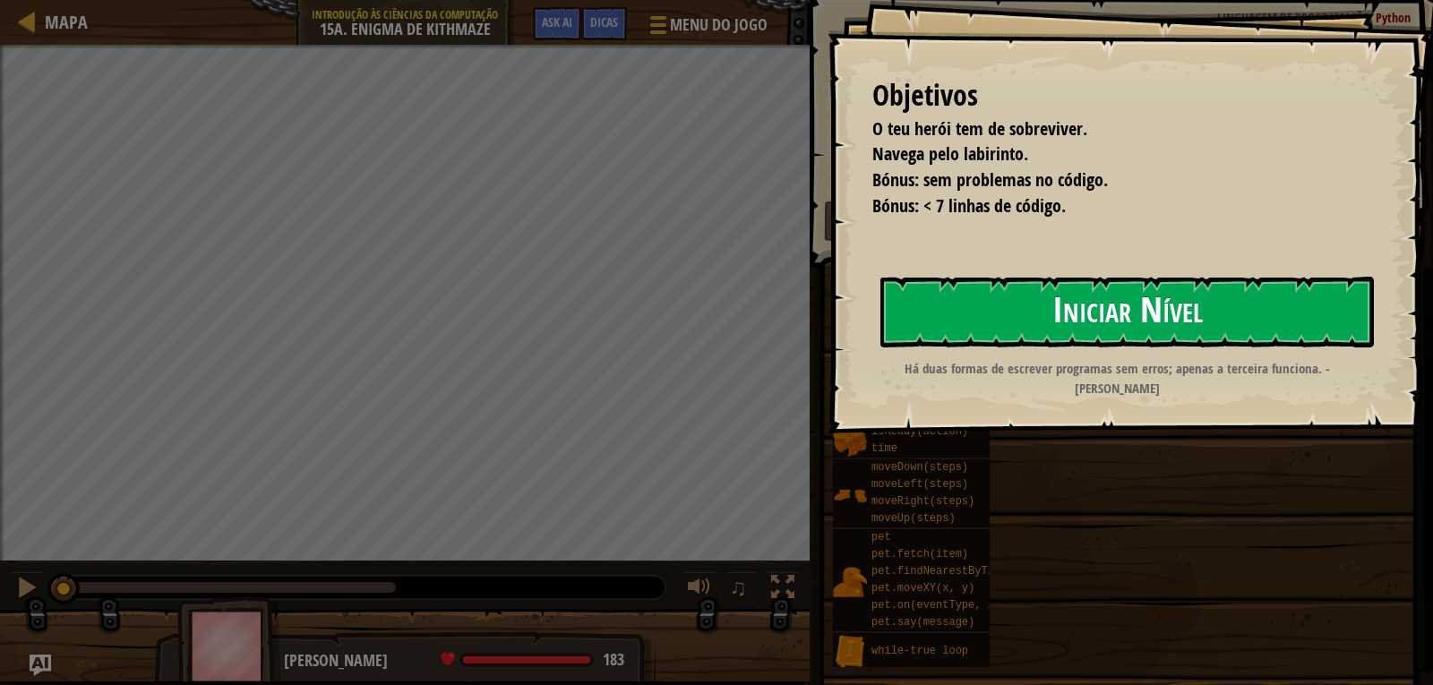
click at [923, 299] on button "Iniciar Nível" at bounding box center [1126, 312] width 493 height 71
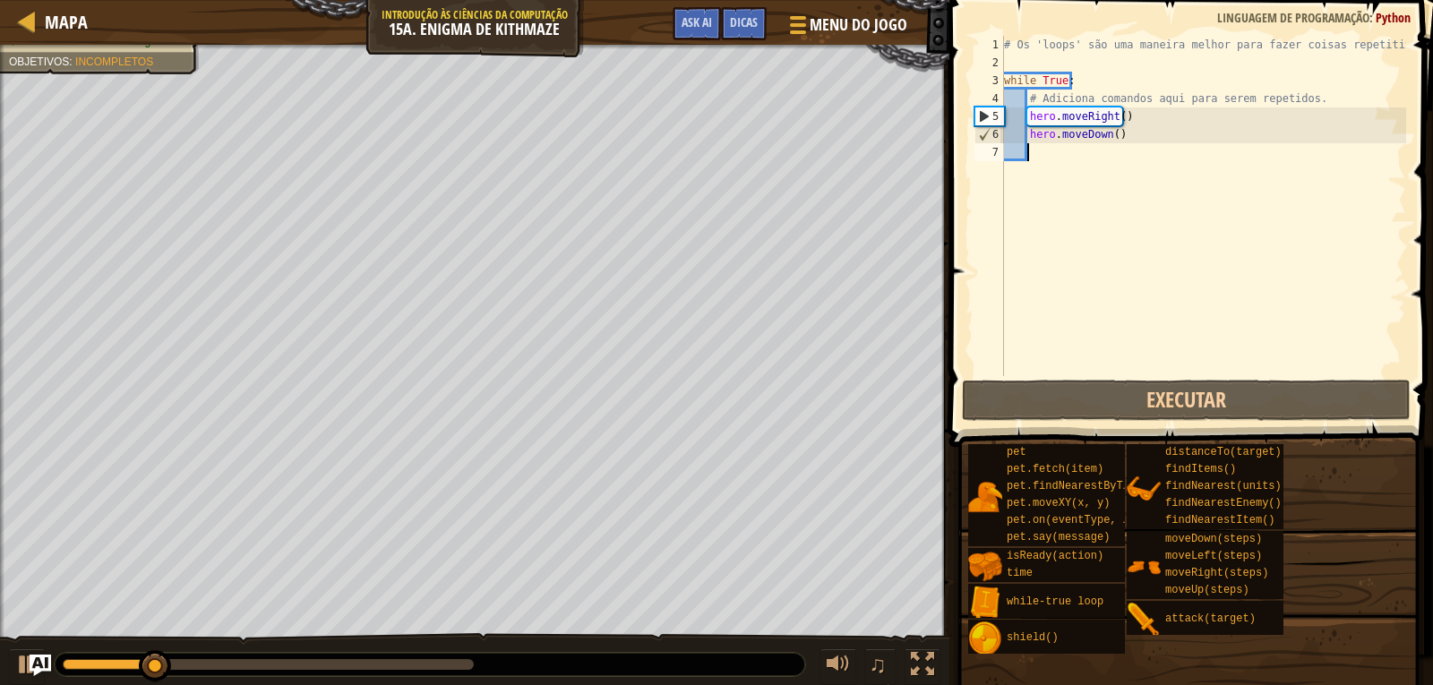
click at [1119, 133] on div "# Os 'loops' são uma maneira melhor para fazer coisas repetitivas. while True :…" at bounding box center [1203, 224] width 406 height 376
type textarea "hero.moveDown()"
click at [1120, 133] on div "# Os 'loops' são uma maneira melhor para fazer coisas repetitivas. while True :…" at bounding box center [1203, 224] width 406 height 376
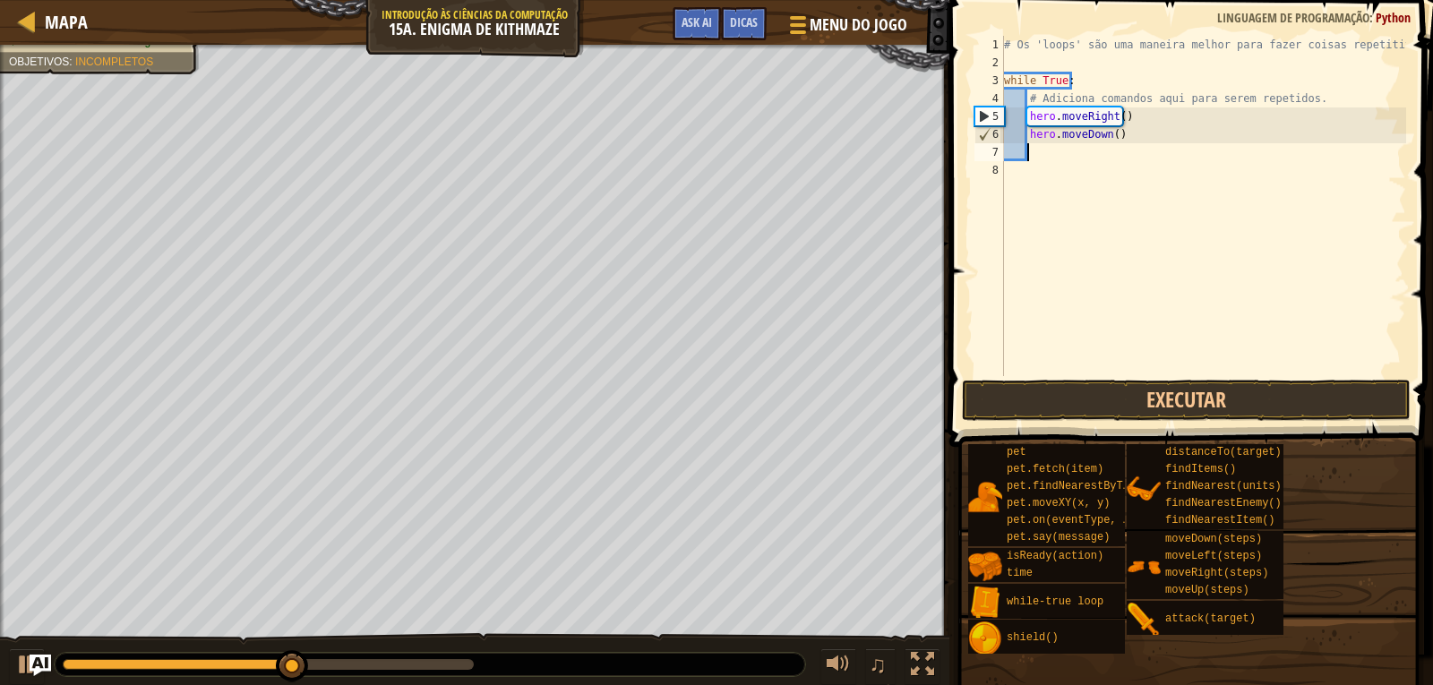
click at [1121, 127] on div "# Os 'loops' são uma maneira melhor para fazer coisas repetitivas. while True :…" at bounding box center [1203, 224] width 406 height 376
type textarea "h"
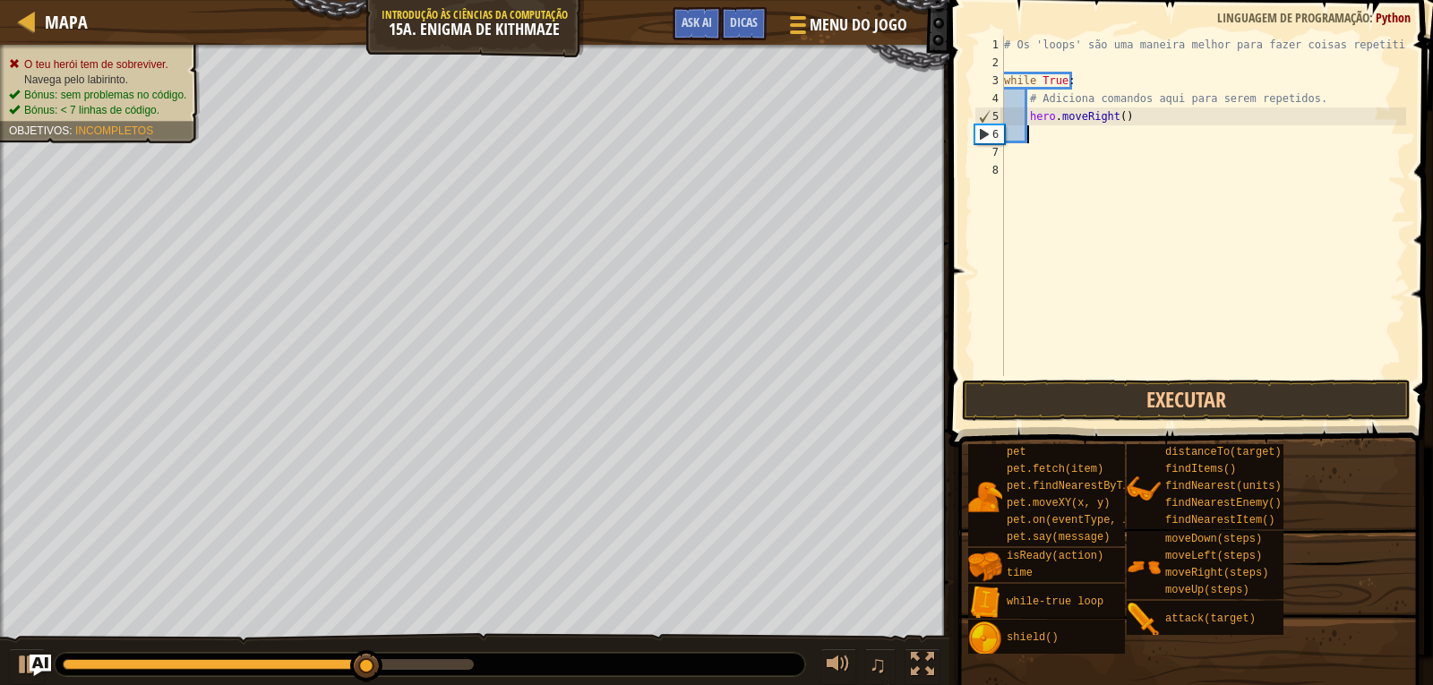
click at [79, 57] on ul "O teu herói tem de sobreviver. Navega pelo labirinto. Bónus: sem problemas no c…" at bounding box center [100, 88] width 182 height 62
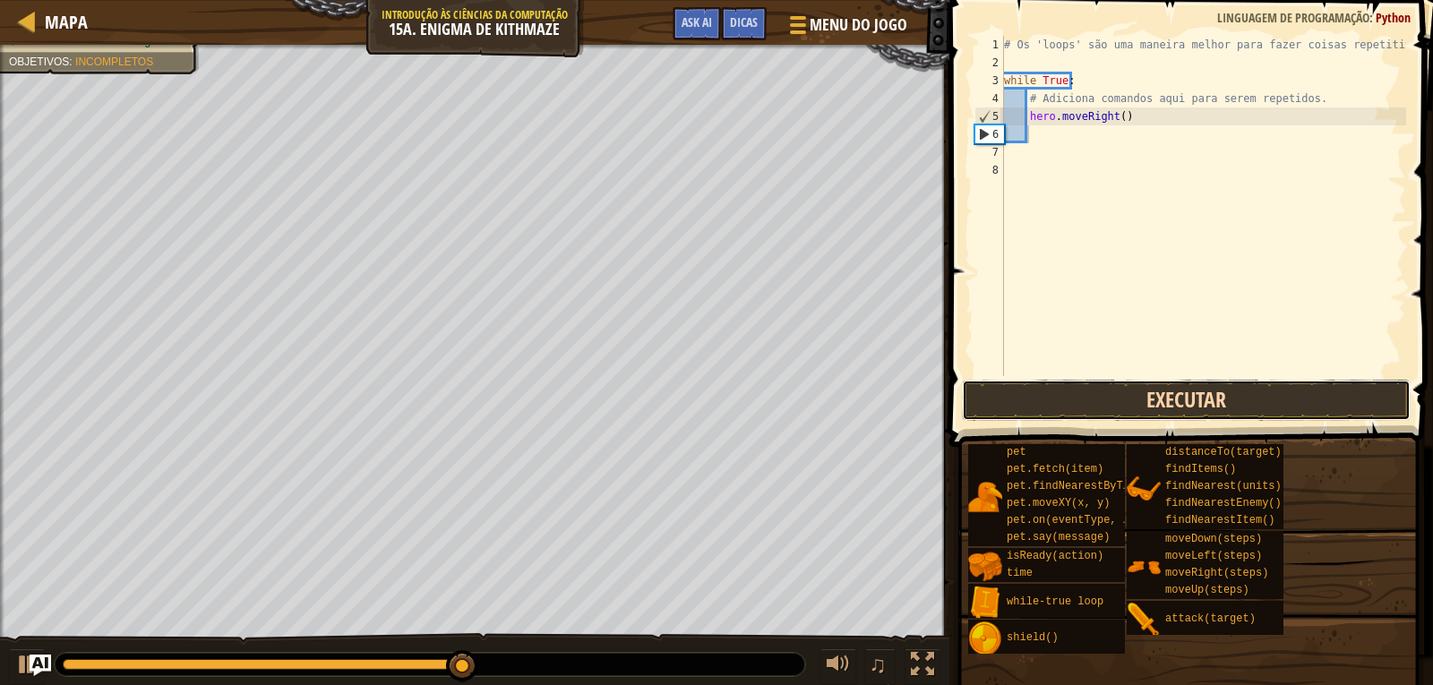
click at [1083, 386] on button "Executar" at bounding box center [1186, 400] width 449 height 41
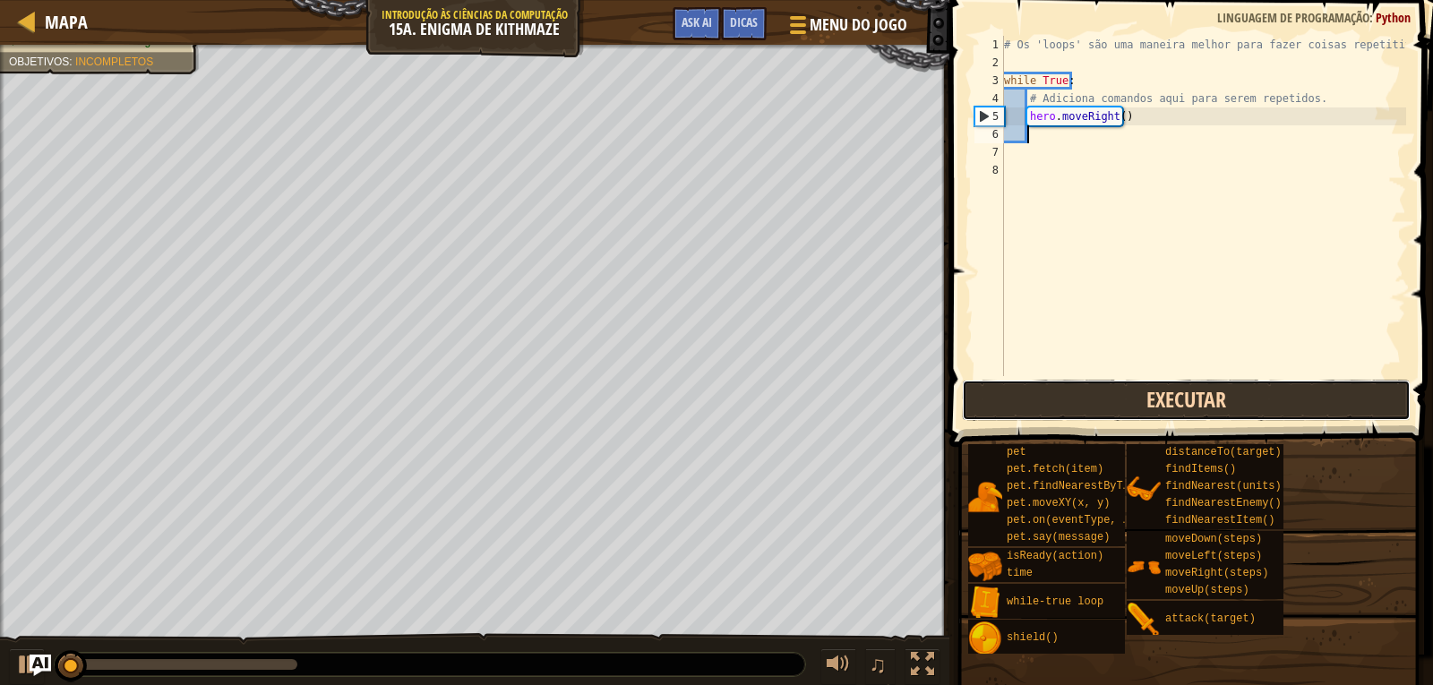
click at [1083, 386] on button "Executar" at bounding box center [1186, 400] width 449 height 41
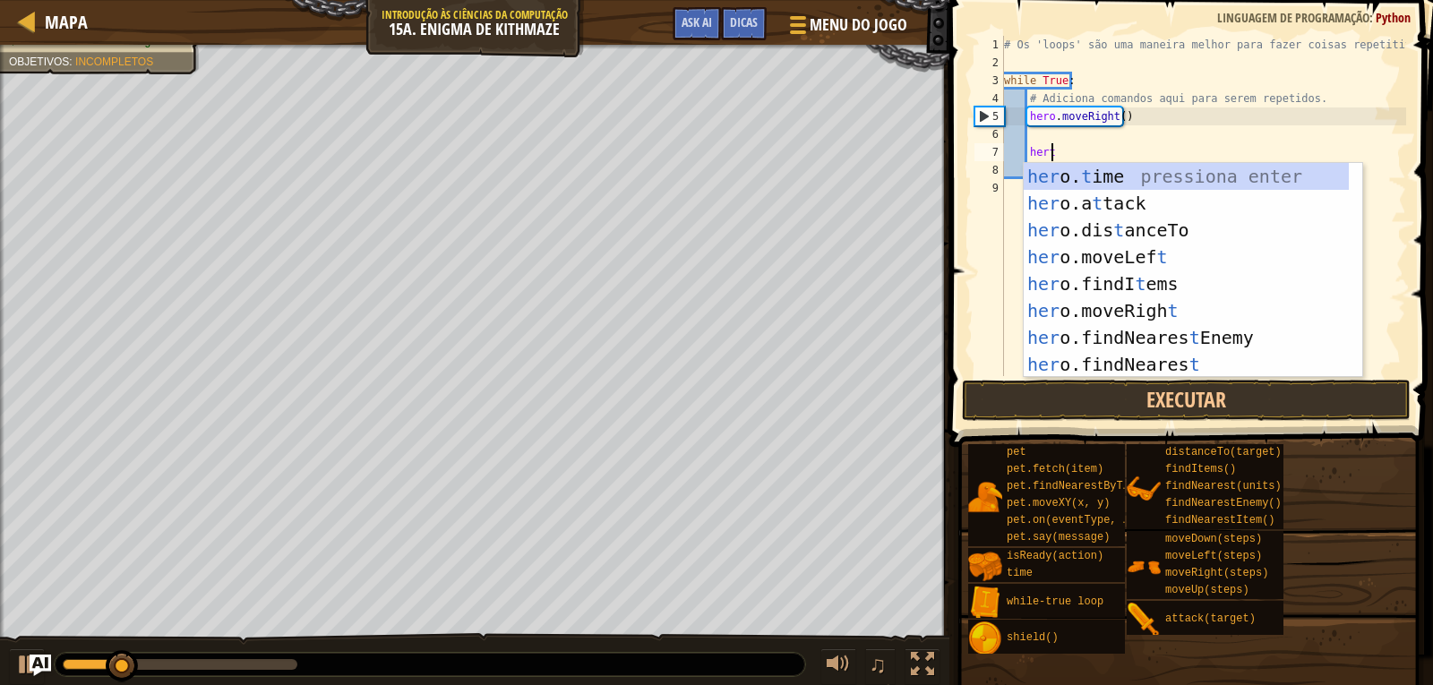
scroll to position [8, 3]
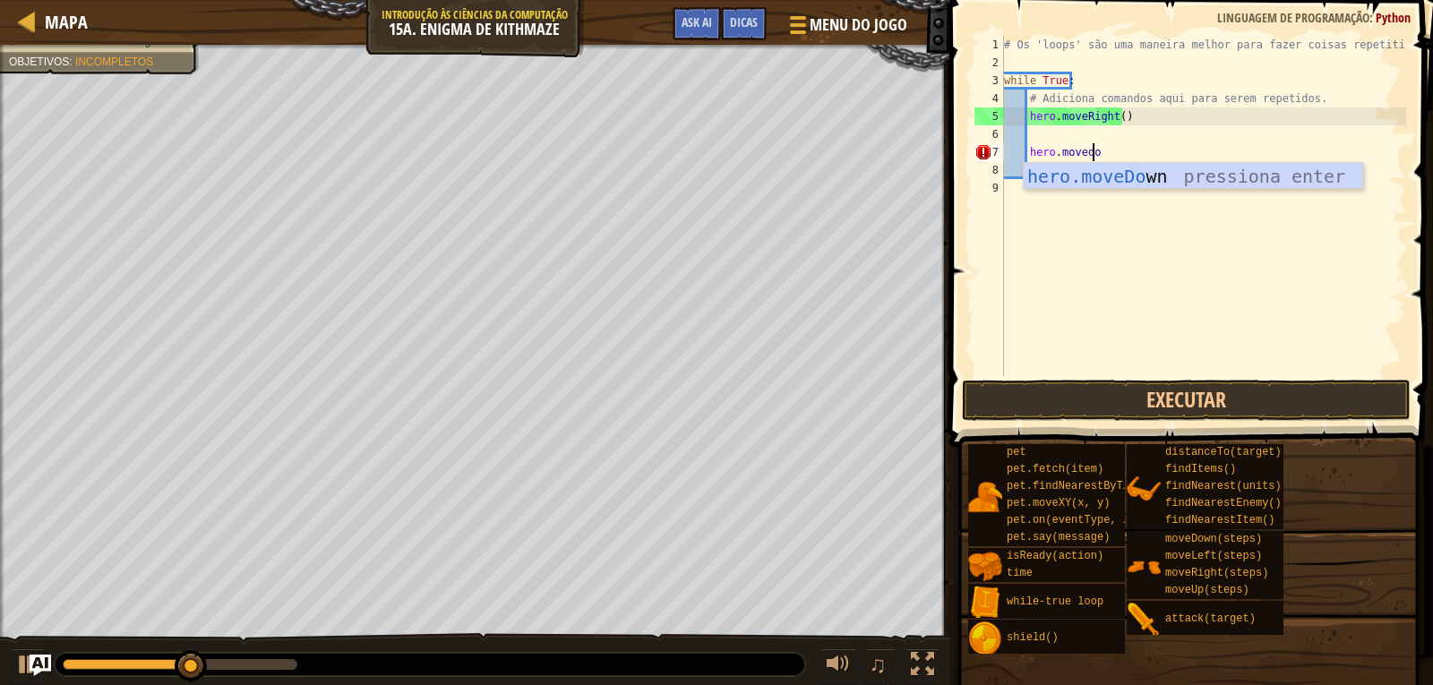
type textarea "hero.movedown"
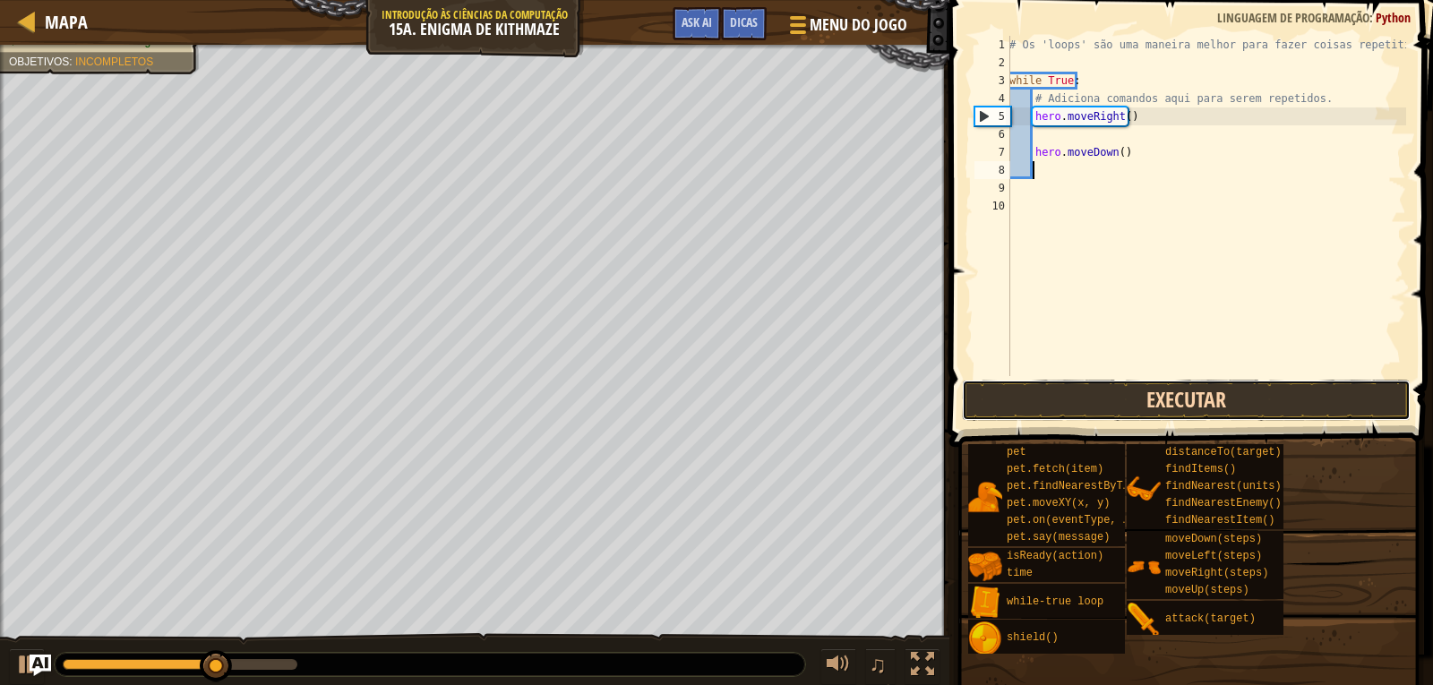
click at [1121, 390] on button "Executar" at bounding box center [1186, 400] width 449 height 41
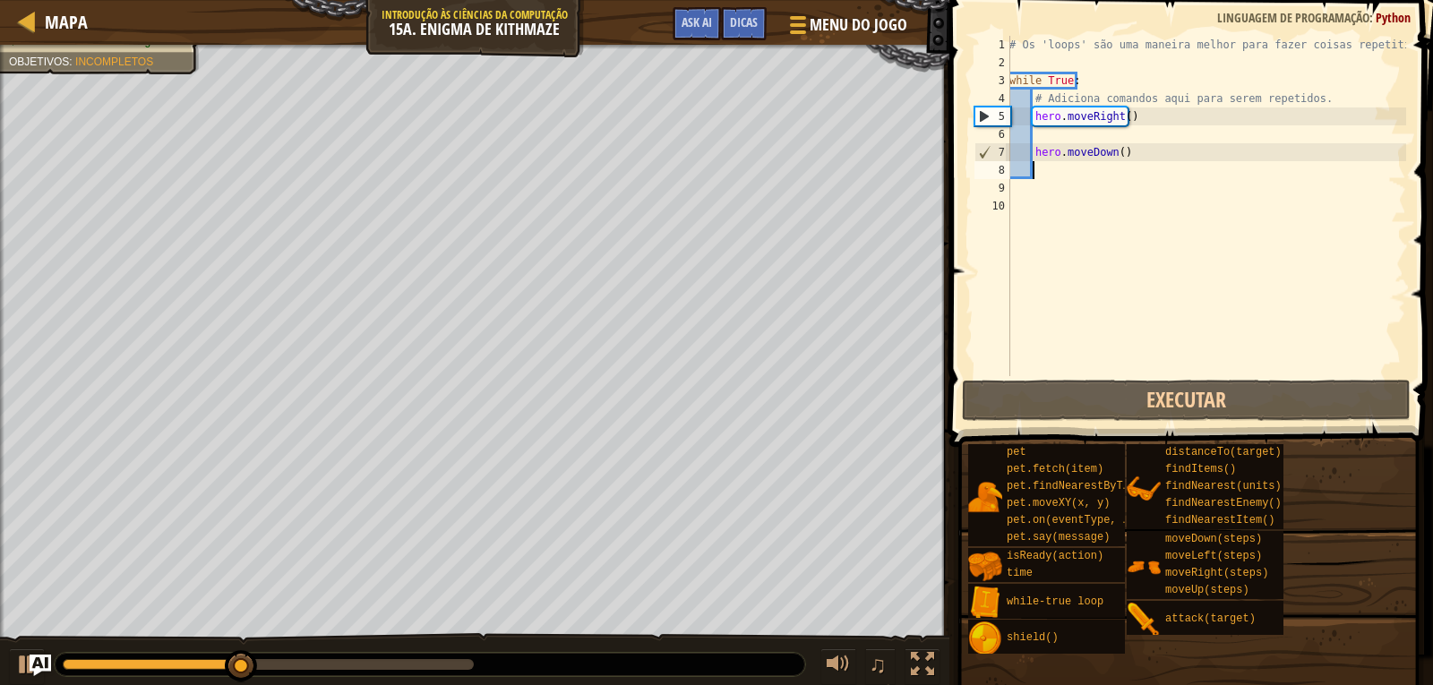
click at [1136, 156] on div "# Os 'loops' são uma maneira melhor para fazer coisas repetitivas. while True :…" at bounding box center [1206, 224] width 400 height 376
click at [1023, 152] on div "# Os 'loops' são uma maneira melhor para fazer coisas repetitivas. while True :…" at bounding box center [1206, 224] width 400 height 376
click at [1032, 153] on div "# Os 'loops' são uma maneira melhor para fazer coisas repetitivas. while True :…" at bounding box center [1206, 224] width 400 height 376
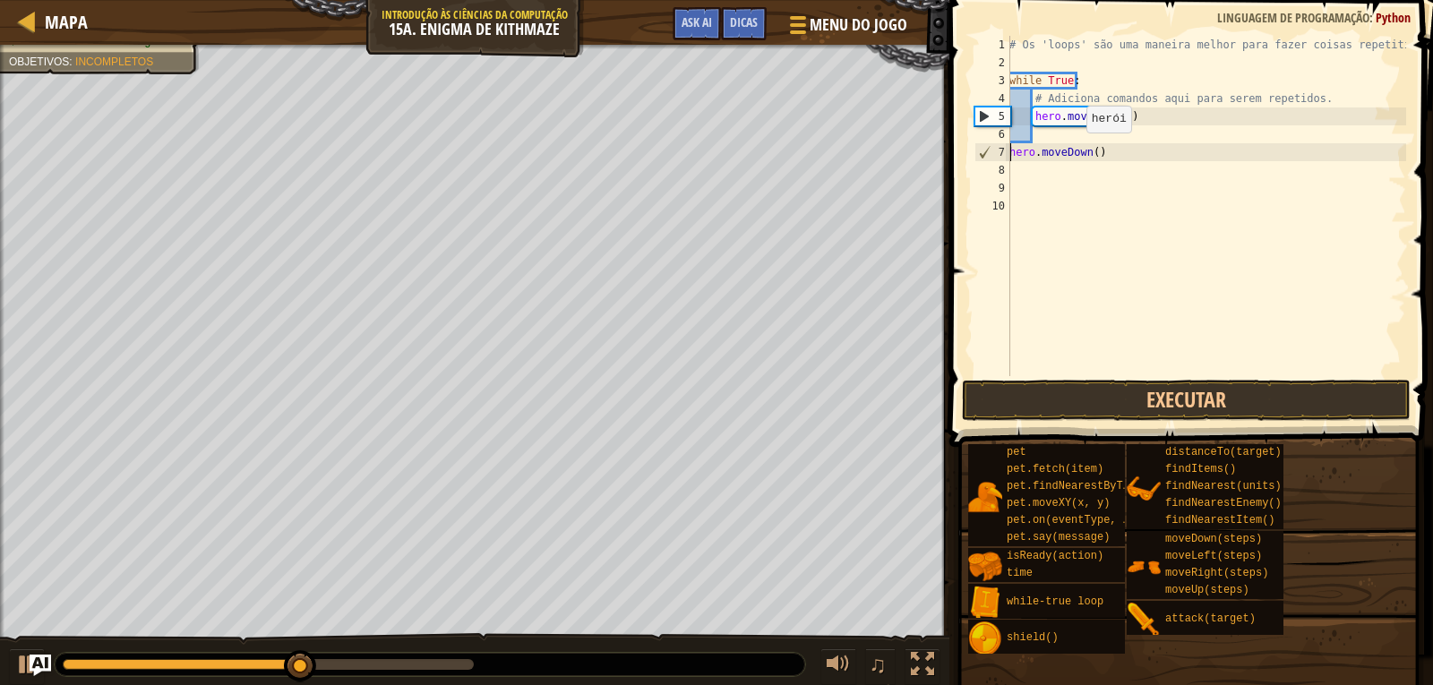
type textarea "hero.moveDown()"
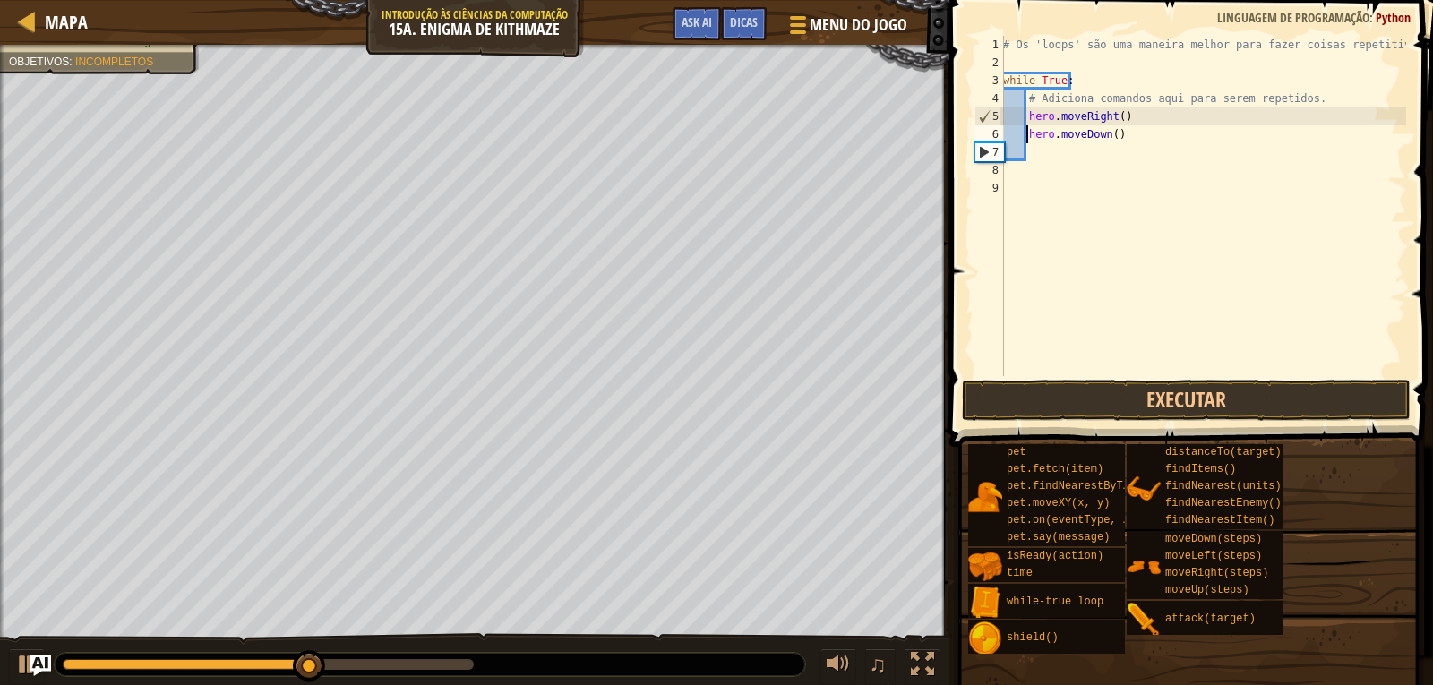
click at [1131, 136] on div "# Os 'loops' são uma maneira melhor para fazer coisas repetitivas. while True :…" at bounding box center [1202, 224] width 407 height 376
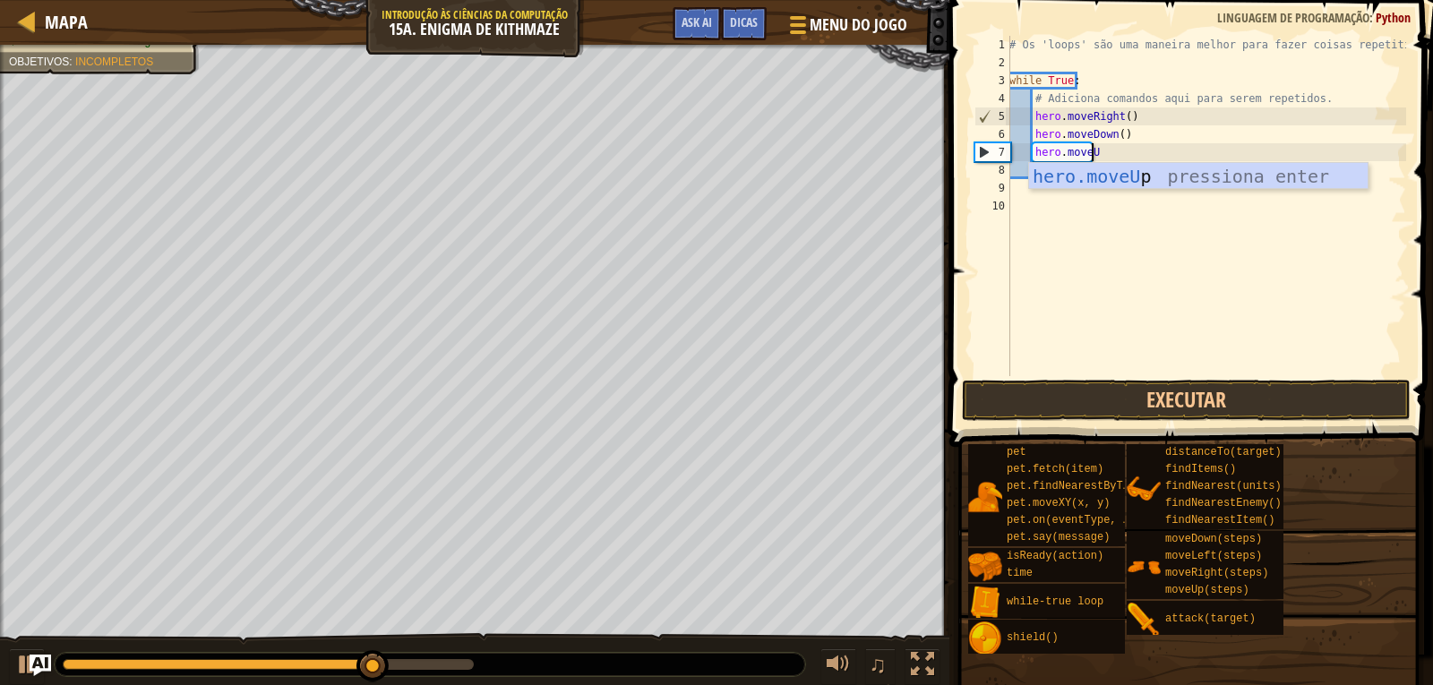
type textarea "hero.moveUp"
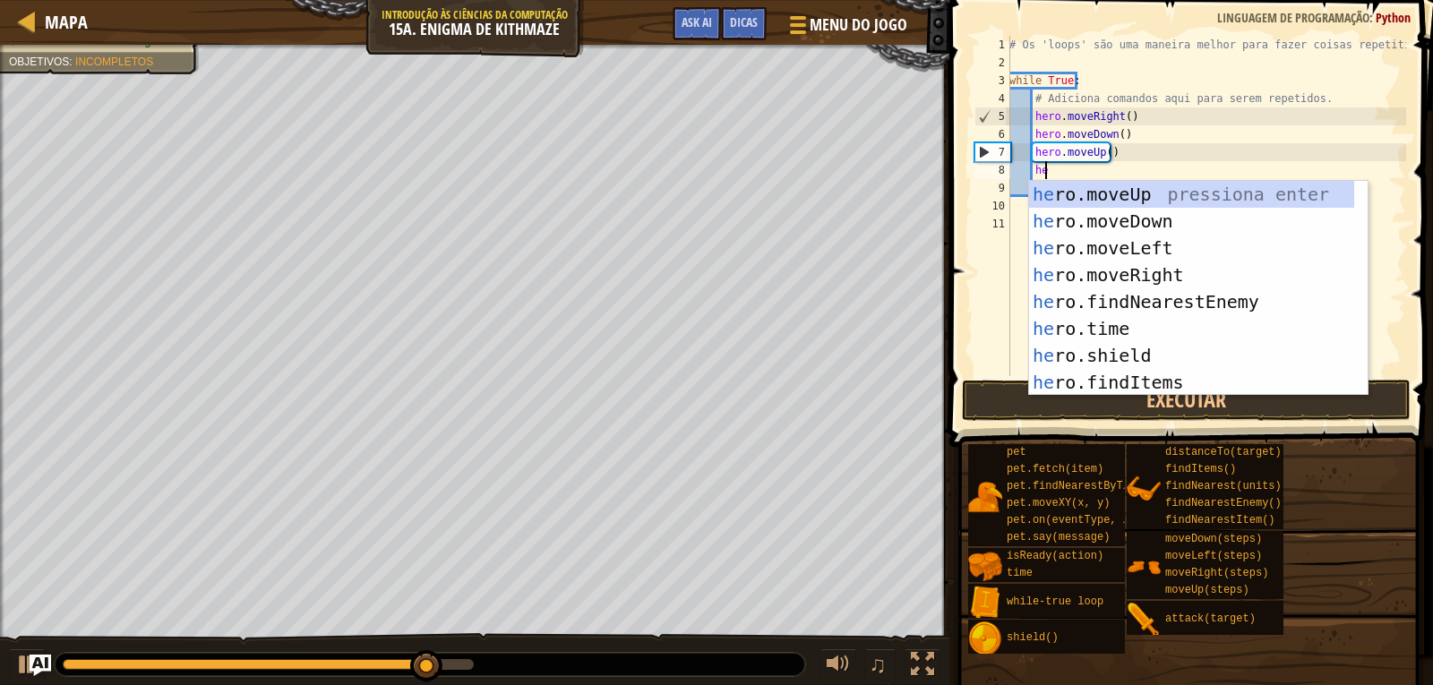
type textarea "h"
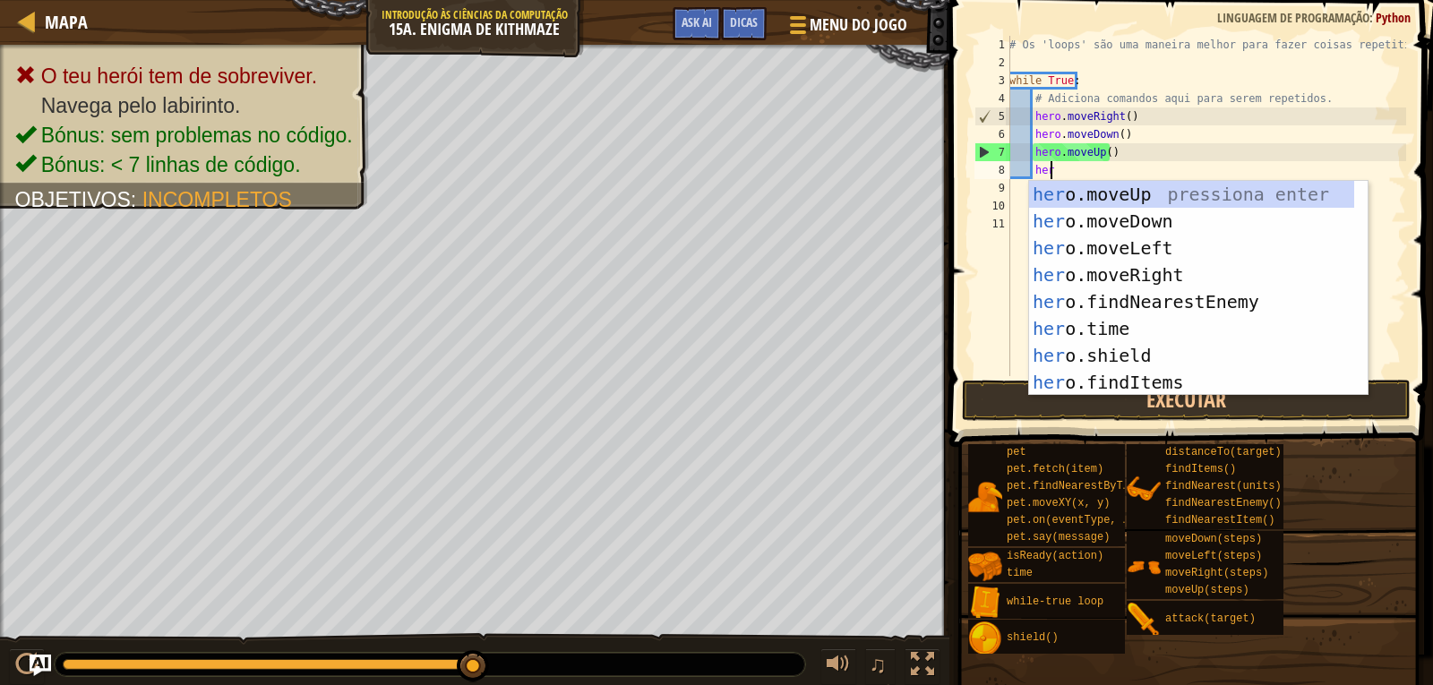
scroll to position [8, 3]
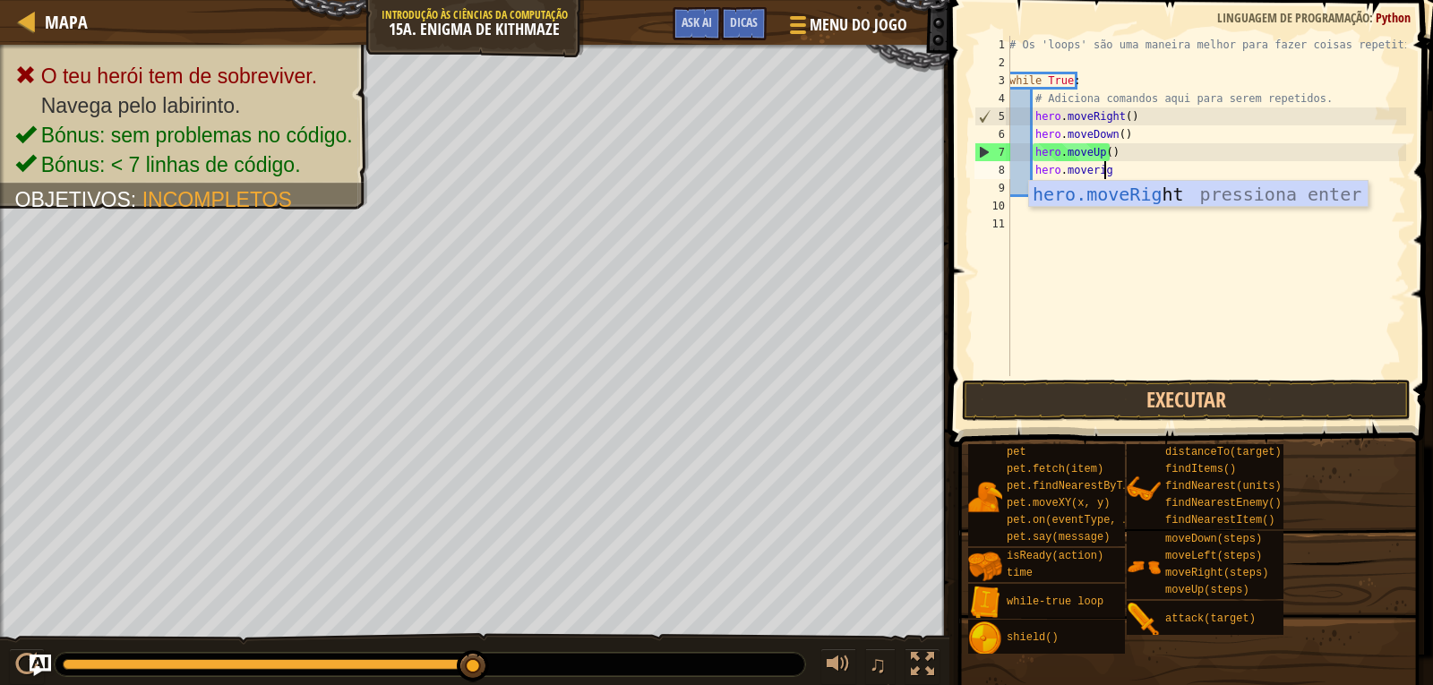
type textarea "hero.moveright"
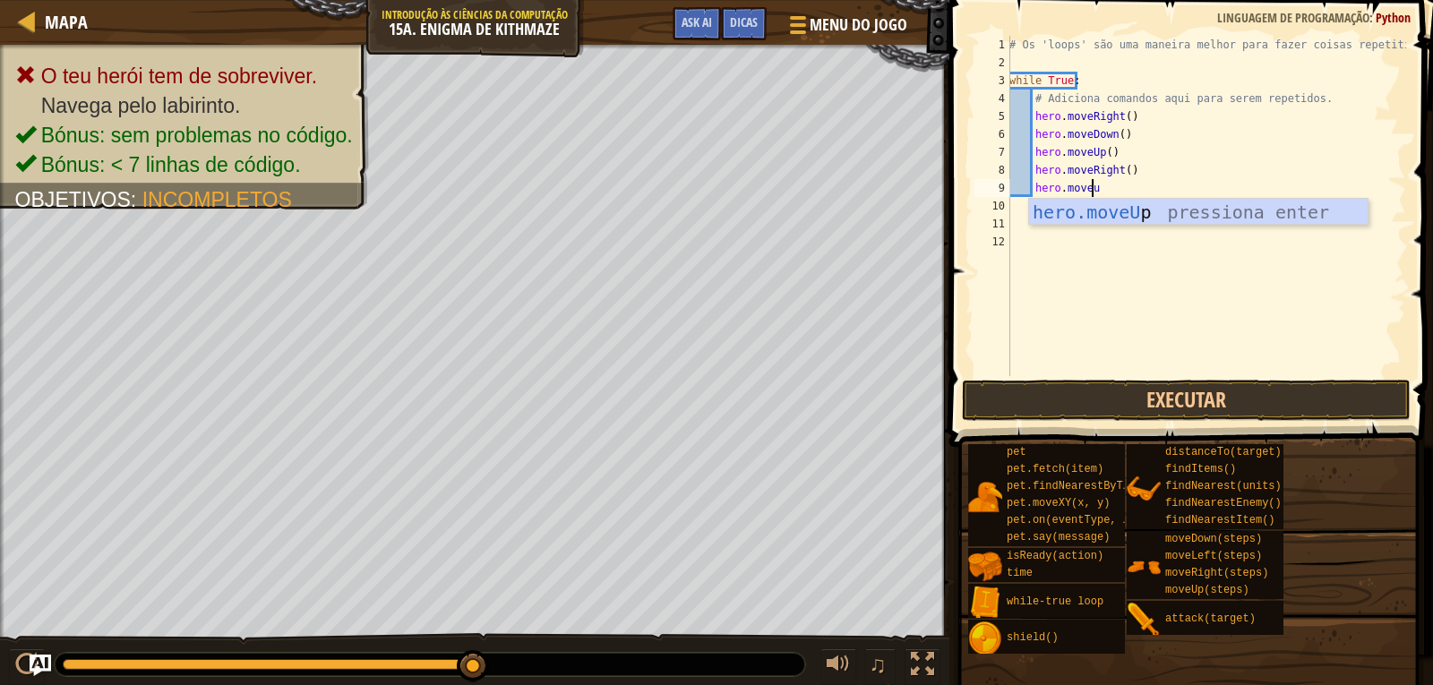
type textarea "hero.moveup"
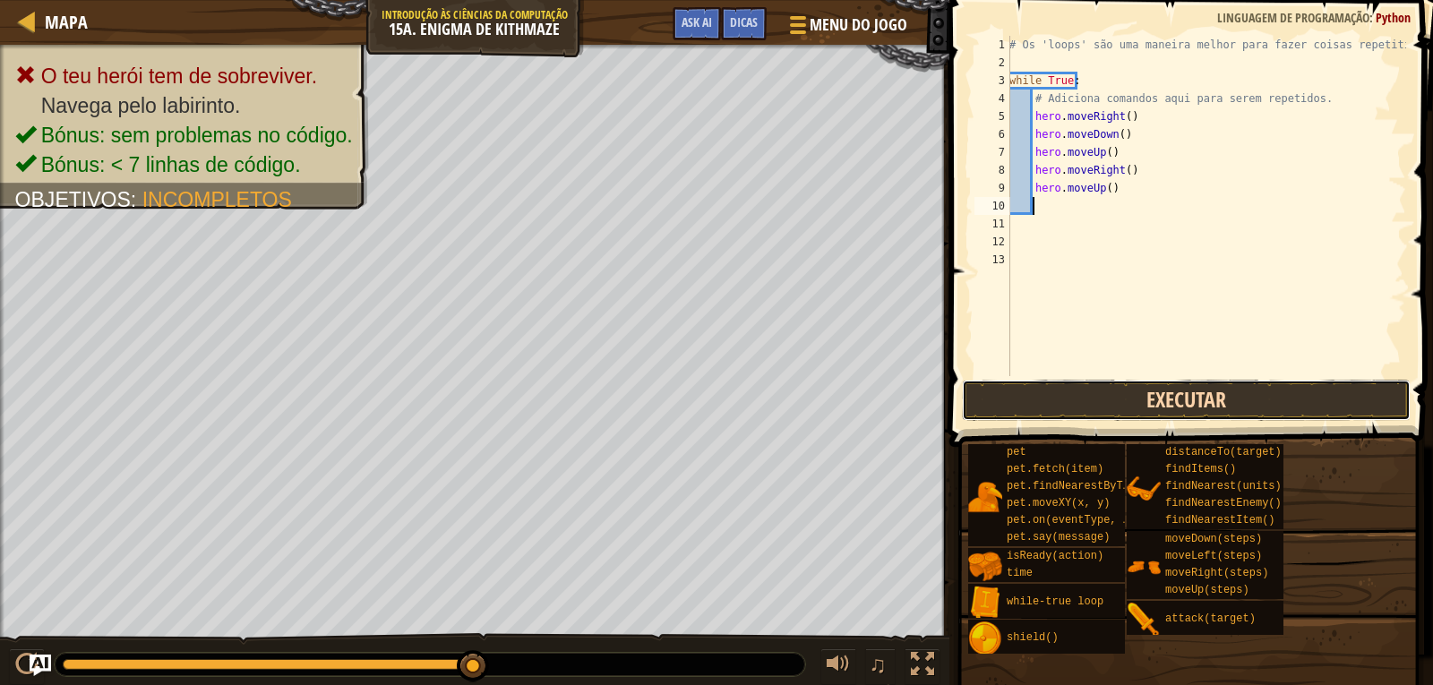
click at [1093, 399] on button "Executar" at bounding box center [1186, 400] width 449 height 41
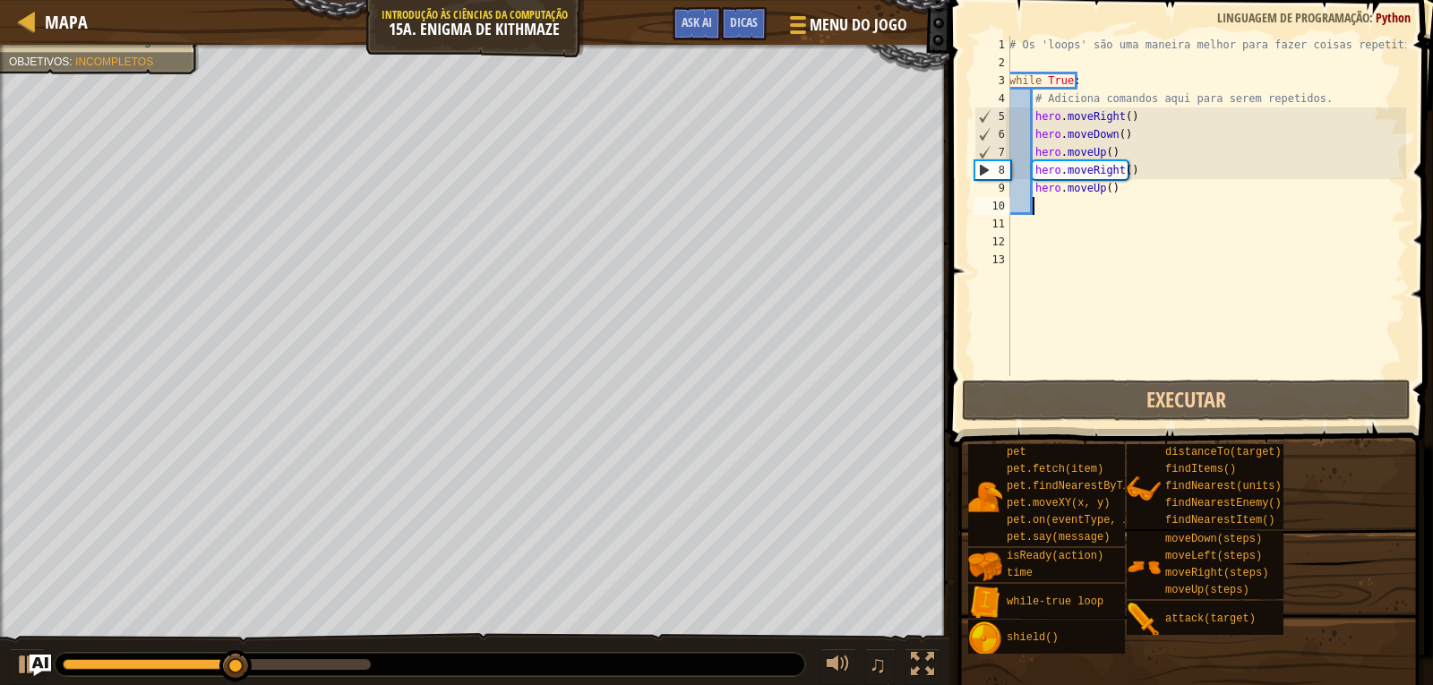
type textarea "hero.moveRight()"
click at [1120, 168] on div "# Os 'loops' são uma maneira melhor para fazer coisas repetitivas. while True :…" at bounding box center [1206, 224] width 400 height 376
drag, startPoint x: 1125, startPoint y: 170, endPoint x: 1033, endPoint y: 171, distance: 92.2
click at [1033, 171] on div "# Os 'loops' são uma maneira melhor para fazer coisas repetitivas. while True :…" at bounding box center [1206, 224] width 400 height 376
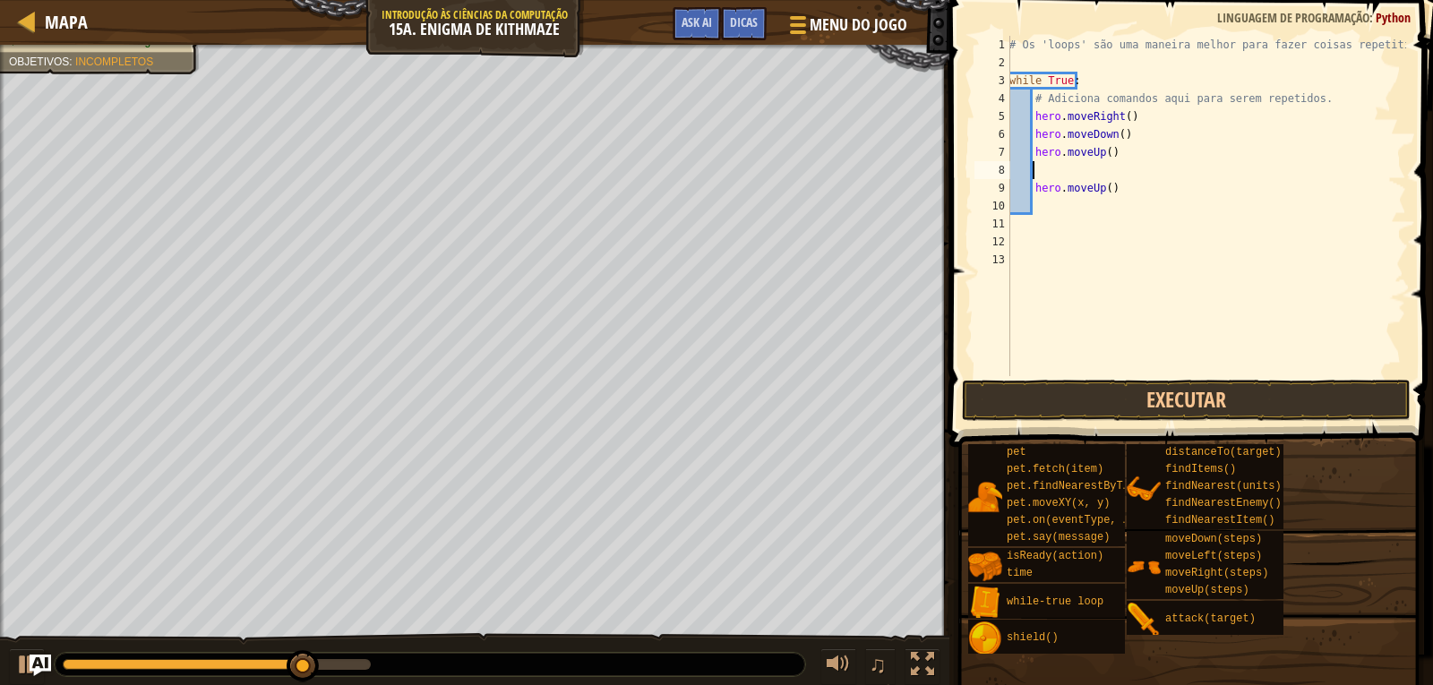
click at [1031, 151] on div "# Os 'loops' são uma maneira melhor para fazer coisas repetitivas. while True :…" at bounding box center [1206, 224] width 400 height 376
type textarea "hero.moveUp()"
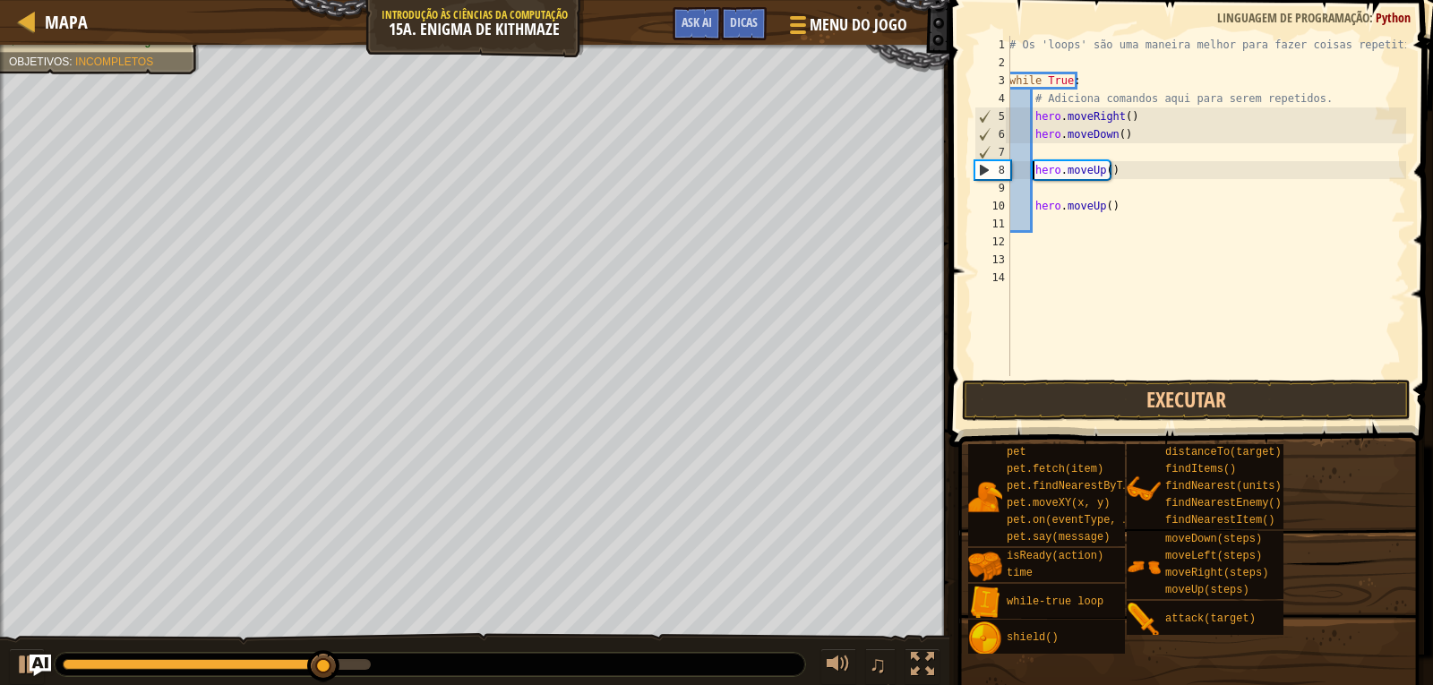
click at [1047, 147] on div "# Os 'loops' são uma maneira melhor para fazer coisas repetitivas. while True :…" at bounding box center [1206, 224] width 400 height 376
paste textarea "hero.moveRight()"
type textarea "hero.moveRight()"
click at [1051, 189] on div "# Os 'loops' são uma maneira melhor para fazer coisas repetitivas. while True :…" at bounding box center [1206, 224] width 400 height 376
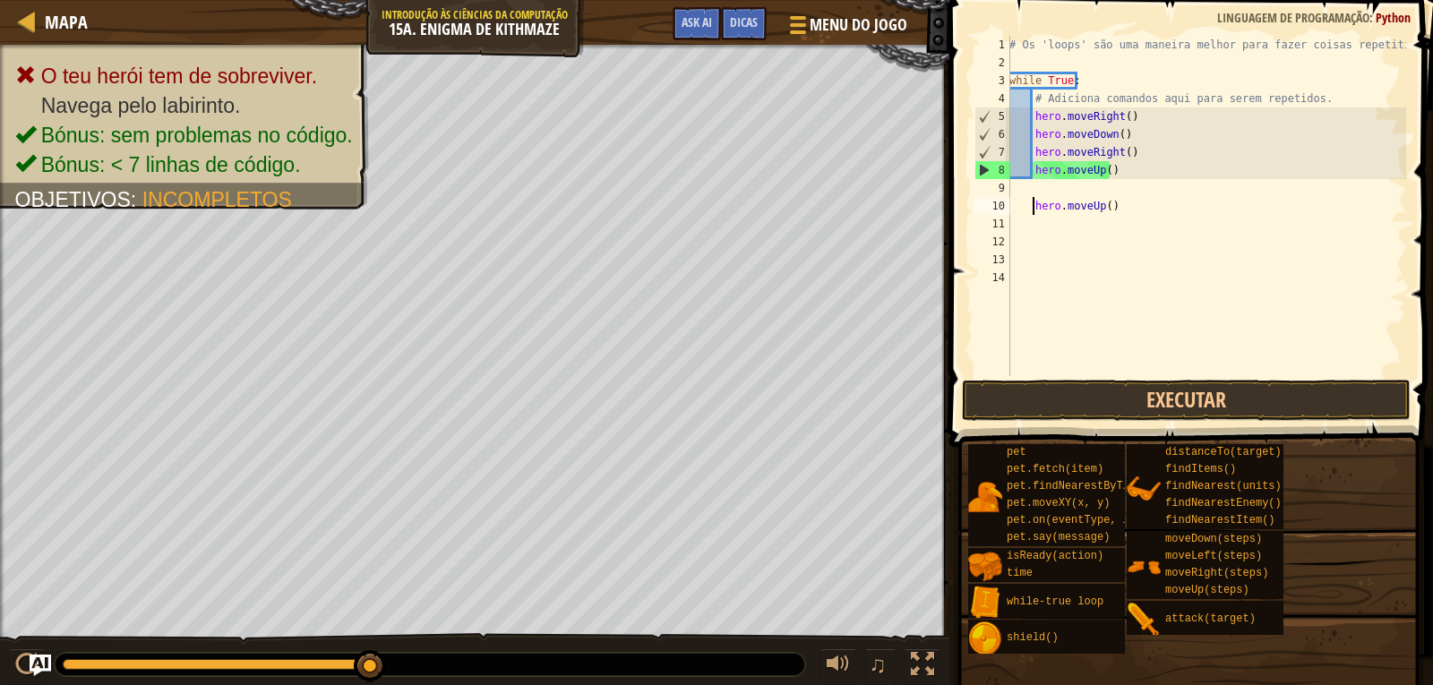
click at [1033, 208] on div "# Os 'loops' são uma maneira melhor para fazer coisas repetitivas. while True :…" at bounding box center [1206, 224] width 400 height 376
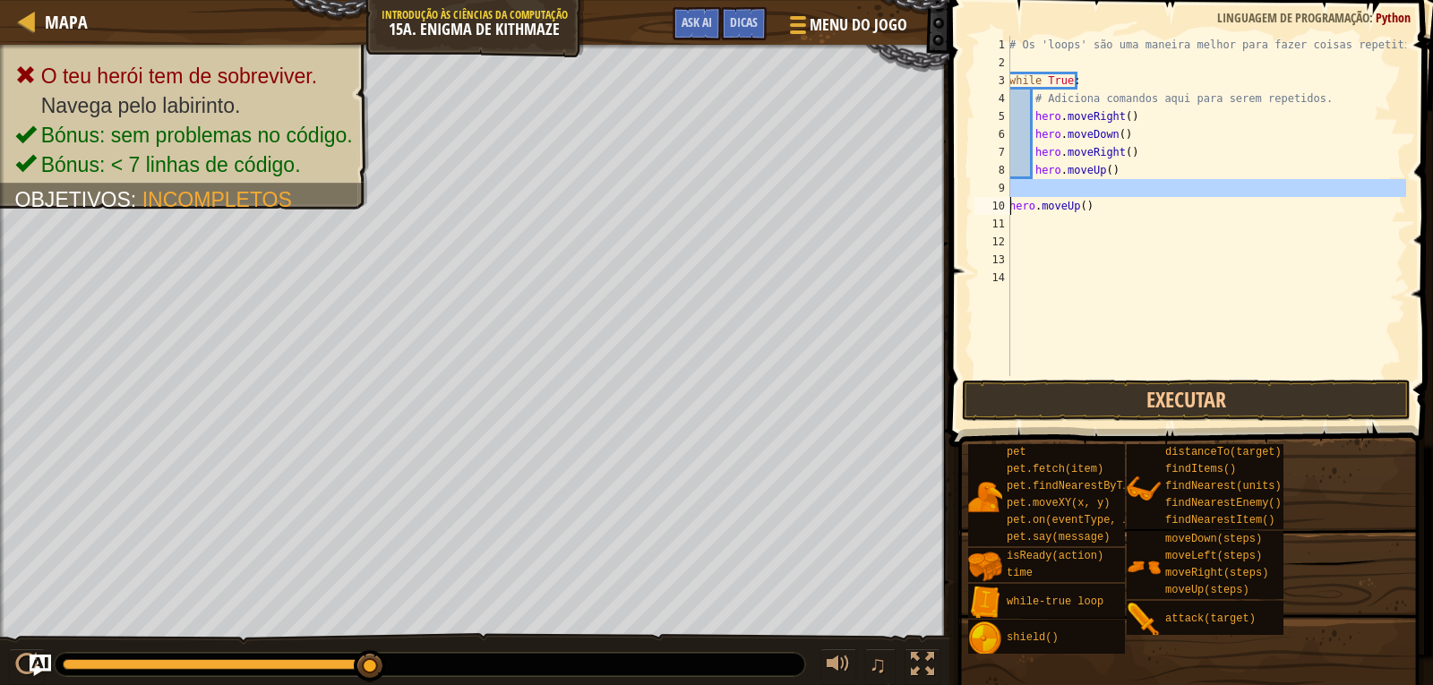
type textarea "hero.moveUp()"
click at [1032, 216] on div "# Os 'loops' são uma maneira melhor para fazer coisas repetitivas. while True :…" at bounding box center [1206, 224] width 400 height 376
click at [1031, 209] on div "# Os 'loops' são uma maneira melhor para fazer coisas repetitivas. while True :…" at bounding box center [1206, 224] width 400 height 376
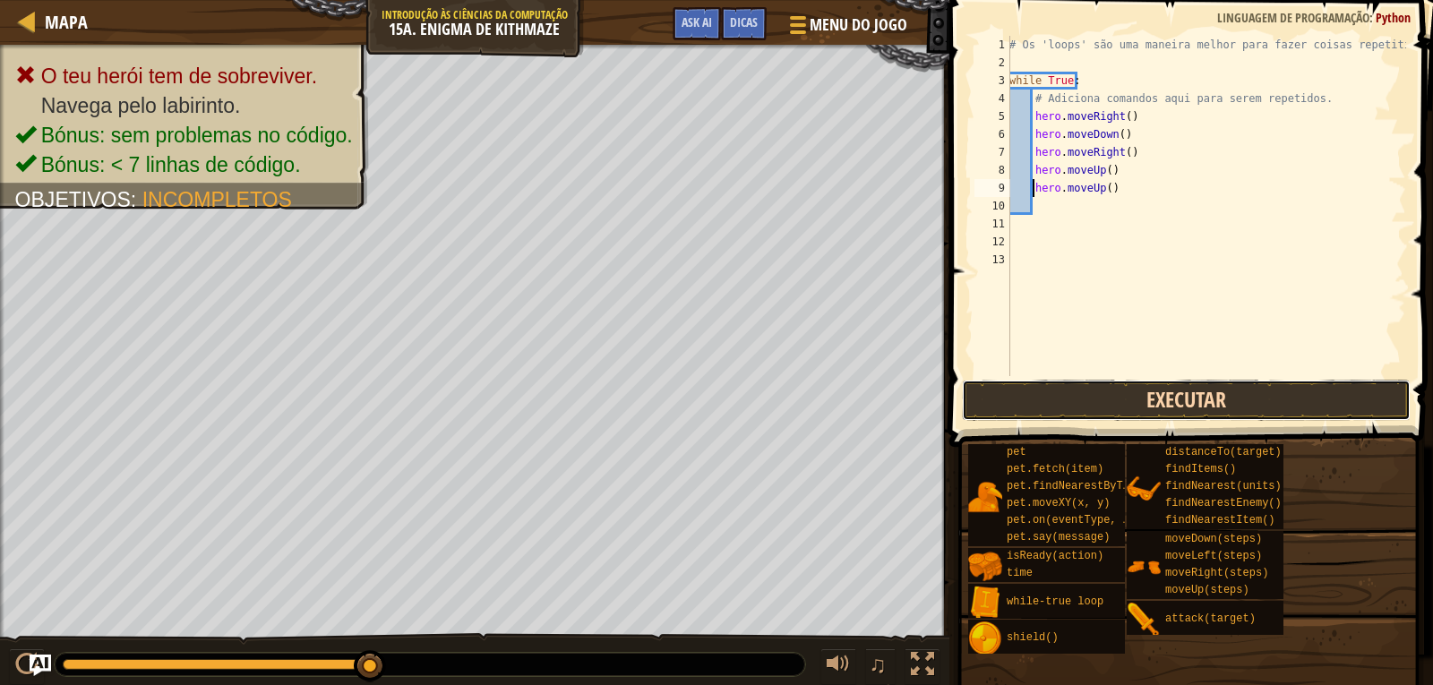
click at [1100, 385] on button "Executar" at bounding box center [1186, 400] width 449 height 41
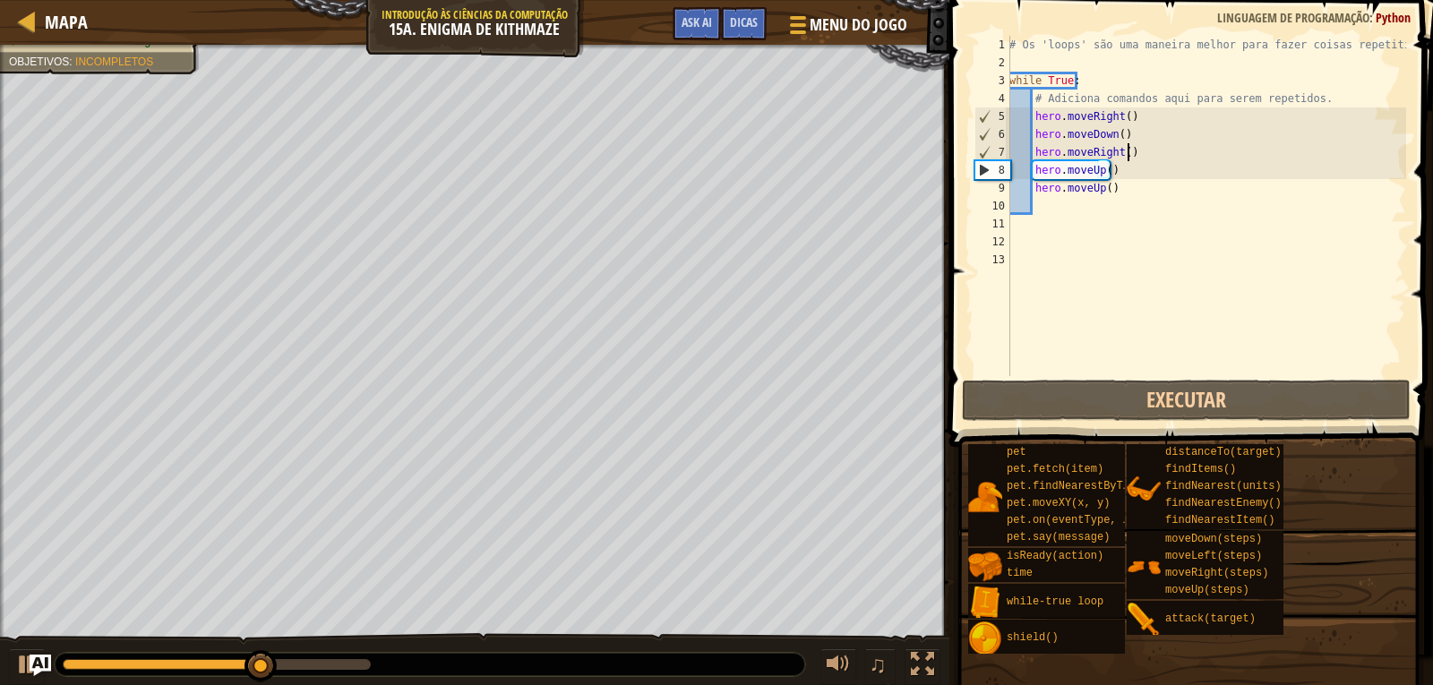
drag, startPoint x: 1139, startPoint y: 169, endPoint x: 1130, endPoint y: 152, distance: 19.2
click at [1128, 152] on div "# Os 'loops' são uma maneira melhor para fazer coisas repetitivas. while True :…" at bounding box center [1206, 224] width 400 height 376
type textarea "hero.moveRight()"
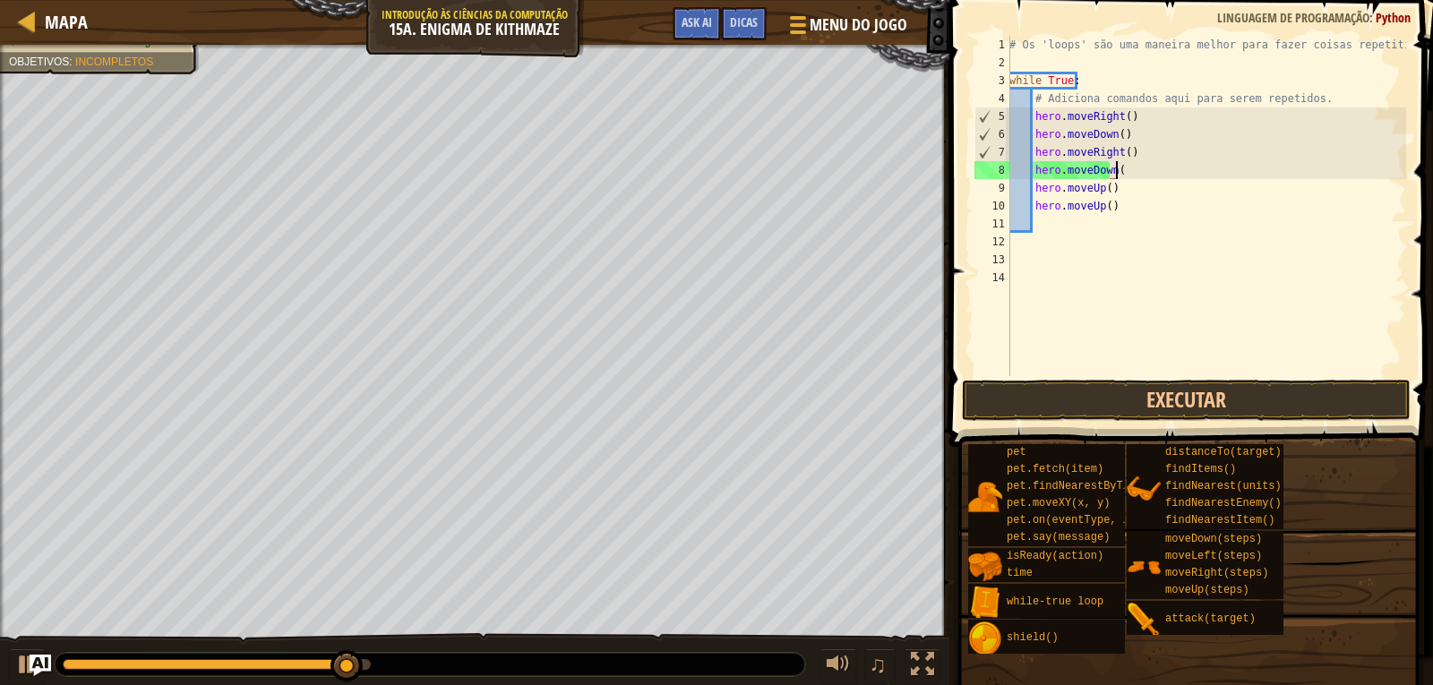
scroll to position [8, 8]
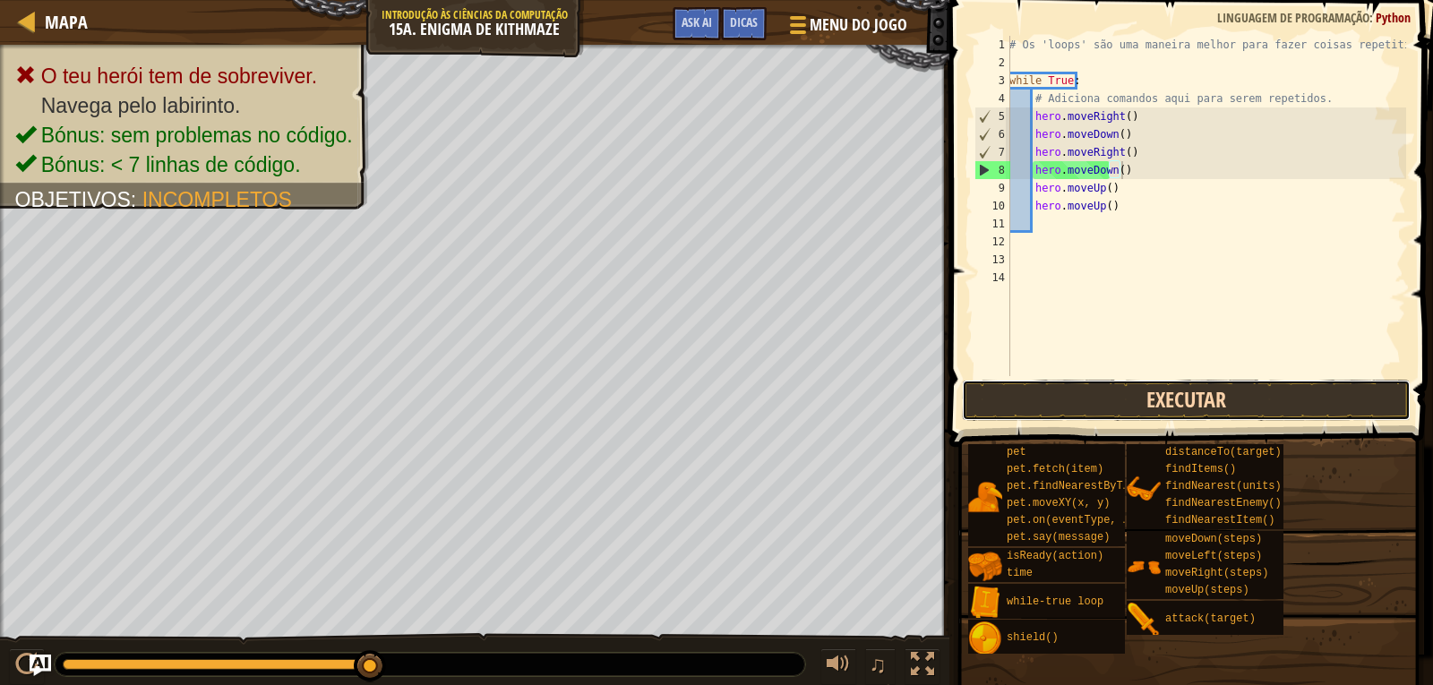
click at [1101, 401] on button "Executar" at bounding box center [1186, 400] width 449 height 41
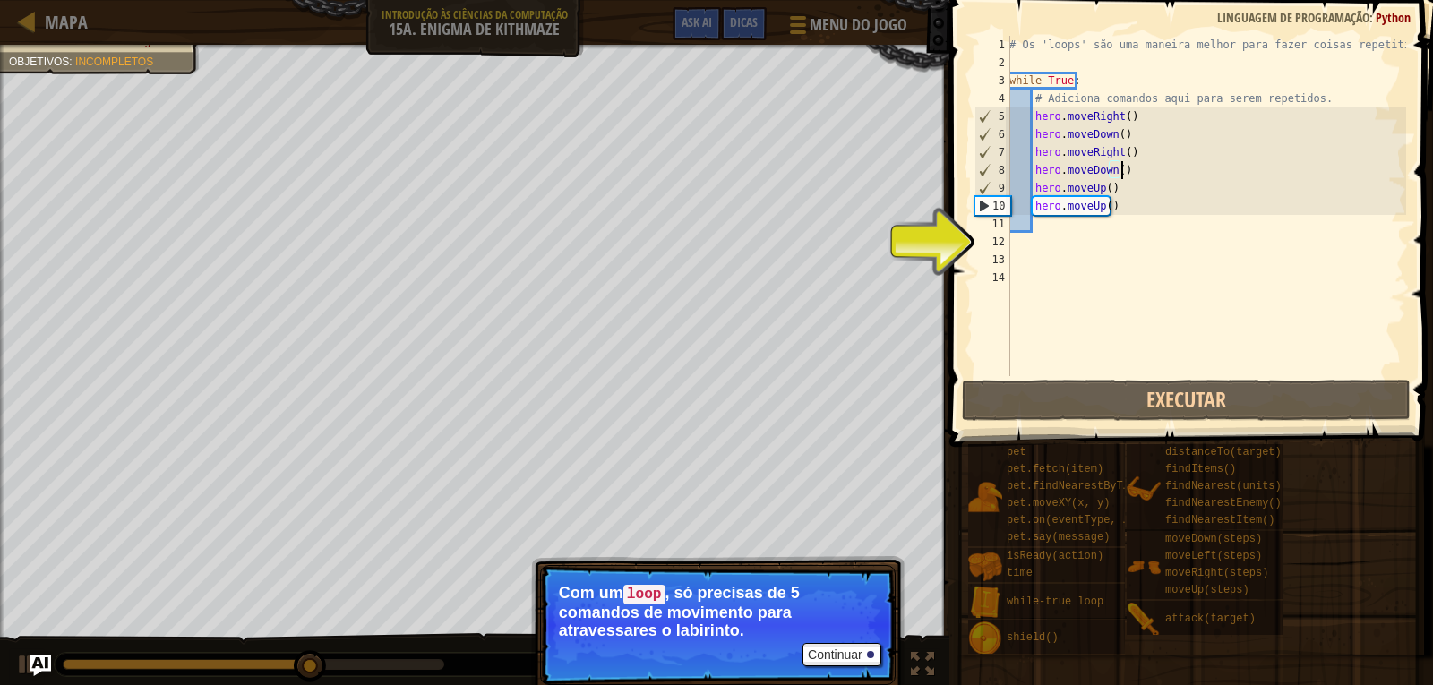
click at [1113, 213] on div "# Os 'loops' são uma maneira melhor para fazer coisas repetitivas. while True :…" at bounding box center [1206, 224] width 400 height 376
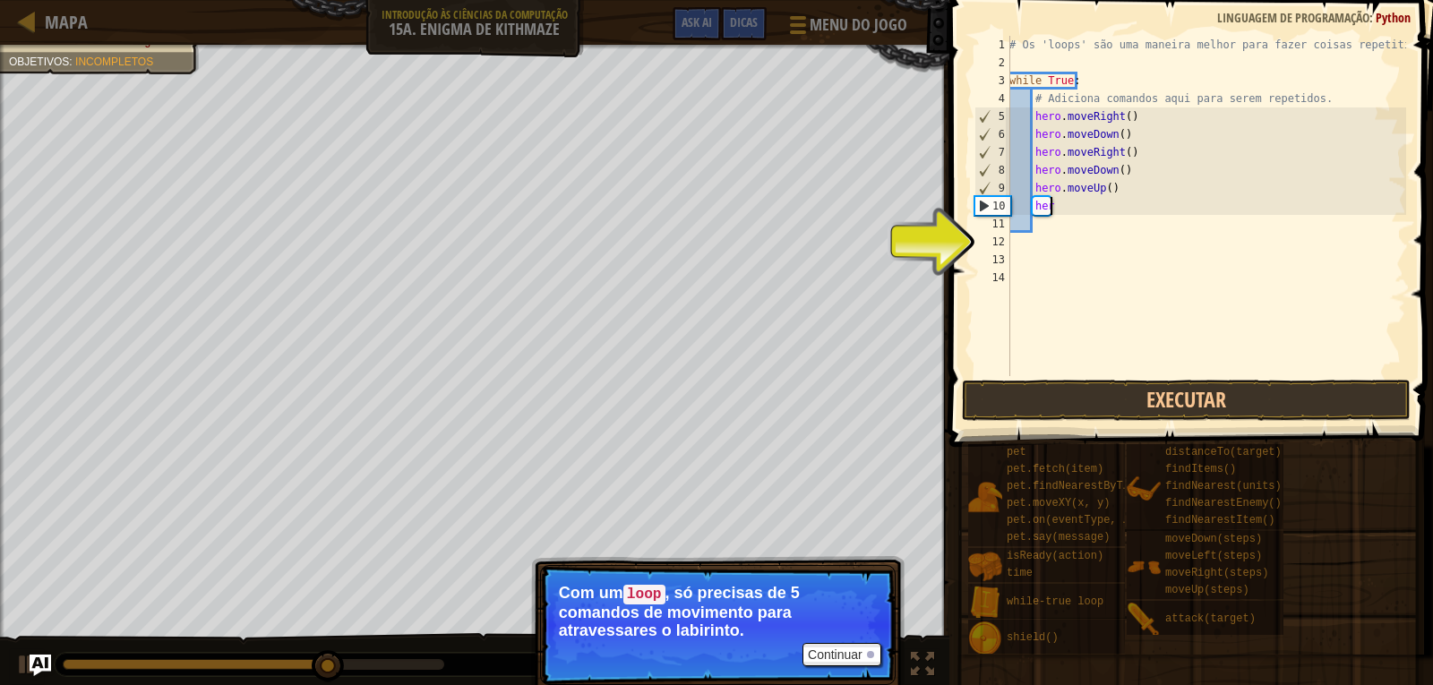
scroll to position [8, 2]
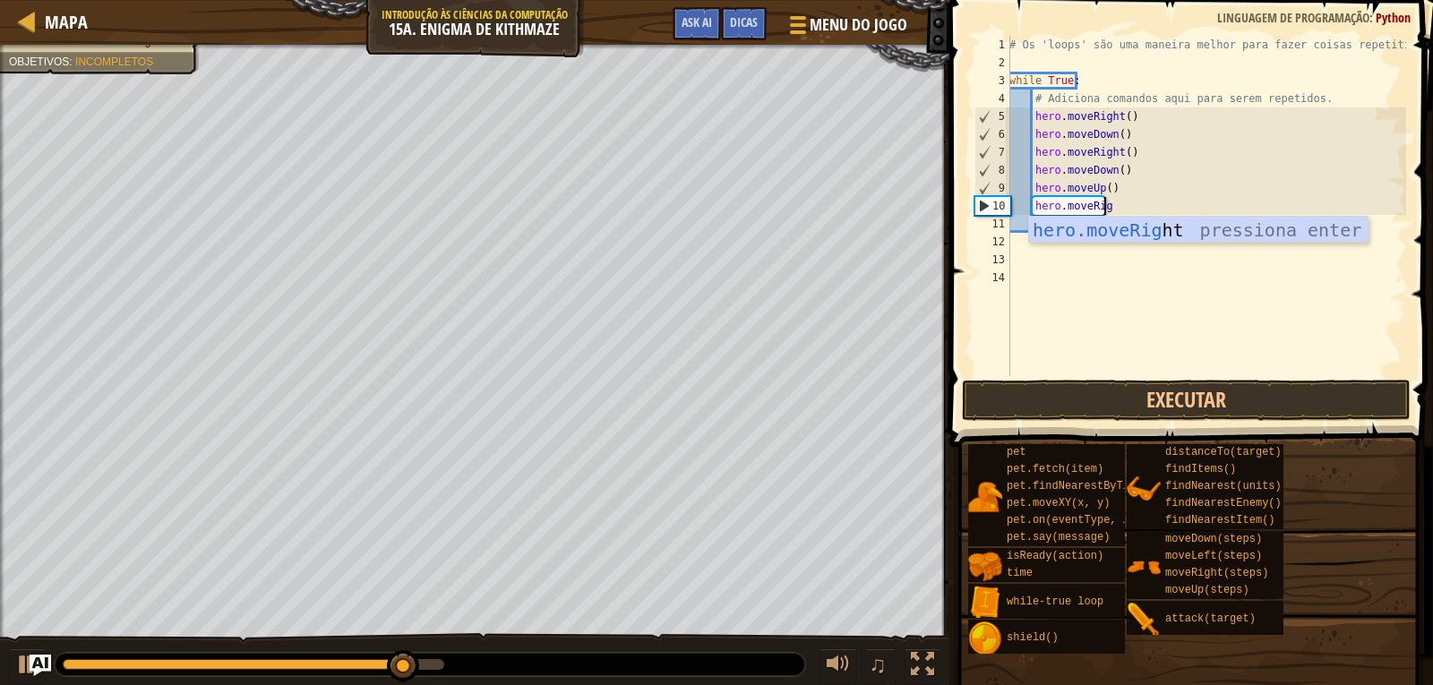
type textarea "hero.moveRight"
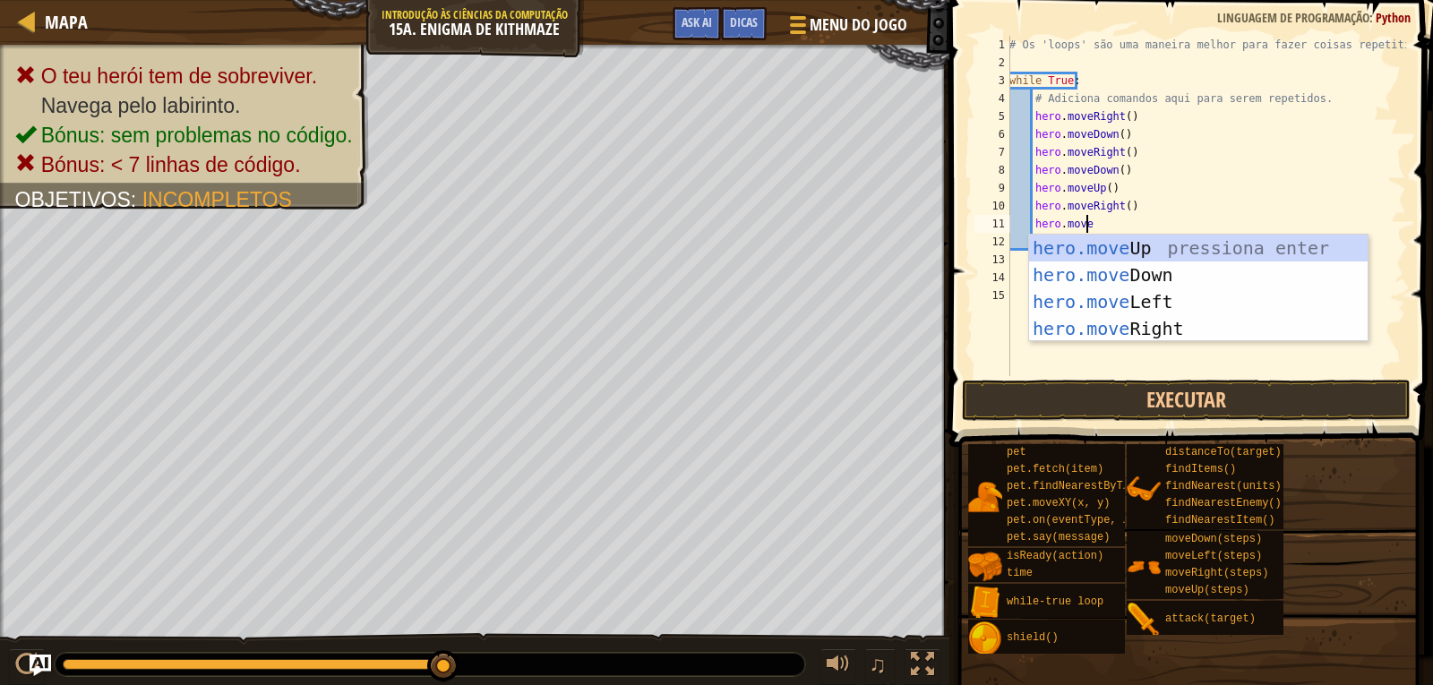
scroll to position [8, 6]
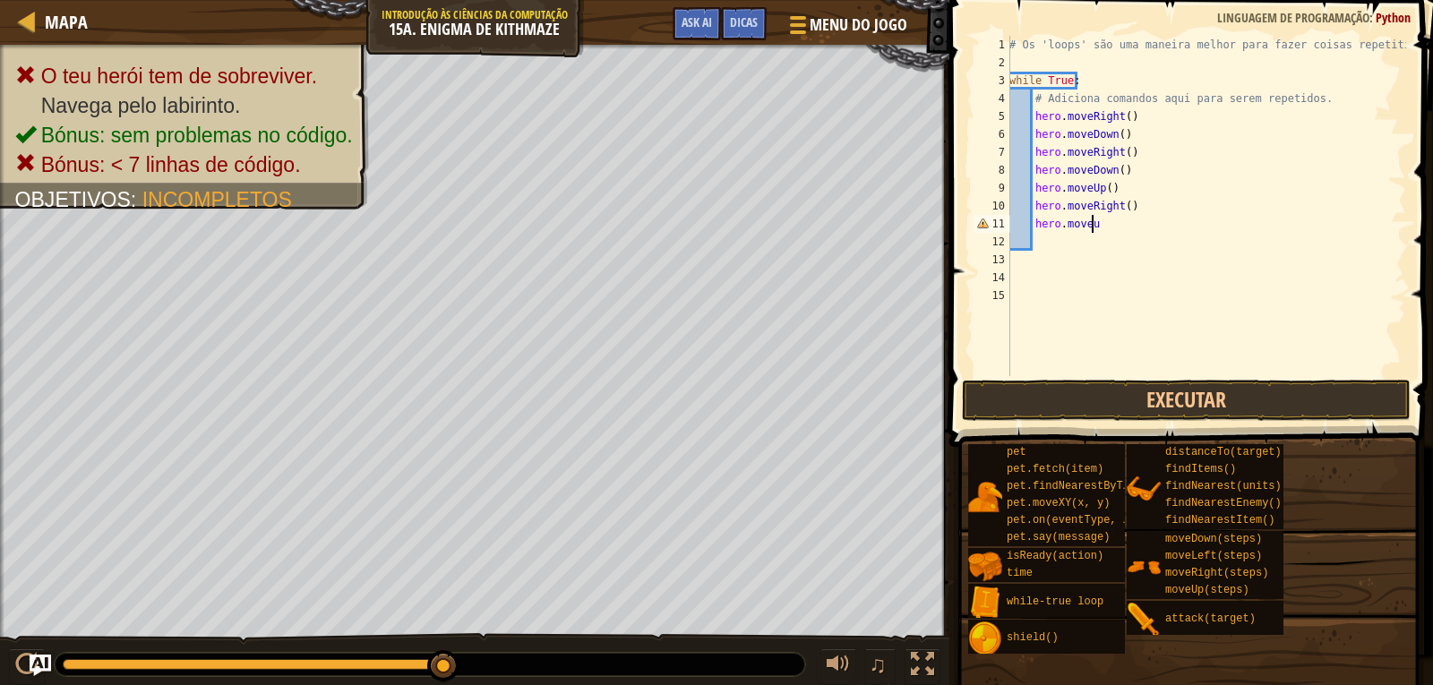
type textarea "hero.moveup"
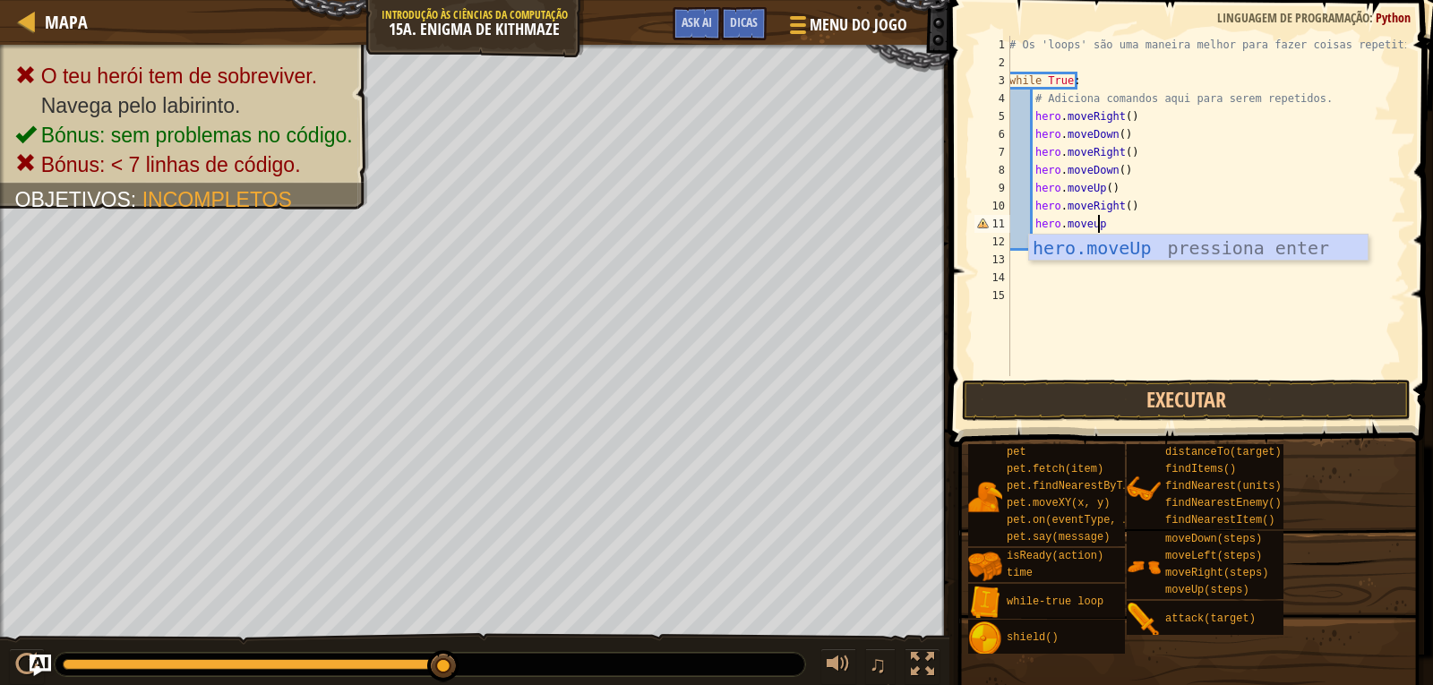
scroll to position [8, 1]
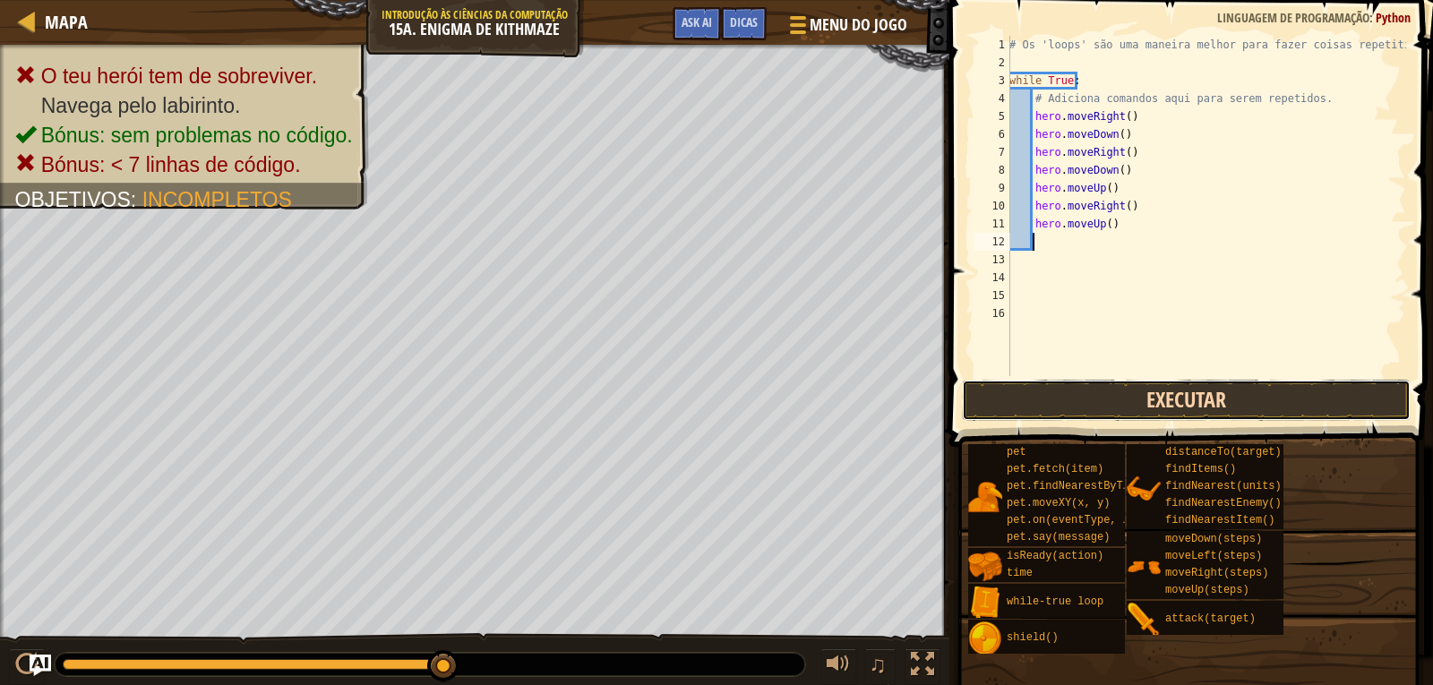
click at [1096, 396] on button "Executar" at bounding box center [1186, 400] width 449 height 41
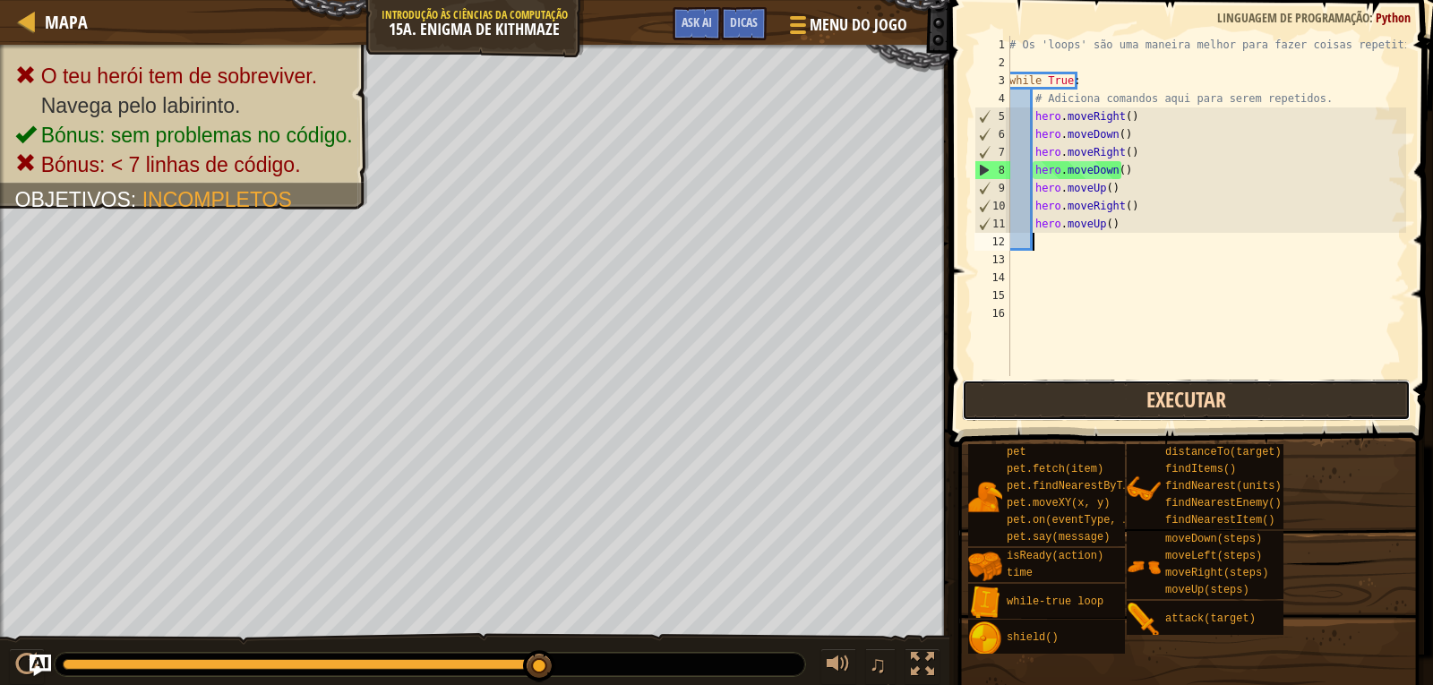
click at [1185, 398] on button "Executar" at bounding box center [1186, 400] width 449 height 41
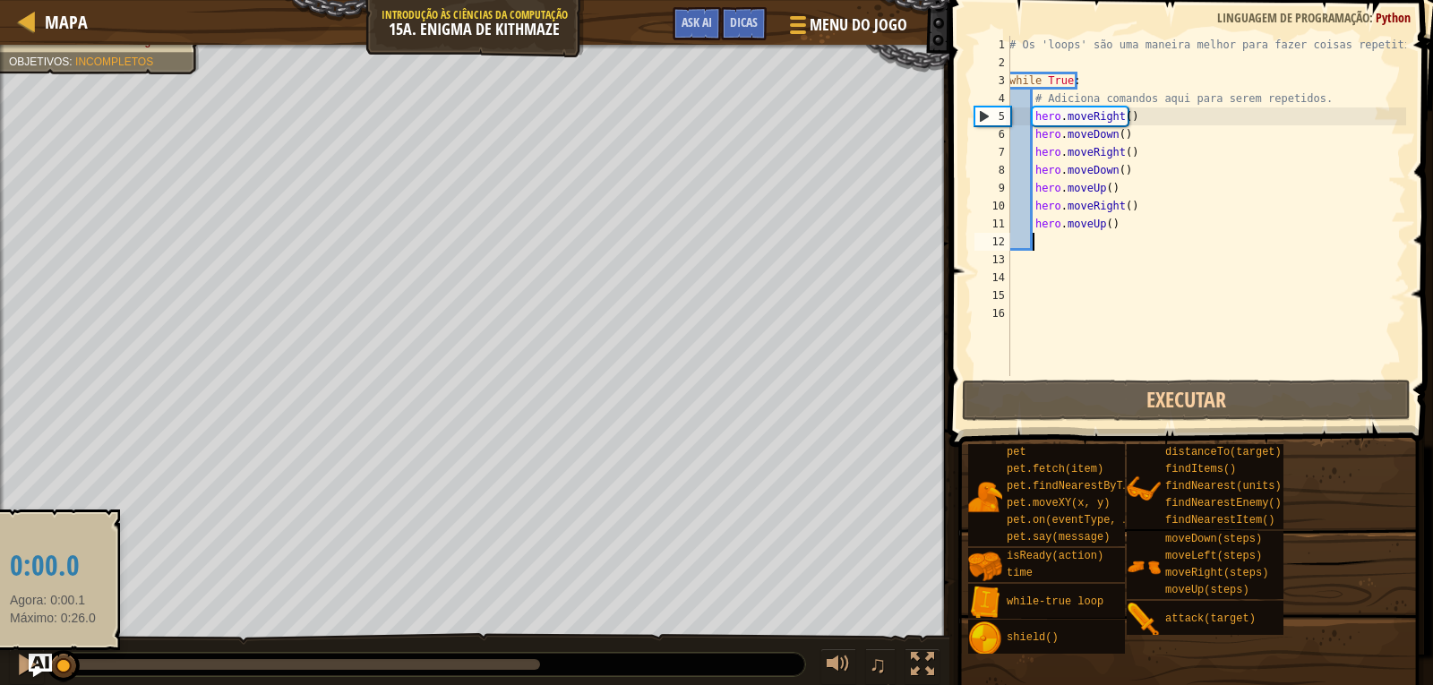
drag, startPoint x: 541, startPoint y: 663, endPoint x: 39, endPoint y: 675, distance: 501.7
click at [50, 674] on div "Mapa Introdução às Ciências da Computação 15a. Enigma de Kithmaze Menu do Jogo …" at bounding box center [716, 342] width 1433 height 685
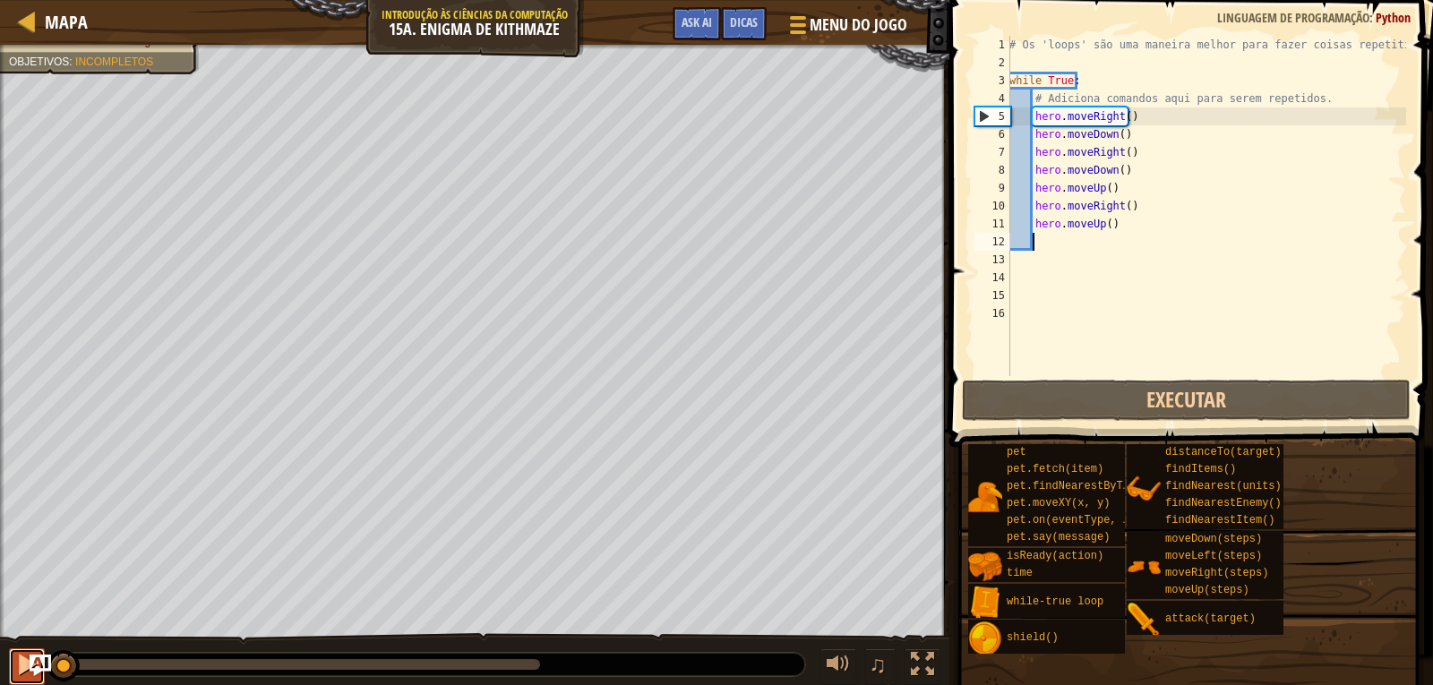
click at [27, 669] on div at bounding box center [26, 664] width 23 height 23
click at [26, 675] on div at bounding box center [26, 664] width 23 height 23
click at [1153, 167] on div "# Os 'loops' são uma maneira melhor para fazer coisas repetitivas. while True :…" at bounding box center [1206, 224] width 400 height 376
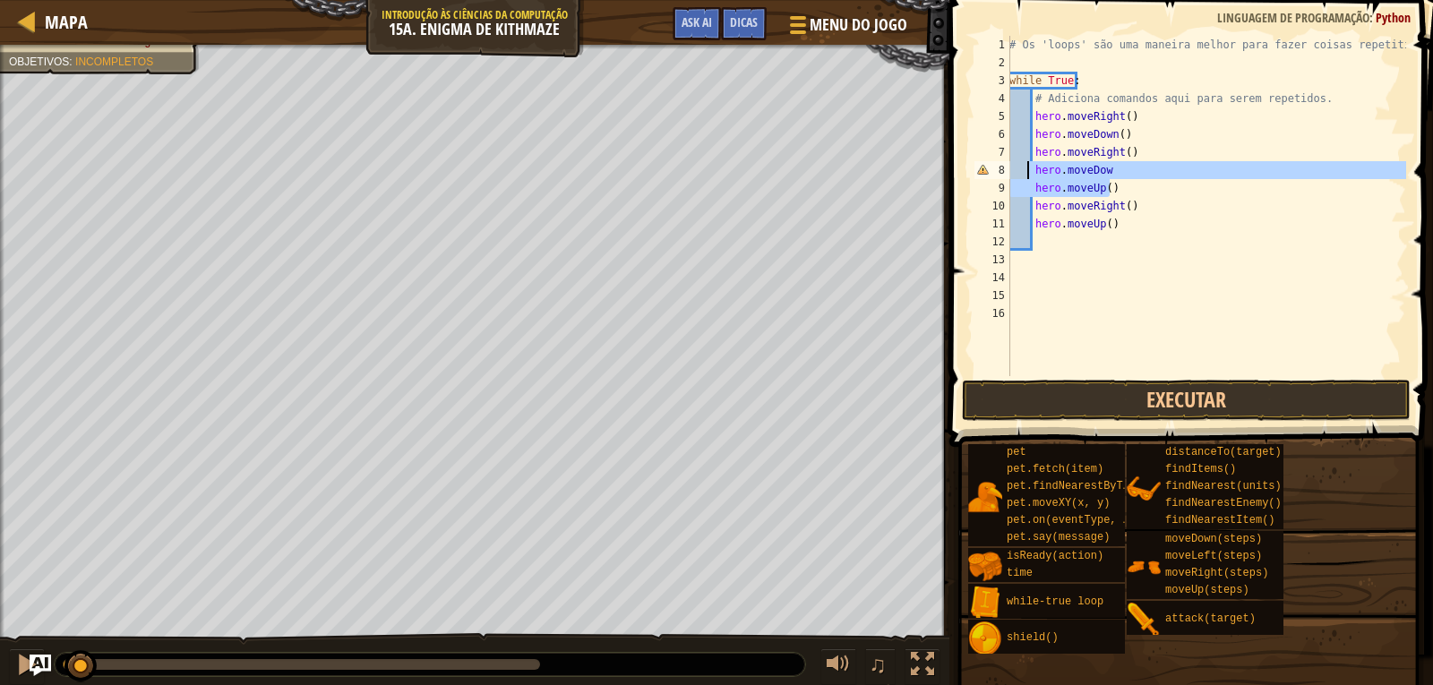
drag, startPoint x: 1123, startPoint y: 189, endPoint x: 1028, endPoint y: 166, distance: 97.7
click at [1028, 166] on div "# Os 'loops' são uma maneira melhor para fazer coisas repetitivas. while True :…" at bounding box center [1206, 224] width 400 height 376
type textarea "hero.moveDow hero.moveUp()"
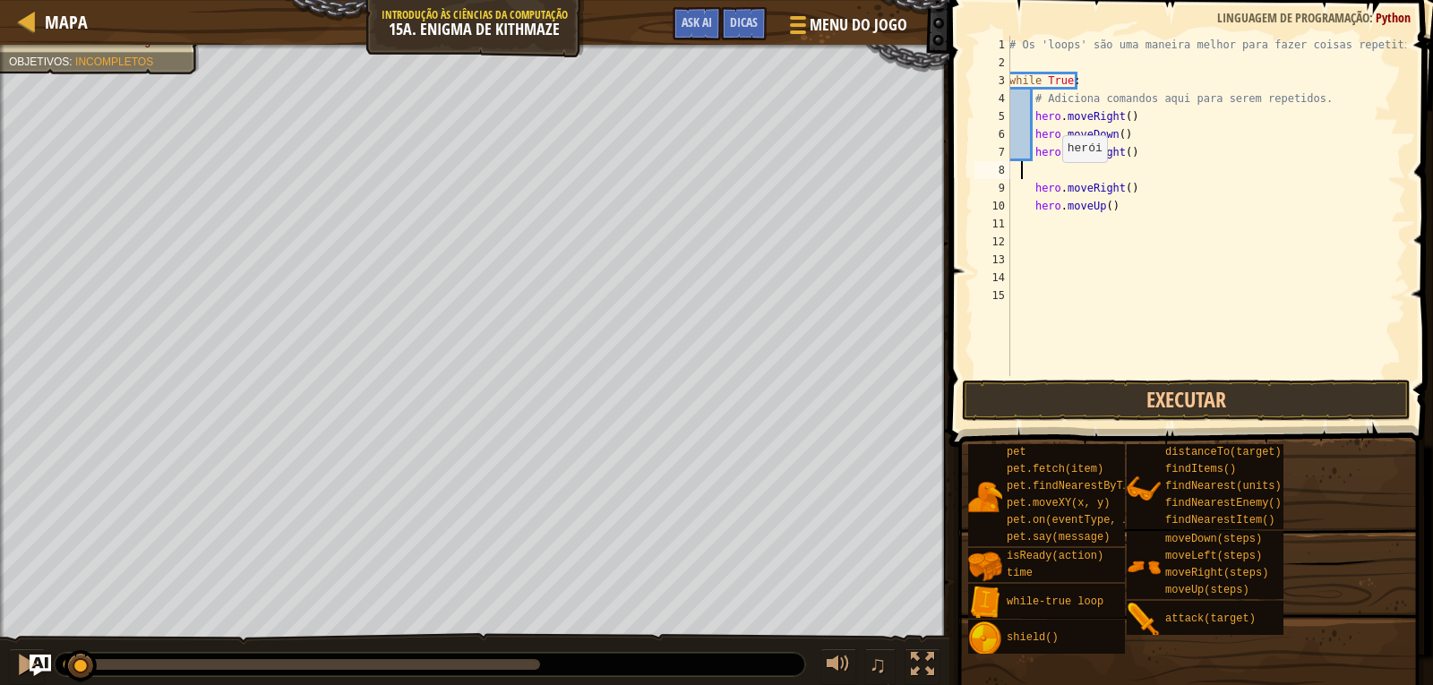
scroll to position [8, 0]
click at [1130, 187] on div "# Os 'loops' são uma maneira melhor para fazer coisas repetitivas. while True :…" at bounding box center [1206, 224] width 400 height 376
click at [1134, 170] on div "# Os 'loops' são uma maneira melhor para fazer coisas repetitivas. while True :…" at bounding box center [1206, 224] width 400 height 376
type textarea "hero.moveRight()"
click at [1134, 170] on div "# Os 'loops' são uma maneira melhor para fazer coisas repetitivas. while True :…" at bounding box center [1206, 224] width 400 height 376
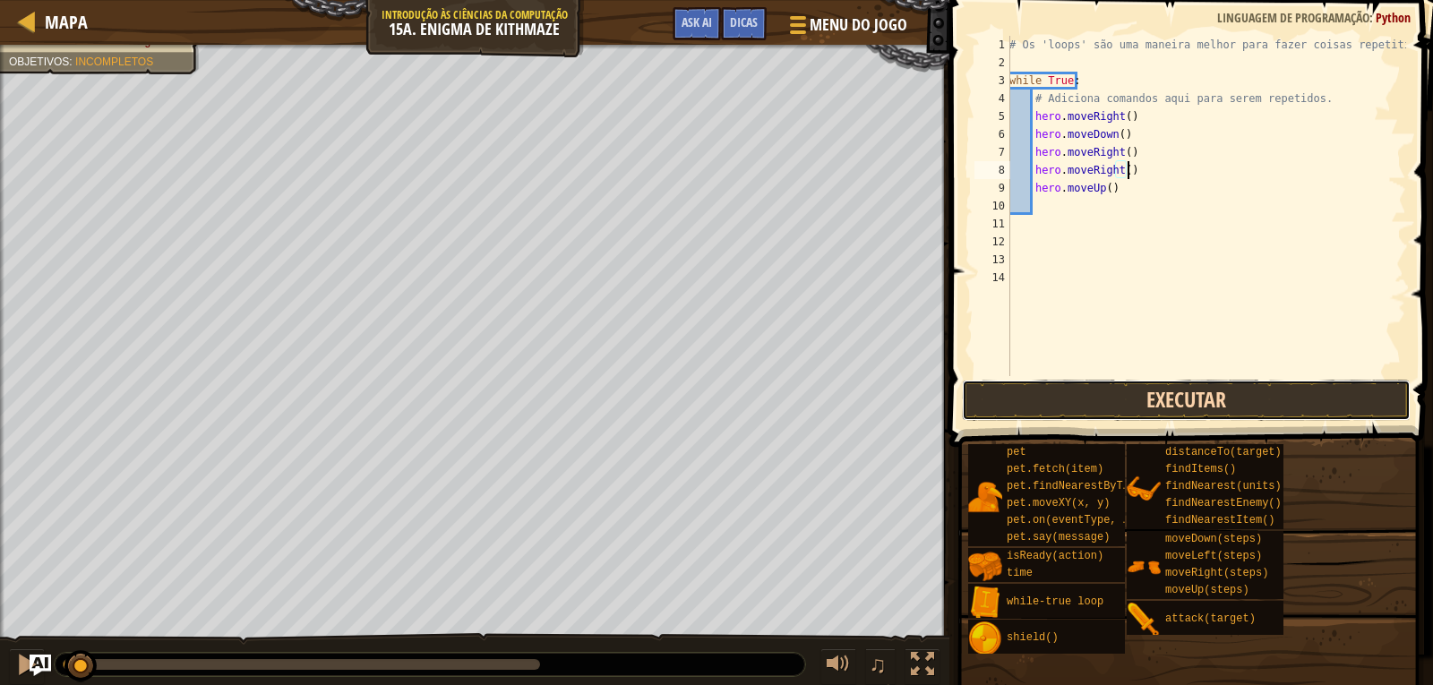
click at [1025, 410] on button "Executar" at bounding box center [1186, 400] width 449 height 41
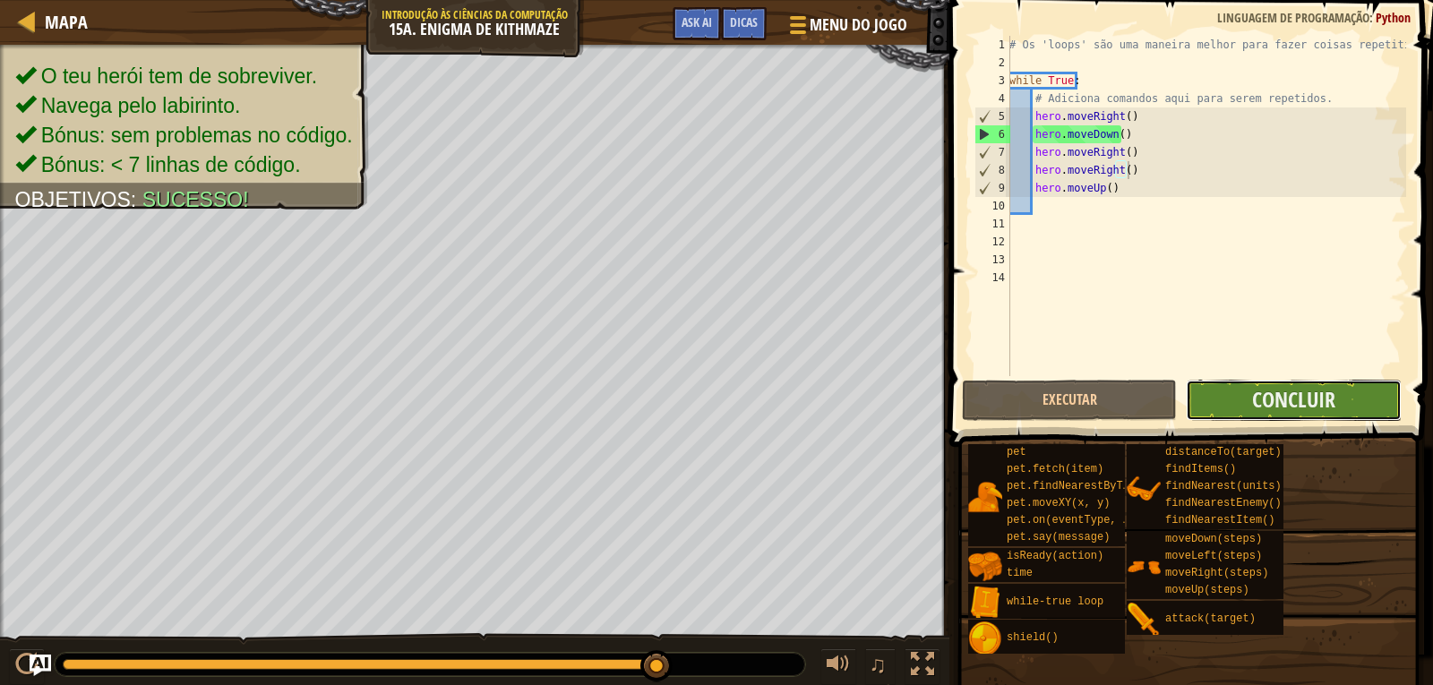
click at [1243, 392] on button "Concluir" at bounding box center [1293, 400] width 215 height 41
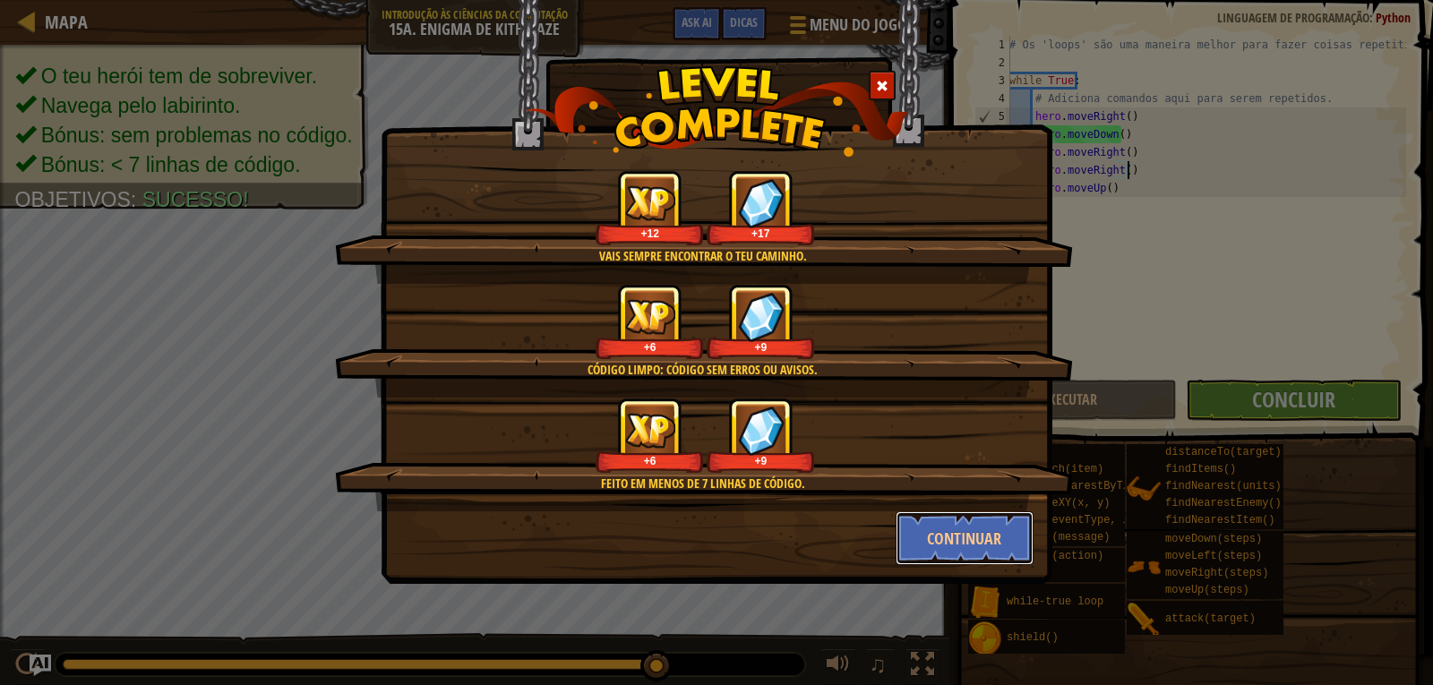
drag, startPoint x: 909, startPoint y: 540, endPoint x: 879, endPoint y: 556, distance: 33.7
click at [912, 540] on button "Continuar" at bounding box center [965, 538] width 139 height 54
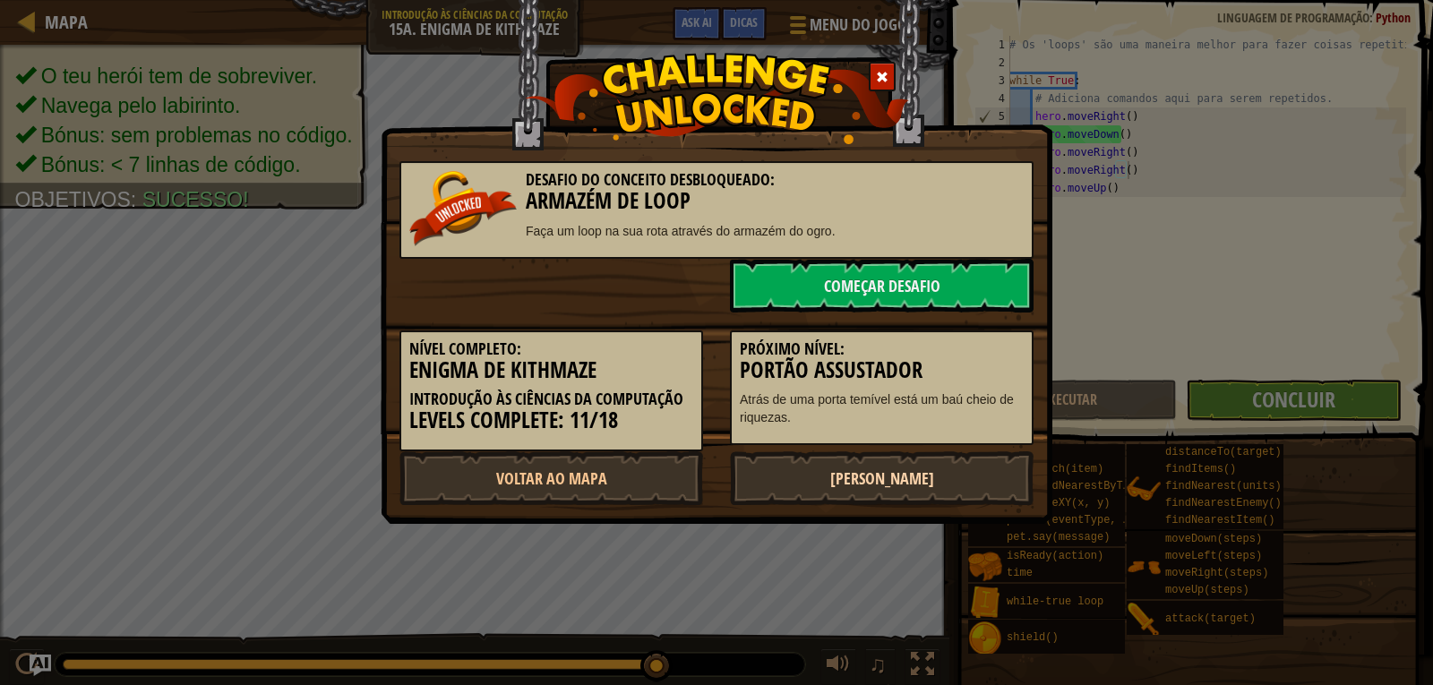
click at [881, 481] on link "[PERSON_NAME]" at bounding box center [882, 478] width 304 height 54
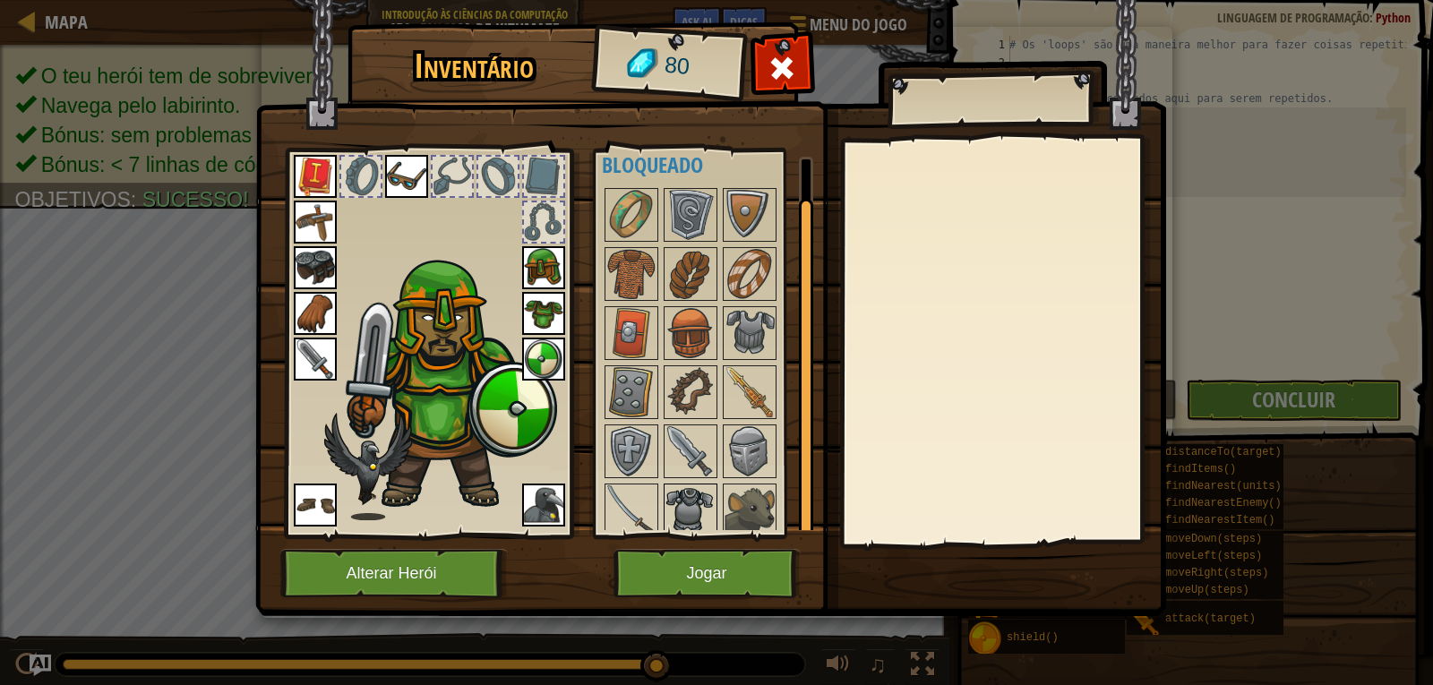
scroll to position [31, 0]
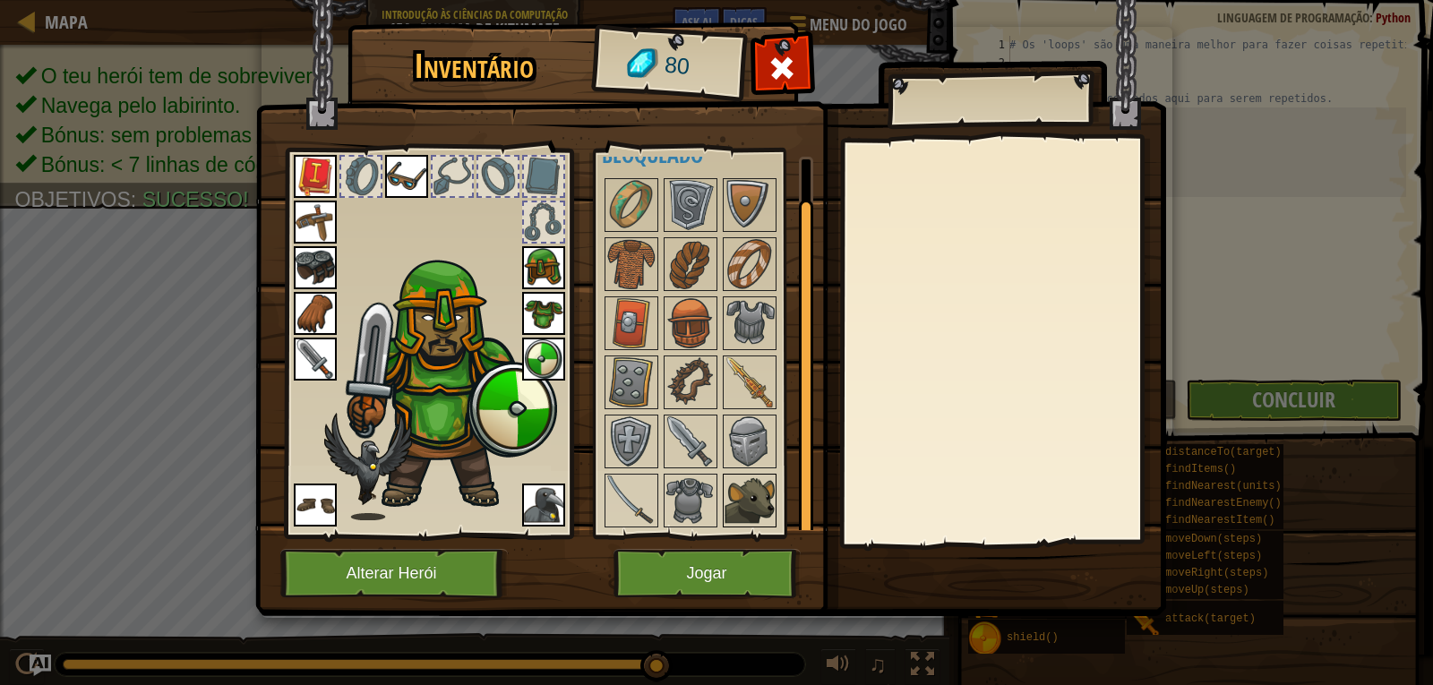
click at [724, 497] on div at bounding box center [750, 501] width 54 height 54
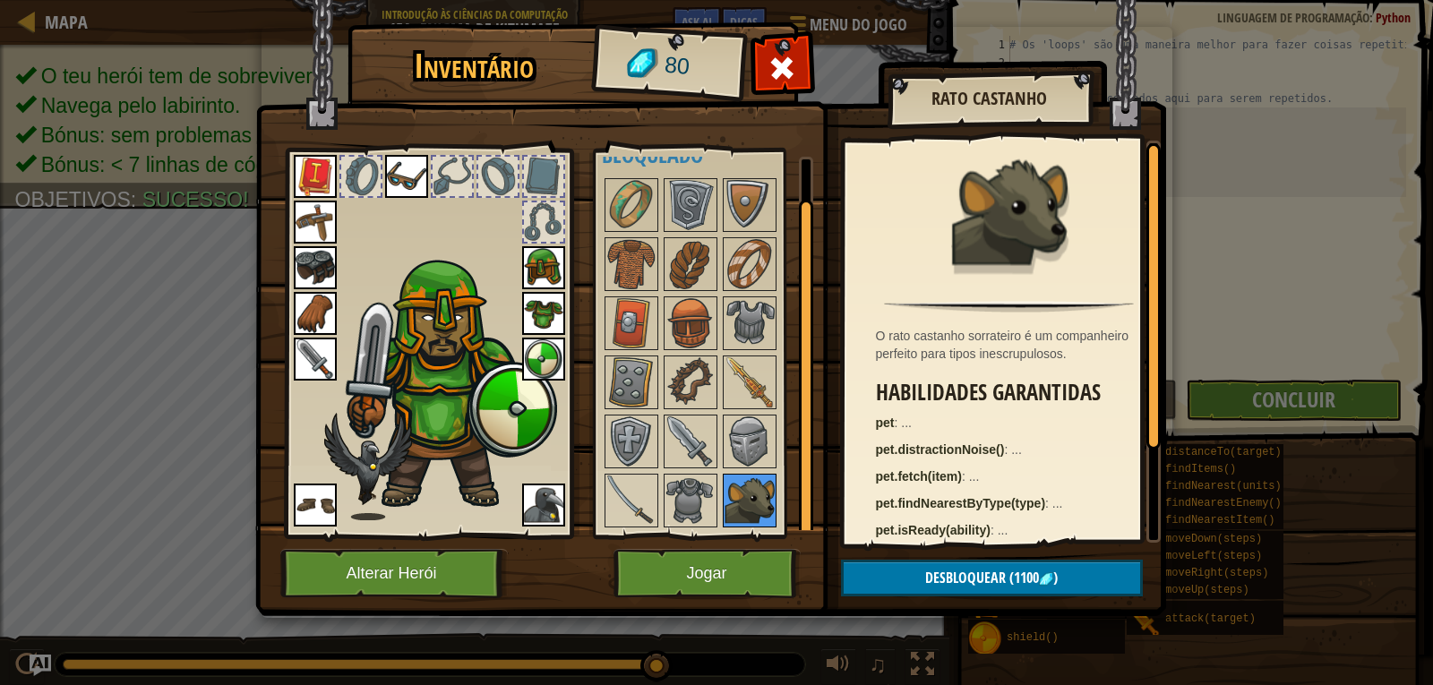
drag, startPoint x: 724, startPoint y: 497, endPoint x: 763, endPoint y: 521, distance: 45.5
click at [752, 526] on img at bounding box center [749, 501] width 50 height 50
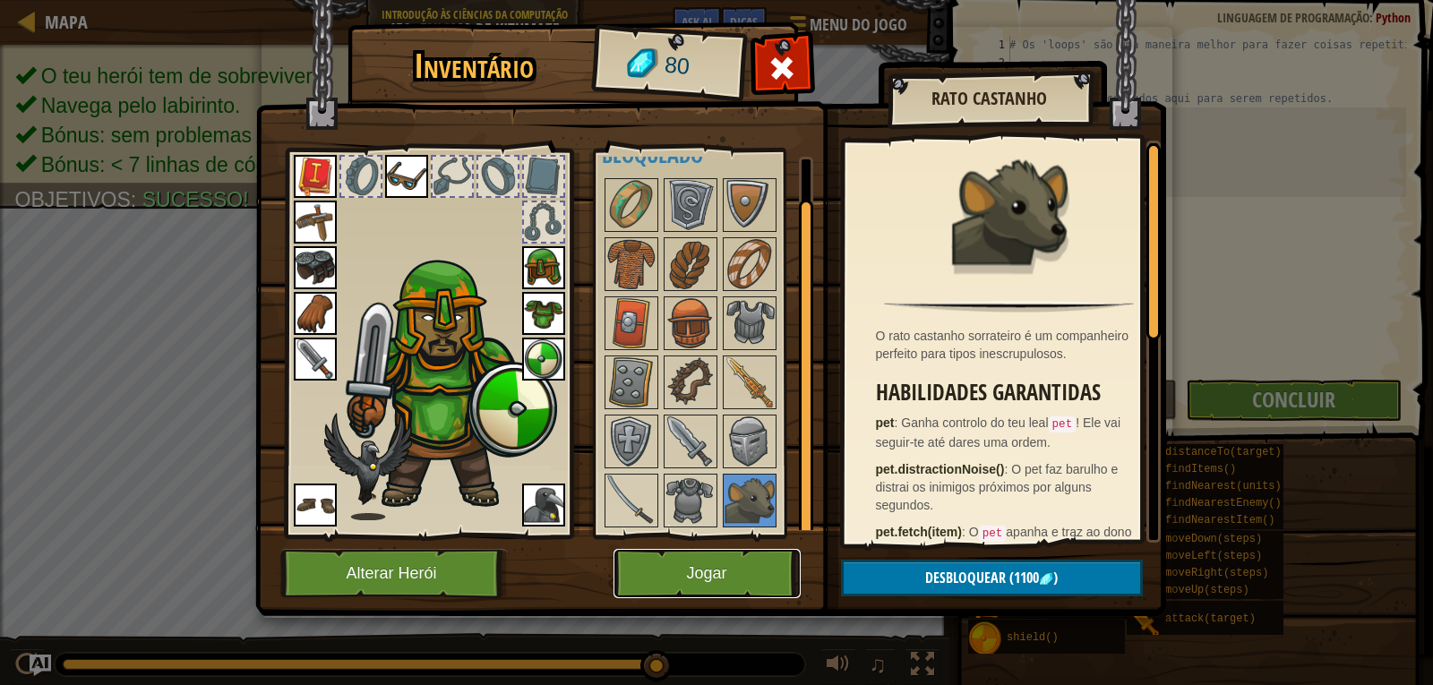
click at [749, 562] on button "Jogar" at bounding box center [706, 573] width 187 height 49
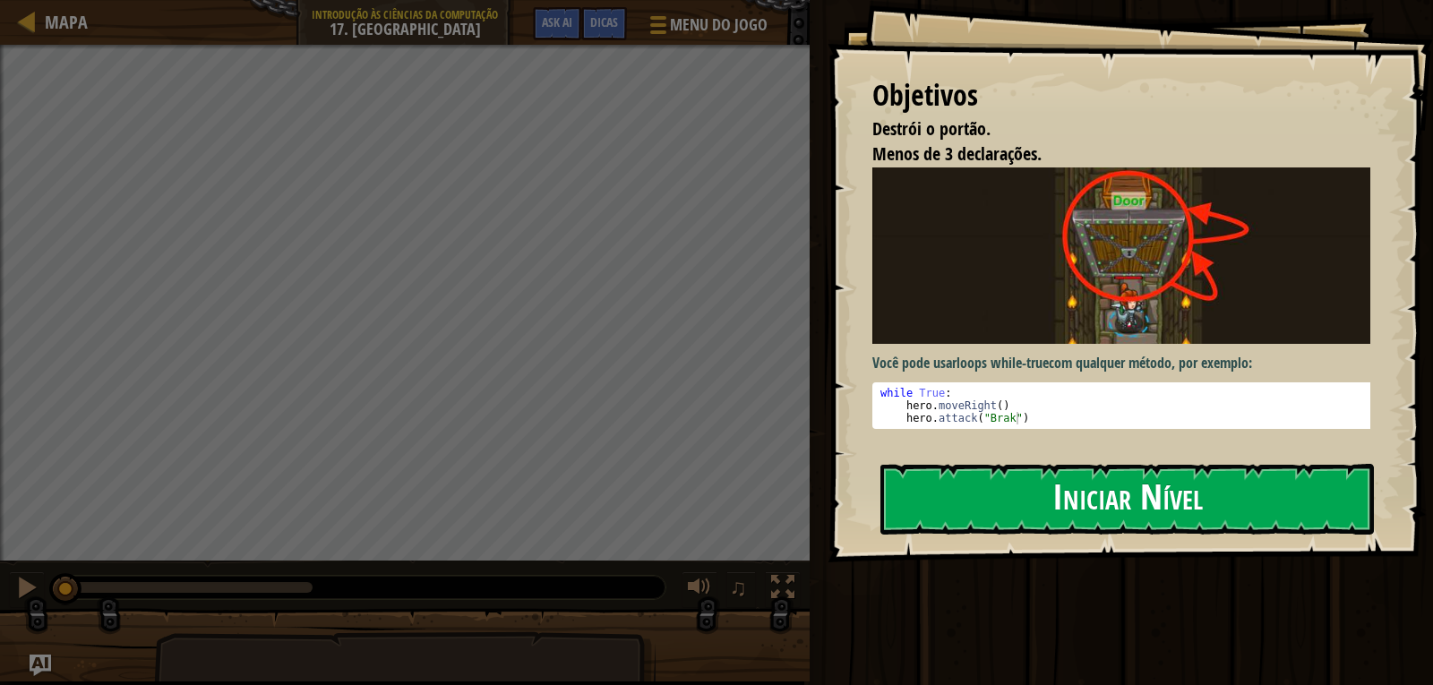
click at [1000, 477] on button "Iniciar Nível" at bounding box center [1126, 499] width 493 height 71
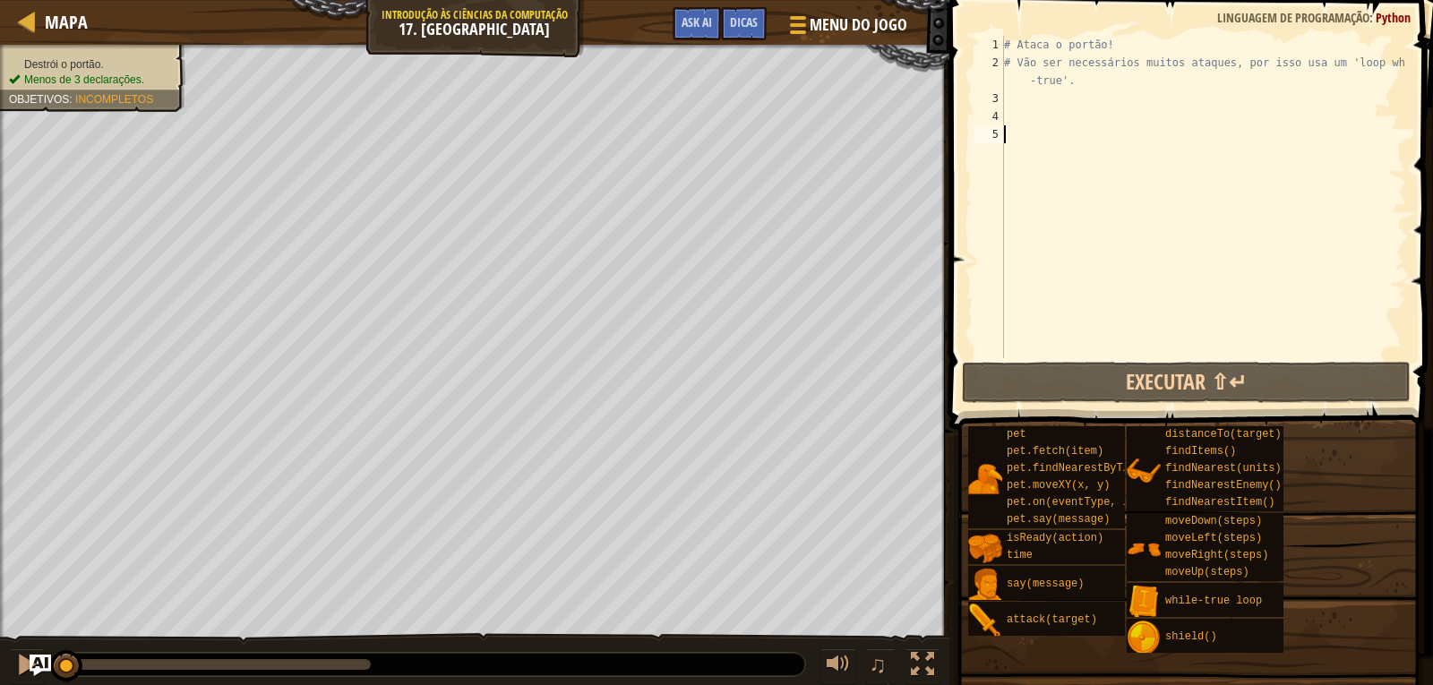
click at [1040, 103] on div "# Ataca o portão! # Vão ser necessários muitos ataques, por isso usa um 'loop w…" at bounding box center [1203, 215] width 406 height 358
type textarea "l"
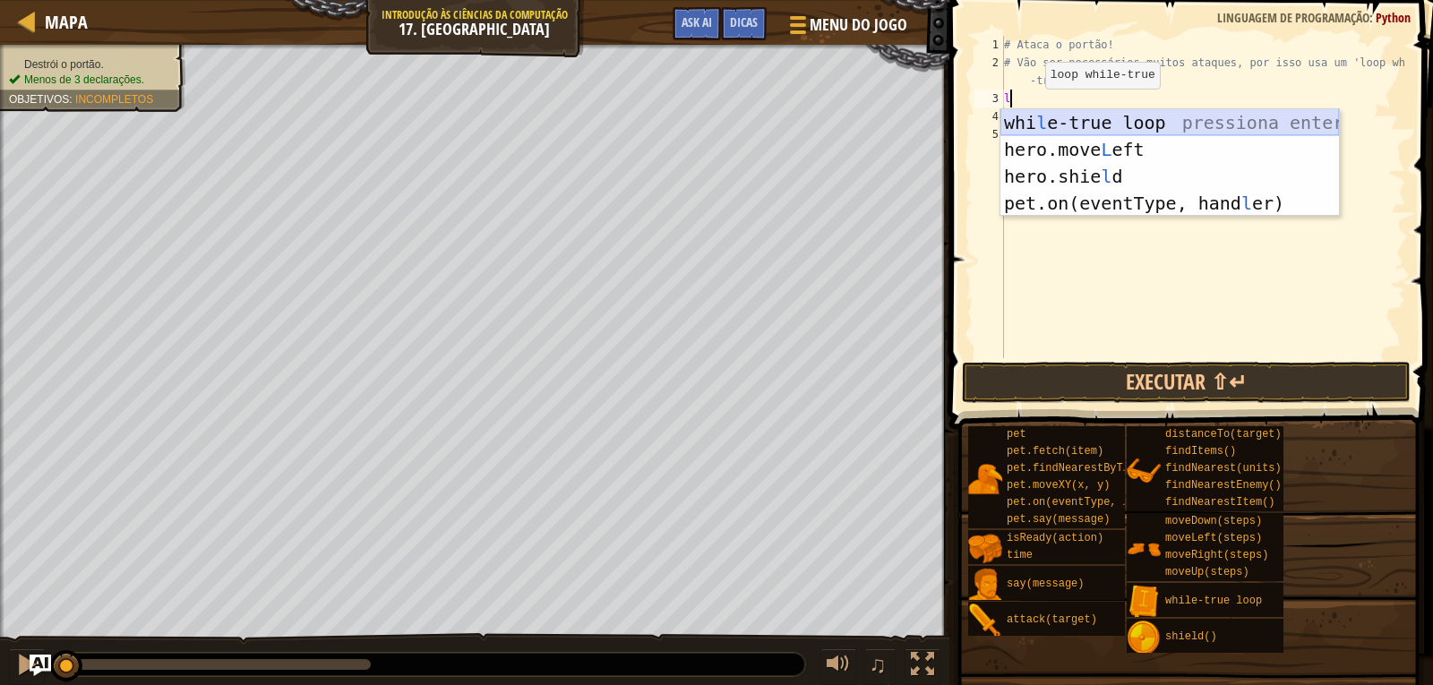
click at [1066, 124] on div "whi l e-true loop pressiona enter hero.move L eft pressiona enter hero.shie l d…" at bounding box center [1169, 189] width 339 height 161
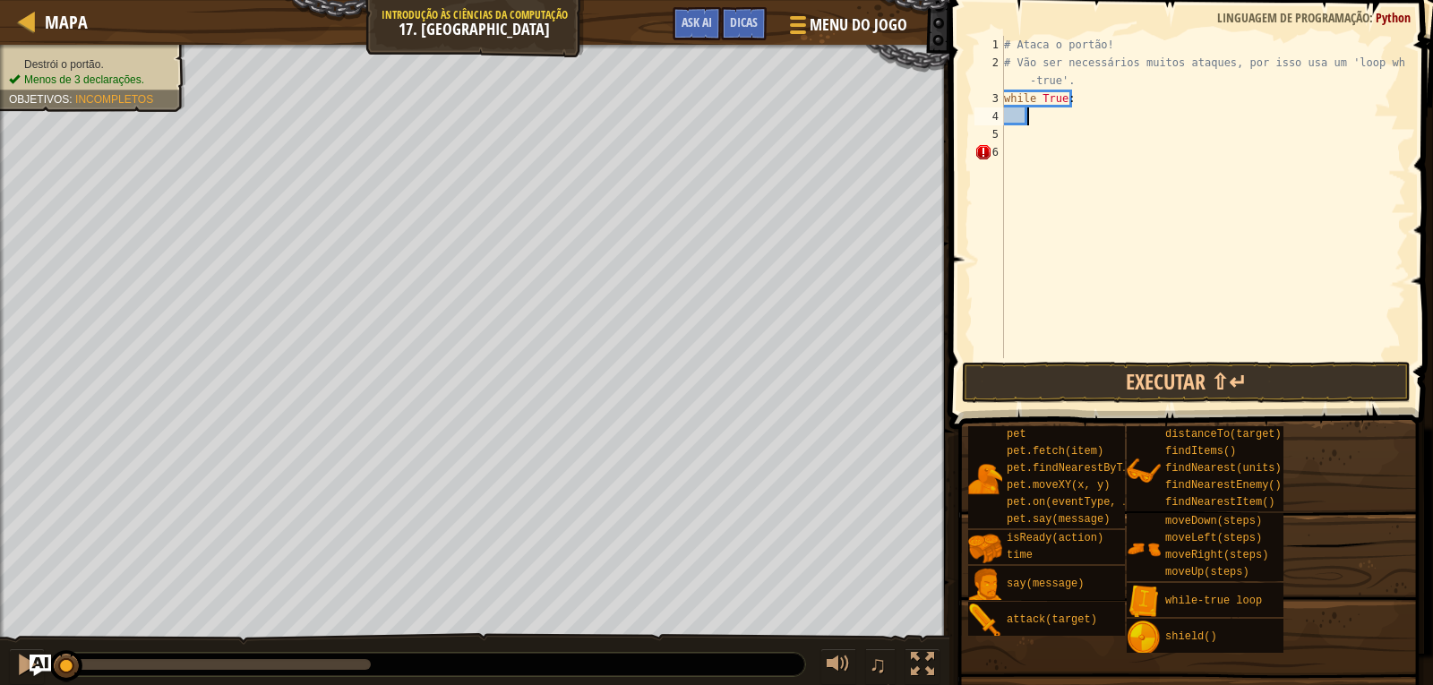
type textarea "a"
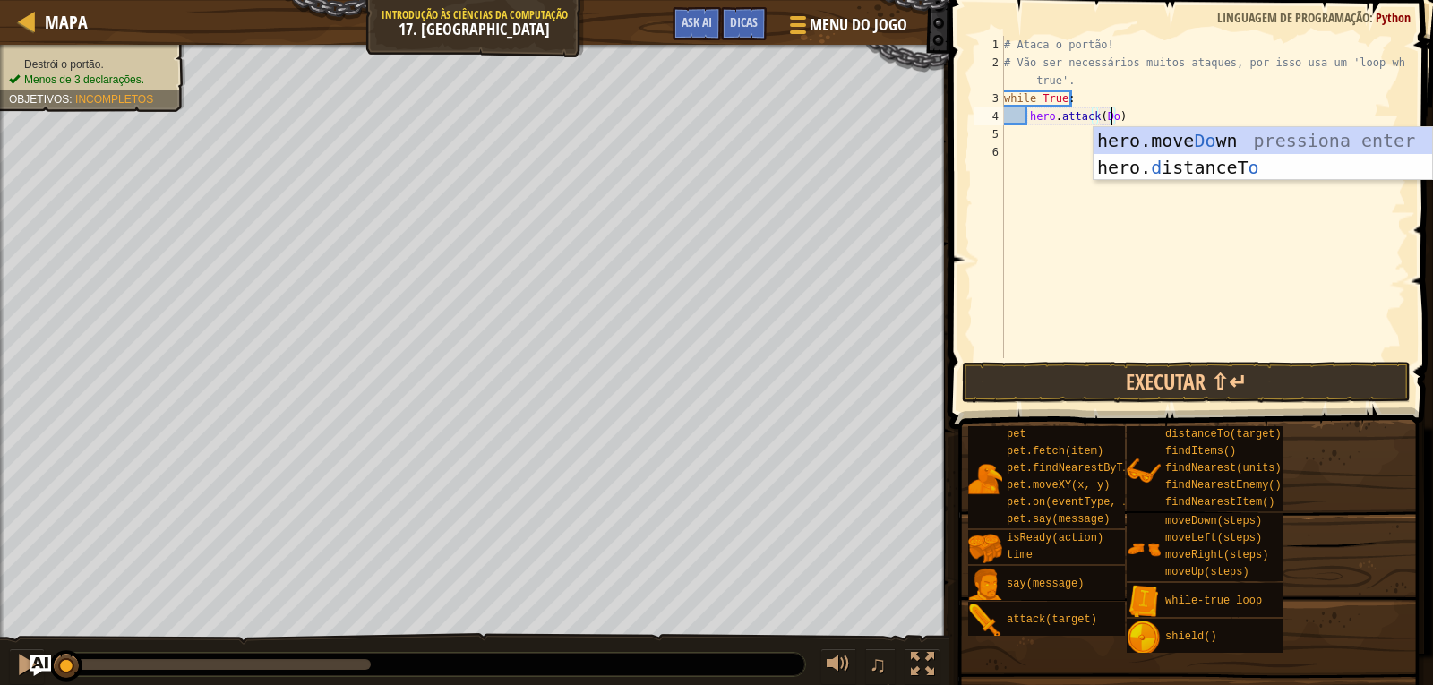
scroll to position [8, 9]
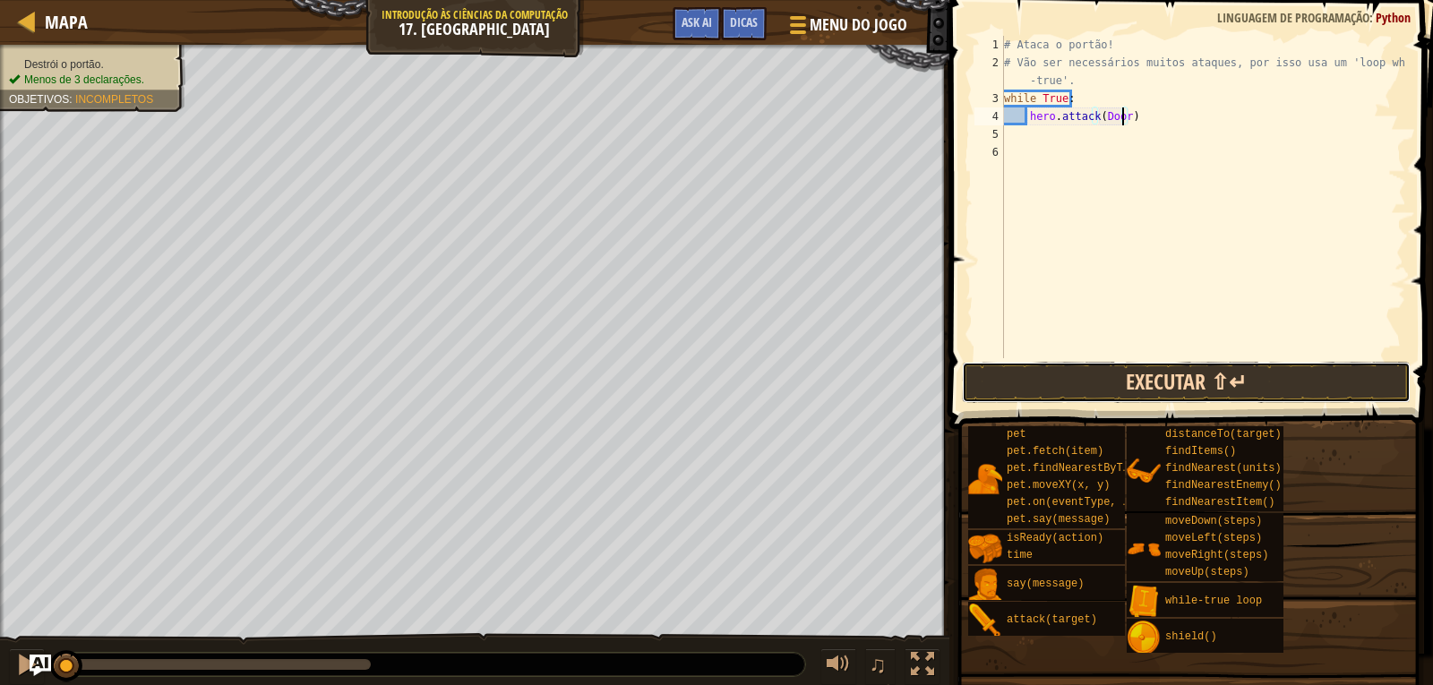
click at [1134, 379] on button "Executar ⇧↵" at bounding box center [1186, 382] width 449 height 41
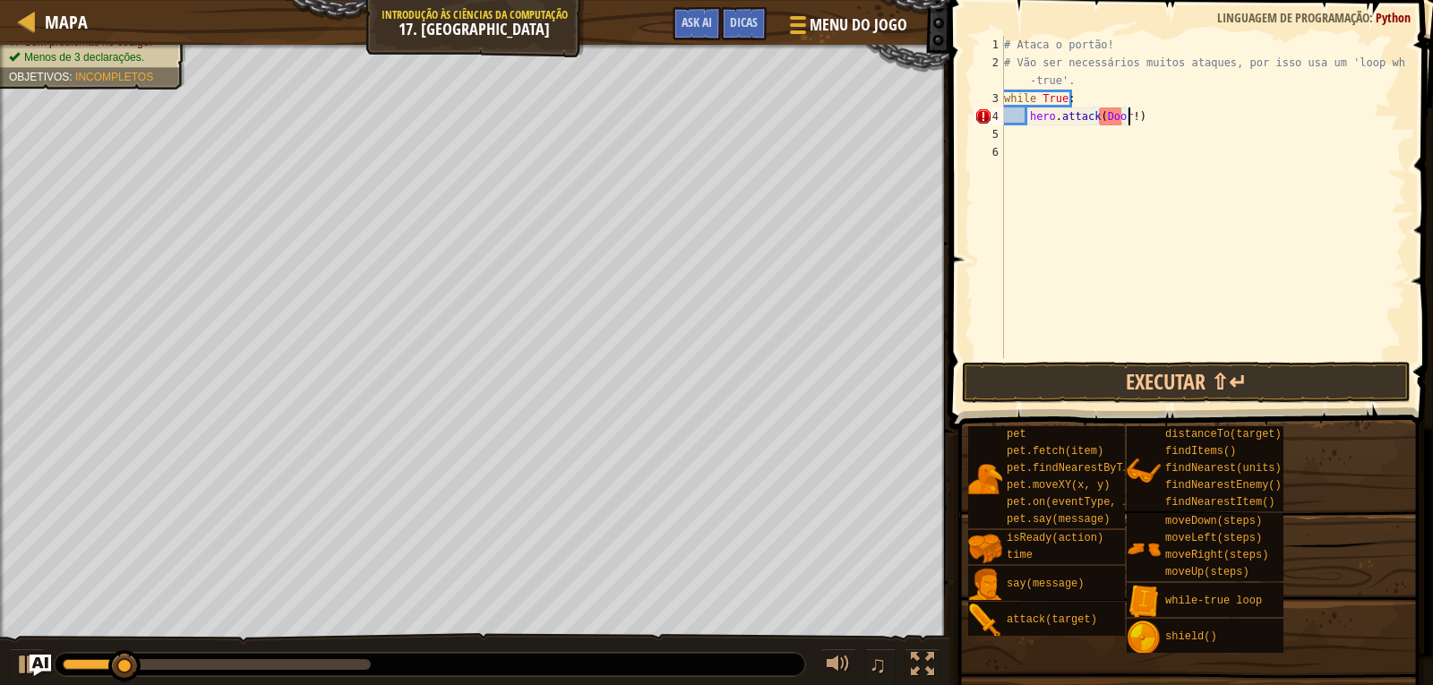
scroll to position [8, 10]
click at [1095, 120] on div "# Ataca o portão! # Vão ser necessários muitos ataques, por isso usa um 'loop w…" at bounding box center [1203, 215] width 406 height 358
type textarea "hero.attack("Door")"
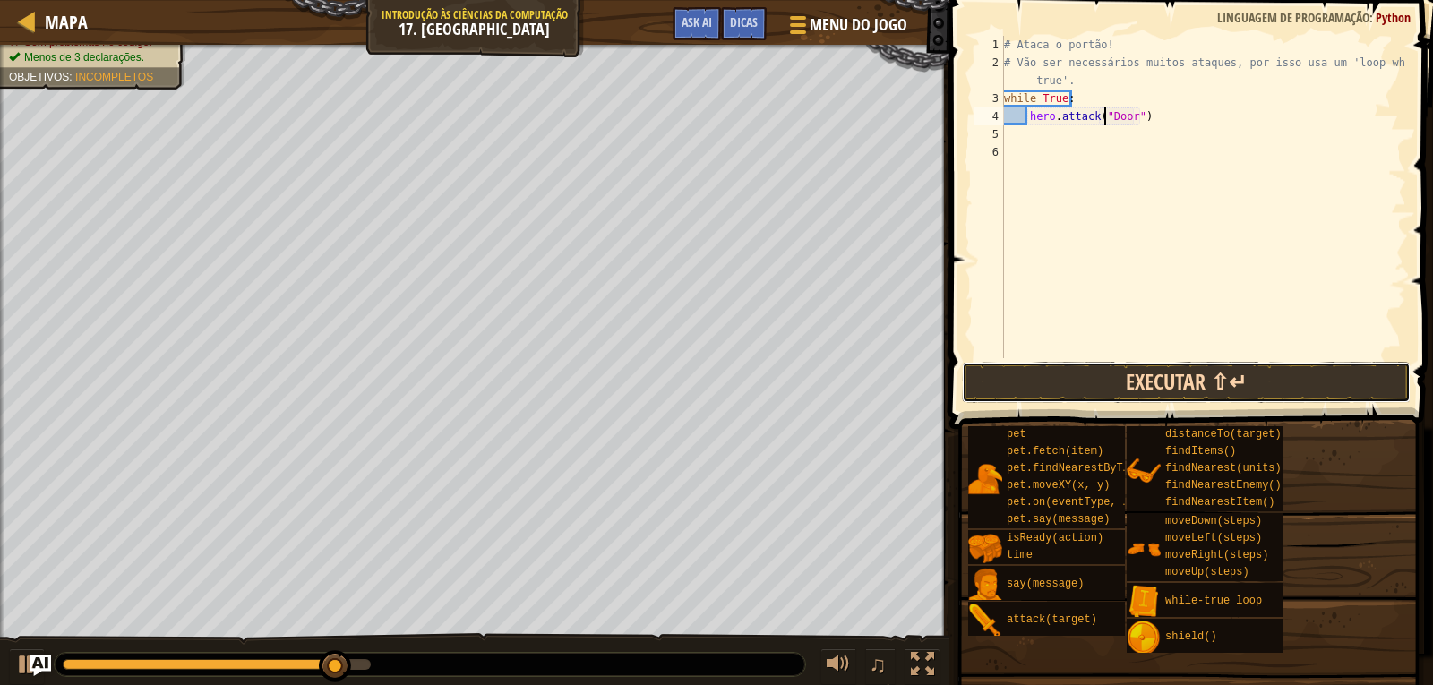
click at [1134, 372] on button "Executar ⇧↵" at bounding box center [1186, 382] width 449 height 41
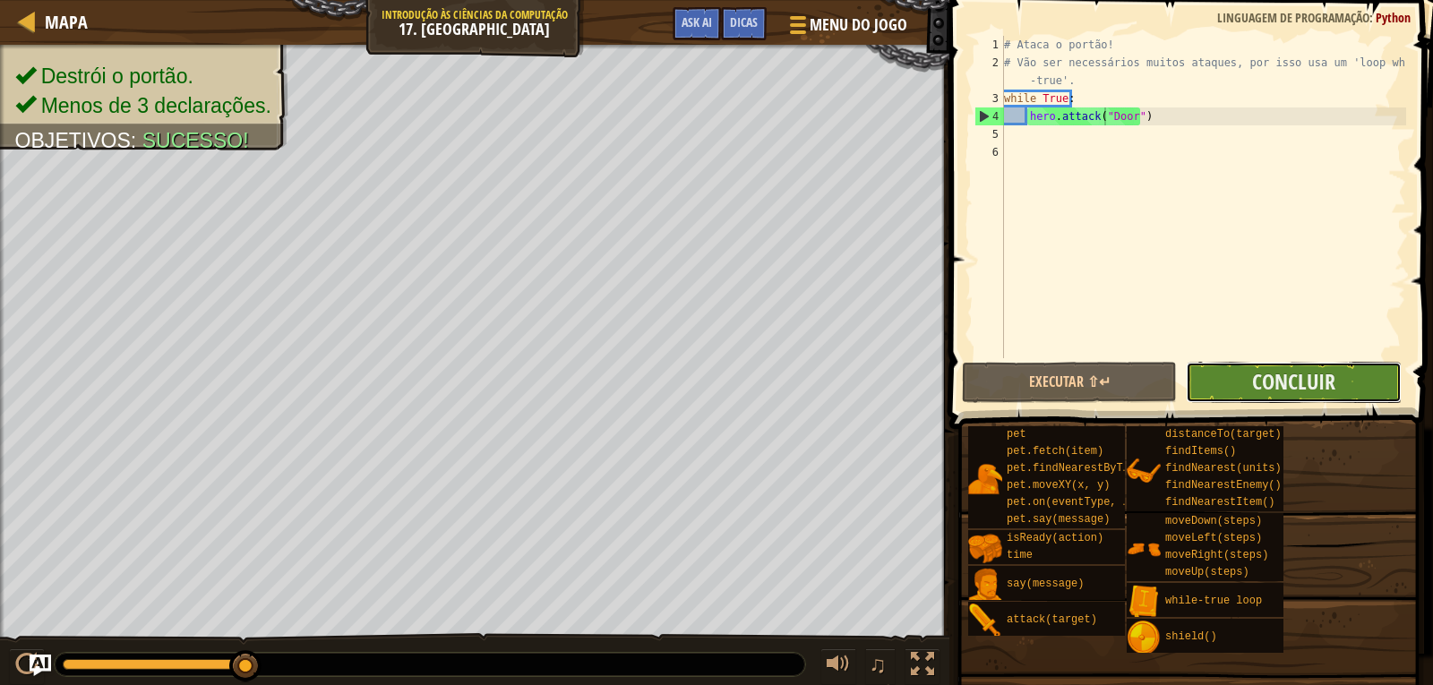
click at [1342, 399] on button "Concluir" at bounding box center [1293, 382] width 215 height 41
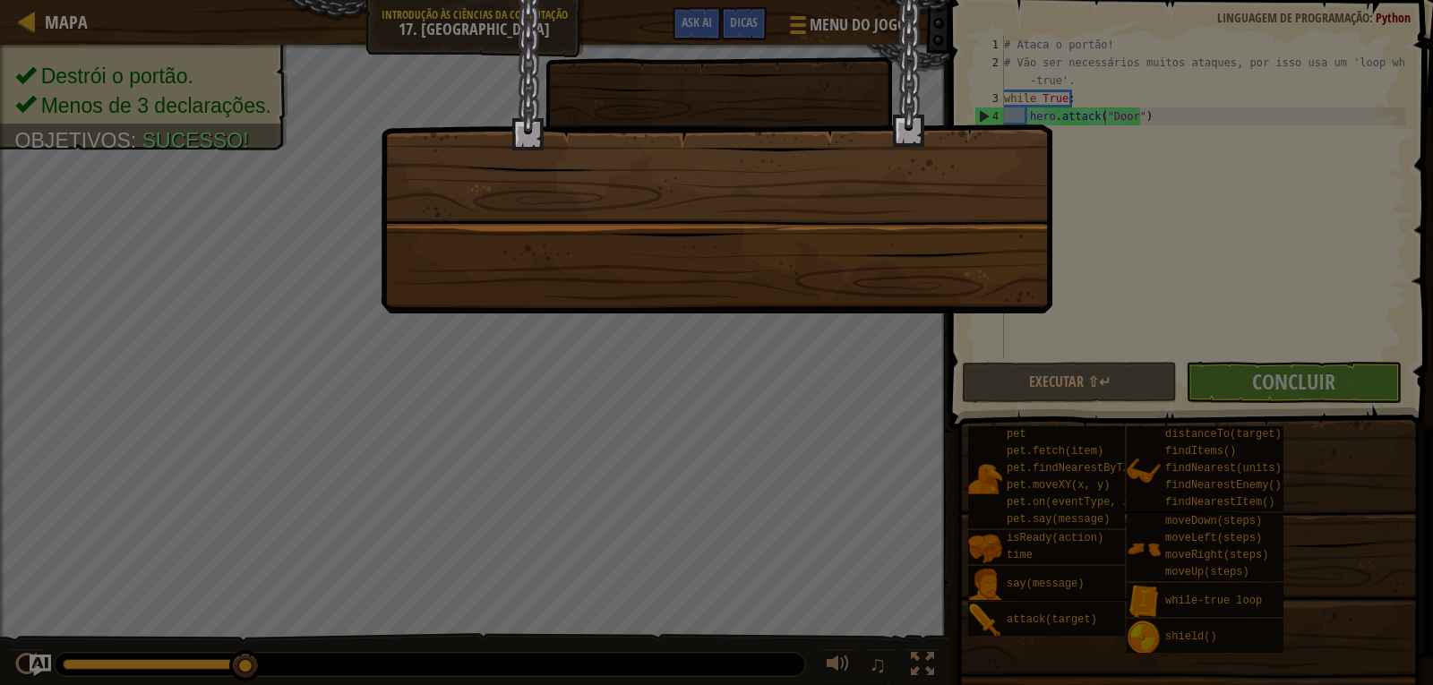
drag, startPoint x: 1342, startPoint y: 399, endPoint x: 879, endPoint y: 445, distance: 466.1
click at [879, 445] on div at bounding box center [716, 342] width 1433 height 685
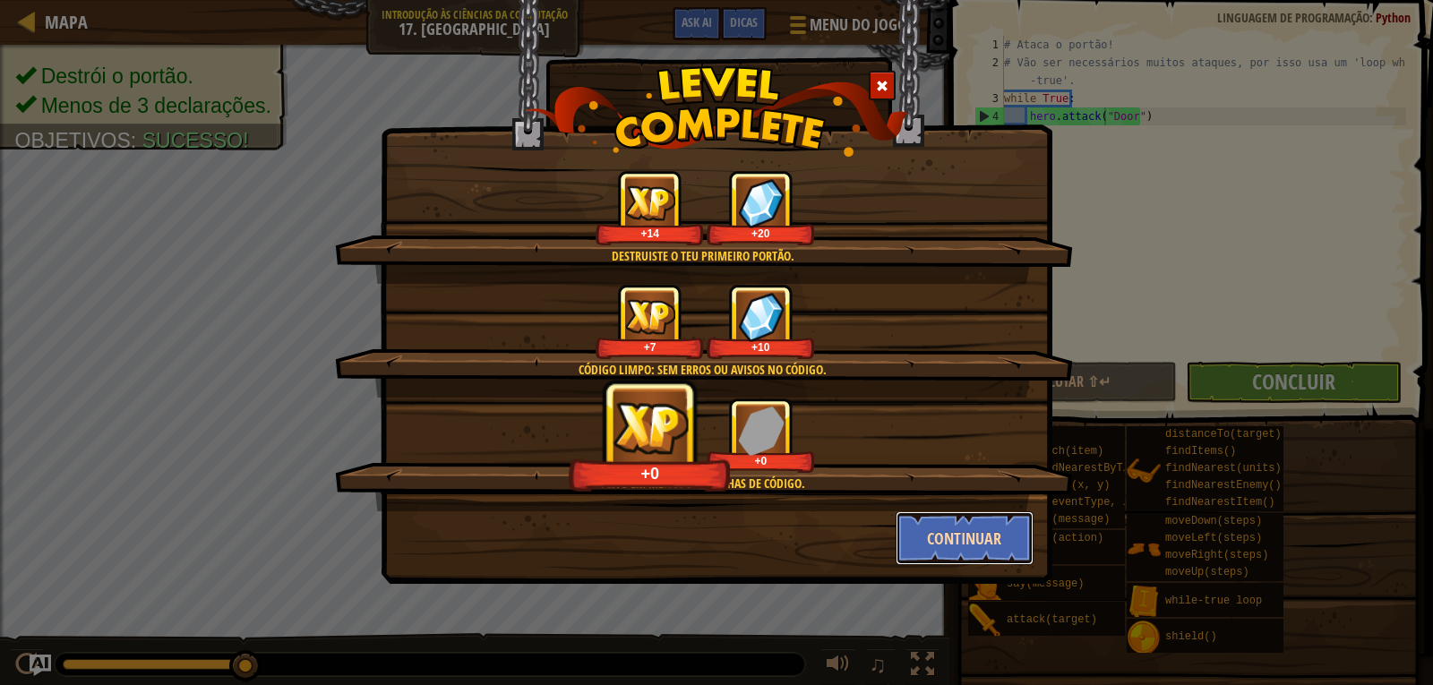
click at [990, 539] on button "Continuar" at bounding box center [965, 538] width 139 height 54
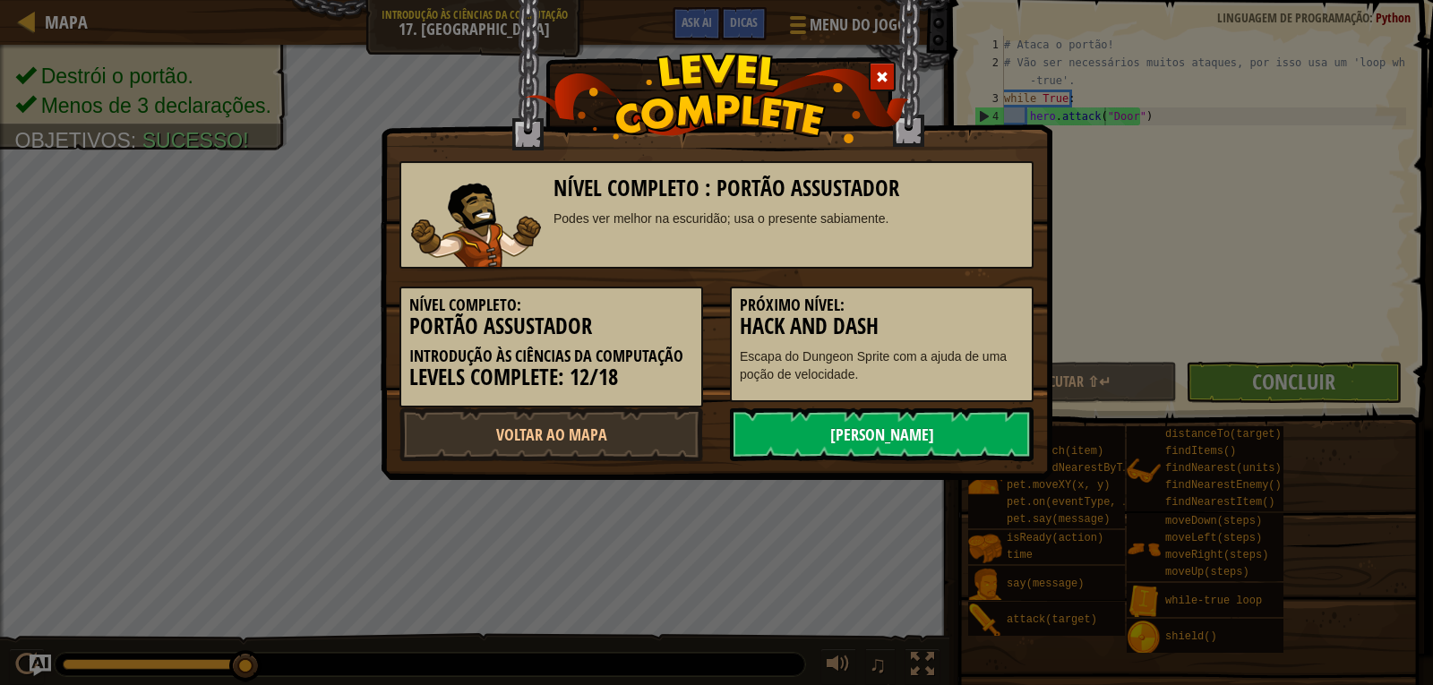
click at [805, 420] on link "[PERSON_NAME]" at bounding box center [882, 434] width 304 height 54
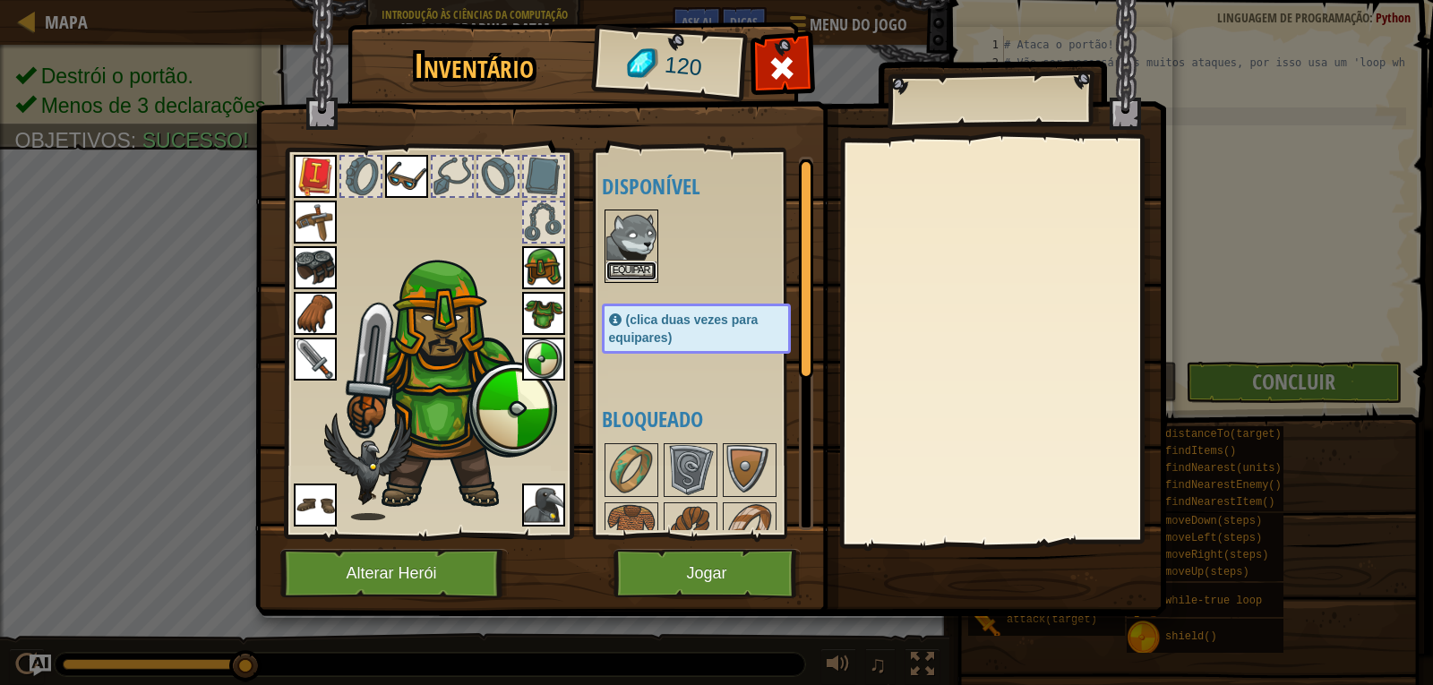
click at [639, 271] on button "Equipar" at bounding box center [631, 271] width 50 height 19
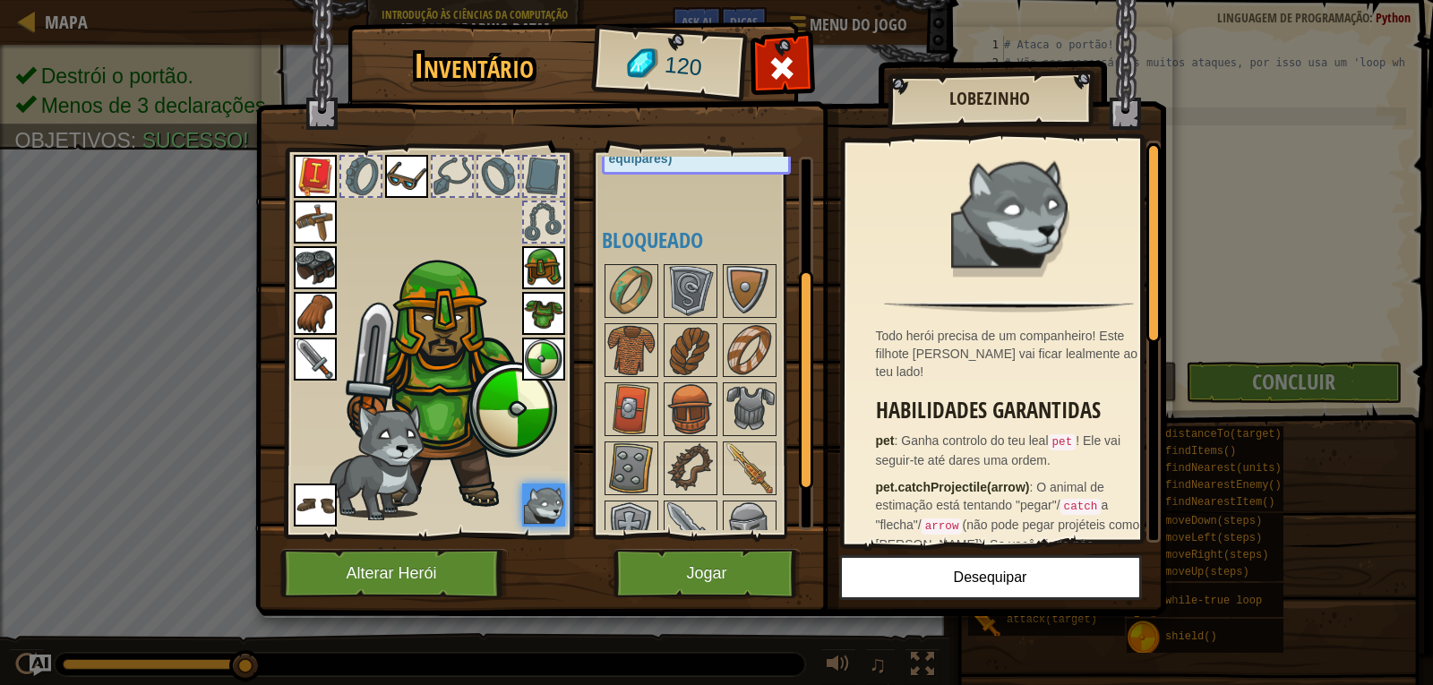
scroll to position [265, 0]
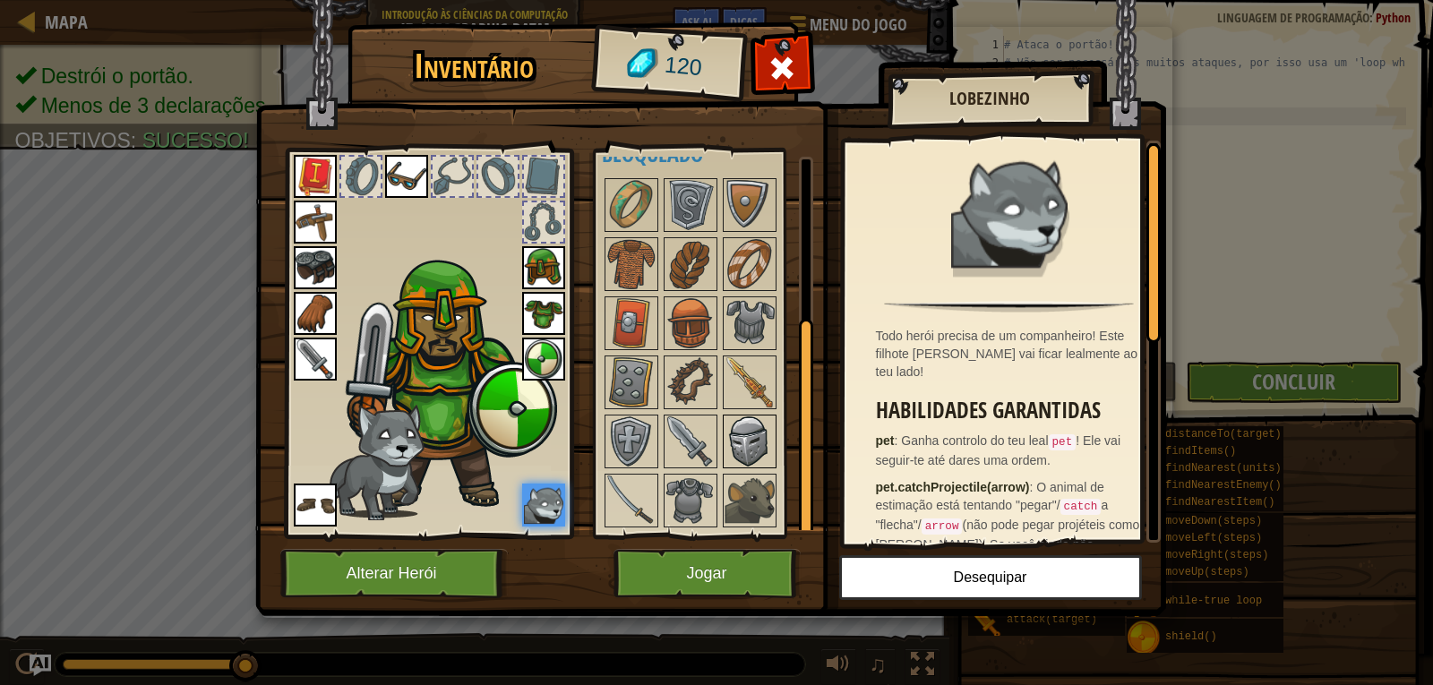
click at [737, 442] on img at bounding box center [749, 441] width 50 height 50
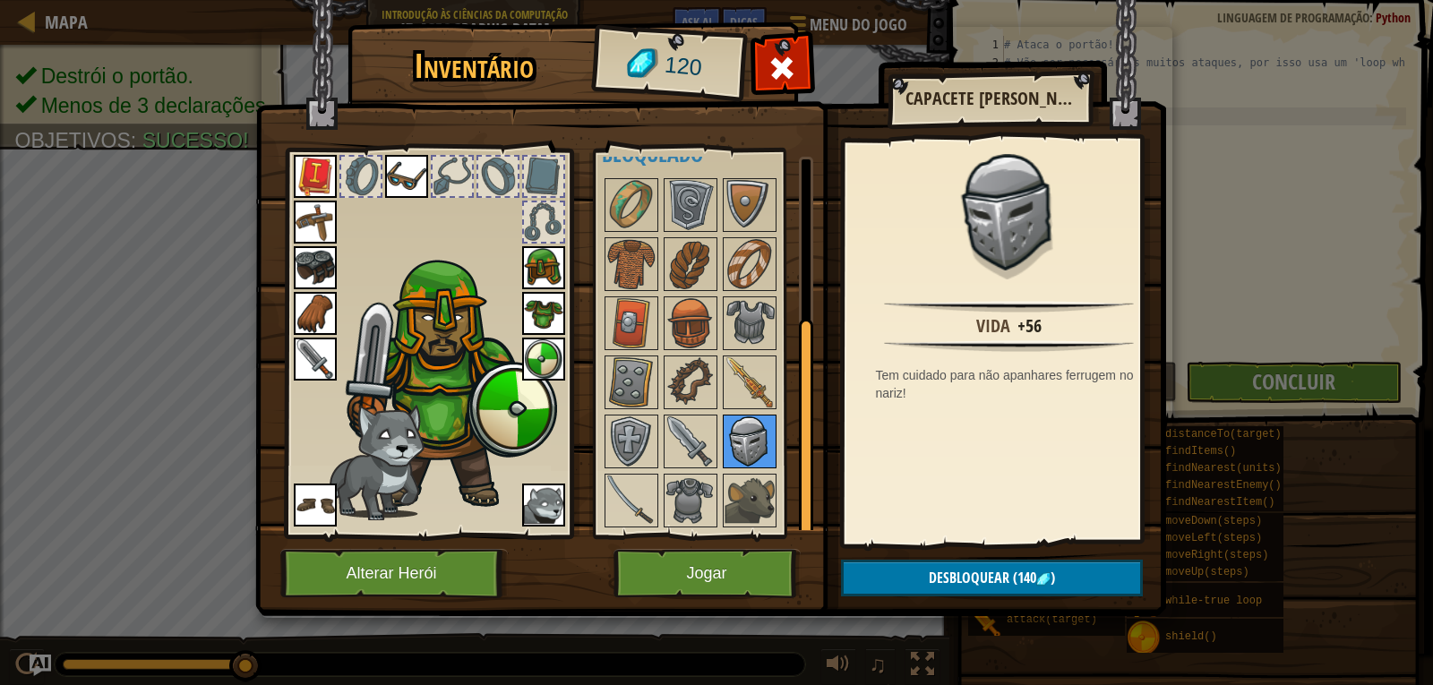
drag, startPoint x: 781, startPoint y: 420, endPoint x: 759, endPoint y: 415, distance: 23.0
click at [771, 420] on div "Disponível [GEOGRAPHIC_DATA] [GEOGRAPHIC_DATA] [GEOGRAPHIC_DATA] [GEOGRAPHIC_DA…" at bounding box center [714, 343] width 225 height 373
click at [757, 409] on div at bounding box center [714, 353] width 225 height 355
click at [762, 399] on img at bounding box center [749, 382] width 50 height 50
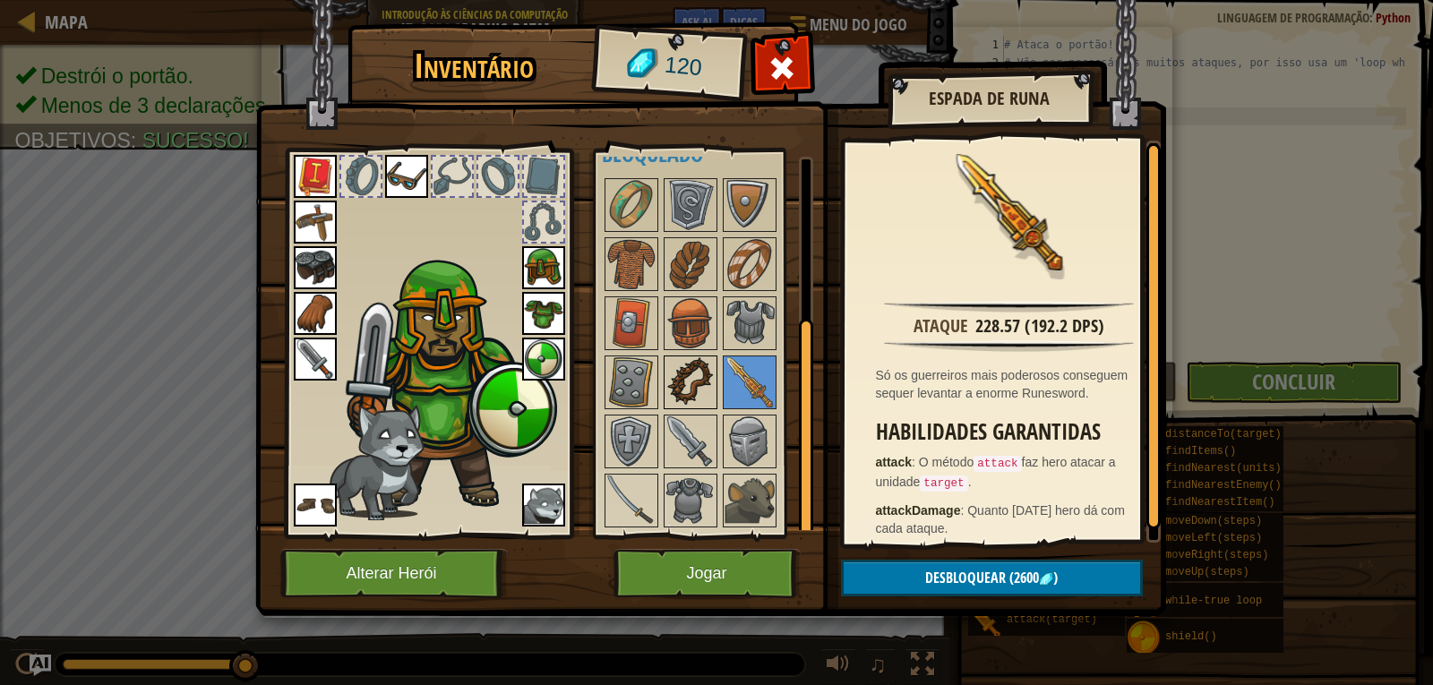
click at [664, 395] on div at bounding box center [691, 383] width 54 height 54
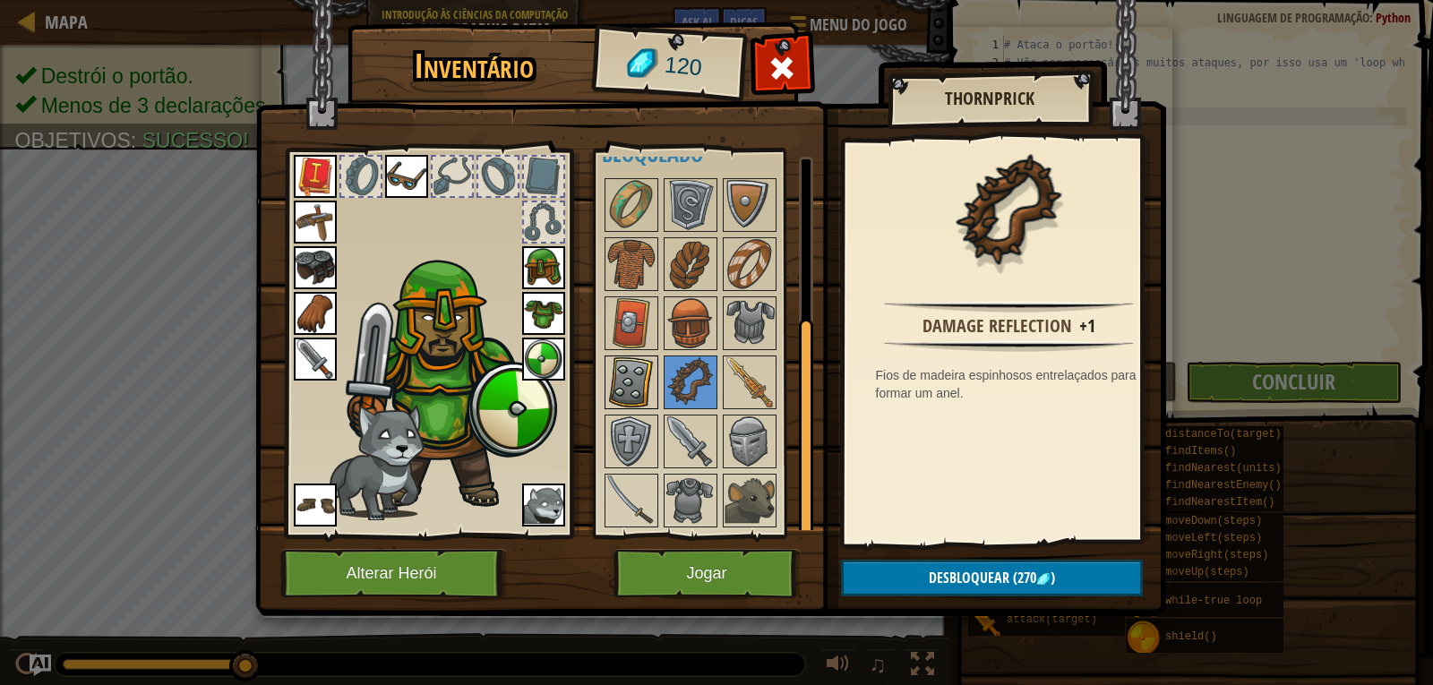
click at [637, 381] on img at bounding box center [631, 382] width 50 height 50
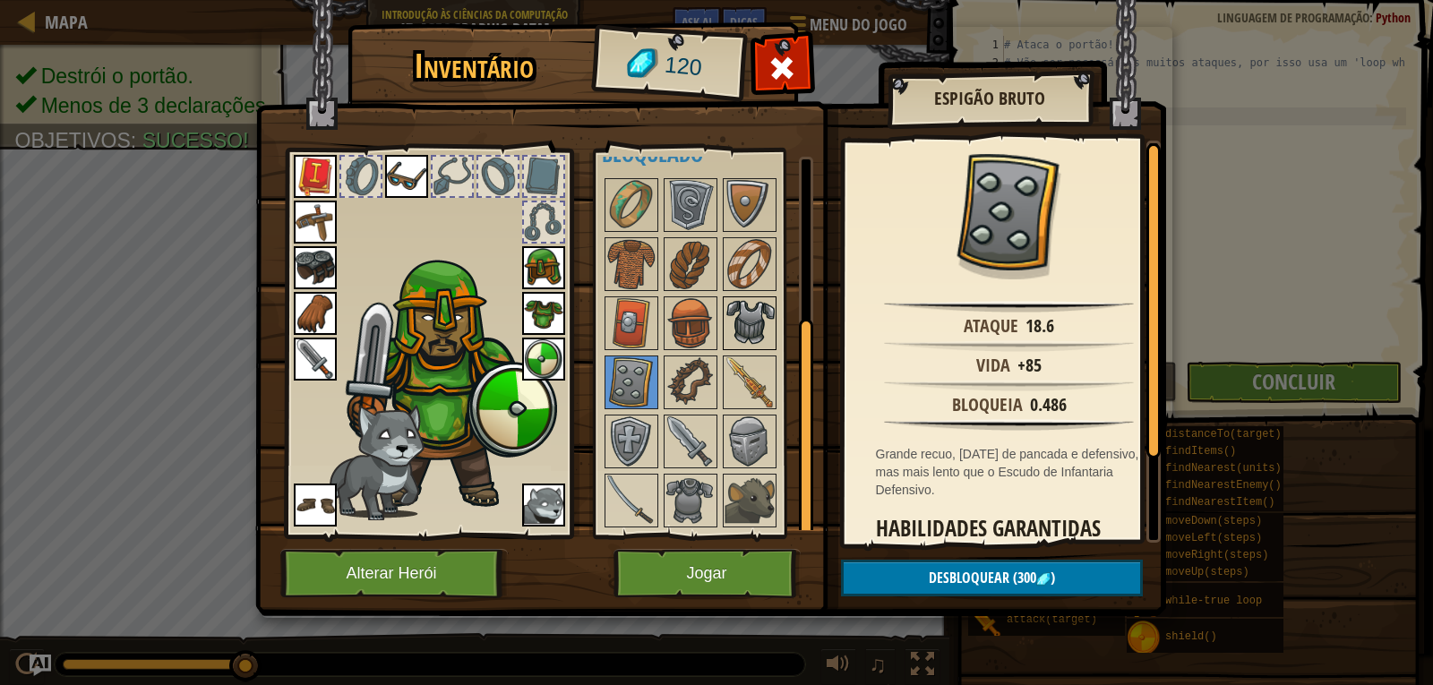
click at [750, 330] on img at bounding box center [749, 323] width 50 height 50
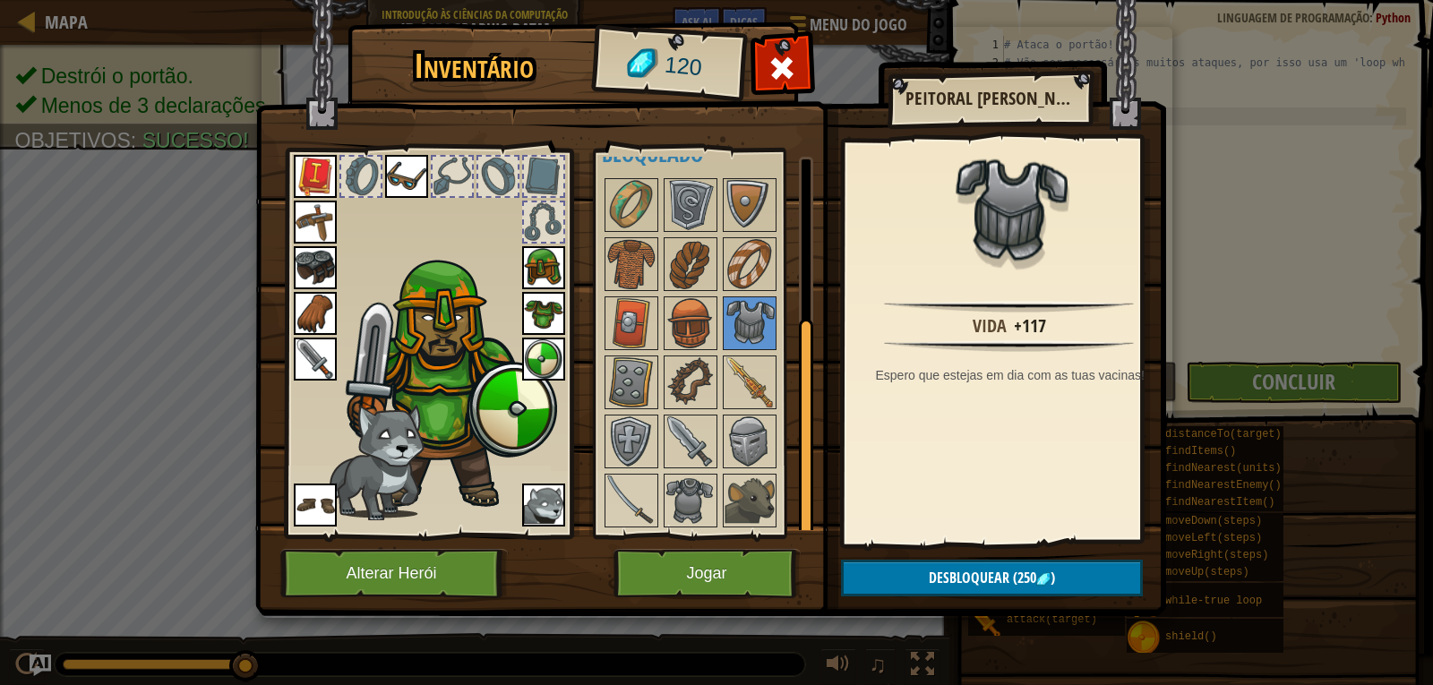
click at [688, 293] on div at bounding box center [714, 353] width 225 height 355
click at [667, 307] on img at bounding box center [690, 323] width 50 height 50
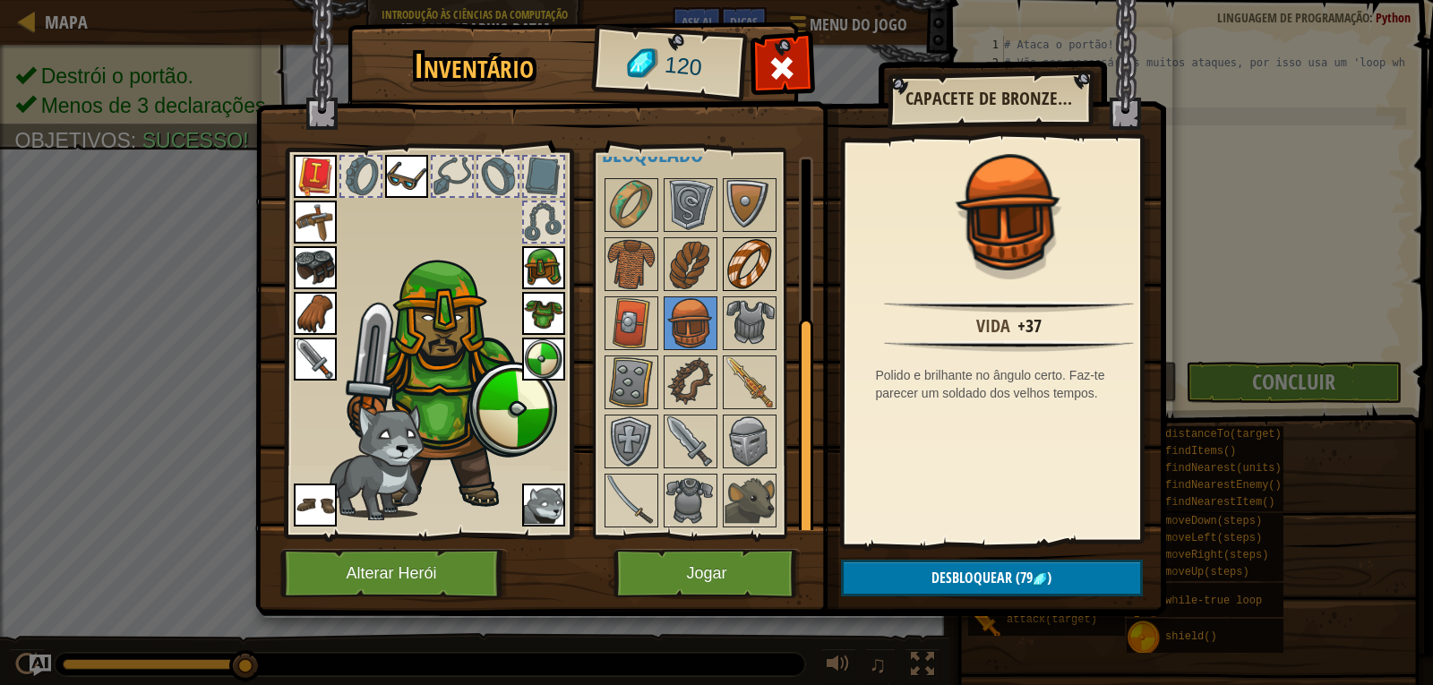
click at [766, 273] on img at bounding box center [749, 264] width 50 height 50
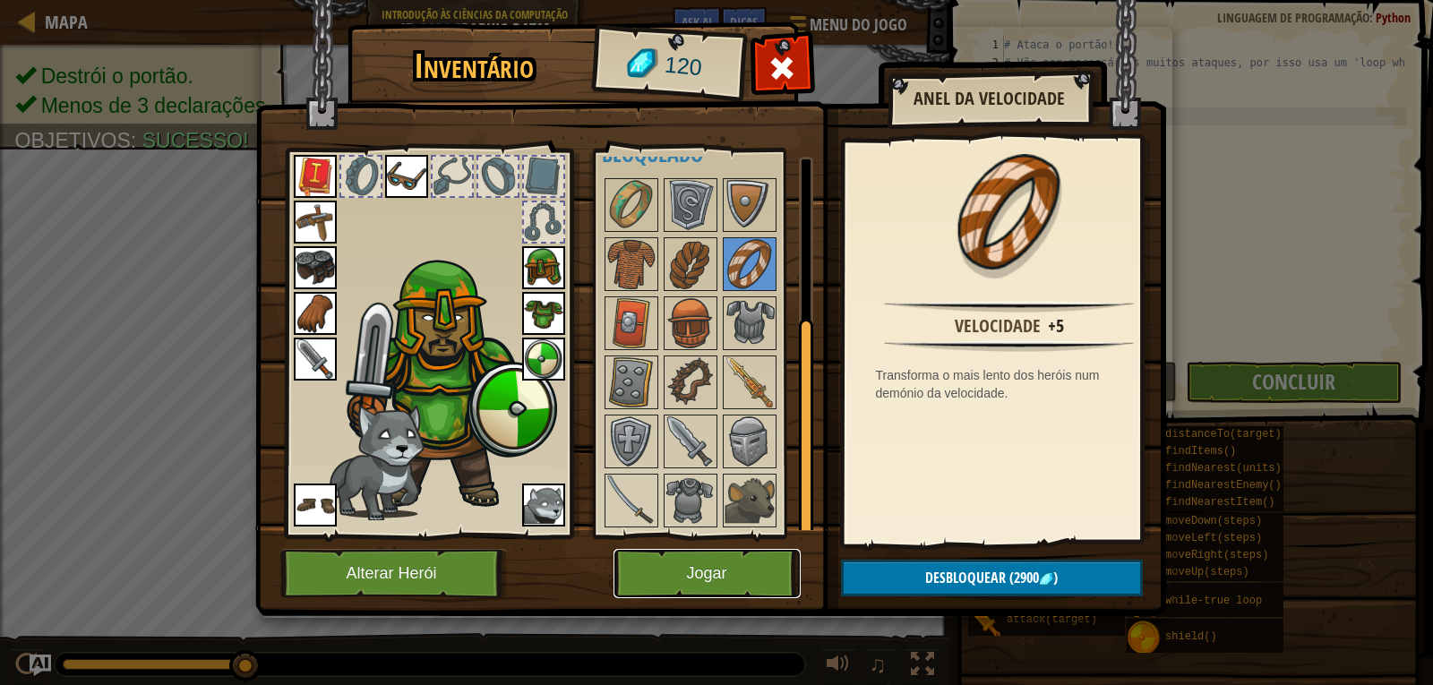
click at [719, 577] on button "Jogar" at bounding box center [706, 573] width 187 height 49
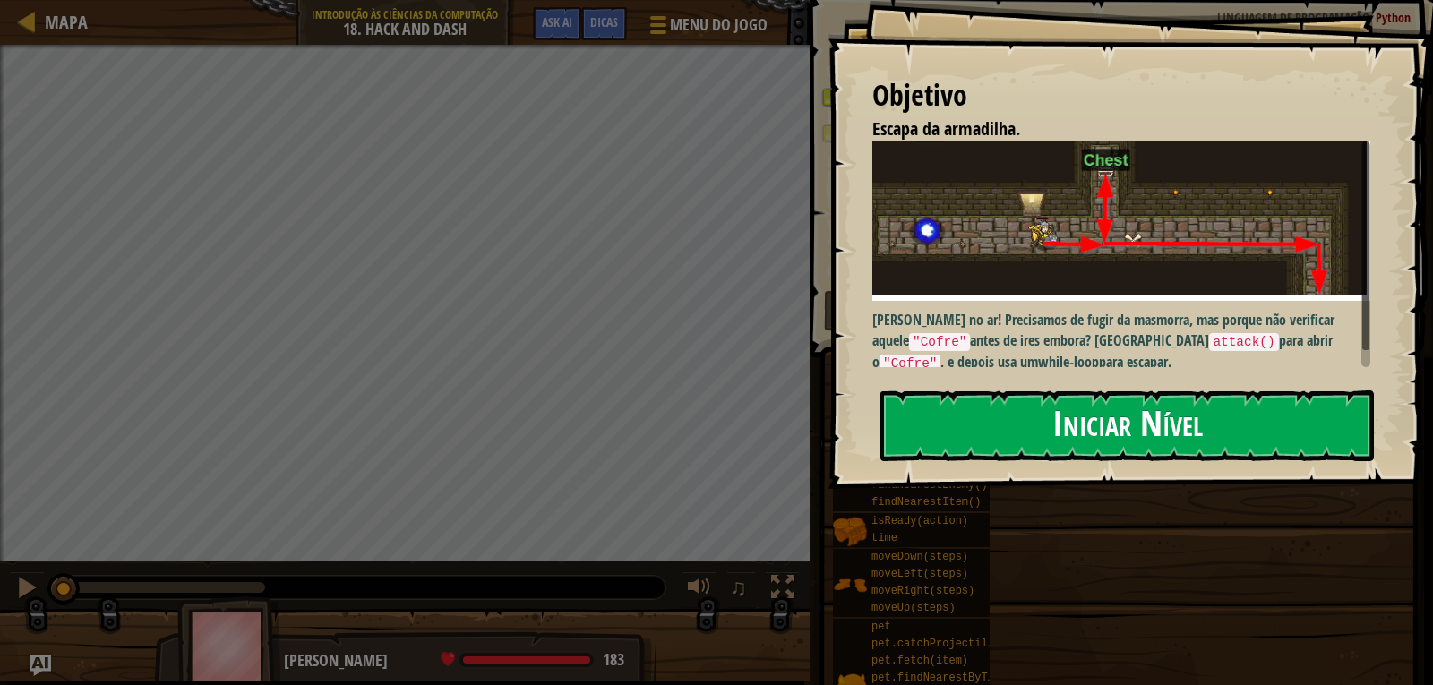
click at [966, 433] on button "Iniciar Nível" at bounding box center [1126, 425] width 493 height 71
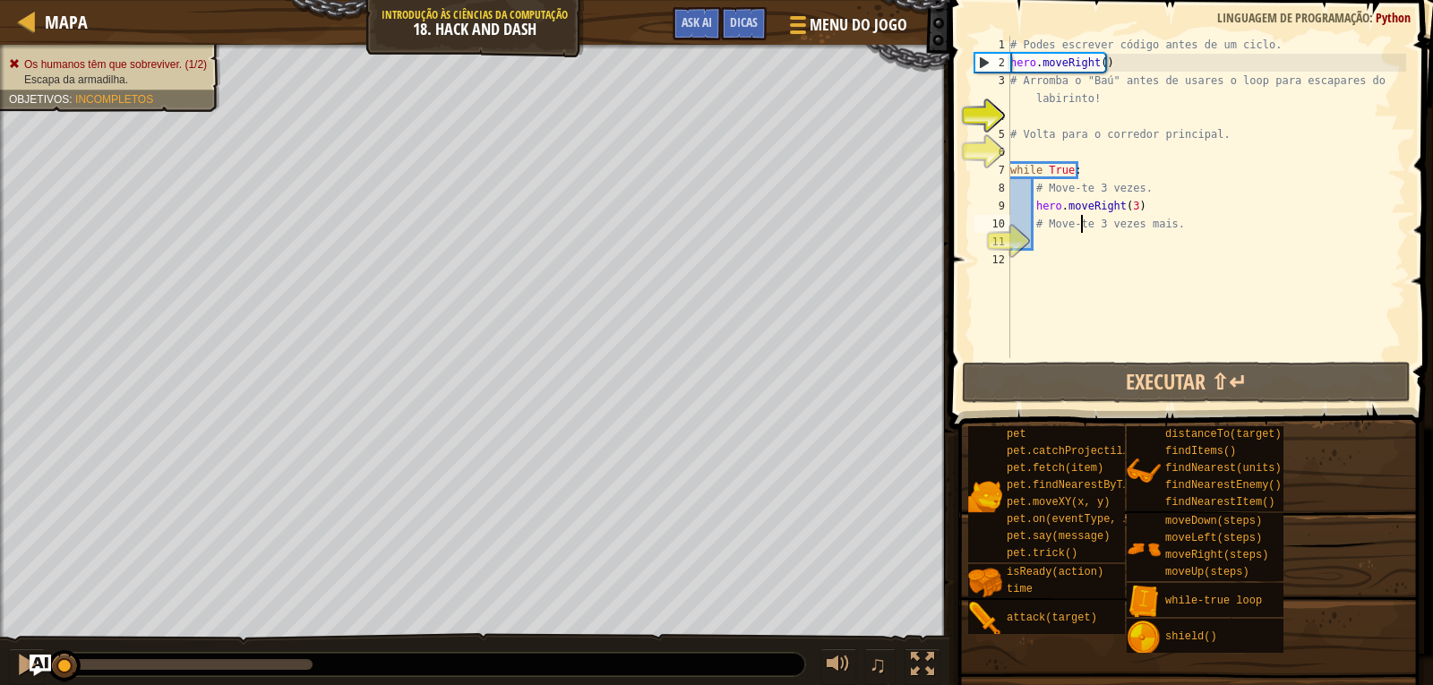
click at [1079, 231] on div "# Podes escrever código antes de um ciclo. hero . moveRight ( ) # Arromba o "Ba…" at bounding box center [1206, 215] width 399 height 358
drag, startPoint x: 1149, startPoint y: 201, endPoint x: 1170, endPoint y: 219, distance: 27.4
click at [1170, 219] on div "# Podes escrever código antes de um ciclo. hero . moveRight ( ) # Arromba o "Ba…" at bounding box center [1206, 215] width 399 height 358
click at [1181, 222] on div "# Podes escrever código antes de um ciclo. hero . moveRight ( ) # Arromba o "Ba…" at bounding box center [1206, 197] width 399 height 322
click at [1141, 204] on div "# Podes escrever código antes de um ciclo. hero . moveRight ( ) # Arromba o "Ba…" at bounding box center [1206, 215] width 399 height 358
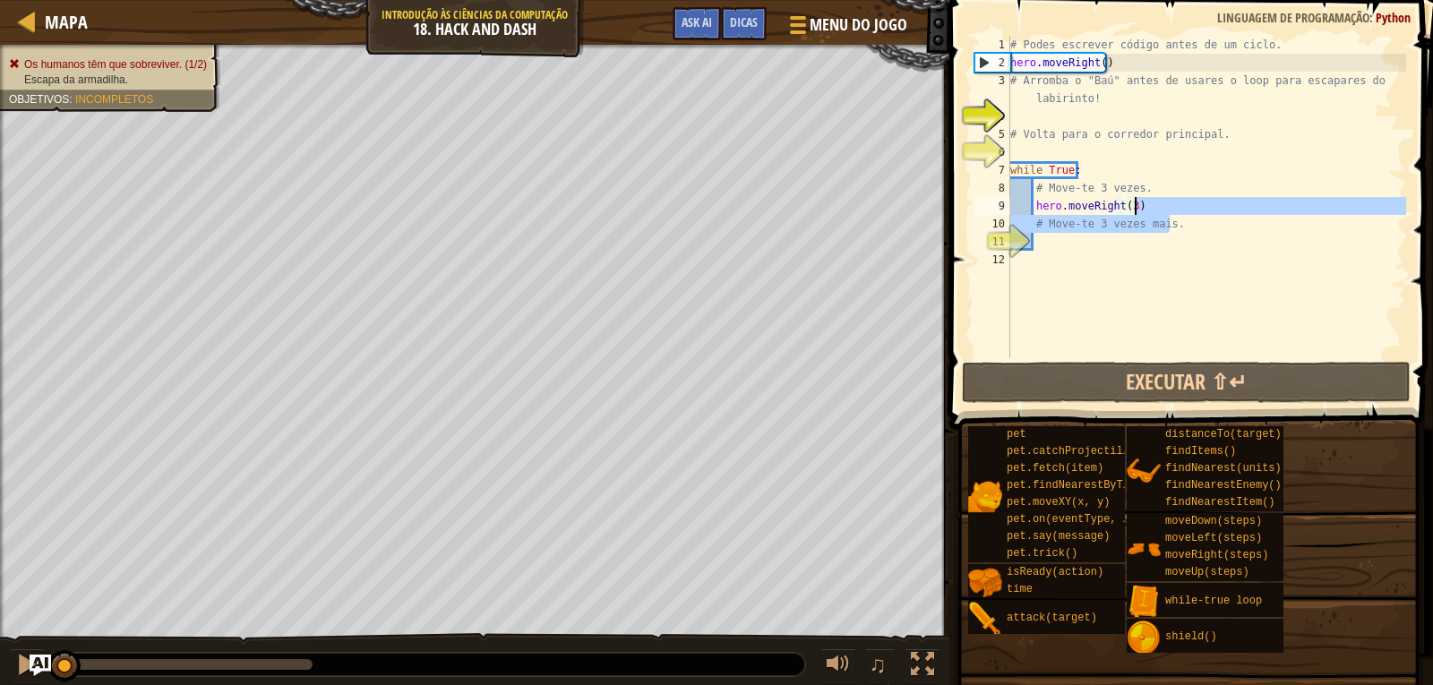
drag, startPoint x: 1183, startPoint y: 227, endPoint x: 1172, endPoint y: 213, distance: 17.2
click at [1172, 213] on div "# Podes escrever código antes de um ciclo. hero . moveRight ( ) # Arromba o "Ba…" at bounding box center [1206, 215] width 399 height 358
click at [1093, 64] on div "# Podes escrever código antes de um ciclo. hero . moveRight ( ) # Arromba o "Ba…" at bounding box center [1206, 215] width 399 height 358
click at [1108, 67] on div "# Podes escrever código antes de um ciclo. hero . moveRight ( ) # Arromba o "Ba…" at bounding box center [1206, 215] width 399 height 358
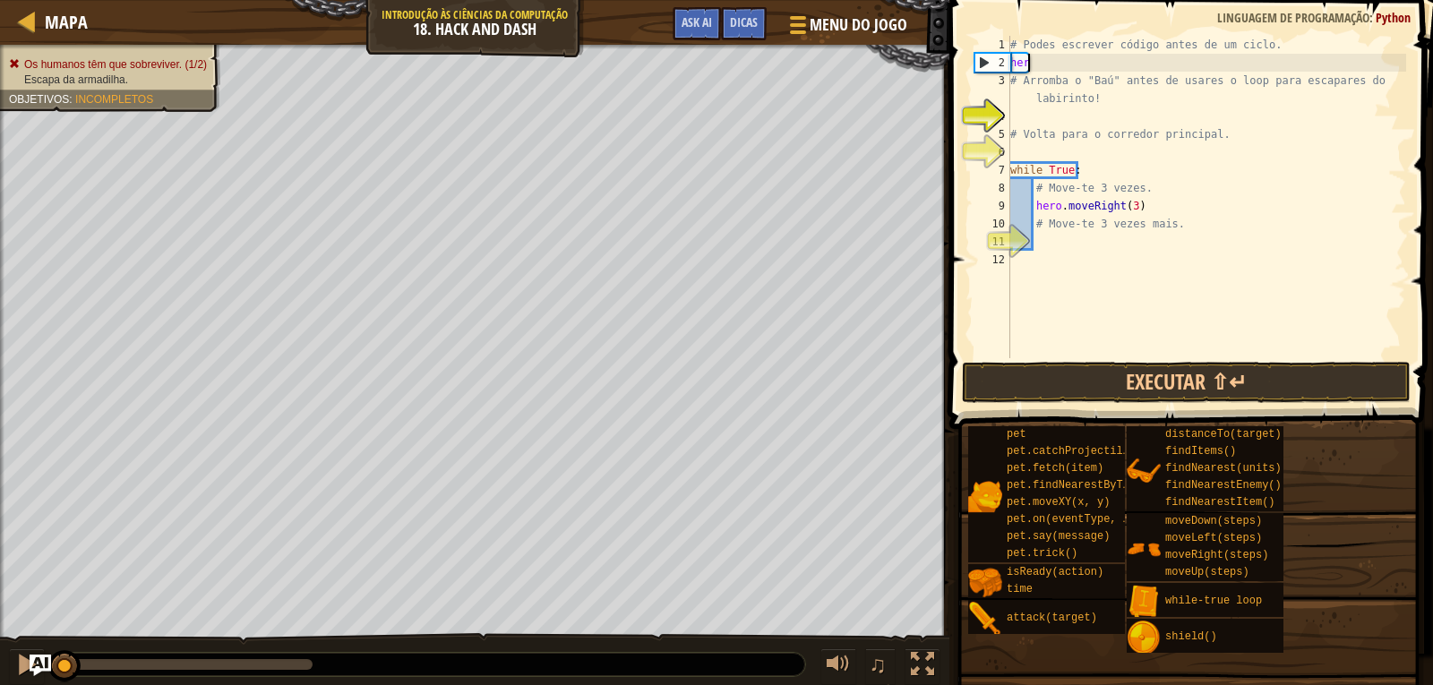
type textarea "h"
type textarea "m"
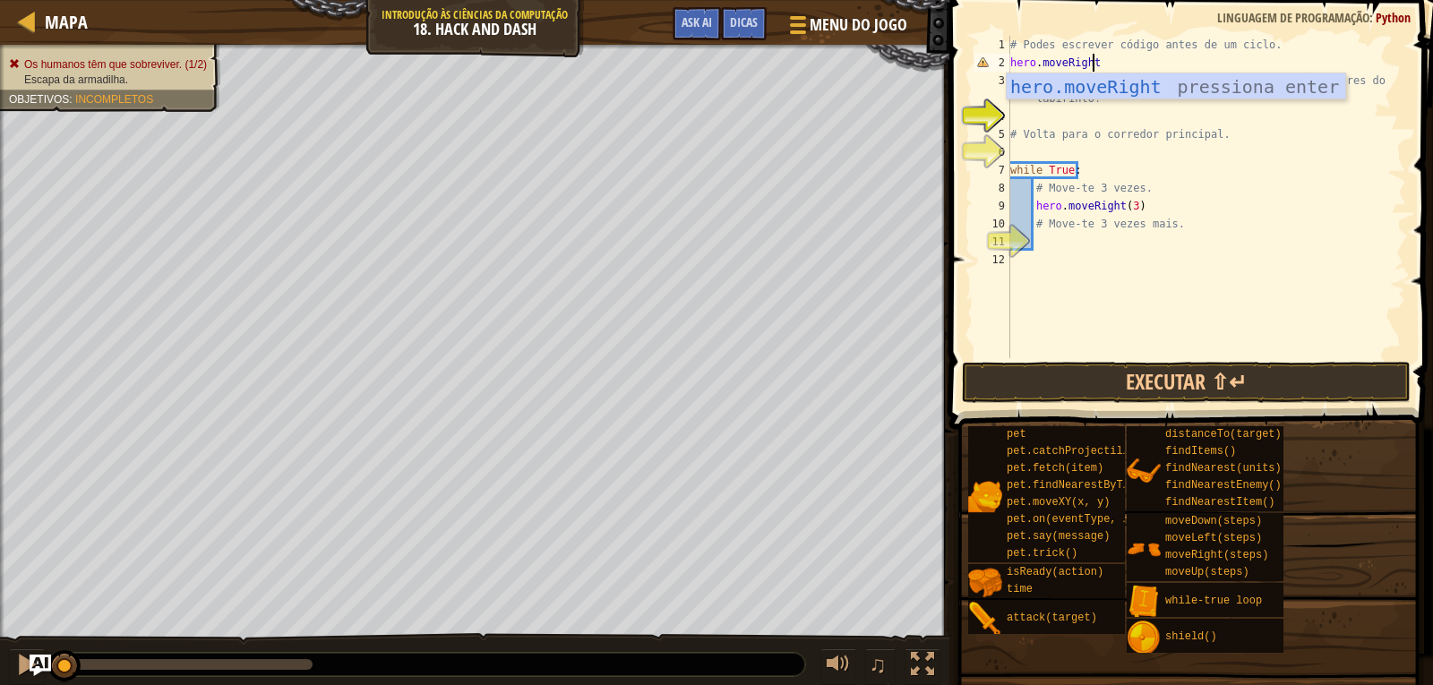
scroll to position [8, 6]
type textarea "hero.moveRight()"
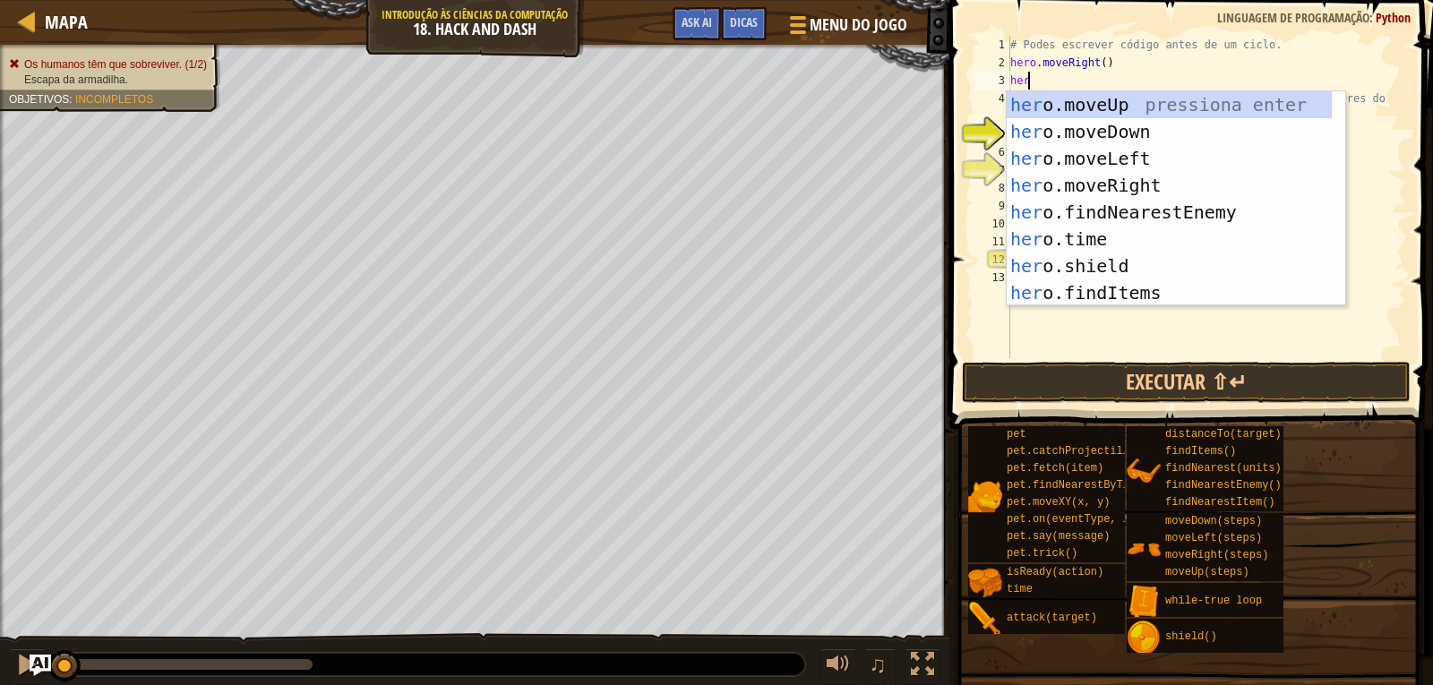
scroll to position [8, 1]
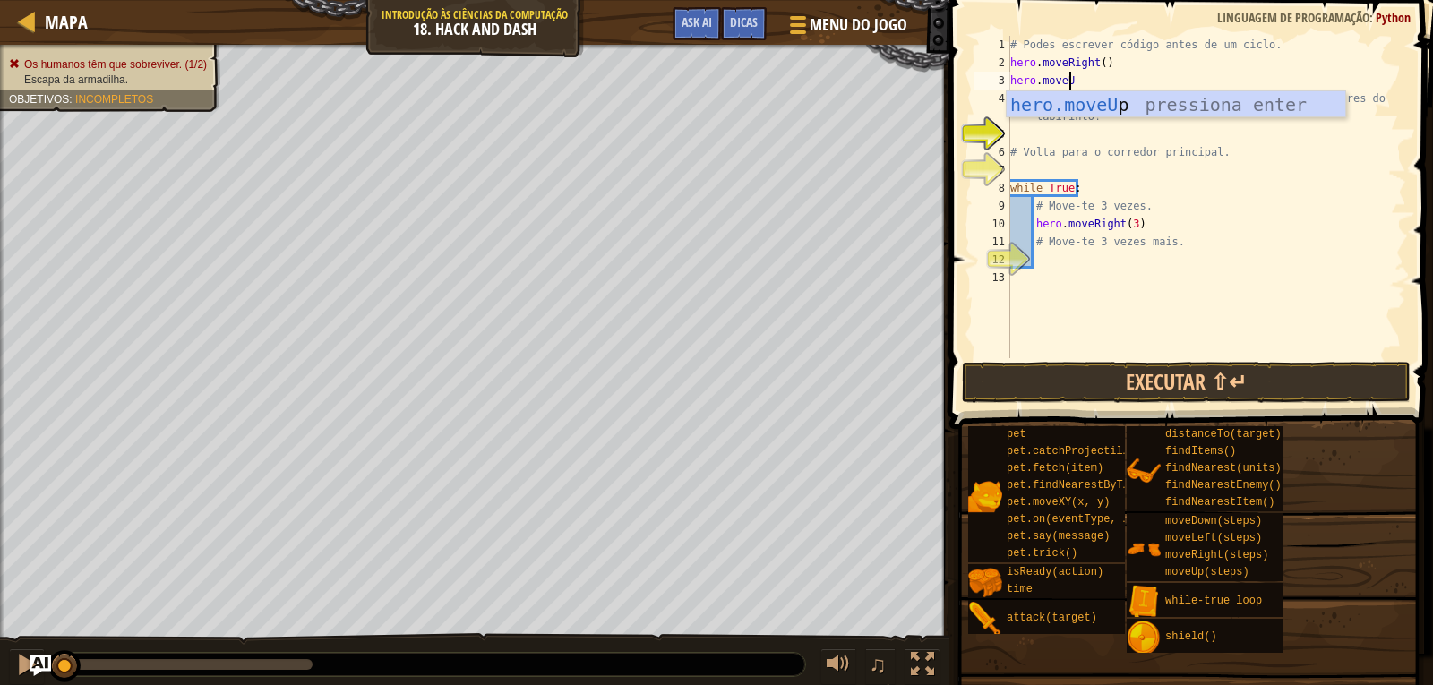
type textarea "hero.moveUp"
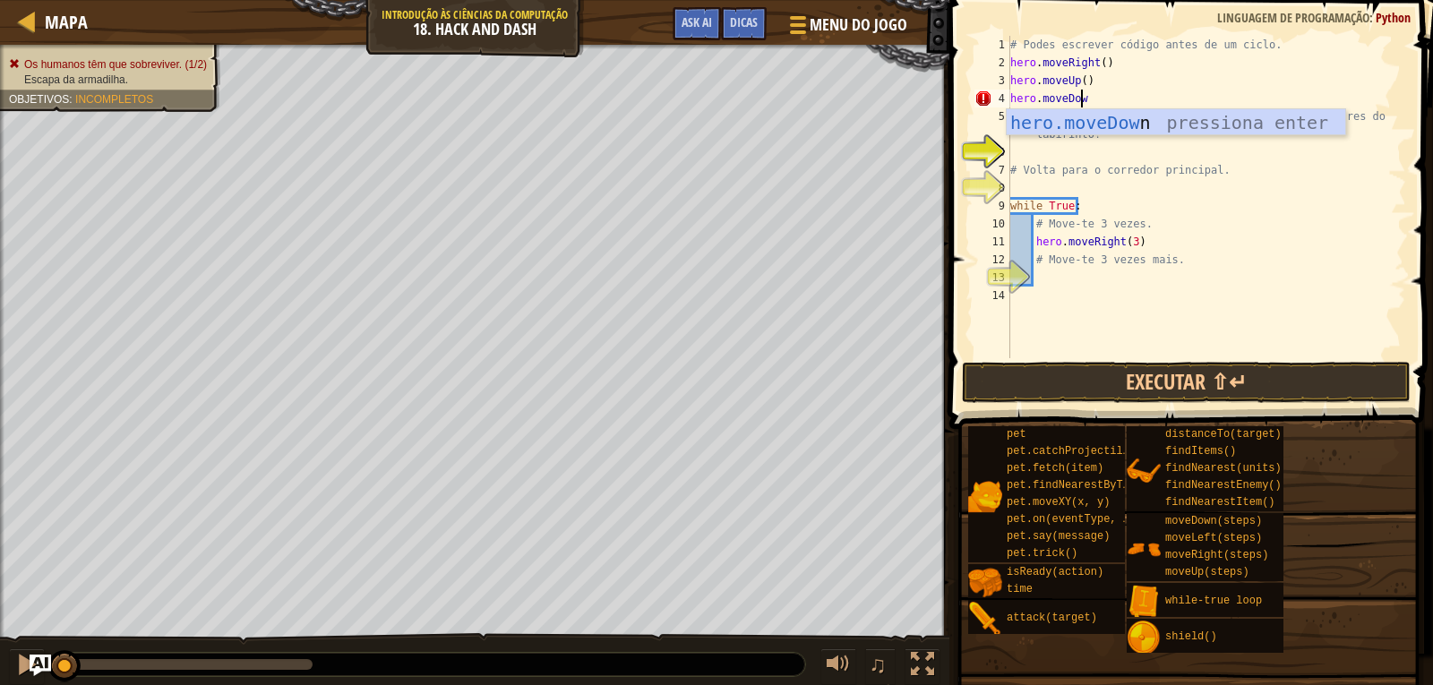
type textarea "hero.moveDown"
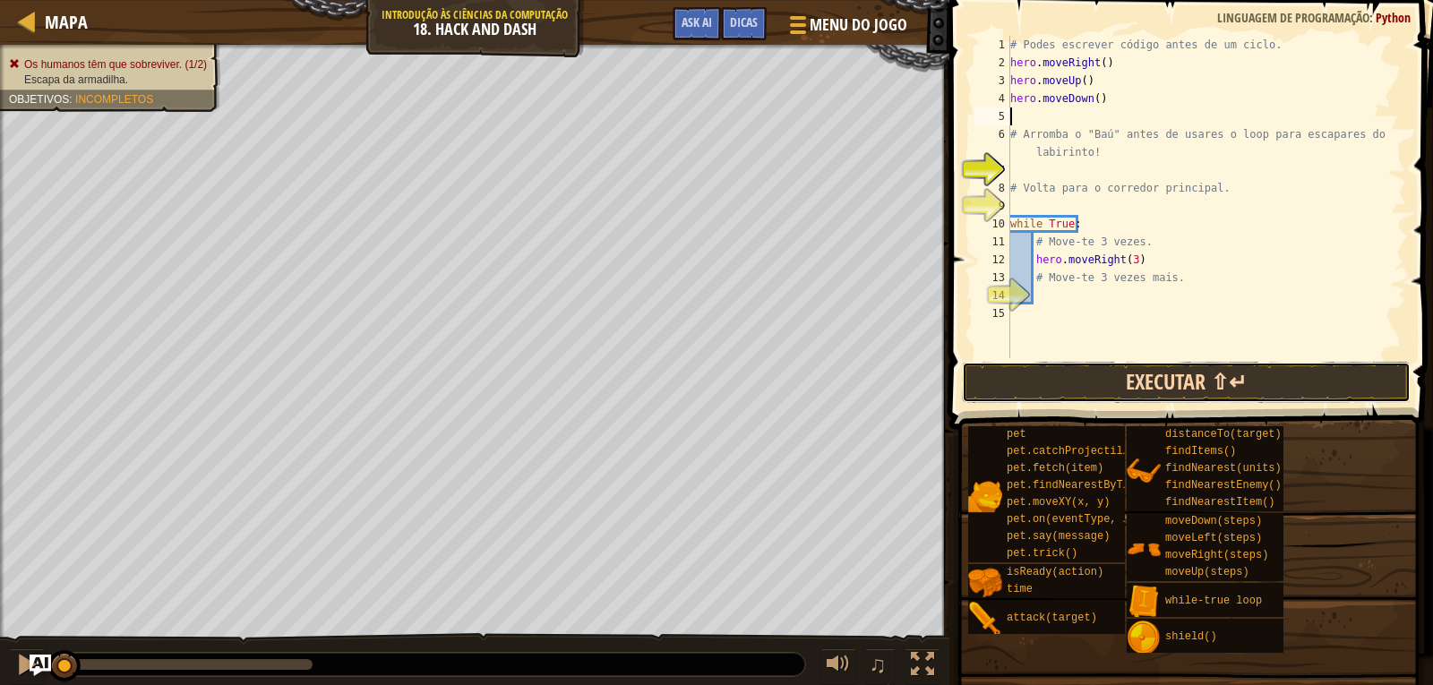
click at [1057, 364] on button "Executar ⇧↵" at bounding box center [1186, 382] width 449 height 41
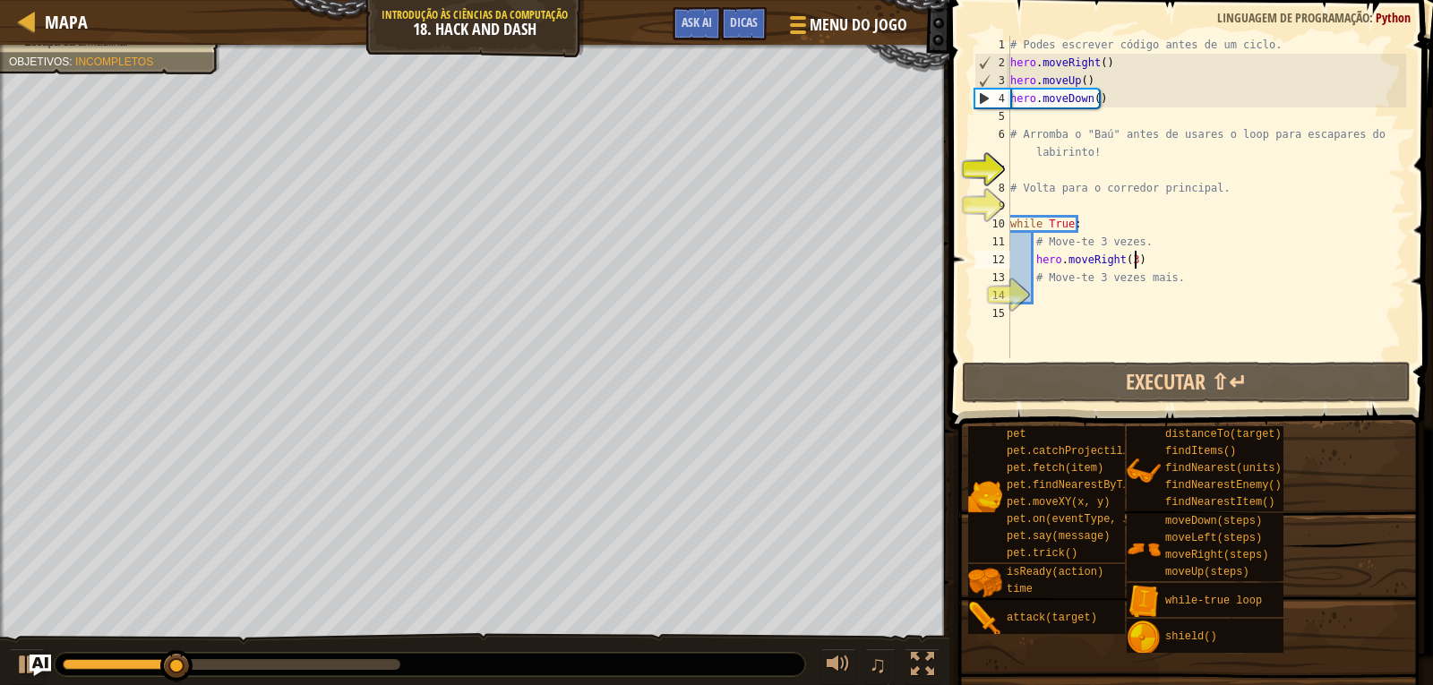
click at [1134, 263] on div "# Podes escrever código antes de um ciclo. hero . moveRight ( ) hero . moveUp (…" at bounding box center [1206, 215] width 399 height 358
drag, startPoint x: 1149, startPoint y: 253, endPoint x: 1136, endPoint y: 258, distance: 14.2
click at [1140, 249] on div "# Podes escrever código antes de um ciclo. hero . moveRight ( ) hero . moveUp (…" at bounding box center [1206, 215] width 399 height 358
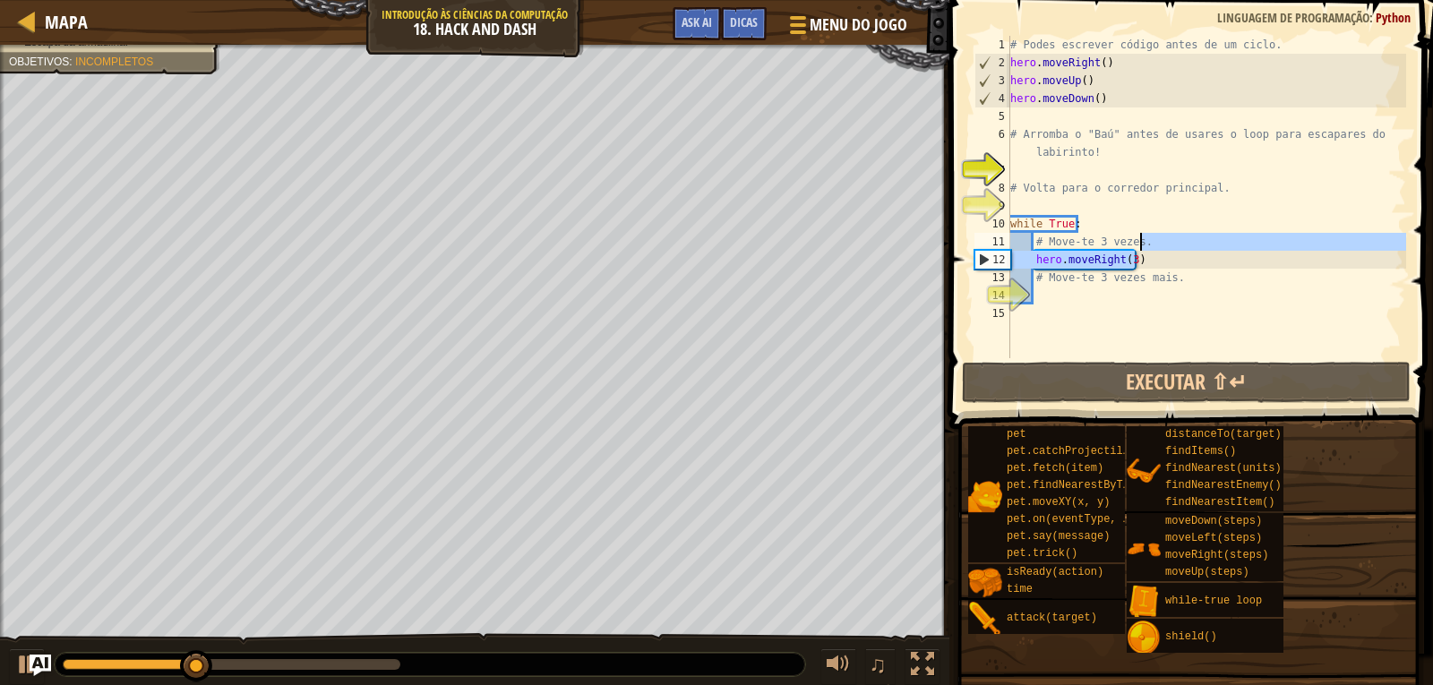
click at [1130, 254] on div "# Podes escrever código antes de um ciclo. hero . moveRight ( ) hero . moveUp (…" at bounding box center [1206, 197] width 399 height 322
type textarea "hero.moveRight(3)"
click at [1141, 256] on div "# Podes escrever código antes de um ciclo. hero . moveRight ( ) hero . moveUp (…" at bounding box center [1206, 215] width 399 height 358
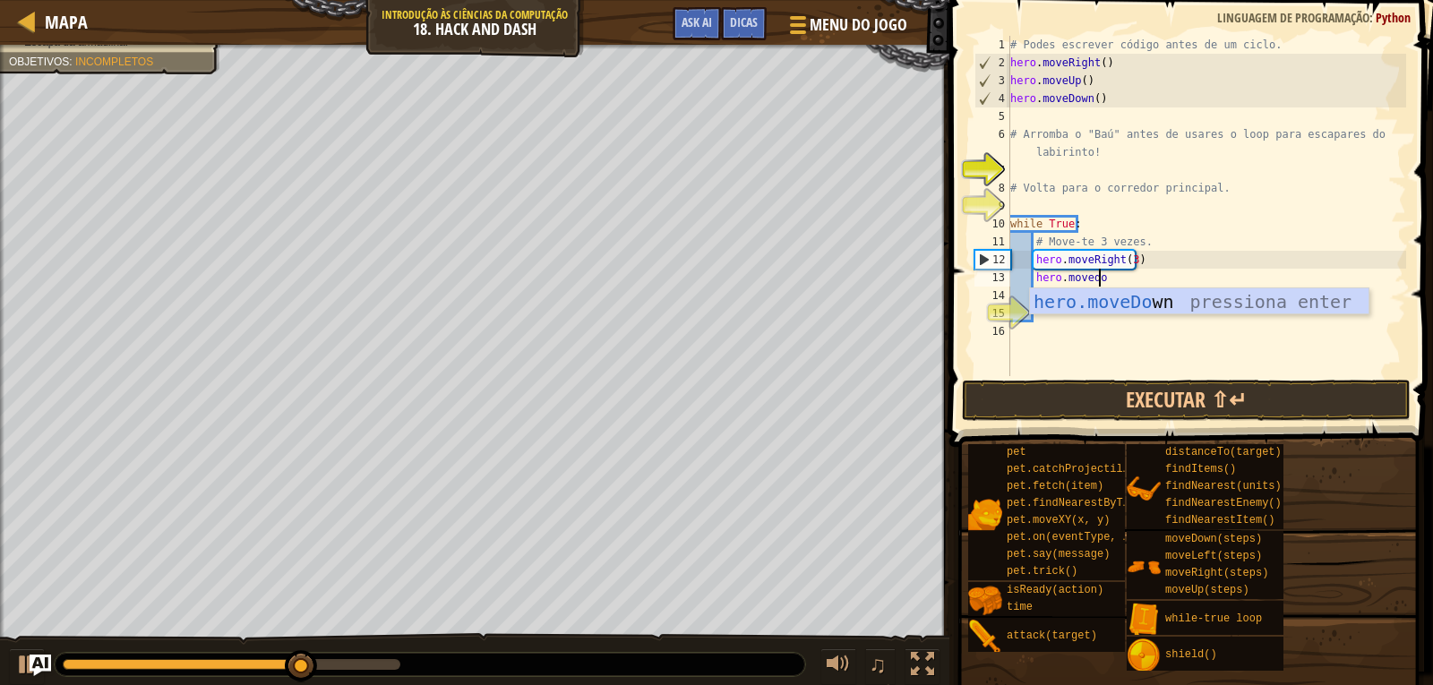
type textarea "hero.movedown"
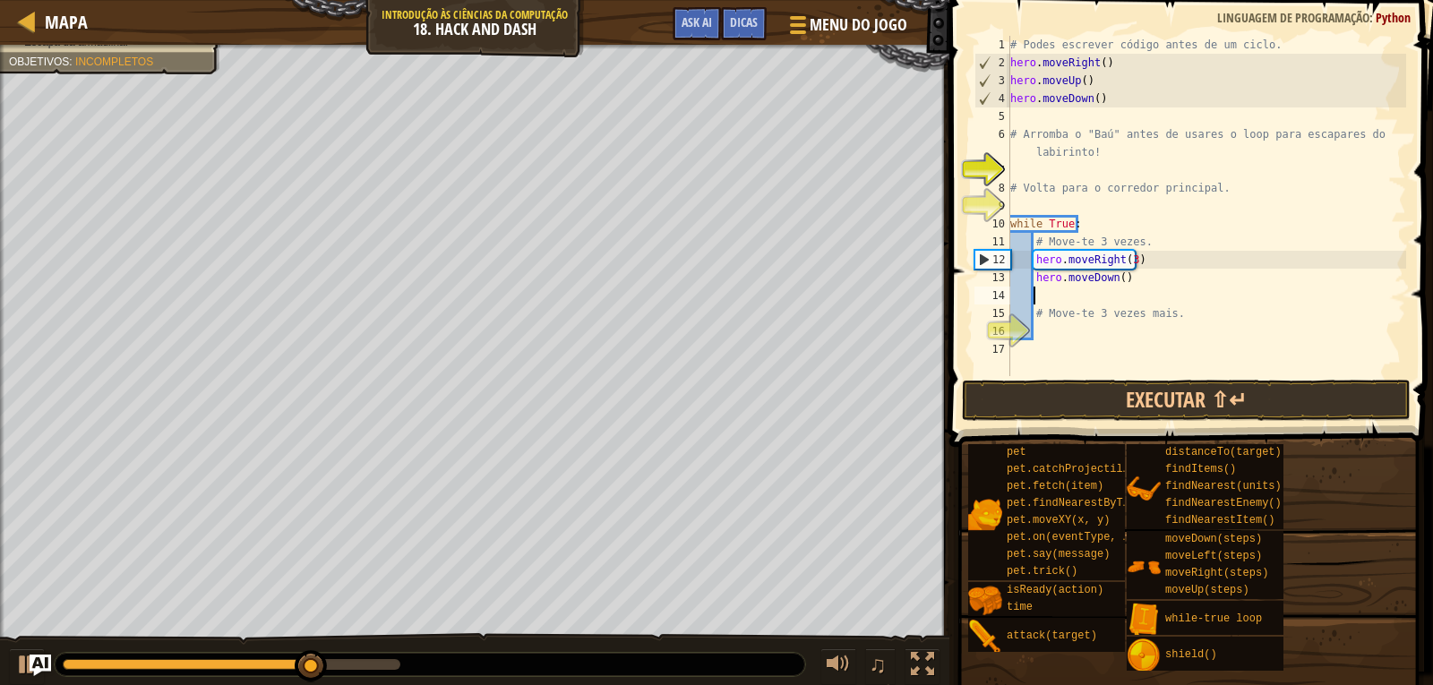
scroll to position [8, 1]
click at [1086, 443] on div "pet pet.catchProjectile(arrow) pet.fetch(item) pet.findNearestByType(type) pet.…" at bounding box center [1193, 557] width 453 height 228
click at [1076, 416] on button "Executar ⇧↵" at bounding box center [1186, 400] width 449 height 41
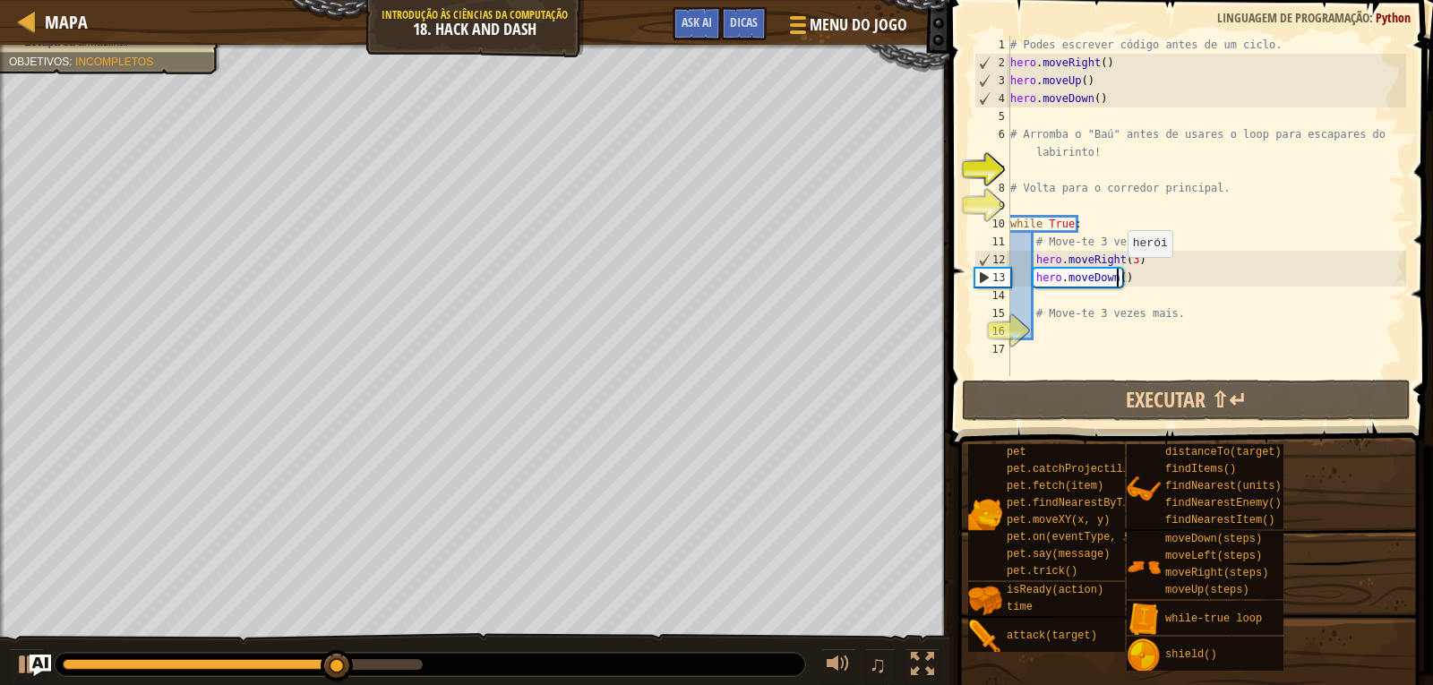
click at [1119, 275] on div "# Podes escrever código antes de um ciclo. hero . moveRight ( ) hero . moveUp (…" at bounding box center [1206, 224] width 399 height 376
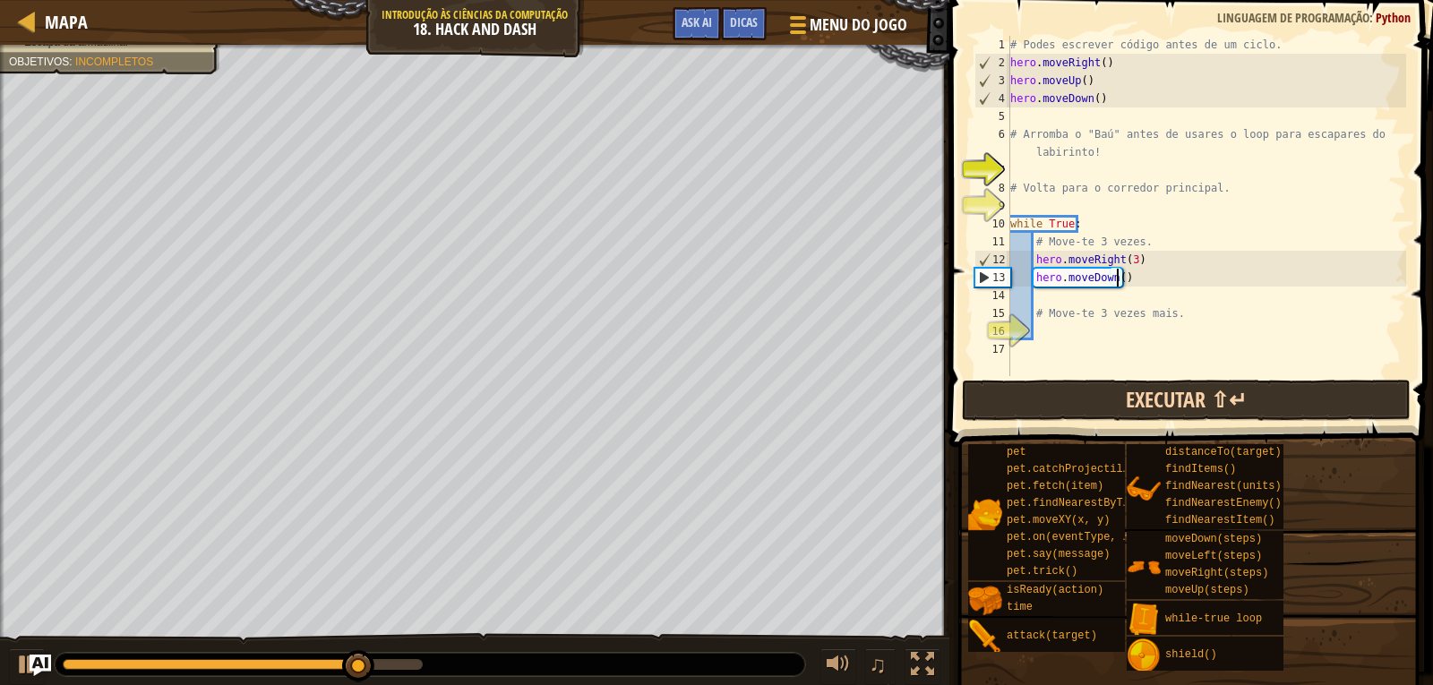
scroll to position [8, 9]
type textarea "hero.moveDown(3)"
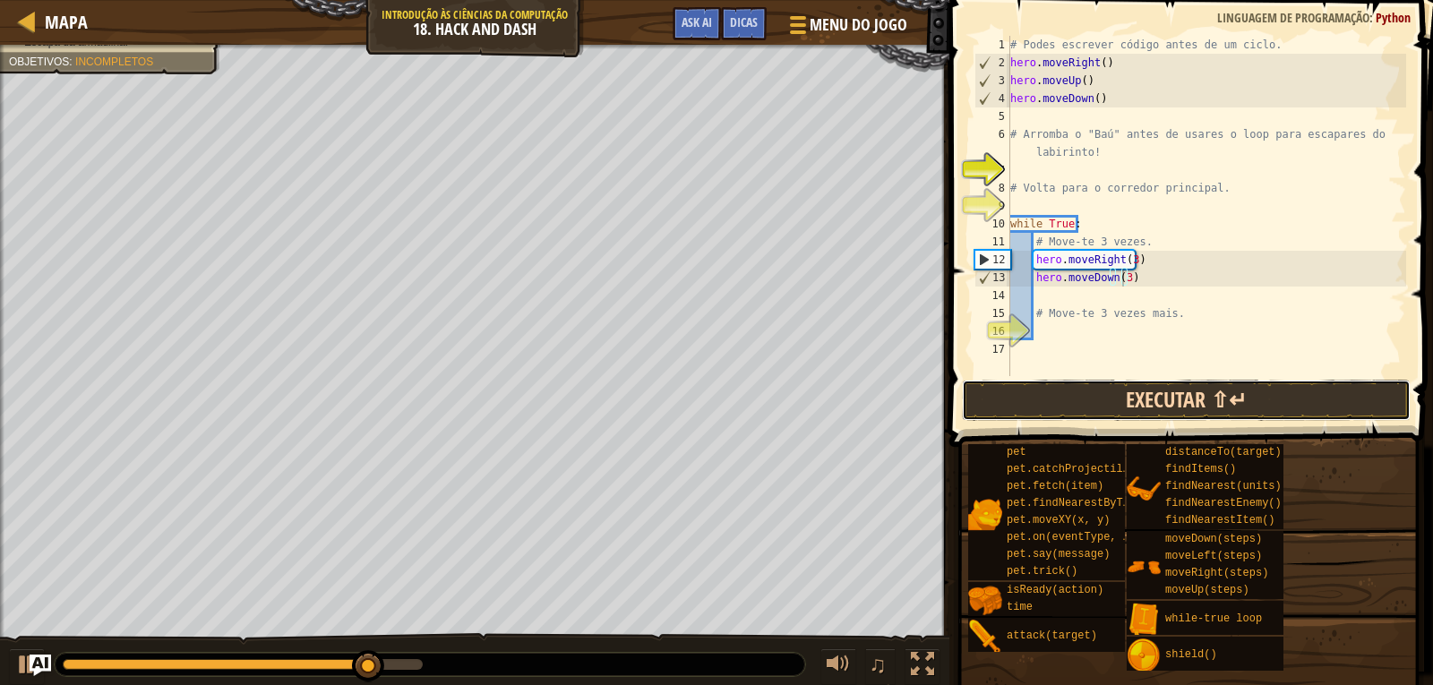
click at [1135, 411] on button "Executar ⇧↵" at bounding box center [1186, 400] width 449 height 41
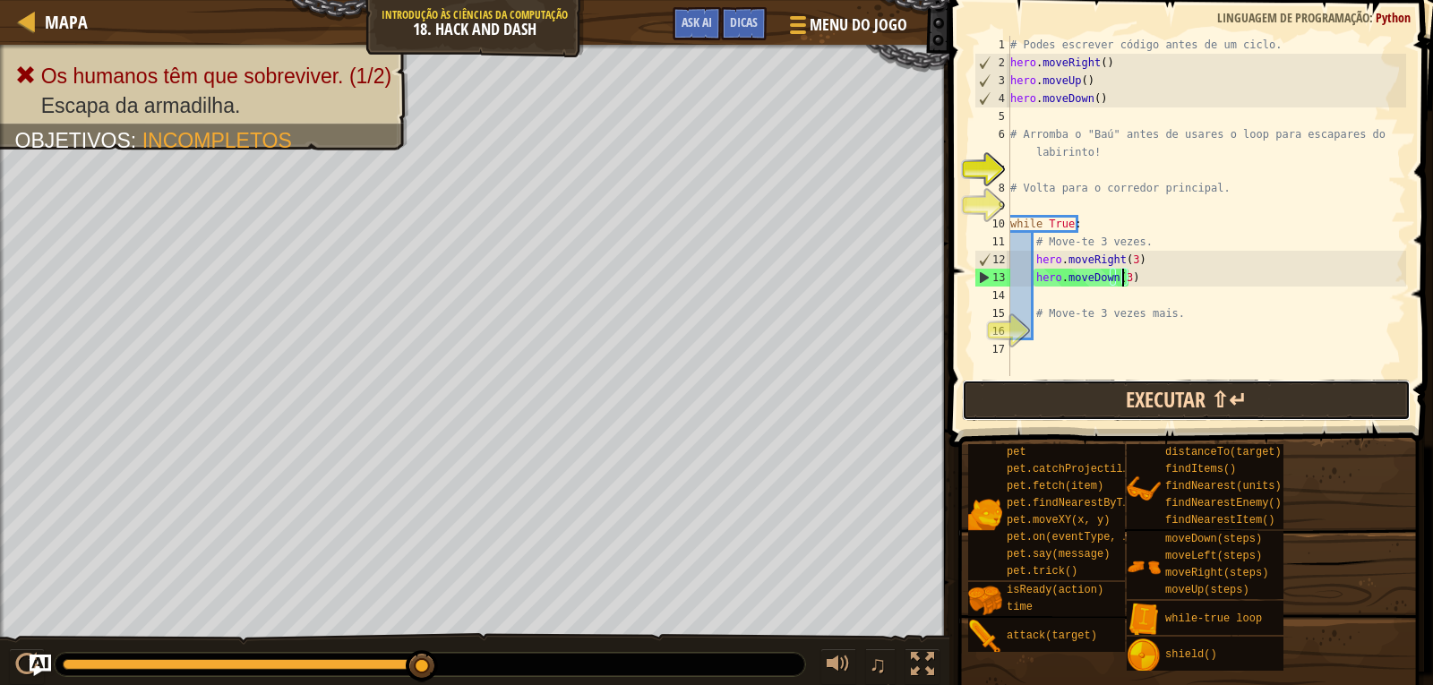
click at [1244, 395] on button "Executar ⇧↵" at bounding box center [1186, 400] width 449 height 41
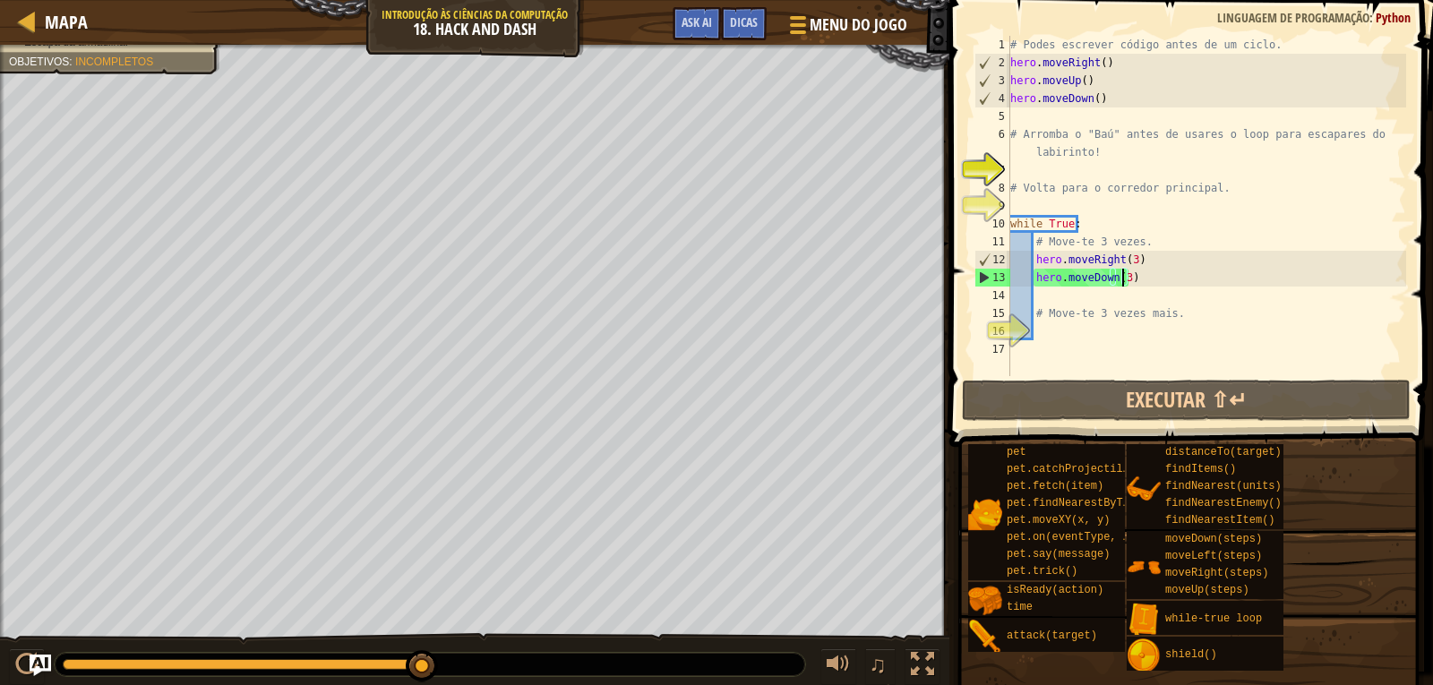
click at [1093, 119] on div "# Podes escrever código antes de um ciclo. hero . moveRight ( ) hero . moveUp (…" at bounding box center [1206, 224] width 399 height 376
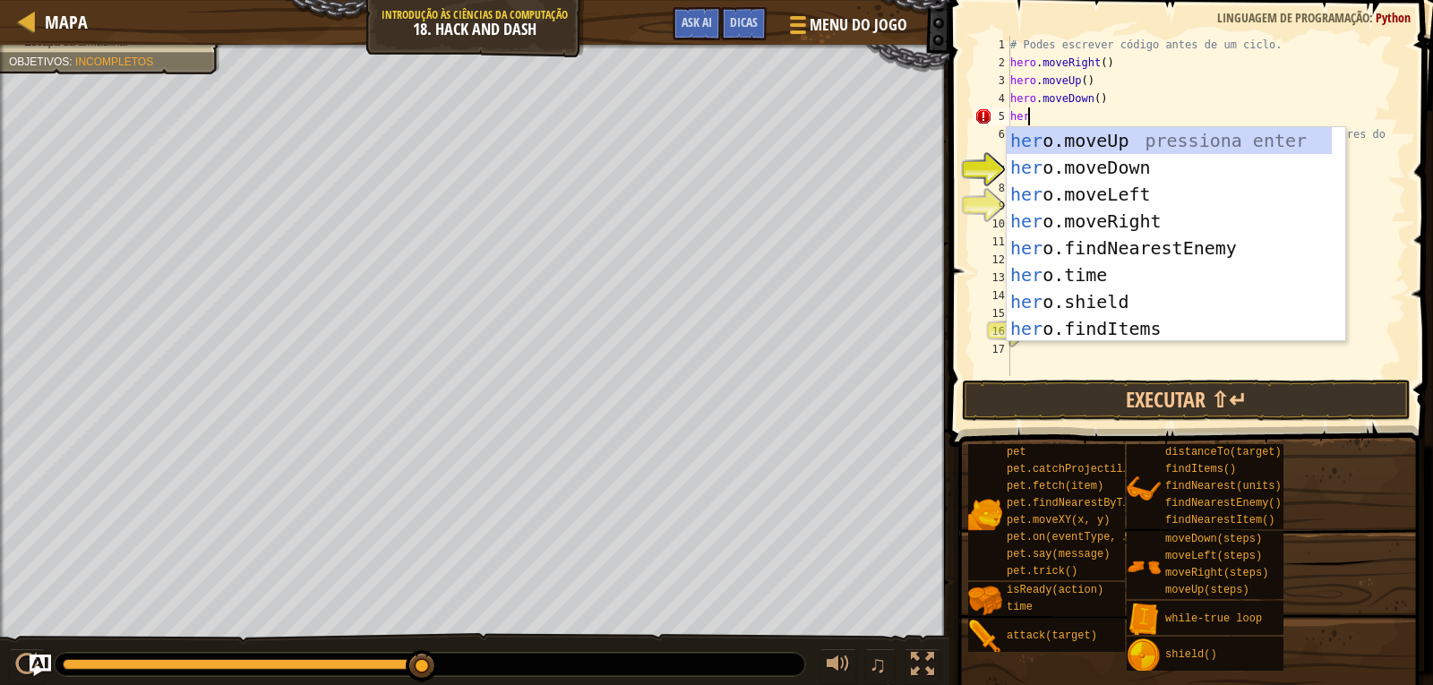
scroll to position [8, 0]
type textarea "h"
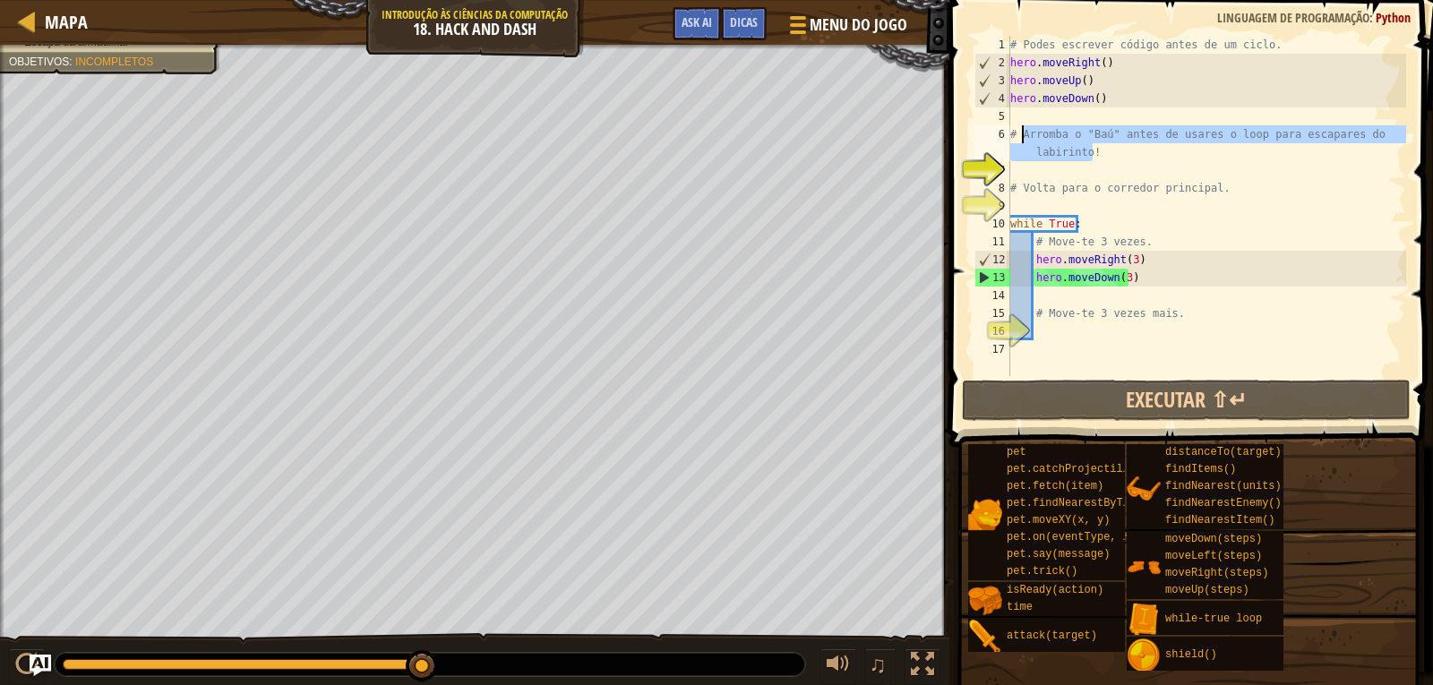
drag, startPoint x: 1104, startPoint y: 151, endPoint x: 1020, endPoint y: 133, distance: 86.1
click at [1022, 133] on div "# Podes escrever código antes de um ciclo. hero . moveRight ( ) hero . moveUp (…" at bounding box center [1206, 224] width 399 height 376
click at [1110, 100] on div "# Podes escrever código antes de um ciclo. hero . moveRight ( ) hero . moveUp (…" at bounding box center [1206, 224] width 399 height 376
click at [1096, 83] on div "# Podes escrever código antes de um ciclo. hero . moveRight ( ) hero . moveUp (…" at bounding box center [1206, 224] width 399 height 376
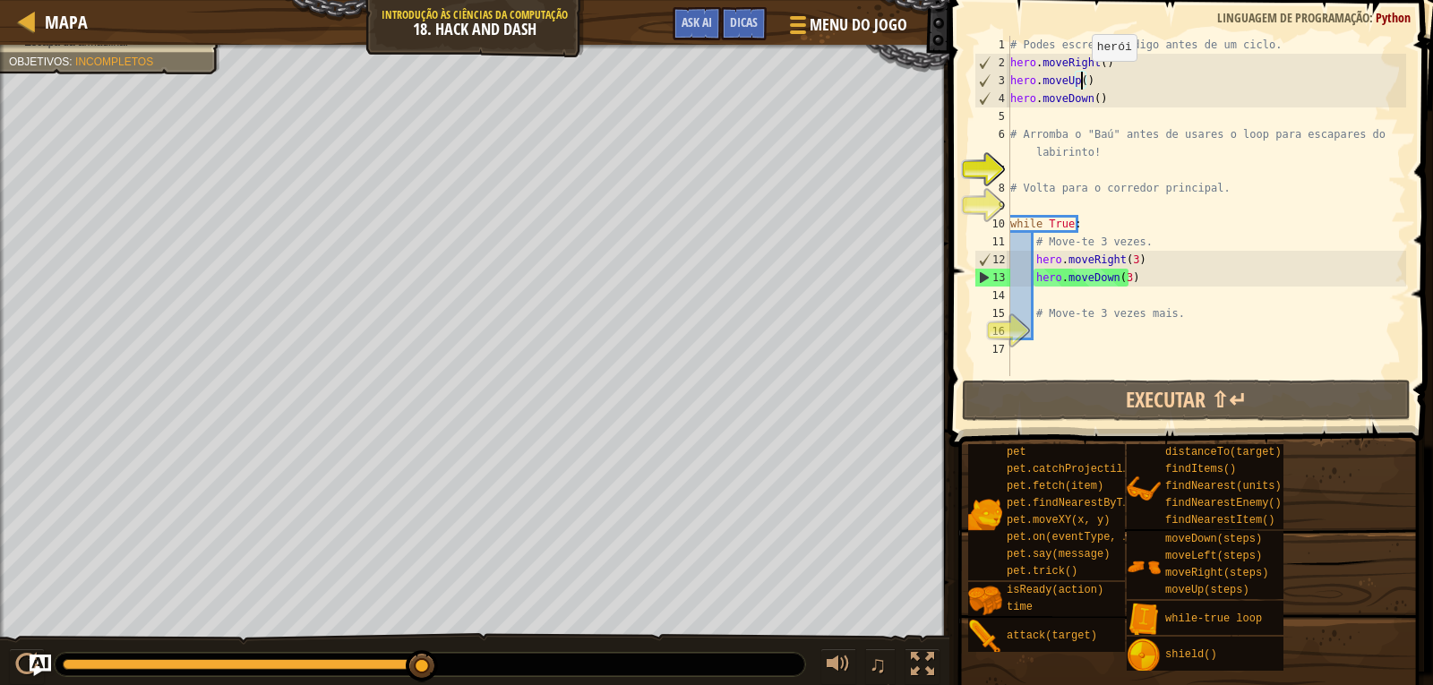
click at [1083, 79] on div "# Podes escrever código antes de um ciclo. hero . moveRight ( ) hero . moveUp (…" at bounding box center [1206, 224] width 399 height 376
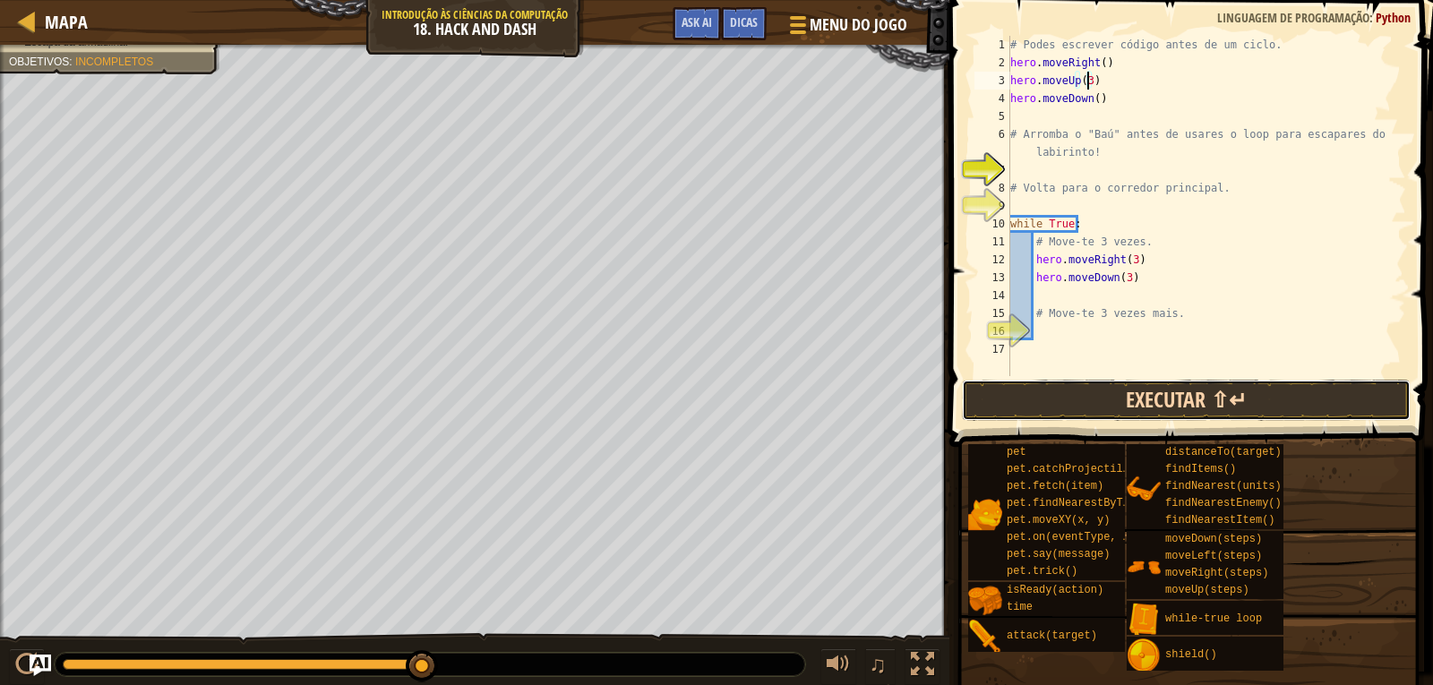
click at [1108, 381] on button "Executar ⇧↵" at bounding box center [1186, 400] width 449 height 41
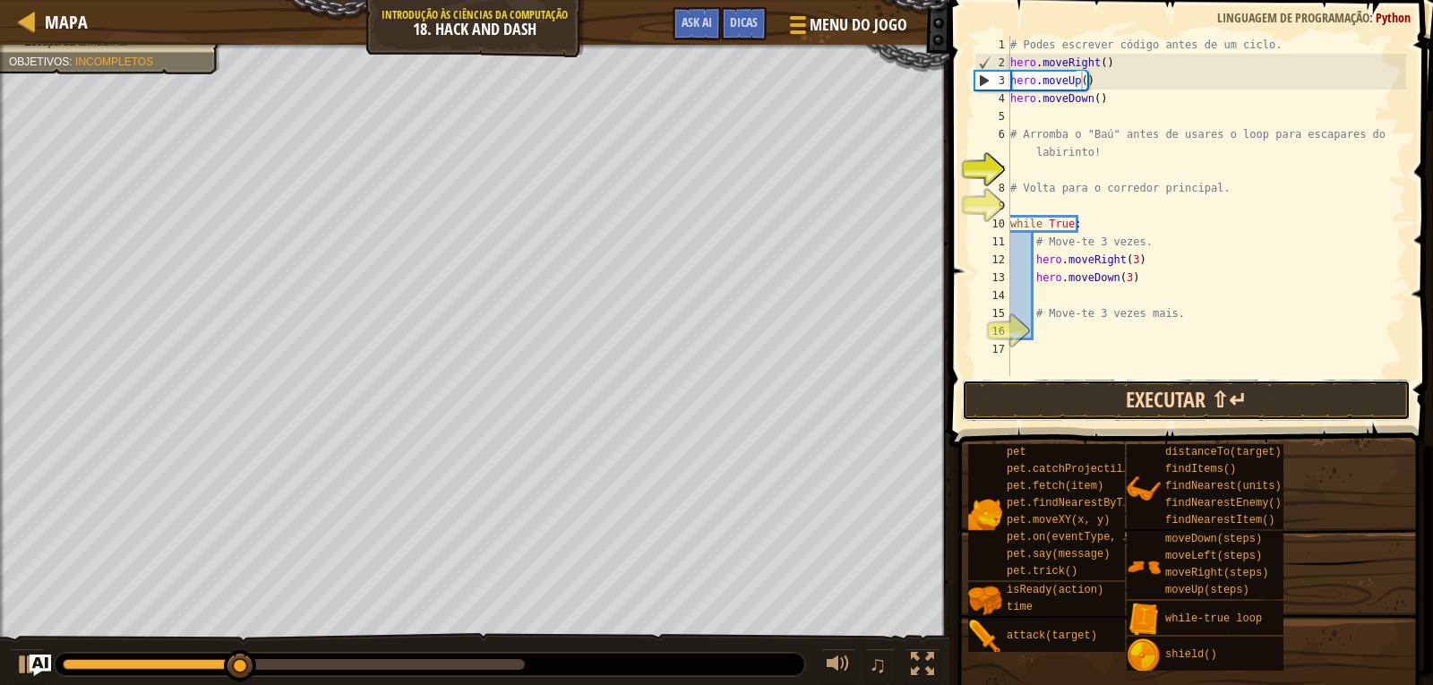
click at [1119, 391] on button "Executar ⇧↵" at bounding box center [1186, 400] width 449 height 41
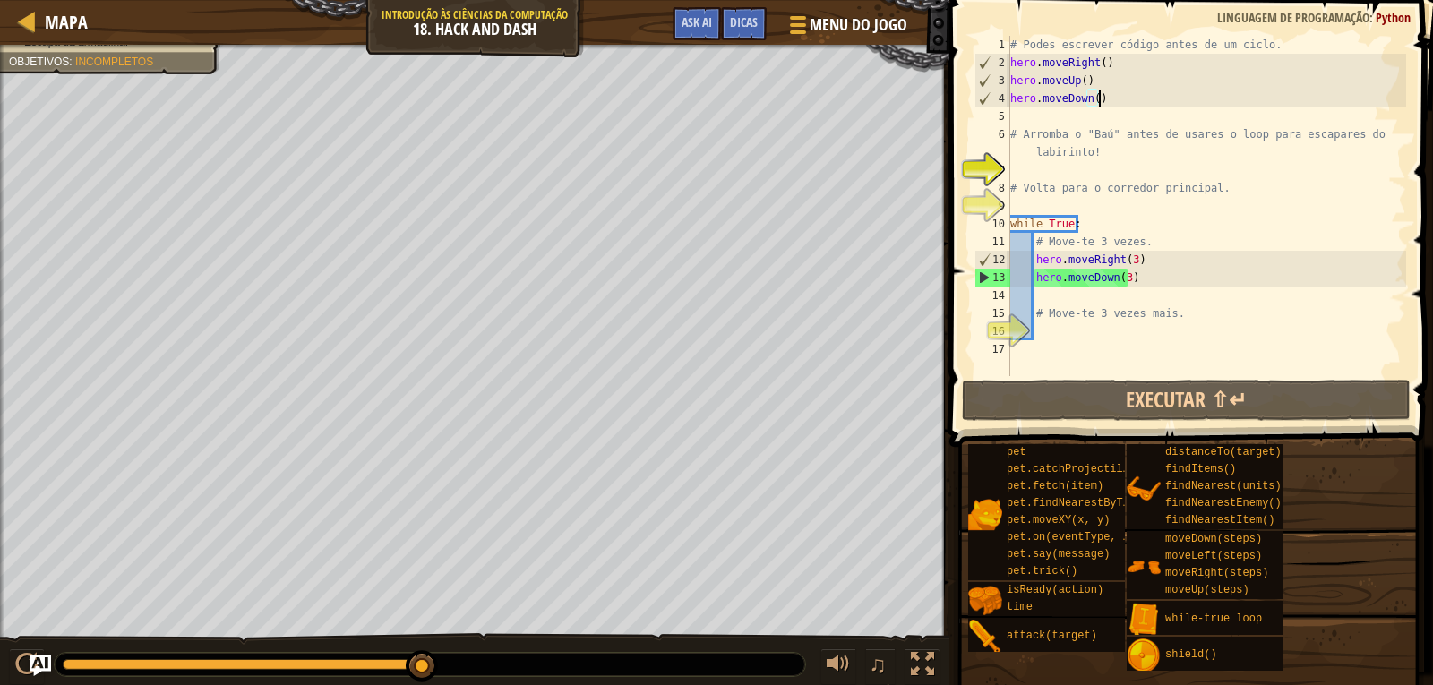
click at [1115, 101] on div "# Podes escrever código antes de um ciclo. hero . moveRight ( ) hero . moveUp (…" at bounding box center [1206, 224] width 399 height 376
type textarea "hero.moveDown()"
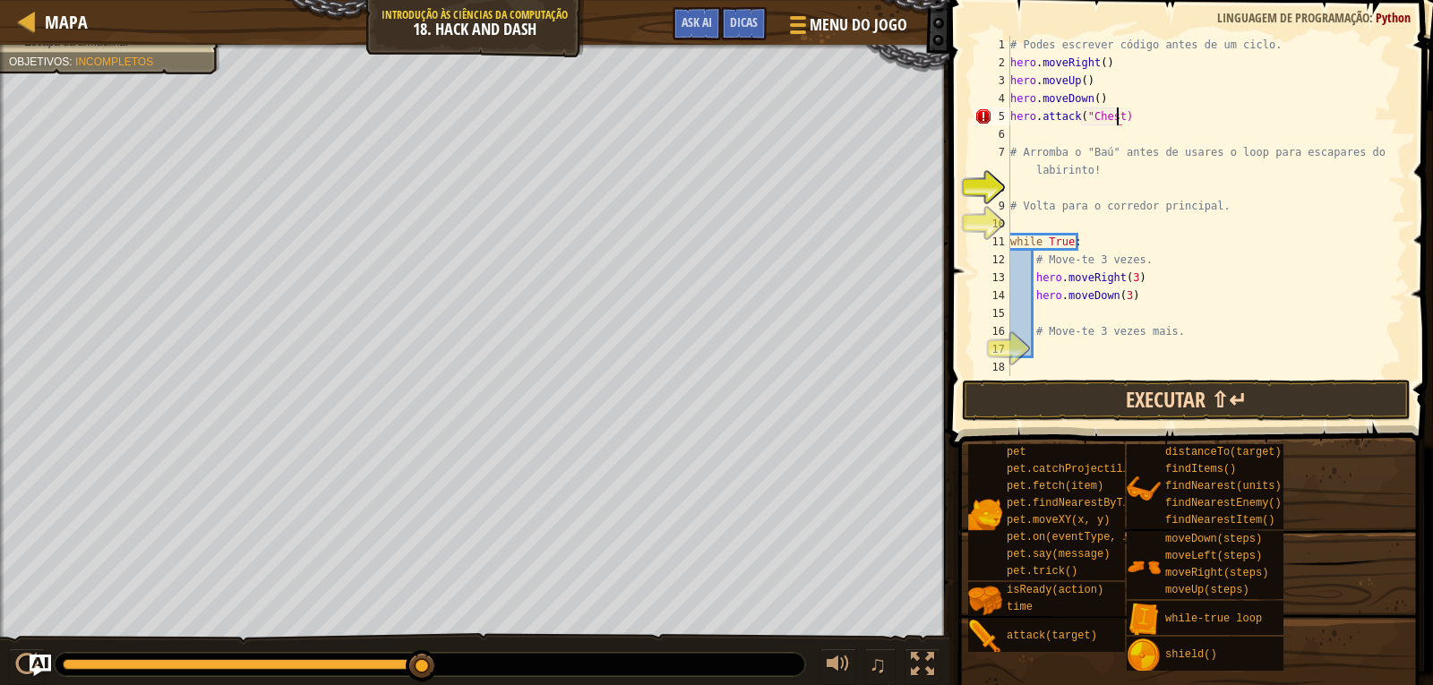
scroll to position [8, 9]
click at [1189, 399] on button "Executar ⇧↵" at bounding box center [1186, 400] width 449 height 41
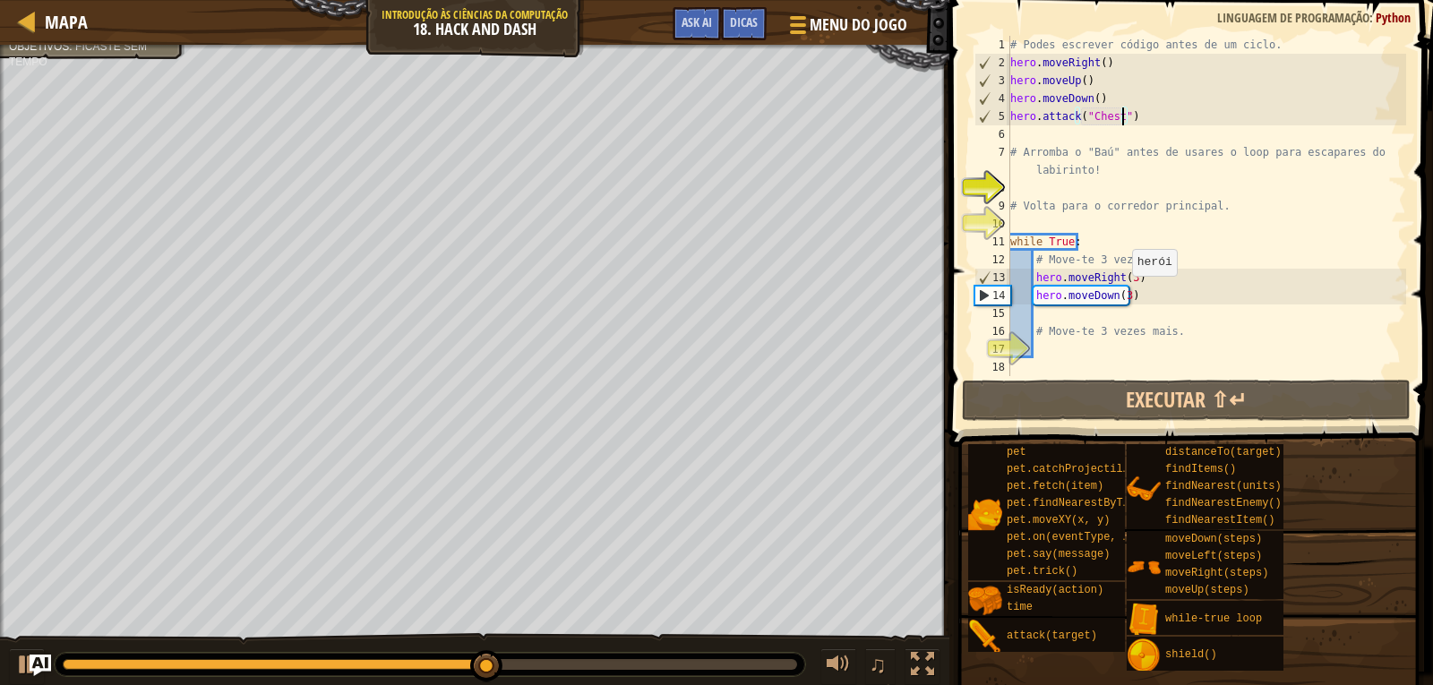
click at [1123, 294] on div "# Podes escrever código antes de um ciclo. hero . moveRight ( ) hero . moveUp (…" at bounding box center [1206, 224] width 399 height 376
drag, startPoint x: 1124, startPoint y: 295, endPoint x: 1116, endPoint y: 301, distance: 10.2
click at [1116, 303] on div "# Podes escrever código antes de um ciclo. hero . moveRight ( ) hero . moveUp (…" at bounding box center [1206, 224] width 399 height 376
click at [1125, 290] on div "# Podes escrever código antes de um ciclo. hero . moveRight ( ) hero . moveUp (…" at bounding box center [1206, 224] width 399 height 376
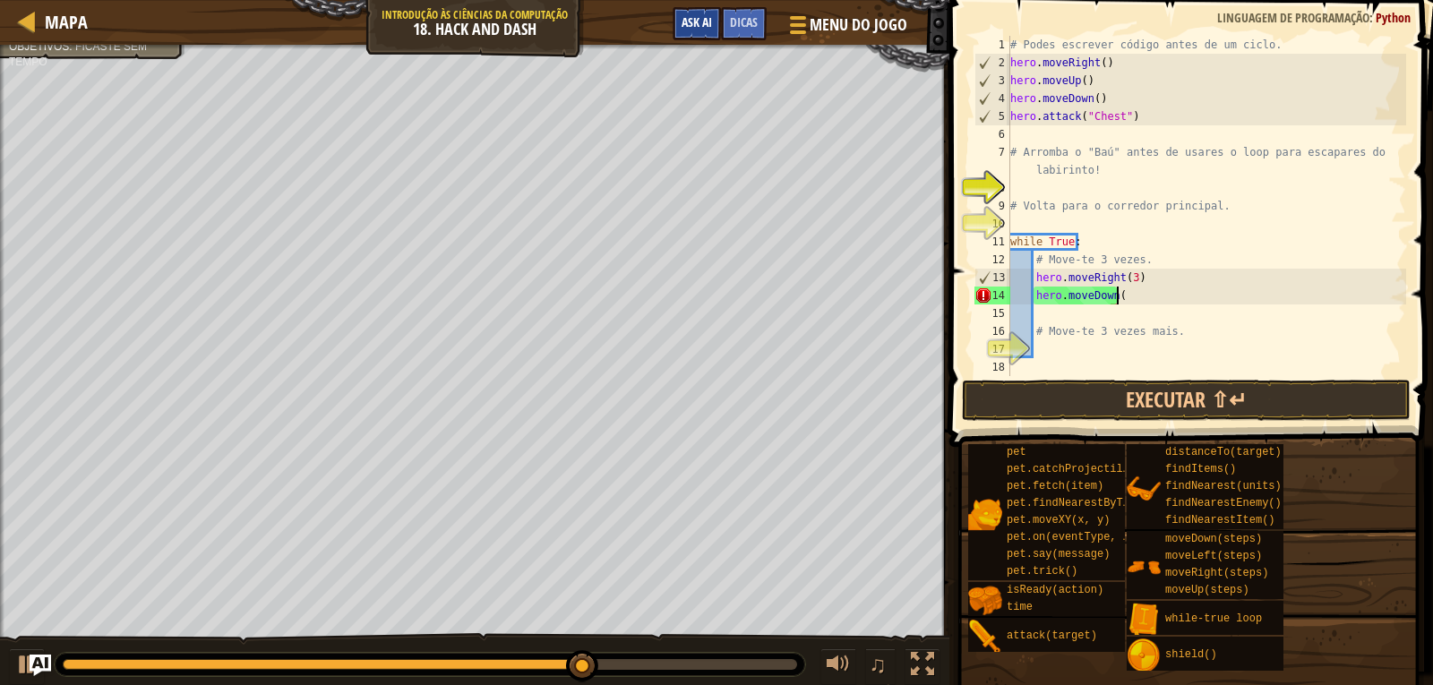
scroll to position [8, 8]
click at [1116, 302] on div "# Podes escrever código antes de um ciclo. hero . moveRight ( ) hero . moveUp (…" at bounding box center [1206, 224] width 399 height 376
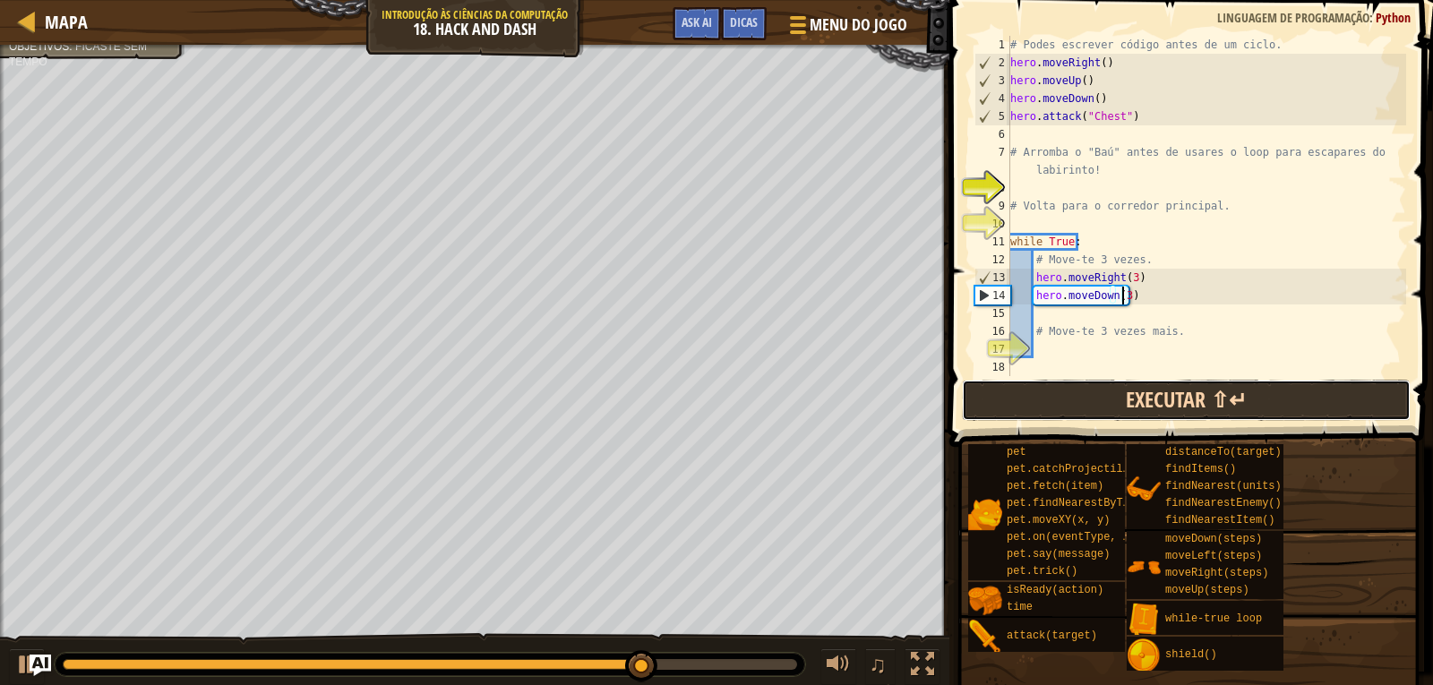
click at [1107, 393] on button "Executar ⇧↵" at bounding box center [1186, 400] width 449 height 41
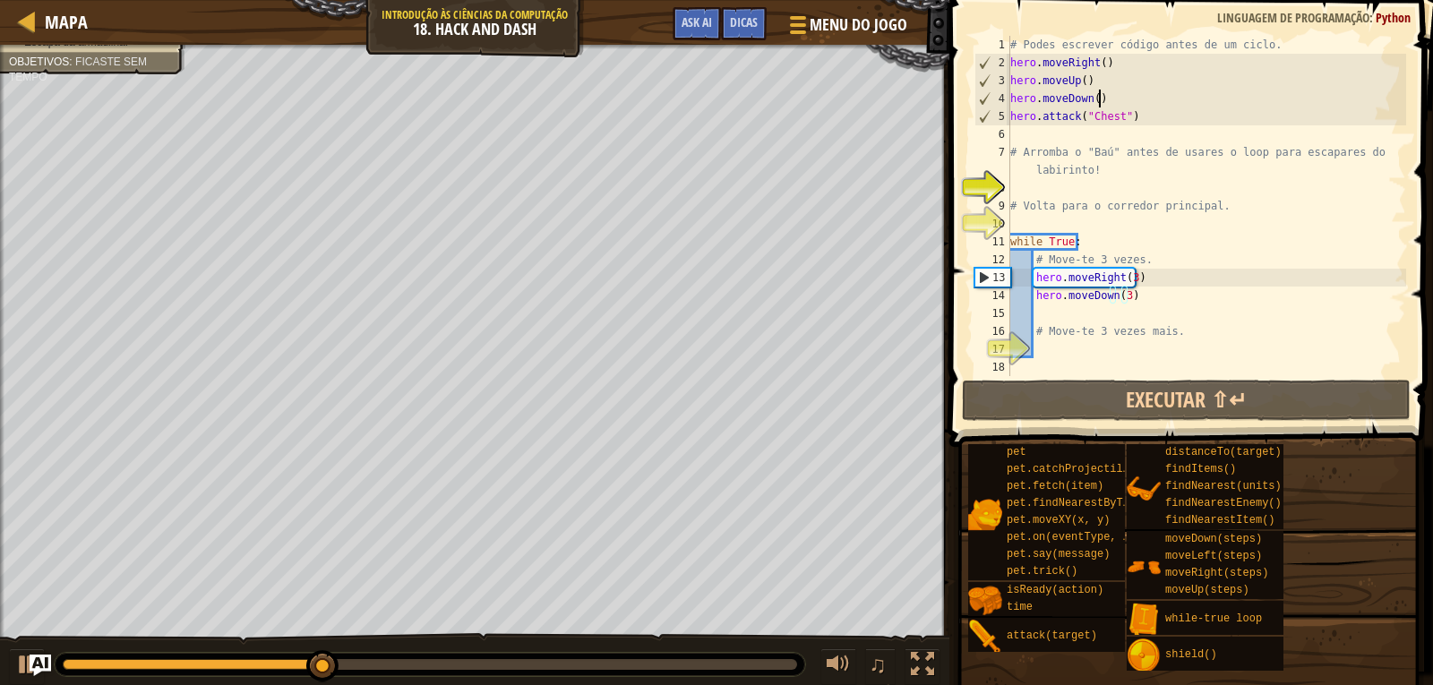
click at [1103, 104] on div "# Podes escrever código antes de um ciclo. hero . moveRight ( ) hero . moveUp (…" at bounding box center [1206, 224] width 399 height 376
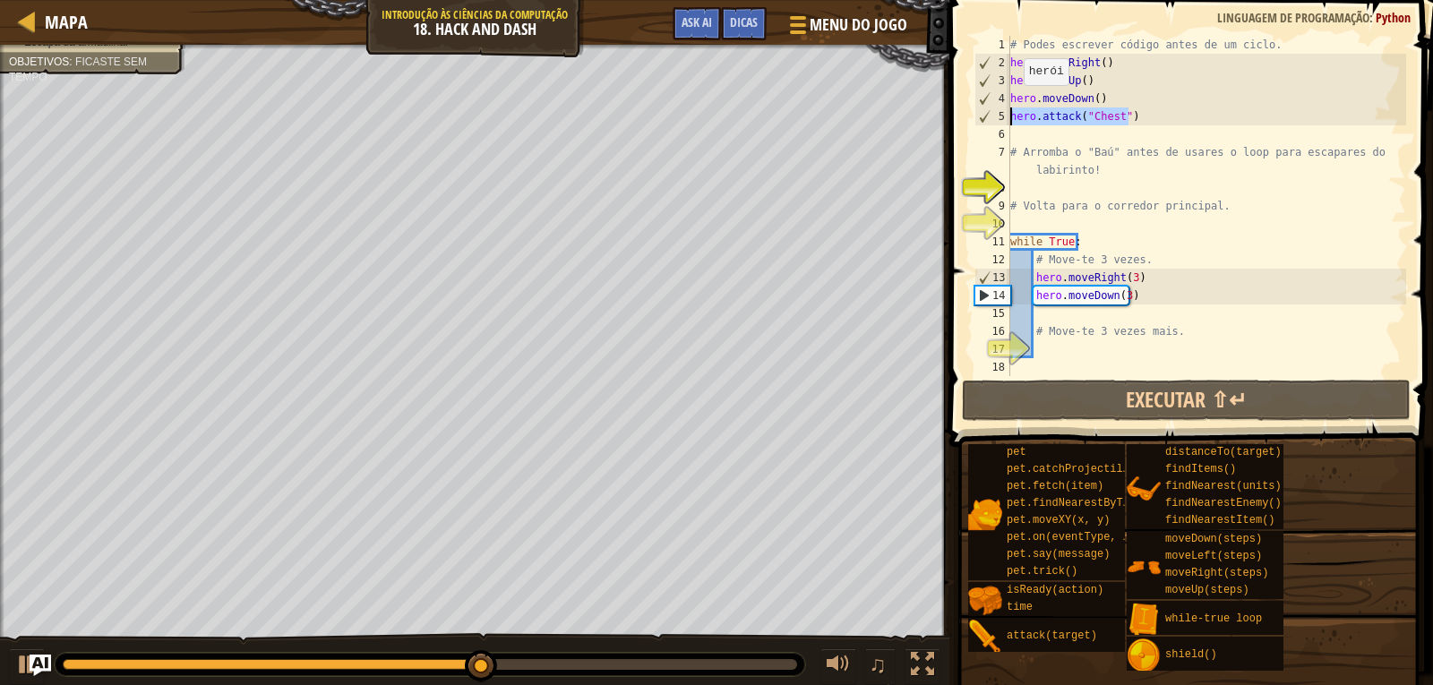
drag, startPoint x: 1136, startPoint y: 117, endPoint x: 1002, endPoint y: 116, distance: 134.3
click at [1002, 116] on div "hero.moveDown() 1 2 3 4 5 6 7 8 9 10 11 12 13 14 15 16 17 18 # Podes escrever c…" at bounding box center [1188, 206] width 435 height 340
type textarea "hero.attack("Chest")"
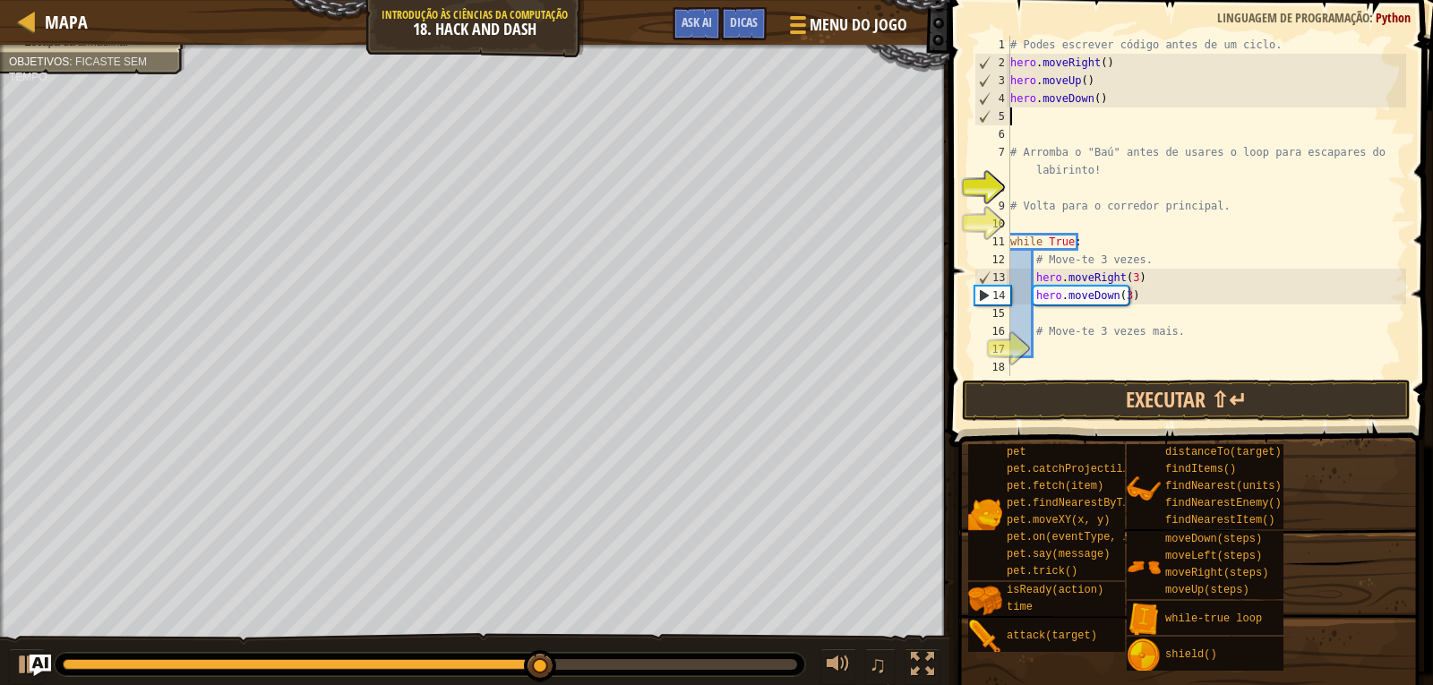
click at [1096, 86] on div "# Podes escrever código antes de um ciclo. hero . moveRight ( ) hero . moveUp (…" at bounding box center [1206, 224] width 399 height 376
type textarea "hero.moveUp()"
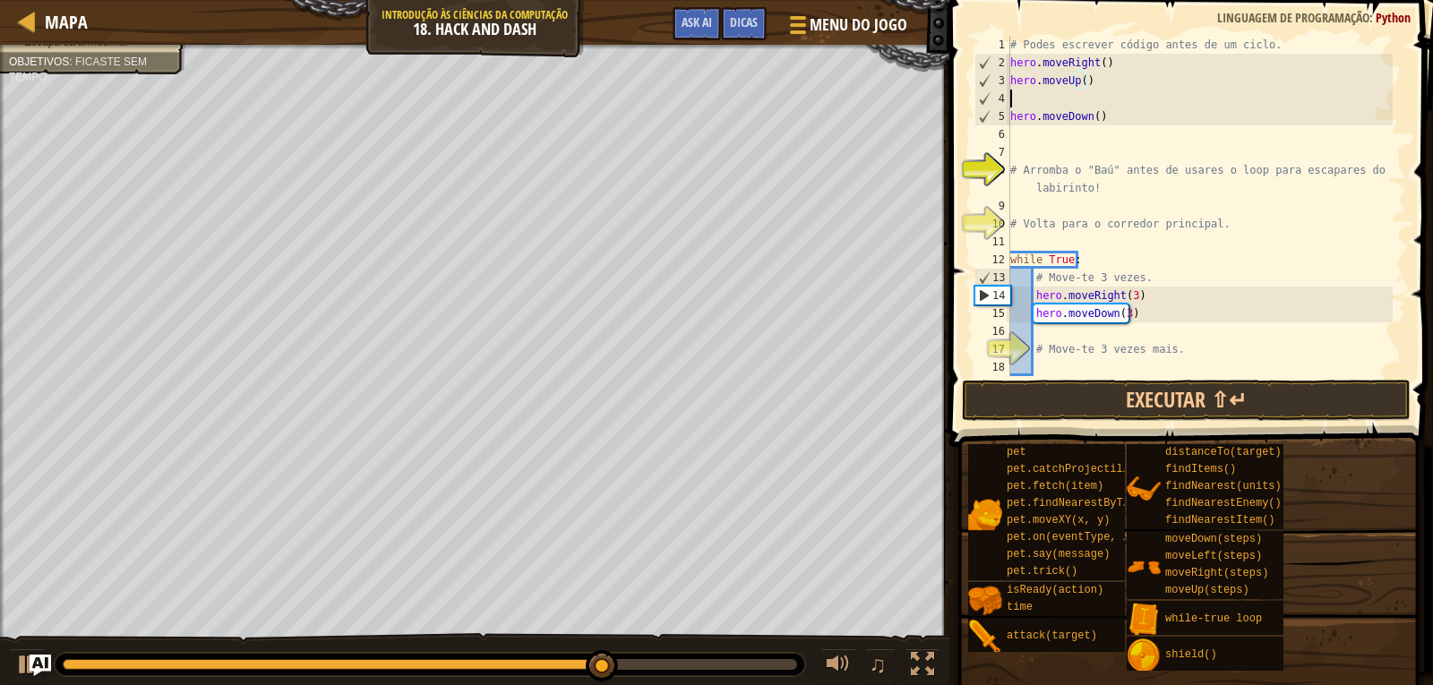
paste textarea "hero.attack("Chest")"
type textarea "hero.attack("Chest")"
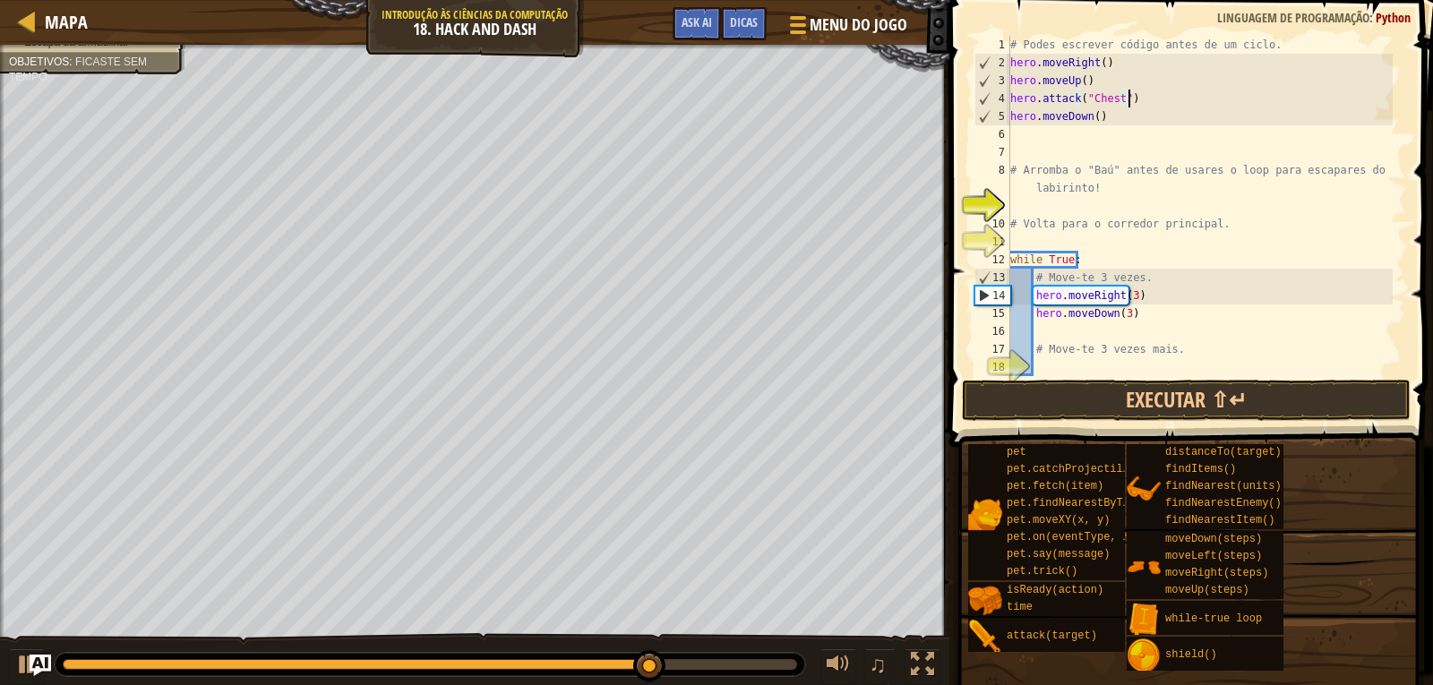
click at [1185, 377] on span at bounding box center [1193, 198] width 498 height 500
click at [1176, 386] on button "Executar ⇧↵" at bounding box center [1186, 400] width 449 height 41
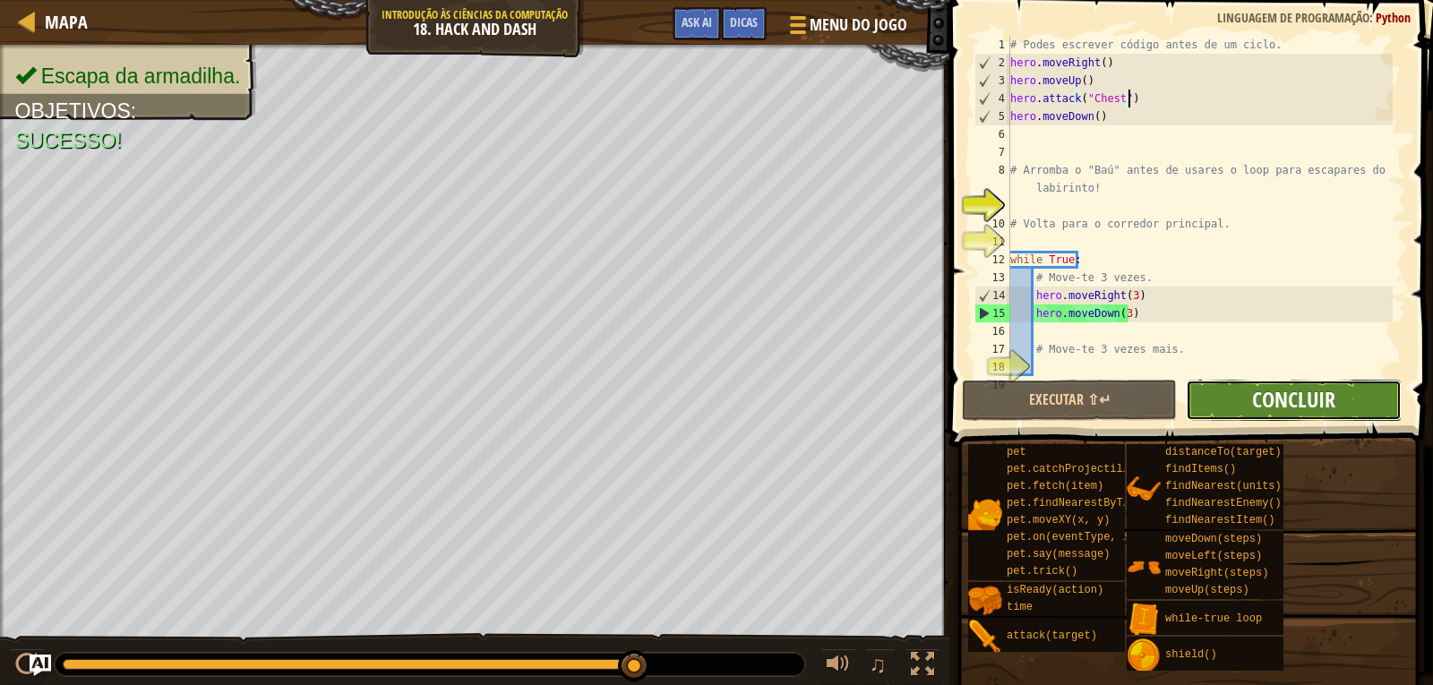
click at [1305, 406] on span "Concluir" at bounding box center [1293, 399] width 83 height 29
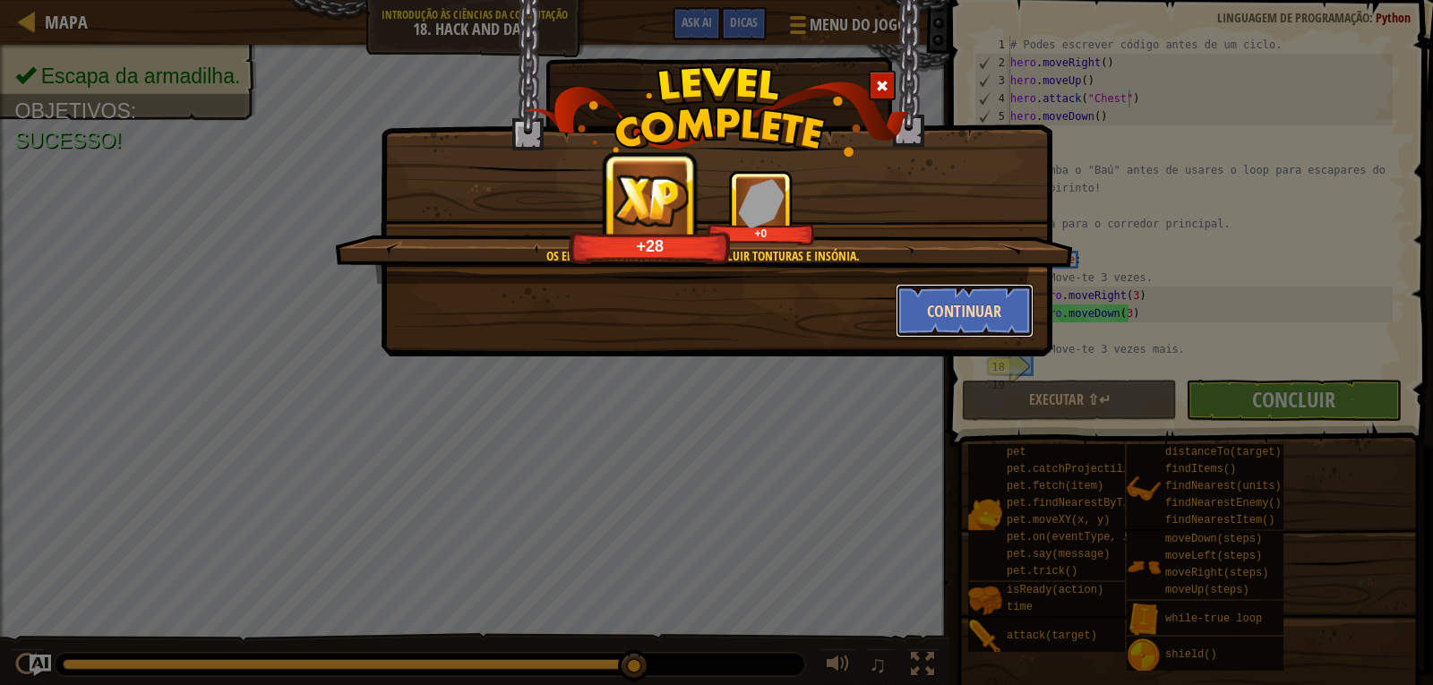
click at [947, 320] on button "Continuar" at bounding box center [965, 311] width 139 height 54
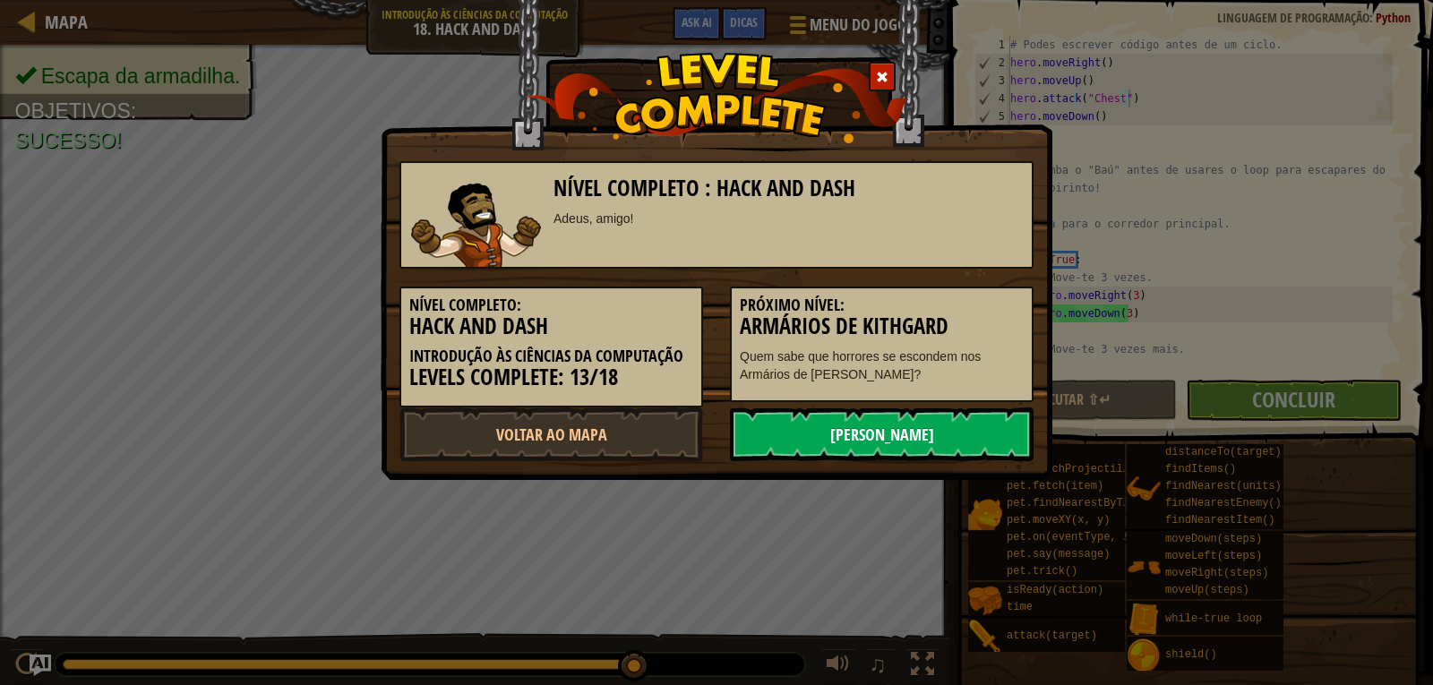
click at [842, 451] on link "[PERSON_NAME]" at bounding box center [882, 434] width 304 height 54
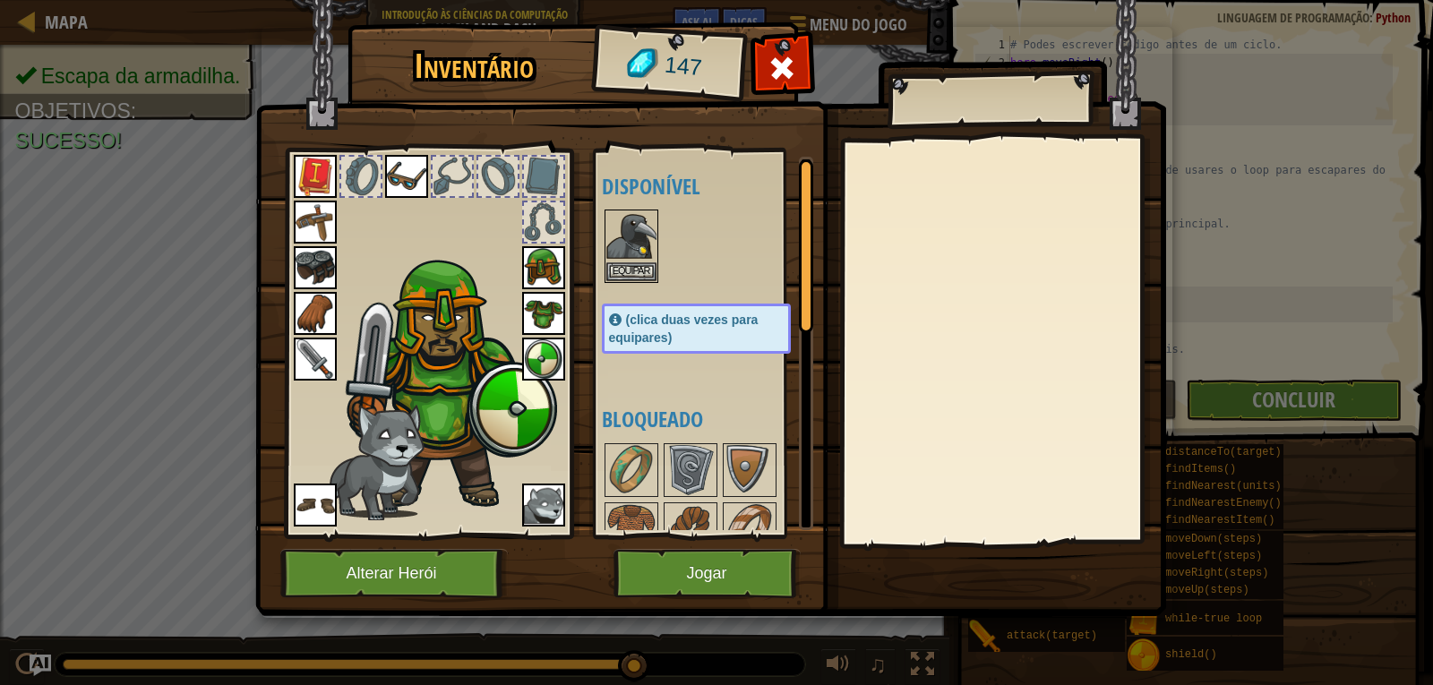
drag, startPoint x: 694, startPoint y: 288, endPoint x: 785, endPoint y: 286, distance: 90.5
click at [781, 287] on div "Disponível [GEOGRAPHIC_DATA] [GEOGRAPHIC_DATA] [GEOGRAPHIC_DATA] [GEOGRAPHIC_DA…" at bounding box center [714, 343] width 225 height 373
click at [617, 459] on img at bounding box center [631, 470] width 50 height 50
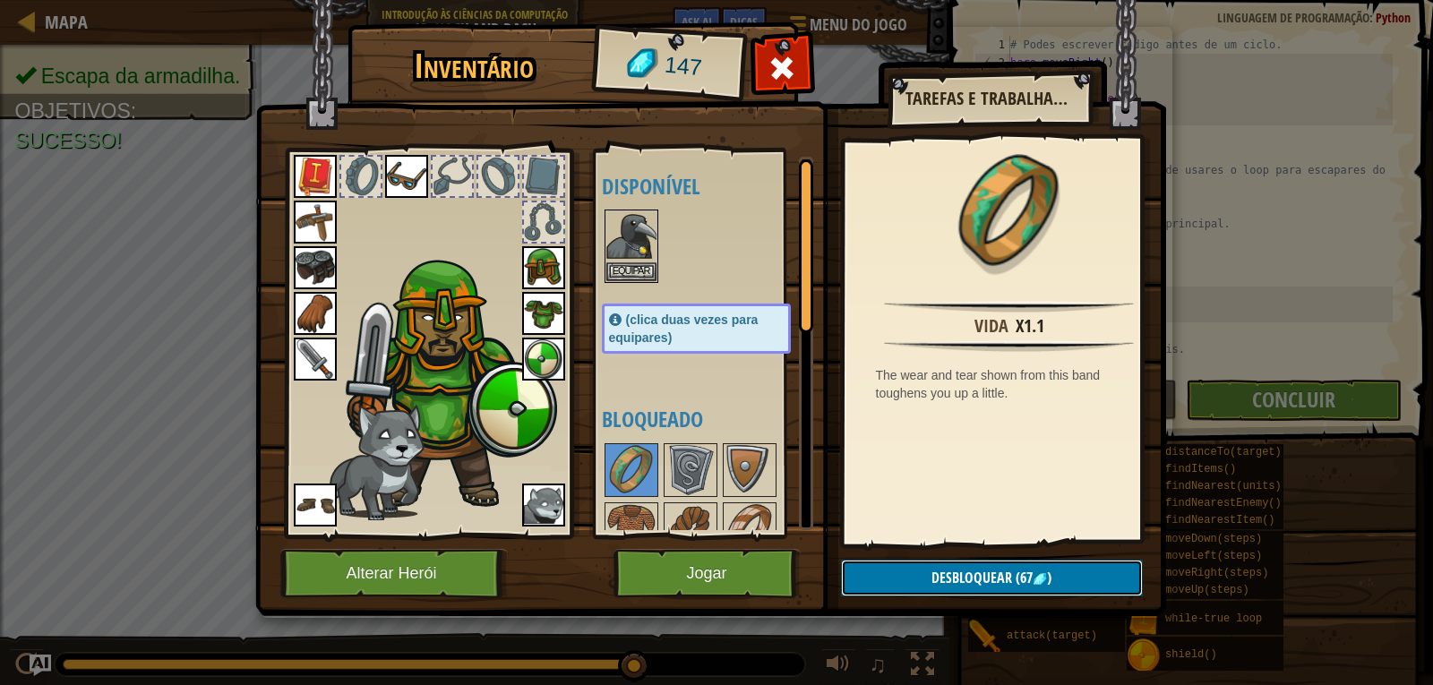
click at [872, 560] on button "Desbloquear (67 )" at bounding box center [992, 578] width 302 height 37
drag, startPoint x: 969, startPoint y: 595, endPoint x: 964, endPoint y: 586, distance: 10.4
click at [968, 595] on button "Confirmar" at bounding box center [992, 578] width 302 height 37
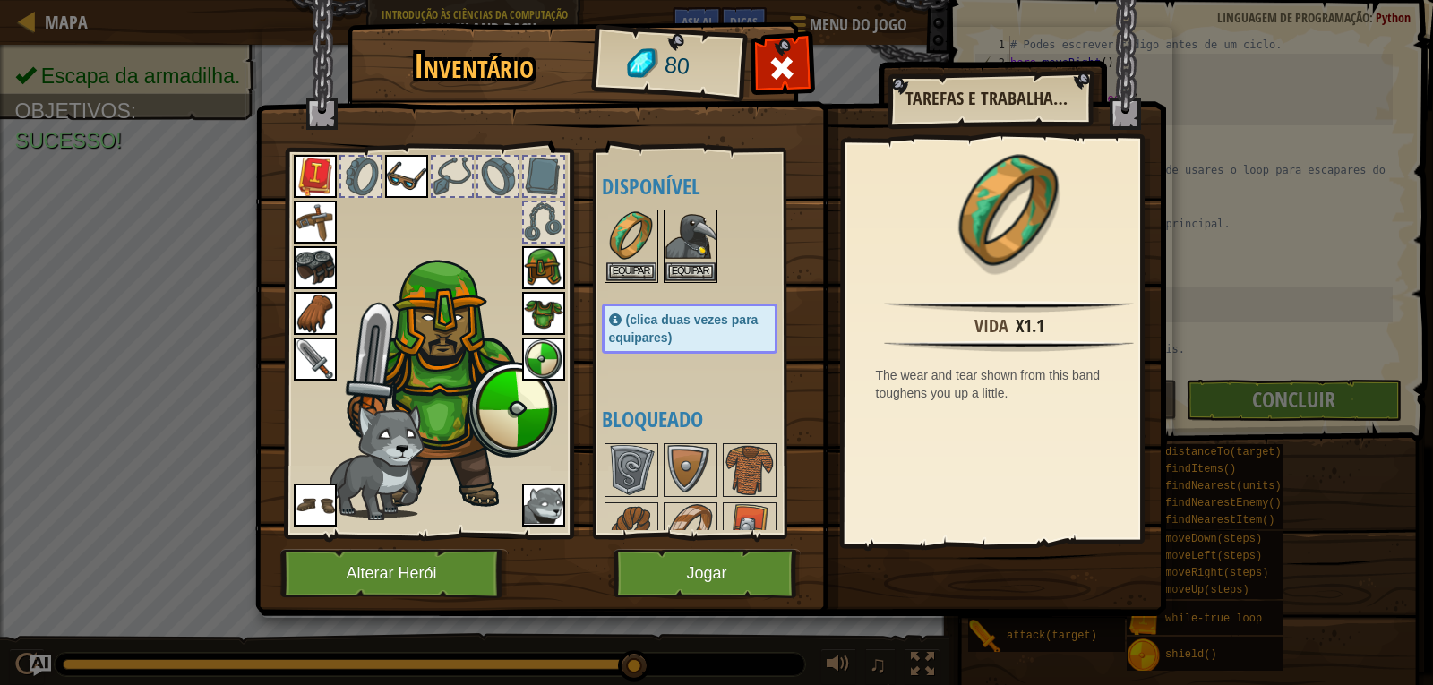
click at [963, 581] on img at bounding box center [710, 291] width 911 height 650
drag, startPoint x: 617, startPoint y: 264, endPoint x: 636, endPoint y: 302, distance: 42.1
click at [618, 264] on button "Equipar" at bounding box center [631, 271] width 50 height 19
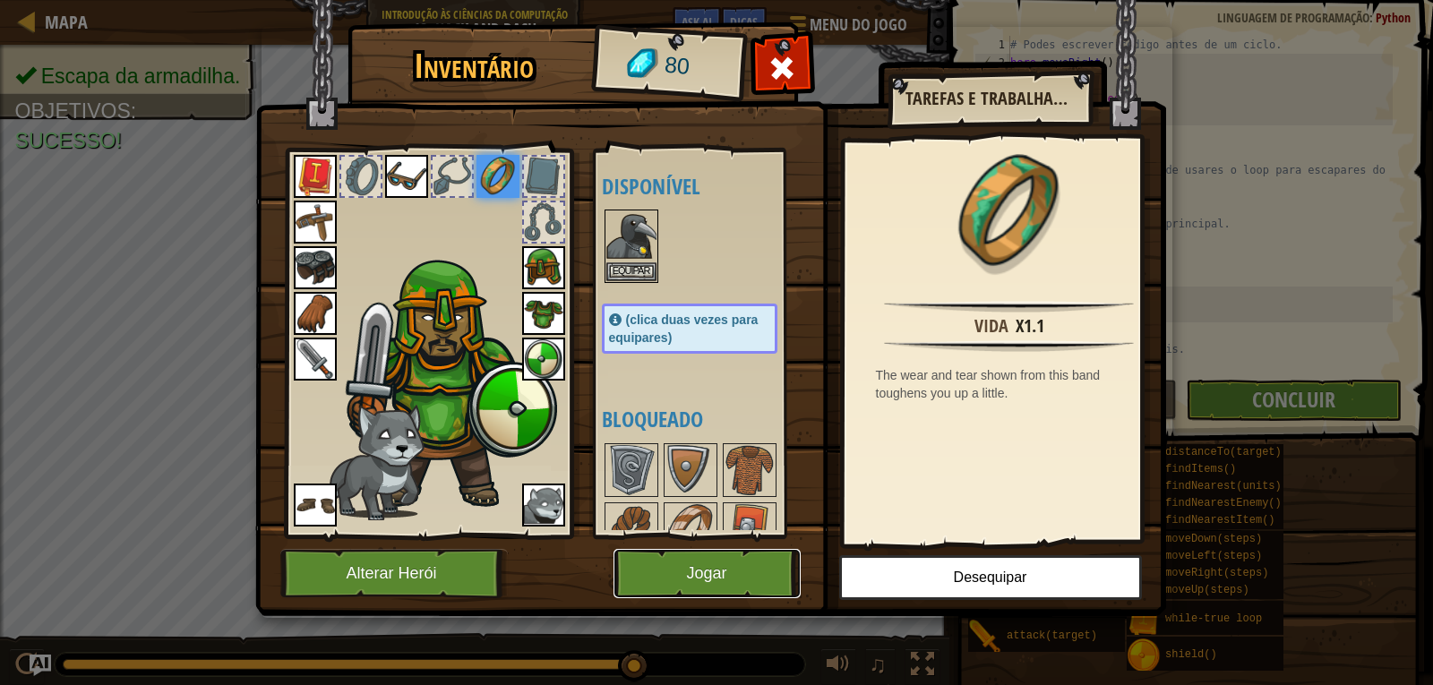
click at [688, 578] on button "Jogar" at bounding box center [706, 573] width 187 height 49
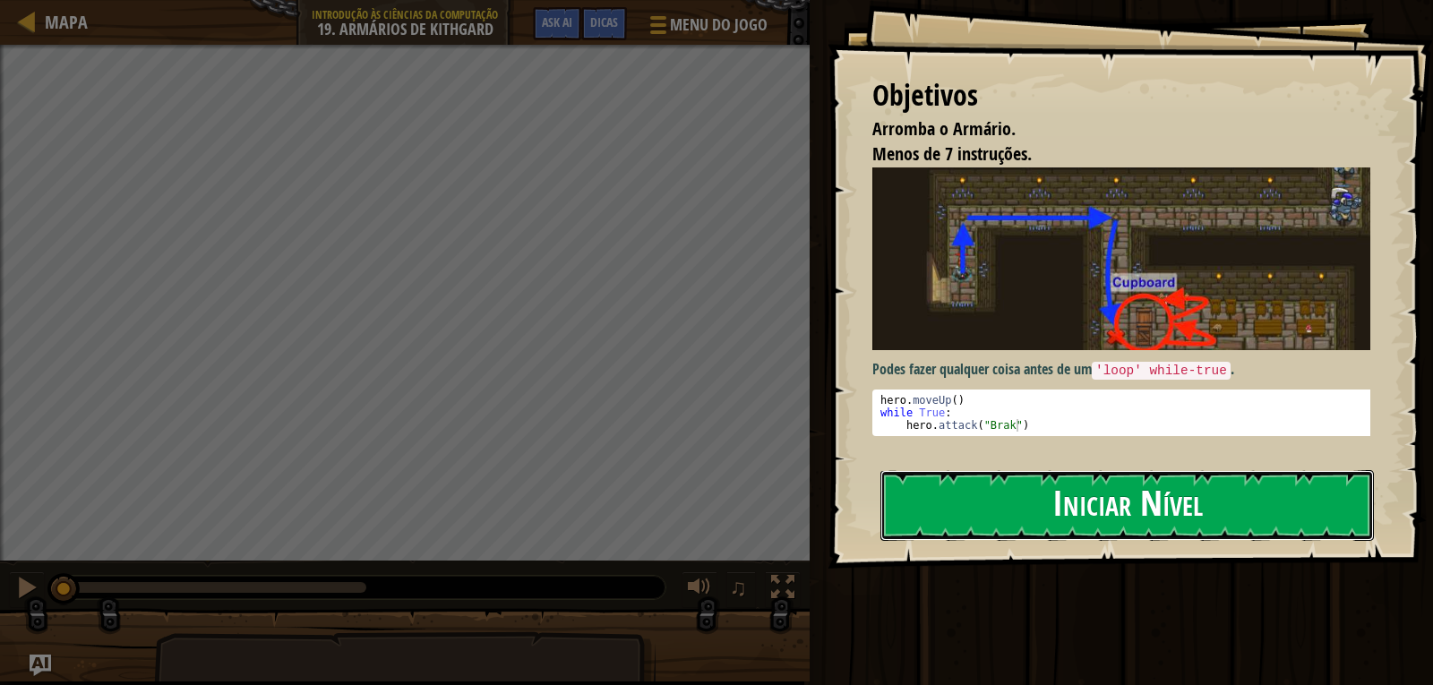
click at [1048, 490] on button "Iniciar Nível" at bounding box center [1126, 505] width 493 height 71
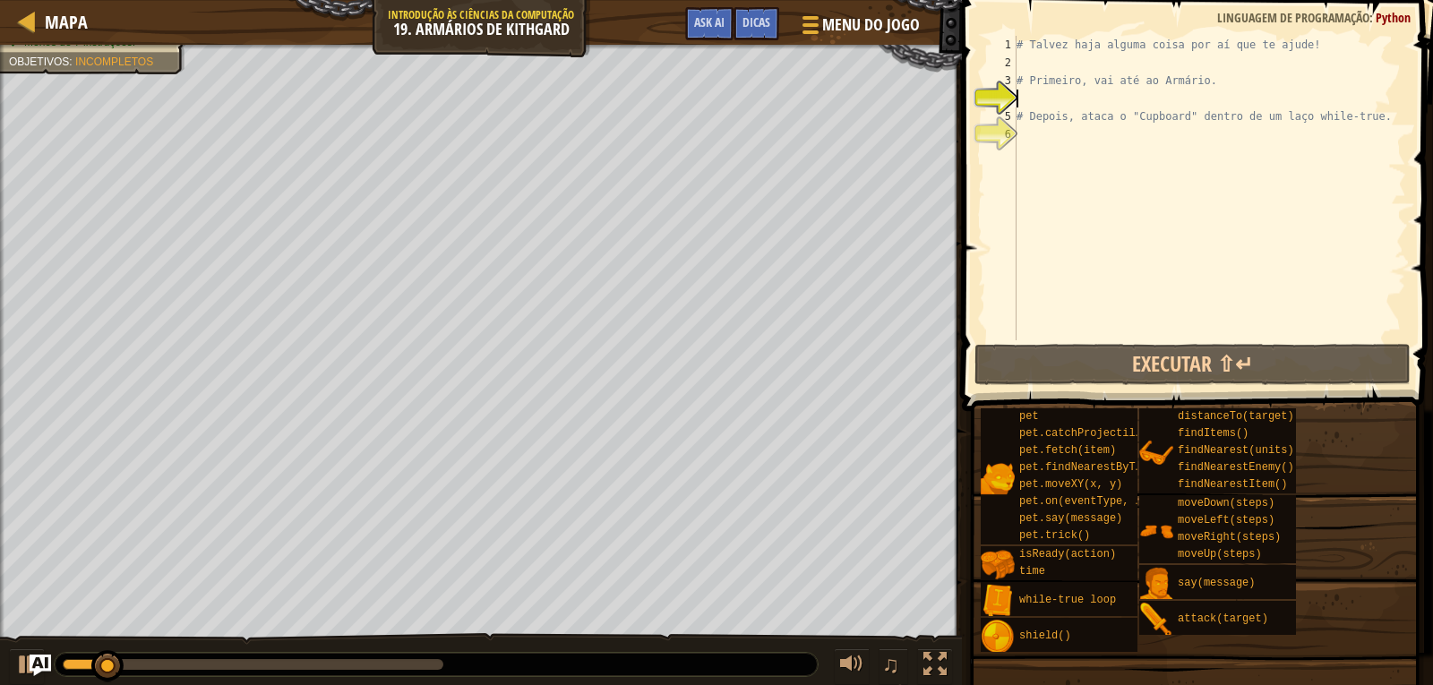
click at [1012, 137] on div "6" at bounding box center [1002, 134] width 30 height 18
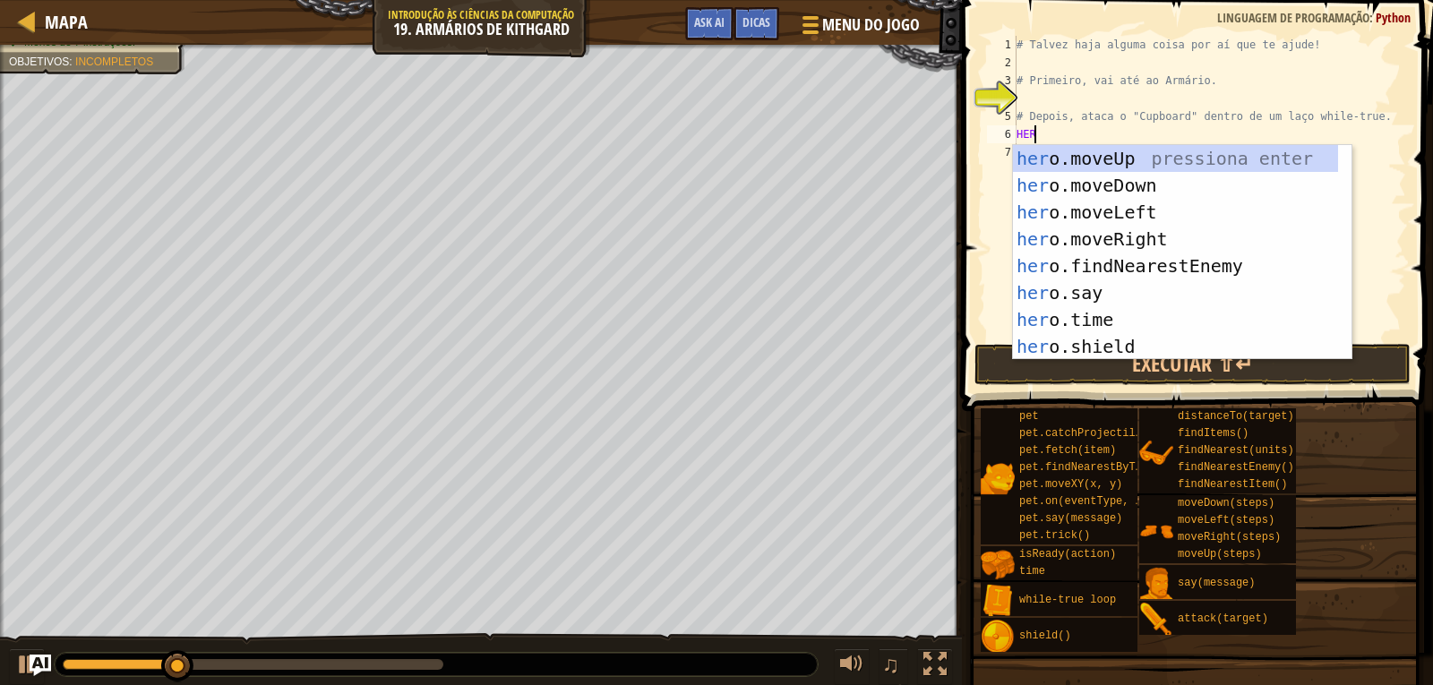
scroll to position [8, 0]
type textarea "H"
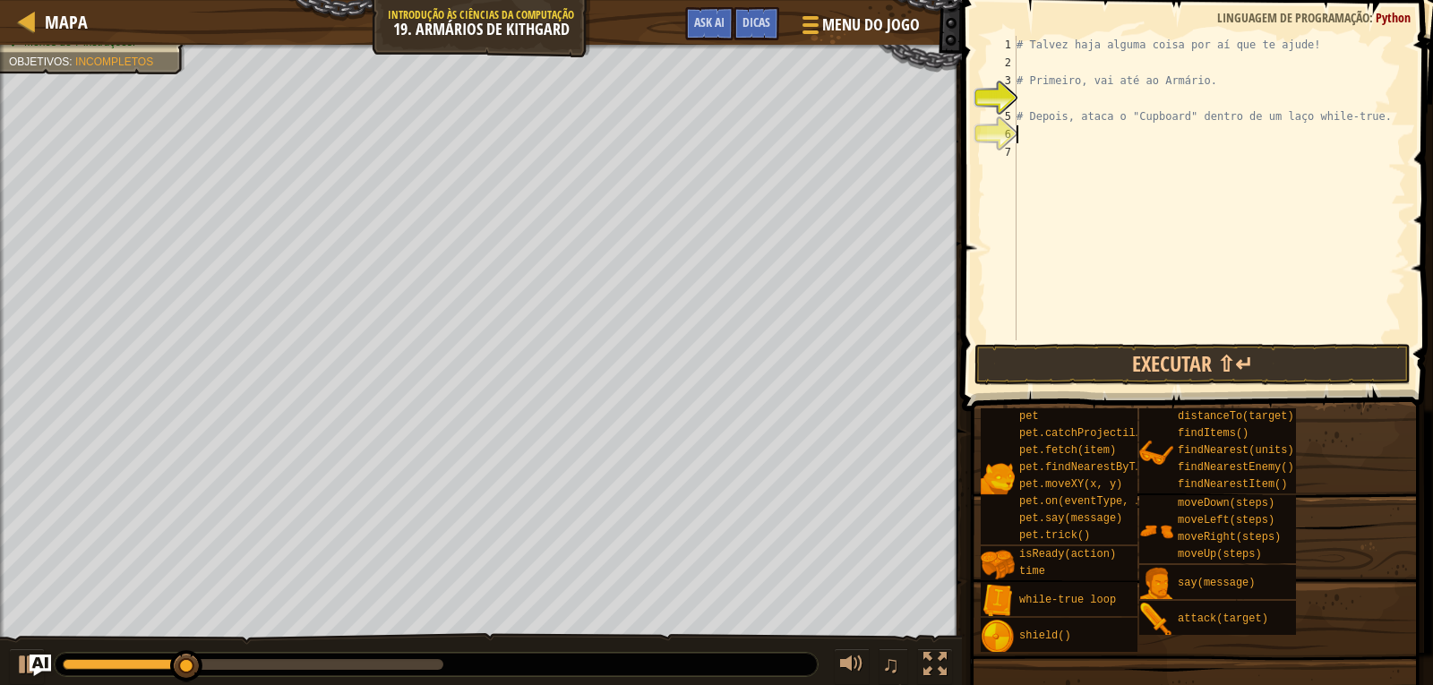
type textarea "y"
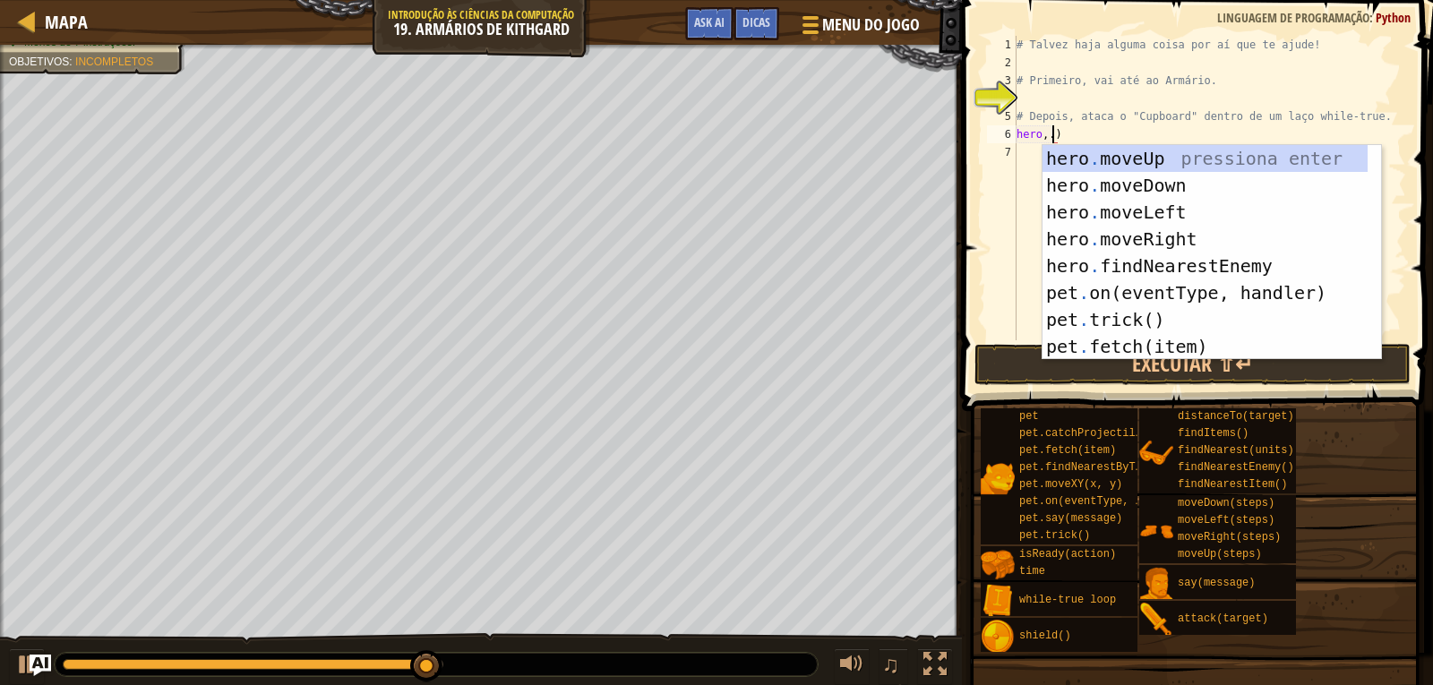
scroll to position [8, 2]
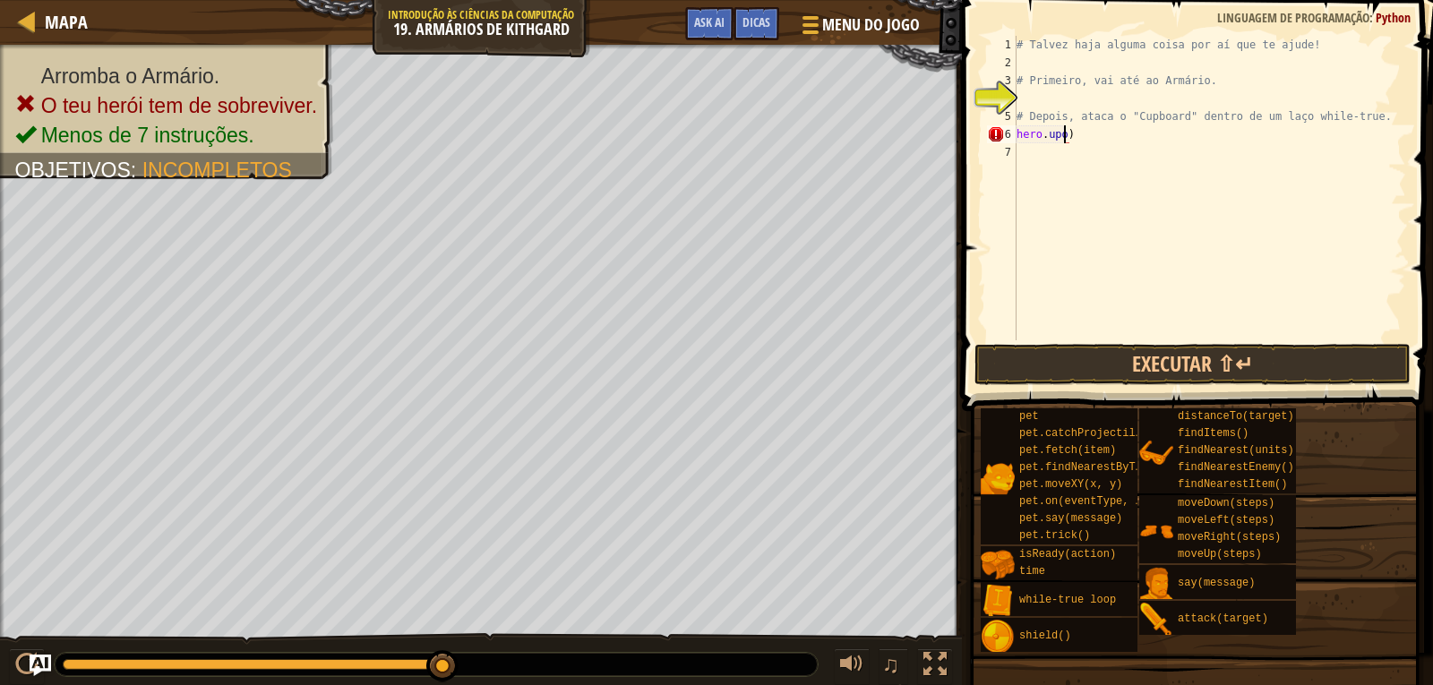
type textarea "hero.up)"
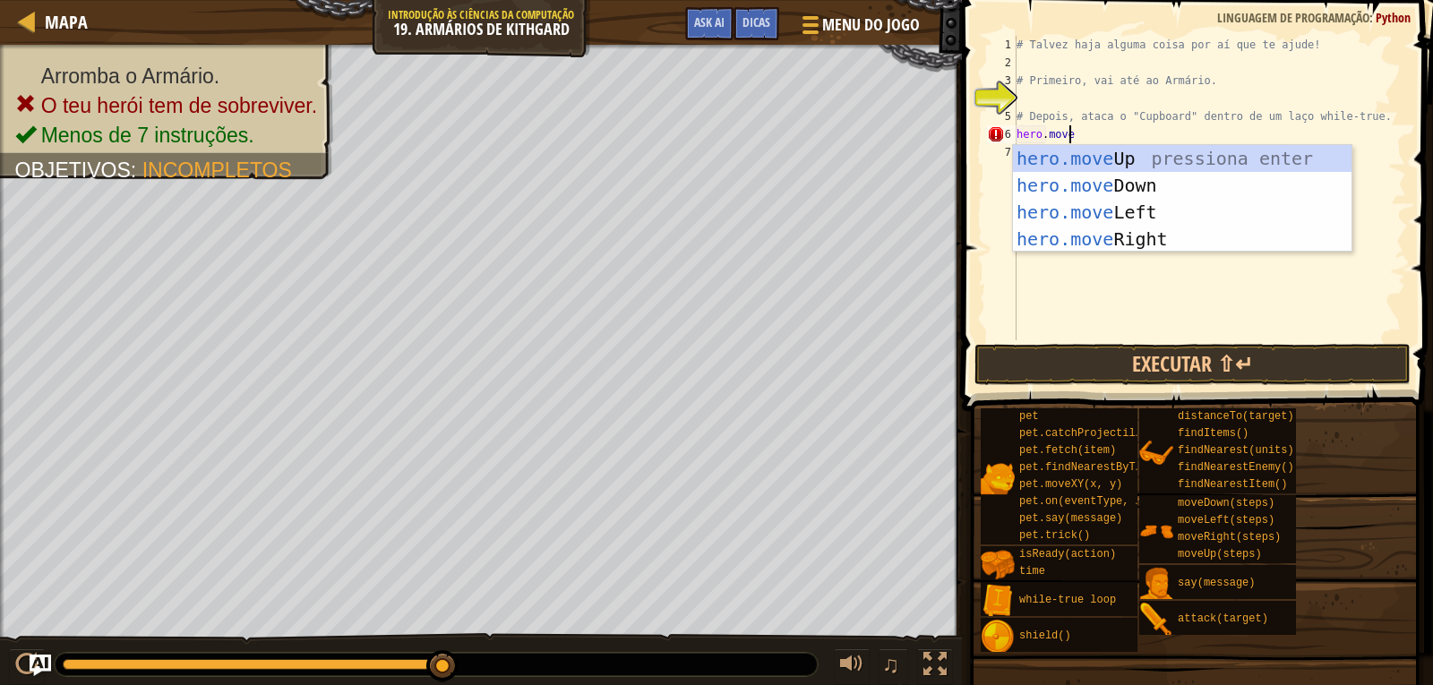
scroll to position [8, 4]
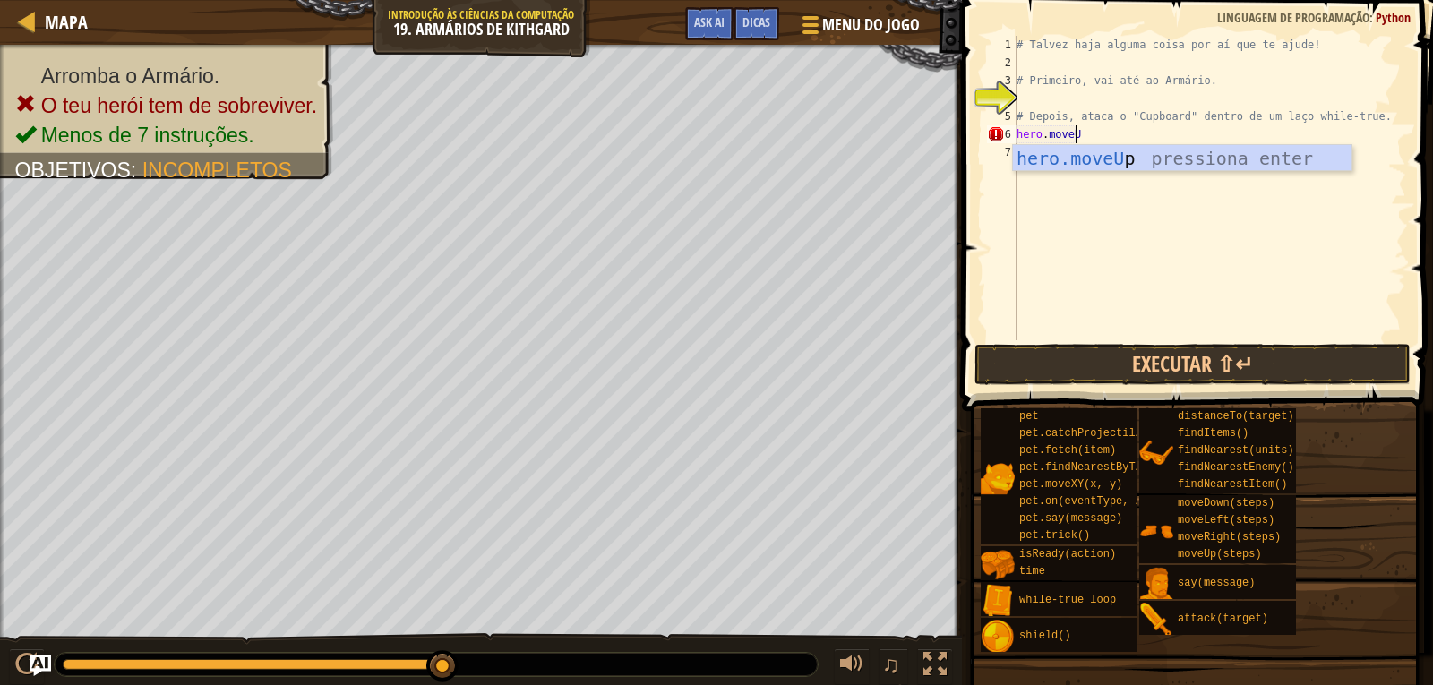
type textarea "hero.moveUp"
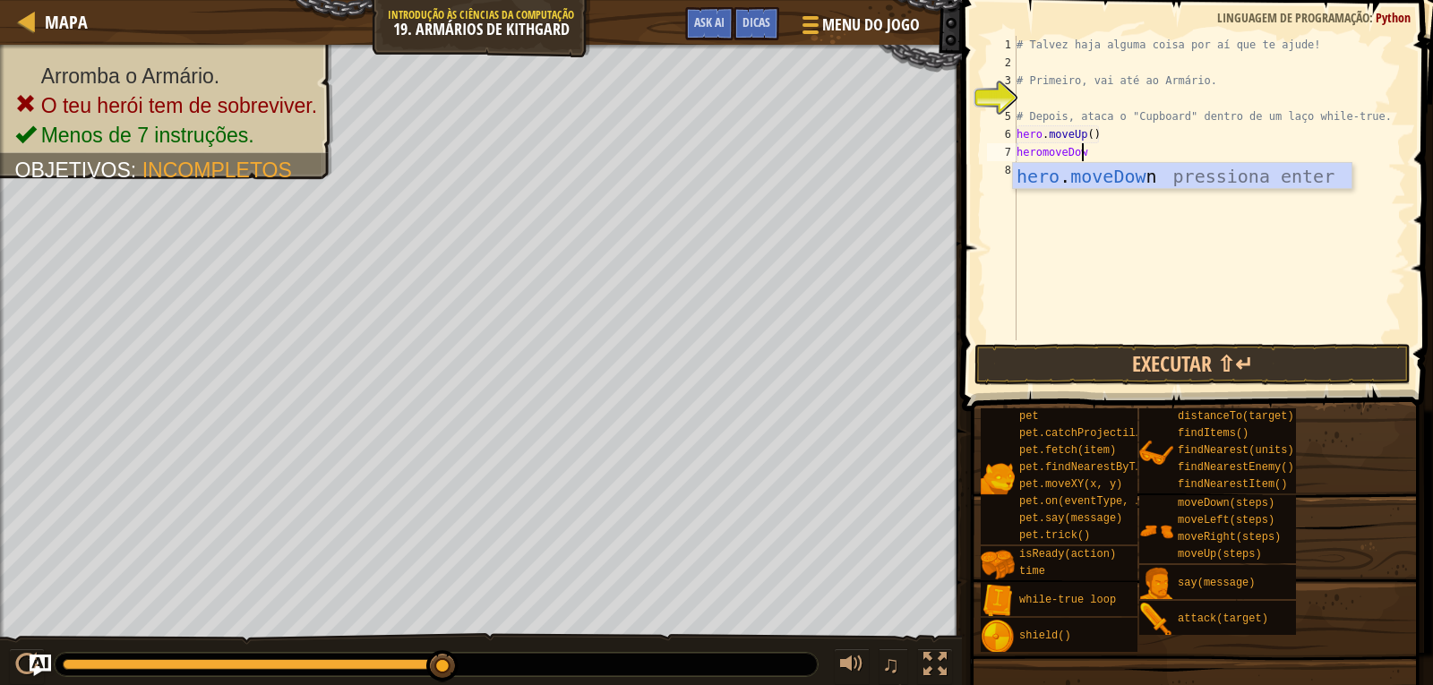
type textarea "heromoveDown"
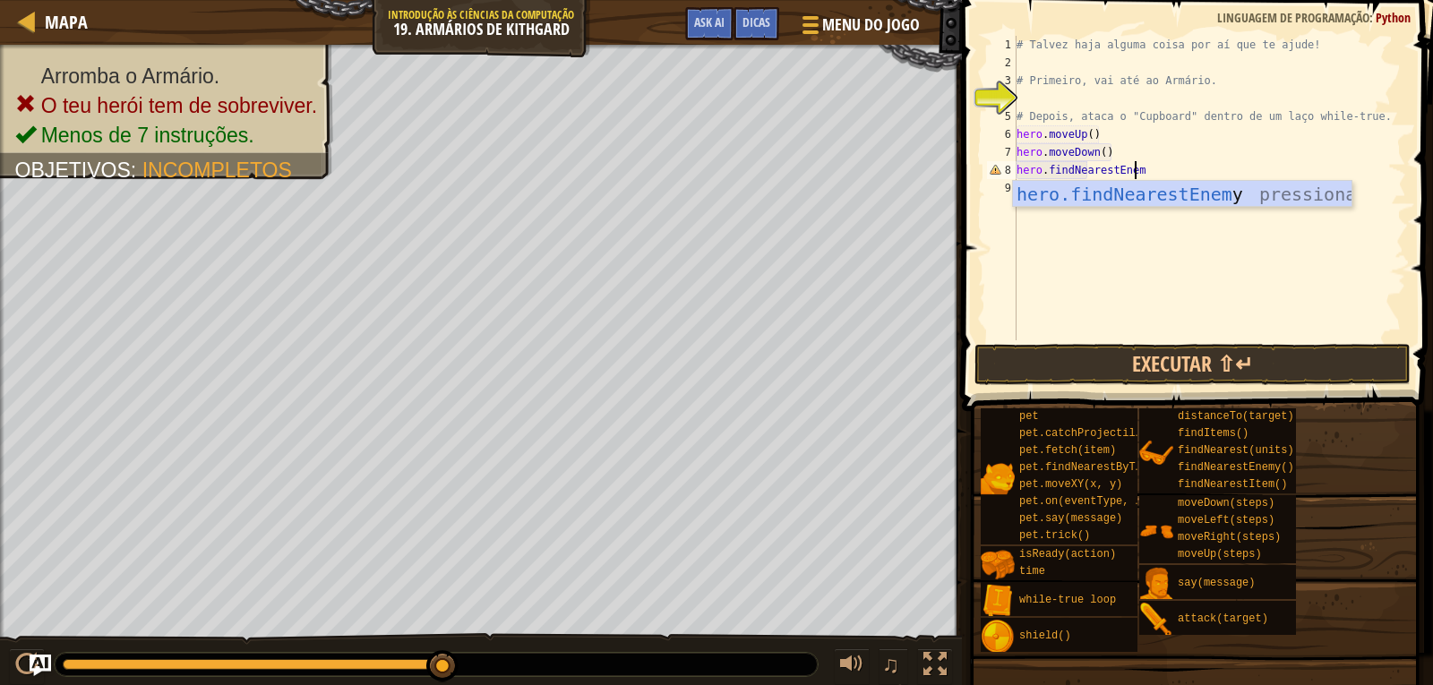
scroll to position [8, 9]
type textarea "hero.findNearestEnemy"
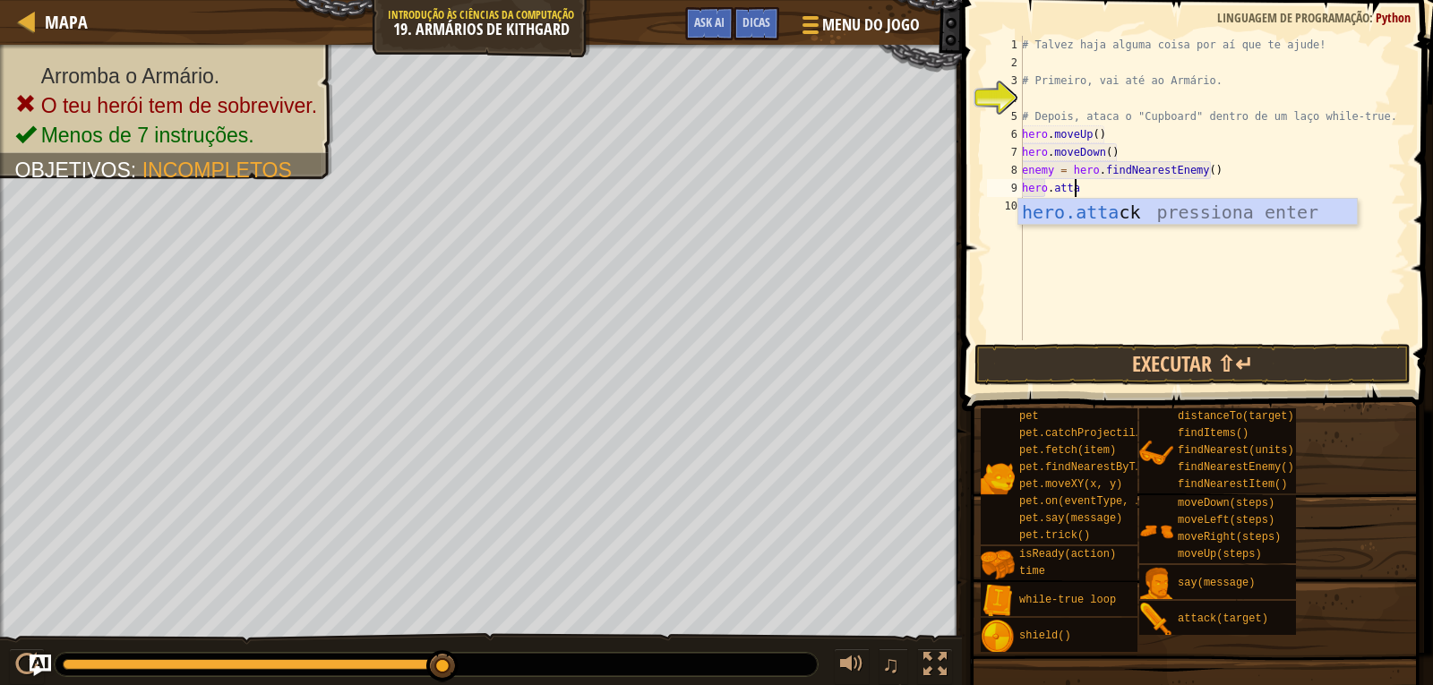
scroll to position [8, 4]
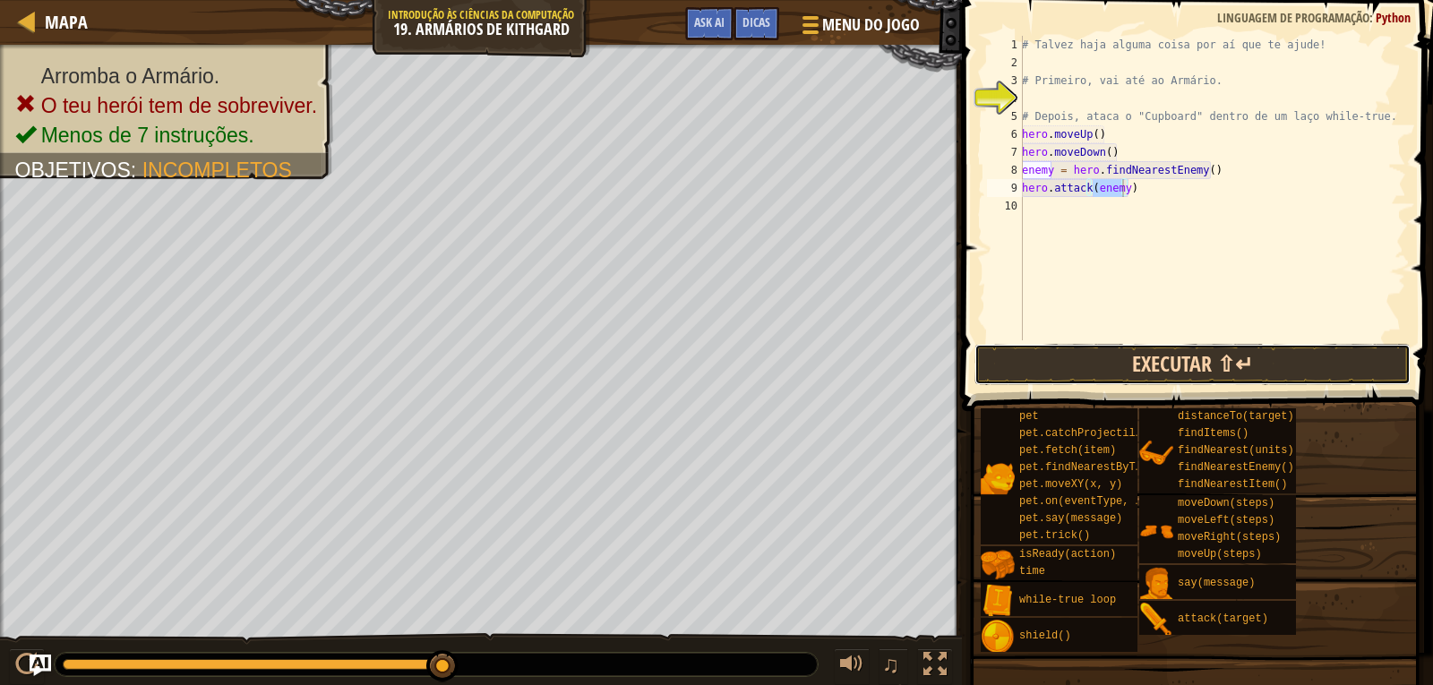
click at [1113, 377] on button "Executar ⇧↵" at bounding box center [1192, 364] width 436 height 41
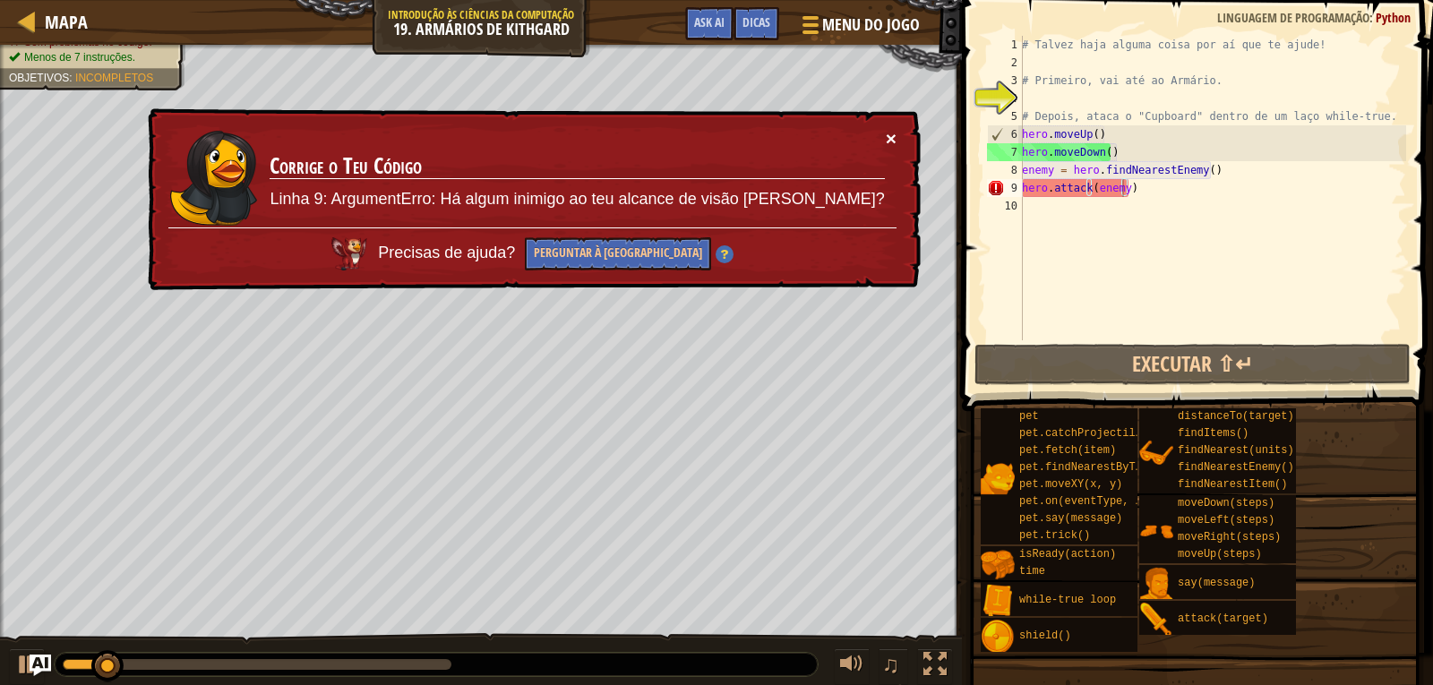
click at [886, 132] on button "×" at bounding box center [891, 138] width 11 height 19
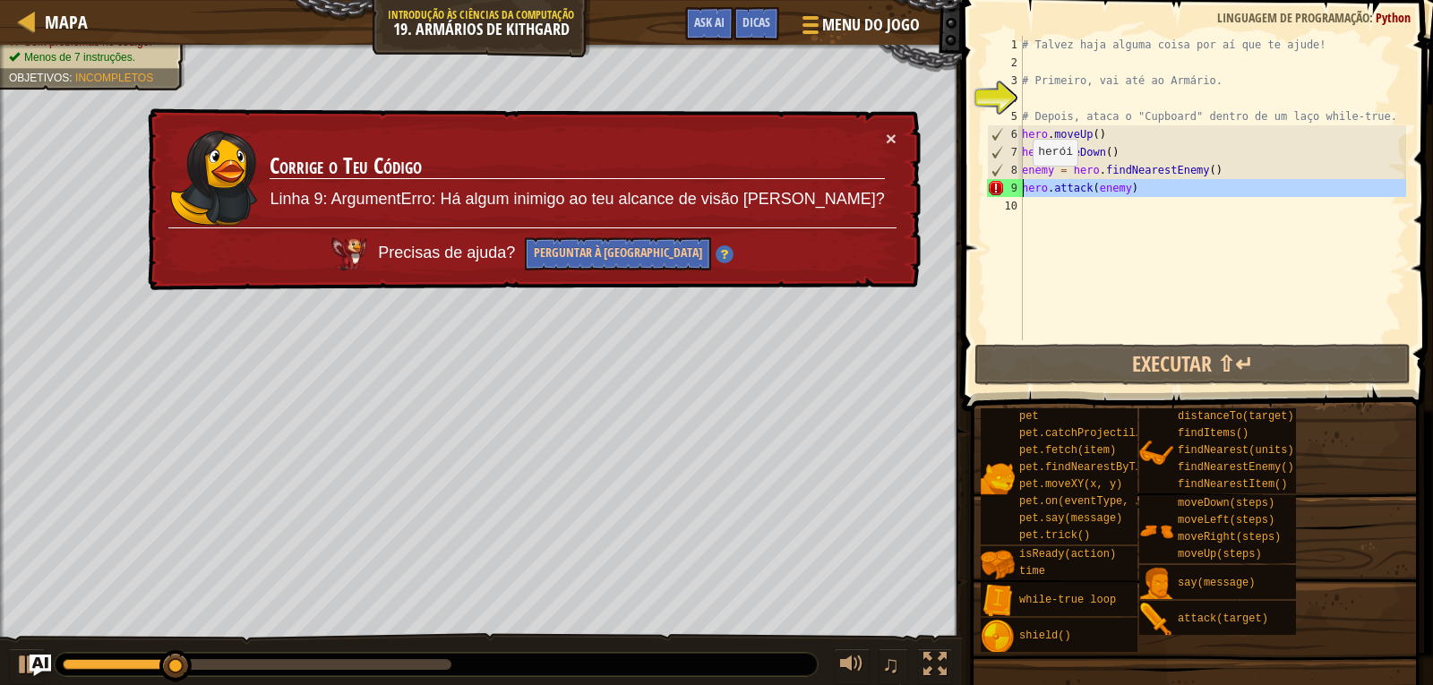
drag, startPoint x: 1127, startPoint y: 195, endPoint x: 1013, endPoint y: 192, distance: 114.7
click at [1013, 192] on div "hero.attack(enemy) 1 2 3 4 5 6 7 8 9 10 # Talvez haja alguma coisa por aí que t…" at bounding box center [1194, 188] width 423 height 304
type textarea "hero.attack(enemy)"
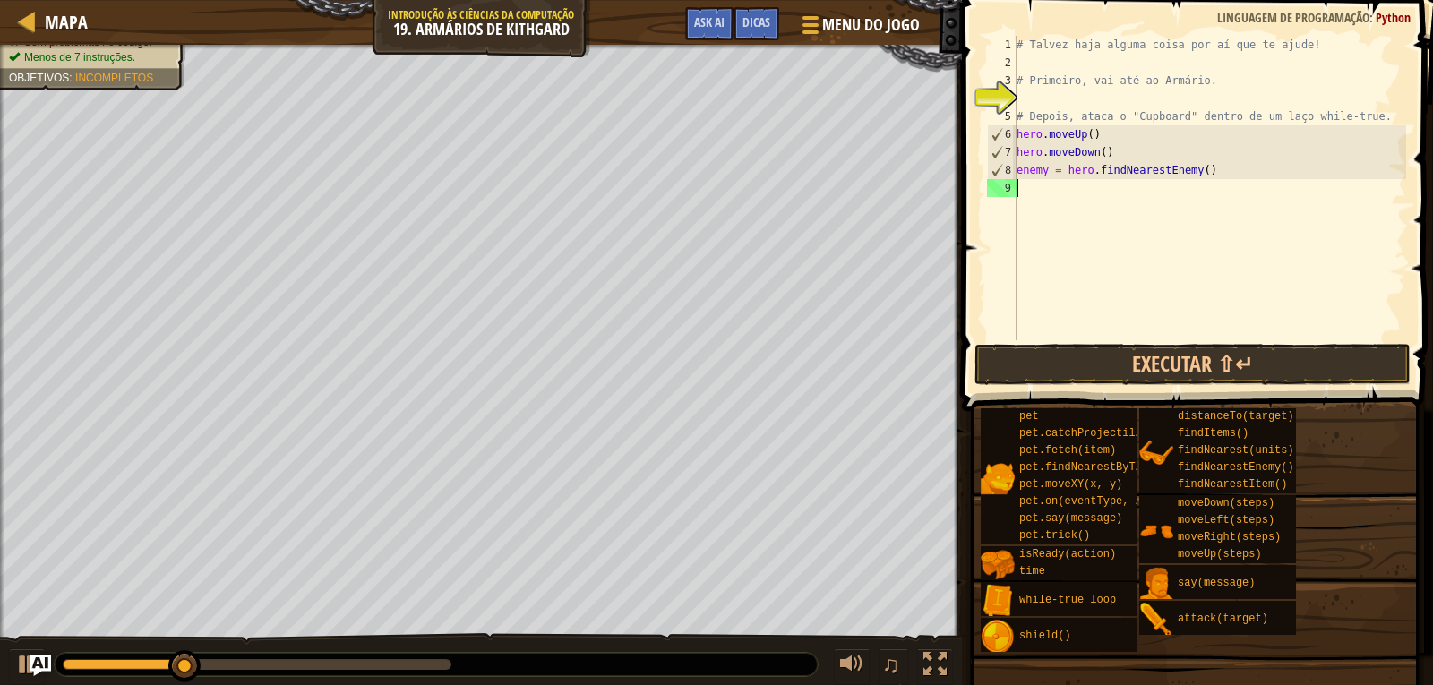
scroll to position [8, 0]
type textarea "e"
click at [1102, 133] on div "# Talvez haja alguma coisa por aí que te ajude! # Primeiro, vai até ao Armário.…" at bounding box center [1209, 206] width 393 height 340
type textarea "hero.moveUp()"
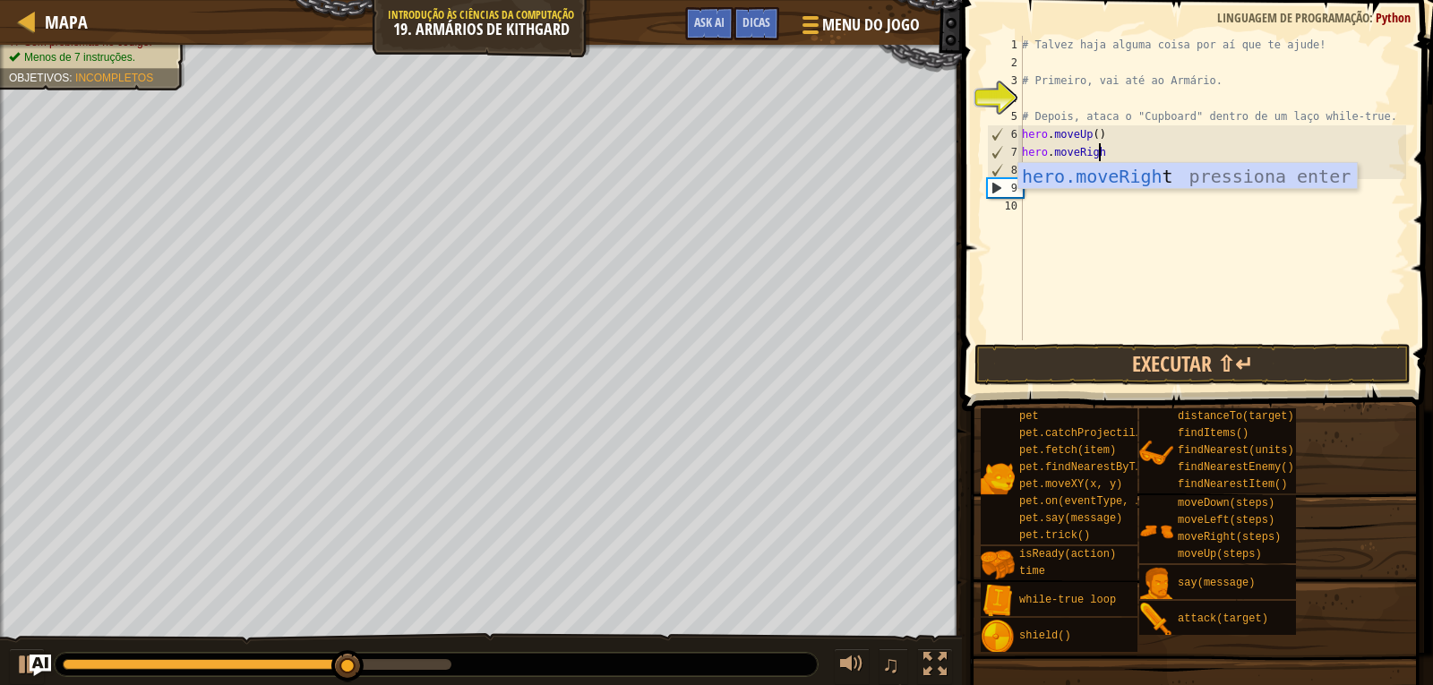
type textarea "hero.moveRight"
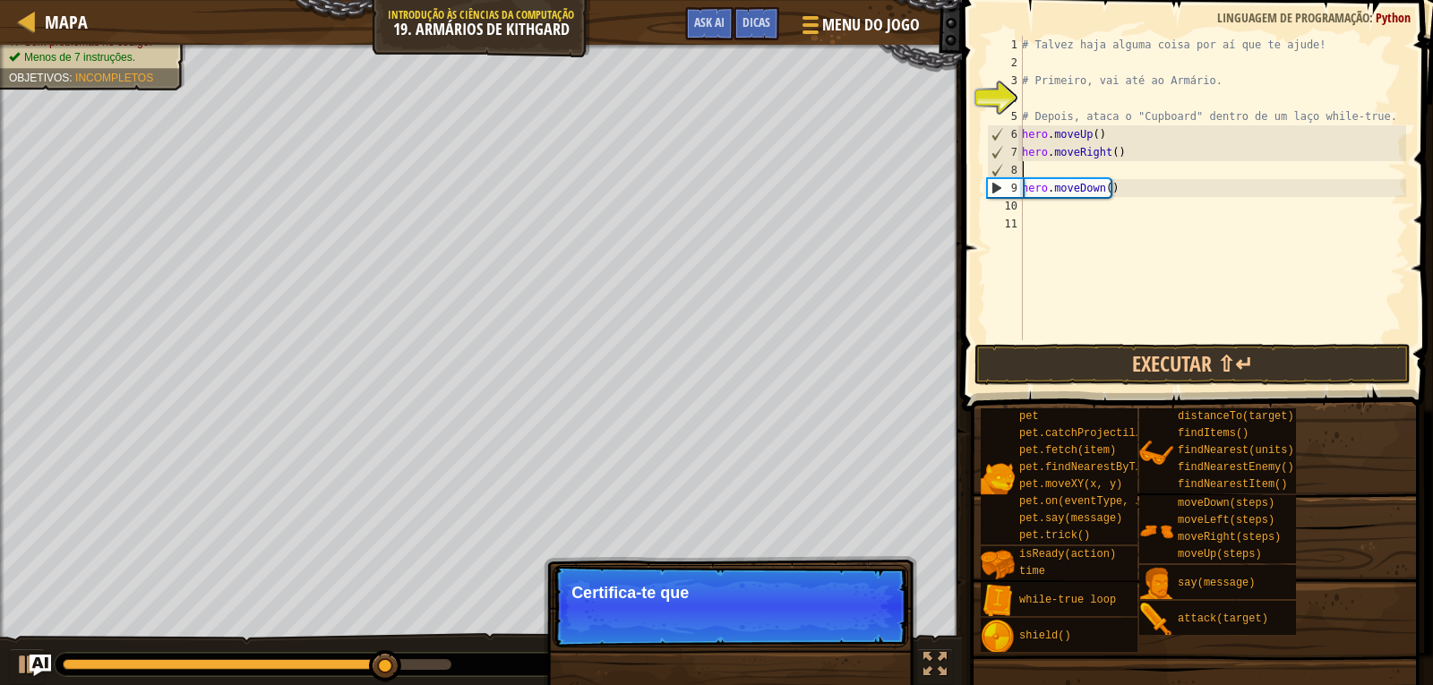
click at [1069, 168] on div "# Talvez haja alguma coisa por aí que te ajude! # Primeiro, vai até ao Armário.…" at bounding box center [1212, 206] width 388 height 340
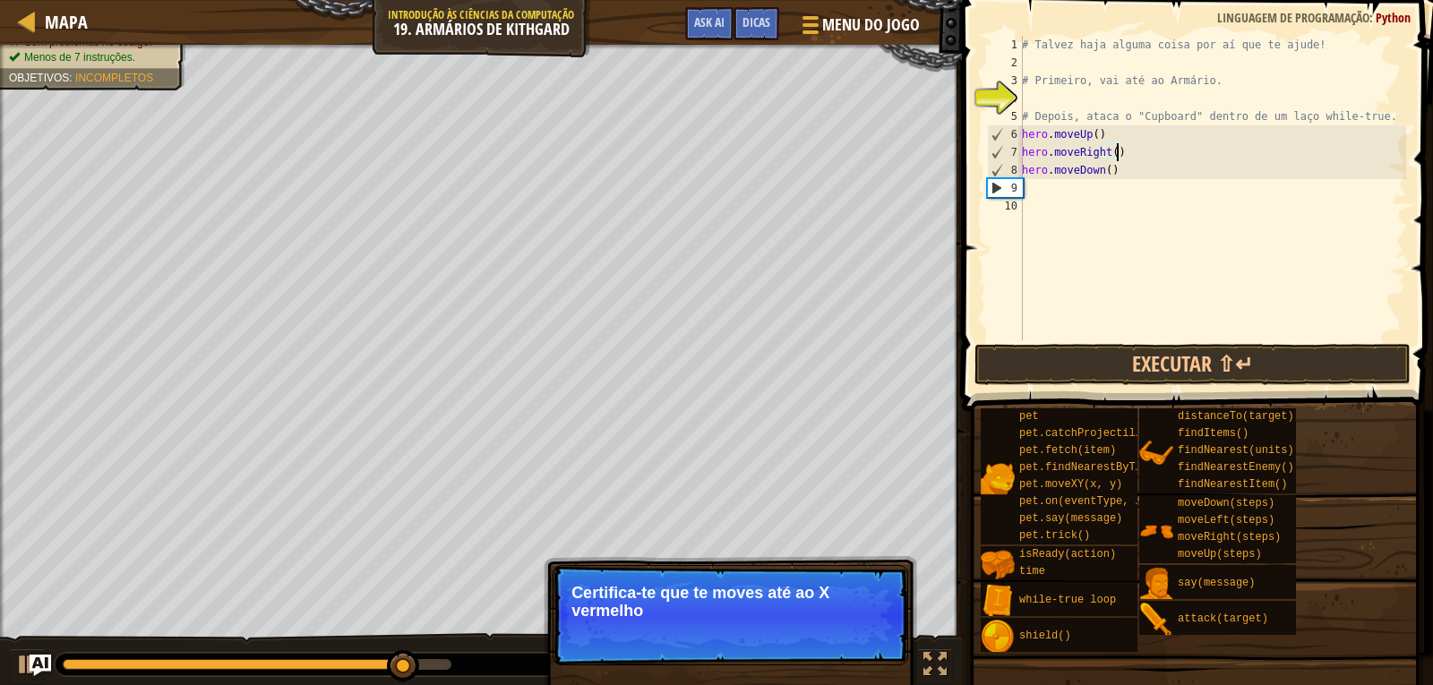
click at [1110, 175] on div "# Talvez haja alguma coisa por aí que te ajude! # Primeiro, vai até ao Armário.…" at bounding box center [1212, 206] width 388 height 340
type textarea "hero.moveDown()"
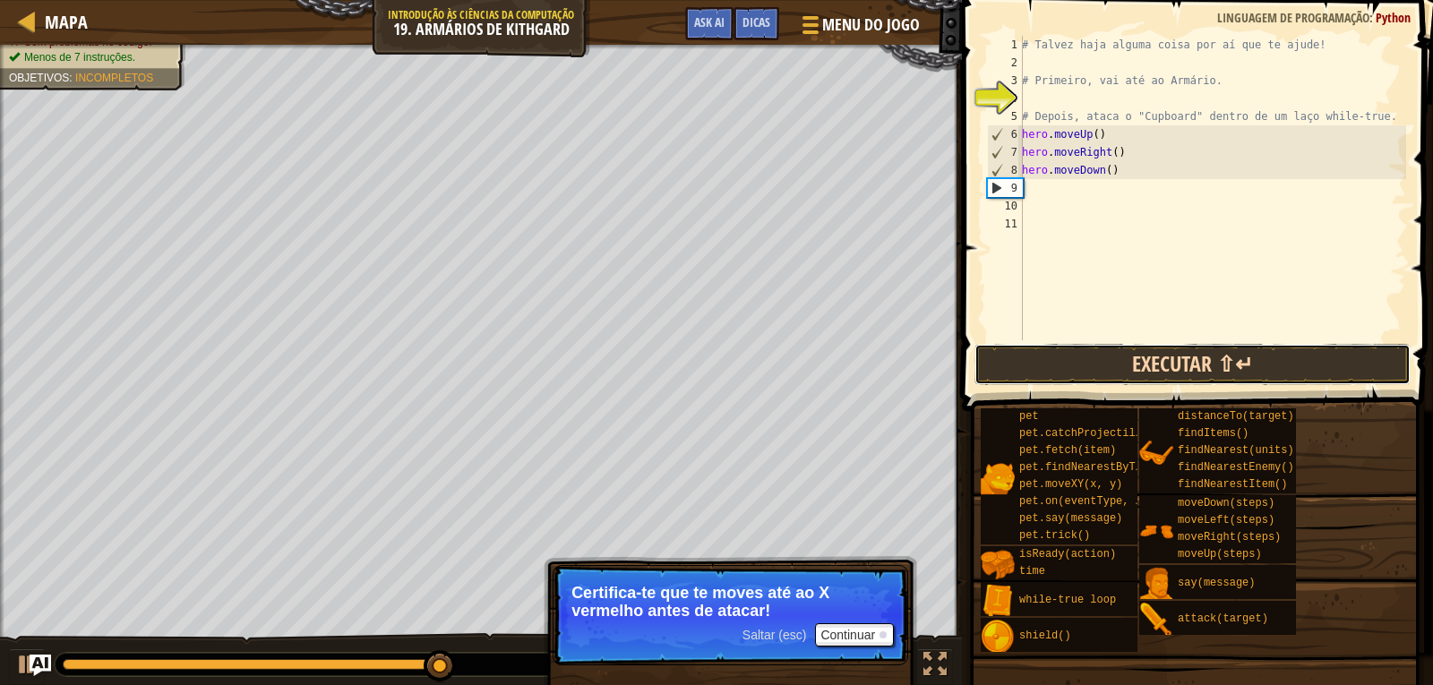
click at [1132, 359] on button "Executar ⇧↵" at bounding box center [1192, 364] width 436 height 41
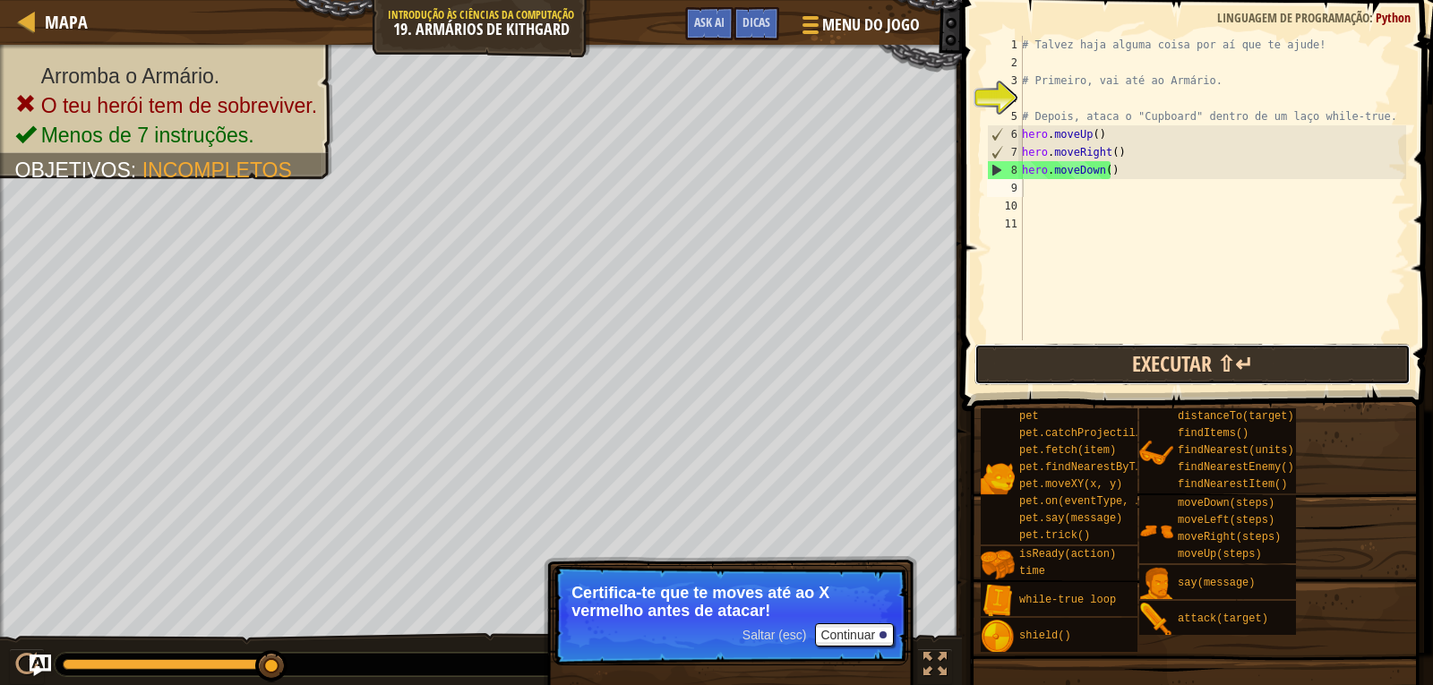
click at [1052, 367] on button "Executar ⇧↵" at bounding box center [1192, 364] width 436 height 41
drag, startPoint x: 1033, startPoint y: 330, endPoint x: 1037, endPoint y: 367, distance: 37.9
click at [1033, 330] on div "# Talvez haja alguma coisa por aí que te ajude! # Primeiro, vai até ao Armário.…" at bounding box center [1212, 206] width 388 height 340
click at [1035, 369] on button "Executar ⇧↵" at bounding box center [1192, 364] width 436 height 41
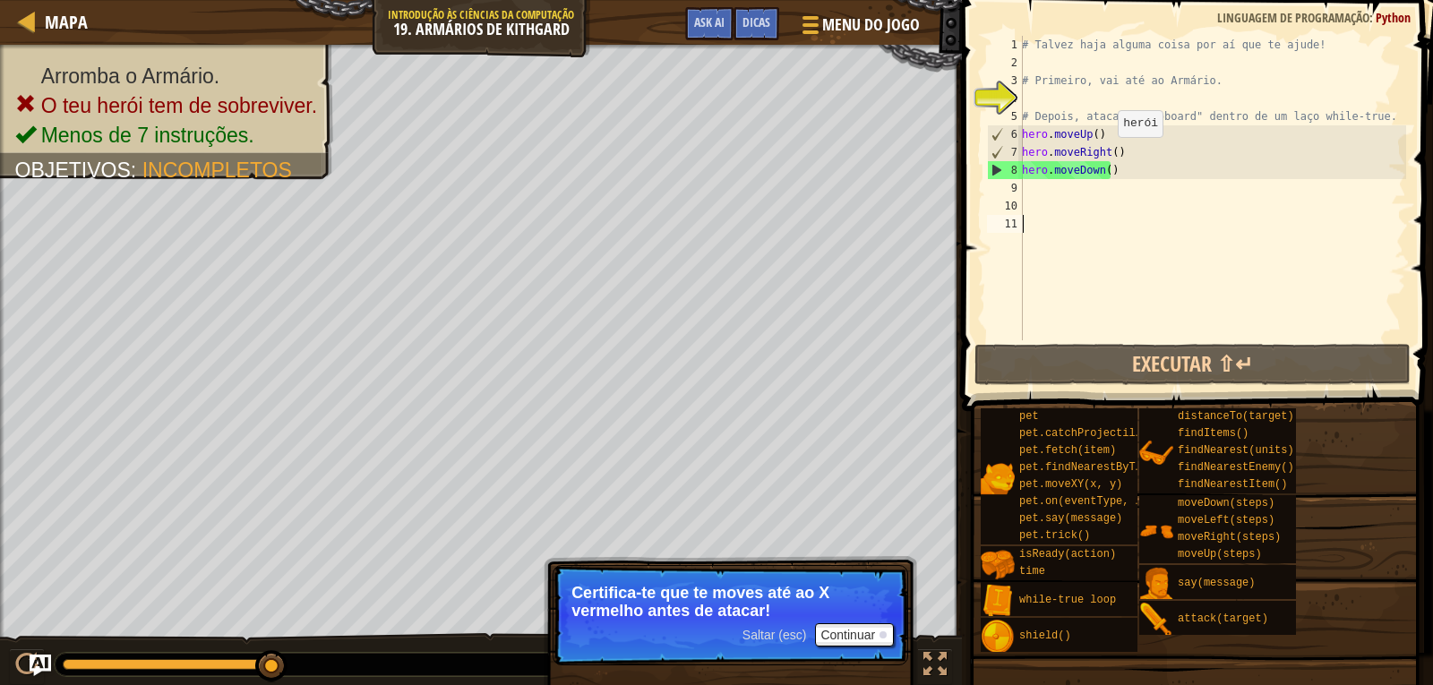
click at [1108, 155] on div "# Talvez haja alguma coisa por aí que te ajude! # Primeiro, vai até ao Armário.…" at bounding box center [1212, 206] width 388 height 340
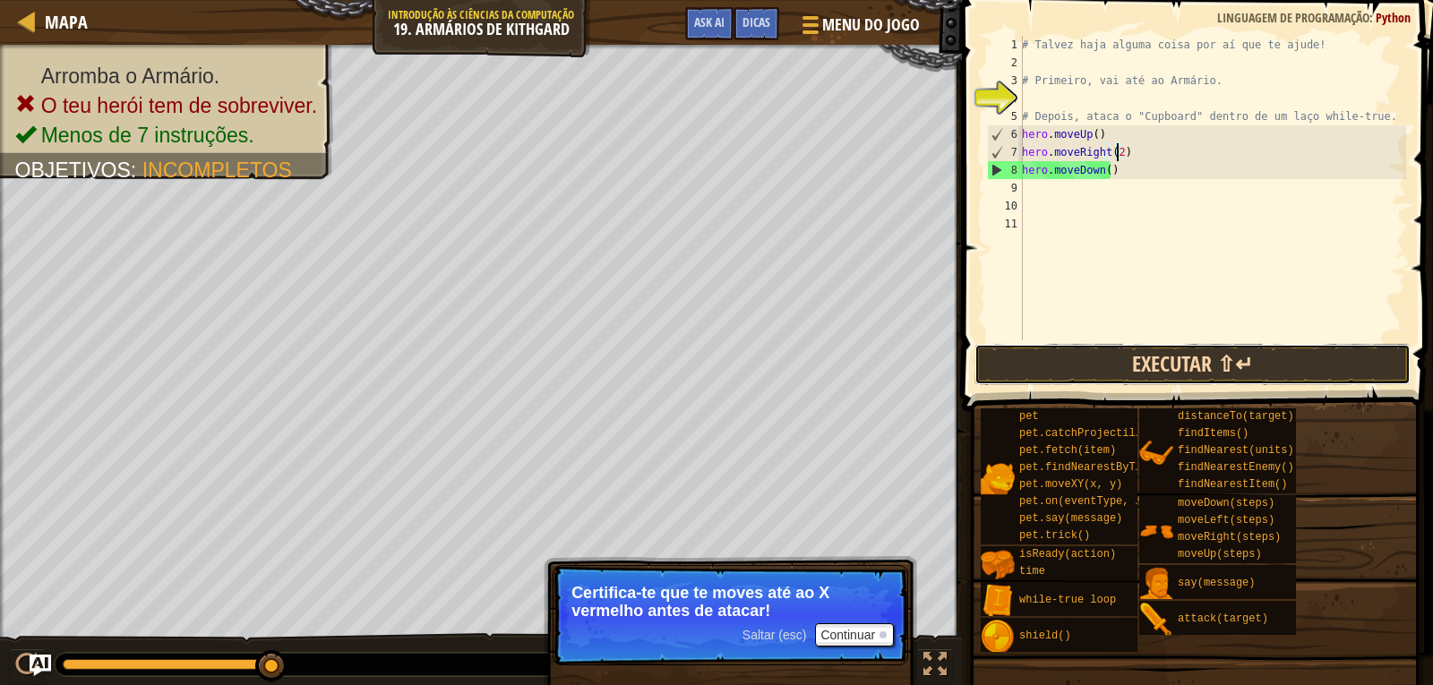
click at [1092, 358] on button "Executar ⇧↵" at bounding box center [1192, 364] width 436 height 41
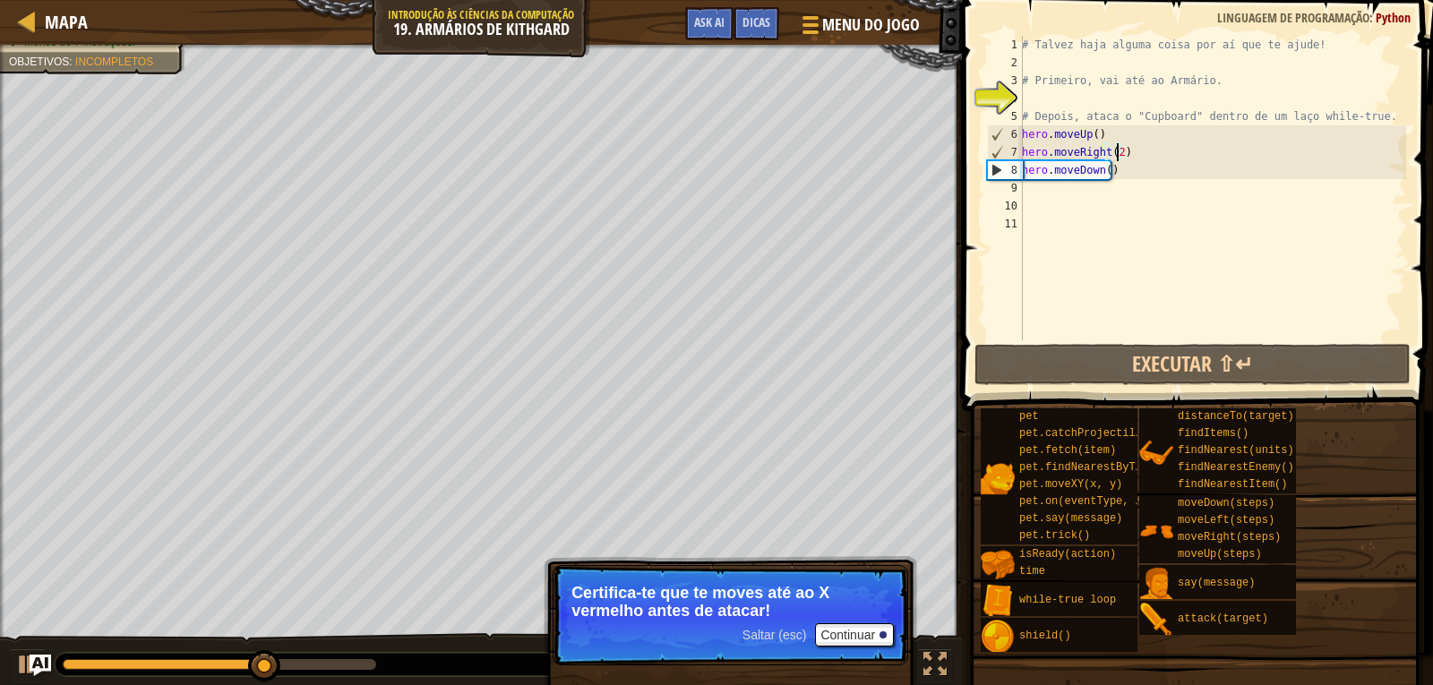
click at [1110, 169] on div "# Talvez haja alguma coisa por aí que te ajude! # Primeiro, vai até ao Armário.…" at bounding box center [1212, 206] width 388 height 340
drag, startPoint x: 1101, startPoint y: 166, endPoint x: 1111, endPoint y: 196, distance: 32.3
click at [1101, 167] on div "# Talvez haja alguma coisa por aí que te ajude! # Primeiro, vai até ao Armário.…" at bounding box center [1212, 206] width 388 height 340
click at [1107, 172] on div "# Talvez haja alguma coisa por aí que te ajude! # Primeiro, vai até ao Armário.…" at bounding box center [1212, 206] width 388 height 340
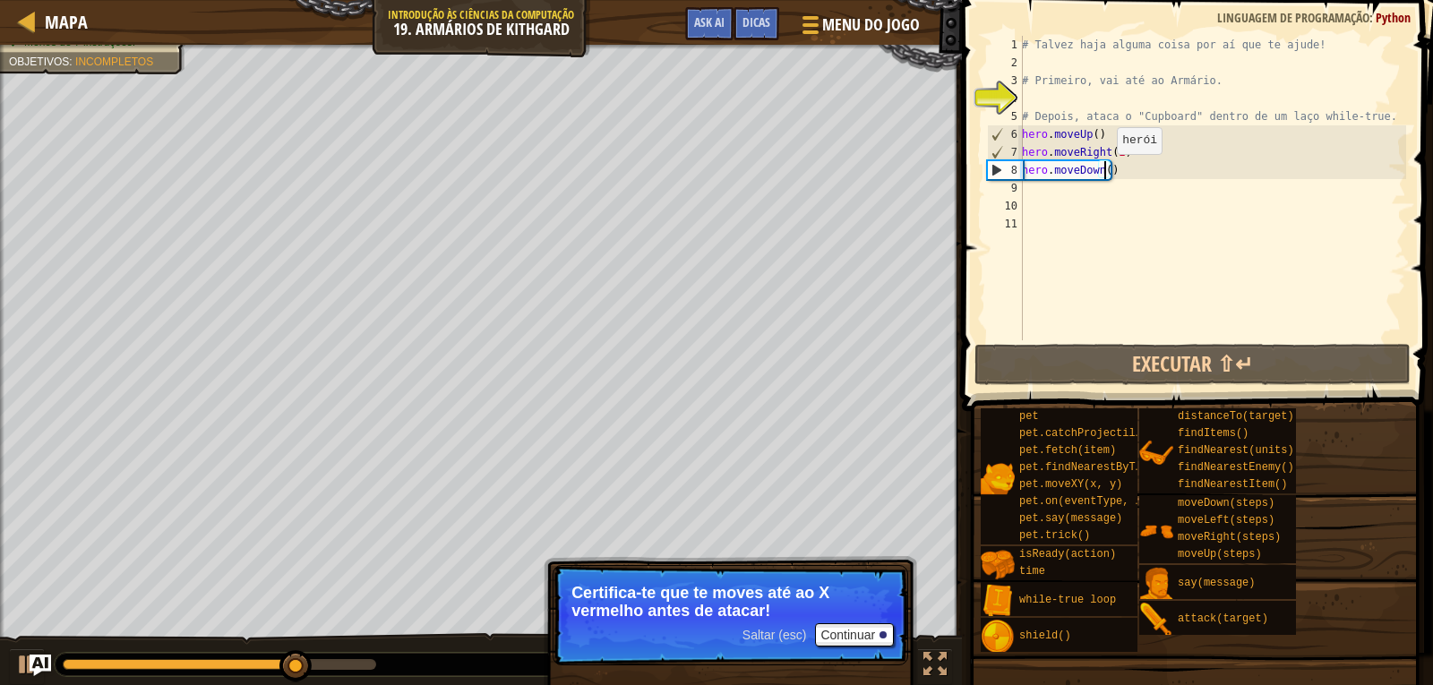
type textarea "hero.moveDown(2)"
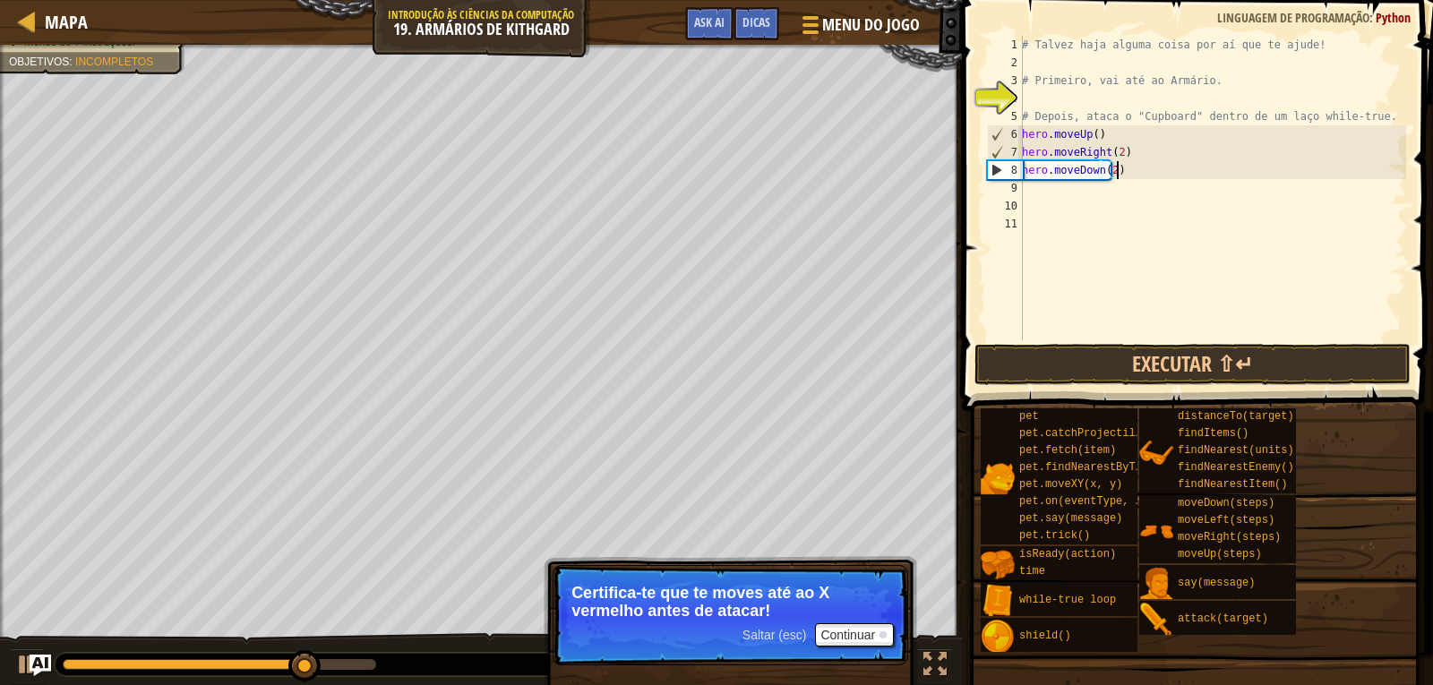
click at [1123, 177] on div "# Talvez haja alguma coisa por aí que te ajude! # Primeiro, vai até ao Armário.…" at bounding box center [1212, 206] width 388 height 340
type textarea "hero.moveDown(2)"
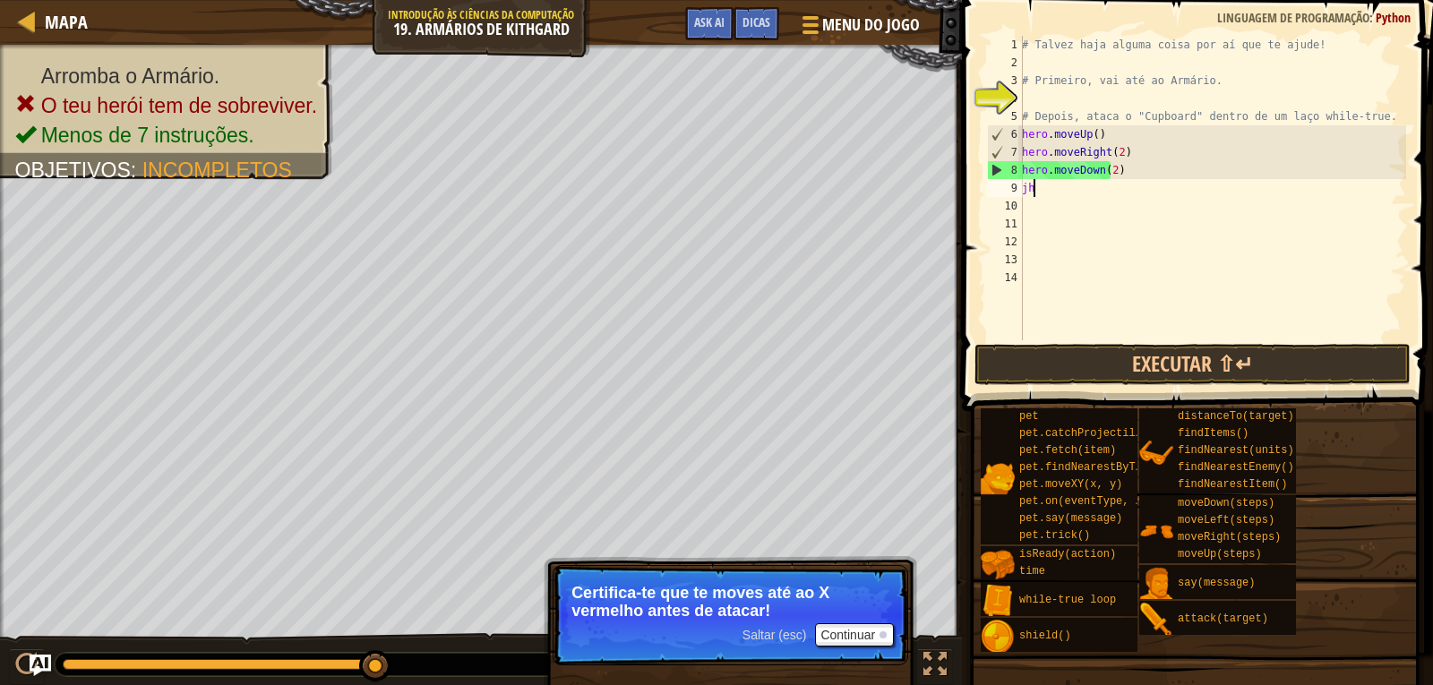
type textarea "j"
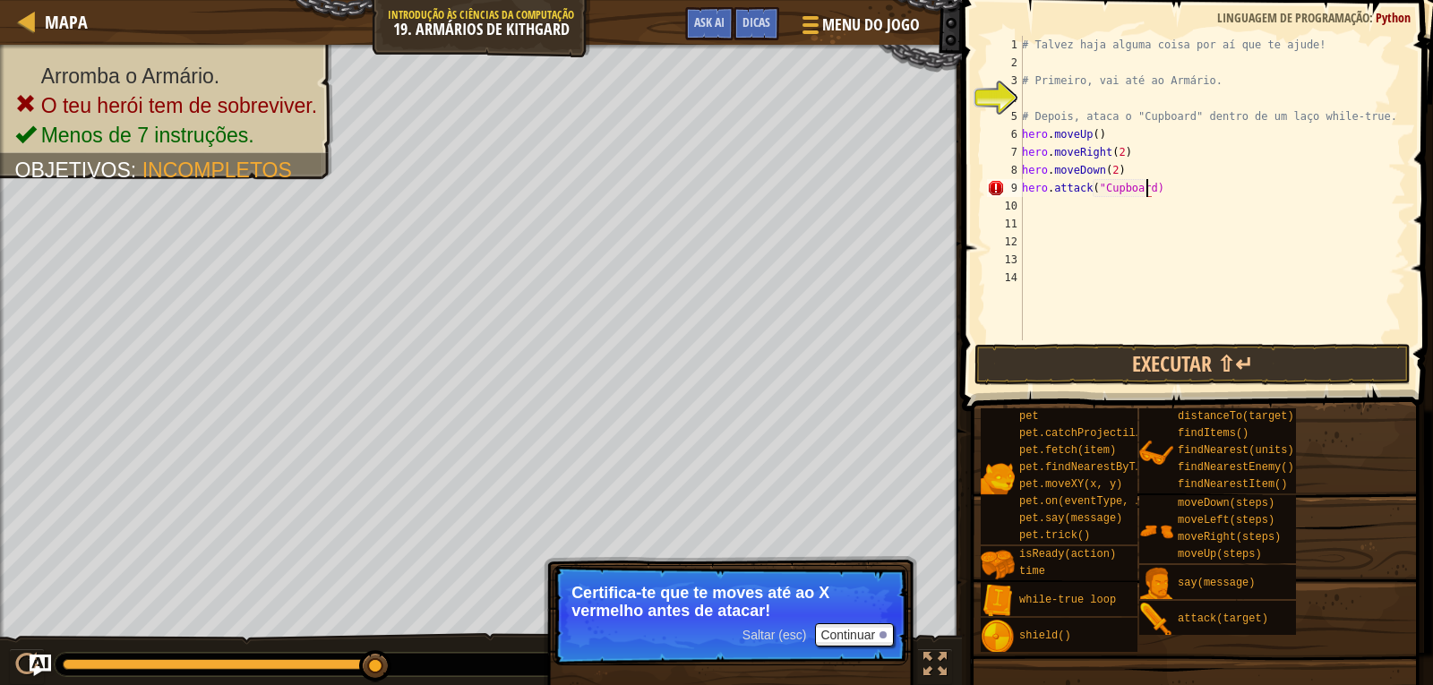
scroll to position [8, 11]
type textarea "hero.attack("Cupboard")"
click at [998, 350] on button "Executar ⇧↵" at bounding box center [1192, 364] width 436 height 41
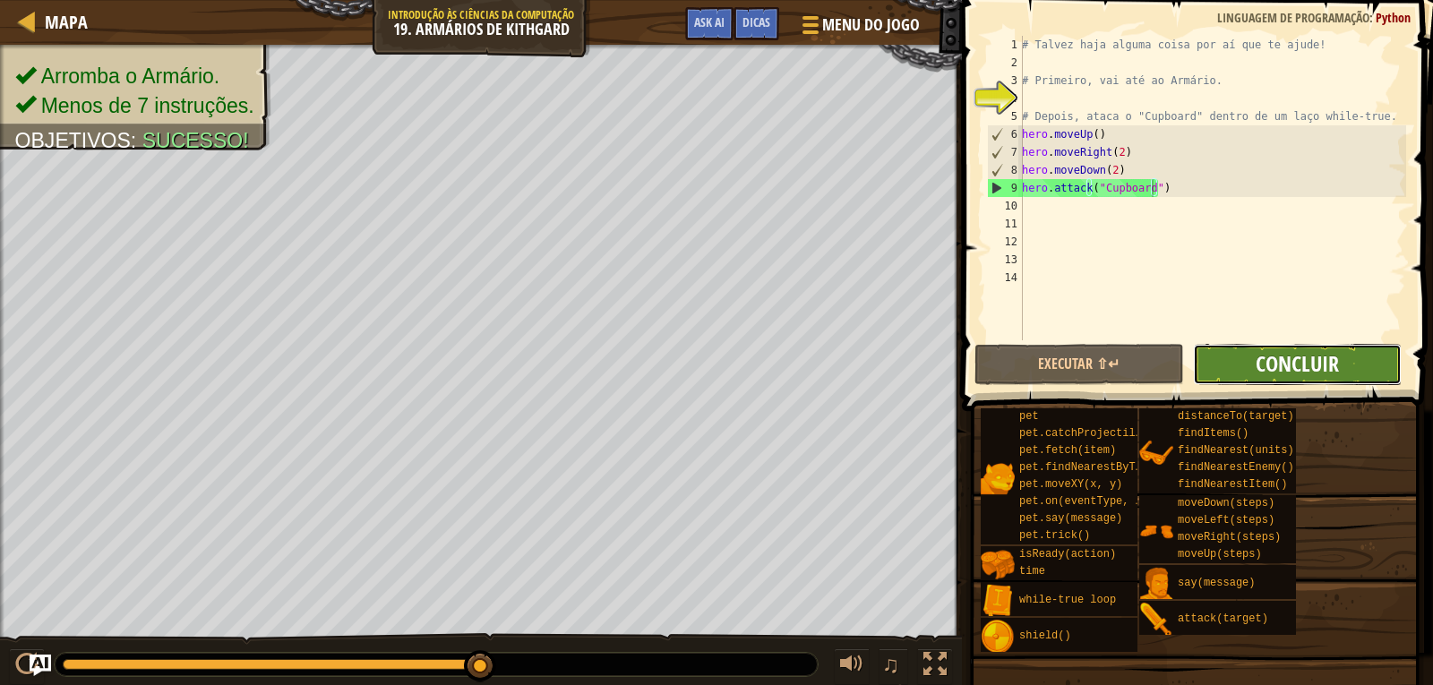
click at [1316, 361] on span "Concluir" at bounding box center [1297, 363] width 83 height 29
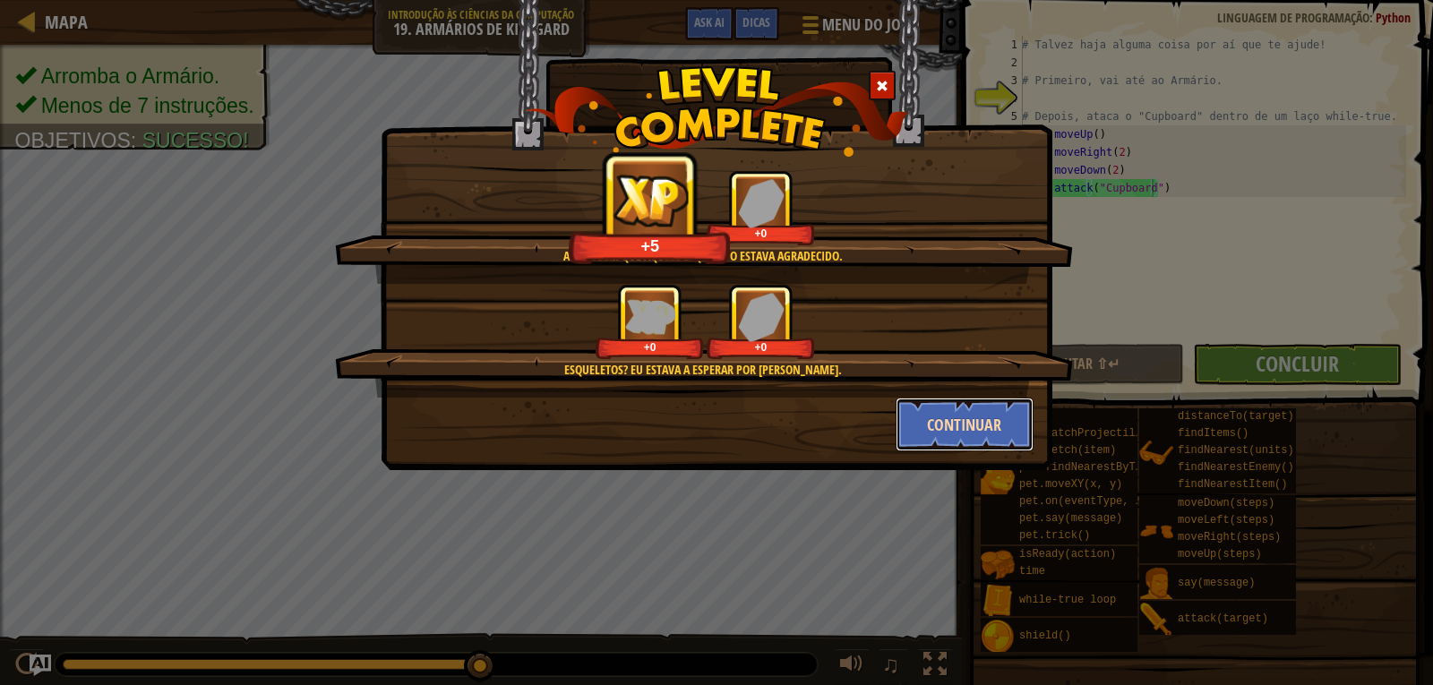
click at [915, 402] on button "Continuar" at bounding box center [965, 425] width 139 height 54
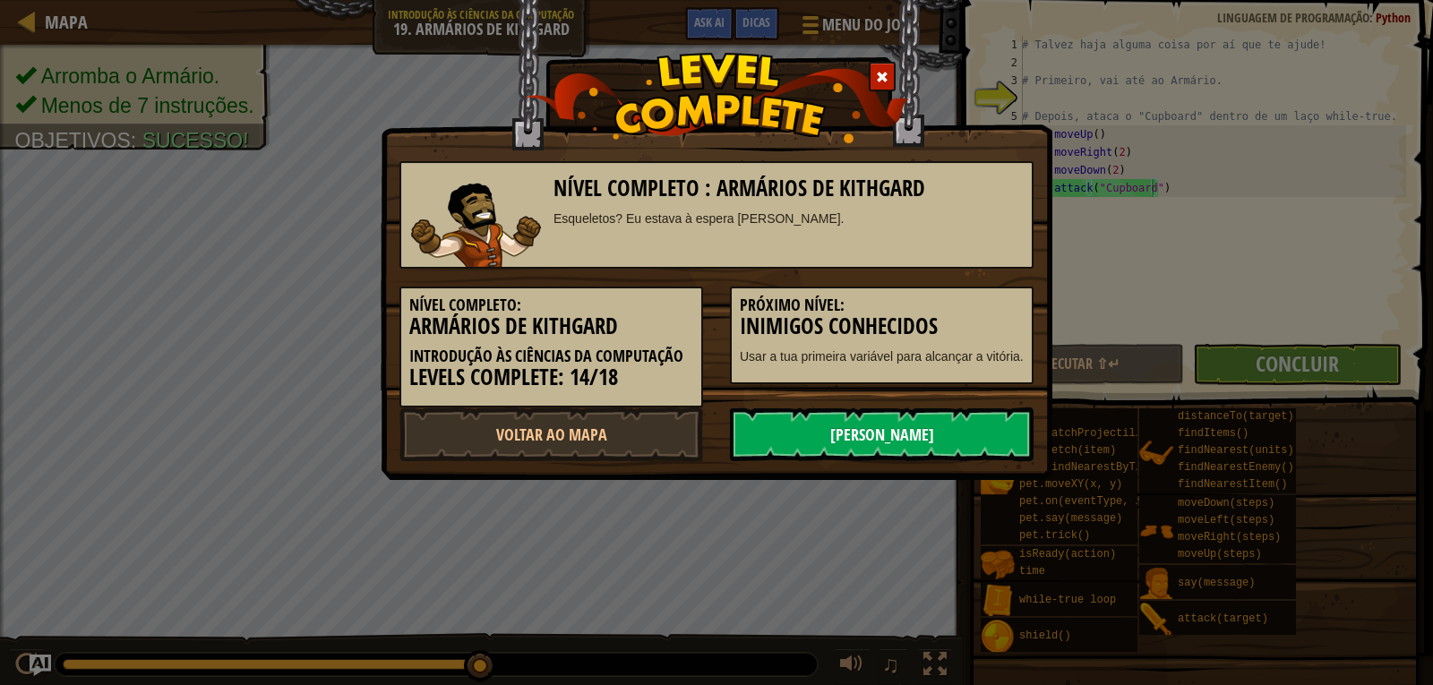
click at [922, 419] on link "[PERSON_NAME]" at bounding box center [882, 434] width 304 height 54
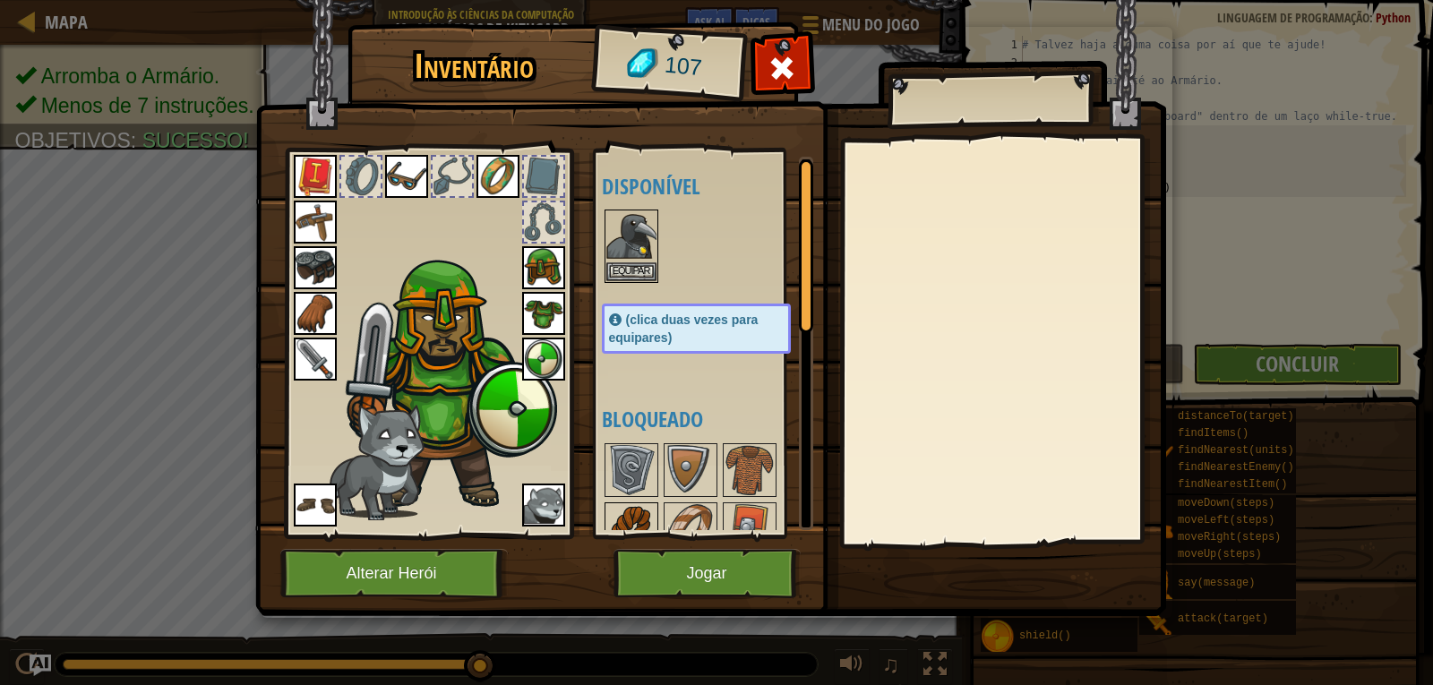
click at [613, 529] on img at bounding box center [631, 529] width 50 height 50
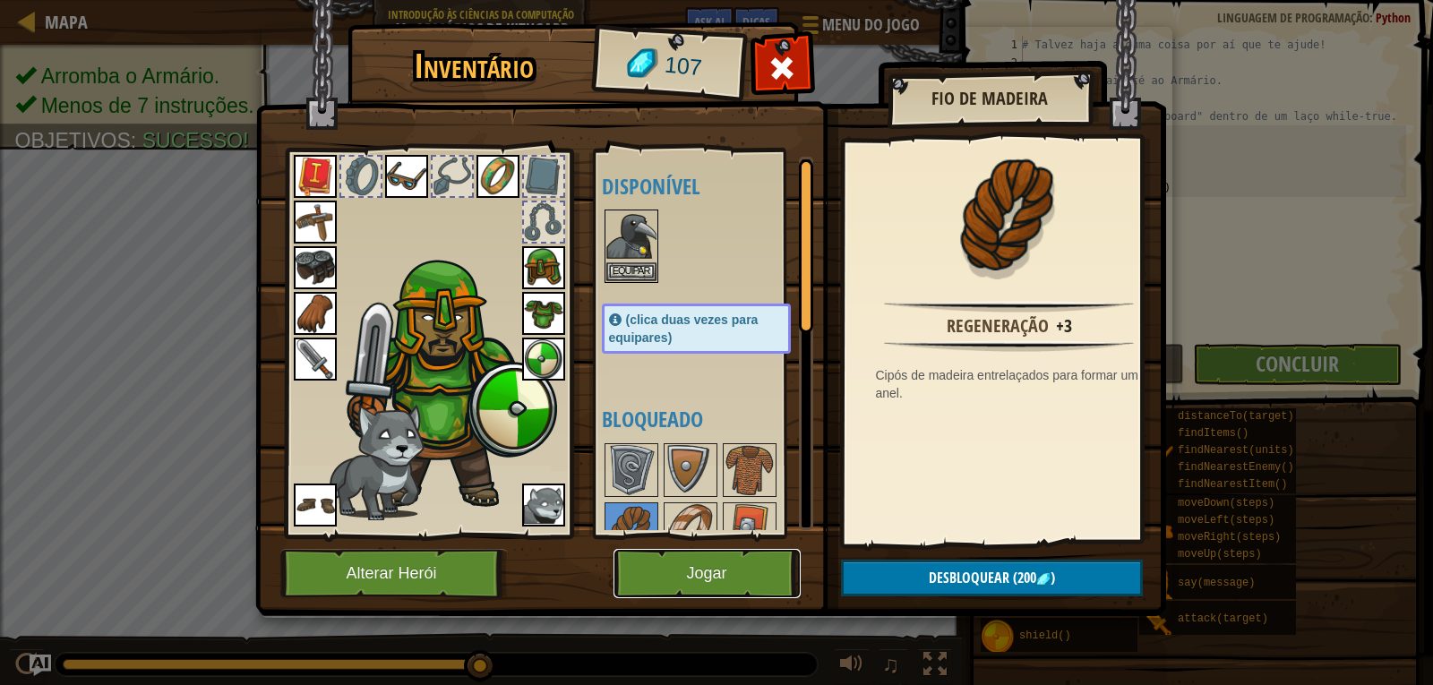
drag, startPoint x: 613, startPoint y: 529, endPoint x: 660, endPoint y: 562, distance: 57.2
click at [660, 562] on button "Jogar" at bounding box center [706, 573] width 187 height 49
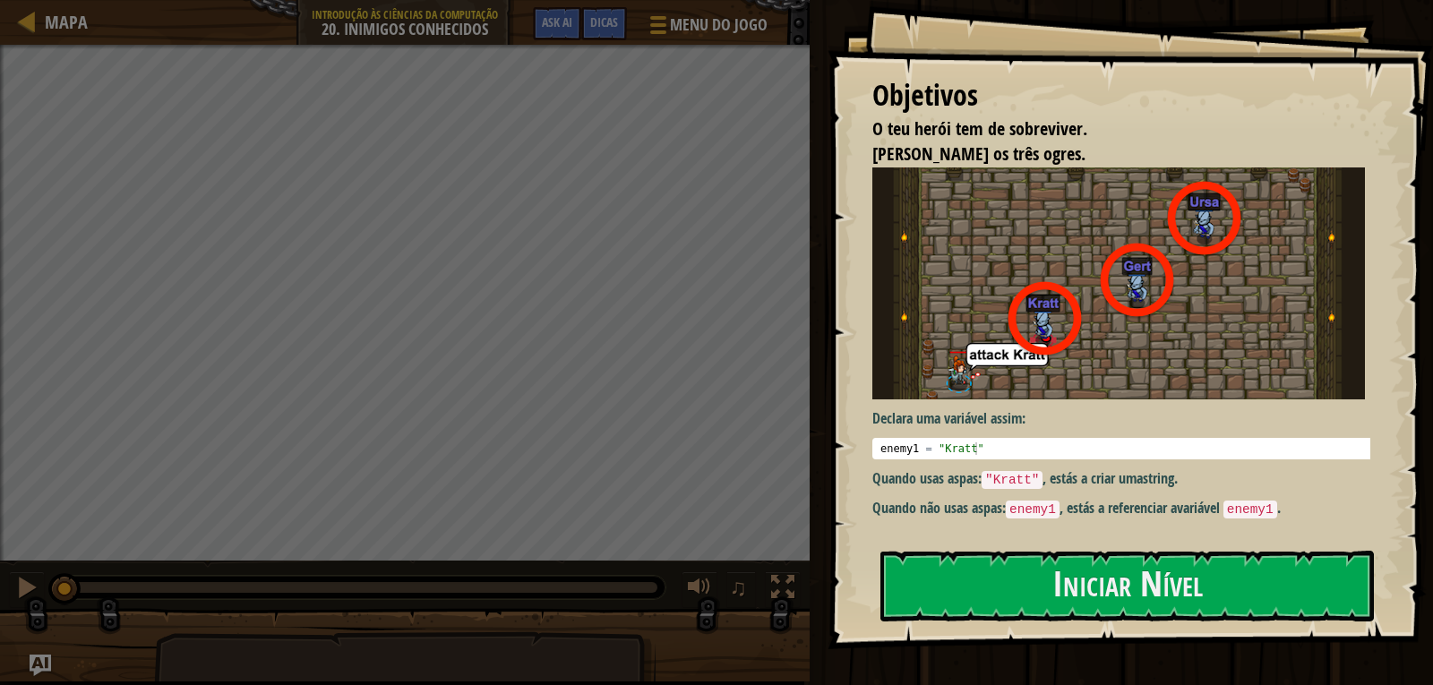
drag, startPoint x: 976, startPoint y: 654, endPoint x: 994, endPoint y: 642, distance: 21.4
click at [994, 642] on div at bounding box center [1126, 659] width 493 height 40
click at [981, 630] on div "Objetivos O teu herói tem de sobreviver. [PERSON_NAME] os três ogres. Declara u…" at bounding box center [1129, 324] width 605 height 649
click at [982, 604] on button "Iniciar Nível" at bounding box center [1126, 586] width 493 height 71
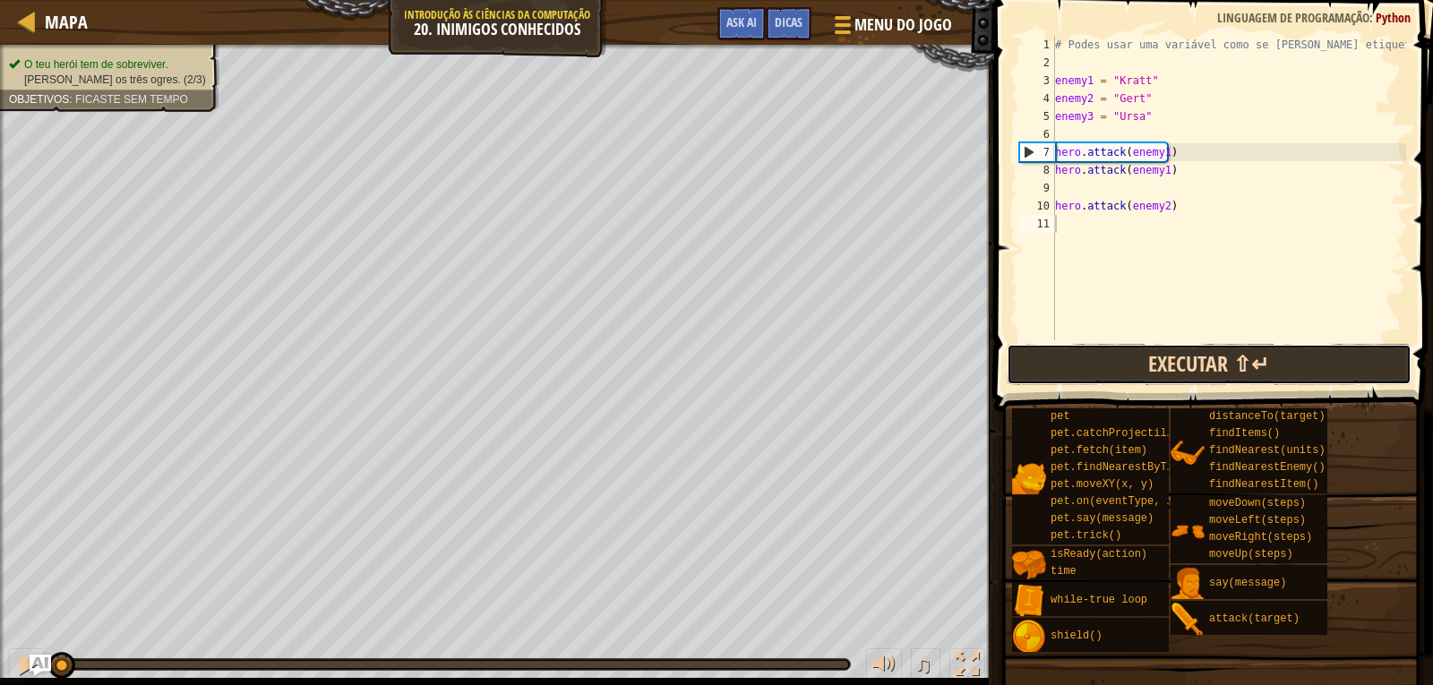
click at [1145, 352] on button "Executar ⇧↵" at bounding box center [1209, 364] width 405 height 41
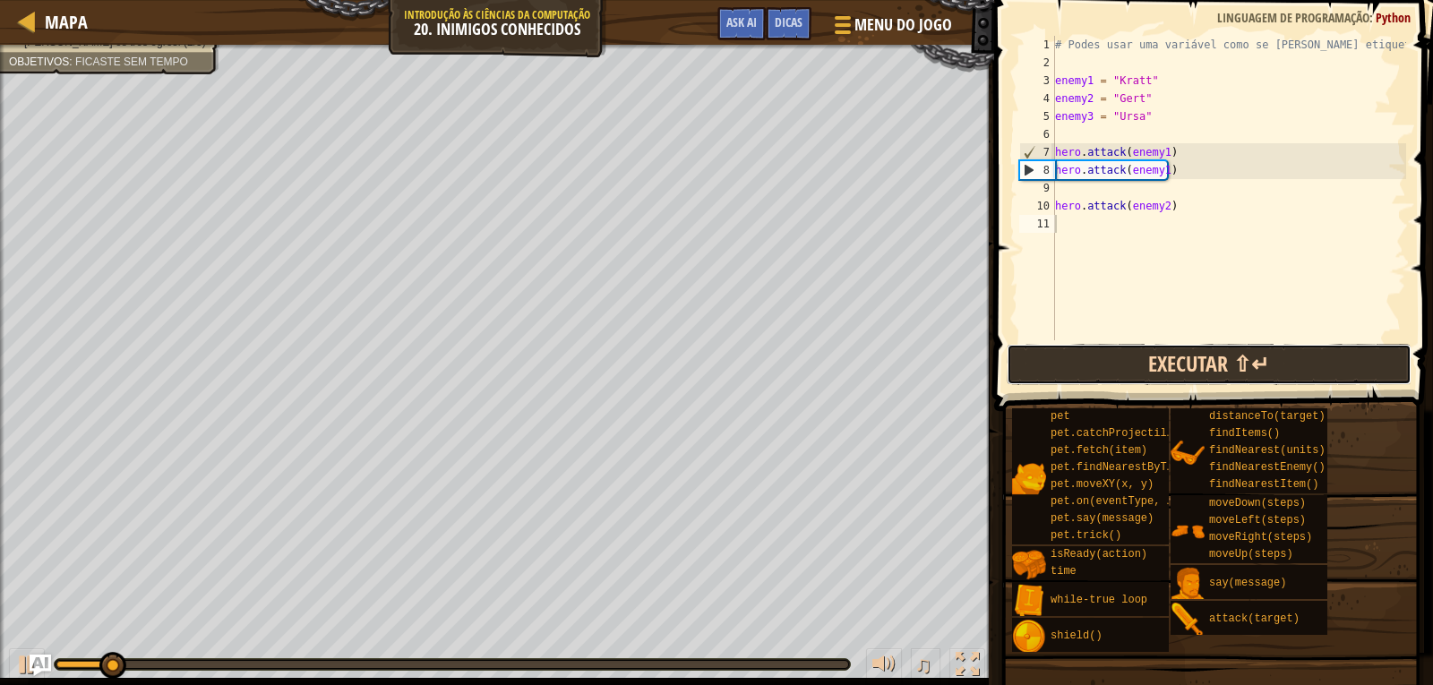
click at [1141, 353] on button "Executar ⇧↵" at bounding box center [1209, 364] width 405 height 41
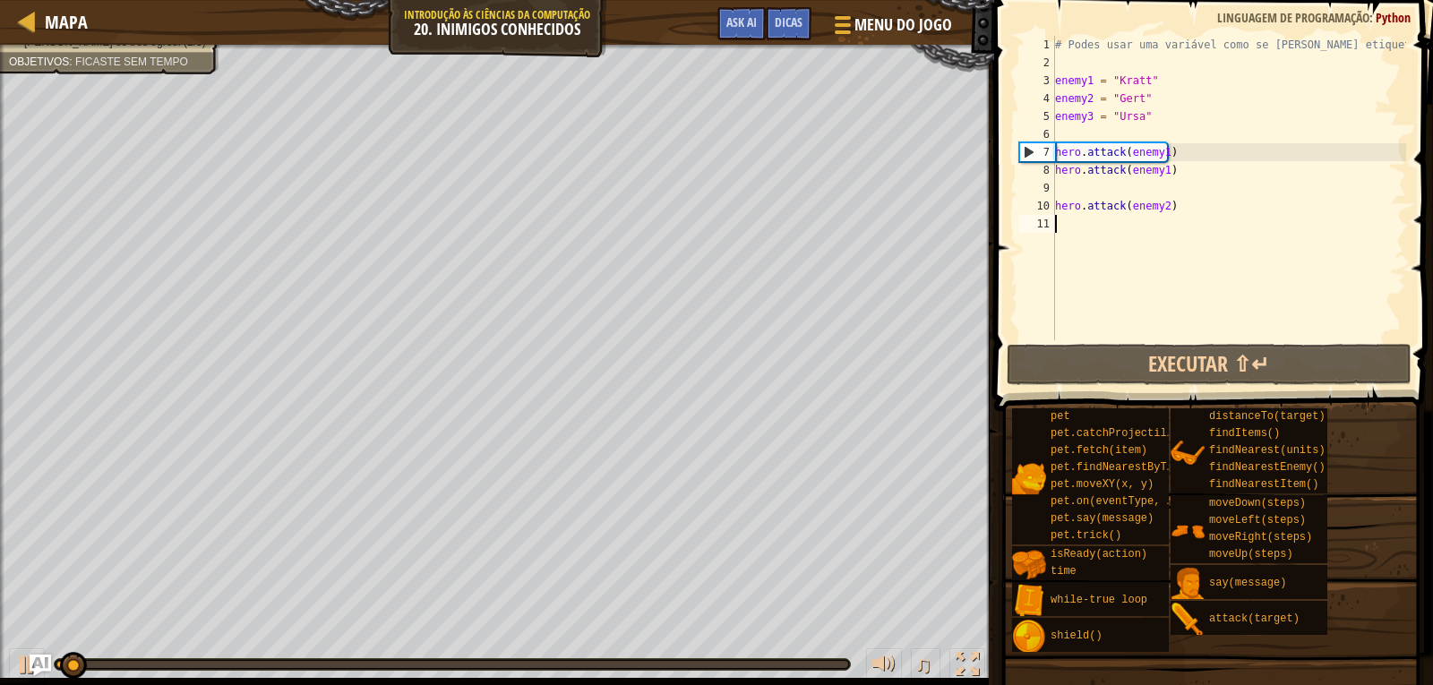
click at [1140, 336] on div "# Podes usar uma variável como se [PERSON_NAME] etiqueta. enemy1 = "[PERSON_NAM…" at bounding box center [1228, 206] width 355 height 340
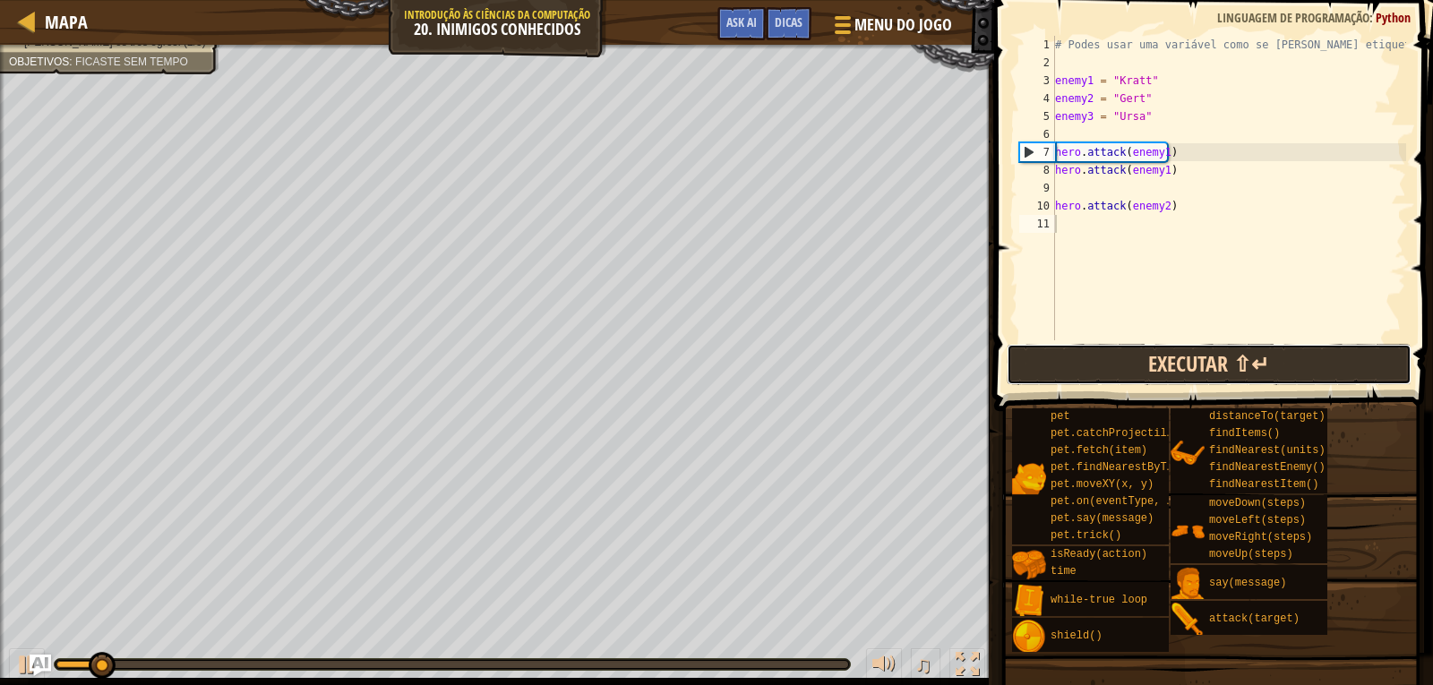
click at [1205, 344] on button "Executar ⇧↵" at bounding box center [1209, 364] width 405 height 41
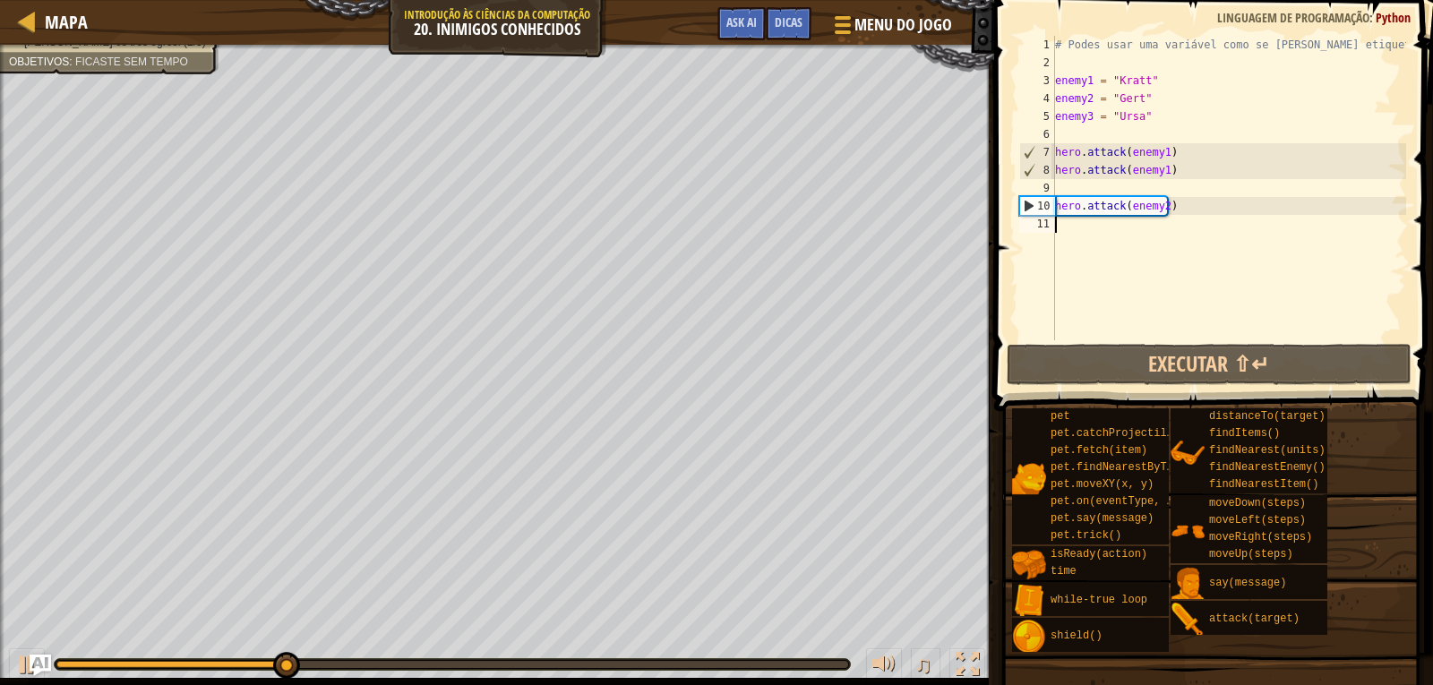
click at [1201, 220] on div "# Podes usar uma variável como se [PERSON_NAME] etiqueta. enemy1 = "[PERSON_NAM…" at bounding box center [1228, 206] width 355 height 340
click at [1184, 217] on div "# Podes usar uma variável como se [PERSON_NAME] etiqueta. enemy1 = "[PERSON_NAM…" at bounding box center [1228, 206] width 355 height 340
click at [1180, 208] on div "# Podes usar uma variável como se [PERSON_NAME] etiqueta. enemy1 = "[PERSON_NAM…" at bounding box center [1228, 206] width 355 height 340
type textarea "hero.attack(enemy2)"
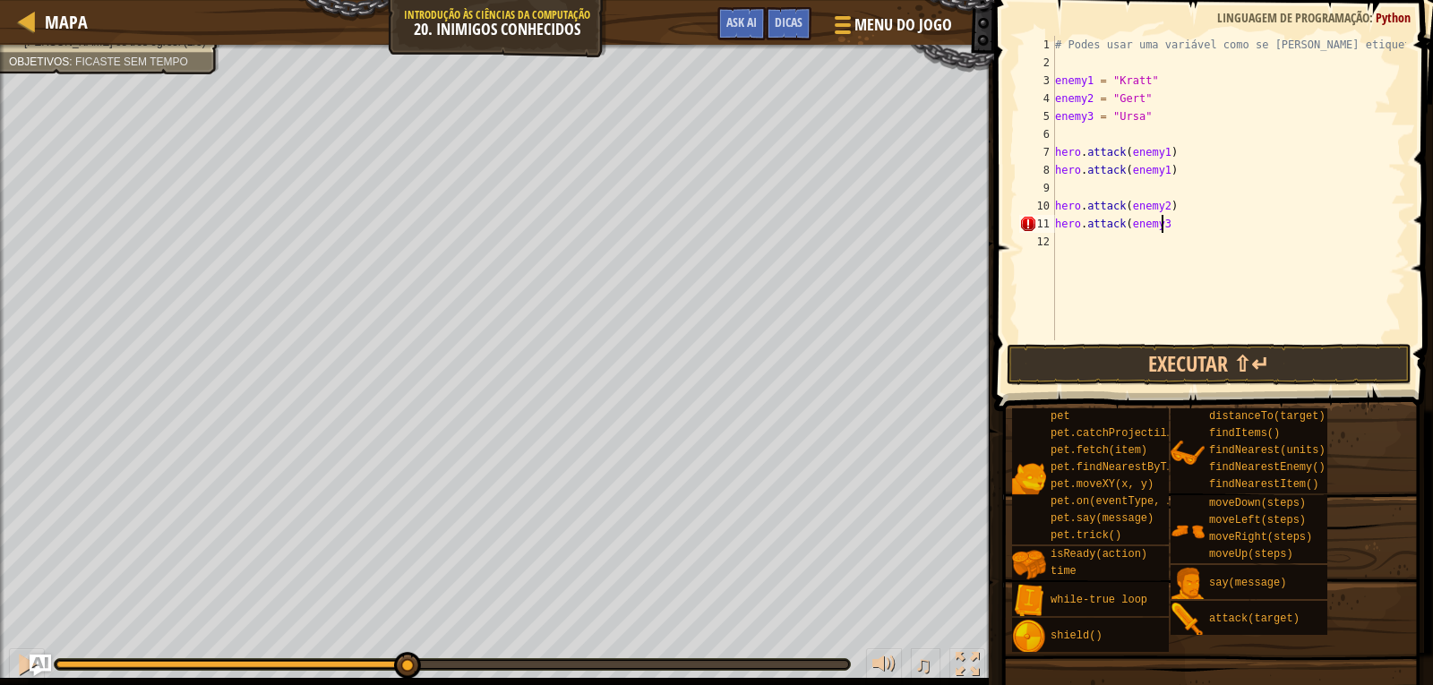
scroll to position [8, 8]
type textarea "hero.attack(enemy3)"
click at [1065, 368] on button "Executar ⇧↵" at bounding box center [1209, 364] width 405 height 41
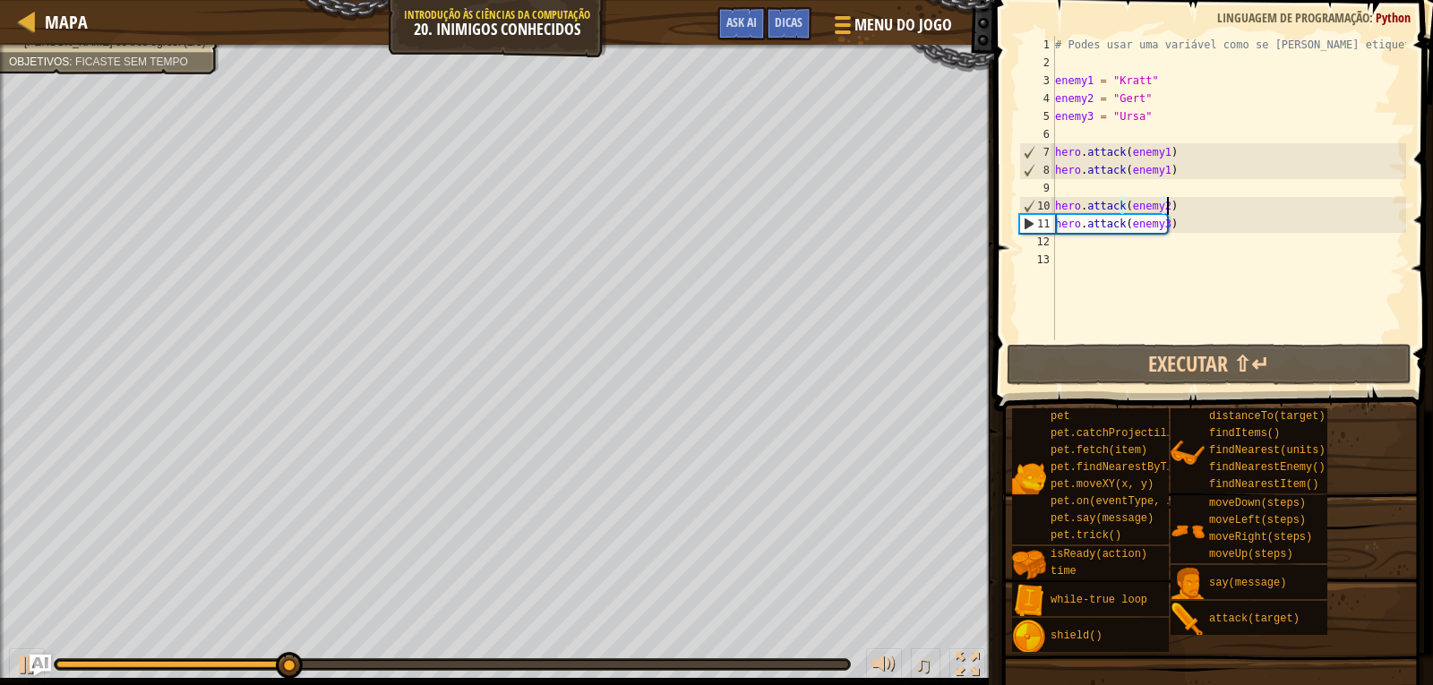
click at [1172, 212] on div "# Podes usar uma variável como se [PERSON_NAME] etiqueta. enemy1 = "[PERSON_NAM…" at bounding box center [1228, 206] width 355 height 340
type textarea "hero.attack(enemy2)"
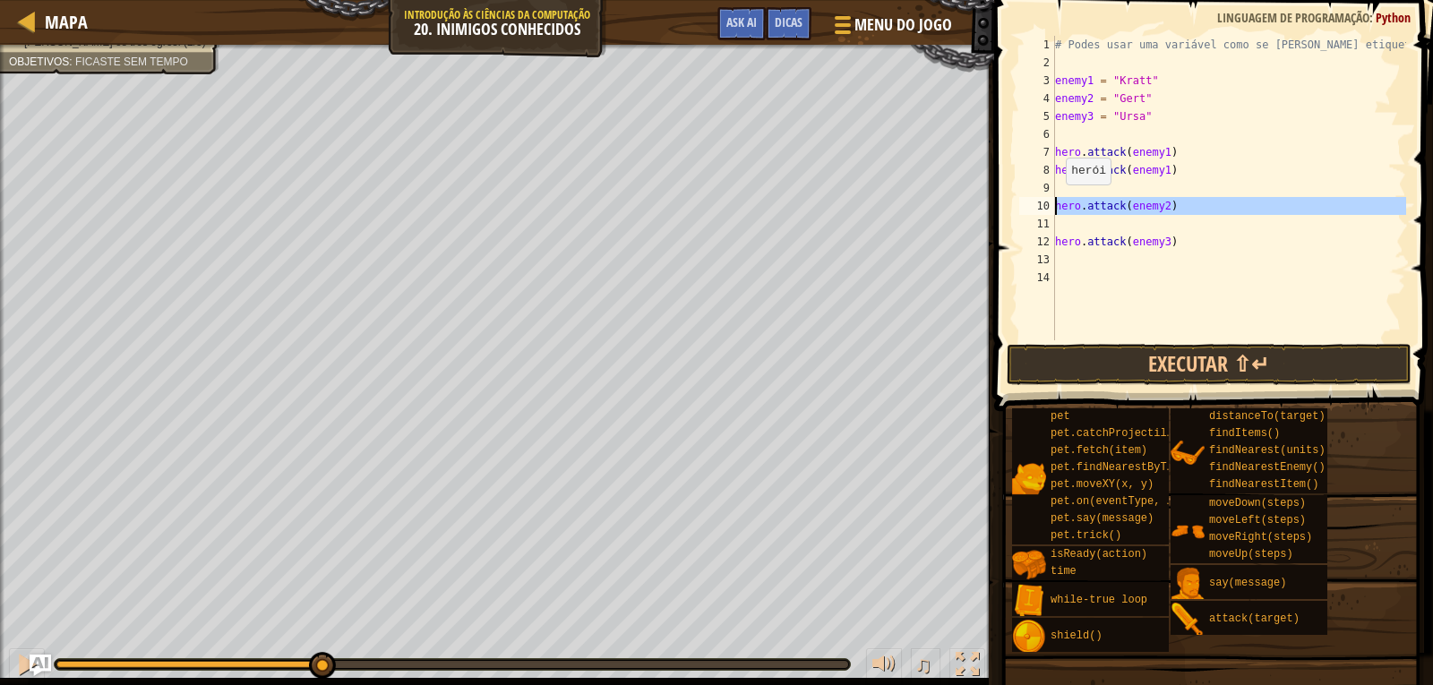
drag, startPoint x: 1193, startPoint y: 219, endPoint x: 1057, endPoint y: 202, distance: 137.1
click at [1057, 202] on div "# Podes usar uma variável como se [PERSON_NAME] etiqueta. enemy1 = "[PERSON_NAM…" at bounding box center [1228, 206] width 355 height 340
click at [1178, 213] on div "# Podes usar uma variável como se [PERSON_NAME] etiqueta. enemy1 = "[PERSON_NAM…" at bounding box center [1228, 188] width 355 height 304
type textarea "hero.attack(enemy2)"
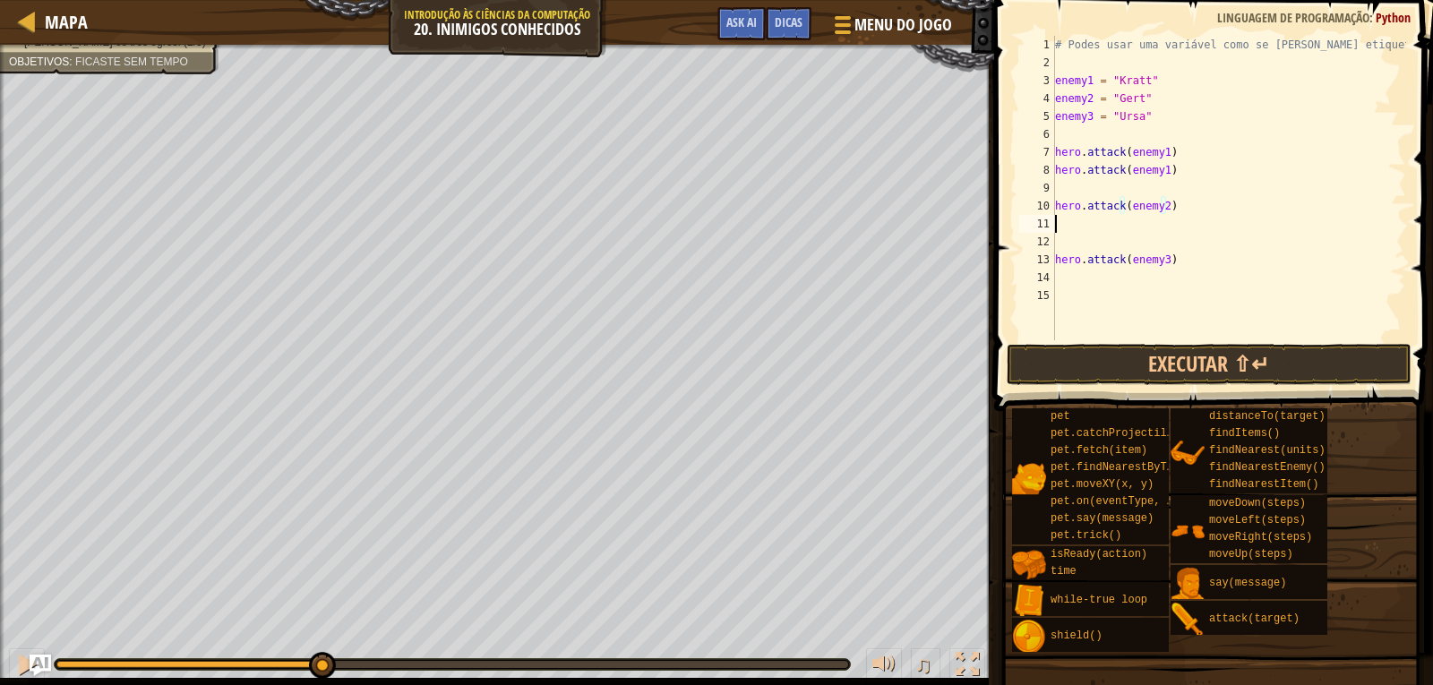
paste textarea
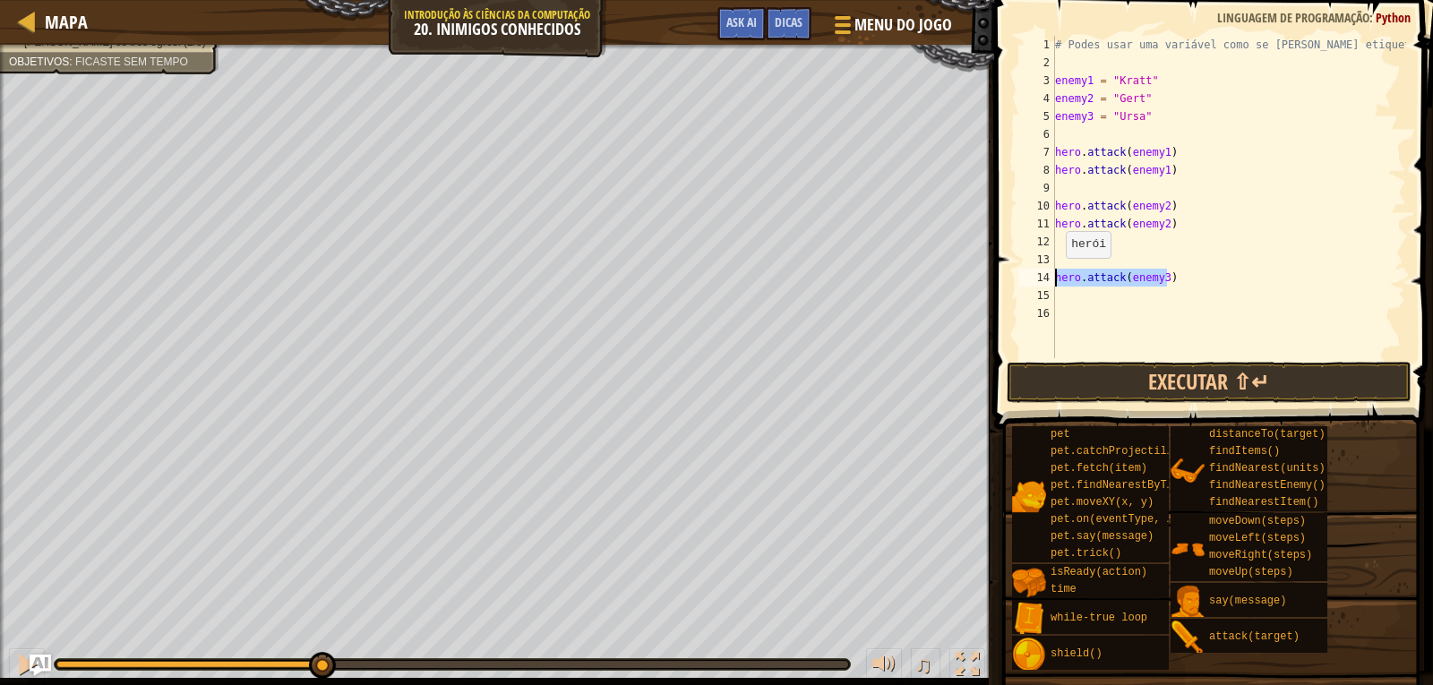
drag, startPoint x: 1146, startPoint y: 279, endPoint x: 1050, endPoint y: 274, distance: 96.8
click at [1050, 274] on div "1 2 3 4 5 6 7 8 9 10 11 12 13 14 15 16 # Podes usar uma variável como se [PERSO…" at bounding box center [1211, 197] width 390 height 322
type textarea "hero.attack(enemy3)"
click at [1182, 277] on div "# Podes usar uma variável como se [PERSON_NAME] etiqueta. enemy1 = "[PERSON_NAM…" at bounding box center [1228, 197] width 355 height 322
paste textarea "hero.attack(enemy3)"
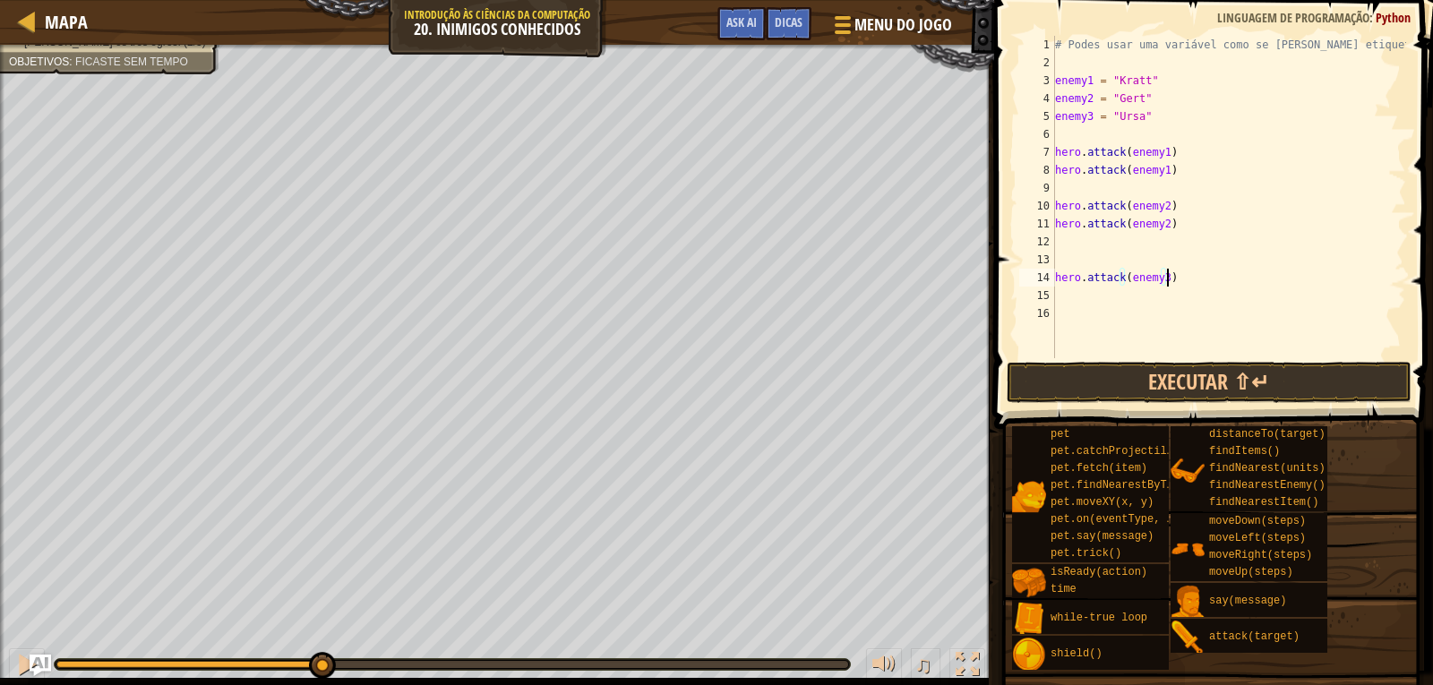
type textarea "hero.attack(enemy3)"
click at [1171, 375] on button "Executar ⇧↵" at bounding box center [1209, 382] width 405 height 41
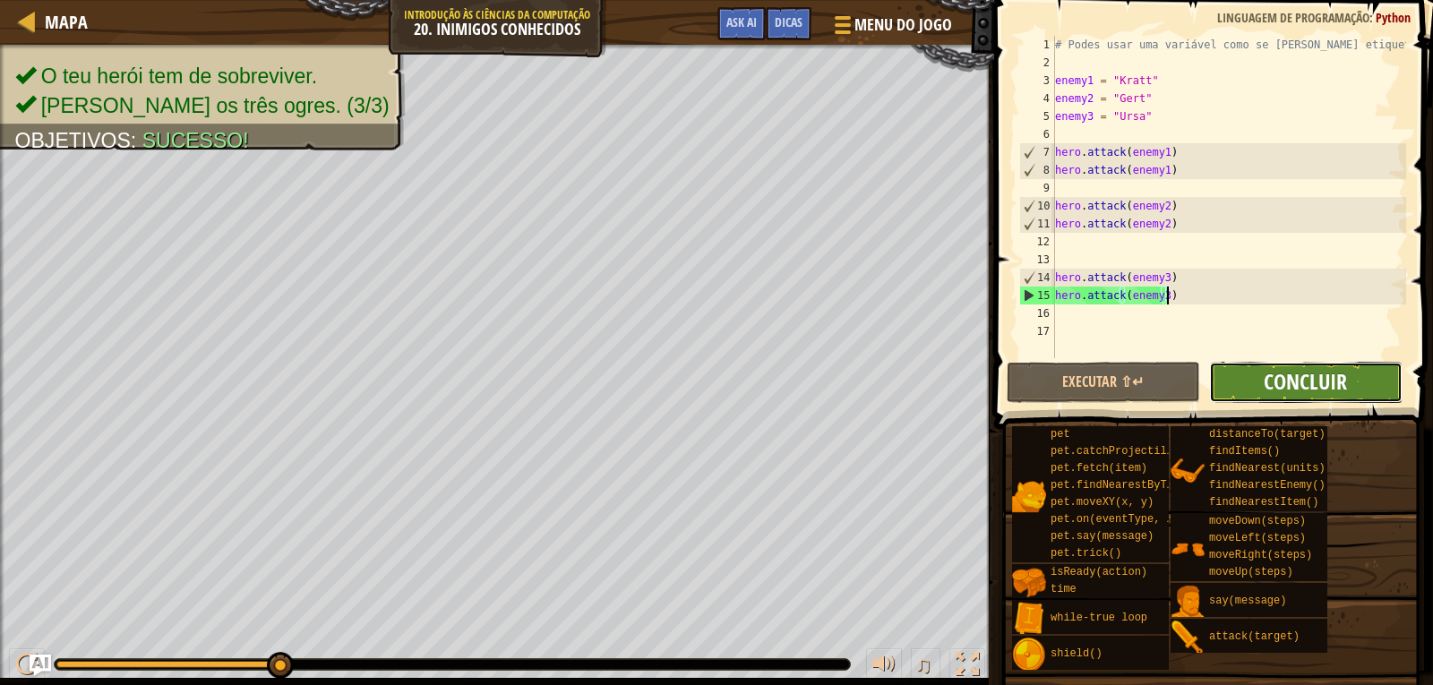
click at [1281, 367] on button "Concluir" at bounding box center [1305, 382] width 193 height 41
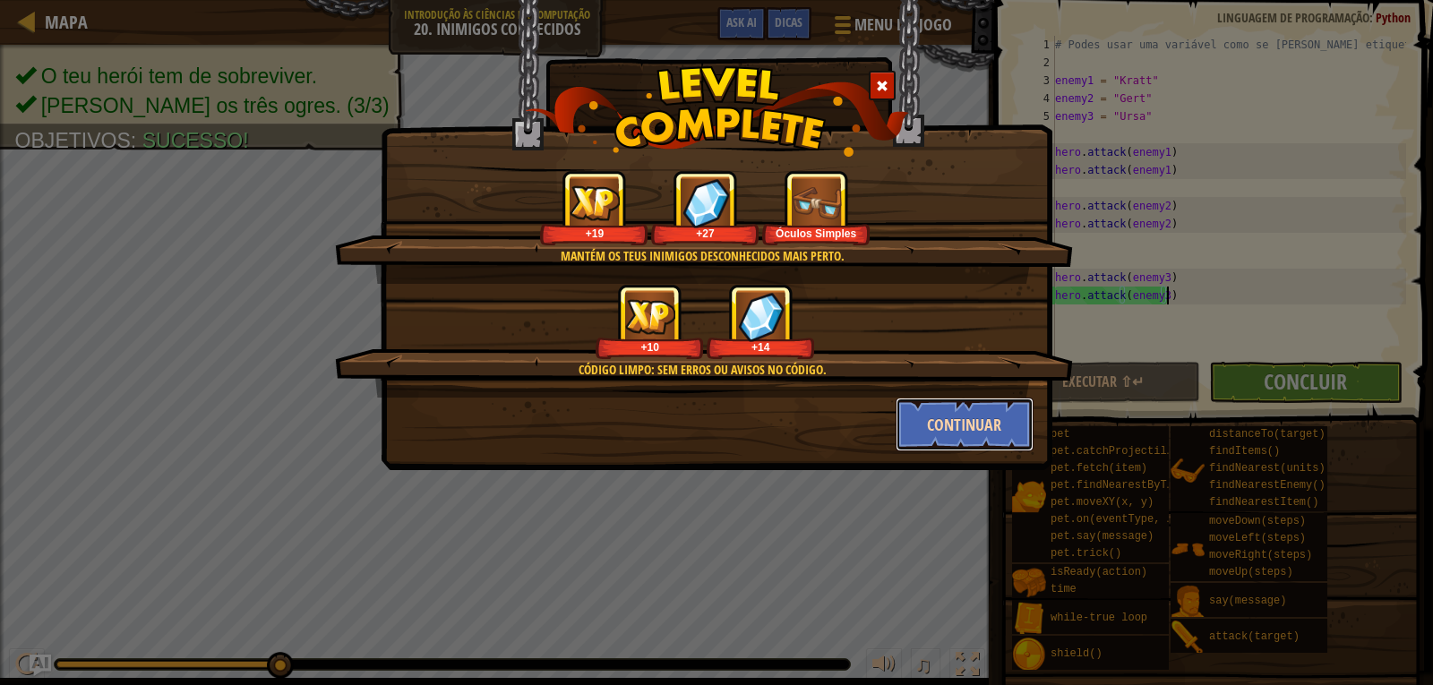
click at [918, 436] on button "Continuar" at bounding box center [965, 425] width 139 height 54
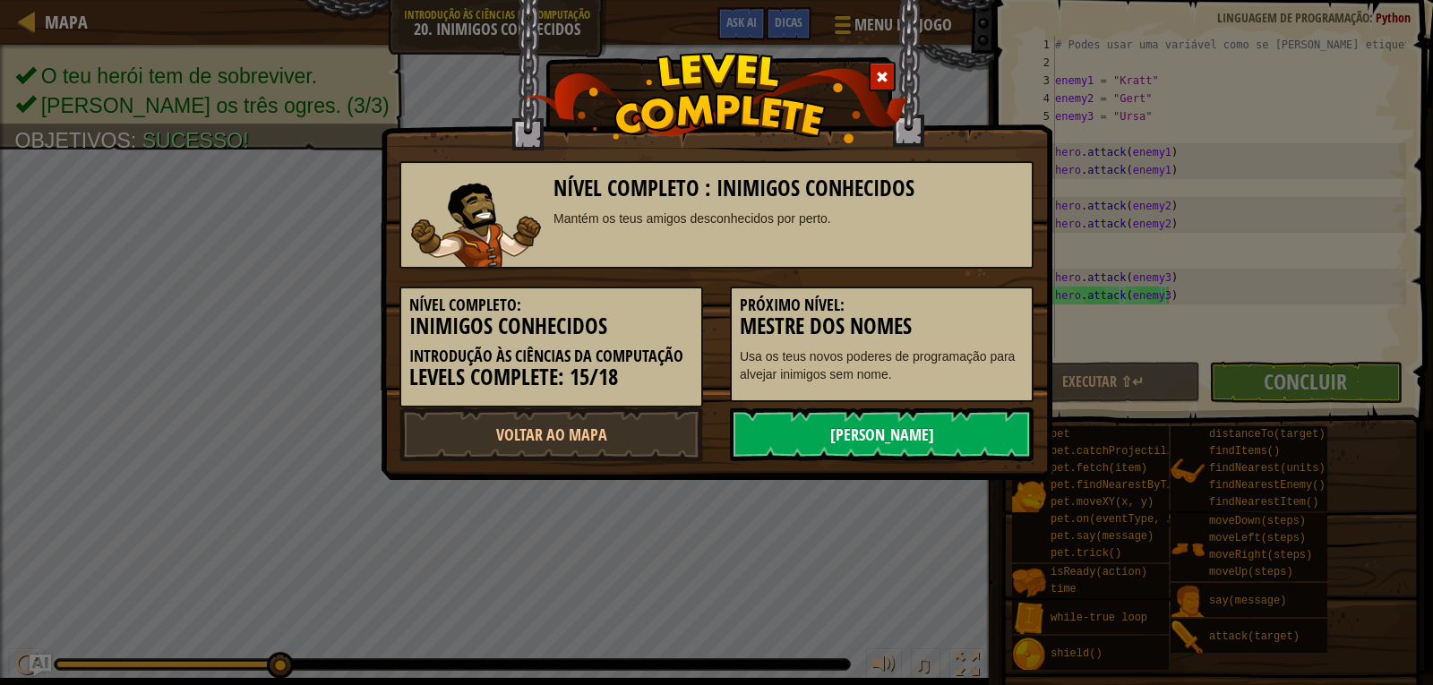
click at [928, 433] on link "[PERSON_NAME]" at bounding box center [882, 434] width 304 height 54
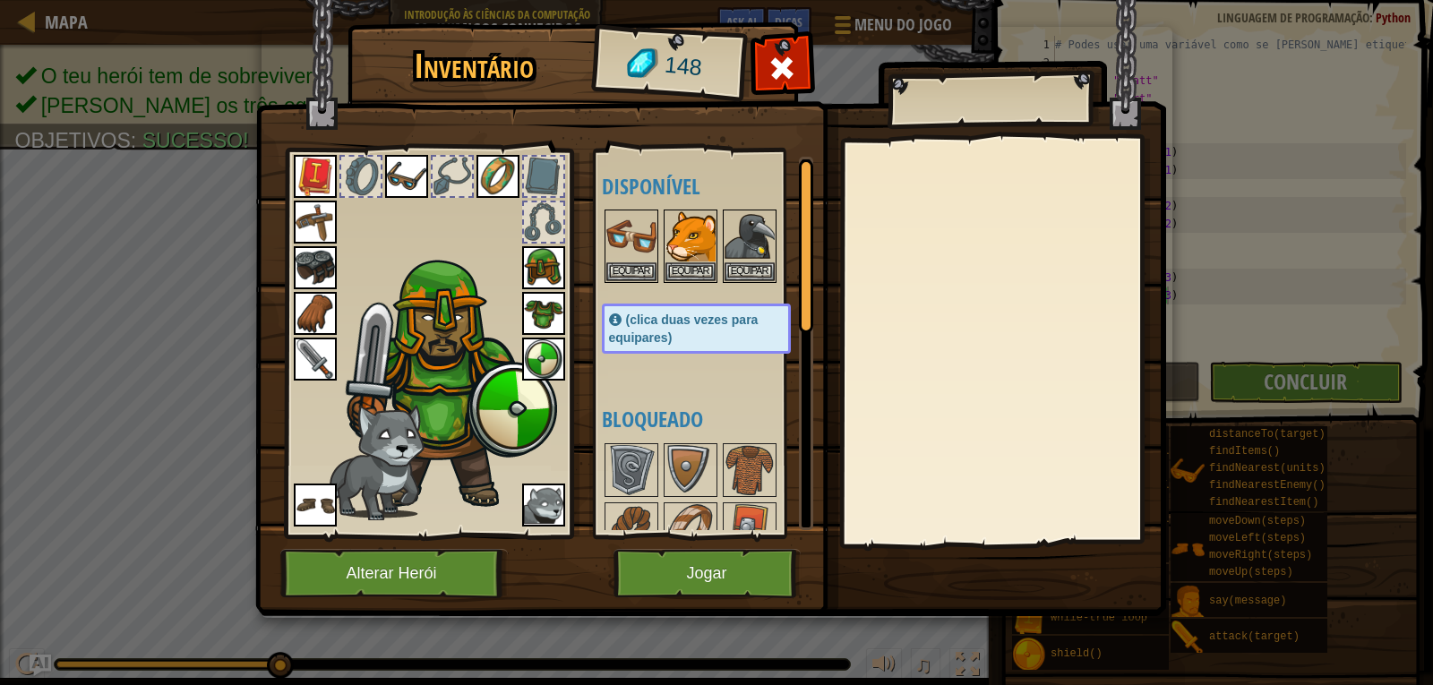
drag, startPoint x: 573, startPoint y: 362, endPoint x: 540, endPoint y: 453, distance: 97.2
drag, startPoint x: 540, startPoint y: 453, endPoint x: 696, endPoint y: 274, distance: 237.4
click at [689, 285] on div at bounding box center [714, 246] width 225 height 79
click at [696, 273] on button "Equipar" at bounding box center [690, 271] width 50 height 19
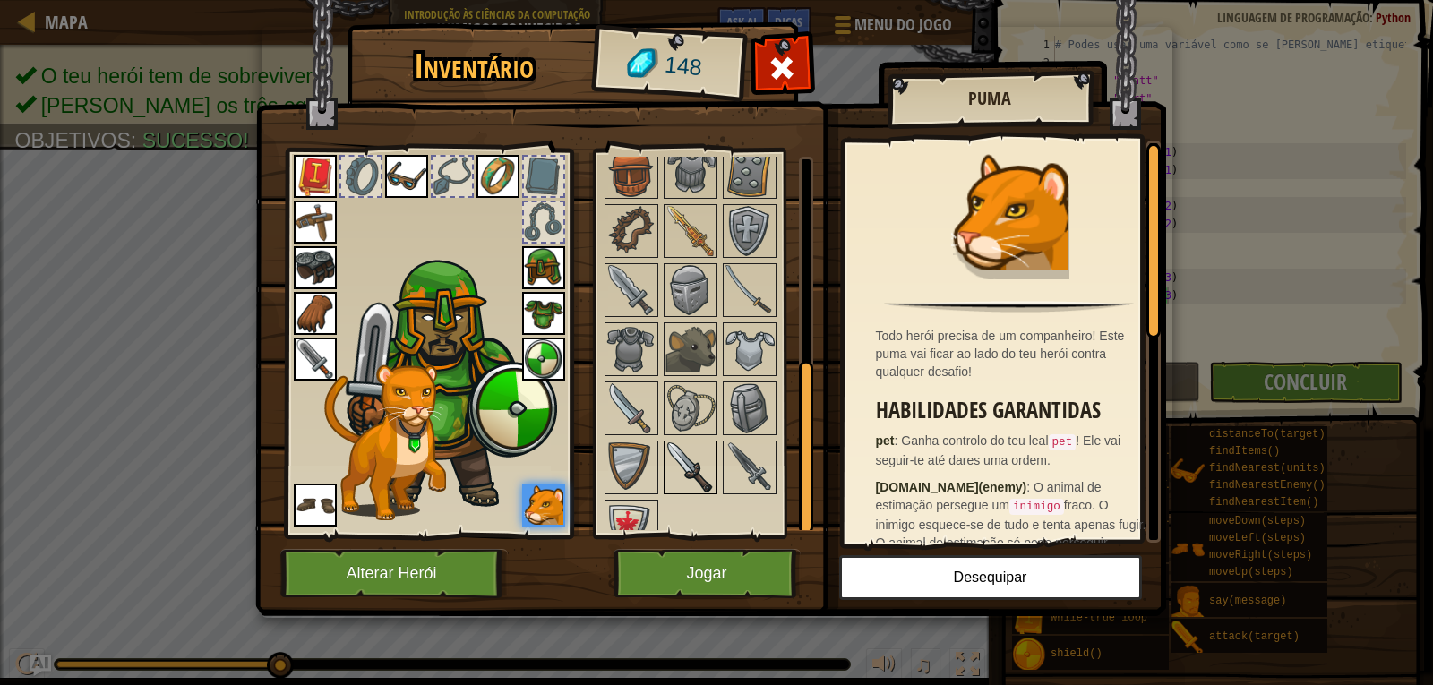
scroll to position [442, 0]
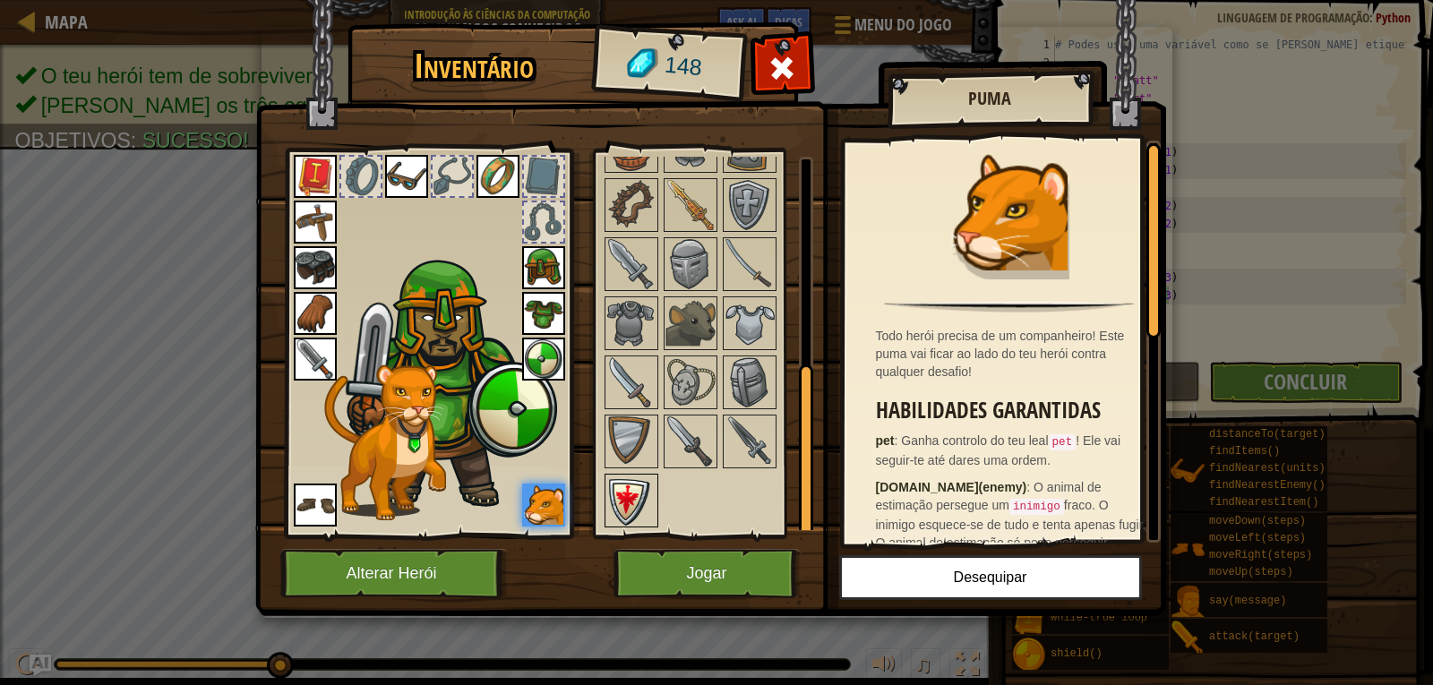
click at [630, 505] on img at bounding box center [631, 501] width 50 height 50
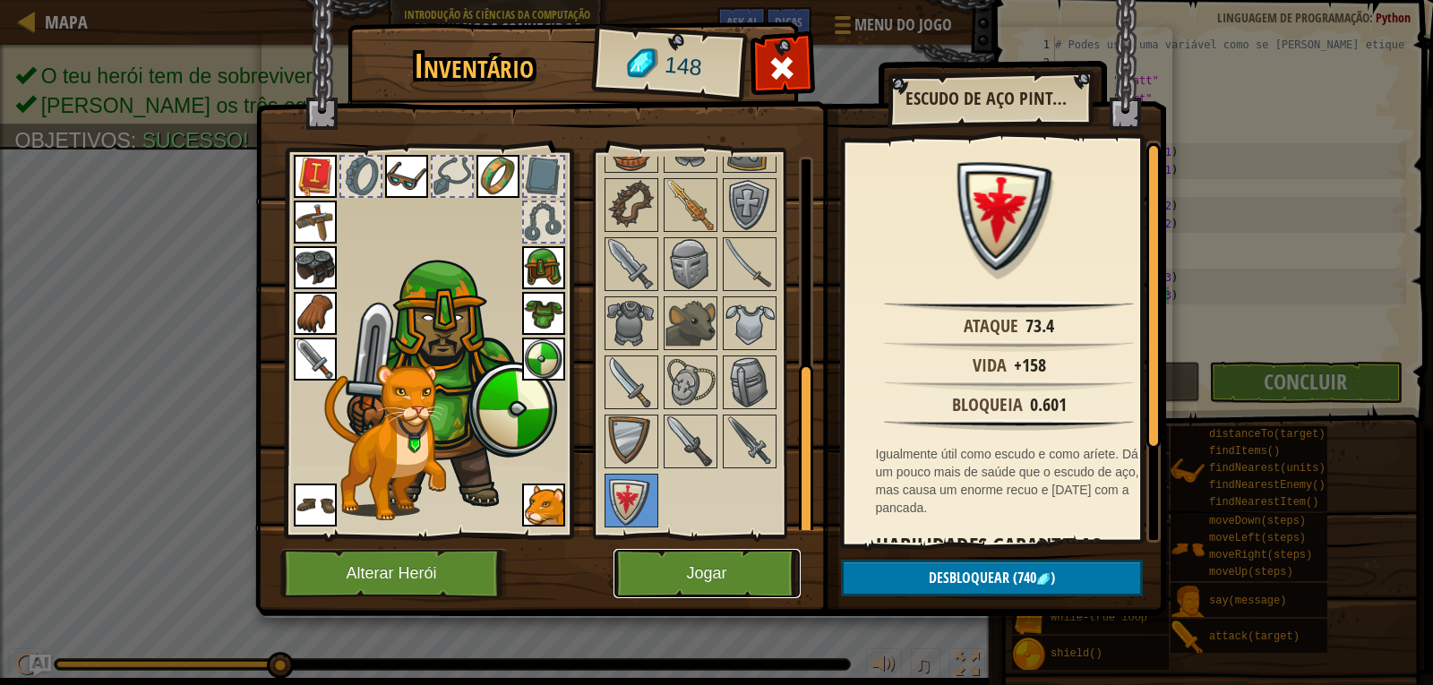
click at [665, 565] on button "Jogar" at bounding box center [706, 573] width 187 height 49
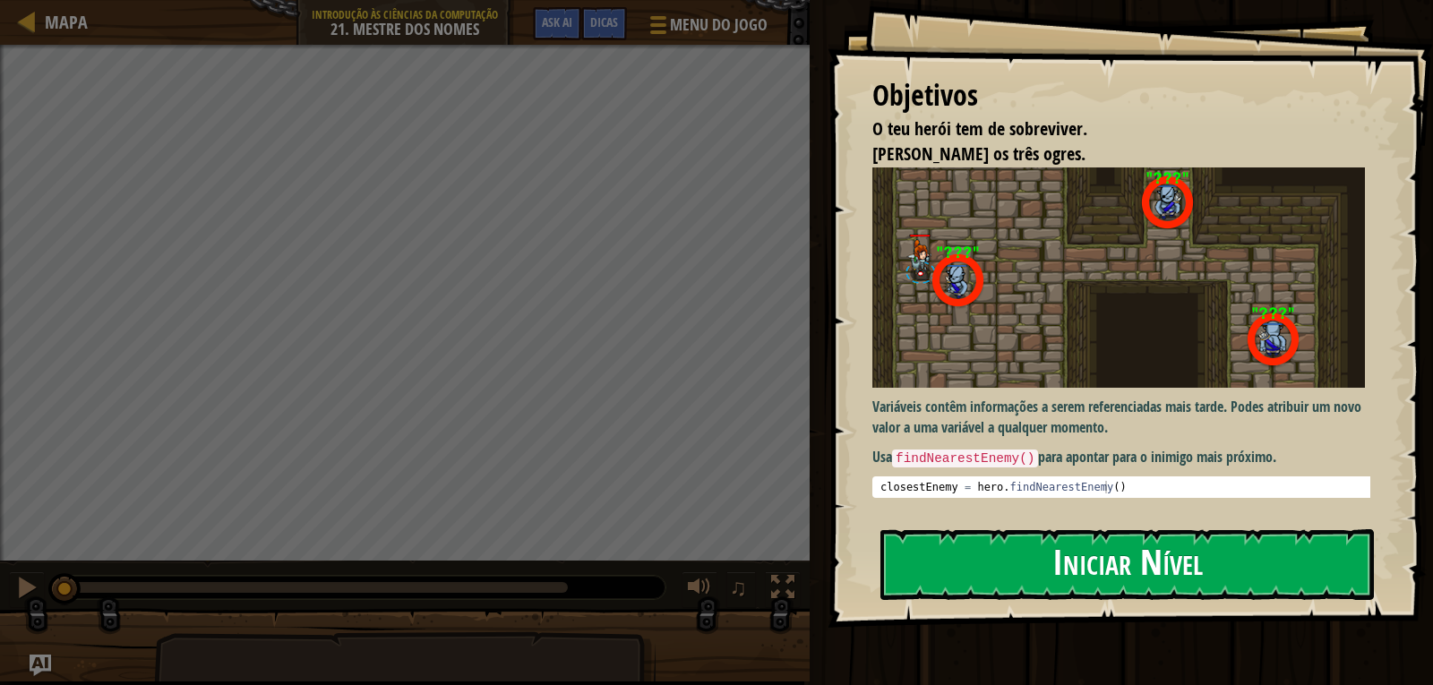
click at [1084, 570] on button "Iniciar Nível" at bounding box center [1126, 564] width 493 height 71
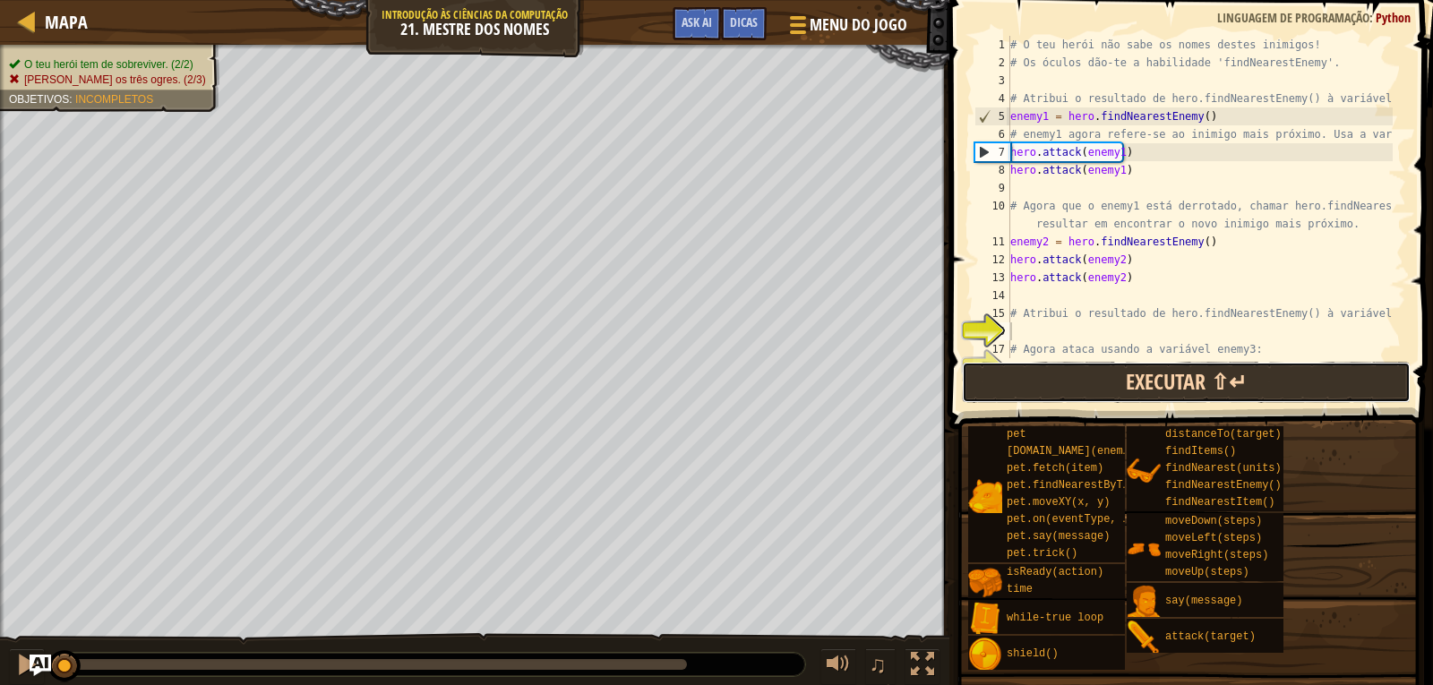
click at [991, 382] on button "Executar ⇧↵" at bounding box center [1186, 382] width 449 height 41
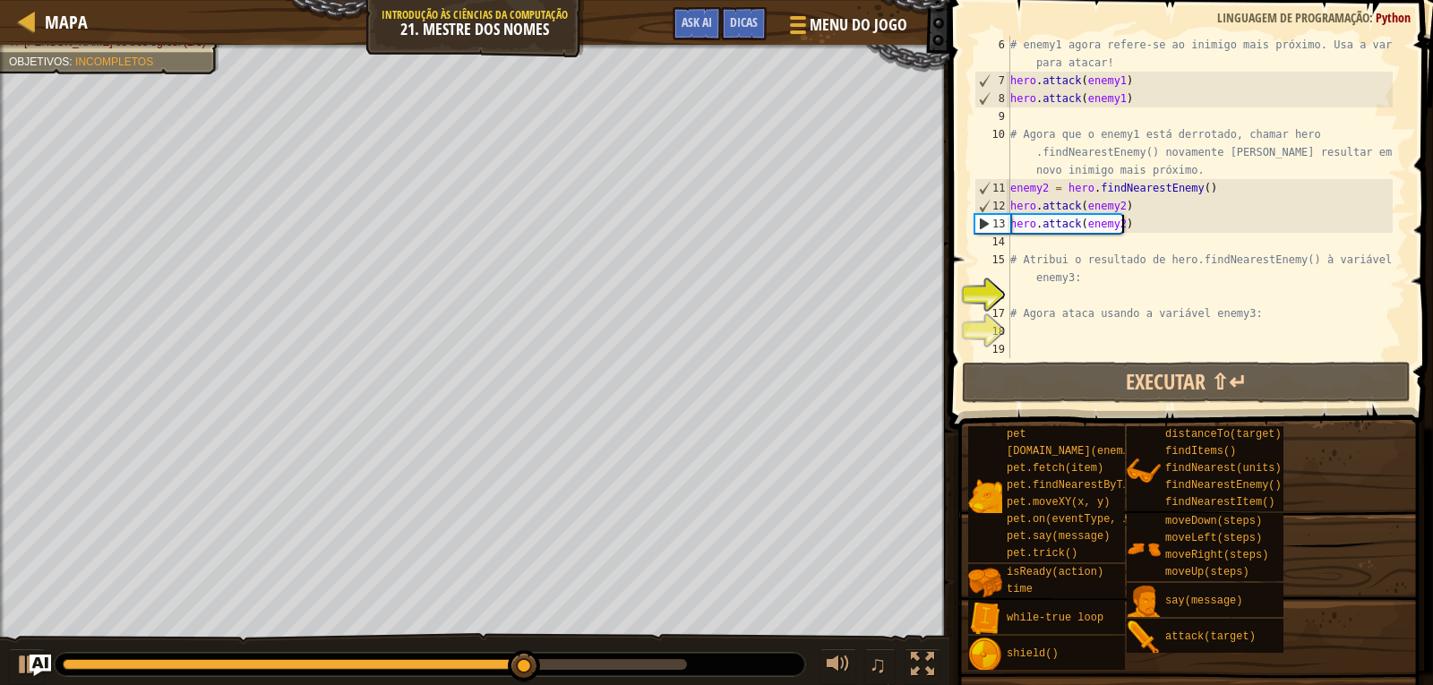
click at [1125, 222] on div "# enemy1 agora refere-se ao inimigo mais próximo. Usa a variável para atacar! h…" at bounding box center [1200, 224] width 386 height 376
type textarea "hero.attack(enemy2)"
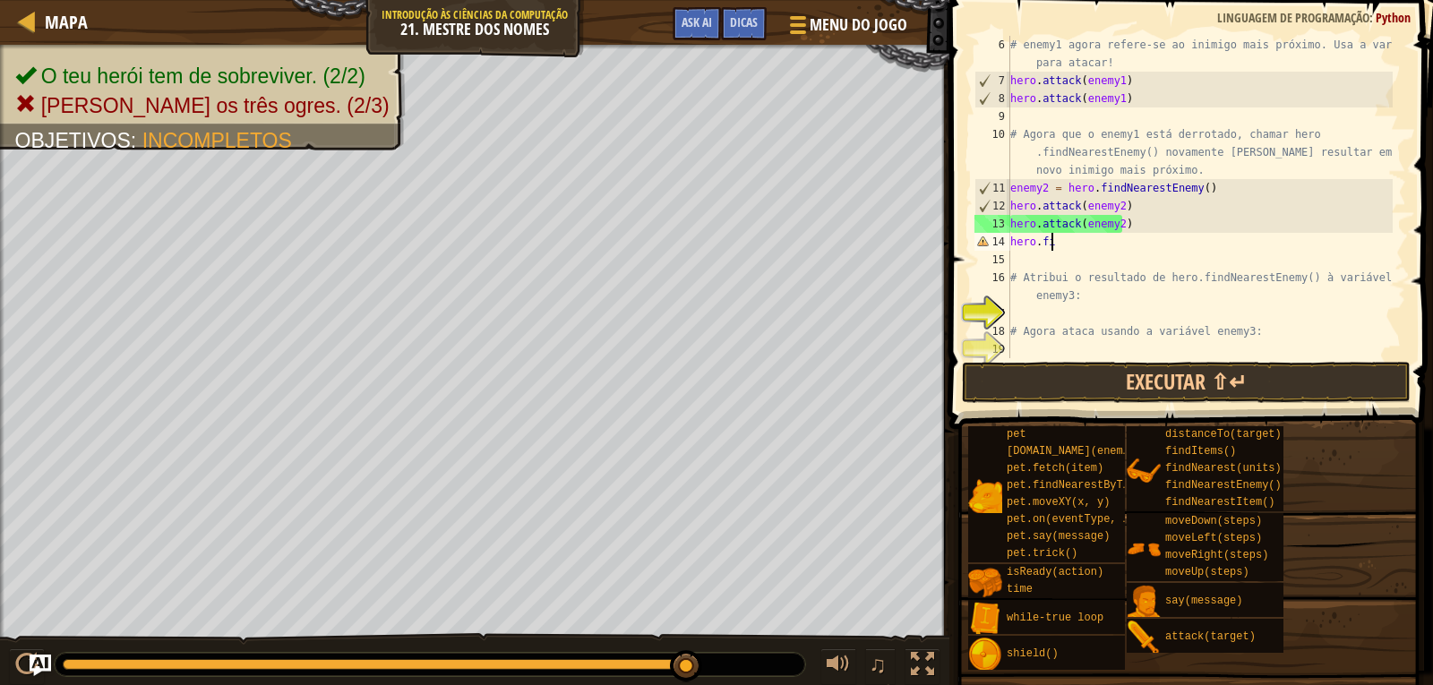
scroll to position [8, 2]
type textarea "hero."
type textarea "hero.f"
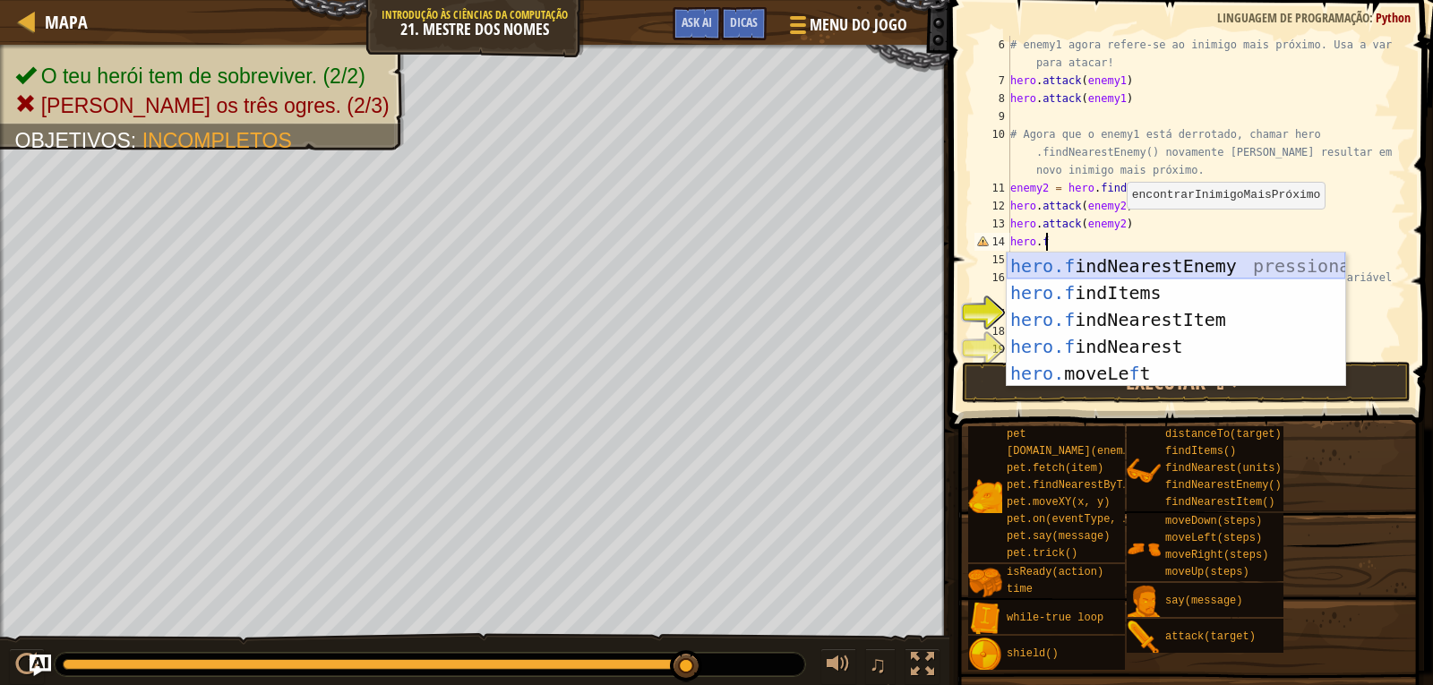
click at [1163, 272] on div "hero.f indNearestEnemy pressiona enter hero.f indItems pressiona enter hero.f i…" at bounding box center [1176, 347] width 339 height 188
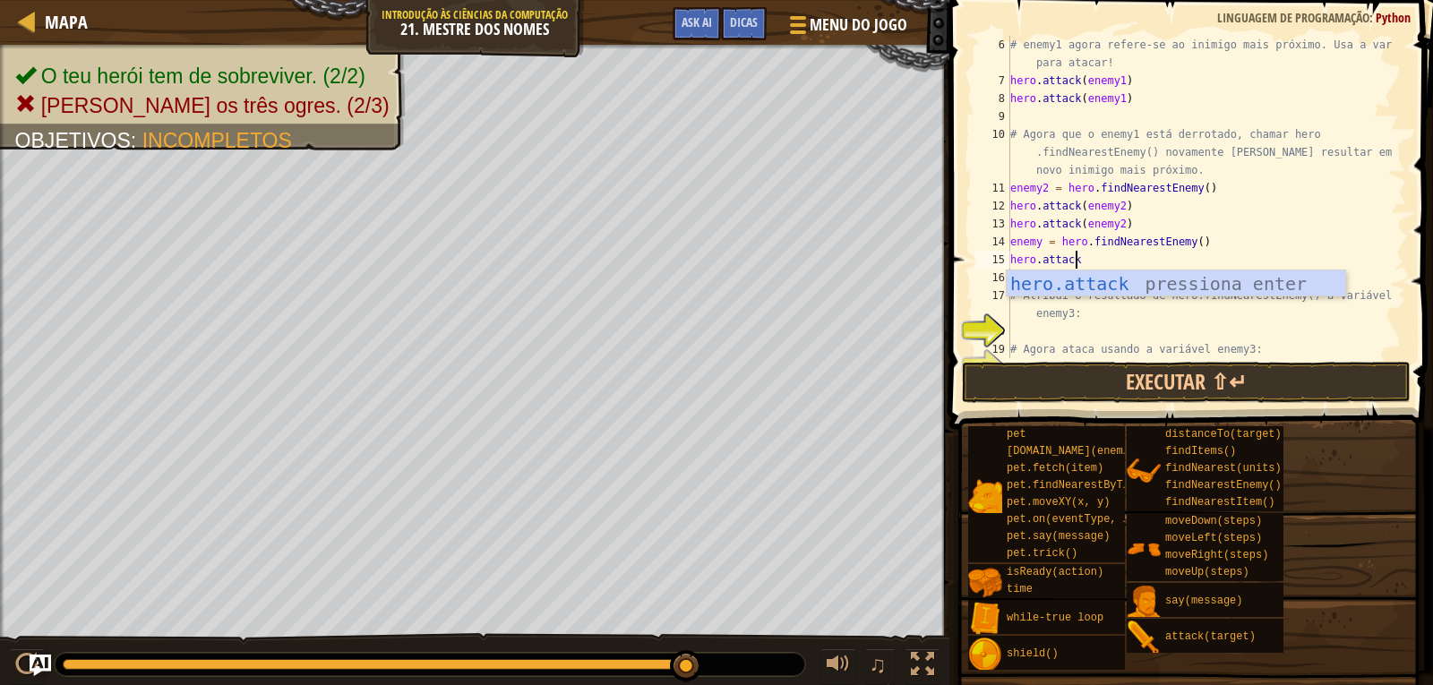
scroll to position [8, 4]
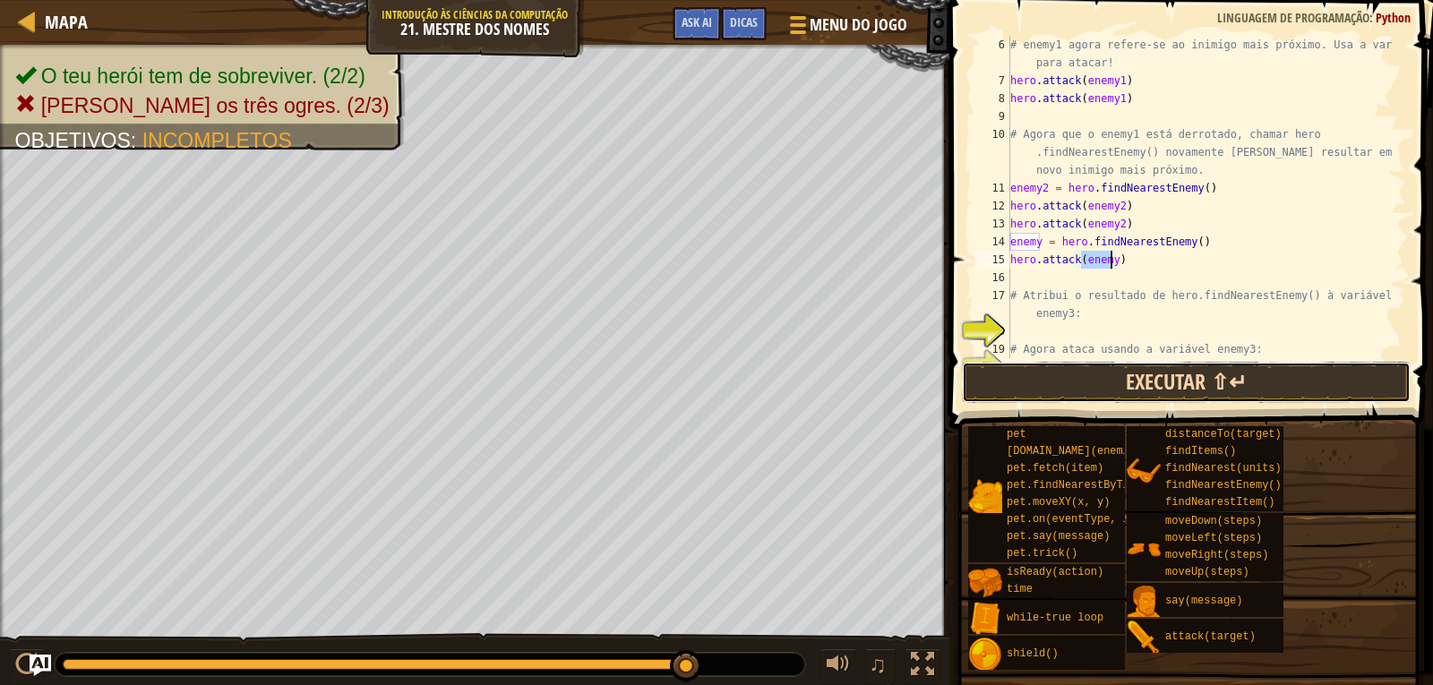
click at [1152, 373] on button "Executar ⇧↵" at bounding box center [1186, 382] width 449 height 41
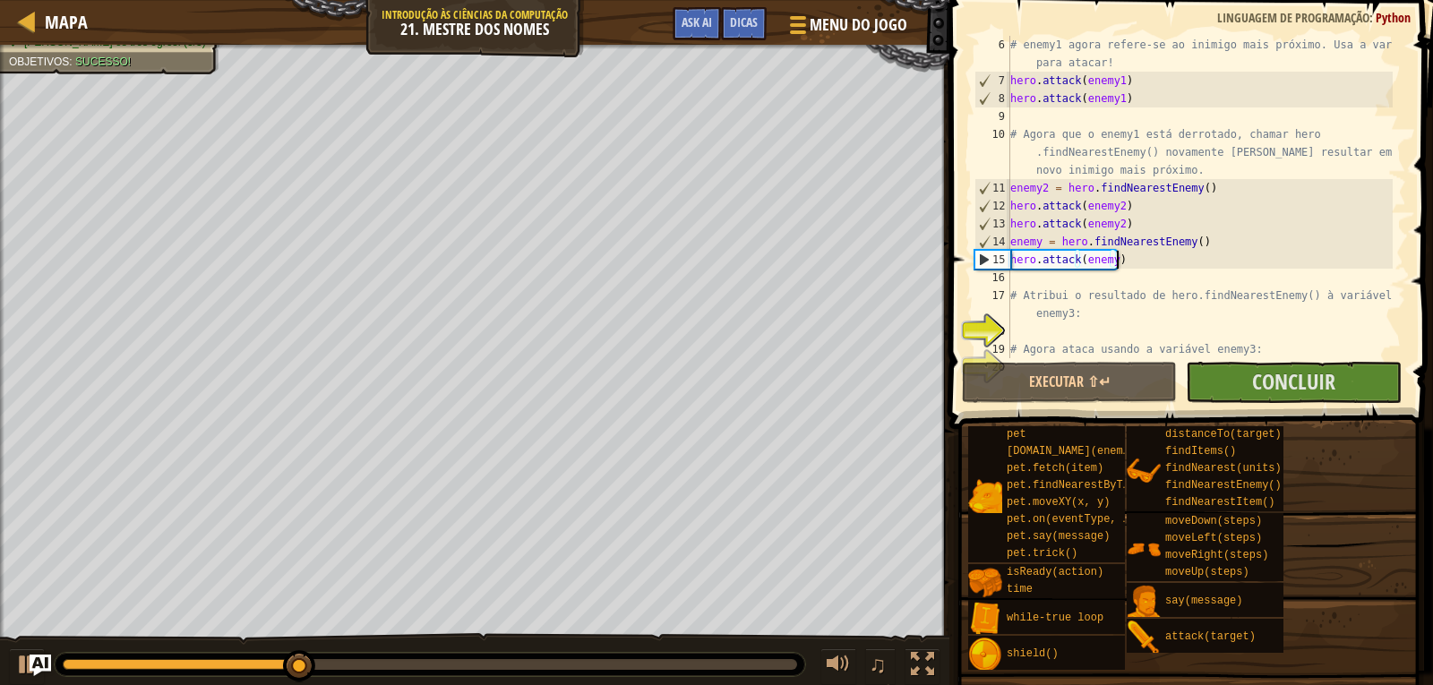
click at [1116, 263] on div "# enemy1 agora refere-se ao inimigo mais próximo. Usa a variável para atacar! h…" at bounding box center [1200, 224] width 386 height 376
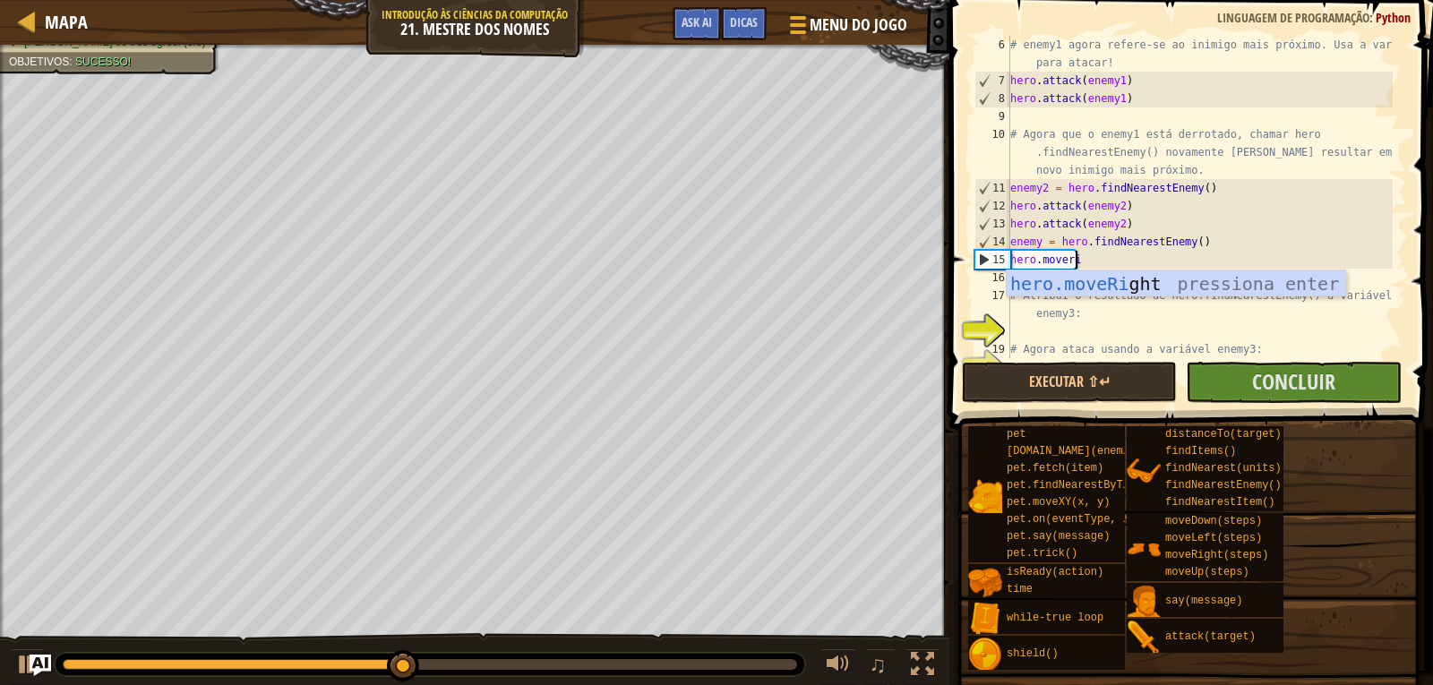
scroll to position [8, 5]
type textarea "hero.moveright"
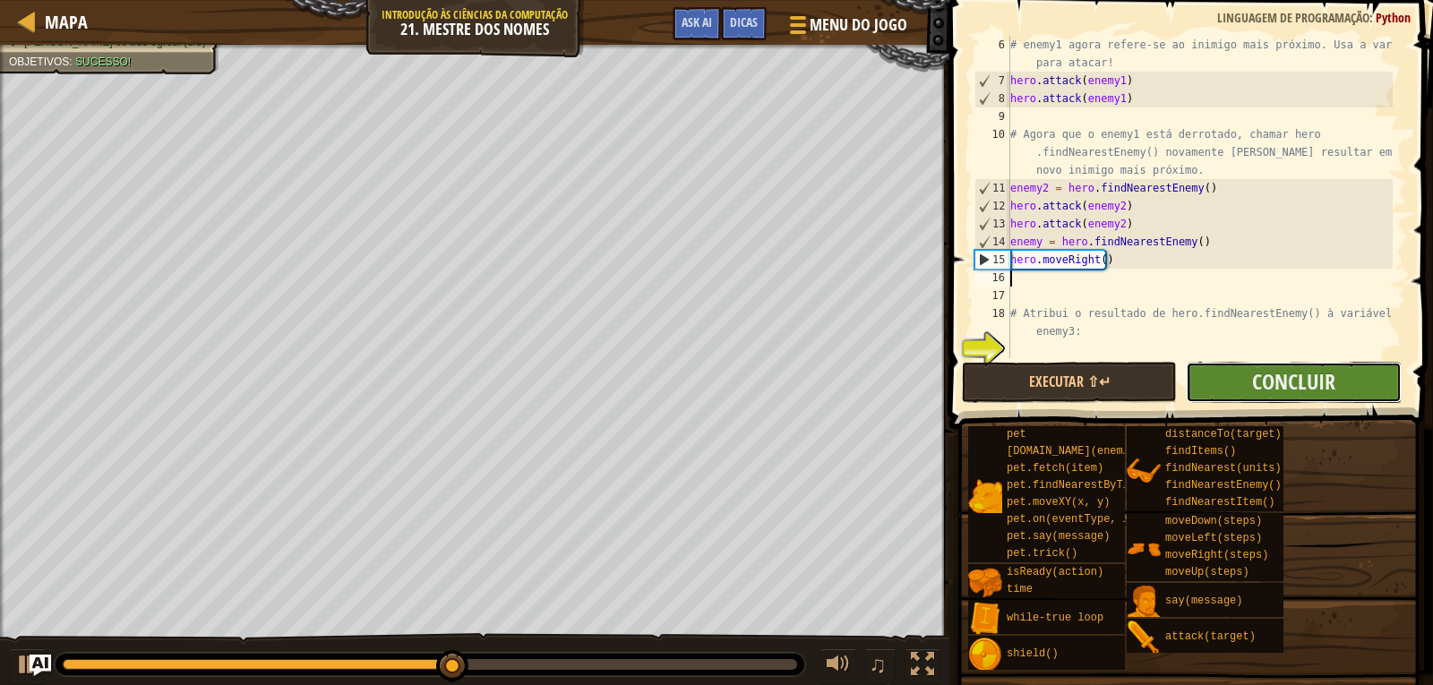
click at [1230, 365] on button "Concluir" at bounding box center [1293, 382] width 215 height 41
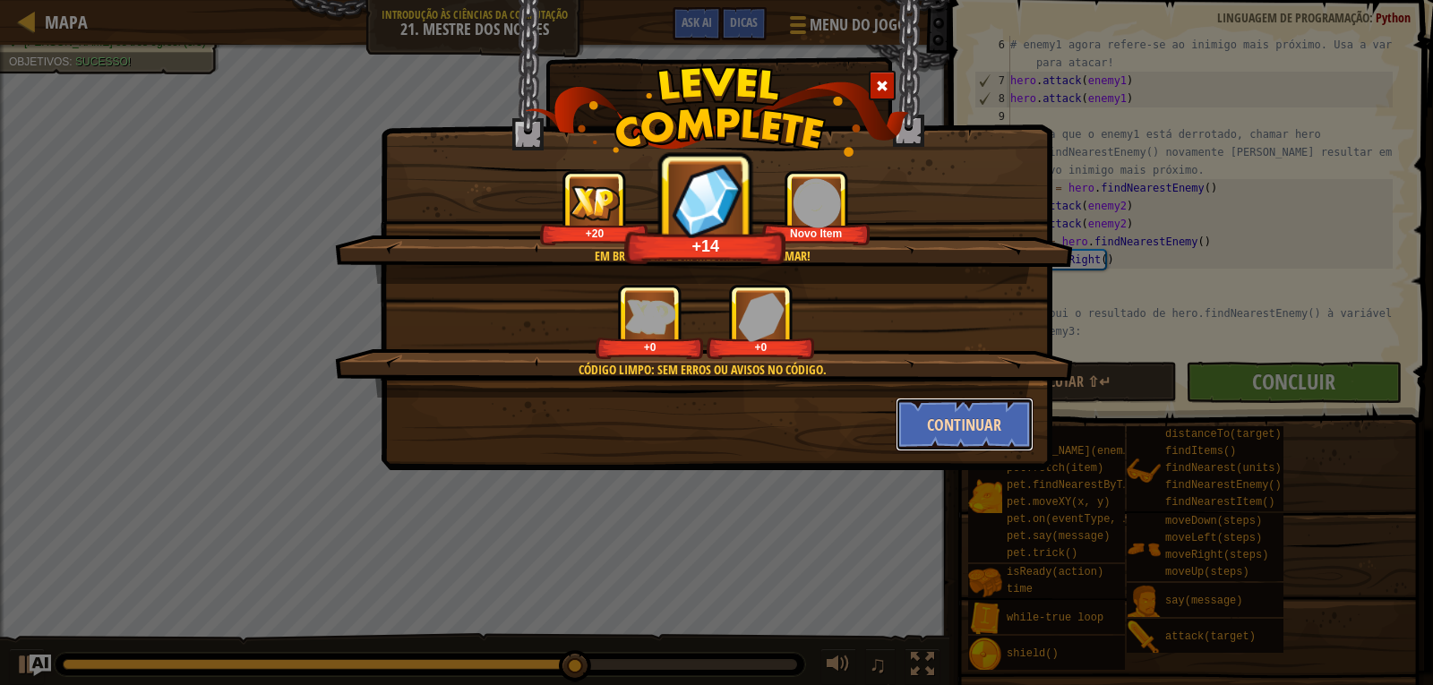
click at [939, 416] on button "Continuar" at bounding box center [965, 425] width 139 height 54
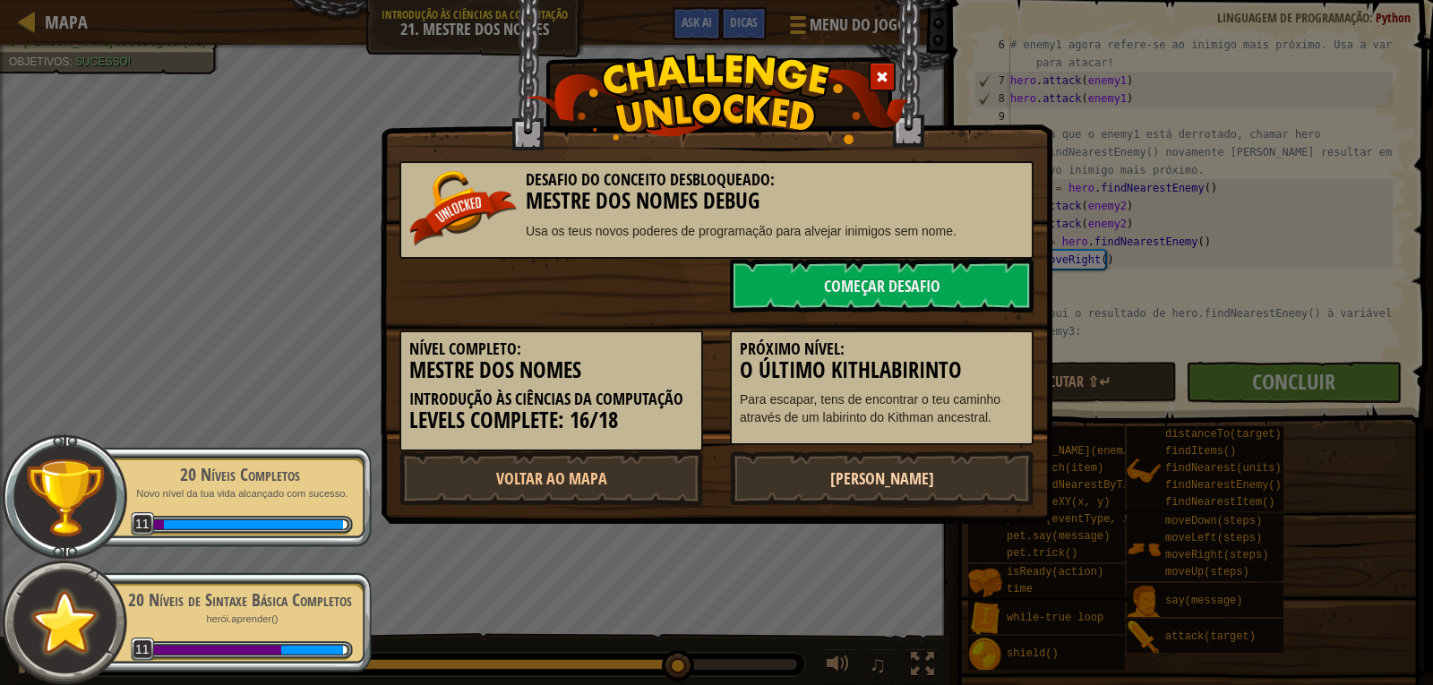
click at [776, 464] on link "[PERSON_NAME]" at bounding box center [882, 478] width 304 height 54
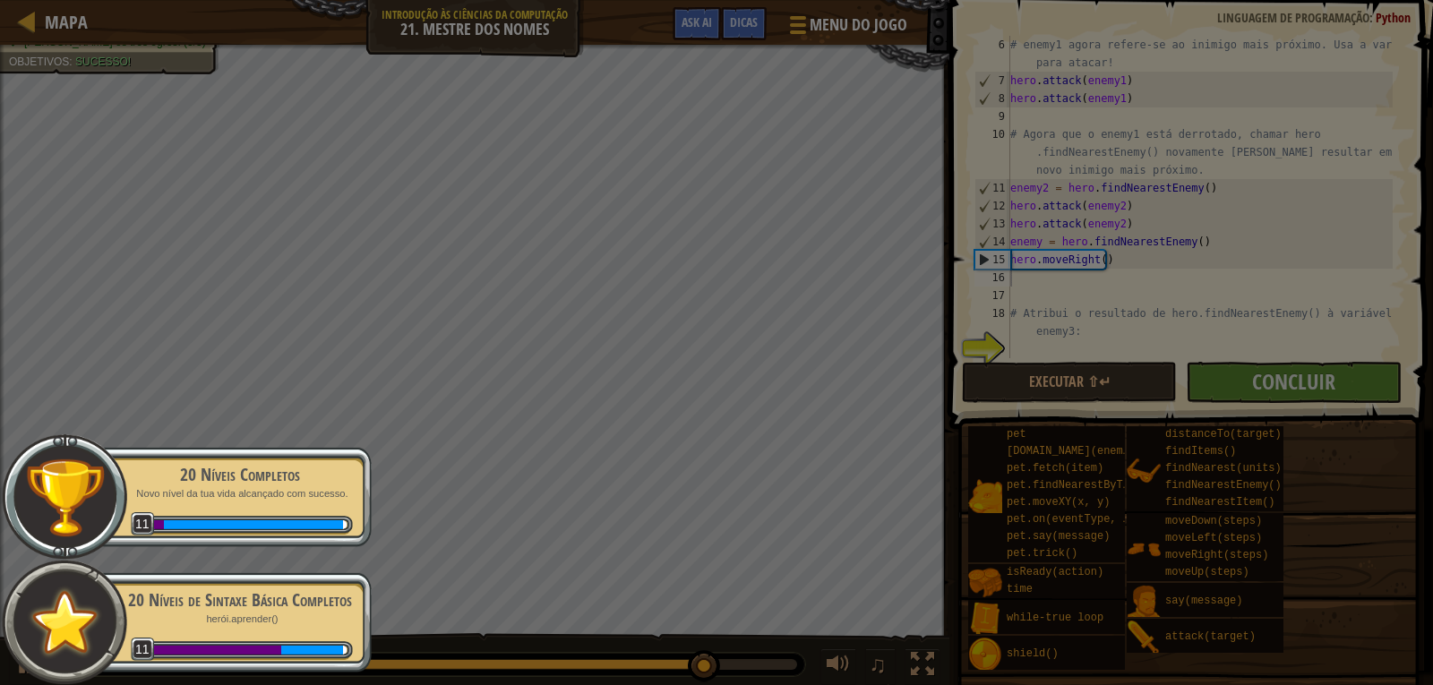
click at [807, 485] on div at bounding box center [716, 342] width 1433 height 685
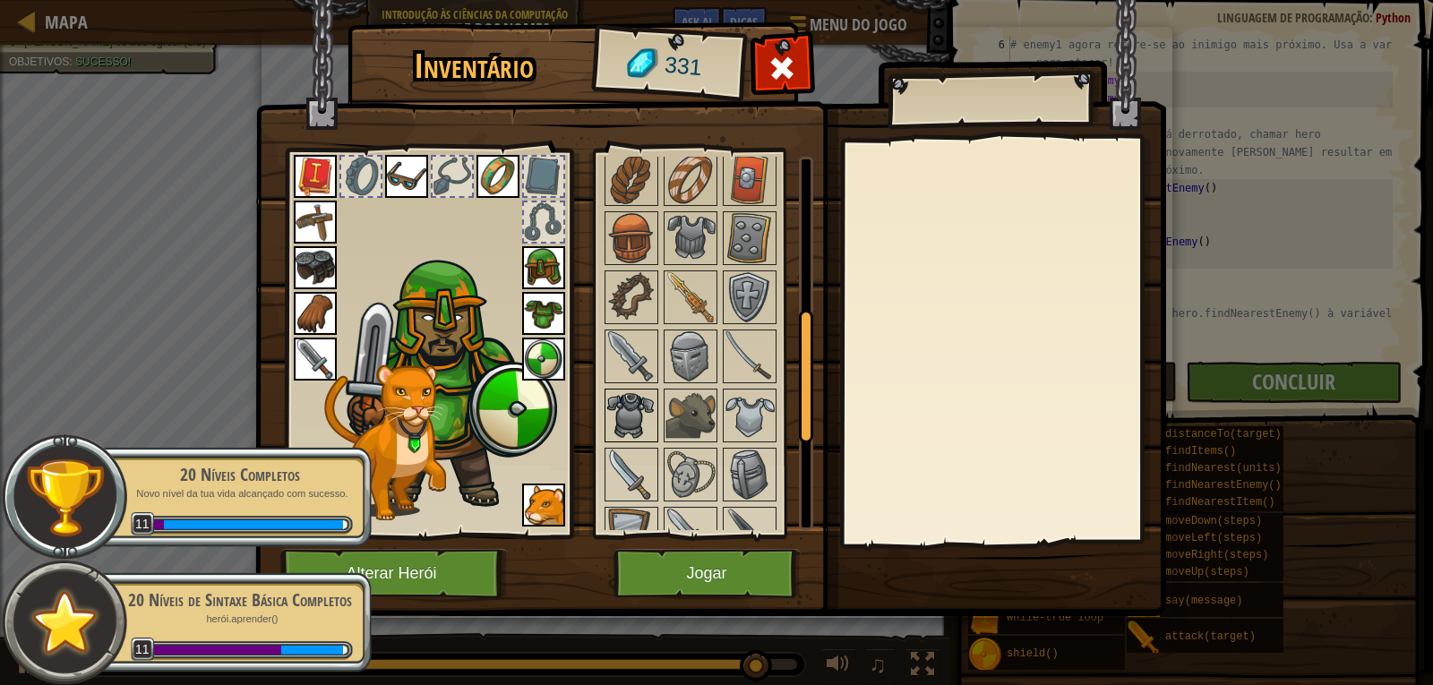
scroll to position [448, 0]
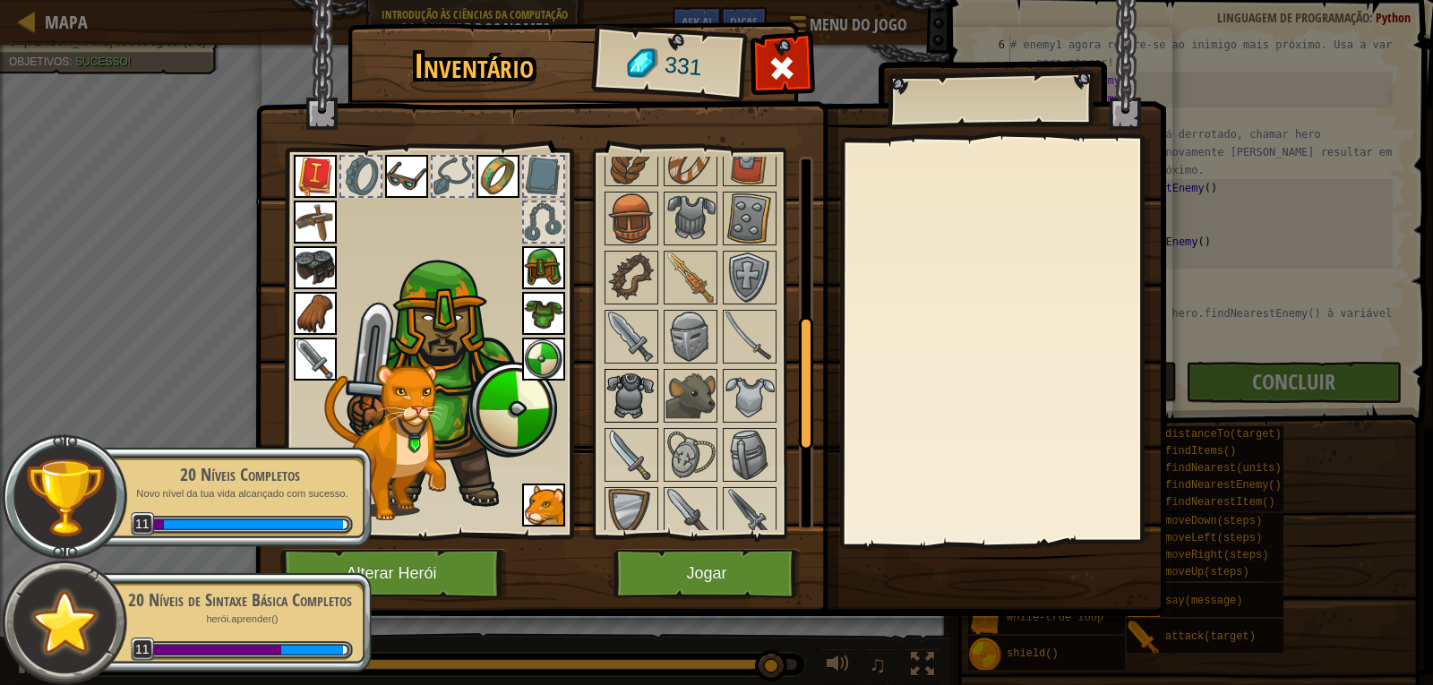
click at [648, 391] on img at bounding box center [631, 396] width 50 height 50
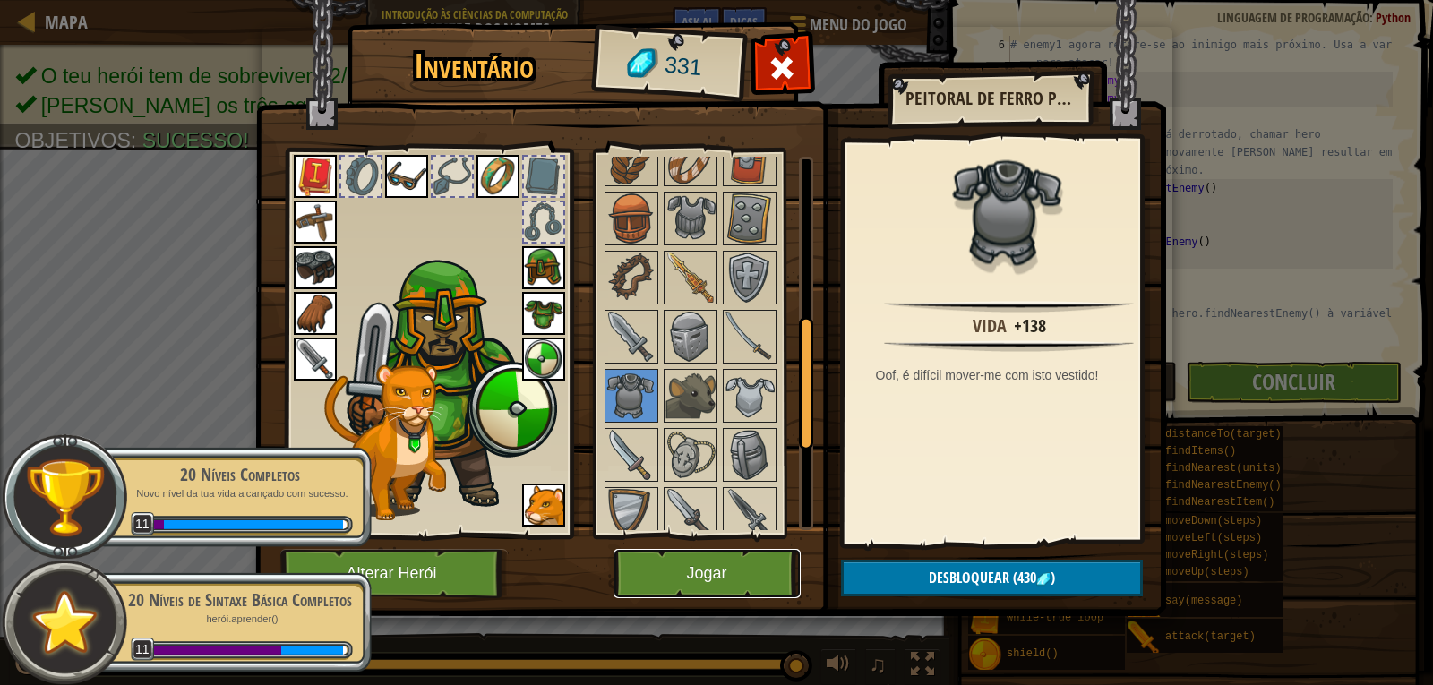
click at [684, 578] on button "Jogar" at bounding box center [706, 573] width 187 height 49
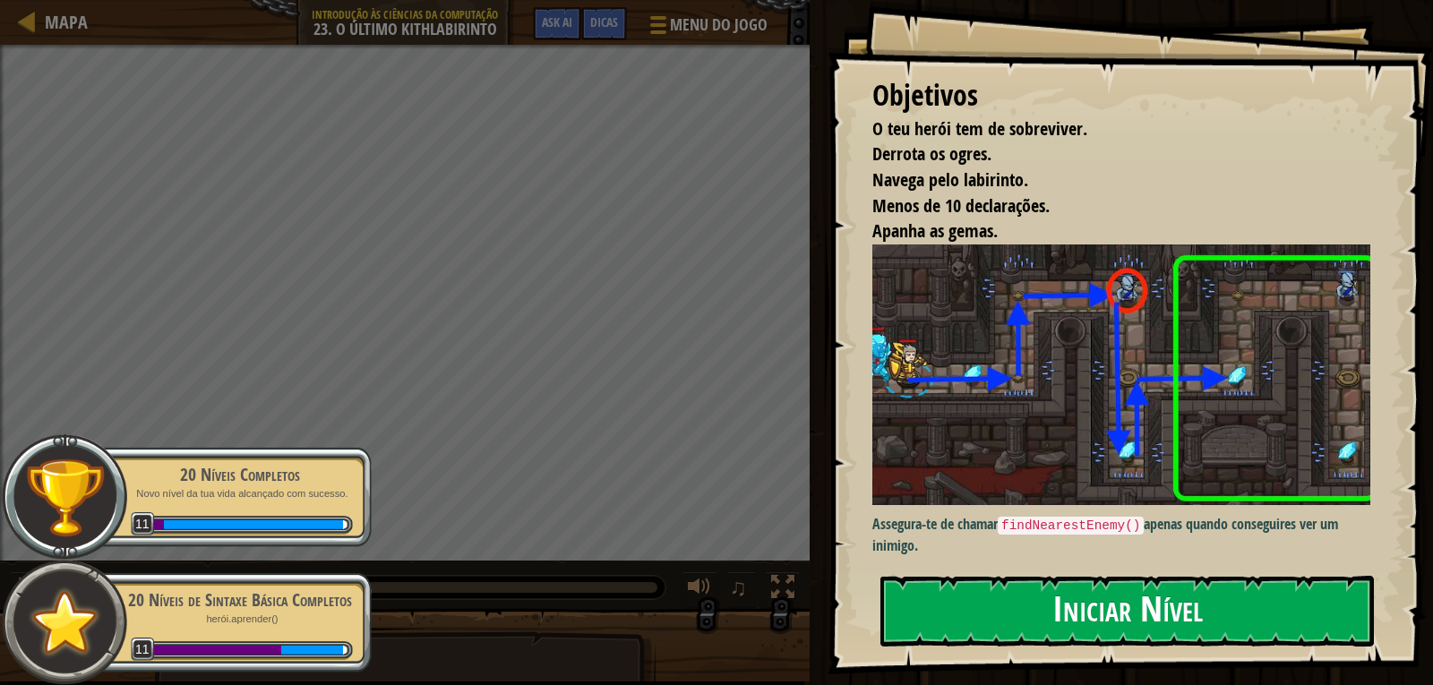
click at [1066, 601] on button "Iniciar Nível" at bounding box center [1126, 611] width 493 height 71
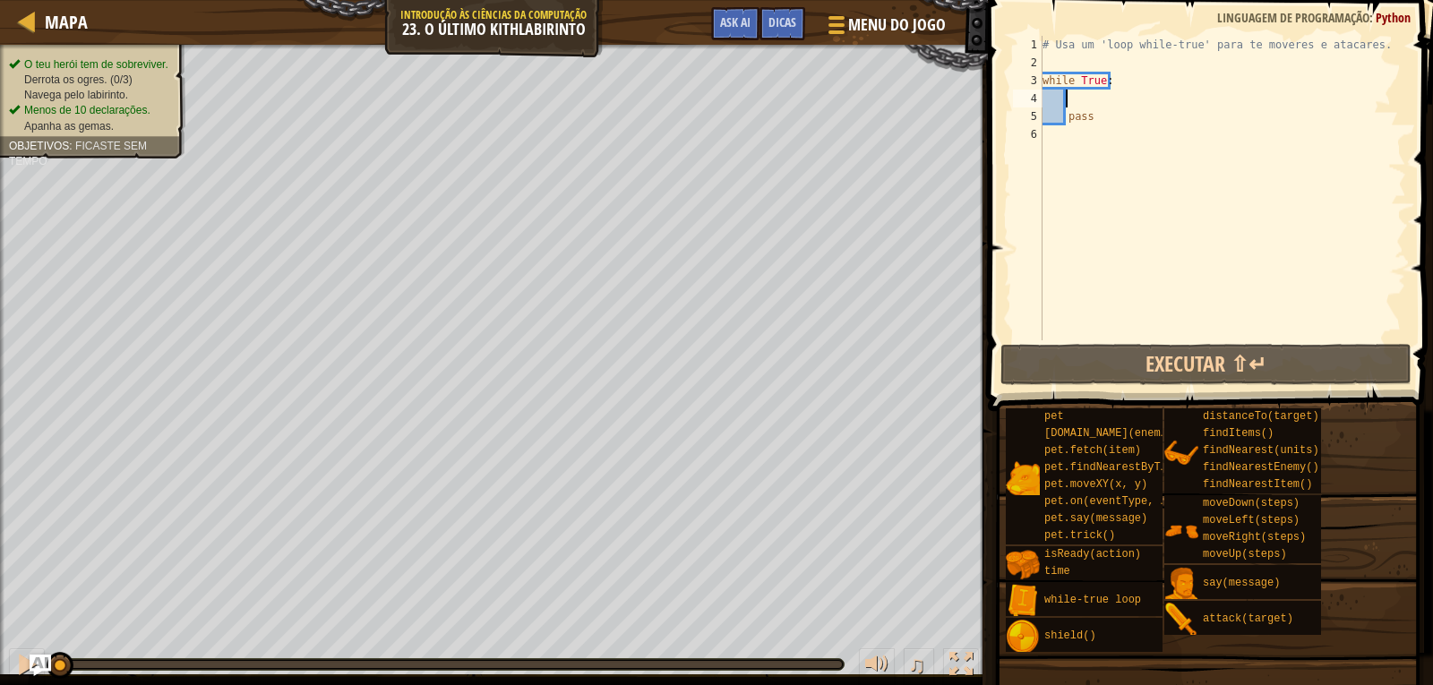
click at [1102, 106] on div "# Usa um 'loop while-true' para te moveres e atacares. while True : pass" at bounding box center [1222, 206] width 367 height 340
drag, startPoint x: 1100, startPoint y: 118, endPoint x: 1068, endPoint y: 116, distance: 31.5
click at [1068, 116] on div "# Usa um 'loop while-true' para te moveres e atacares. while True : pass" at bounding box center [1222, 206] width 367 height 340
click at [1068, 116] on div "# Usa um 'loop while-true' para te moveres e atacares. while True : pass" at bounding box center [1222, 188] width 367 height 304
drag, startPoint x: 1090, startPoint y: 128, endPoint x: 1075, endPoint y: 123, distance: 16.1
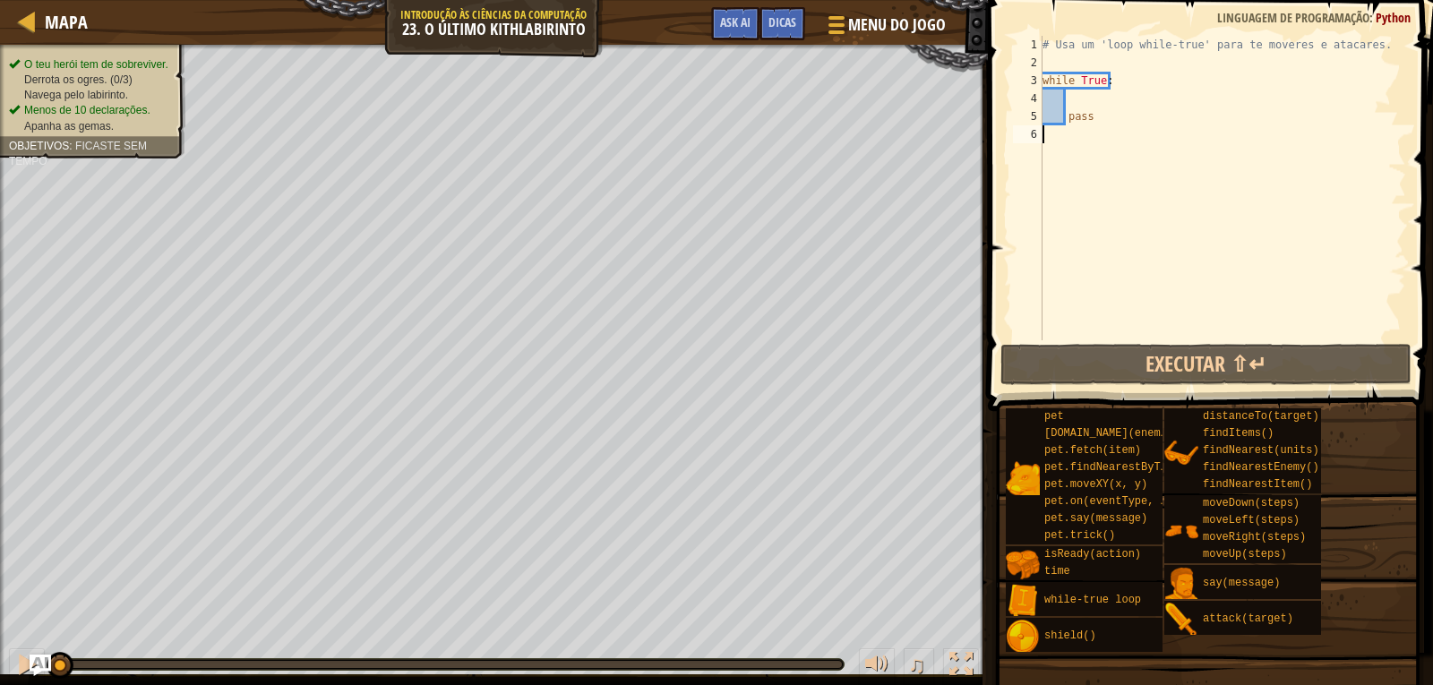
click at [1075, 123] on div "# Usa um 'loop while-true' para te moveres e atacares. while True : pass" at bounding box center [1222, 206] width 367 height 340
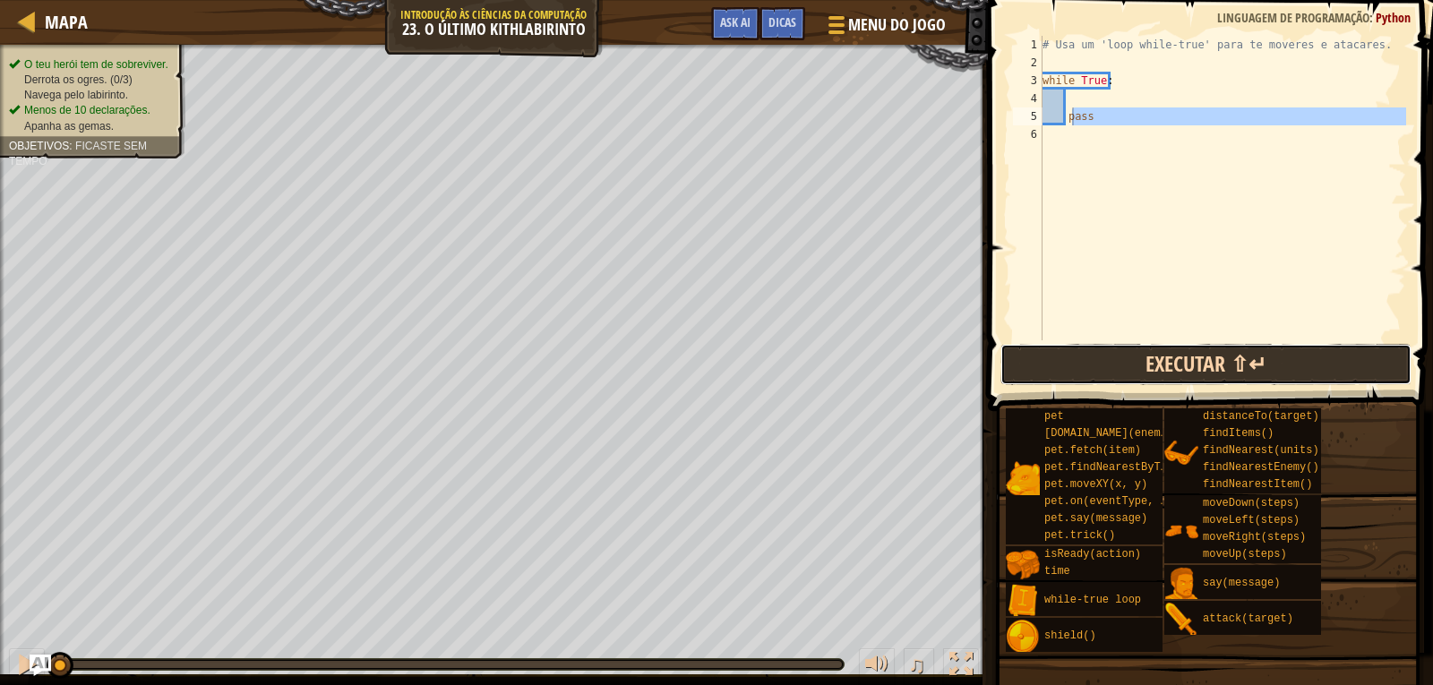
click at [1081, 352] on button "Executar ⇧↵" at bounding box center [1205, 364] width 411 height 41
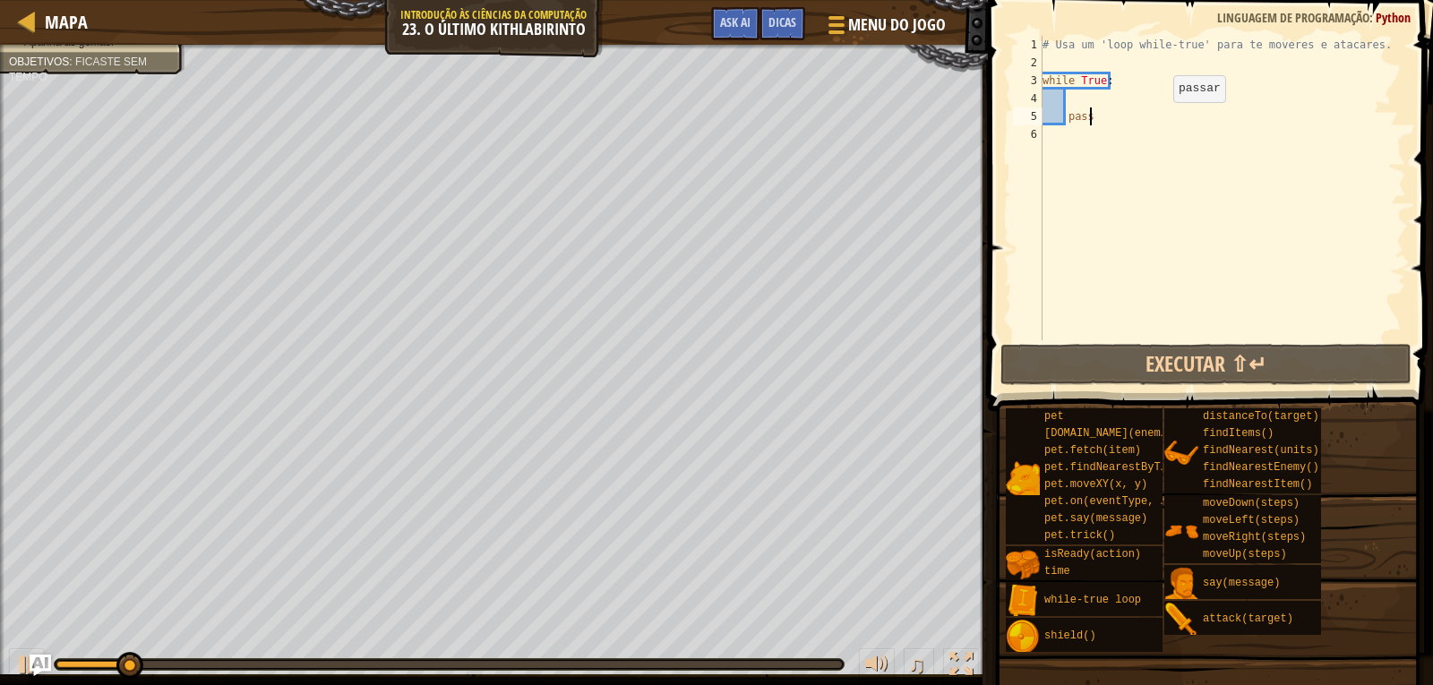
drag, startPoint x: 1158, startPoint y: 120, endPoint x: 1139, endPoint y: 130, distance: 21.2
click at [1155, 120] on div "# Usa um 'loop while-true' para te moveres e atacares. while True : pass" at bounding box center [1222, 206] width 367 height 340
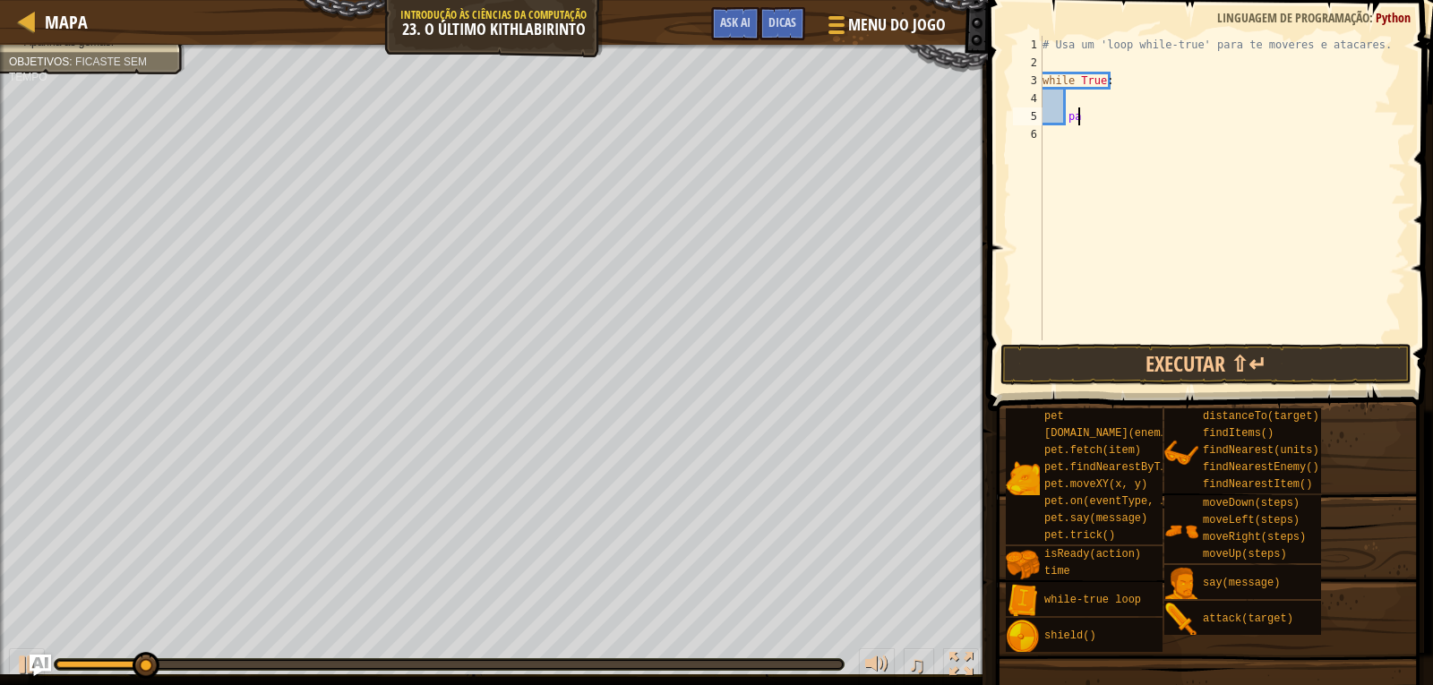
type textarea "p"
click at [1104, 102] on div "# Usa um 'loop while-true' para te moveres e atacares. while True :" at bounding box center [1222, 206] width 367 height 340
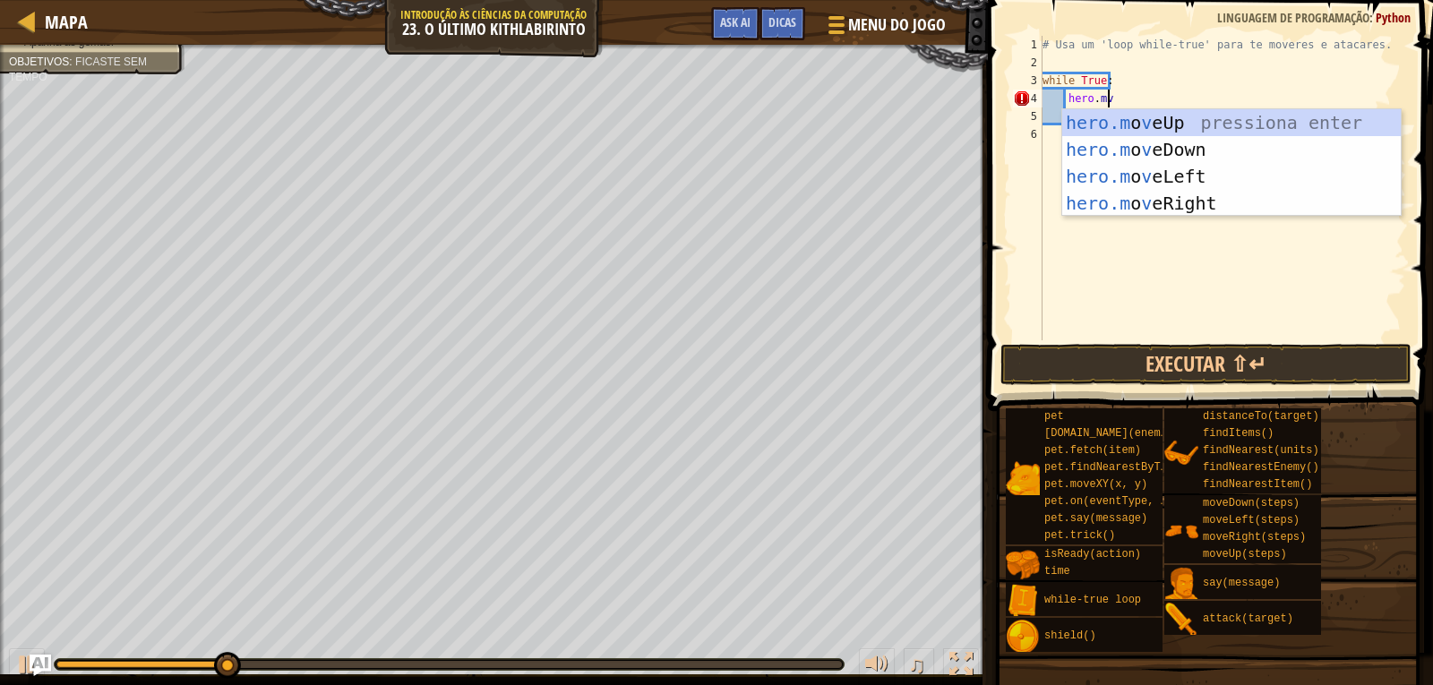
scroll to position [8, 4]
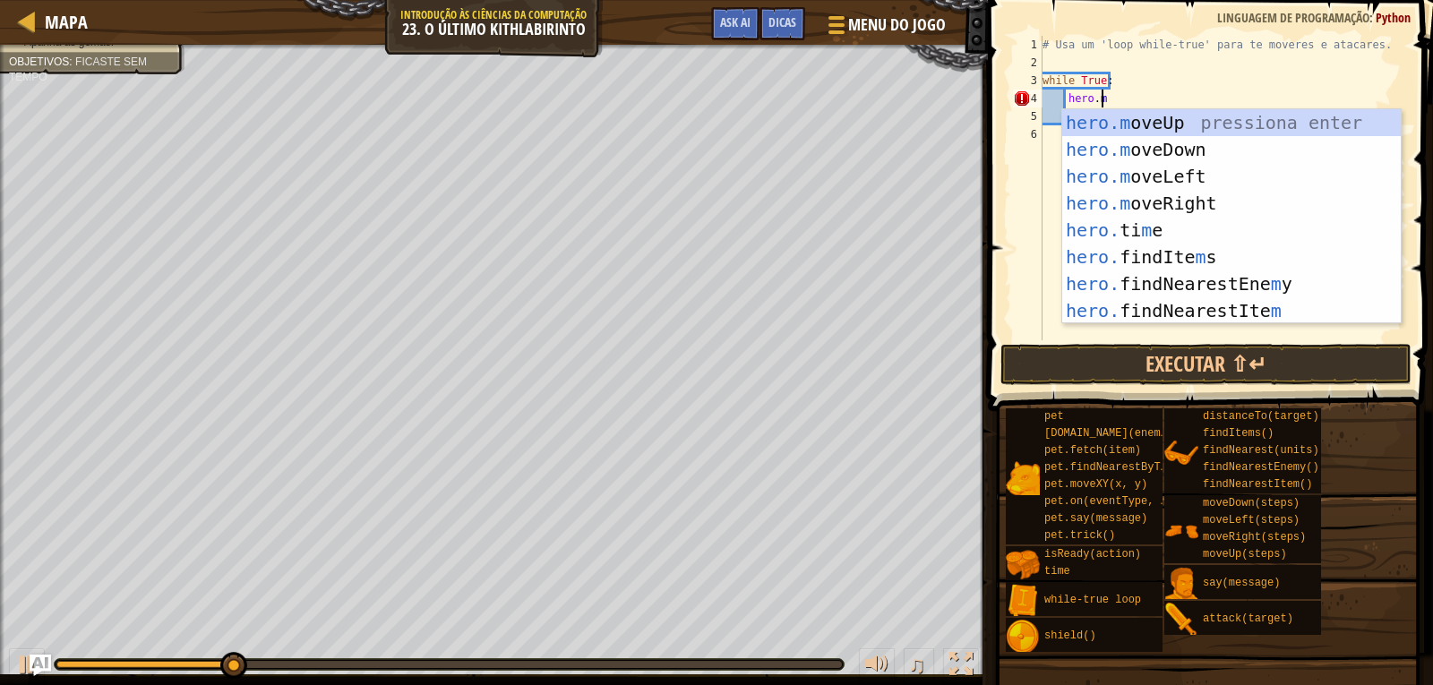
type textarea "hero.mov"
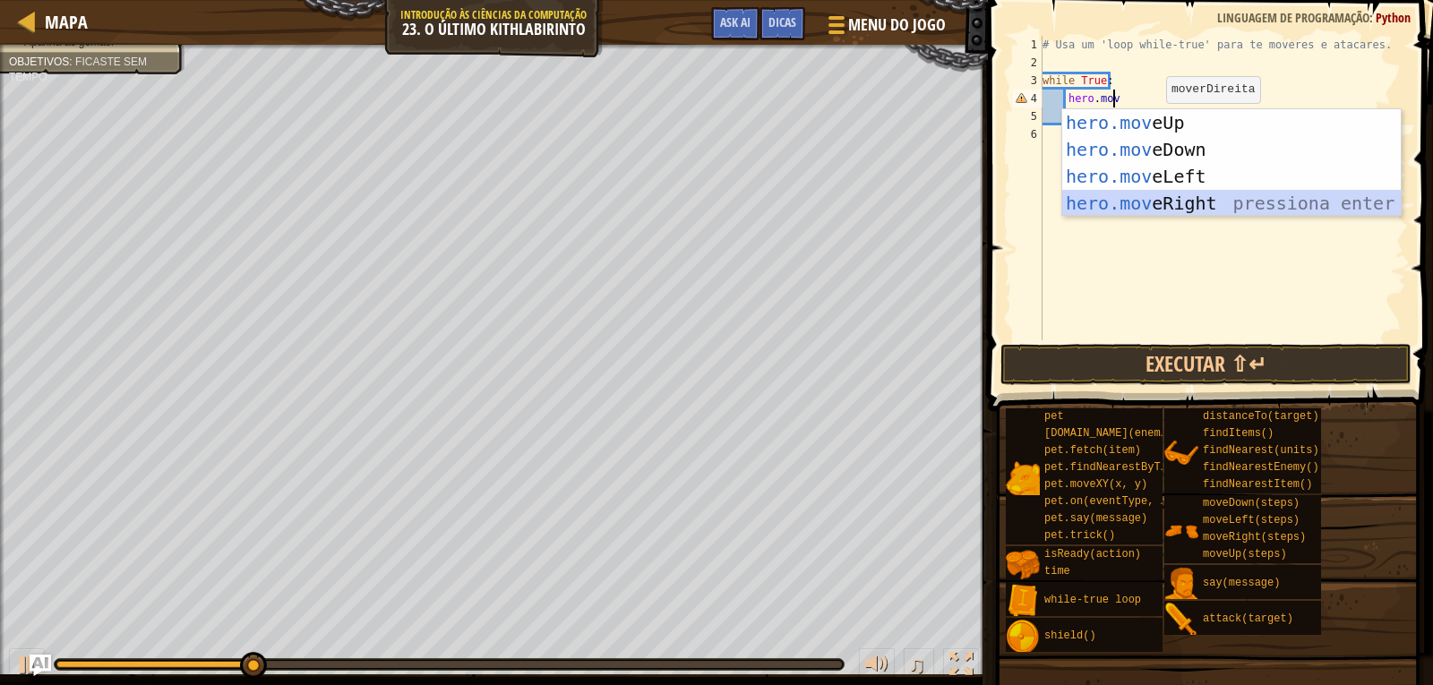
click at [1232, 206] on div "hero.mov eUp pressiona enter hero.mov eDown pressiona enter hero.mov eLeft pres…" at bounding box center [1231, 189] width 339 height 161
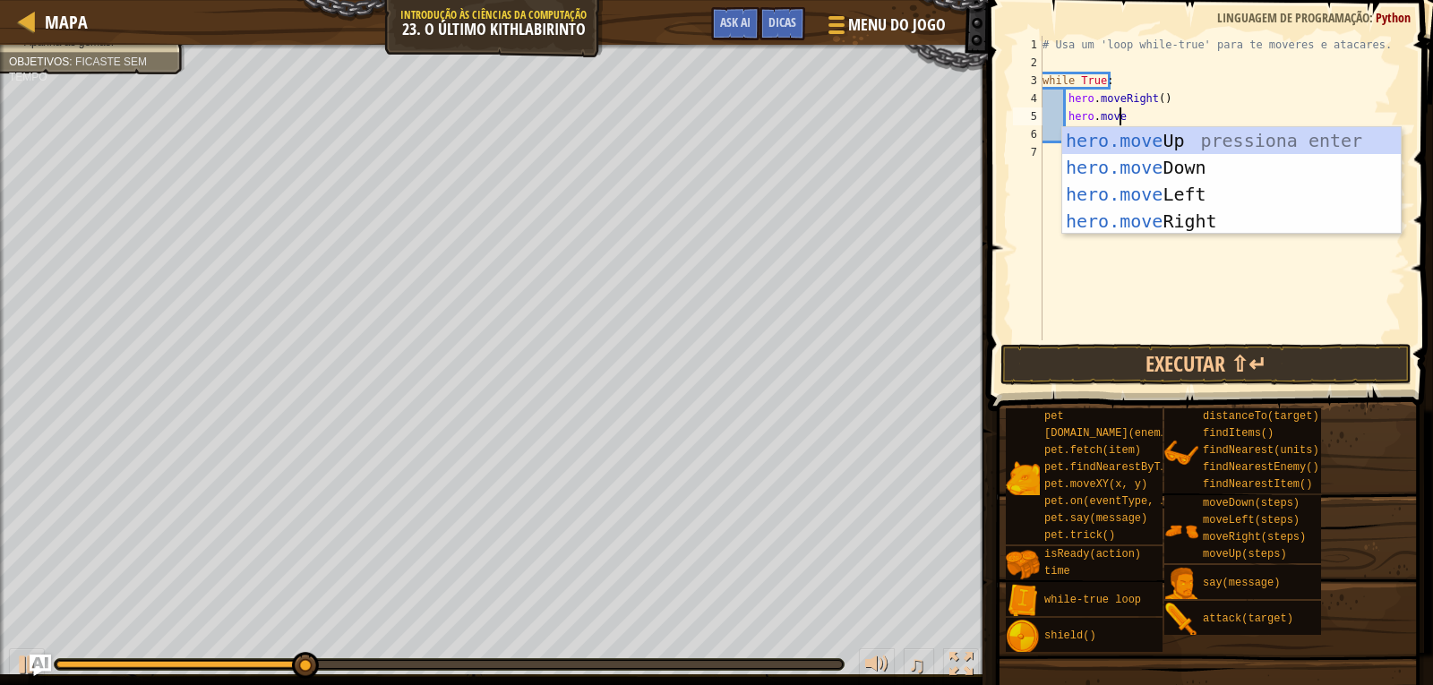
scroll to position [8, 5]
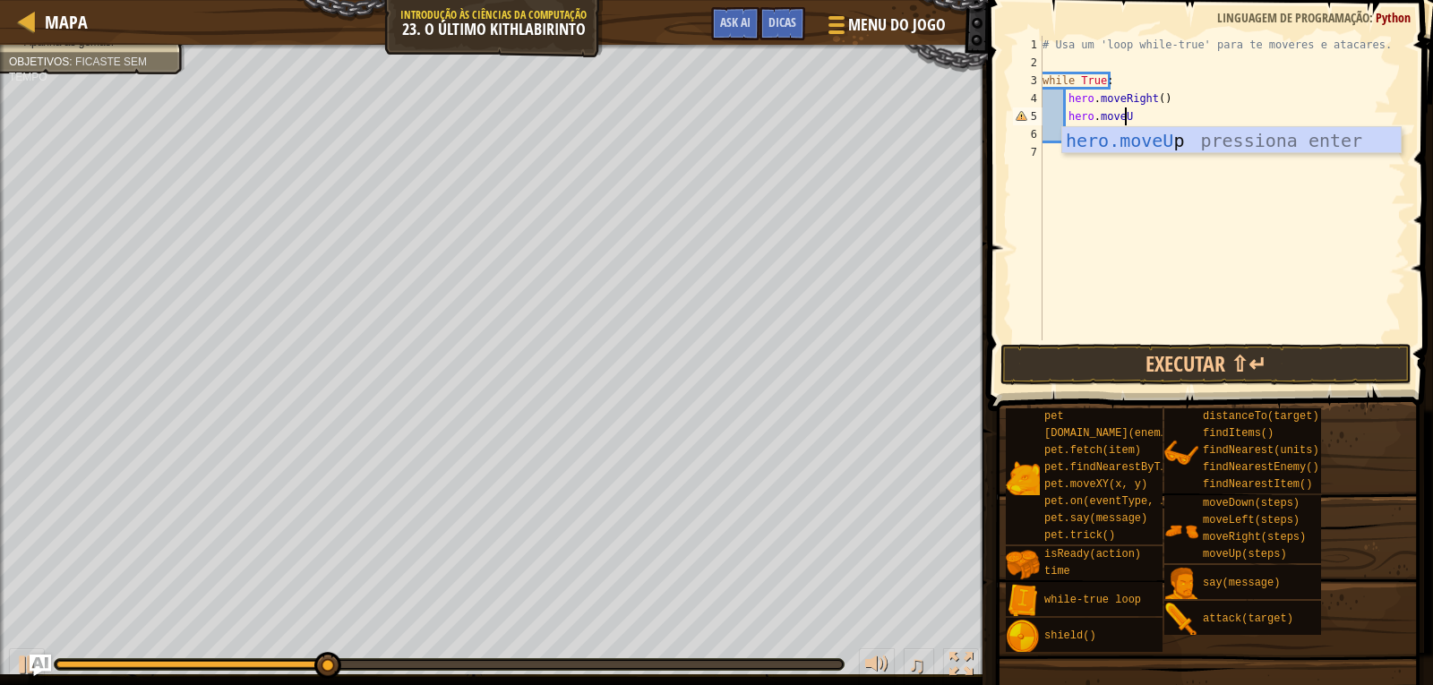
type textarea "hero.moveUp"
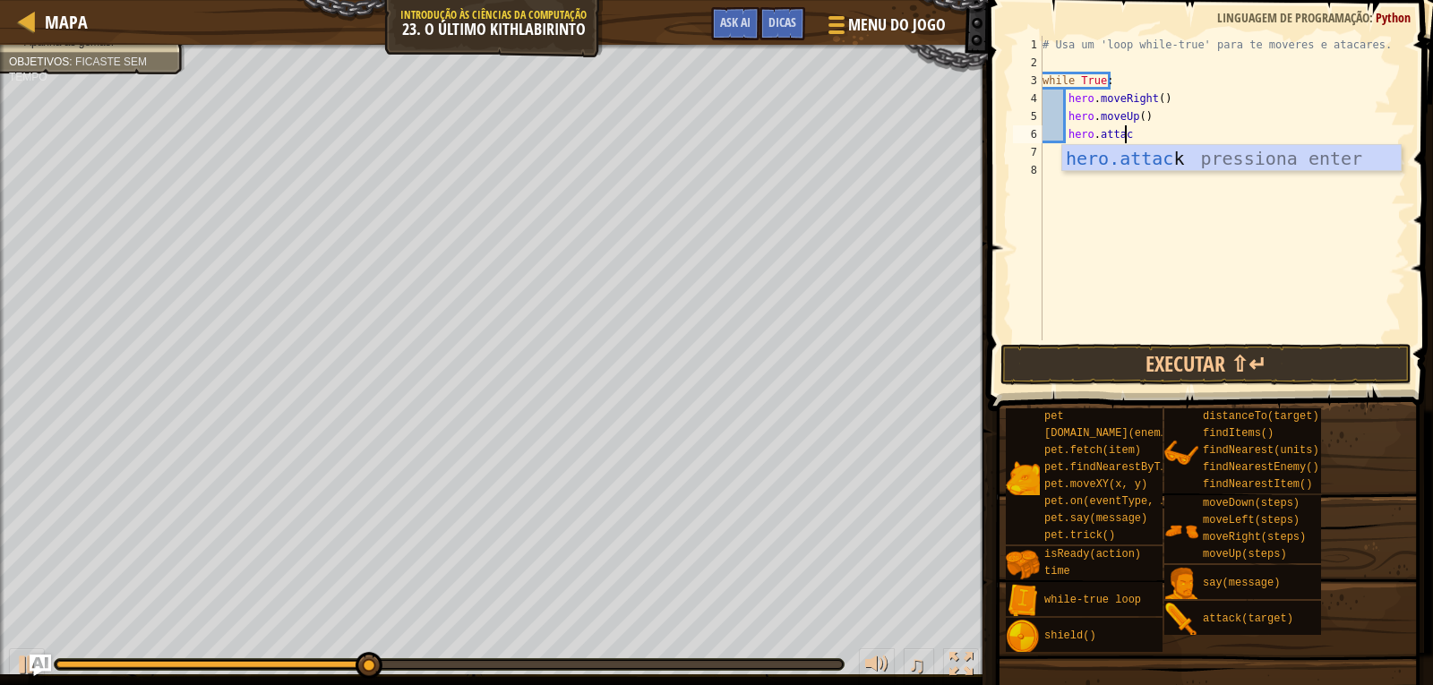
scroll to position [8, 6]
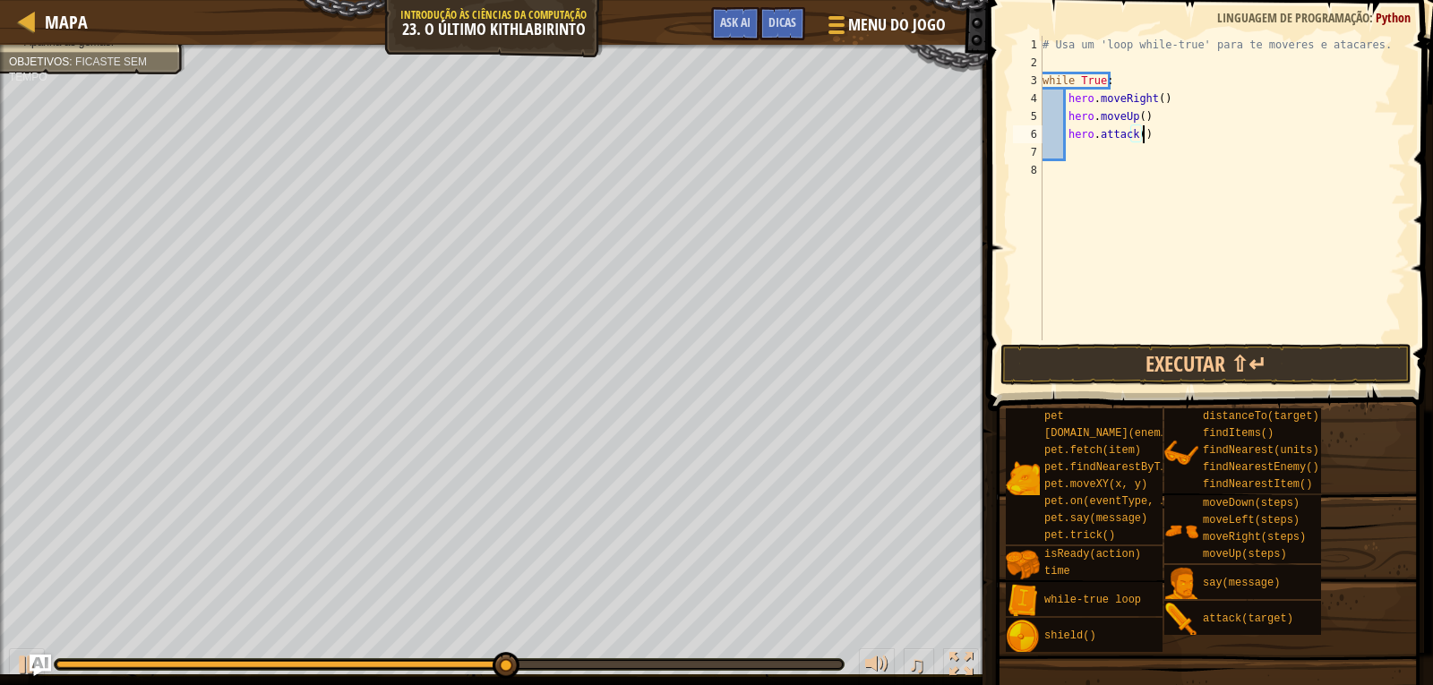
click at [1157, 135] on div "# Usa um 'loop while-true' para te moveres e atacares. while True : hero . move…" at bounding box center [1222, 206] width 367 height 340
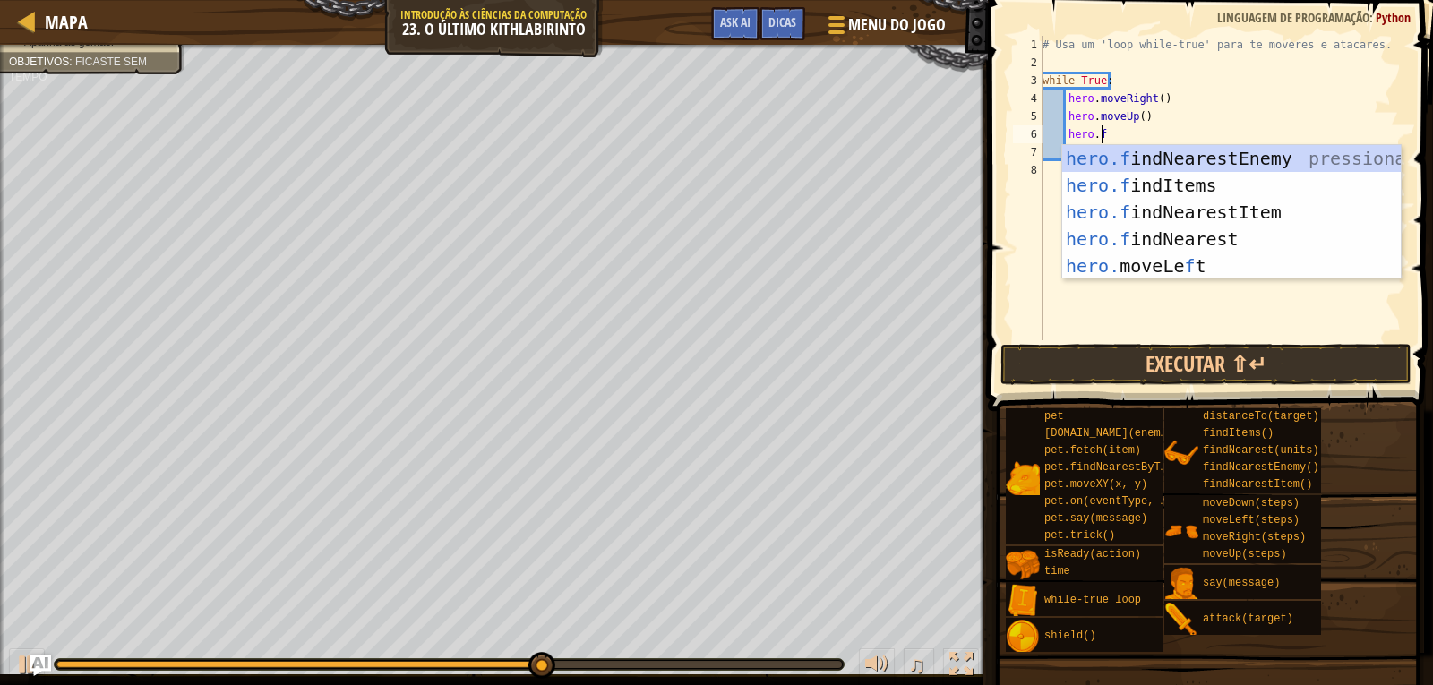
type textarea "[DOMAIN_NAME]"
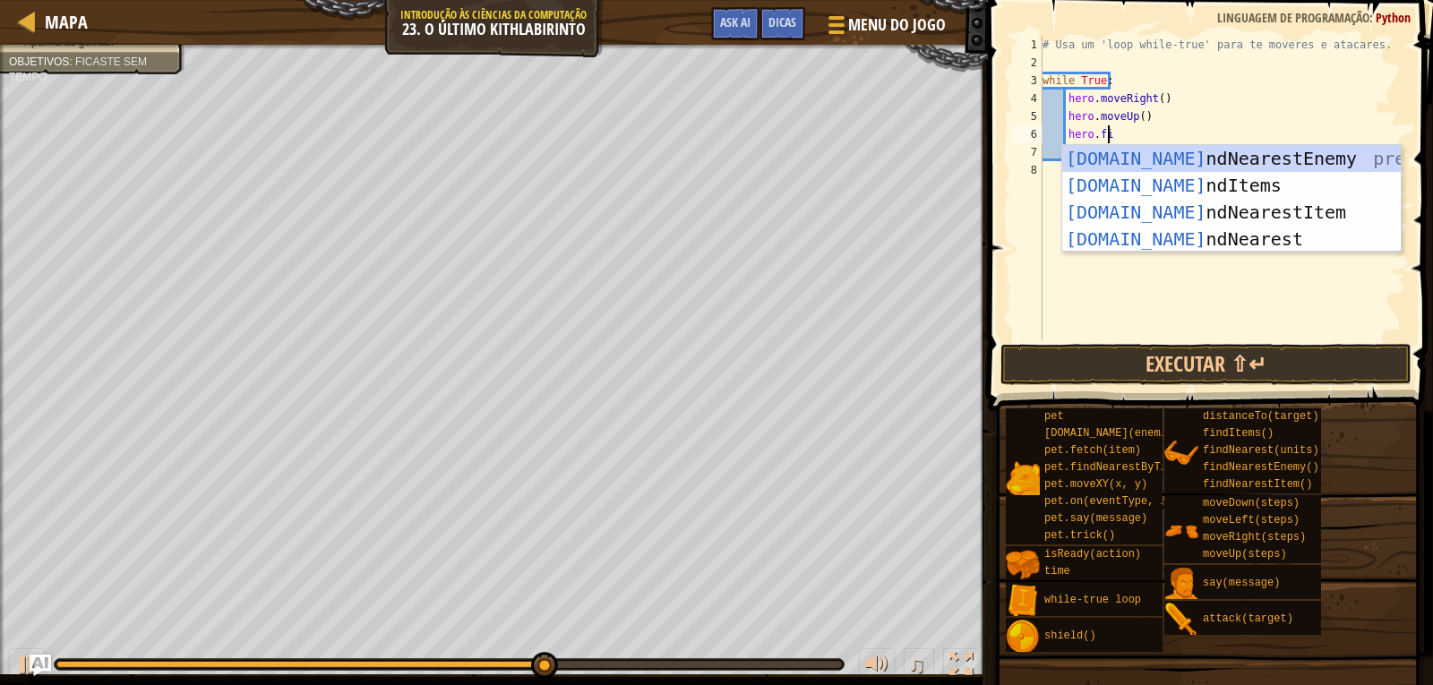
scroll to position [8, 4]
click at [1145, 155] on div "[DOMAIN_NAME] ndNearestEnemy pressiona enter [DOMAIN_NAME] ndItems pressiona en…" at bounding box center [1231, 225] width 339 height 161
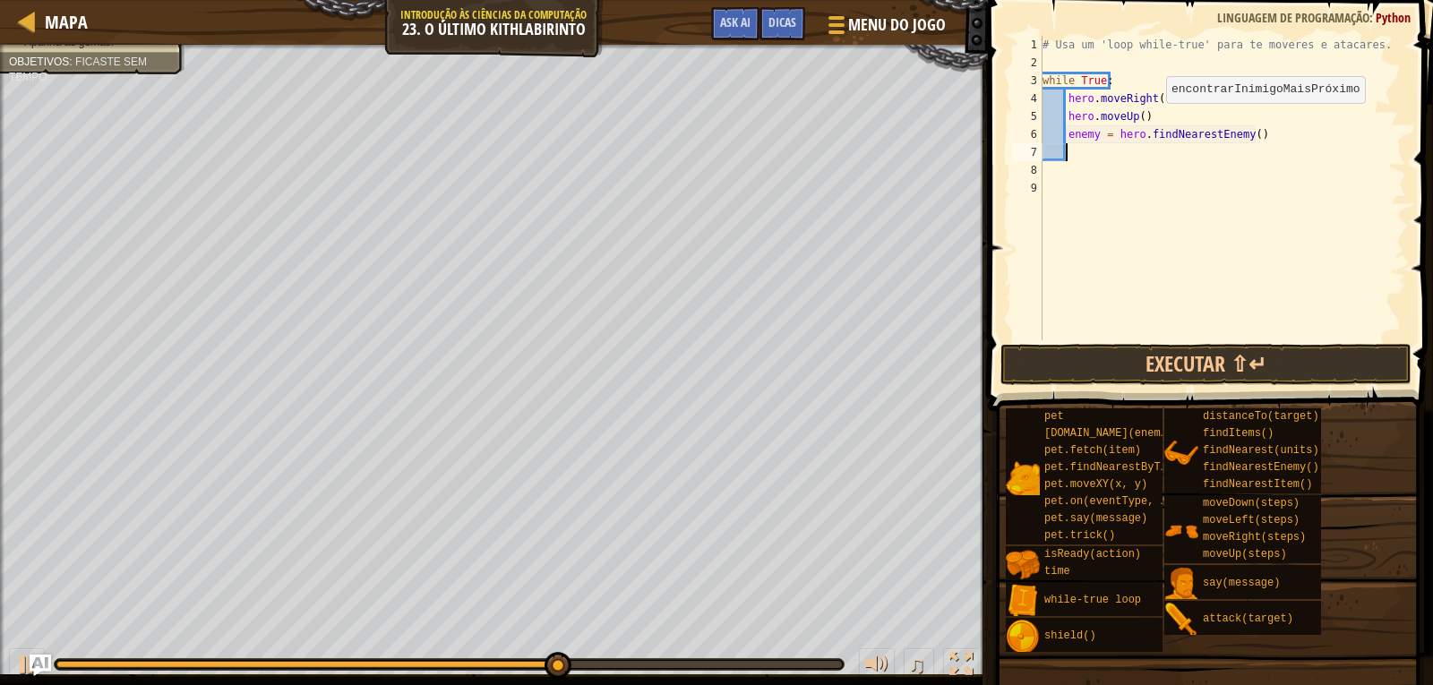
scroll to position [8, 1]
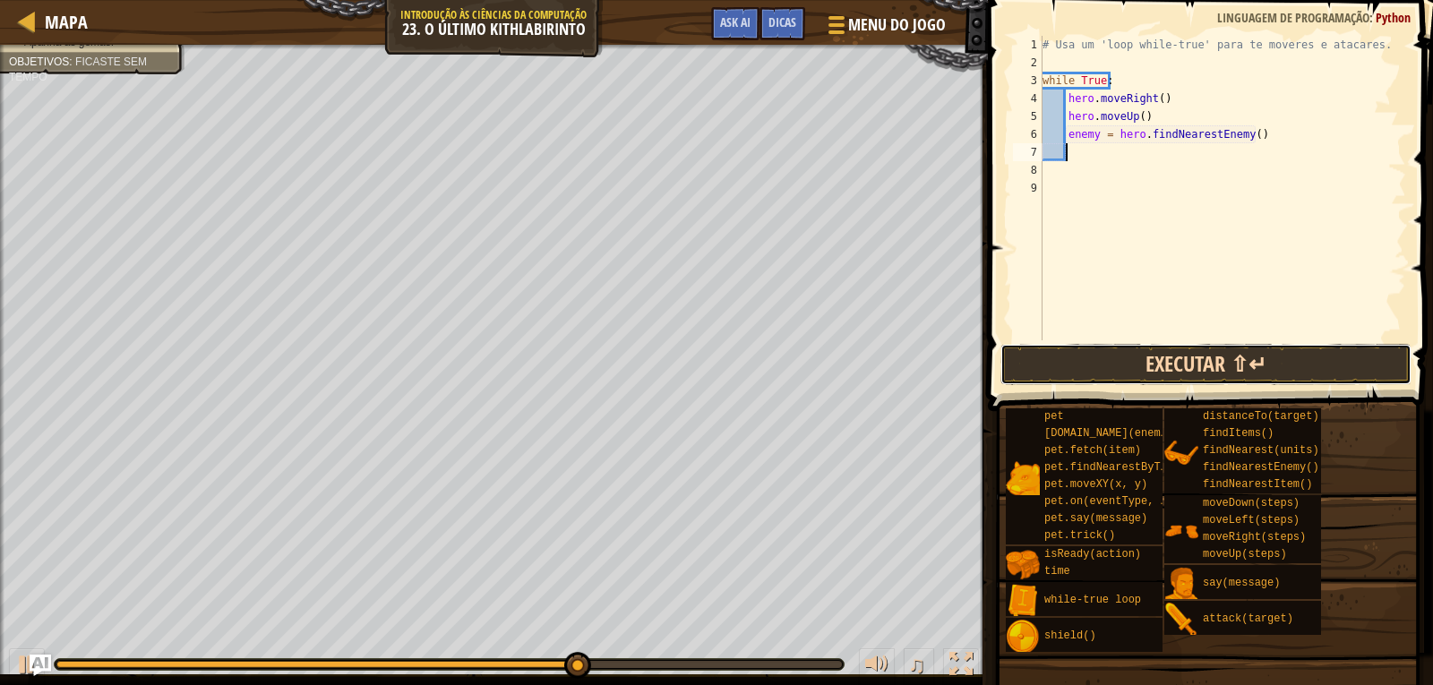
drag, startPoint x: 1167, startPoint y: 352, endPoint x: 1170, endPoint y: 362, distance: 10.2
click at [1168, 352] on button "Executar ⇧↵" at bounding box center [1205, 364] width 411 height 41
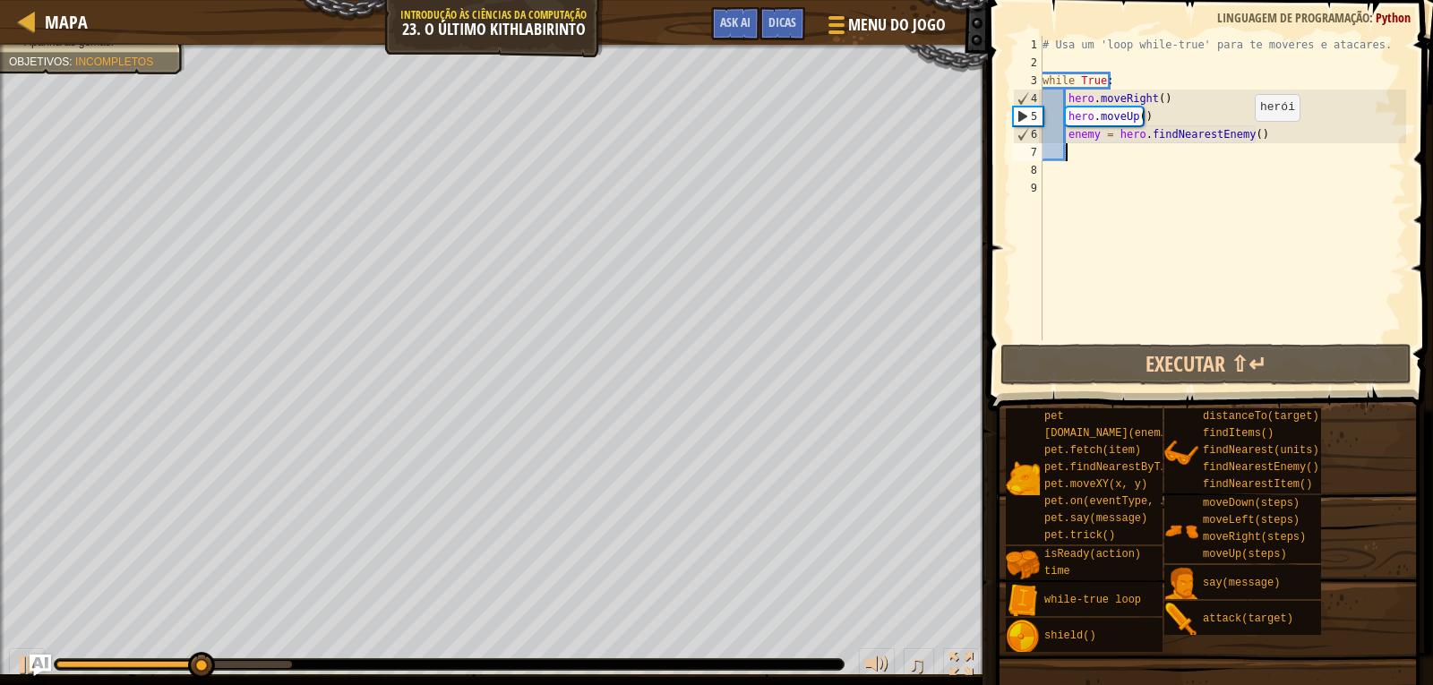
click at [1246, 138] on div "# Usa um 'loop while-true' para te moveres e atacares. while True : hero . move…" at bounding box center [1222, 206] width 367 height 340
type textarea "enemy = hero.findNearestEnemy()"
click at [1250, 141] on div "# Usa um 'loop while-true' para te moveres e atacares. while True : hero . move…" at bounding box center [1222, 206] width 367 height 340
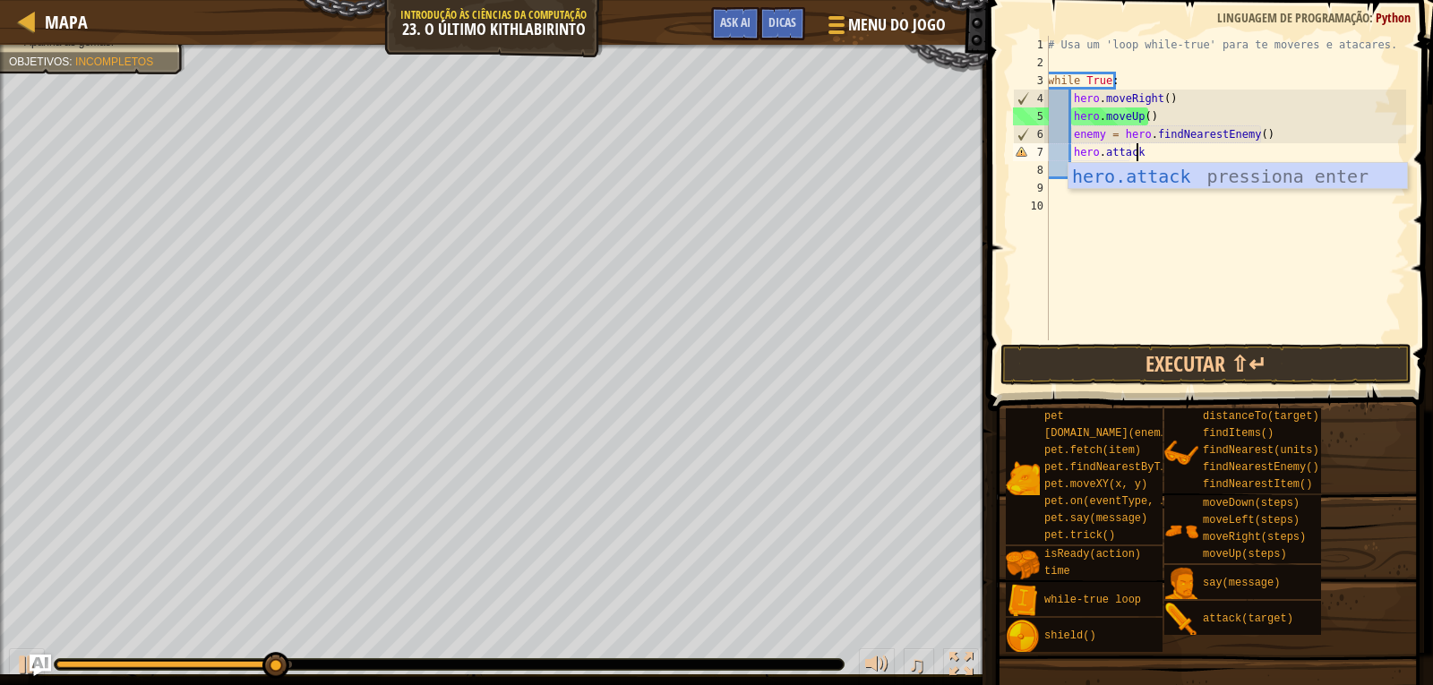
scroll to position [8, 6]
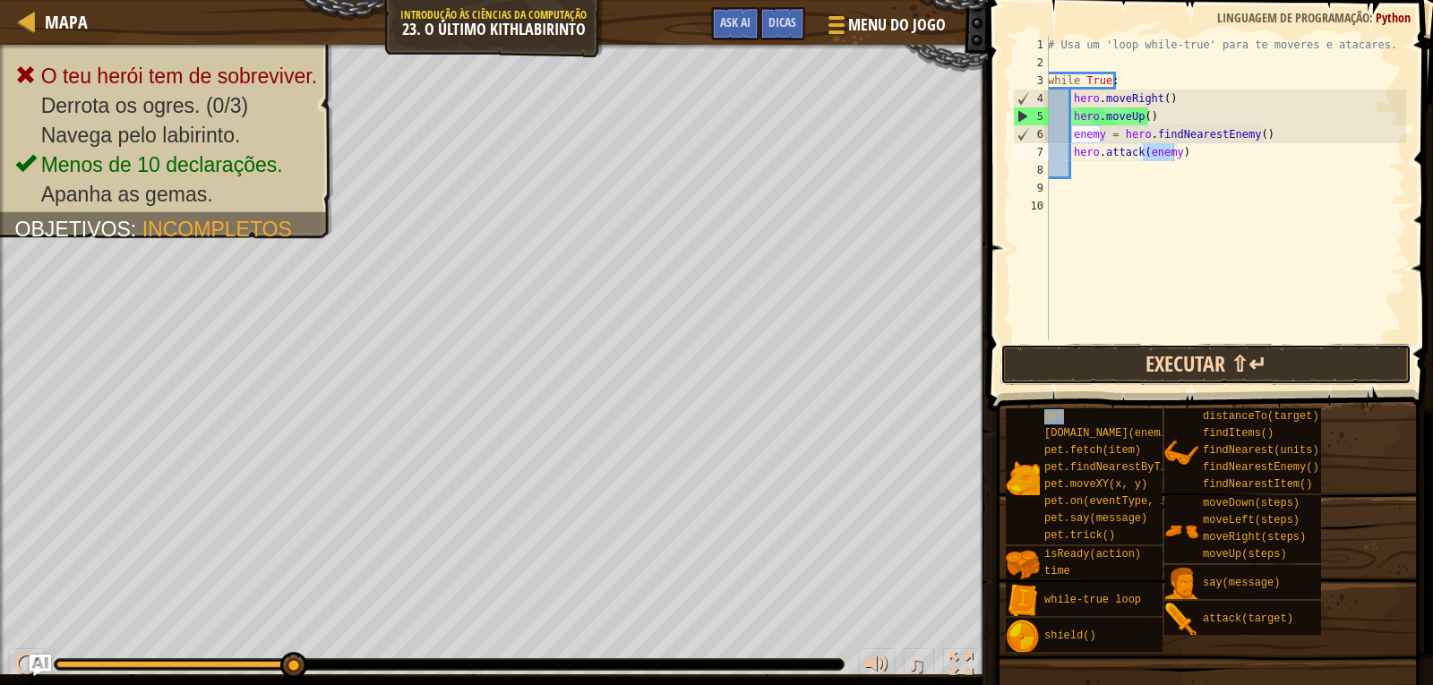
click at [1116, 375] on button "Executar ⇧↵" at bounding box center [1205, 364] width 411 height 41
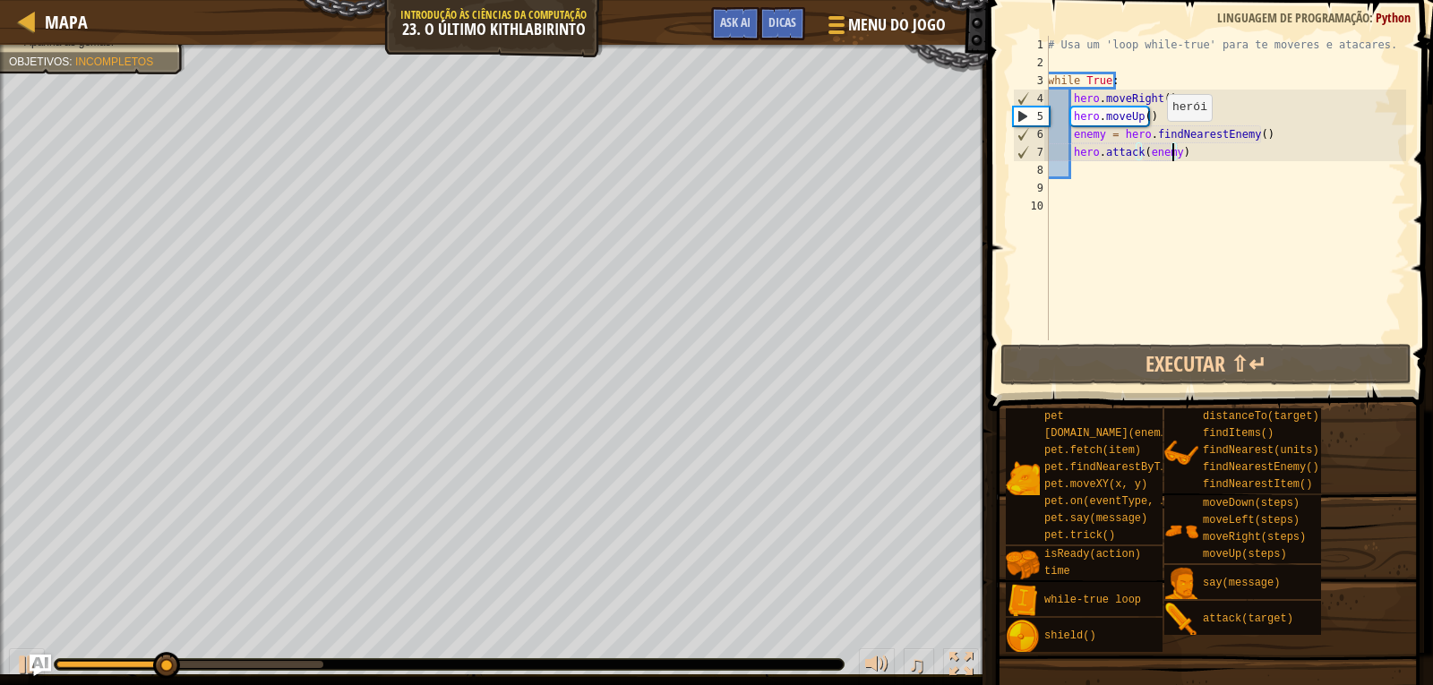
click at [1154, 132] on div "# Usa um 'loop while-true' para te moveres e atacares. while True : hero . move…" at bounding box center [1225, 206] width 362 height 340
click at [1148, 126] on div "# Usa um 'loop while-true' para te moveres e atacares. while True : hero . move…" at bounding box center [1225, 206] width 362 height 340
click at [1173, 155] on div "# Usa um 'loop while-true' para te moveres e atacares. while True : hero . move…" at bounding box center [1225, 206] width 362 height 340
type textarea "hero.attack(enemy)"
click at [1179, 153] on div "# Usa um 'loop while-true' para te moveres e atacares. while True : hero . move…" at bounding box center [1225, 206] width 362 height 340
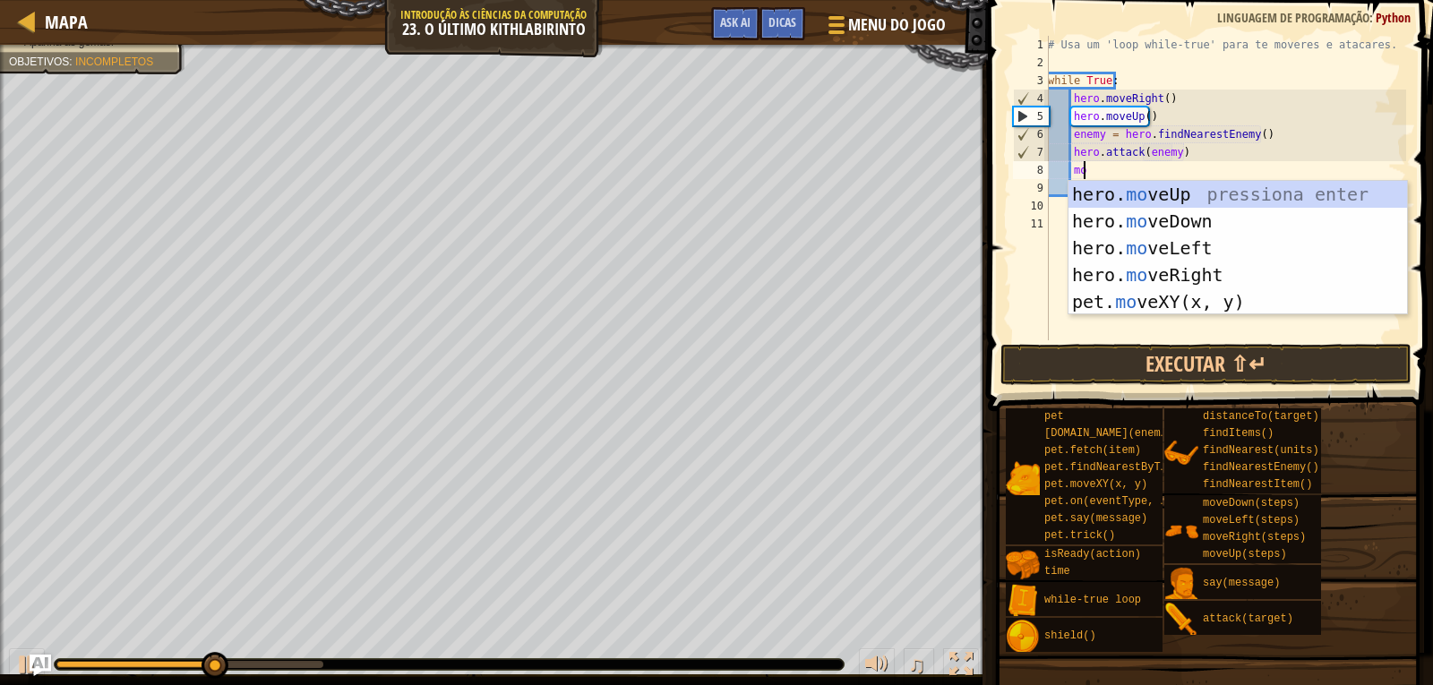
type textarea "m"
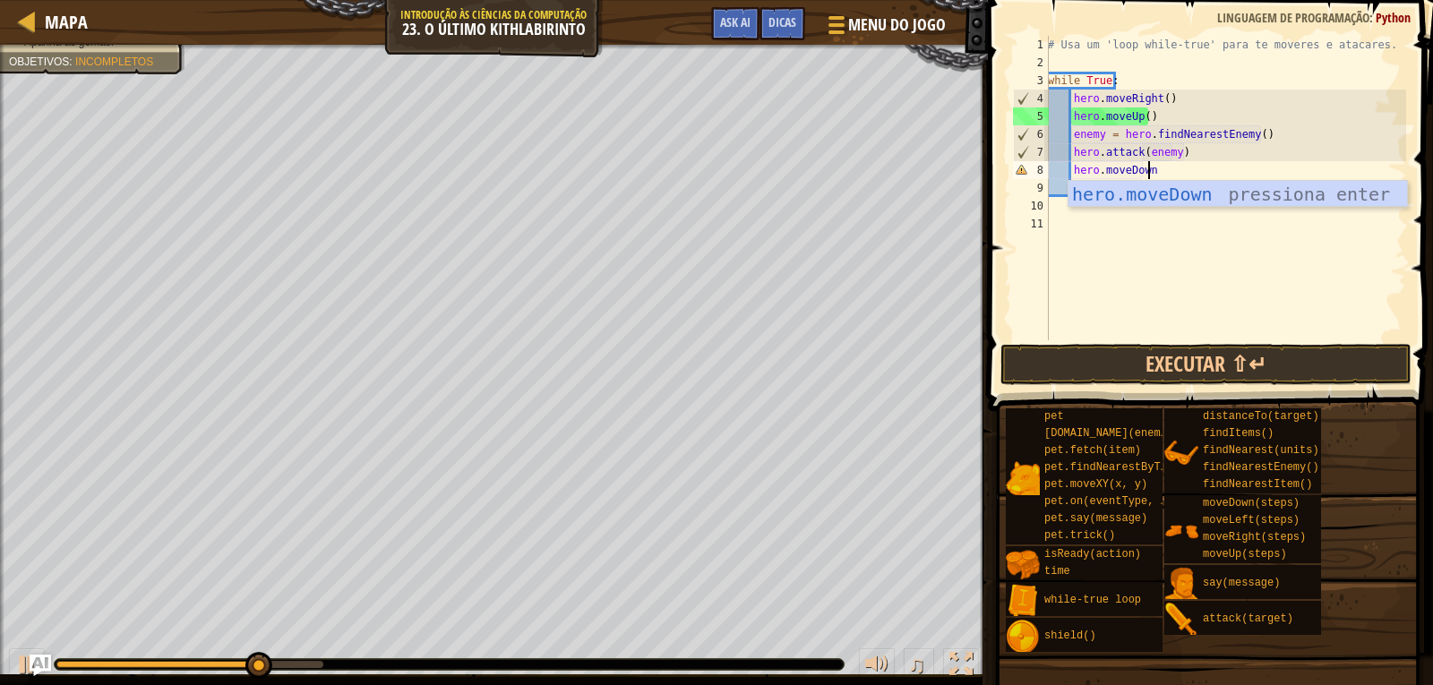
scroll to position [8, 7]
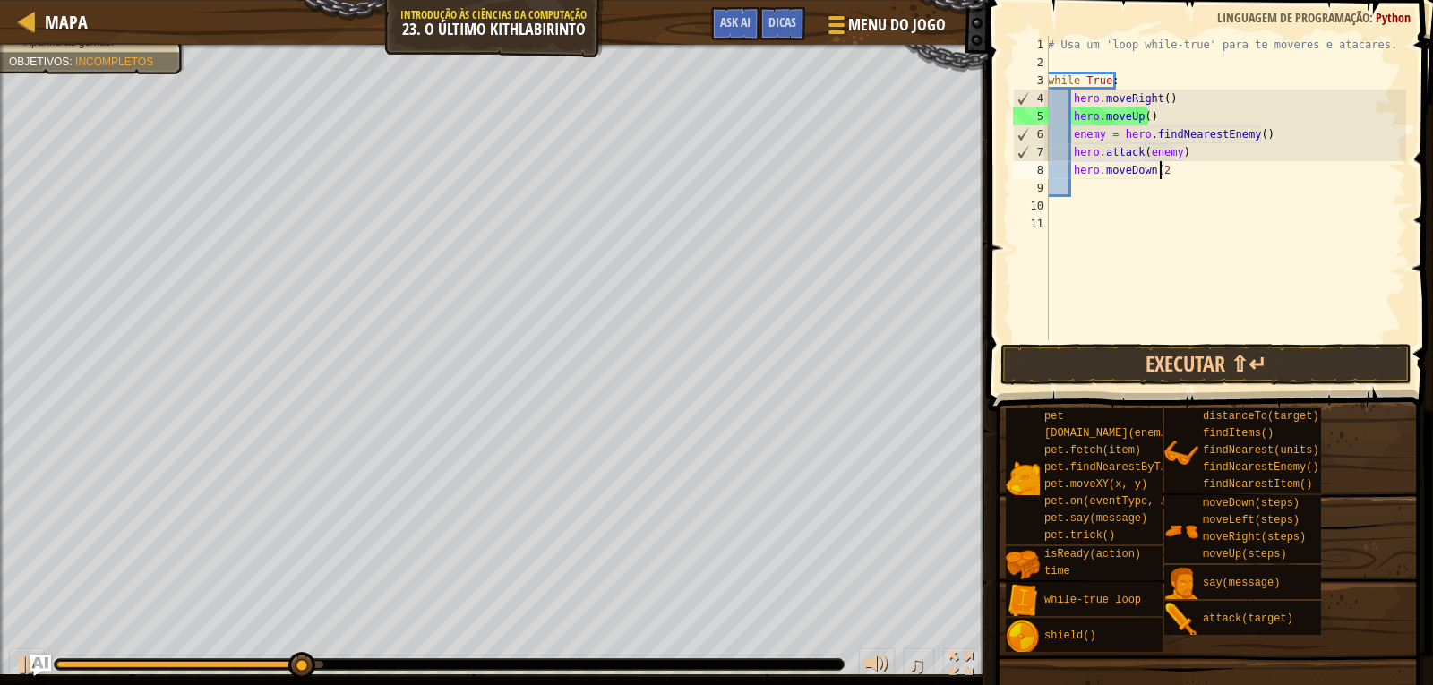
type textarea "hero.moveDown(2)"
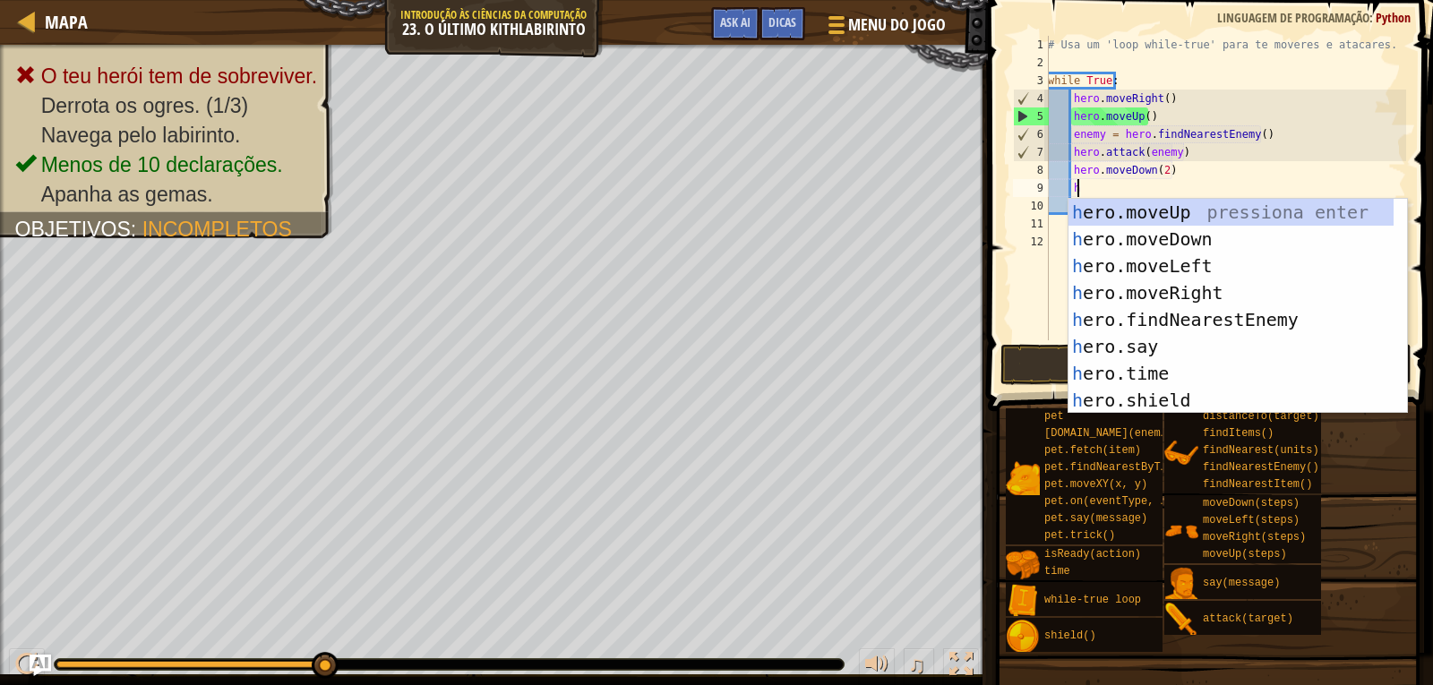
scroll to position [8, 2]
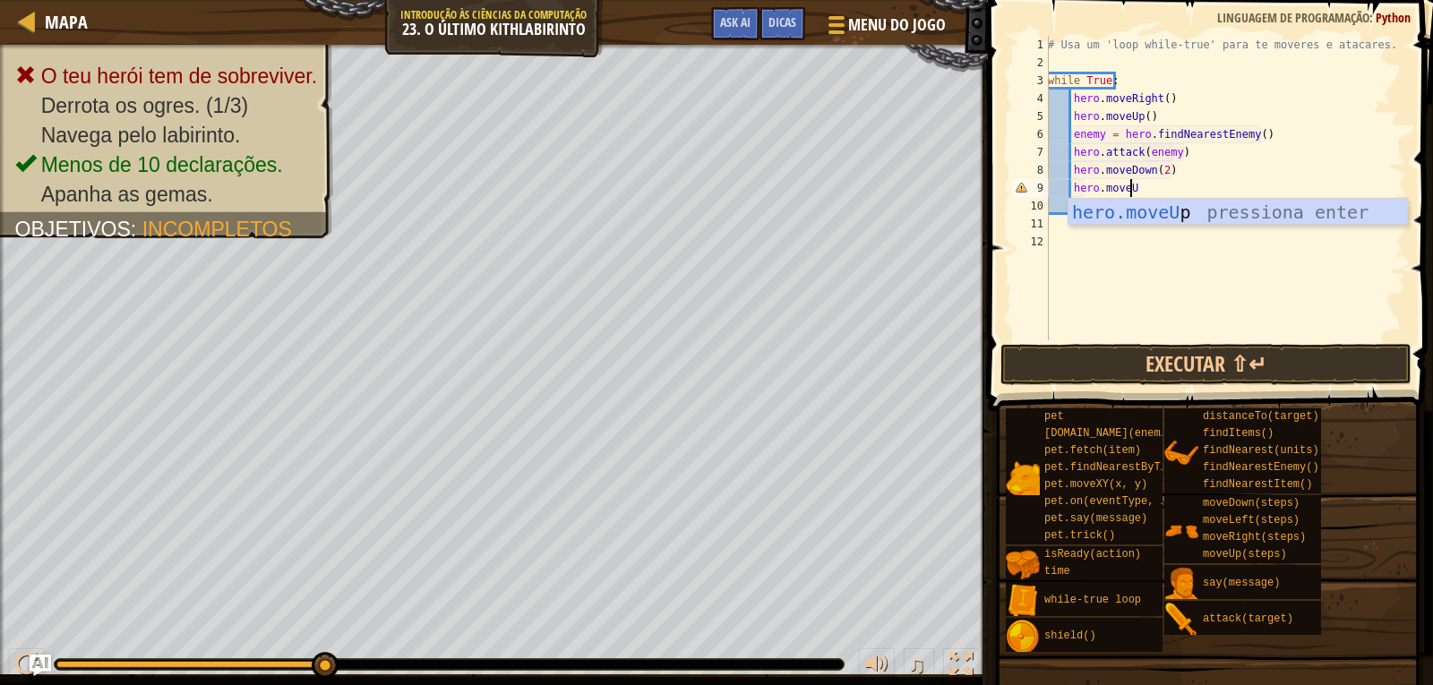
type textarea "hero.moveUp"
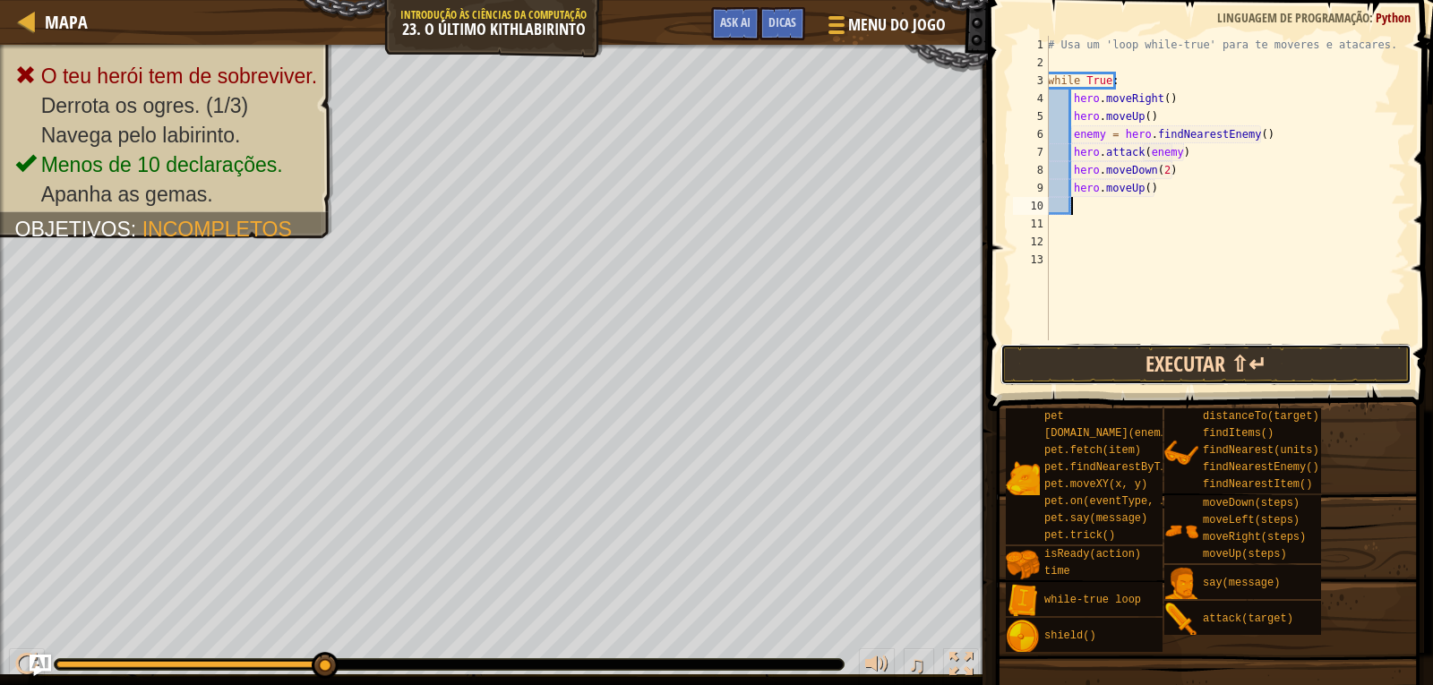
click at [1189, 356] on button "Executar ⇧↵" at bounding box center [1205, 364] width 411 height 41
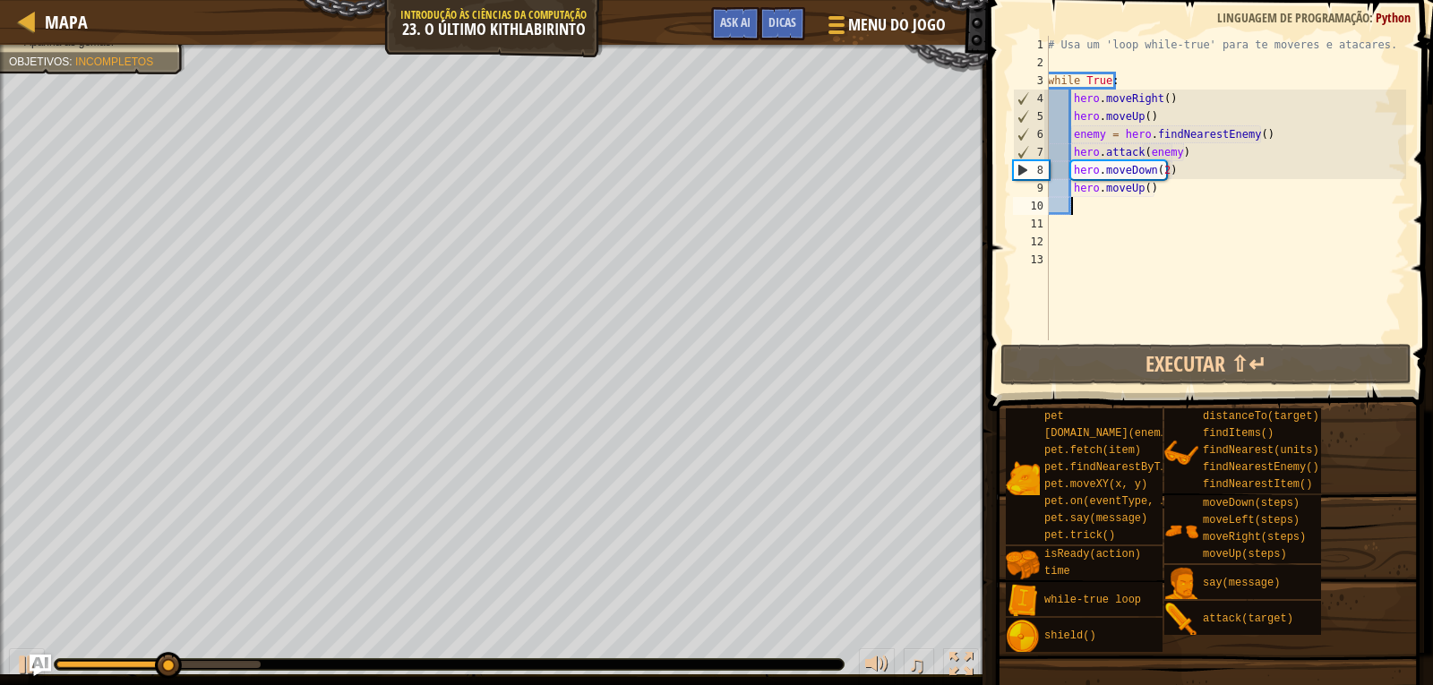
click at [1179, 161] on div "# Usa um 'loop while-true' para te moveres e atacares. while True : hero . move…" at bounding box center [1225, 206] width 362 height 340
click at [1178, 151] on div "# Usa um 'loop while-true' para te moveres e atacares. while True : hero . move…" at bounding box center [1225, 206] width 362 height 340
type textarea "hero.attack(enemy)"
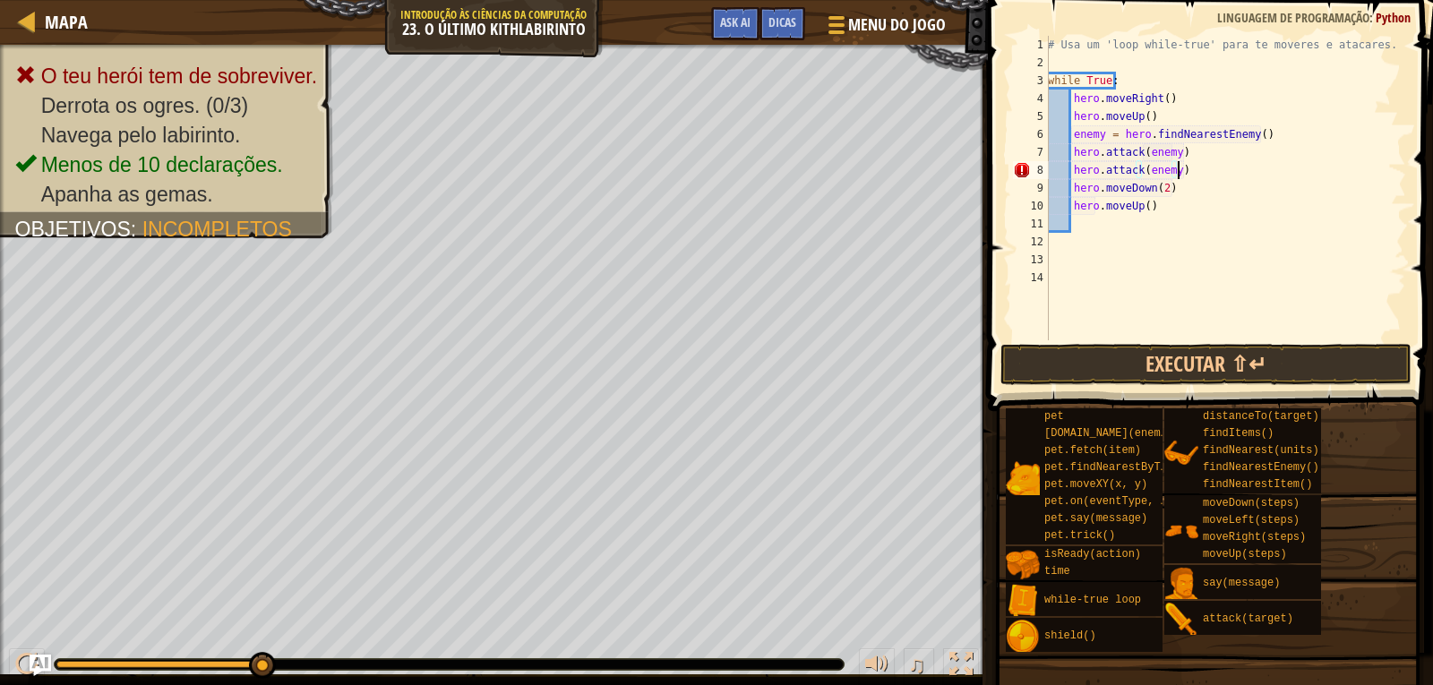
scroll to position [8, 10]
click at [1230, 368] on button "Executar ⇧↵" at bounding box center [1205, 364] width 411 height 41
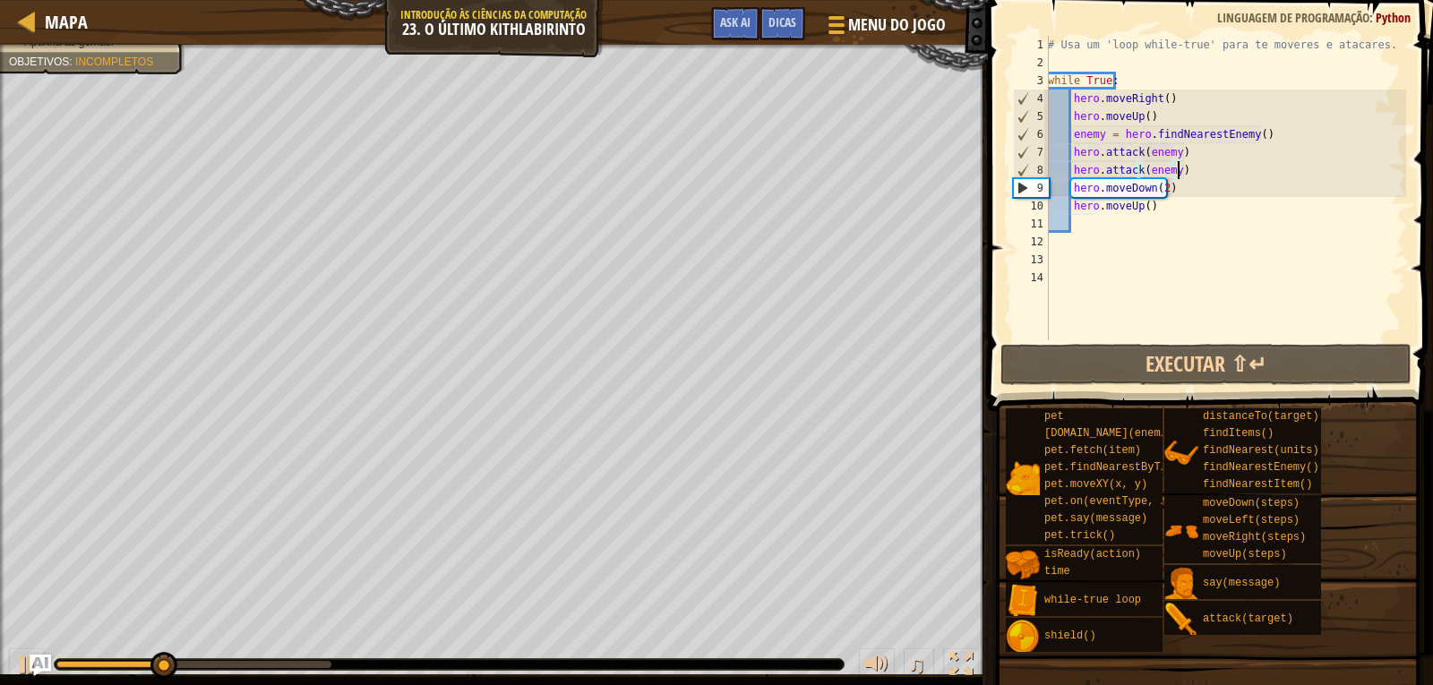
click at [1171, 195] on div "# Usa um 'loop while-true' para te moveres e atacares. while True : hero . move…" at bounding box center [1225, 206] width 362 height 340
click at [1179, 178] on div "# Usa um 'loop while-true' para te moveres e atacares. while True : hero . move…" at bounding box center [1225, 206] width 362 height 340
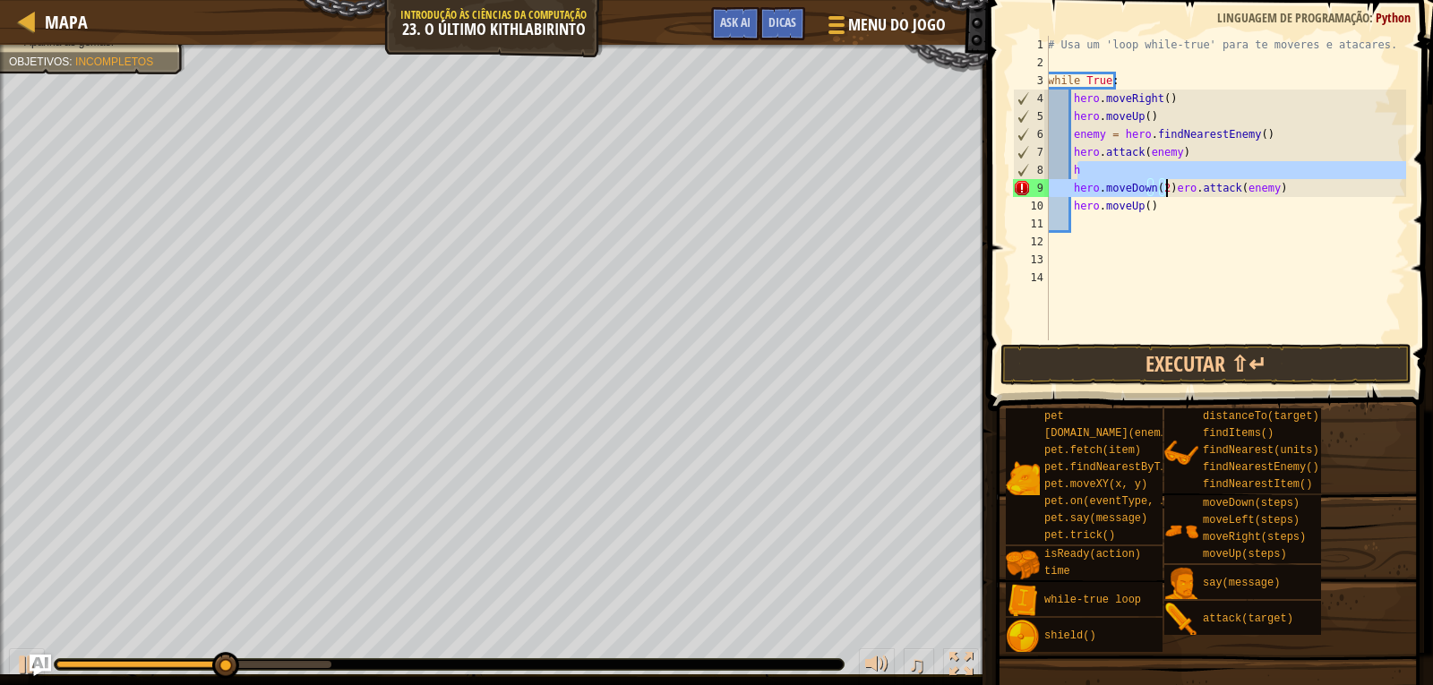
click at [1191, 174] on div "# Usa um 'loop while-true' para te moveres e atacares. while True : hero . move…" at bounding box center [1225, 188] width 362 height 304
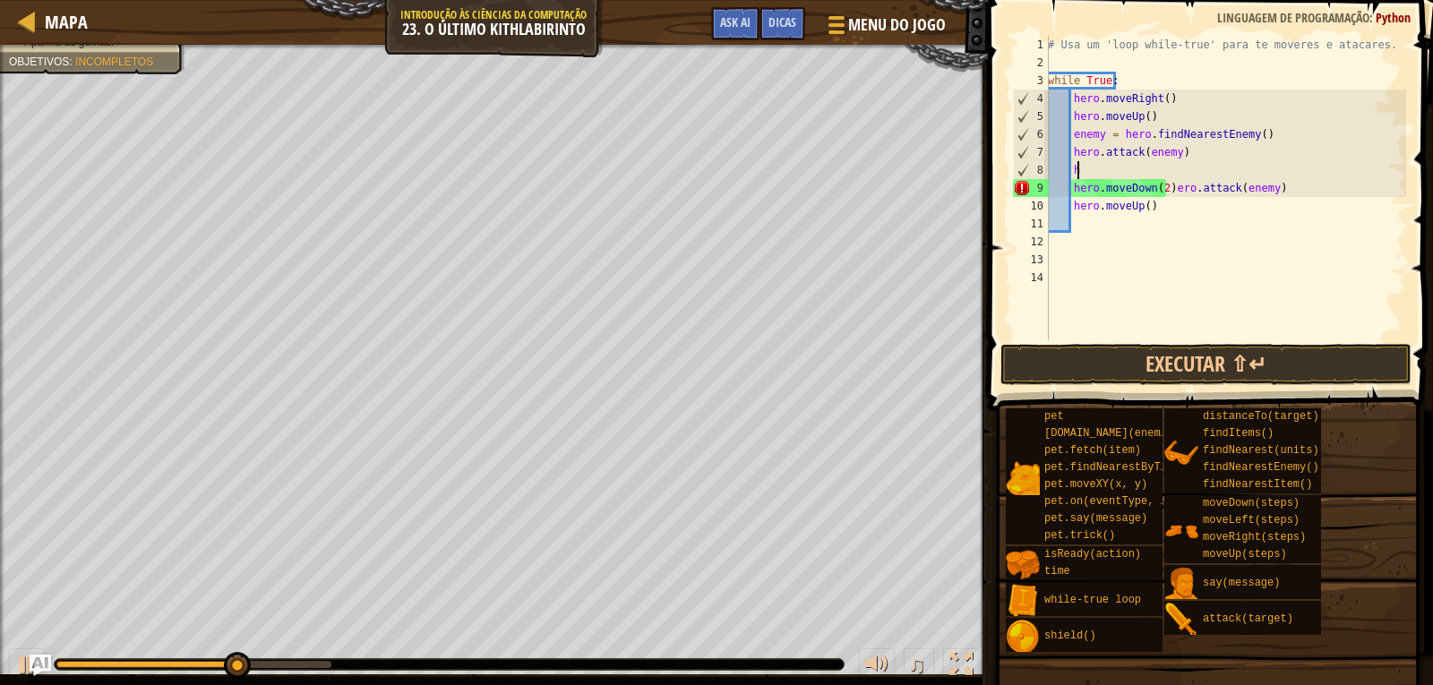
type textarea "hero.attack(enemy)"
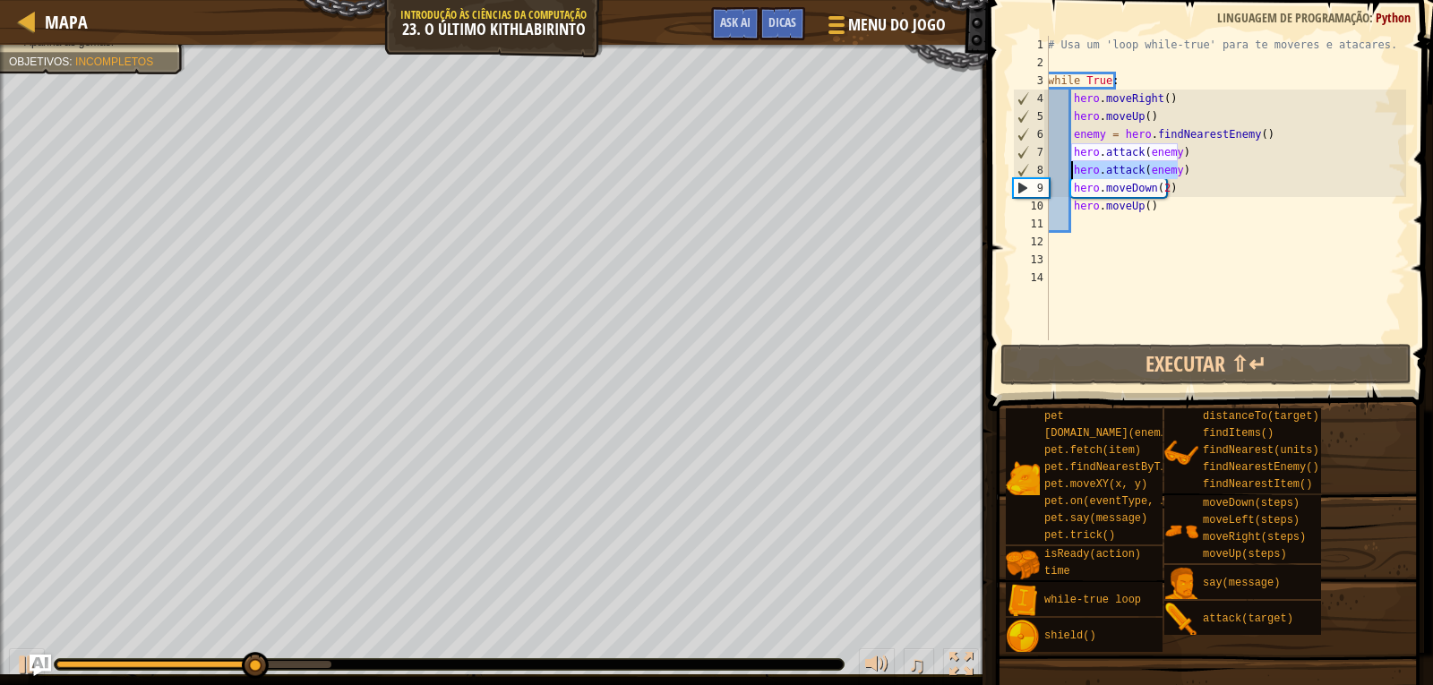
drag, startPoint x: 1186, startPoint y: 176, endPoint x: 1073, endPoint y: 167, distance: 113.2
click at [1073, 167] on div "# Usa um 'loop while-true' para te moveres e atacares. while True : hero . move…" at bounding box center [1225, 206] width 362 height 340
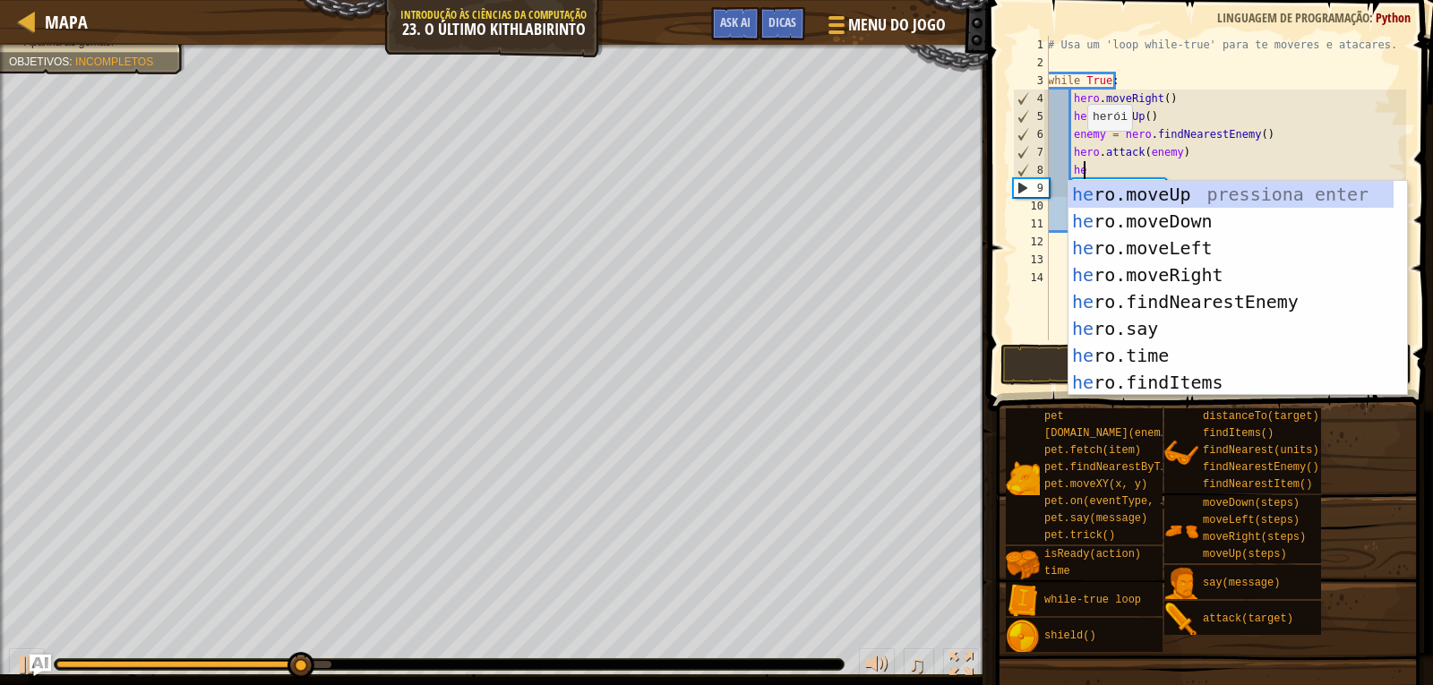
type textarea "h"
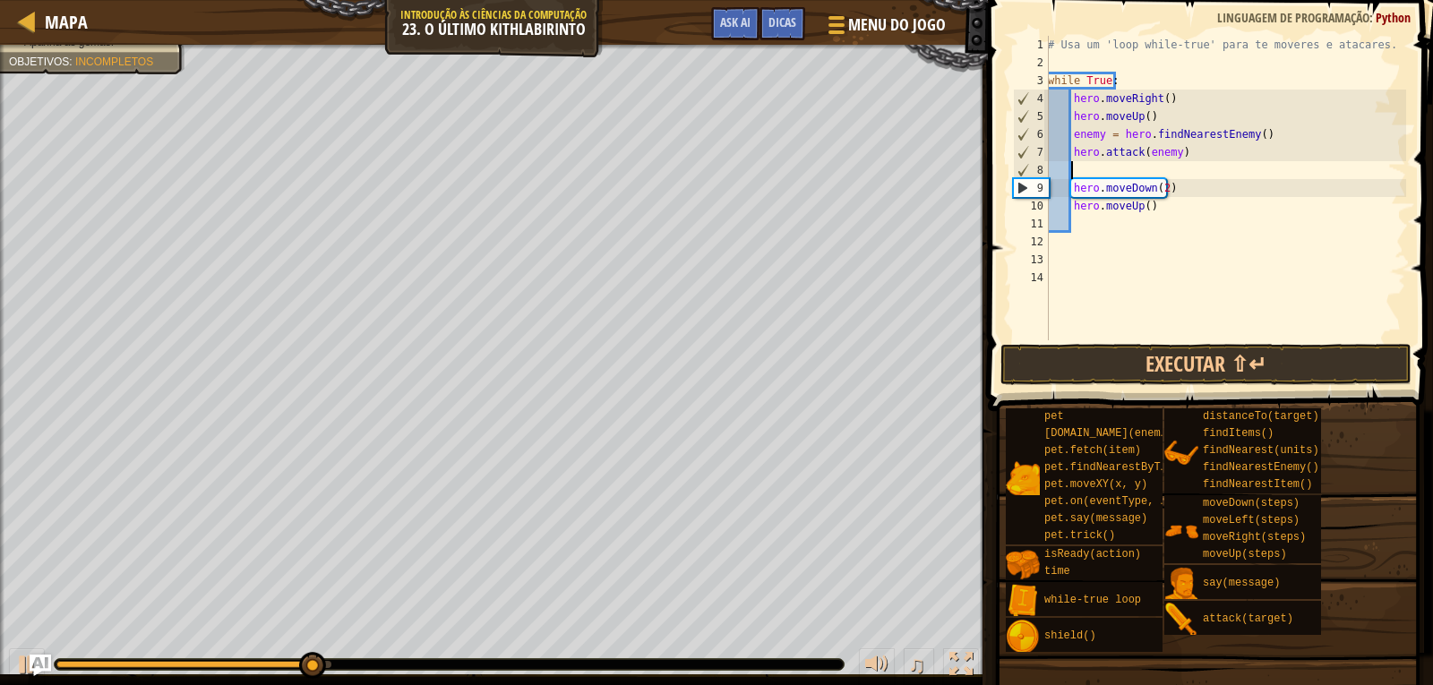
scroll to position [8, 0]
click at [1187, 176] on div "# Usa um 'loop while-true' para te moveres e atacares. while True : hero . move…" at bounding box center [1225, 206] width 362 height 340
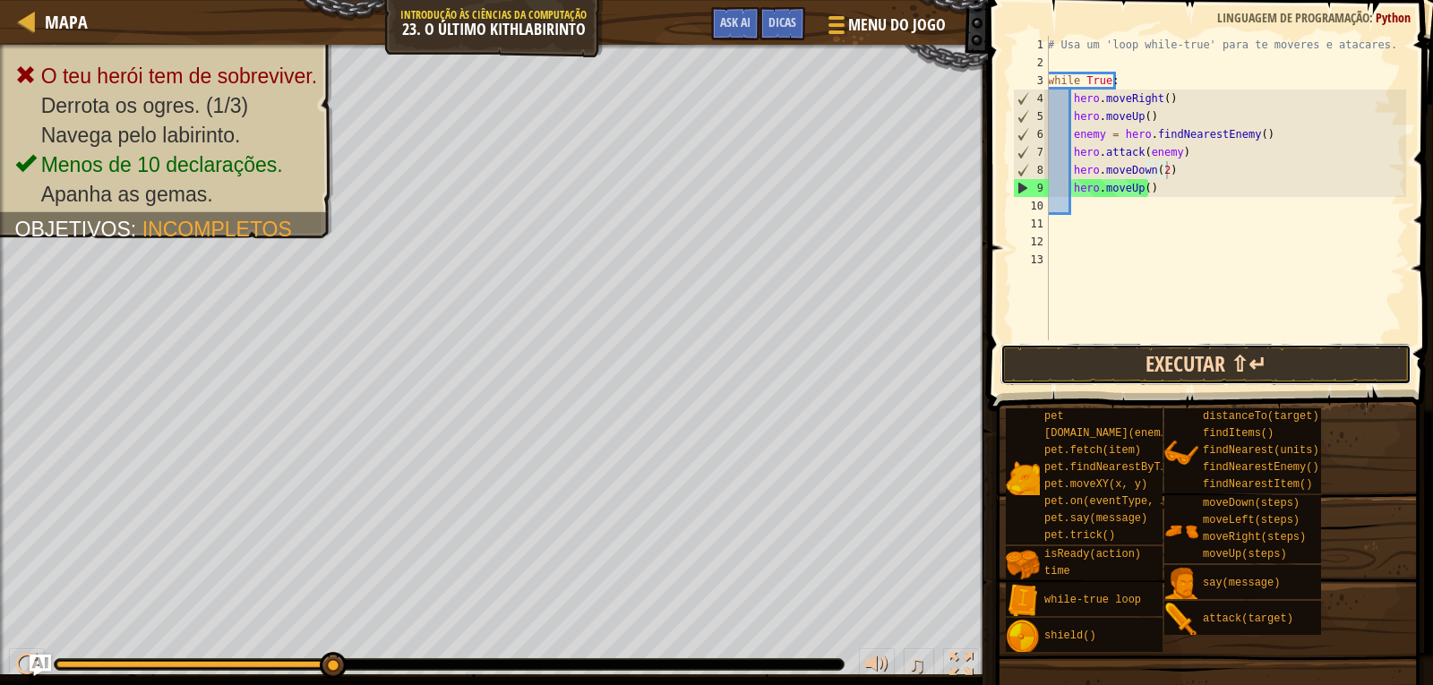
click at [1174, 360] on button "Executar ⇧↵" at bounding box center [1205, 364] width 411 height 41
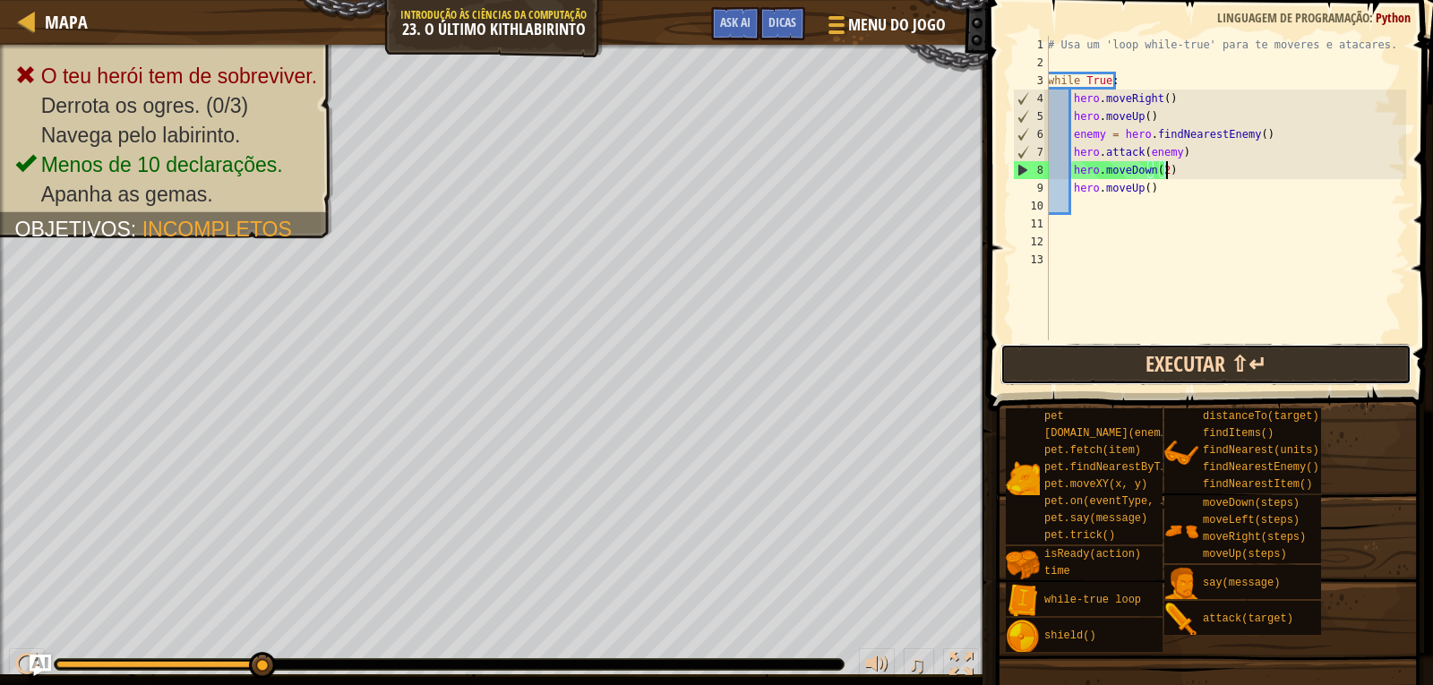
click at [1076, 363] on button "Executar ⇧↵" at bounding box center [1205, 364] width 411 height 41
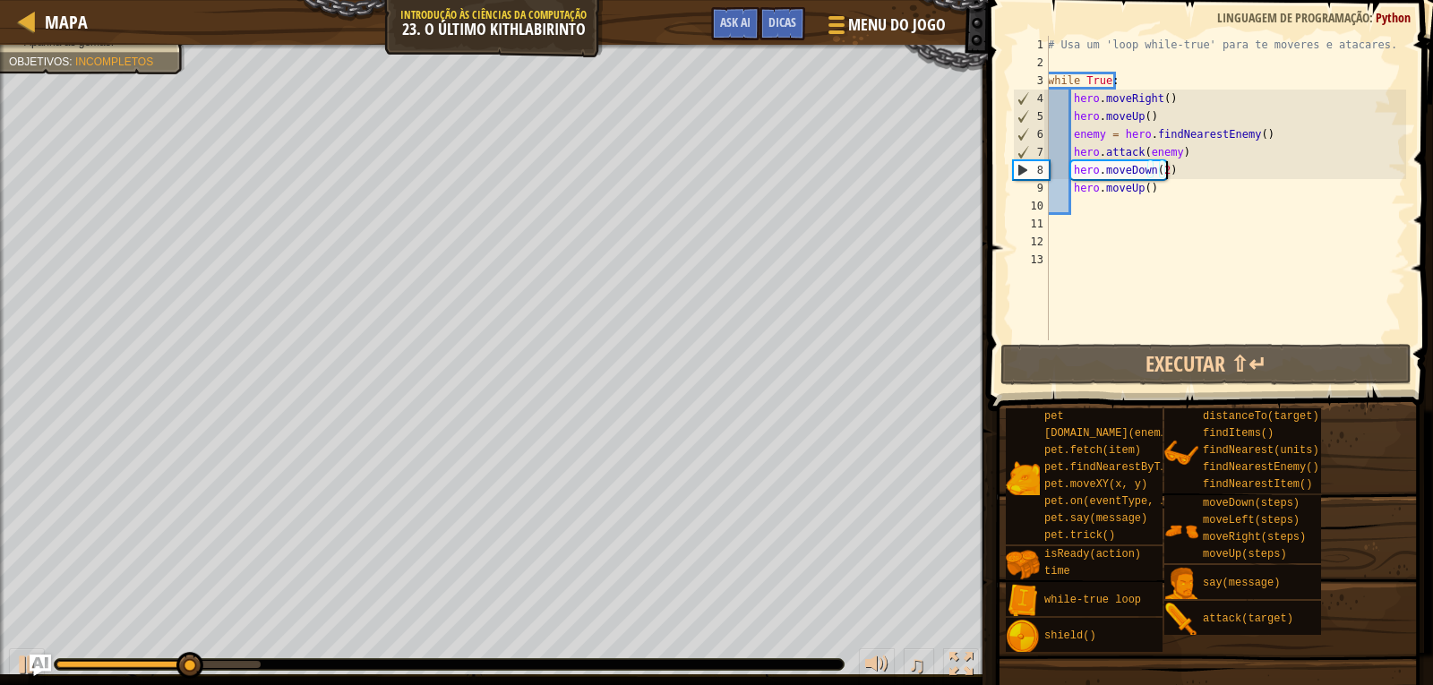
click at [1176, 156] on div "# Usa um 'loop while-true' para te moveres e atacares. while True : hero . move…" at bounding box center [1225, 206] width 362 height 340
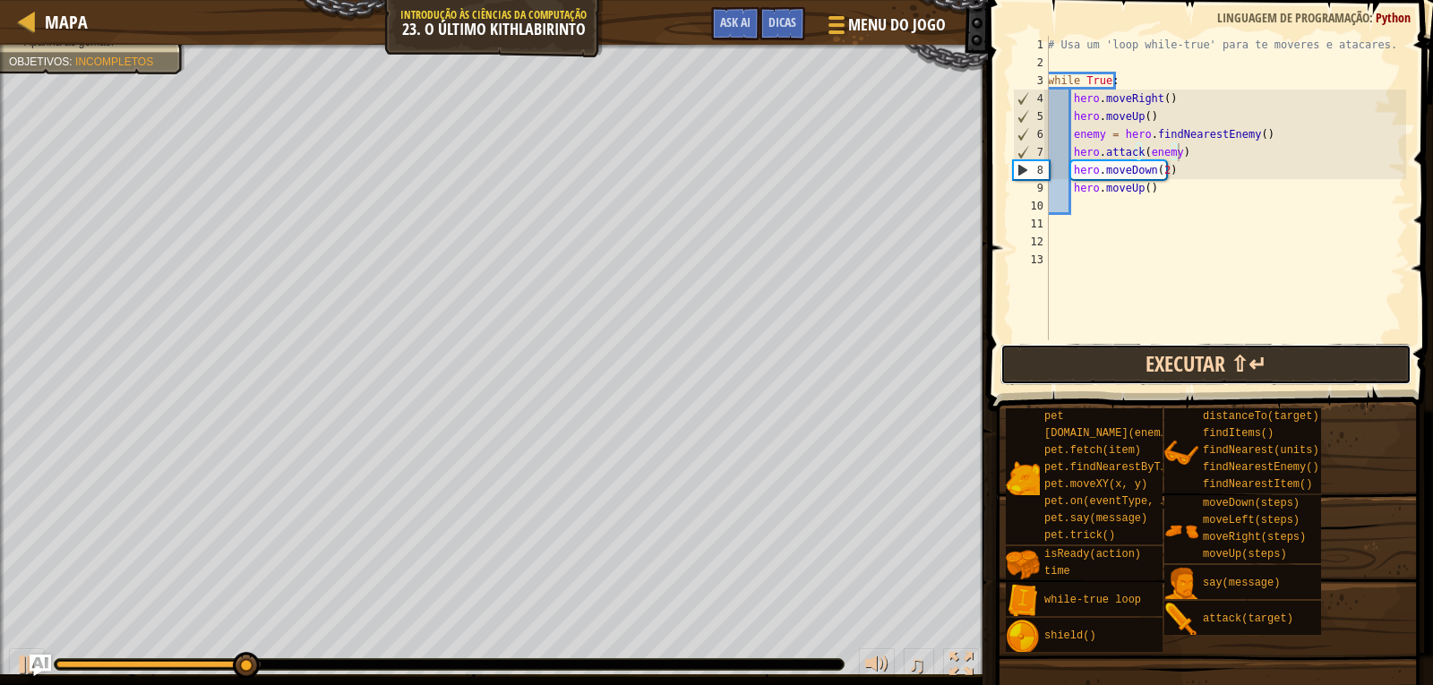
click at [1117, 360] on button "Executar ⇧↵" at bounding box center [1205, 364] width 411 height 41
click at [1096, 381] on button "Executar ⇧↵" at bounding box center [1205, 364] width 411 height 41
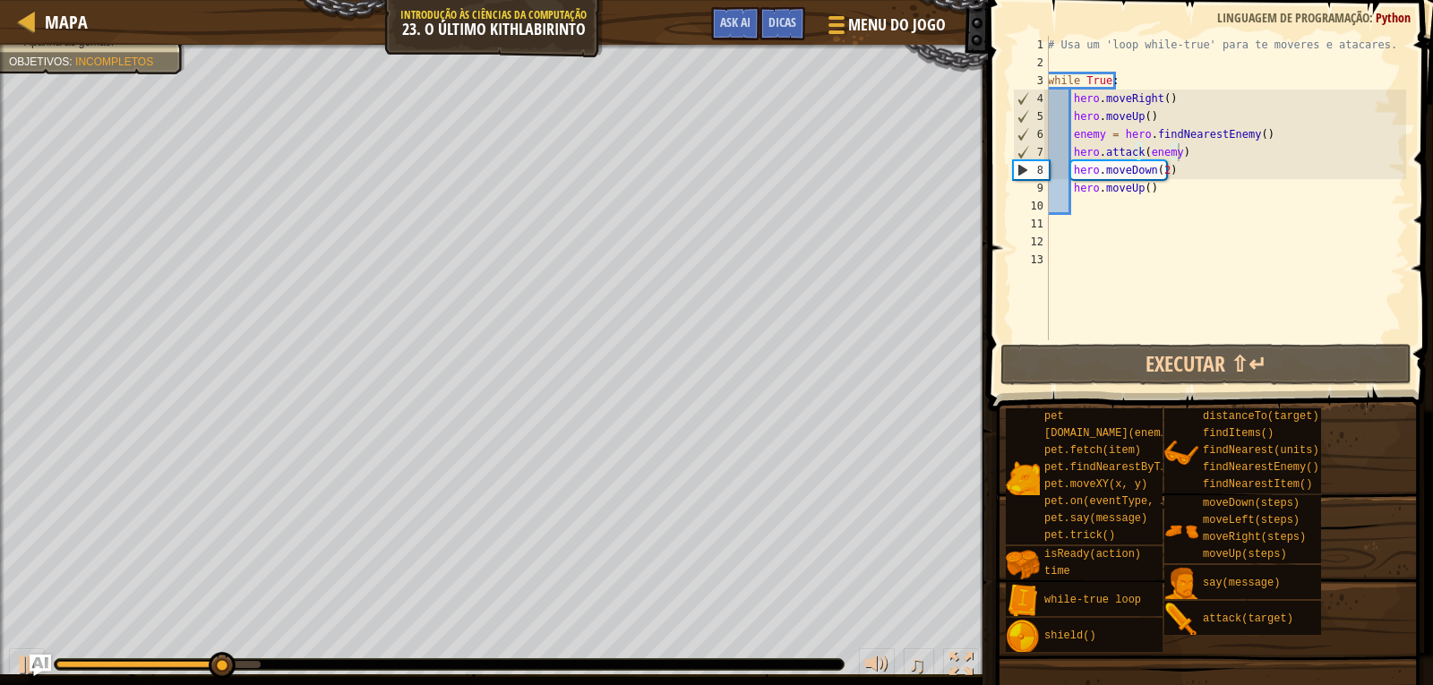
click at [1039, 391] on span at bounding box center [1207, 655] width 433 height 530
click at [1194, 149] on div "# Usa um 'loop while-true' para te moveres e atacares. while True : hero . move…" at bounding box center [1225, 206] width 362 height 340
click at [1181, 150] on div "hero.attack(enemy) 1 2 3 4 5 6 7 8 9 10 11 12 13 # Usa um 'loop while-true' par…" at bounding box center [1207, 188] width 397 height 304
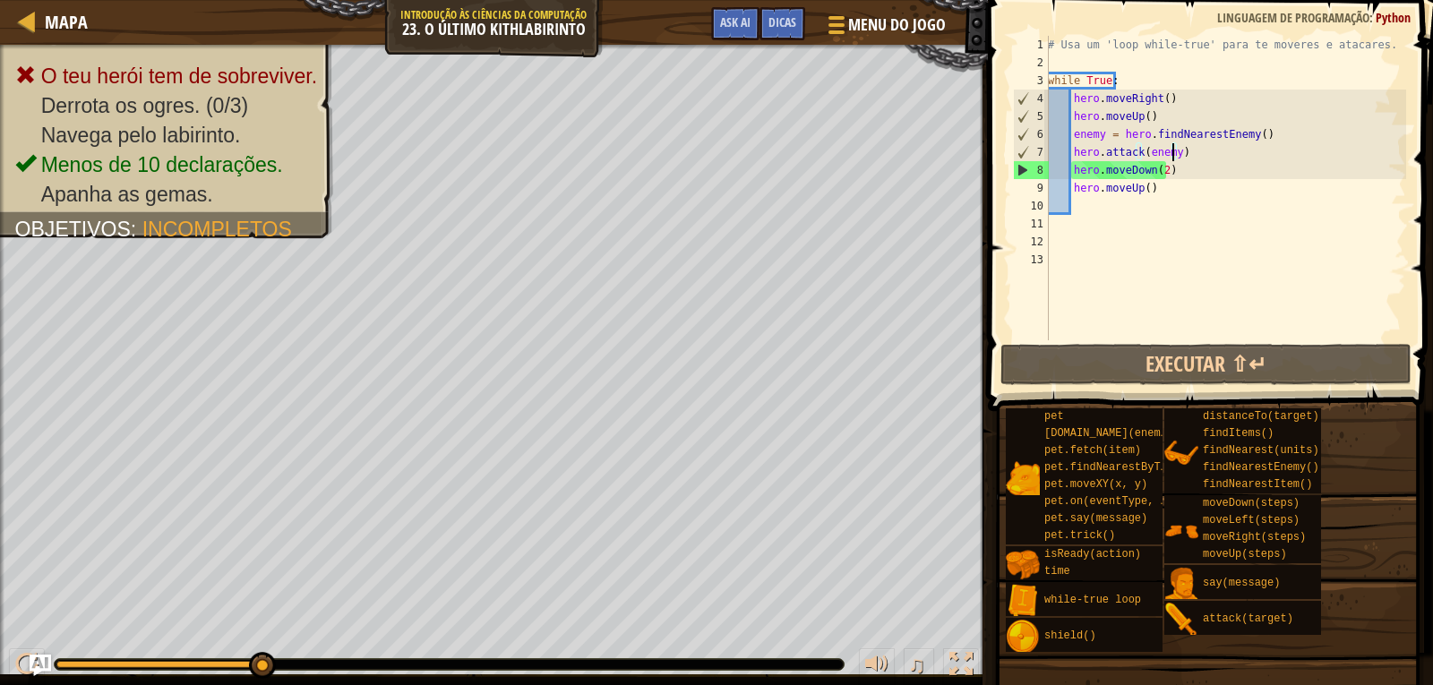
drag, startPoint x: 1180, startPoint y: 150, endPoint x: 1171, endPoint y: 151, distance: 9.0
click at [1171, 151] on div "# Usa um 'loop while-true' para te moveres e atacares. while True : hero . move…" at bounding box center [1225, 206] width 362 height 340
click at [1171, 152] on div "# Usa um 'loop while-true' para te moveres e atacares. while True : hero . move…" at bounding box center [1225, 206] width 362 height 340
drag, startPoint x: 1187, startPoint y: 162, endPoint x: 1131, endPoint y: 149, distance: 57.1
click at [1160, 149] on div "# Usa um 'loop while-true' para te moveres e atacares. while True : hero . move…" at bounding box center [1225, 206] width 362 height 340
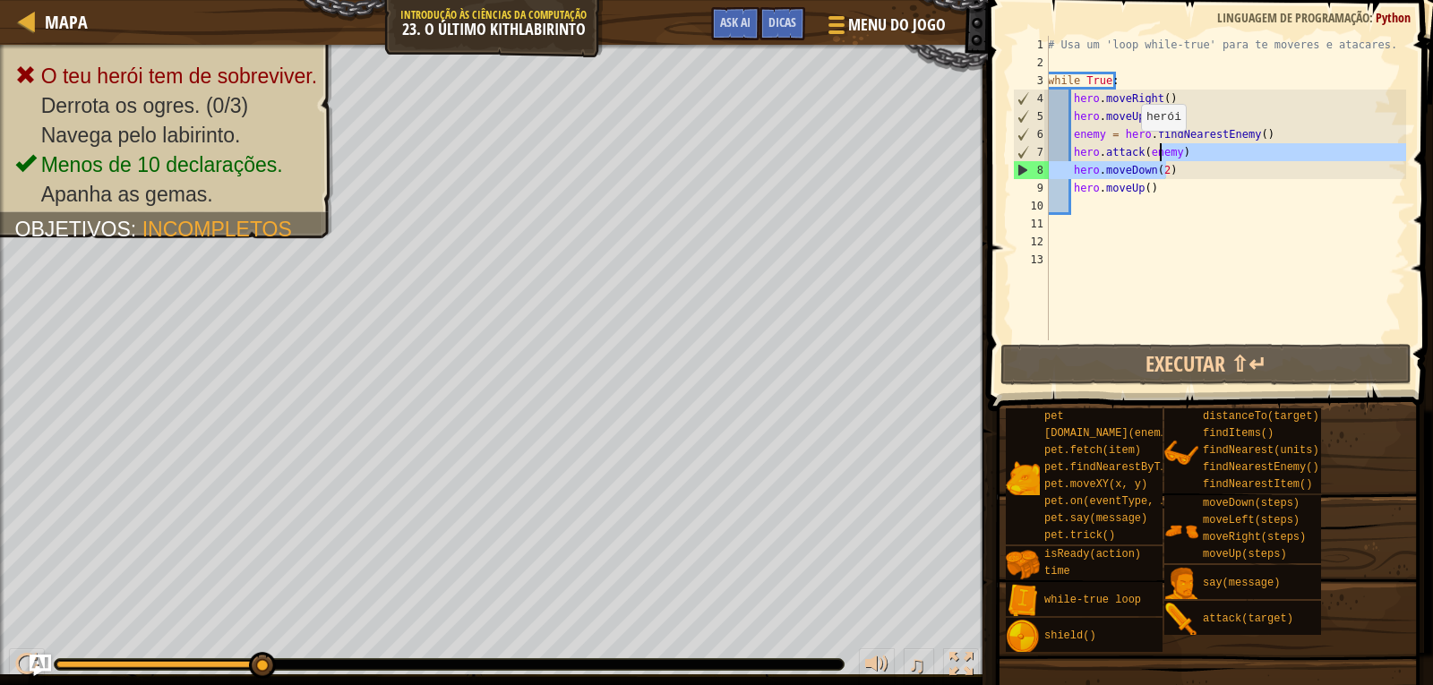
click at [1131, 151] on div "# Usa um 'loop while-true' para te moveres e atacares. while True : hero . move…" at bounding box center [1225, 206] width 362 height 340
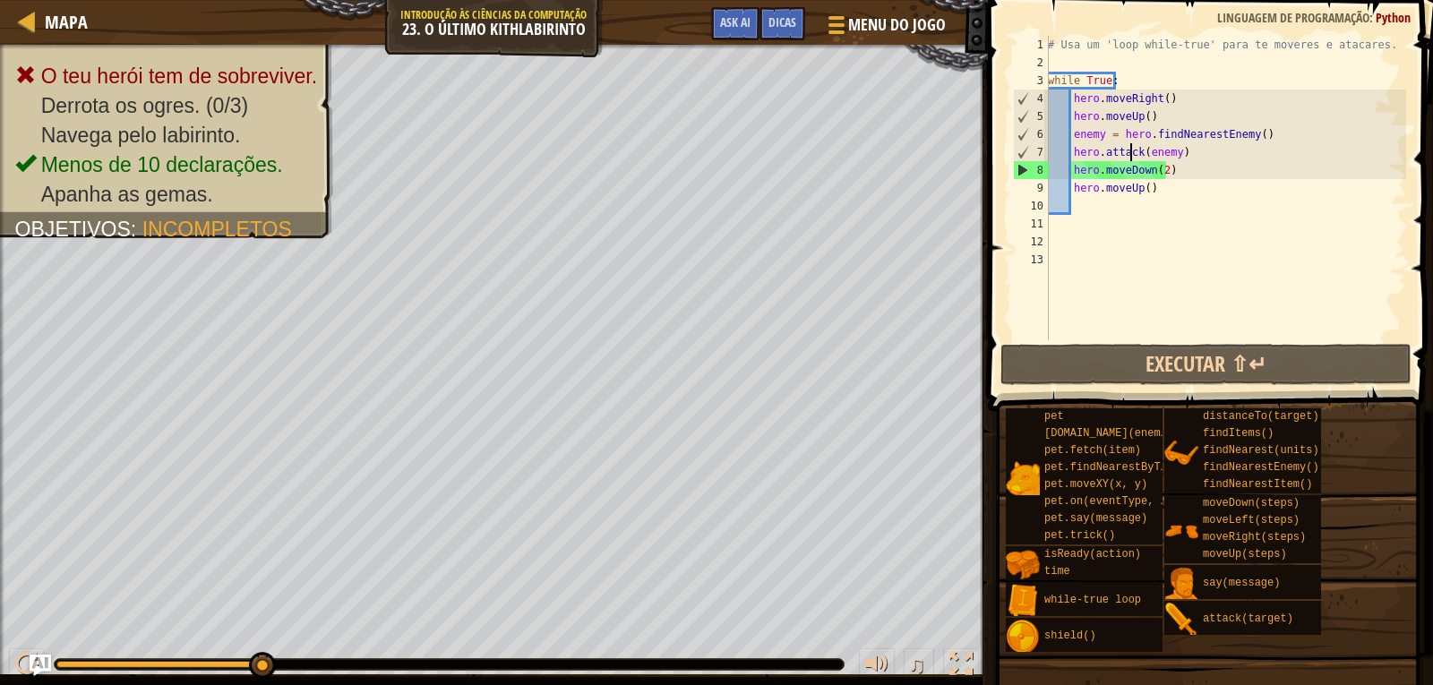
click at [1210, 157] on div "# Usa um 'loop while-true' para te moveres e atacares. while True : hero . move…" at bounding box center [1225, 206] width 362 height 340
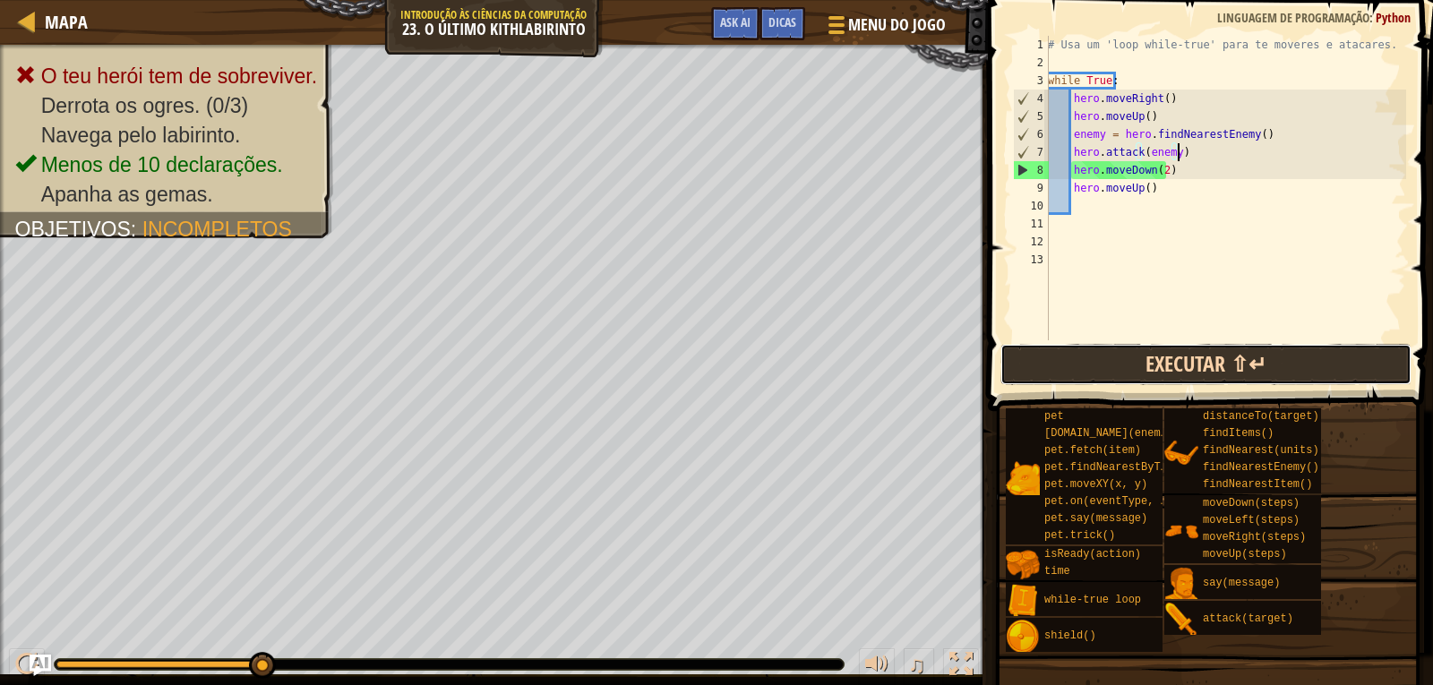
click at [1241, 362] on button "Executar ⇧↵" at bounding box center [1205, 364] width 411 height 41
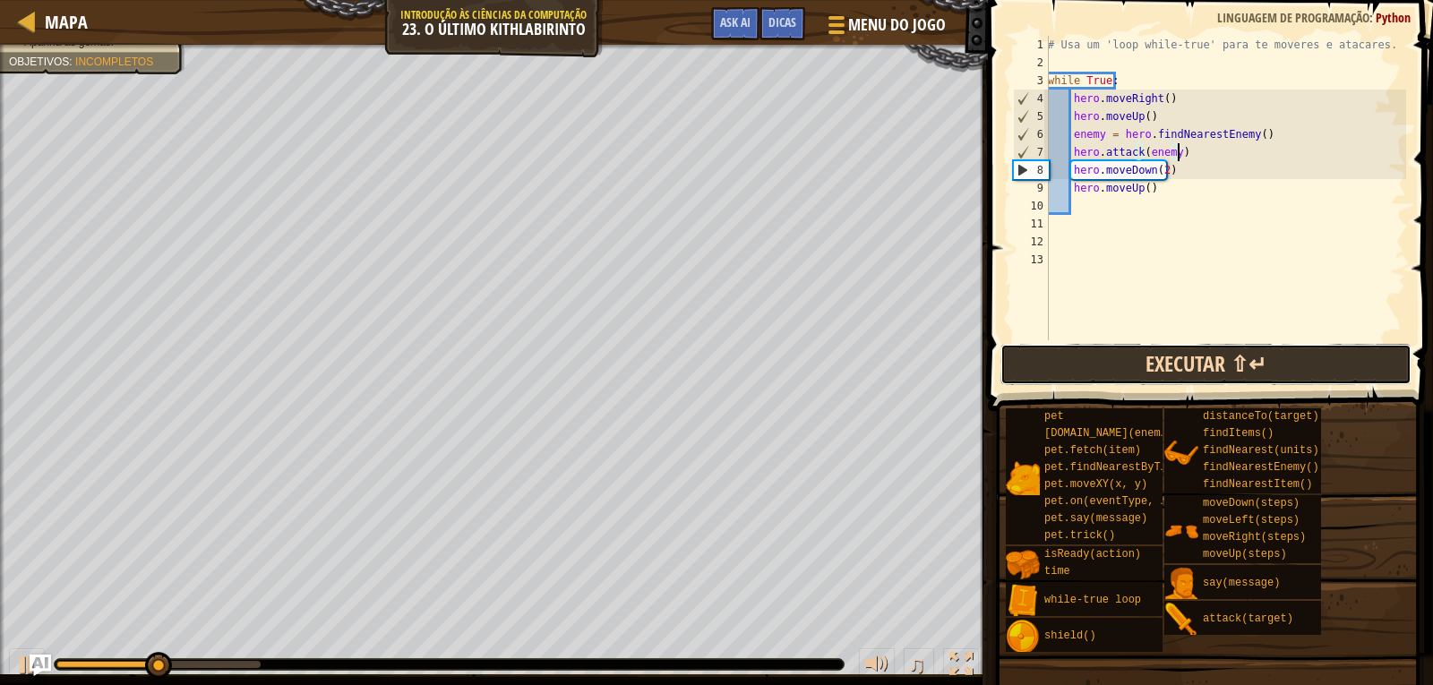
click at [1238, 360] on button "Executar ⇧↵" at bounding box center [1205, 364] width 411 height 41
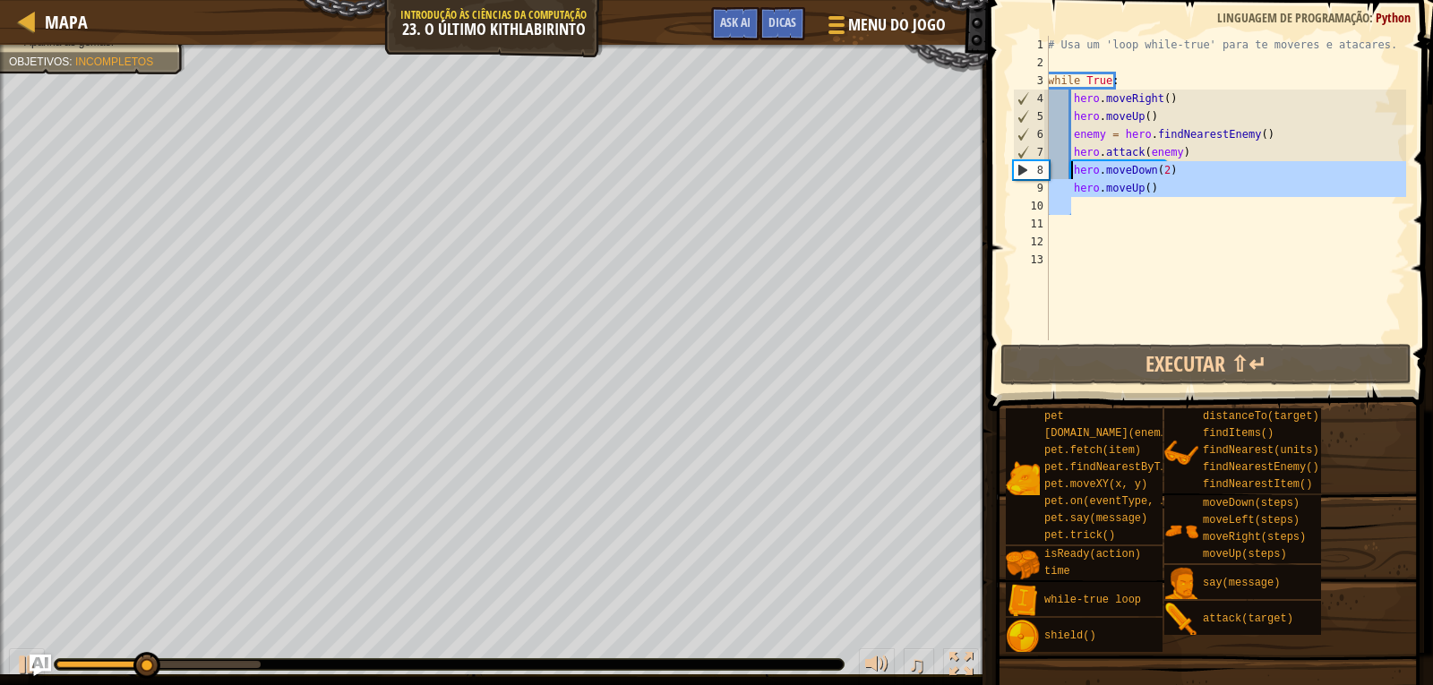
drag, startPoint x: 1184, startPoint y: 207, endPoint x: 1073, endPoint y: 169, distance: 117.2
click at [1073, 169] on div "# Usa um 'loop while-true' para te moveres e atacares. while True : hero . move…" at bounding box center [1225, 206] width 362 height 340
type textarea "hero.moveDown(2) hero.moveUp()"
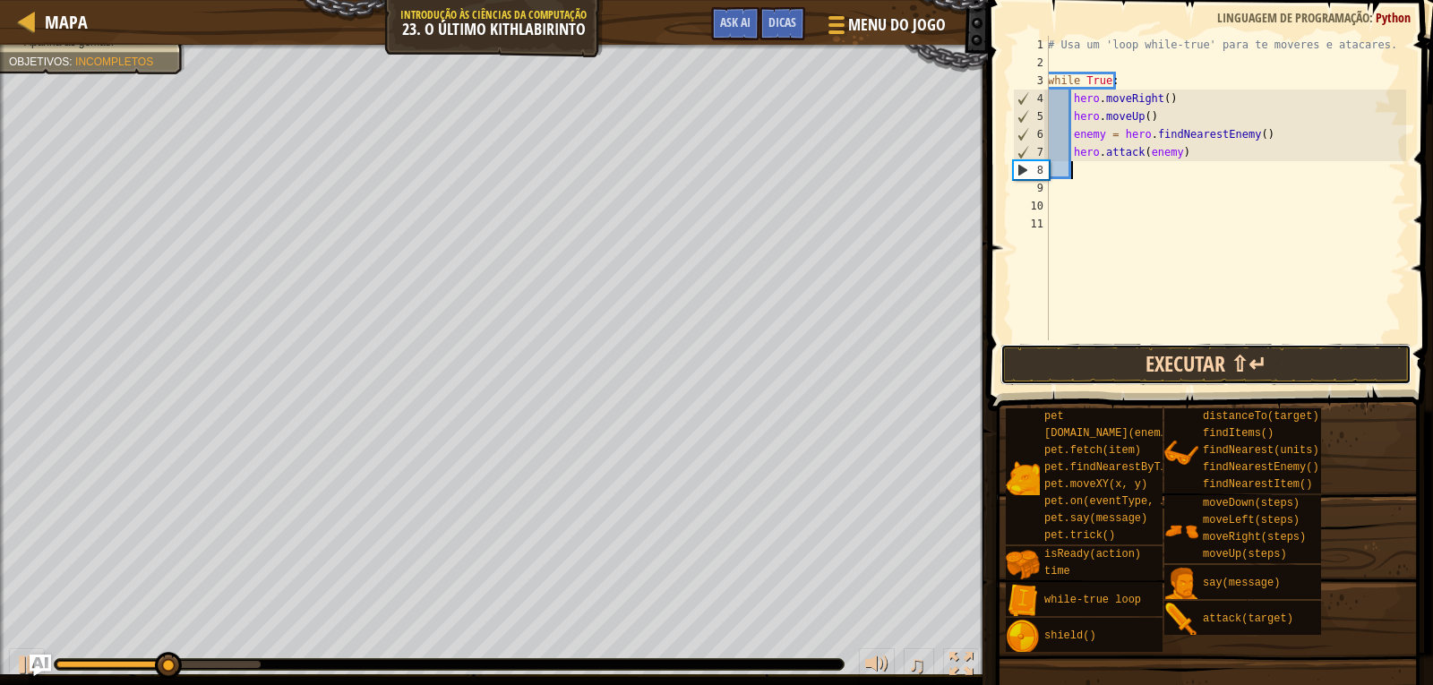
click at [1118, 361] on button "Executar ⇧↵" at bounding box center [1205, 364] width 411 height 41
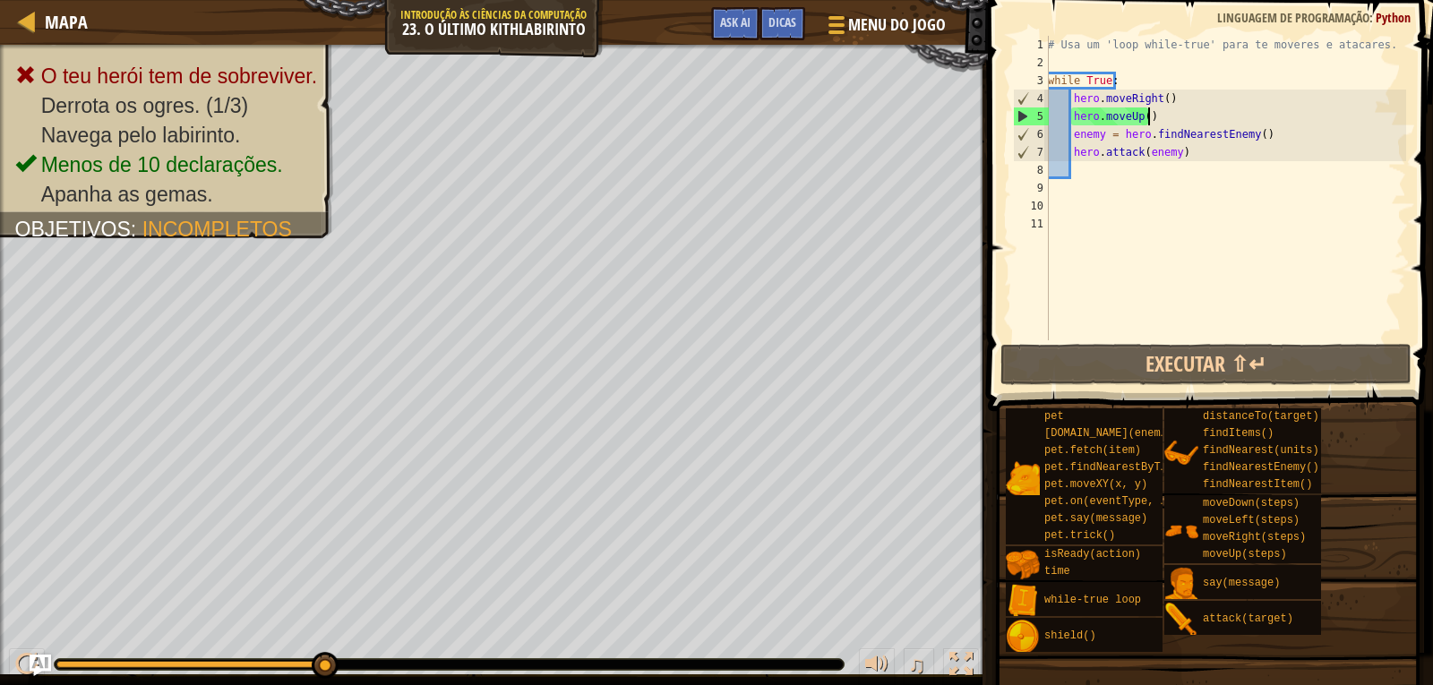
click at [1156, 114] on div "# Usa um 'loop while-true' para te moveres e atacares. while True : hero . move…" at bounding box center [1225, 206] width 362 height 340
type textarea "hero.moveUp()"
click at [1203, 170] on div "# Usa um 'loop while-true' para te moveres e atacares. while True : hero . move…" at bounding box center [1225, 206] width 362 height 340
click at [1185, 162] on div "# Usa um 'loop while-true' para te moveres e atacares. while True : hero . move…" at bounding box center [1225, 206] width 362 height 340
click at [1178, 159] on div "# Usa um 'loop while-true' para te moveres e atacares. while True : hero . move…" at bounding box center [1225, 206] width 362 height 340
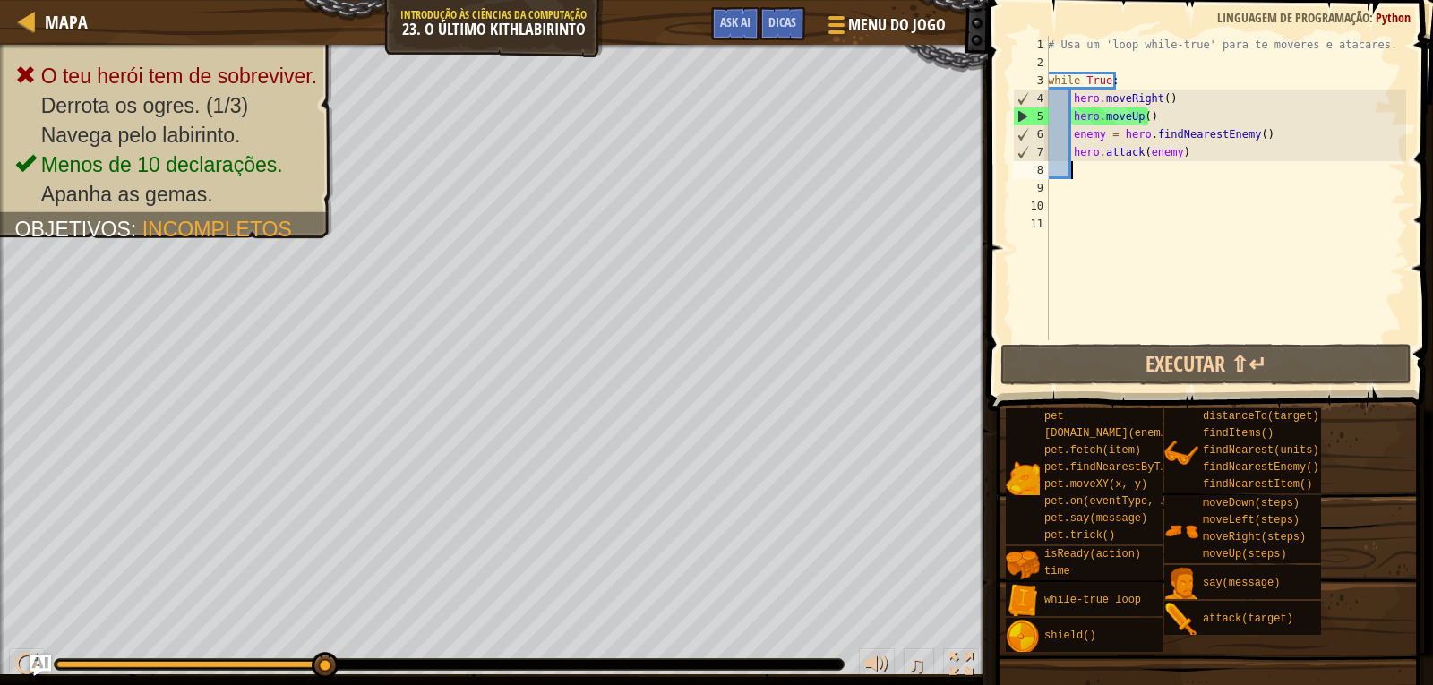
type textarea "hero.attack(enemy)"
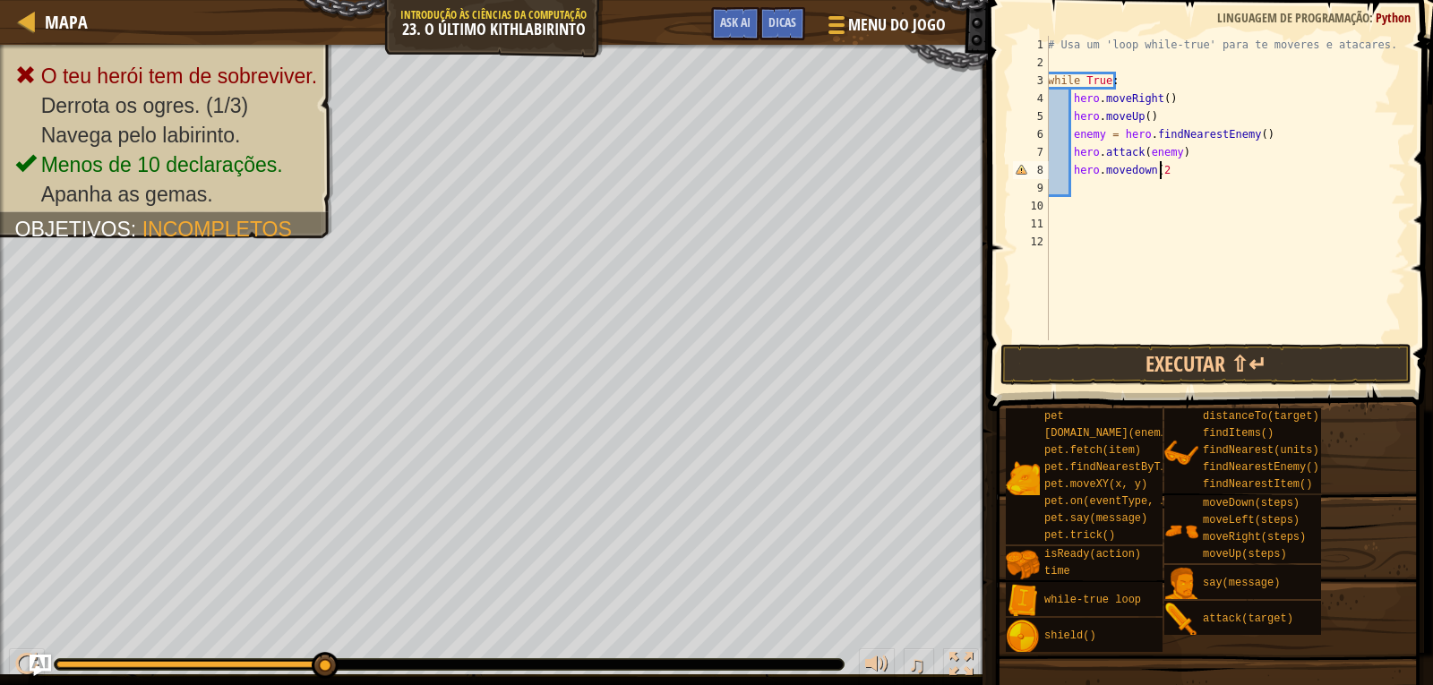
scroll to position [8, 9]
click at [1126, 167] on div "# Usa um 'loop while-true' para te moveres e atacares. while True : hero . move…" at bounding box center [1225, 206] width 362 height 340
click at [1127, 176] on div "# Usa um 'loop while-true' para te moveres e atacares. while True : hero . move…" at bounding box center [1225, 206] width 362 height 340
click at [1136, 168] on div "# Usa um 'loop while-true' para te moveres e atacares. while True : hero . move…" at bounding box center [1225, 206] width 362 height 340
click at [1131, 167] on div "# Usa um 'loop while-true' para te moveres e atacares. while True : hero . move…" at bounding box center [1225, 206] width 362 height 340
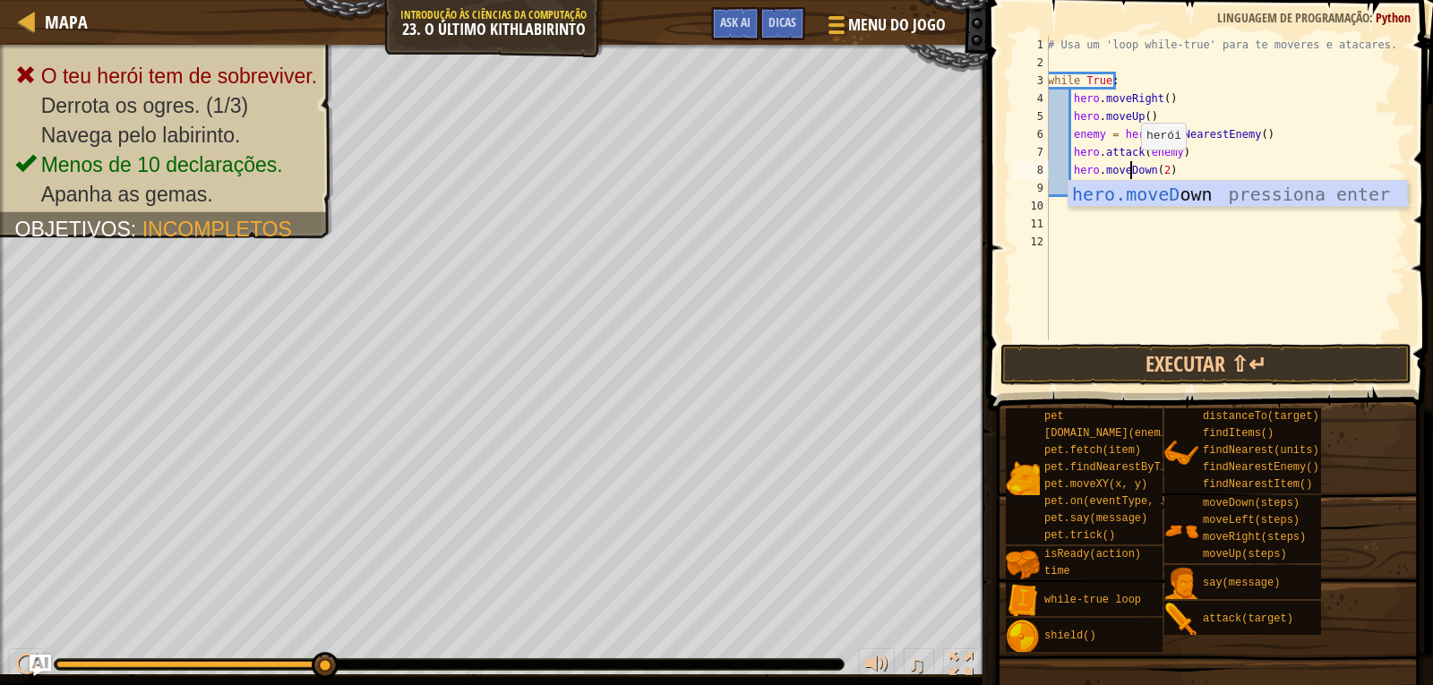
scroll to position [8, 6]
click at [1192, 187] on div "hero.moveD own pressiona enter" at bounding box center [1237, 221] width 339 height 81
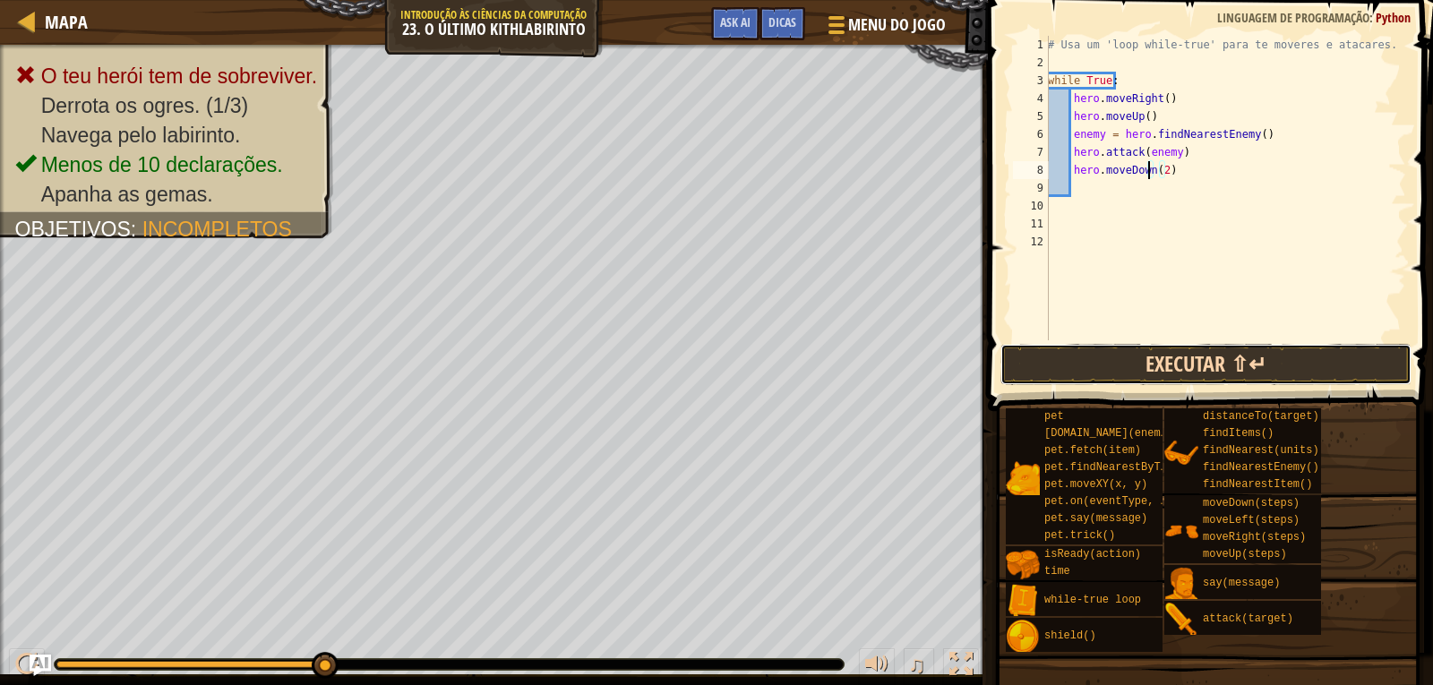
click at [1192, 368] on button "Executar ⇧↵" at bounding box center [1205, 364] width 411 height 41
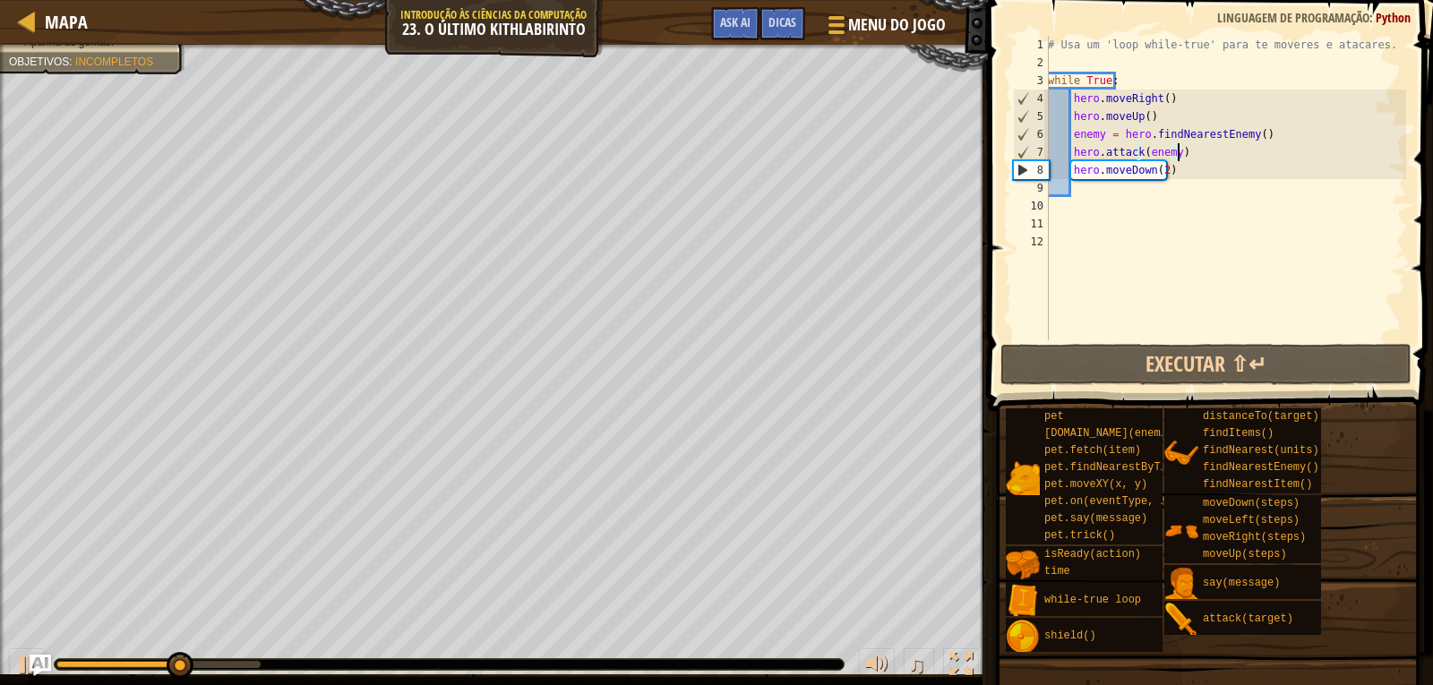
click at [1204, 143] on div "# Usa um 'loop while-true' para te moveres e atacares. while True : hero . move…" at bounding box center [1225, 206] width 362 height 340
type textarea "hero.attack(enemy)"
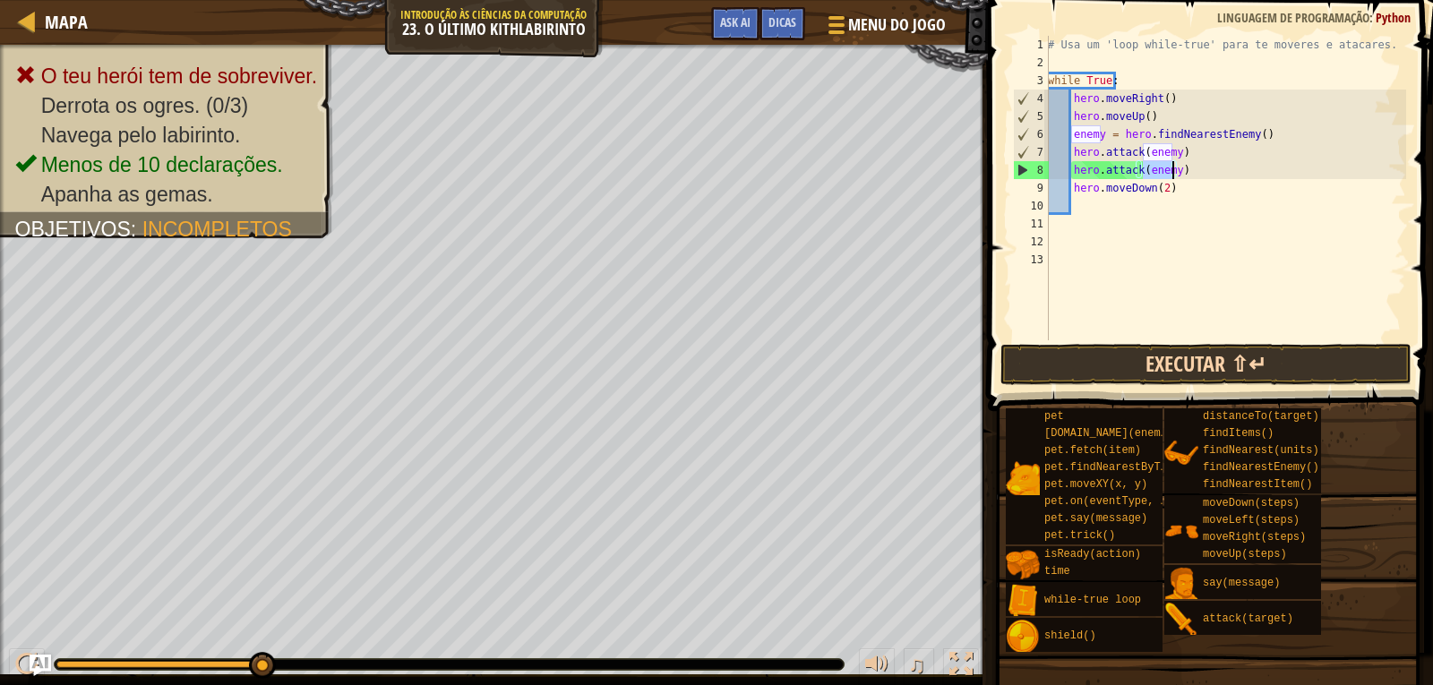
type textarea "hero.attack(enemy)"
click at [1076, 363] on button "Executar ⇧↵" at bounding box center [1205, 364] width 411 height 41
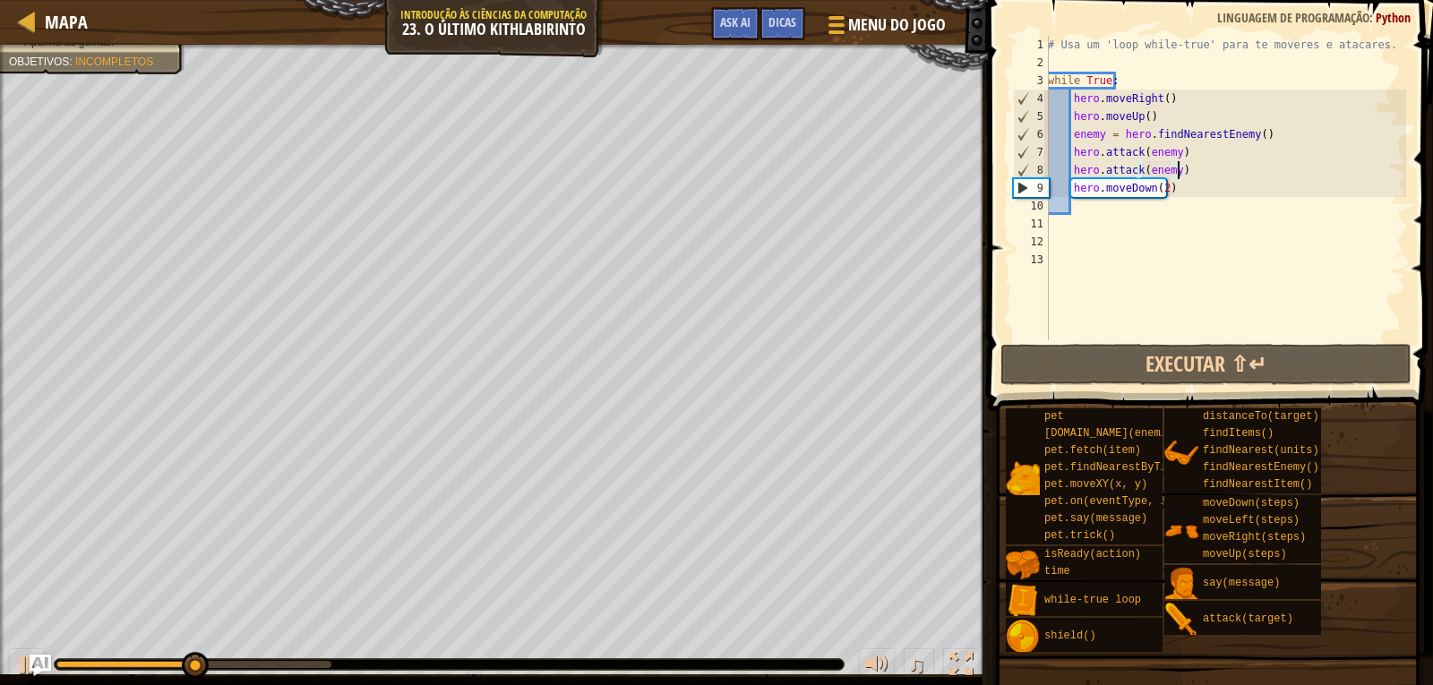
click at [1187, 176] on div "# Usa um 'loop while-true' para te moveres e atacares. while True : hero . move…" at bounding box center [1225, 206] width 362 height 340
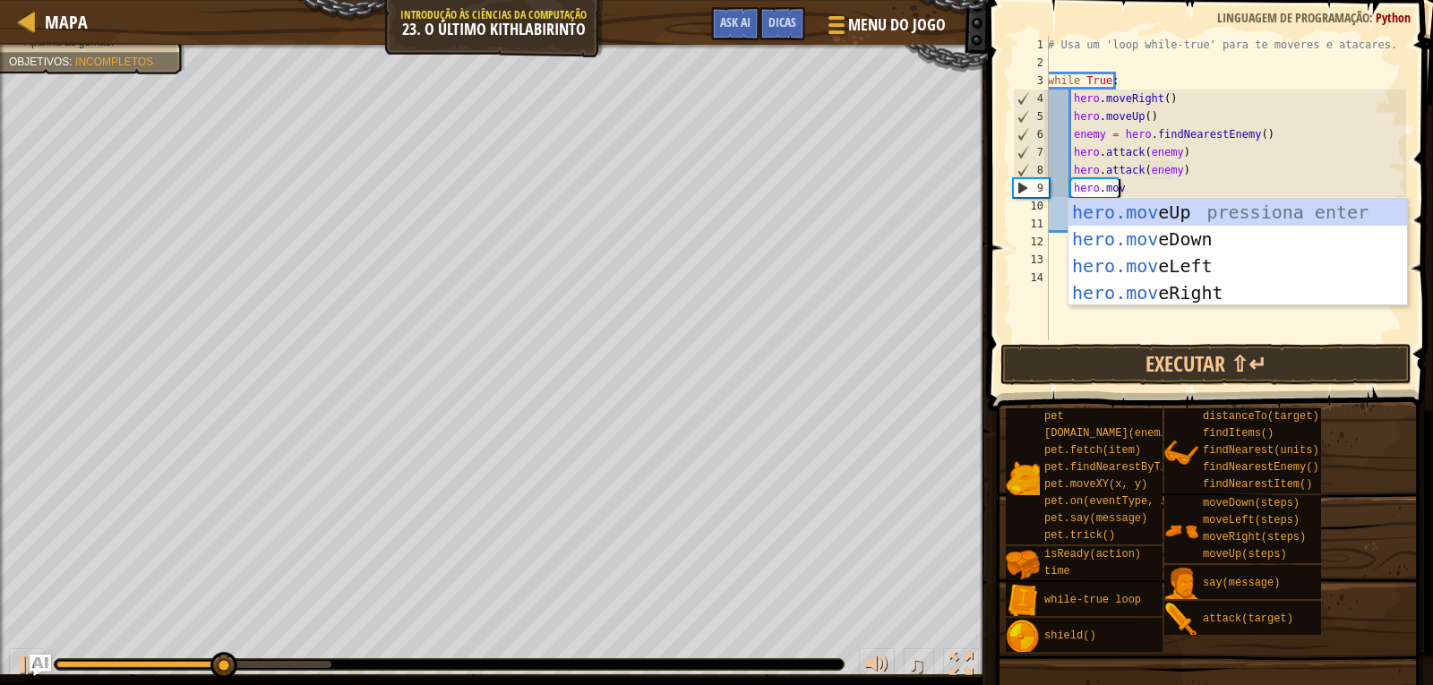
type textarea "hero.move"
click at [1147, 287] on div "hero.move Up pressiona enter hero.move Down pressiona enter hero.move Left pres…" at bounding box center [1237, 279] width 339 height 161
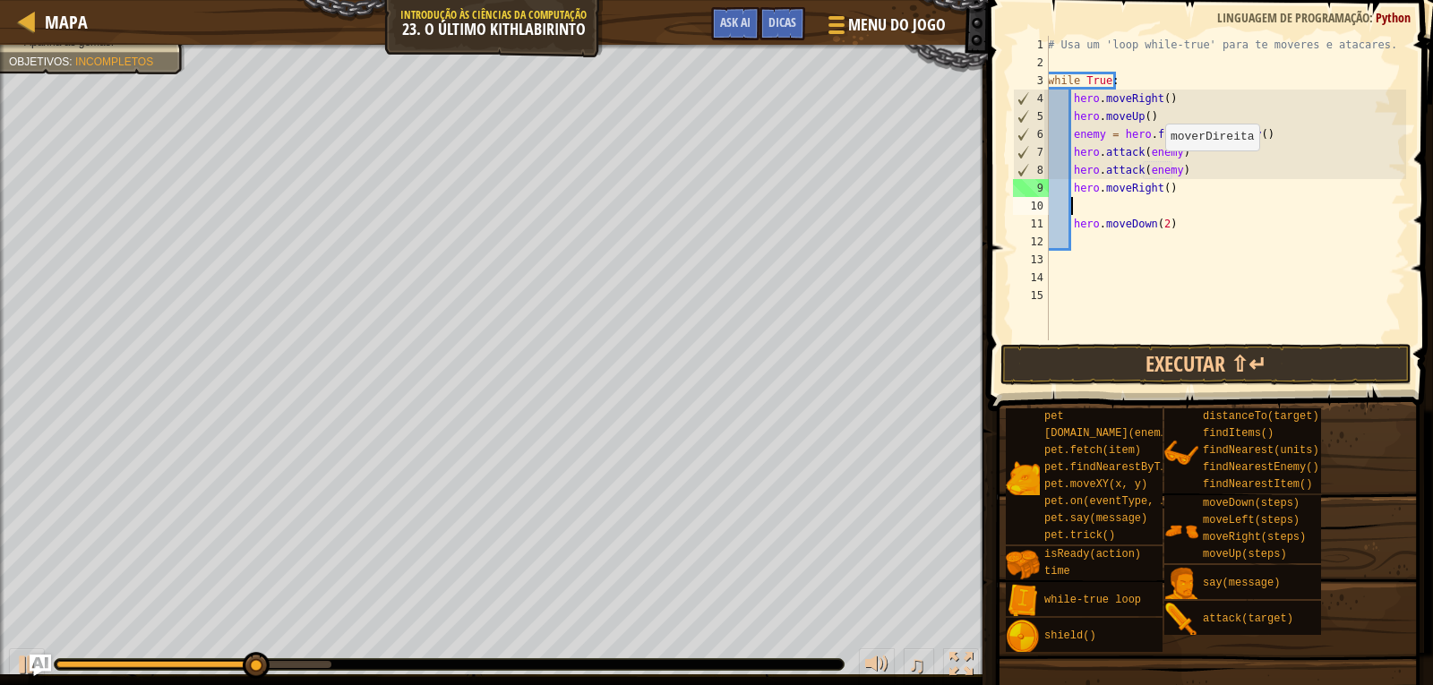
scroll to position [8, 1]
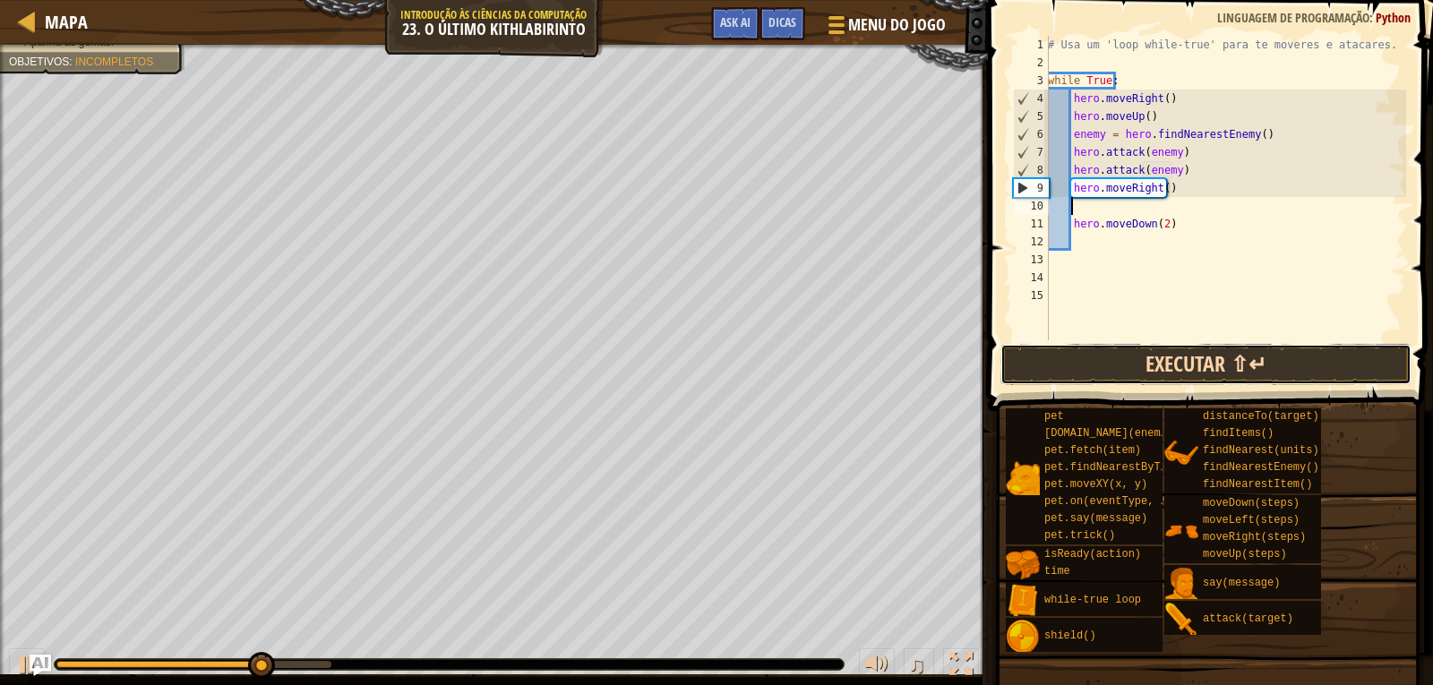
click at [1110, 361] on button "Executar ⇧↵" at bounding box center [1205, 364] width 411 height 41
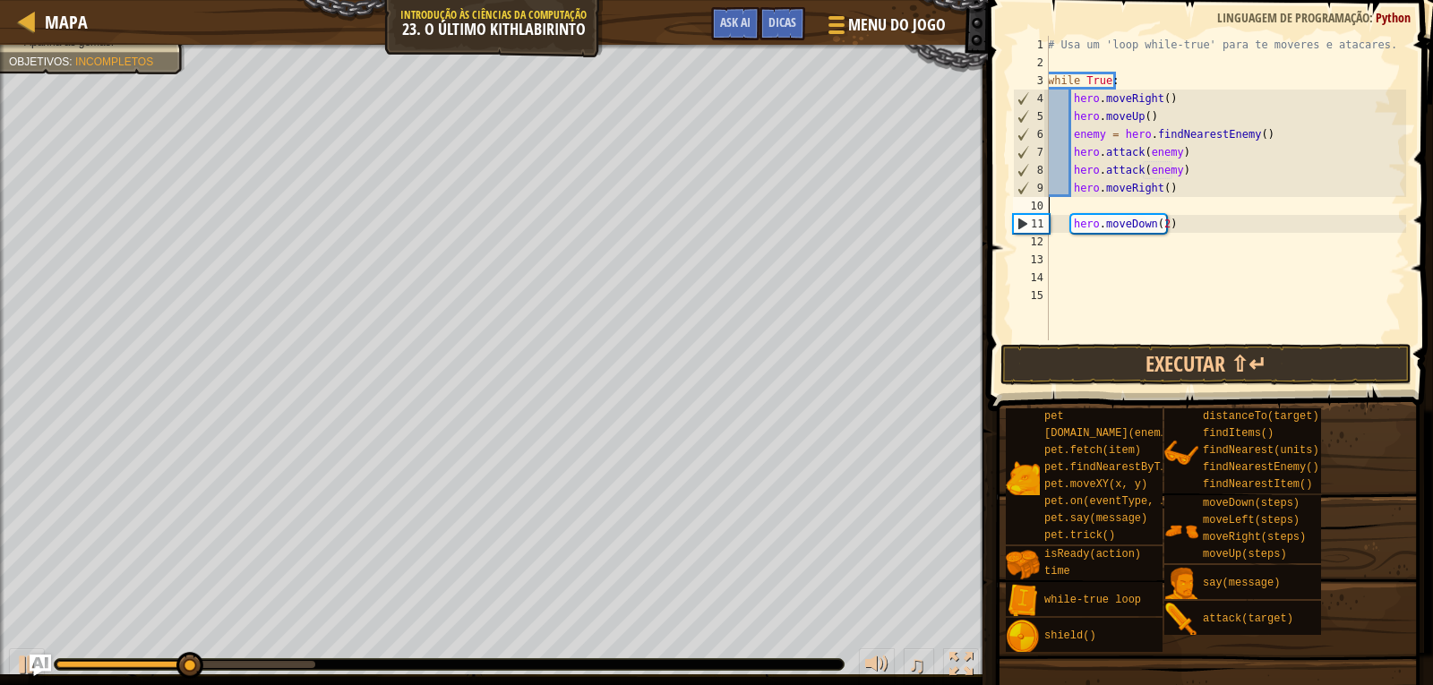
scroll to position [8, 0]
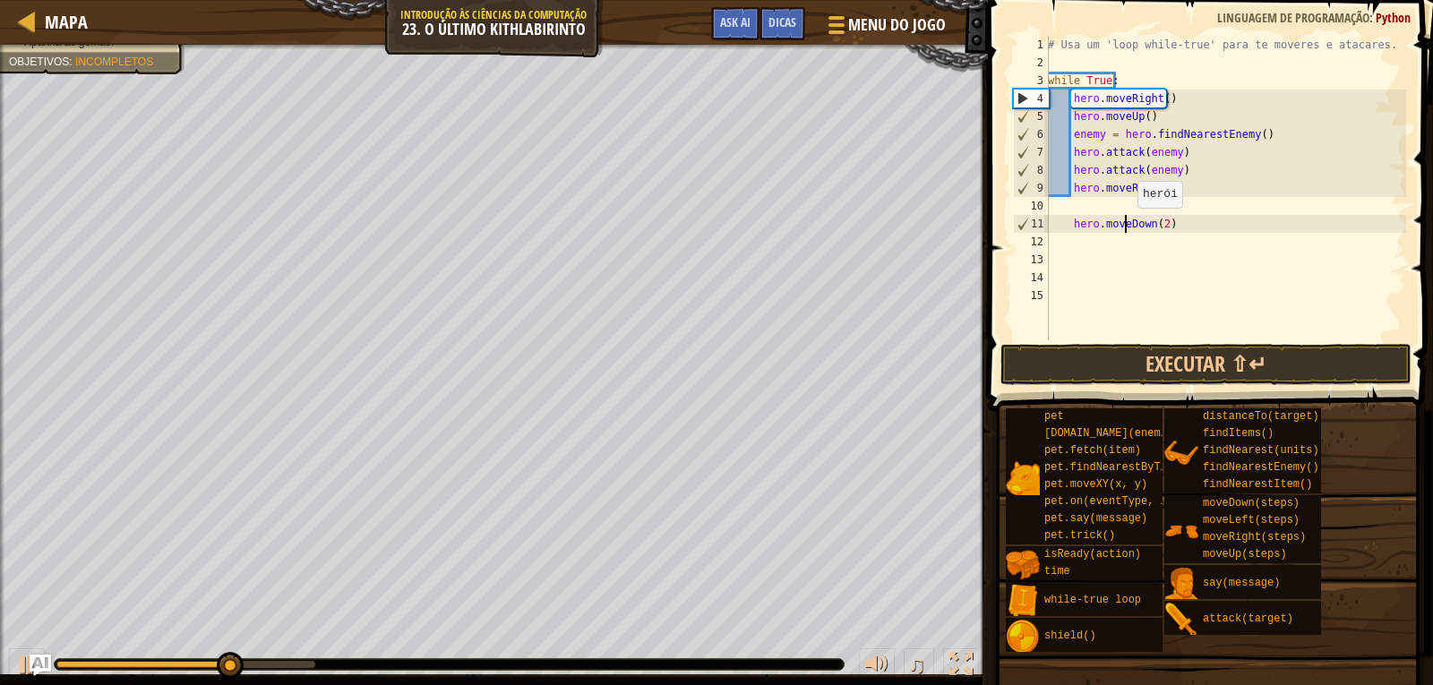
click at [1127, 226] on div "# Usa um 'loop while-true' para te moveres e atacares. while True : hero . move…" at bounding box center [1225, 206] width 362 height 340
click at [1071, 219] on div "# Usa um 'loop while-true' para te moveres e atacares. while True : hero . move…" at bounding box center [1225, 206] width 362 height 340
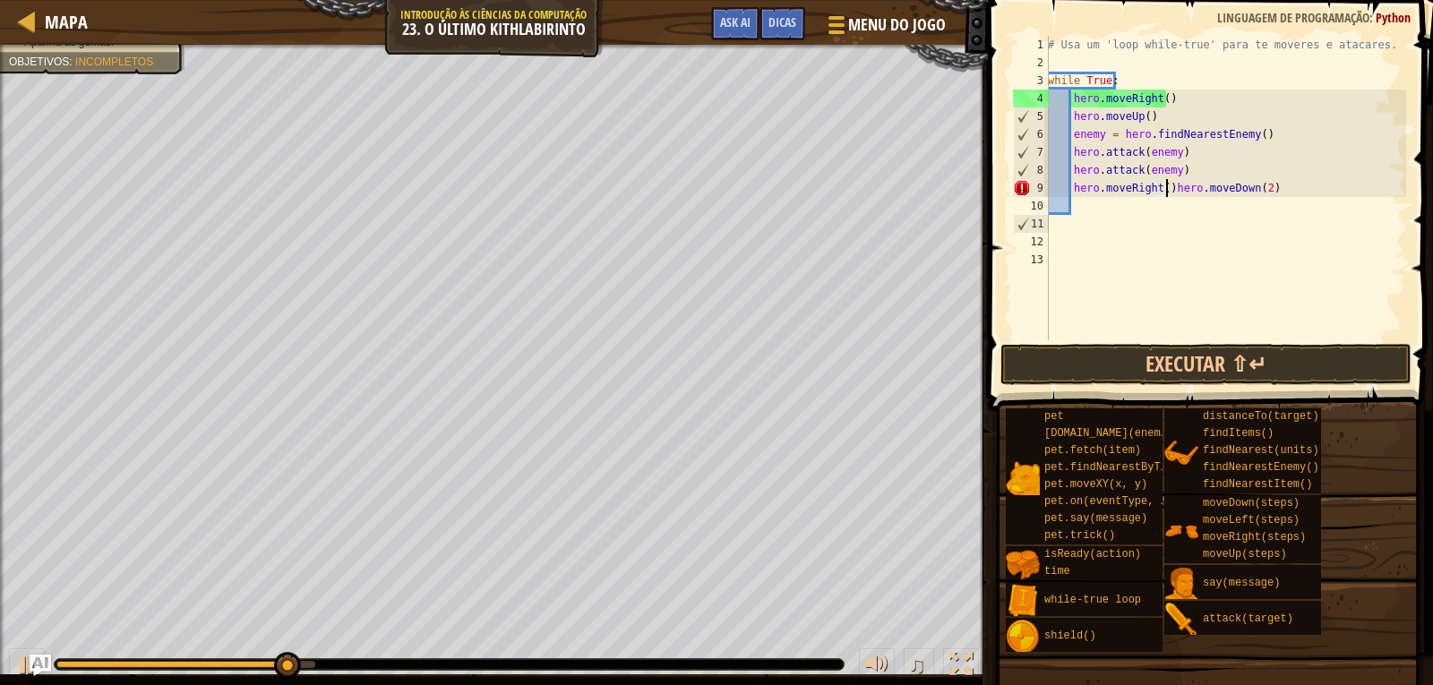
type textarea "hero.moveDown(2)"
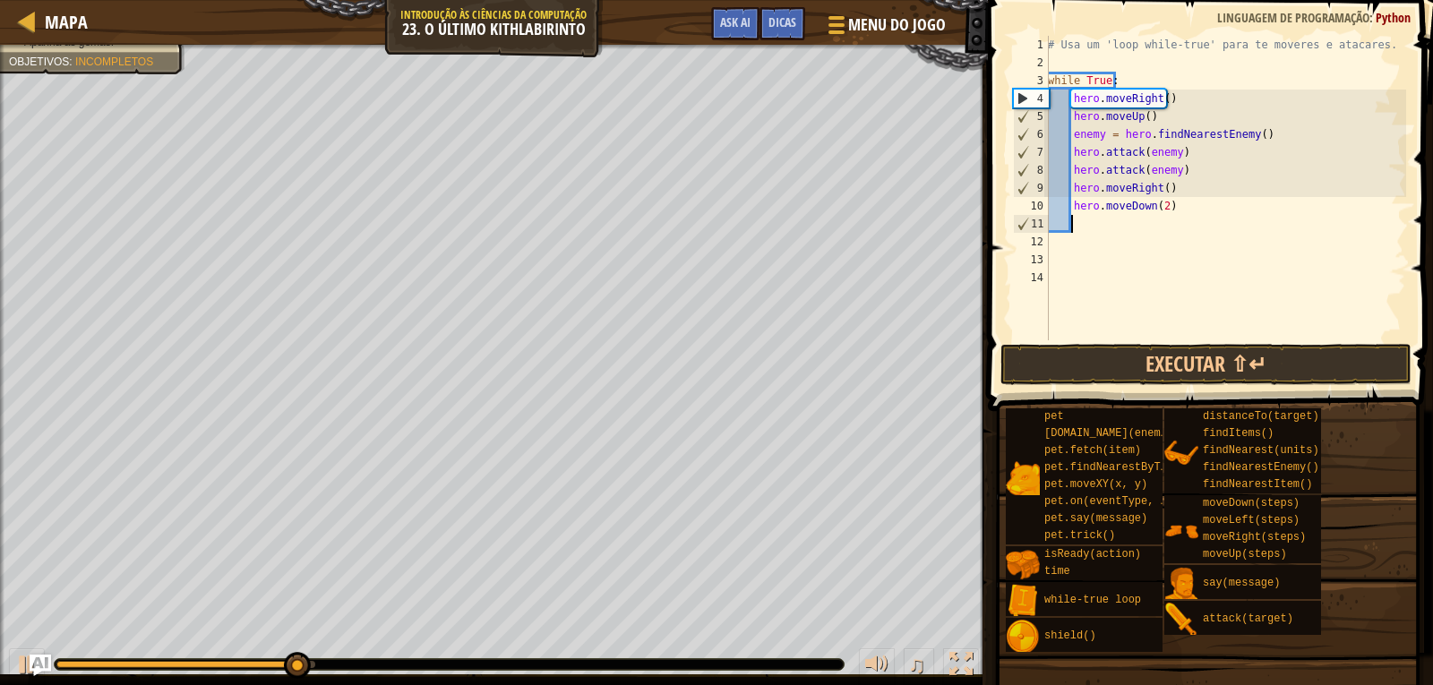
click at [1165, 232] on div "# Usa um 'loop while-true' para te moveres e atacares. while True : hero . move…" at bounding box center [1225, 206] width 362 height 340
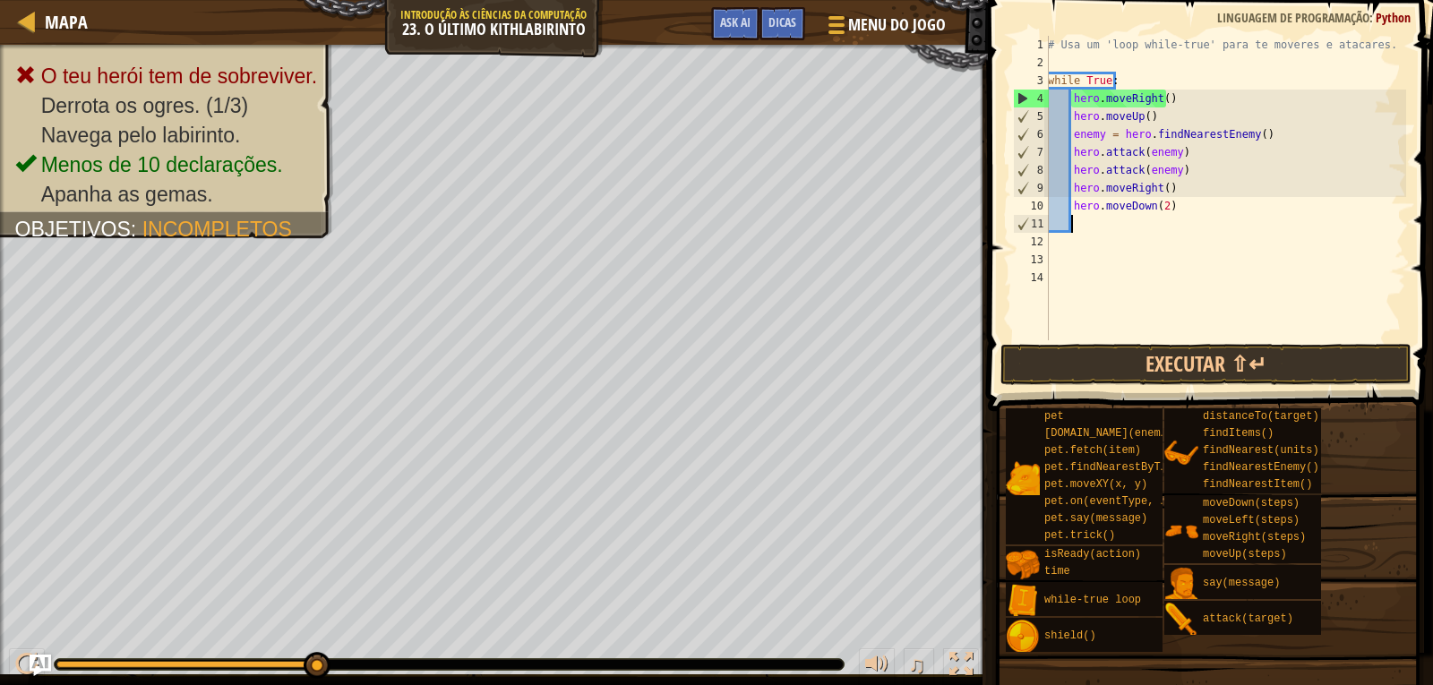
drag, startPoint x: 1159, startPoint y: 217, endPoint x: 1160, endPoint y: 207, distance: 9.9
click at [1160, 207] on div "# Usa um 'loop while-true' para te moveres e atacares. while True : hero . move…" at bounding box center [1225, 206] width 362 height 340
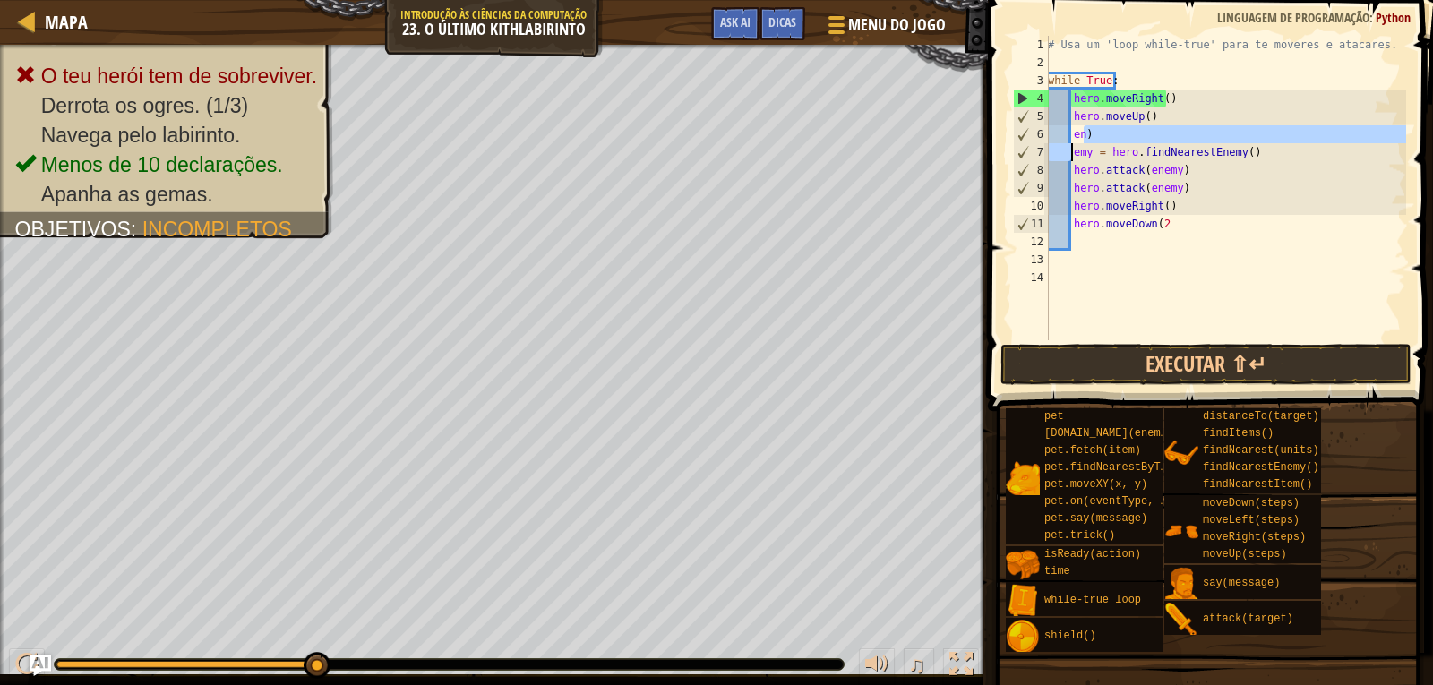
click at [1179, 201] on div "# Usa um 'loop while-true' para te moveres e atacares. while True : hero . move…" at bounding box center [1225, 206] width 362 height 340
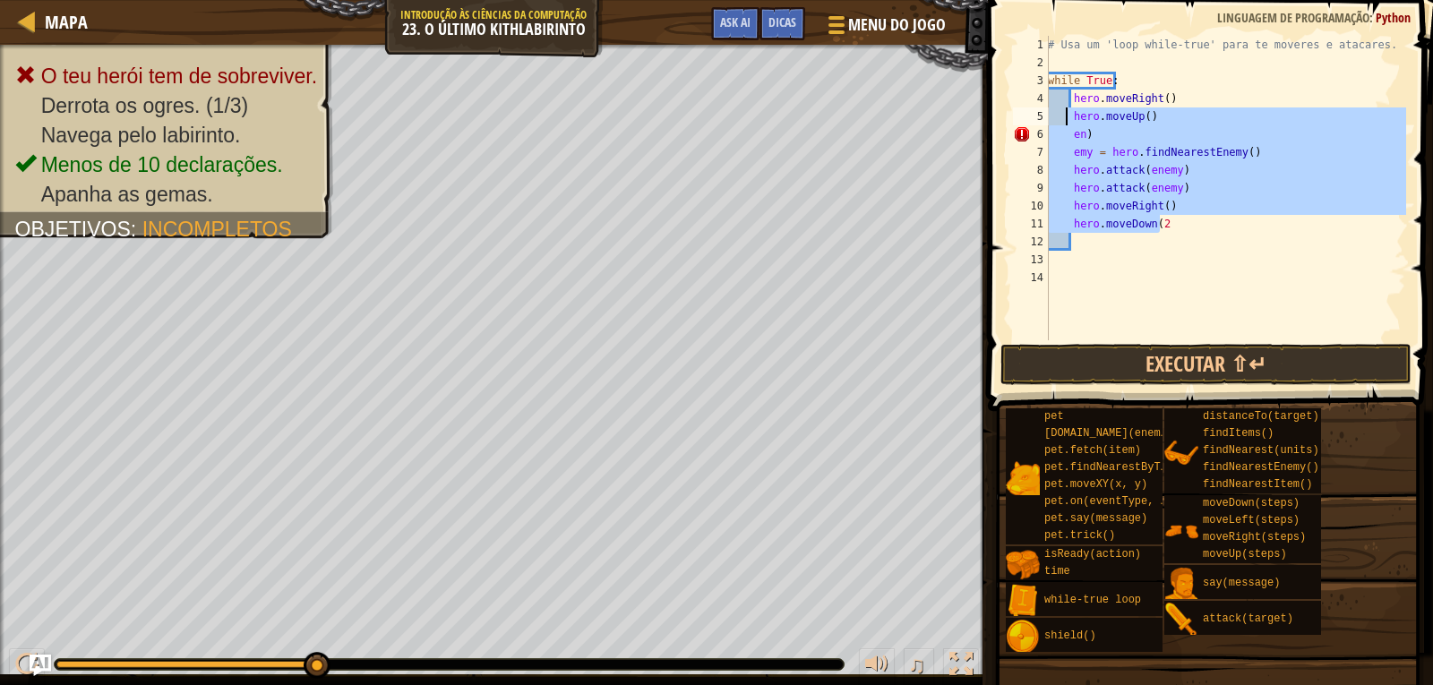
drag, startPoint x: 1182, startPoint y: 217, endPoint x: 1068, endPoint y: 111, distance: 155.3
click at [1068, 111] on div "# Usa um 'loop while-true' para te moveres e atacares. while True : hero . move…" at bounding box center [1225, 206] width 362 height 340
type textarea "hero.moveUp() en)"
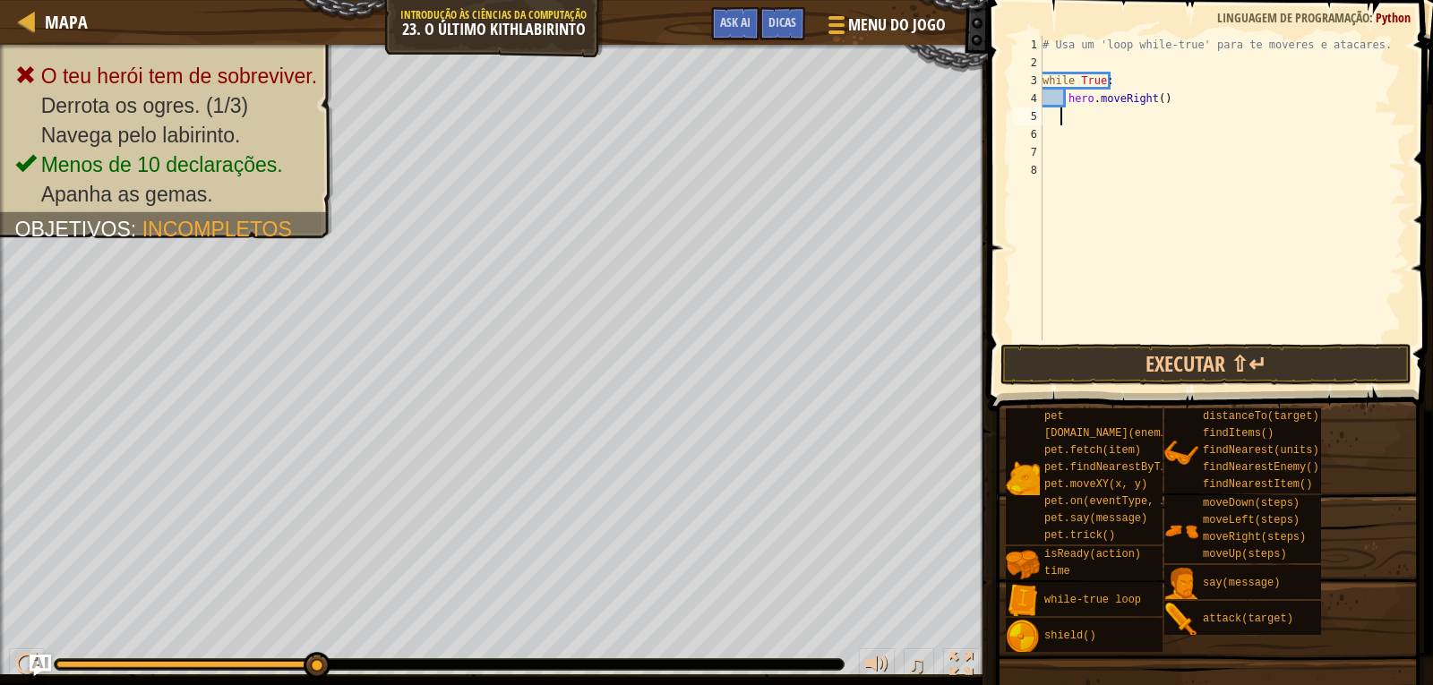
click at [1162, 107] on div "# Usa um 'loop while-true' para te moveres e atacares. while True : hero . move…" at bounding box center [1222, 206] width 367 height 340
click at [1162, 99] on div "# Usa um 'loop while-true' para te moveres e atacares. while True : hero . move…" at bounding box center [1222, 206] width 367 height 340
type textarea "hero.moveRight()"
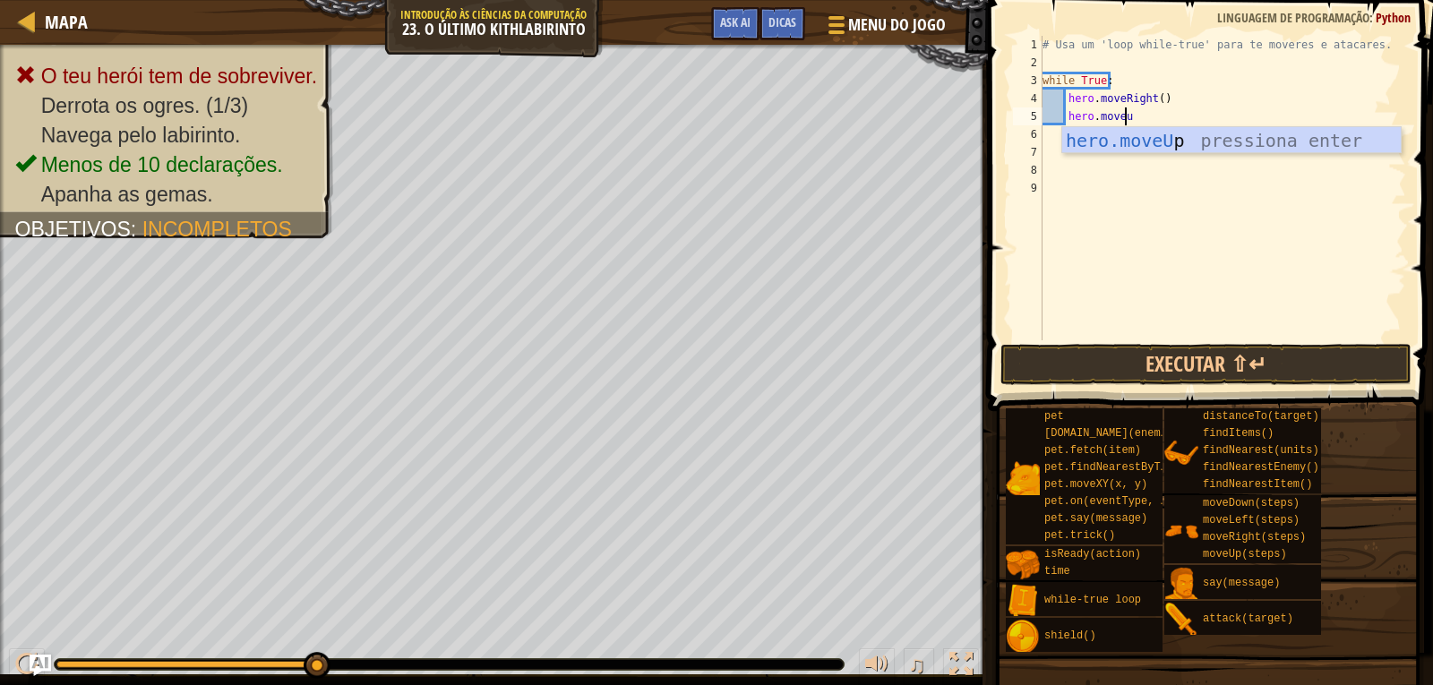
type textarea "hero.moveup"
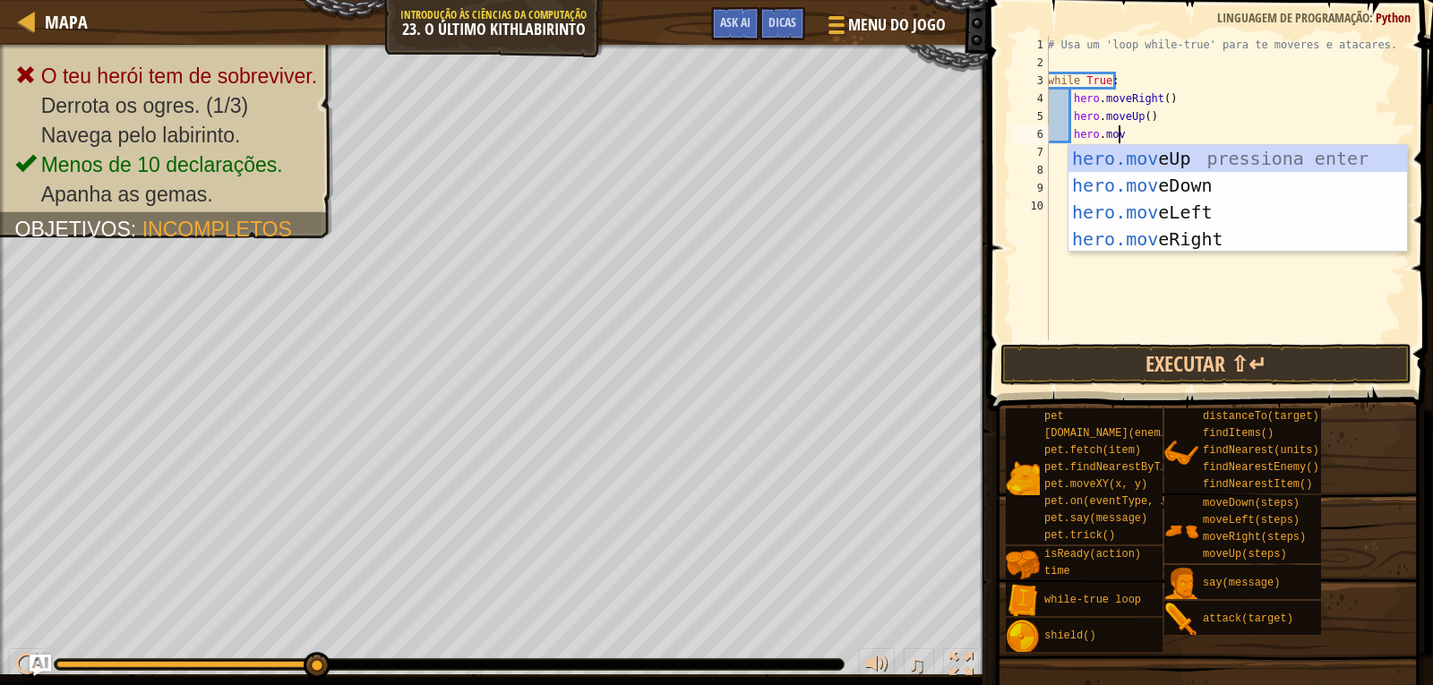
scroll to position [8, 5]
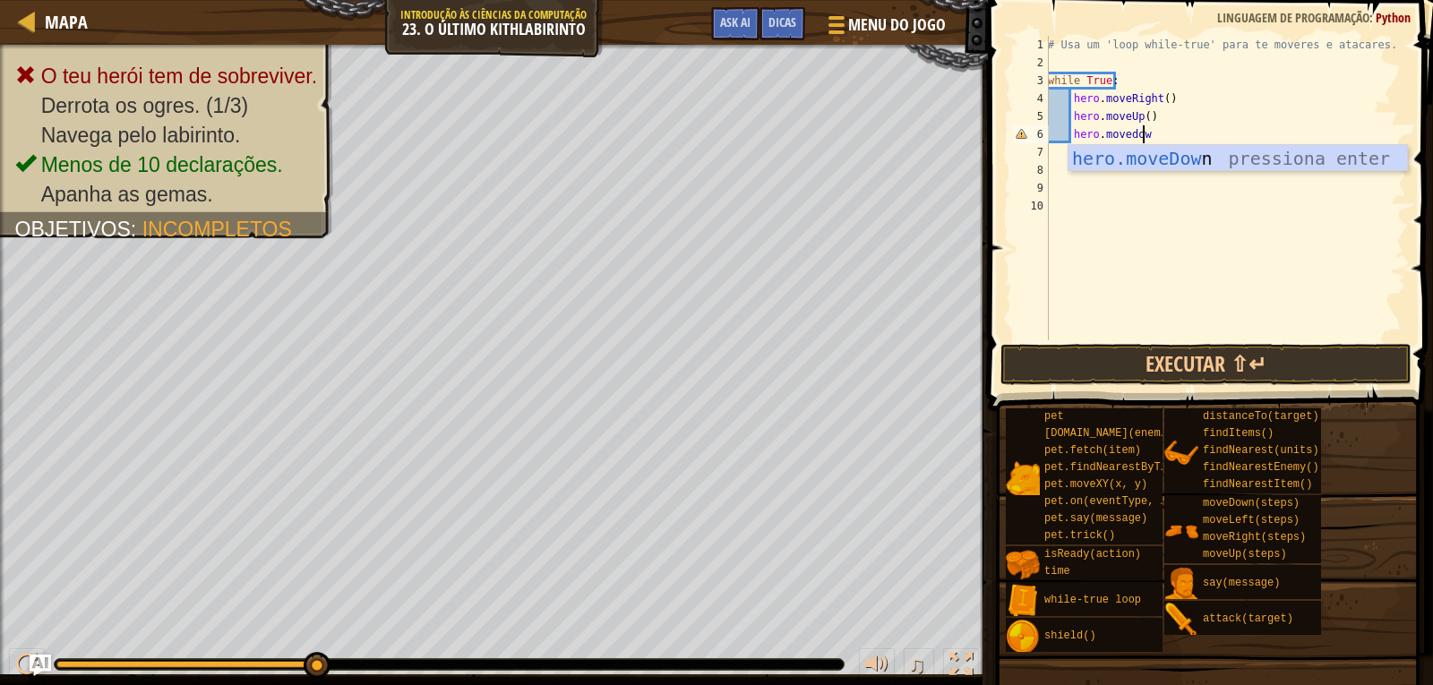
type textarea "hero.movedown"
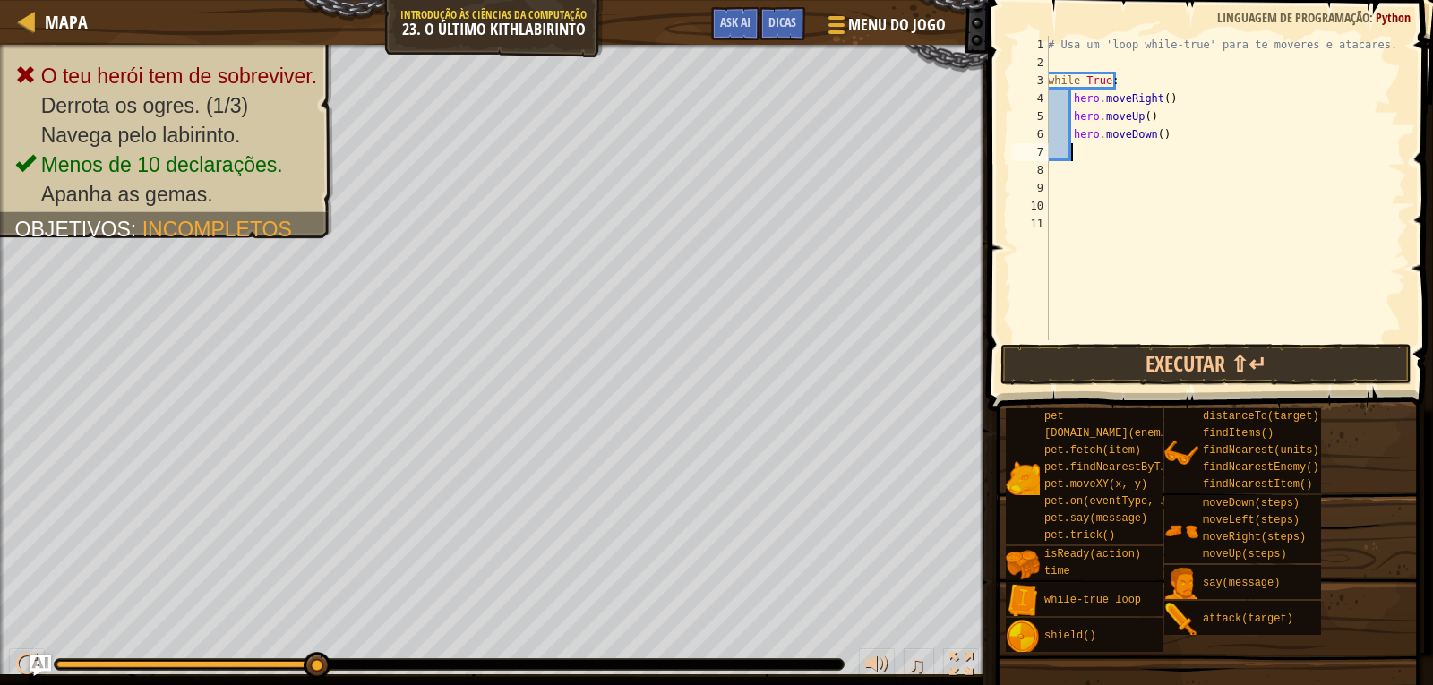
type textarea "w"
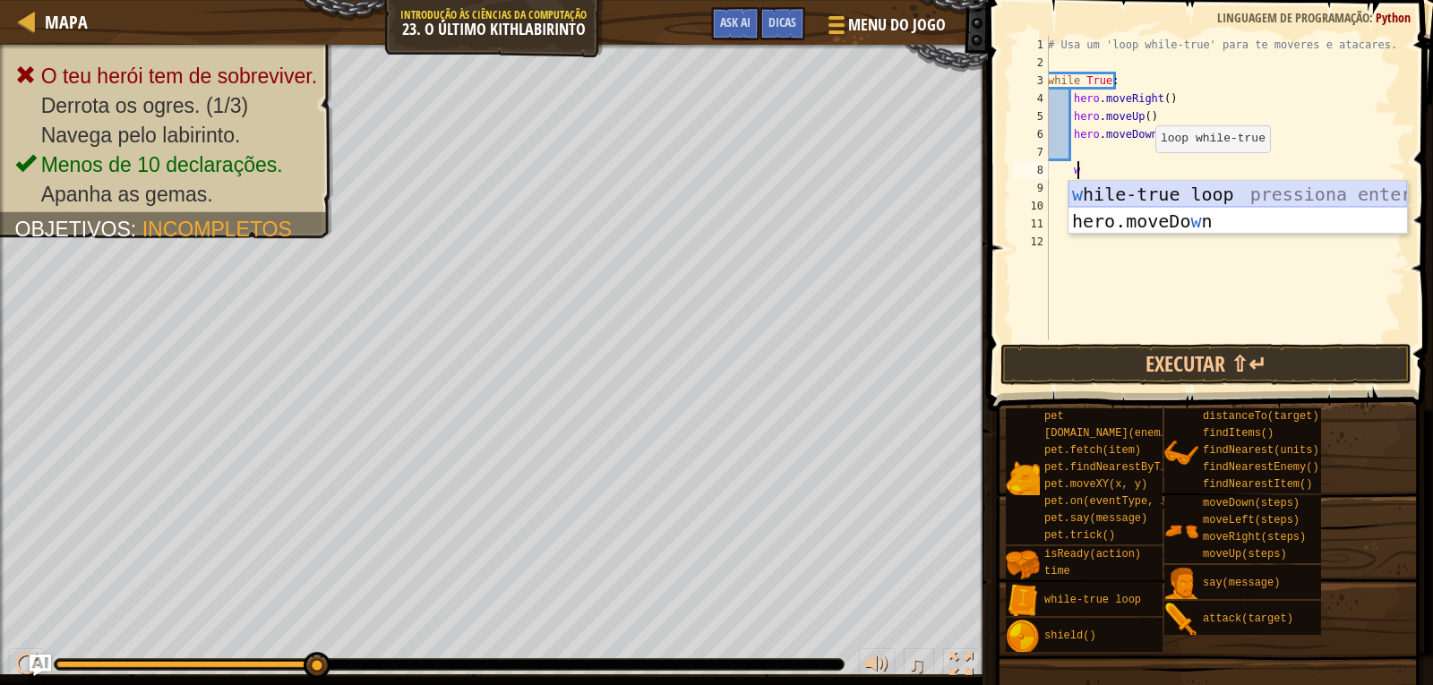
click at [1164, 201] on div "w [PERSON_NAME]-true loop pressiona enter hero.moveDo w n pressiona enter" at bounding box center [1237, 234] width 339 height 107
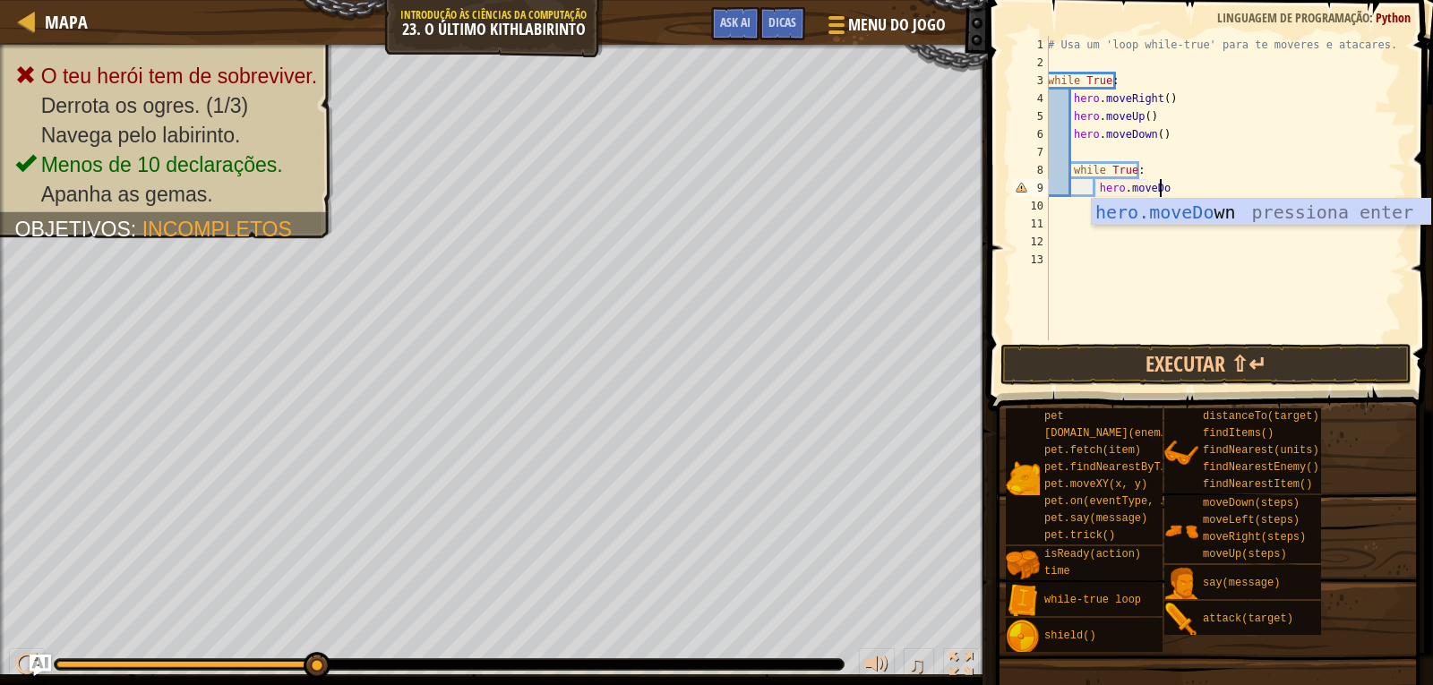
scroll to position [8, 8]
type textarea "hero.moveDow"
type textarea "hero.moveDown"
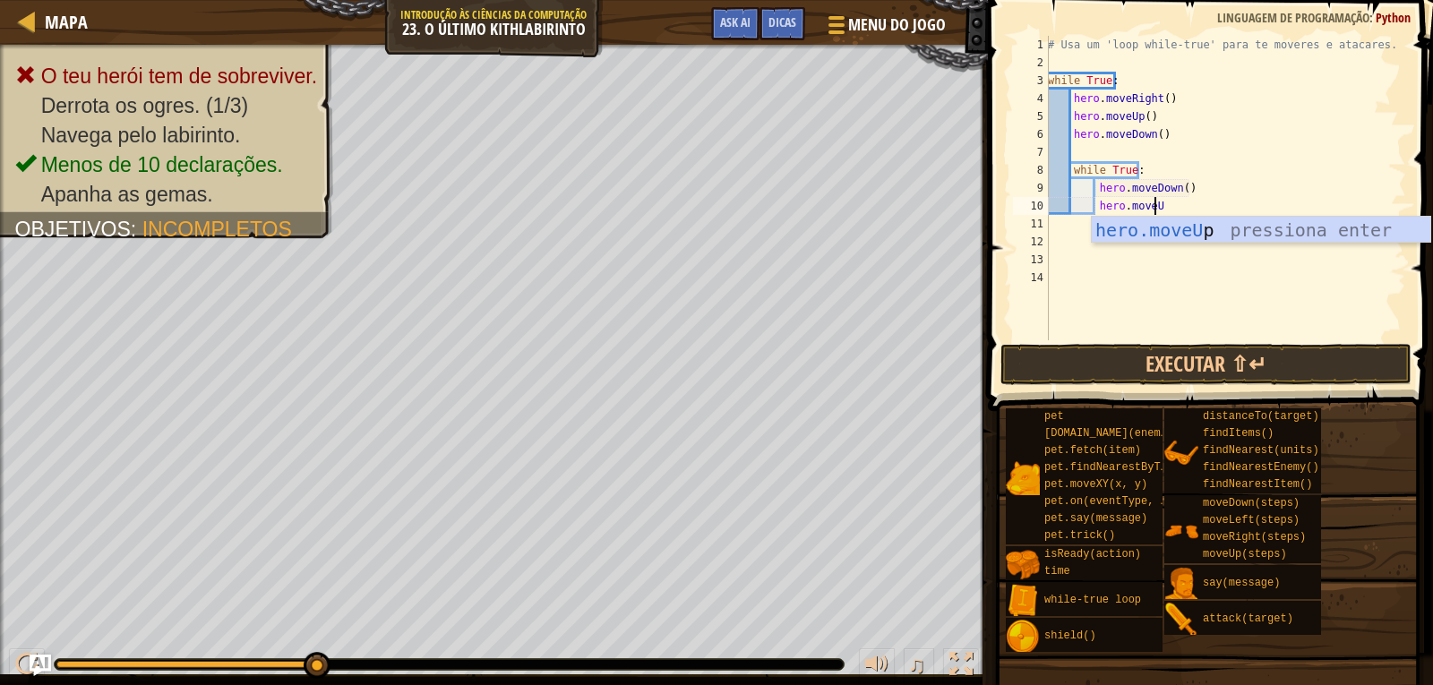
type textarea "hero.moveUp"
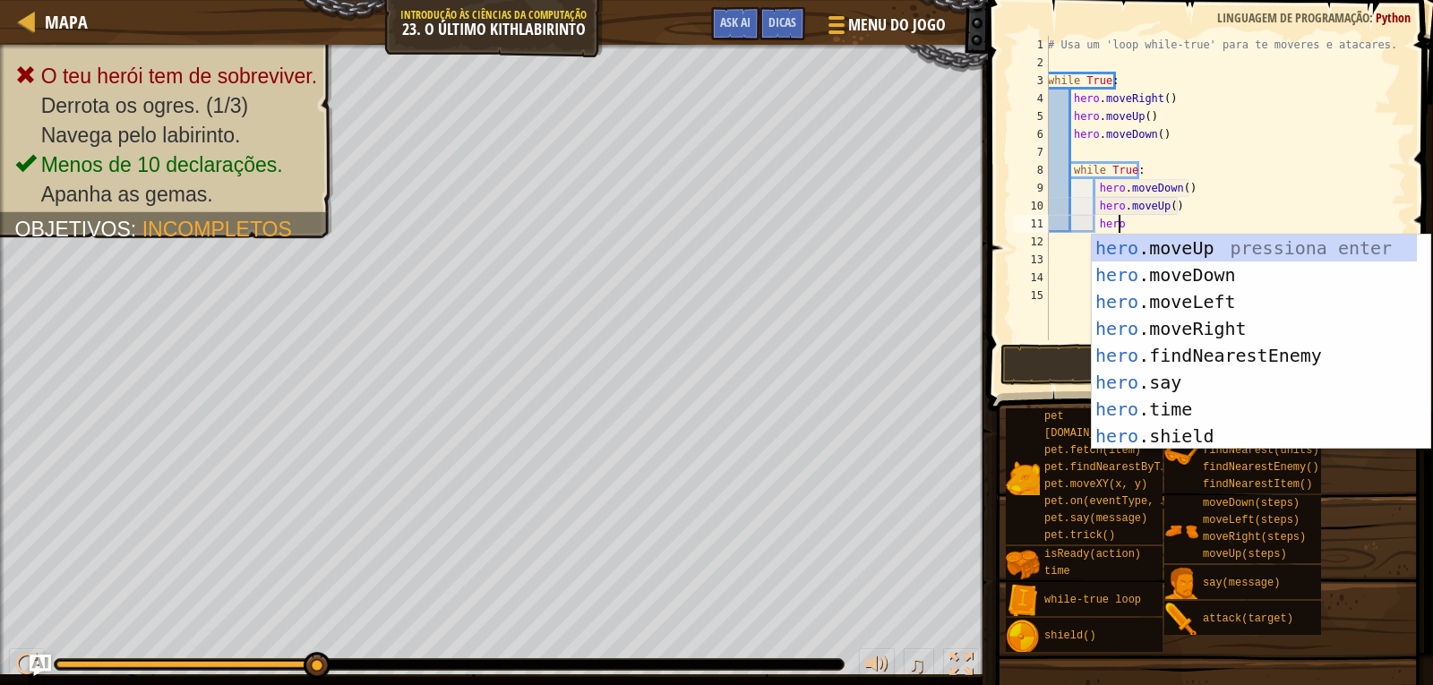
scroll to position [8, 5]
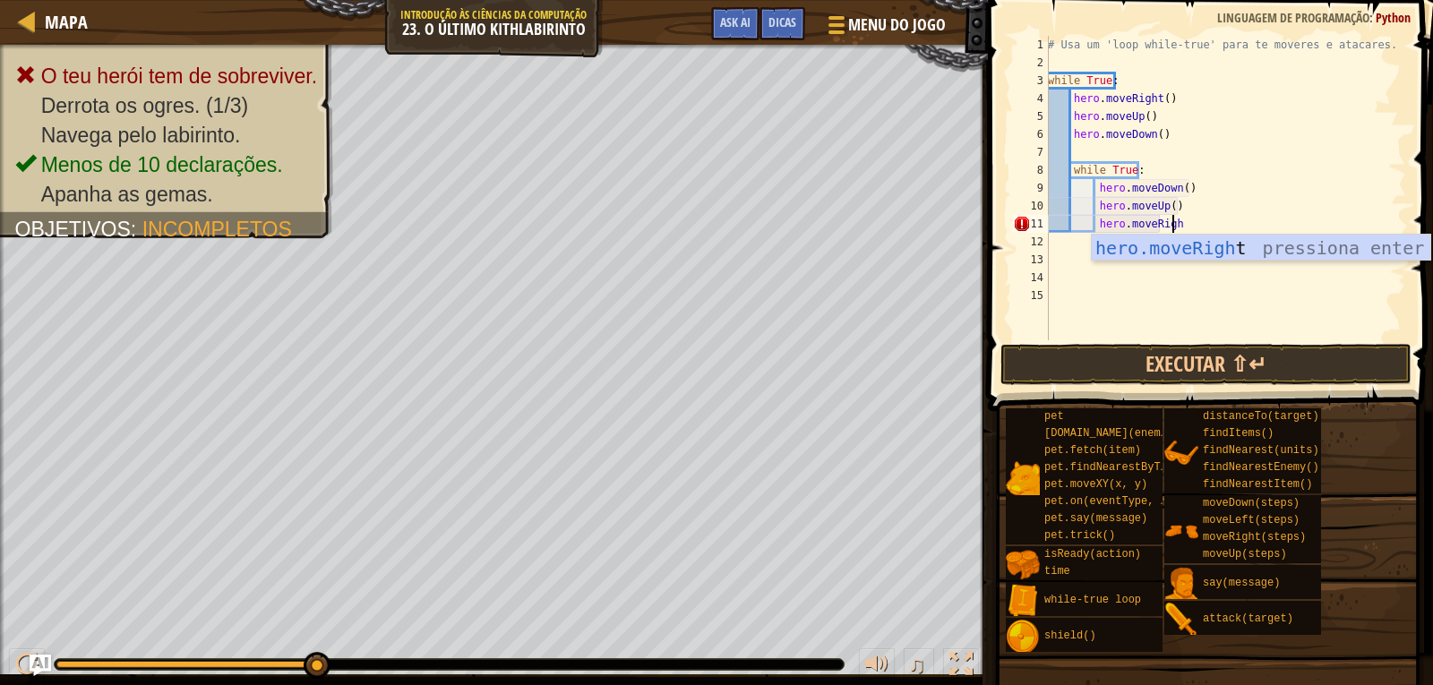
type textarea "hero.moveRight"
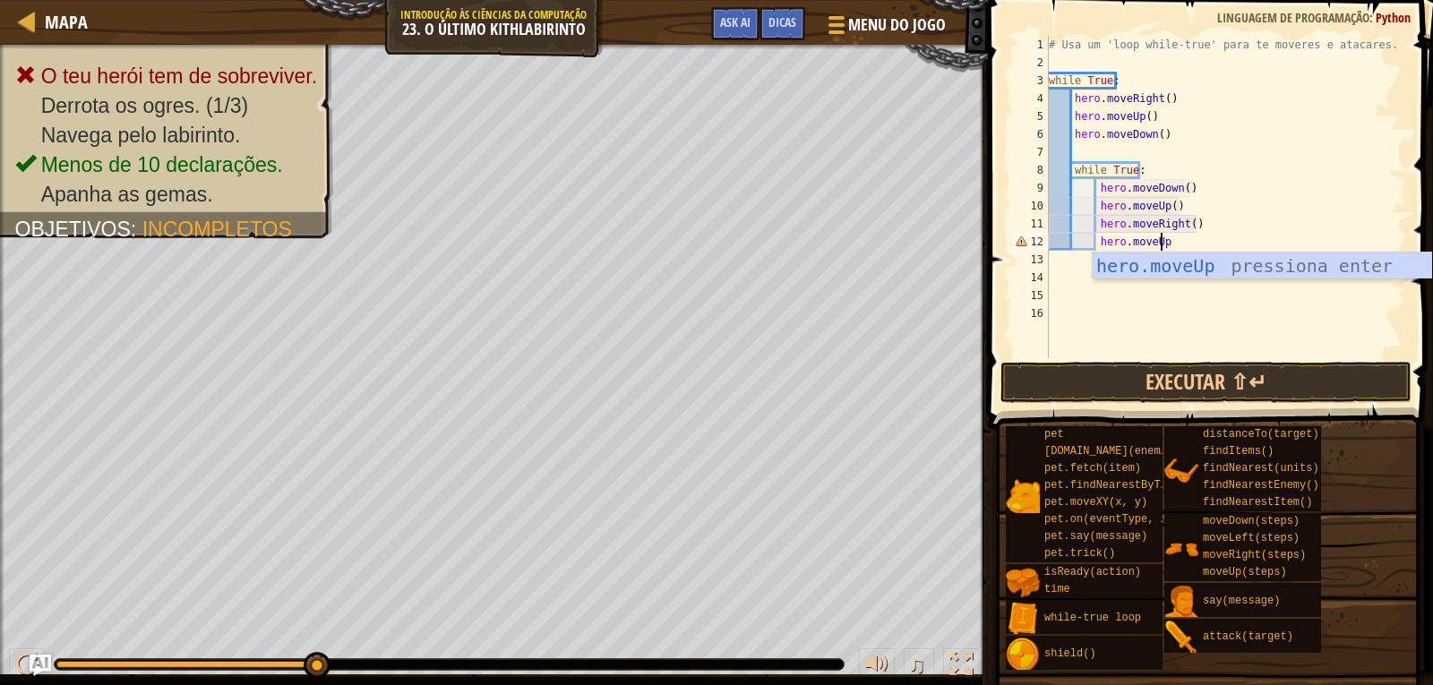
scroll to position [8, 8]
click at [1277, 385] on button "Executar ⇧↵" at bounding box center [1205, 382] width 411 height 41
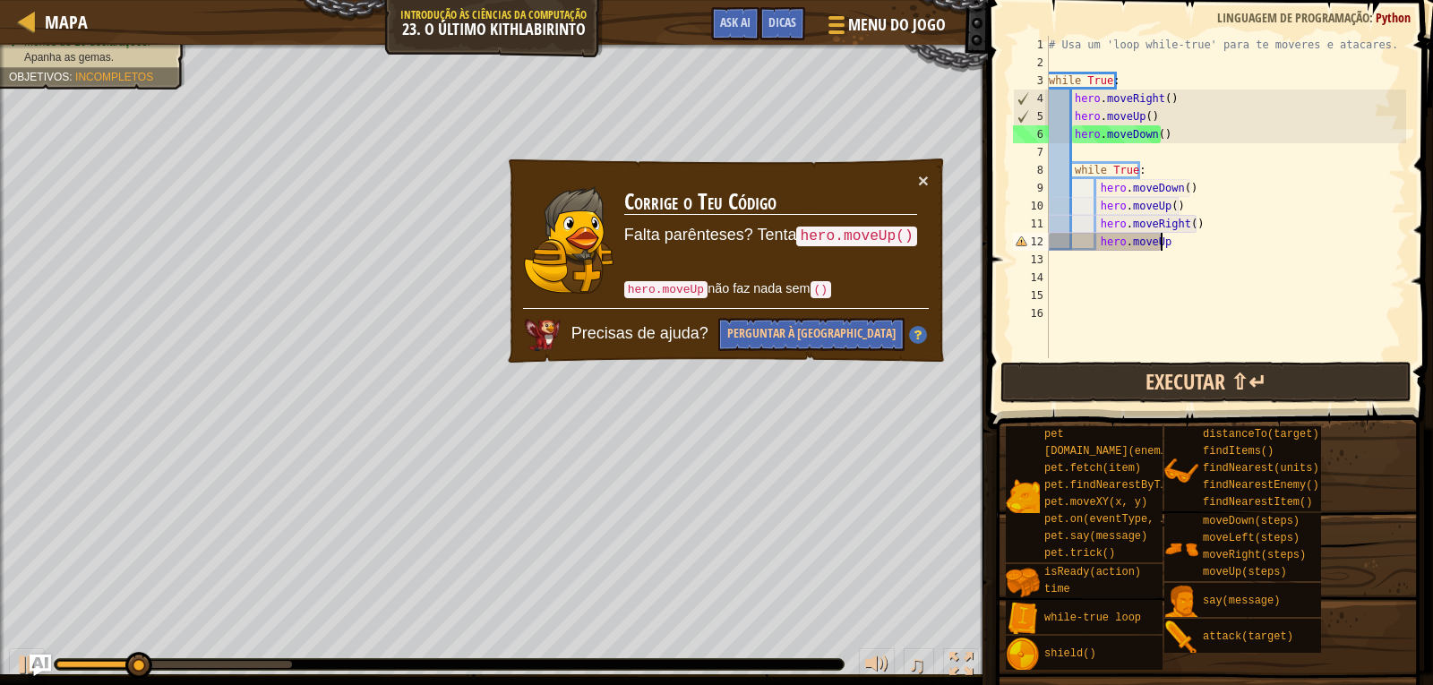
scroll to position [8, 9]
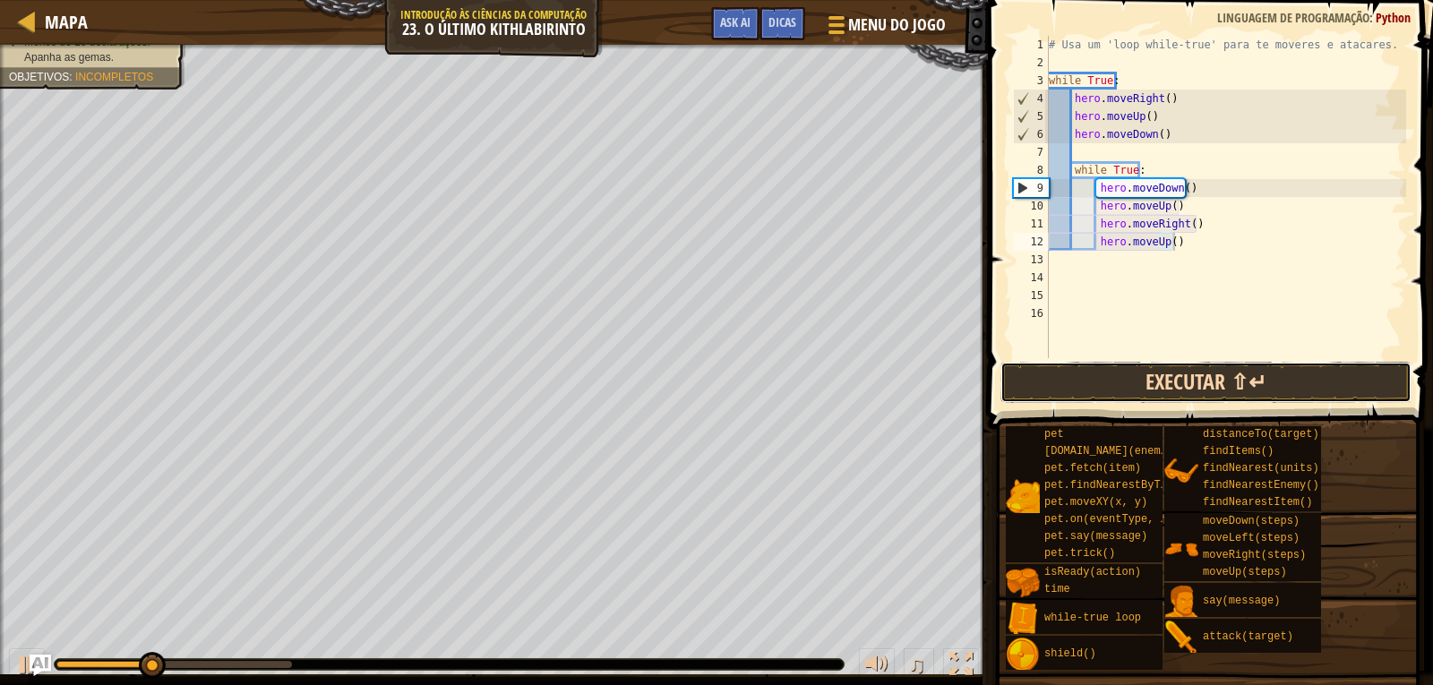
click at [1271, 392] on button "Executar ⇧↵" at bounding box center [1205, 382] width 411 height 41
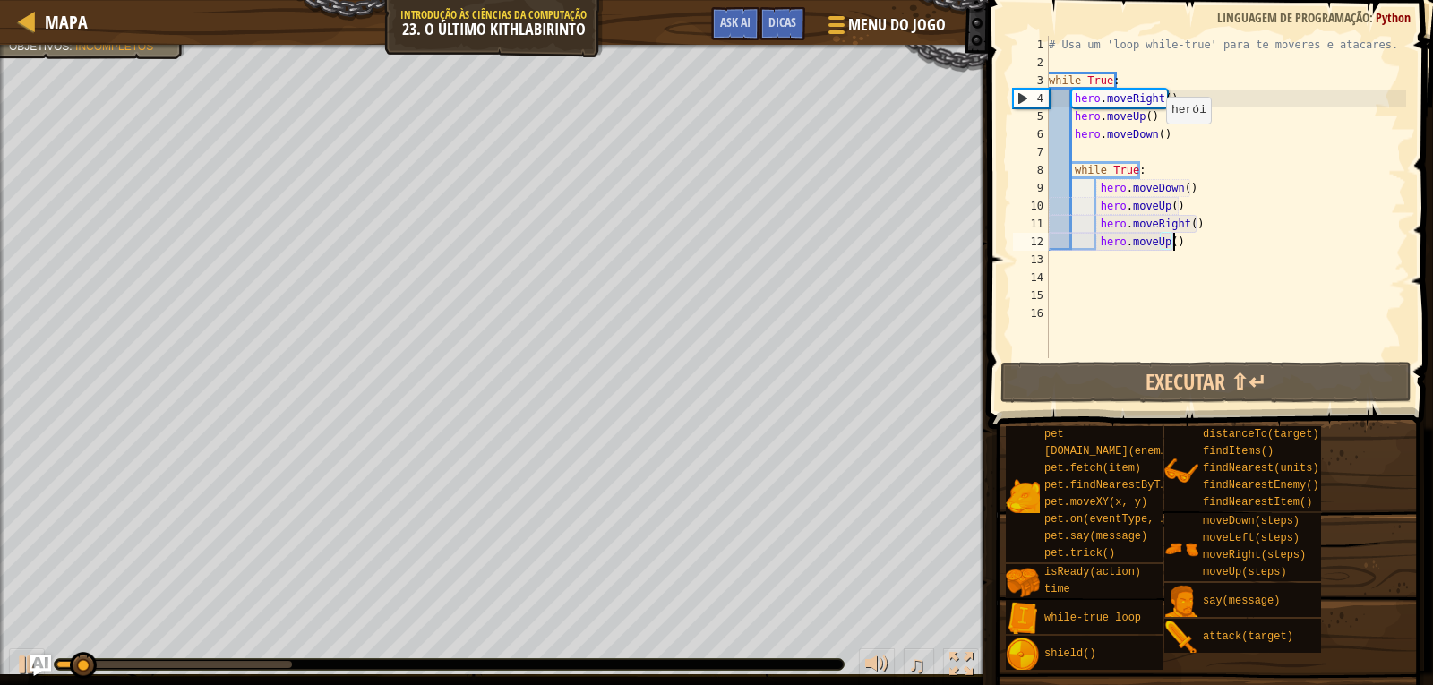
click at [1162, 141] on div "# Usa um 'loop while-true' para te moveres e atacares. while True : hero . move…" at bounding box center [1225, 215] width 361 height 358
type textarea "hero.moveDown()"
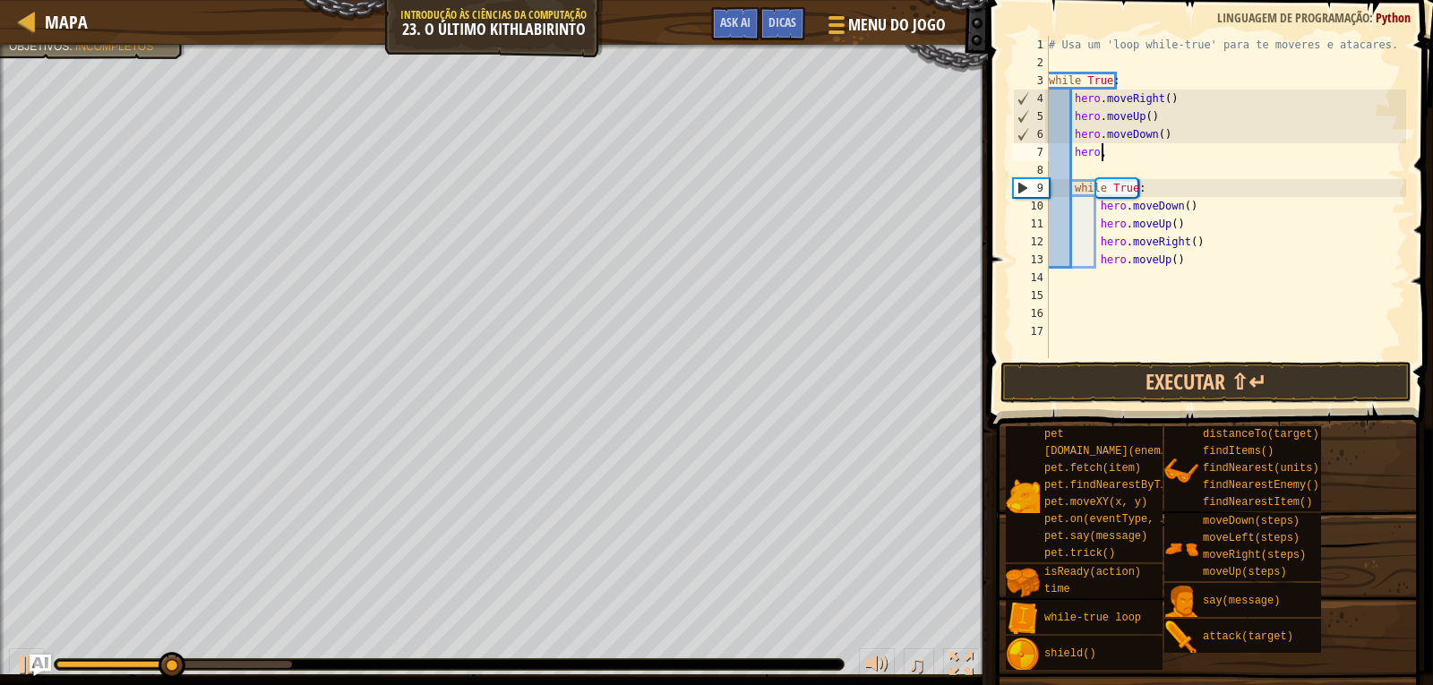
scroll to position [8, 3]
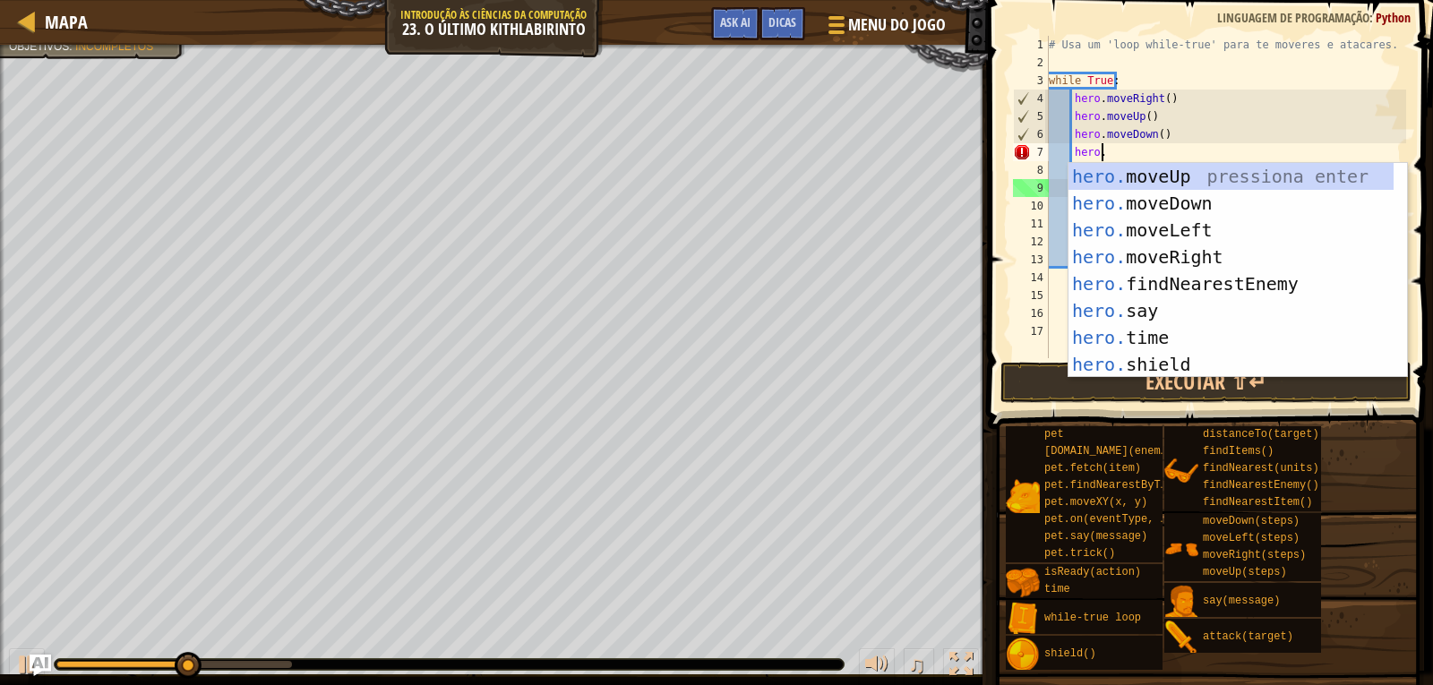
type textarea "[DOMAIN_NAME]"
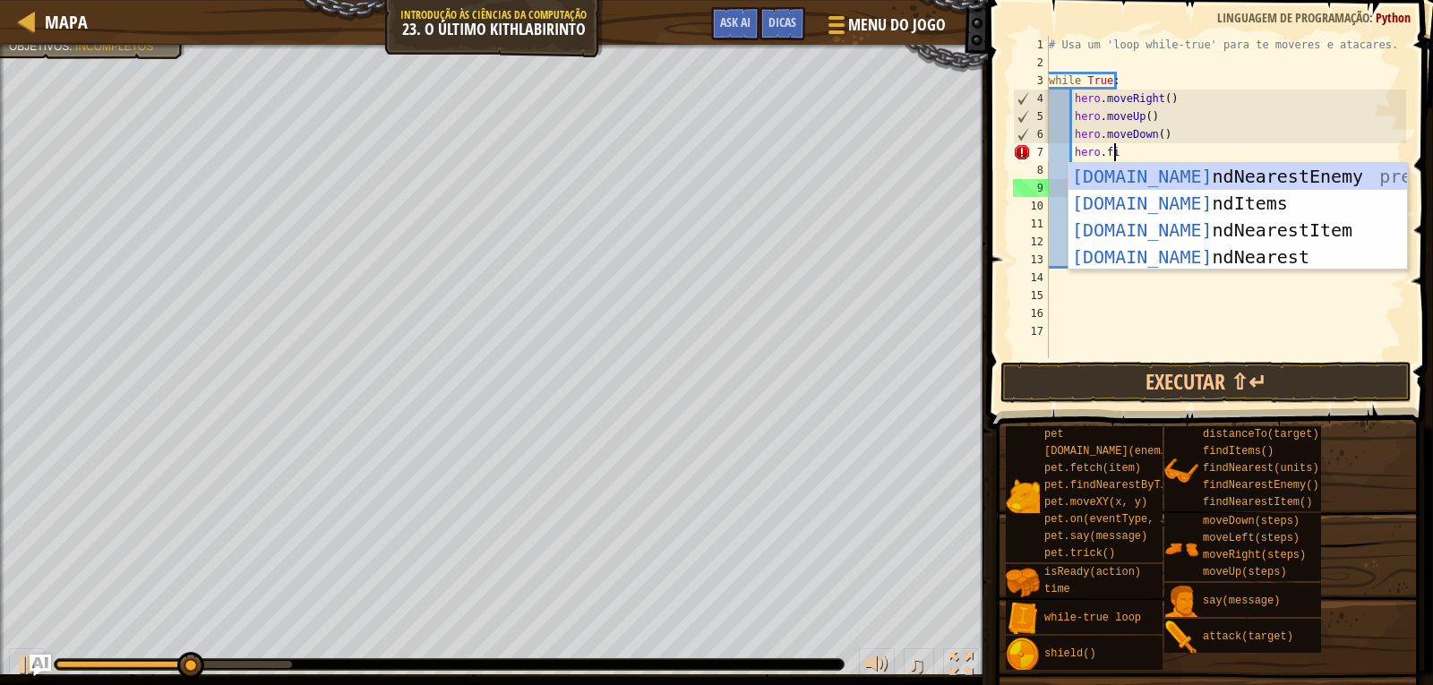
scroll to position [8, 4]
click at [1134, 167] on div "[DOMAIN_NAME] ndNearestEnemy pressiona enter [DOMAIN_NAME] ndItems pressiona en…" at bounding box center [1237, 243] width 339 height 161
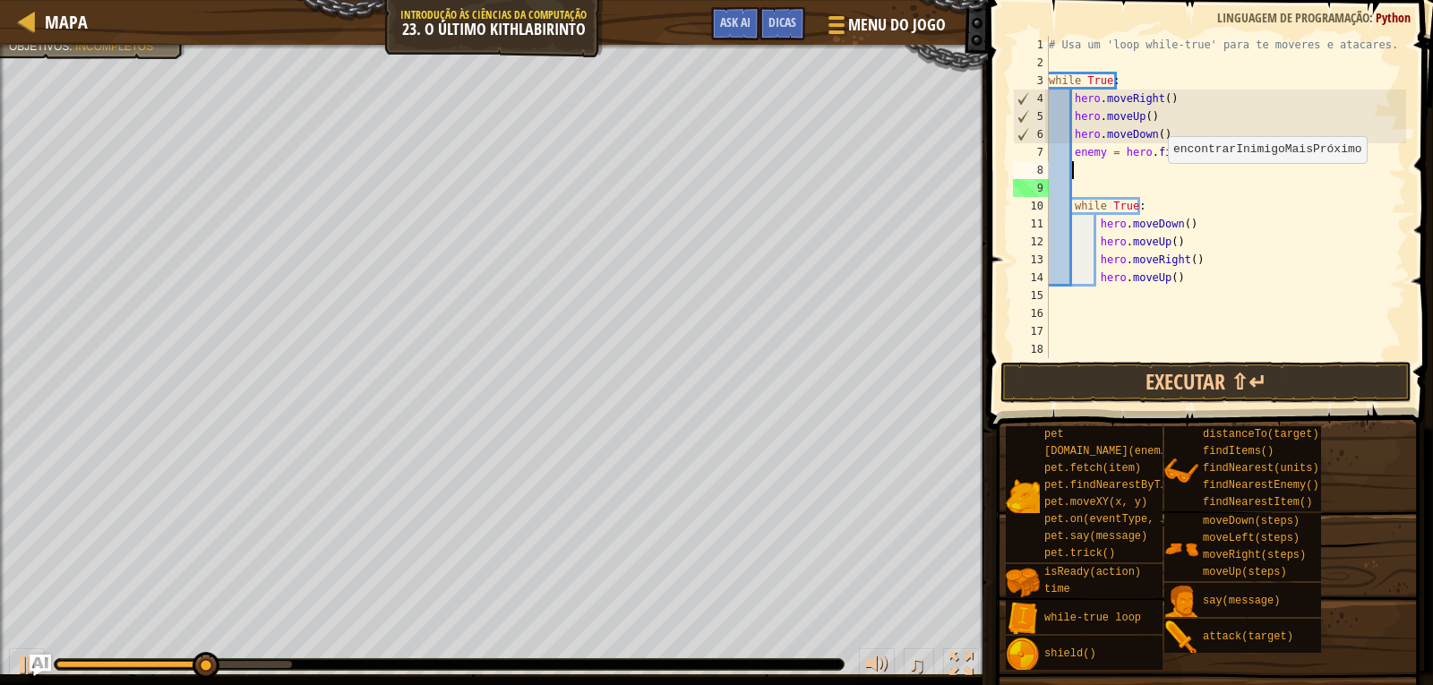
scroll to position [8, 1]
click at [1292, 174] on div "# Usa um 'loop while-true' para te moveres e atacares. while True : hero . move…" at bounding box center [1225, 215] width 361 height 358
click at [1268, 164] on div "# Usa um 'loop while-true' para te moveres e atacares. while True : hero . move…" at bounding box center [1225, 215] width 361 height 358
click at [1273, 144] on div "# Usa um 'loop while-true' para te moveres e atacares. while True : hero . move…" at bounding box center [1225, 215] width 361 height 358
type textarea "enemy = hero.findNearestEnemy()"
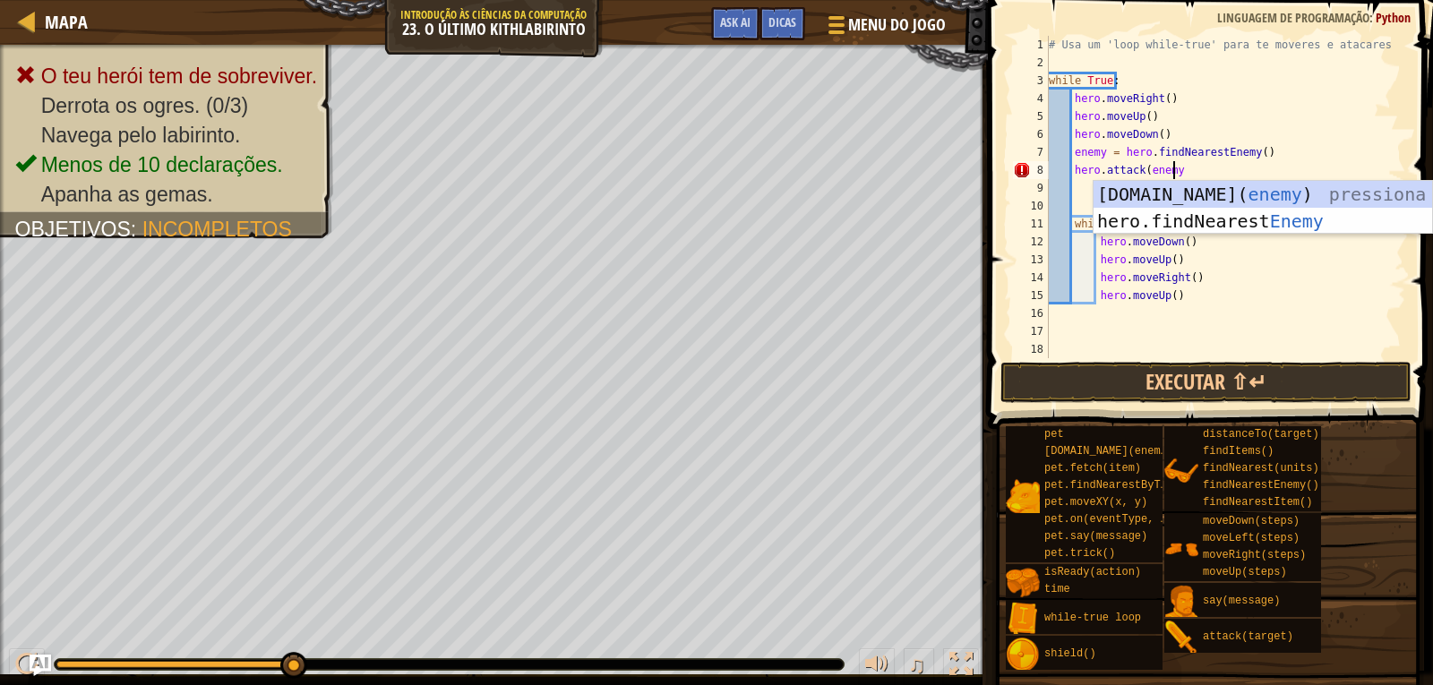
scroll to position [8, 10]
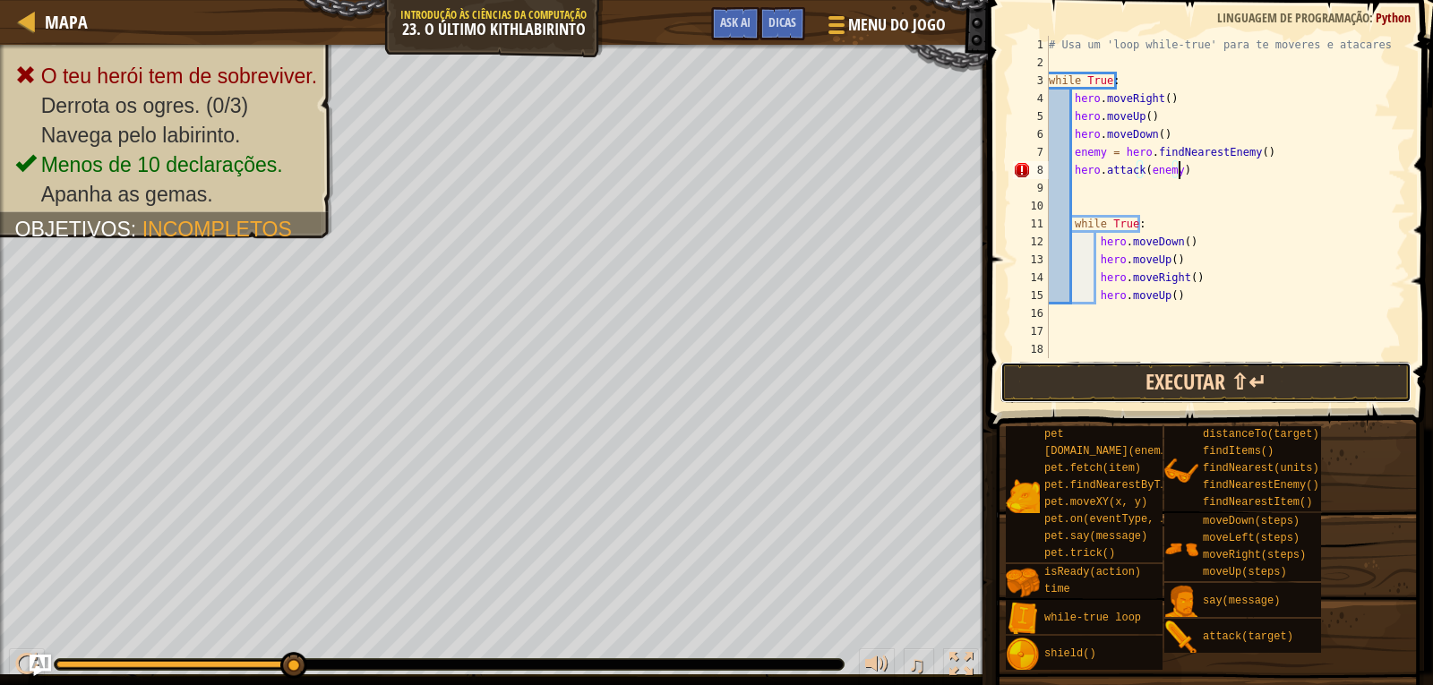
click at [1258, 373] on button "Executar ⇧↵" at bounding box center [1205, 382] width 411 height 41
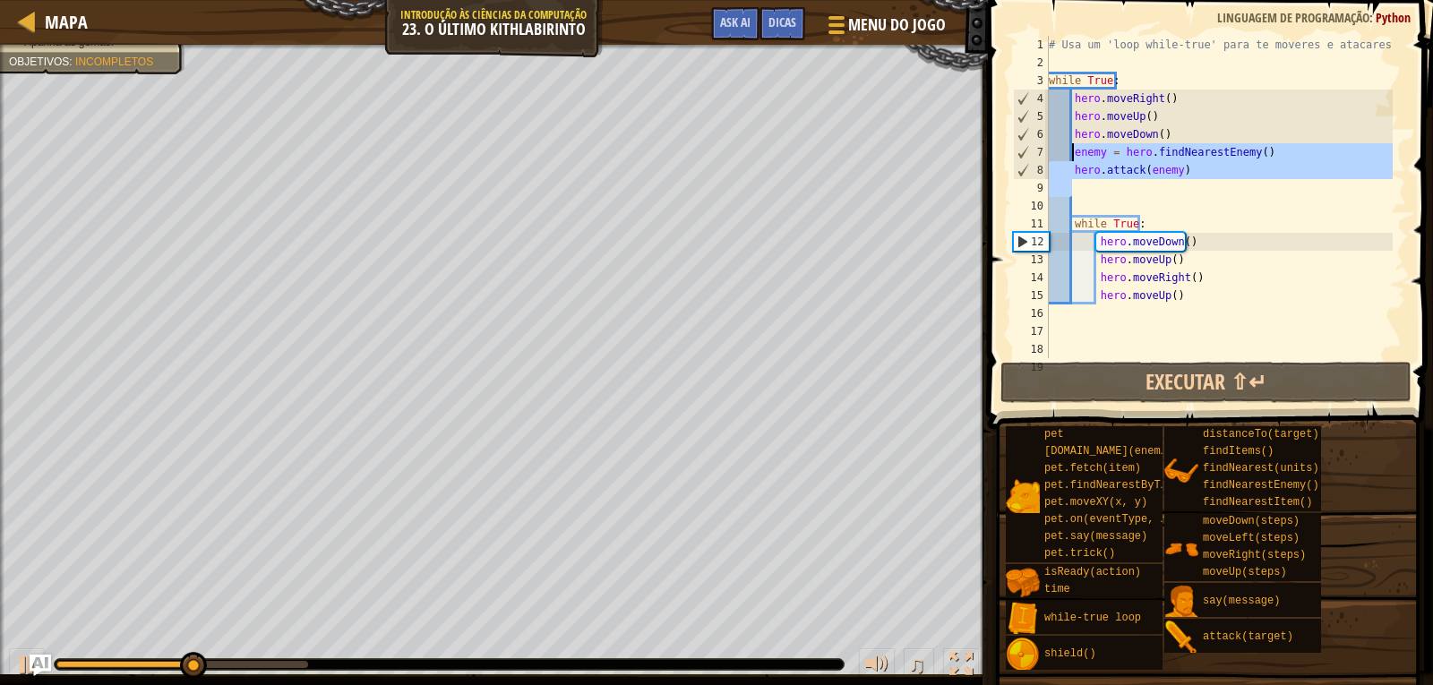
drag, startPoint x: 1203, startPoint y: 183, endPoint x: 1074, endPoint y: 159, distance: 131.0
click at [1074, 159] on div "# Usa um 'loop while-true' para te moveres e atacares. while True : hero . move…" at bounding box center [1218, 215] width 347 height 358
type textarea "enemy = hero.findNearestEnemy() hero.attack(enemy)"
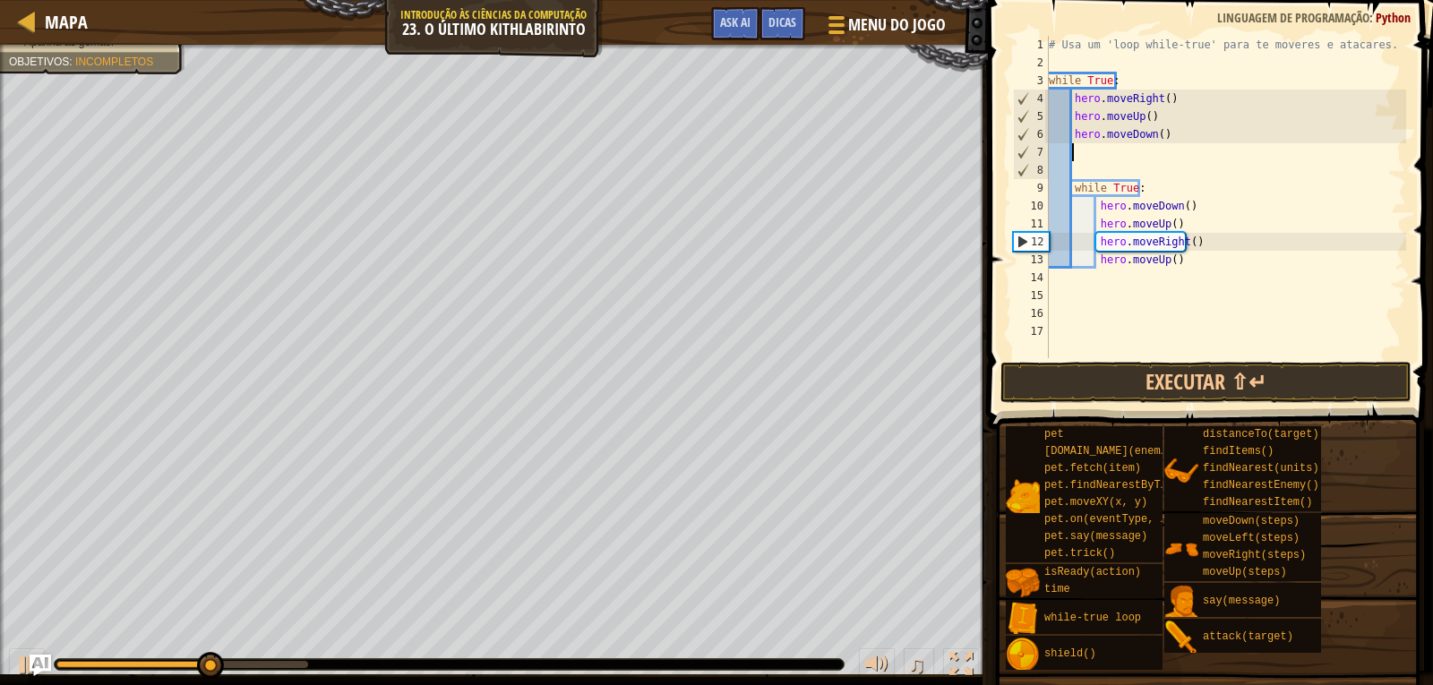
click at [1152, 122] on div "# Usa um 'loop while-true' para te moveres e atacares. while True : hero . move…" at bounding box center [1225, 215] width 361 height 358
type textarea "hero.moveUp()"
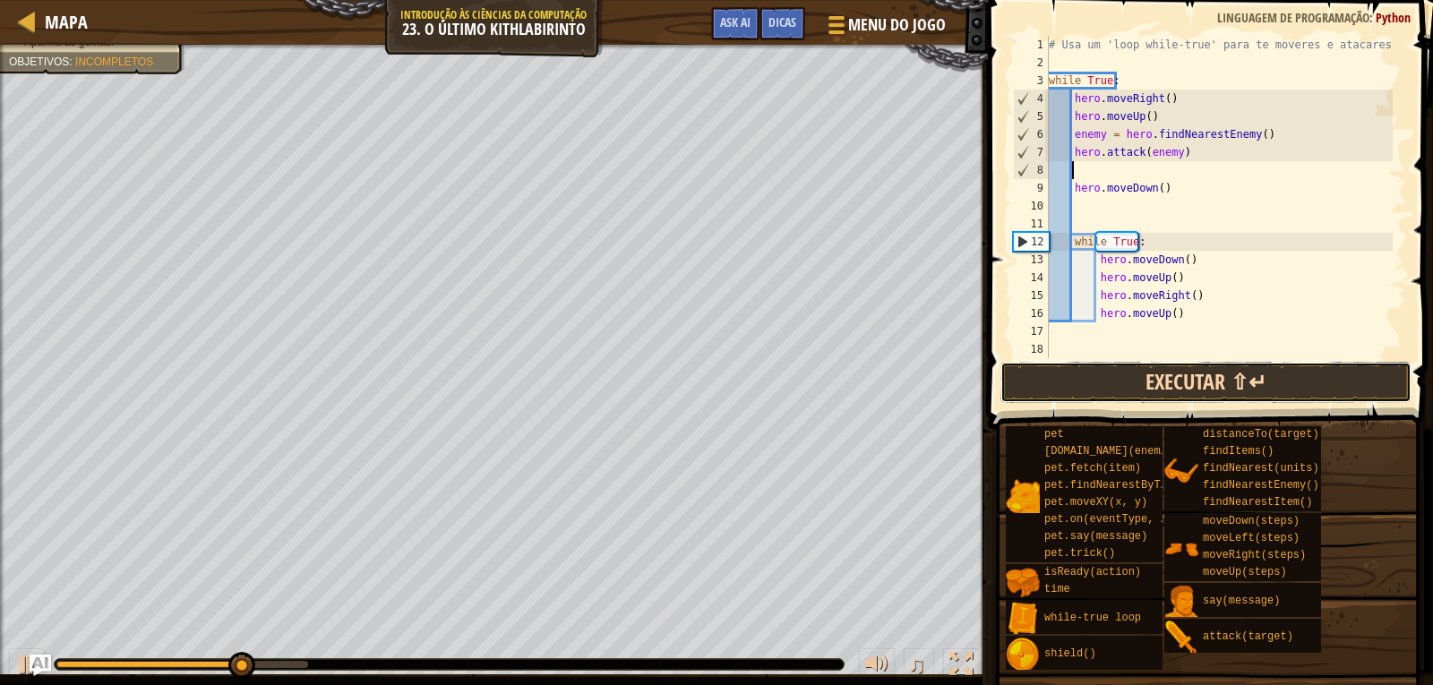
click at [1213, 383] on button "Executar ⇧↵" at bounding box center [1205, 382] width 411 height 41
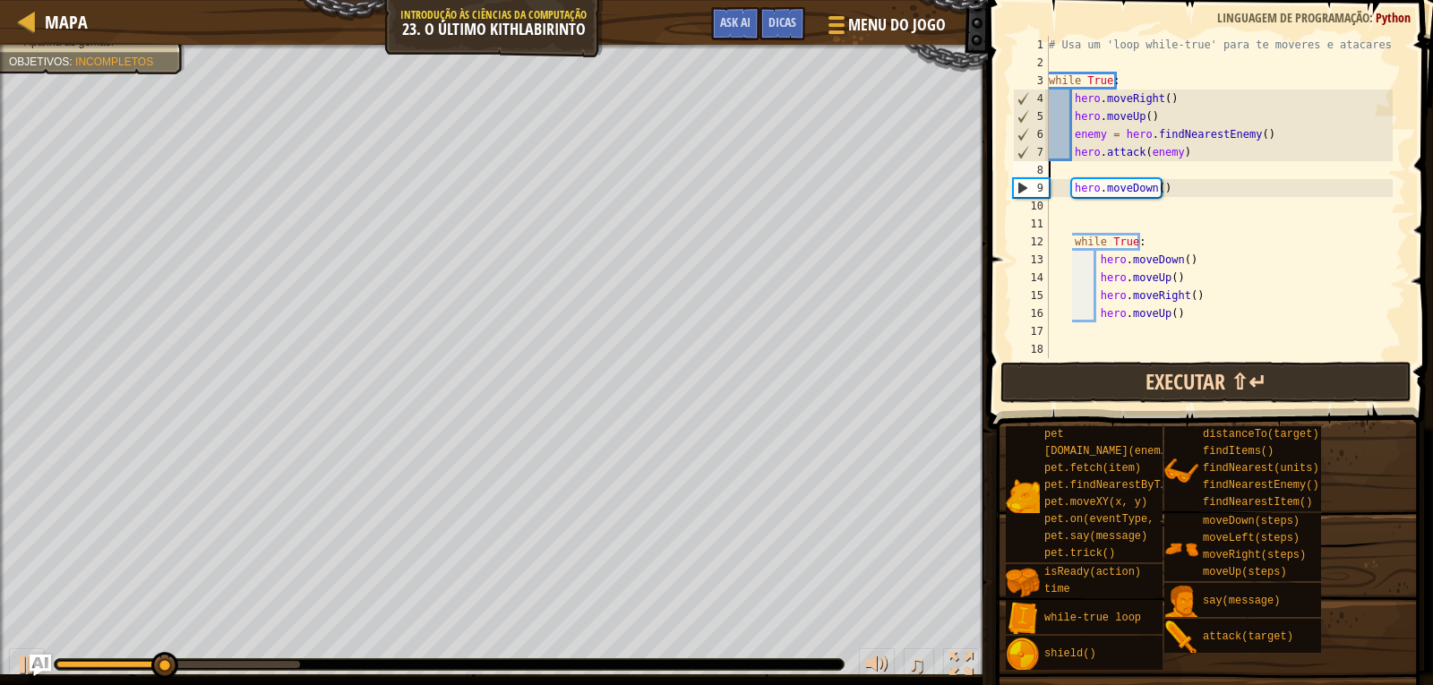
scroll to position [8, 0]
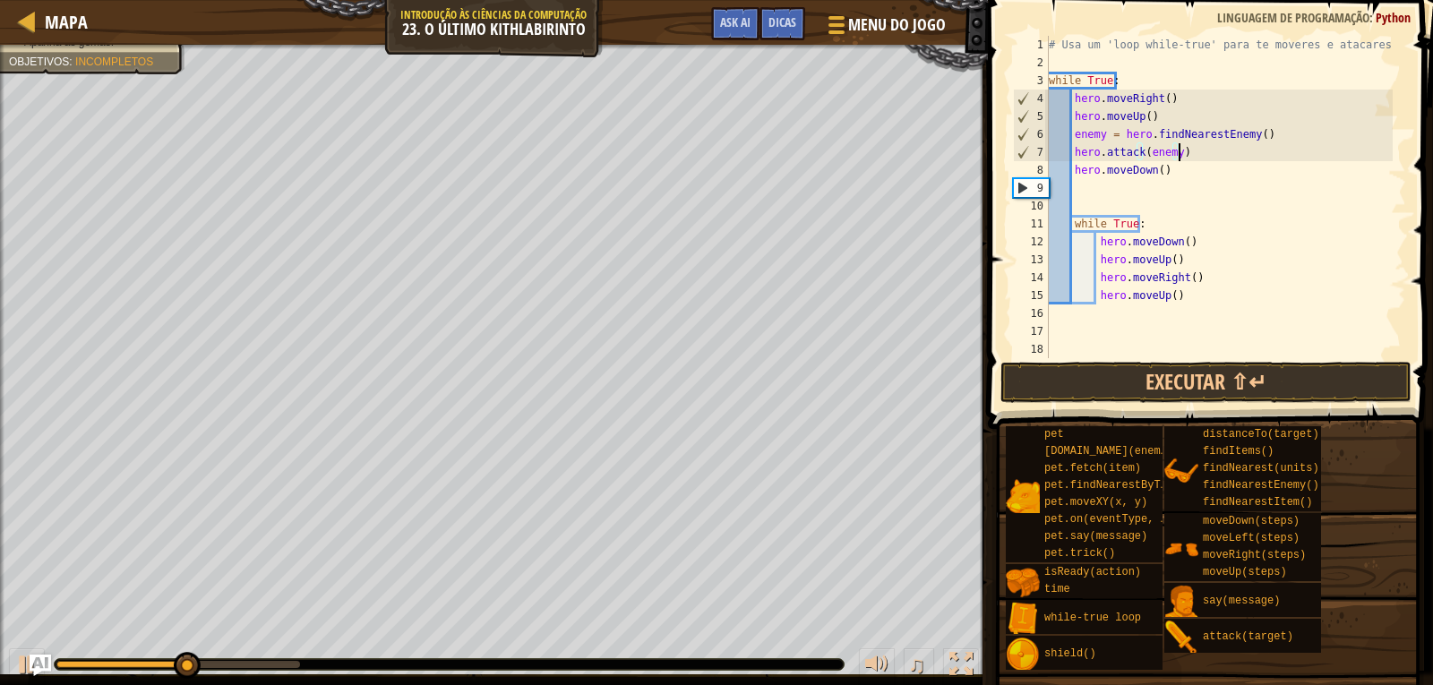
click at [1225, 176] on div "# Usa um 'loop while-true' para te moveres e atacares. while True : hero . move…" at bounding box center [1218, 215] width 347 height 358
click at [1202, 172] on div "# Usa um 'loop while-true' para te moveres e atacares. while True : hero . move…" at bounding box center [1218, 215] width 347 height 358
click at [1139, 166] on div "# Usa um 'loop while-true' para te moveres e atacares. while True : hero . move…" at bounding box center [1218, 215] width 347 height 358
click at [1145, 166] on div "# Usa um 'loop while-true' para te moveres e atacares. while True : hero . move…" at bounding box center [1218, 215] width 347 height 358
click at [1132, 172] on div "# Usa um 'loop while-true' para te moveres e atacares. while True : hero . move…" at bounding box center [1218, 215] width 347 height 358
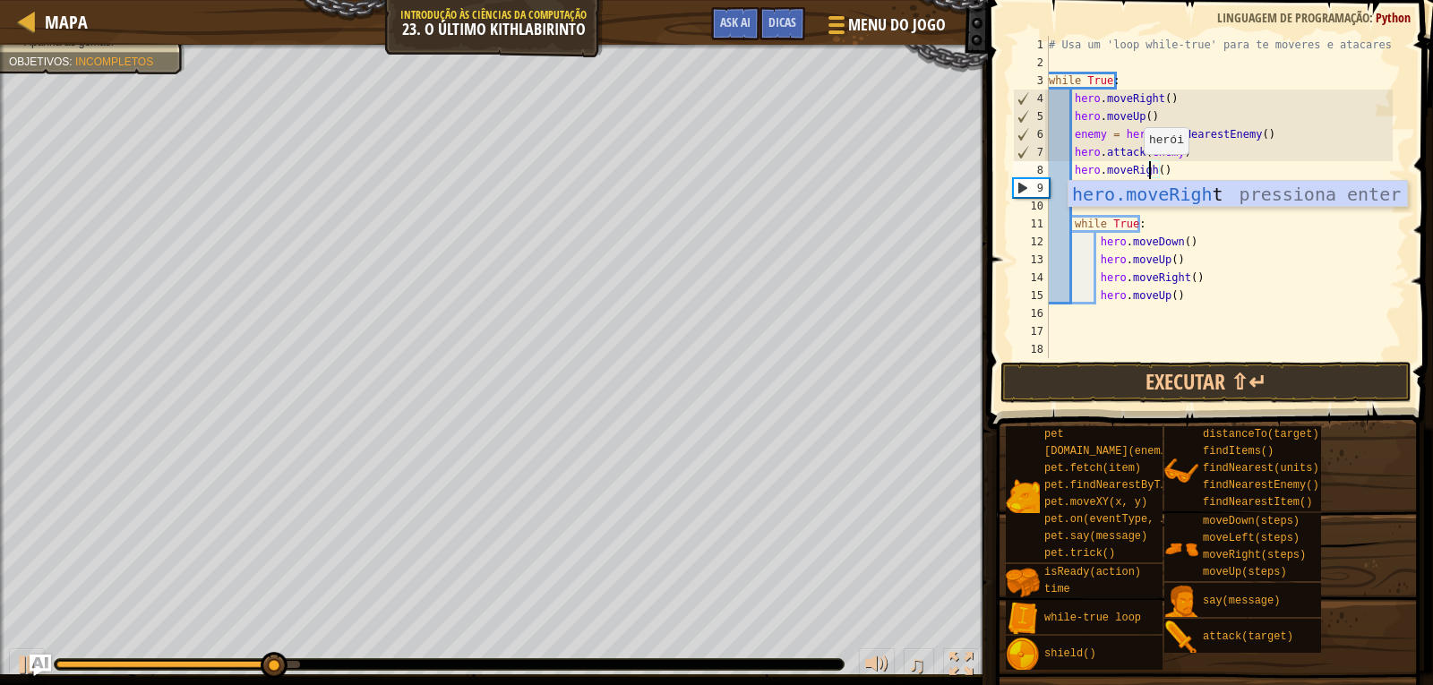
scroll to position [8, 8]
click at [1150, 374] on button "Executar ⇧↵" at bounding box center [1205, 382] width 411 height 41
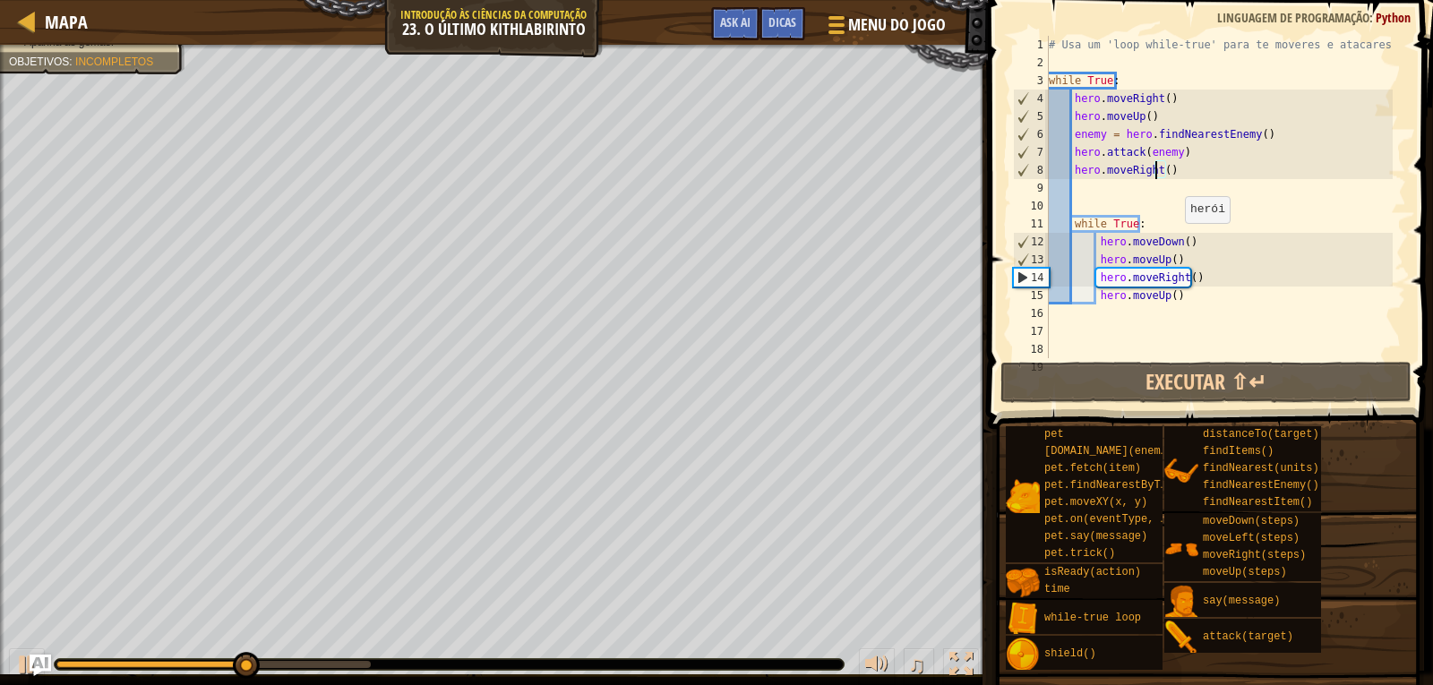
click at [1176, 241] on div "# Usa um 'loop while-true' para te moveres e atacares. while True : hero . move…" at bounding box center [1218, 215] width 347 height 358
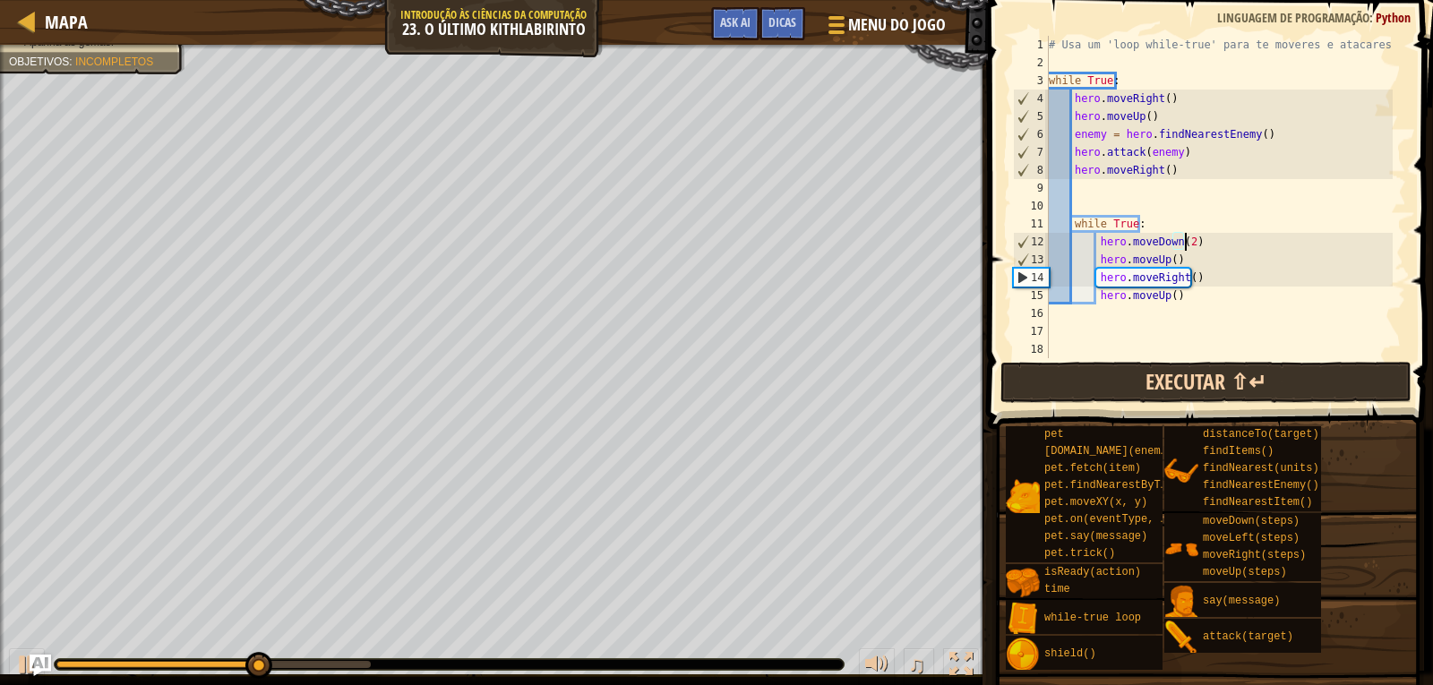
scroll to position [8, 11]
click at [1187, 374] on button "Executar ⇧↵" at bounding box center [1205, 382] width 411 height 41
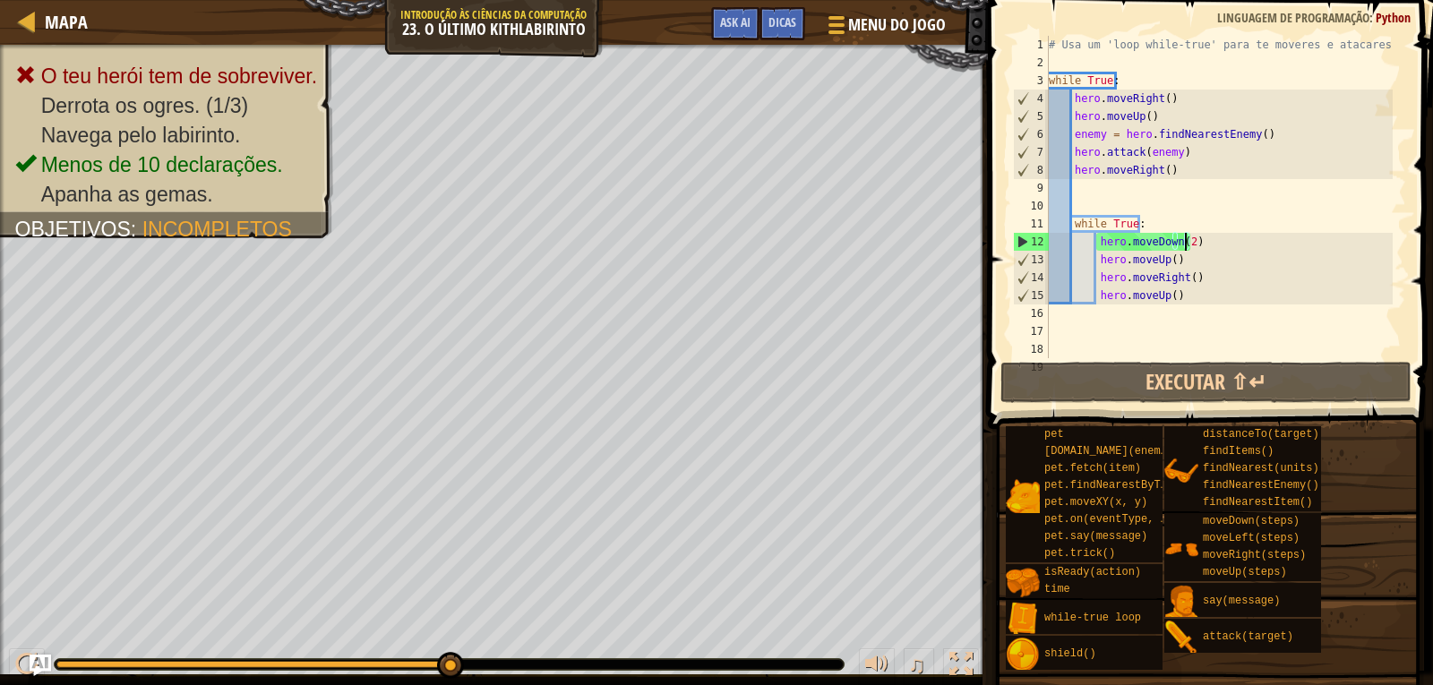
click at [1076, 130] on div "# Usa um 'loop while-true' para te moveres e atacares. while True : hero . move…" at bounding box center [1218, 215] width 347 height 358
drag, startPoint x: 1074, startPoint y: 132, endPoint x: 1179, endPoint y: 153, distance: 107.0
click at [1179, 153] on div "# Usa um 'loop while-true' para te moveres e atacares. while True : hero . move…" at bounding box center [1218, 215] width 347 height 358
type textarea "enemy = hero.findNearestEnemy() hero.attack(enemy)"
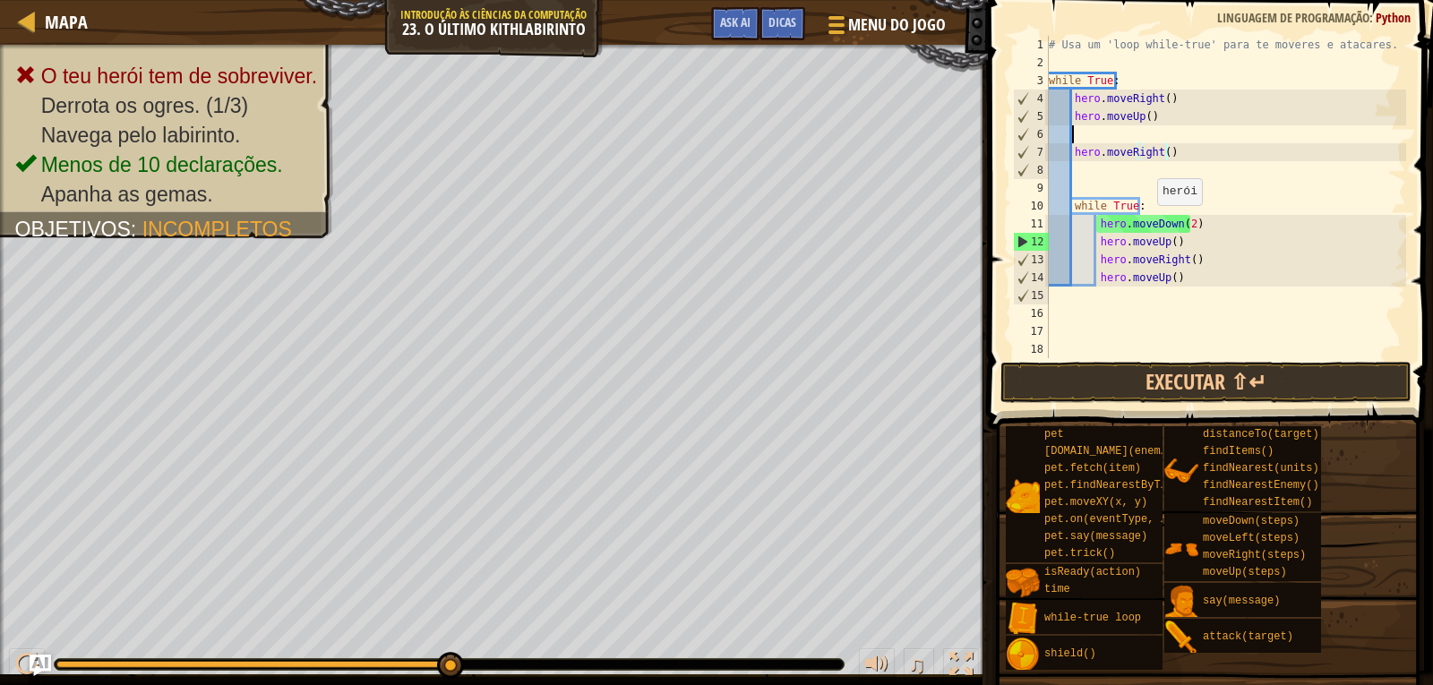
scroll to position [8, 1]
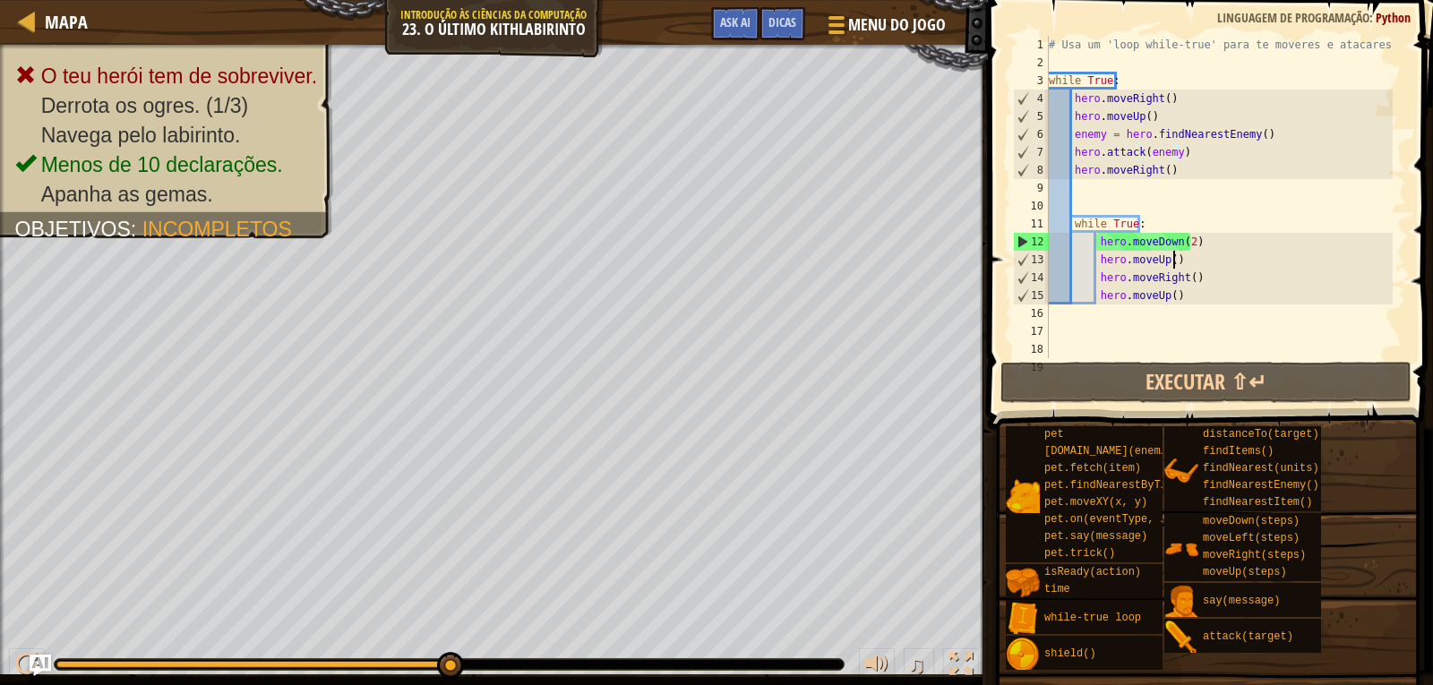
click at [1194, 254] on div "# Usa um 'loop while-true' para te moveres e atacares. while True : hero . move…" at bounding box center [1218, 215] width 347 height 358
click at [1199, 238] on div "# Usa um 'loop while-true' para te moveres e atacares. while True : hero . move…" at bounding box center [1218, 215] width 347 height 358
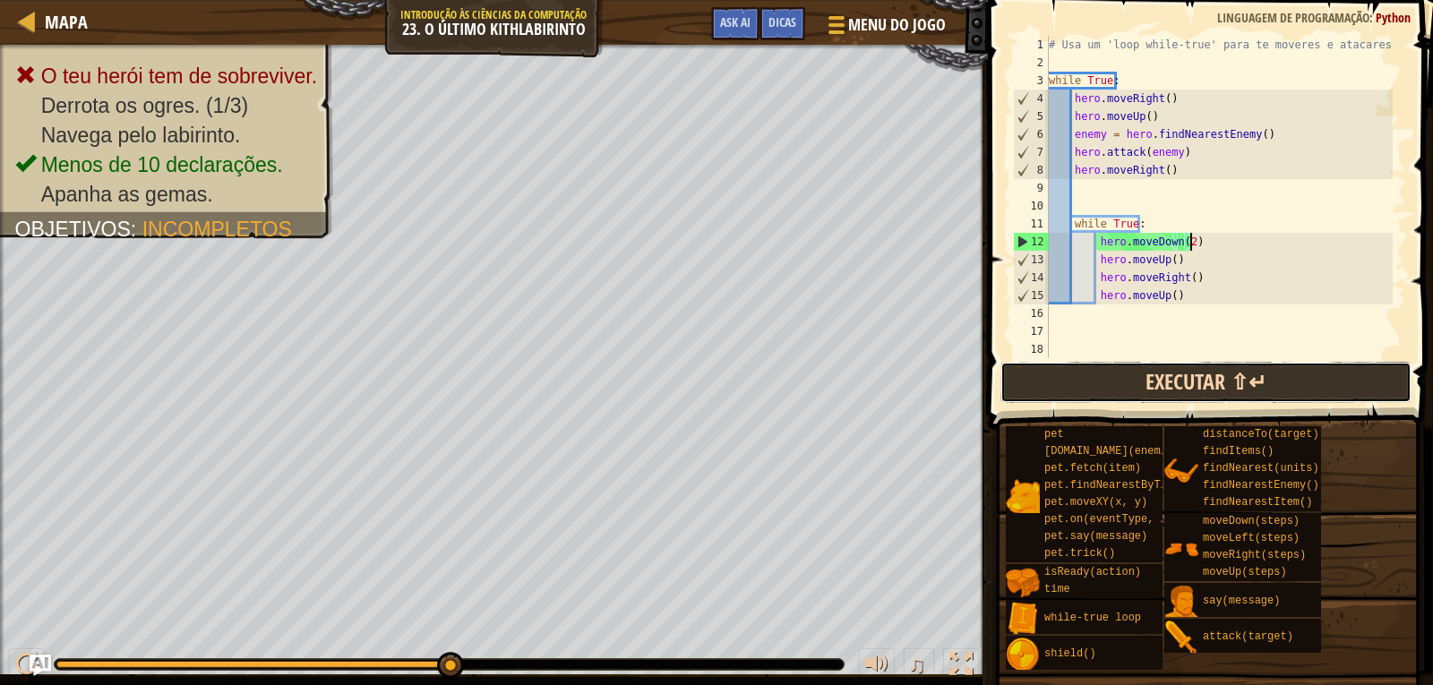
click at [1170, 377] on button "Executar ⇧↵" at bounding box center [1205, 382] width 411 height 41
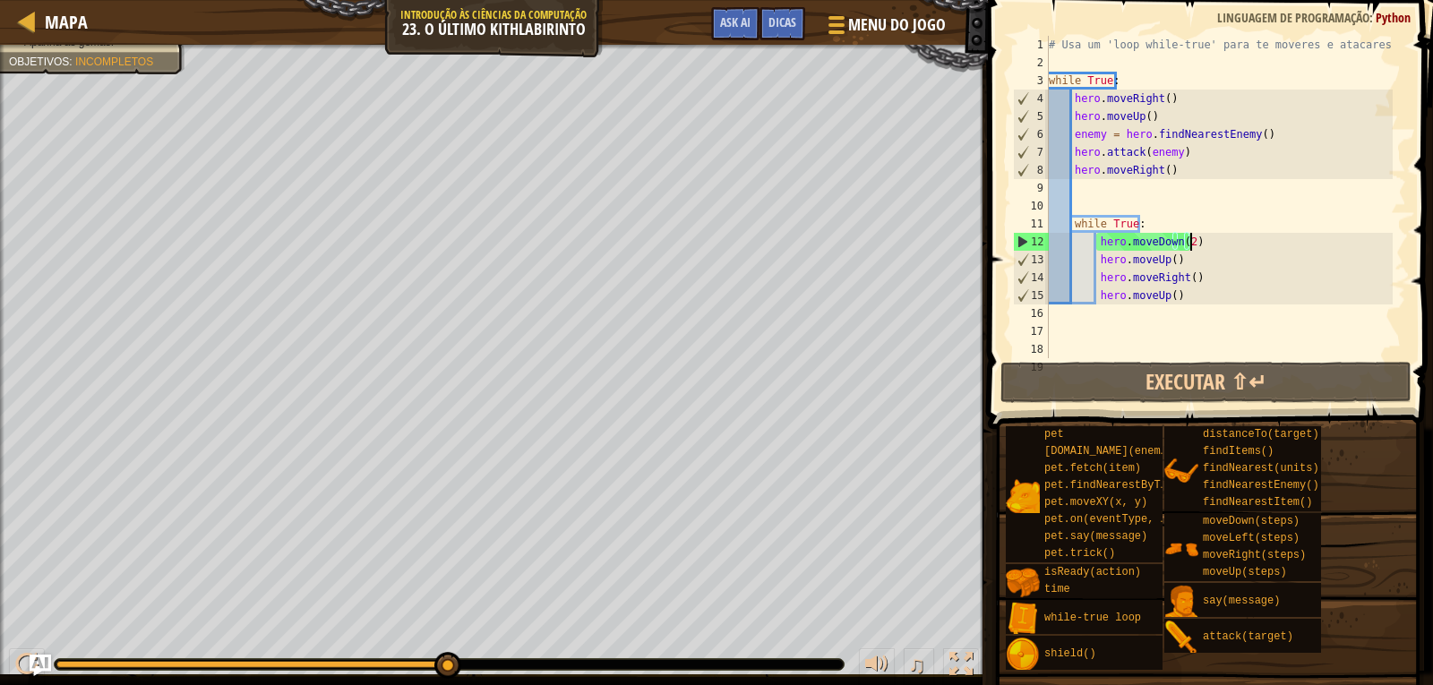
click at [1179, 291] on div "# Usa um 'loop while-true' para te moveres e atacares. while True : hero . move…" at bounding box center [1218, 215] width 347 height 358
type textarea "hero.moveUp()"
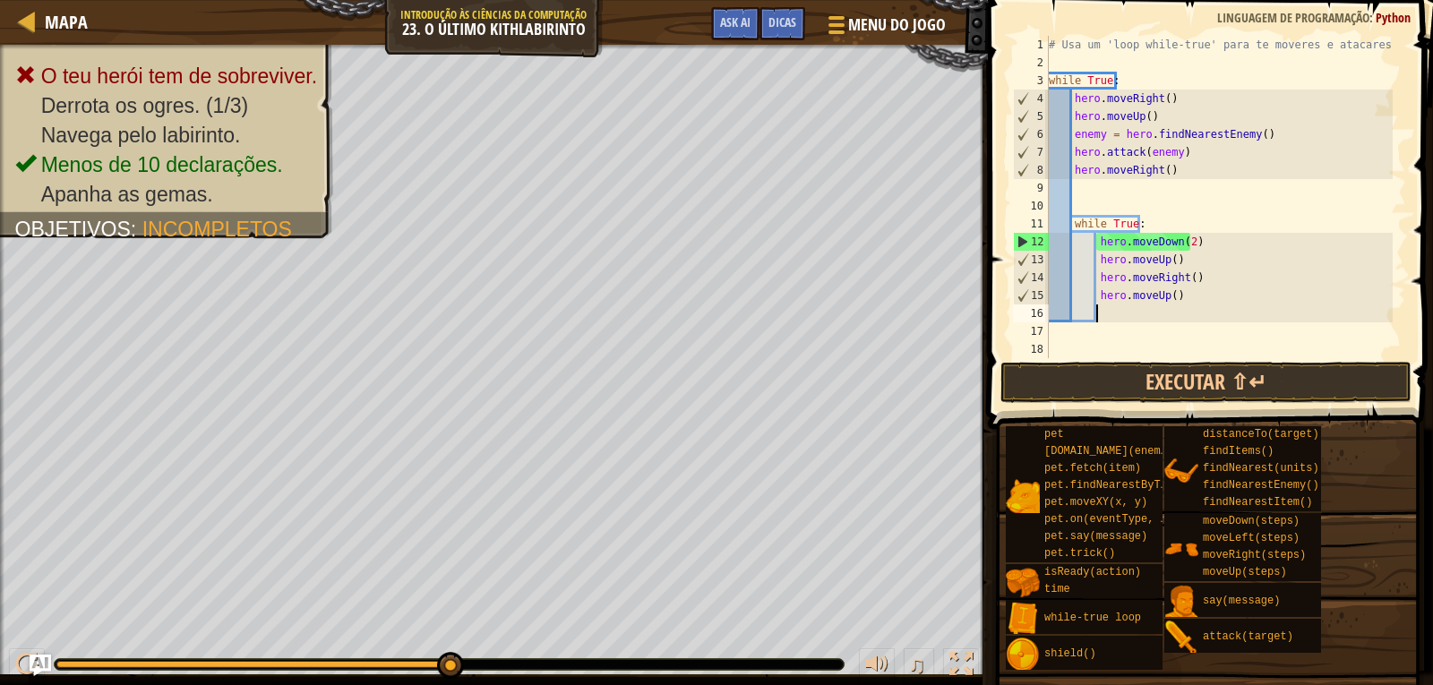
paste textarea "hero.attack(enemy)"
type textarea "hero.attack(enemy)"
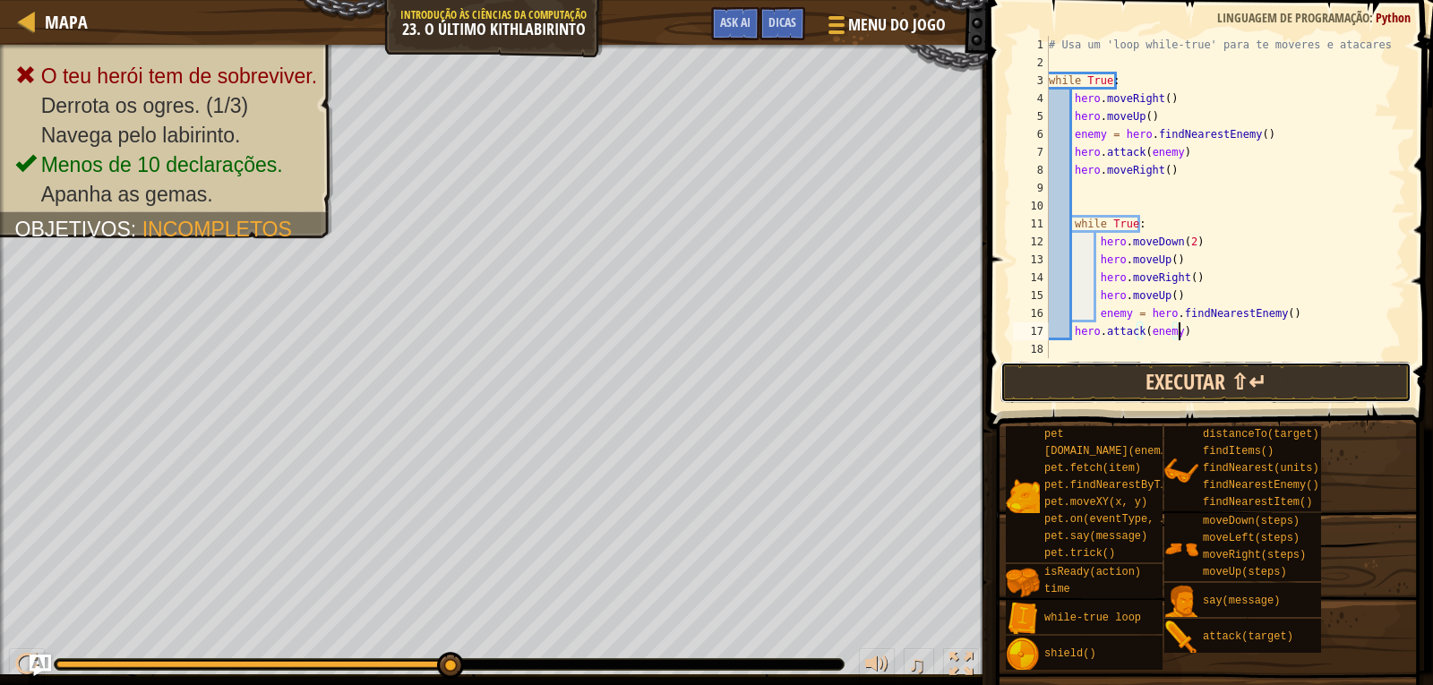
click at [1163, 369] on button "Executar ⇧↵" at bounding box center [1205, 382] width 411 height 41
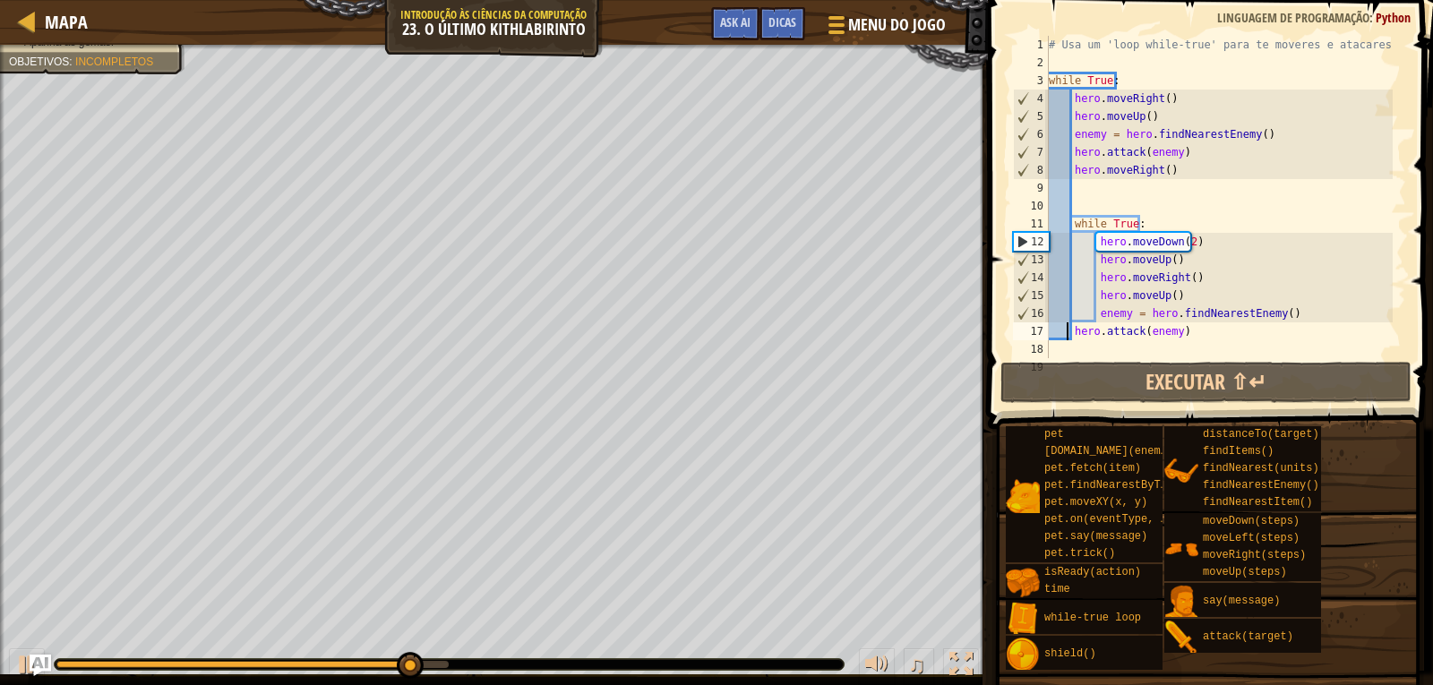
click at [1069, 335] on div "# Usa um 'loop while-true' para te moveres e atacares. while True : hero . move…" at bounding box center [1218, 215] width 347 height 358
click at [1074, 333] on div "# Usa um 'loop while-true' para te moveres e atacares. while True : hero . move…" at bounding box center [1218, 215] width 347 height 358
click at [1074, 333] on div "# Usa um 'loop while-true' para te moveres e atacares. while True : hero . move…" at bounding box center [1218, 197] width 347 height 322
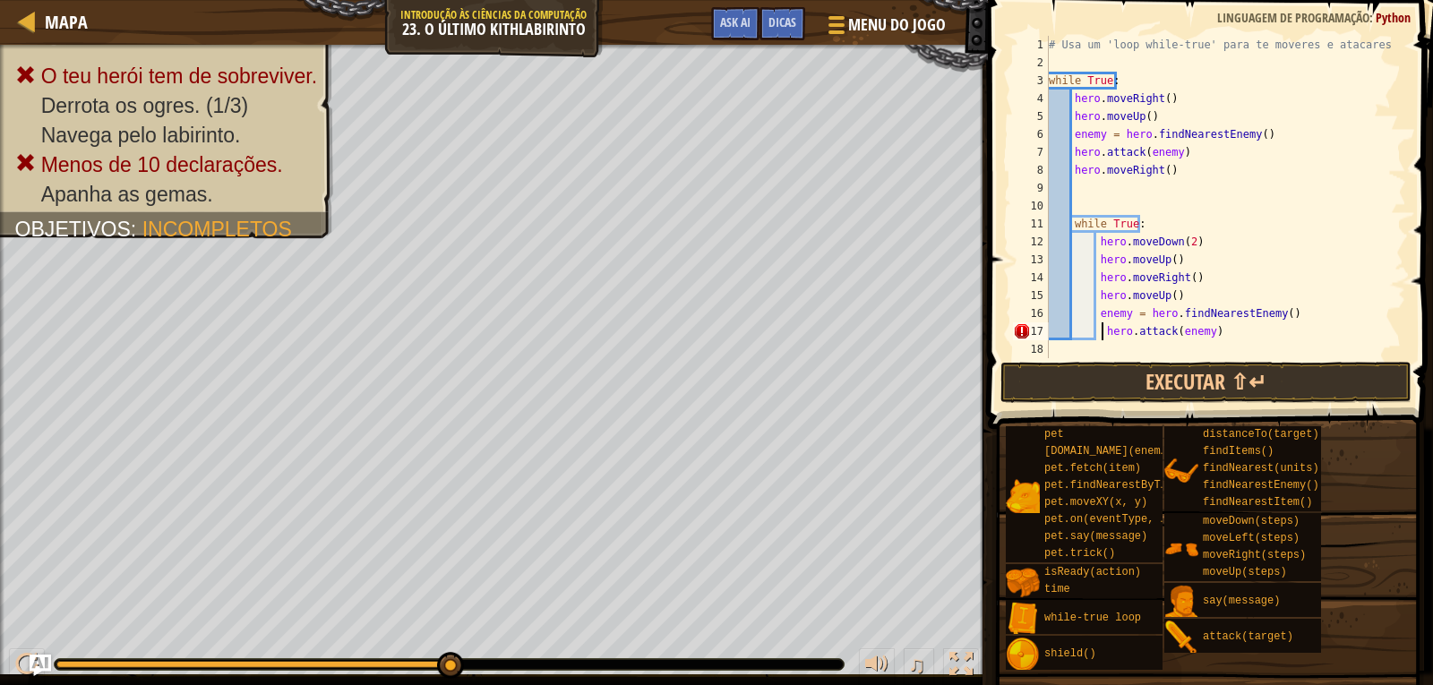
type textarea "hero.attack(enemy)"
click at [1077, 377] on button "Executar ⇧↵" at bounding box center [1205, 382] width 411 height 41
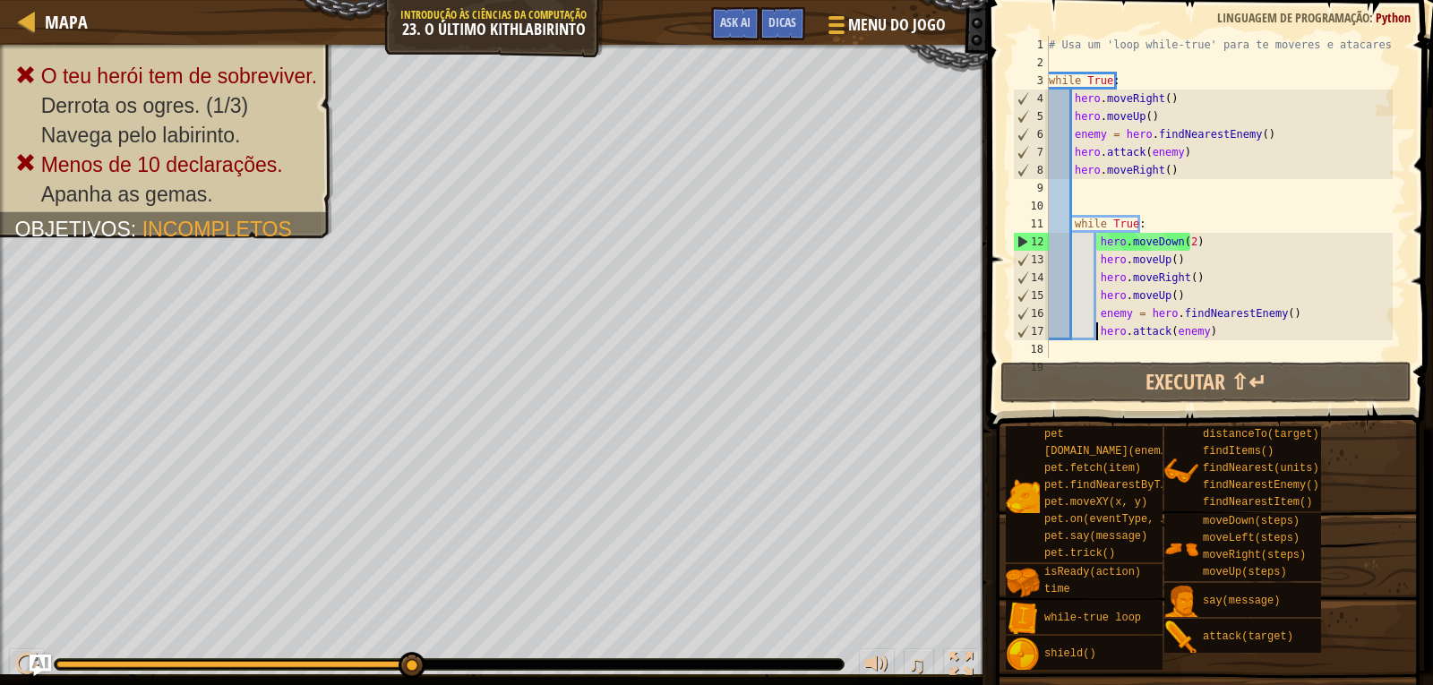
click at [1201, 329] on div "# Usa um 'loop while-true' para te moveres e atacares. while True : hero . move…" at bounding box center [1218, 215] width 347 height 358
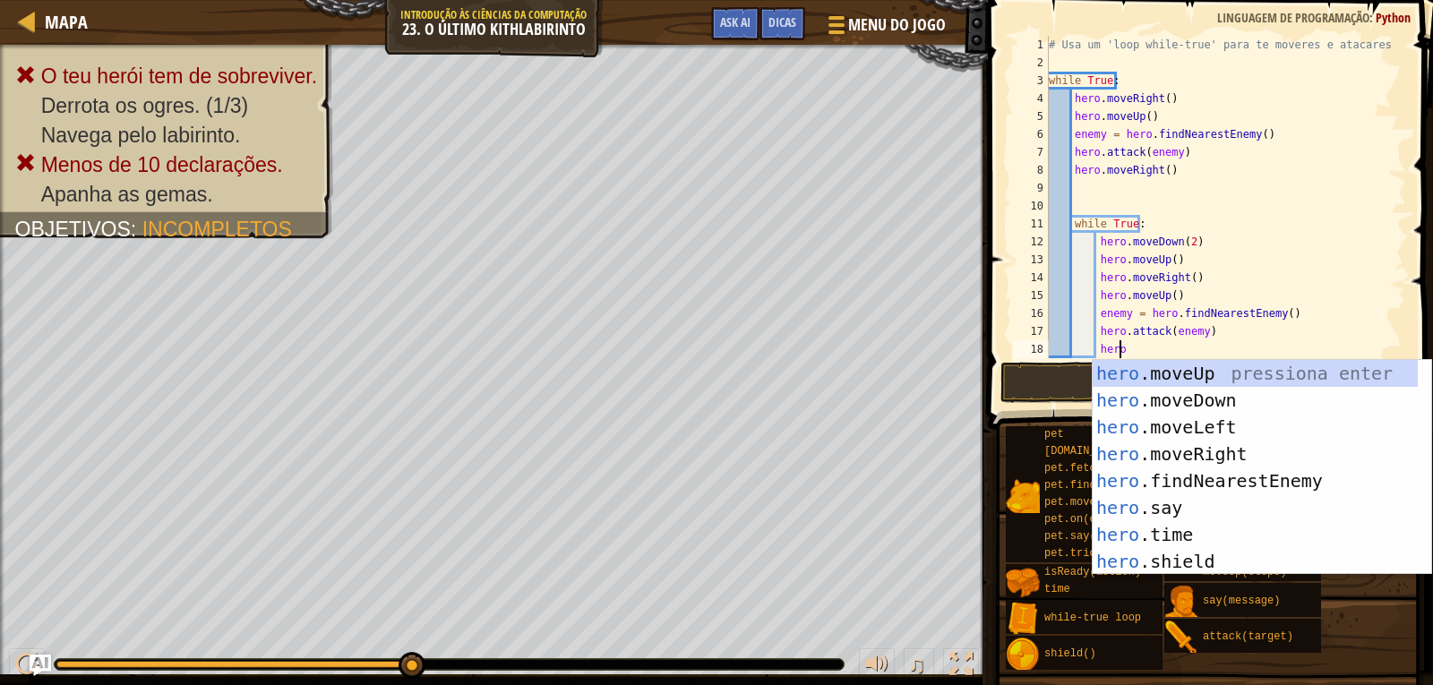
type textarea "hero."
type textarea "m"
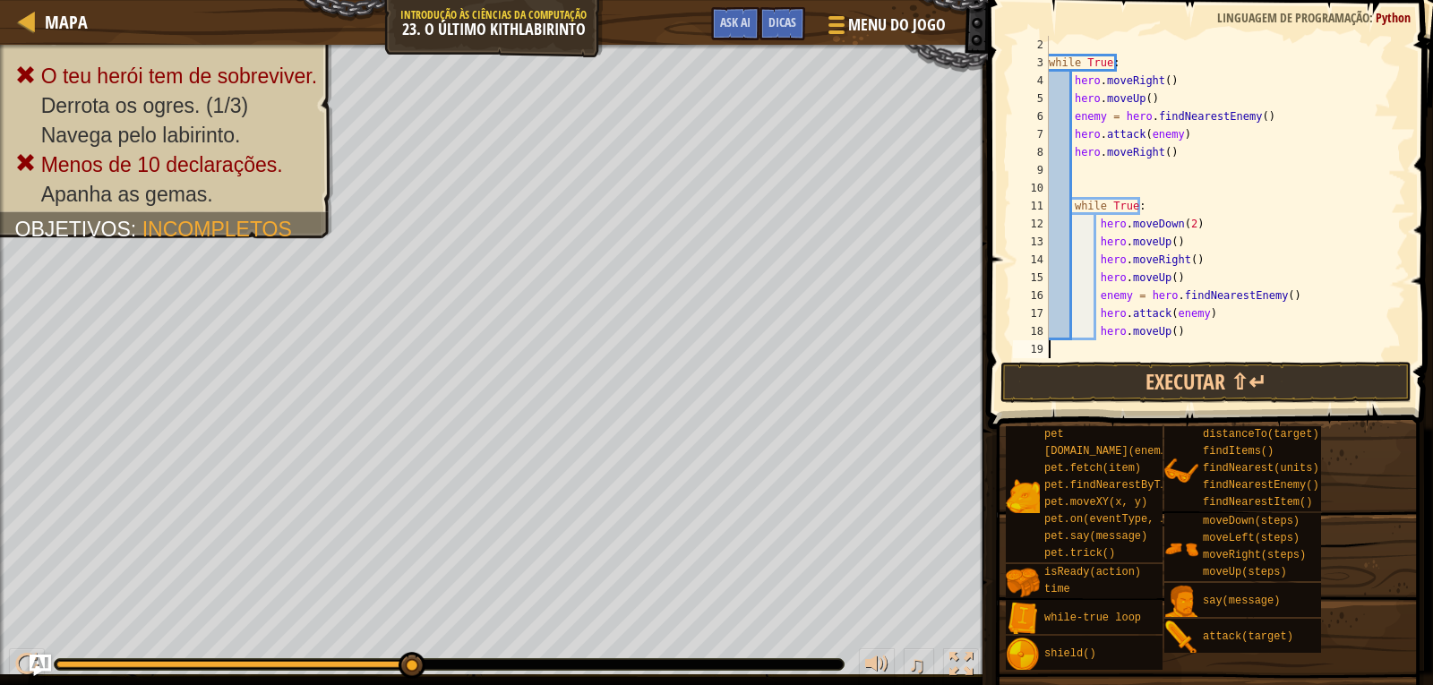
scroll to position [8, 0]
type textarea "hero.mover"
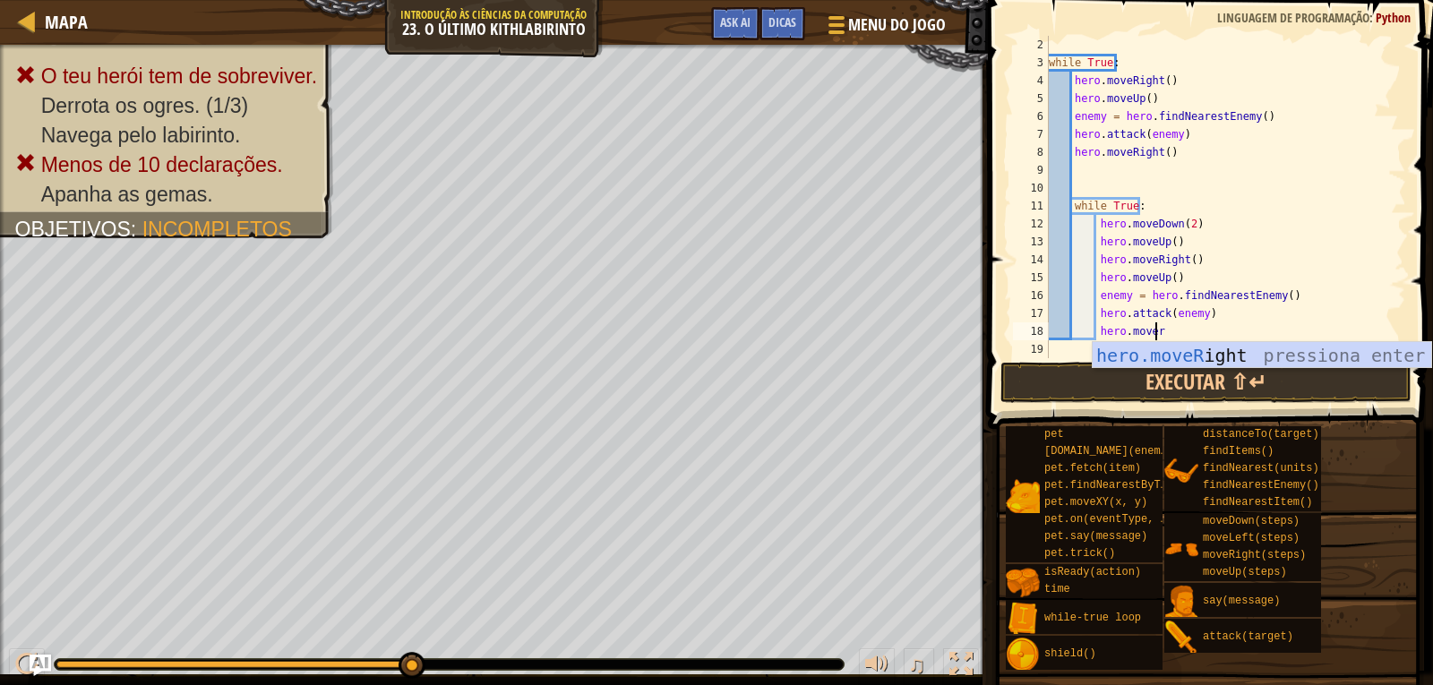
scroll to position [8, 7]
click at [1188, 350] on div "hero.moveR ight pressiona enter" at bounding box center [1262, 382] width 339 height 81
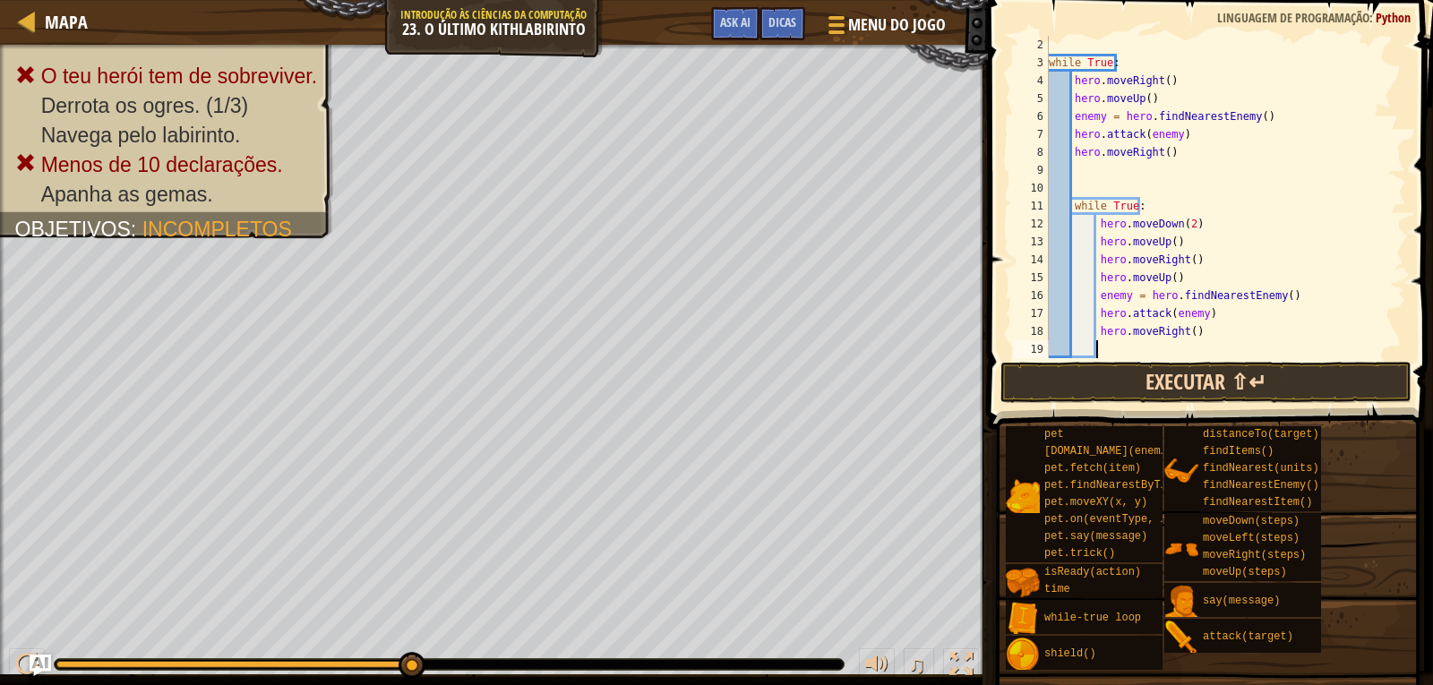
scroll to position [8, 3]
click at [1193, 392] on button "Executar ⇧↵" at bounding box center [1205, 382] width 411 height 41
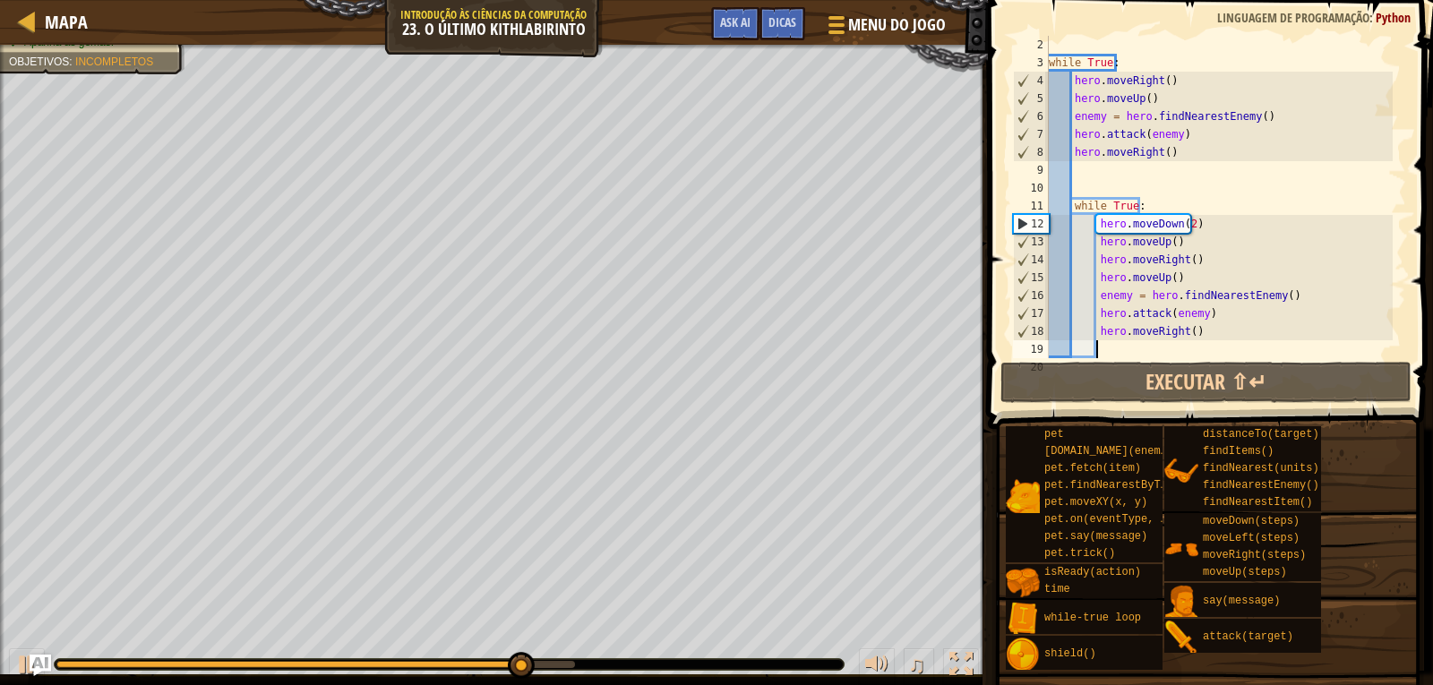
click at [88, 48] on div at bounding box center [494, 47] width 988 height 4
click at [97, 50] on ul "O teu herói tem de sobreviver. Derrota os ogres. (3/3) Navega pelo labirinto. M…" at bounding box center [92, 11] width 167 height 77
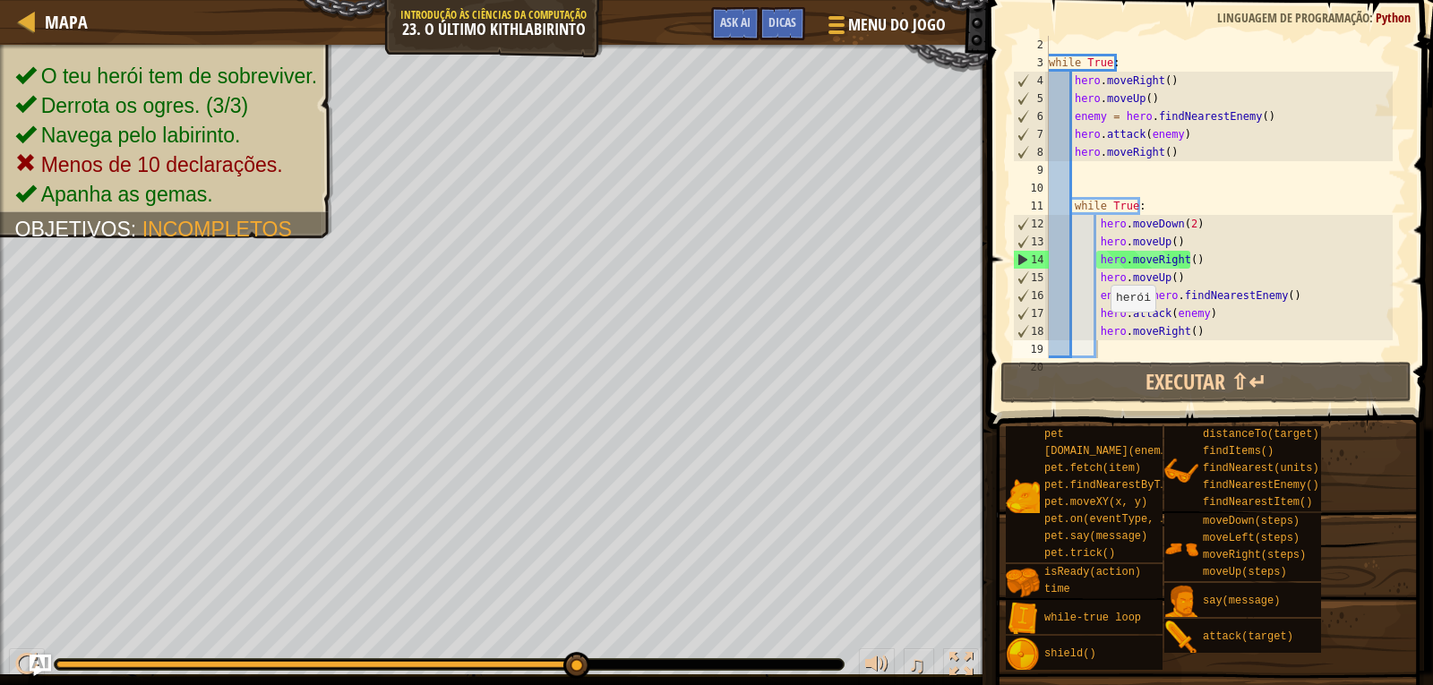
scroll to position [72, 0]
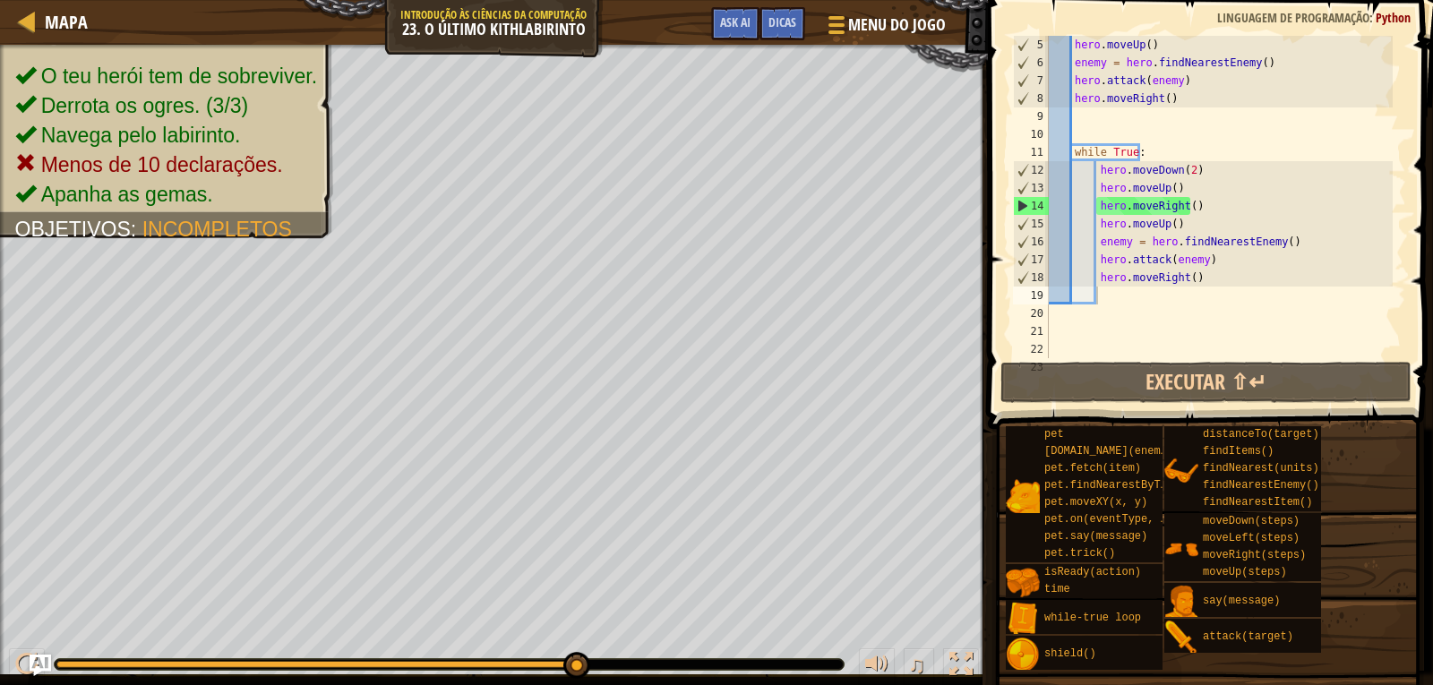
click at [1089, 301] on div "hero . moveUp ( ) enemy = hero . findNearestEnemy ( ) hero . attack ( enemy ) h…" at bounding box center [1218, 215] width 347 height 358
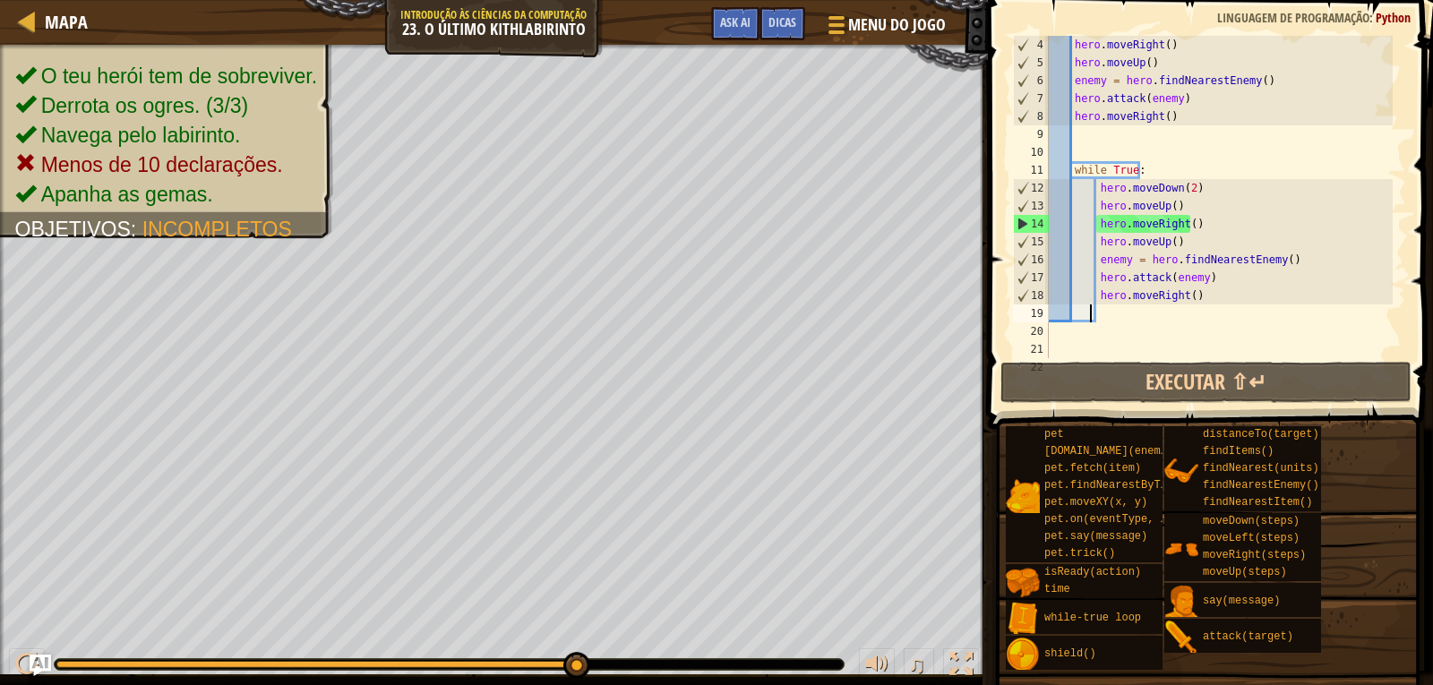
scroll to position [0, 0]
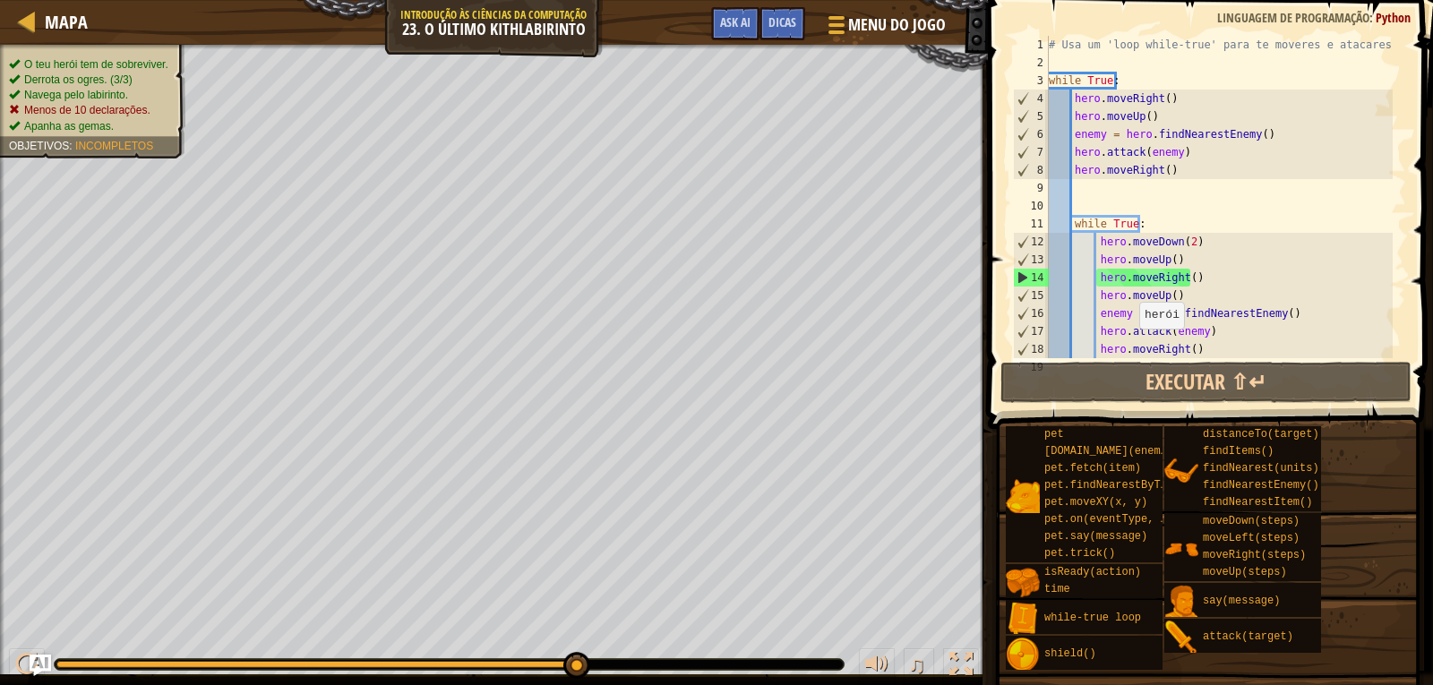
click at [126, 111] on span "Menos de 10 declarações." at bounding box center [87, 110] width 126 height 13
click at [126, 134] on div "O teu herói tem de sobreviver. Derrota os ogres. (3/3) Navega pelo labirinto. M…" at bounding box center [82, 95] width 206 height 125
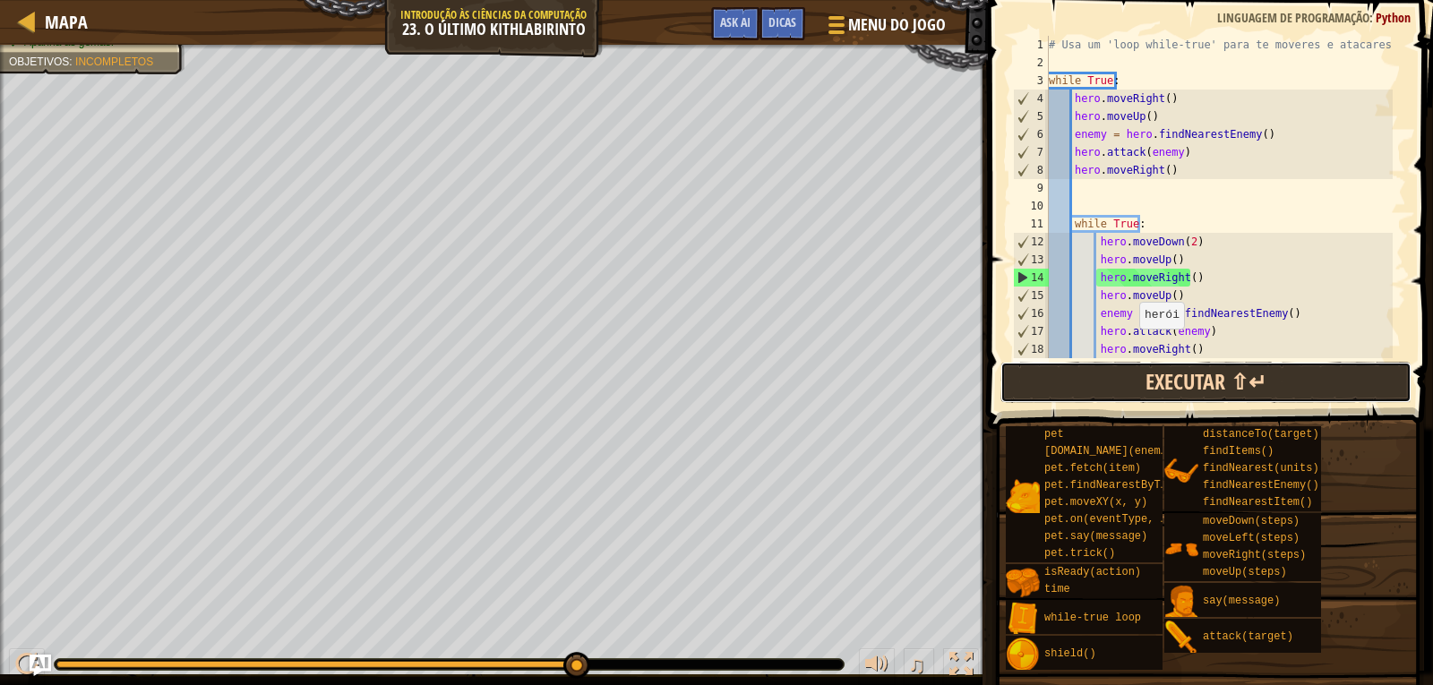
click at [1195, 394] on button "Executar ⇧↵" at bounding box center [1205, 382] width 411 height 41
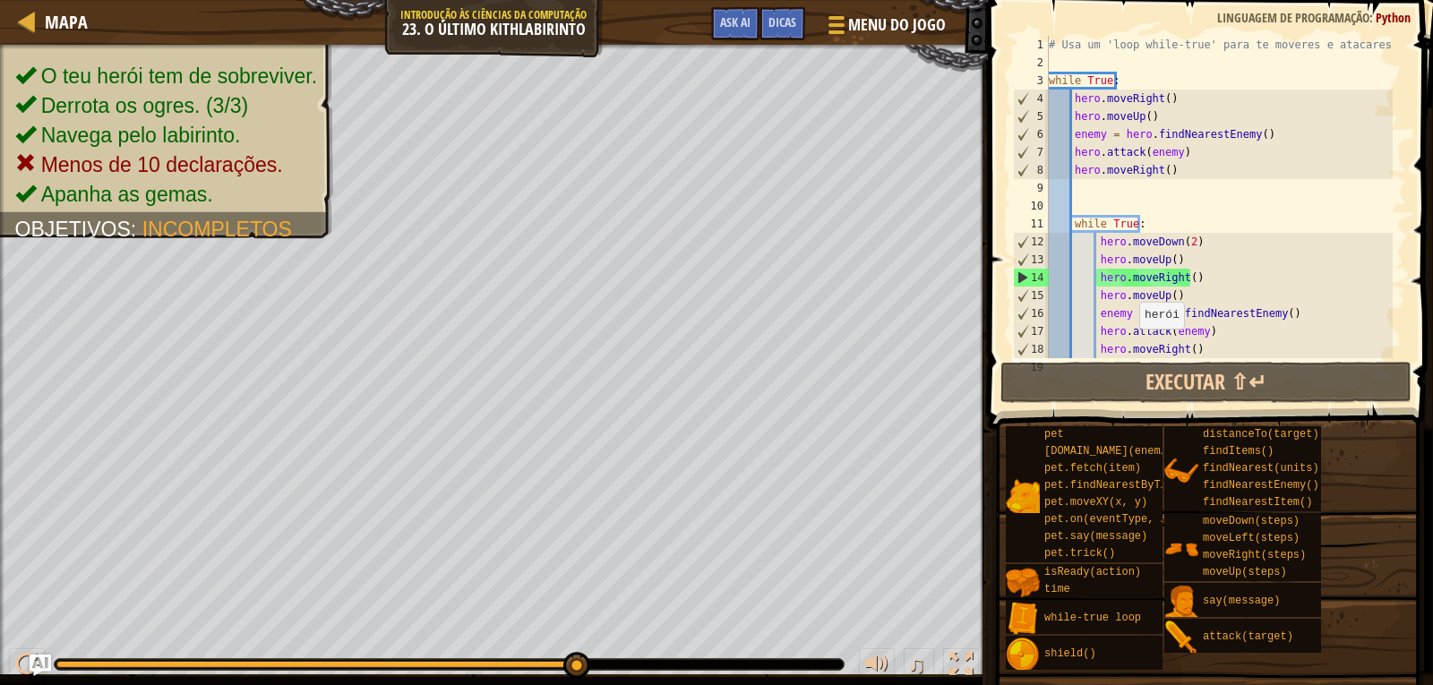
drag, startPoint x: 501, startPoint y: 672, endPoint x: 487, endPoint y: 666, distance: 14.5
click at [487, 666] on div "♫" at bounding box center [494, 660] width 988 height 54
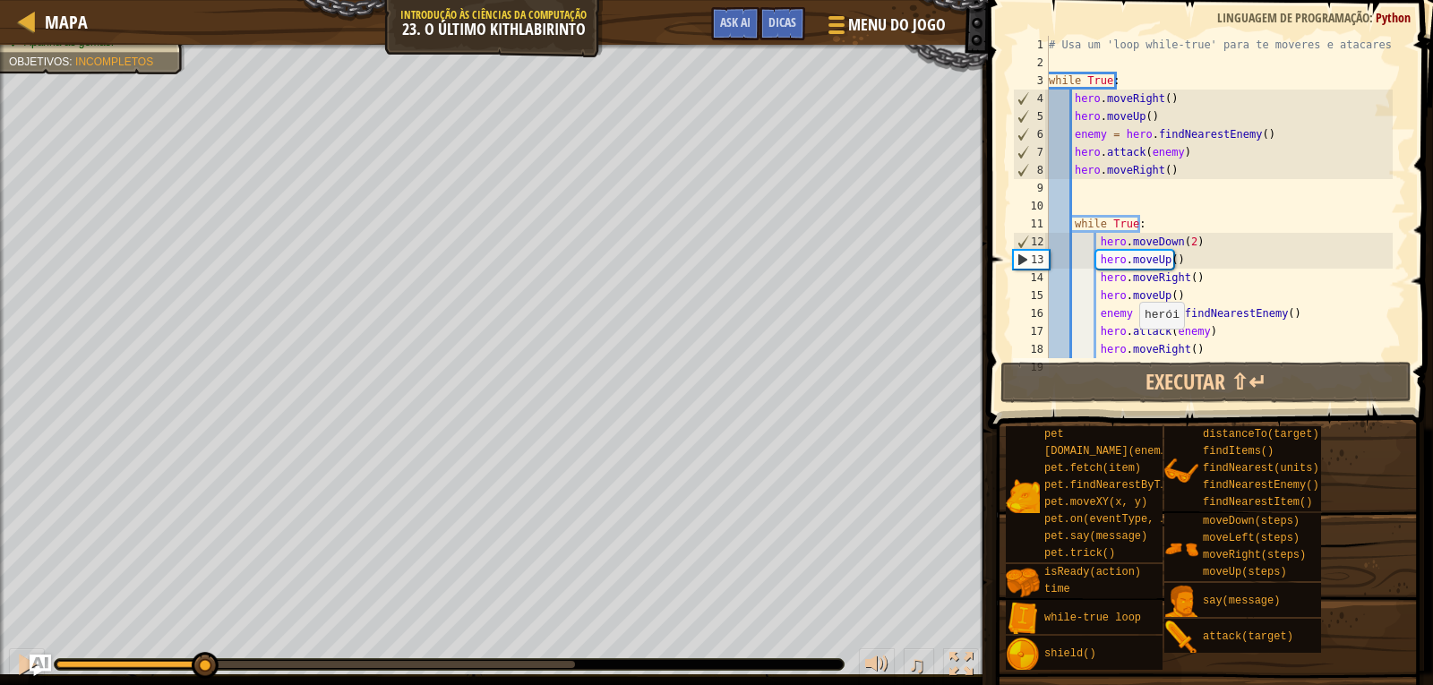
drag, startPoint x: 486, startPoint y: 666, endPoint x: 0, endPoint y: 664, distance: 486.3
click at [0, 664] on div "♫" at bounding box center [494, 660] width 988 height 54
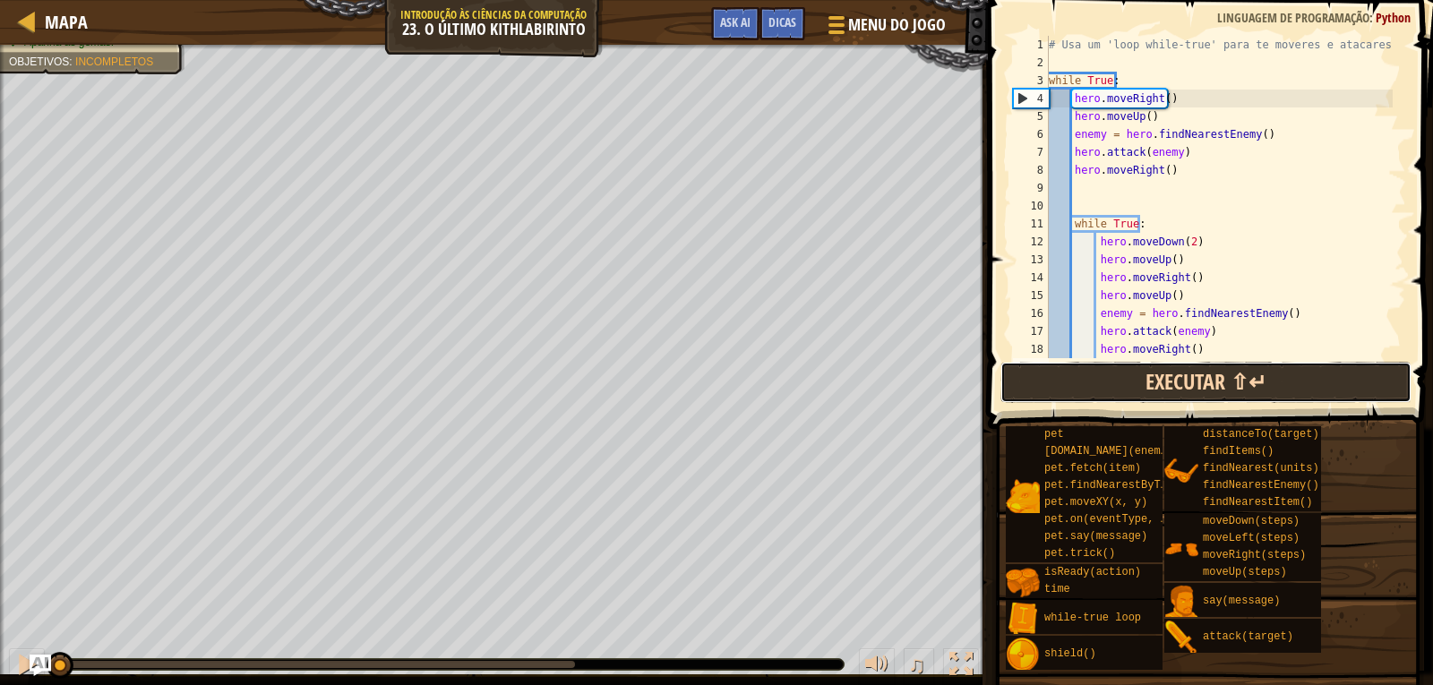
click at [1015, 398] on button "Executar ⇧↵" at bounding box center [1205, 382] width 411 height 41
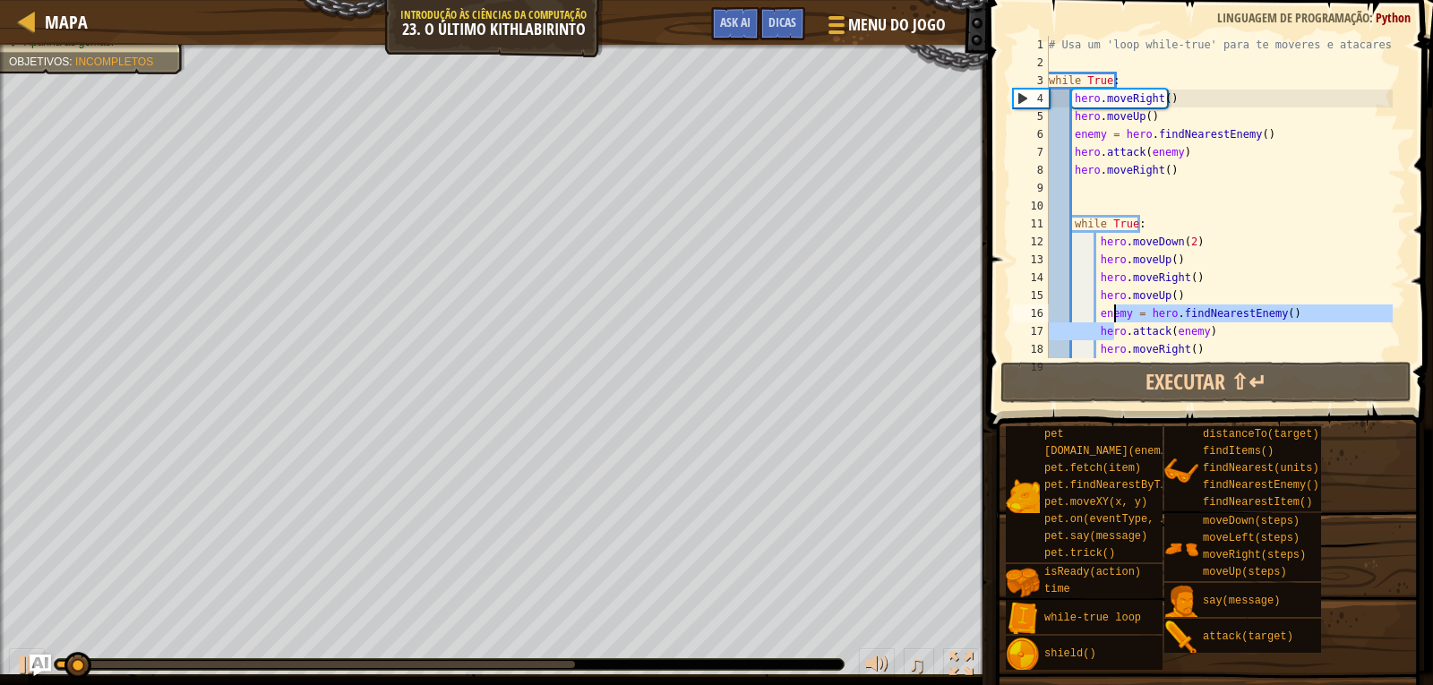
drag, startPoint x: 1116, startPoint y: 318, endPoint x: 1124, endPoint y: 307, distance: 13.4
click at [1122, 313] on div "# Usa um 'loop while-true' para te moveres e atacares. while True : hero . move…" at bounding box center [1218, 215] width 347 height 358
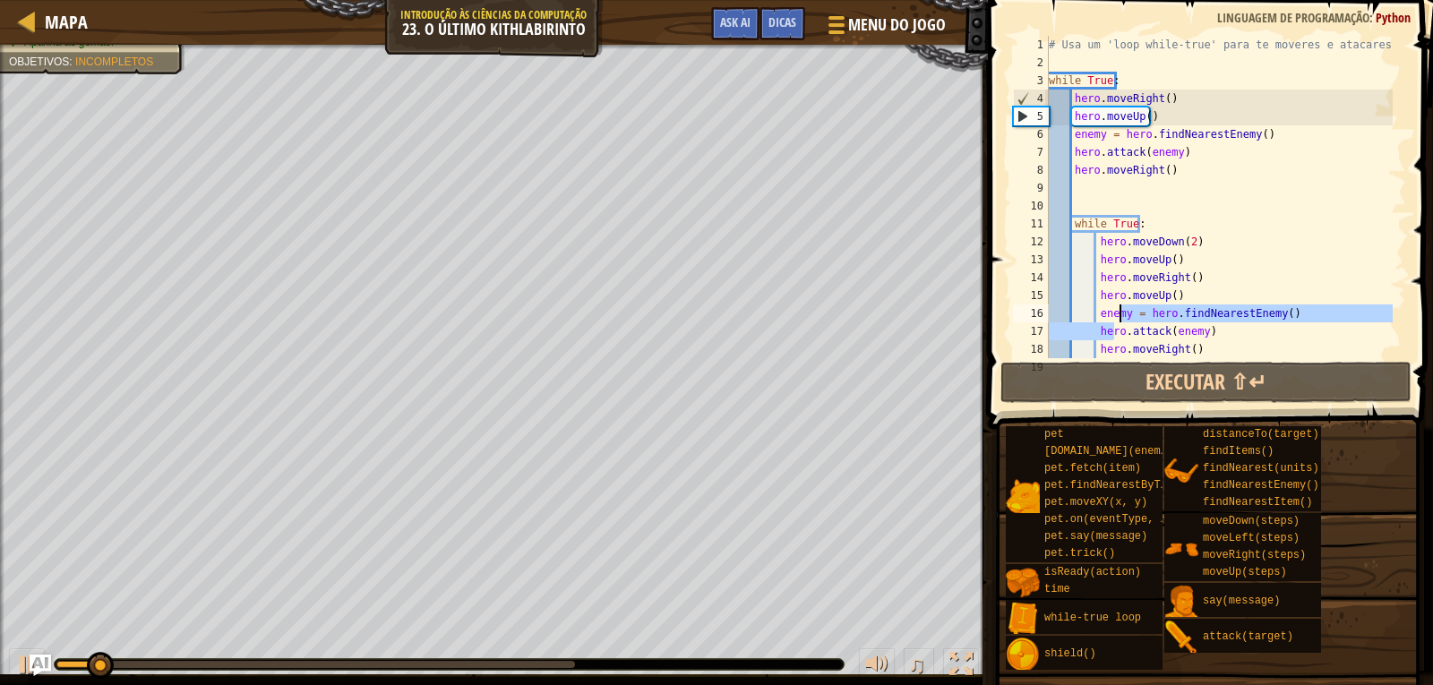
click at [1258, 337] on div "# Usa um 'loop while-true' para te moveres e atacares. while True : hero . move…" at bounding box center [1218, 215] width 347 height 358
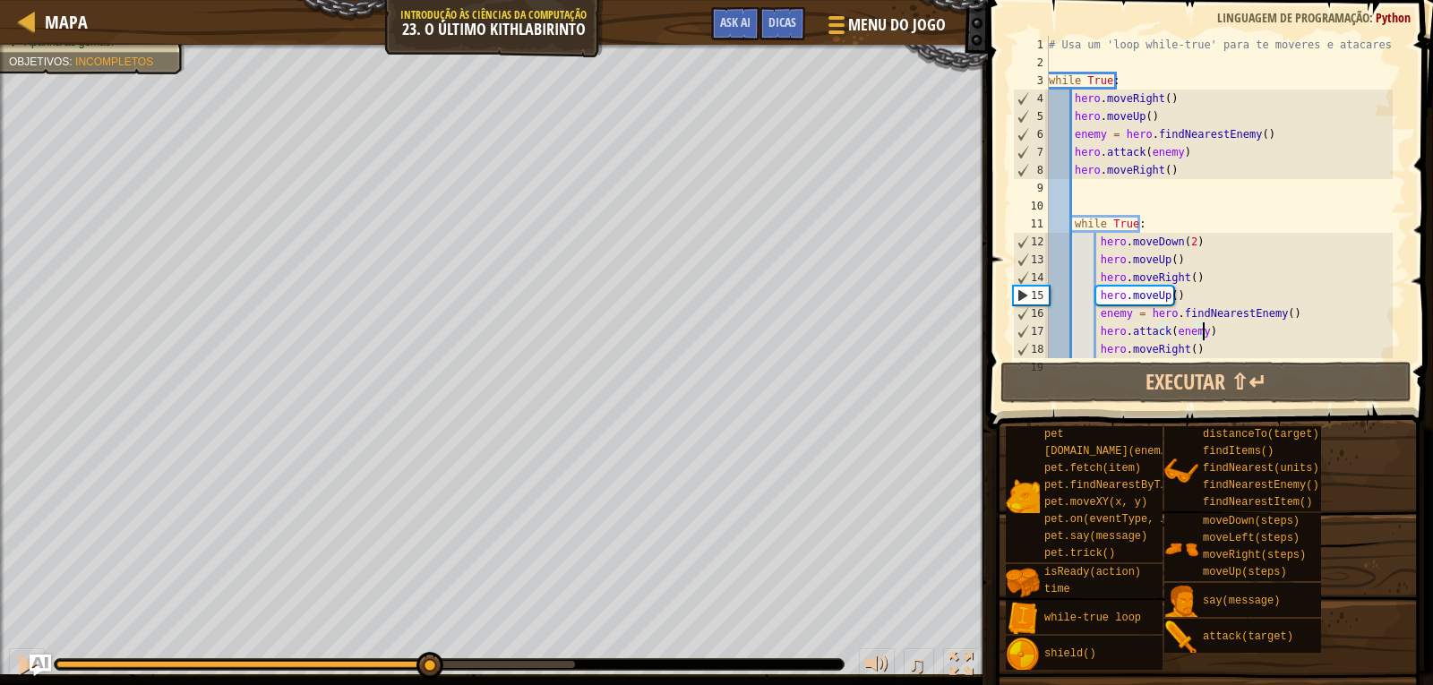
click at [427, 665] on div at bounding box center [242, 664] width 372 height 7
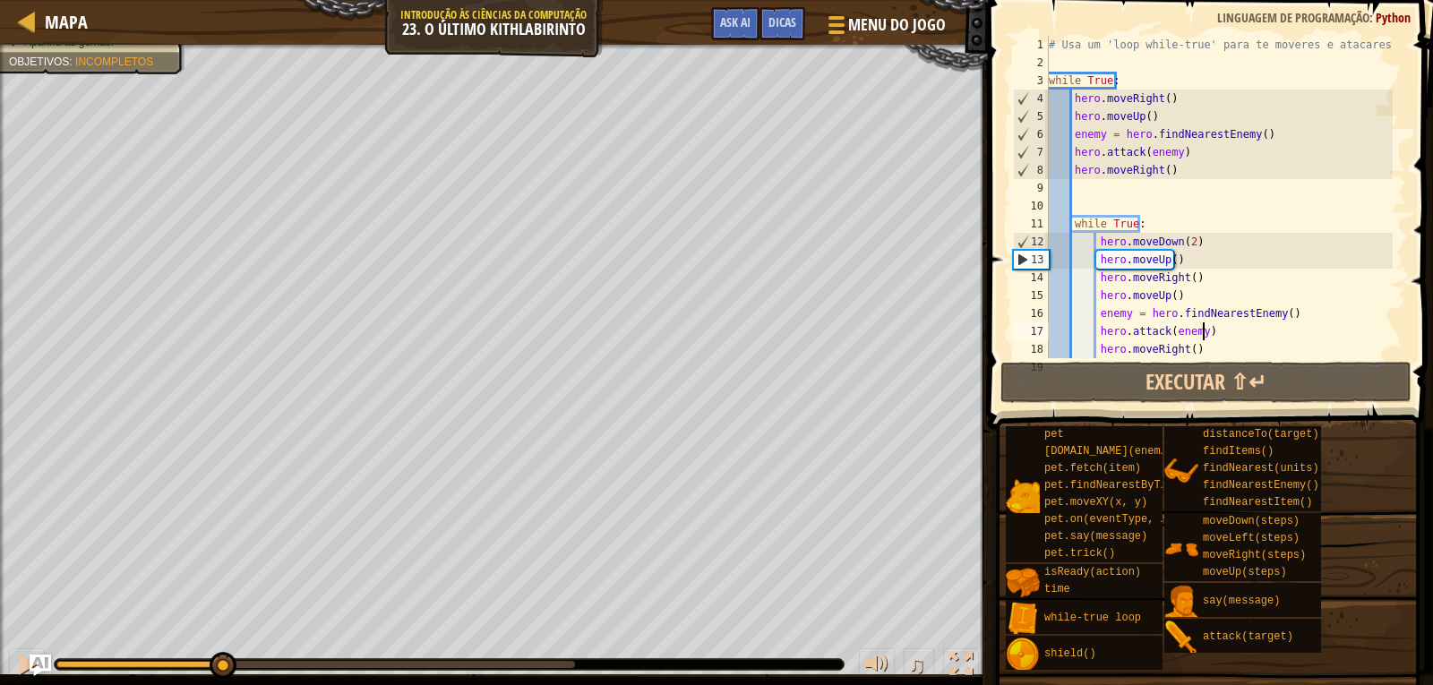
click at [221, 665] on div at bounding box center [138, 664] width 165 height 7
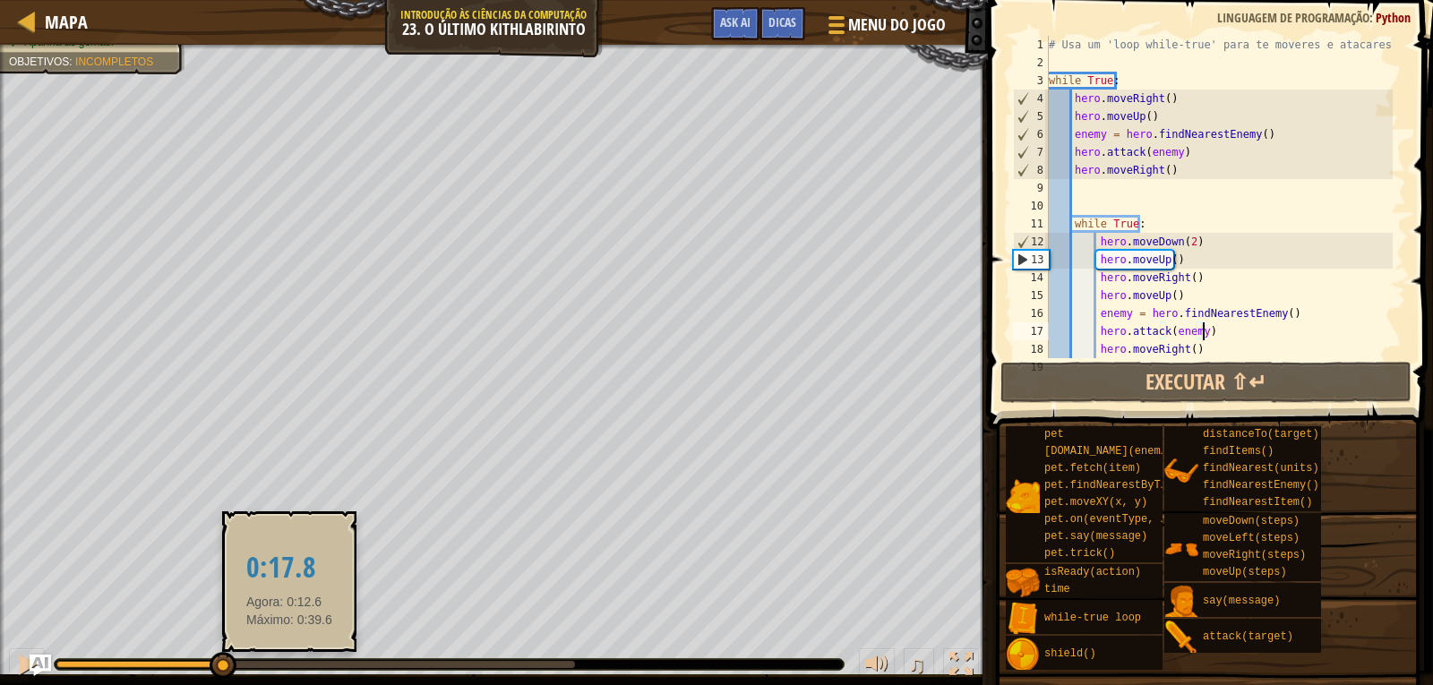
drag, startPoint x: 289, startPoint y: 664, endPoint x: 277, endPoint y: 674, distance: 16.5
click at [284, 668] on div at bounding box center [315, 664] width 519 height 7
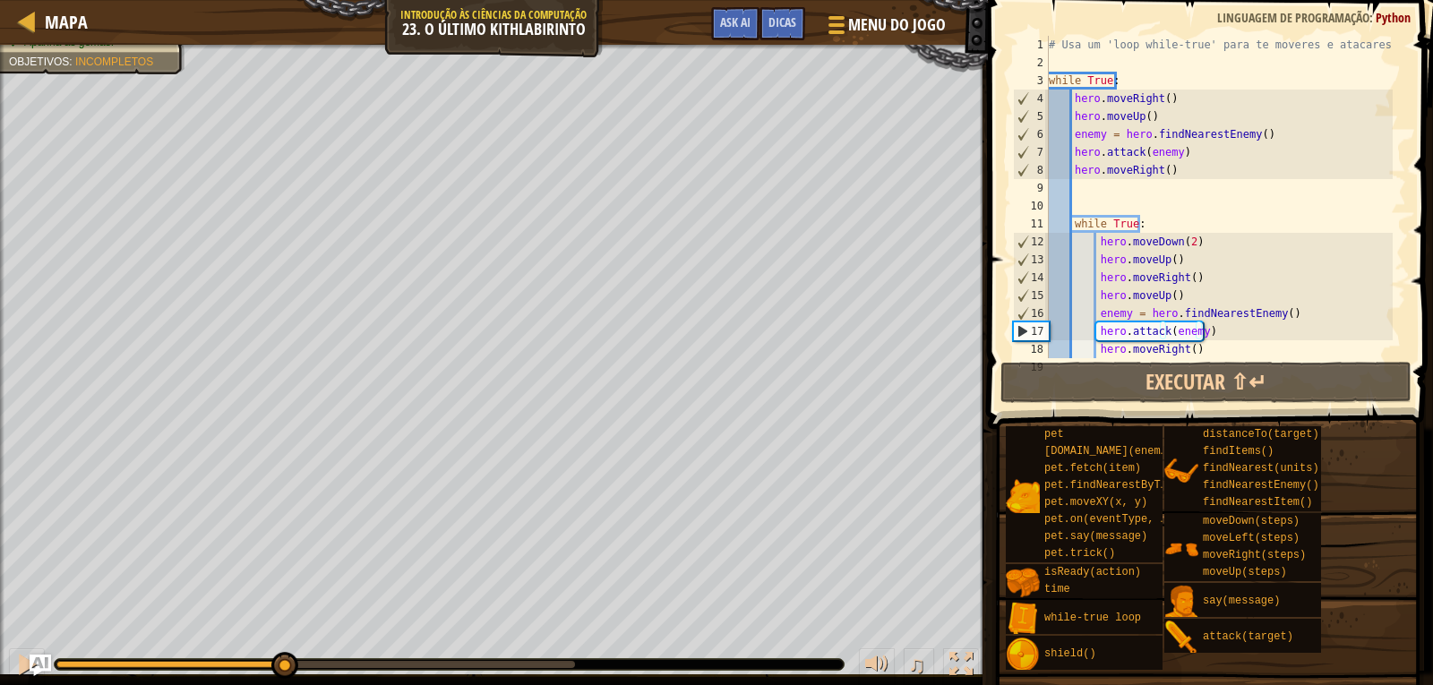
drag, startPoint x: 193, startPoint y: 669, endPoint x: 169, endPoint y: 677, distance: 25.5
click at [169, 677] on div "♫" at bounding box center [494, 660] width 988 height 54
drag, startPoint x: 168, startPoint y: 677, endPoint x: 165, endPoint y: 659, distance: 18.3
click at [168, 675] on div "♫" at bounding box center [494, 660] width 988 height 54
drag, startPoint x: 165, startPoint y: 659, endPoint x: 147, endPoint y: 656, distance: 18.3
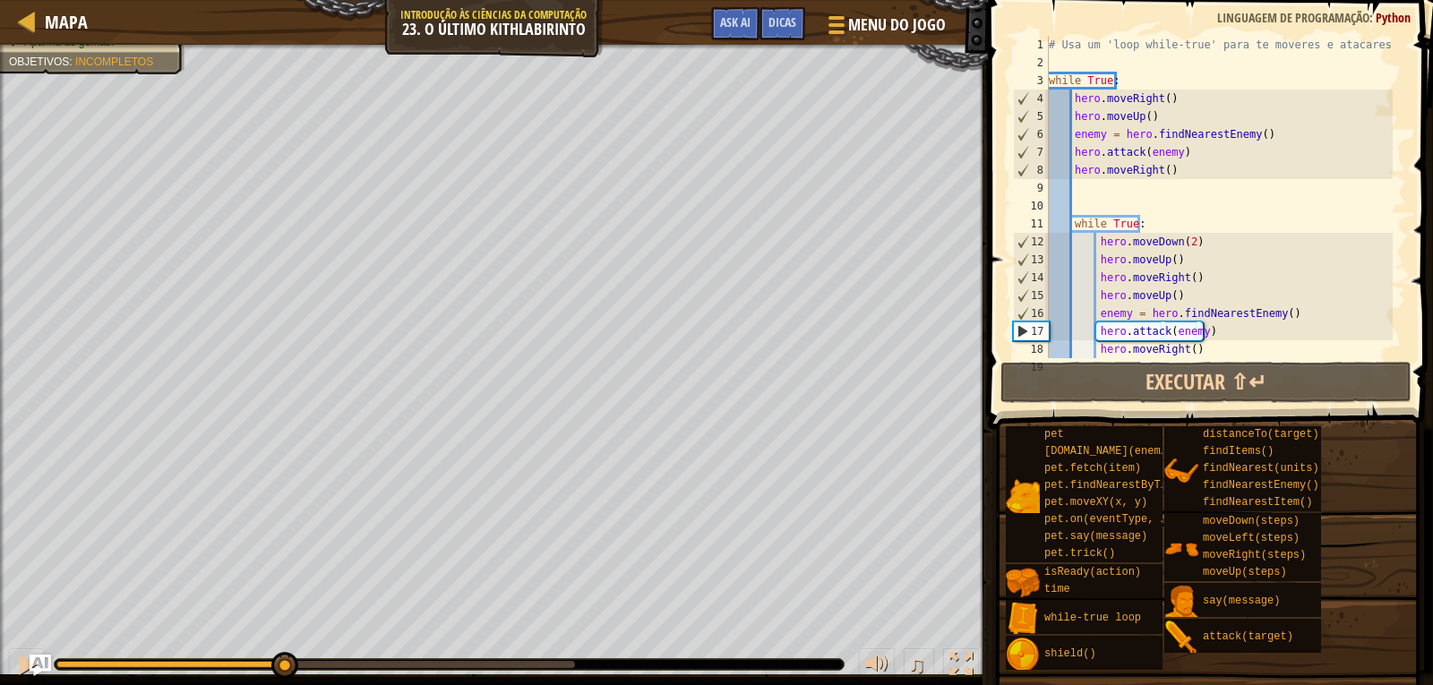
click at [151, 657] on div "♫" at bounding box center [494, 660] width 988 height 54
click at [137, 668] on div at bounding box center [449, 664] width 789 height 11
click at [134, 665] on div at bounding box center [169, 664] width 227 height 7
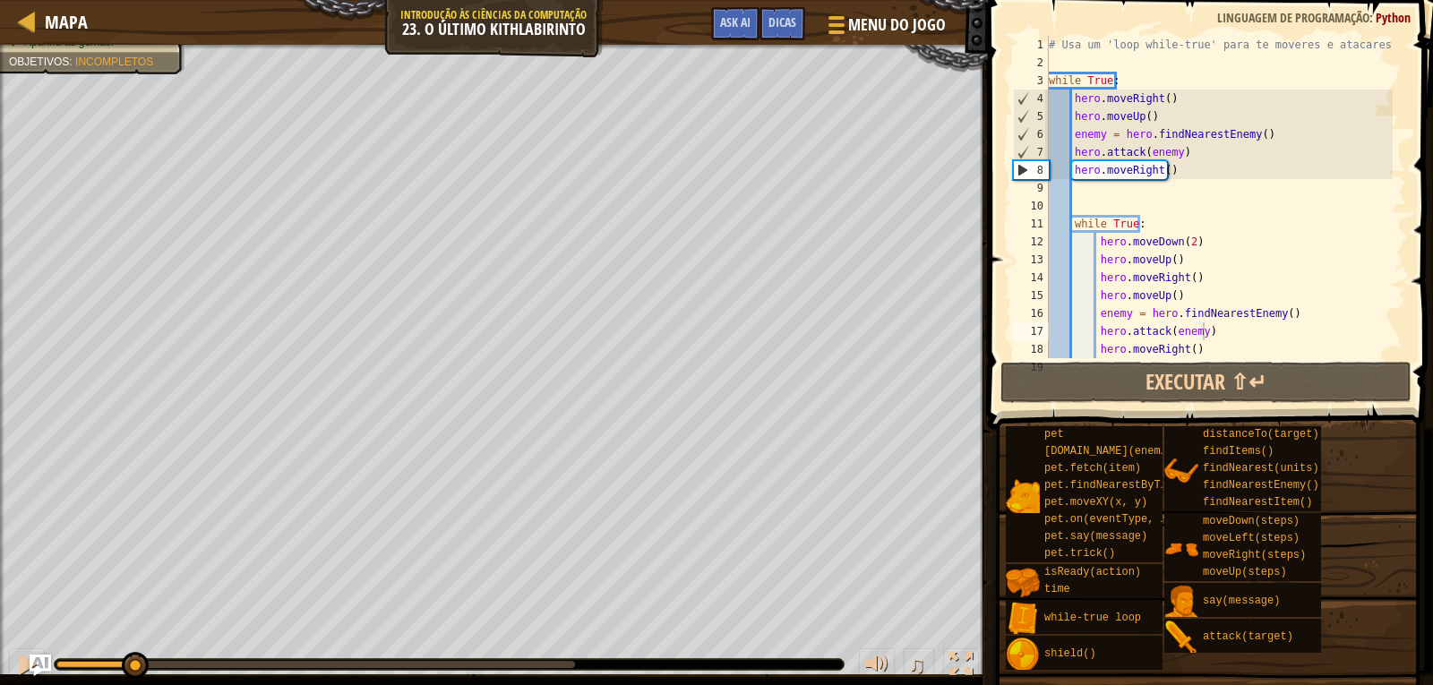
click at [103, 650] on div "♫" at bounding box center [494, 660] width 988 height 54
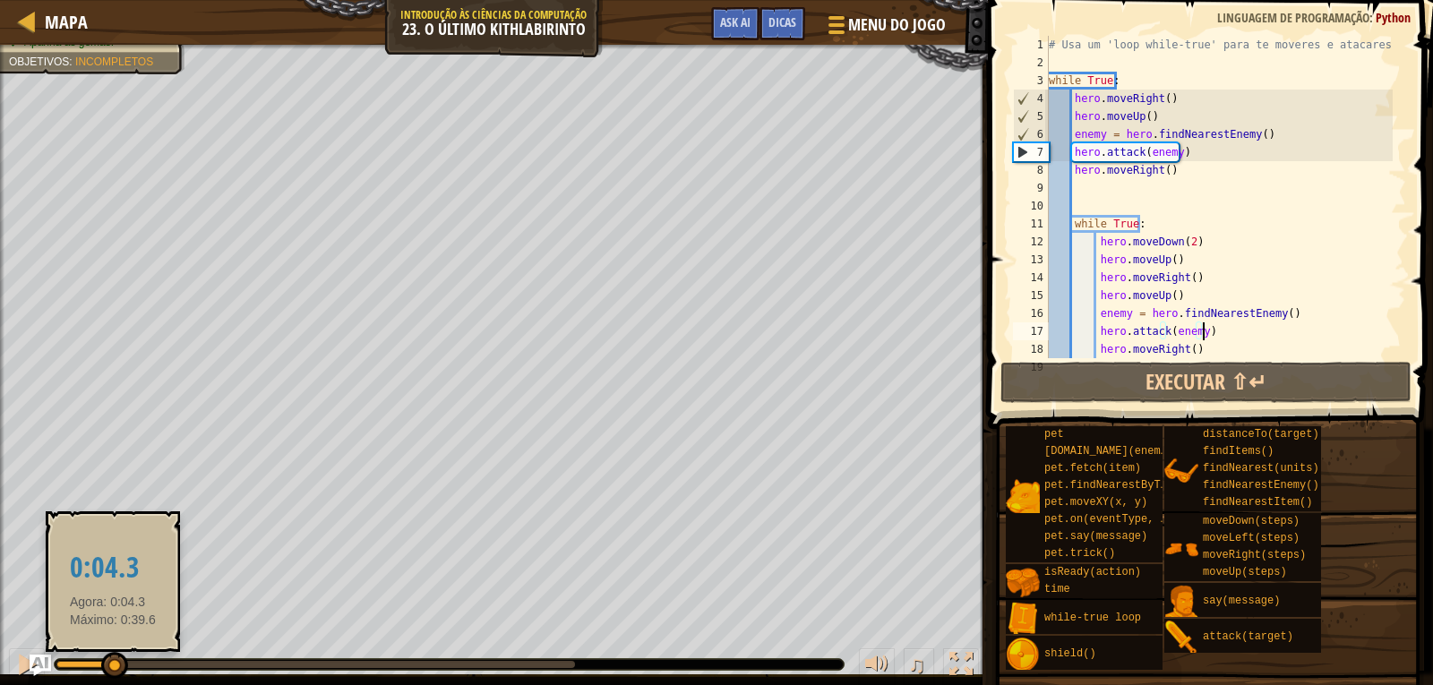
drag, startPoint x: 120, startPoint y: 664, endPoint x: 69, endPoint y: 676, distance: 52.6
click at [101, 677] on div at bounding box center [114, 665] width 27 height 27
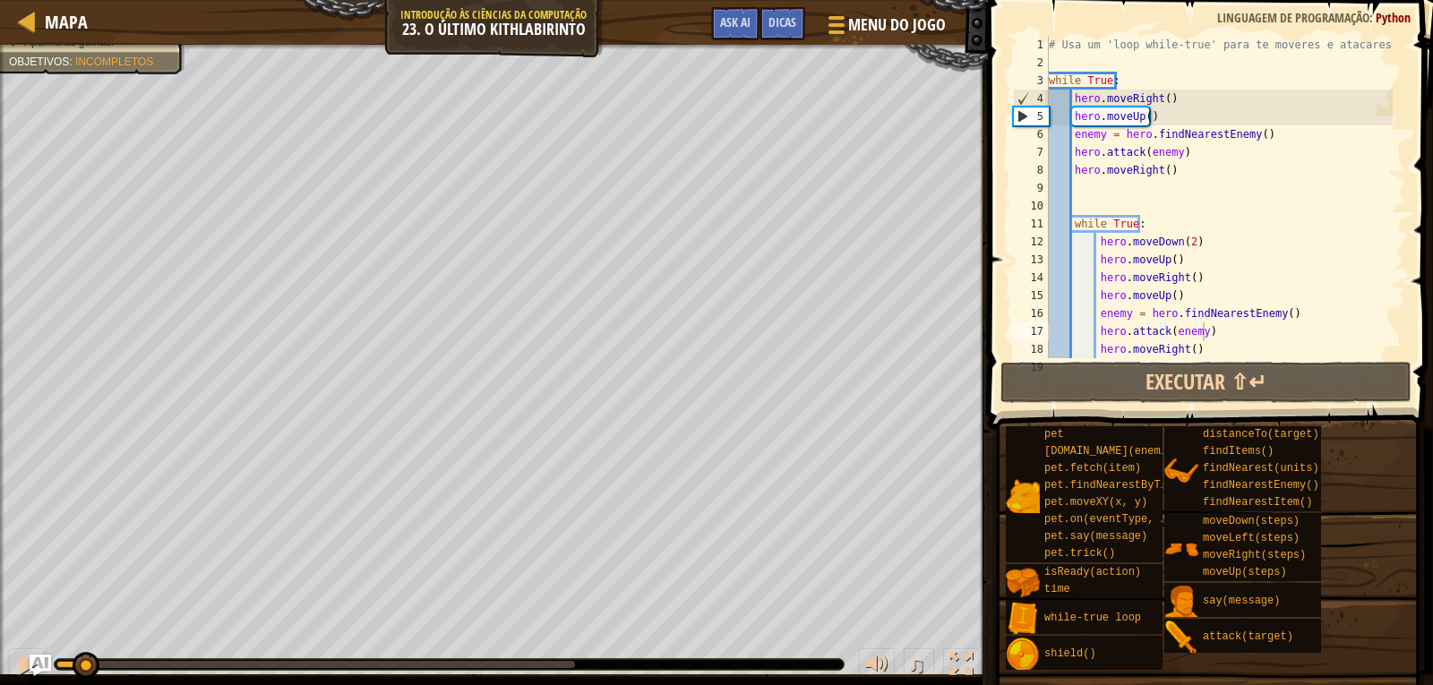
click at [0, 647] on div "♫" at bounding box center [494, 660] width 988 height 54
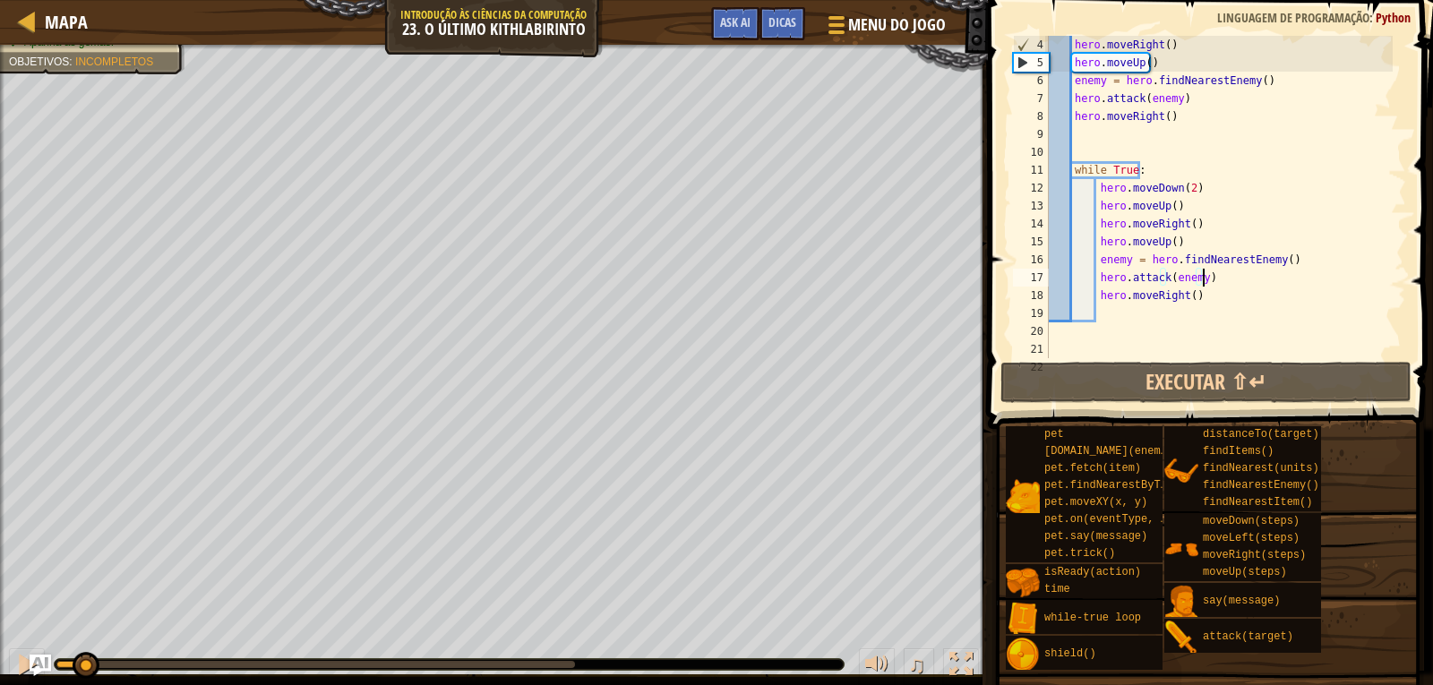
scroll to position [54, 0]
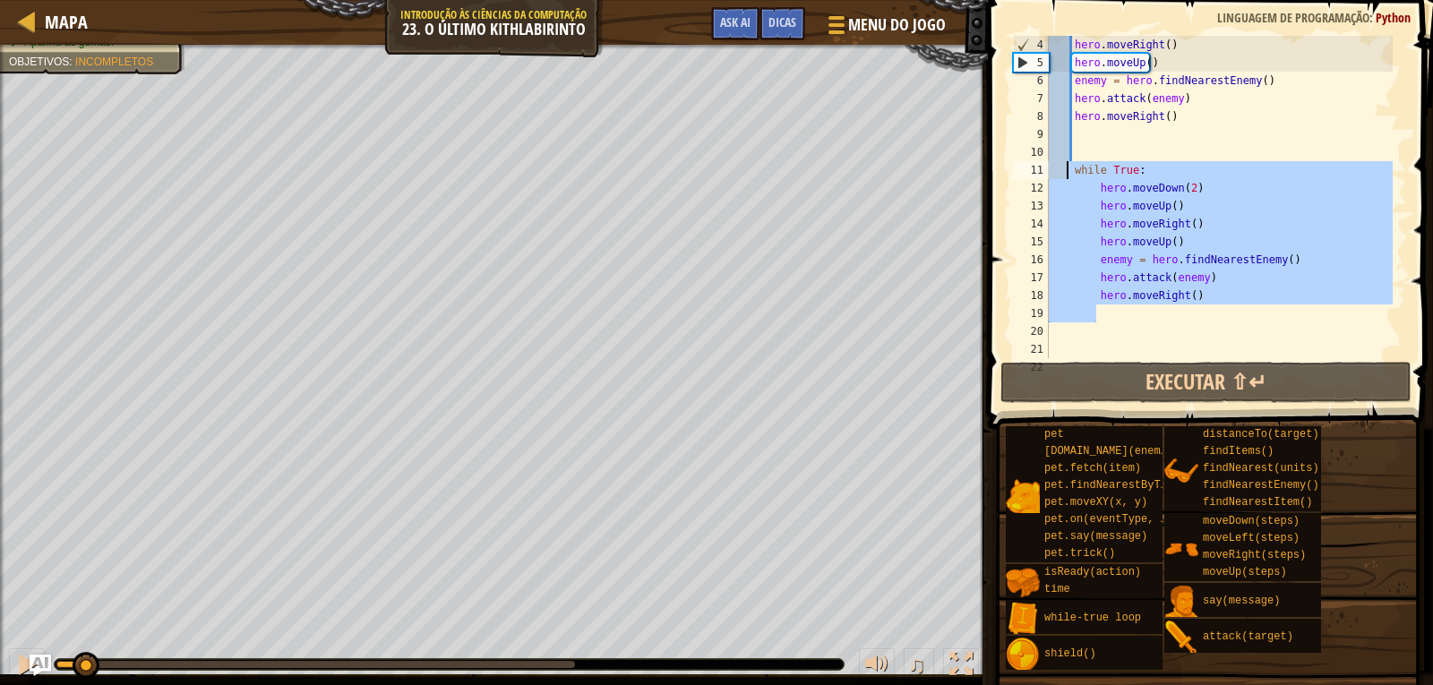
drag, startPoint x: 1201, startPoint y: 304, endPoint x: 1068, endPoint y: 173, distance: 186.8
click at [1068, 173] on div "hero . moveRight ( ) hero . moveUp ( ) enemy = hero . findNearestEnemy ( ) hero…" at bounding box center [1218, 215] width 347 height 358
type textarea "while True: hero.moveDown(2)"
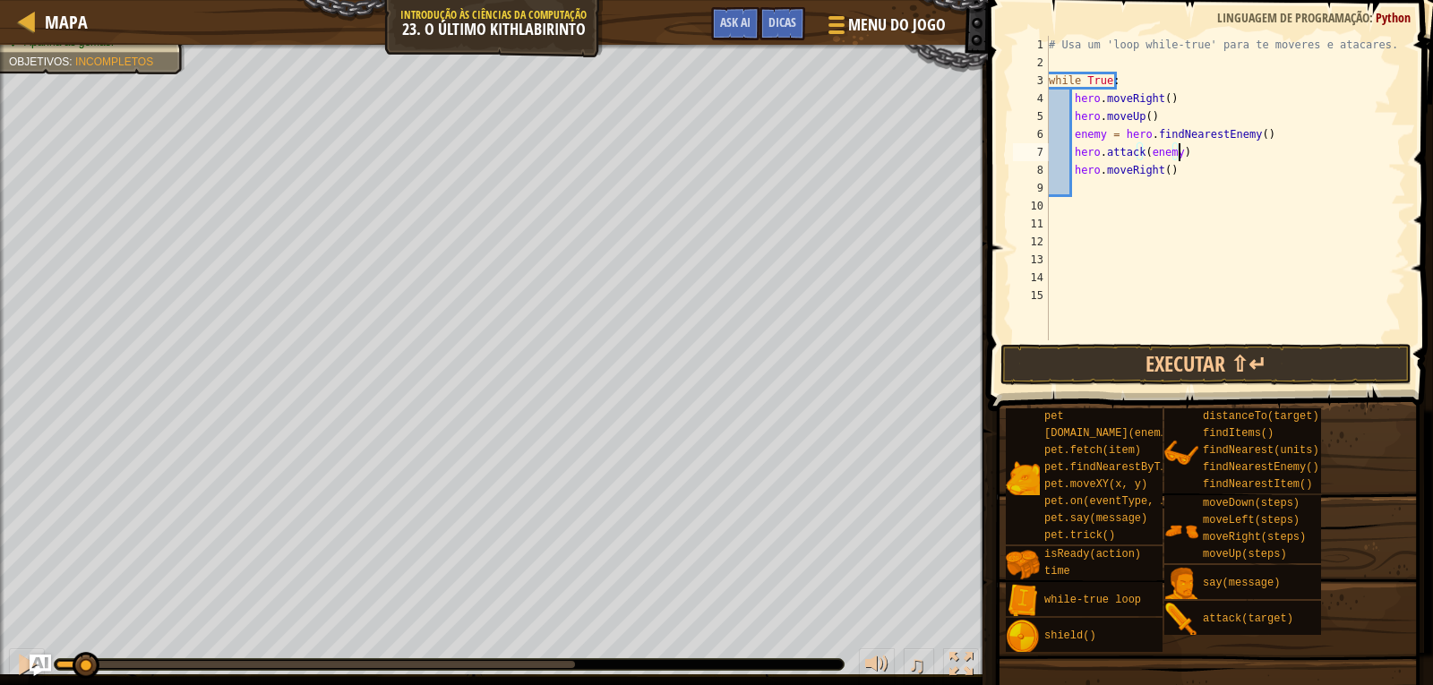
click at [1177, 144] on div "# Usa um 'loop while-true' para te moveres e atacares. while True : hero . move…" at bounding box center [1225, 206] width 361 height 340
click at [1177, 169] on div "# Usa um 'loop while-true' para te moveres e atacares. while True : hero . move…" at bounding box center [1225, 206] width 361 height 340
type textarea "hero.moveRight()"
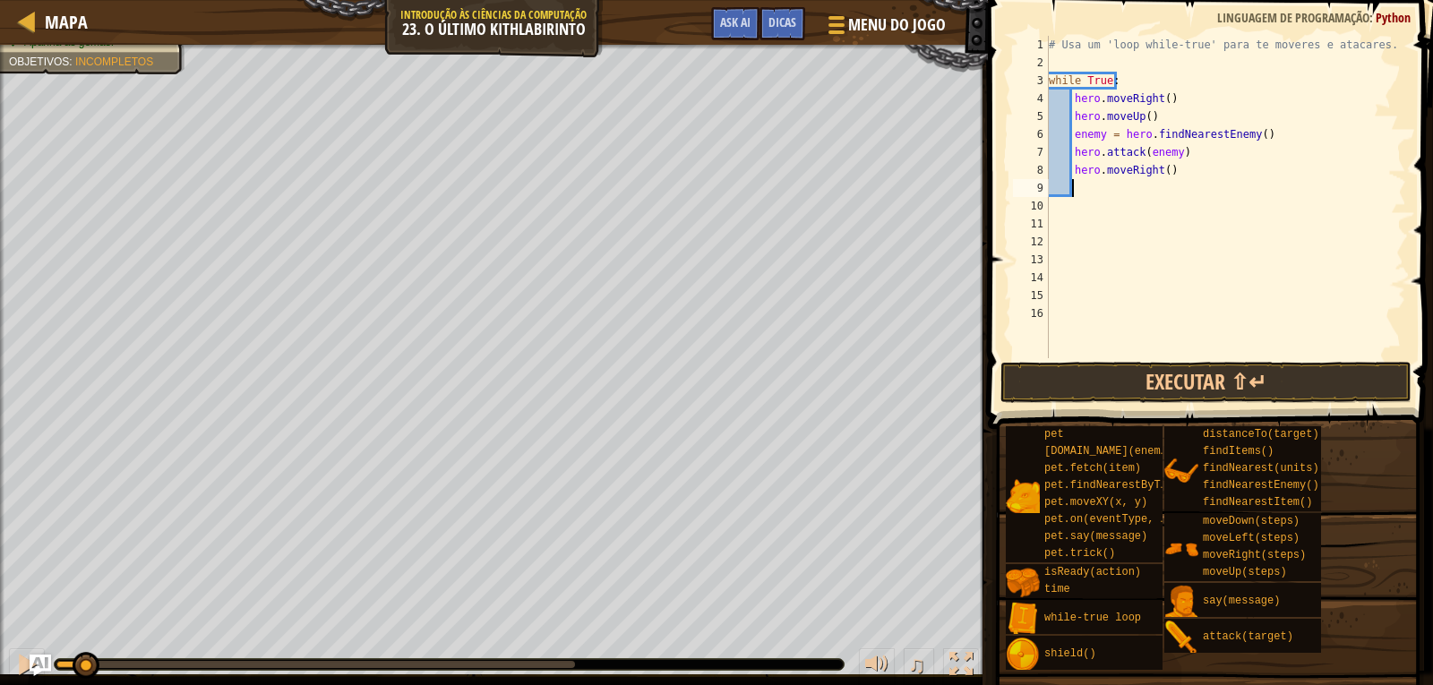
type textarea "g"
type textarea "hero.moveDown(2)"
click at [1196, 396] on button "Executar ⇧↵" at bounding box center [1205, 382] width 411 height 41
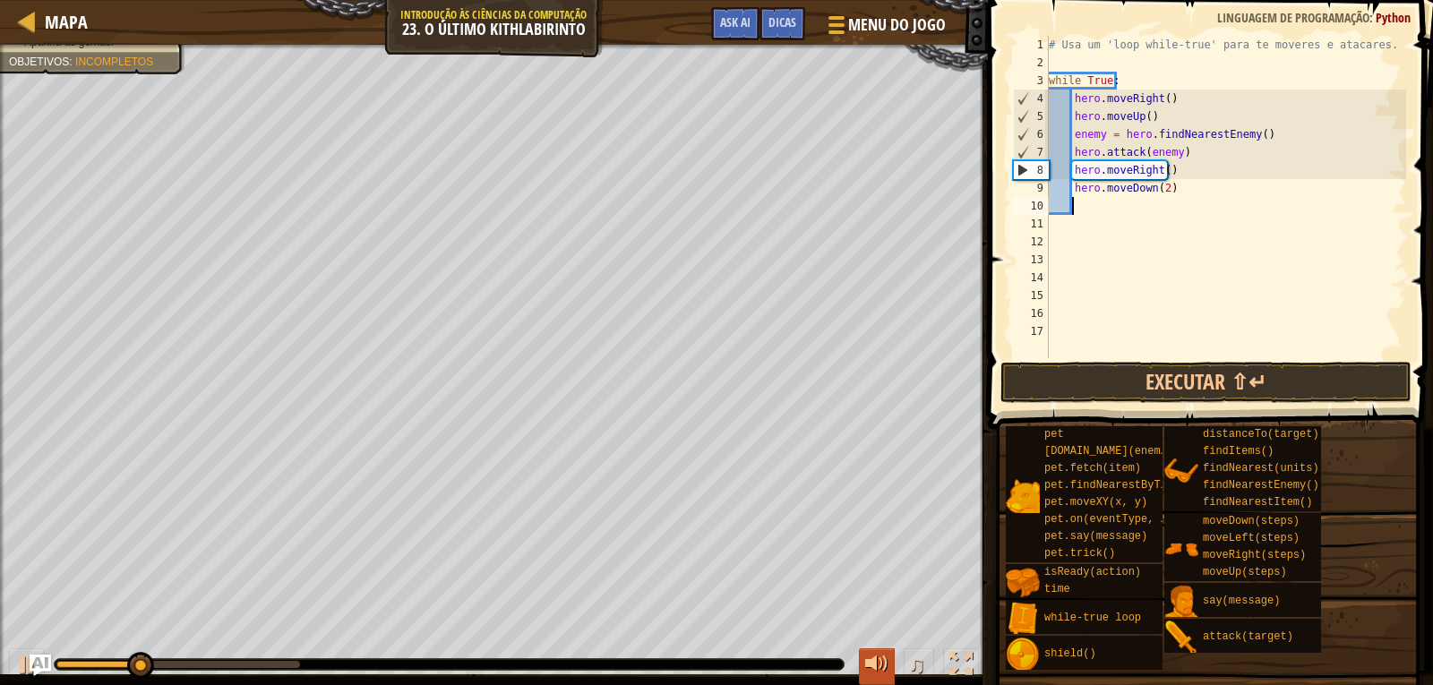
scroll to position [8, 1]
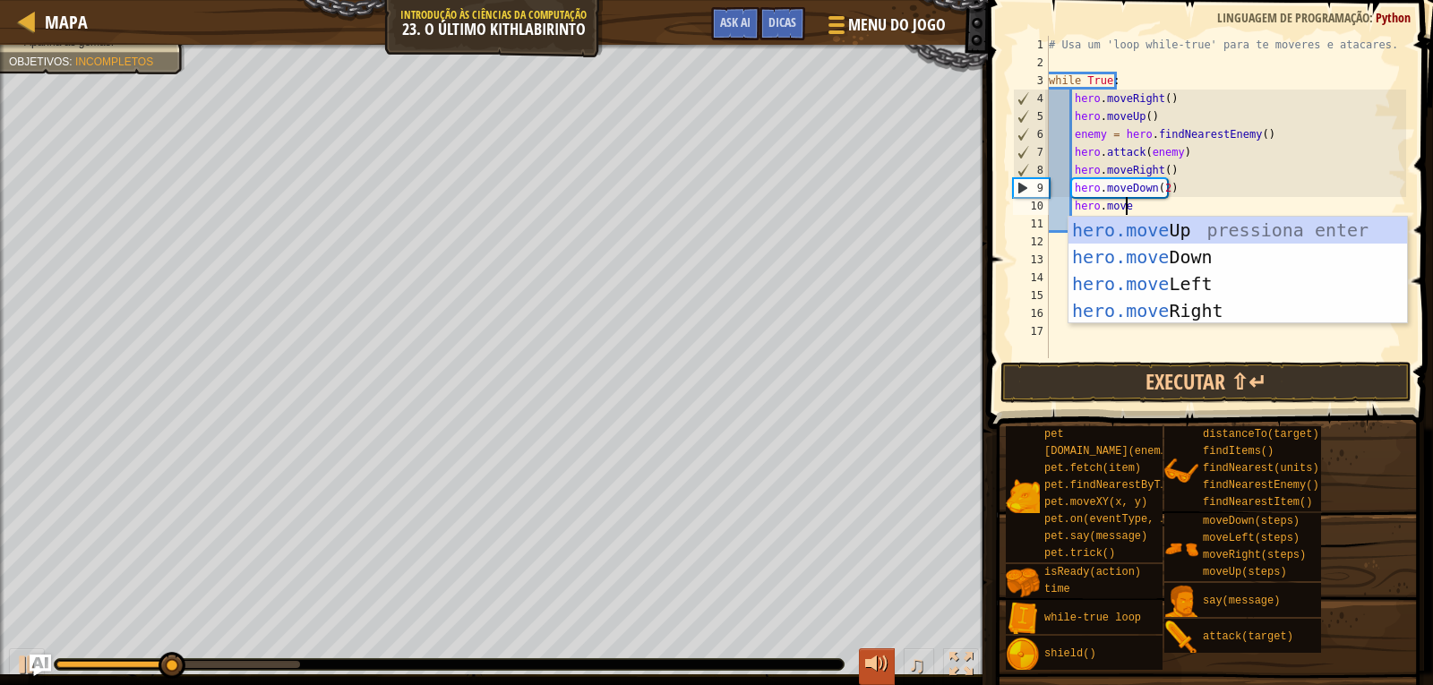
type textarea "hero.moveUp"
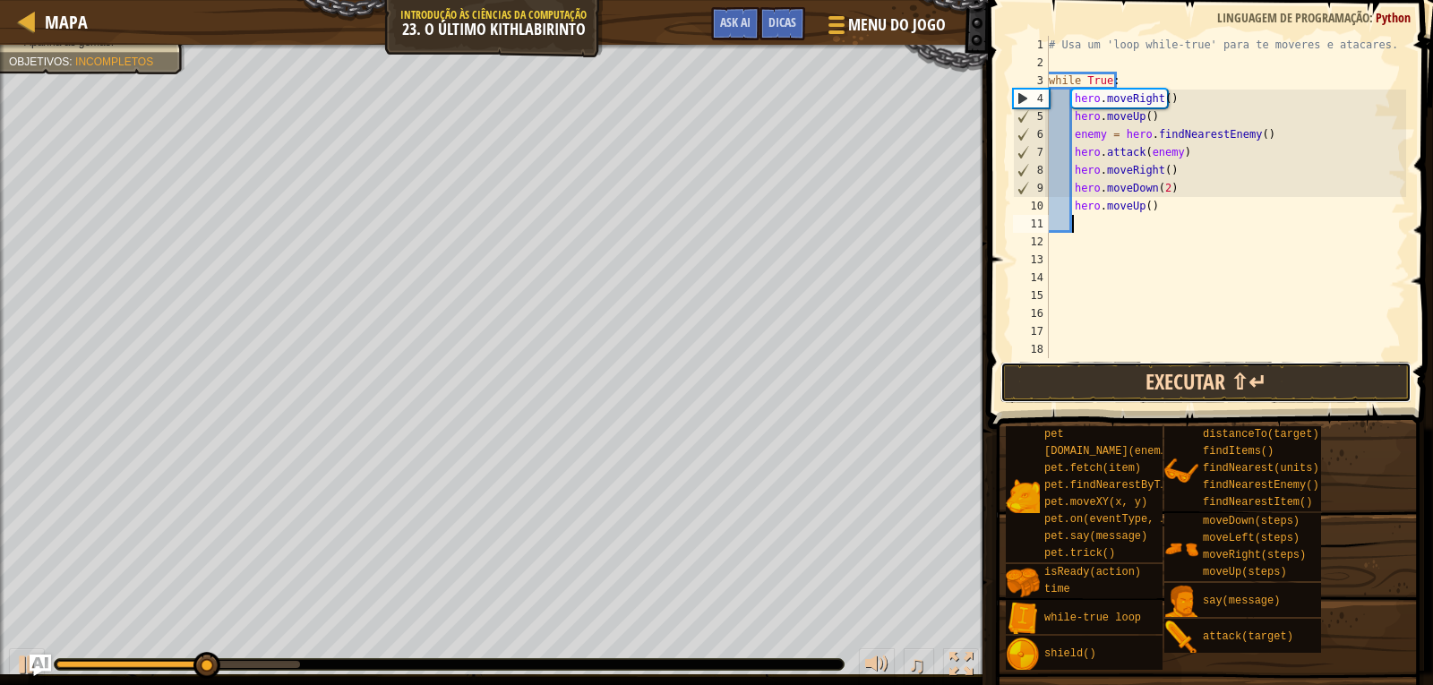
drag, startPoint x: 1102, startPoint y: 365, endPoint x: 1104, endPoint y: 378, distance: 12.7
click at [1103, 372] on button "Executar ⇧↵" at bounding box center [1205, 382] width 411 height 41
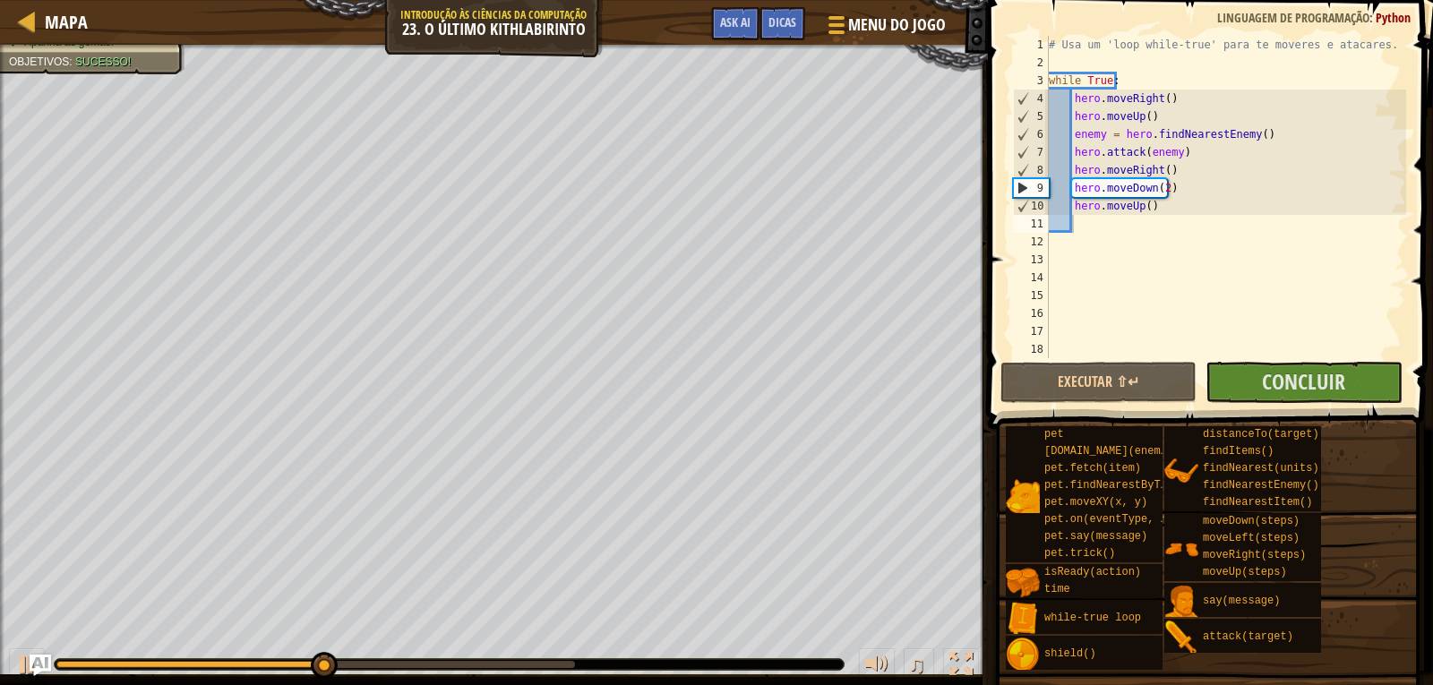
click at [546, 628] on div "O teu herói tem de sobreviver. Derrota os ogres. (3/3) Navega pelo labirinto. M…" at bounding box center [716, 365] width 1433 height 640
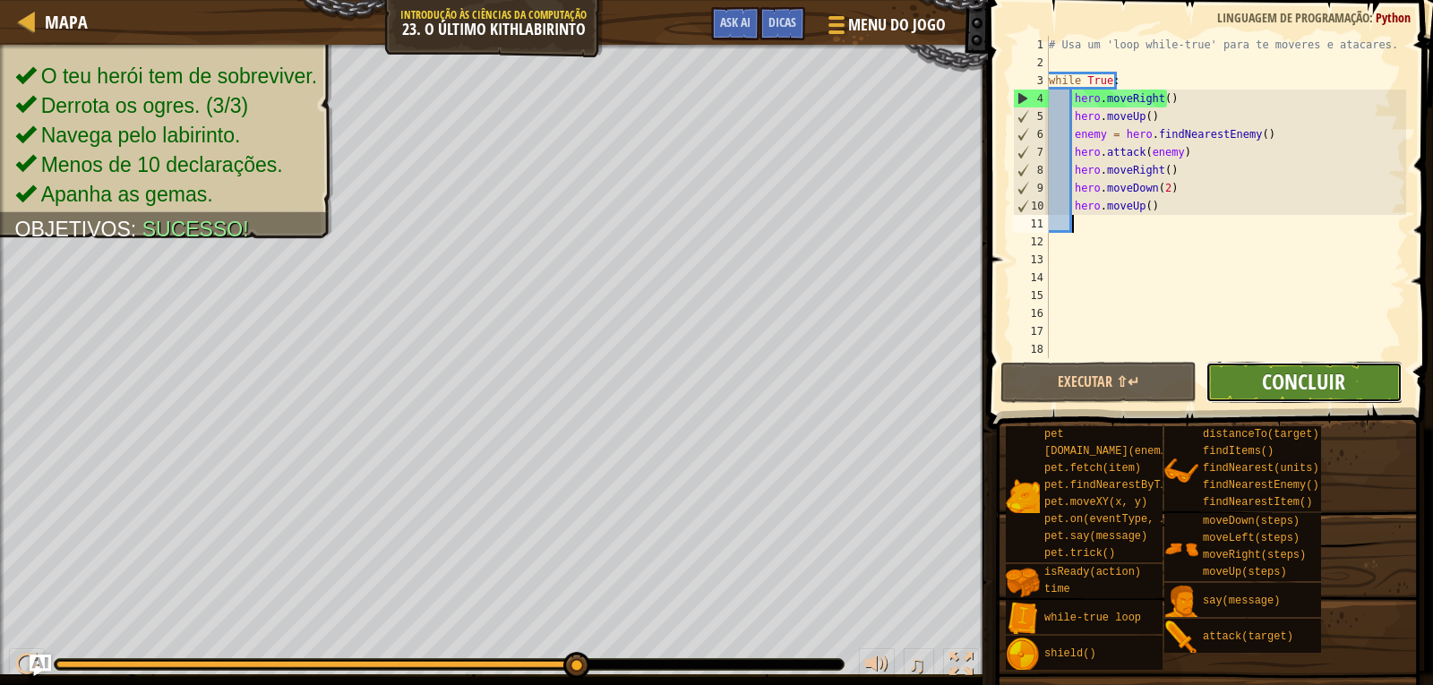
click at [1326, 386] on span "Concluir" at bounding box center [1303, 381] width 83 height 29
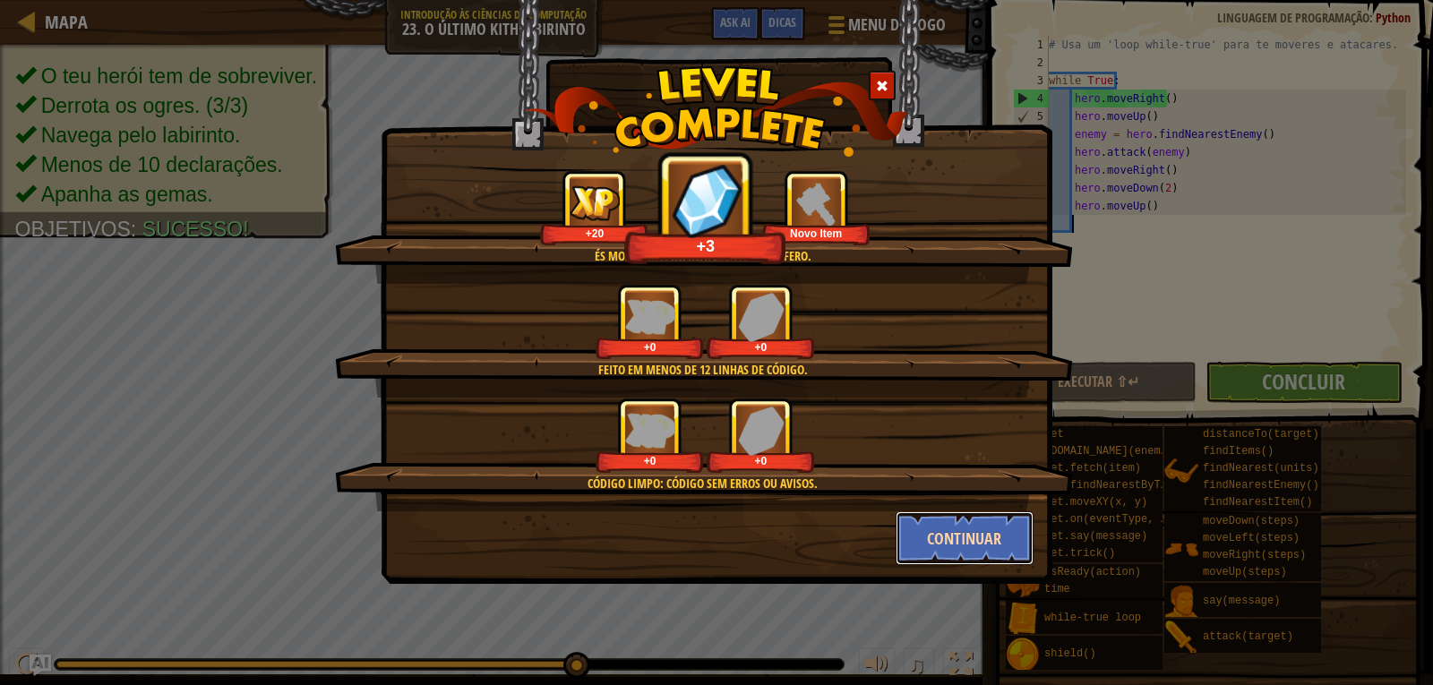
click at [908, 553] on button "Continuar" at bounding box center [965, 538] width 139 height 54
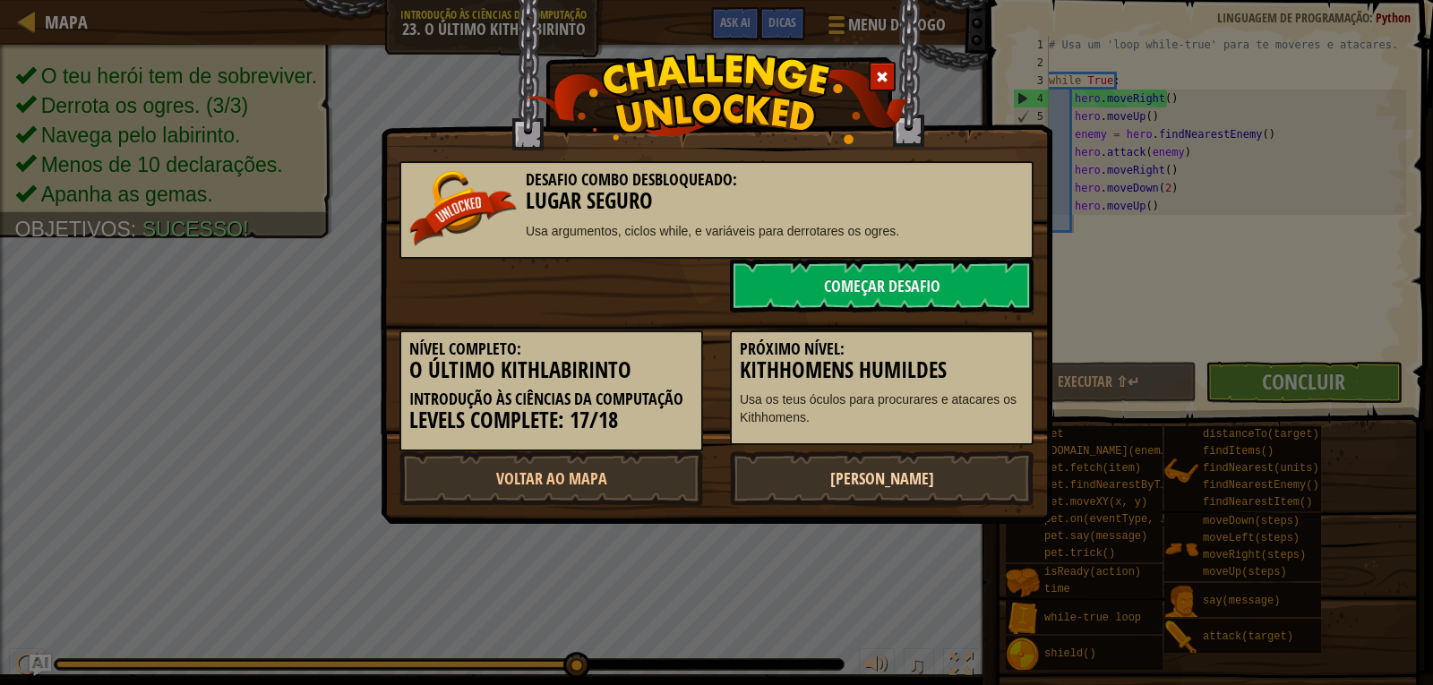
click at [923, 488] on link "[PERSON_NAME]" at bounding box center [882, 478] width 304 height 54
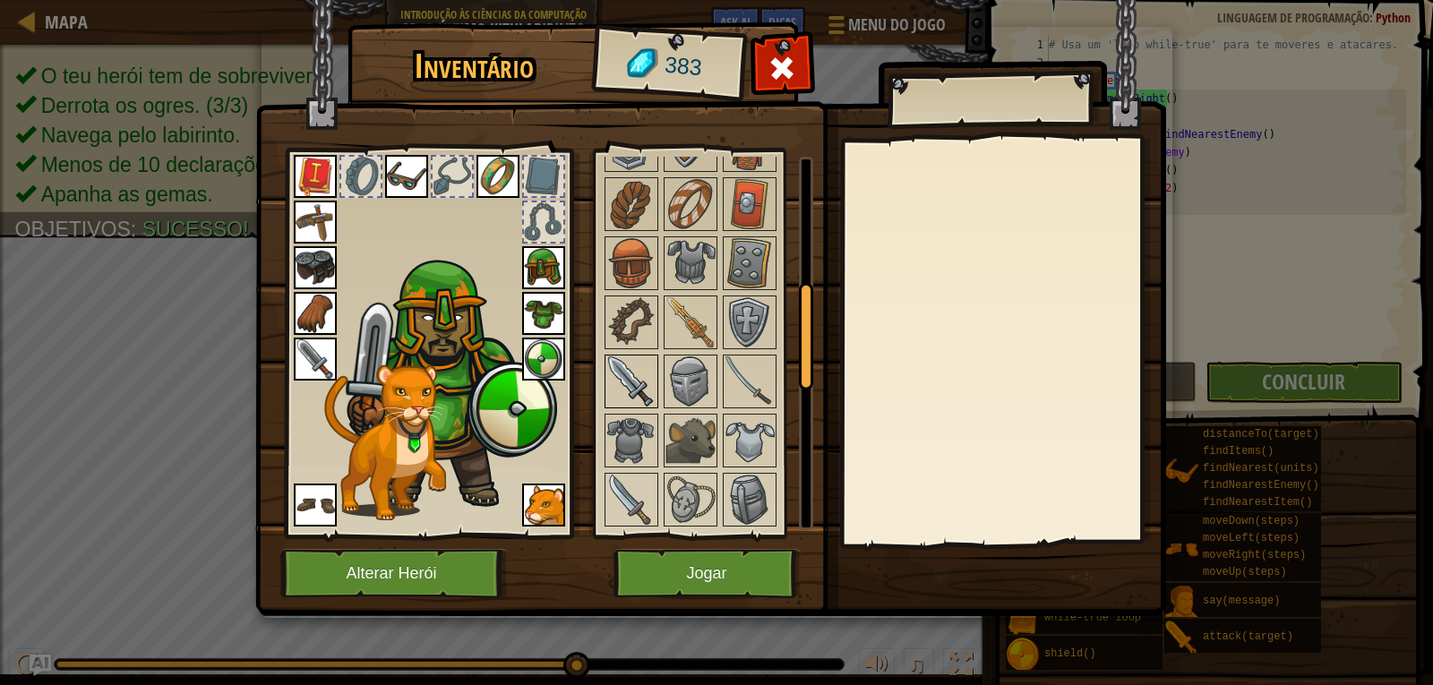
scroll to position [537, 0]
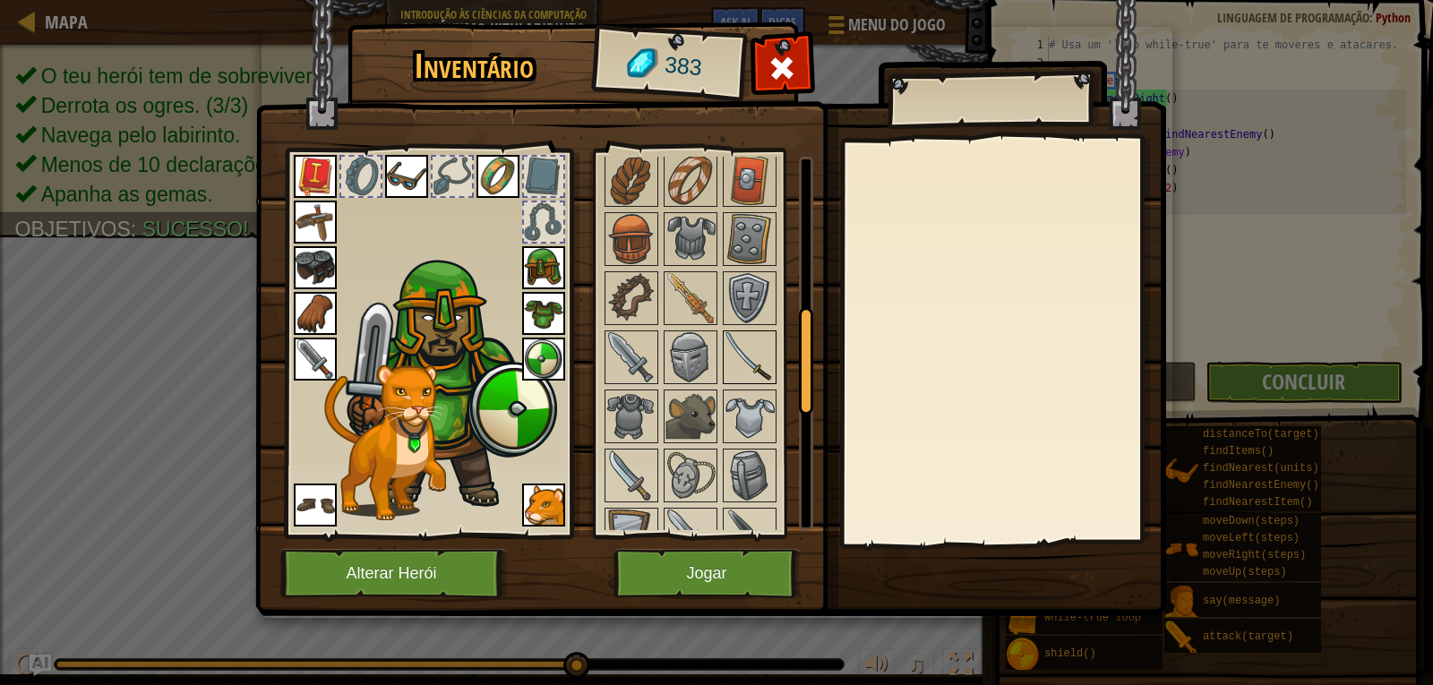
click at [733, 364] on img at bounding box center [749, 357] width 50 height 50
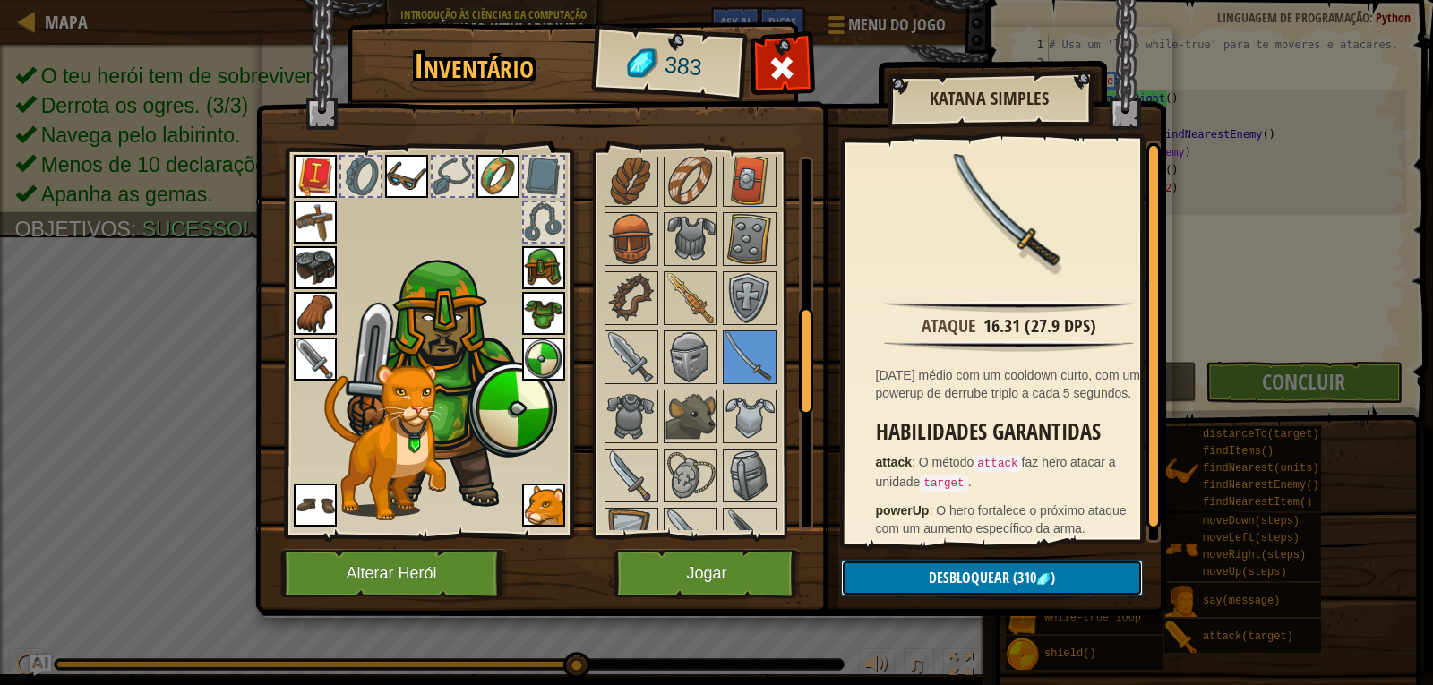
click at [935, 585] on span "Desbloquear" at bounding box center [969, 578] width 81 height 20
click at [912, 575] on button "Confirmar" at bounding box center [992, 578] width 302 height 37
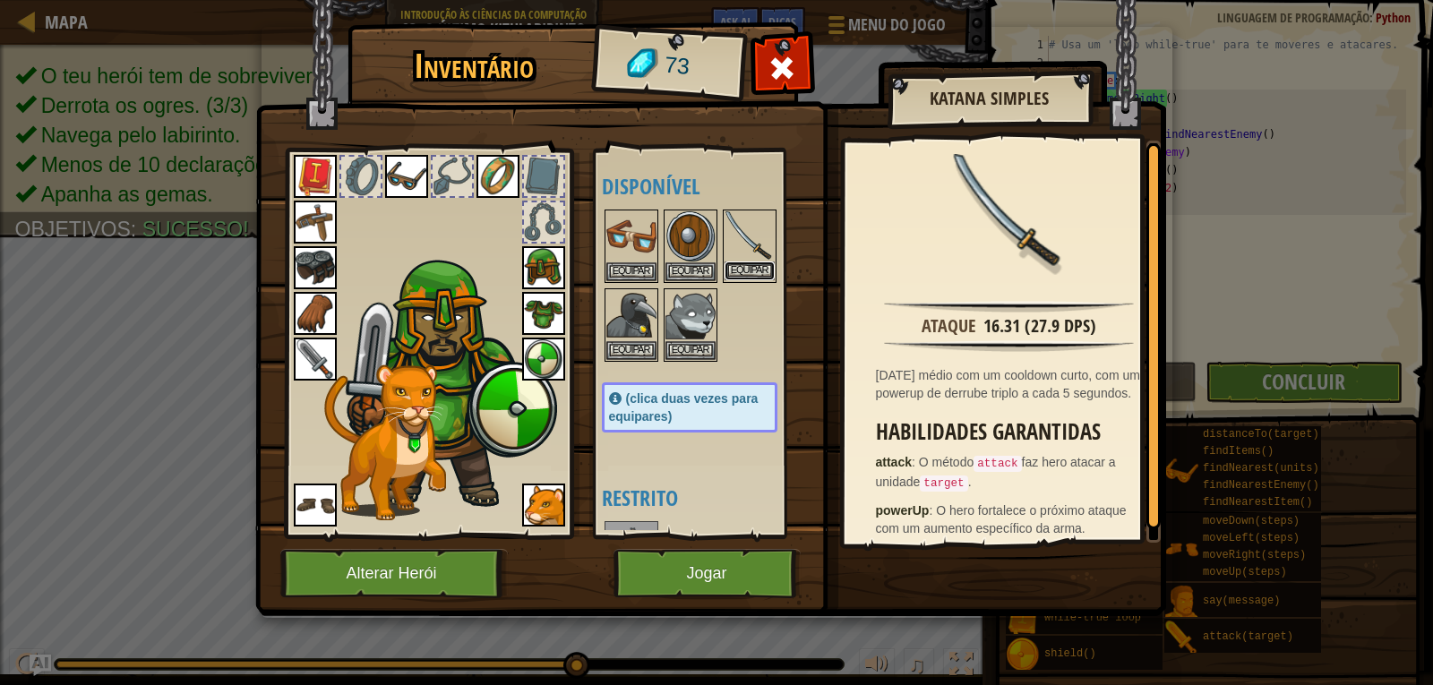
click at [744, 266] on button "Equipar" at bounding box center [749, 271] width 50 height 19
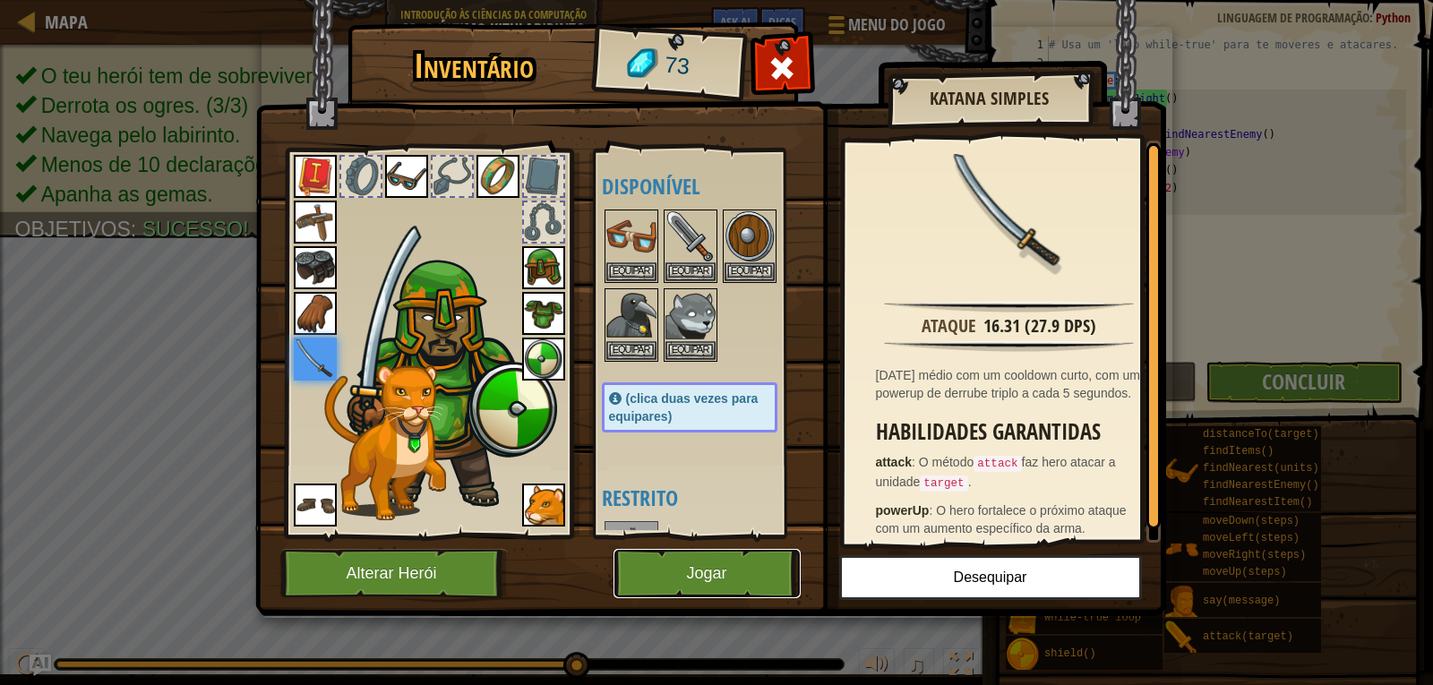
click at [690, 579] on button "Jogar" at bounding box center [706, 573] width 187 height 49
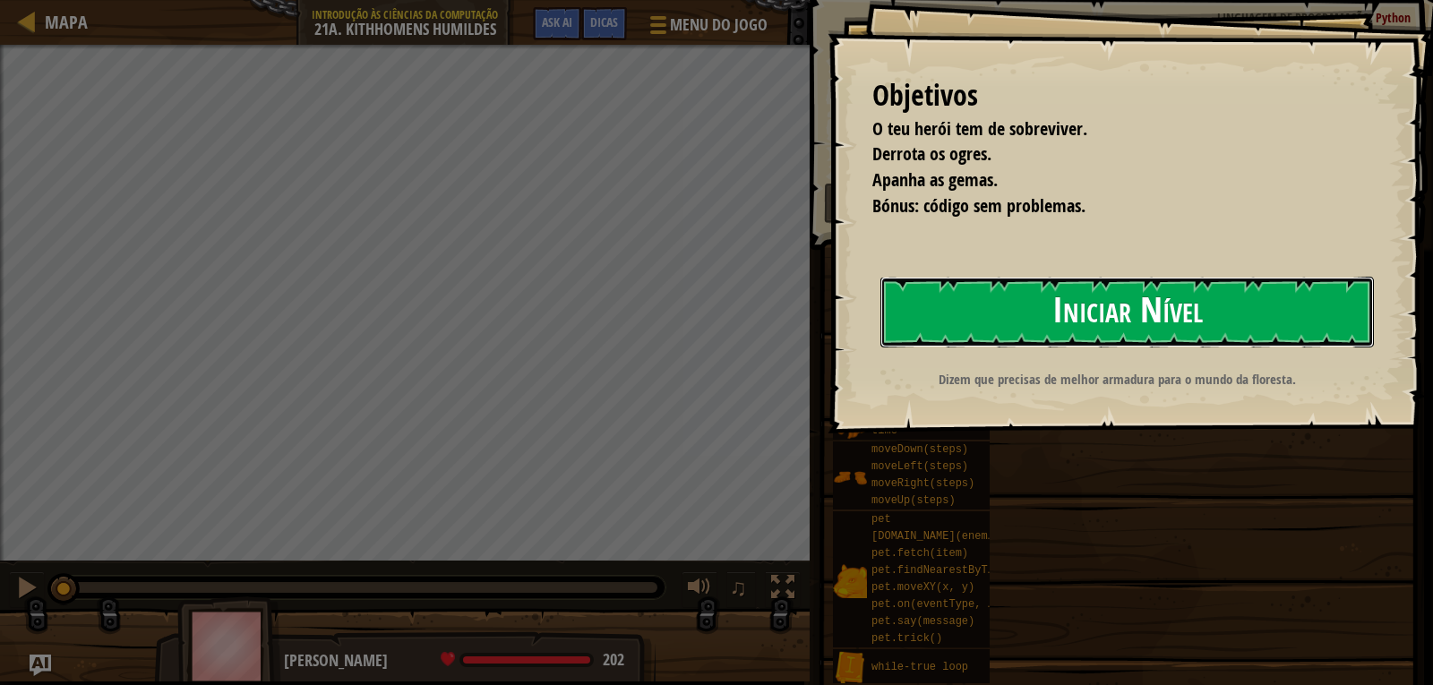
click at [967, 323] on button "Iniciar Nível" at bounding box center [1126, 312] width 493 height 71
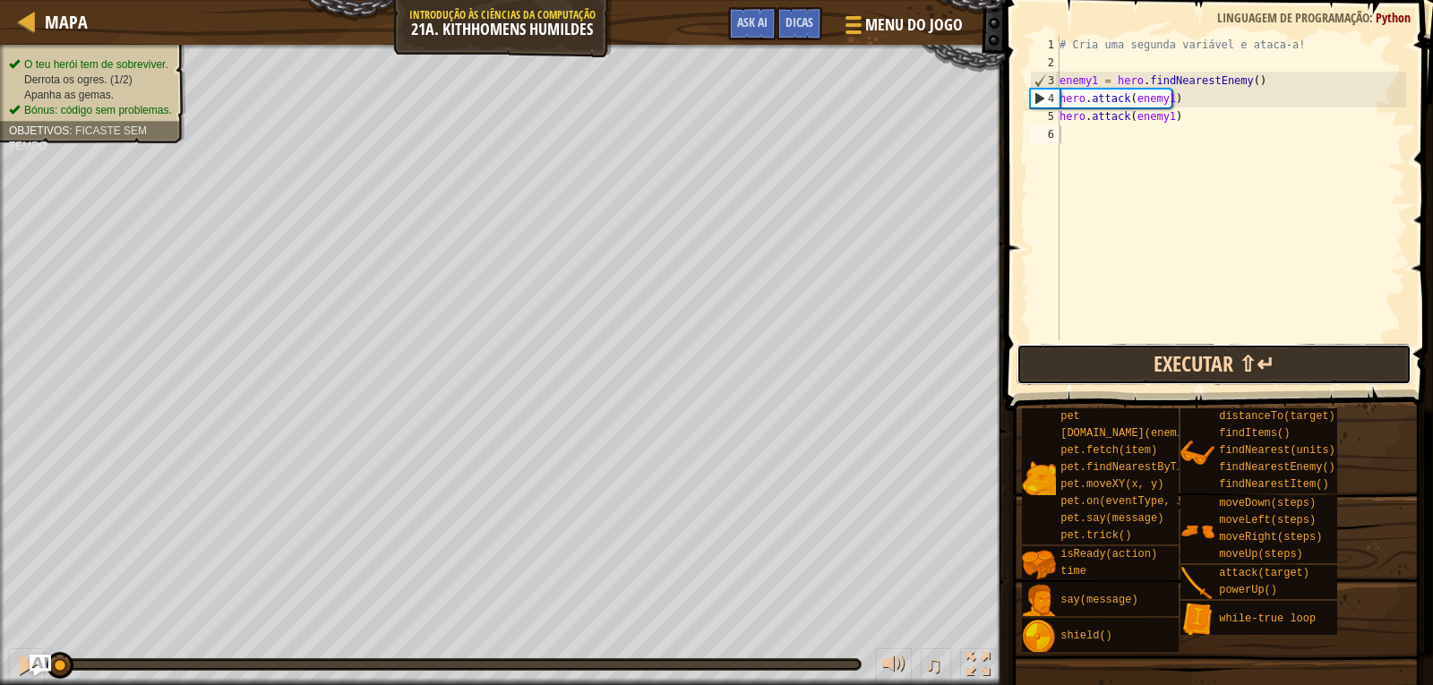
click at [1086, 374] on button "Executar ⇧↵" at bounding box center [1213, 364] width 395 height 41
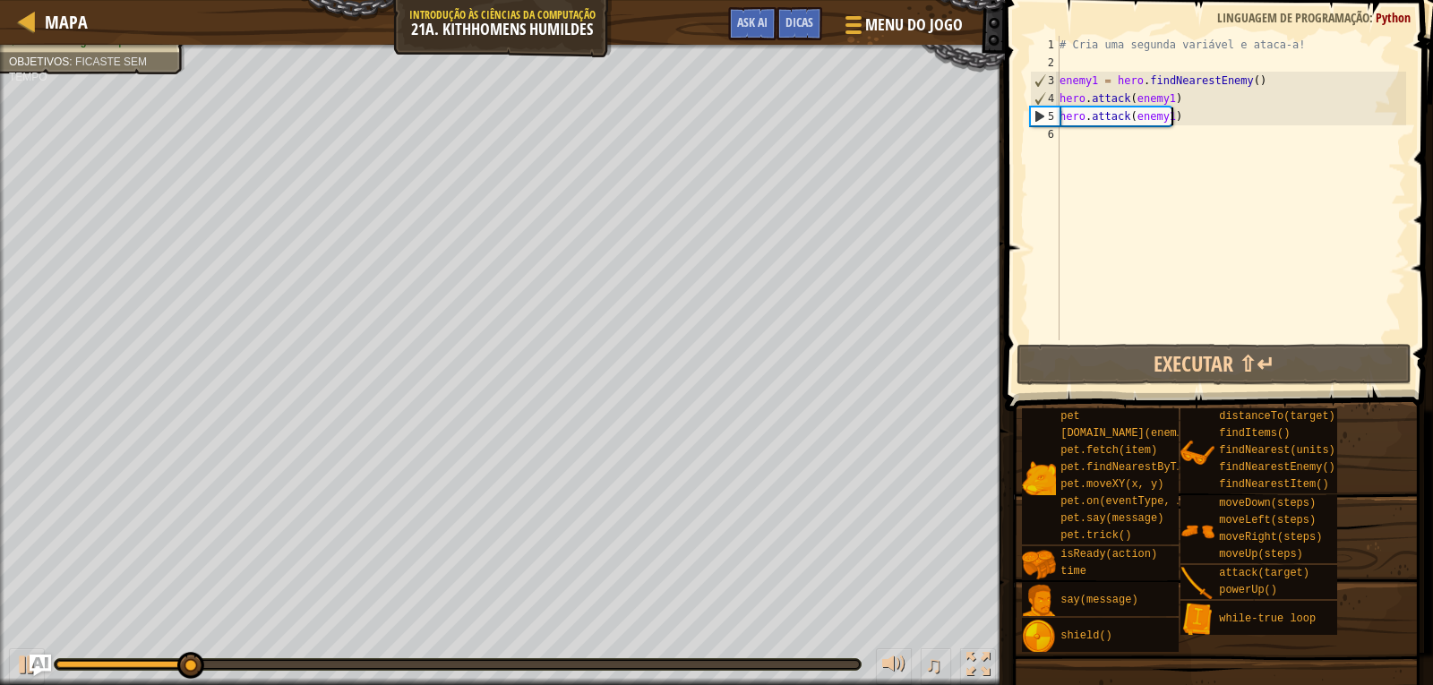
click at [1173, 116] on div "# Cria uma segunda variável e ataca-a! enemy1 = hero . findNearestEnemy ( ) her…" at bounding box center [1231, 206] width 350 height 340
type textarea "hero.attack(enemy1)"
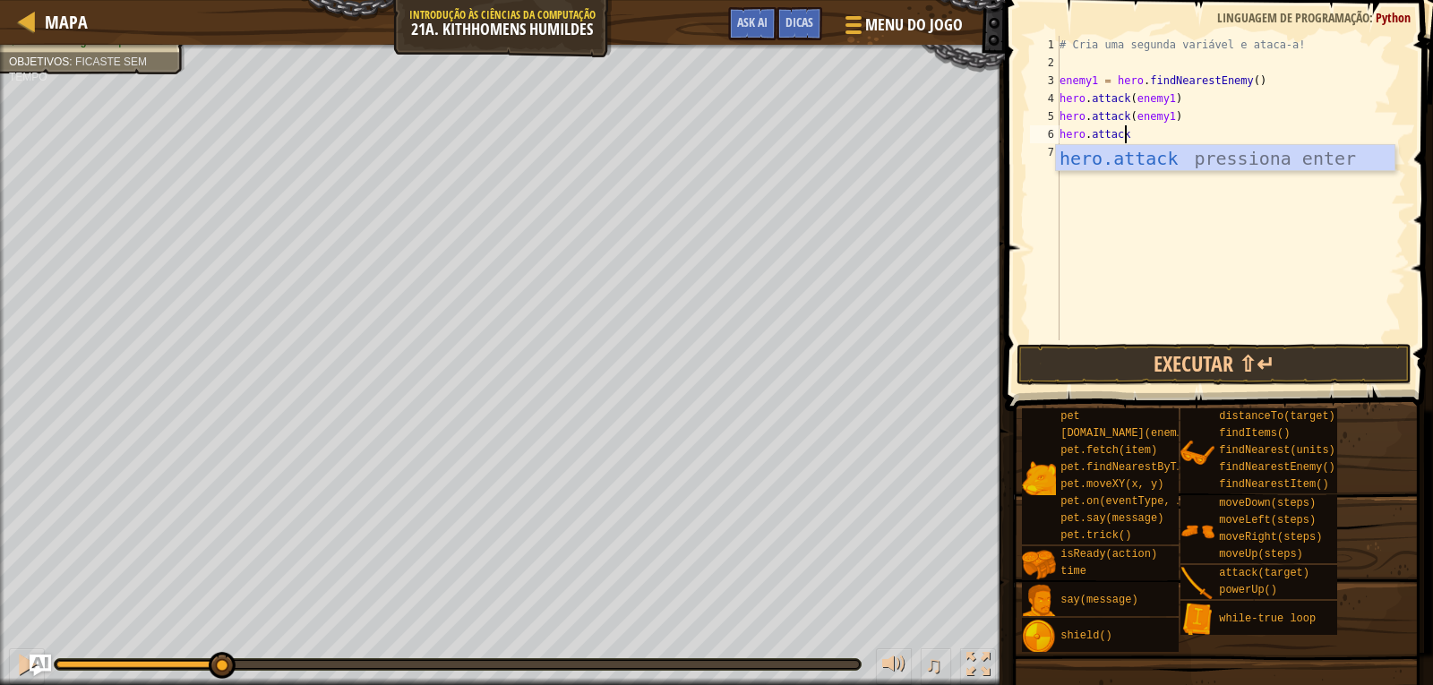
scroll to position [8, 4]
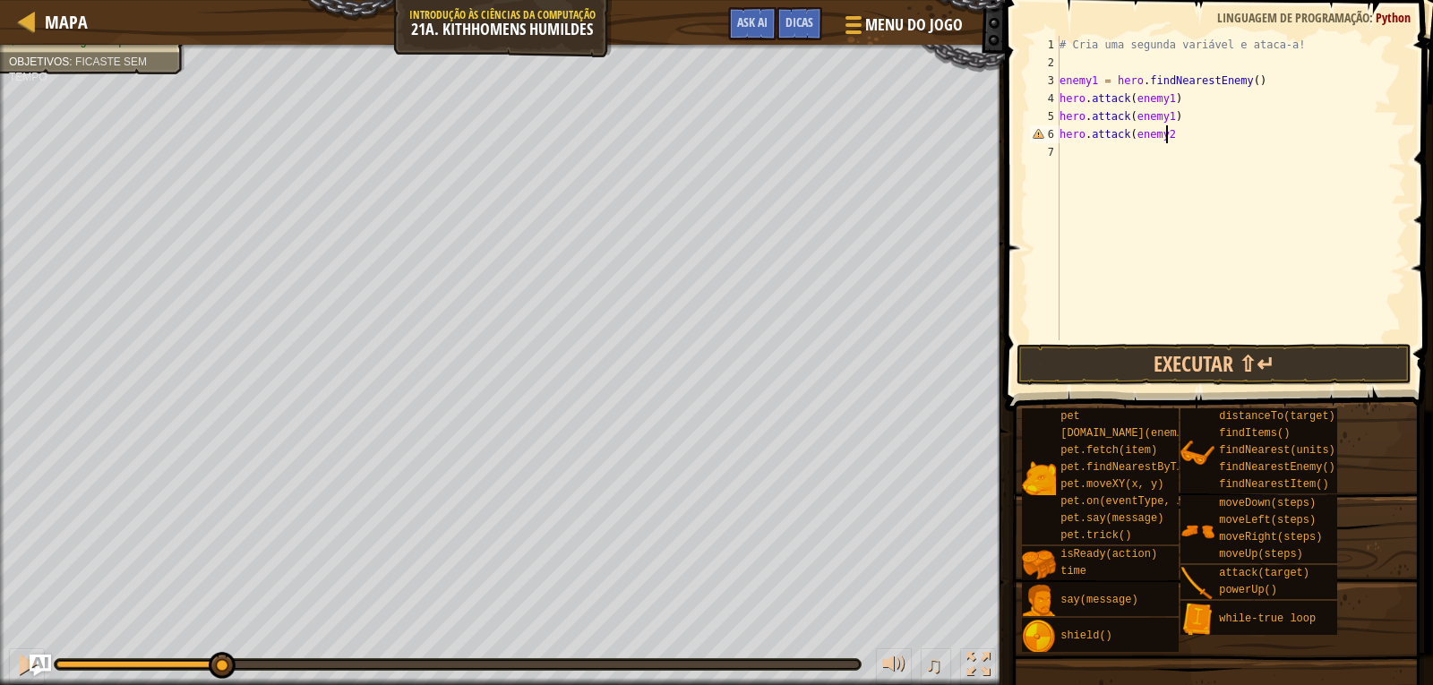
type textarea "hero.attack(enemy2)"
click at [1135, 346] on button "Executar ⇧↵" at bounding box center [1213, 364] width 395 height 41
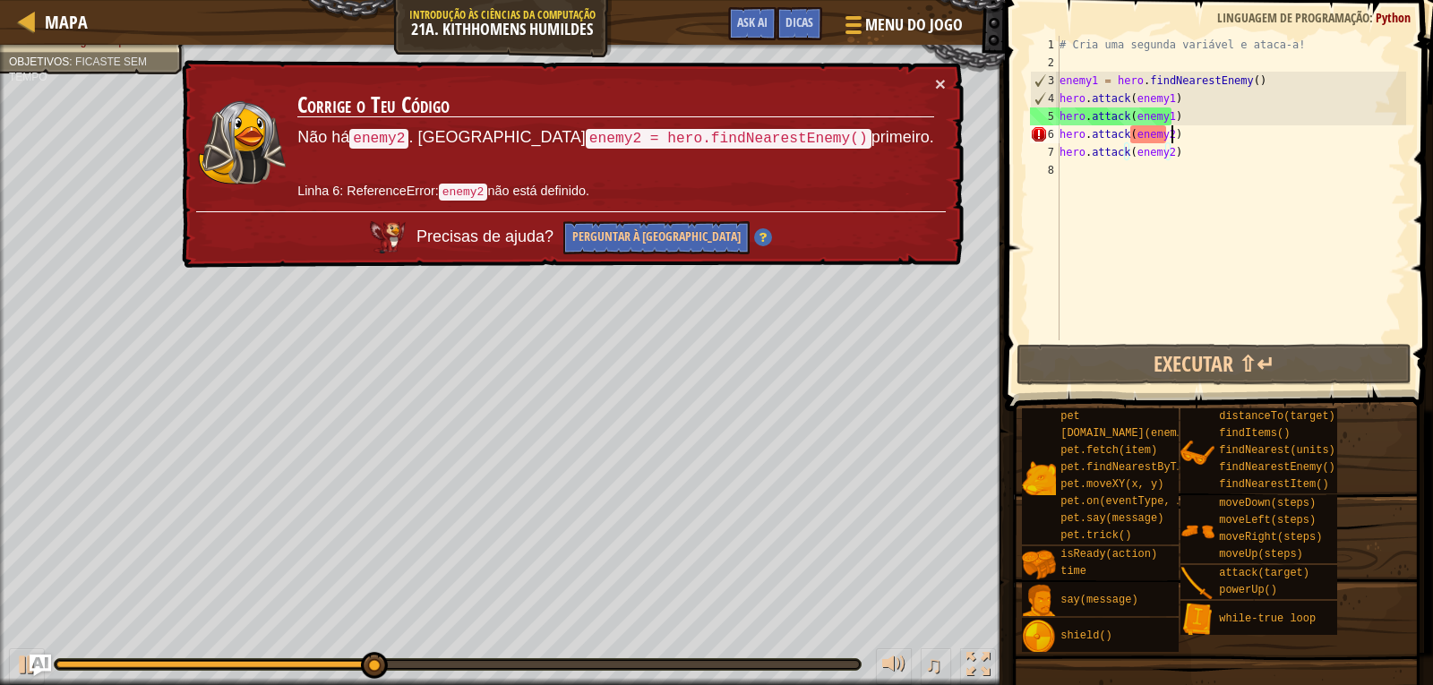
drag, startPoint x: 1173, startPoint y: 140, endPoint x: 1157, endPoint y: 139, distance: 16.1
click at [1170, 139] on div "# Cria uma segunda variável e ataca-a! enemy1 = hero . findNearestEnemy ( ) her…" at bounding box center [1231, 206] width 350 height 340
click at [1063, 134] on div "# Cria uma segunda variável e ataca-a! enemy1 = hero . findNearestEnemy ( ) her…" at bounding box center [1231, 206] width 350 height 340
click at [1062, 134] on div "# Cria uma segunda variável e ataca-a! enemy1 = hero . findNearestEnemy ( ) her…" at bounding box center [1231, 206] width 350 height 340
click at [1059, 135] on div "# Cria uma segunda variável e ataca-a! enemy1 = hero . findNearestEnemy ( ) her…" at bounding box center [1231, 206] width 350 height 340
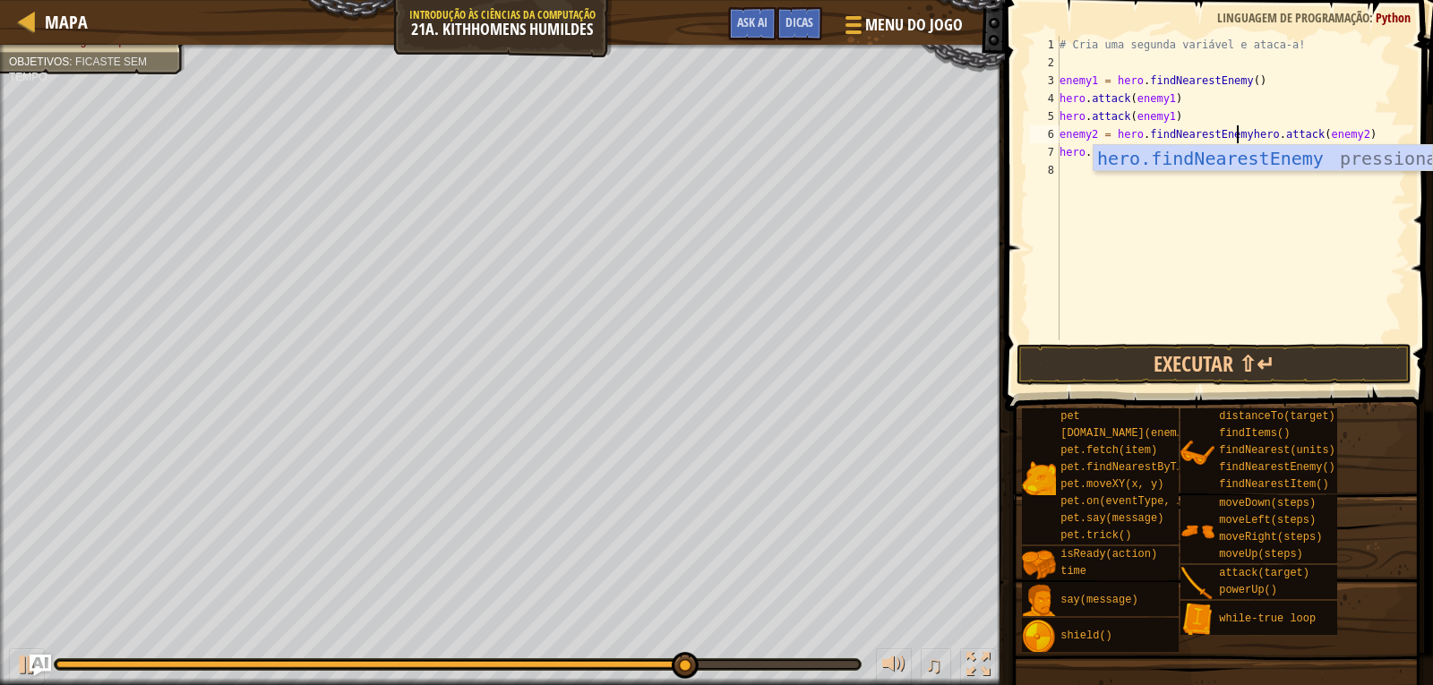
scroll to position [8, 14]
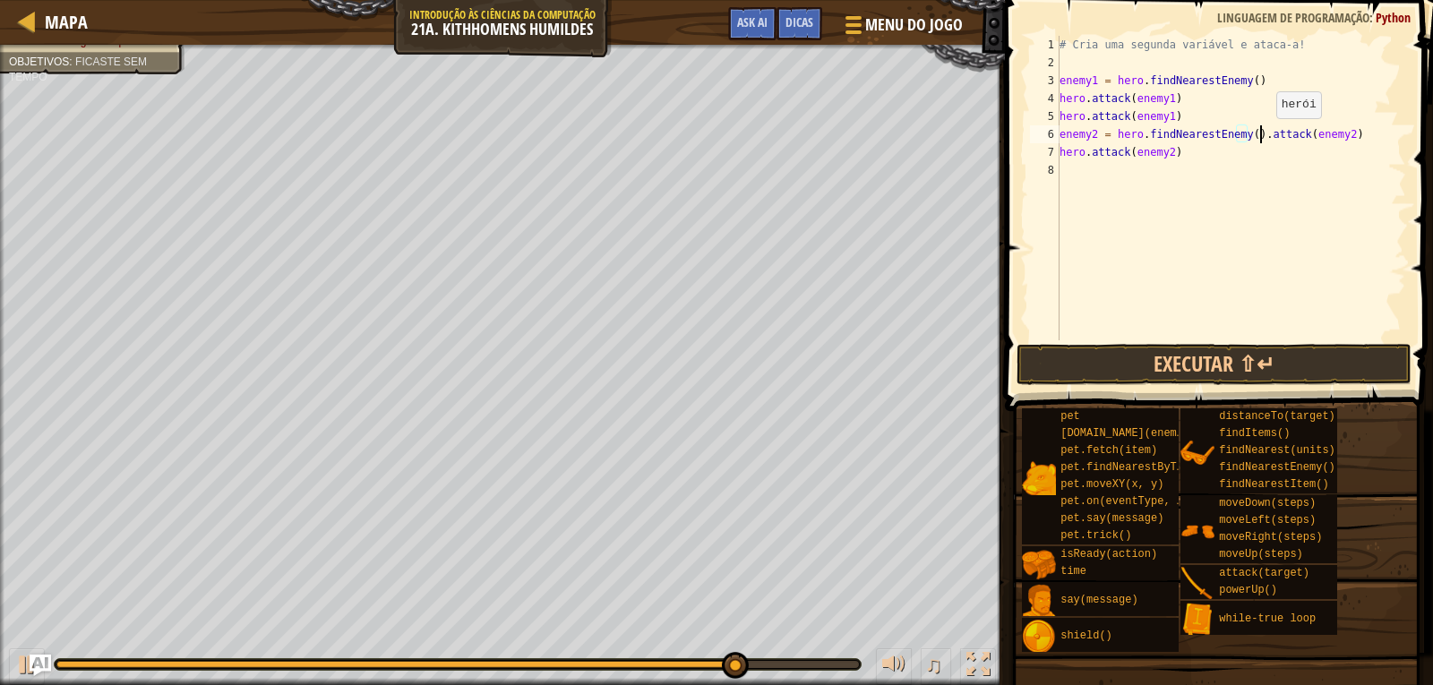
click at [1261, 136] on div "# Cria uma segunda variável e ataca-a! enemy1 = hero . findNearestEnemy ( ) her…" at bounding box center [1231, 206] width 350 height 340
click at [1251, 136] on div "# Cria uma segunda variável e ataca-a! enemy1 = hero . findNearestEnemy ( ) her…" at bounding box center [1231, 206] width 350 height 340
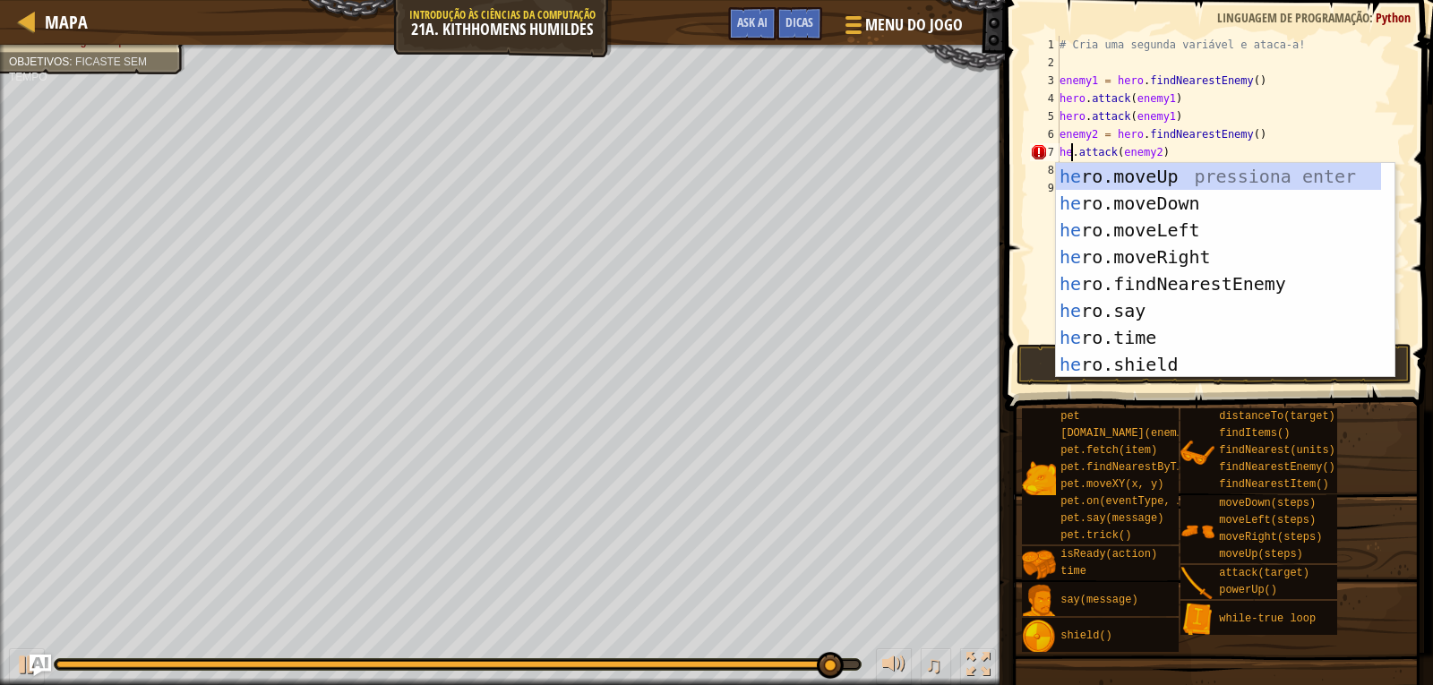
scroll to position [8, 2]
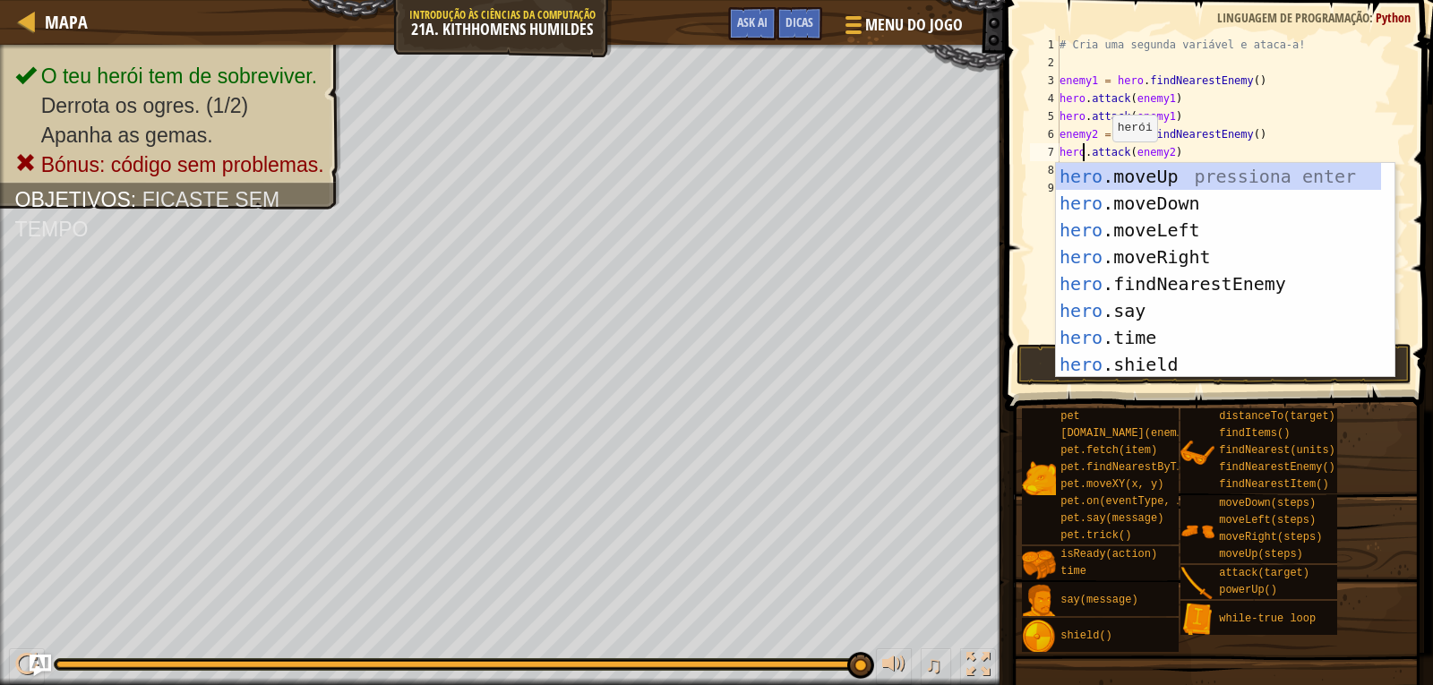
click at [1095, 155] on div "# Cria uma segunda variável e ataca-a! enemy1 = hero . findNearestEnemy ( ) her…" at bounding box center [1231, 206] width 350 height 340
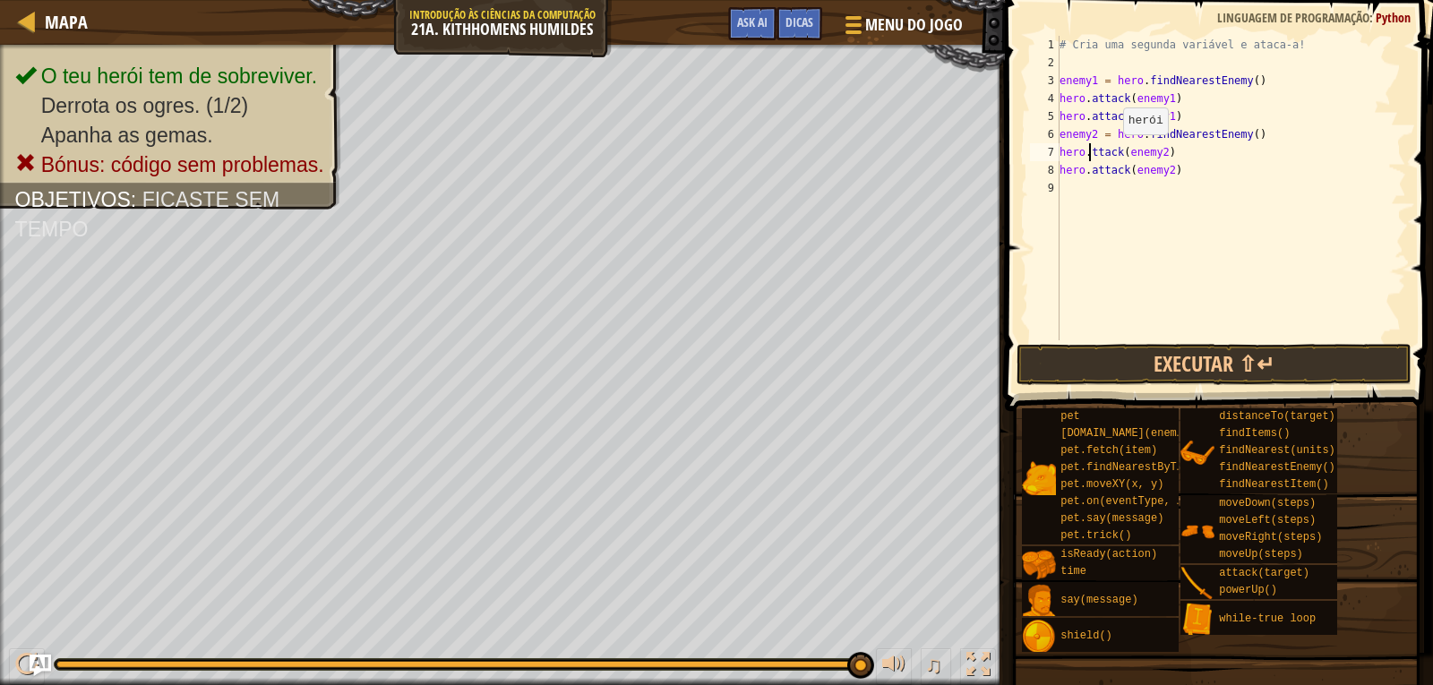
scroll to position [8, 3]
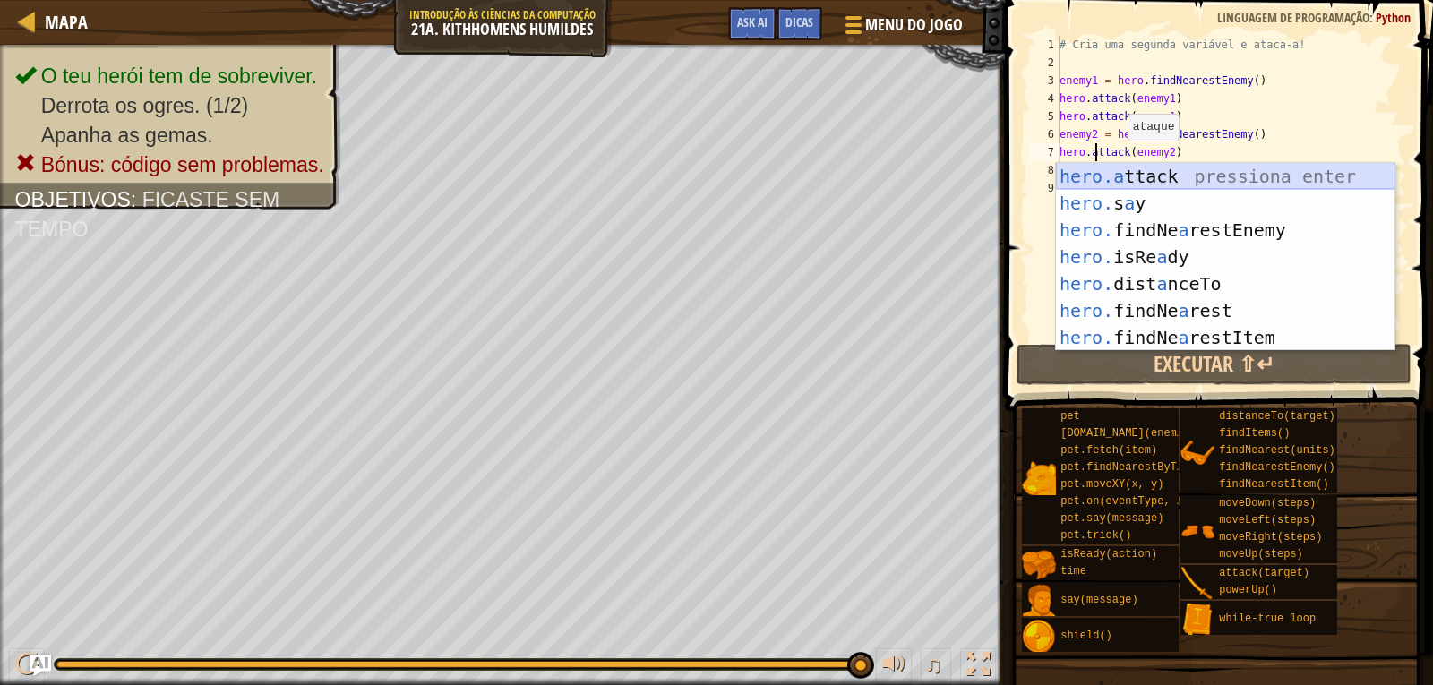
click at [1135, 180] on div "hero.a ttack pressiona enter hero. s a y pressiona enter hero. findNe a restEne…" at bounding box center [1225, 284] width 339 height 242
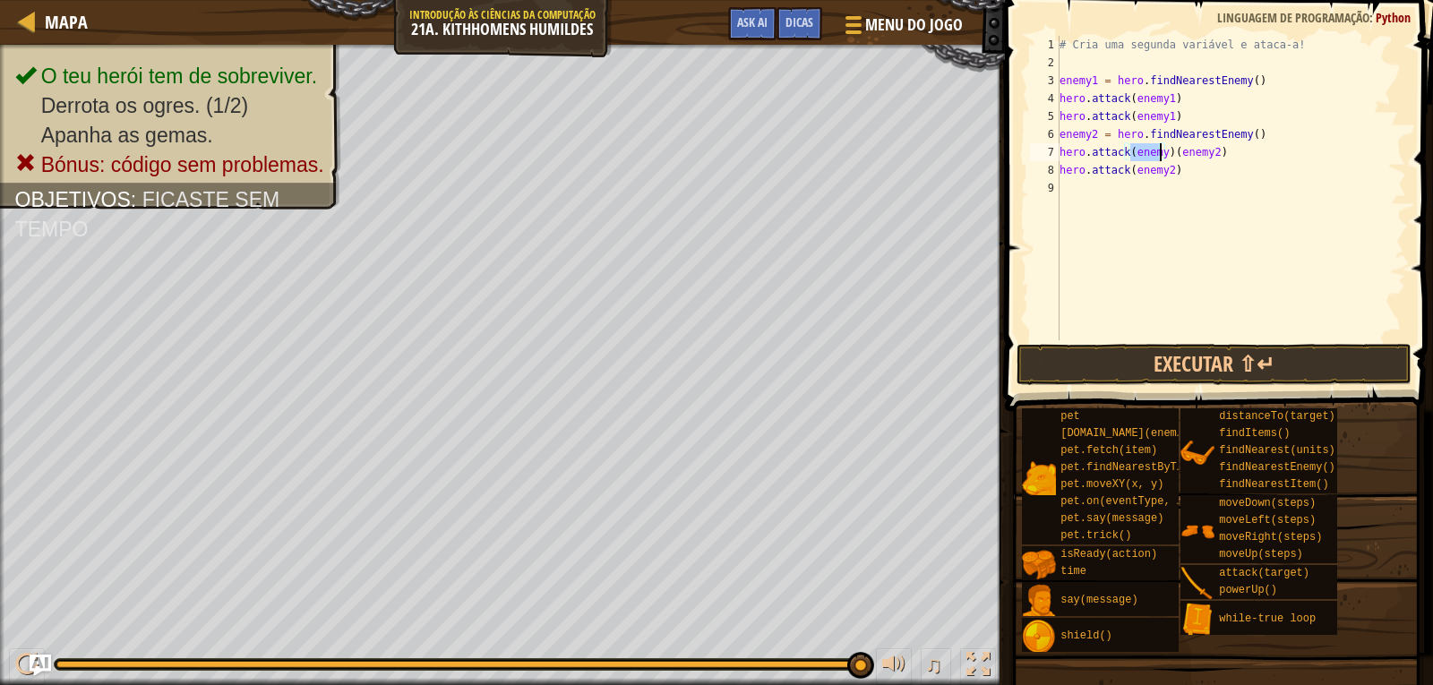
click at [1162, 150] on div "# Cria uma segunda variável e ataca-a! enemy1 = hero . findNearestEnemy ( ) her…" at bounding box center [1231, 188] width 350 height 304
click at [1166, 150] on div "# Cria uma segunda variável e ataca-a! enemy1 = hero . findNearestEnemy ( ) her…" at bounding box center [1231, 206] width 350 height 340
type textarea "hero.attack(enemy2)"
click at [1168, 364] on button "Executar ⇧↵" at bounding box center [1213, 364] width 395 height 41
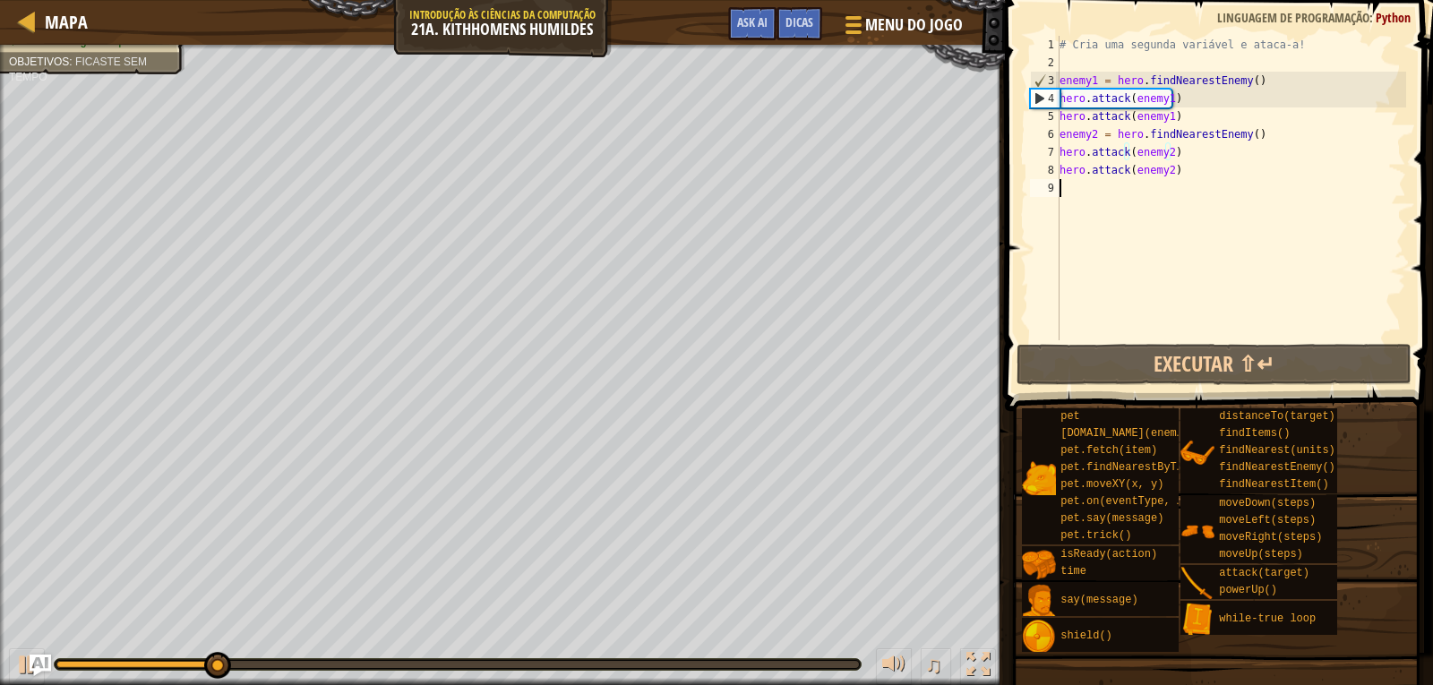
click at [1169, 184] on div "# Cria uma segunda variável e ataca-a! enemy1 = hero . findNearestEnemy ( ) her…" at bounding box center [1231, 206] width 350 height 340
click at [1179, 179] on div "# Cria uma segunda variável e ataca-a! enemy1 = hero . findNearestEnemy ( ) her…" at bounding box center [1231, 206] width 350 height 340
click at [1182, 165] on div "# Cria uma segunda variável e ataca-a! enemy1 = hero . findNearestEnemy ( ) her…" at bounding box center [1231, 206] width 350 height 340
type textarea "hero.attack(enemy2)"
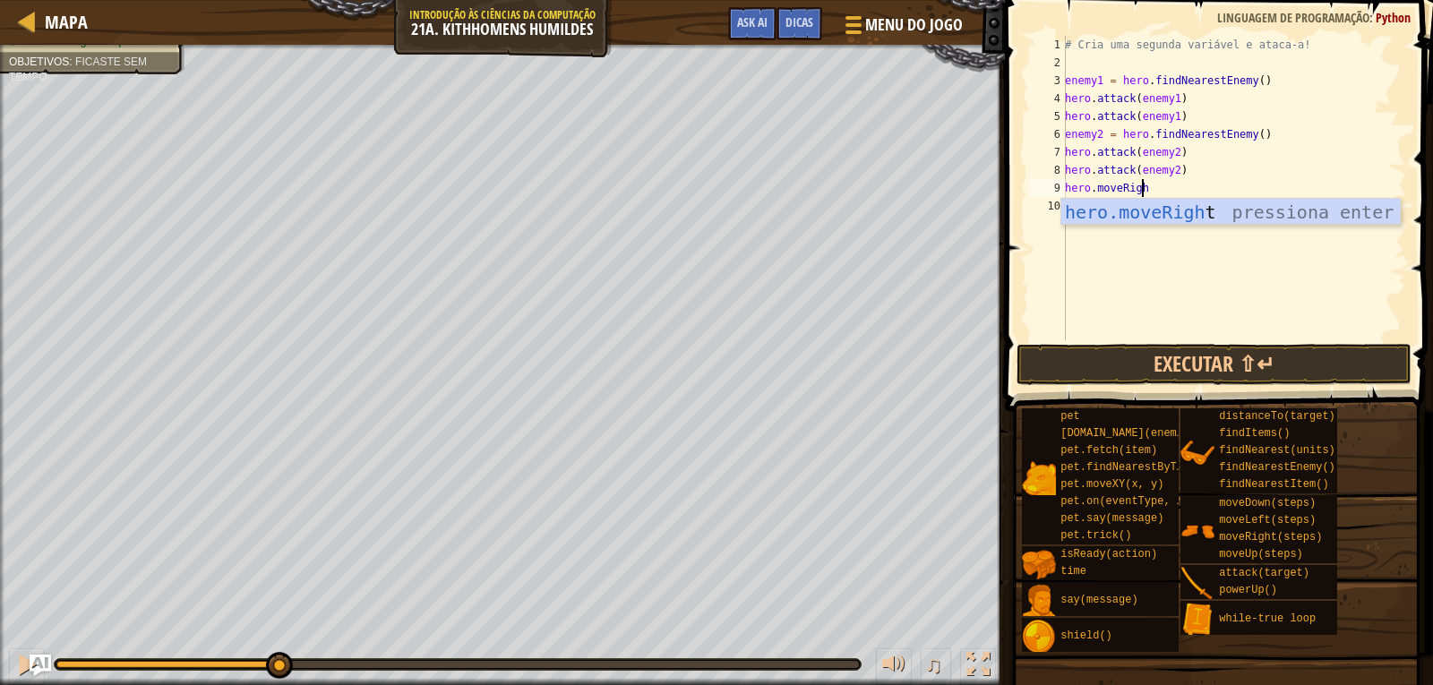
scroll to position [8, 5]
type textarea "hero.moveRight"
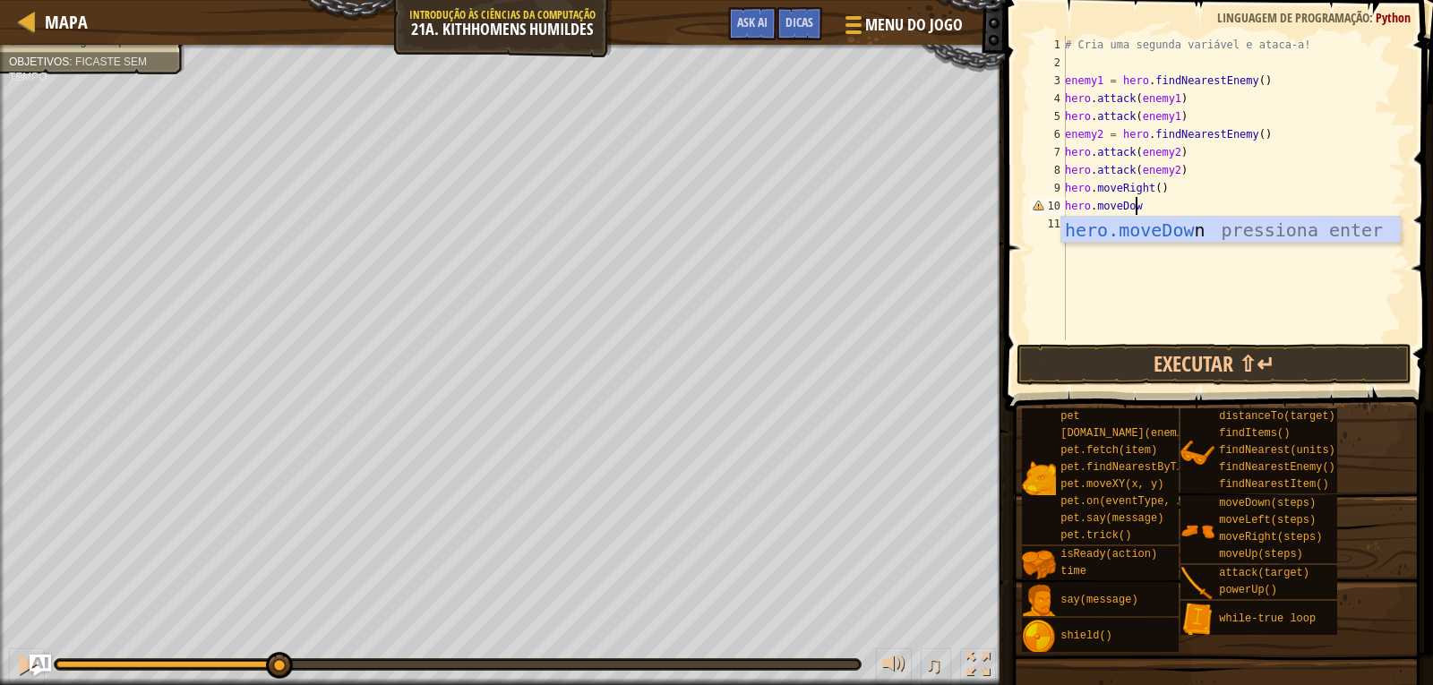
type textarea "hero.moveDown"
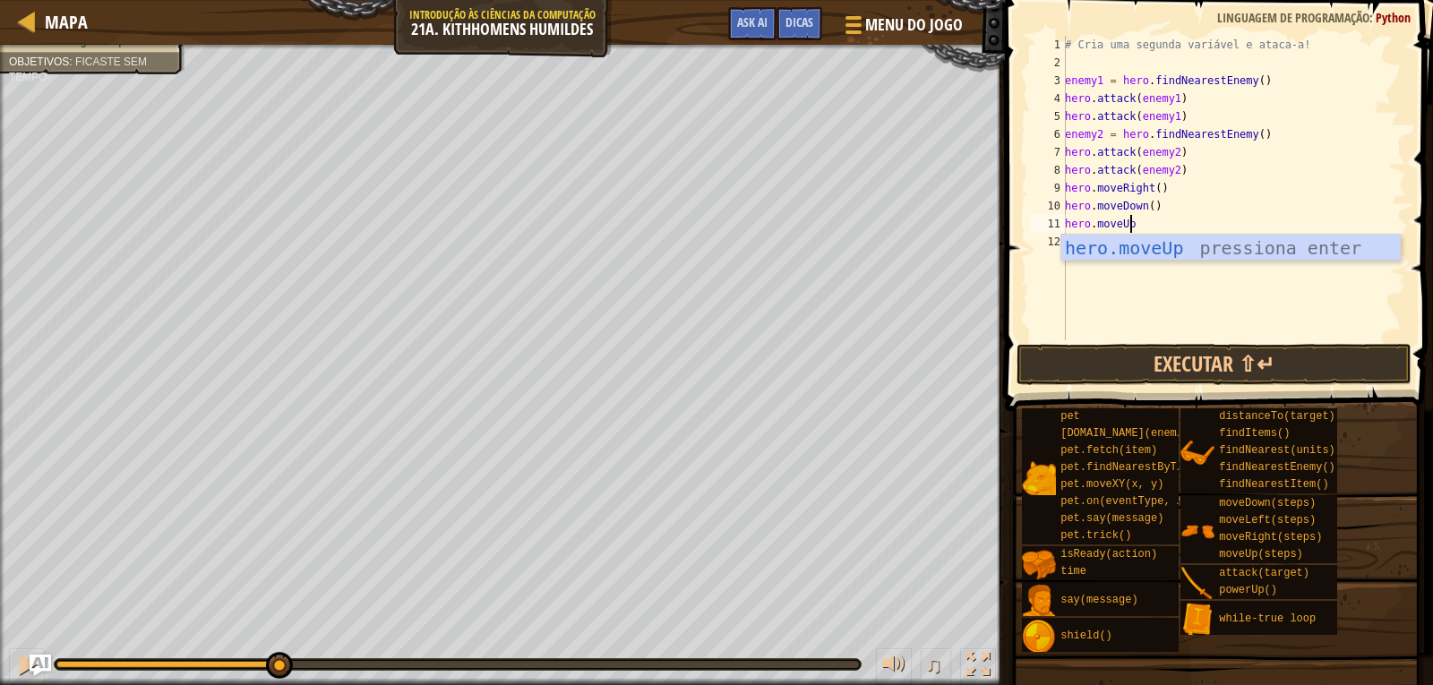
scroll to position [8, 4]
click at [1140, 371] on button "Executar ⇧↵" at bounding box center [1213, 364] width 395 height 41
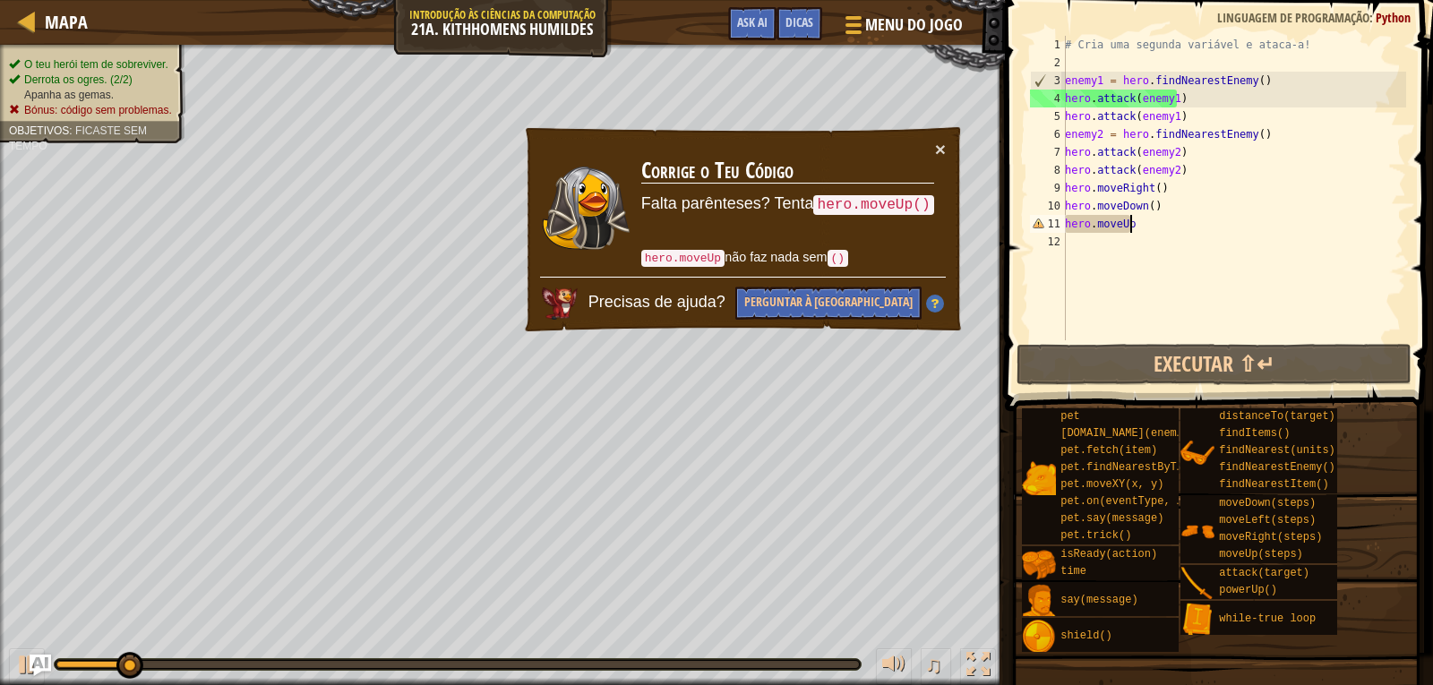
click at [54, 63] on ul "O teu herói tem de sobreviver. Derrota os ogres. (2/2) Apanha as gemas. Bónus: …" at bounding box center [92, 88] width 167 height 62
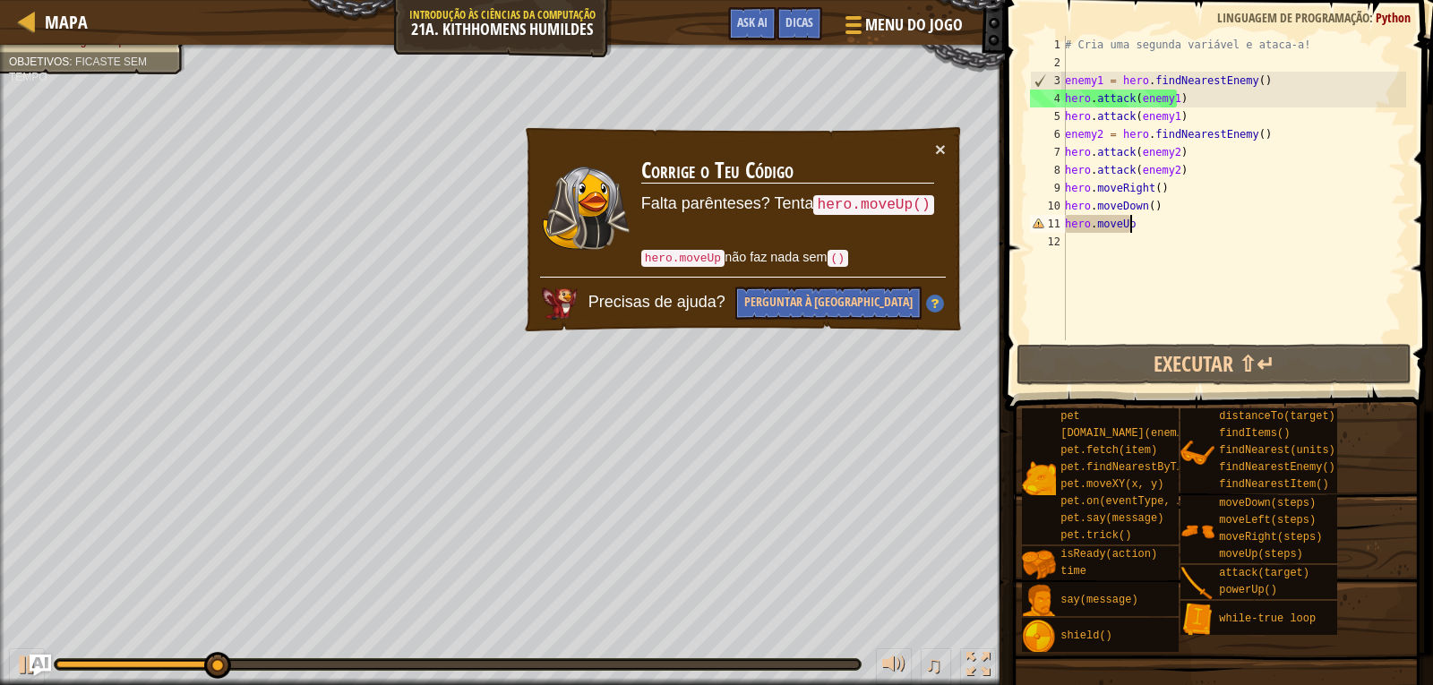
click at [1135, 231] on div "# Cria uma segunda variável e ataca-a! enemy1 = hero . findNearestEnemy ( ) her…" at bounding box center [1233, 206] width 345 height 340
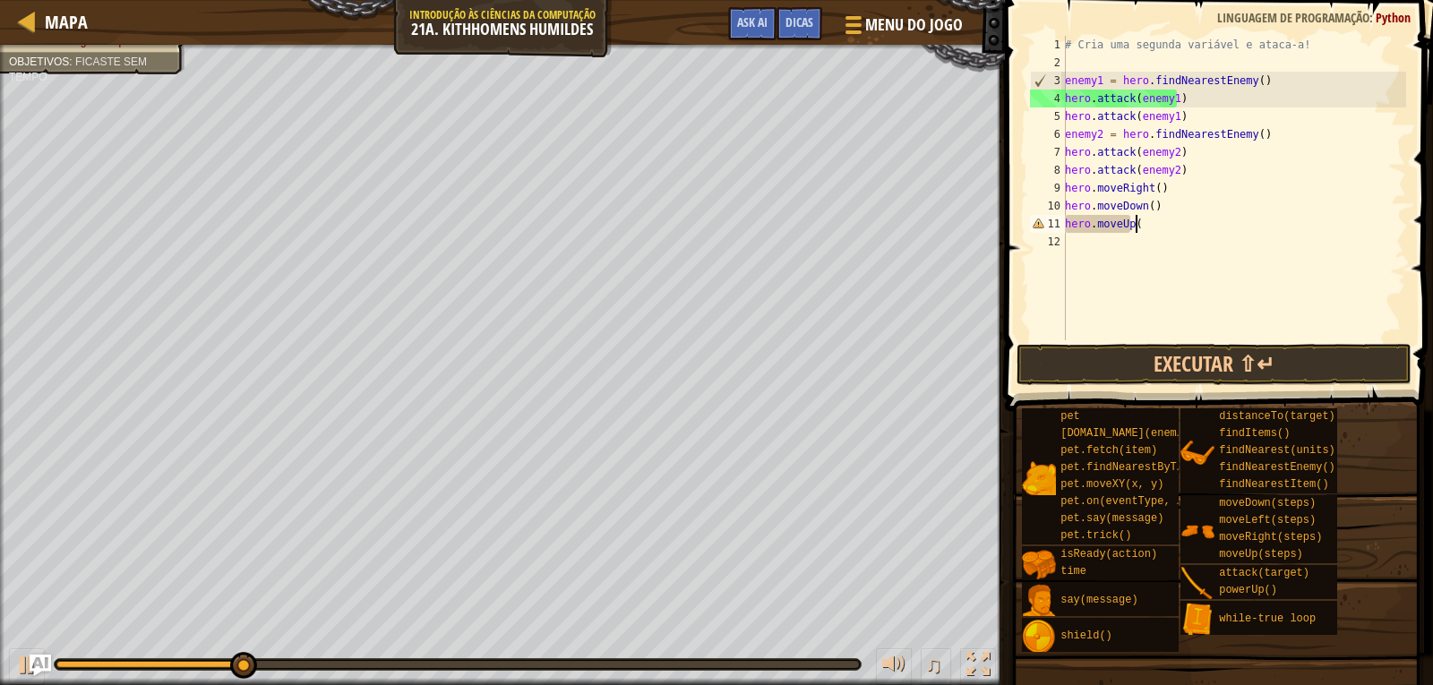
scroll to position [8, 5]
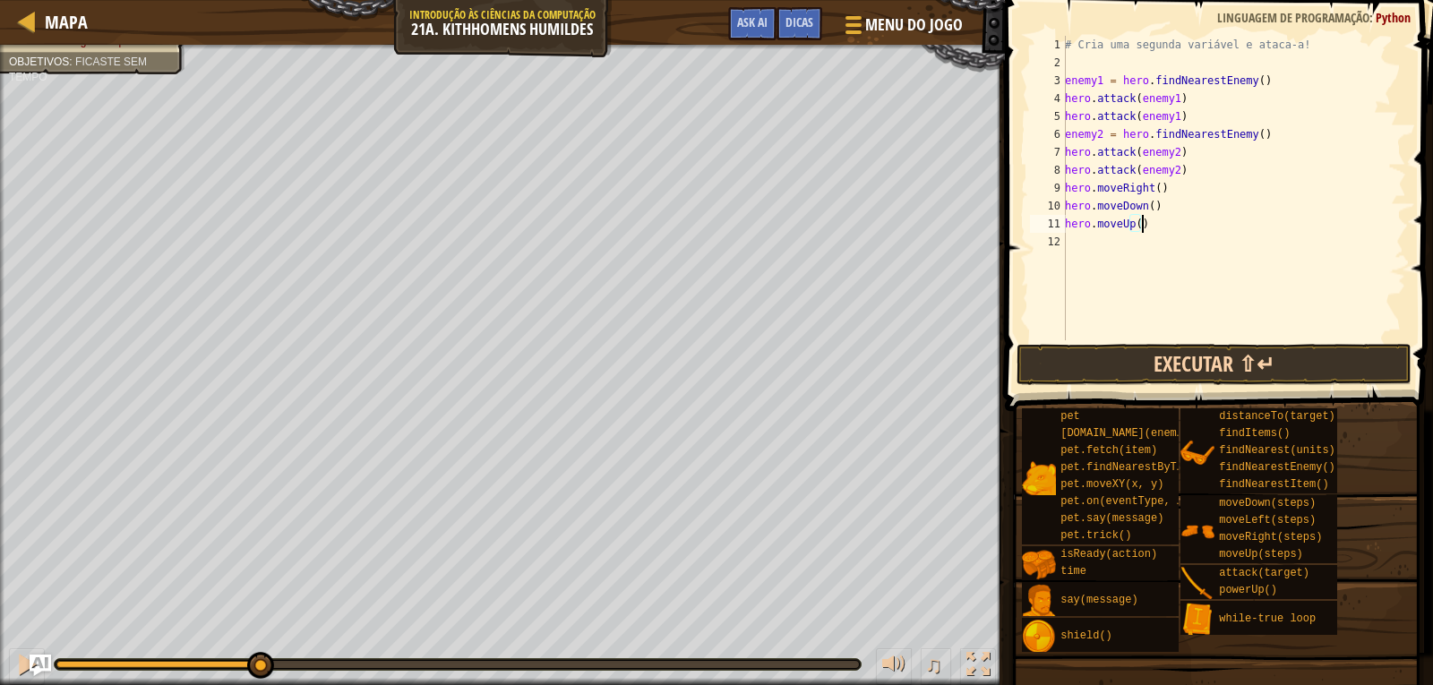
type textarea "hero.moveUp()"
click at [1095, 384] on button "Executar ⇧↵" at bounding box center [1213, 364] width 395 height 41
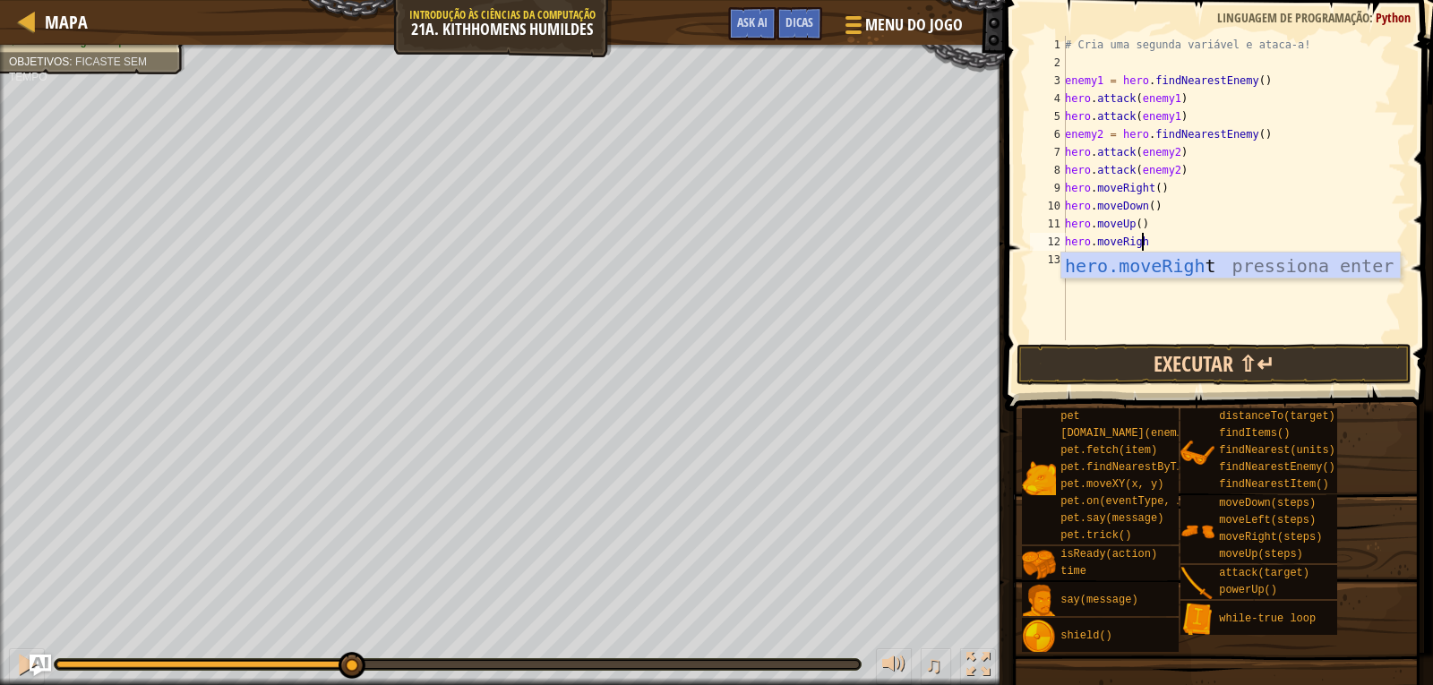
type textarea "hero.moveRight"
type textarea "hero.moveDown()"
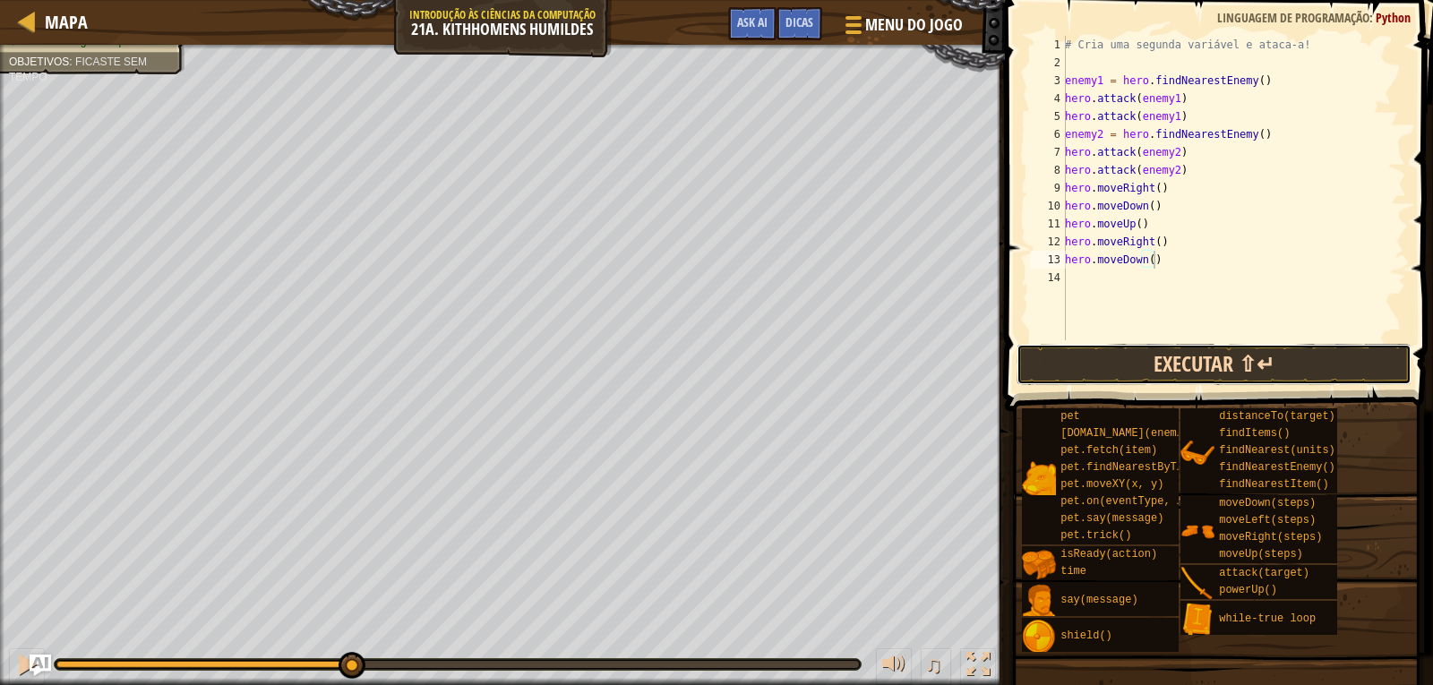
click at [1095, 384] on button "Executar ⇧↵" at bounding box center [1213, 364] width 395 height 41
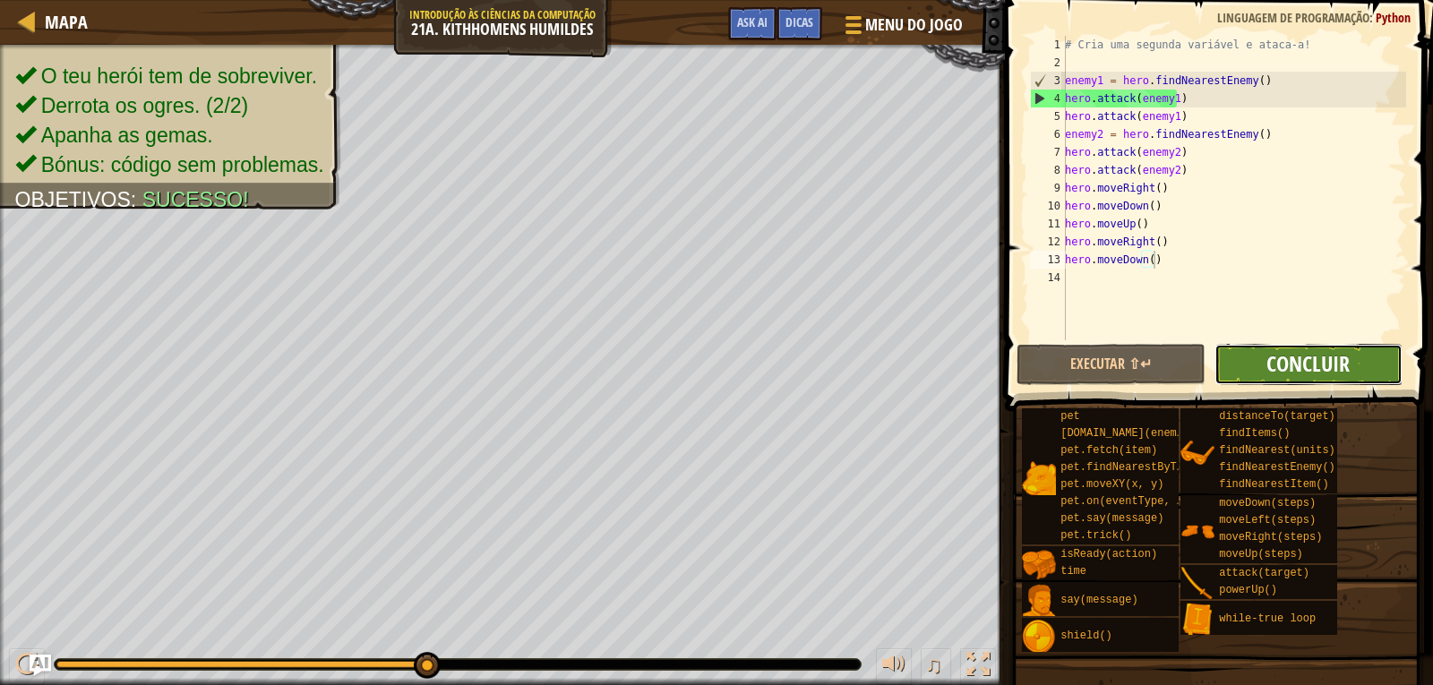
drag, startPoint x: 1284, startPoint y: 381, endPoint x: 1311, endPoint y: 353, distance: 38.6
click at [1311, 353] on span "Concluir" at bounding box center [1307, 363] width 83 height 29
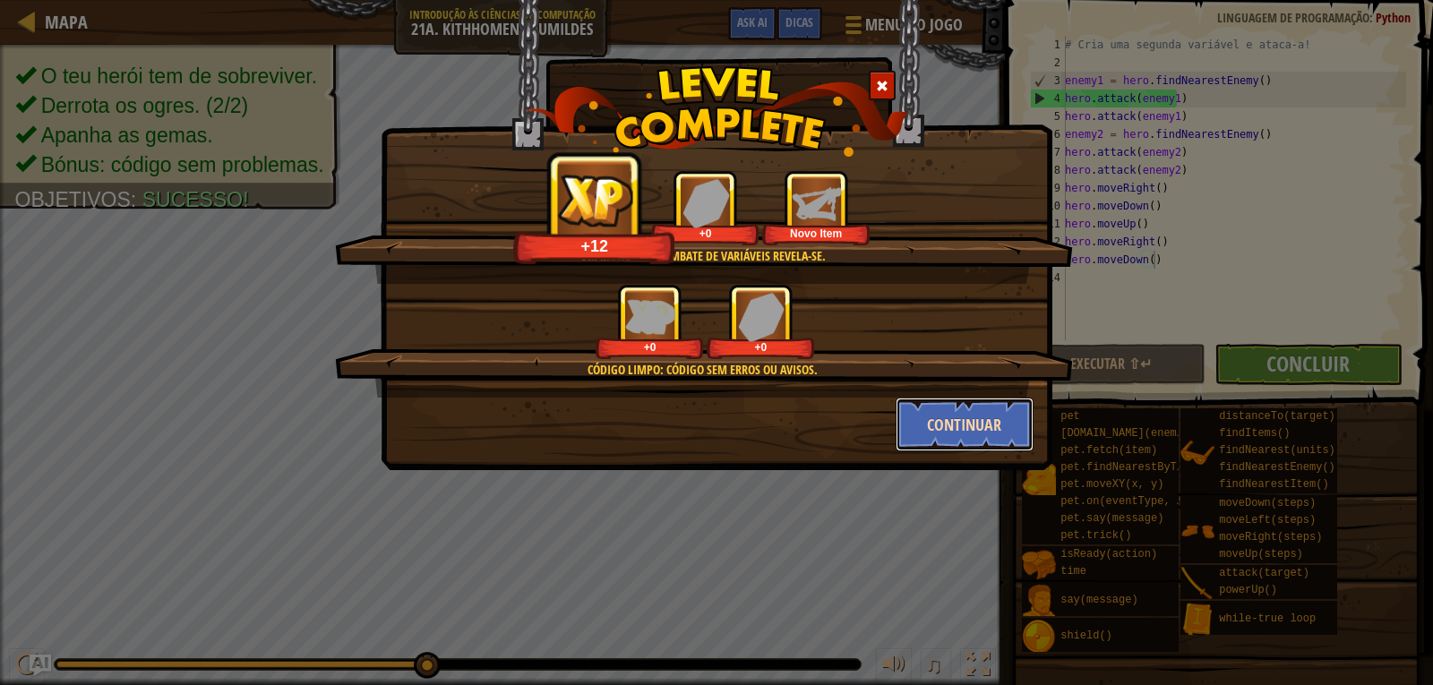
click at [936, 449] on button "Continuar" at bounding box center [965, 425] width 139 height 54
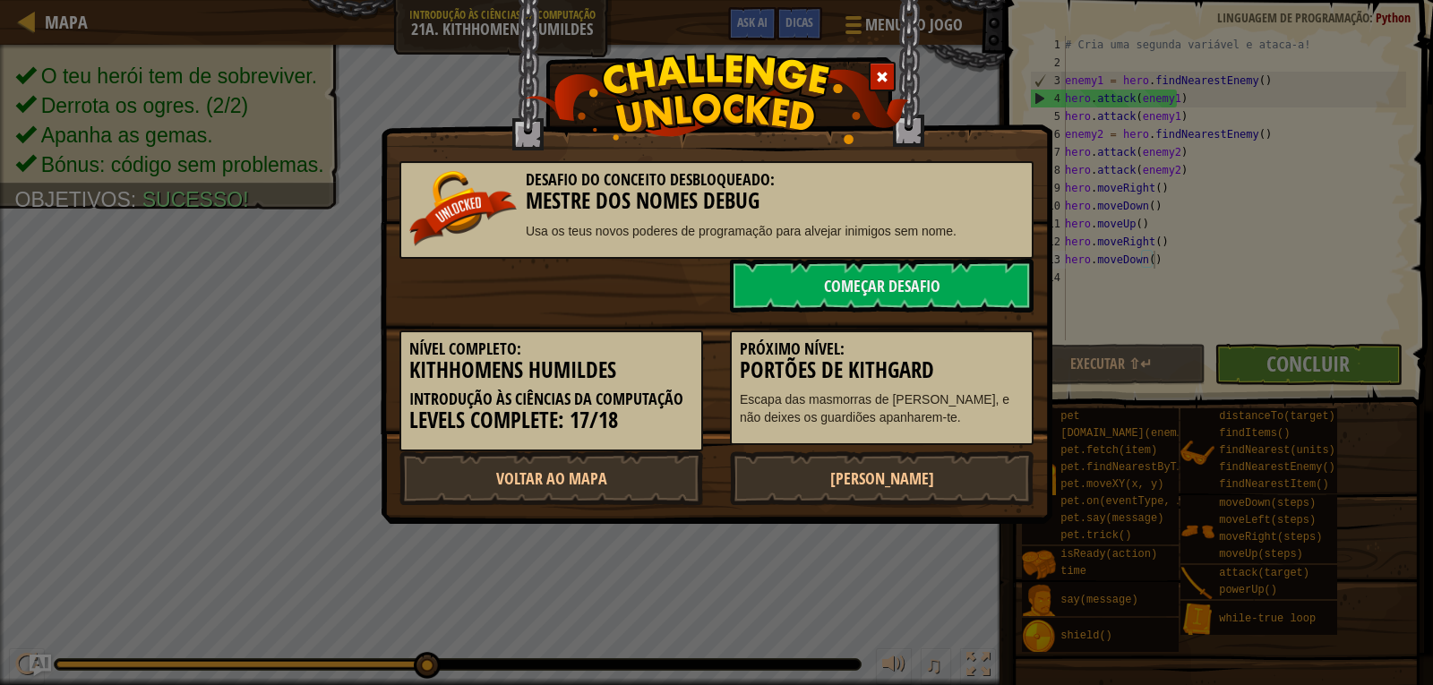
click at [968, 444] on div "Nível Completo: Kithhomens Humildes Introdução às Ciências da Computação Levels…" at bounding box center [716, 382] width 661 height 139
drag, startPoint x: 957, startPoint y: 476, endPoint x: 858, endPoint y: 423, distance: 112.6
click at [858, 423] on p "Escapa das masmorras de Kithgard, e não deixes os guardiões apanharem-te." at bounding box center [882, 408] width 284 height 36
click at [643, 465] on link "Voltar ao Mapa" at bounding box center [551, 478] width 304 height 54
select select "pt-PT"
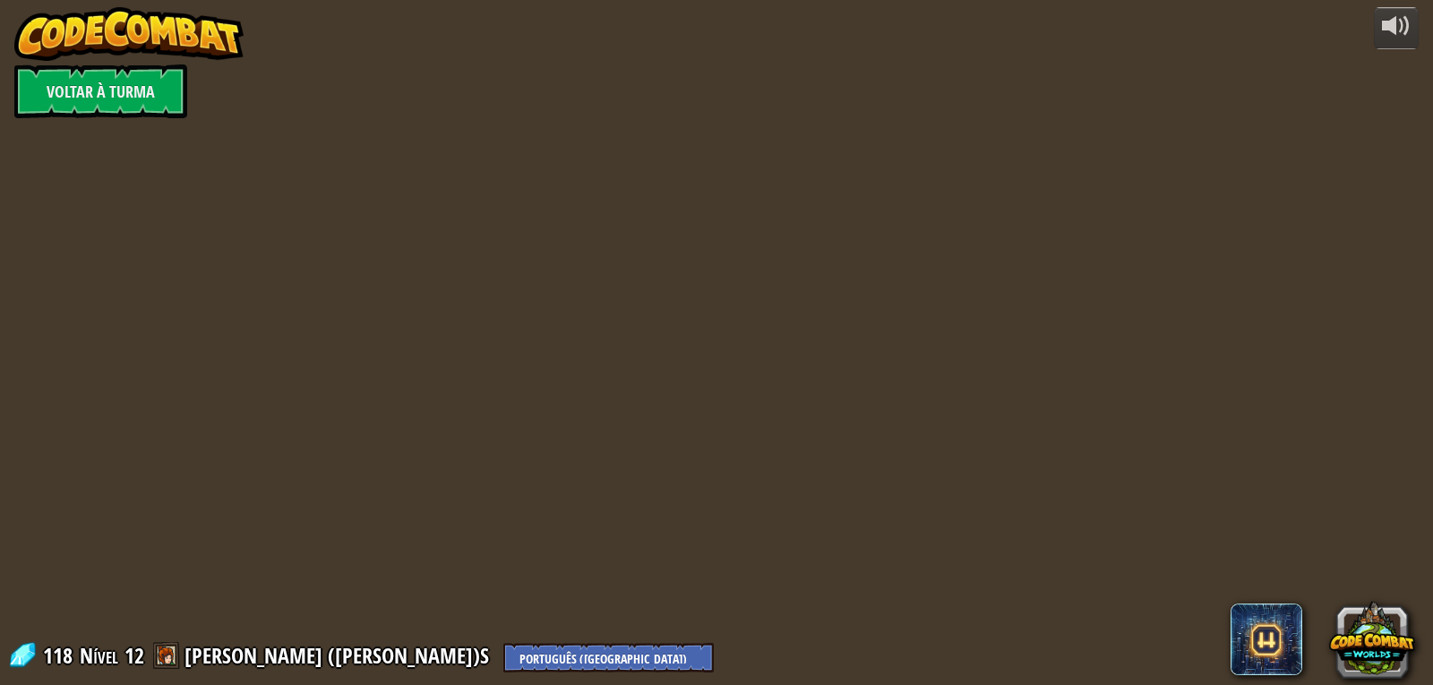
select select "pt-PT"
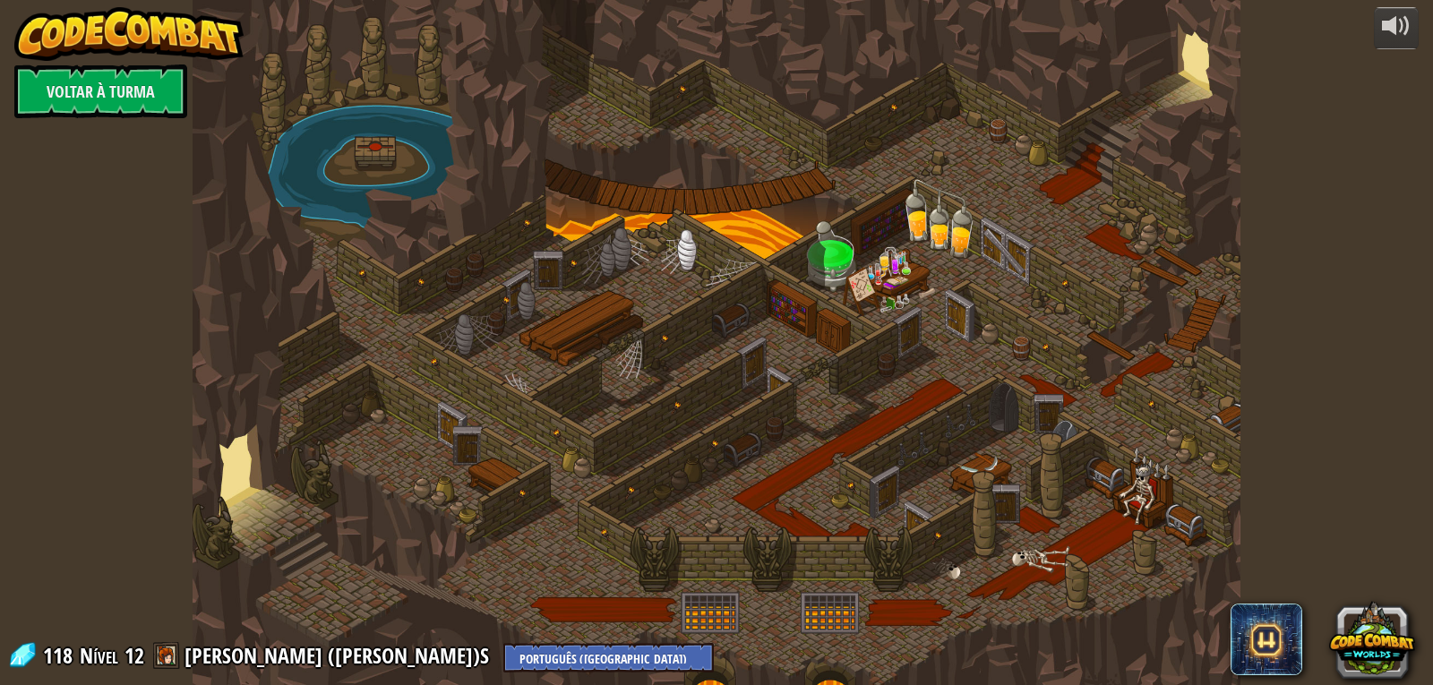
select select "pt-PT"
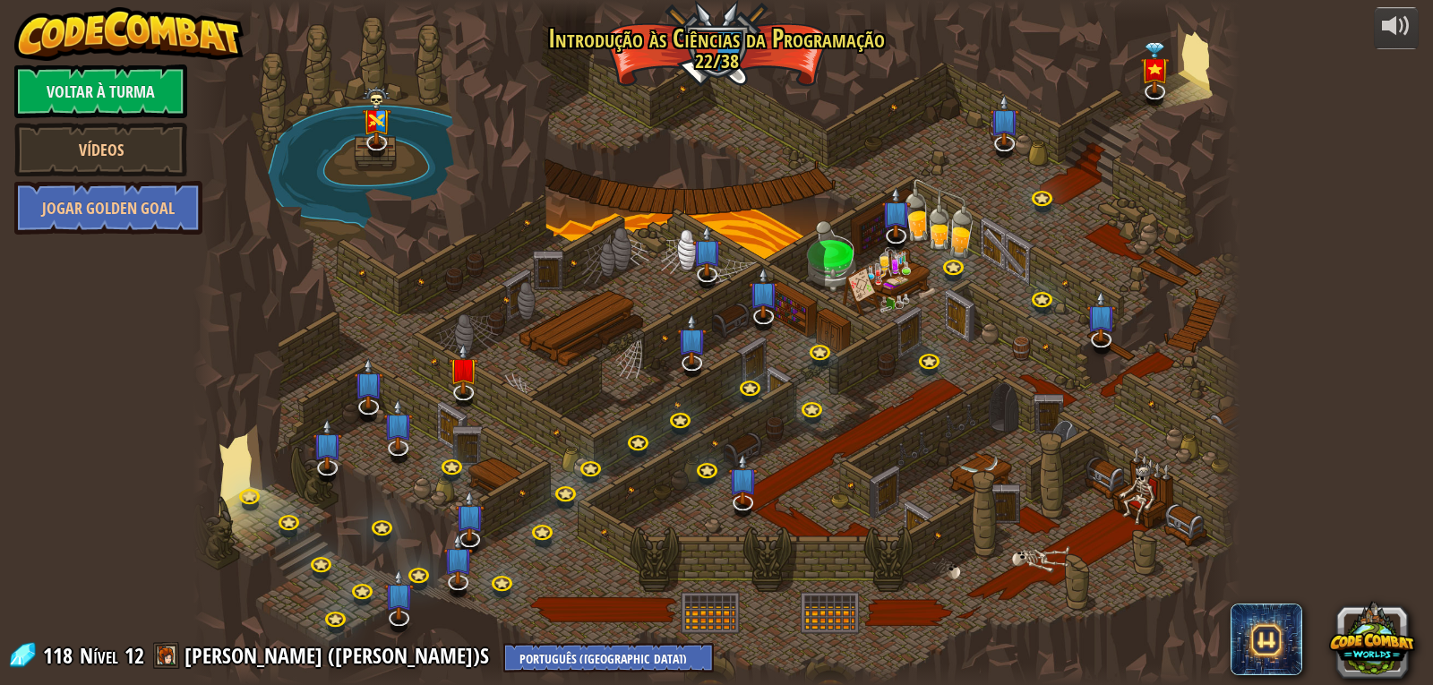
select select "pt-PT"
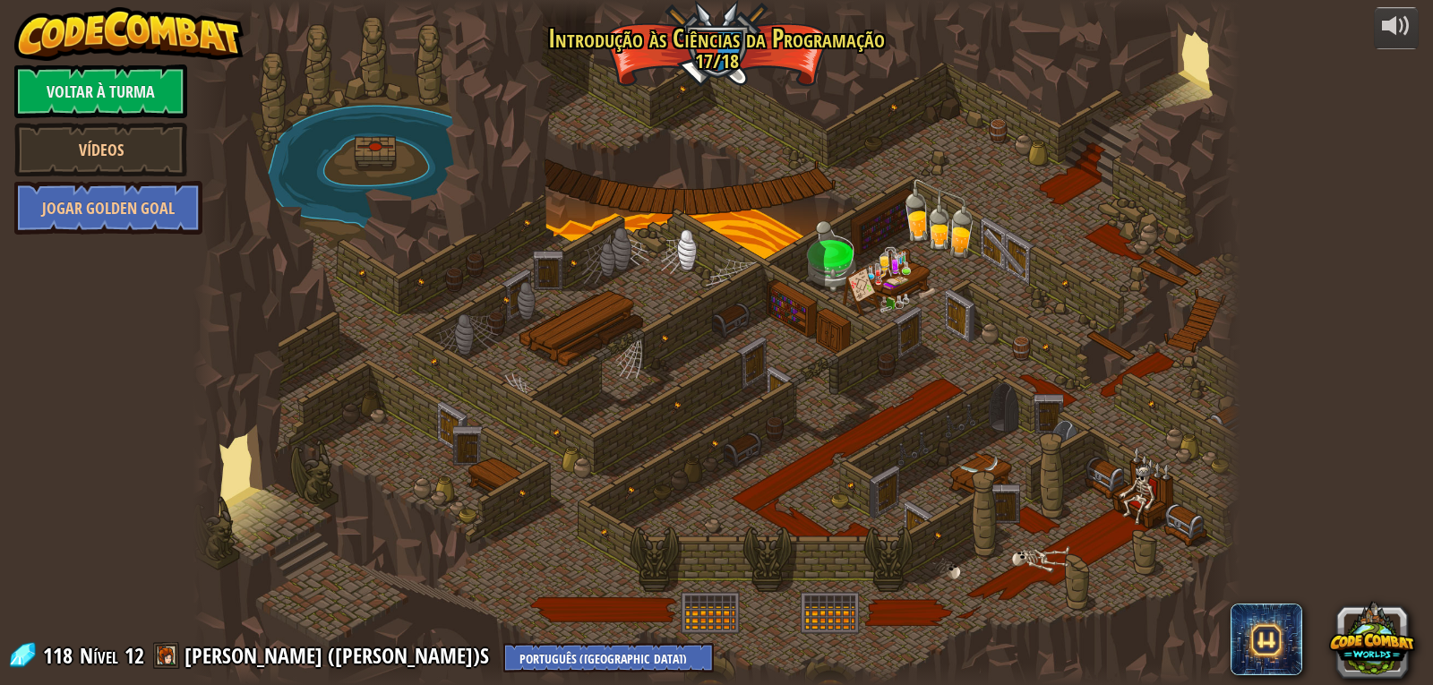
select select "pt-PT"
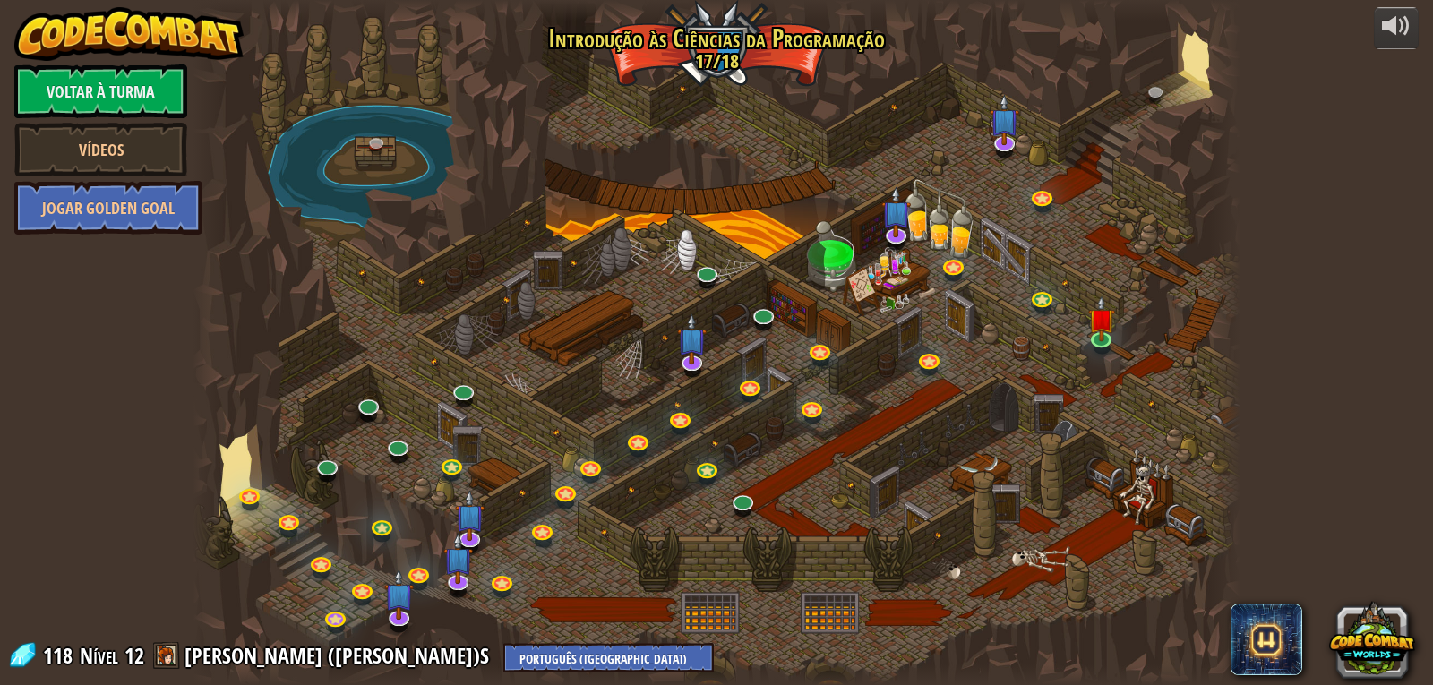
drag, startPoint x: 679, startPoint y: 462, endPoint x: 580, endPoint y: 285, distance: 202.8
drag, startPoint x: 599, startPoint y: 293, endPoint x: 558, endPoint y: 289, distance: 41.4
click at [558, 289] on div at bounding box center [717, 342] width 1048 height 685
drag, startPoint x: 668, startPoint y: 544, endPoint x: 629, endPoint y: 563, distance: 43.7
click at [629, 563] on div at bounding box center [717, 342] width 1048 height 685
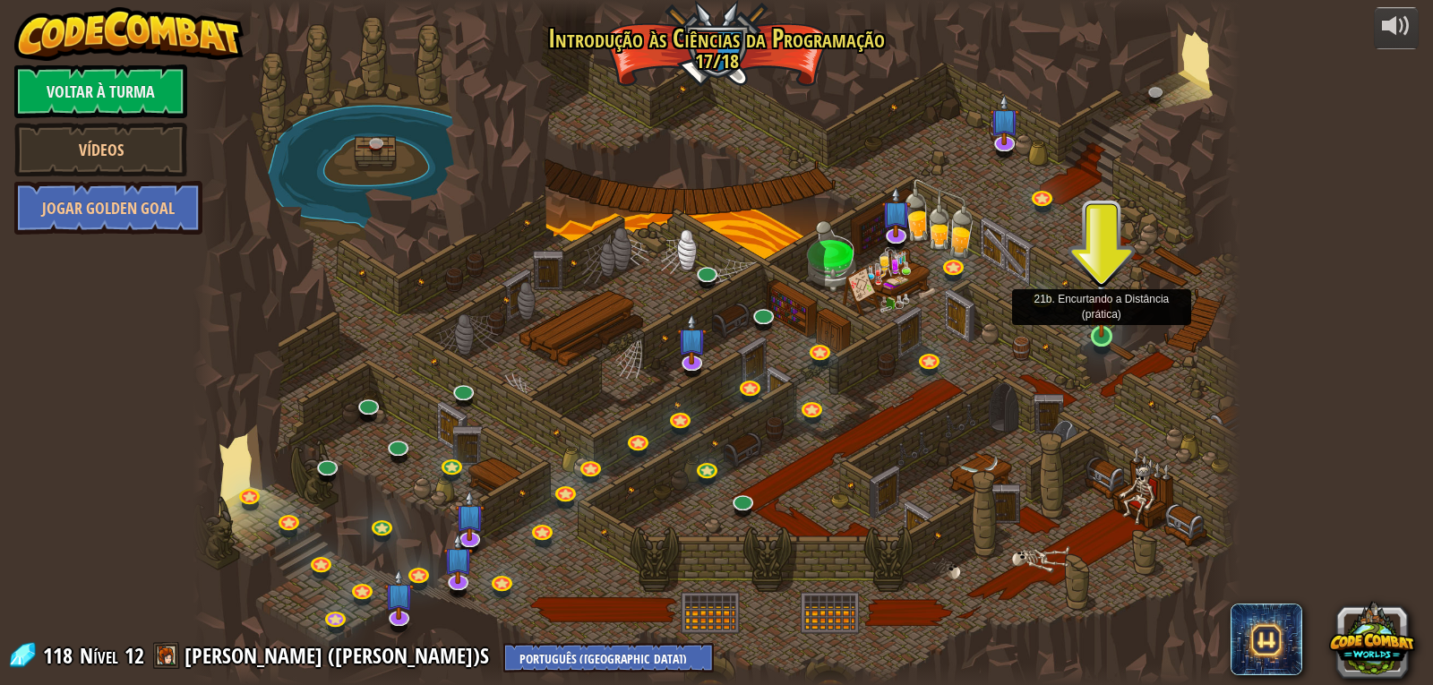
click at [1100, 335] on img at bounding box center [1101, 308] width 27 height 61
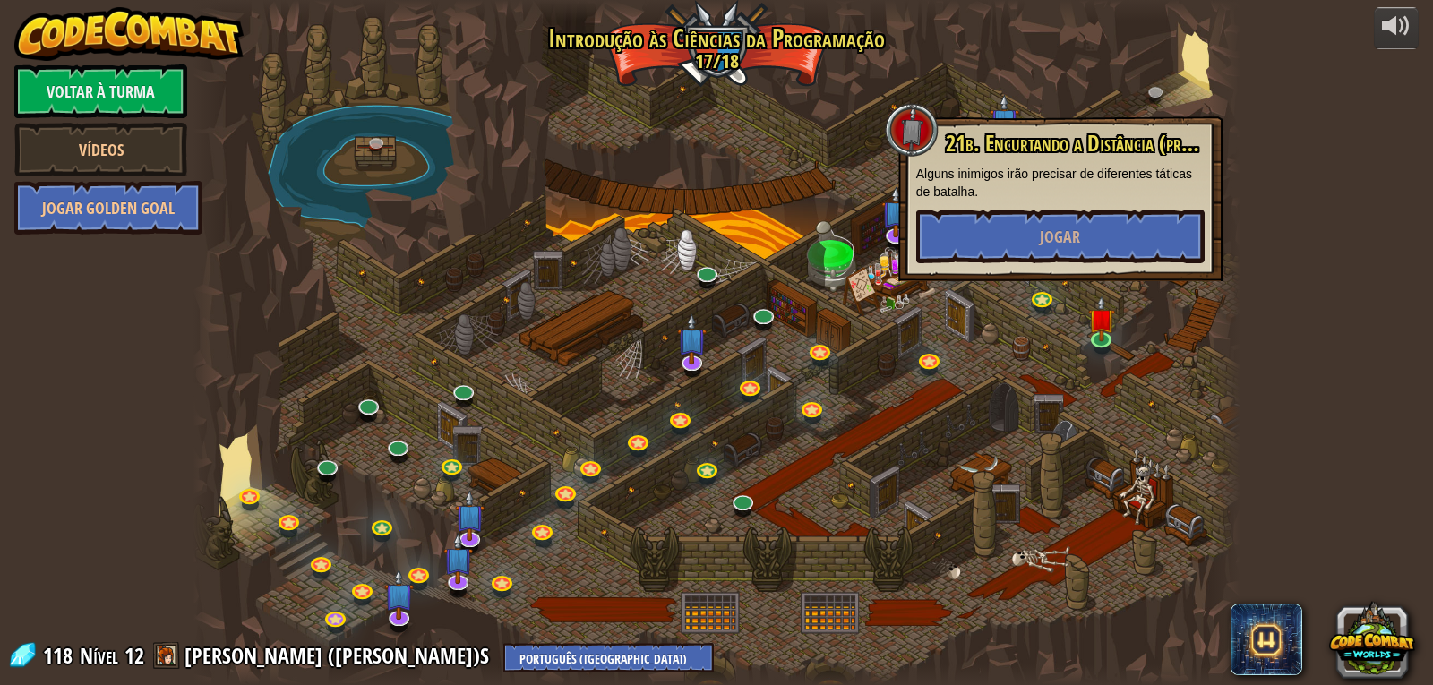
click at [1032, 324] on div at bounding box center [717, 342] width 1048 height 685
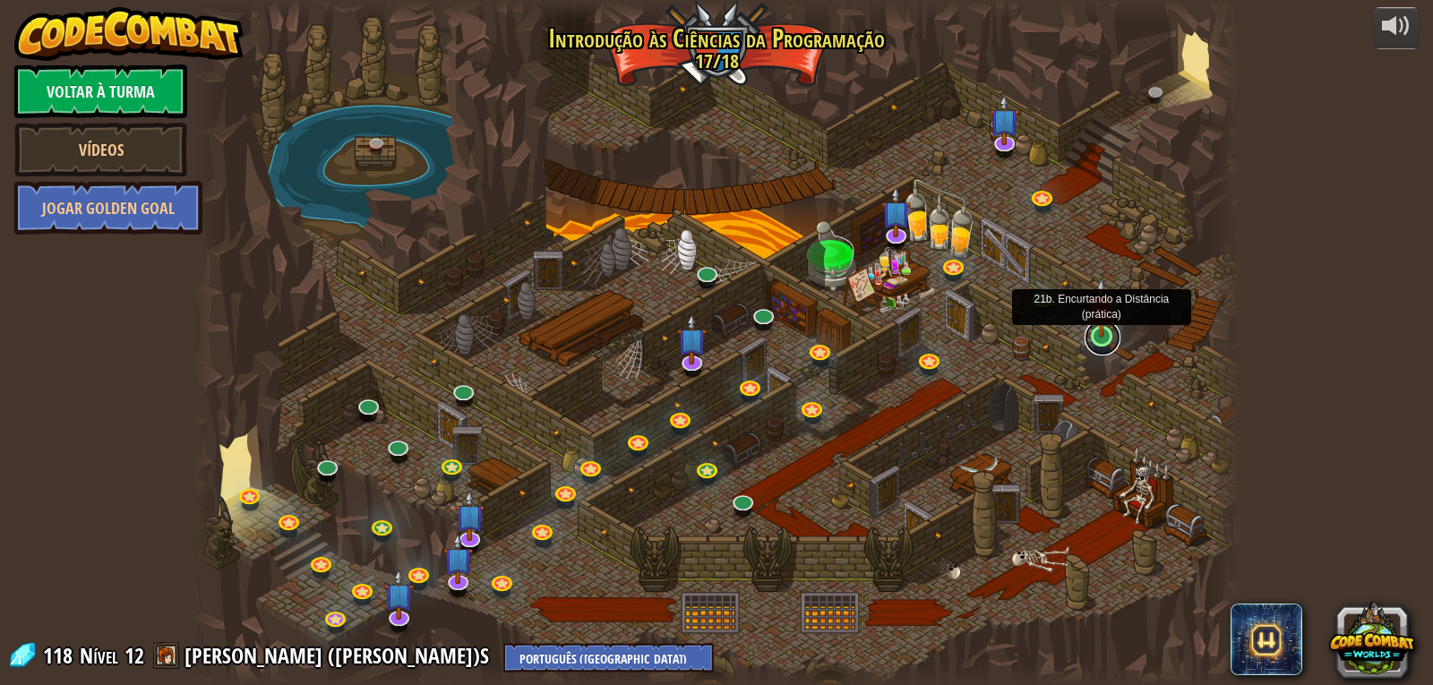
click at [1097, 349] on link at bounding box center [1103, 338] width 36 height 36
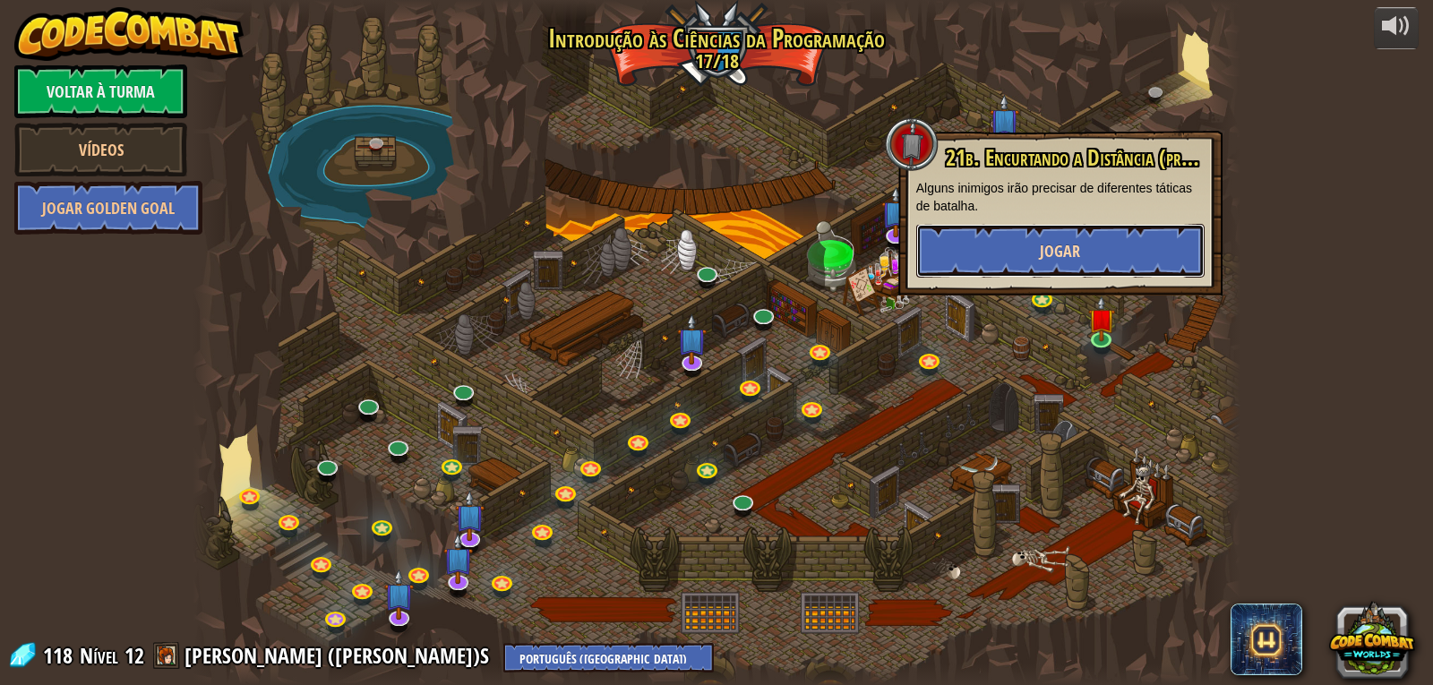
click at [1110, 270] on button "Jogar" at bounding box center [1060, 251] width 288 height 54
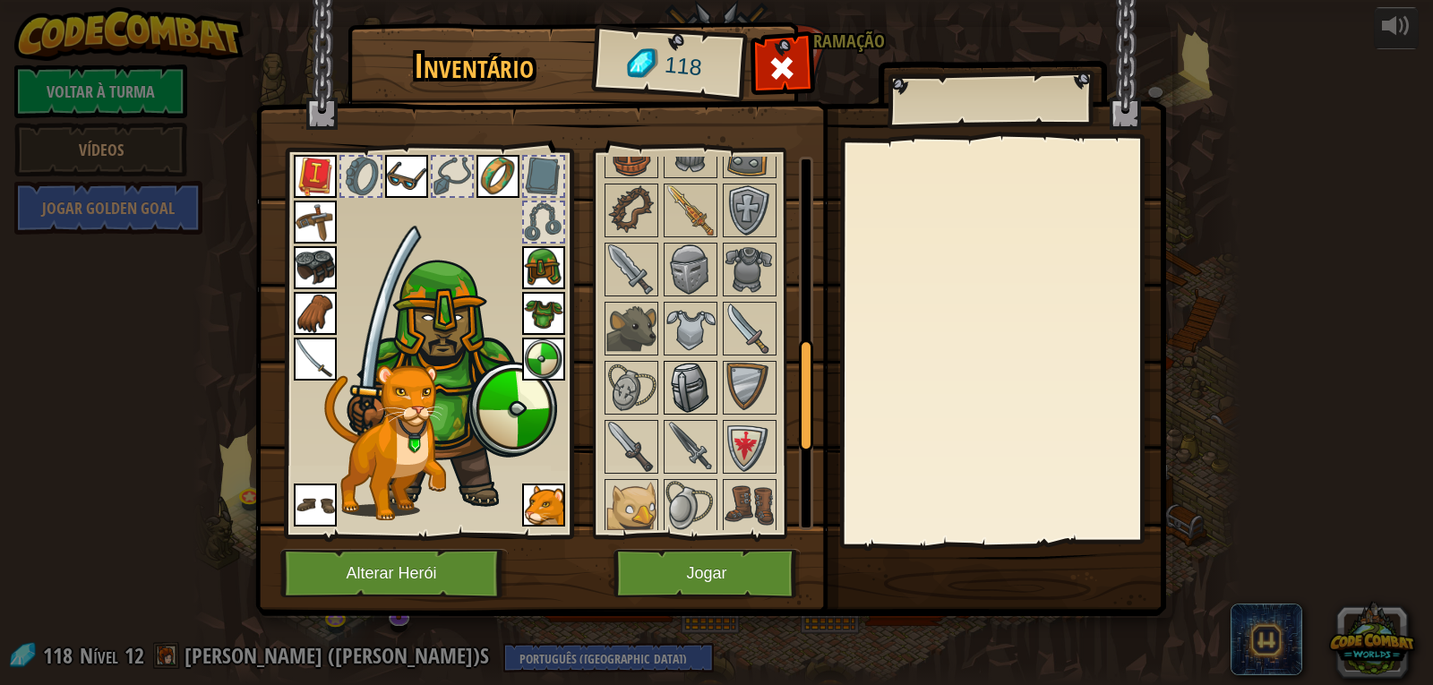
scroll to position [627, 0]
click at [708, 400] on img at bounding box center [690, 386] width 50 height 50
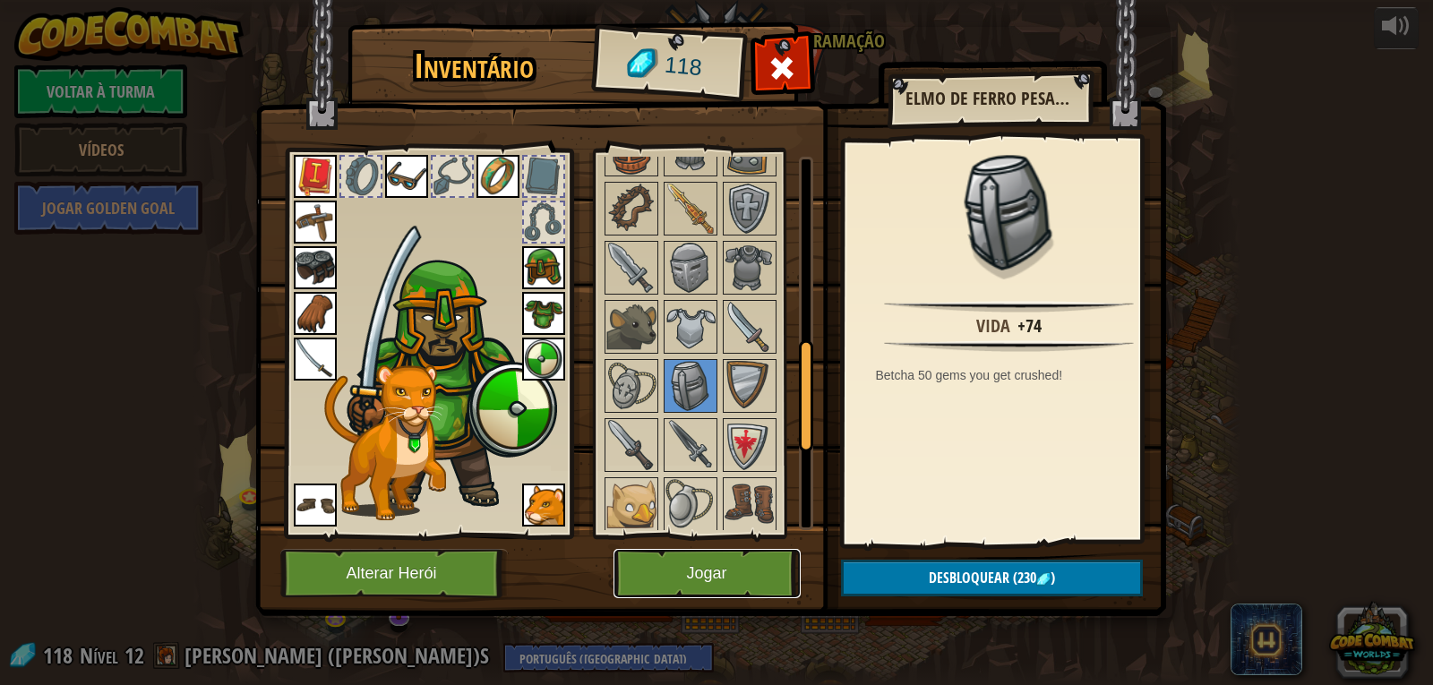
click at [711, 581] on button "Jogar" at bounding box center [706, 573] width 187 height 49
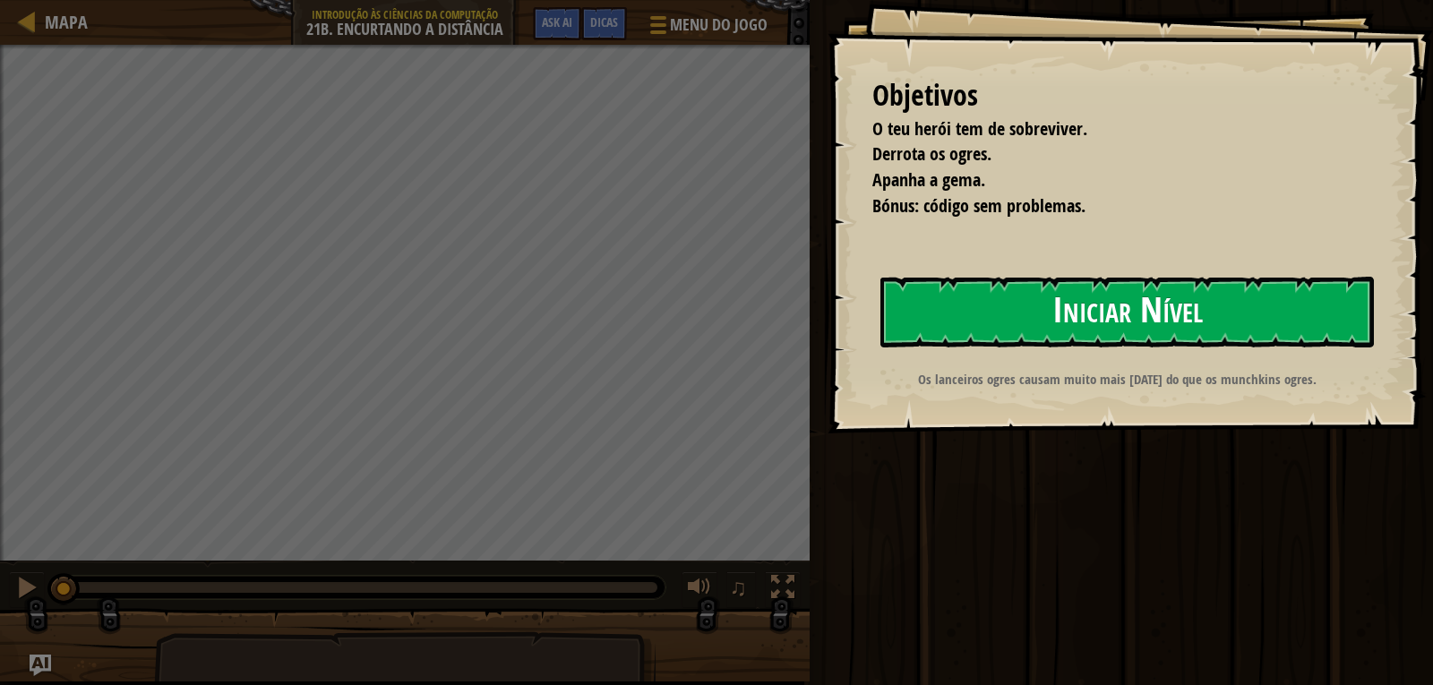
click at [988, 340] on button "Iniciar Nível" at bounding box center [1126, 312] width 493 height 71
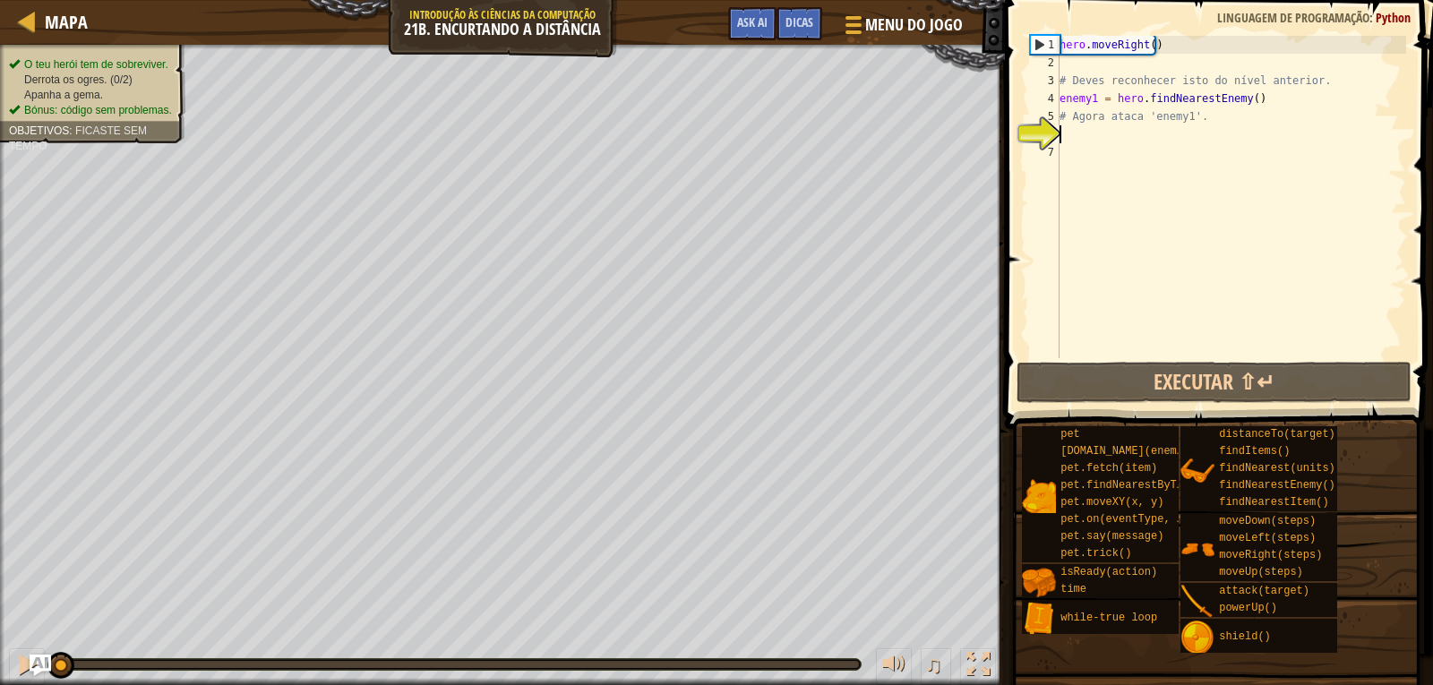
click at [1062, 146] on div "hero . moveRight ( ) # Deves reconhecer isto do nível anterior. enemy1 = hero .…" at bounding box center [1231, 215] width 350 height 358
click at [1063, 144] on div "hero . moveRight ( ) # Deves reconhecer isto do nível anterior. enemy1 = hero .…" at bounding box center [1231, 215] width 350 height 358
click at [1069, 122] on div "hero . moveRight ( ) # Deves reconhecer isto do nível anterior. enemy1 = hero .…" at bounding box center [1231, 215] width 350 height 358
type textarea "# Agora ataca 'enemy1'."
click at [1041, 127] on div "6" at bounding box center [1045, 134] width 30 height 18
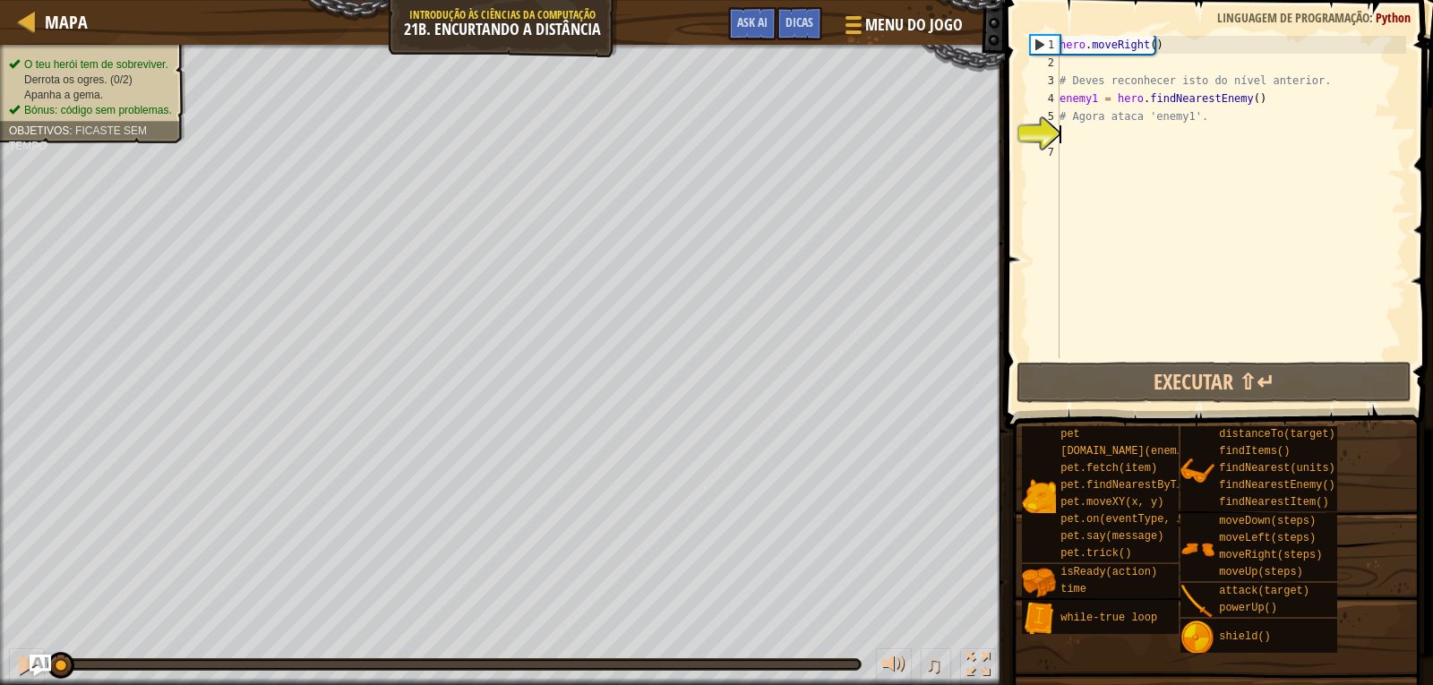
click at [1042, 126] on div "6" at bounding box center [1045, 134] width 30 height 18
click at [1073, 127] on div "hero . moveRight ( ) # Deves reconhecer isto do nível anterior. enemy1 = hero .…" at bounding box center [1231, 215] width 350 height 358
click at [1289, 422] on span at bounding box center [1216, 672] width 416 height 530
click at [1241, 422] on span at bounding box center [1216, 672] width 416 height 530
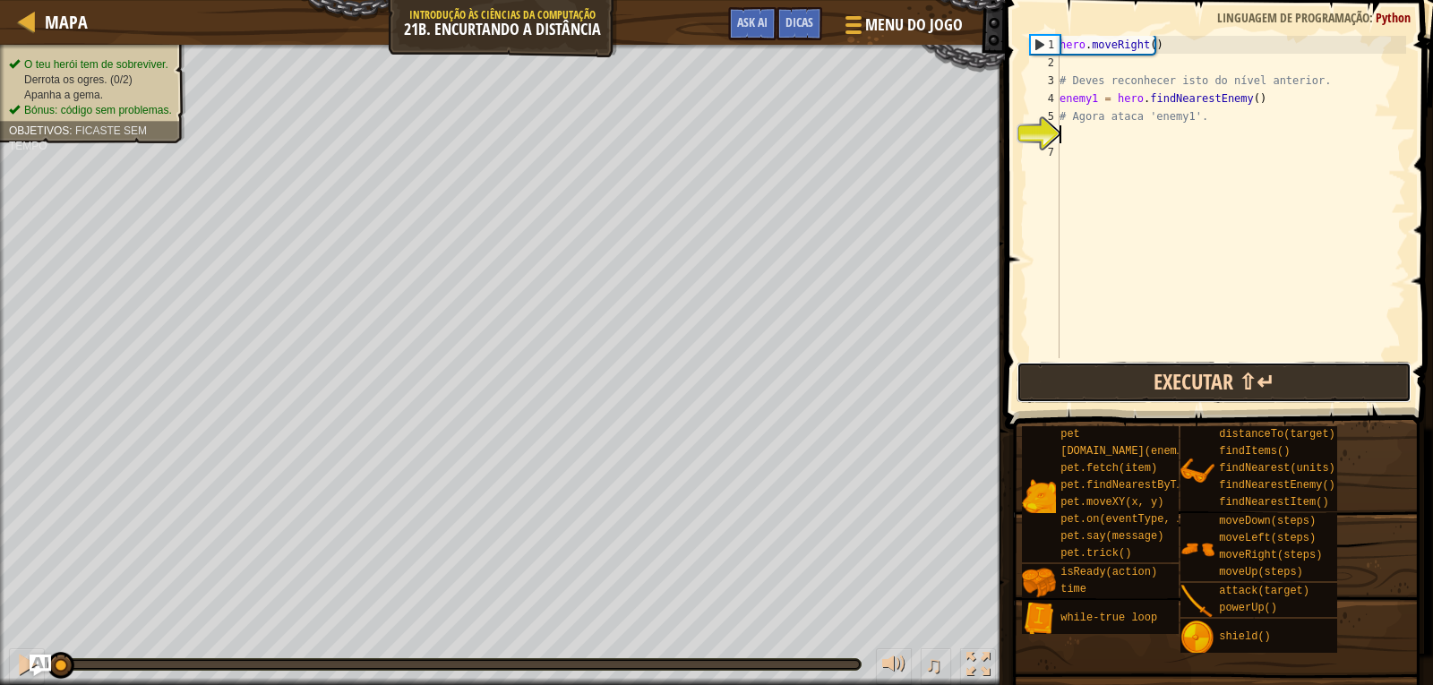
click at [1261, 402] on button "Executar ⇧↵" at bounding box center [1213, 382] width 395 height 41
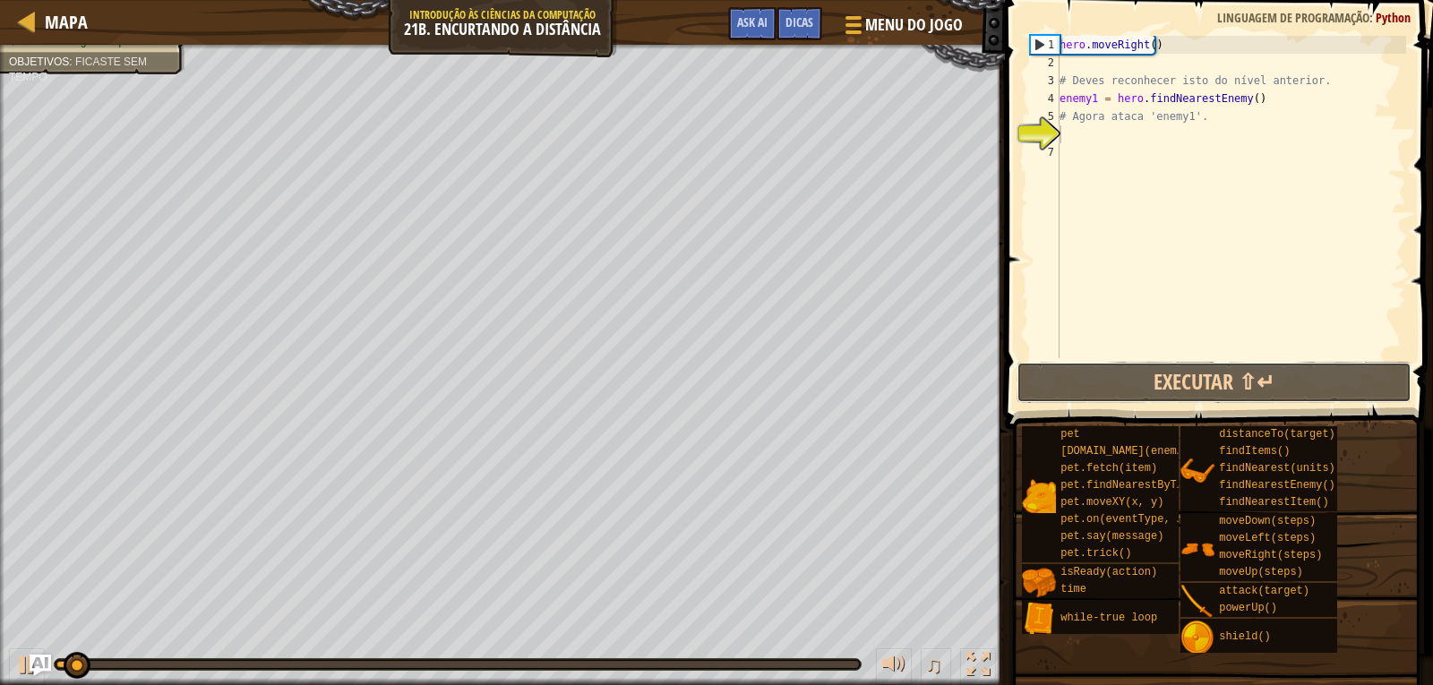
drag, startPoint x: 1273, startPoint y: 390, endPoint x: 1311, endPoint y: 337, distance: 66.1
click at [1310, 338] on div "1 2 3 4 5 6 7 hero . moveRight ( ) # Deves reconhecer isto do nível anterior. e…" at bounding box center [1215, 250] width 433 height 482
click at [1311, 337] on div "hero . moveRight ( ) # Deves reconhecer isto do nível anterior. enemy1 = hero .…" at bounding box center [1231, 215] width 350 height 358
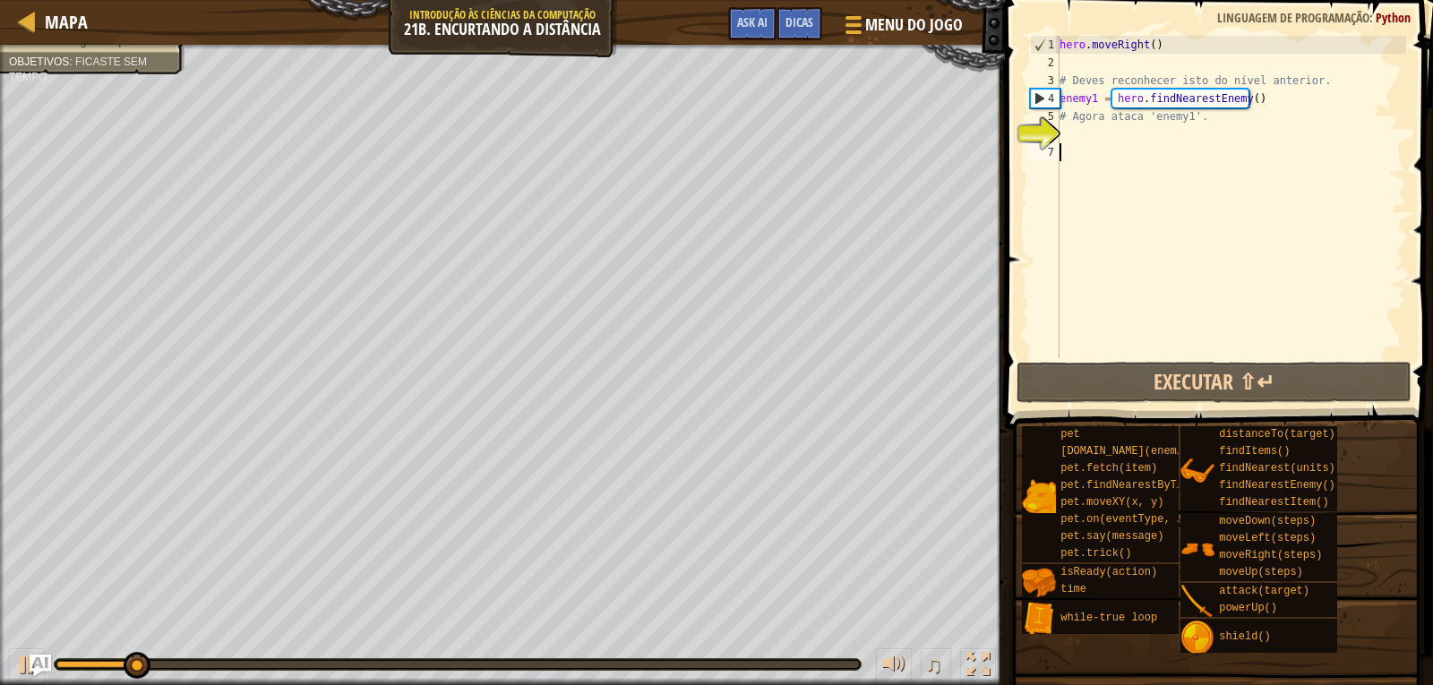
click at [1307, 340] on div "hero . moveRight ( ) # Deves reconhecer isto do nível anterior. enemy1 = hero .…" at bounding box center [1231, 215] width 350 height 358
click at [1256, 95] on div "hero . moveRight ( ) # Deves reconhecer isto do nível anterior. enemy1 = hero .…" at bounding box center [1231, 215] width 350 height 358
type textarea "enemy1 = hero.findNearestEnemy()"
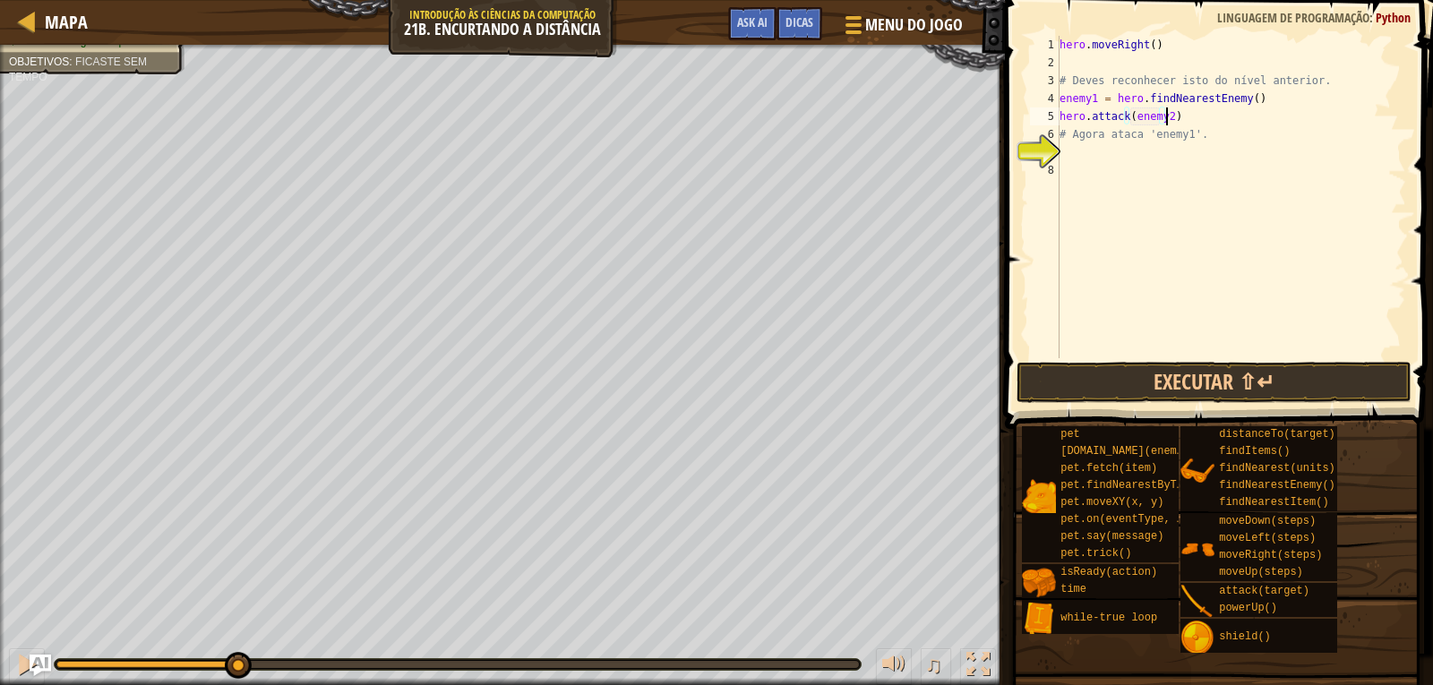
scroll to position [8, 8]
type textarea "hero.attack(enemy1)"
click at [1156, 368] on button "Executar ⇧↵" at bounding box center [1213, 382] width 395 height 41
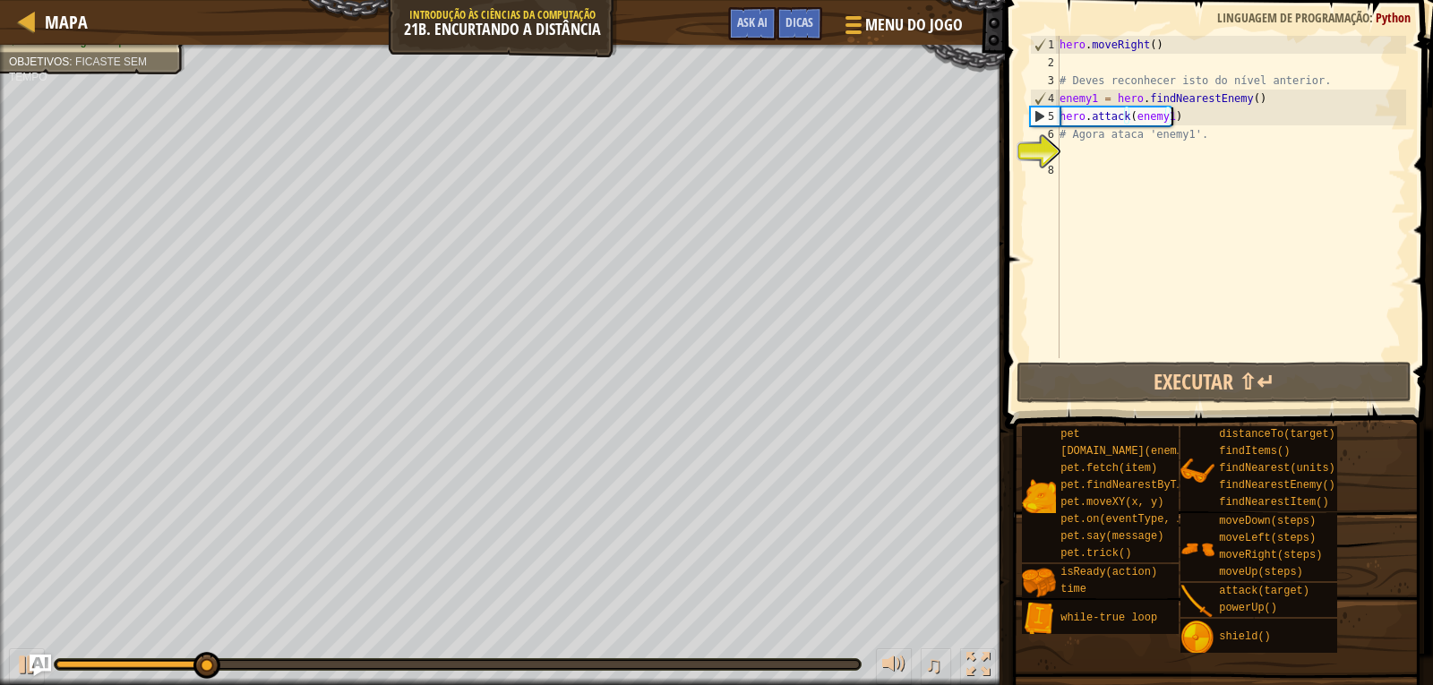
click at [1228, 112] on div "hero . moveRight ( ) # Deves reconhecer isto do nível anterior. enemy1 = hero .…" at bounding box center [1231, 215] width 350 height 358
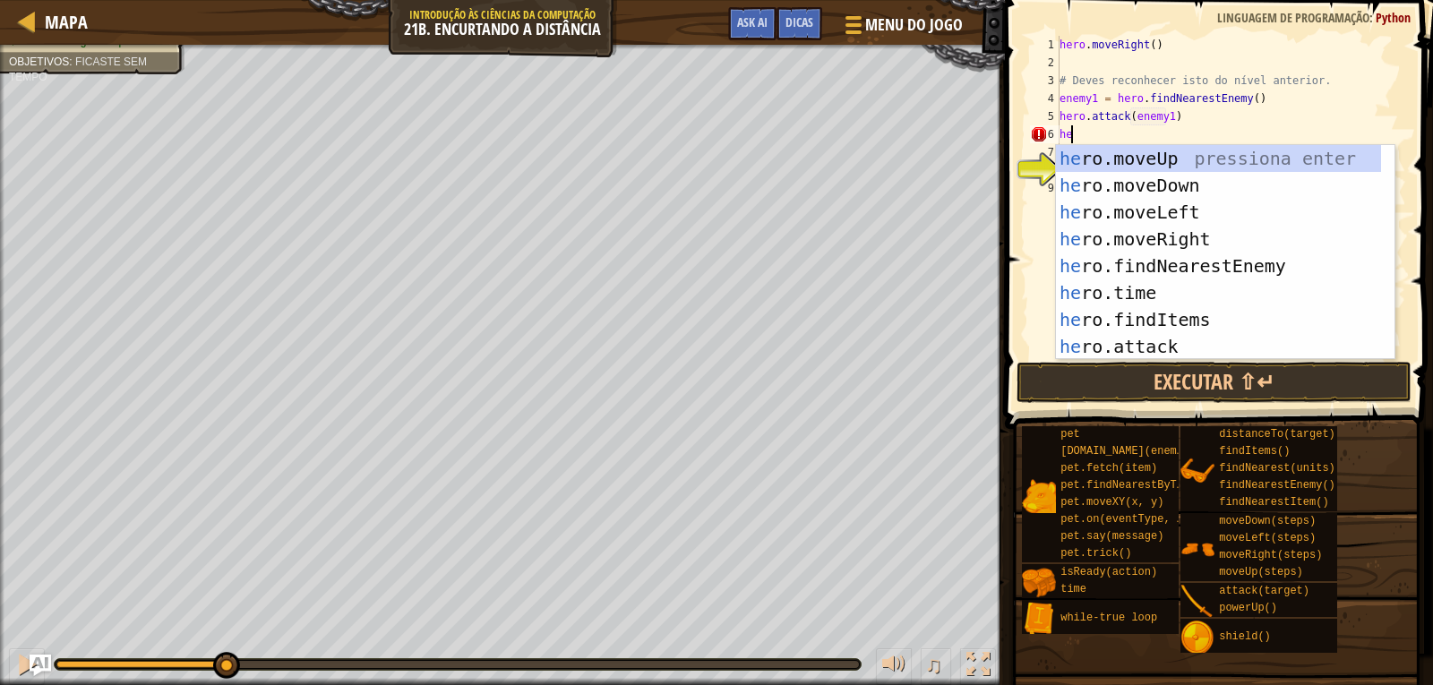
scroll to position [8, 0]
type textarea "h"
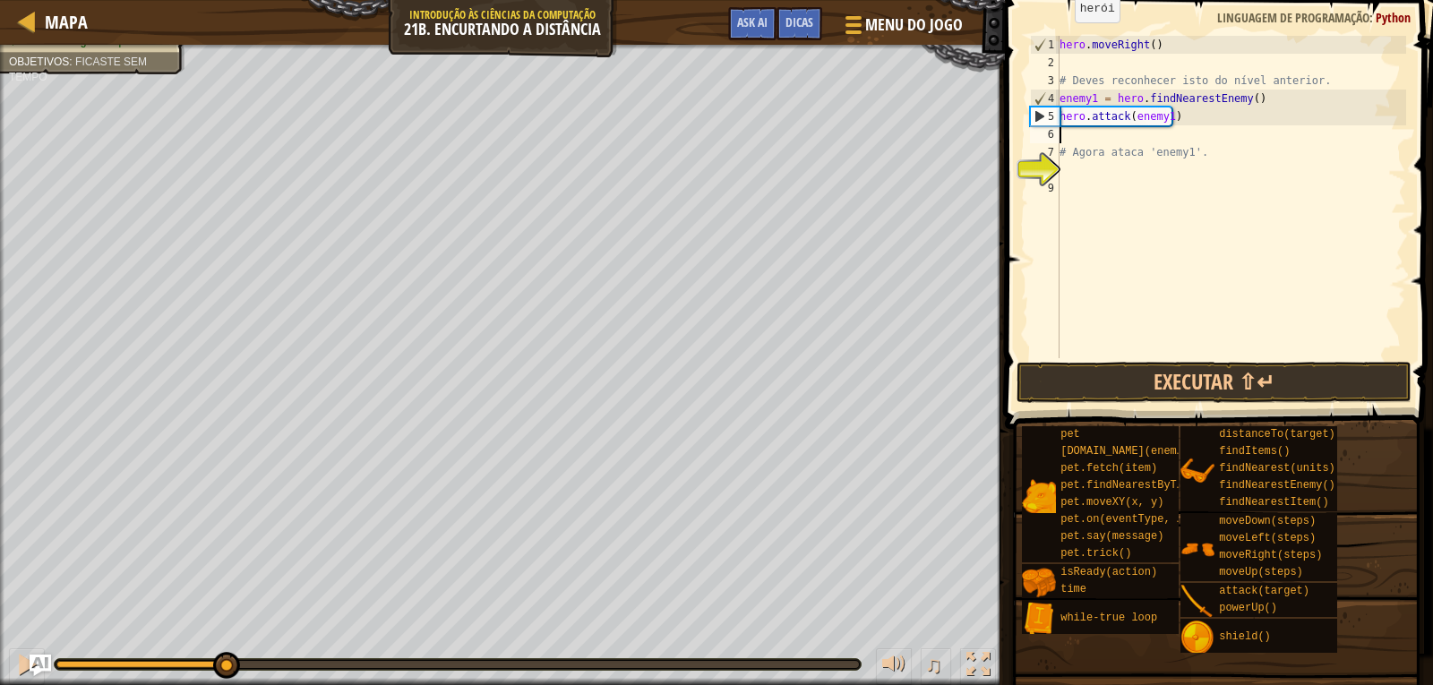
click at [1048, 47] on div "1" at bounding box center [1045, 45] width 29 height 18
type textarea "hero.moveRight()"
click at [1065, 55] on div "hero . moveRight ( ) # Deves reconhecer isto do nível anterior. enemy1 = hero .…" at bounding box center [1231, 215] width 350 height 358
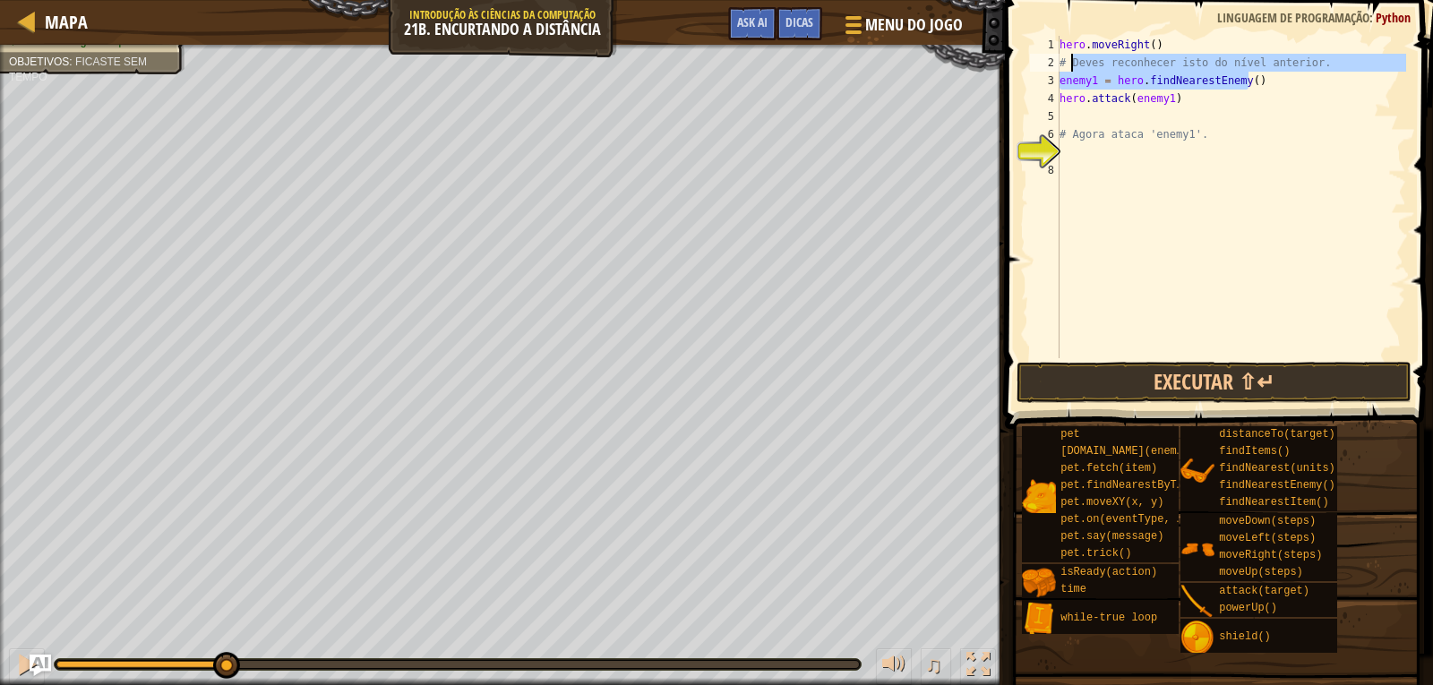
drag, startPoint x: 1323, startPoint y: 73, endPoint x: 1067, endPoint y: 57, distance: 255.7
click at [1067, 57] on div "hero . moveRight ( ) # Deves reconhecer isto do nível anterior. enemy1 = hero .…" at bounding box center [1231, 215] width 350 height 358
click at [1060, 56] on div "hero . moveRight ( ) # Deves reconhecer isto do nível anterior. enemy1 = hero .…" at bounding box center [1231, 215] width 350 height 358
drag, startPoint x: 1060, startPoint y: 56, endPoint x: 1303, endPoint y: 60, distance: 242.7
click at [1303, 60] on div "hero . moveRight ( ) # Deves reconhecer isto do nível anterior. enemy1 = hero .…" at bounding box center [1231, 215] width 350 height 358
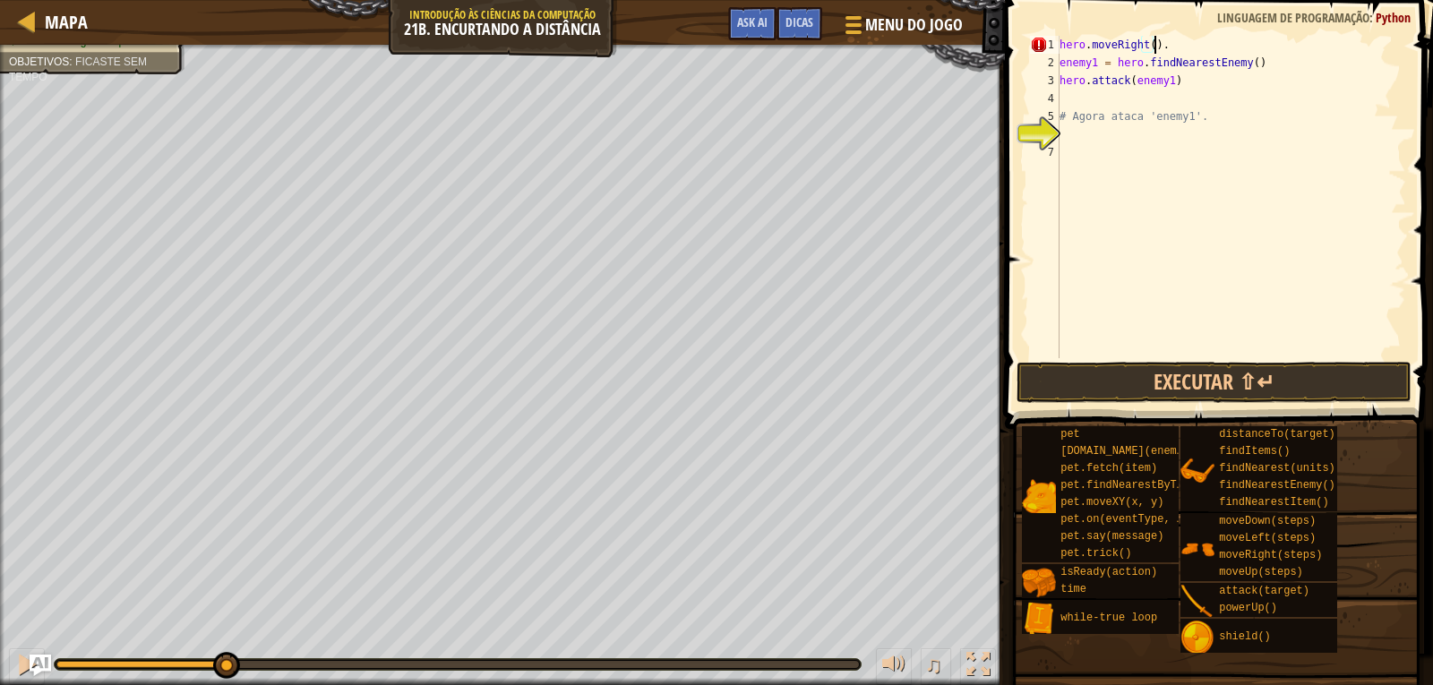
click at [1164, 47] on div "hero . moveRight ( ) . enemy1 = hero . findNearestEnemy ( ) hero . attack ( ene…" at bounding box center [1231, 215] width 350 height 358
click at [1065, 41] on div "hero . moveRight ( ) enemy1 = hero . findNearestEnemy ( ) hero . attack ( enemy…" at bounding box center [1231, 215] width 350 height 358
click at [1061, 41] on div "hero . moveRight ( ) enemy1 = hero . findNearestEnemy ( ) hero . attack ( enemy…" at bounding box center [1231, 215] width 350 height 358
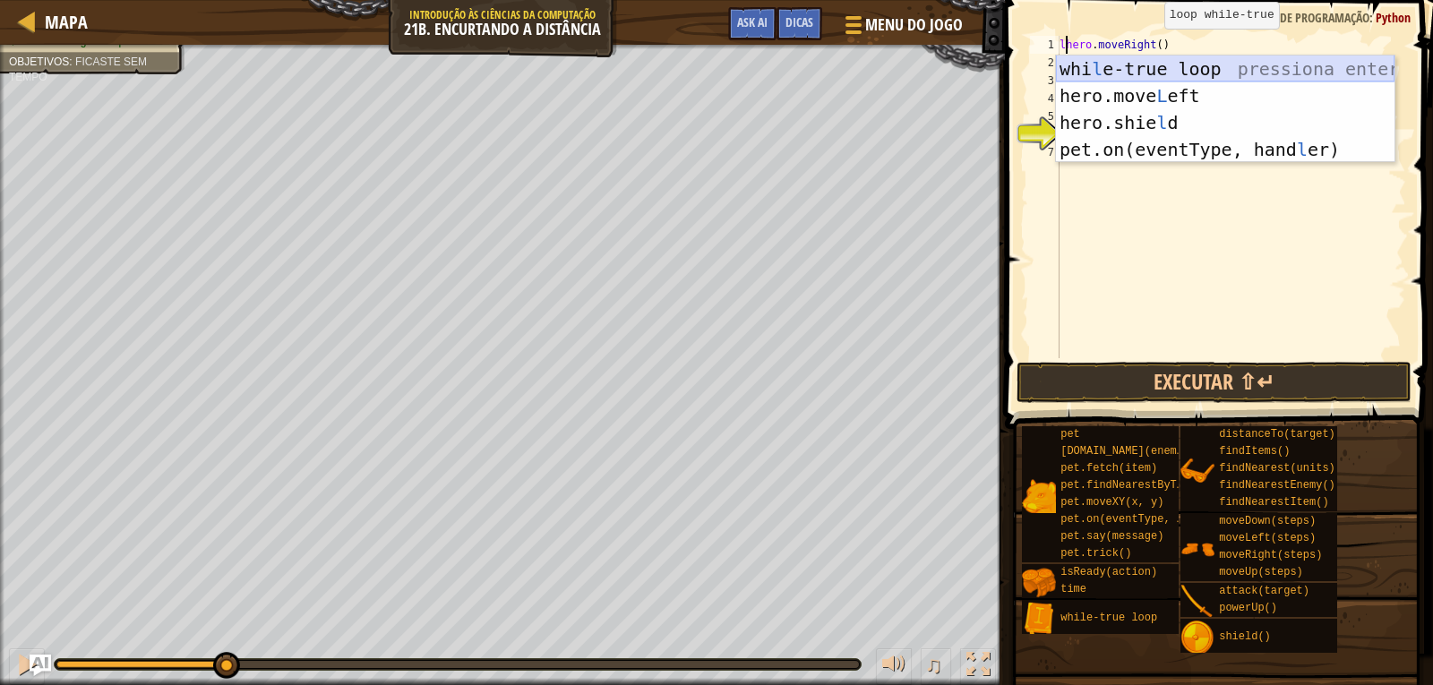
click at [1139, 64] on div "whi l e-true loop pressiona enter hero.move L eft pressiona enter hero.shie l d…" at bounding box center [1225, 136] width 339 height 161
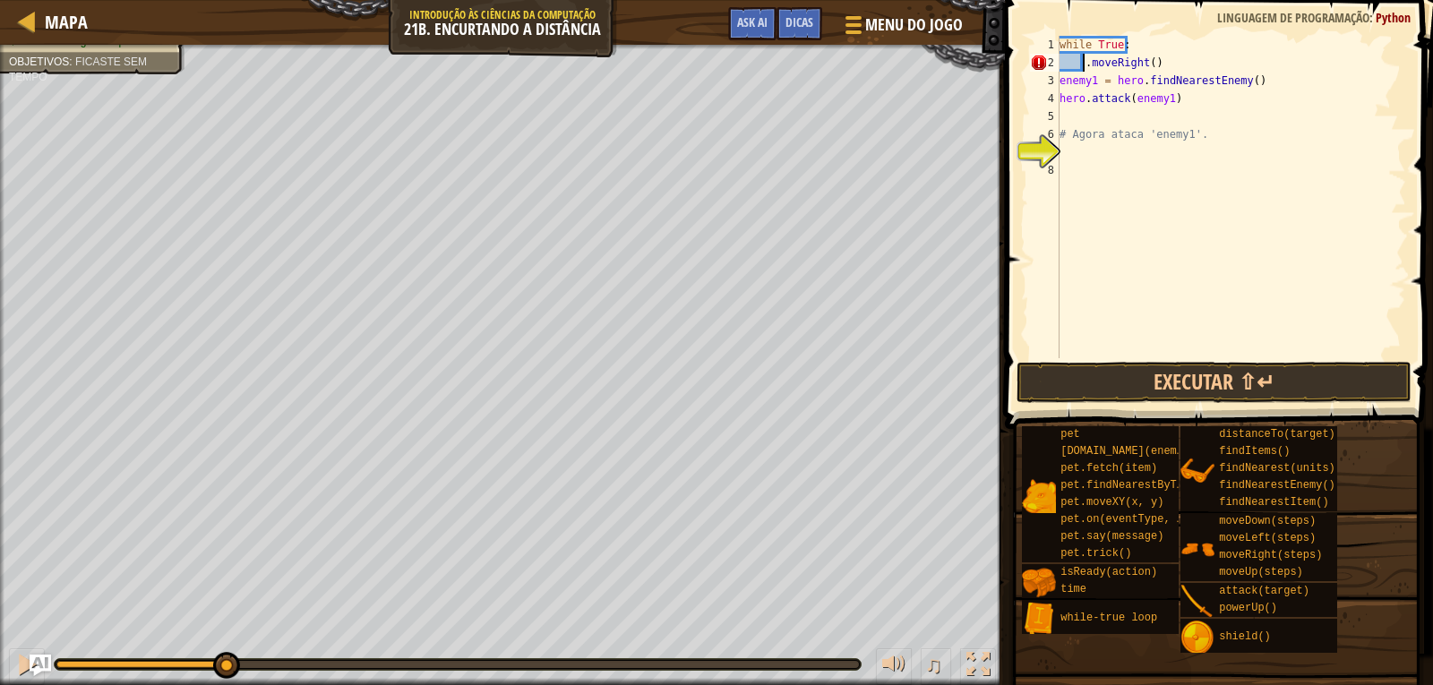
click at [1061, 80] on div "while True : . moveRight ( ) enemy1 = hero . findNearestEnemy ( ) hero . attack…" at bounding box center [1231, 215] width 350 height 358
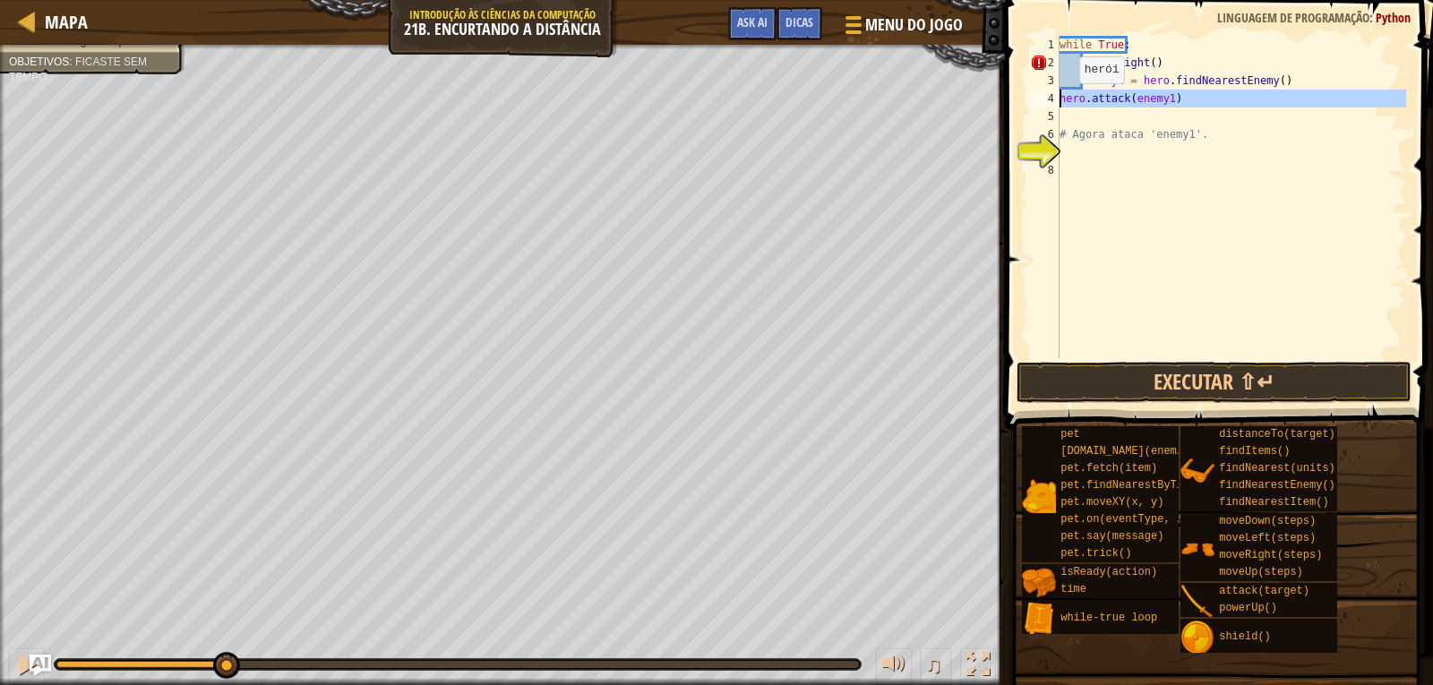
click at [1058, 99] on div "4" at bounding box center [1045, 99] width 30 height 18
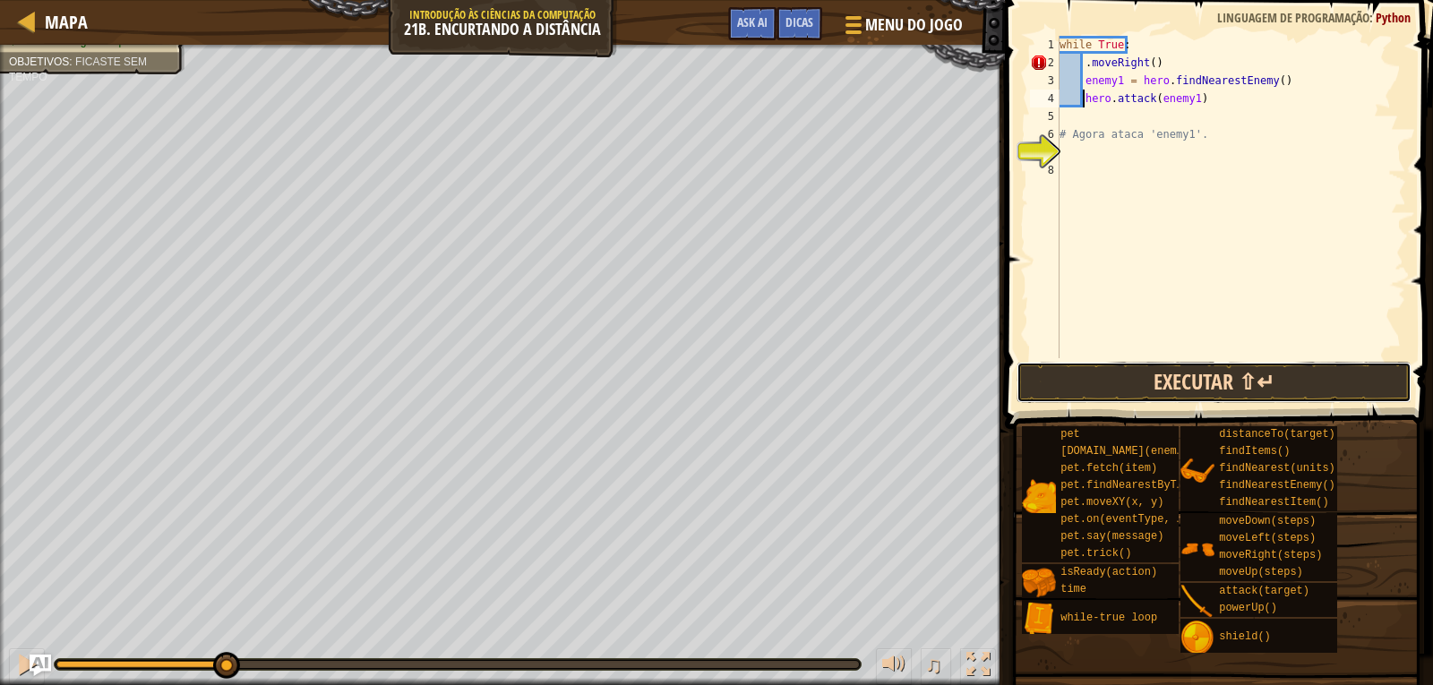
click at [1113, 372] on button "Executar ⇧↵" at bounding box center [1213, 382] width 395 height 41
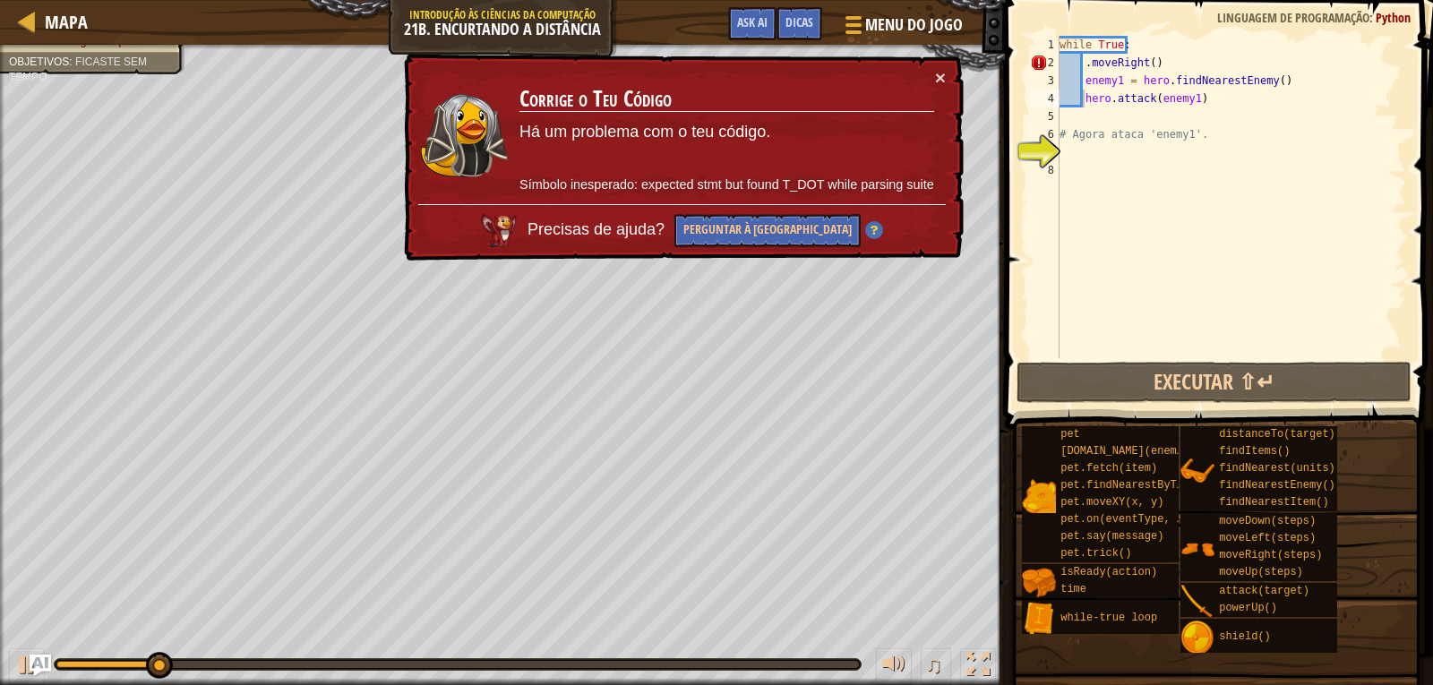
click at [946, 75] on div "× Corrige o Teu Código Há um problema com o teu código. Símbolo inesperado: exp…" at bounding box center [681, 158] width 563 height 208
click at [1085, 71] on div "while True : . moveRight ( ) enemy1 = hero . findNearestEnemy ( ) hero . attack…" at bounding box center [1231, 215] width 350 height 358
click at [1085, 66] on div "while True : . moveRight ( ) enemy1 = hero . findNearestEnemy ( ) hero . attack…" at bounding box center [1231, 215] width 350 height 358
click at [1087, 66] on div "while True : . moveRight ( ) enemy1 = hero . findNearestEnemy ( ) hero . attack…" at bounding box center [1231, 215] width 350 height 358
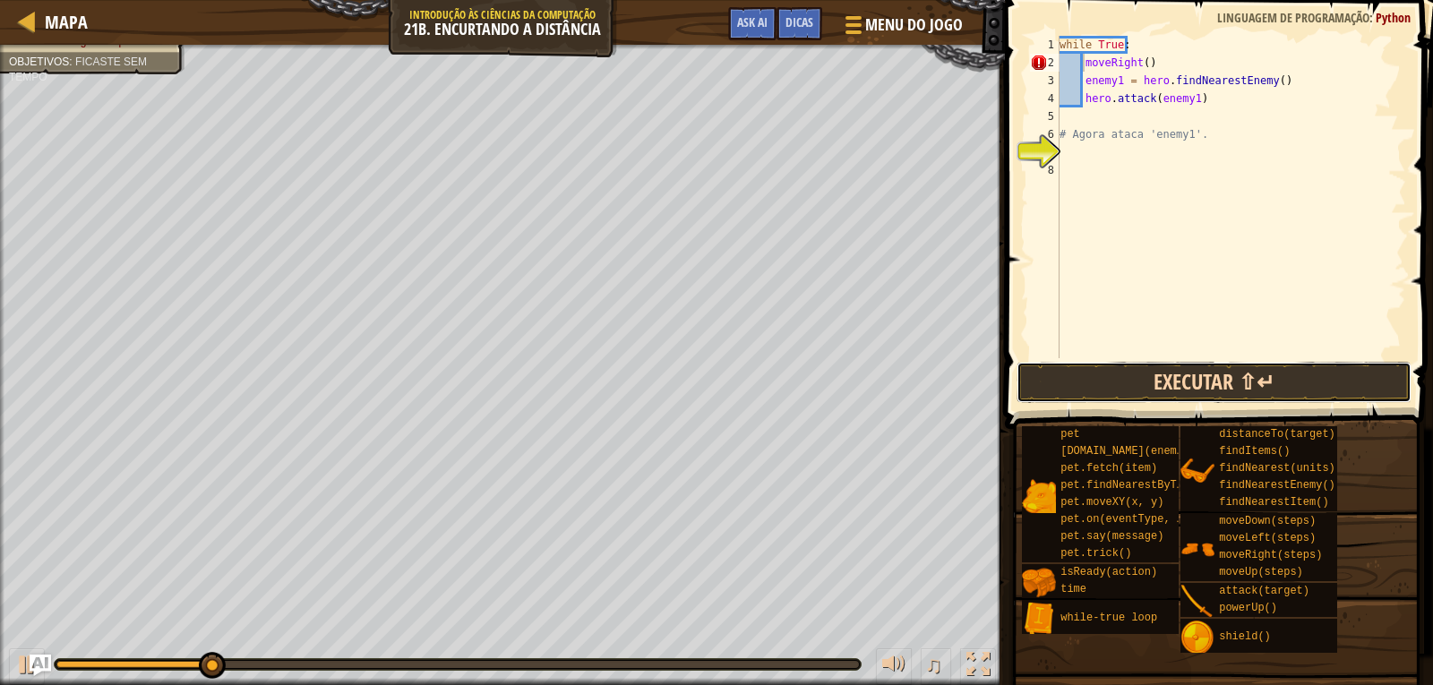
click at [1087, 380] on button "Executar ⇧↵" at bounding box center [1213, 382] width 395 height 41
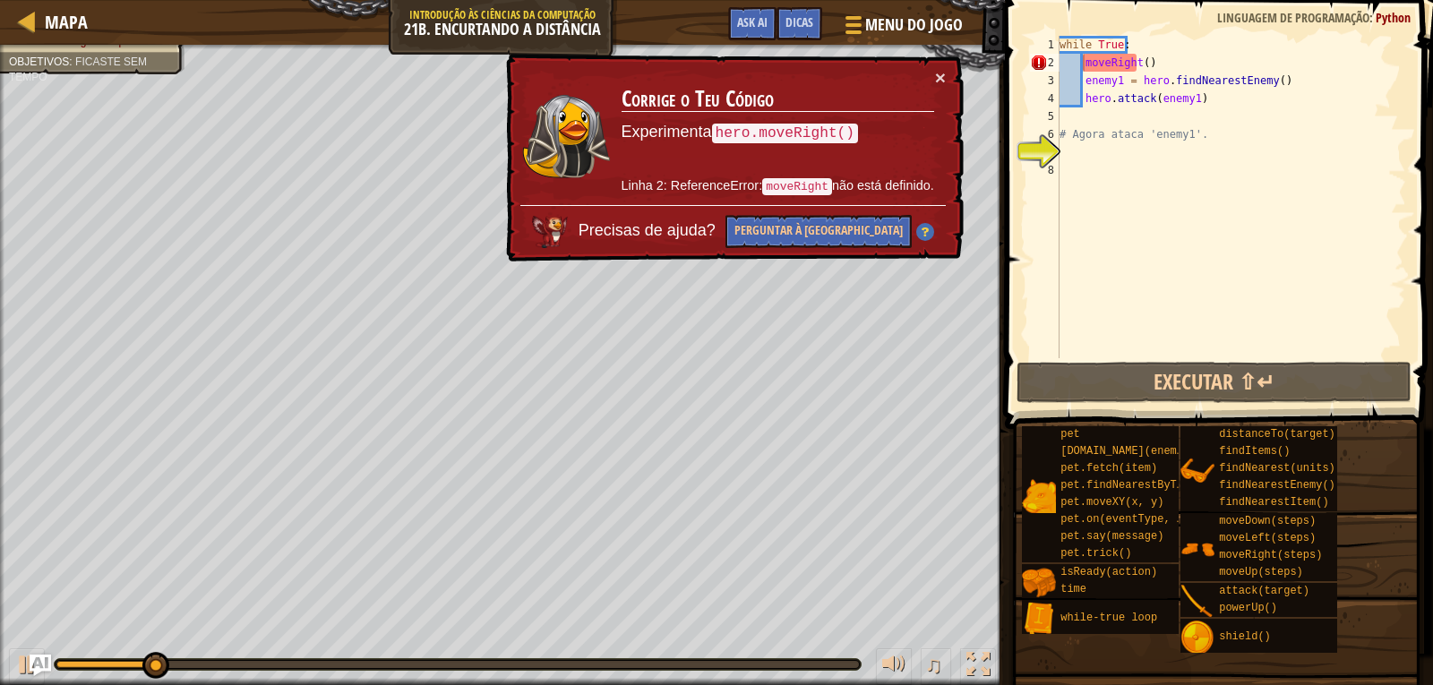
click at [950, 74] on div "× Corrige o Teu Código Experimenta hero.moveRight() Linha 2: ReferenceError: mo…" at bounding box center [732, 158] width 461 height 209
click at [937, 73] on button "×" at bounding box center [940, 79] width 11 height 19
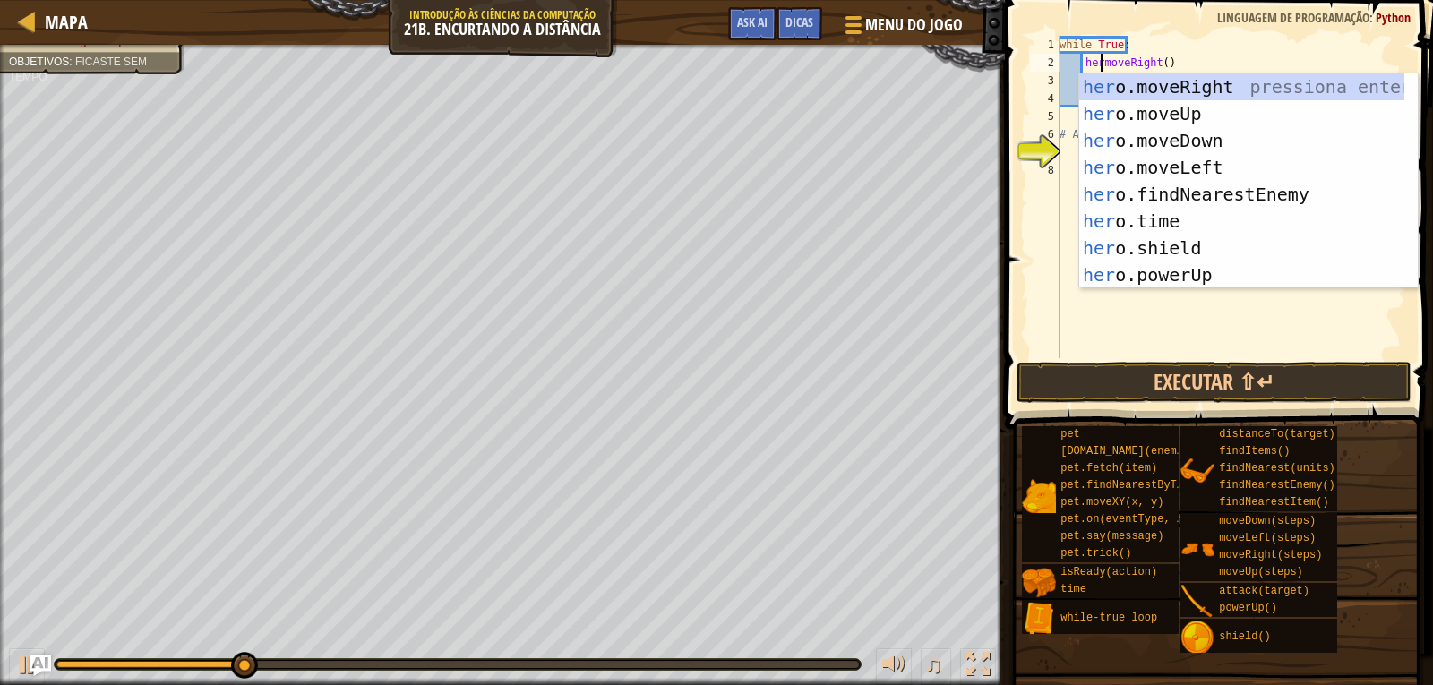
scroll to position [8, 4]
type textarea "hero.moveRight()"
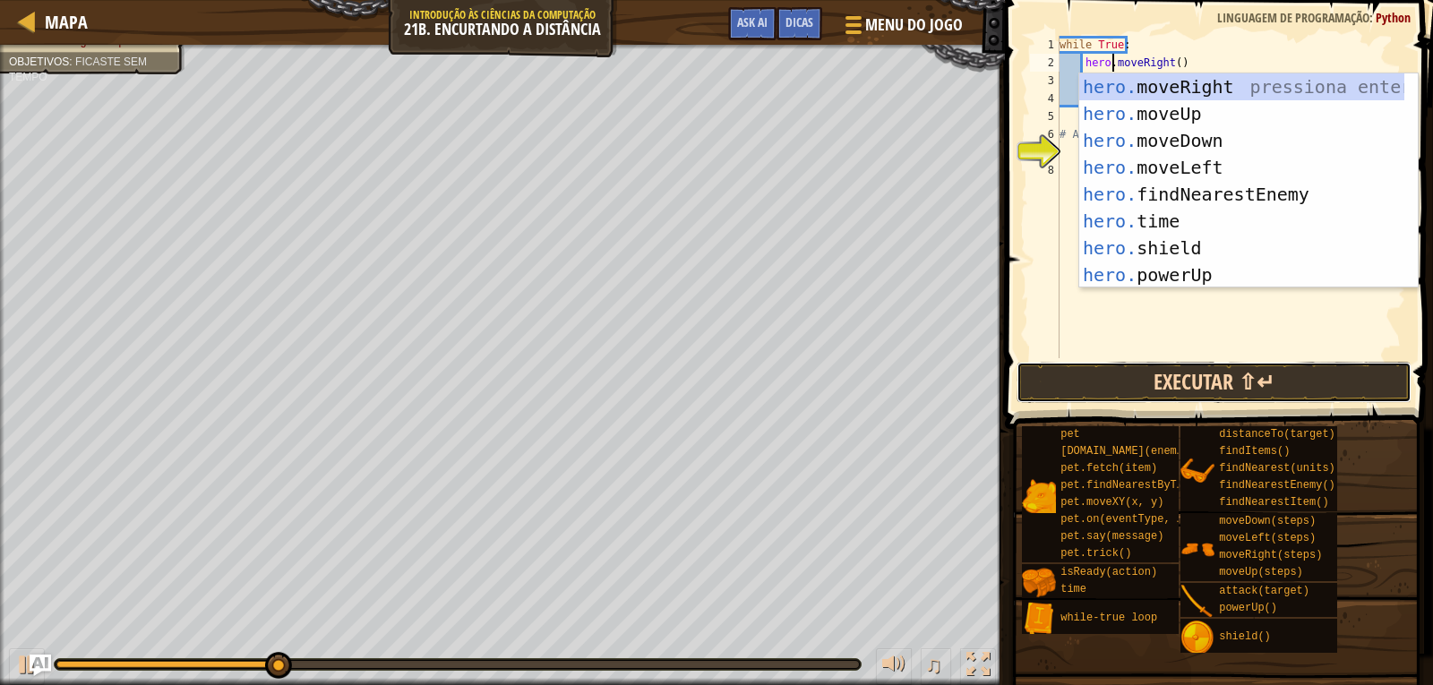
click at [1183, 377] on button "Executar ⇧↵" at bounding box center [1213, 382] width 395 height 41
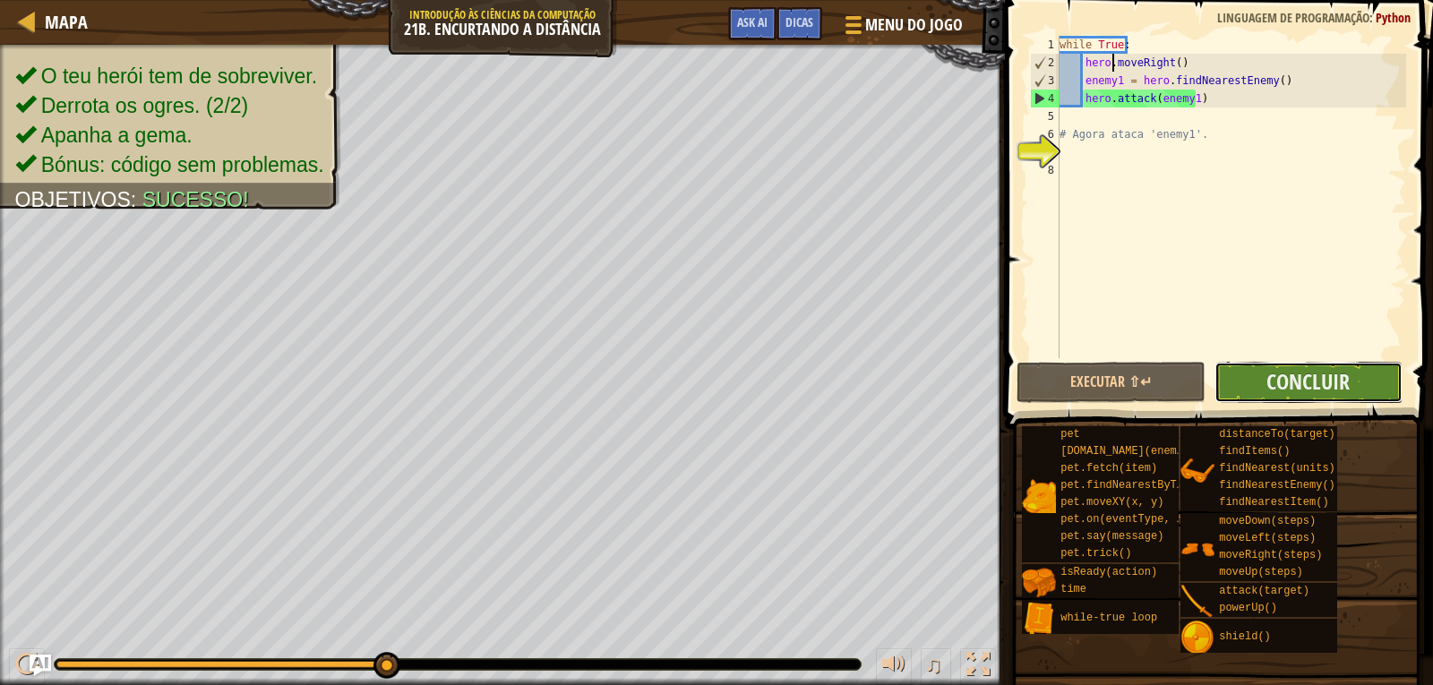
click at [1382, 392] on button "Concluir" at bounding box center [1308, 382] width 188 height 41
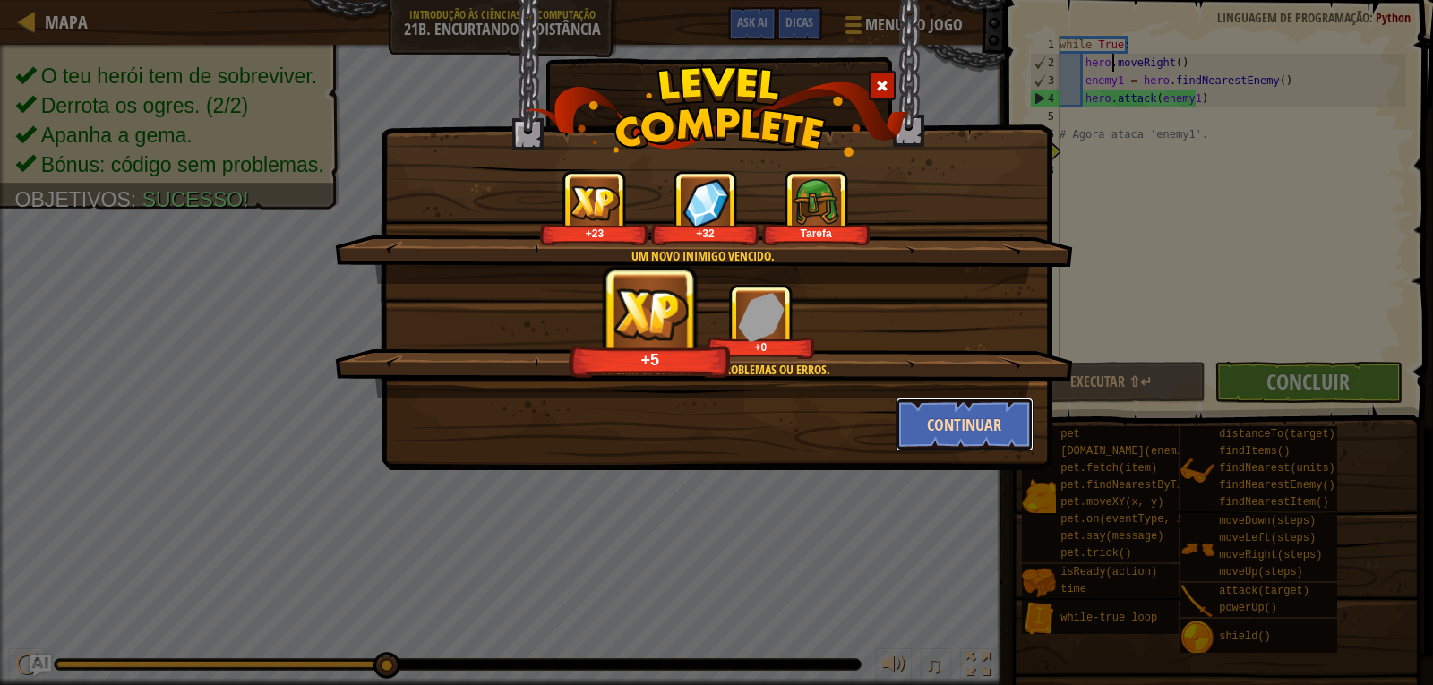
click at [983, 404] on button "Continuar" at bounding box center [965, 425] width 139 height 54
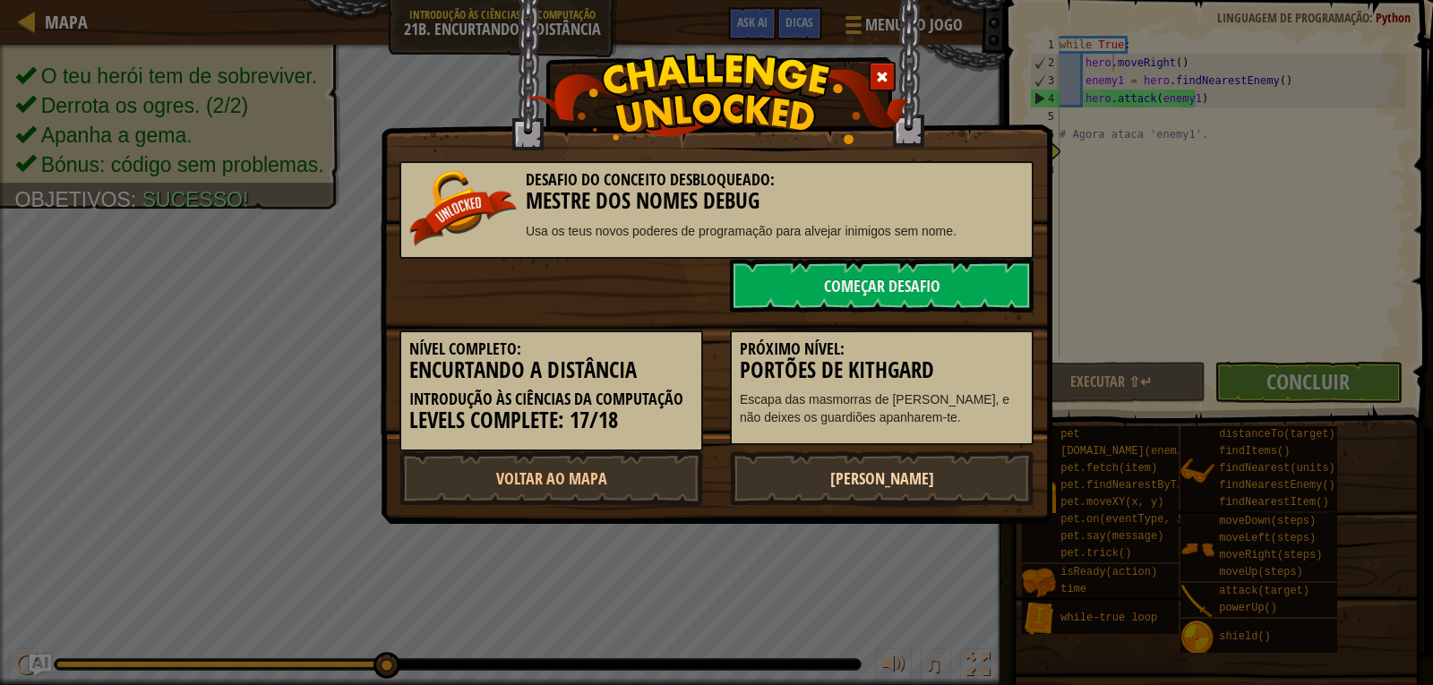
click at [864, 488] on link "[PERSON_NAME]" at bounding box center [882, 478] width 304 height 54
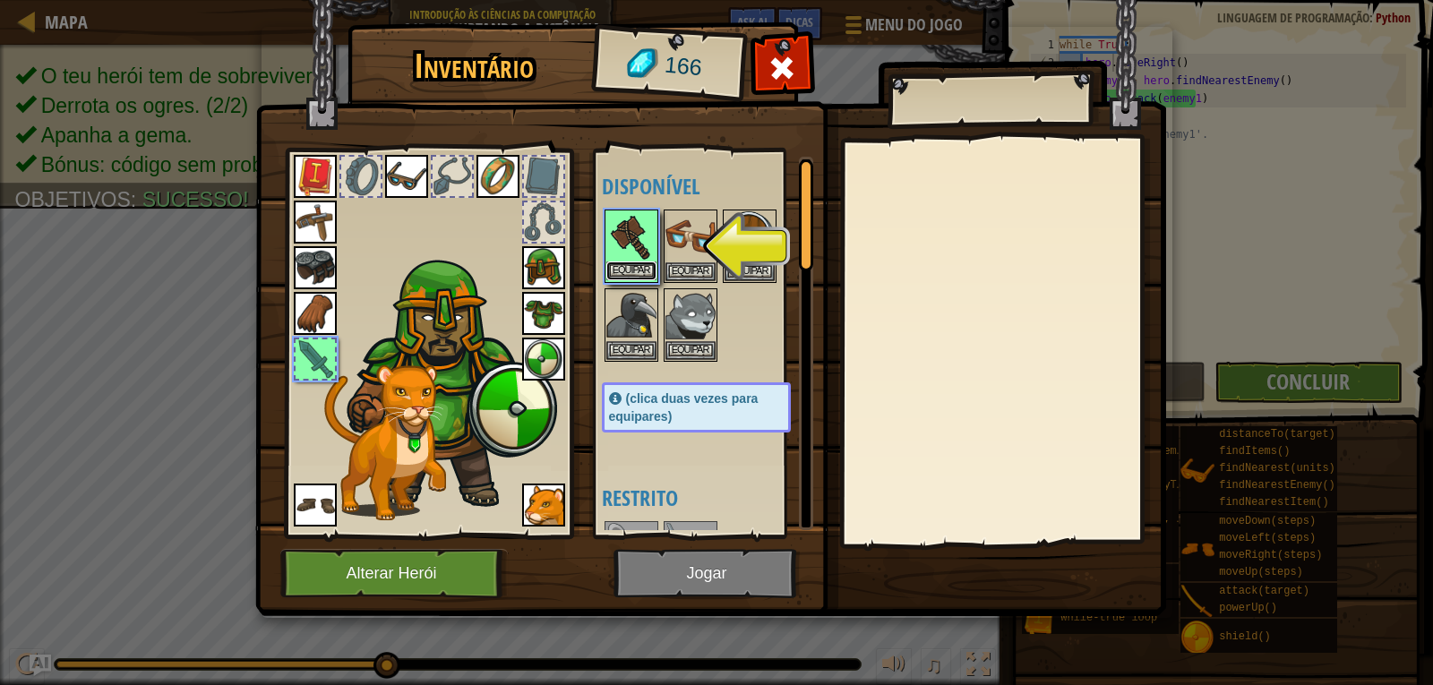
click at [631, 270] on button "Equipar" at bounding box center [631, 271] width 50 height 19
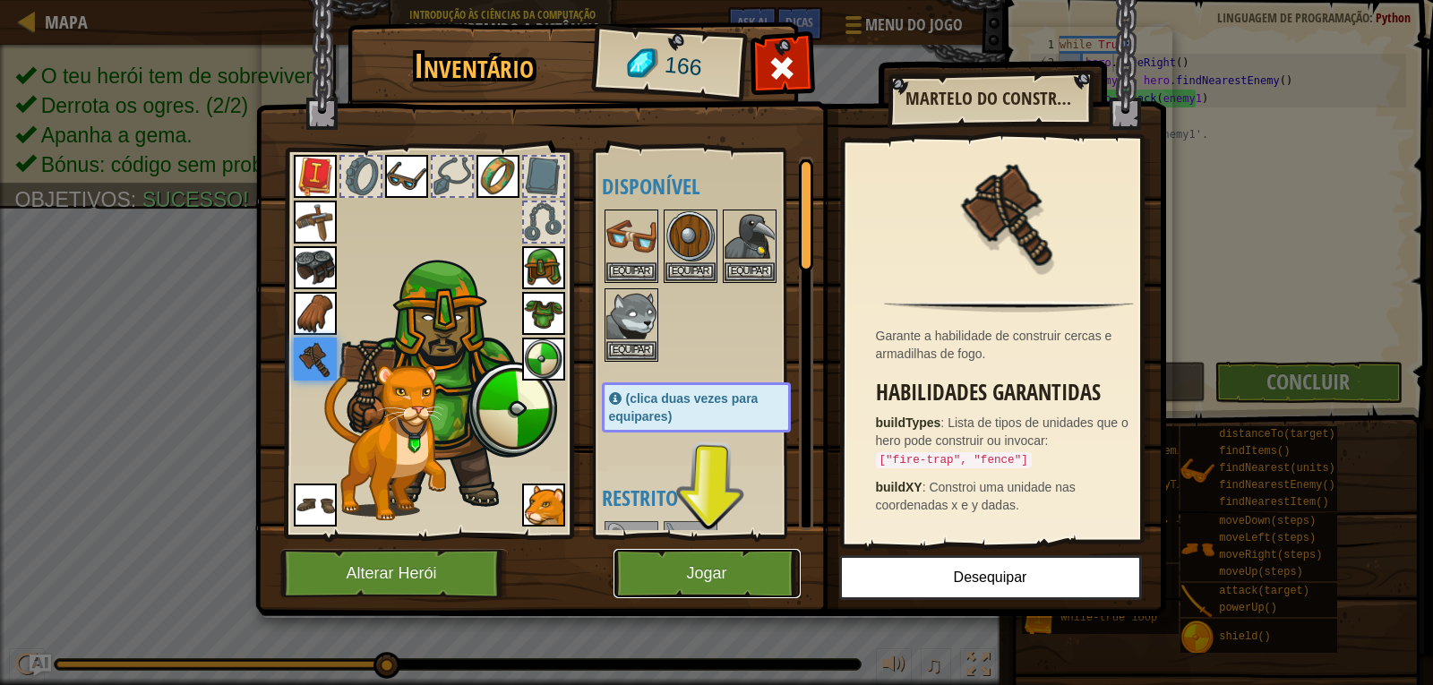
click at [673, 579] on button "Jogar" at bounding box center [706, 573] width 187 height 49
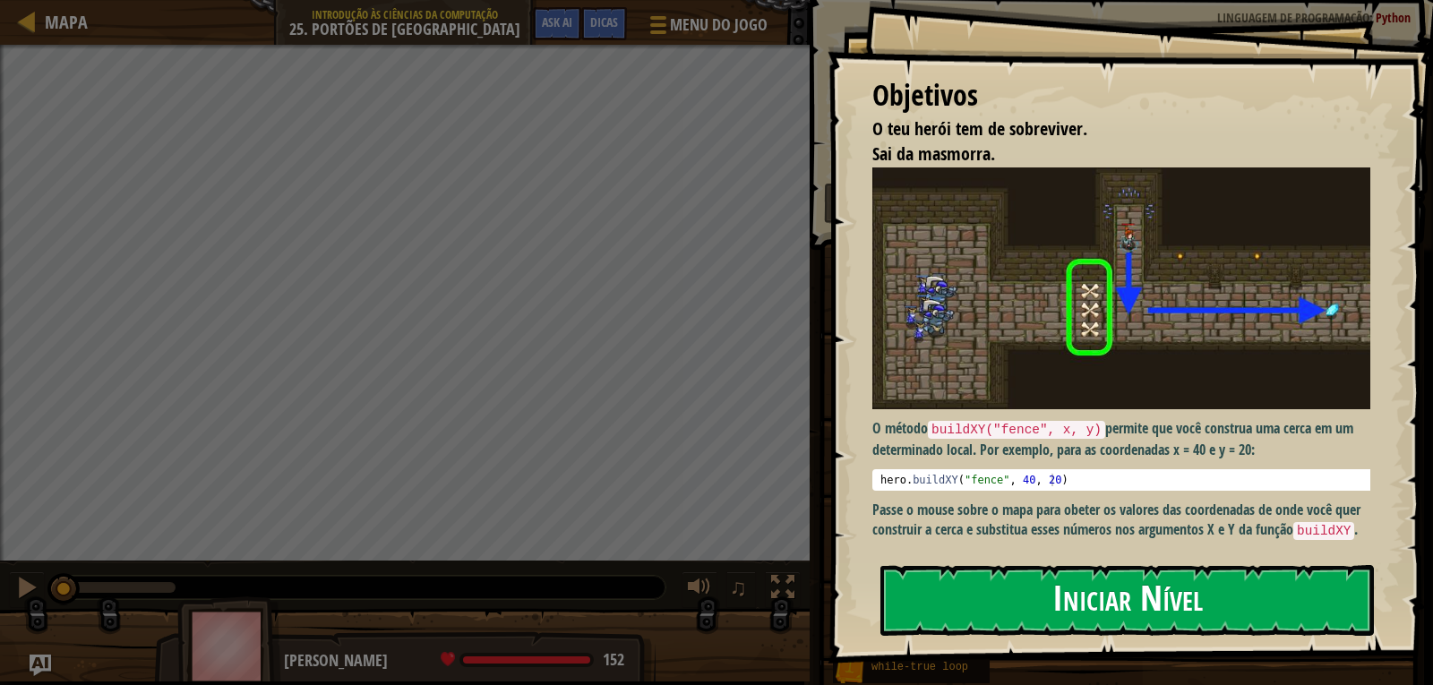
drag, startPoint x: 955, startPoint y: 633, endPoint x: 952, endPoint y: 616, distance: 17.2
click at [956, 632] on button "Iniciar Nível" at bounding box center [1126, 600] width 493 height 71
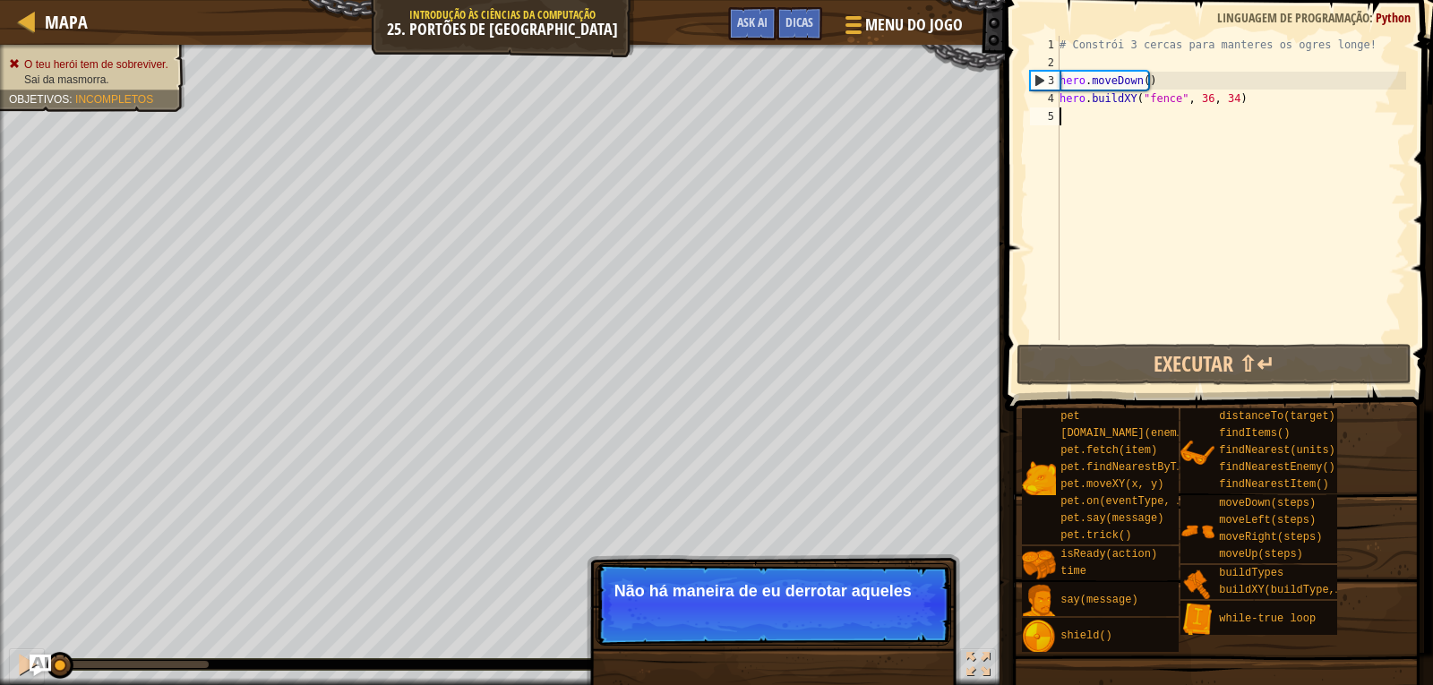
click at [835, 600] on p "Não há maneira de eu derrotar aqueles" at bounding box center [773, 591] width 318 height 18
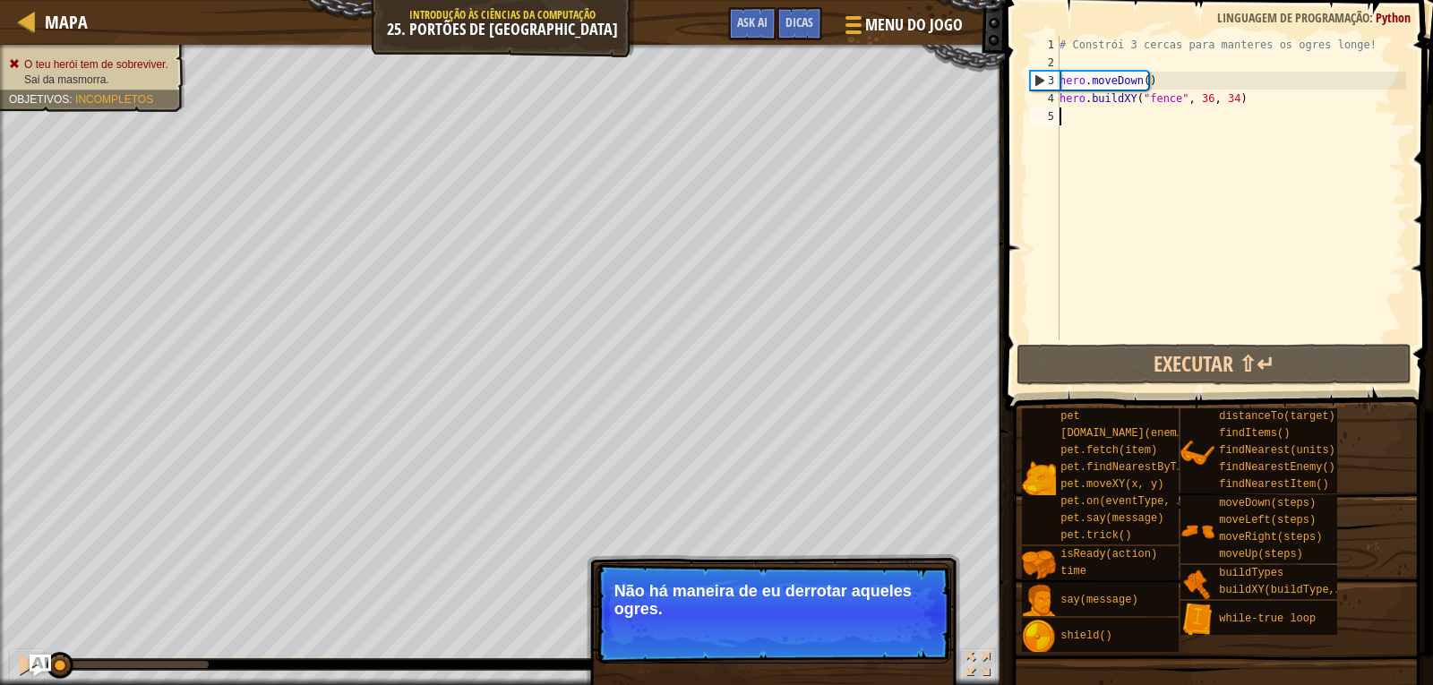
click at [862, 653] on p "Saltar (esc) Continuar Não há maneira de eu derrotar aqueles ogres." at bounding box center [774, 613] width 356 height 100
click at [871, 618] on p "Saltar (esc) Continuar Não há maneira de eu derrotar aqueles ogres." at bounding box center [774, 613] width 356 height 100
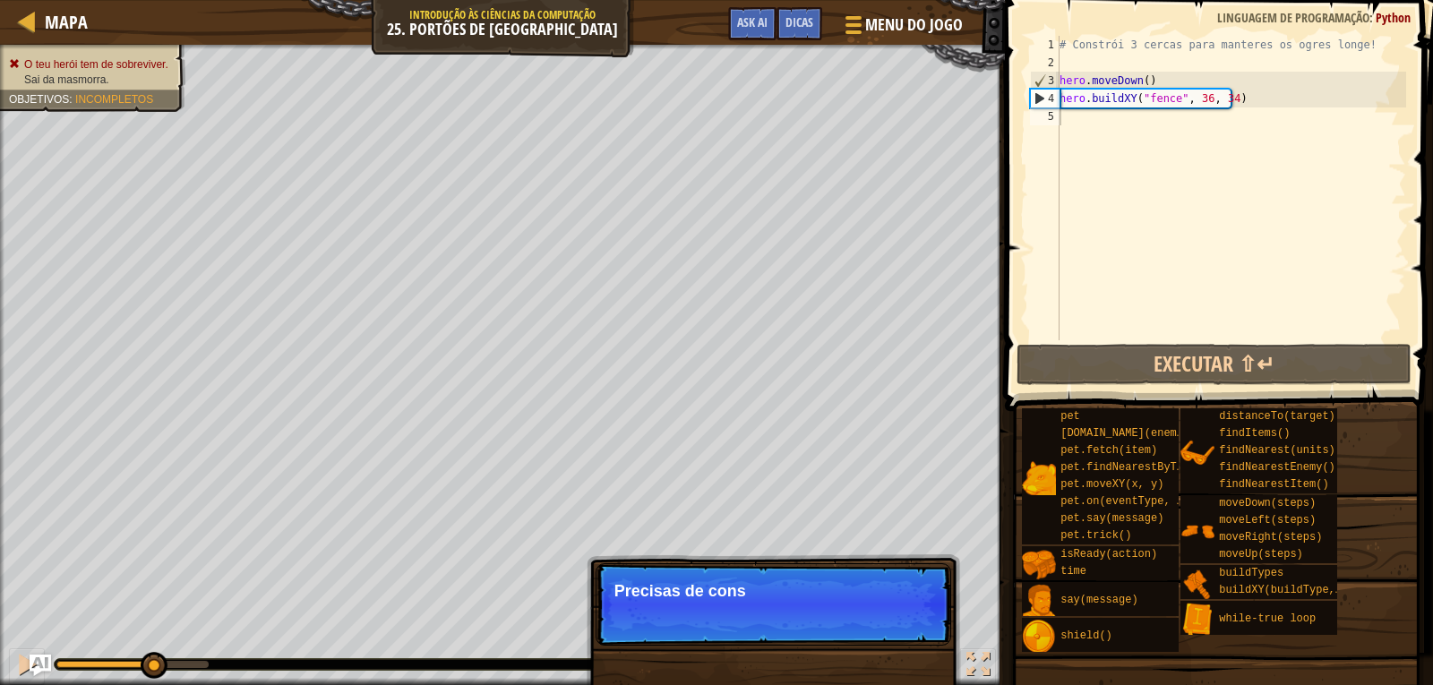
click at [809, 563] on p "Saltar (esc) Continuar Precisas de cons" at bounding box center [774, 604] width 356 height 82
click at [809, 563] on p "Saltar (esc) Continuar Precisas de construir m" at bounding box center [774, 604] width 356 height 82
click at [809, 563] on p "Saltar (esc) Continuar Precisas de construir mais cercas pa" at bounding box center [774, 604] width 356 height 82
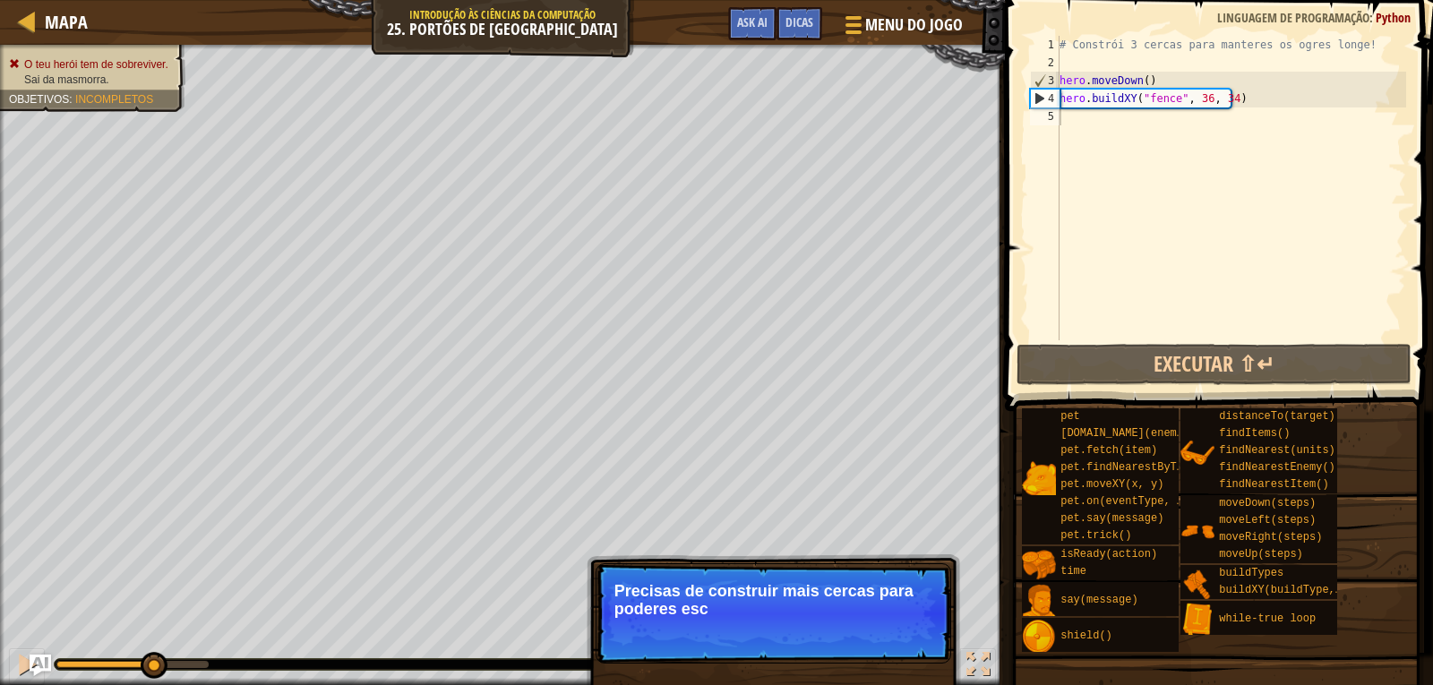
click at [809, 613] on p "Precisas de construir mais cercas para poderes esc" at bounding box center [773, 600] width 318 height 36
click at [809, 613] on p "Precisas de construir mais cercas para poderes escapar." at bounding box center [773, 600] width 318 height 36
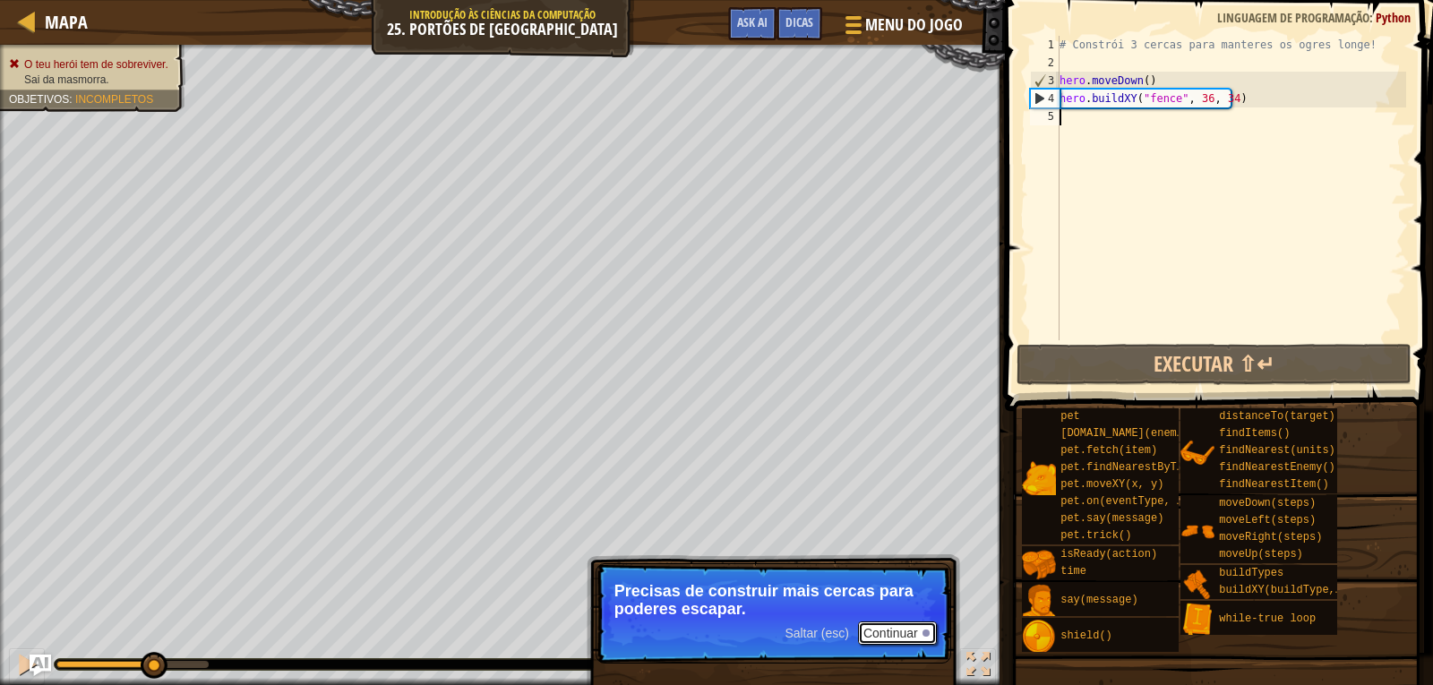
click at [865, 640] on button "Continuar" at bounding box center [897, 633] width 79 height 23
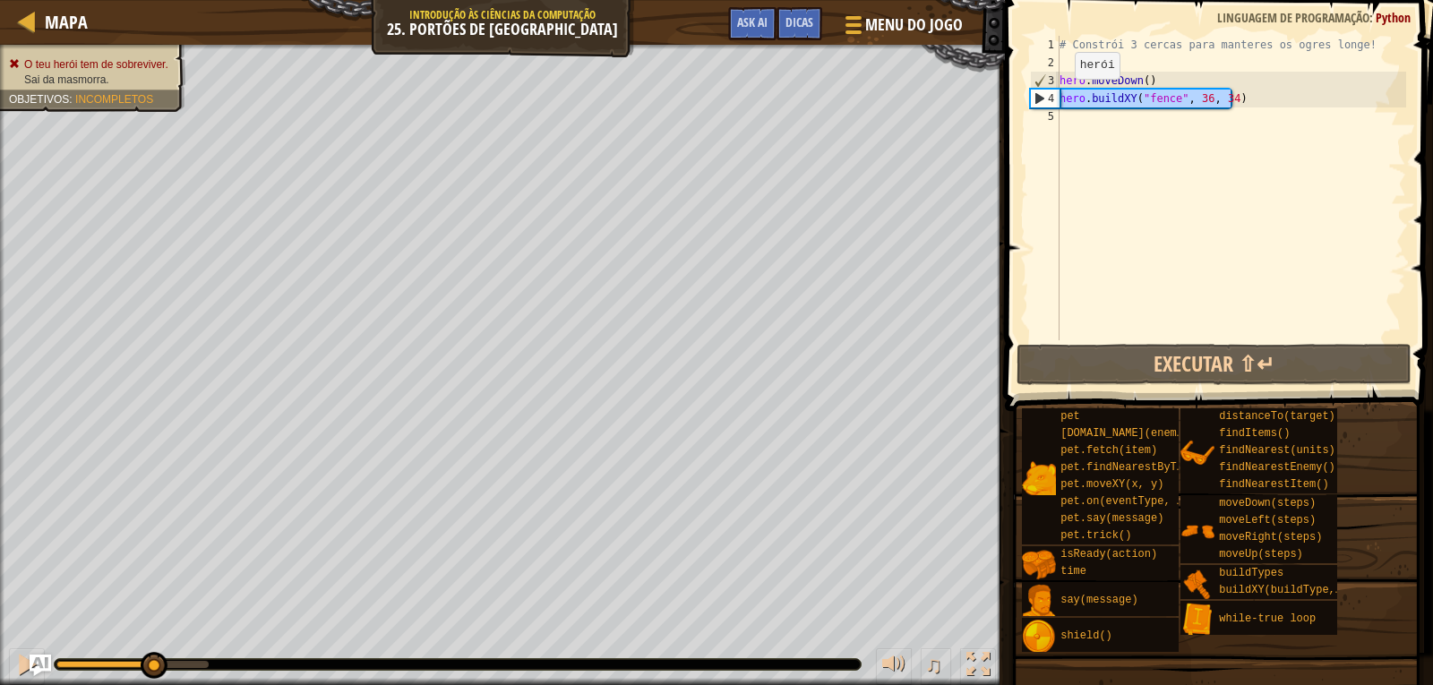
drag, startPoint x: 1233, startPoint y: 100, endPoint x: 1059, endPoint y: 97, distance: 173.8
click at [1059, 97] on div "# Constrói 3 cercas para manteres os ogres longe! hero . moveDown ( ) hero . bu…" at bounding box center [1231, 206] width 350 height 340
type textarea "hero.buildXY("fence", 36, 34)"
drag, startPoint x: 1217, startPoint y: 99, endPoint x: 1234, endPoint y: 97, distance: 17.2
click at [1219, 99] on div "# Constrói 3 cercas para manteres os ogres longe! hero . moveDown ( ) hero . bu…" at bounding box center [1231, 188] width 350 height 304
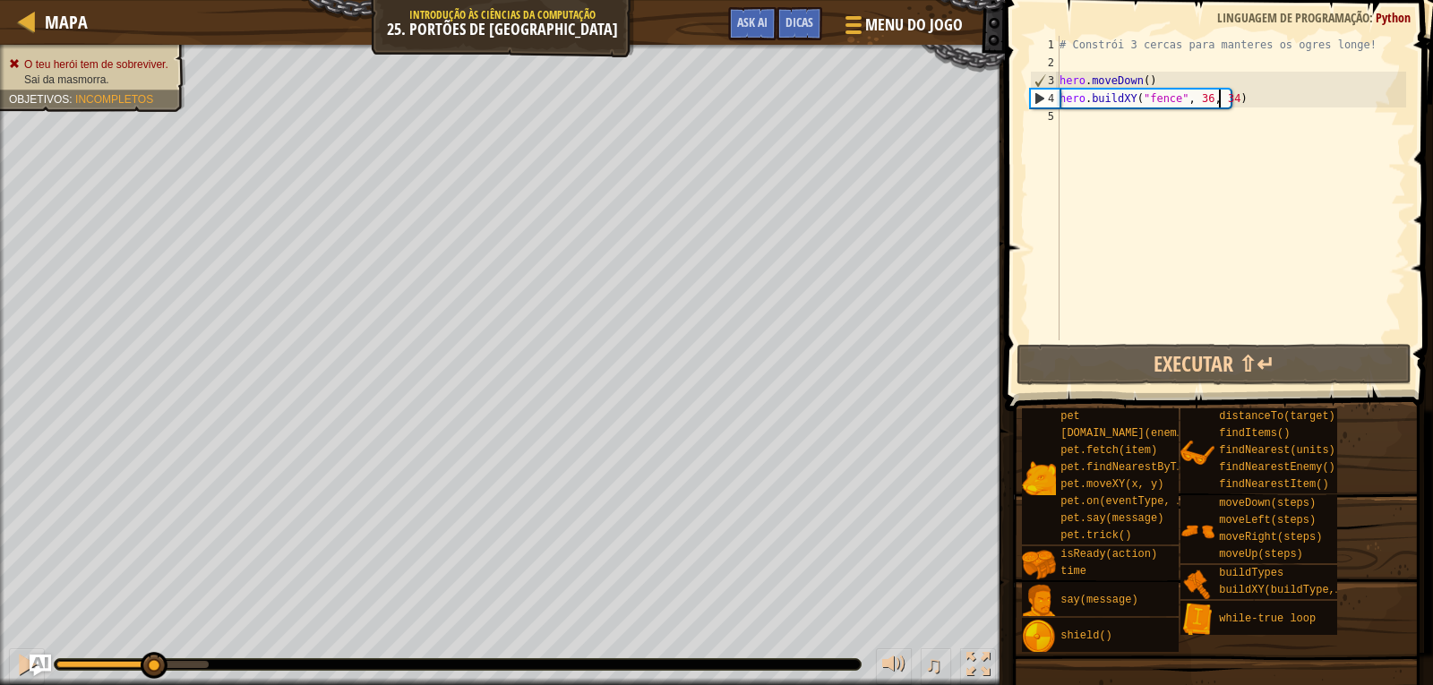
click at [1241, 97] on div "# Constrói 3 cercas para manteres os ogres longe! hero . moveDown ( ) hero . bu…" at bounding box center [1231, 206] width 350 height 340
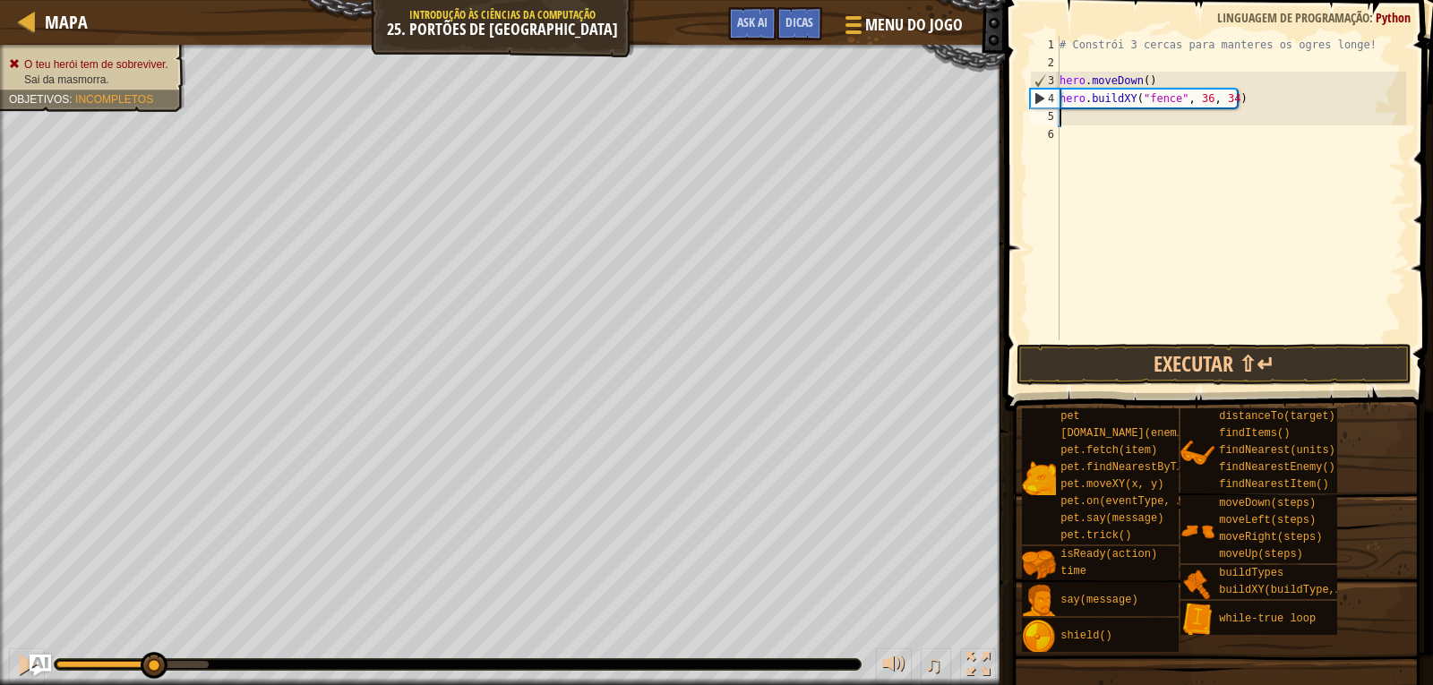
paste textarea "hero.buildXY("fence", 36, 34)"
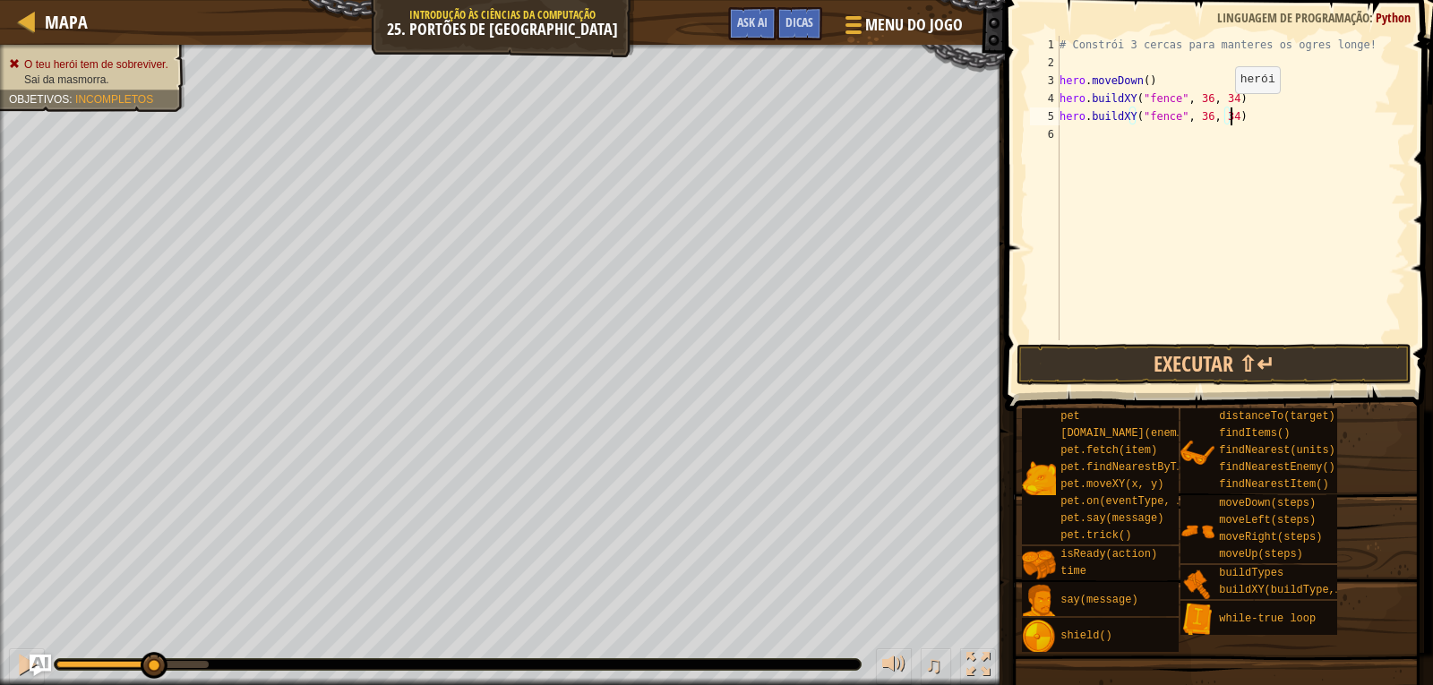
click at [1223, 114] on div "# Constrói 3 cercas para manteres os ogres longe! hero . moveDown ( ) hero . bu…" at bounding box center [1231, 206] width 350 height 340
click at [1228, 113] on div "# Constrói 3 cercas para manteres os ogres longe! hero . moveDown ( ) hero . bu…" at bounding box center [1231, 206] width 350 height 340
drag, startPoint x: 1228, startPoint y: 113, endPoint x: 1262, endPoint y: 125, distance: 36.3
click at [1262, 125] on div "# Constrói 3 cercas para manteres os ogres longe! hero . moveDown ( ) hero . bu…" at bounding box center [1231, 206] width 350 height 340
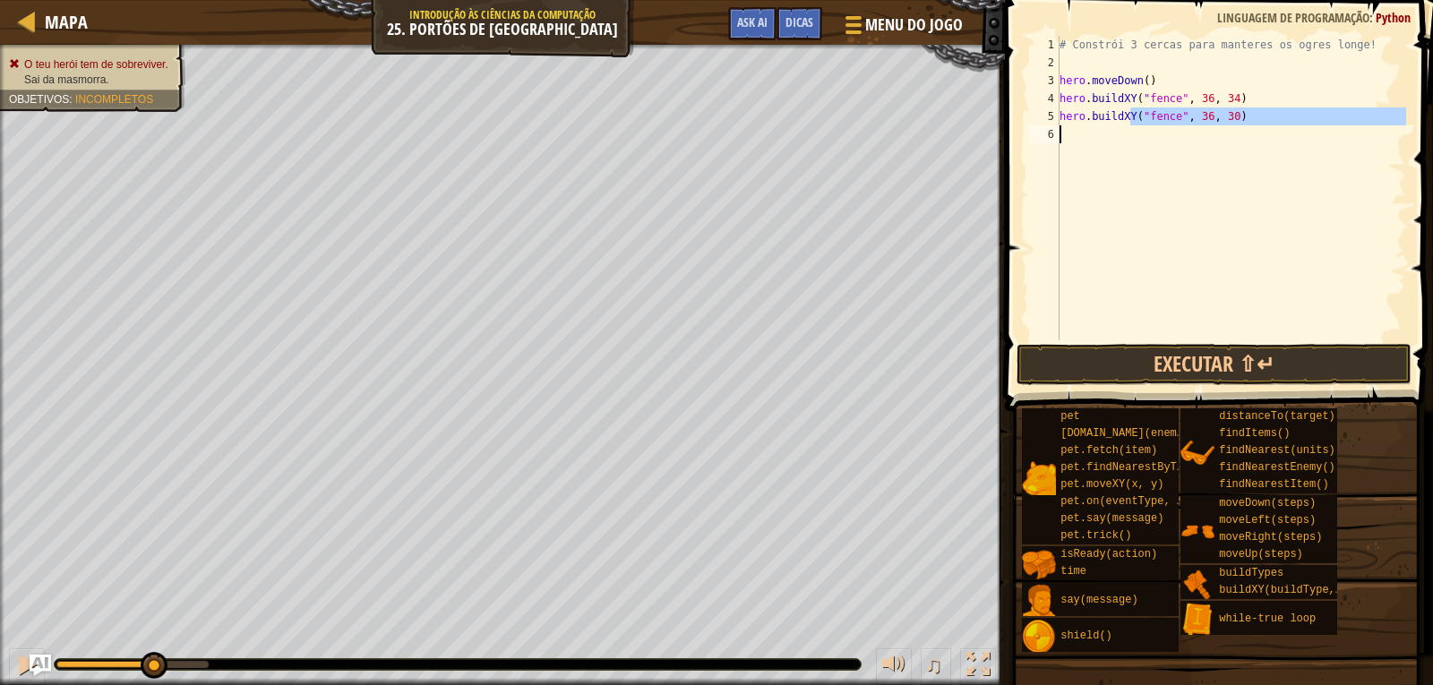
click at [1246, 116] on div "# Constrói 3 cercas para manteres os ogres longe! hero . moveDown ( ) hero . bu…" at bounding box center [1231, 188] width 350 height 304
type textarea "hero.buildXY("fence", 36, 30)"
paste textarea "hero.buildXY("fence", 36, 34)"
click at [1217, 135] on div "# Constrói 3 cercas para manteres os ogres longe! hero . moveDown ( ) hero . bu…" at bounding box center [1231, 206] width 350 height 340
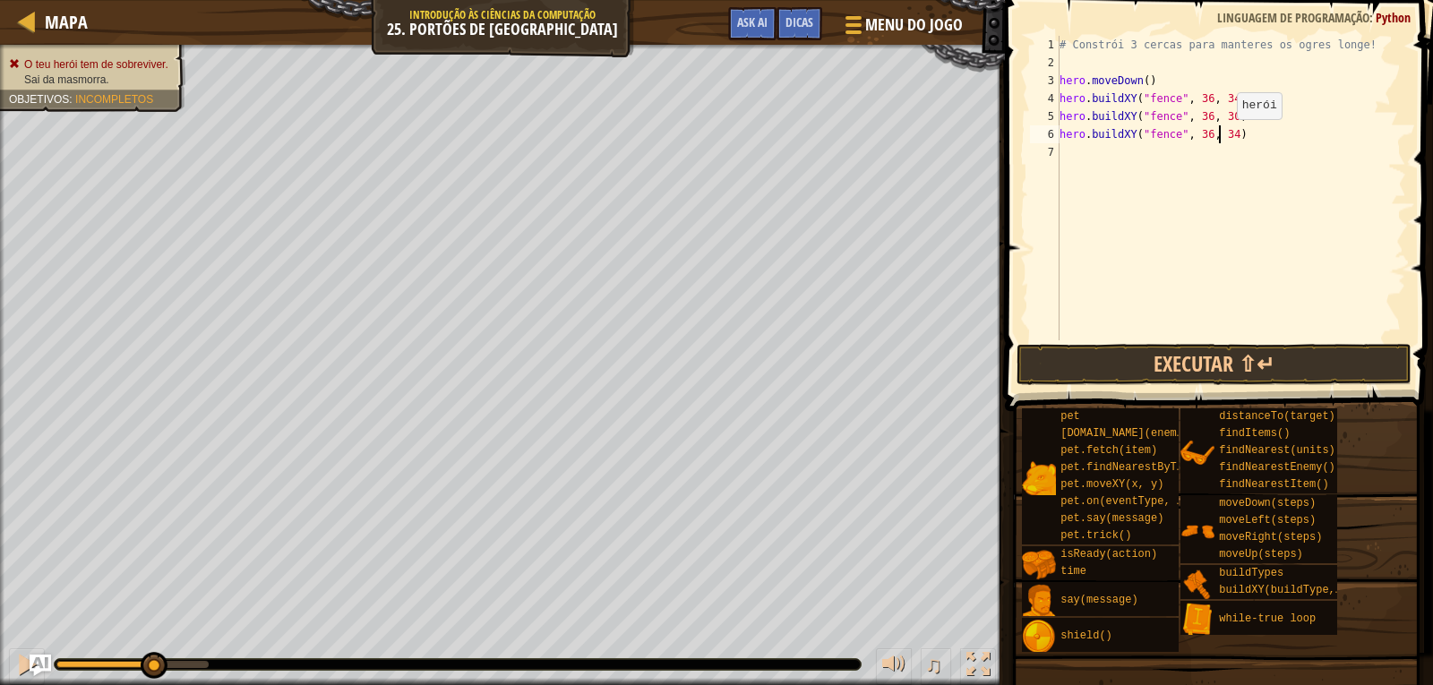
click at [1222, 137] on div "# Constrói 3 cercas para manteres os ogres longe! hero . moveDown ( ) hero . bu…" at bounding box center [1231, 206] width 350 height 340
type textarea "hero.buildXY("fence", 36, 26)"
drag, startPoint x: 1100, startPoint y: 379, endPoint x: 1093, endPoint y: 369, distance: 11.7
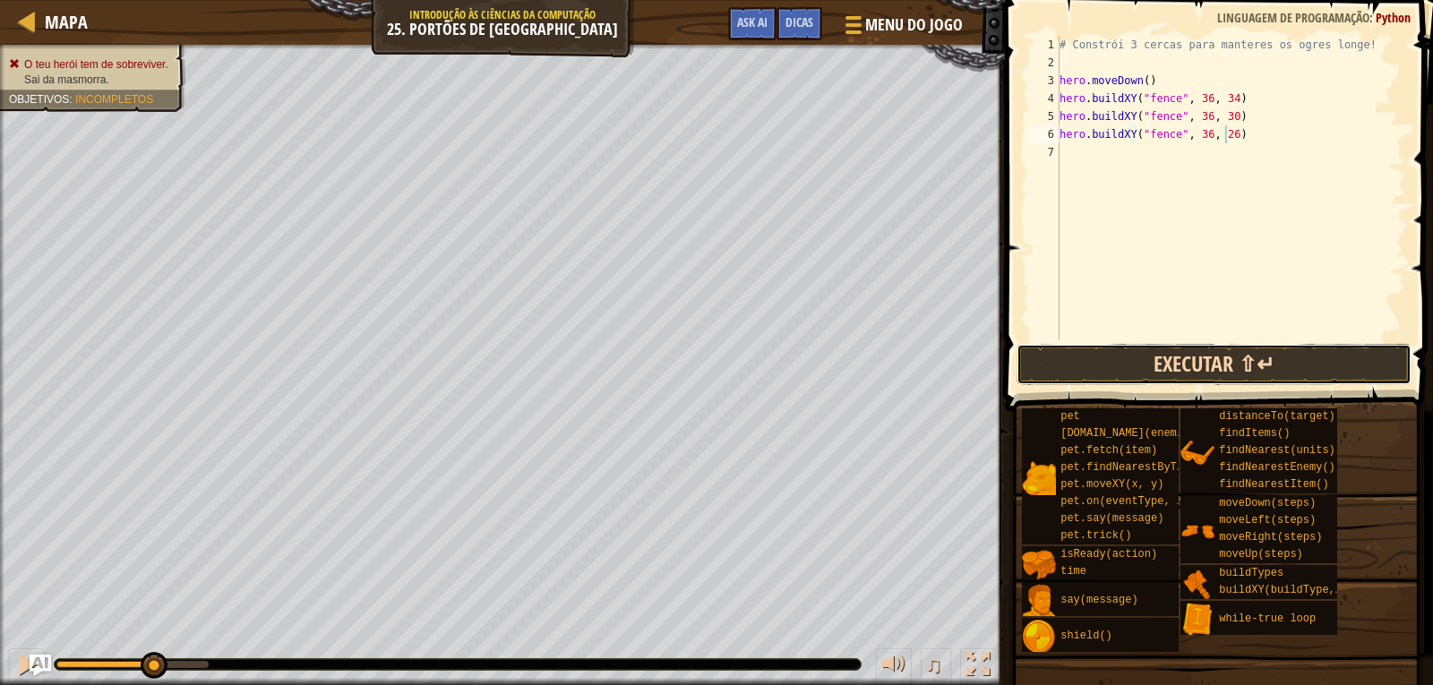
click at [1100, 378] on button "Executar ⇧↵" at bounding box center [1213, 364] width 395 height 41
